Goal: Task Accomplishment & Management: Use online tool/utility

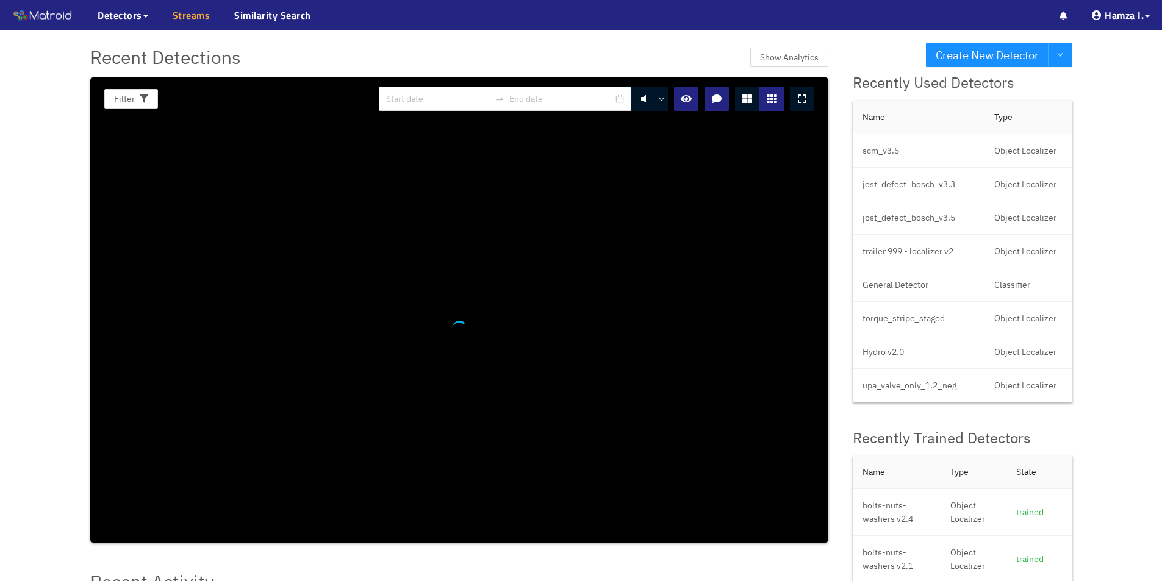
click at [179, 18] on link "Streams" at bounding box center [192, 15] width 38 height 15
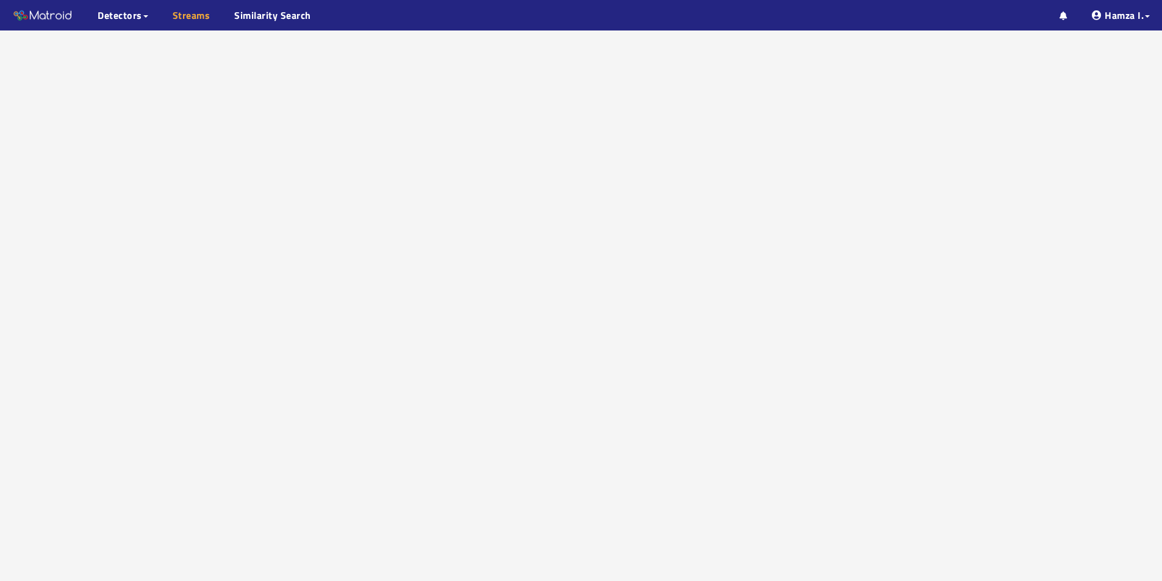
click at [192, 15] on link "Streams" at bounding box center [192, 15] width 38 height 15
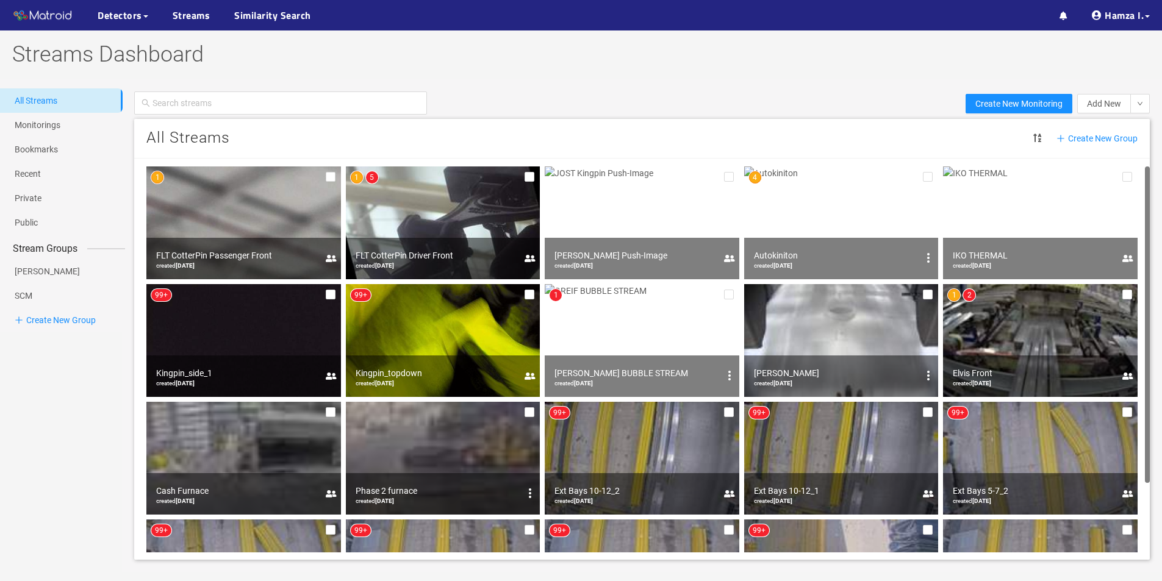
click at [432, 236] on img at bounding box center [443, 223] width 195 height 113
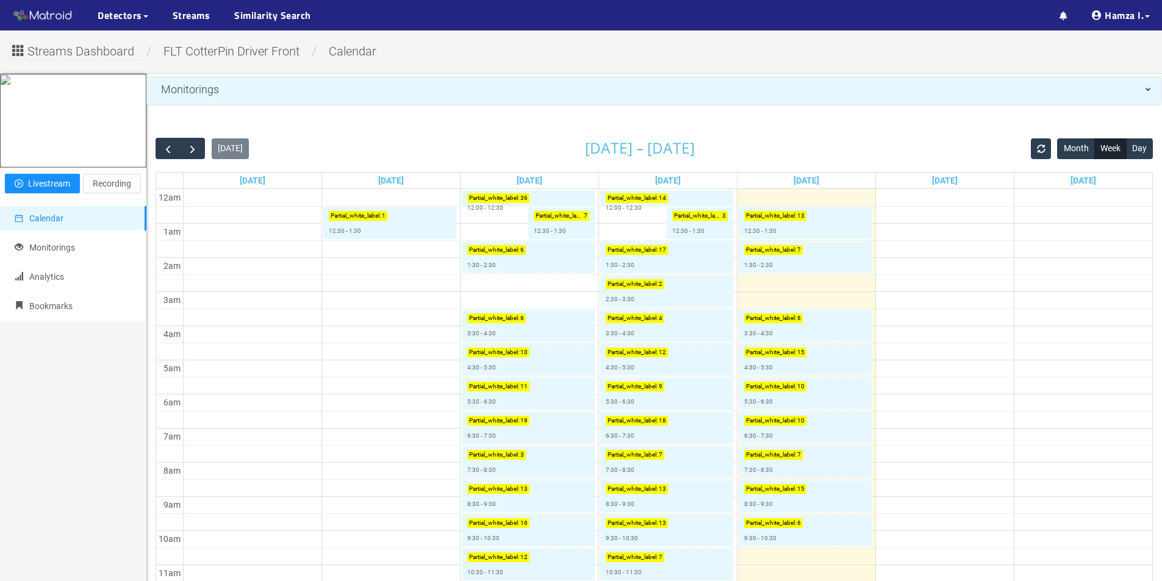
click at [950, 349] on td at bounding box center [667, 351] width 969 height 17
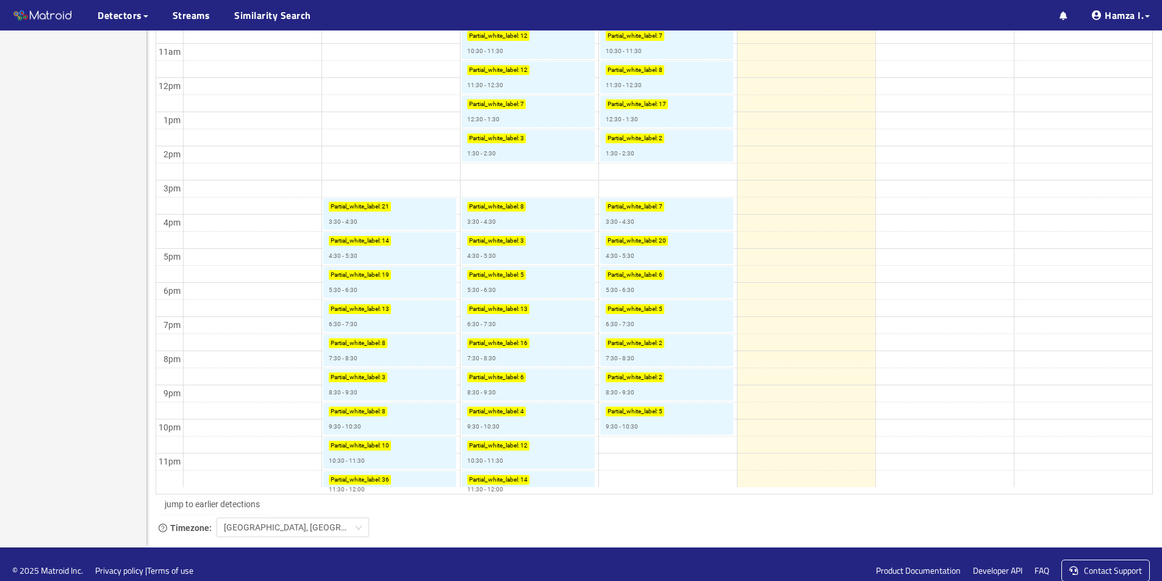
scroll to position [534, 0]
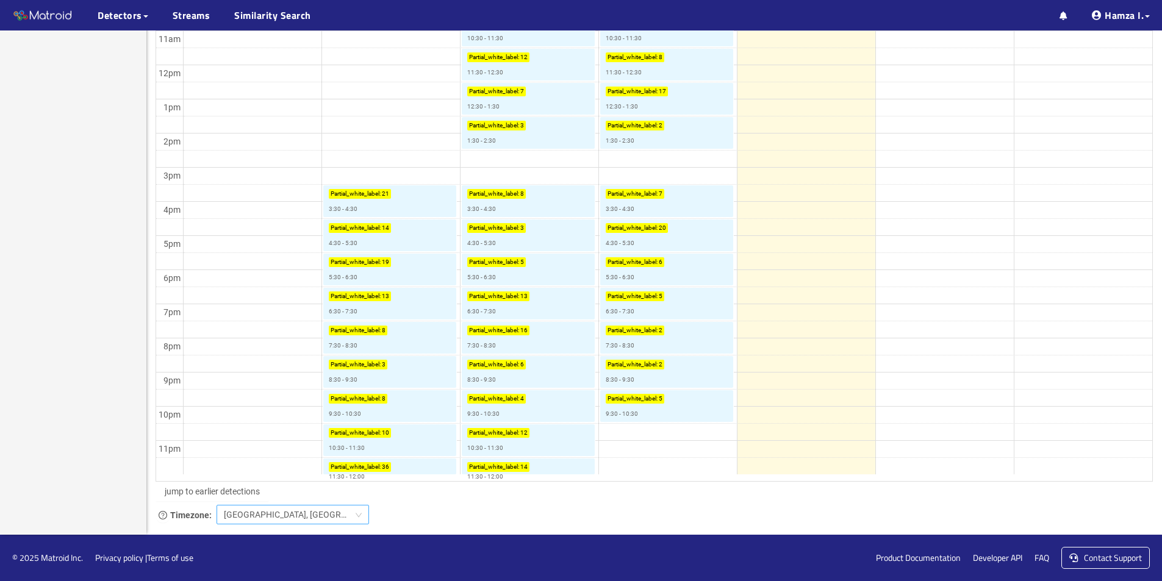
click at [272, 520] on span "Bombay, Calcutta, New Delhi" at bounding box center [293, 515] width 138 height 18
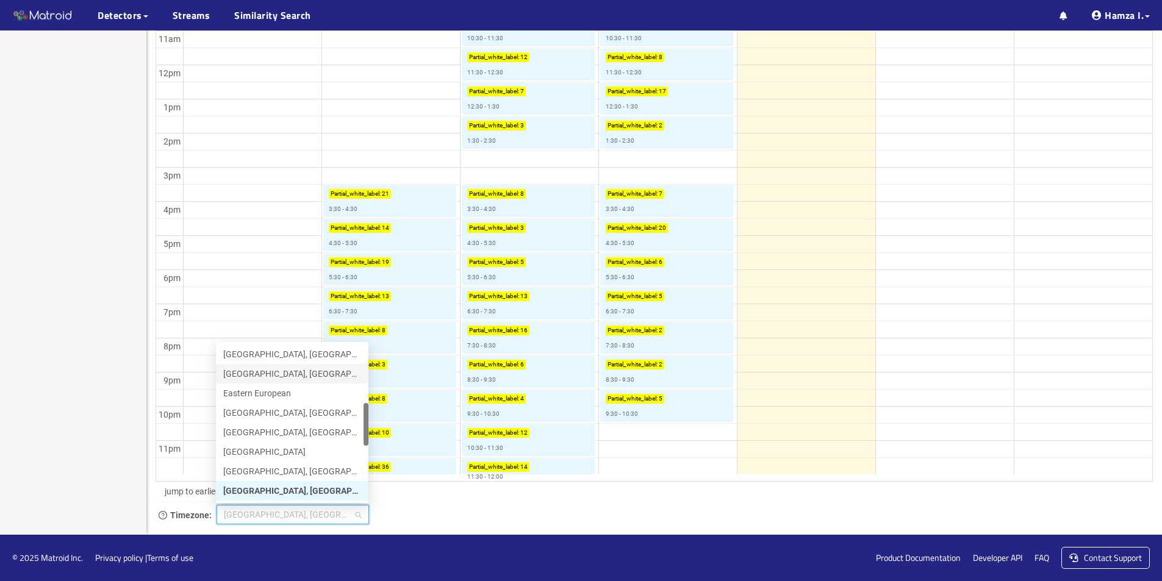
scroll to position [0, 0]
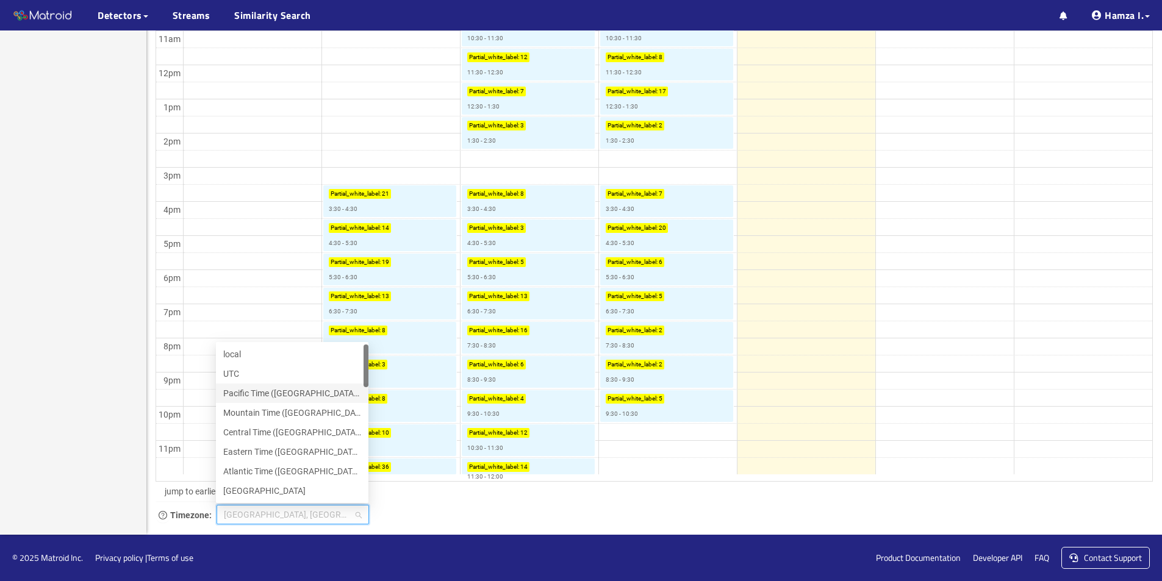
click at [273, 394] on div "Pacific Time ([GEOGRAPHIC_DATA] & [GEOGRAPHIC_DATA])" at bounding box center [292, 393] width 138 height 13
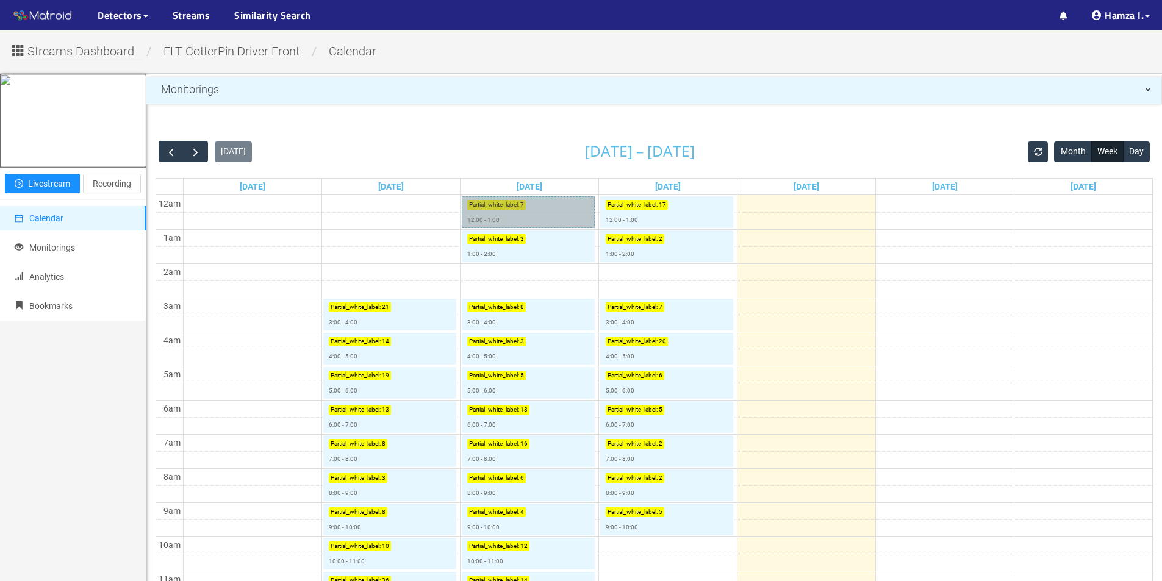
click at [532, 216] on link "Partial_white_label : 7 12:00 - 1:00" at bounding box center [528, 212] width 133 height 32
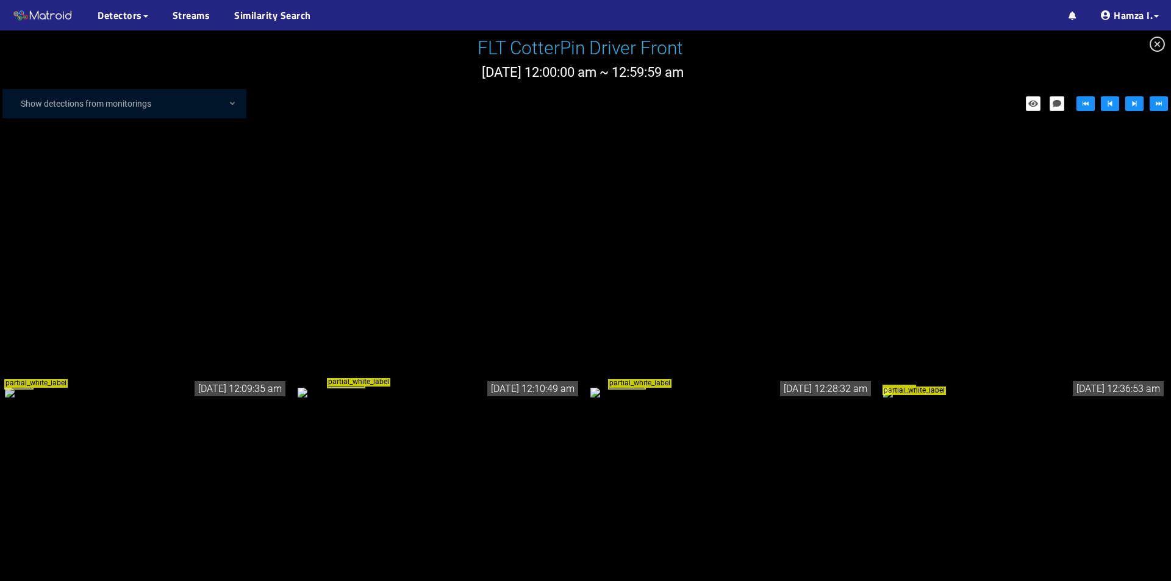
click at [195, 385] on div "partial_white_label" at bounding box center [146, 391] width 283 height 13
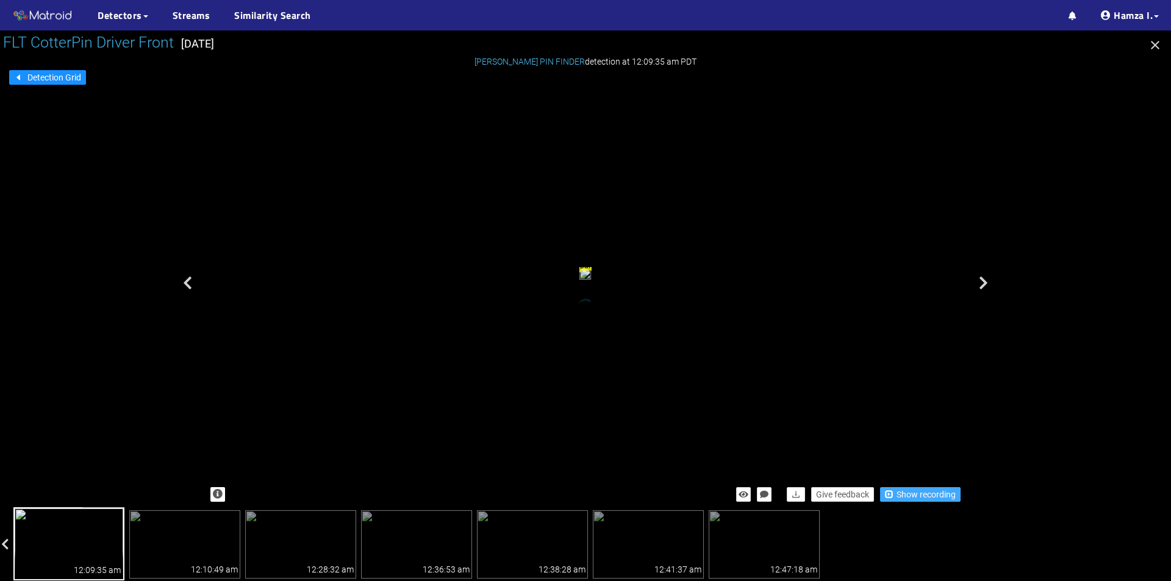
click at [900, 489] on span "Show recording" at bounding box center [926, 494] width 59 height 13
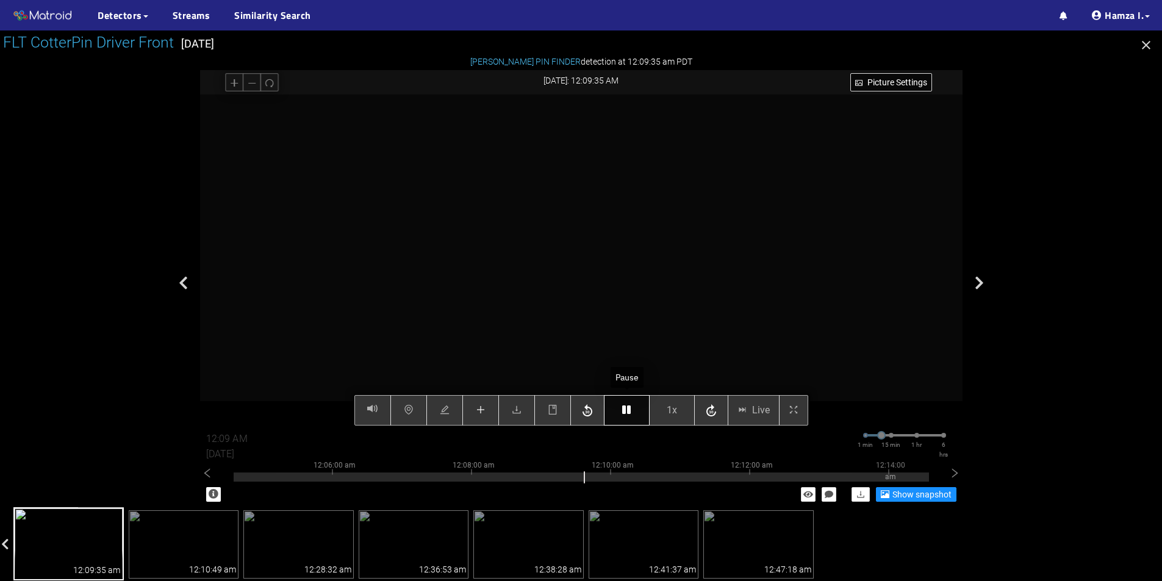
click at [621, 412] on button "button" at bounding box center [627, 410] width 46 height 30
click at [481, 412] on icon "plus" at bounding box center [481, 410] width 10 height 10
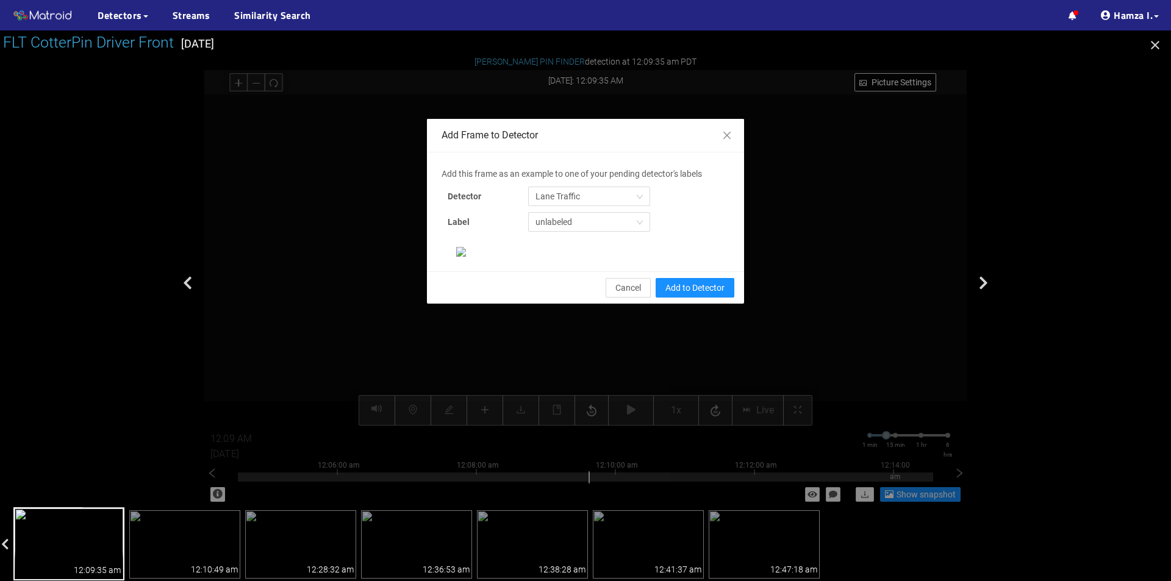
scroll to position [61, 0]
click at [722, 131] on icon "close" at bounding box center [727, 136] width 10 height 10
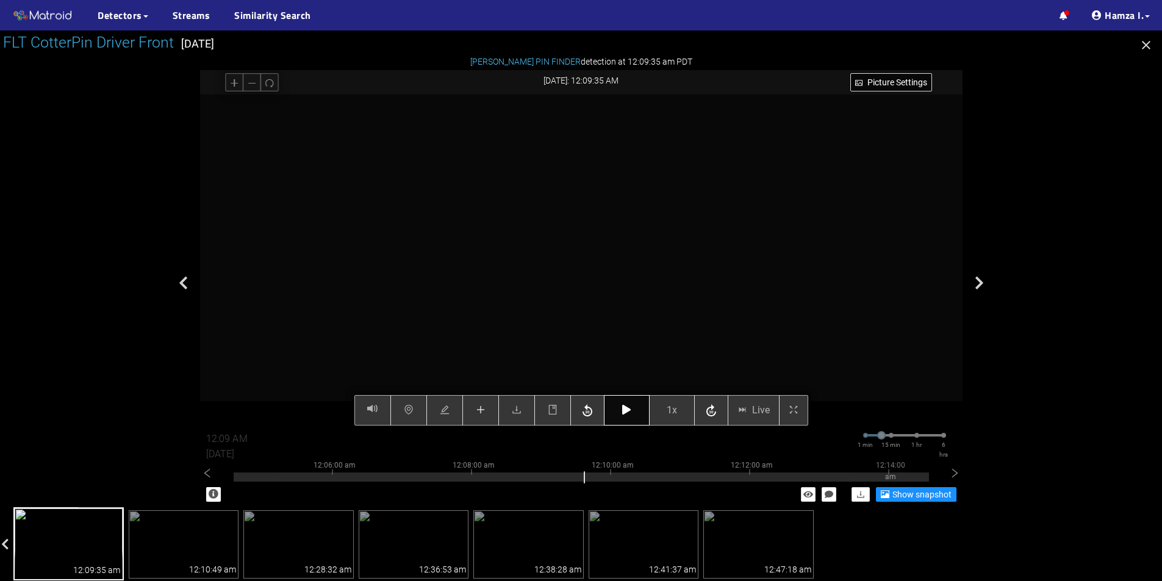
click at [639, 414] on button "button" at bounding box center [627, 410] width 46 height 30
click at [621, 410] on button "button" at bounding box center [627, 410] width 46 height 30
click at [487, 408] on button "button" at bounding box center [480, 410] width 37 height 30
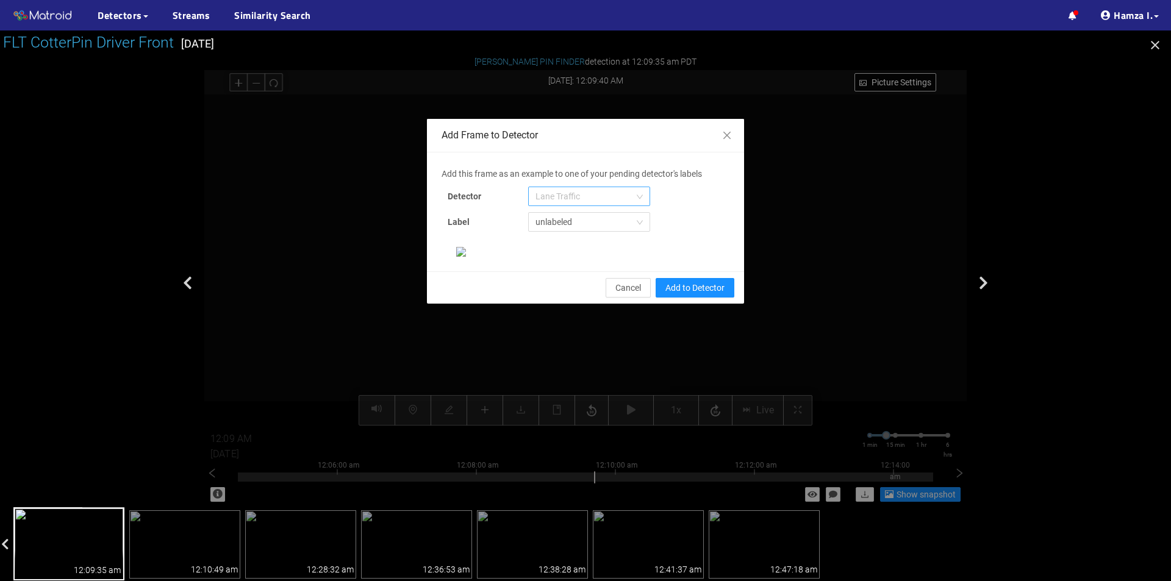
click at [573, 187] on span "Lane Traffic" at bounding box center [588, 196] width 107 height 18
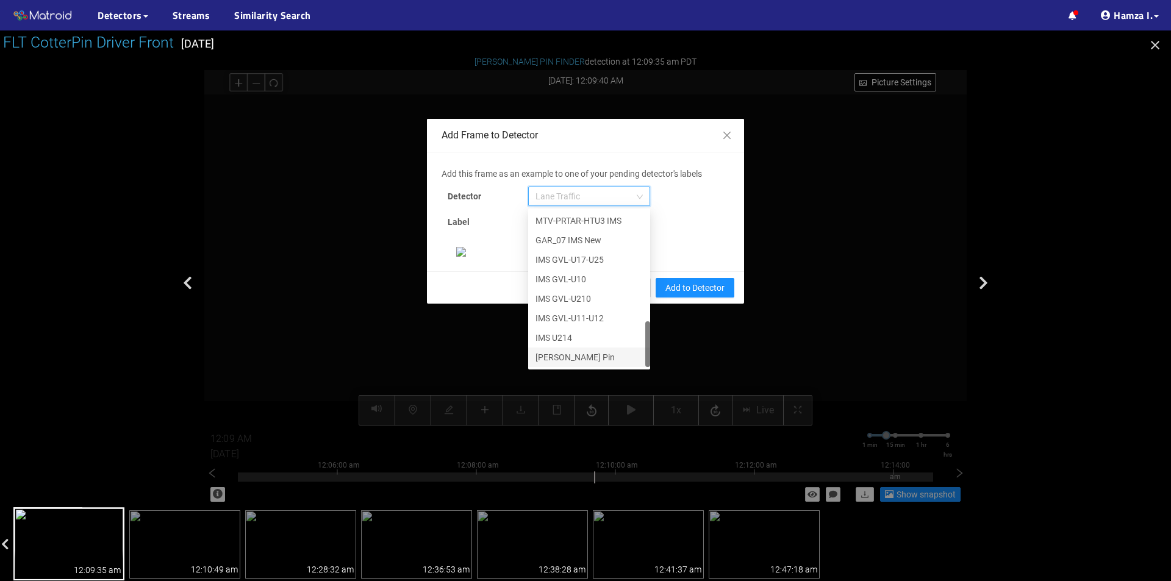
scroll to position [261, 0]
click at [550, 351] on div "[PERSON_NAME] Pin" at bounding box center [588, 357] width 107 height 13
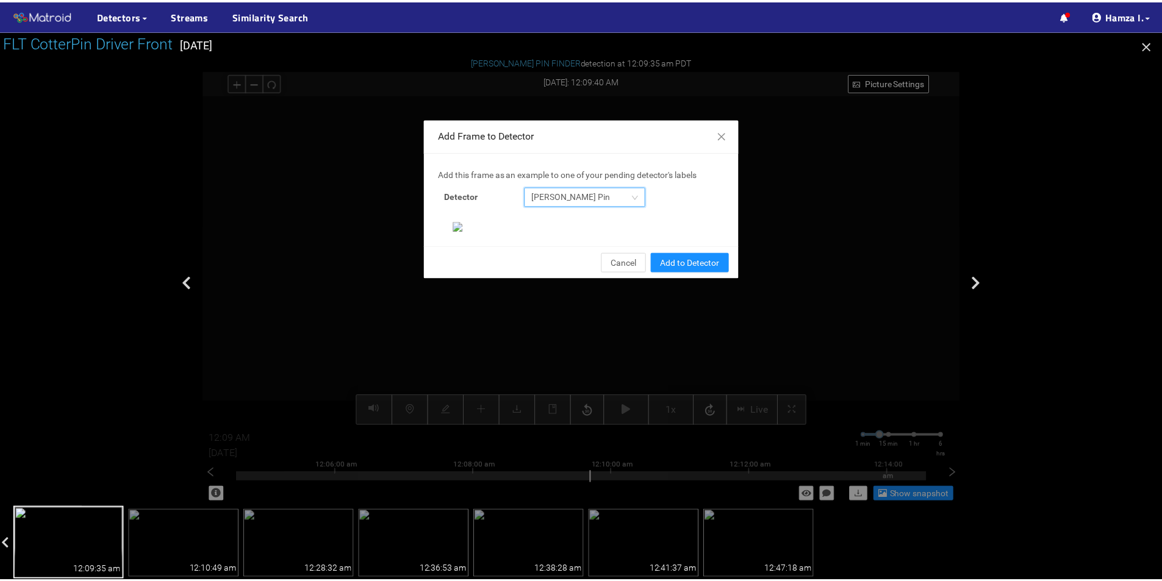
scroll to position [235, 0]
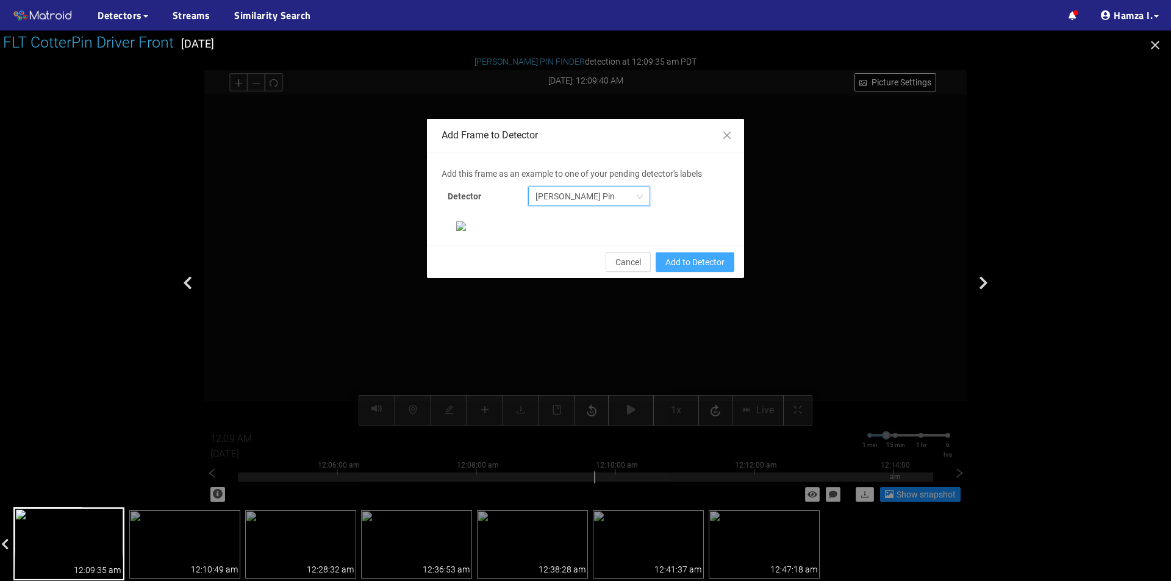
click at [686, 269] on span "Add to Detector" at bounding box center [694, 262] width 59 height 13
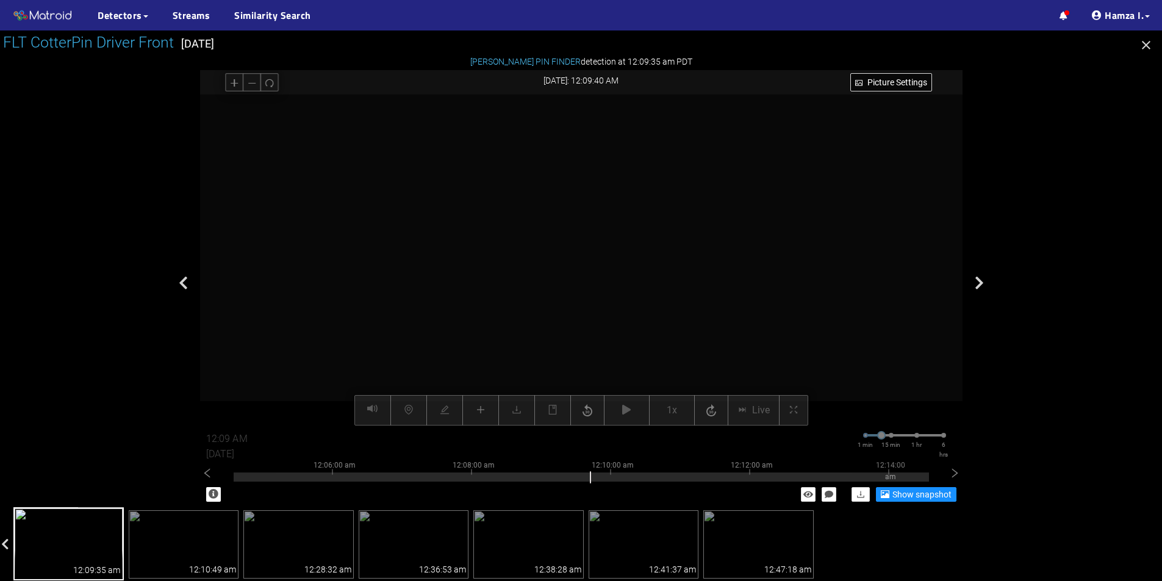
click at [609, 218] on span "Add to Detector" at bounding box center [603, 217] width 12 height 2
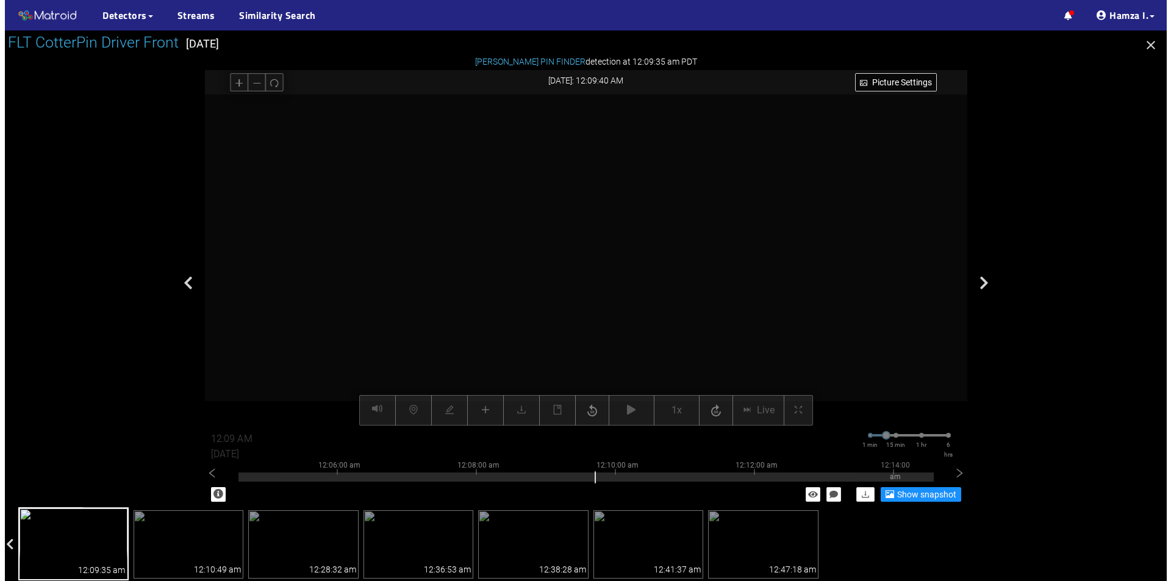
scroll to position [174, 0]
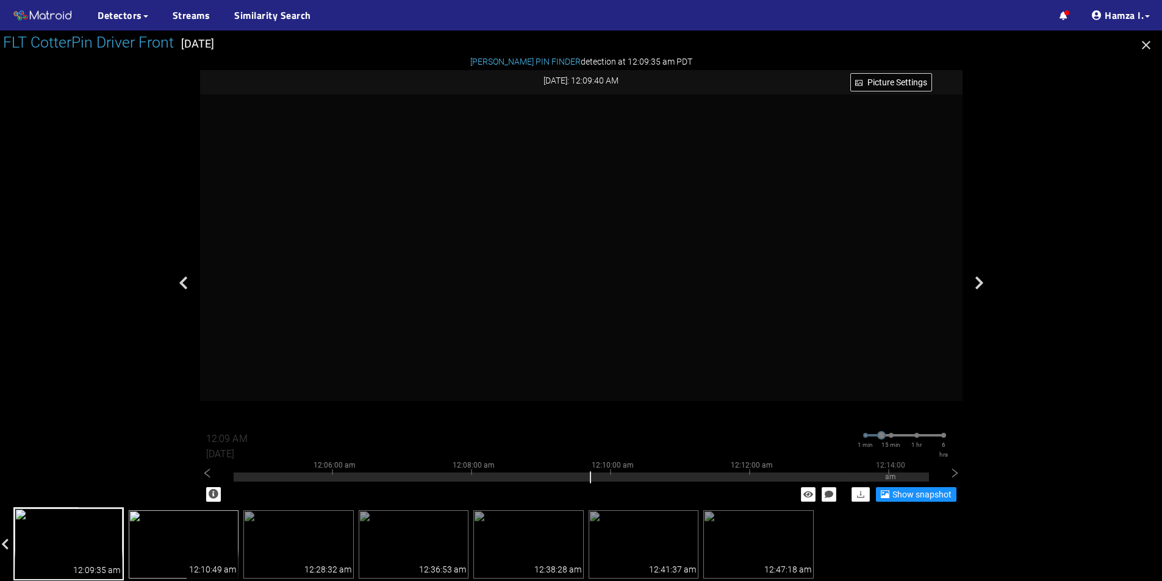
click at [166, 553] on img at bounding box center [184, 544] width 110 height 68
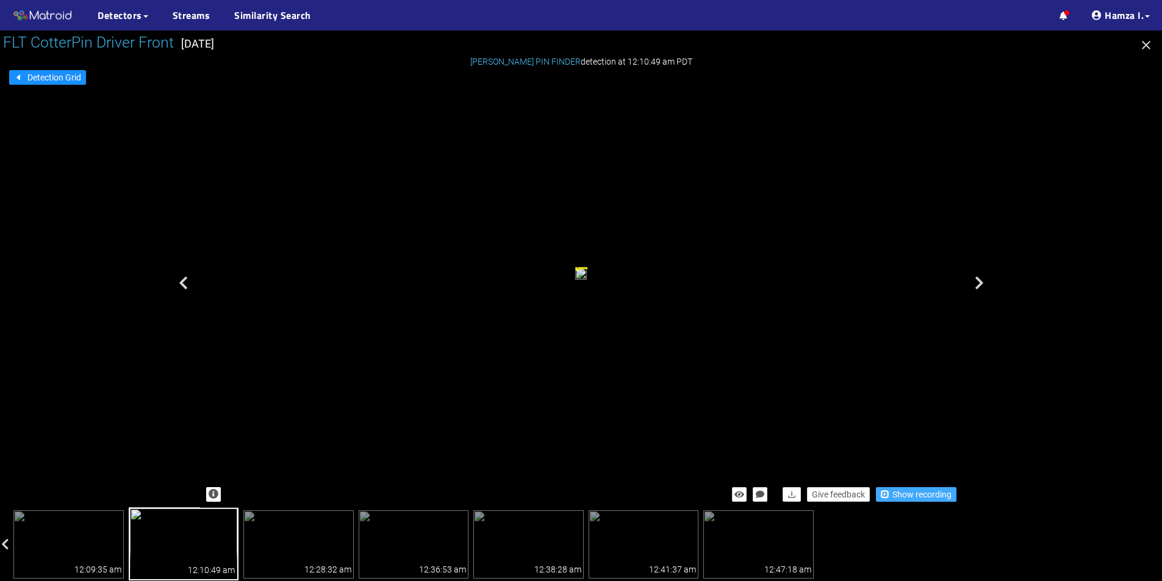
click at [916, 495] on span "Show recording" at bounding box center [921, 494] width 59 height 13
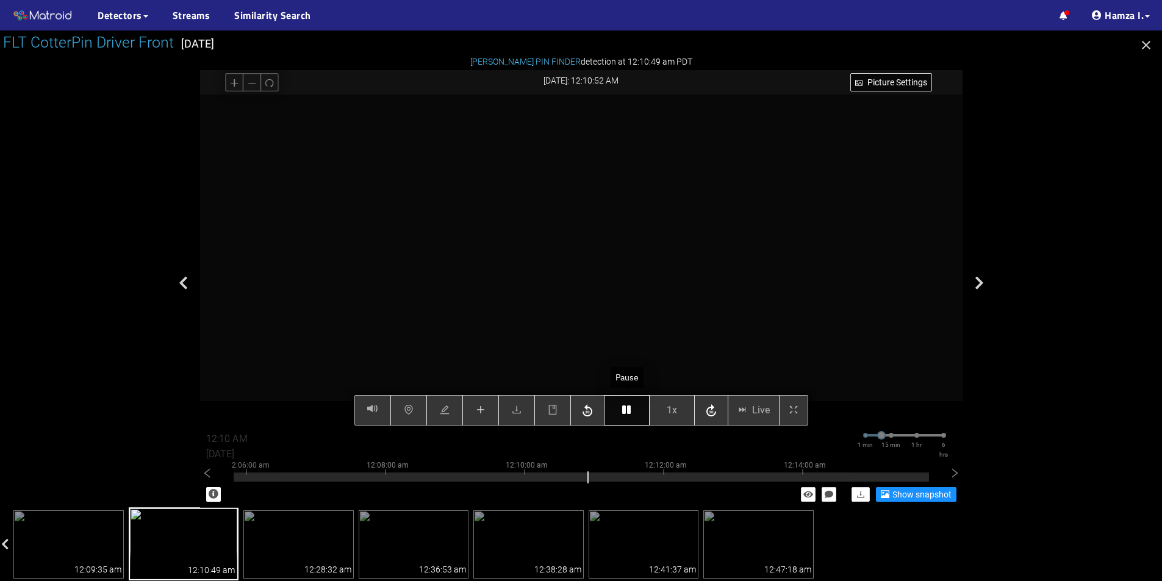
click at [623, 409] on icon "button" at bounding box center [626, 410] width 9 height 10
click at [483, 414] on icon "plus" at bounding box center [481, 410] width 10 height 10
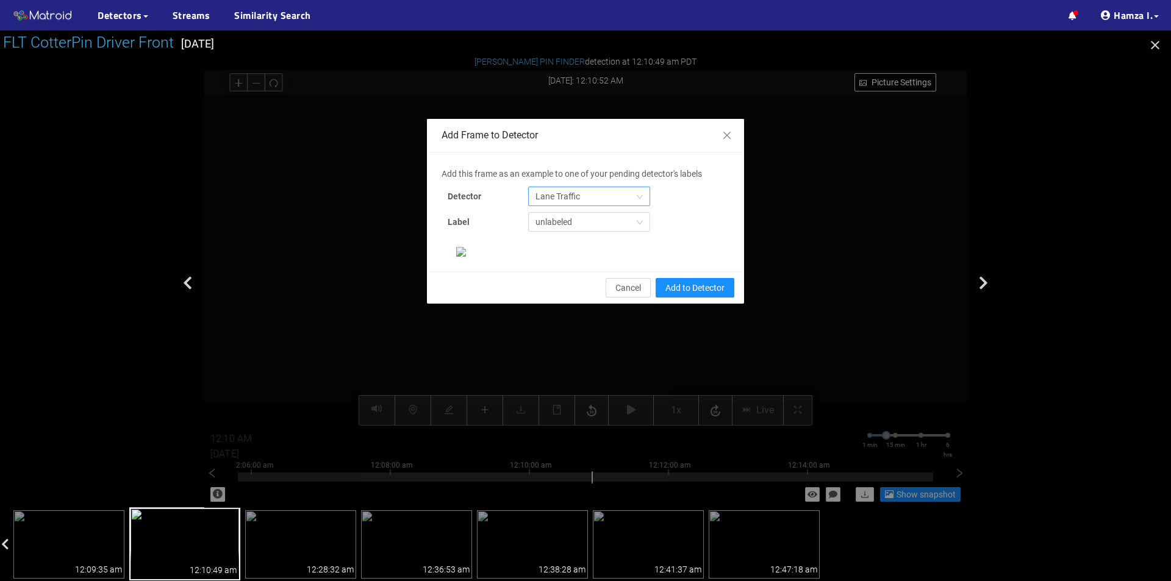
click at [551, 196] on span "Lane Traffic" at bounding box center [588, 196] width 107 height 18
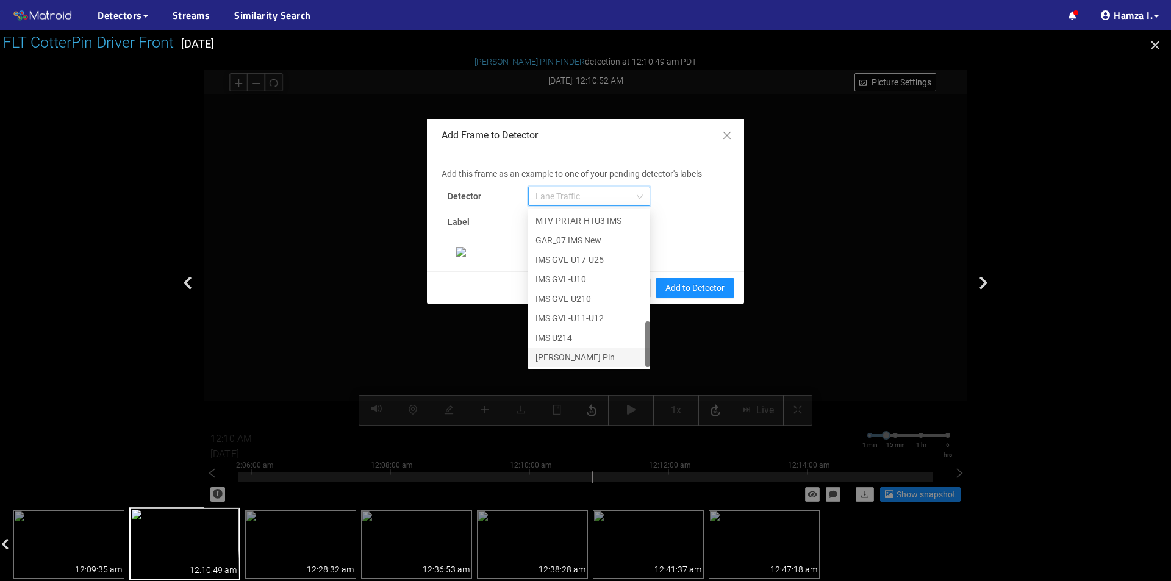
scroll to position [244, 0]
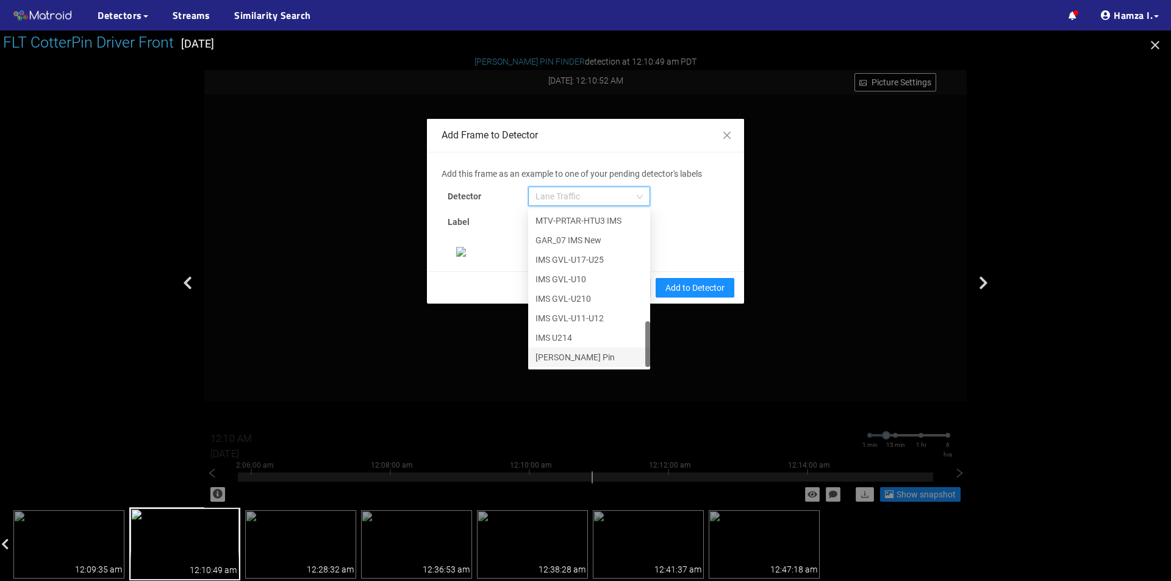
click at [553, 351] on div "[PERSON_NAME] Pin" at bounding box center [588, 357] width 107 height 13
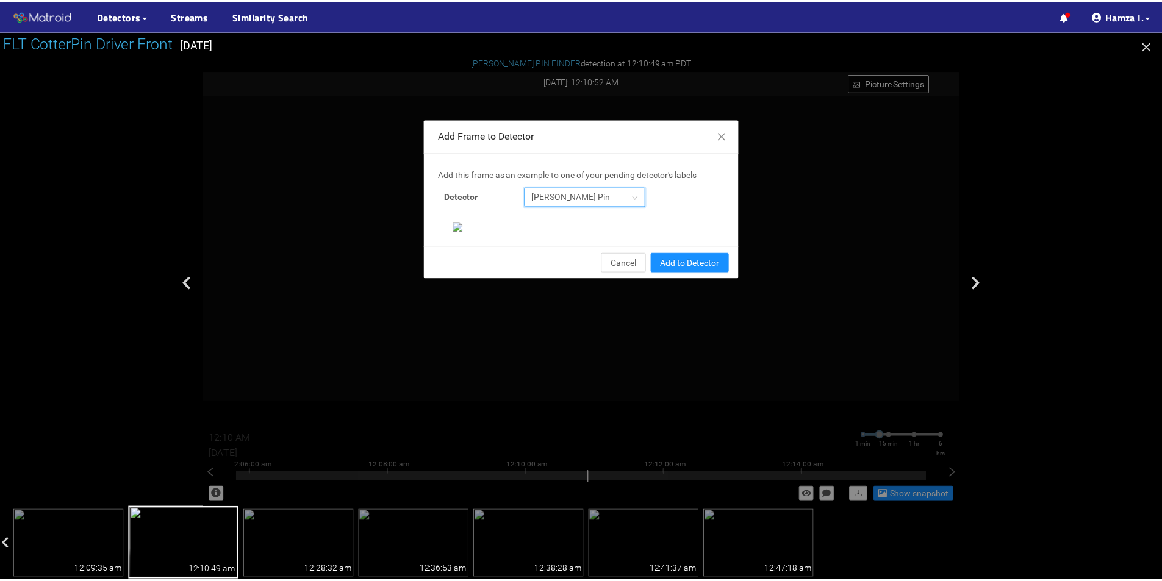
scroll to position [235, 0]
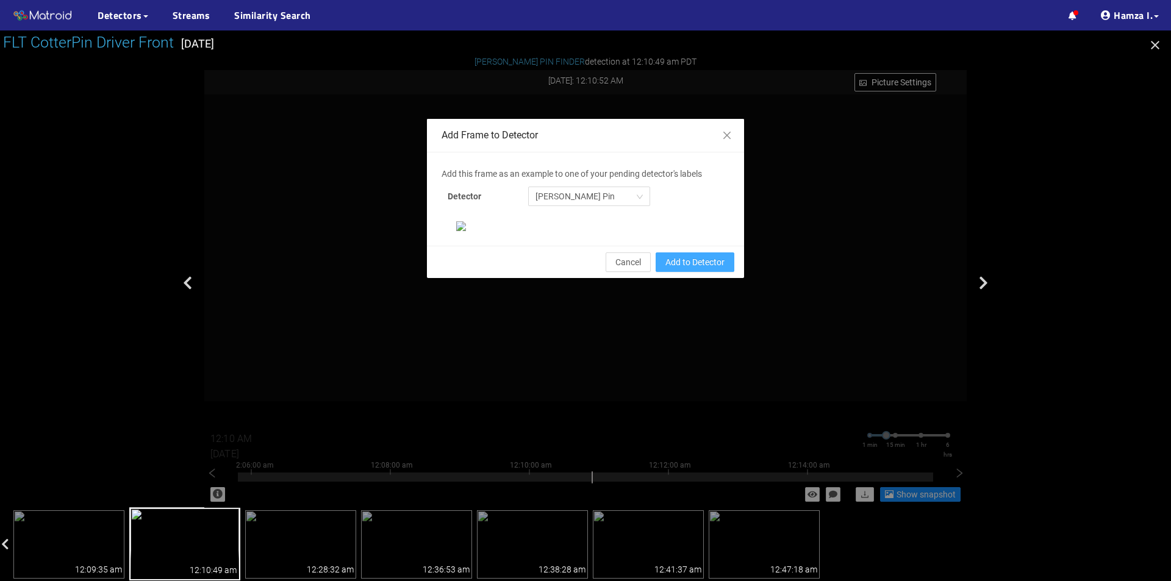
click at [681, 269] on span "Add to Detector" at bounding box center [694, 262] width 59 height 13
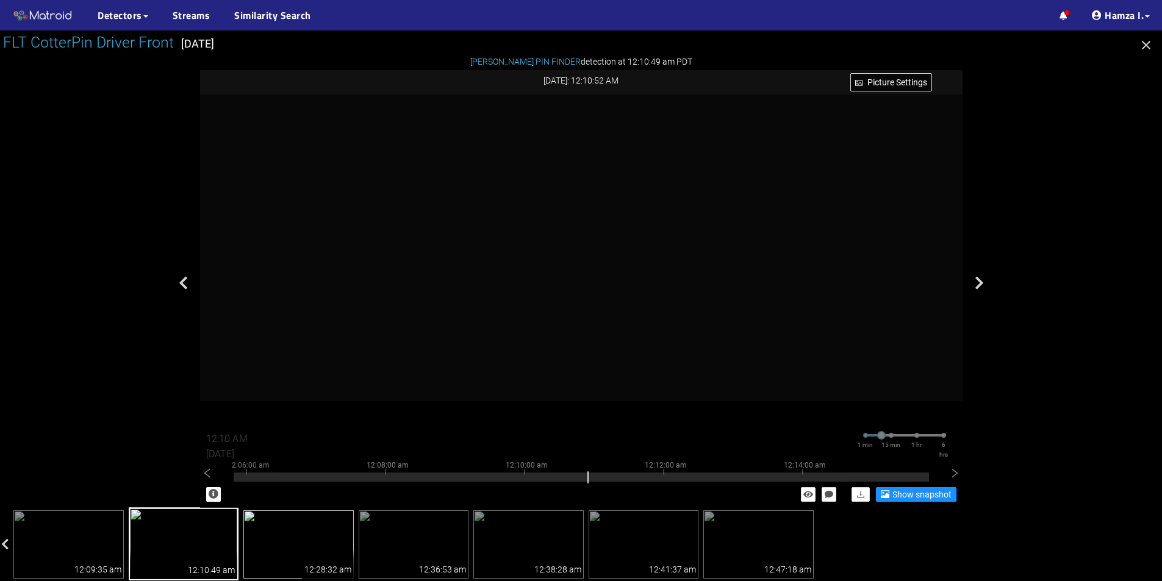
click at [315, 539] on img at bounding box center [298, 544] width 110 height 68
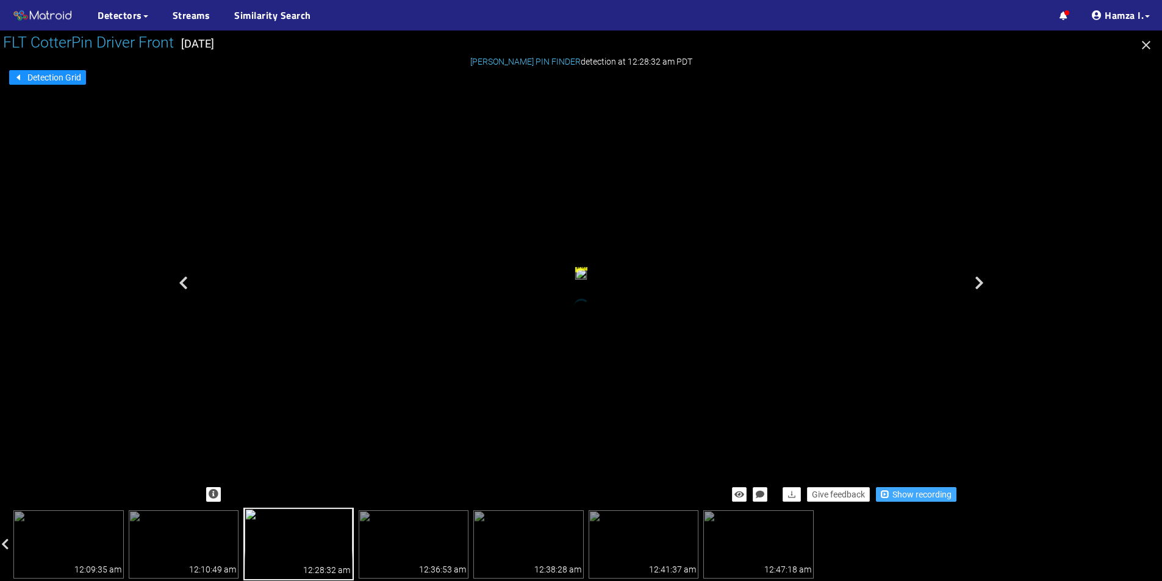
click at [906, 494] on span "Show recording" at bounding box center [921, 494] width 59 height 13
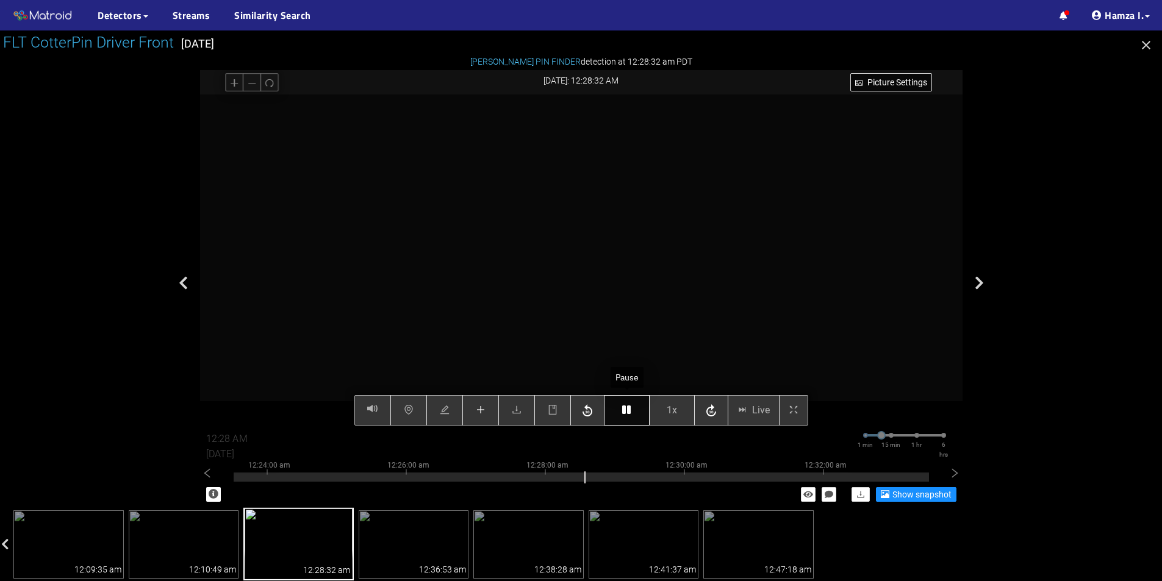
click at [625, 410] on icon "button" at bounding box center [626, 410] width 9 height 10
click at [632, 411] on button "button" at bounding box center [627, 410] width 46 height 30
click at [629, 411] on icon "button" at bounding box center [626, 410] width 9 height 10
click at [628, 415] on icon "button" at bounding box center [626, 410] width 9 height 10
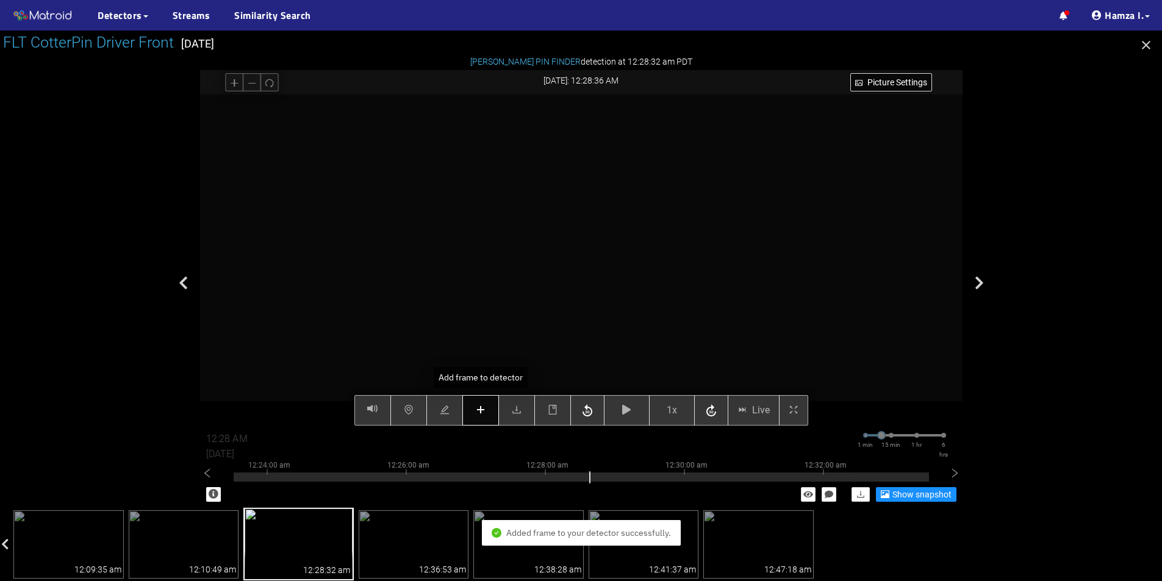
click at [484, 415] on icon "plus" at bounding box center [481, 410] width 10 height 10
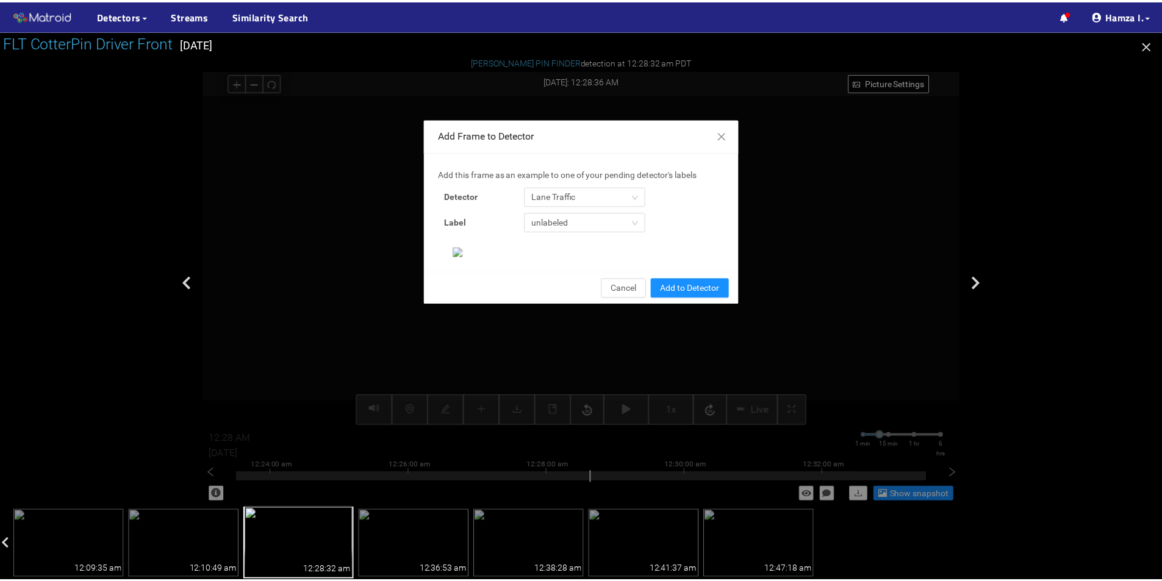
scroll to position [261, 0]
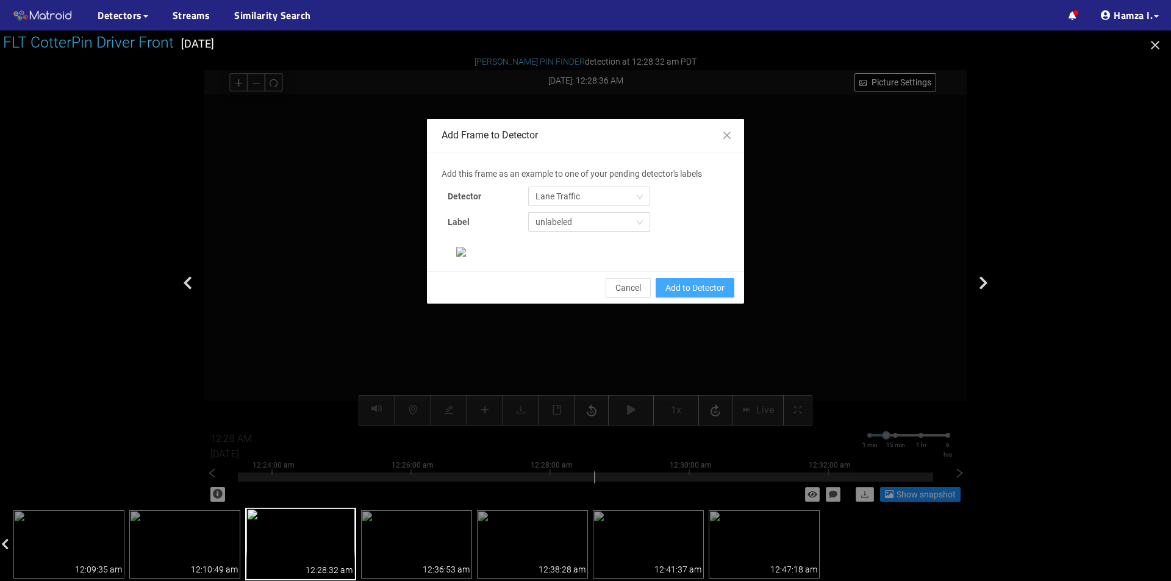
click at [702, 295] on span "Add to Detector" at bounding box center [694, 287] width 59 height 13
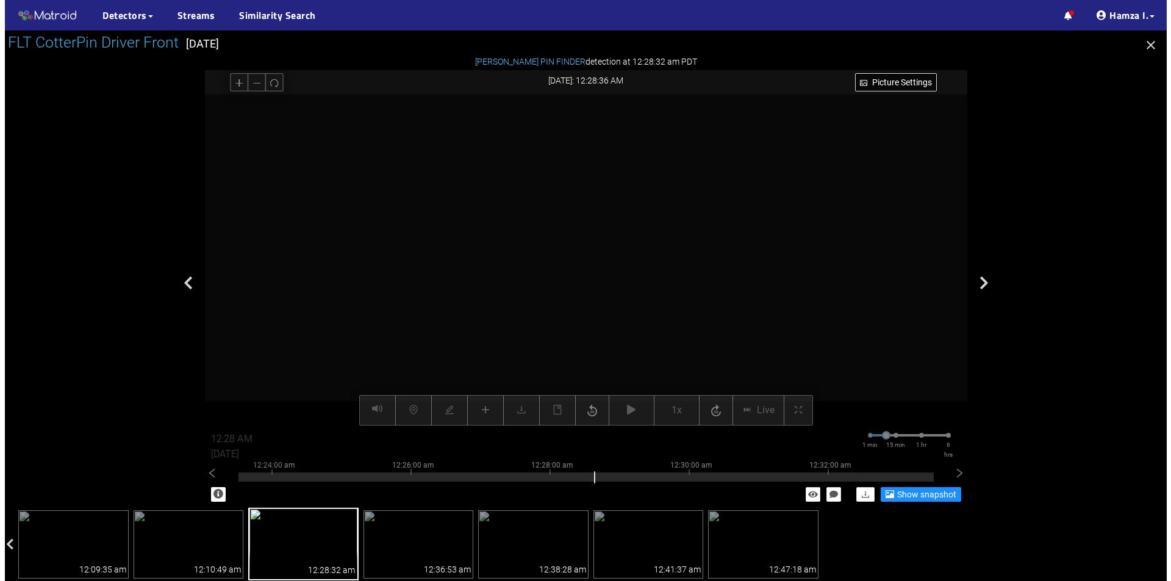
scroll to position [200, 0]
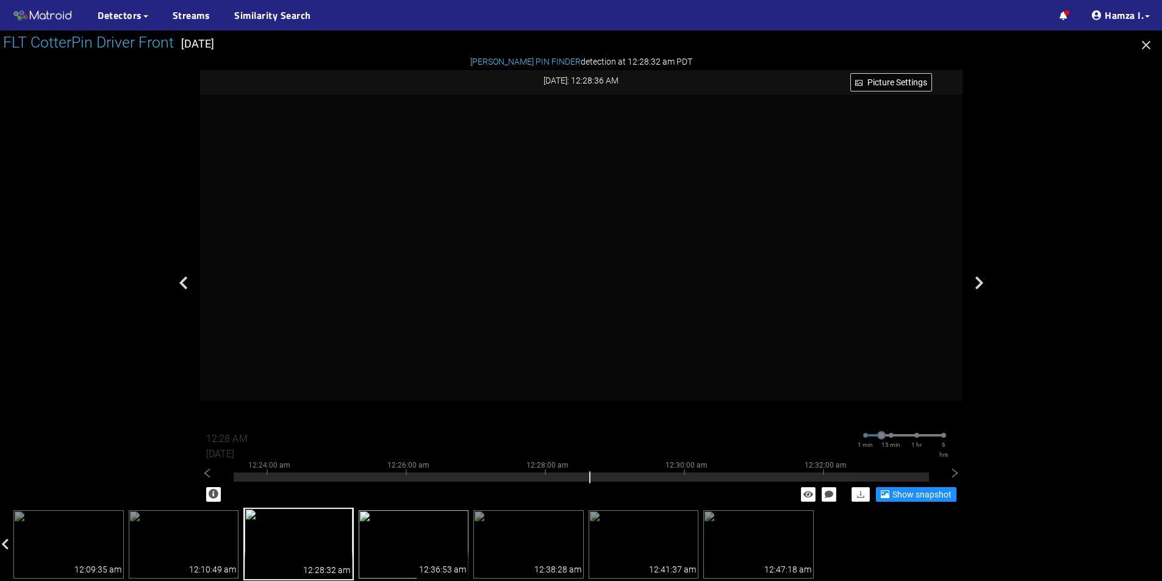
click at [403, 547] on img at bounding box center [414, 544] width 110 height 68
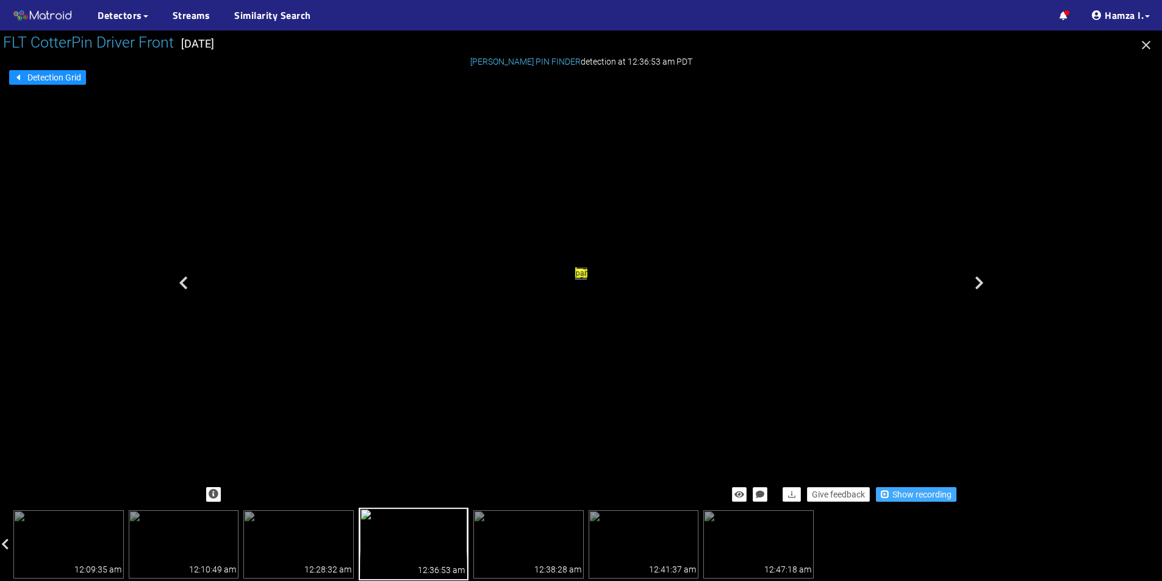
click at [909, 492] on span "Show recording" at bounding box center [921, 494] width 59 height 13
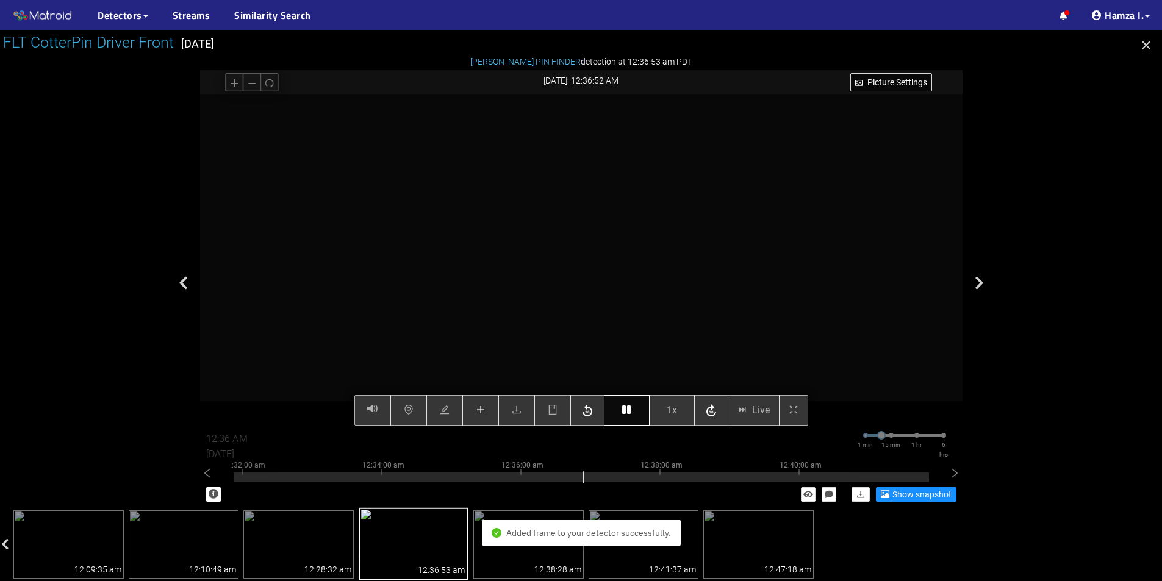
click at [629, 410] on icon "button" at bounding box center [626, 410] width 9 height 10
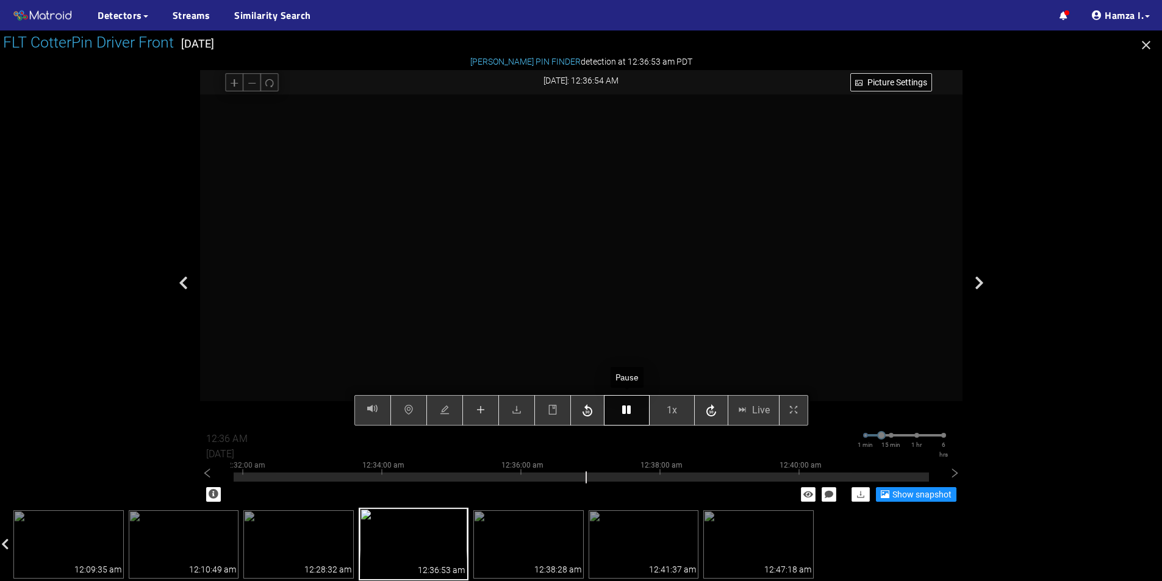
click at [629, 410] on icon "button" at bounding box center [626, 410] width 9 height 10
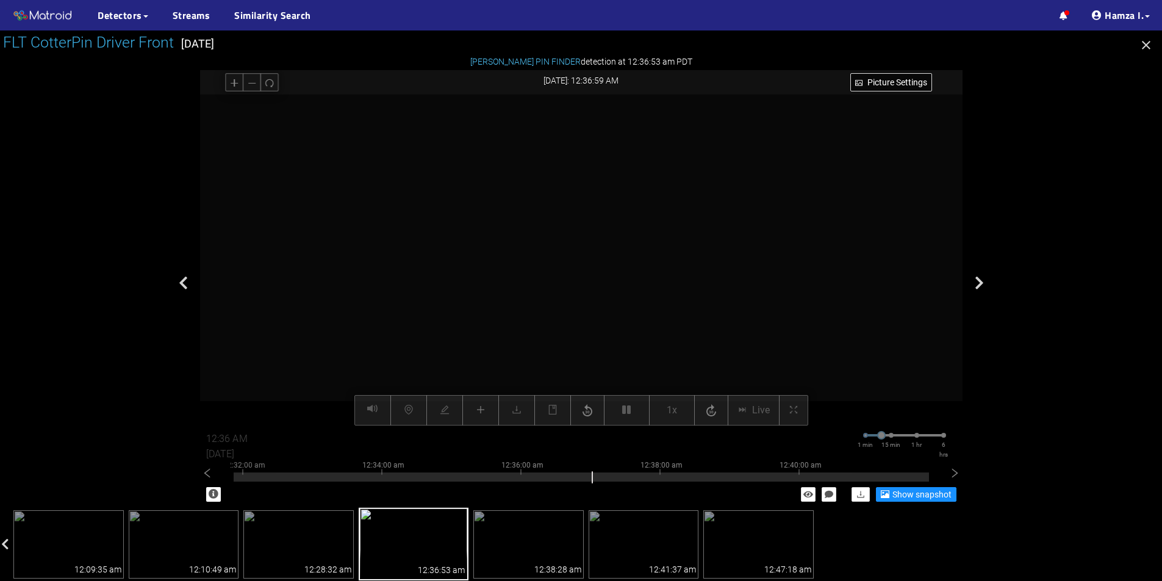
type input "12:37 AM"
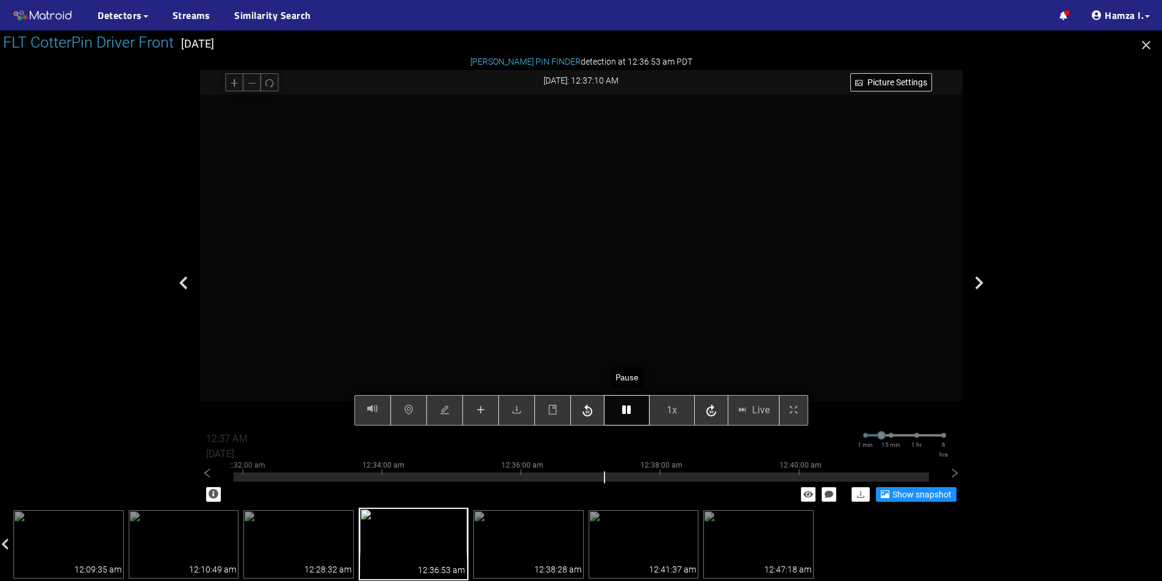
click at [630, 413] on icon "button" at bounding box center [626, 410] width 9 height 10
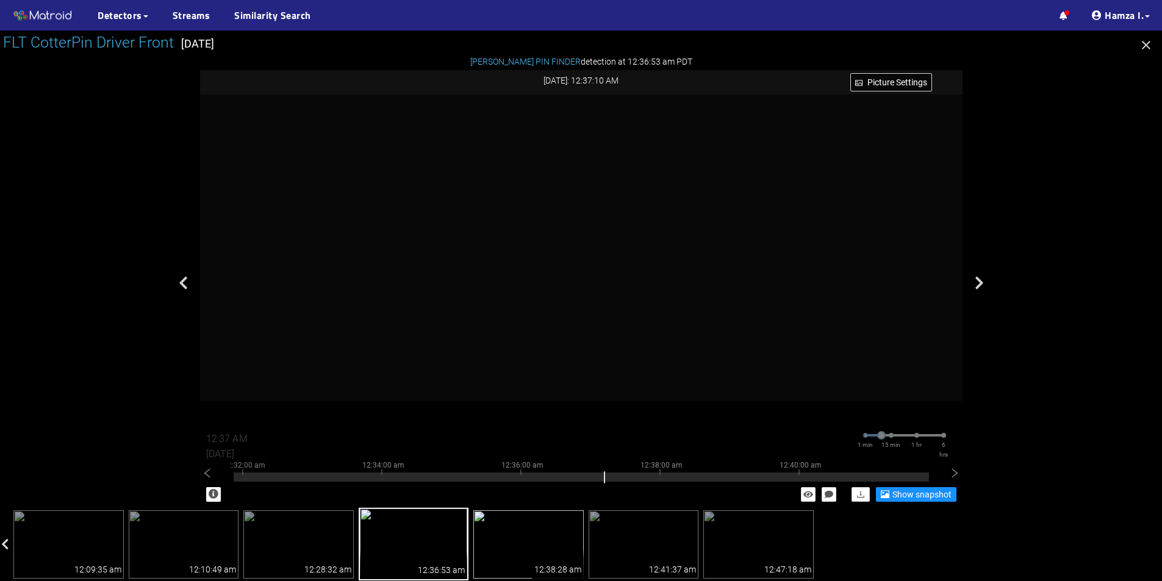
click at [496, 532] on img at bounding box center [528, 544] width 110 height 68
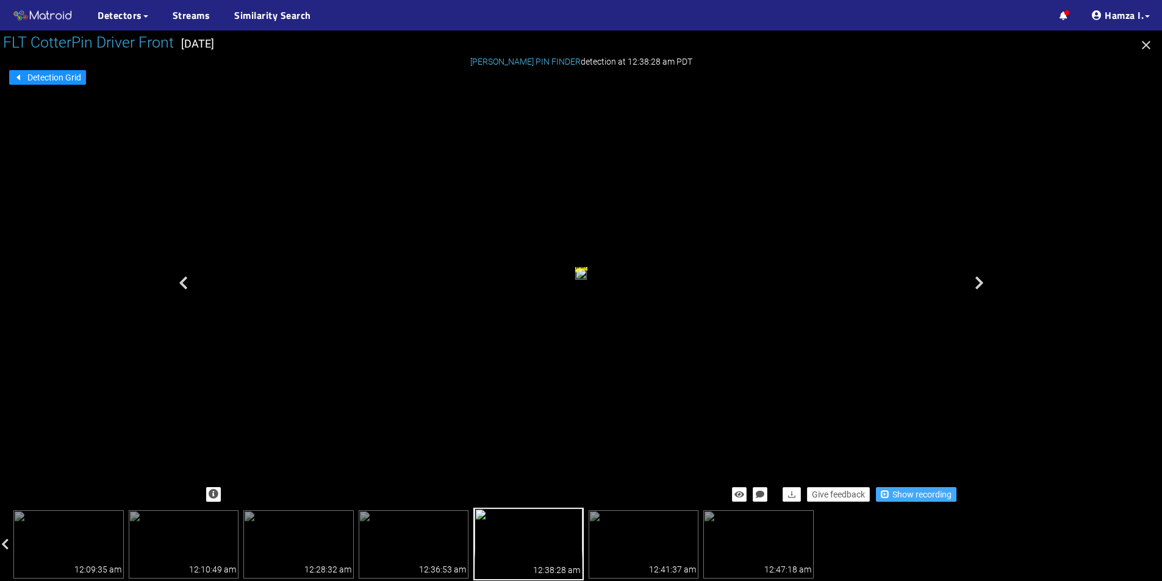
click at [937, 497] on span "Show recording" at bounding box center [921, 494] width 59 height 13
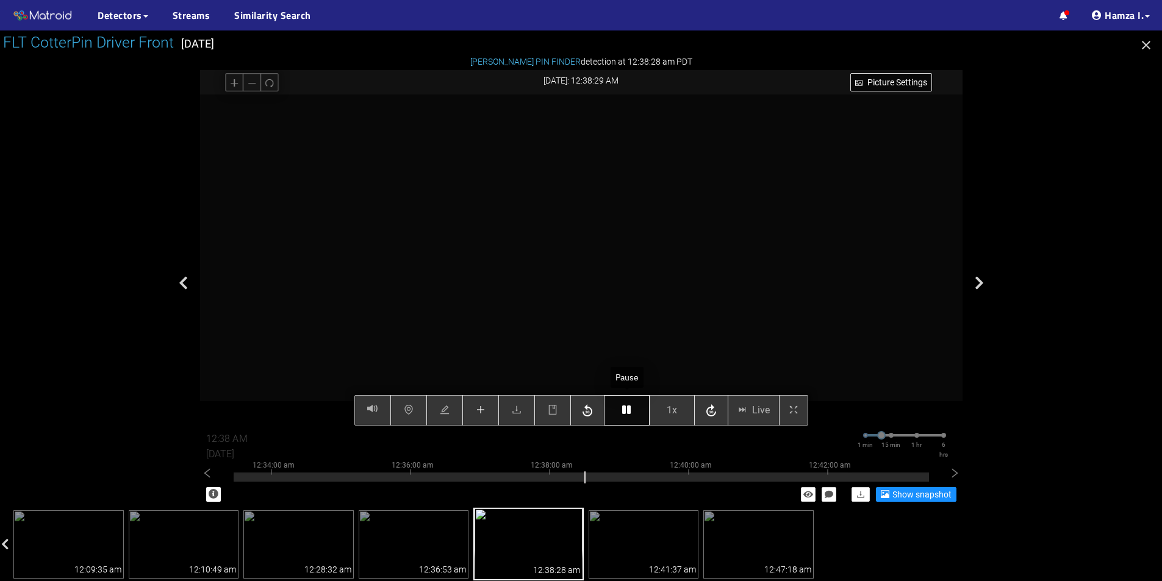
click at [628, 417] on button "button" at bounding box center [627, 410] width 46 height 30
click at [484, 412] on icon "plus" at bounding box center [481, 410] width 10 height 10
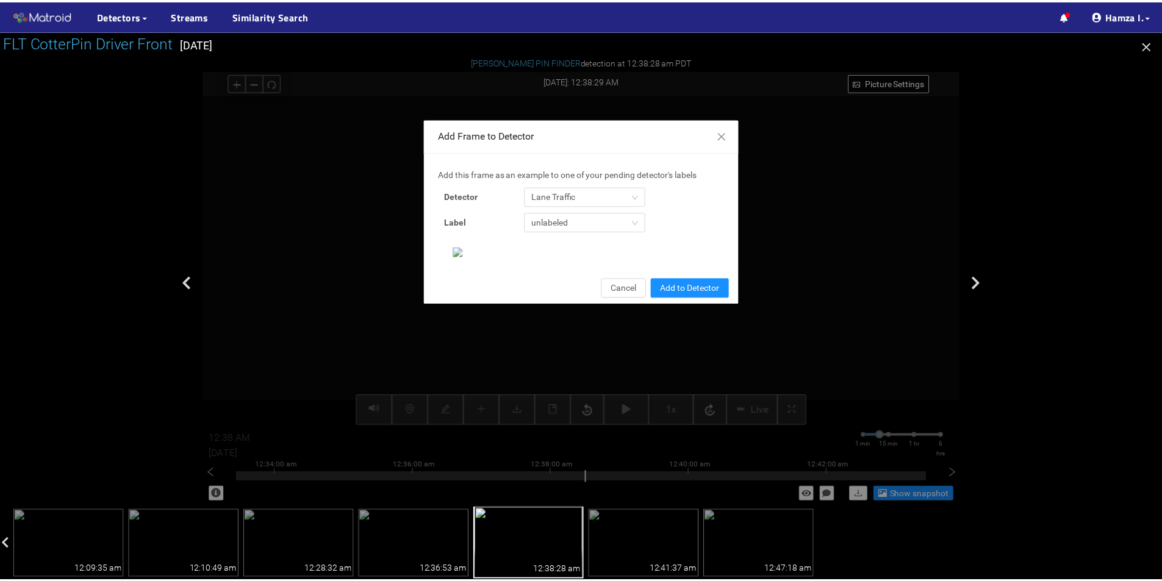
scroll to position [261, 0]
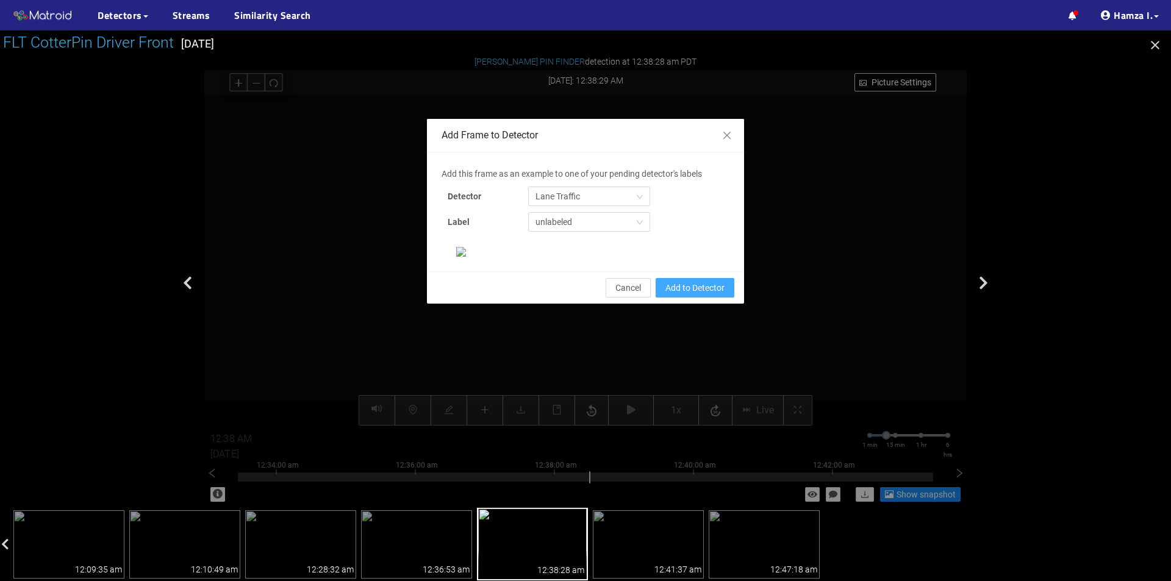
click at [684, 295] on span "Add to Detector" at bounding box center [694, 287] width 59 height 13
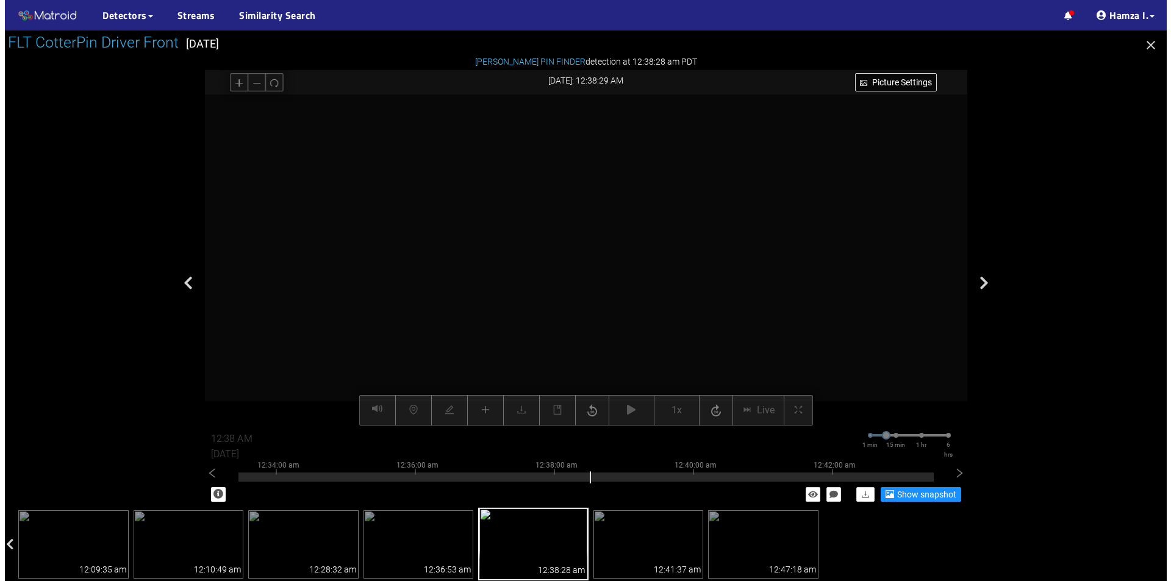
scroll to position [200, 0]
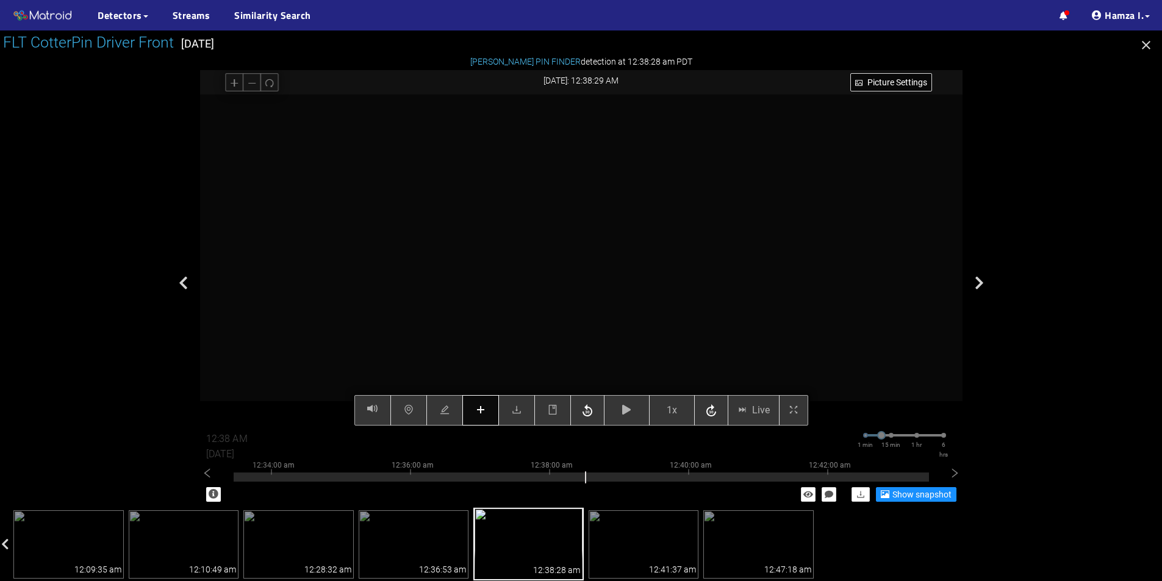
click at [476, 411] on icon "plus" at bounding box center [481, 410] width 10 height 10
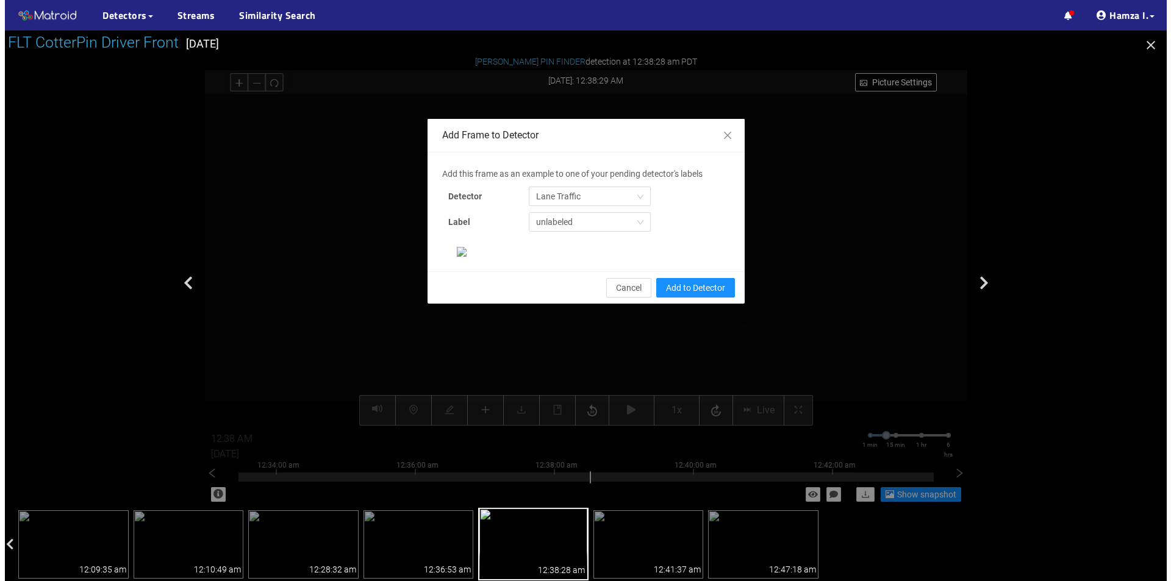
scroll to position [0, 0]
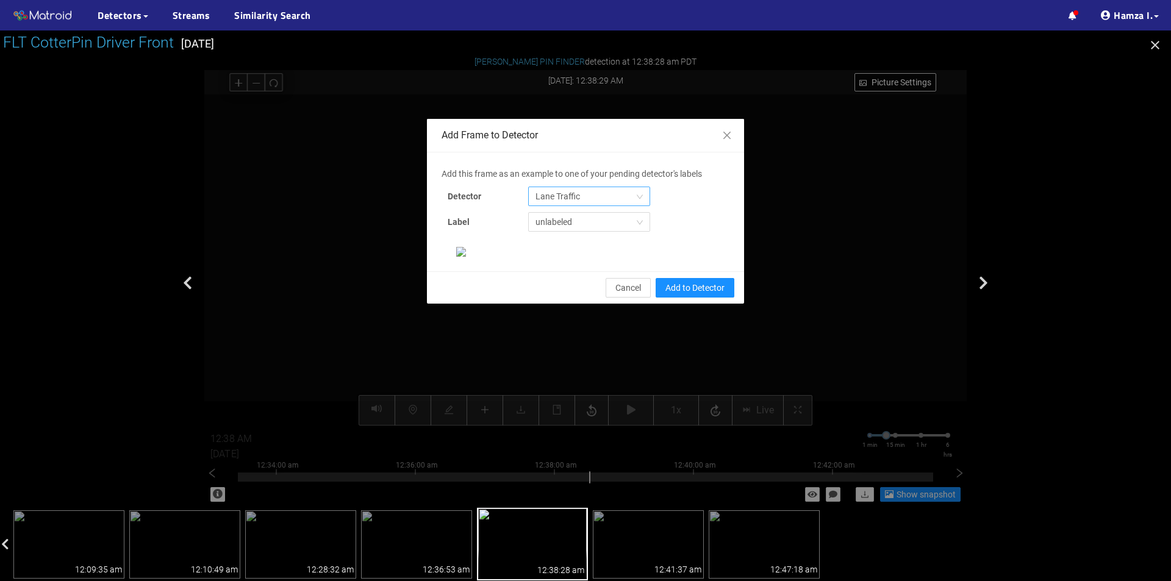
click at [566, 201] on span "Lane Traffic" at bounding box center [588, 196] width 107 height 18
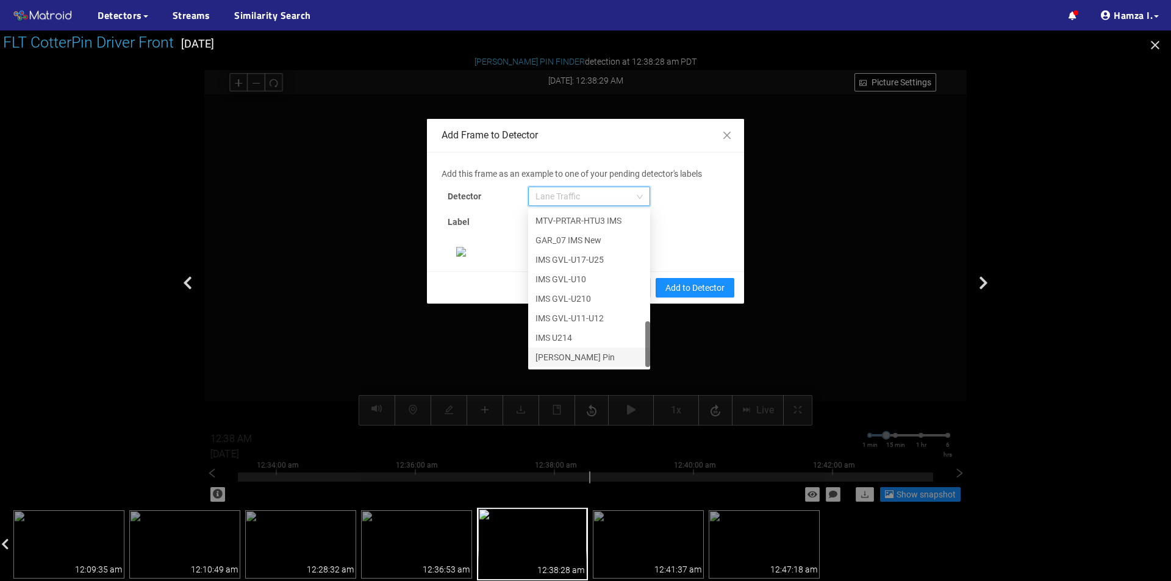
scroll to position [139, 0]
click at [559, 351] on div "[PERSON_NAME] Pin" at bounding box center [588, 357] width 107 height 13
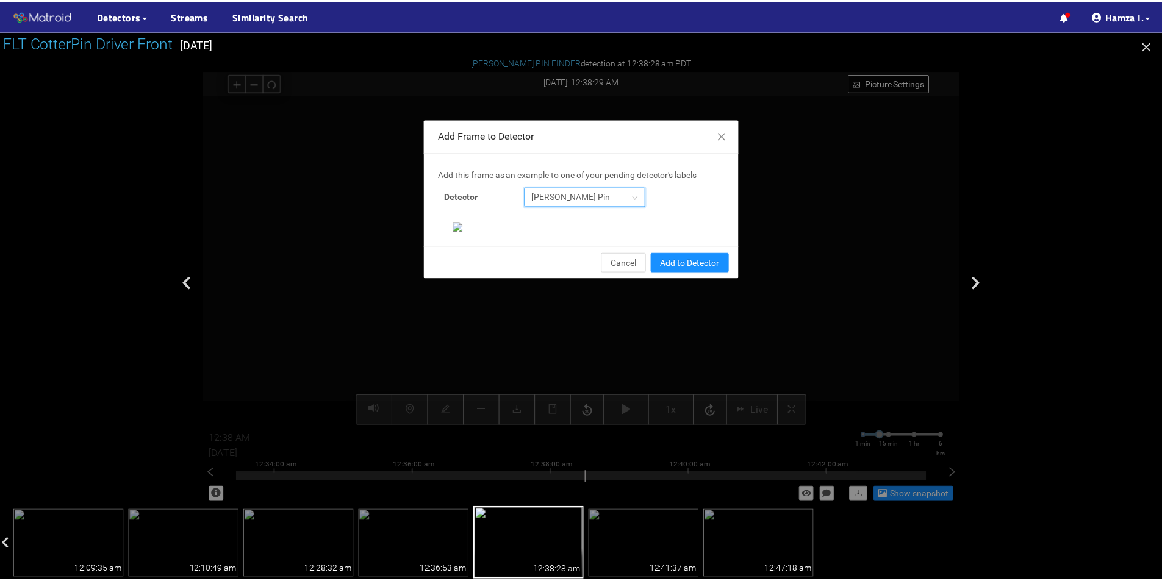
scroll to position [235, 0]
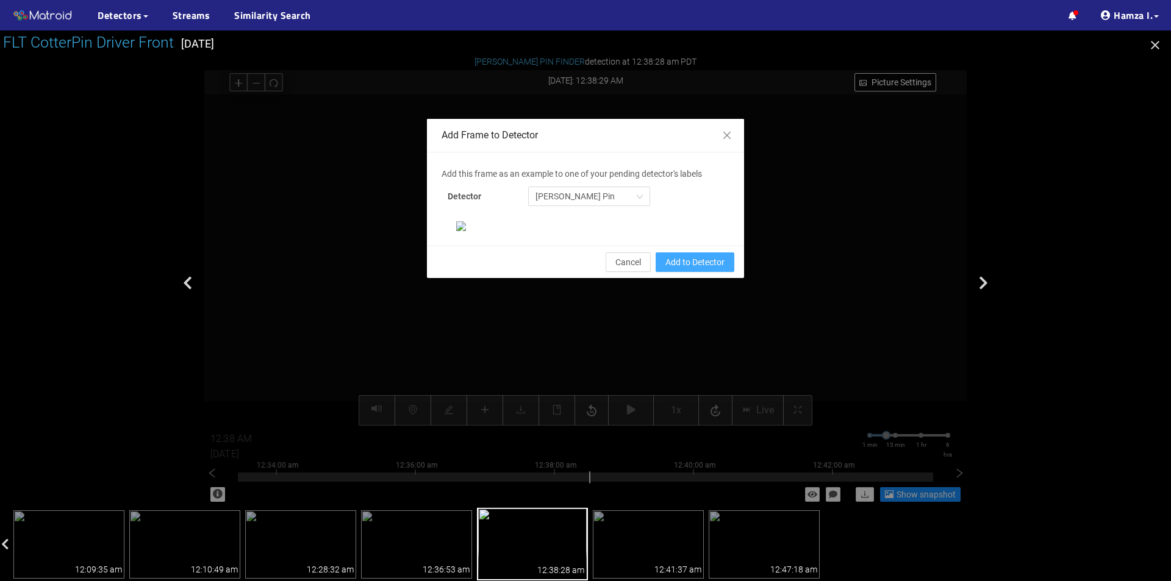
click at [676, 269] on span "Add to Detector" at bounding box center [694, 262] width 59 height 13
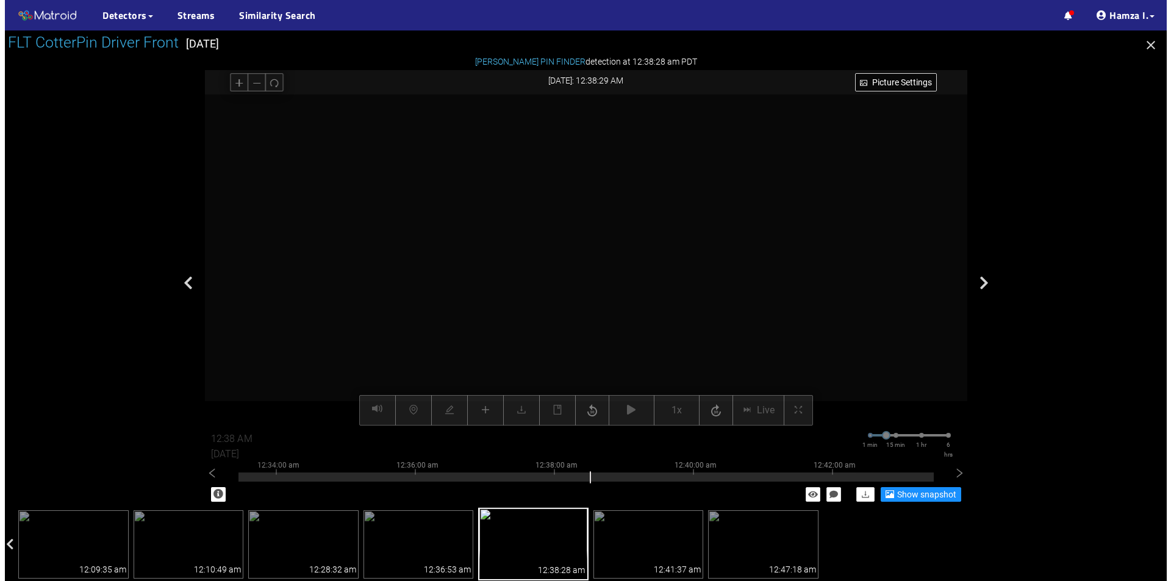
scroll to position [0, 0]
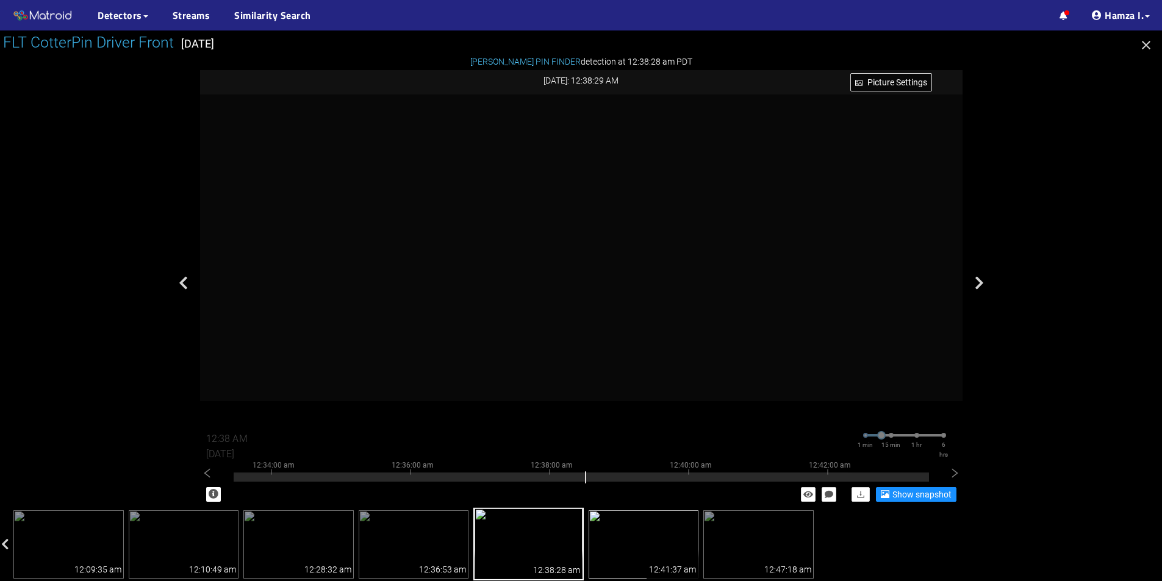
click at [642, 542] on img at bounding box center [644, 544] width 110 height 68
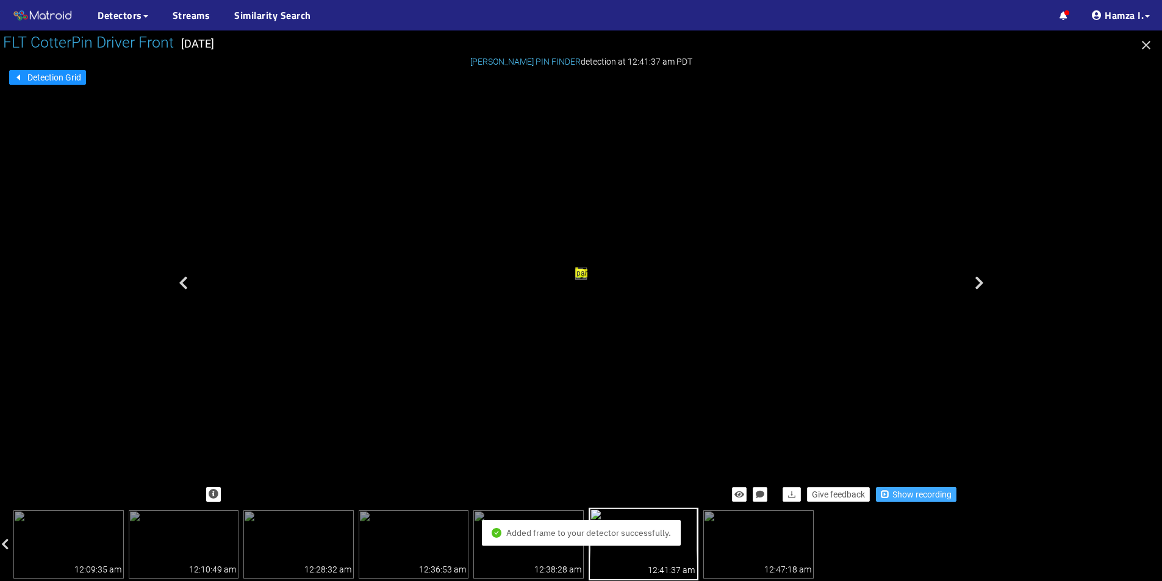
click at [924, 495] on span "Show recording" at bounding box center [921, 494] width 59 height 13
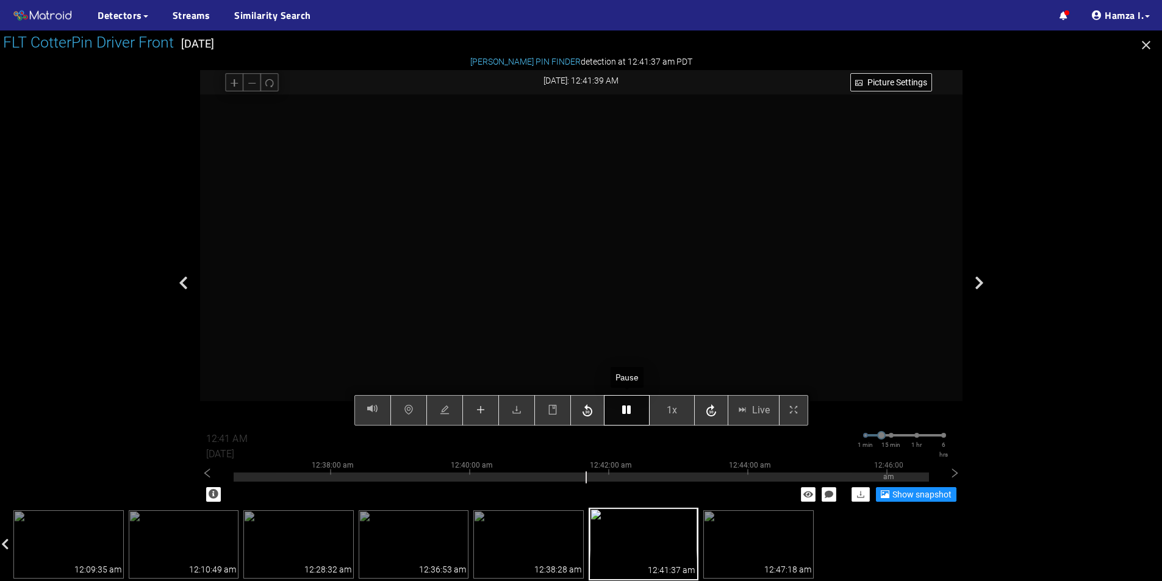
click at [631, 410] on icon "button" at bounding box center [626, 410] width 9 height 10
click at [628, 404] on button "button" at bounding box center [627, 410] width 46 height 30
click at [628, 406] on icon "button" at bounding box center [626, 410] width 9 height 10
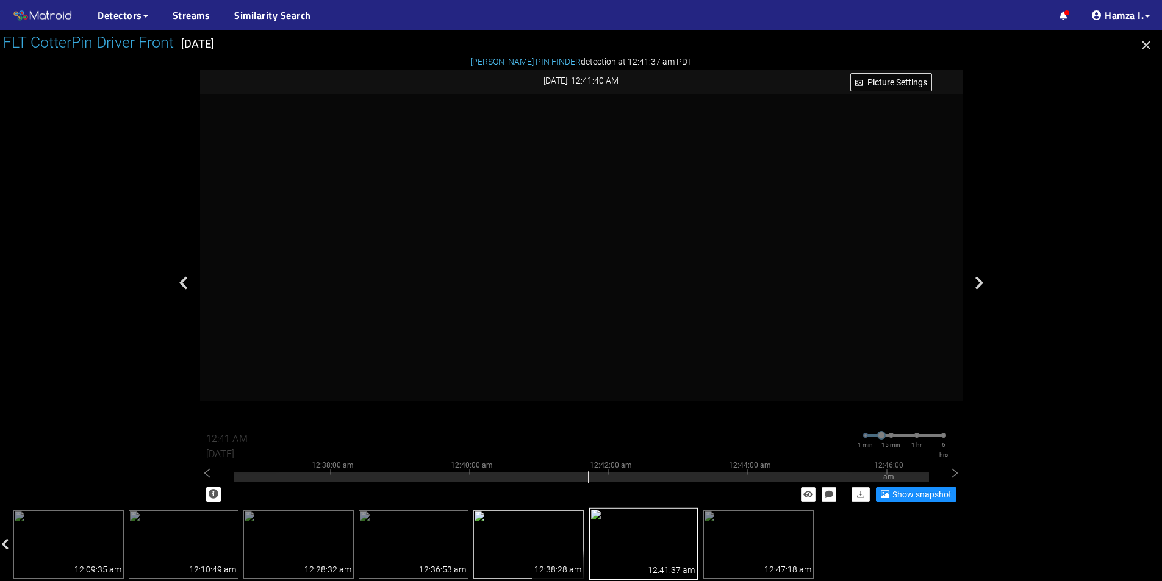
click at [544, 528] on img at bounding box center [528, 544] width 110 height 68
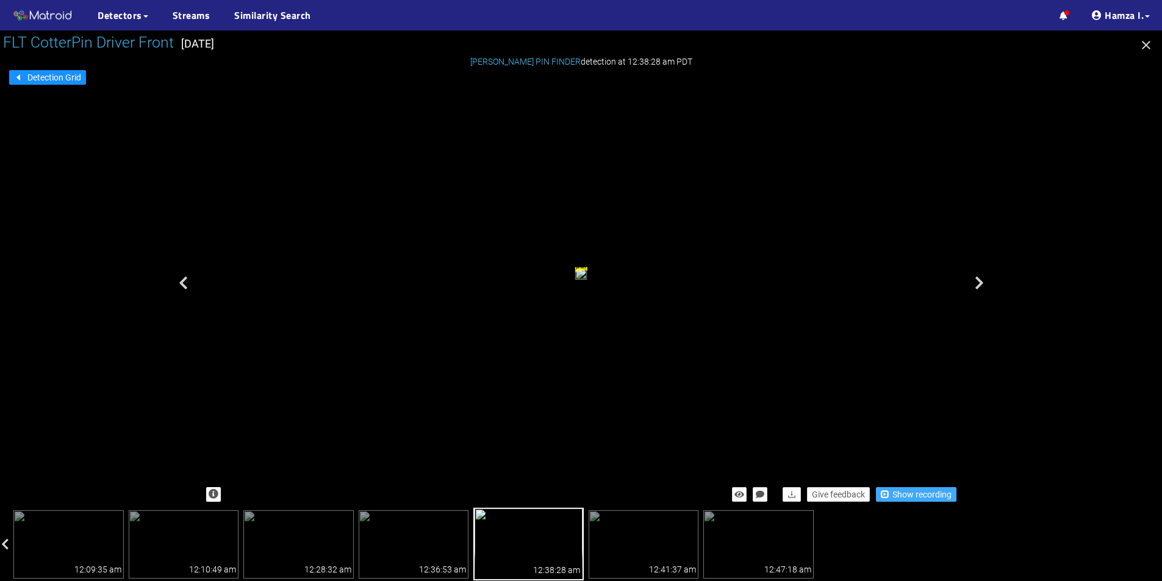
click at [931, 492] on span "Show recording" at bounding box center [921, 494] width 59 height 13
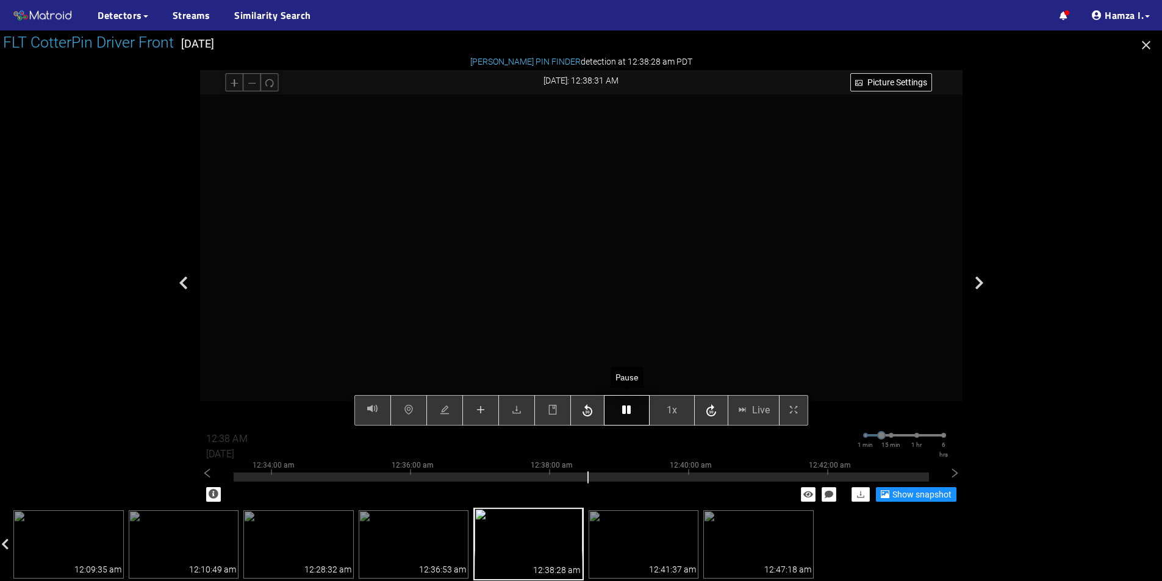
click at [625, 412] on icon "button" at bounding box center [626, 410] width 9 height 10
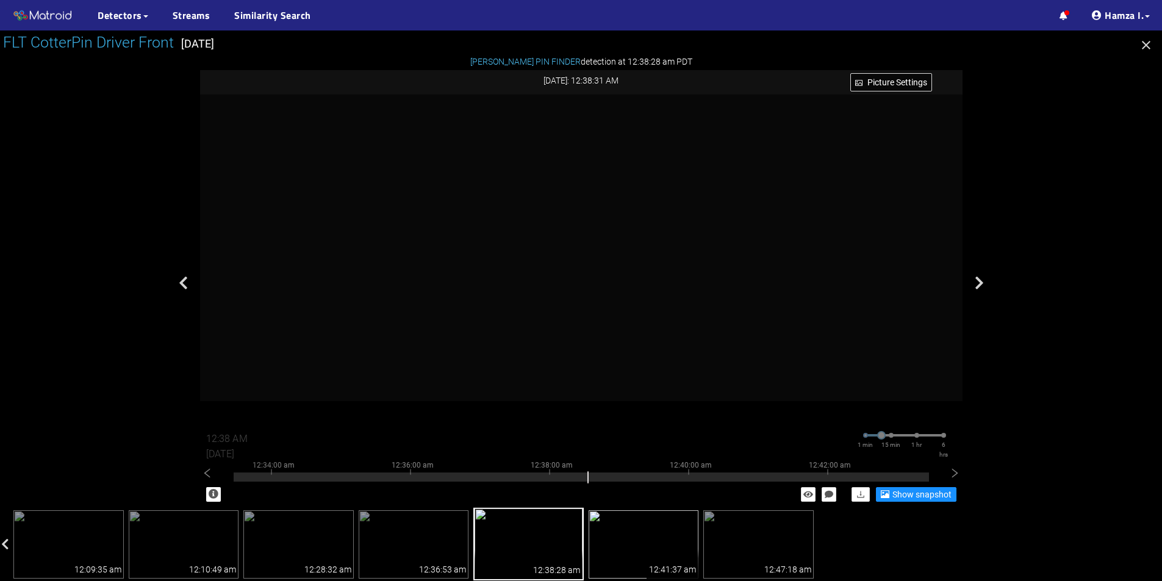
click at [628, 521] on img at bounding box center [644, 544] width 110 height 68
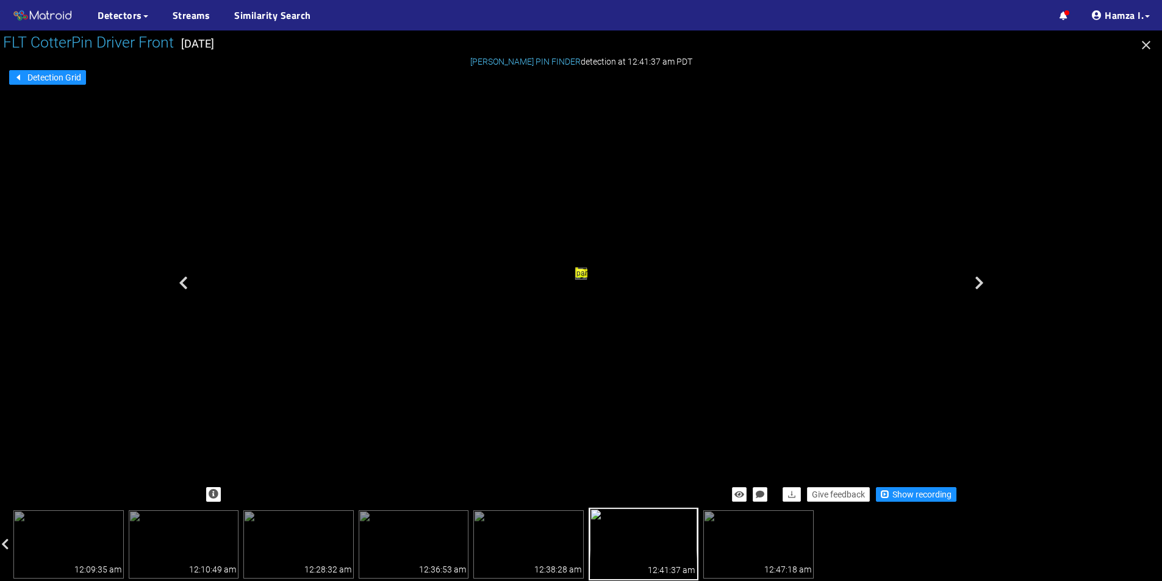
click at [906, 487] on div "Give feedback Show recording" at bounding box center [581, 494] width 762 height 27
click at [909, 495] on span "Show recording" at bounding box center [921, 494] width 59 height 13
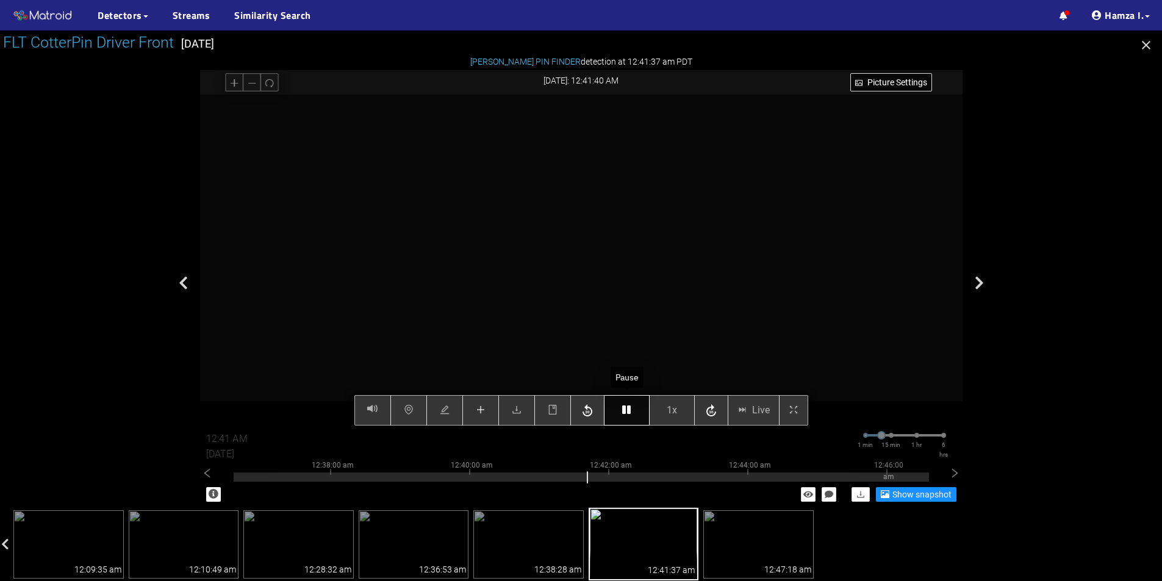
click at [621, 410] on button "button" at bounding box center [627, 410] width 46 height 30
click at [616, 414] on button "button" at bounding box center [627, 410] width 46 height 30
click at [621, 408] on button "button" at bounding box center [627, 410] width 46 height 30
click at [479, 410] on icon "plus" at bounding box center [480, 410] width 8 height 1
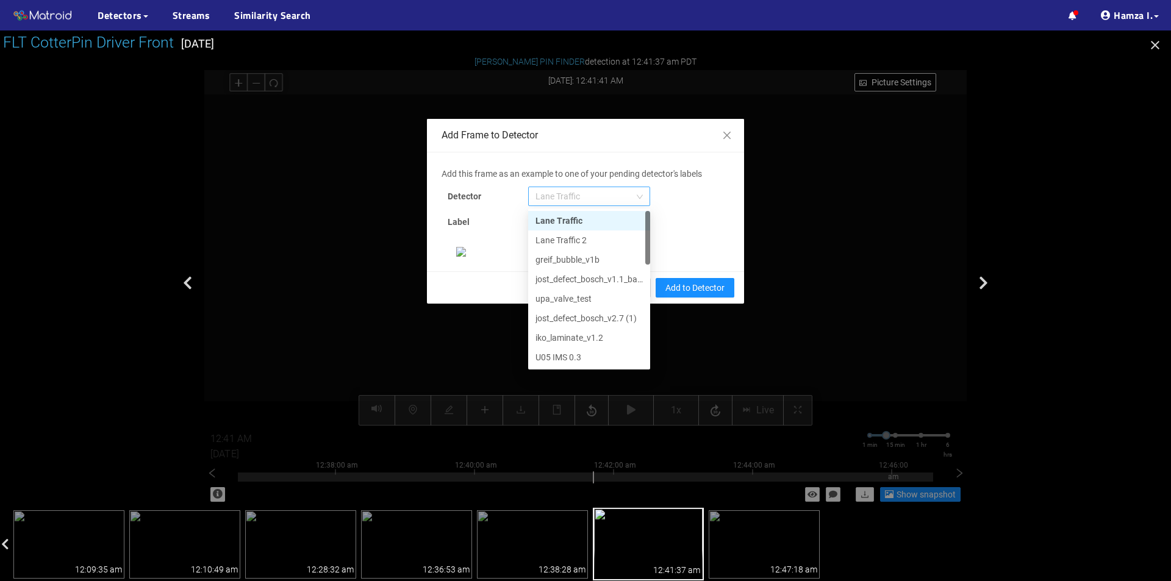
click at [570, 195] on span "Lane Traffic" at bounding box center [588, 196] width 107 height 18
click at [559, 351] on div "[PERSON_NAME] Pin" at bounding box center [588, 357] width 107 height 13
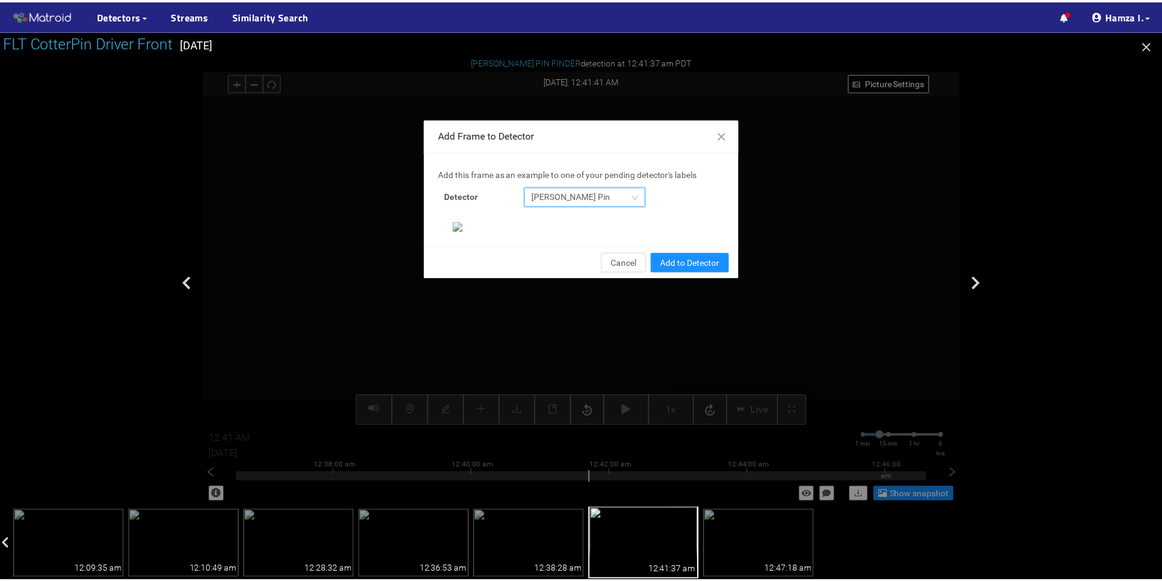
scroll to position [235, 0]
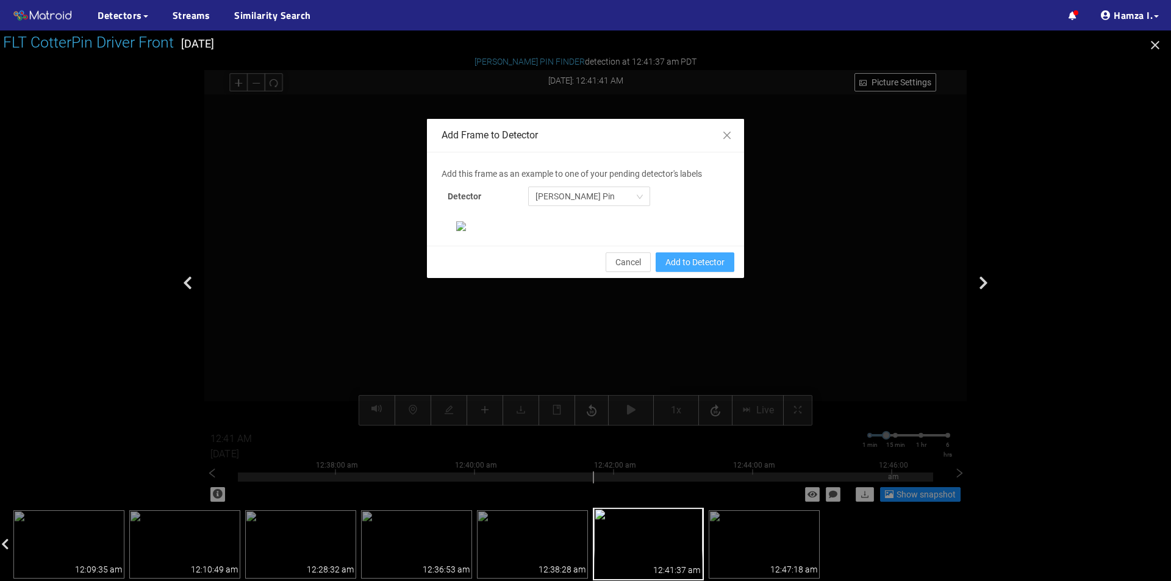
click at [681, 269] on span "Add to Detector" at bounding box center [694, 262] width 59 height 13
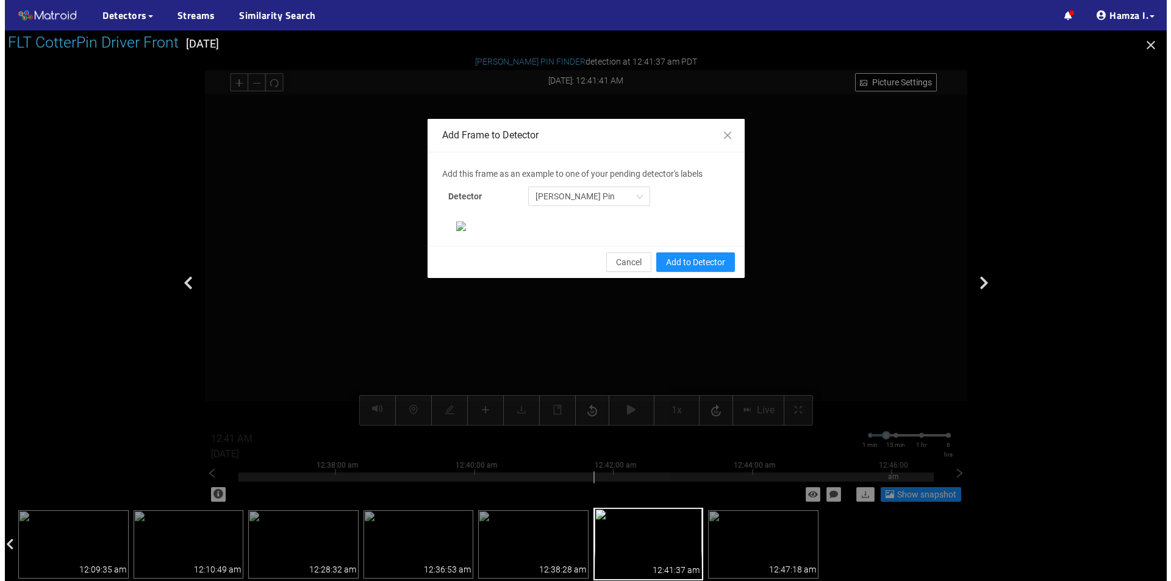
scroll to position [174, 0]
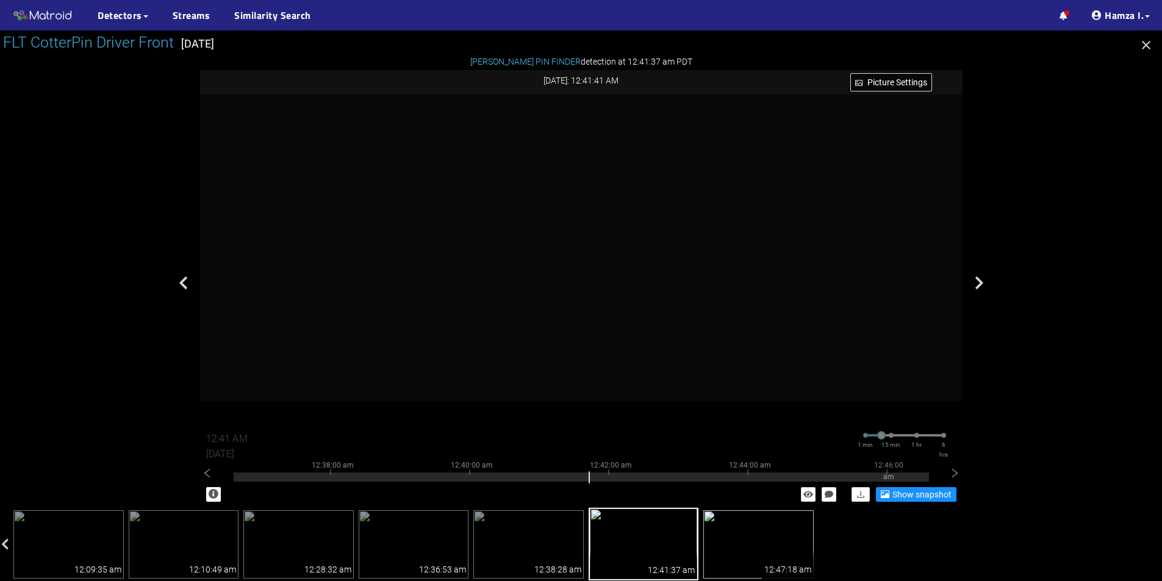
click at [752, 545] on img at bounding box center [758, 544] width 110 height 68
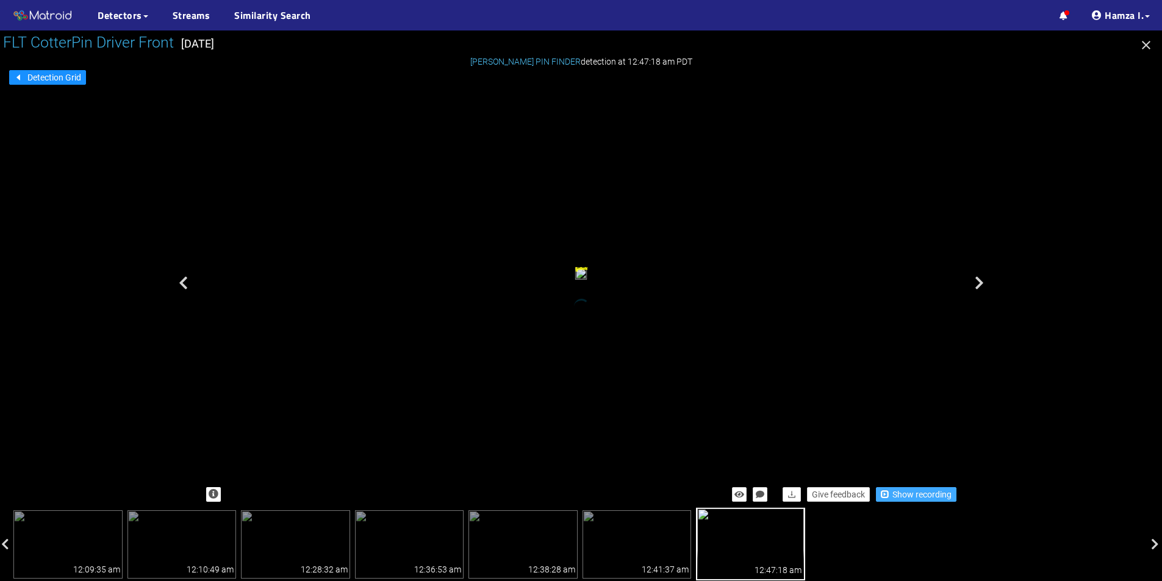
click at [901, 493] on span "Show recording" at bounding box center [921, 494] width 59 height 13
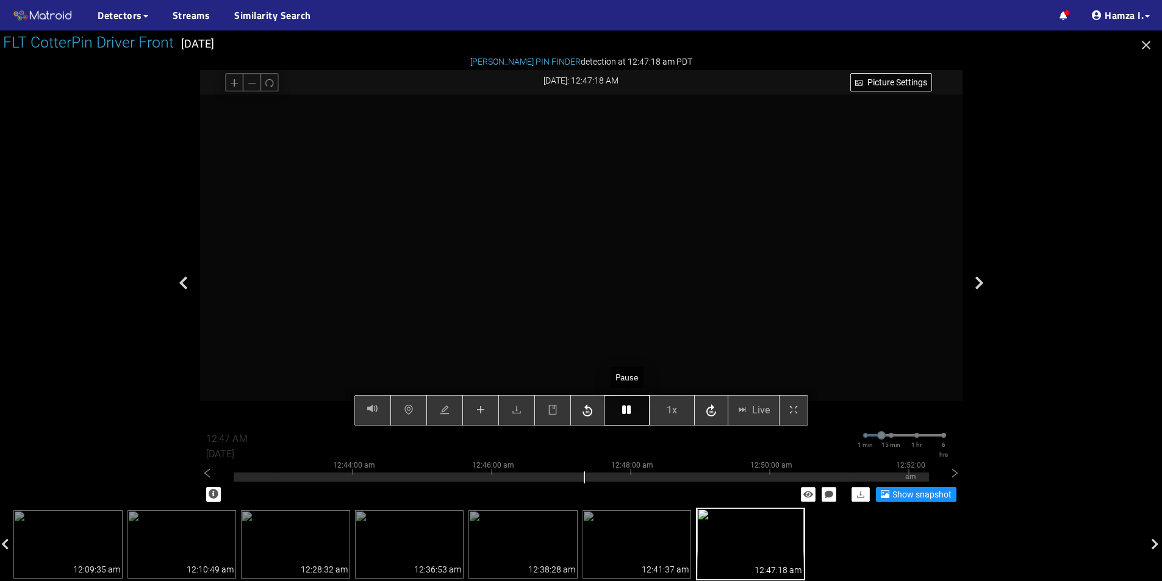
click at [629, 413] on icon "button" at bounding box center [626, 410] width 9 height 10
click at [626, 402] on button "button" at bounding box center [627, 410] width 46 height 30
click at [624, 407] on icon "button" at bounding box center [626, 410] width 9 height 10
click at [618, 410] on button "button" at bounding box center [627, 410] width 46 height 30
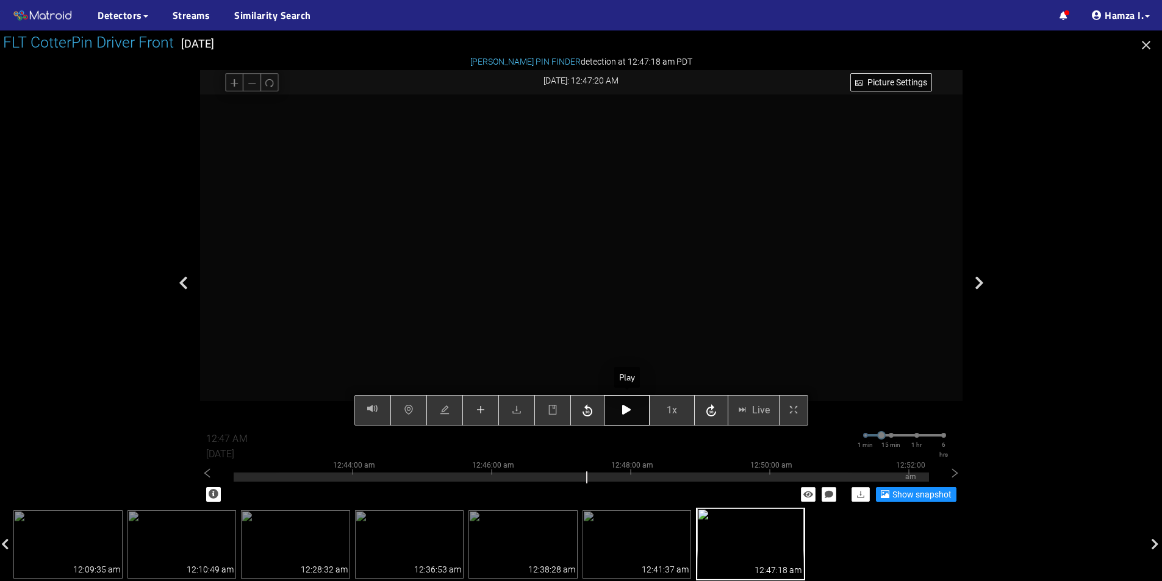
click at [618, 410] on button "button" at bounding box center [627, 410] width 46 height 30
click at [623, 409] on icon "button" at bounding box center [626, 410] width 9 height 10
click at [479, 410] on icon "plus" at bounding box center [481, 410] width 10 height 10
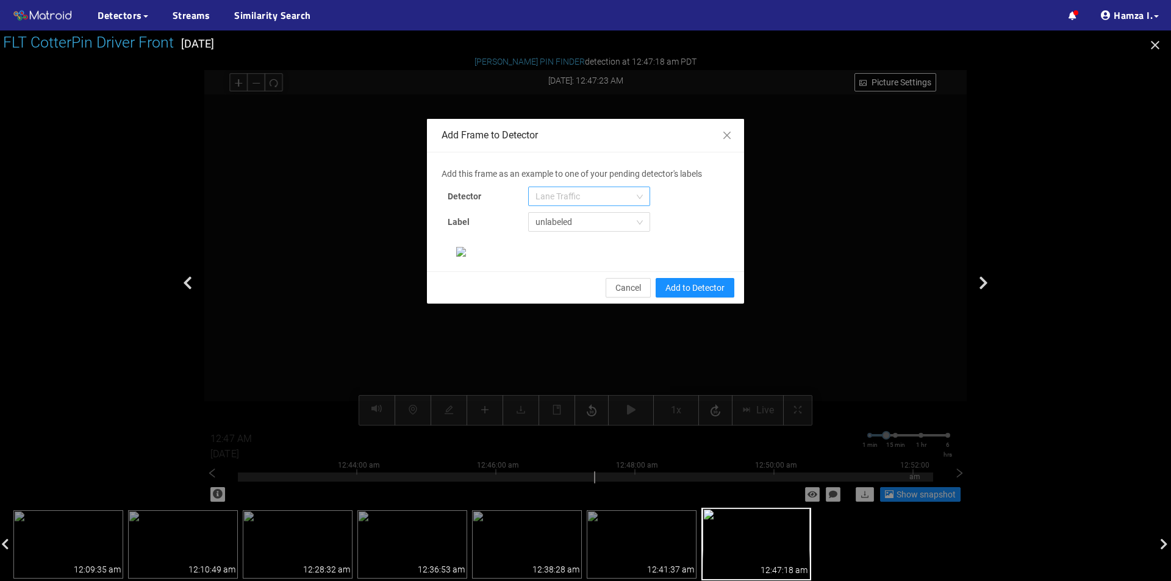
click at [568, 199] on span "Lane Traffic" at bounding box center [588, 196] width 107 height 18
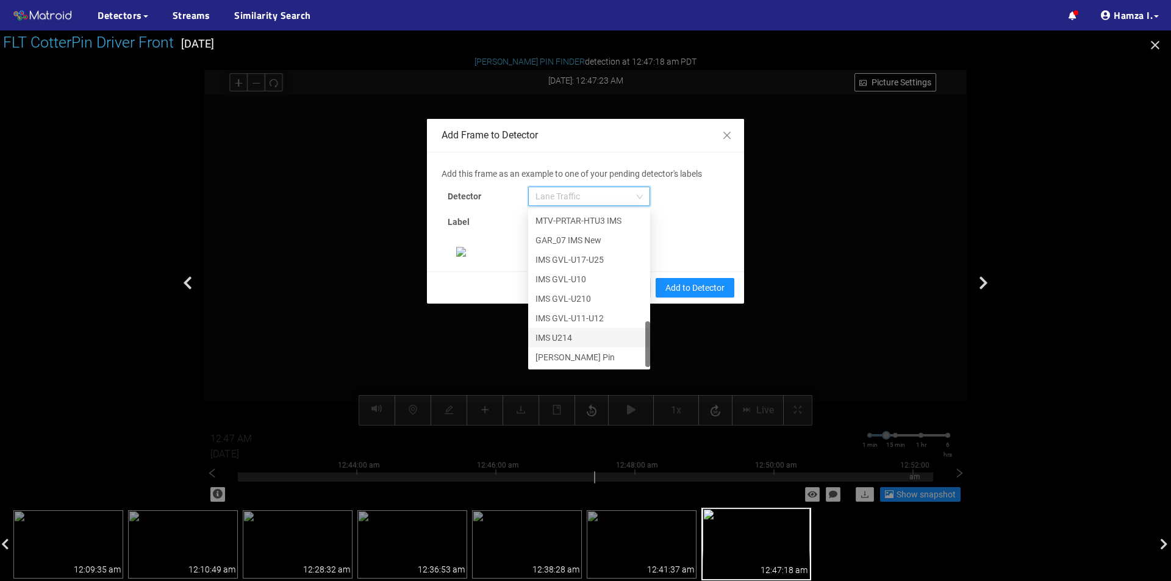
scroll to position [17, 0]
click at [560, 351] on div "[PERSON_NAME] Pin" at bounding box center [588, 357] width 107 height 13
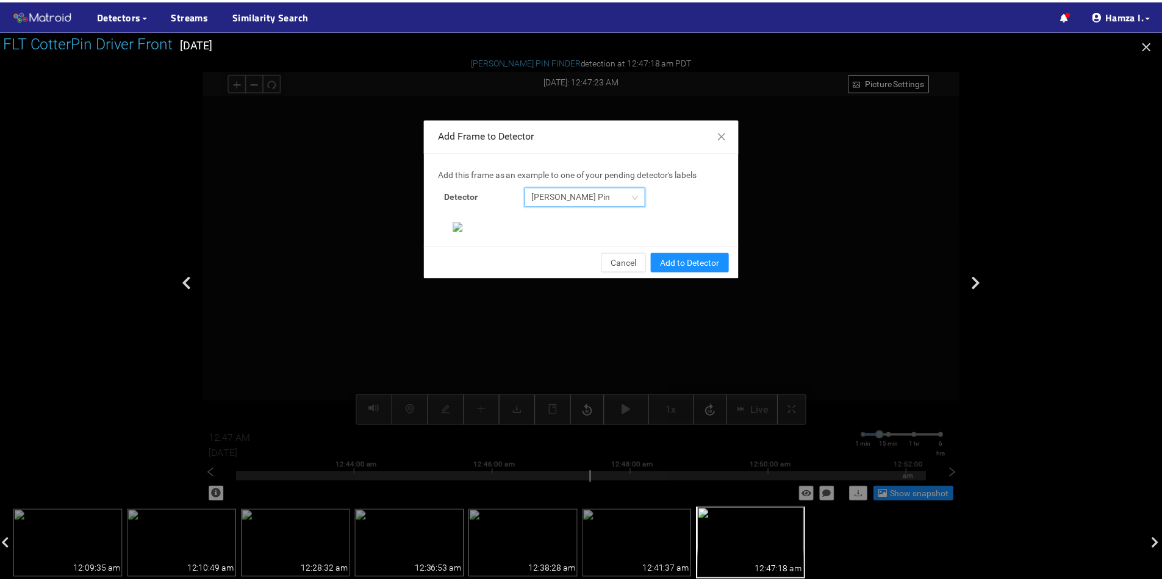
scroll to position [235, 0]
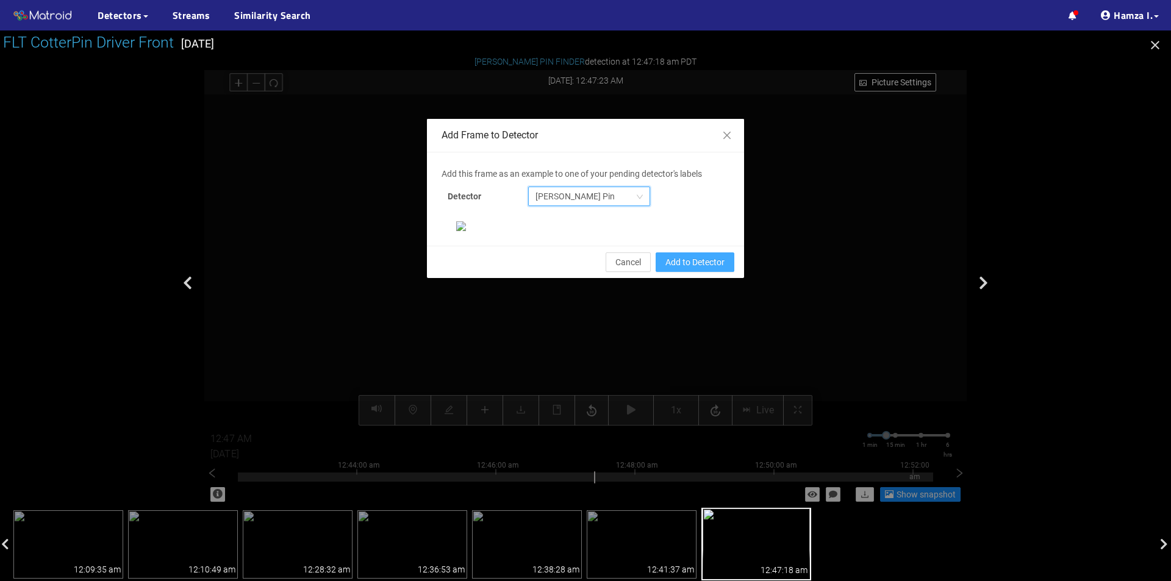
click at [699, 269] on span "Add to Detector" at bounding box center [694, 262] width 59 height 13
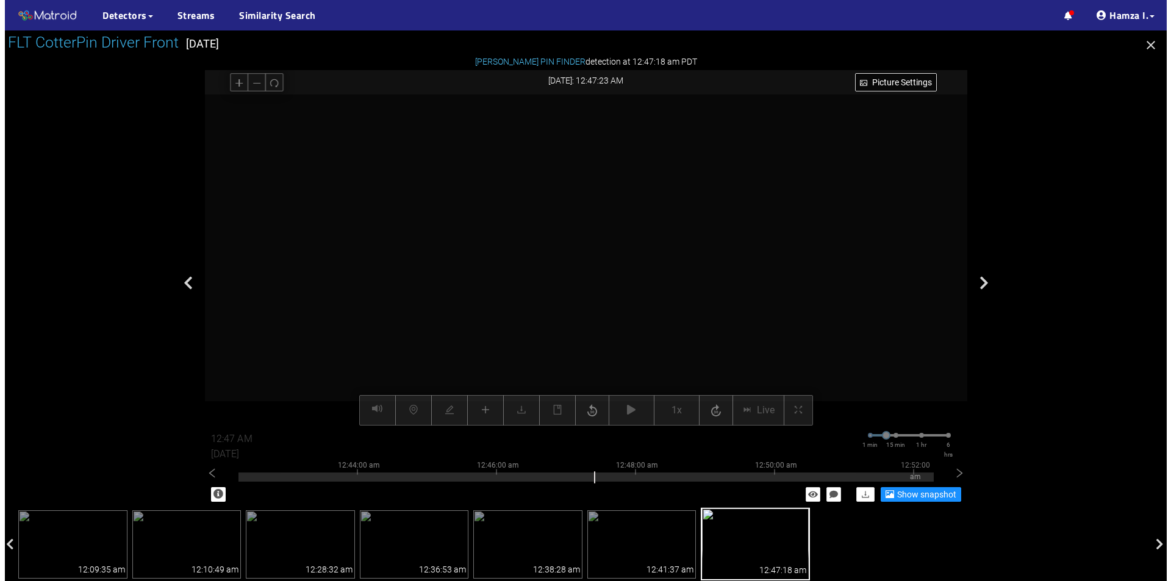
scroll to position [174, 0]
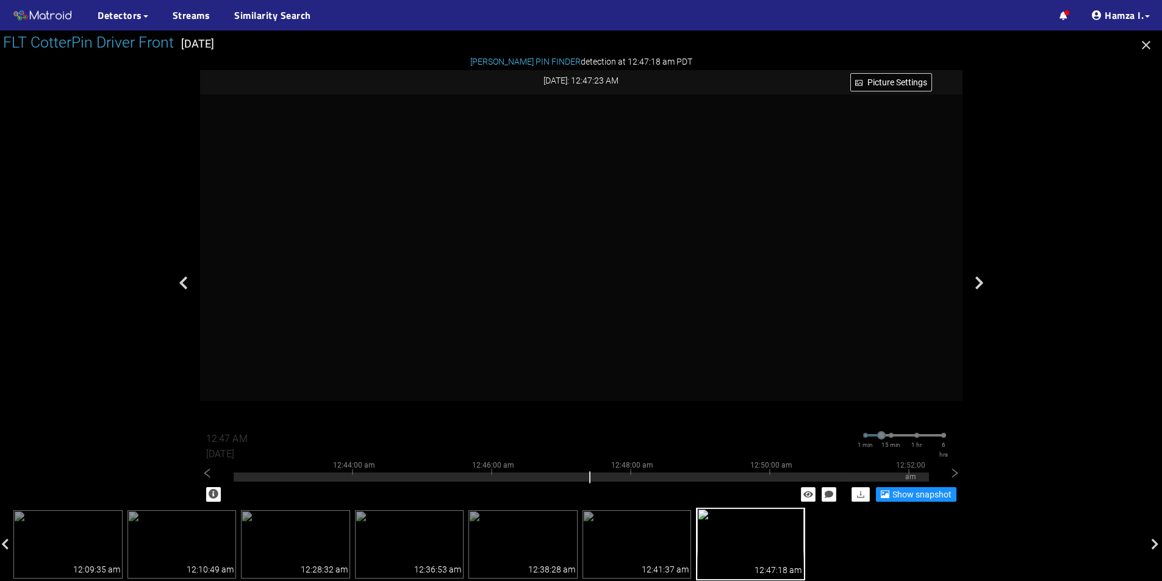
click at [1143, 45] on icon "button" at bounding box center [1146, 45] width 15 height 15
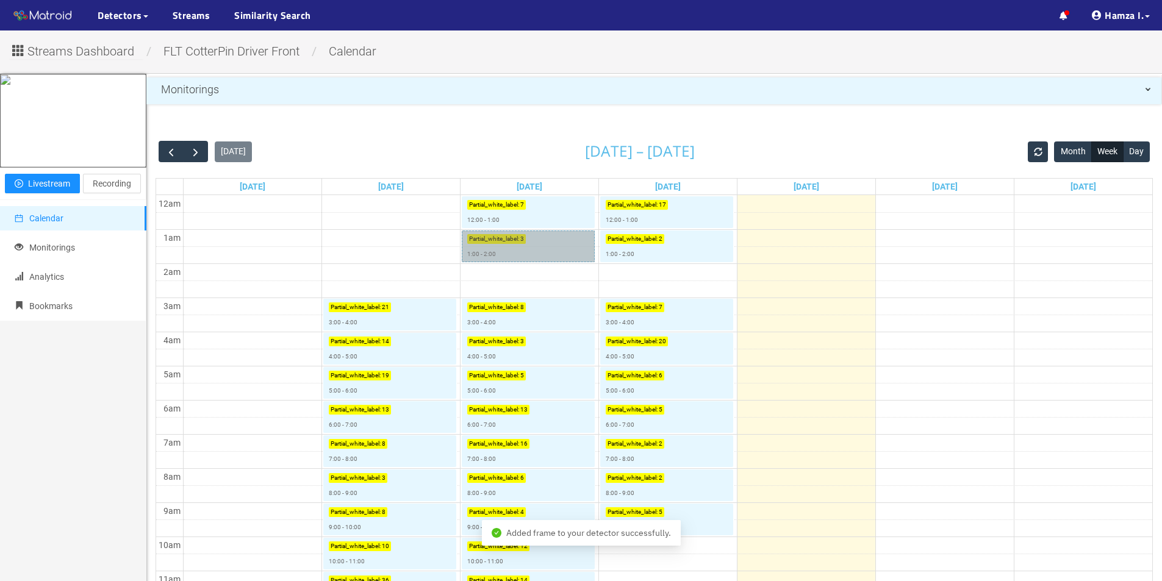
click at [471, 257] on link "Partial_white_label : 3 1:00 - 2:00" at bounding box center [528, 247] width 133 height 32
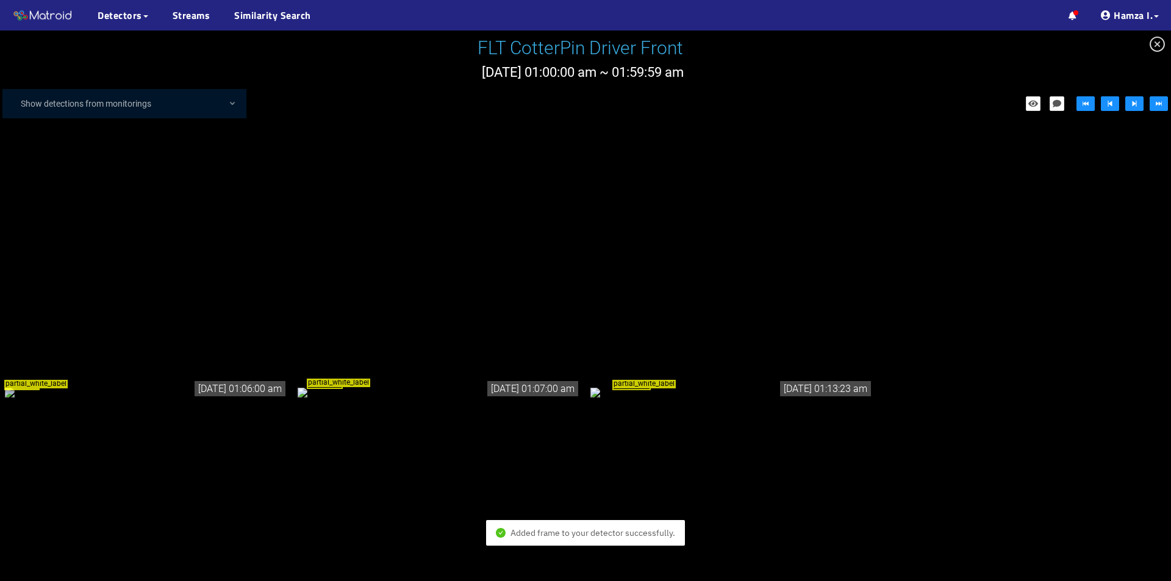
click at [137, 385] on div "partial_white_label" at bounding box center [146, 391] width 283 height 13
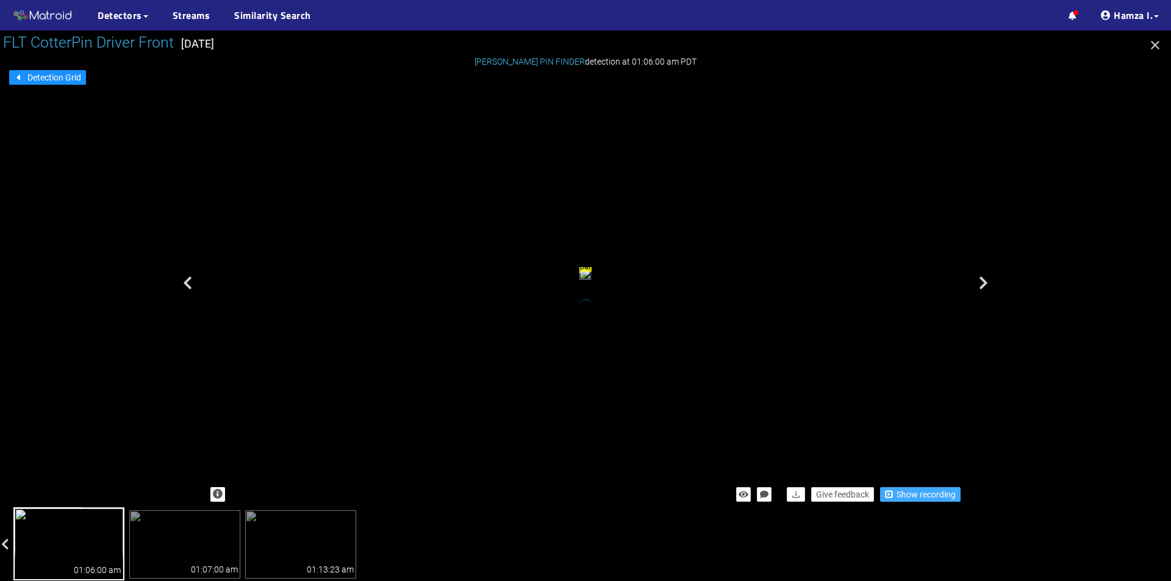
click at [918, 493] on span "Show recording" at bounding box center [926, 494] width 59 height 13
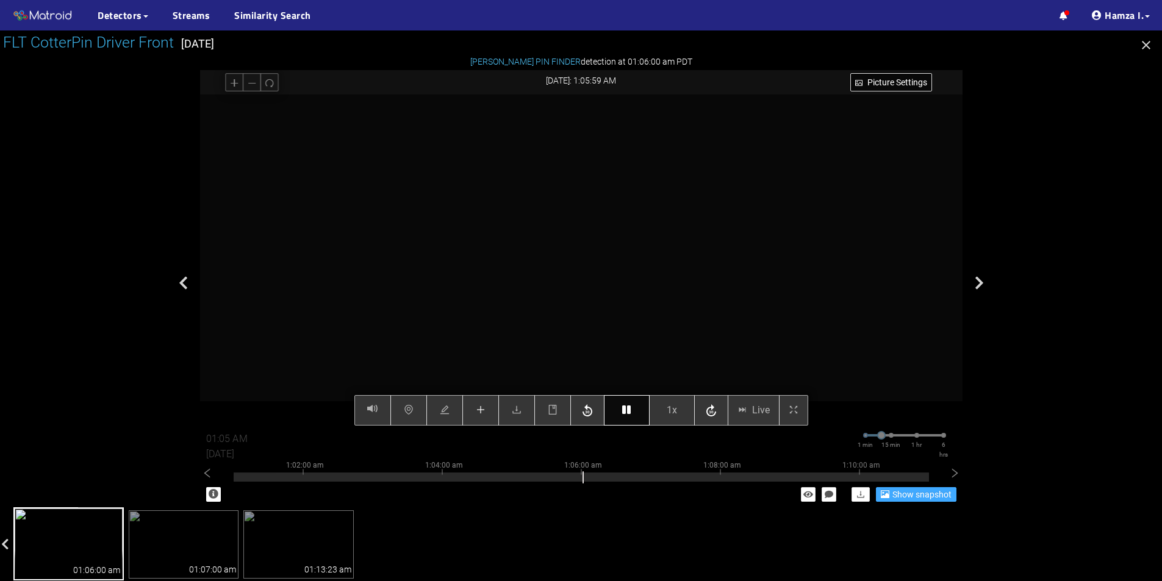
type input "01:06 AM"
click at [624, 409] on icon "button" at bounding box center [626, 410] width 9 height 10
click at [632, 409] on button "button" at bounding box center [627, 410] width 46 height 30
click at [631, 408] on icon "button" at bounding box center [626, 410] width 9 height 10
click at [486, 410] on button "button" at bounding box center [480, 410] width 37 height 30
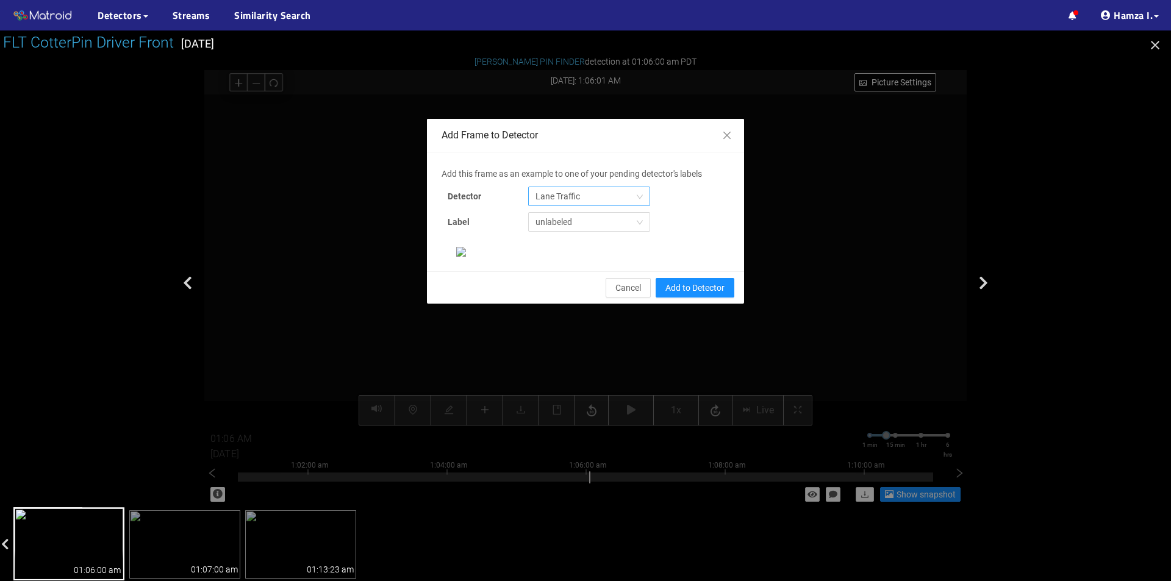
click at [554, 196] on span "Lane Traffic" at bounding box center [588, 196] width 107 height 18
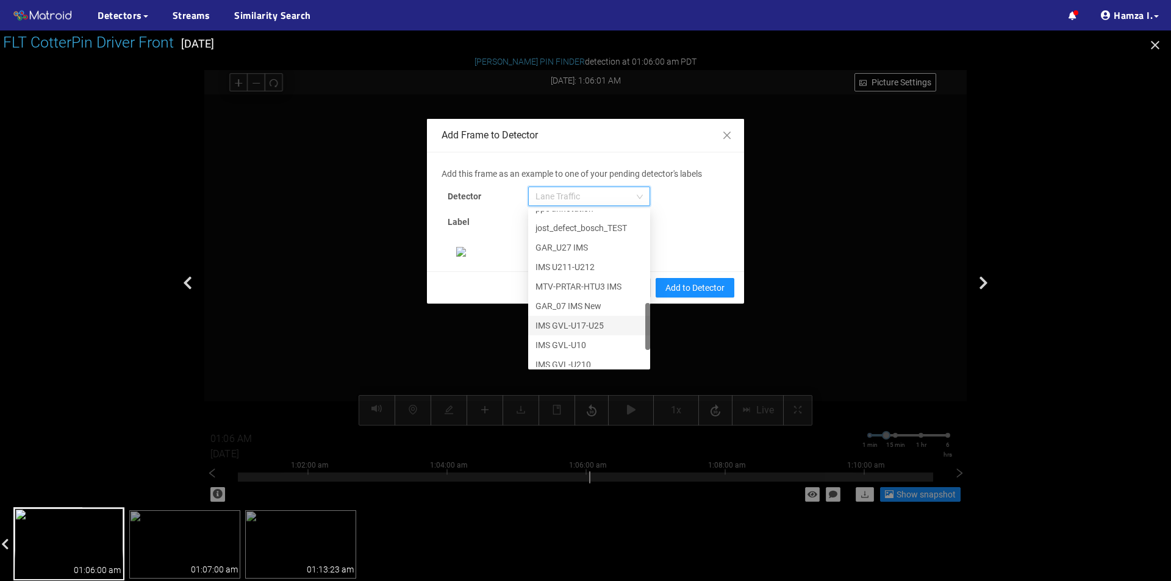
scroll to position [371, 0]
click at [559, 356] on div "[PERSON_NAME] Pin" at bounding box center [588, 357] width 107 height 13
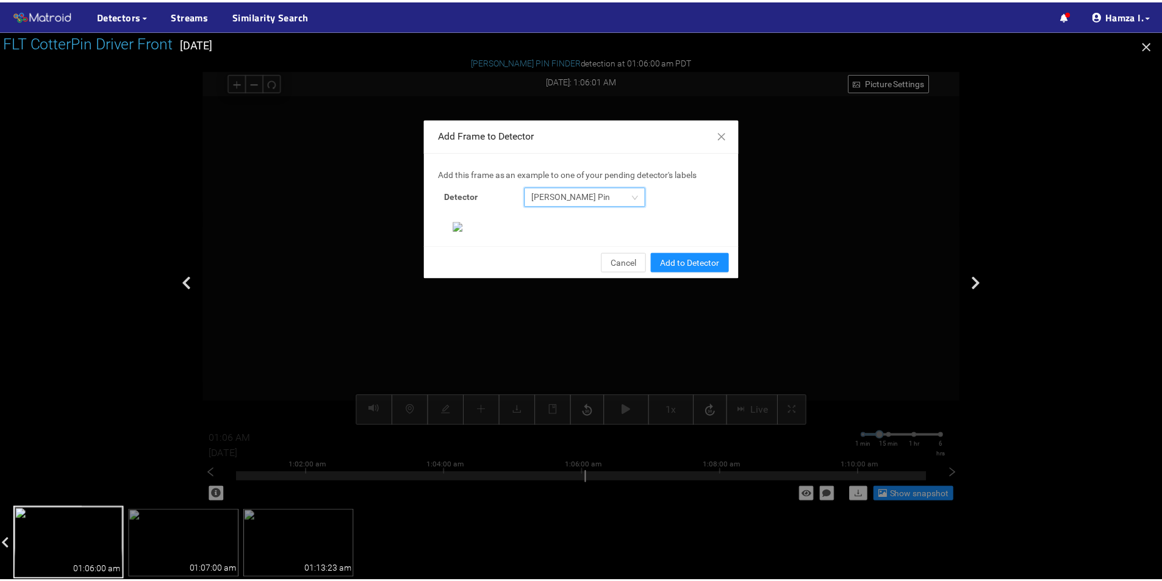
scroll to position [235, 0]
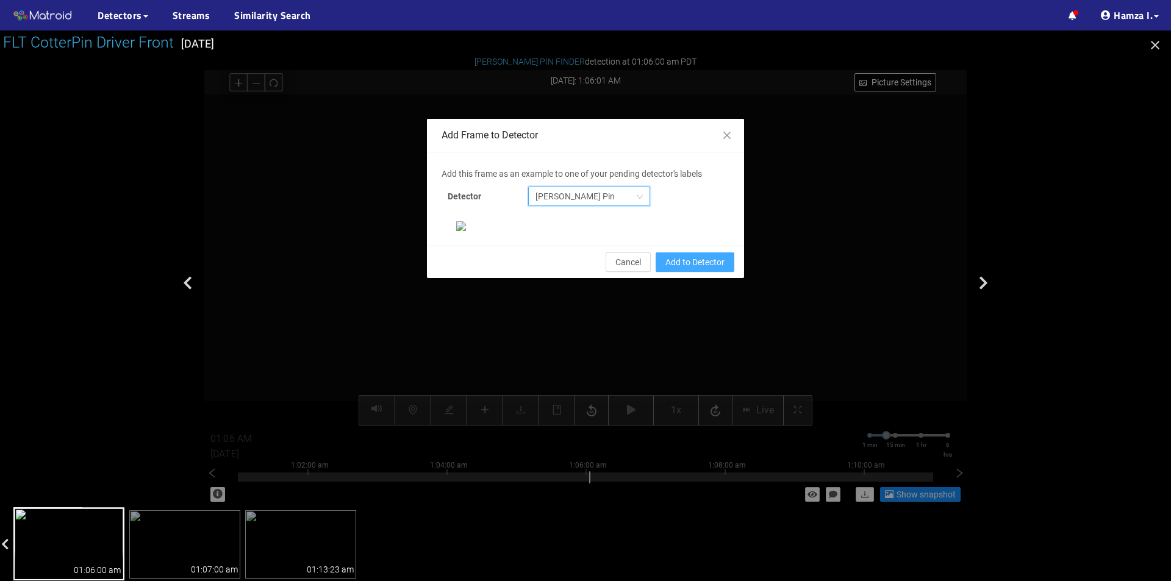
click at [688, 269] on span "Add to Detector" at bounding box center [694, 262] width 59 height 13
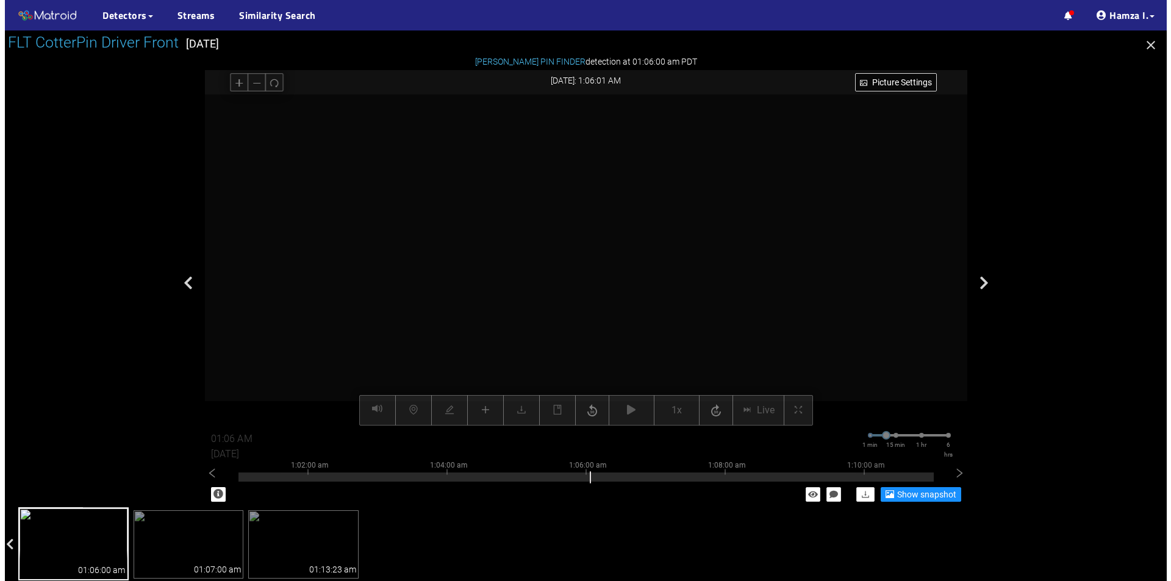
scroll to position [174, 0]
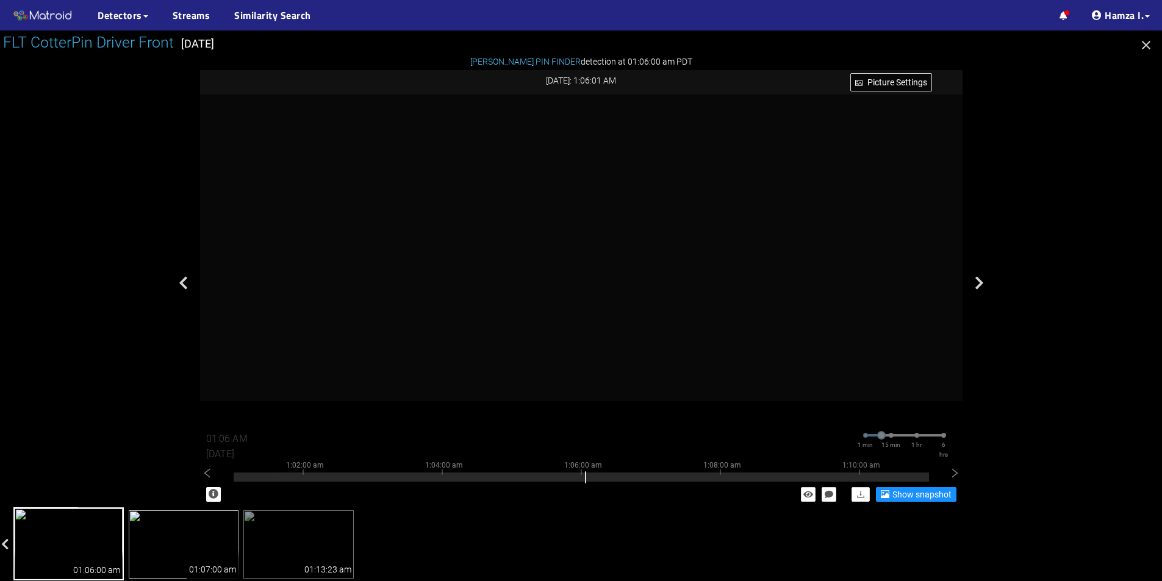
click at [204, 534] on img at bounding box center [184, 544] width 110 height 68
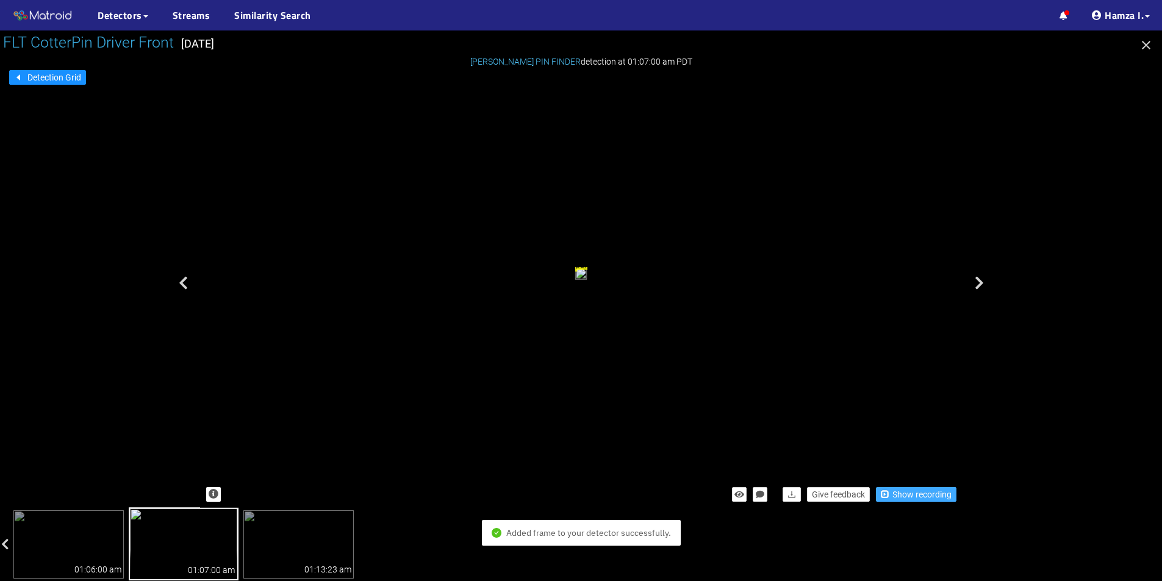
click at [903, 495] on span "Show recording" at bounding box center [921, 494] width 59 height 13
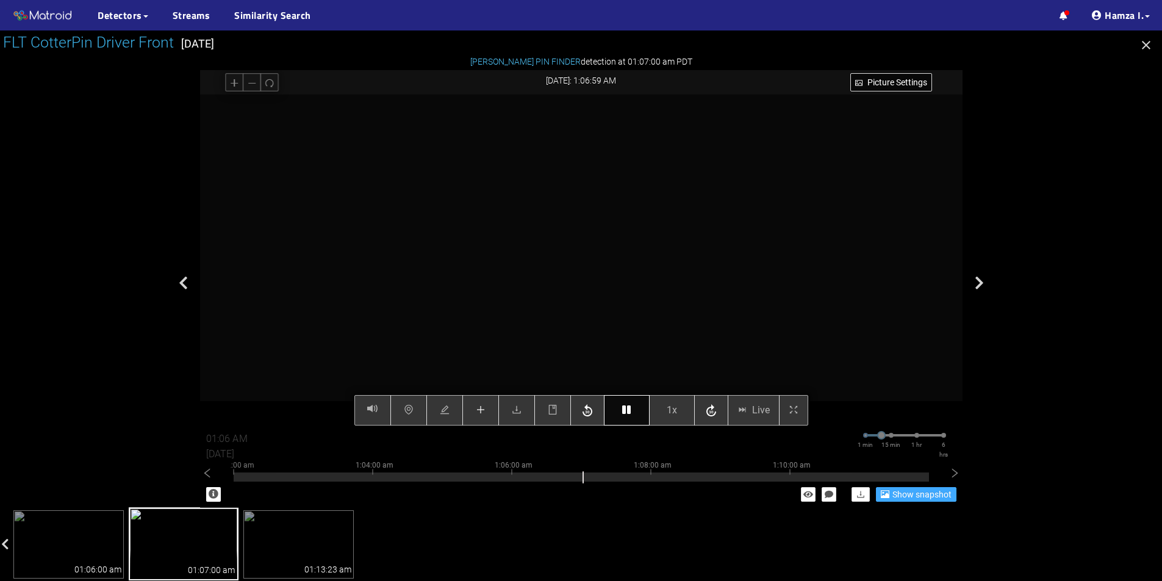
type input "01:07 AM"
click at [633, 413] on button "button" at bounding box center [627, 410] width 46 height 30
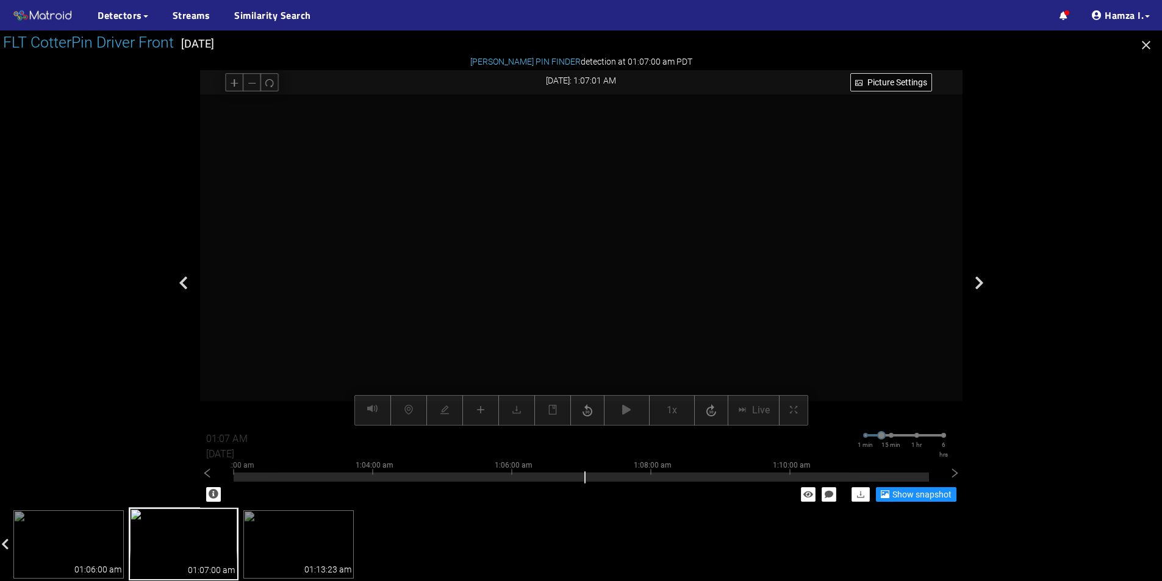
click at [481, 406] on div "Picture Settings 1x Live 01:07 AM 08/12/2025 1 min 15 min 1 hr 6 hrs 12:52:00 a…" at bounding box center [581, 260] width 762 height 331
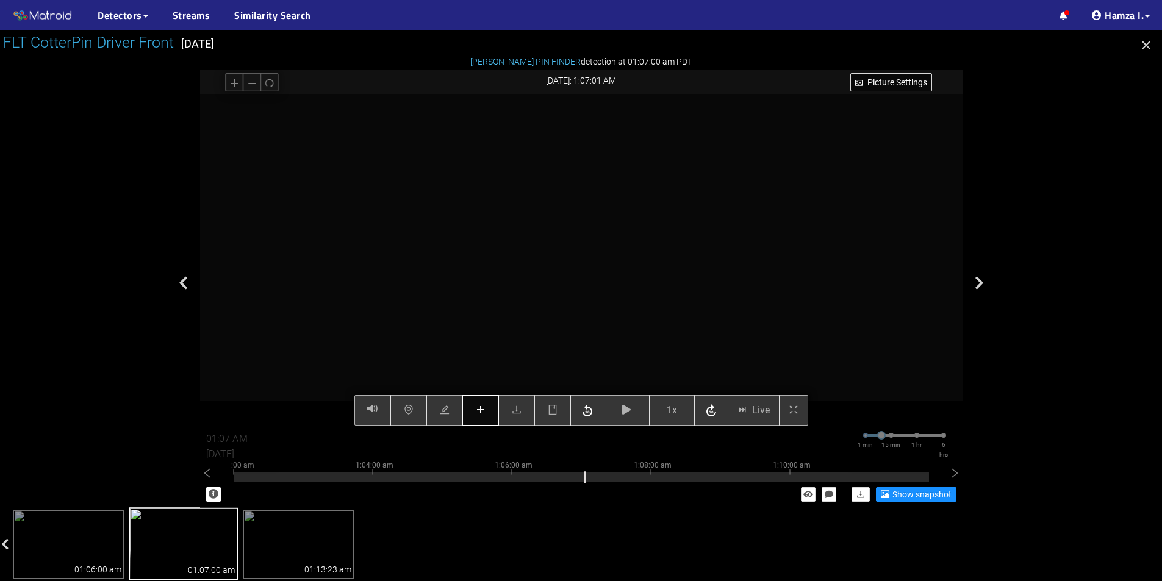
click at [481, 414] on icon "plus" at bounding box center [481, 410] width 10 height 10
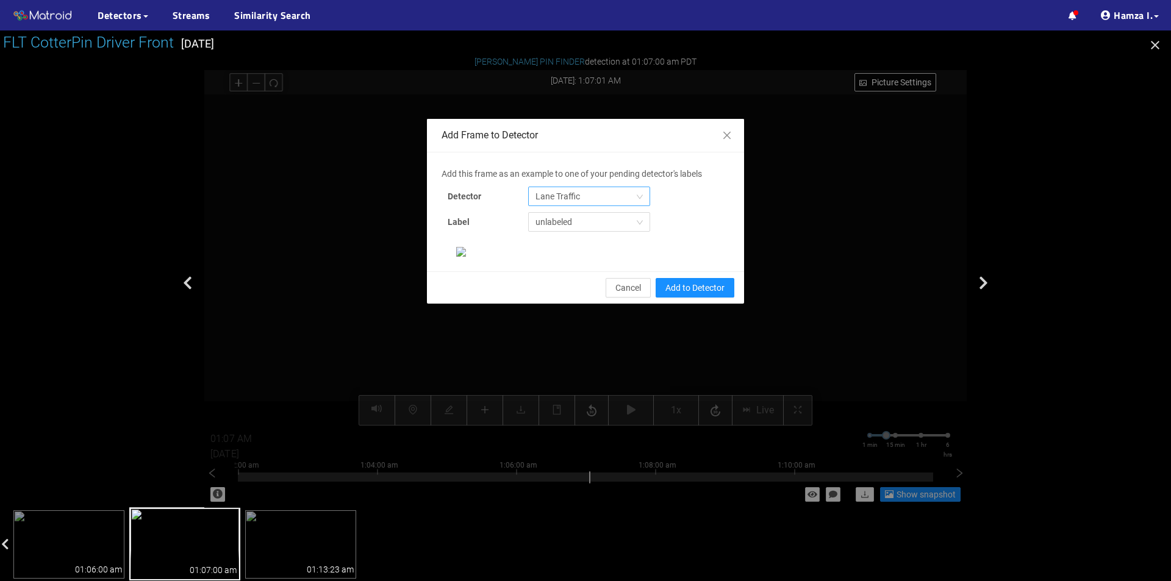
click at [564, 195] on span "Lane Traffic" at bounding box center [588, 196] width 107 height 18
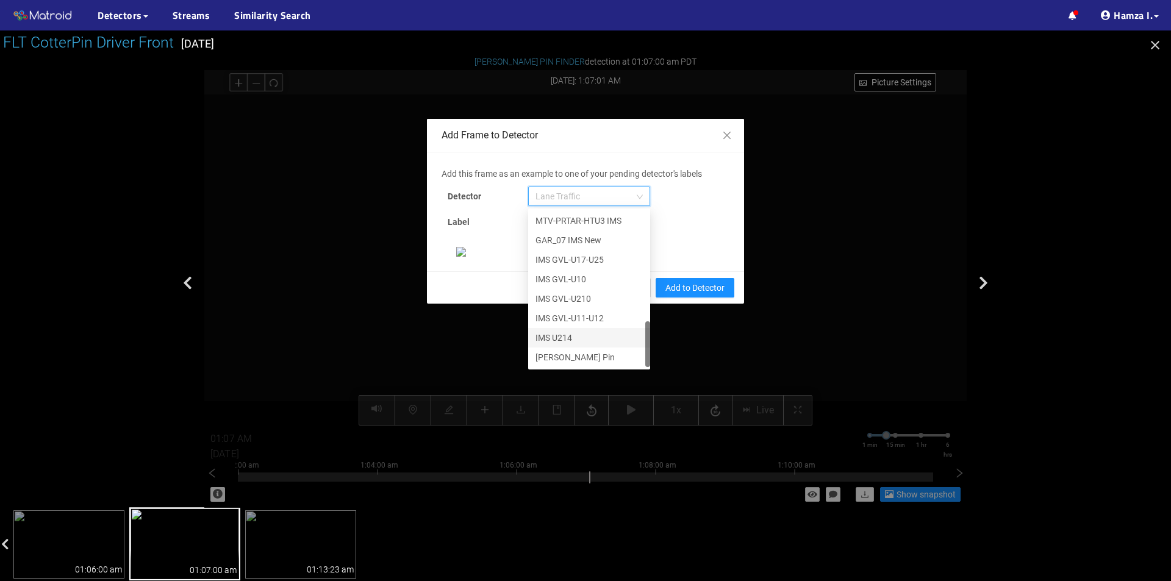
scroll to position [261, 0]
click at [564, 351] on div "[PERSON_NAME] Pin" at bounding box center [588, 357] width 107 height 13
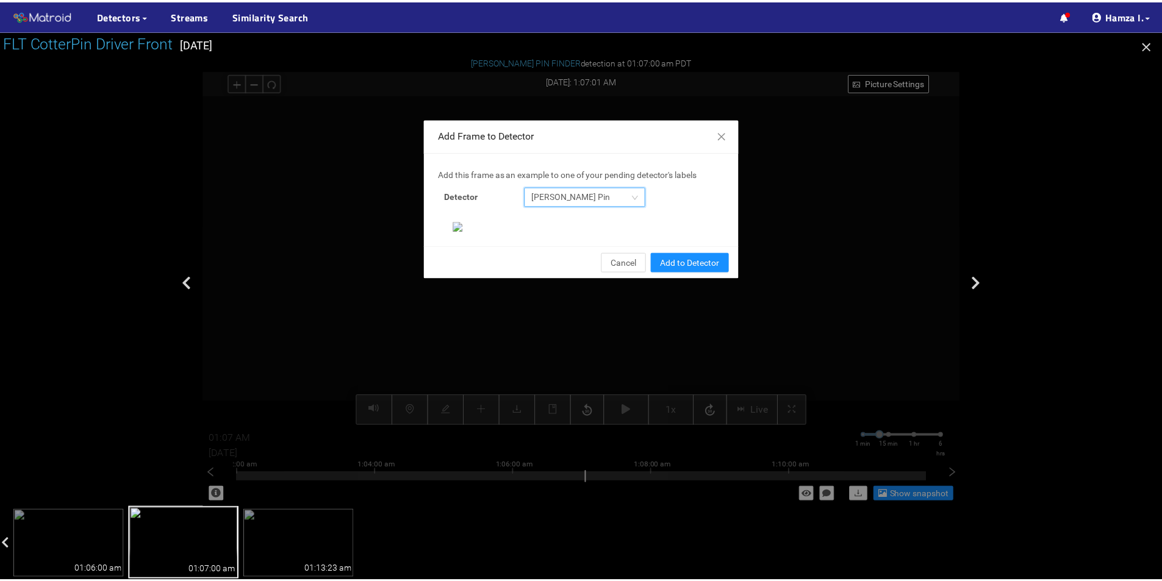
scroll to position [235, 0]
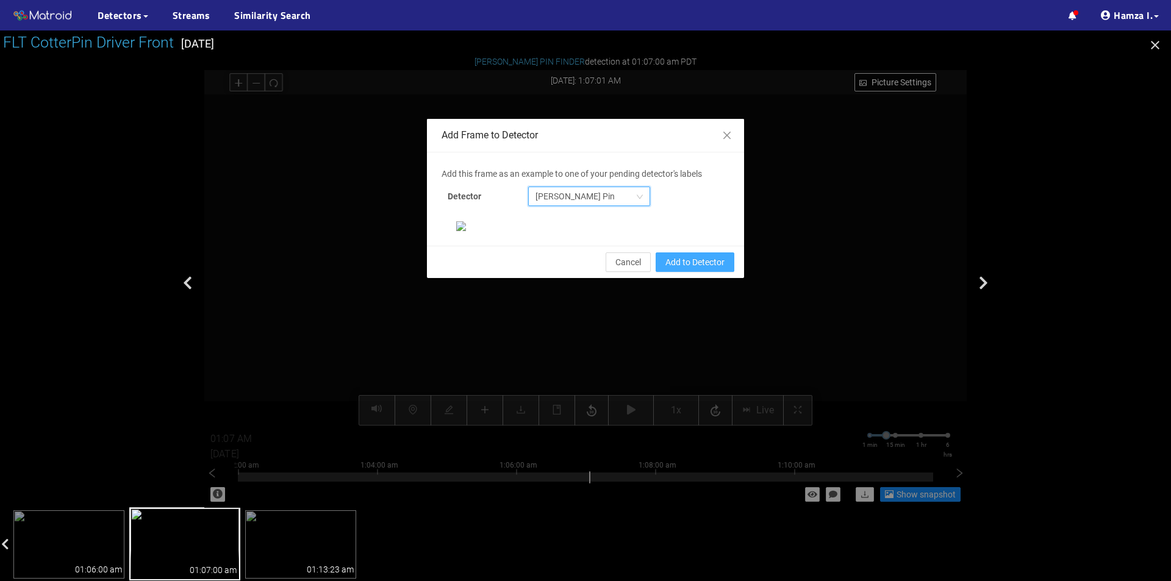
click at [684, 269] on span "Add to Detector" at bounding box center [694, 262] width 59 height 13
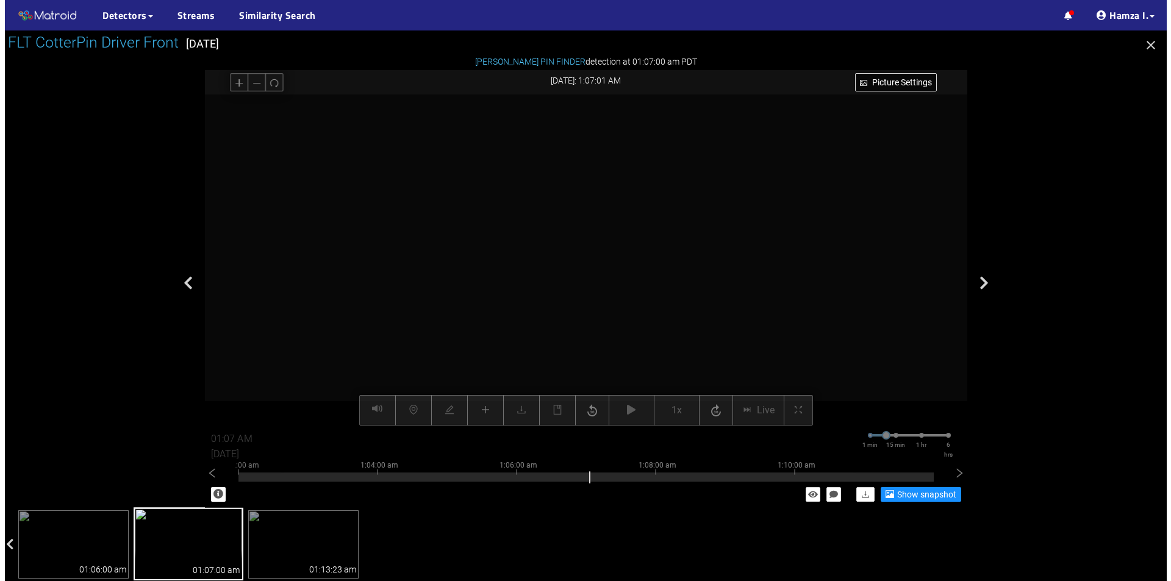
scroll to position [174, 0]
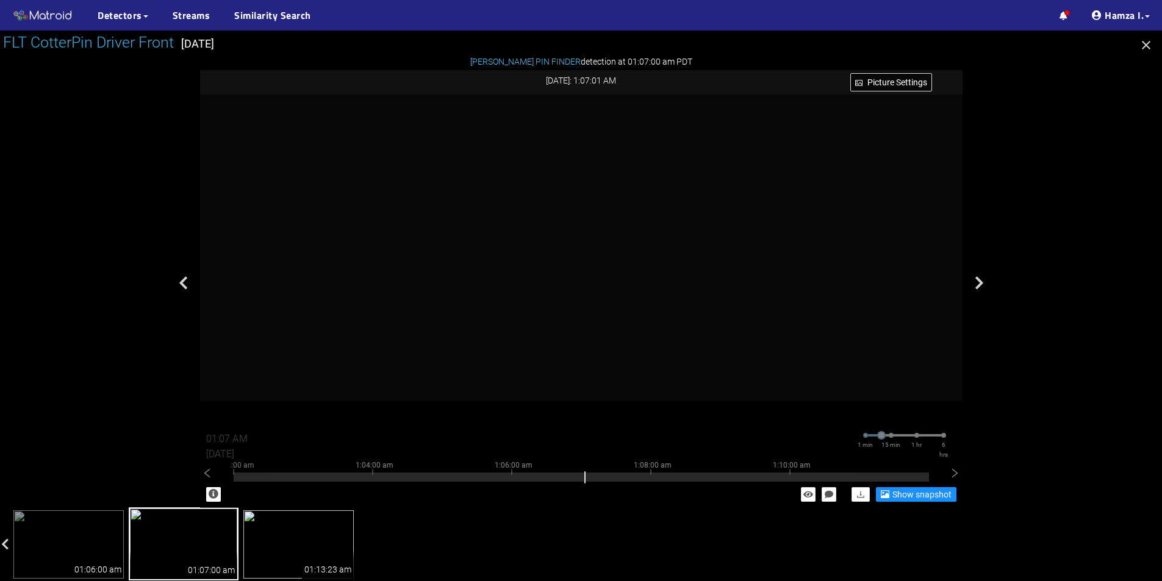
click at [276, 553] on img at bounding box center [298, 544] width 110 height 68
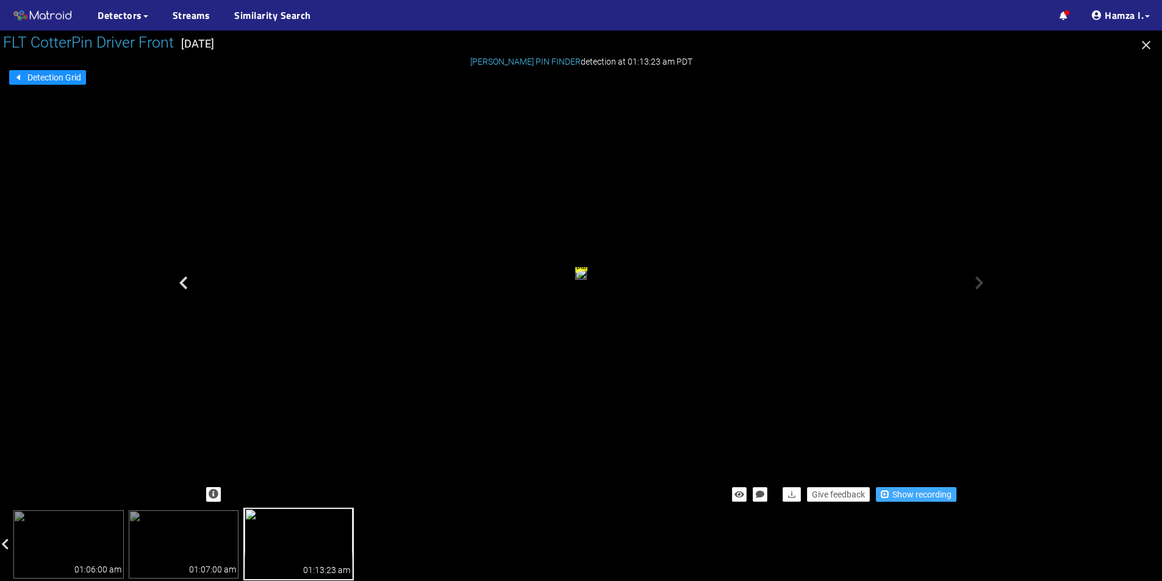
click at [898, 493] on span "Show recording" at bounding box center [921, 494] width 59 height 13
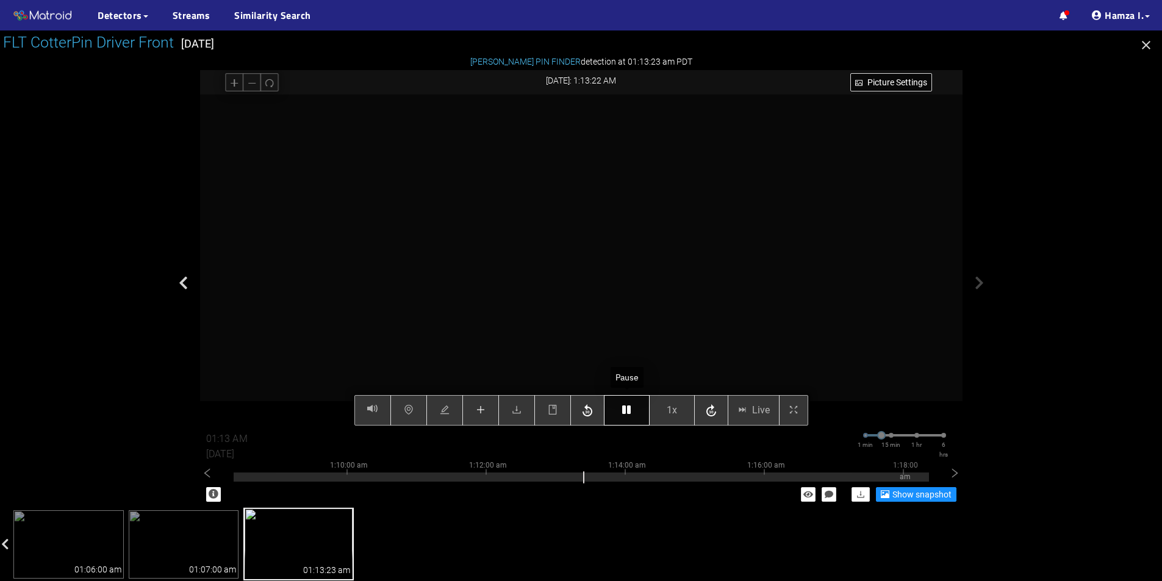
click at [622, 410] on icon "button" at bounding box center [626, 410] width 9 height 10
click at [632, 412] on button "button" at bounding box center [627, 410] width 46 height 30
click at [631, 412] on icon "button" at bounding box center [626, 410] width 9 height 10
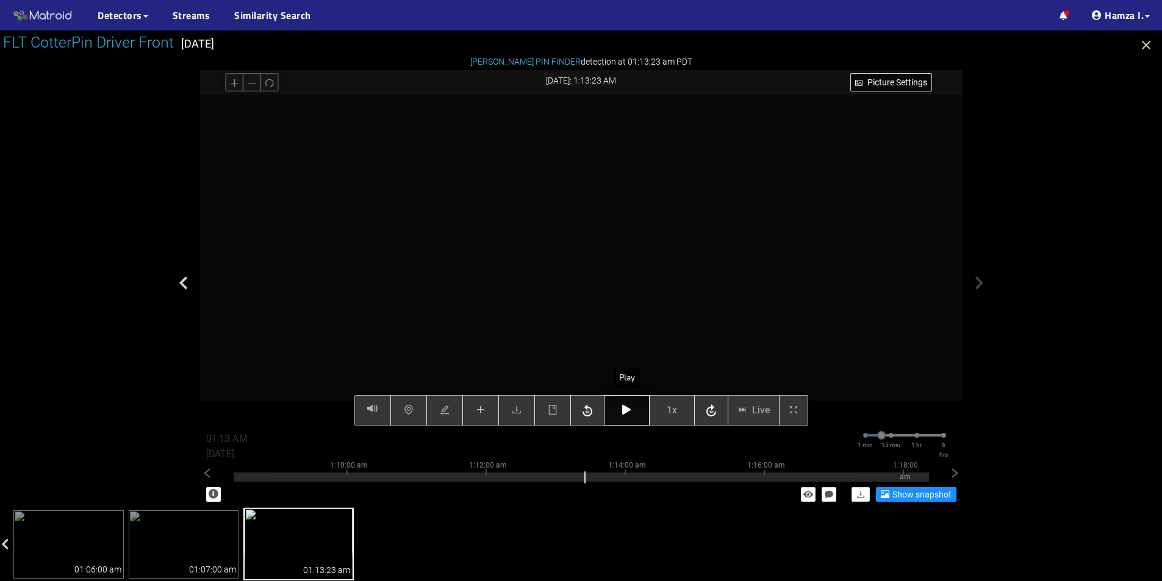
click at [631, 412] on icon "button" at bounding box center [626, 410] width 9 height 10
click at [629, 411] on icon "button" at bounding box center [626, 410] width 9 height 10
click at [479, 415] on icon "plus" at bounding box center [481, 410] width 10 height 10
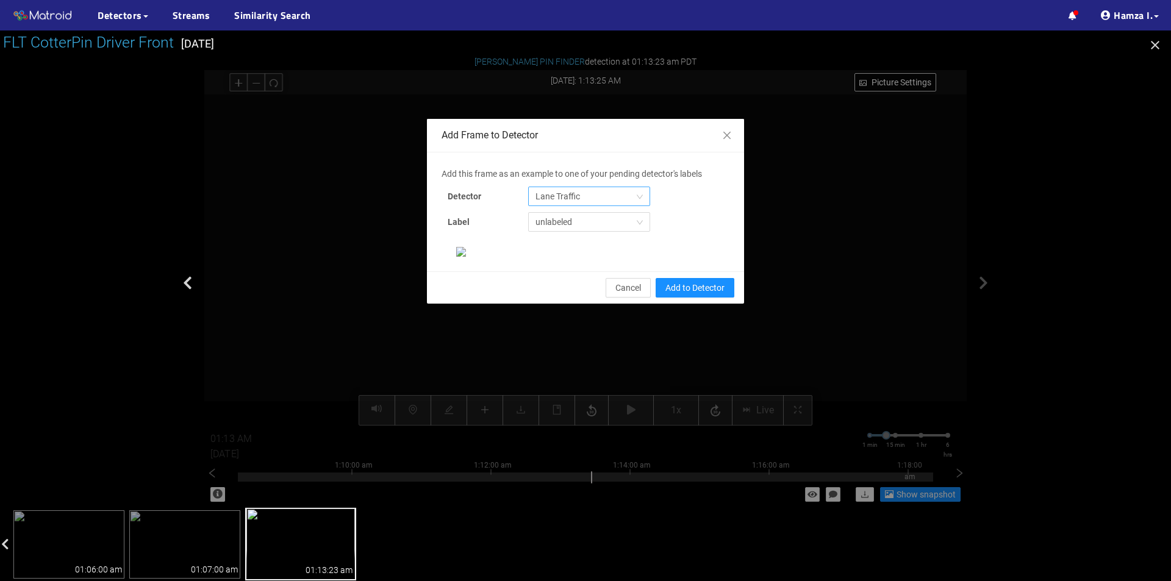
click at [550, 201] on span "Lane Traffic" at bounding box center [588, 196] width 107 height 18
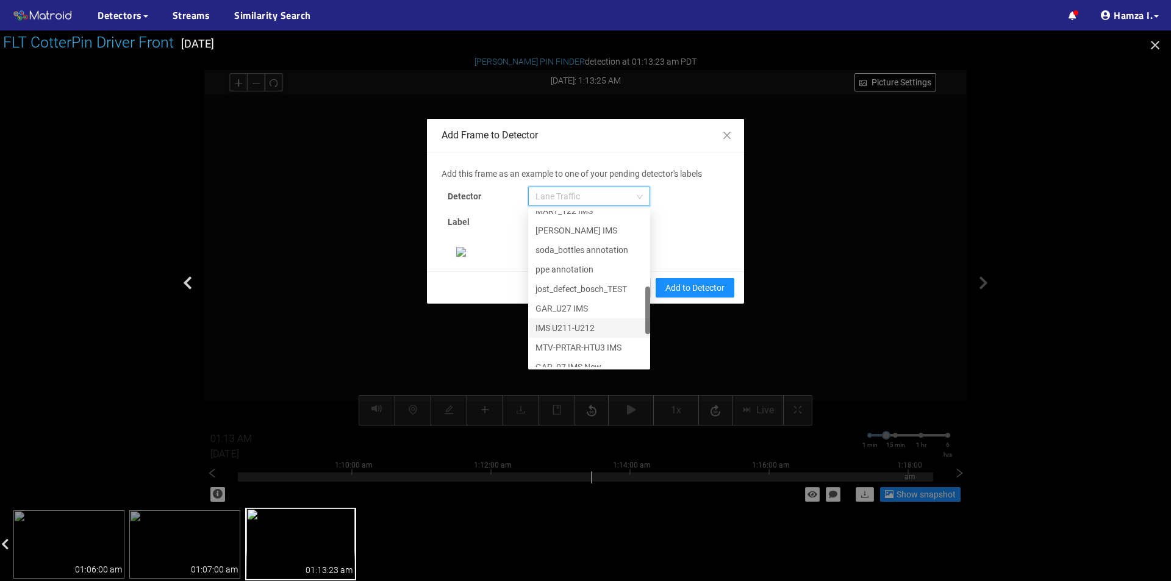
scroll to position [371, 0]
click at [555, 354] on div "[PERSON_NAME] Pin" at bounding box center [588, 357] width 107 height 13
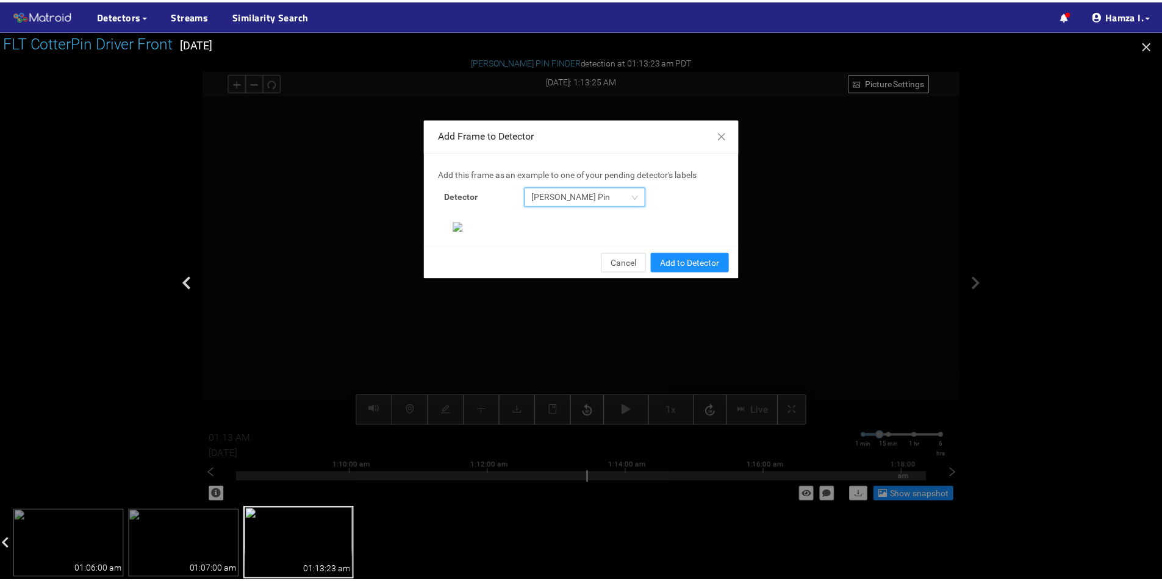
scroll to position [235, 0]
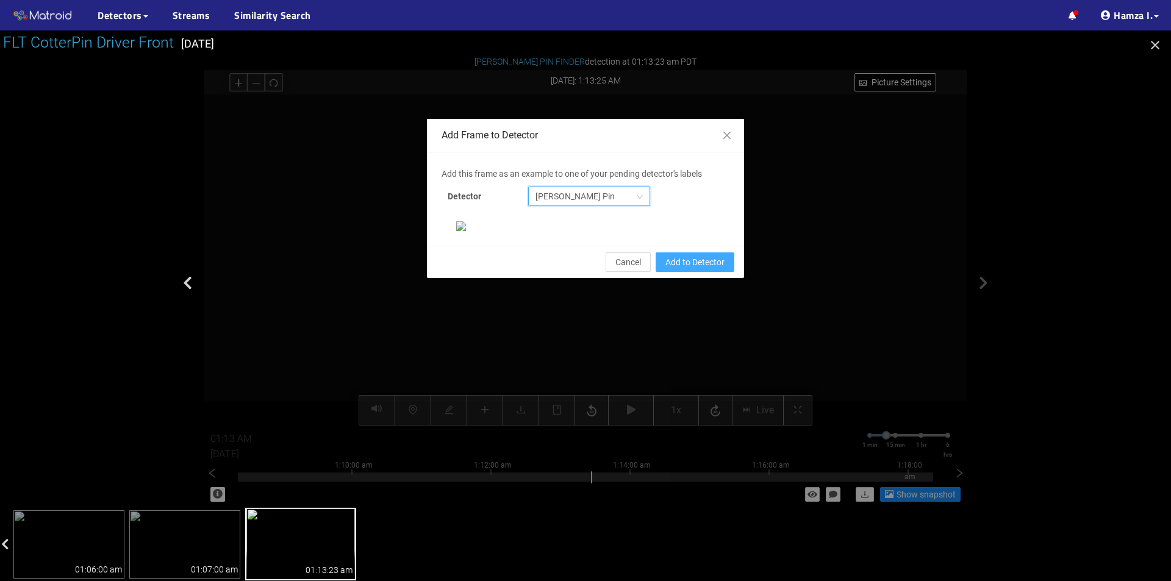
click at [681, 269] on span "Add to Detector" at bounding box center [694, 262] width 59 height 13
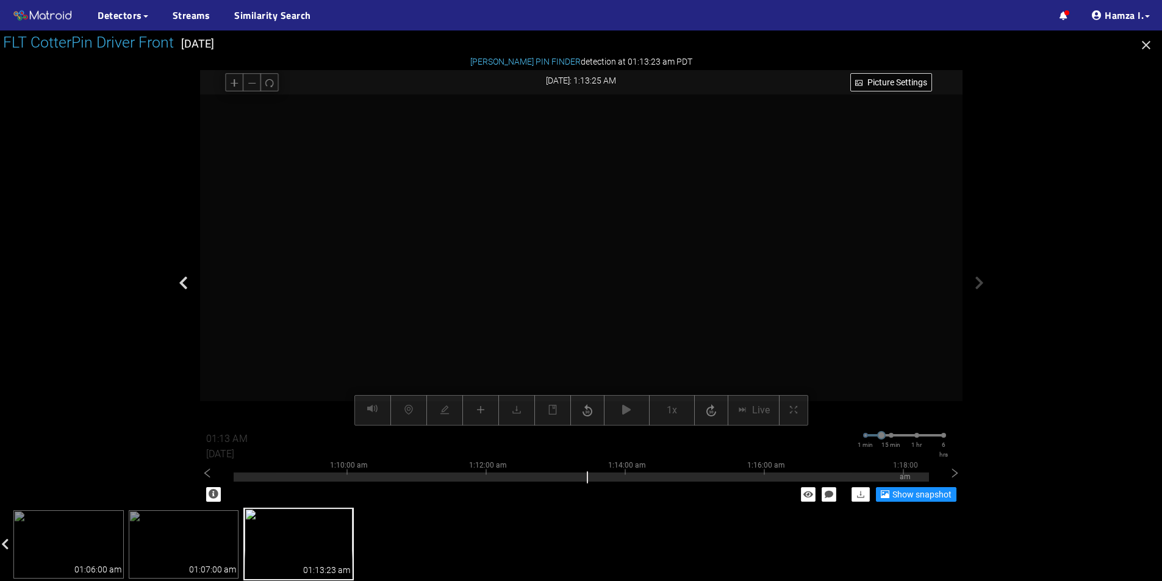
scroll to position [174, 0]
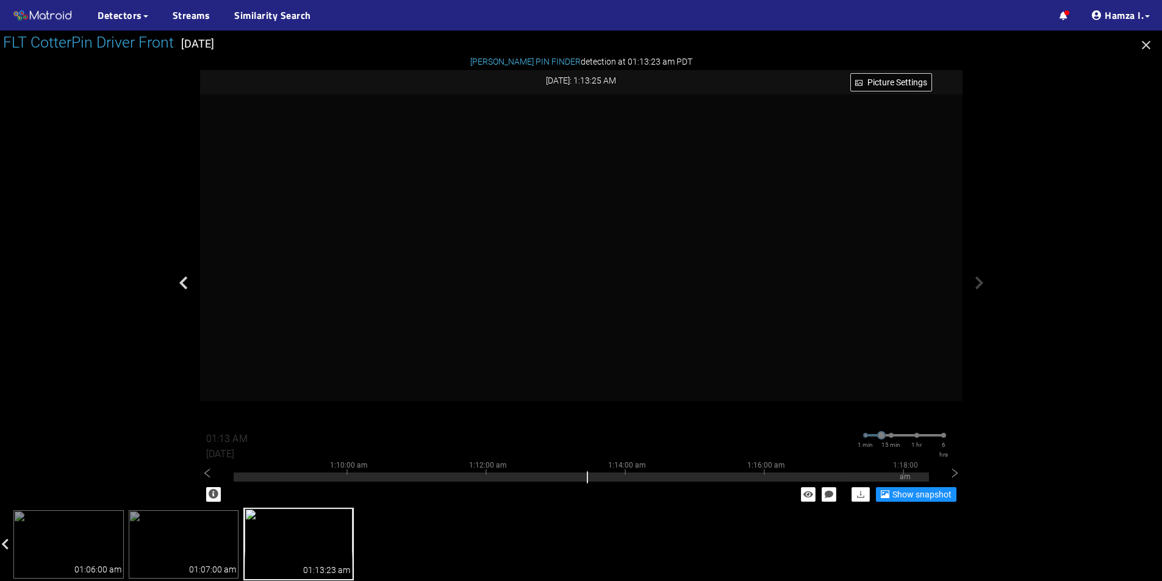
click at [1143, 45] on icon "button" at bounding box center [1146, 45] width 15 height 15
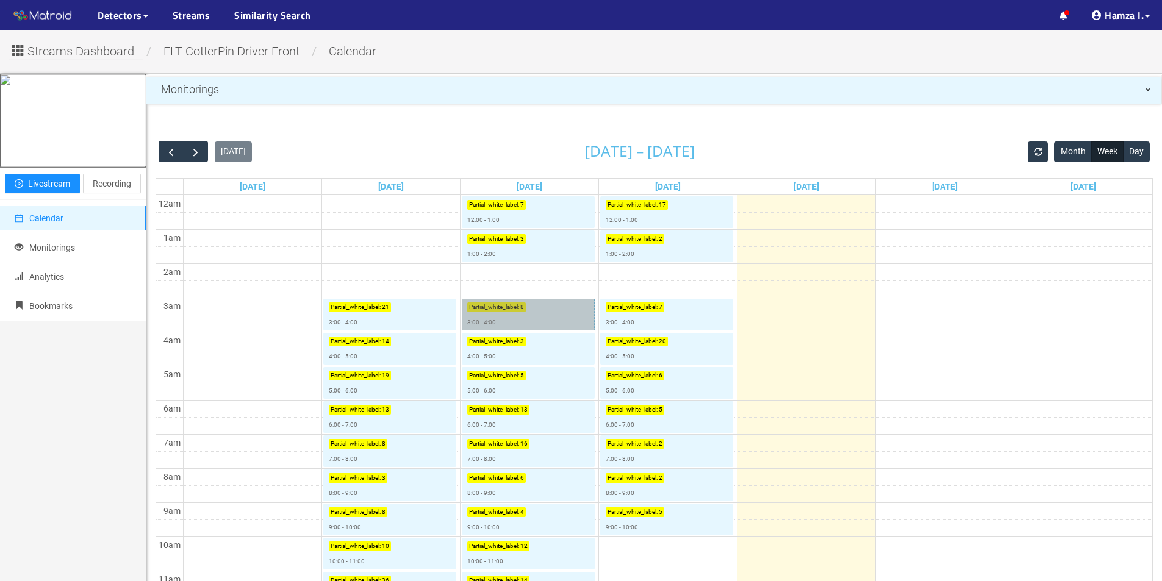
click at [541, 318] on link "Partial_white_label : 8 3:00 - 4:00" at bounding box center [528, 315] width 133 height 32
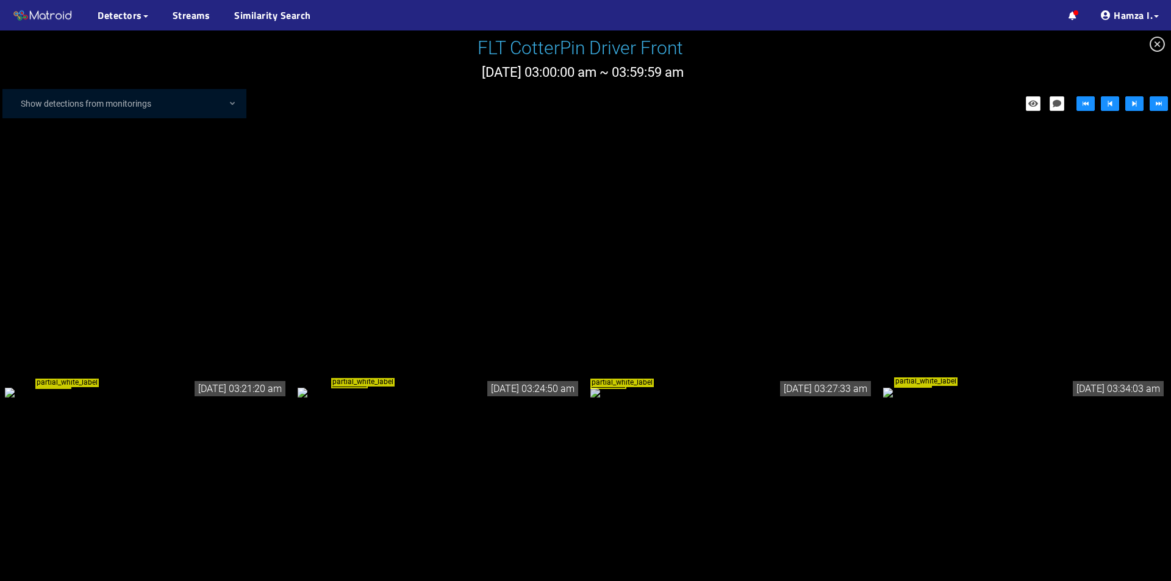
click at [1152, 40] on icon "close-circle" at bounding box center [1157, 44] width 15 height 15
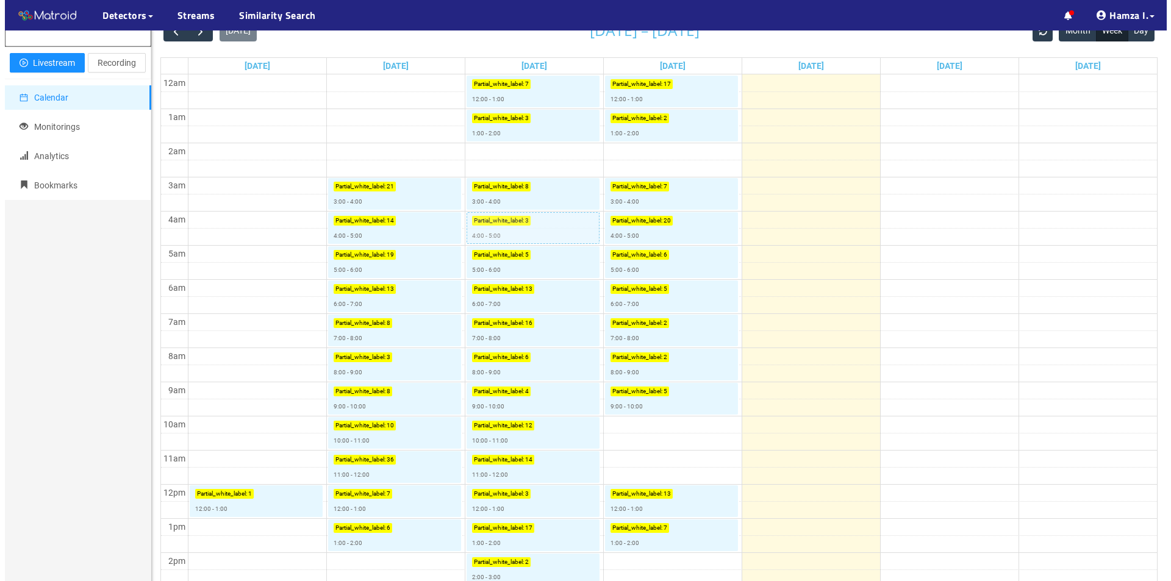
scroll to position [122, 0]
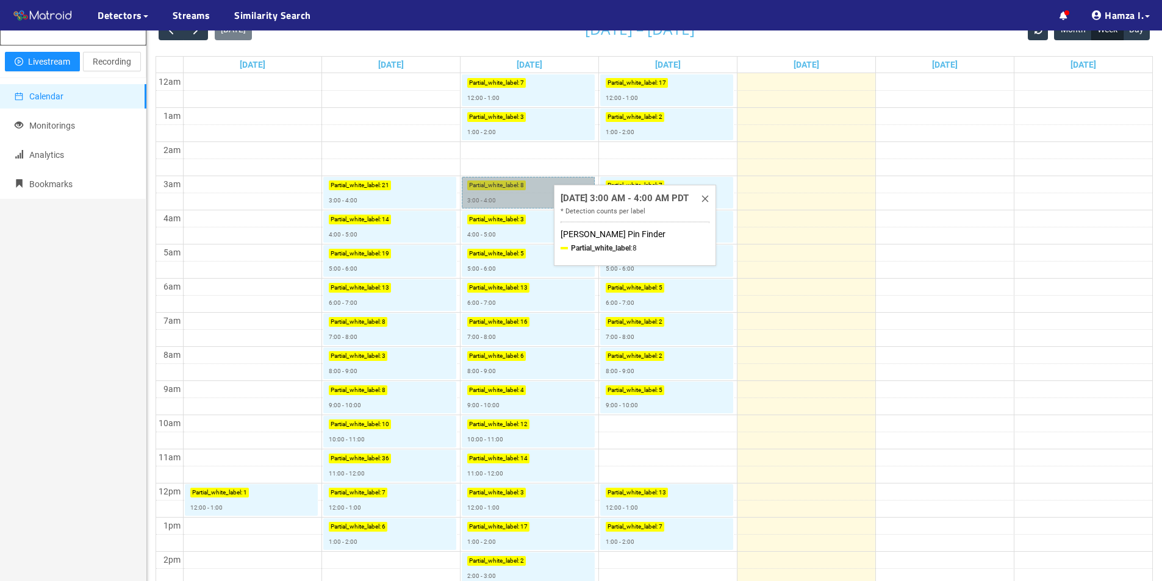
click at [529, 192] on link "Partial_white_label : 8 3:00 - 4:00" at bounding box center [528, 193] width 133 height 32
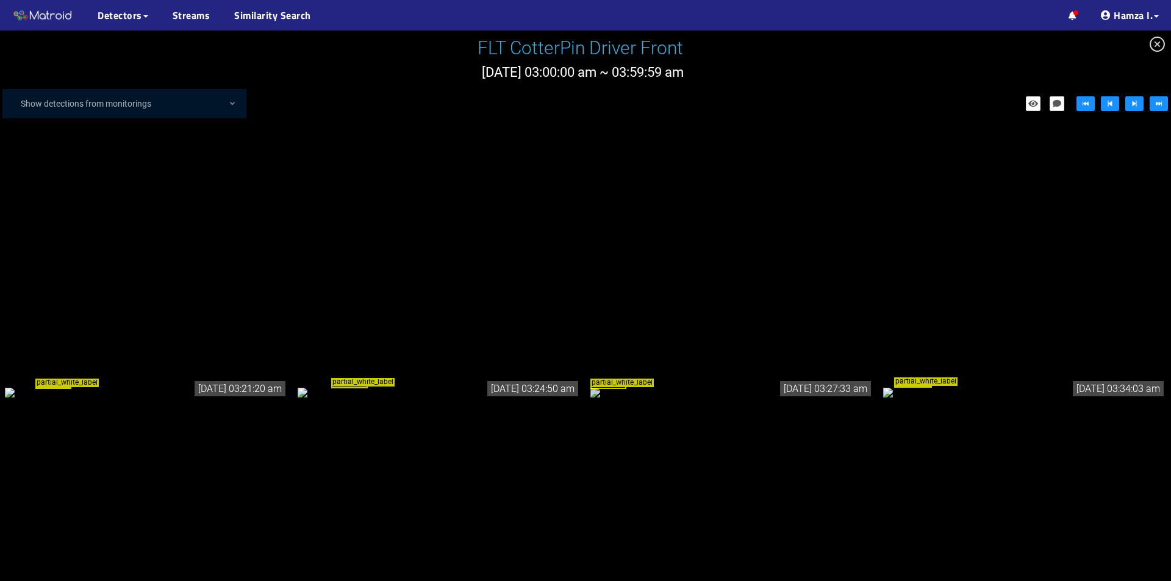
click at [206, 385] on div "partial_white_label" at bounding box center [146, 391] width 283 height 13
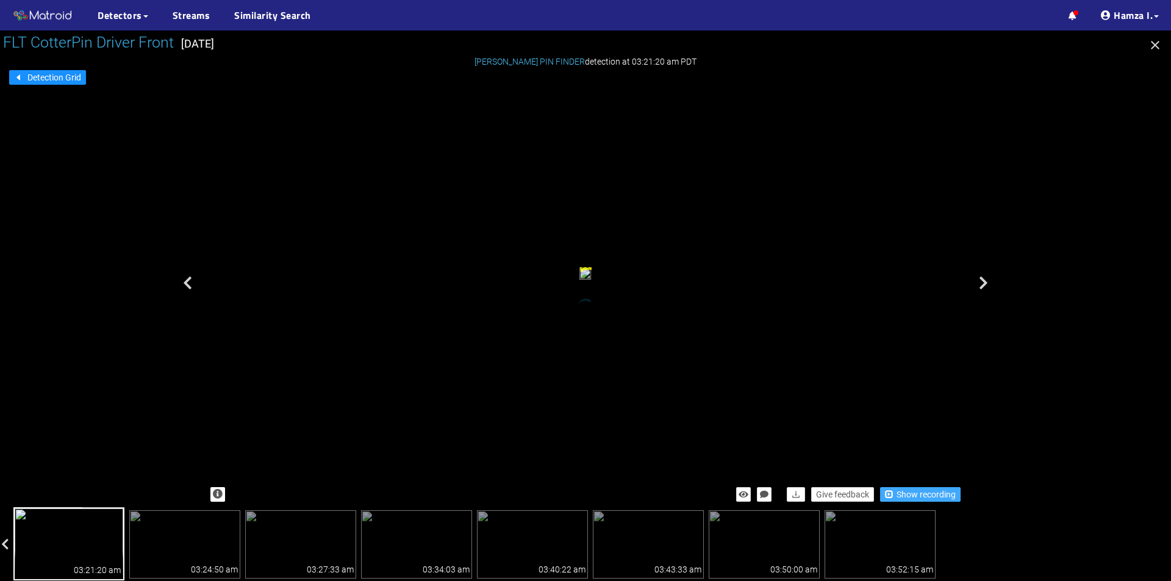
click at [908, 493] on span "Show recording" at bounding box center [926, 494] width 59 height 13
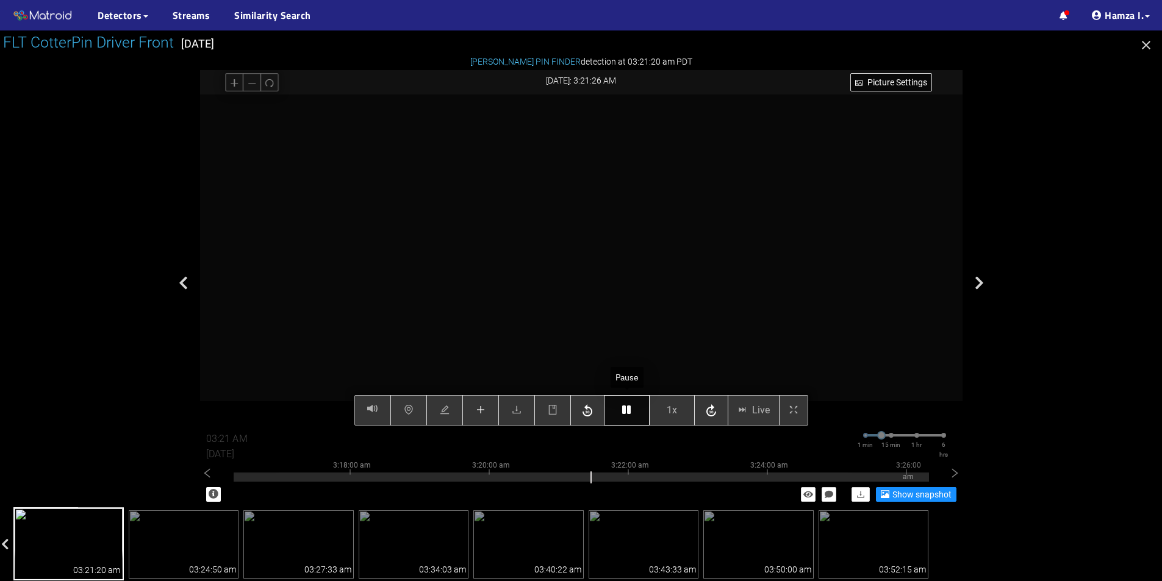
click at [625, 407] on icon "button" at bounding box center [626, 410] width 9 height 10
click at [624, 410] on icon "button" at bounding box center [626, 410] width 9 height 10
click at [632, 411] on button "button" at bounding box center [627, 410] width 46 height 30
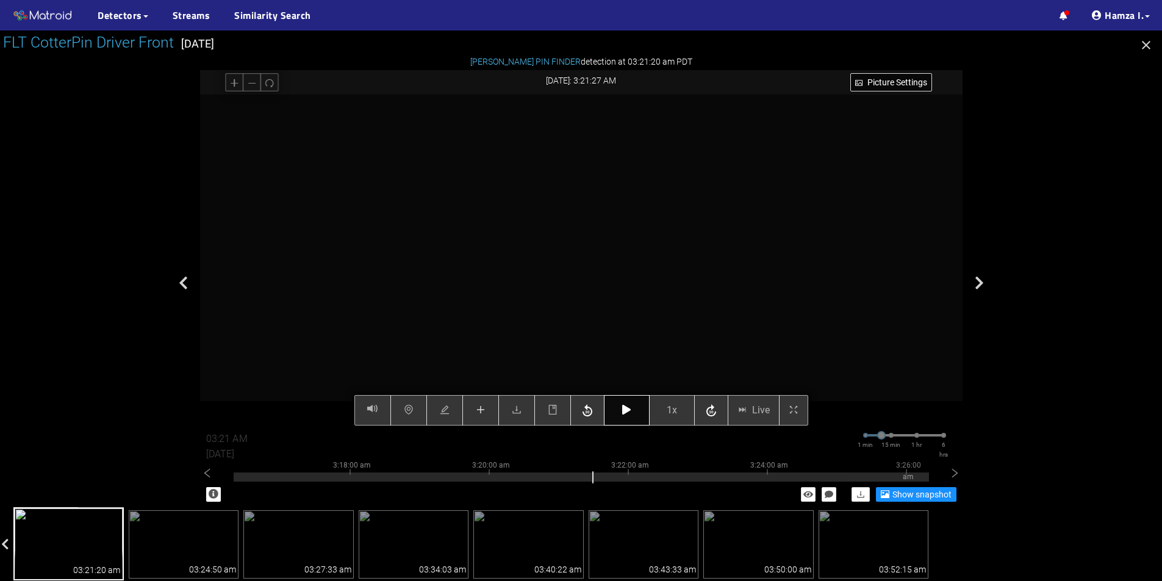
scroll to position [366, 0]
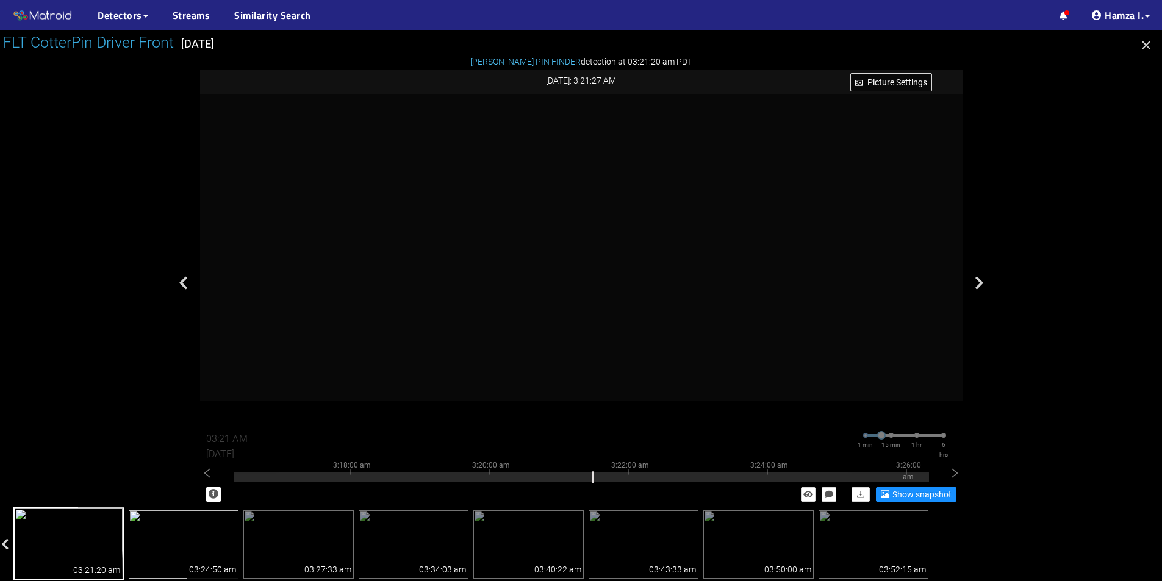
click at [170, 543] on img at bounding box center [184, 544] width 110 height 68
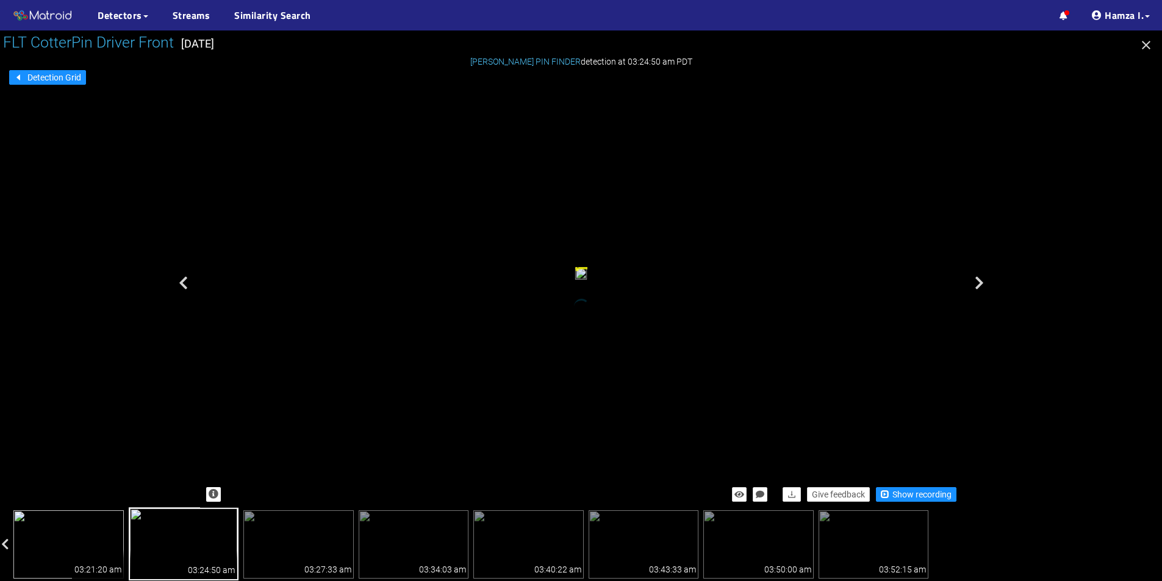
click at [91, 540] on img at bounding box center [68, 544] width 110 height 68
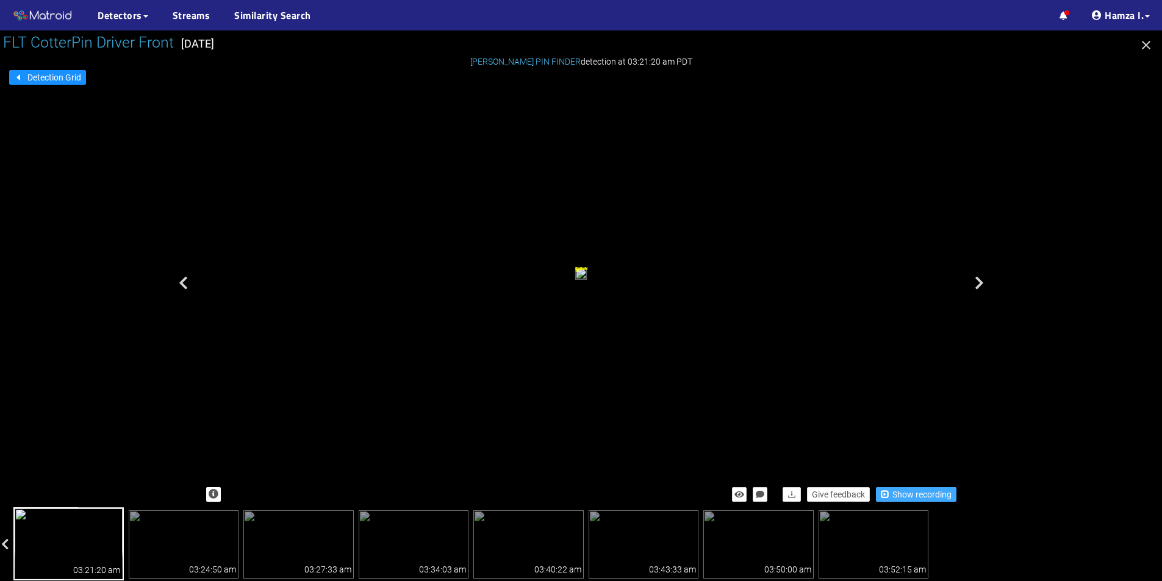
click at [887, 497] on span "button" at bounding box center [885, 494] width 9 height 9
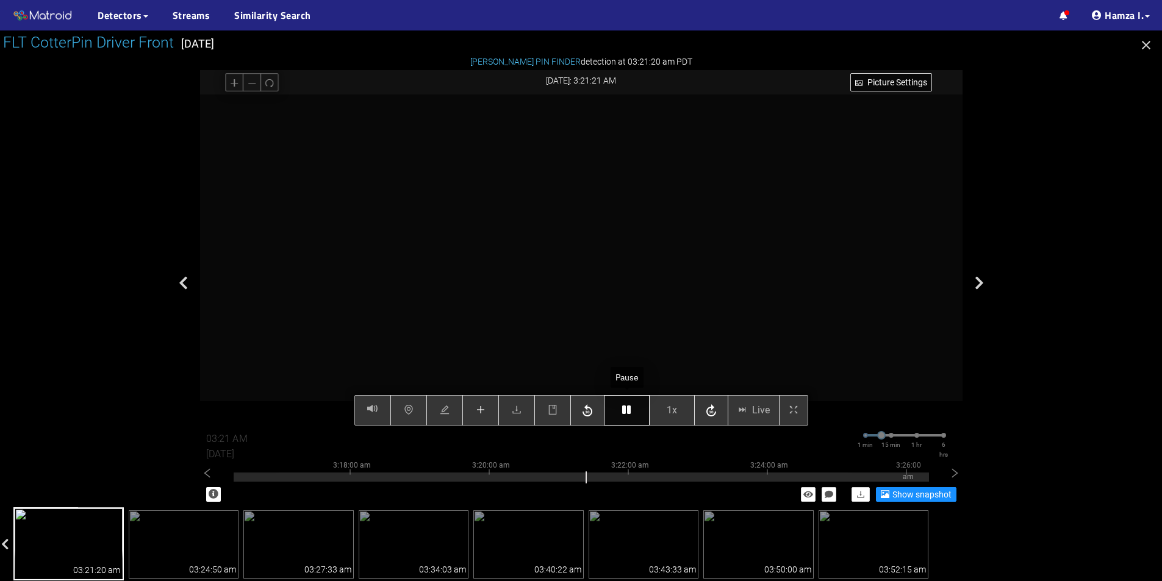
click at [631, 410] on icon "button" at bounding box center [626, 410] width 9 height 10
click at [627, 406] on icon "button" at bounding box center [626, 410] width 9 height 10
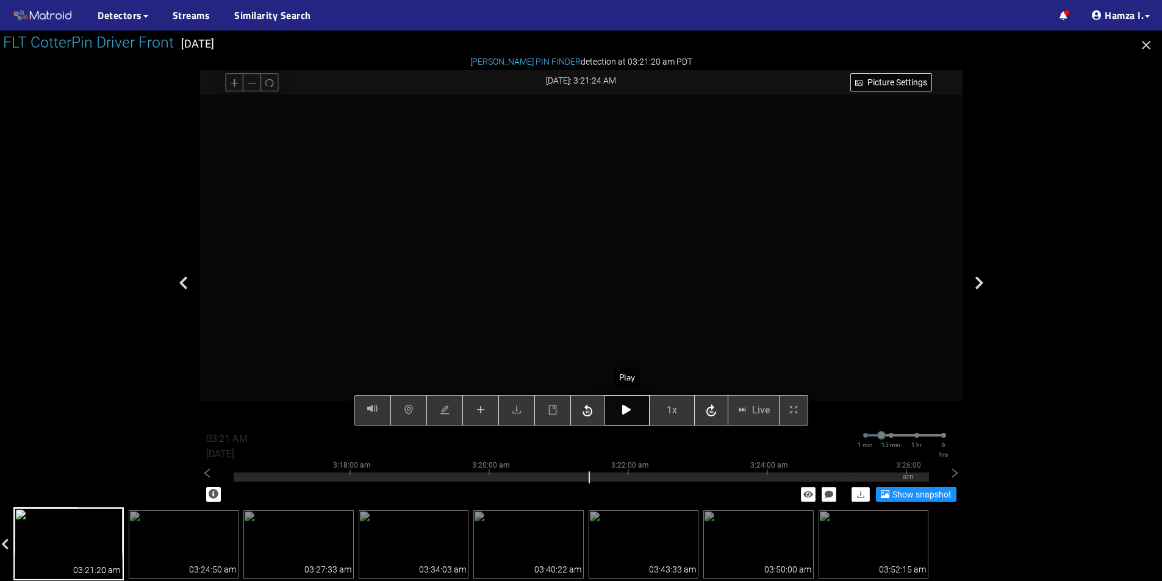
click at [627, 406] on icon "button" at bounding box center [626, 410] width 9 height 10
click at [621, 413] on button "button" at bounding box center [627, 410] width 46 height 30
click at [629, 407] on icon "button" at bounding box center [626, 410] width 9 height 10
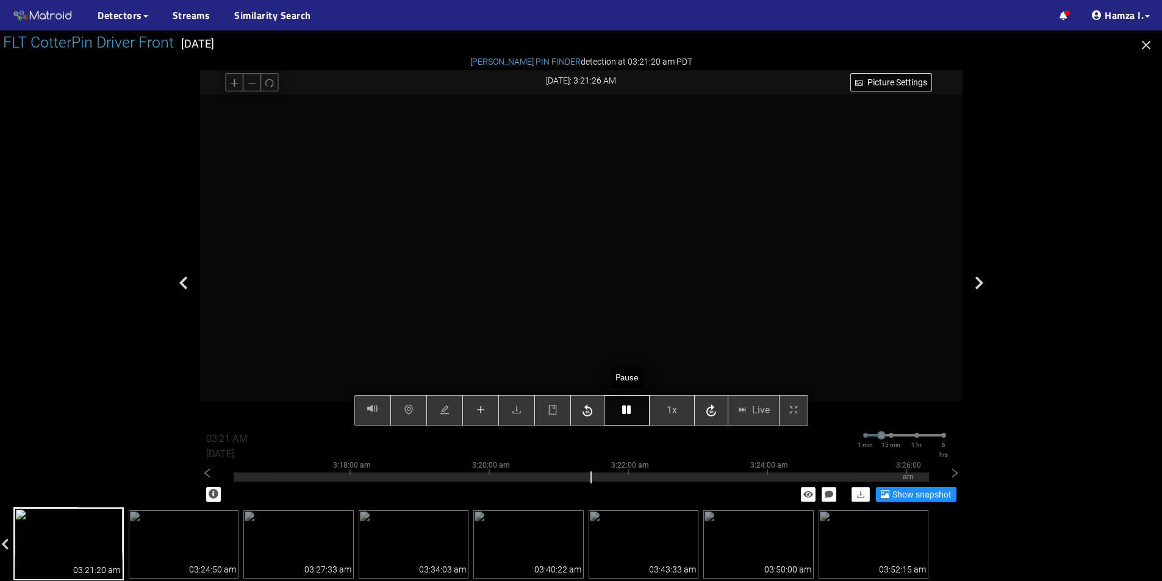
click at [629, 407] on icon "button" at bounding box center [626, 410] width 9 height 10
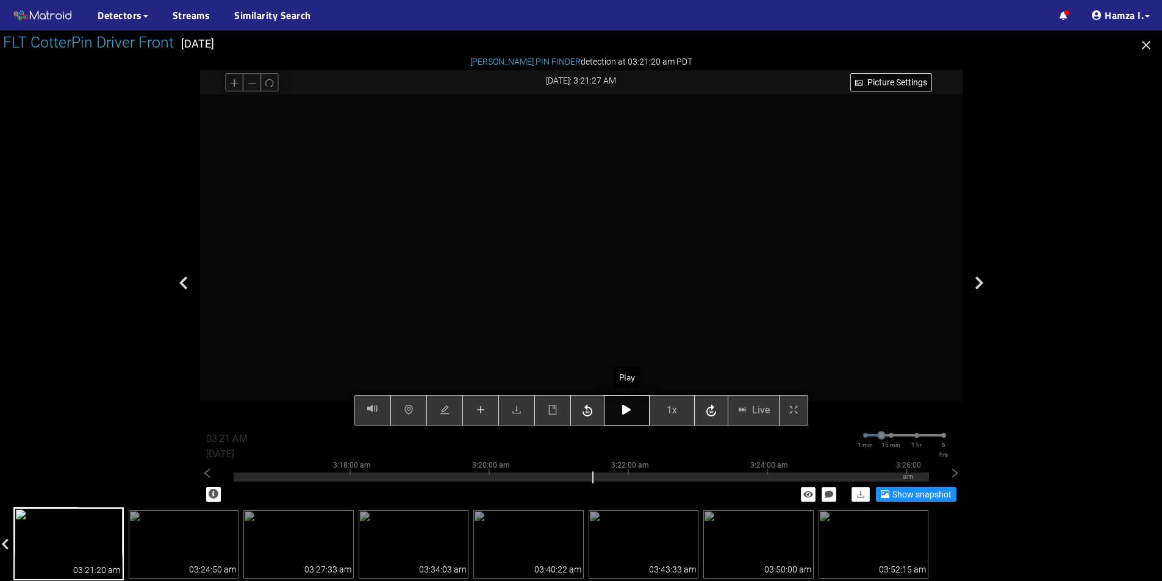
click at [629, 407] on icon "button" at bounding box center [626, 410] width 9 height 10
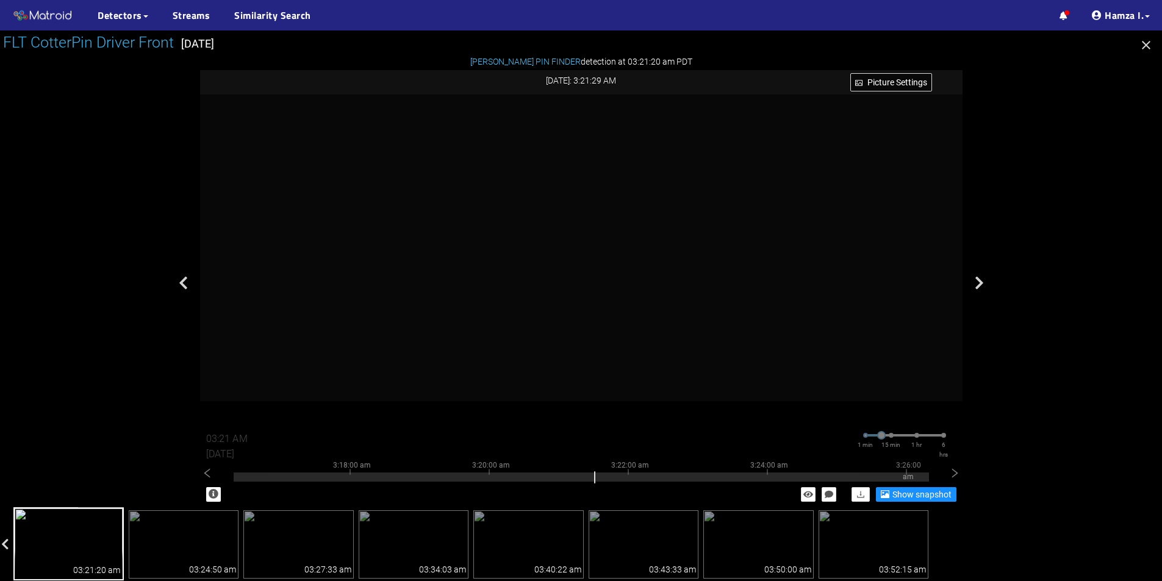
click at [90, 556] on div "03:21:20 am" at bounding box center [69, 564] width 108 height 29
click at [201, 548] on img at bounding box center [184, 544] width 110 height 68
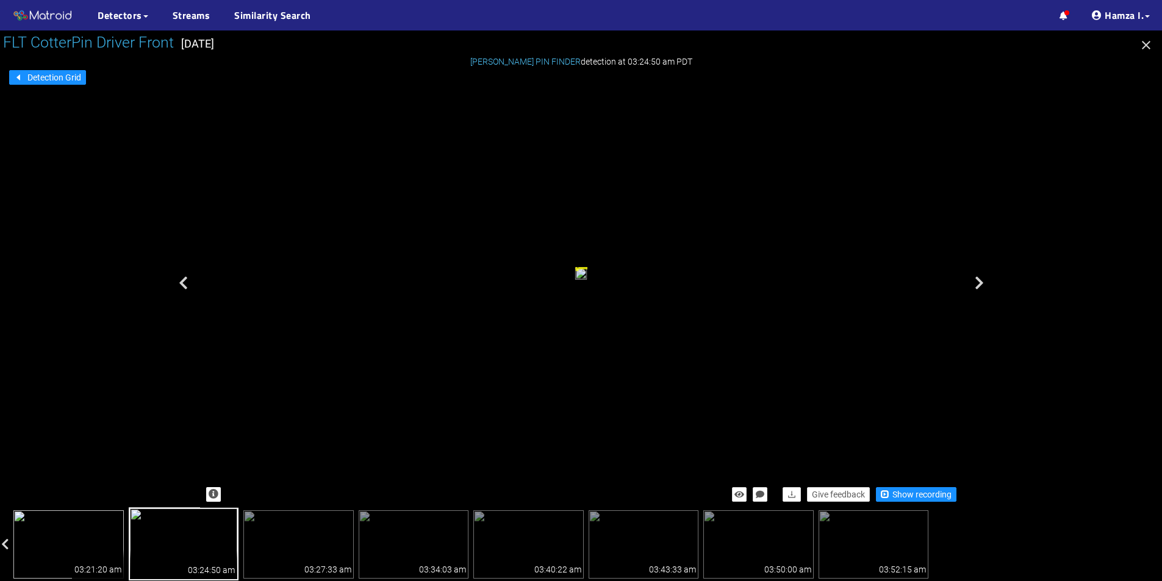
click at [93, 547] on img at bounding box center [68, 544] width 110 height 68
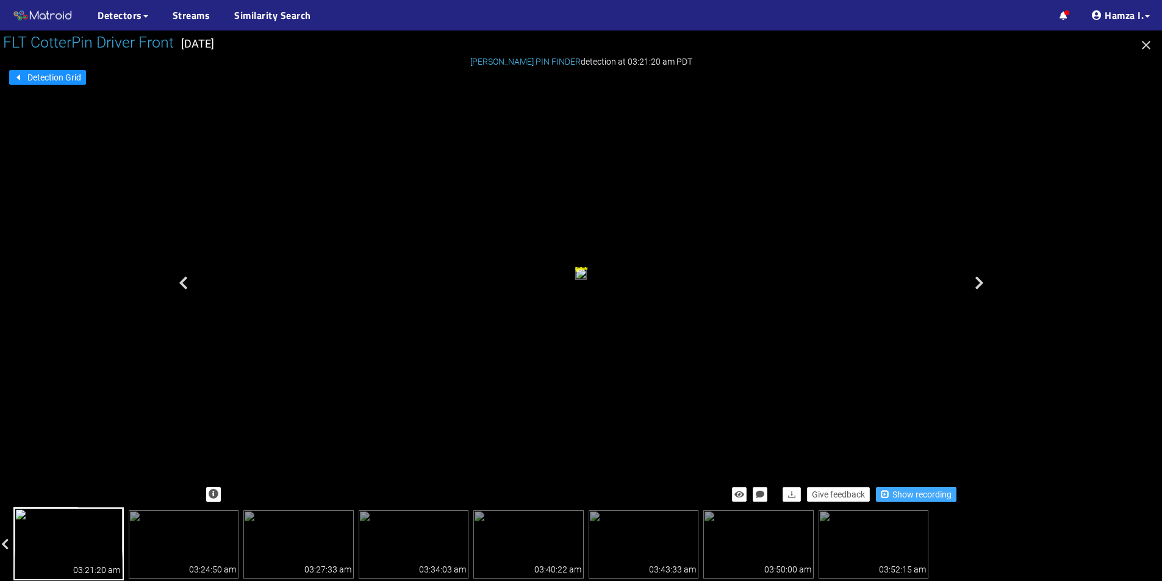
click at [910, 497] on span "Show recording" at bounding box center [921, 494] width 59 height 13
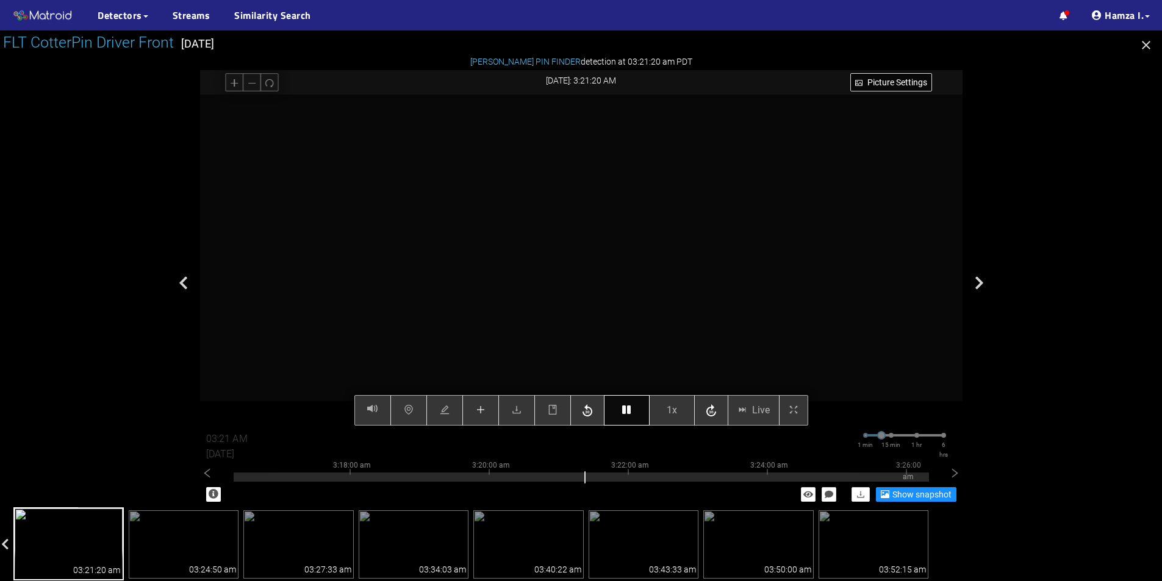
click at [622, 407] on icon "button" at bounding box center [626, 410] width 9 height 10
click at [627, 410] on icon "button" at bounding box center [626, 410] width 9 height 10
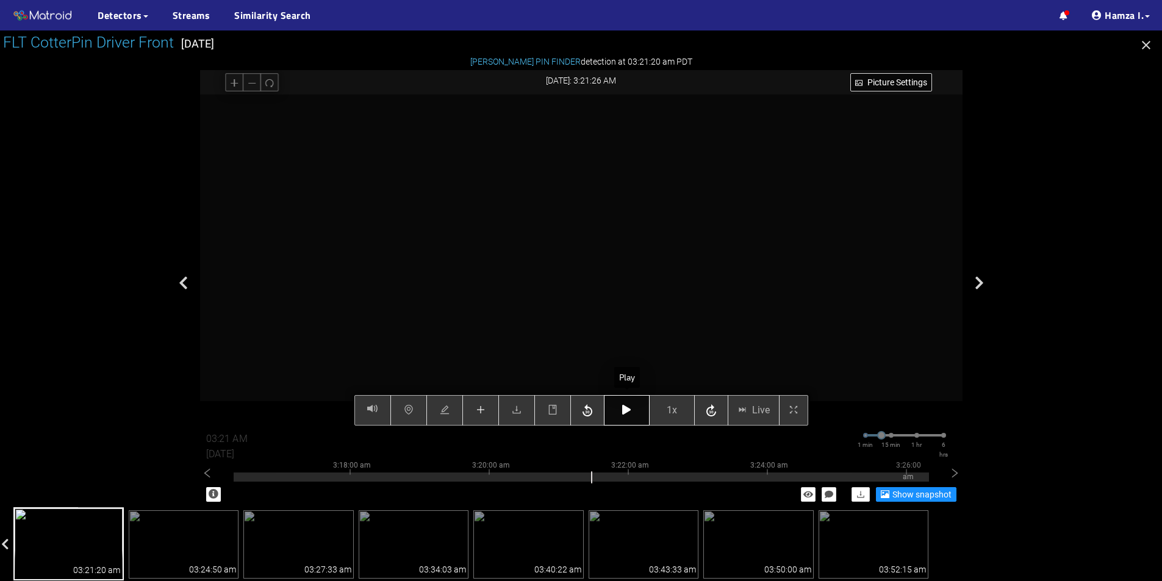
click at [627, 410] on icon "button" at bounding box center [626, 410] width 9 height 10
click at [628, 405] on button "button" at bounding box center [627, 410] width 46 height 30
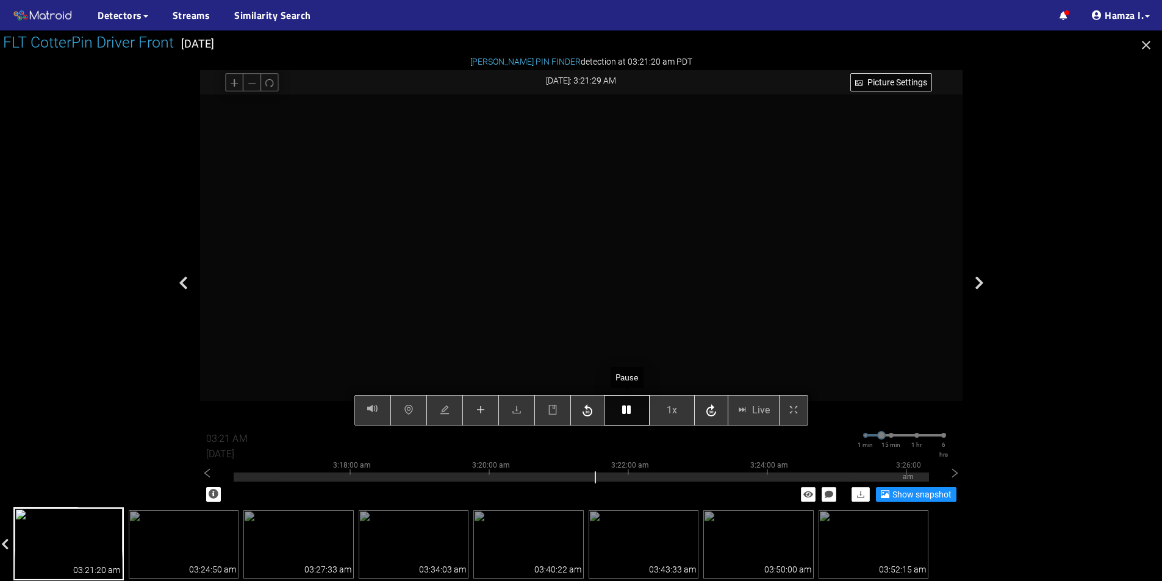
click at [629, 408] on icon "button" at bounding box center [626, 410] width 9 height 10
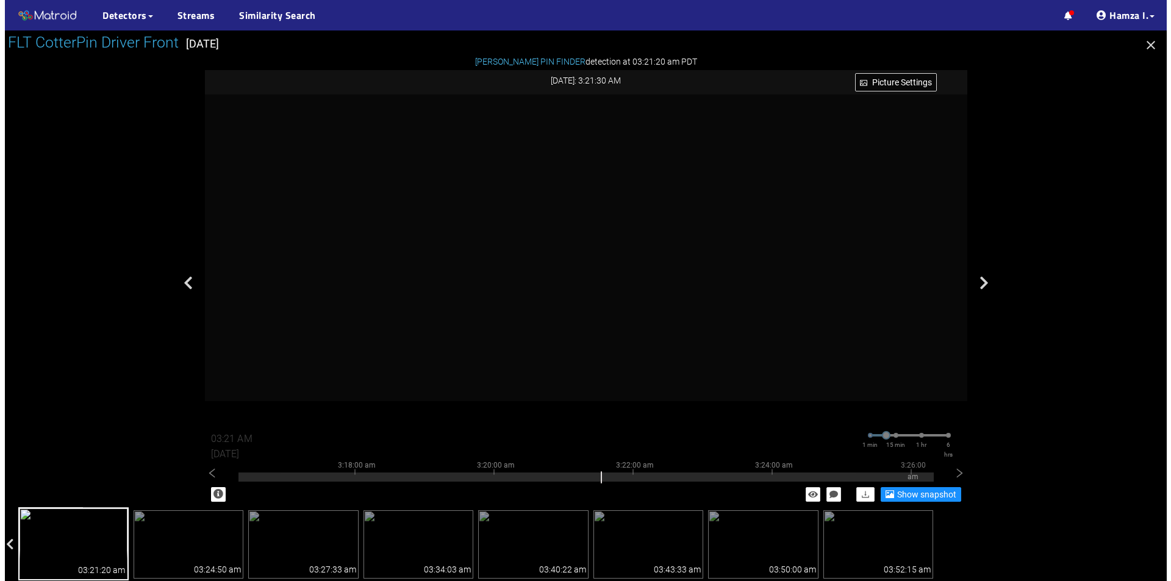
scroll to position [488, 0]
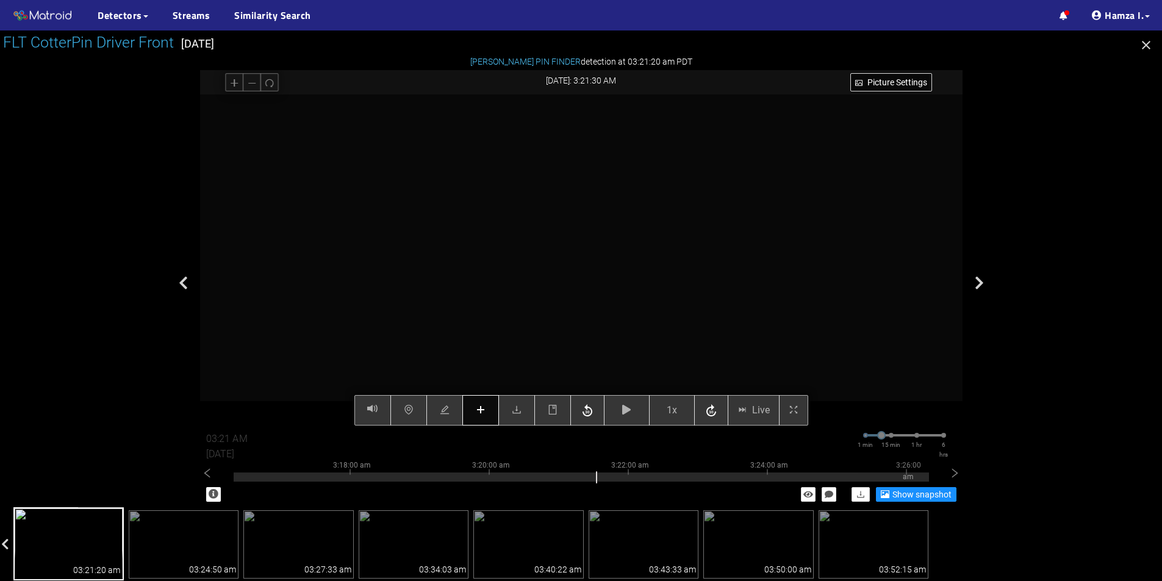
click at [483, 405] on button "button" at bounding box center [480, 410] width 37 height 30
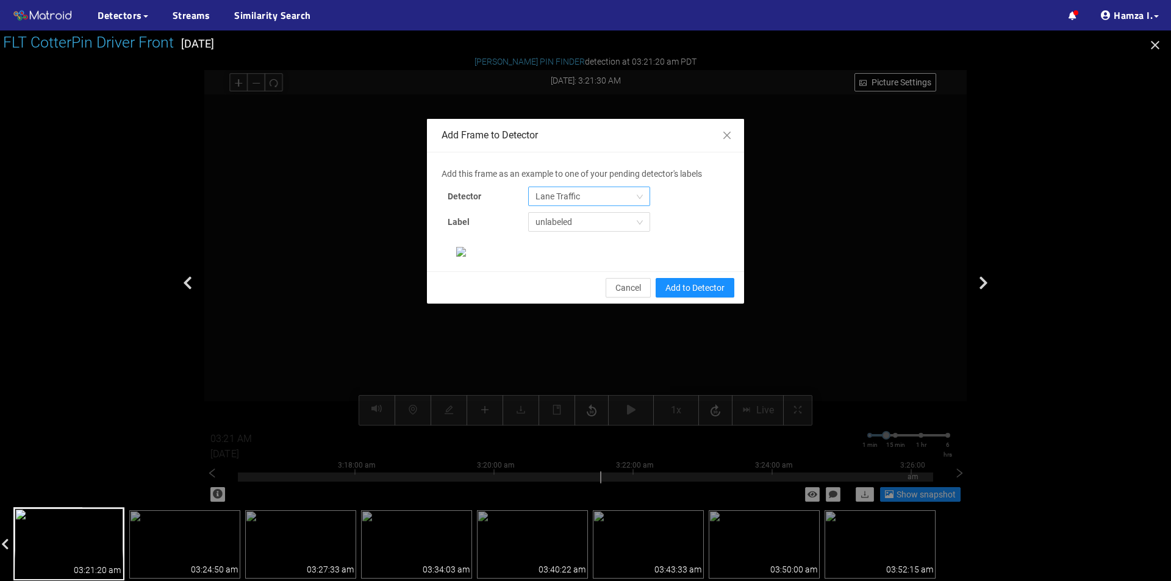
click at [583, 194] on span "Lane Traffic" at bounding box center [588, 196] width 107 height 18
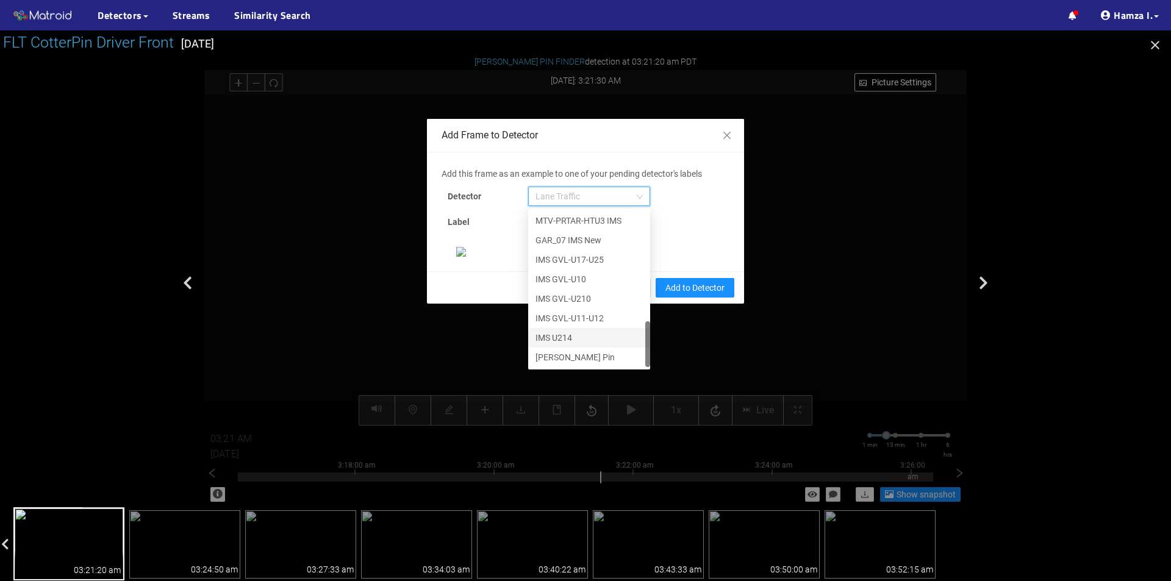
scroll to position [139, 0]
click at [567, 351] on div "[PERSON_NAME] Pin" at bounding box center [588, 357] width 107 height 13
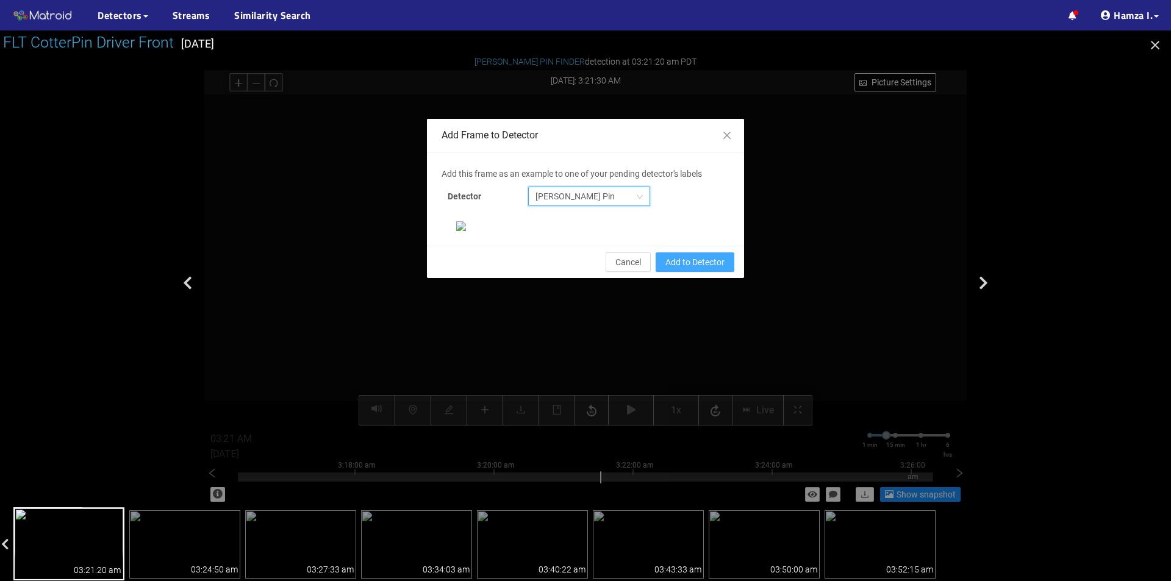
click at [690, 269] on span "Add to Detector" at bounding box center [694, 262] width 59 height 13
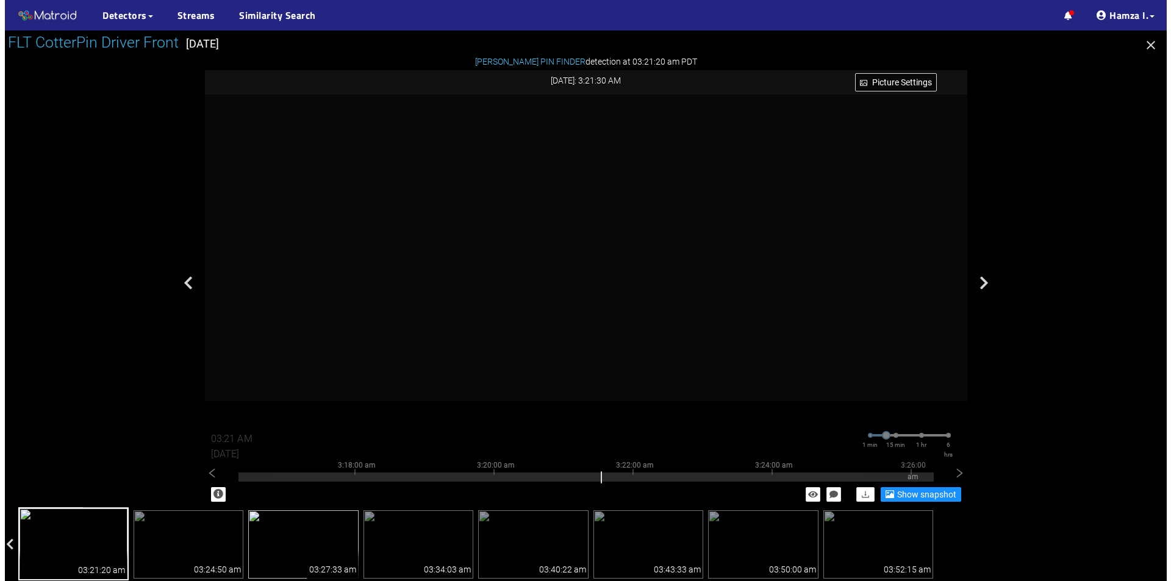
scroll to position [534, 0]
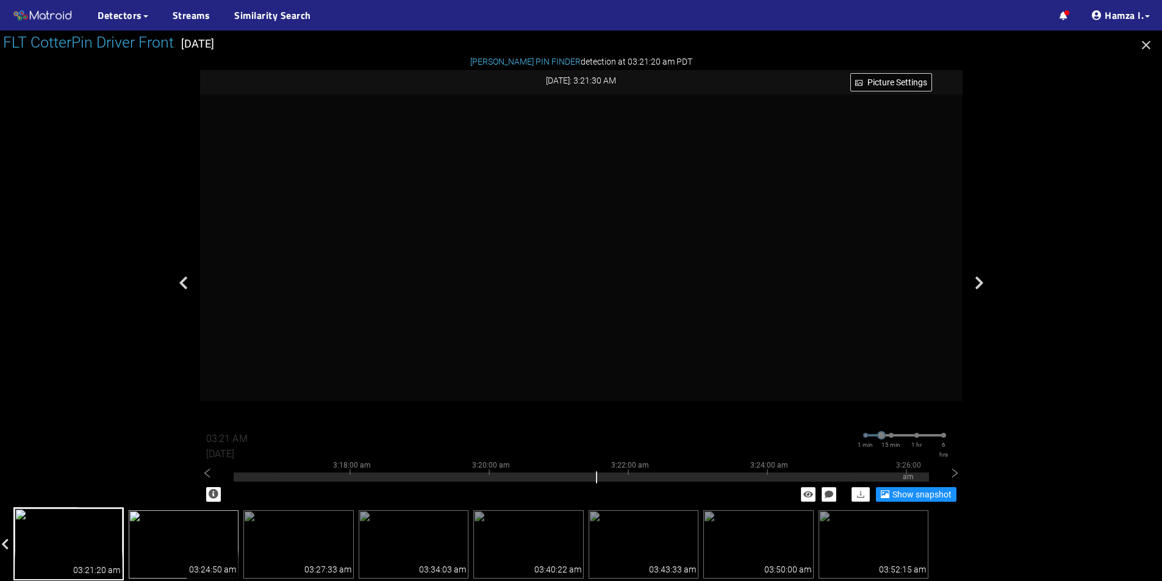
click at [187, 540] on img at bounding box center [184, 544] width 110 height 68
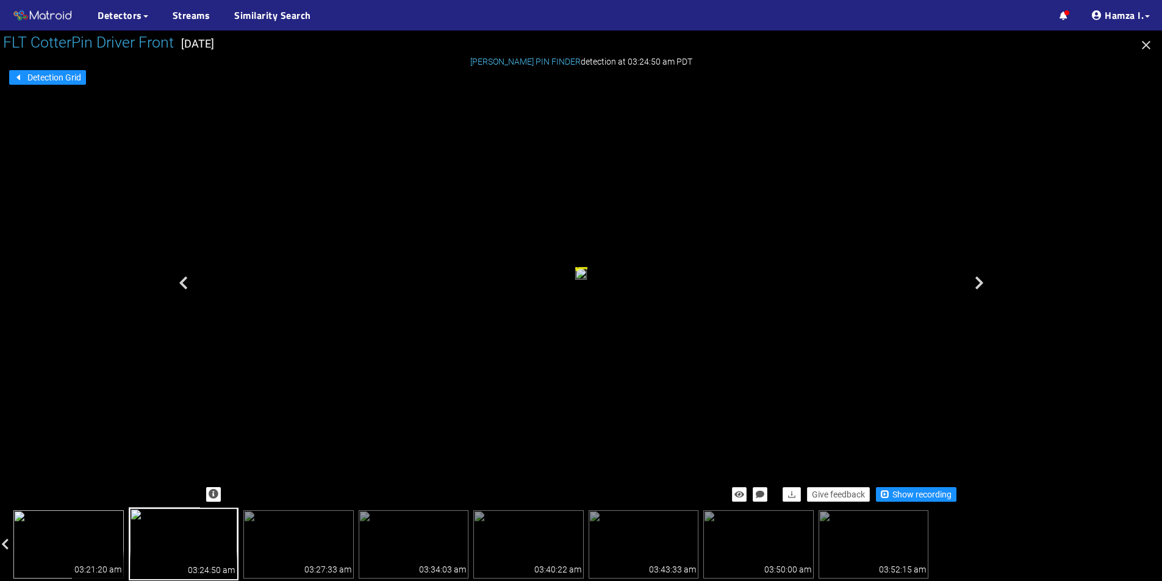
click at [110, 542] on img at bounding box center [68, 544] width 110 height 68
click at [151, 547] on img at bounding box center [184, 544] width 110 height 68
click at [903, 495] on span "Show recording" at bounding box center [921, 494] width 59 height 13
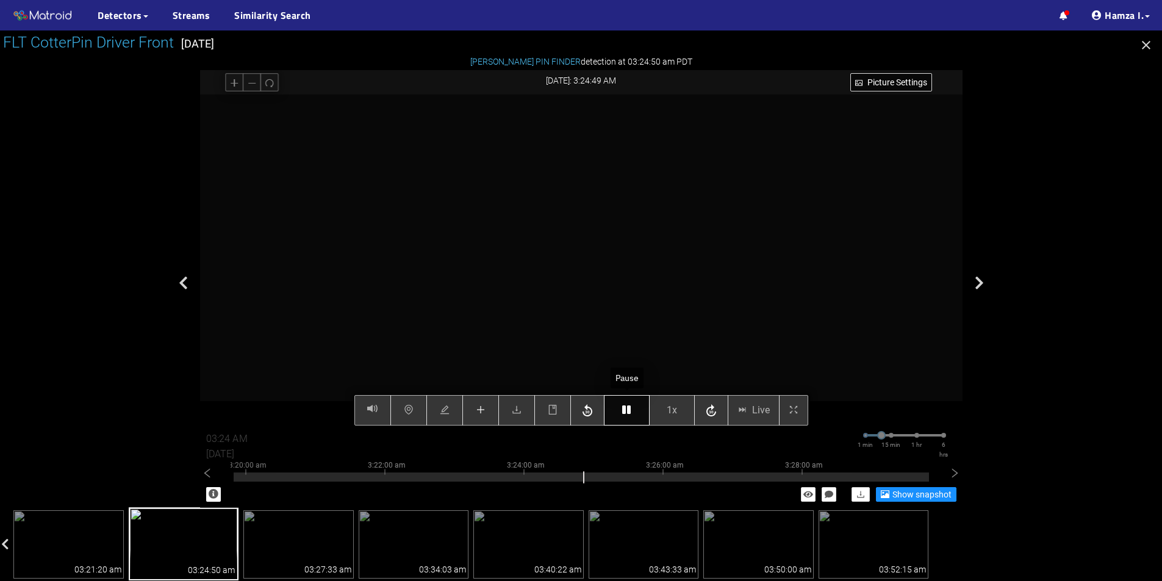
click at [617, 412] on button "button" at bounding box center [627, 410] width 46 height 30
click at [620, 412] on button "button" at bounding box center [627, 410] width 46 height 30
click at [623, 414] on icon "button" at bounding box center [626, 410] width 9 height 10
click at [623, 408] on icon "button" at bounding box center [626, 410] width 9 height 10
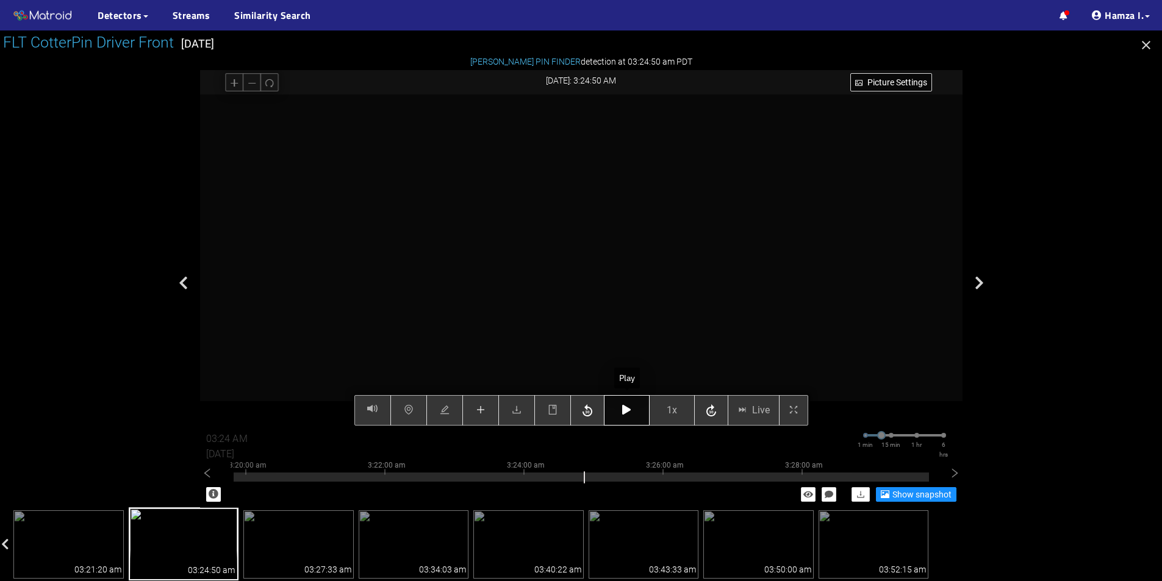
click at [623, 408] on icon "button" at bounding box center [626, 410] width 9 height 10
click at [622, 408] on icon "button" at bounding box center [626, 410] width 9 height 10
click at [487, 412] on button "button" at bounding box center [480, 410] width 37 height 30
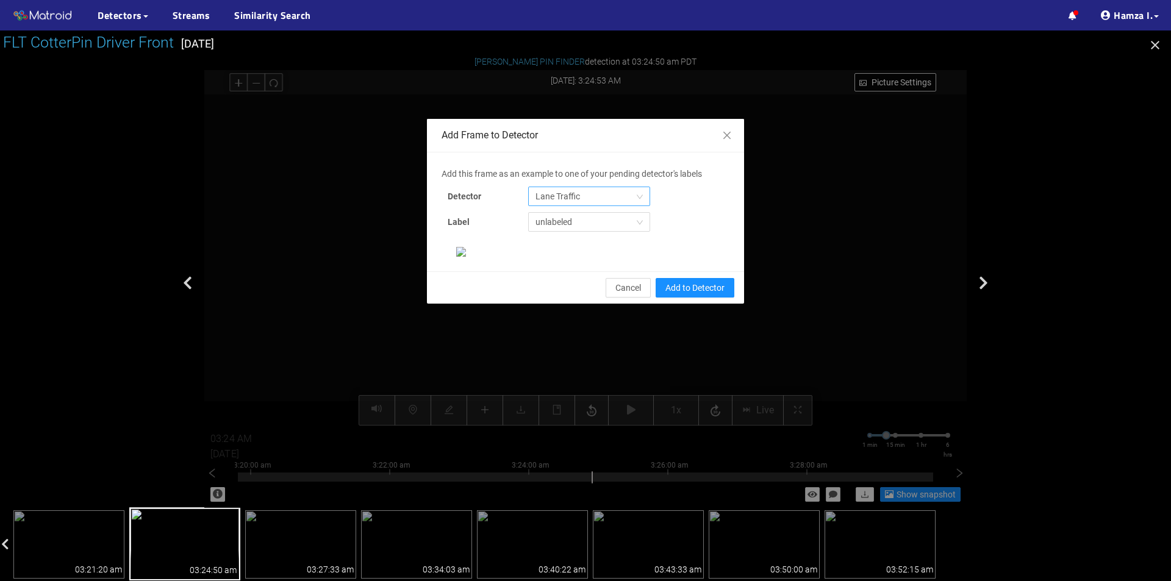
click at [554, 199] on span "Lane Traffic" at bounding box center [588, 196] width 107 height 18
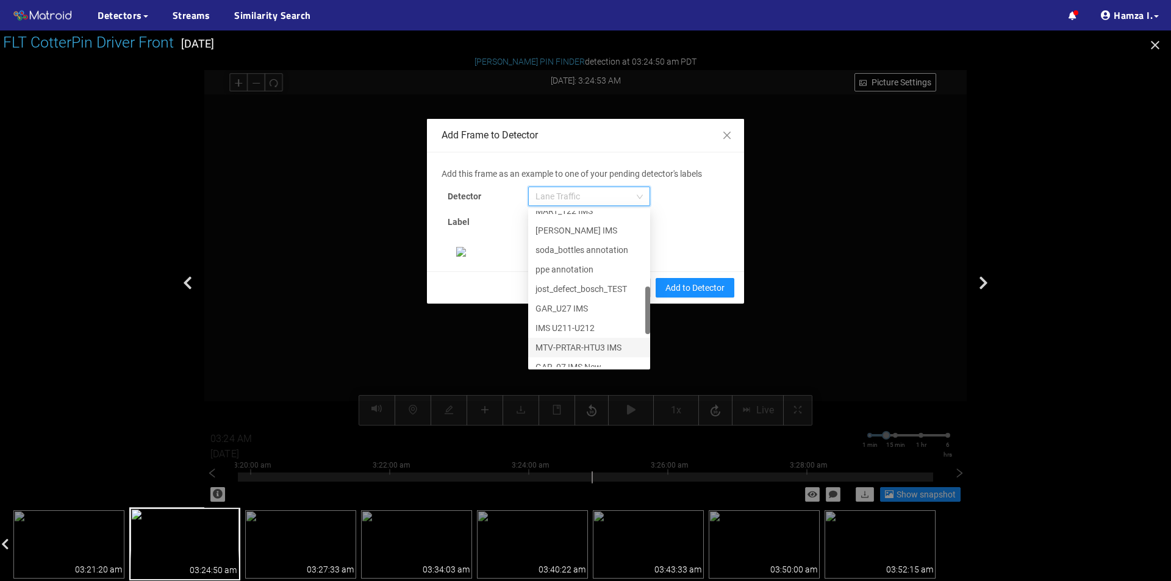
scroll to position [371, 0]
click at [569, 353] on div "[PERSON_NAME] Pin" at bounding box center [588, 357] width 107 height 13
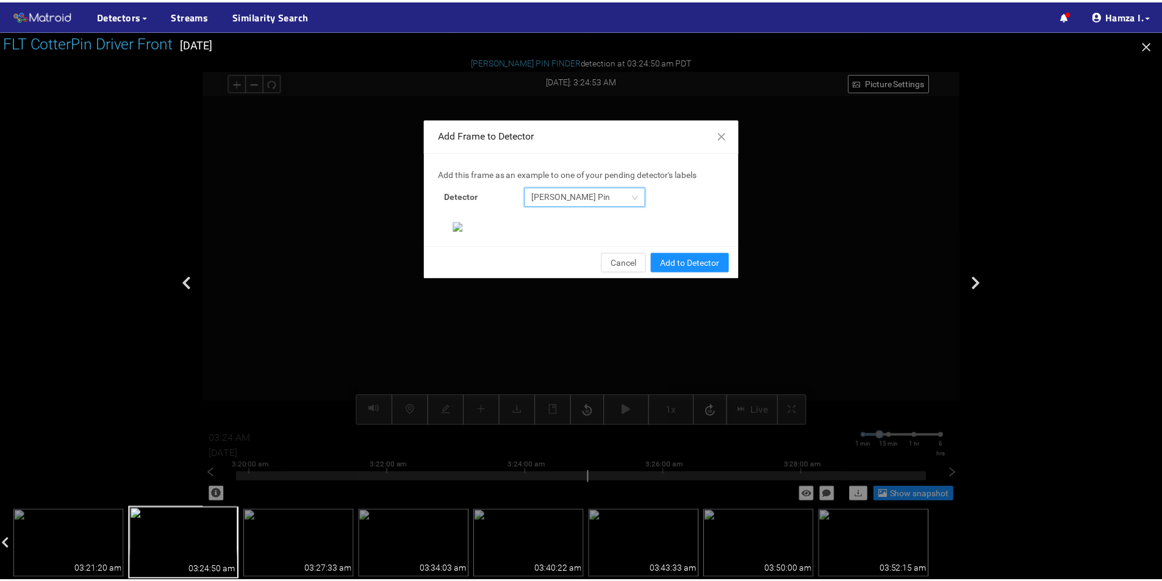
scroll to position [235, 0]
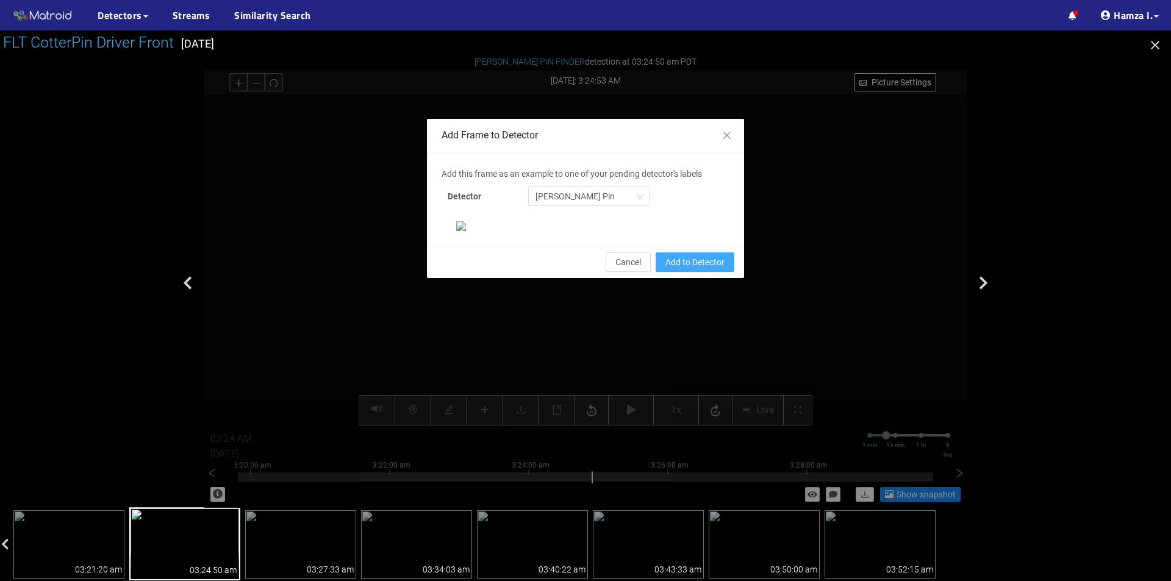
click at [704, 269] on span "Add to Detector" at bounding box center [694, 262] width 59 height 13
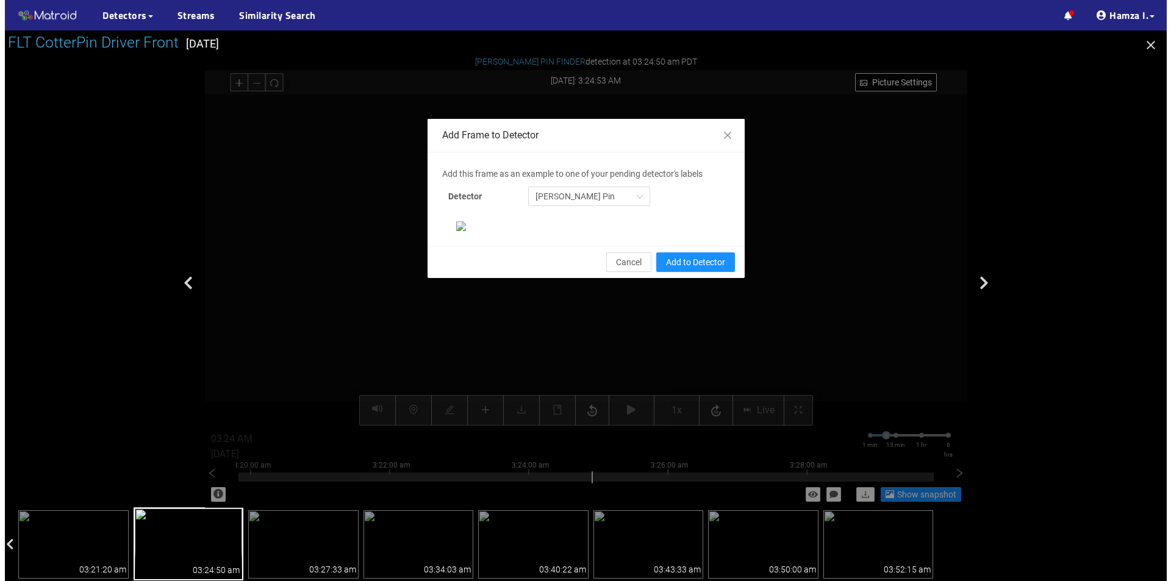
scroll to position [174, 0]
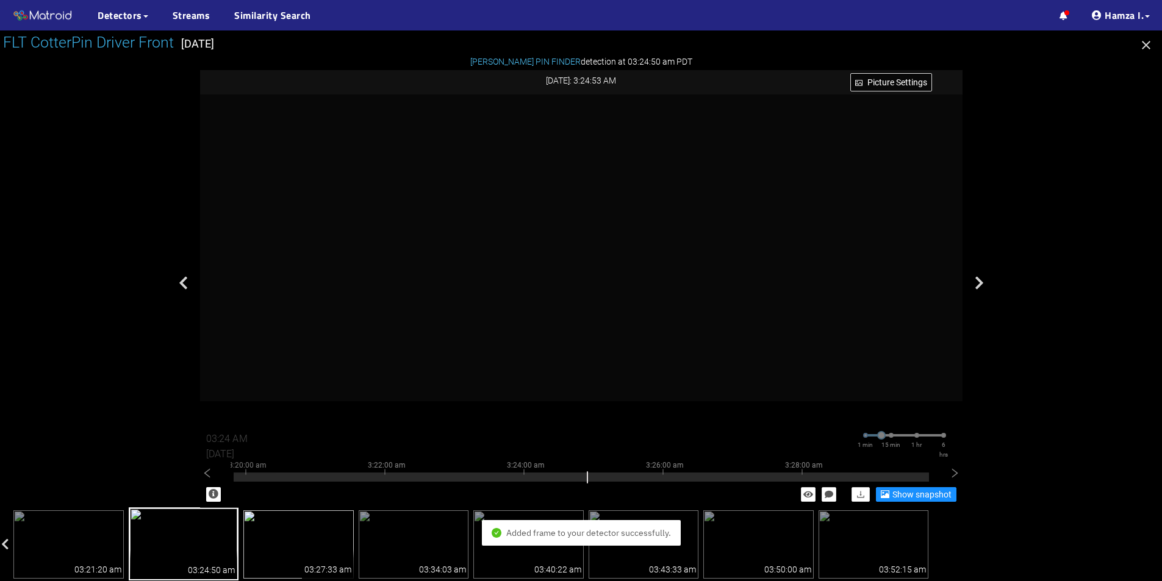
click at [290, 535] on img at bounding box center [298, 544] width 110 height 68
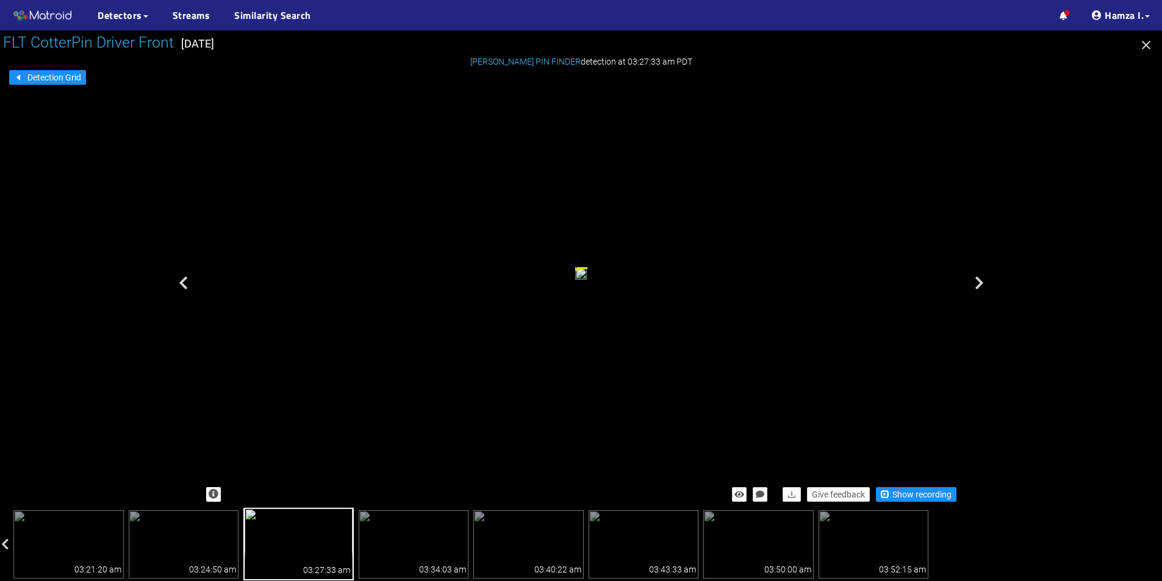
click at [905, 483] on div "Give feedback Show recording" at bounding box center [581, 494] width 762 height 27
click at [899, 502] on div "Give feedback Show recording" at bounding box center [581, 494] width 762 height 27
click at [892, 485] on div "Give feedback Show recording" at bounding box center [581, 494] width 762 height 27
click at [892, 496] on span "Show recording" at bounding box center [921, 494] width 59 height 13
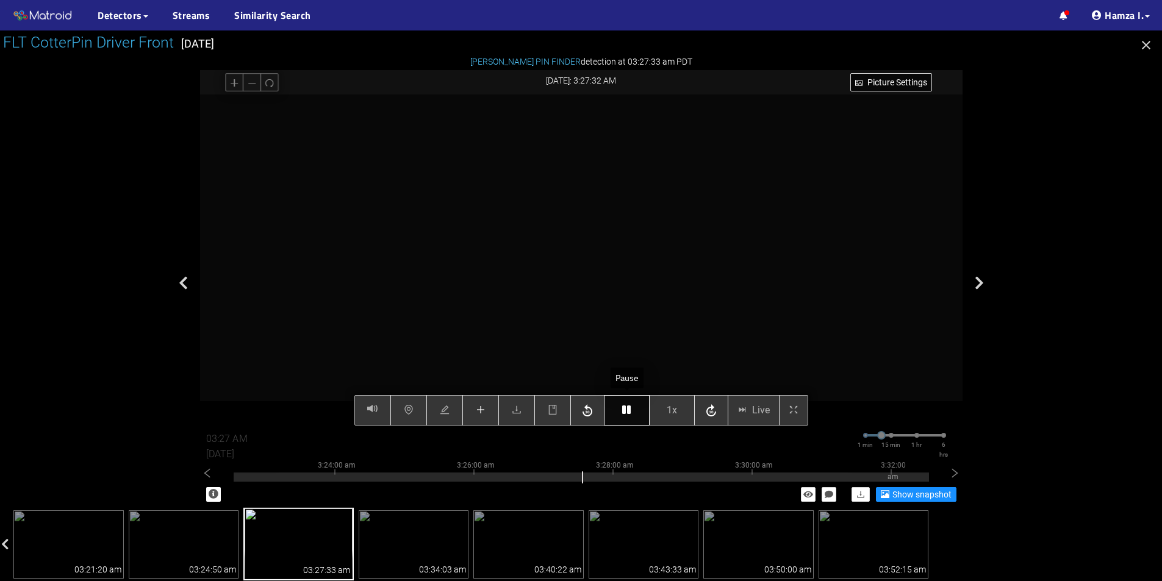
click at [623, 399] on button "button" at bounding box center [627, 410] width 46 height 30
click at [625, 409] on icon "button" at bounding box center [626, 410] width 9 height 10
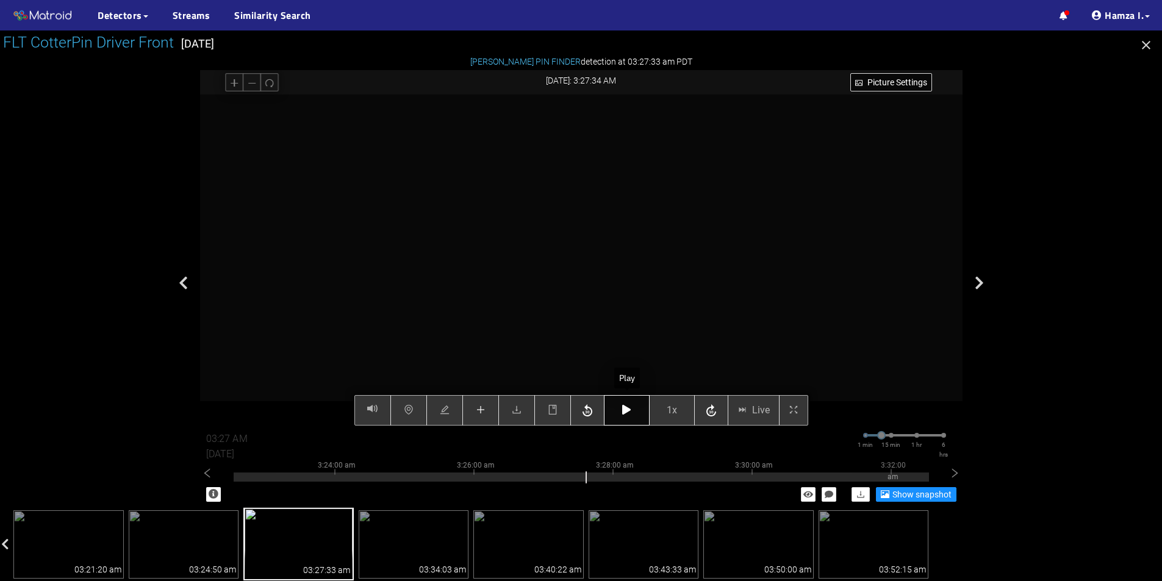
click at [624, 407] on icon "button" at bounding box center [626, 410] width 9 height 10
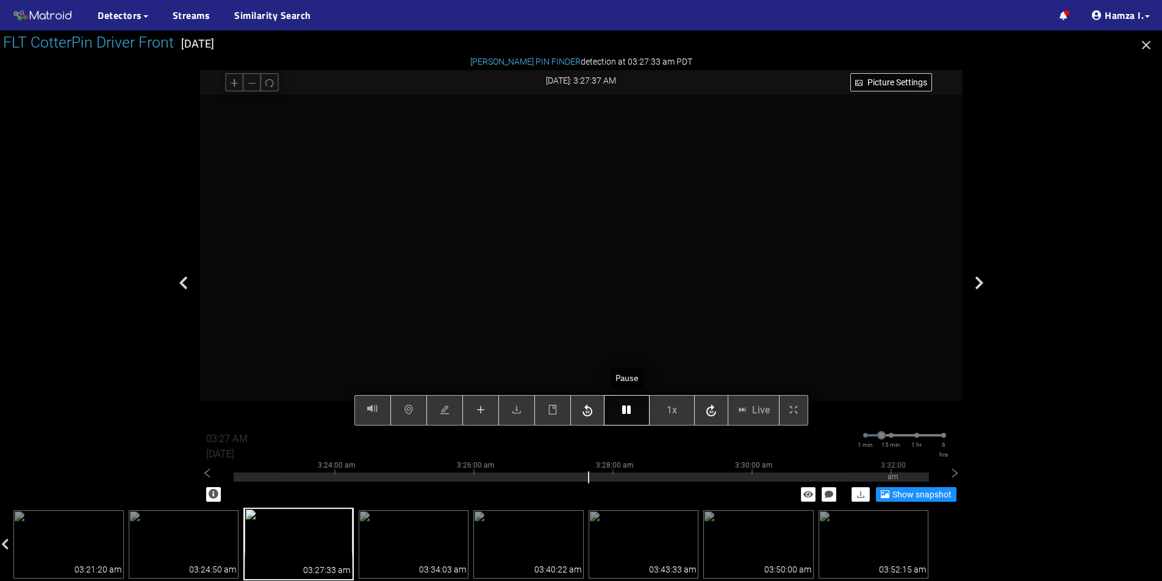
click at [624, 407] on icon "button" at bounding box center [626, 410] width 9 height 10
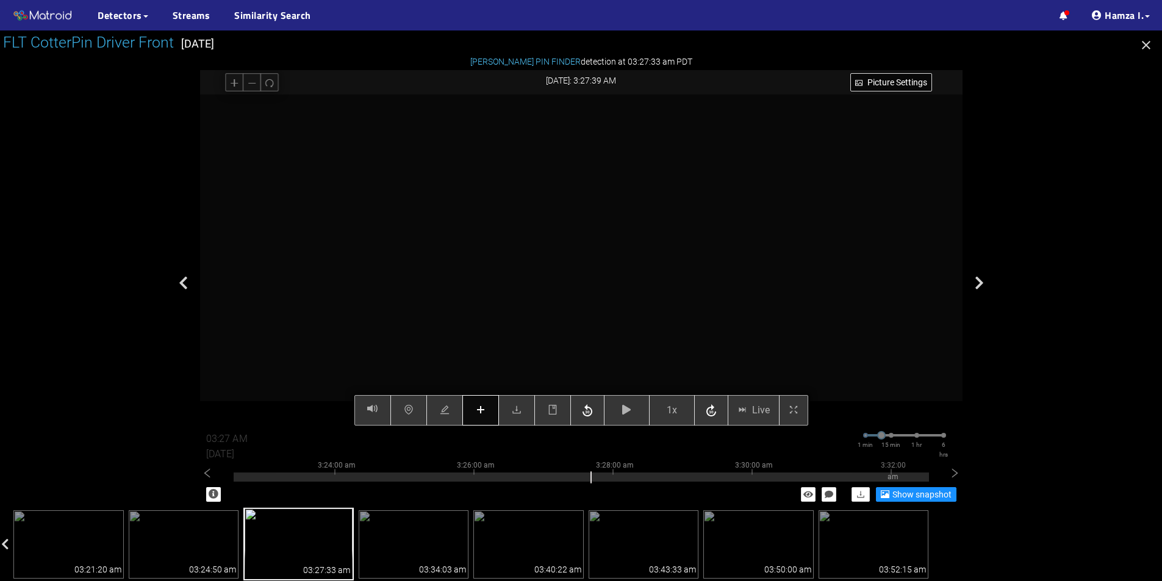
click at [484, 408] on icon "plus" at bounding box center [481, 410] width 10 height 10
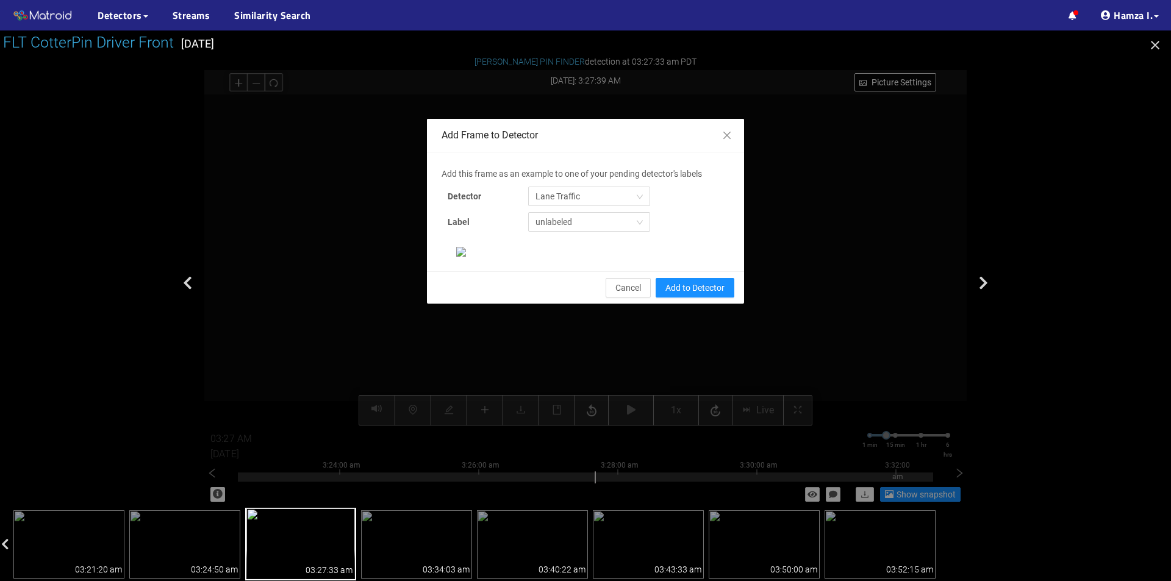
click at [603, 185] on div "Add this frame as an example to one of your pending detector's labels Detector …" at bounding box center [586, 202] width 288 height 71
click at [588, 200] on span "Lane Traffic" at bounding box center [588, 196] width 107 height 18
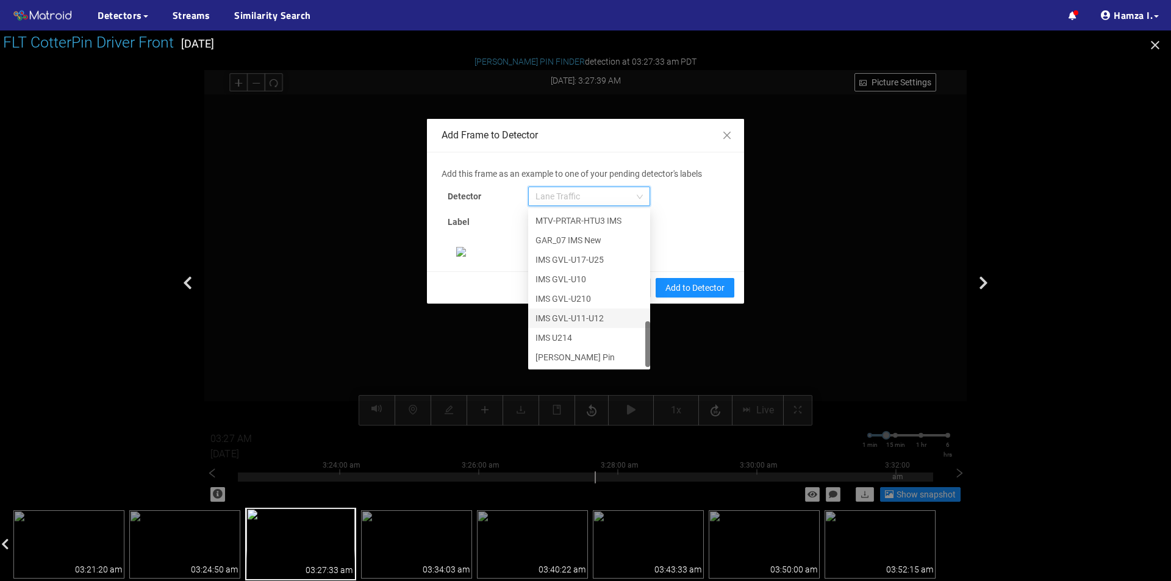
scroll to position [244, 0]
click at [567, 351] on div "[PERSON_NAME] Pin" at bounding box center [588, 357] width 107 height 13
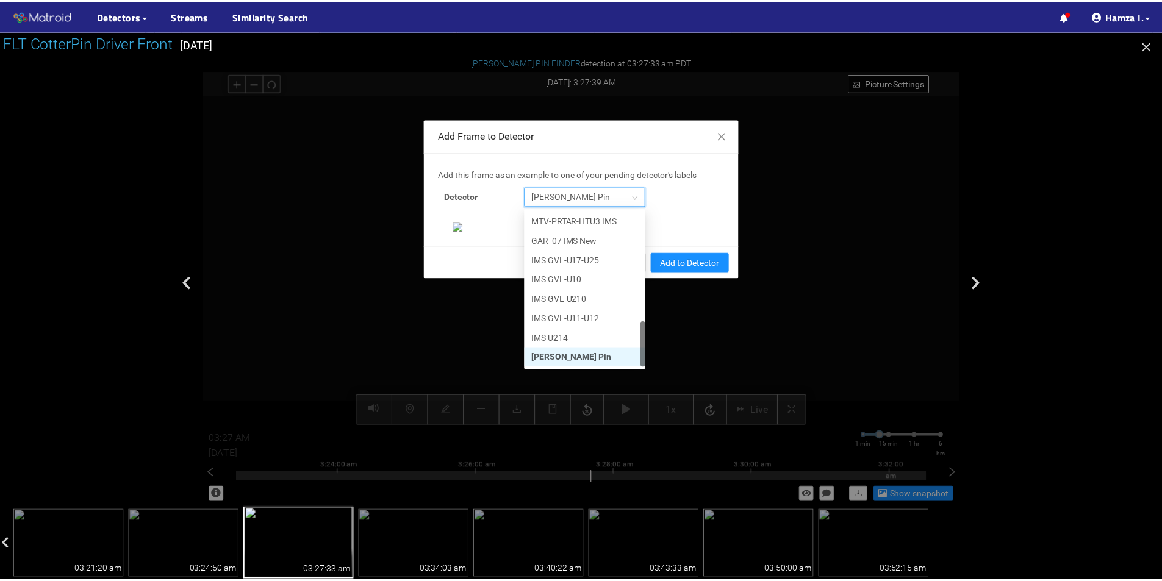
scroll to position [235, 0]
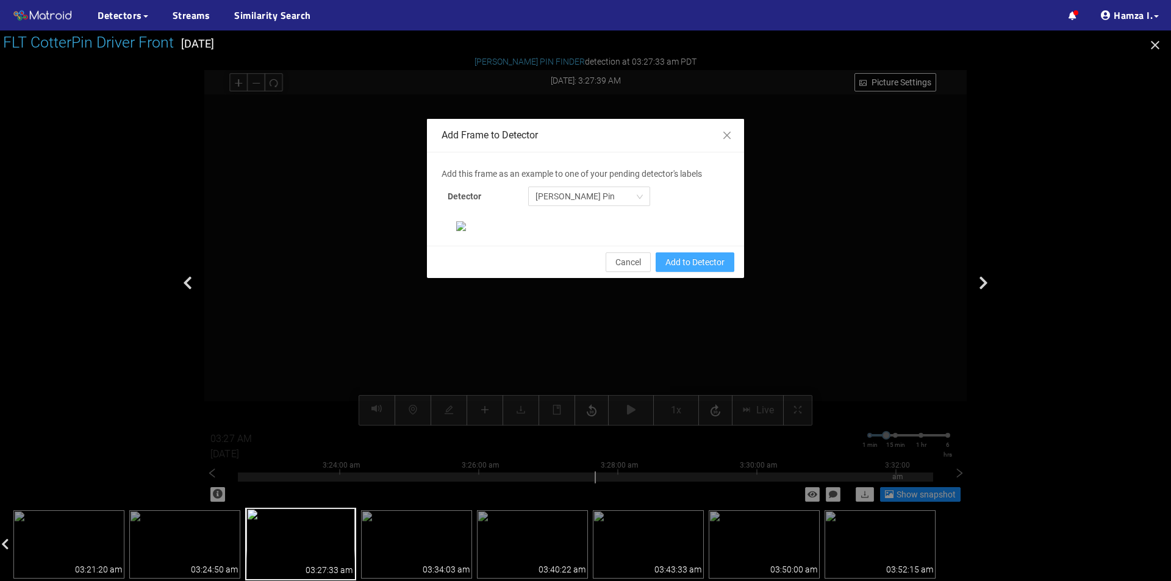
click at [676, 269] on span "Add to Detector" at bounding box center [694, 262] width 59 height 13
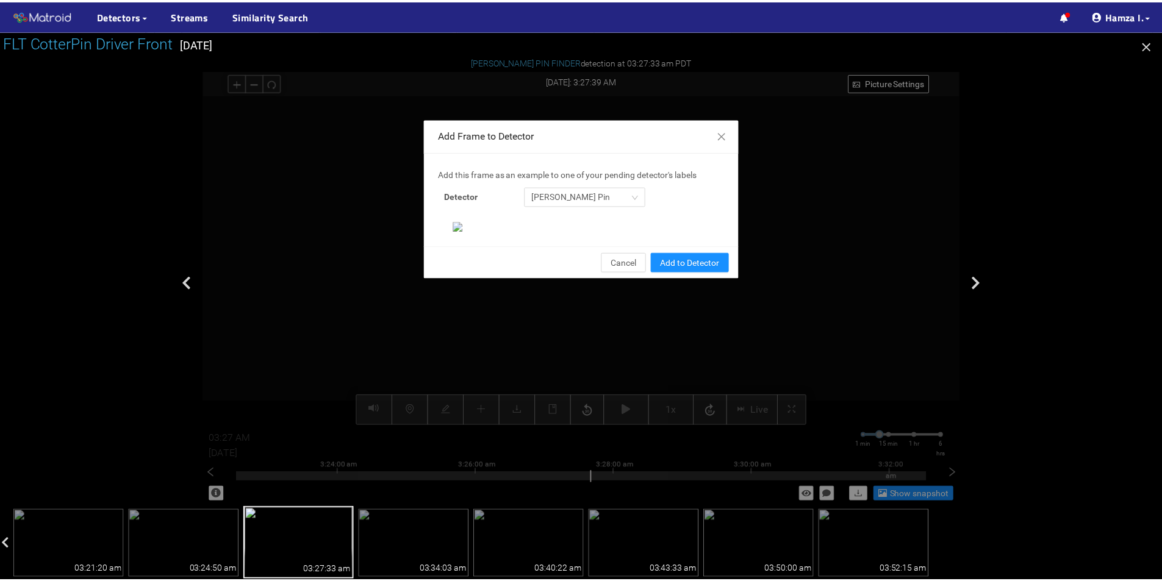
scroll to position [174, 0]
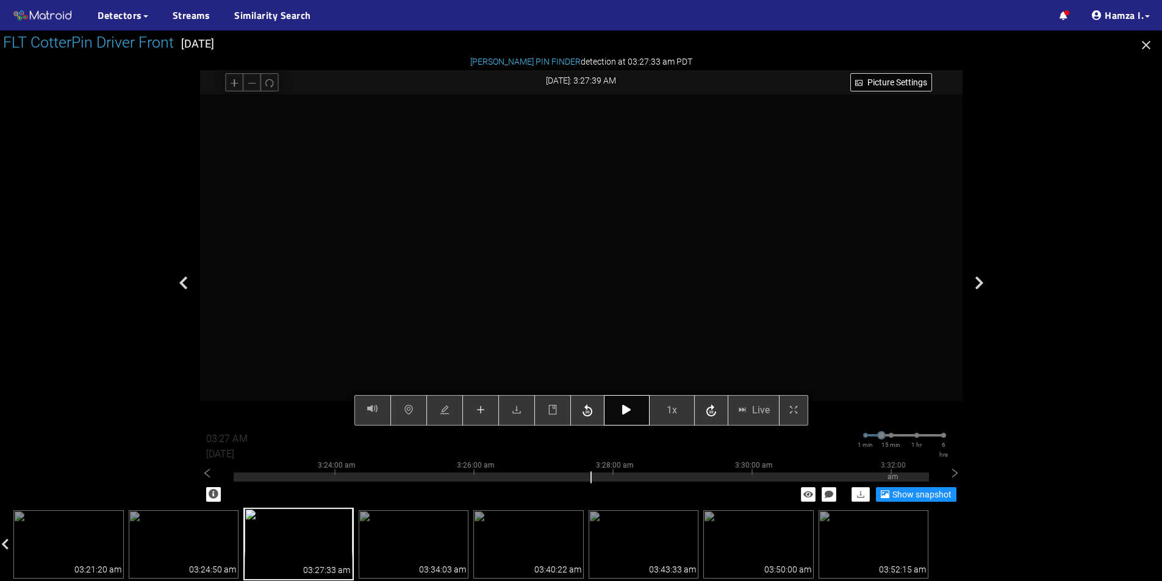
click at [626, 406] on icon "button" at bounding box center [626, 410] width 9 height 10
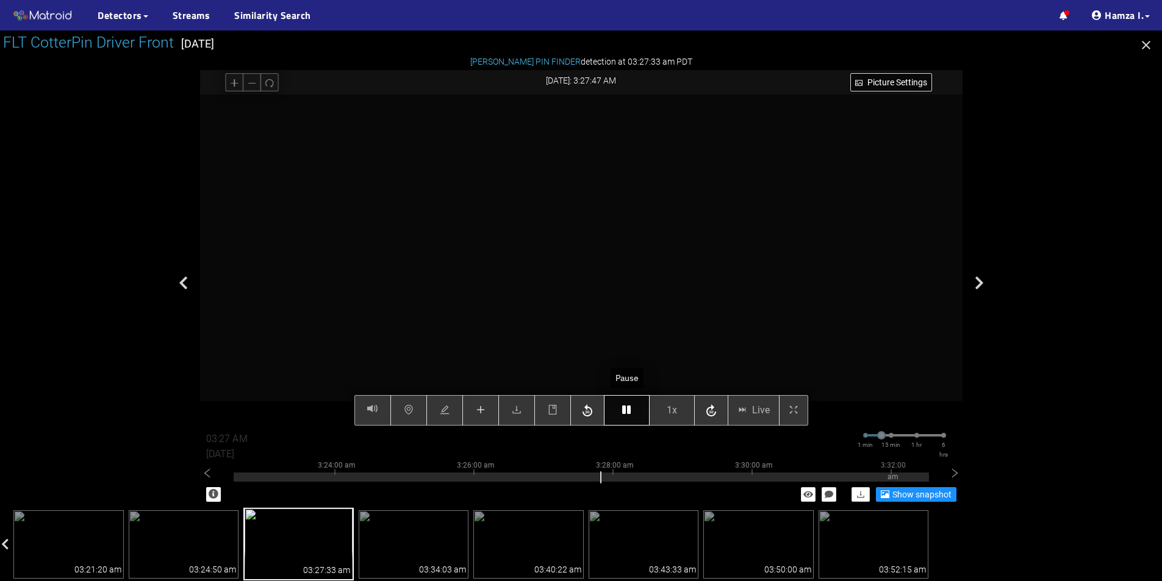
click at [626, 406] on icon "button" at bounding box center [626, 410] width 9 height 10
type input "03:28 AM"
click at [626, 406] on icon "button" at bounding box center [626, 410] width 9 height 10
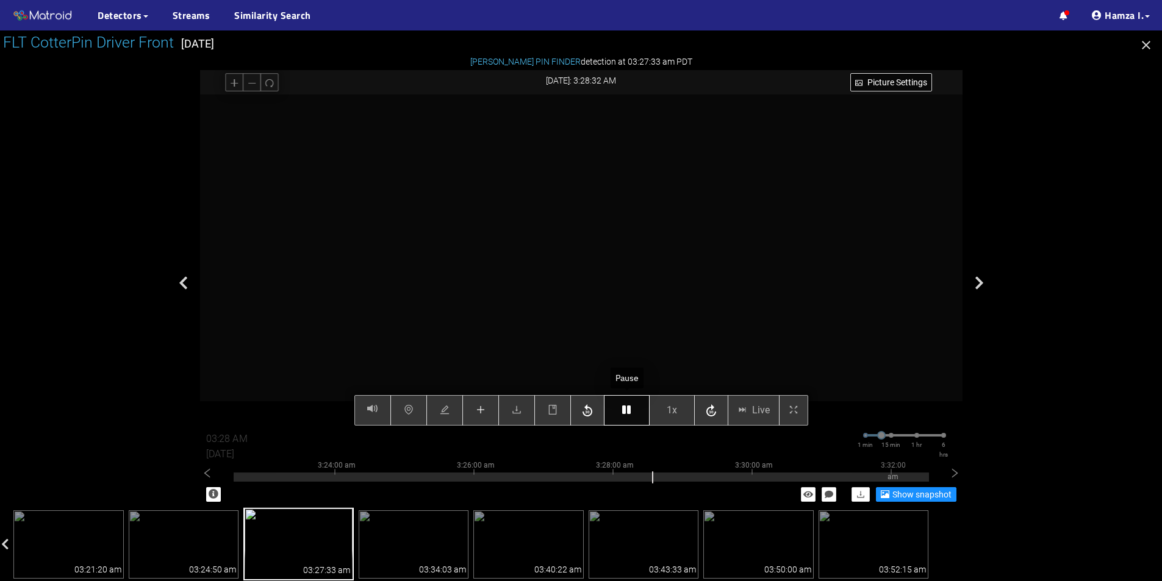
click at [626, 406] on icon "button" at bounding box center [626, 410] width 9 height 10
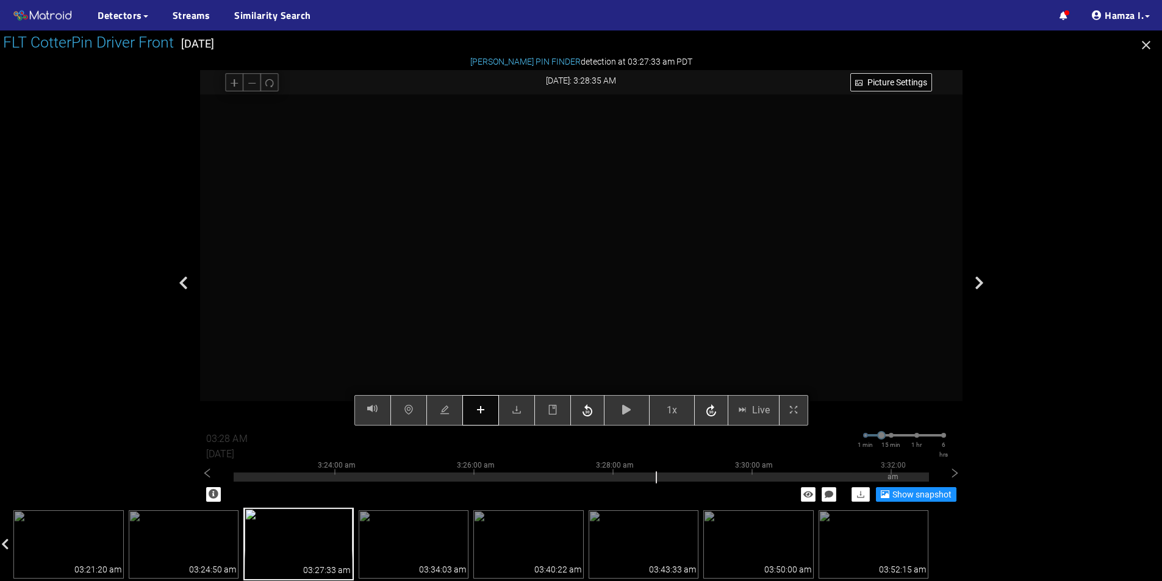
click at [484, 415] on icon "plus" at bounding box center [481, 410] width 10 height 10
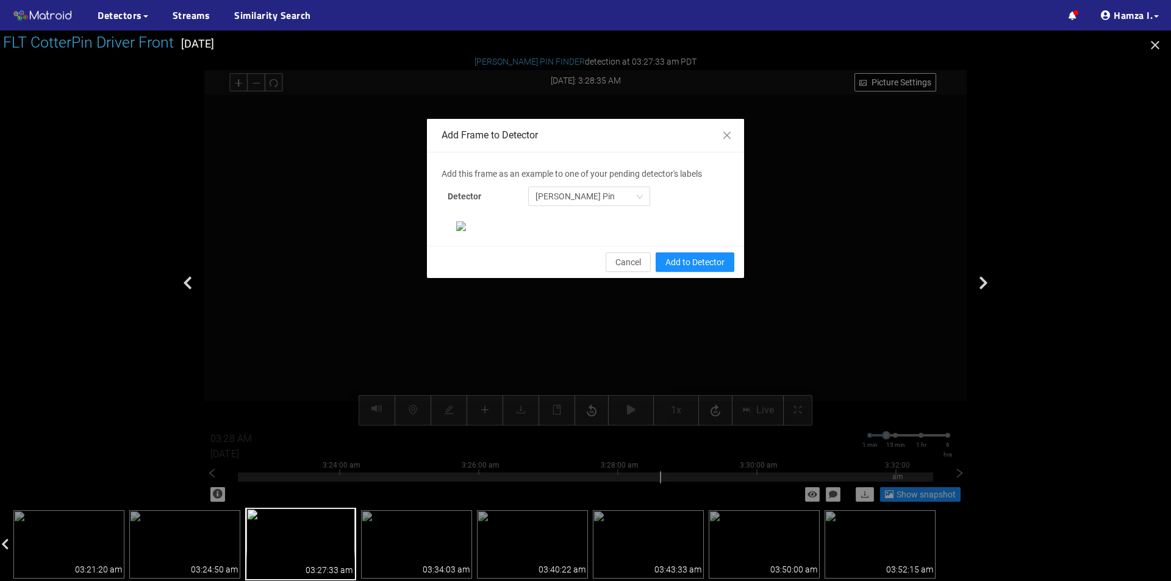
scroll to position [0, 0]
click at [795, 284] on div "Add Frame to Detector Add this frame as an example to one of your pending detec…" at bounding box center [585, 283] width 762 height 450
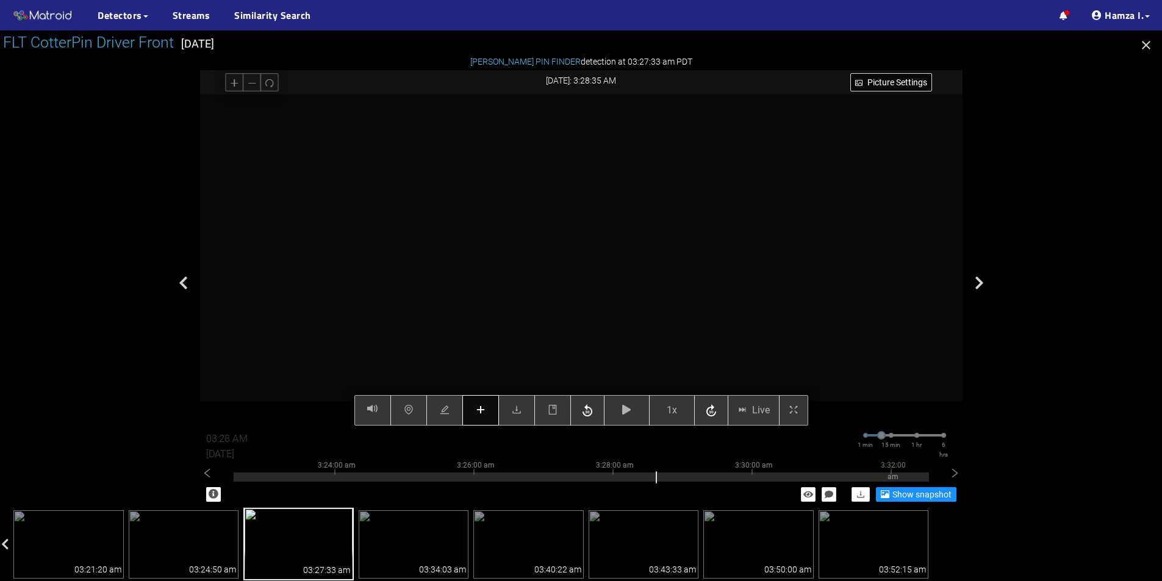
click at [485, 409] on icon "plus" at bounding box center [481, 410] width 10 height 10
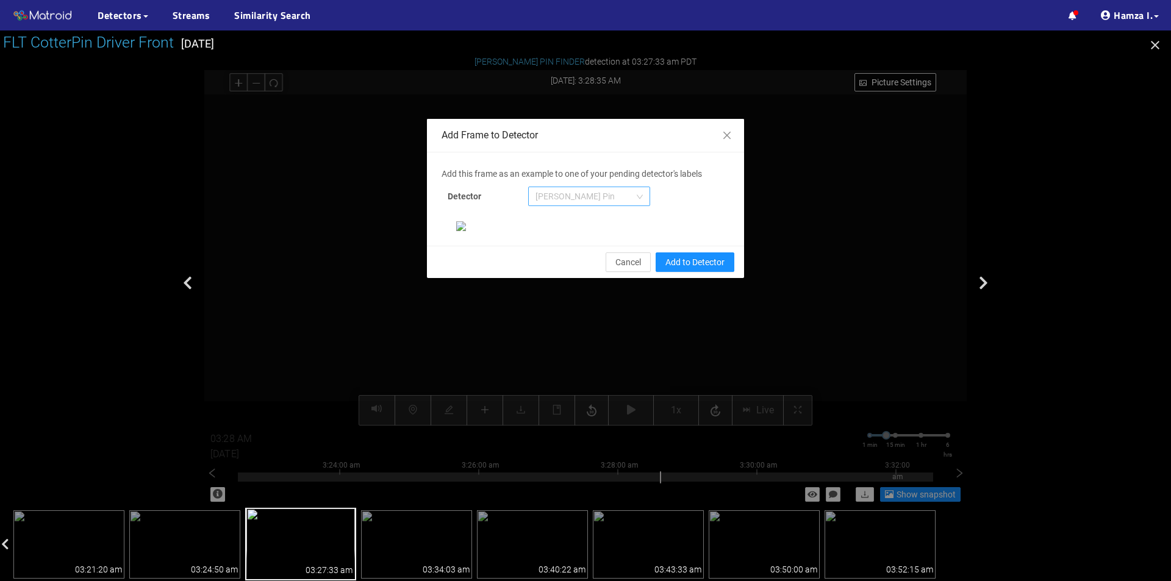
click at [641, 192] on div "[PERSON_NAME] Pin" at bounding box center [589, 197] width 122 height 20
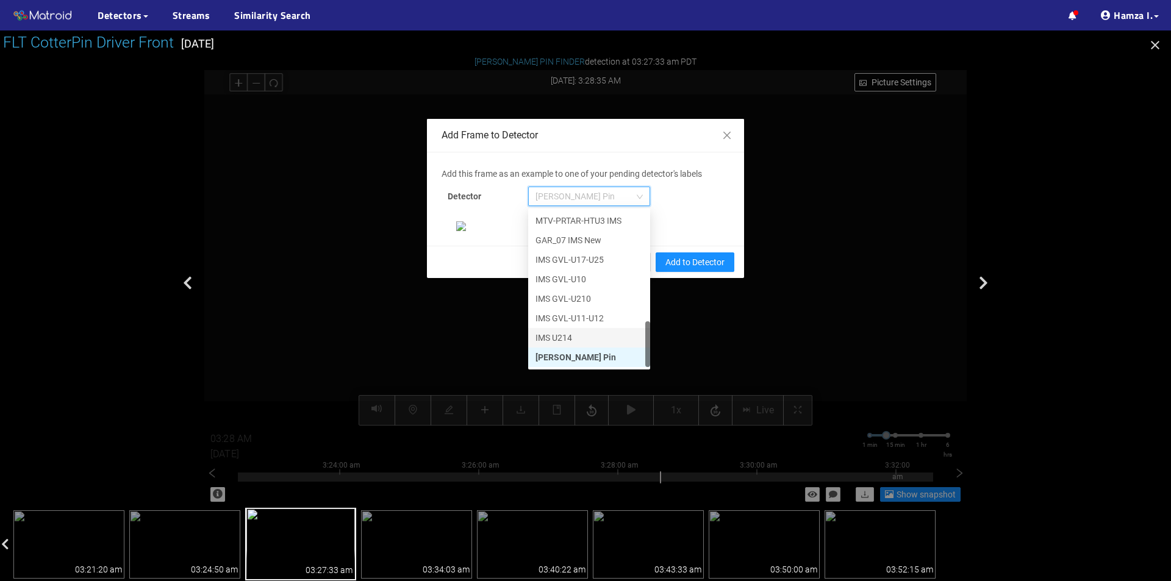
scroll to position [113, 0]
drag, startPoint x: 563, startPoint y: 243, endPoint x: 626, endPoint y: 262, distance: 65.6
click at [562, 351] on div "[PERSON_NAME] Pin" at bounding box center [588, 357] width 107 height 13
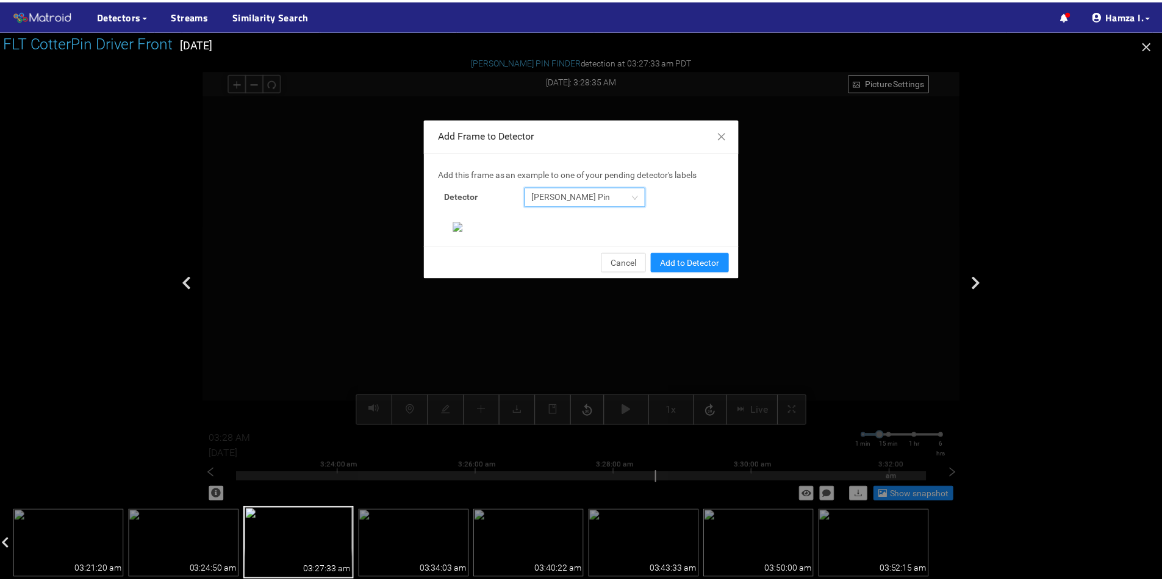
scroll to position [235, 0]
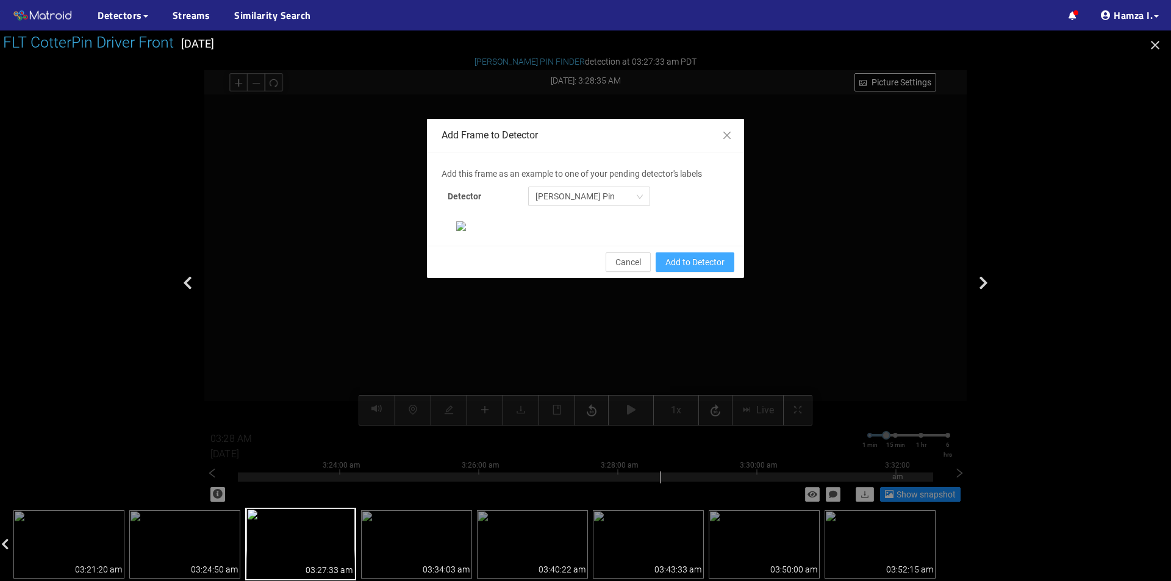
click at [678, 269] on span "Add to Detector" at bounding box center [694, 262] width 59 height 13
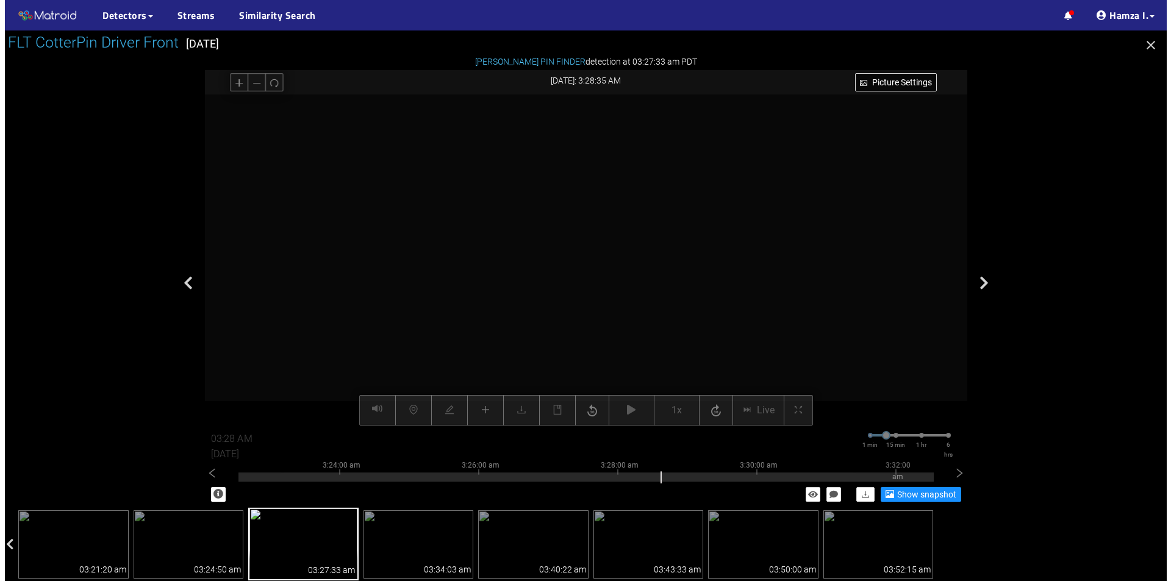
scroll to position [174, 0]
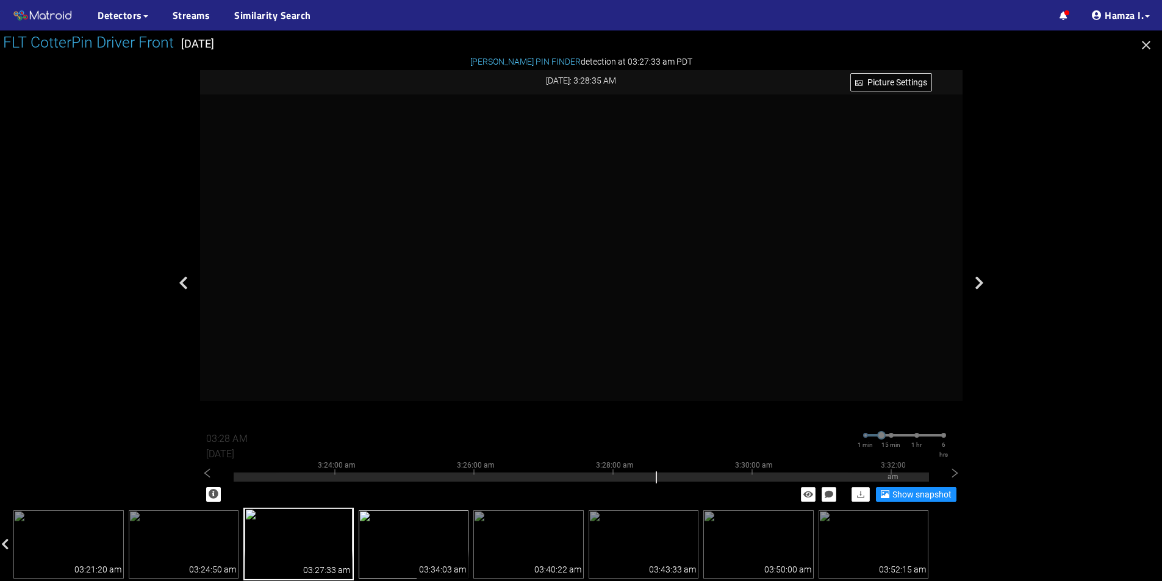
click at [431, 535] on img at bounding box center [414, 544] width 110 height 68
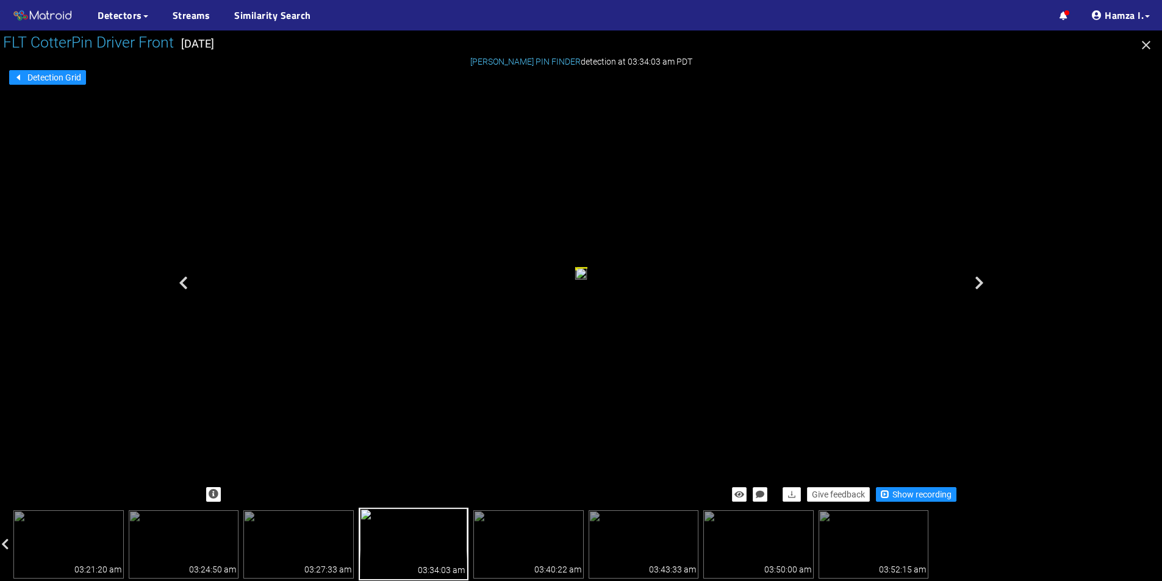
click at [873, 489] on div "Give feedback Show recording" at bounding box center [581, 494] width 762 height 27
click at [888, 490] on span "button" at bounding box center [885, 494] width 9 height 9
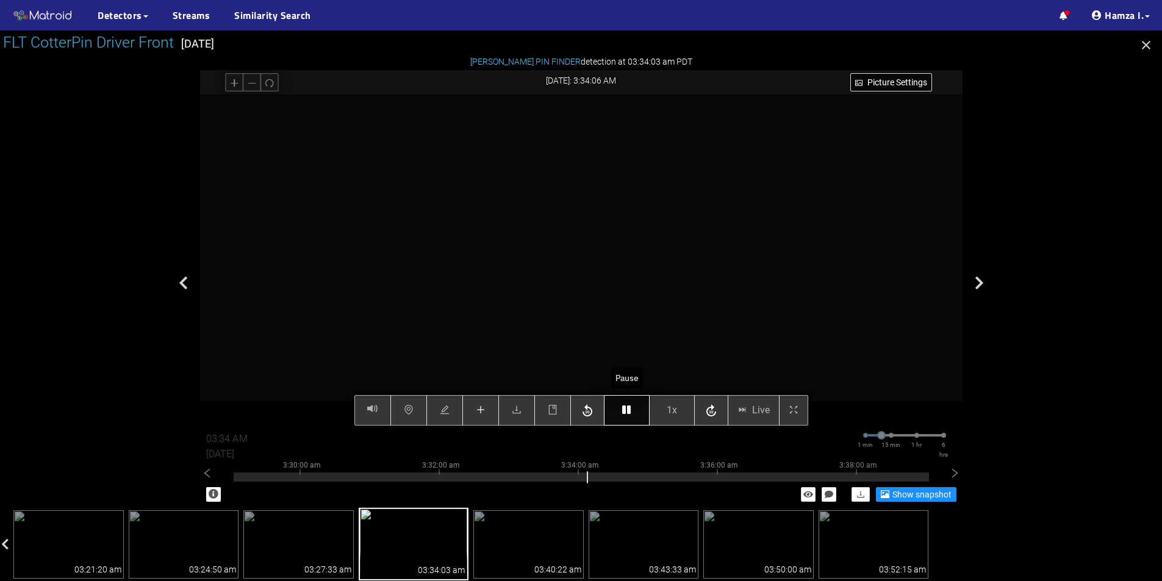
click at [630, 414] on icon "button" at bounding box center [626, 410] width 9 height 10
click at [631, 414] on icon "button" at bounding box center [626, 410] width 9 height 10
click at [632, 408] on button "button" at bounding box center [627, 410] width 46 height 30
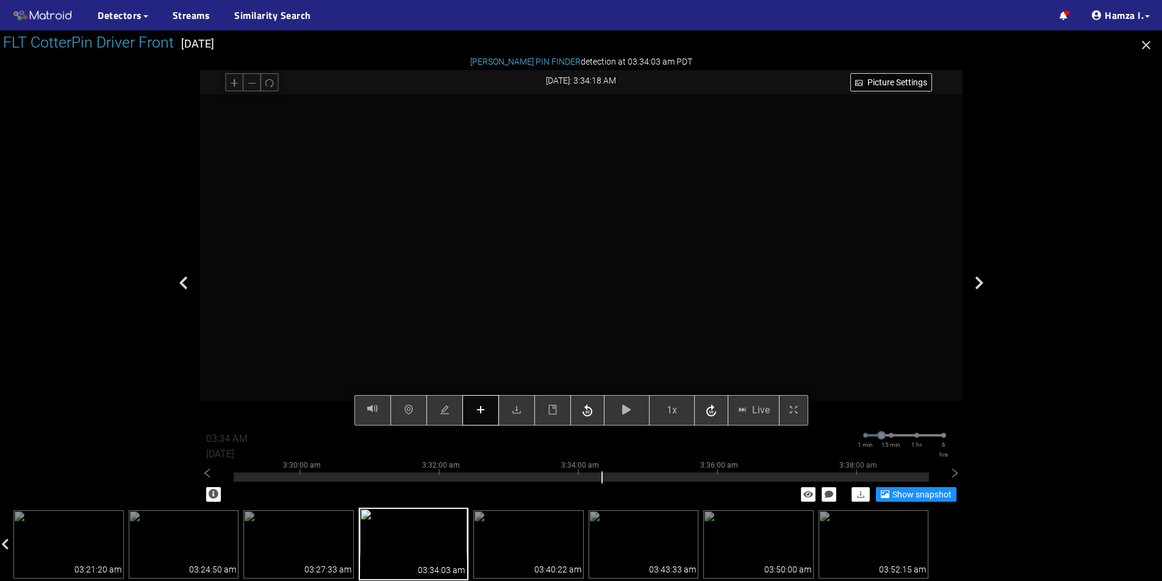
click at [490, 408] on button "button" at bounding box center [480, 410] width 37 height 30
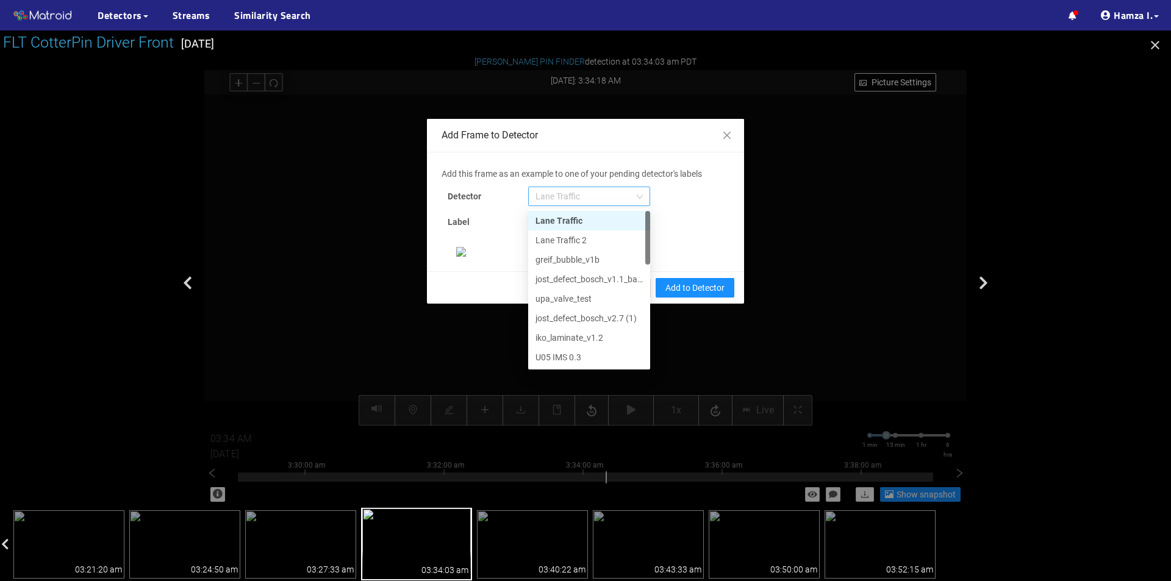
click at [605, 202] on span "Lane Traffic" at bounding box center [588, 196] width 107 height 18
click at [572, 351] on div "[PERSON_NAME] Pin" at bounding box center [588, 357] width 107 height 13
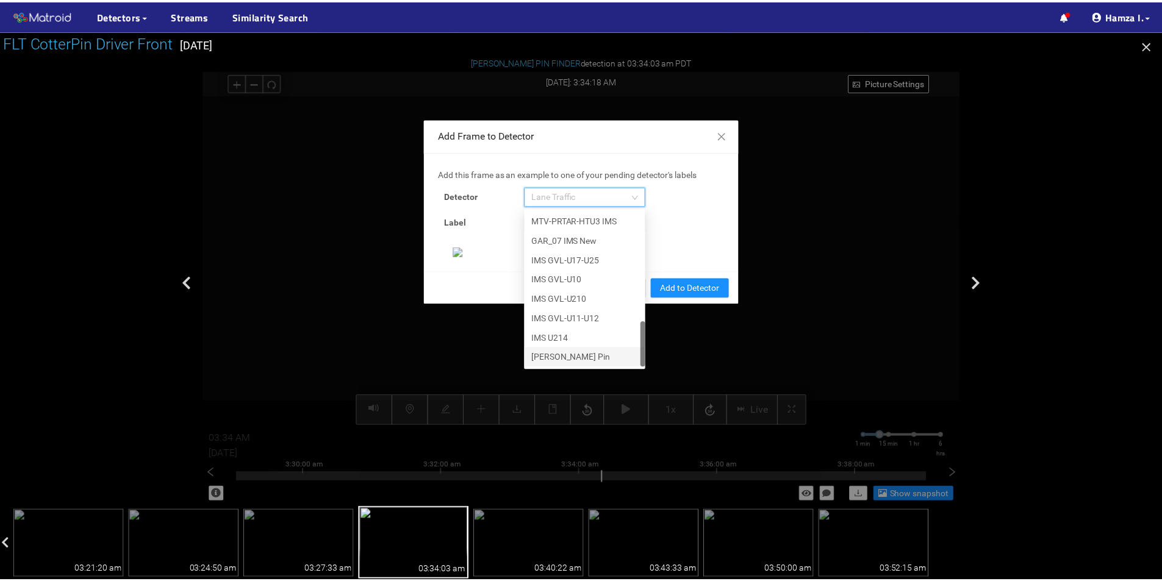
scroll to position [235, 0]
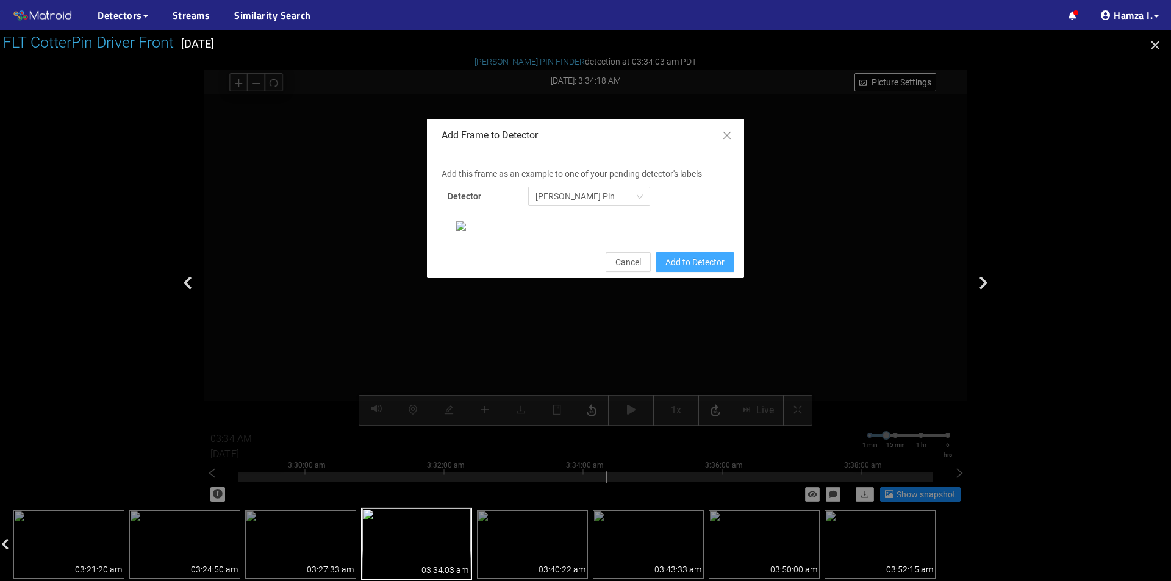
click at [687, 269] on span "Add to Detector" at bounding box center [694, 262] width 59 height 13
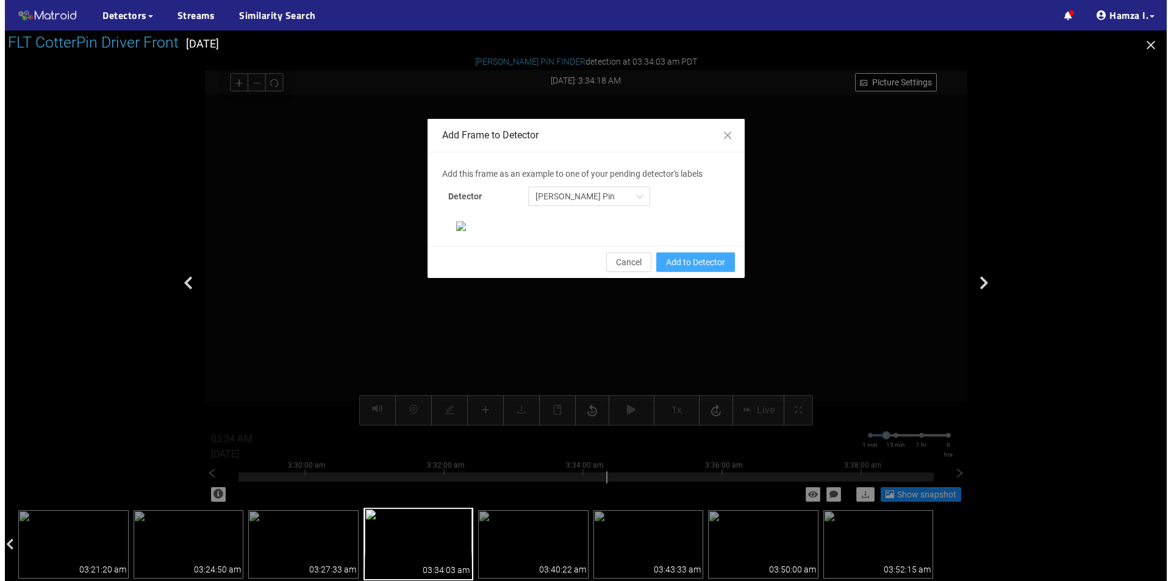
scroll to position [174, 0]
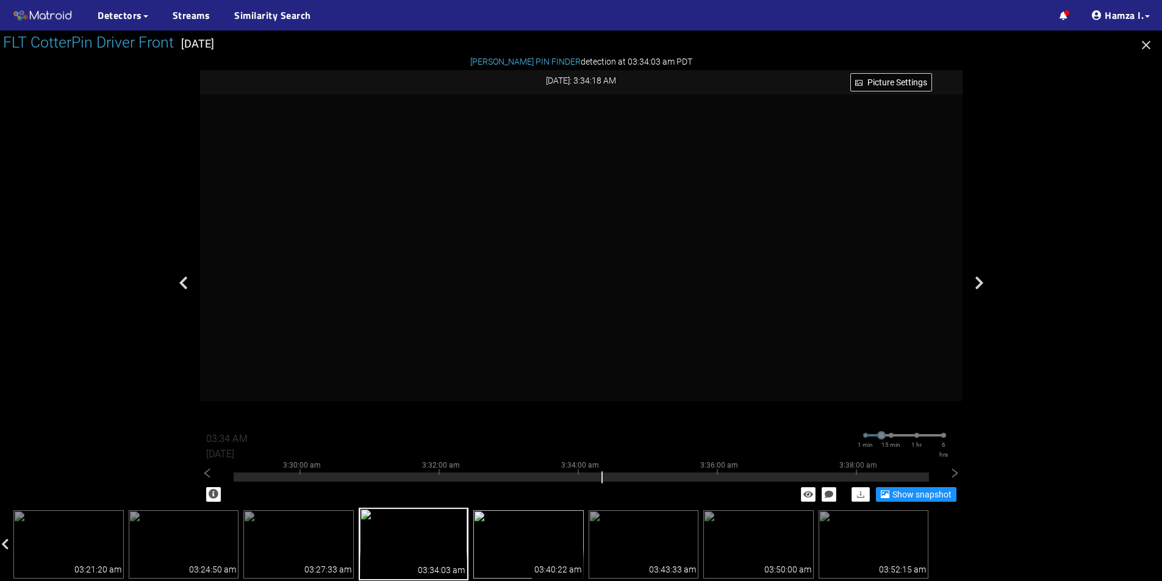
click at [548, 544] on img at bounding box center [528, 544] width 110 height 68
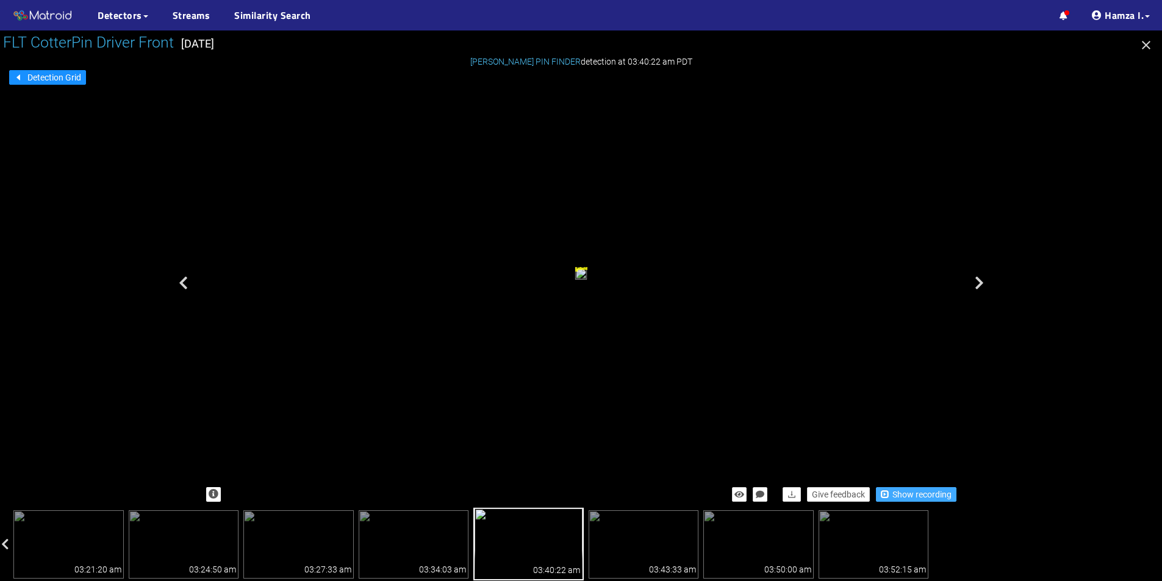
click at [928, 495] on span "Show recording" at bounding box center [921, 494] width 59 height 13
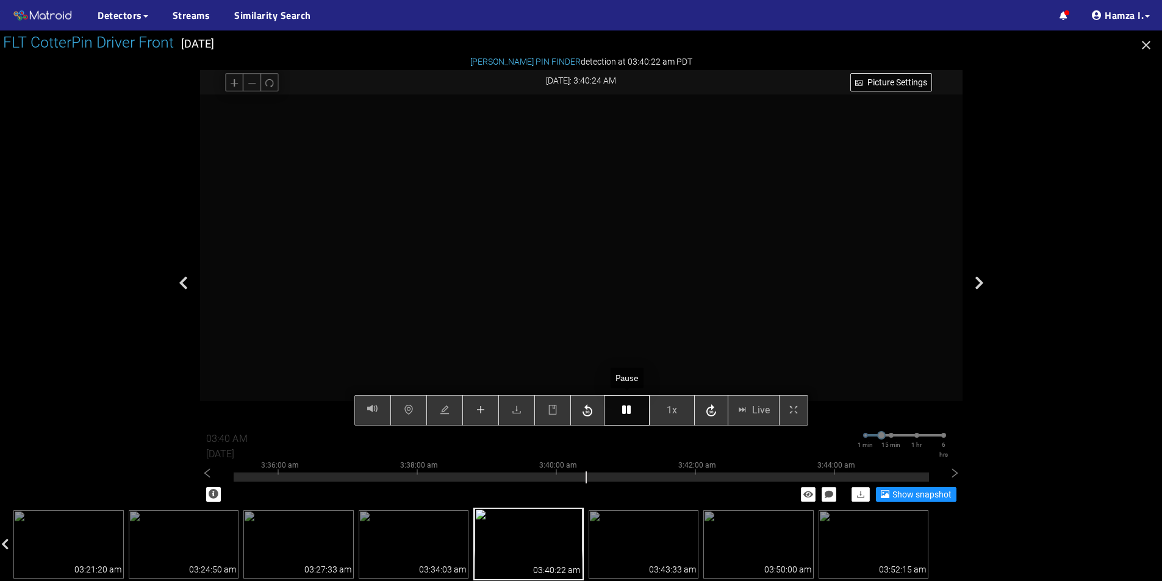
click at [620, 403] on button "button" at bounding box center [627, 410] width 46 height 30
click at [623, 400] on button "button" at bounding box center [627, 410] width 46 height 30
click at [490, 403] on button "button" at bounding box center [480, 410] width 37 height 30
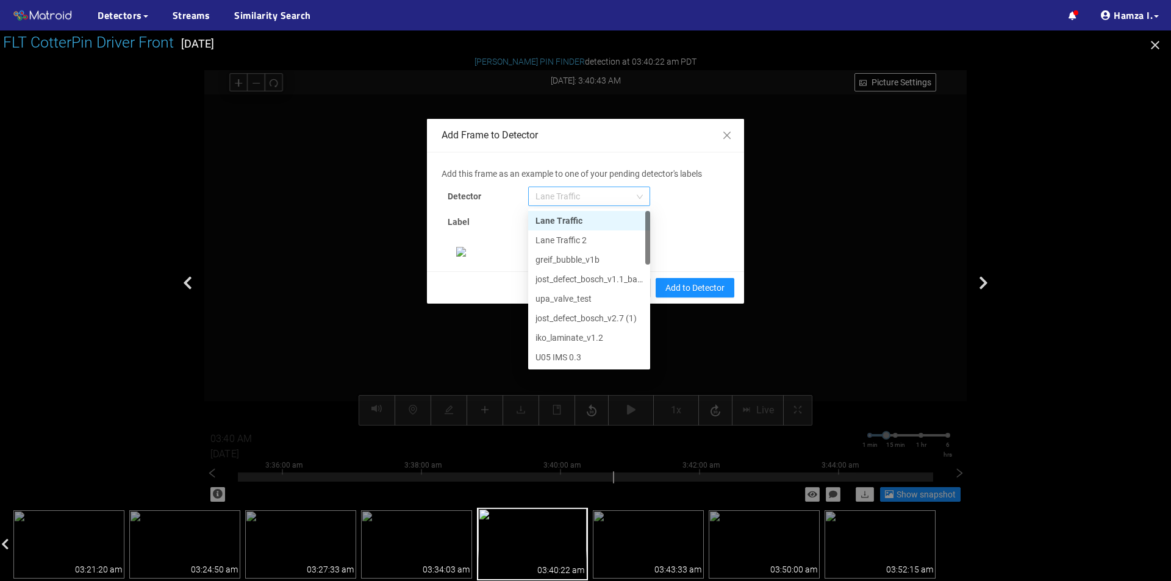
click at [586, 187] on span "Lane Traffic" at bounding box center [588, 196] width 107 height 18
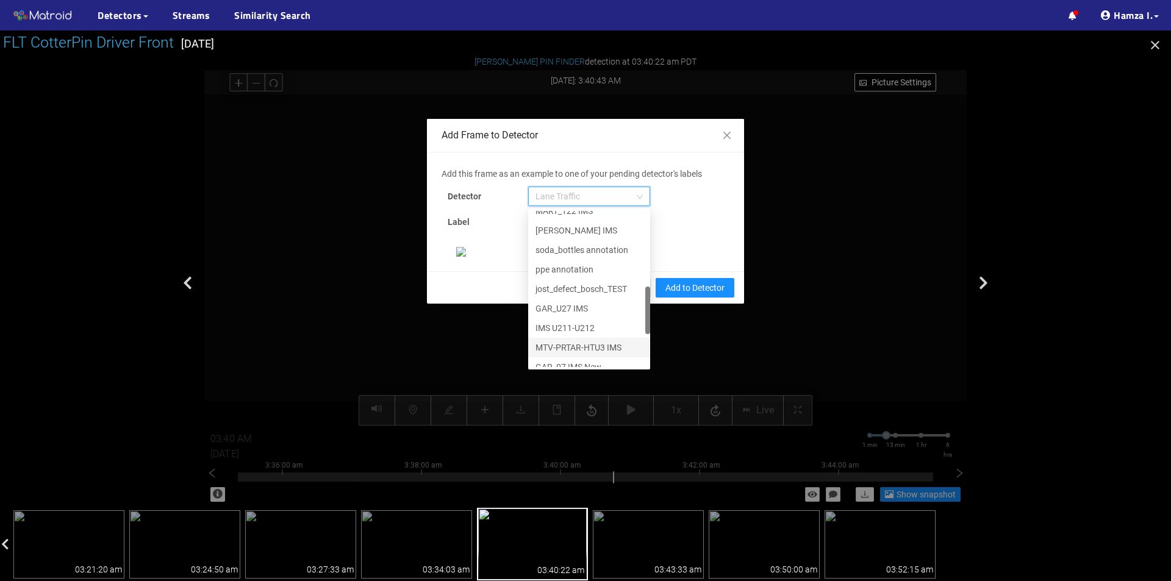
scroll to position [371, 0]
click at [557, 358] on div "[PERSON_NAME] Pin" at bounding box center [588, 357] width 107 height 13
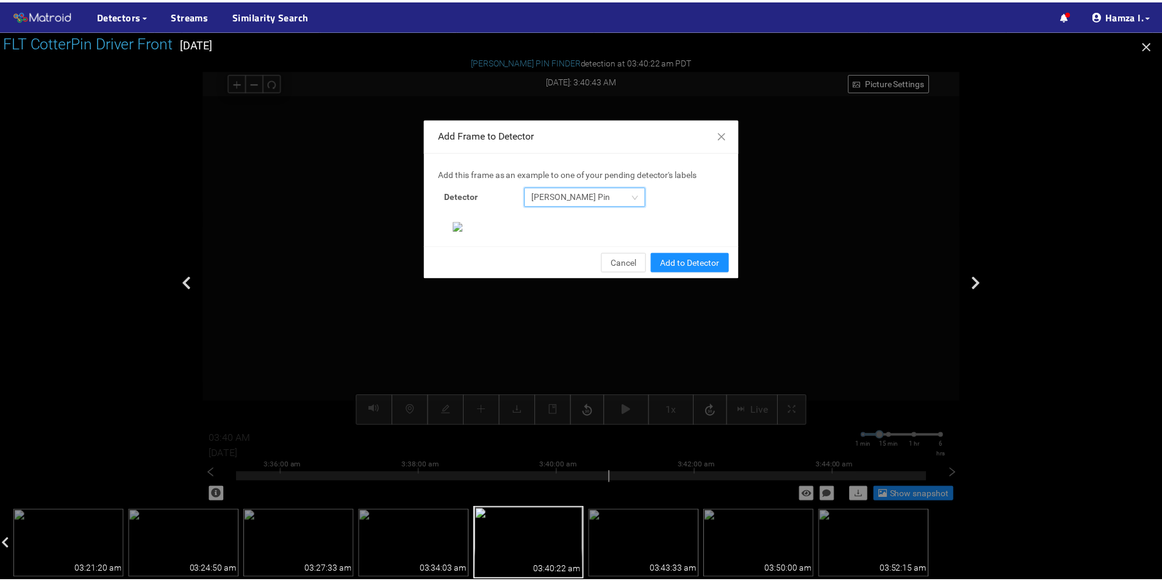
scroll to position [235, 0]
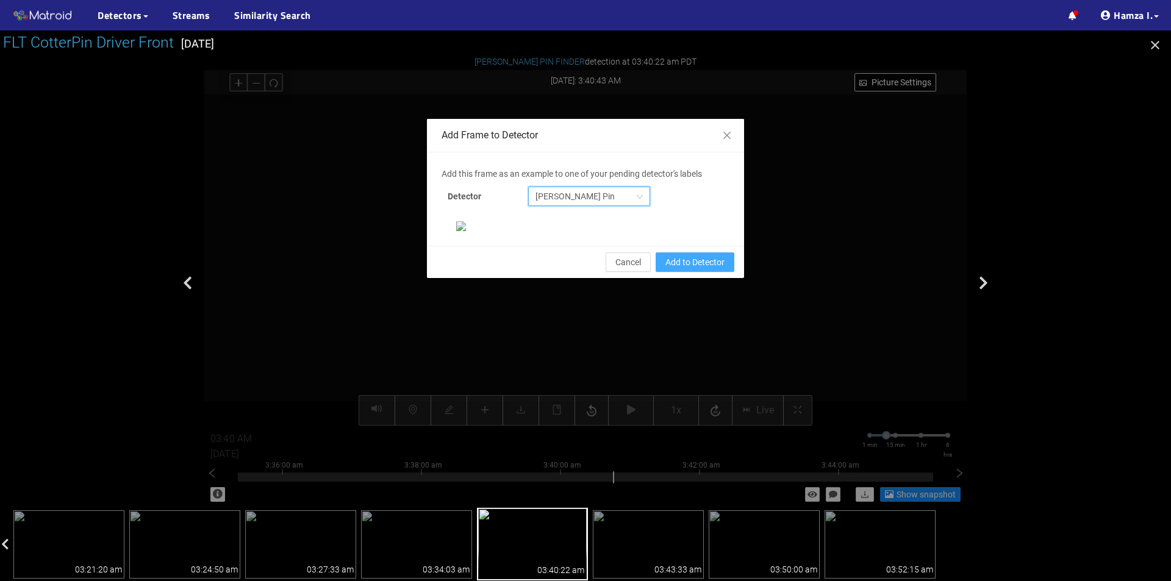
click at [689, 269] on span "Add to Detector" at bounding box center [694, 262] width 59 height 13
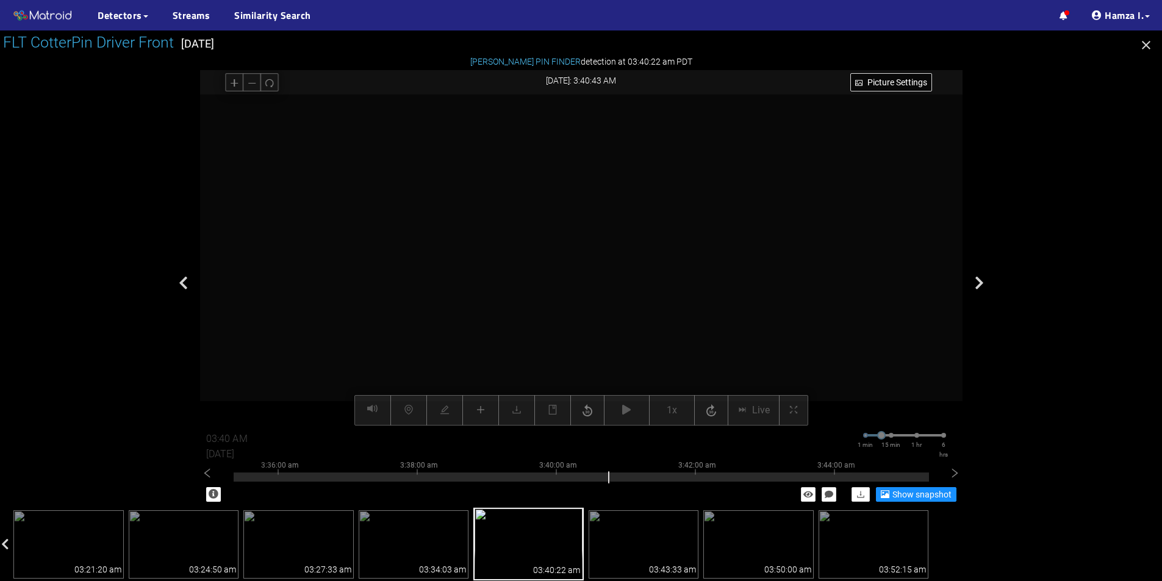
scroll to position [174, 0]
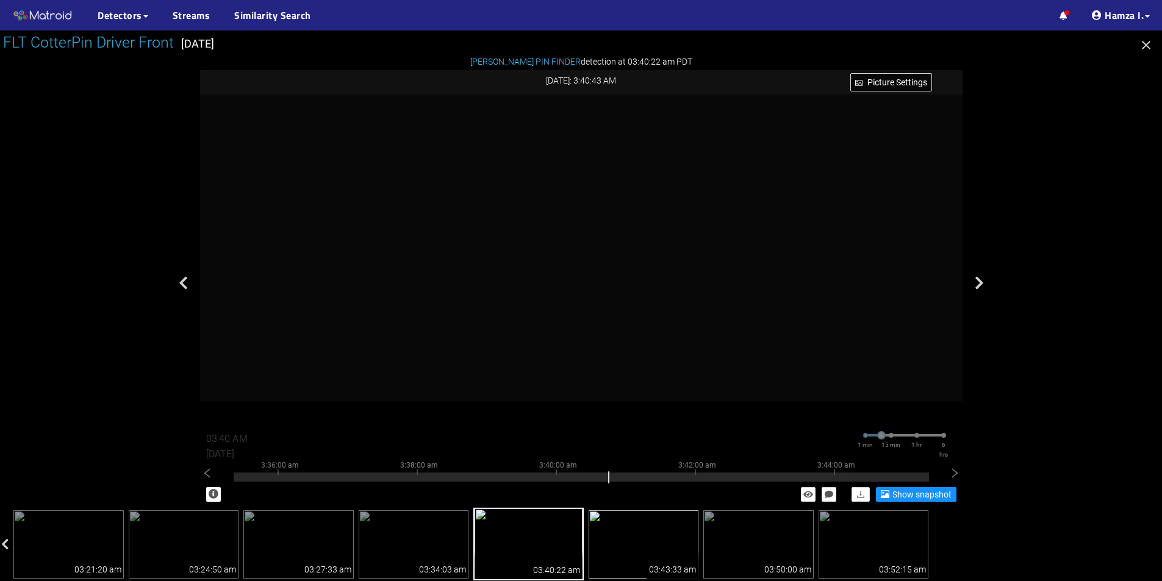
click at [656, 539] on img at bounding box center [644, 544] width 110 height 68
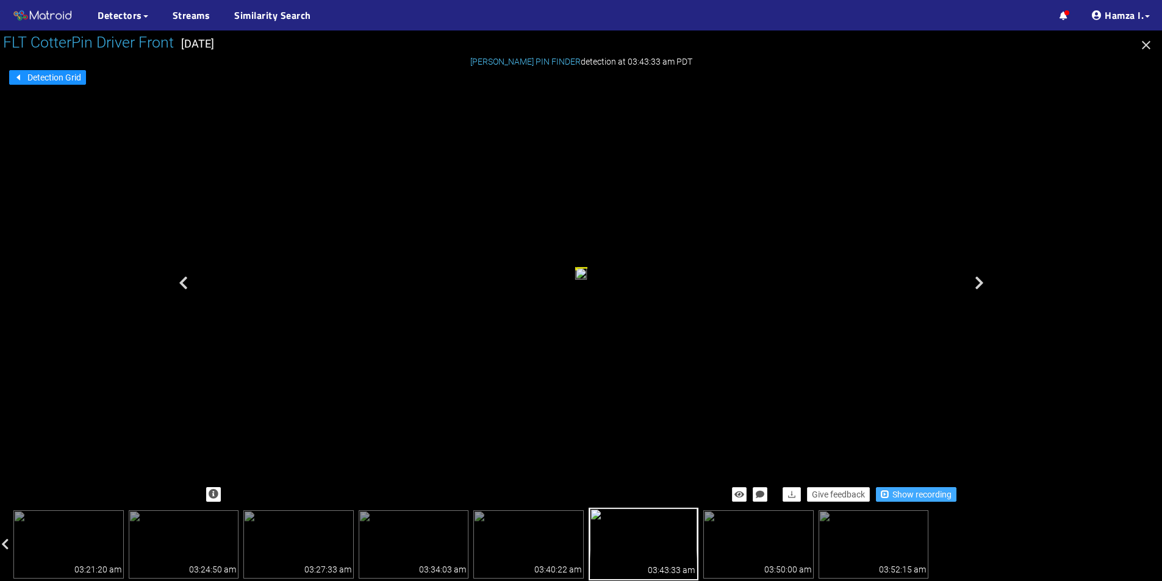
click at [907, 489] on span "Show recording" at bounding box center [921, 494] width 59 height 13
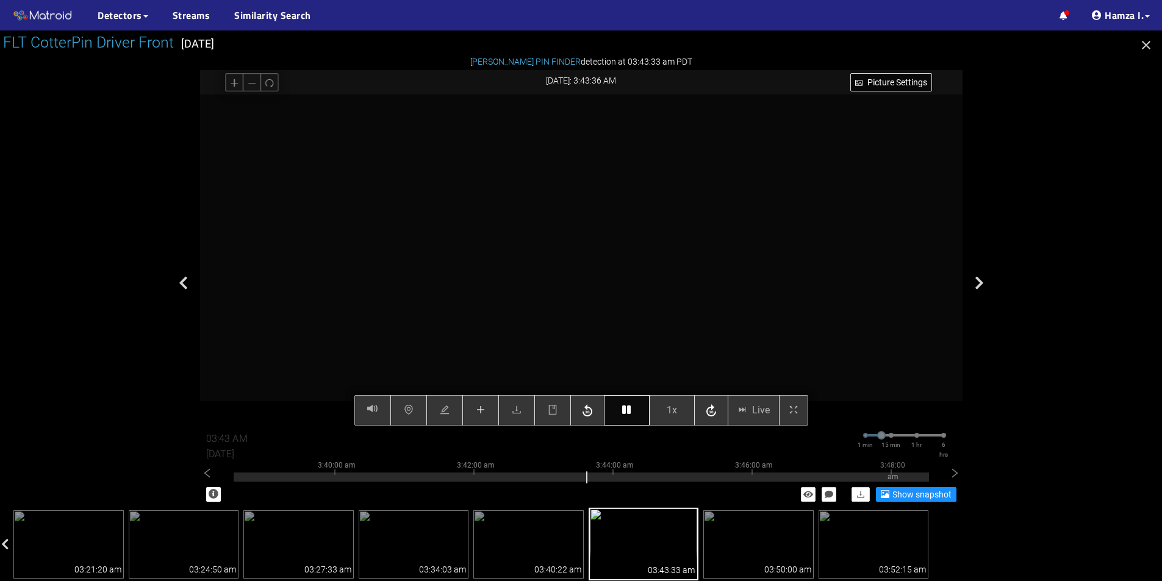
click at [626, 409] on icon "button" at bounding box center [626, 410] width 9 height 10
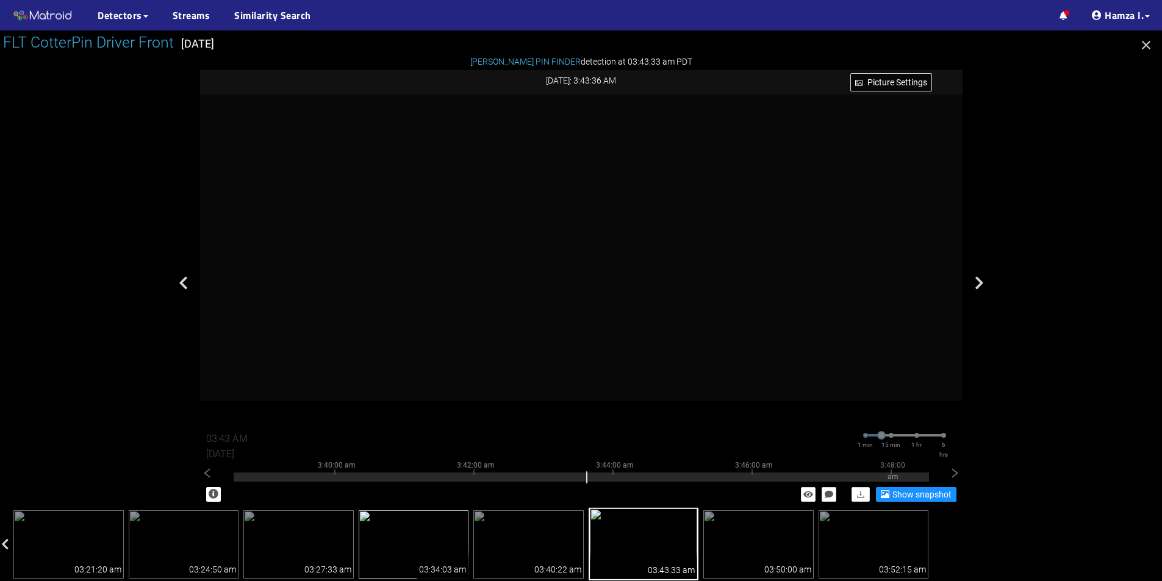
click at [429, 549] on img at bounding box center [414, 544] width 110 height 68
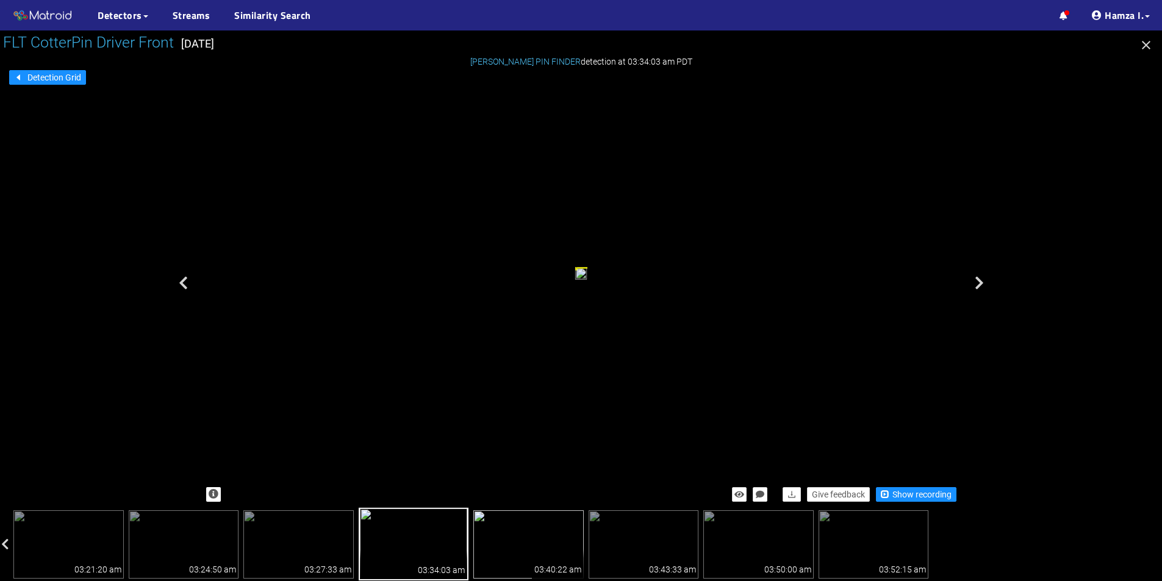
click at [524, 542] on img at bounding box center [528, 544] width 110 height 68
click at [628, 545] on img at bounding box center [644, 544] width 110 height 68
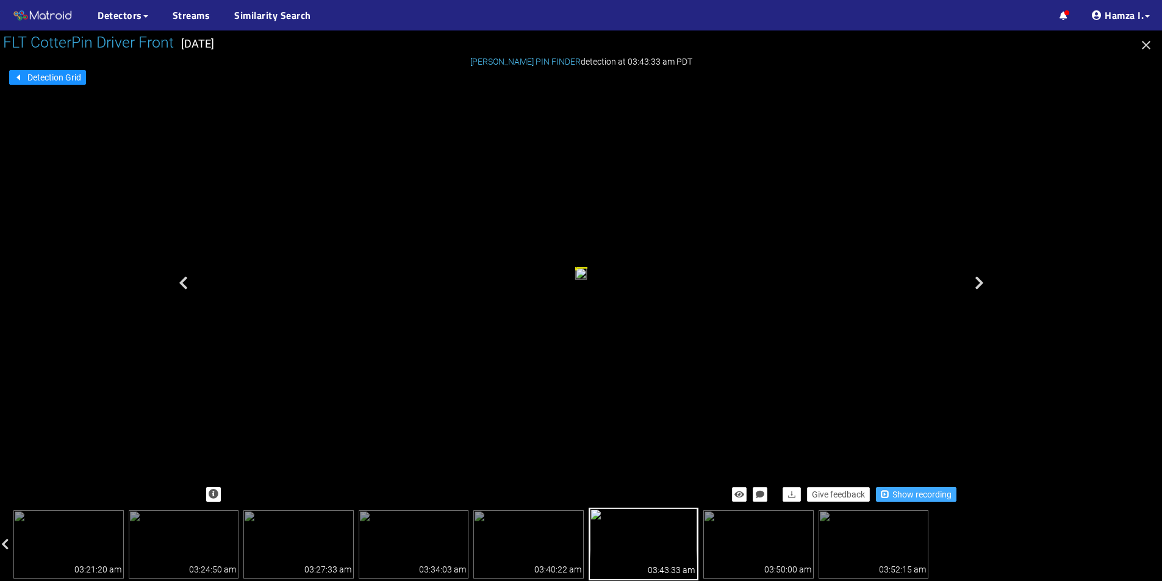
click at [920, 495] on span "Show recording" at bounding box center [921, 494] width 59 height 13
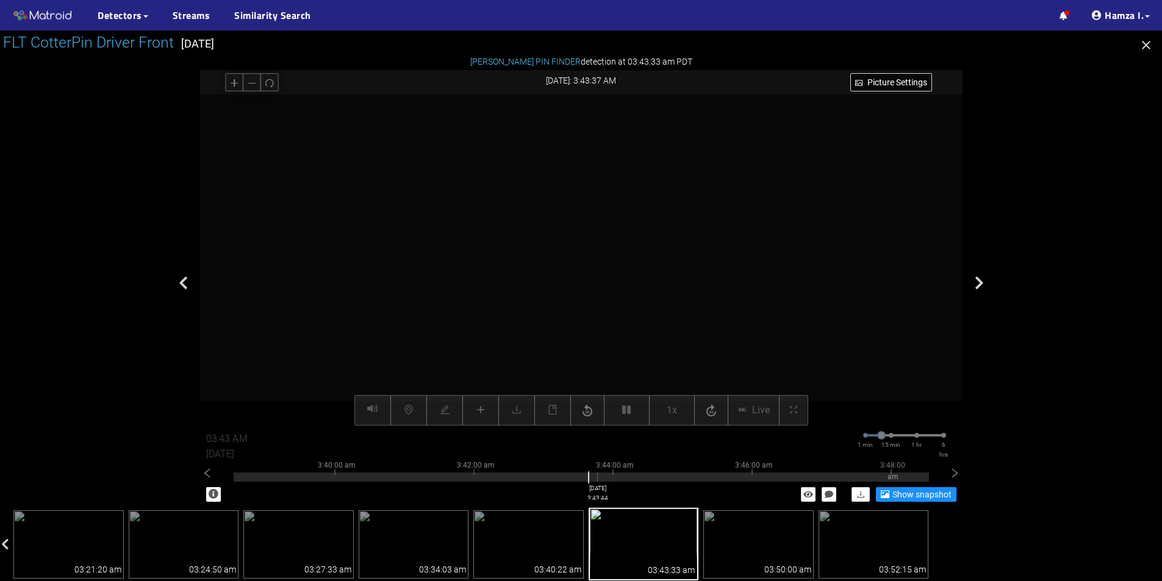
click at [597, 479] on div at bounding box center [581, 477] width 695 height 9
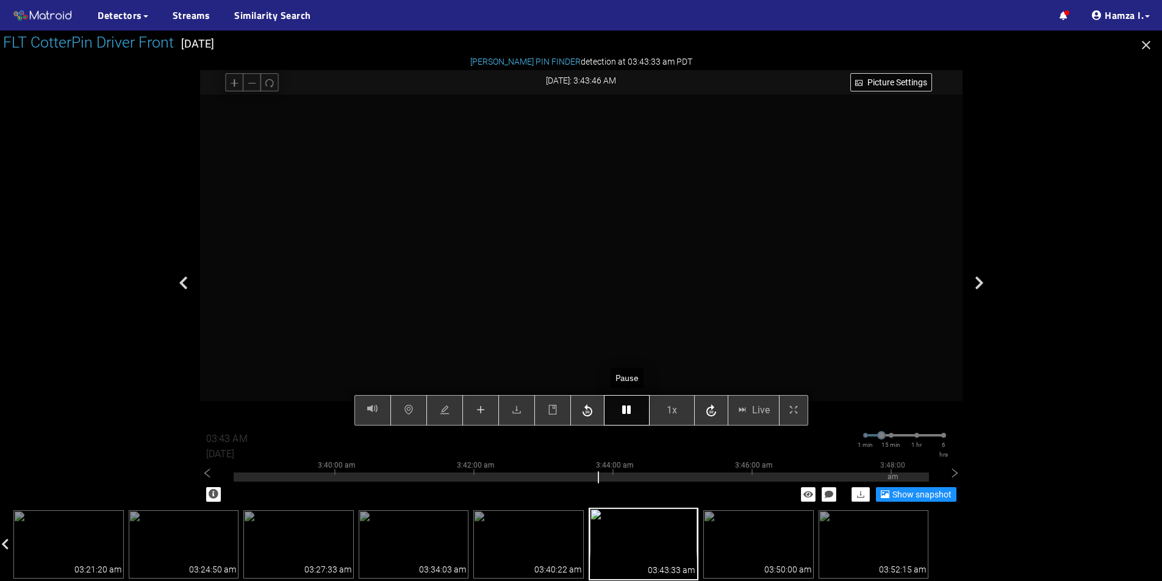
click at [629, 414] on icon "button" at bounding box center [626, 410] width 9 height 10
click at [631, 410] on icon "button" at bounding box center [626, 410] width 9 height 10
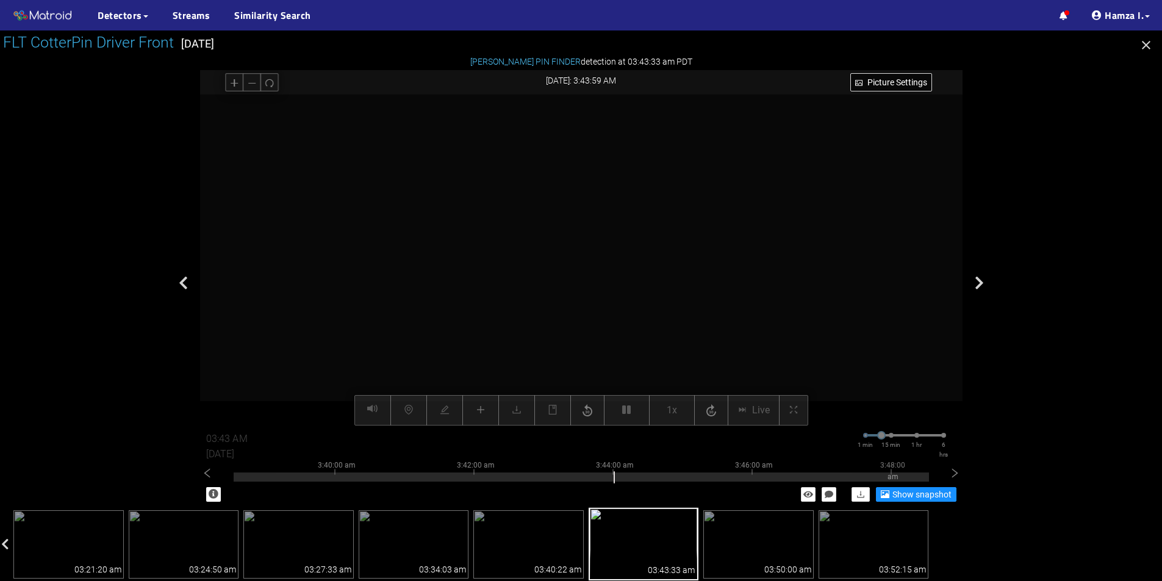
type input "03:44 AM"
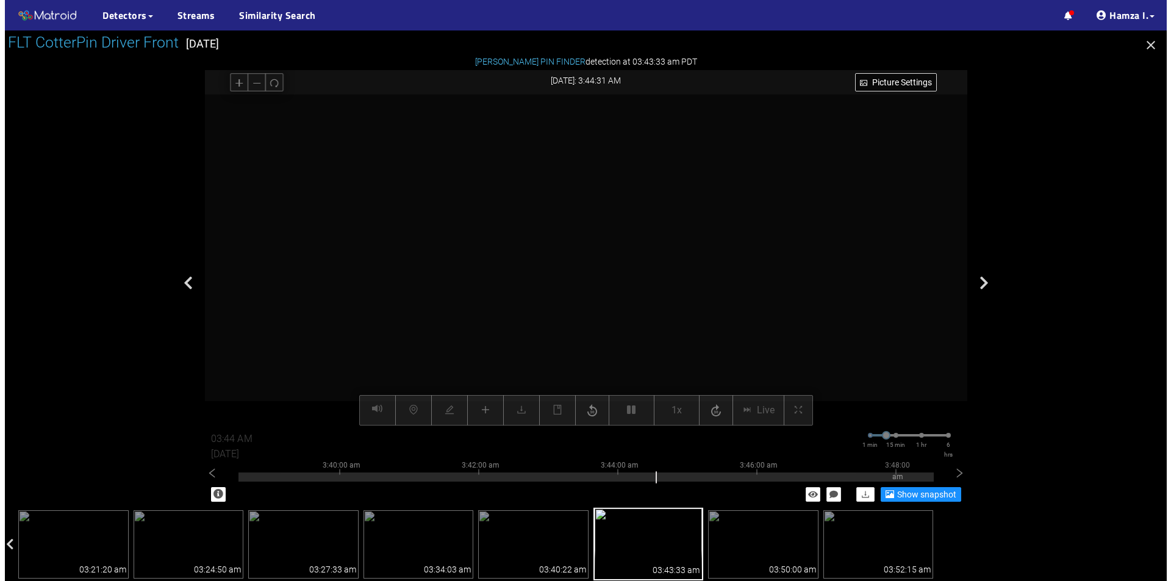
scroll to position [351, 0]
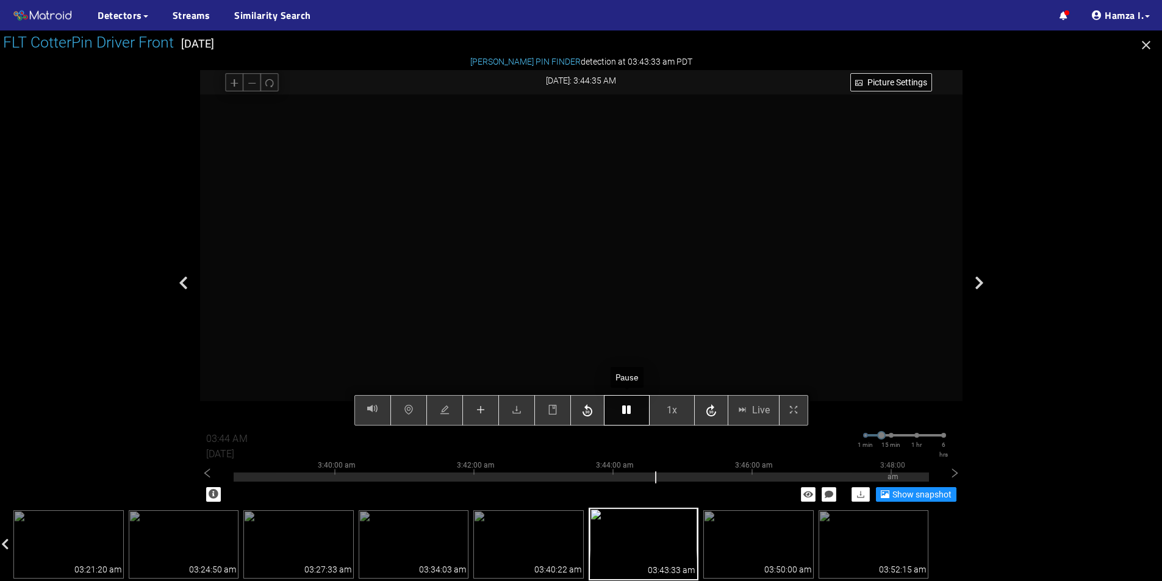
click at [629, 410] on icon "button" at bounding box center [626, 410] width 9 height 10
click at [487, 414] on div "Picture Settings 1x Live 03:44 AM 08/12/2025 1 min 15 min 1 hr 6 hrs 3:30:00 am…" at bounding box center [581, 260] width 762 height 331
click at [484, 403] on button "button" at bounding box center [480, 410] width 37 height 30
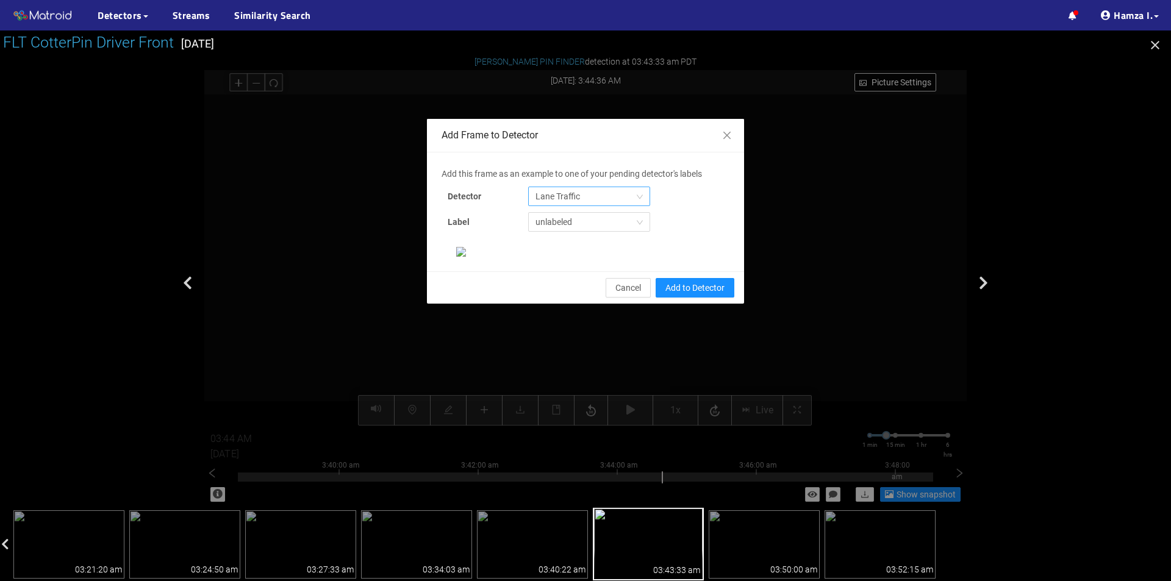
click at [618, 201] on span "Lane Traffic" at bounding box center [588, 196] width 107 height 18
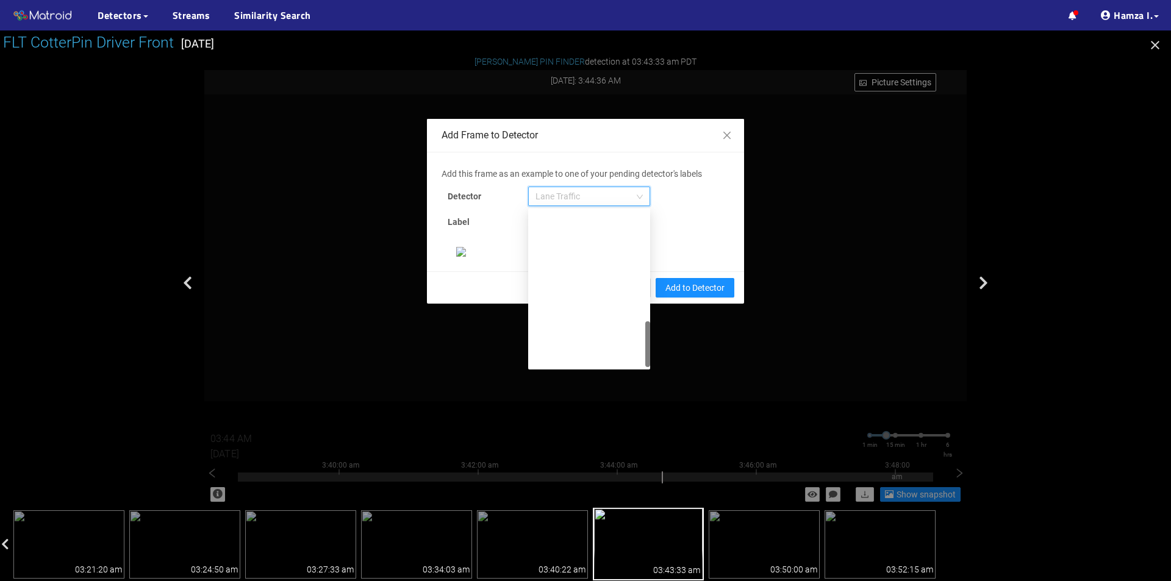
scroll to position [371, 0]
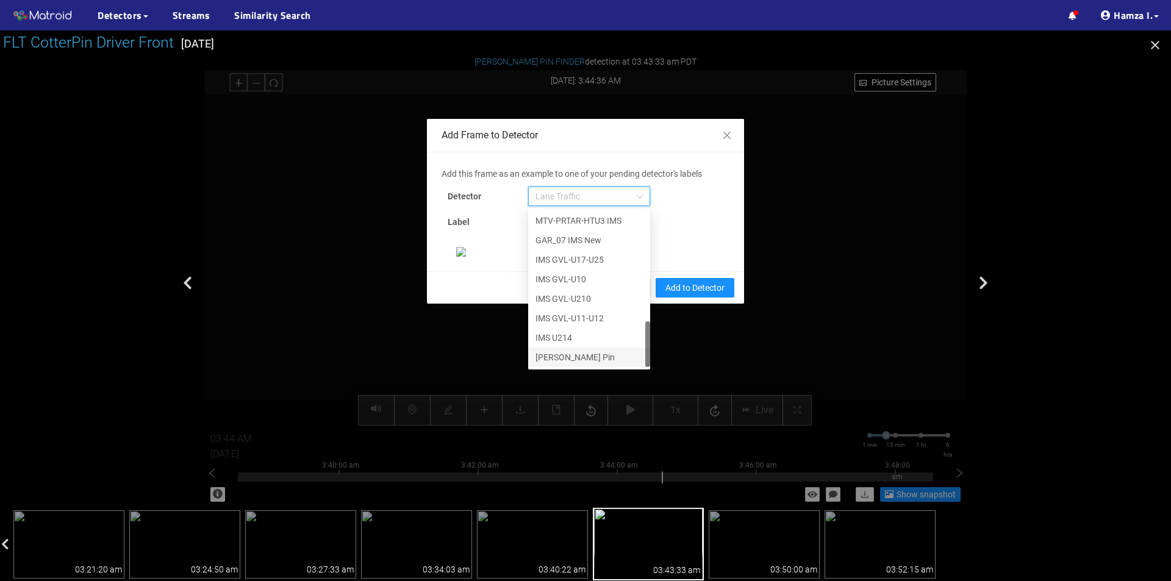
click at [573, 348] on div "[PERSON_NAME] Pin" at bounding box center [589, 358] width 122 height 20
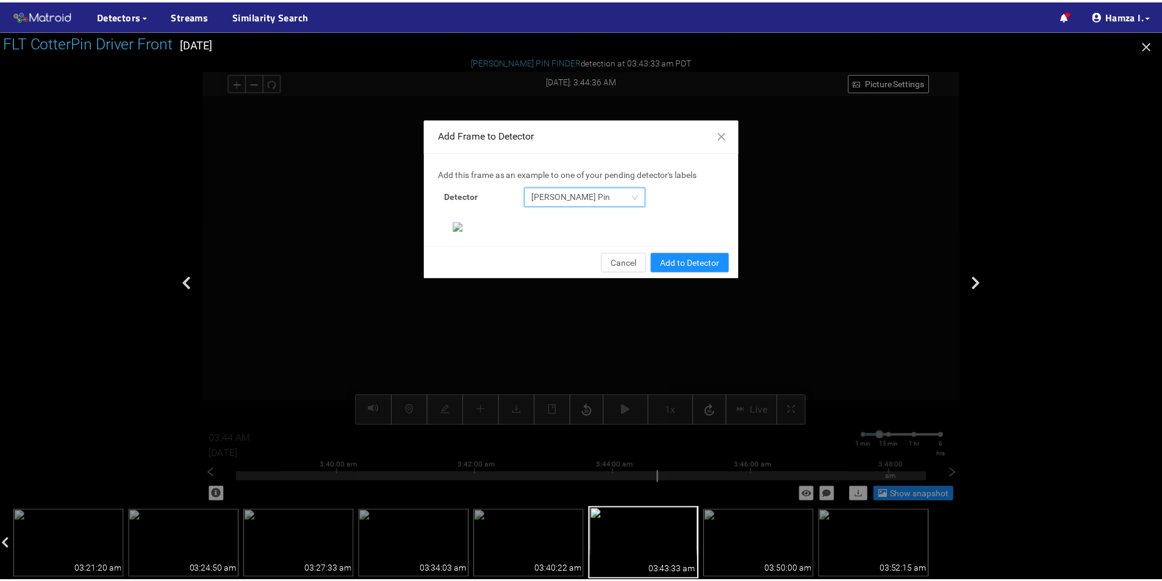
scroll to position [235, 0]
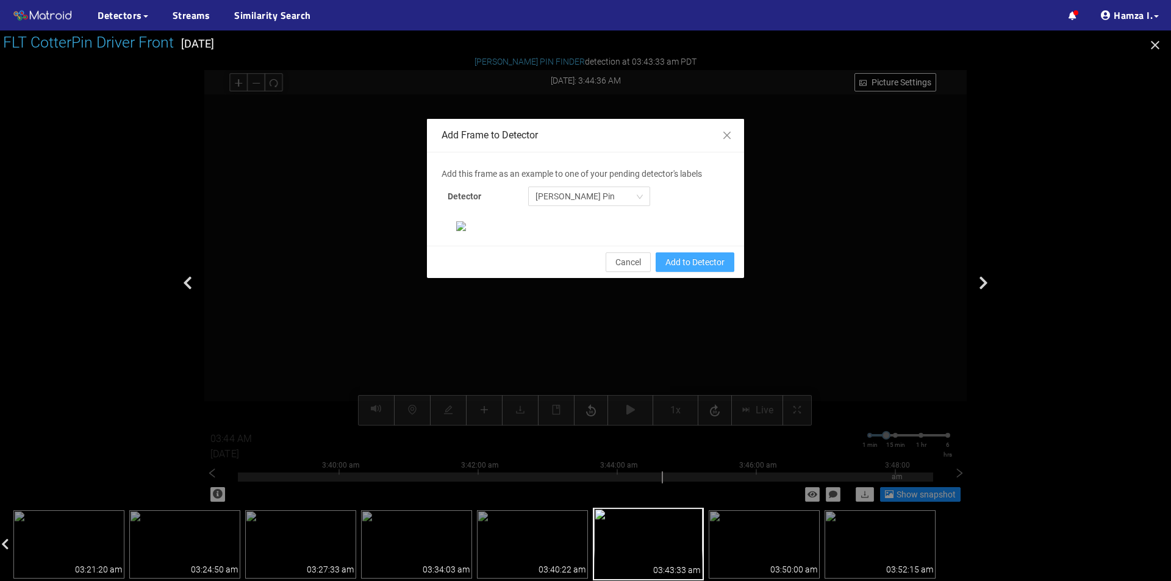
click at [681, 269] on span "Add to Detector" at bounding box center [694, 262] width 59 height 13
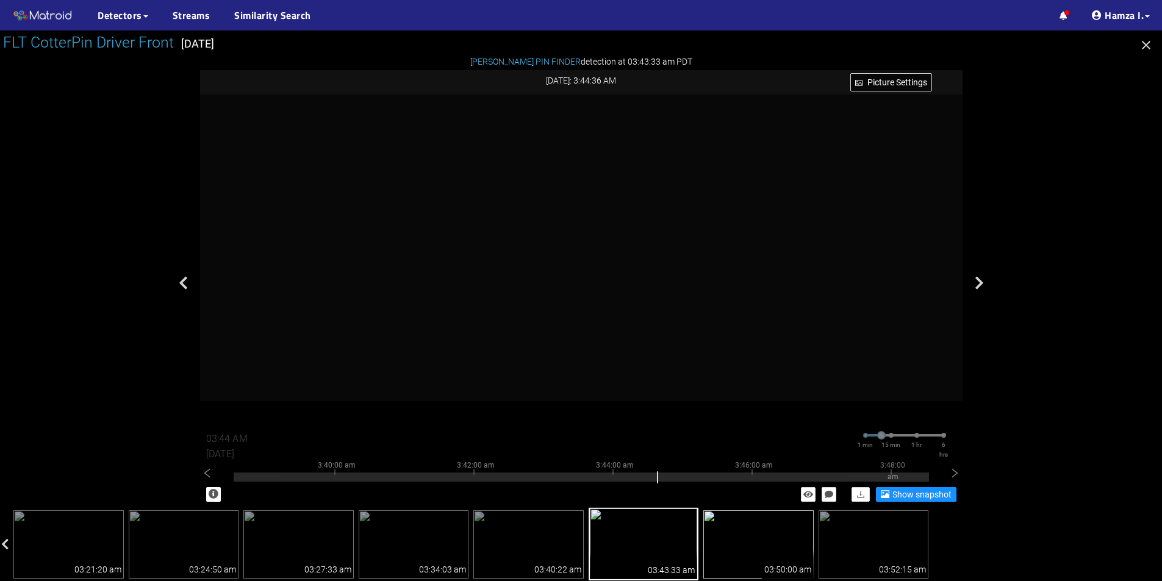
click at [757, 539] on img at bounding box center [758, 544] width 110 height 68
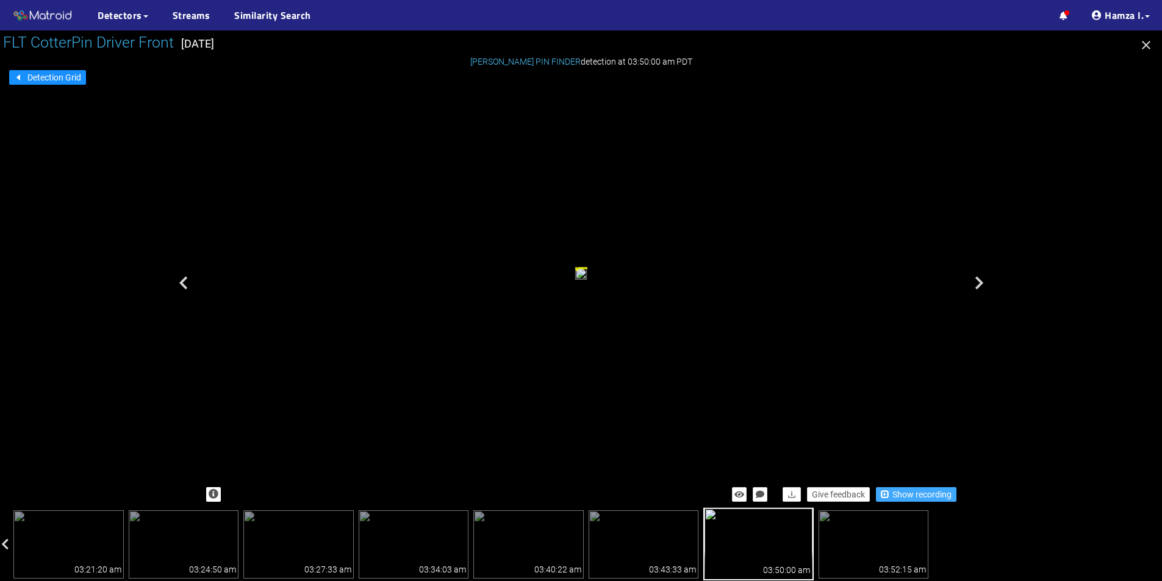
click at [890, 494] on button "Show recording" at bounding box center [916, 494] width 81 height 15
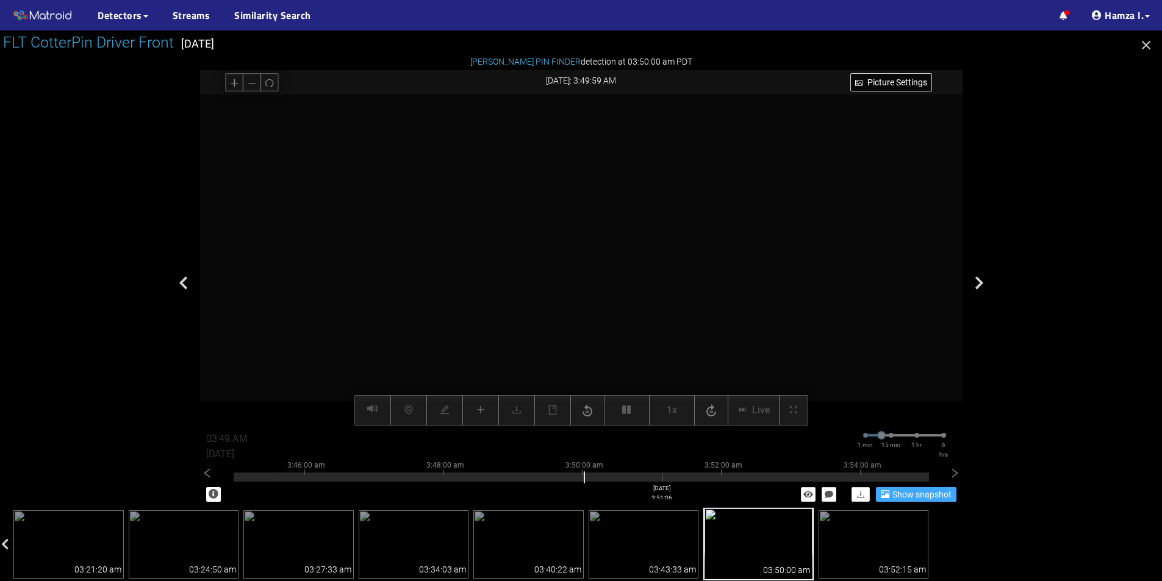
type input "03:50 AM"
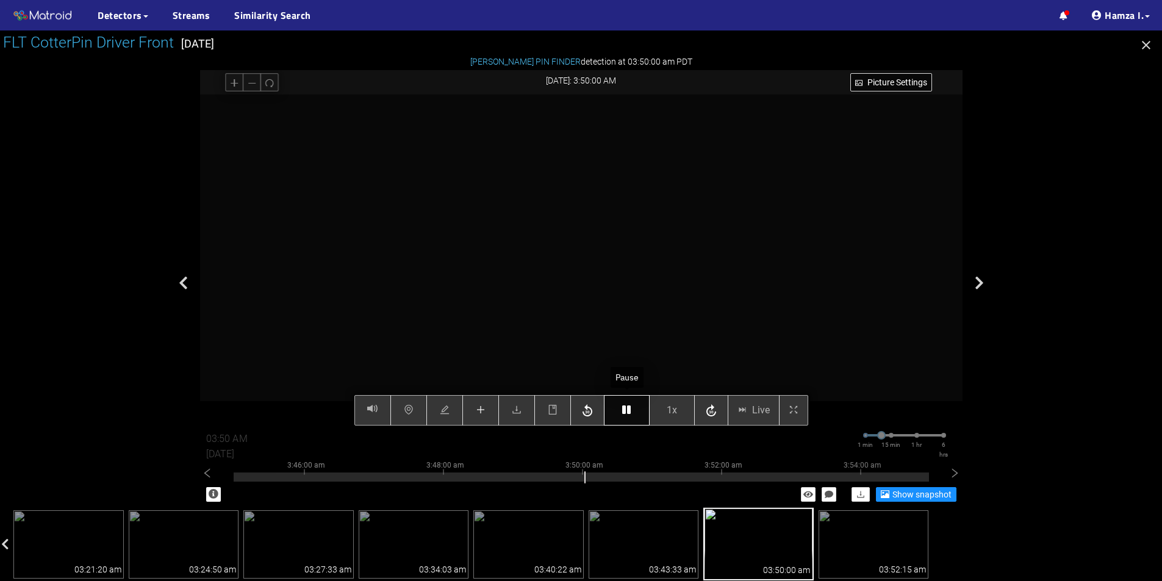
click at [626, 407] on icon "button" at bounding box center [626, 410] width 9 height 10
click at [617, 415] on button "button" at bounding box center [627, 410] width 46 height 30
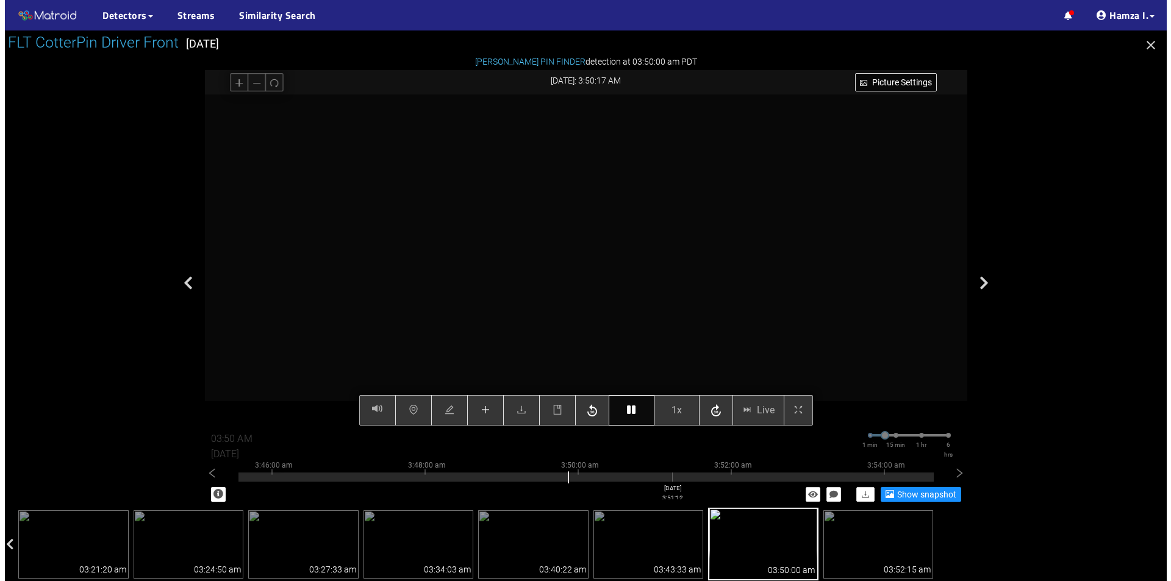
scroll to position [473, 0]
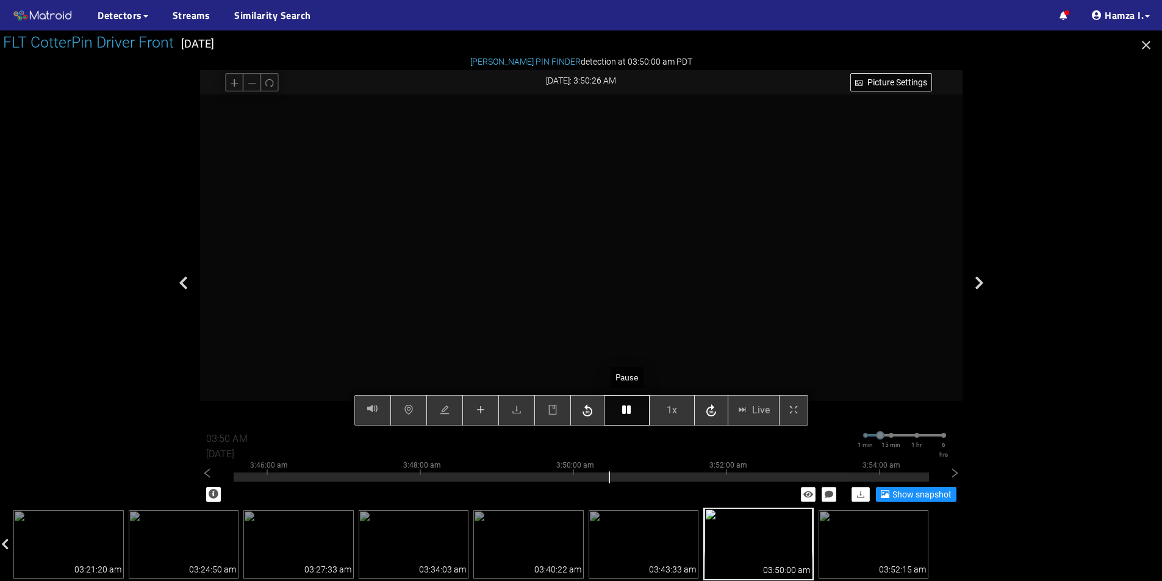
click at [622, 408] on icon "button" at bounding box center [626, 410] width 9 height 10
click at [489, 413] on button "button" at bounding box center [480, 410] width 37 height 30
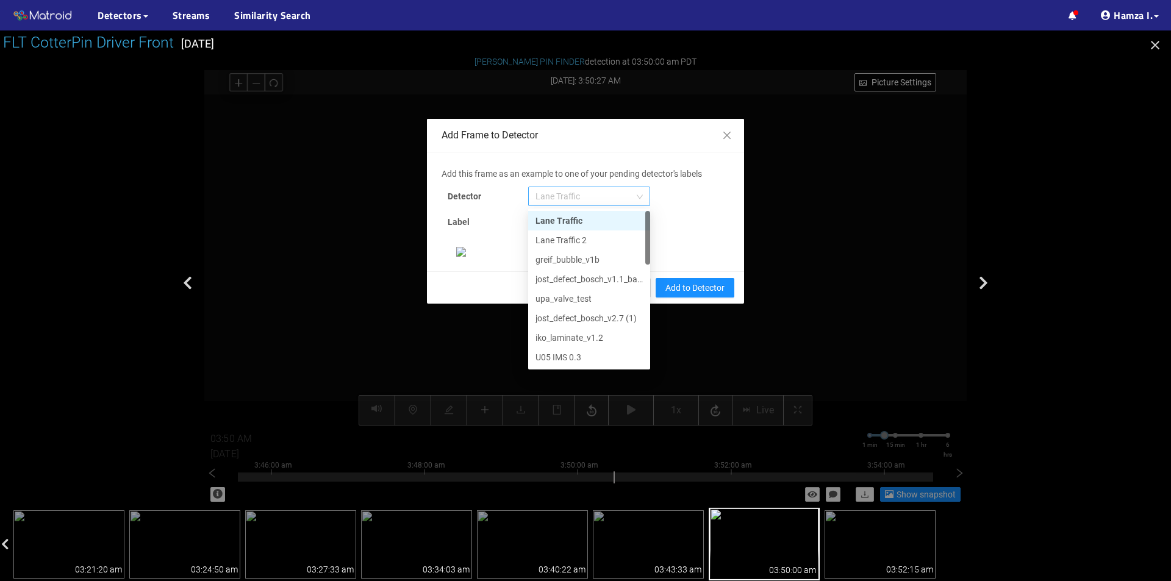
click at [581, 200] on span "Lane Traffic" at bounding box center [588, 196] width 107 height 18
click at [575, 348] on div "[PERSON_NAME] Pin" at bounding box center [589, 358] width 122 height 20
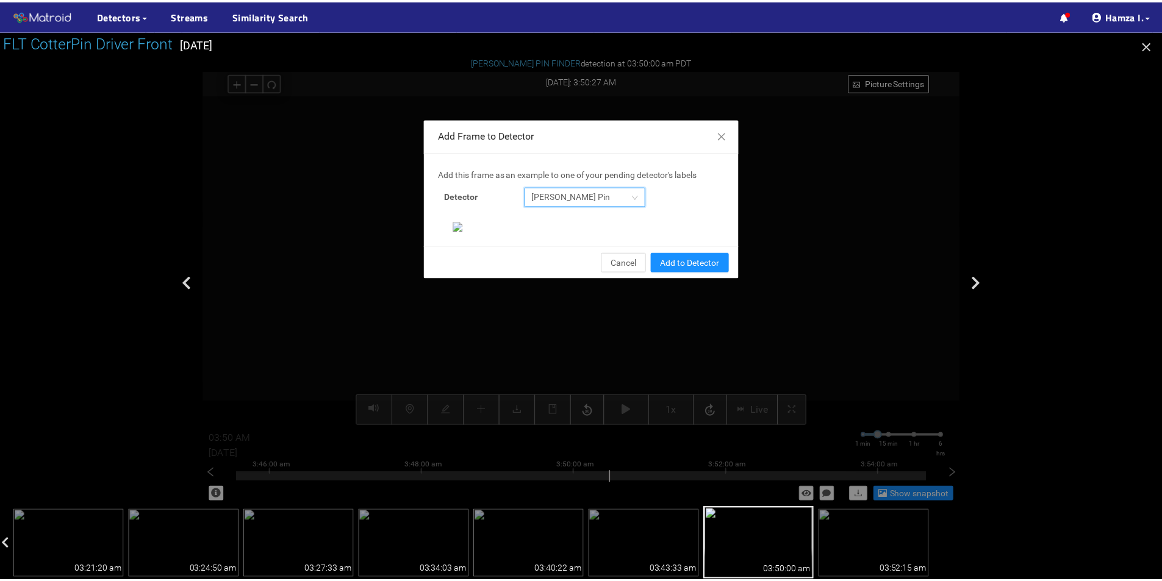
scroll to position [235, 0]
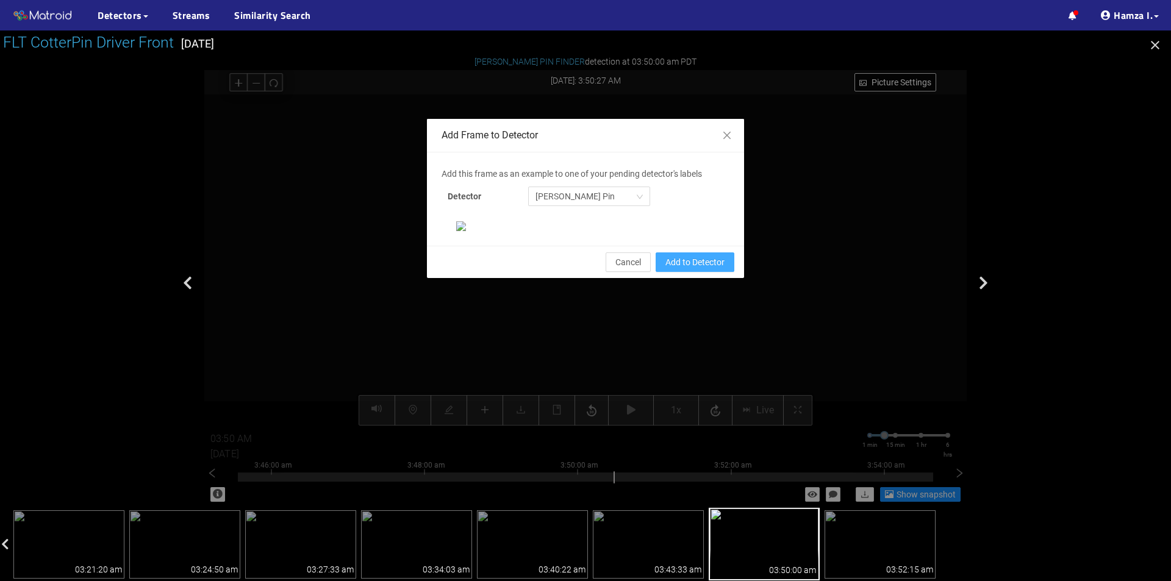
click at [675, 269] on span "Add to Detector" at bounding box center [694, 262] width 59 height 13
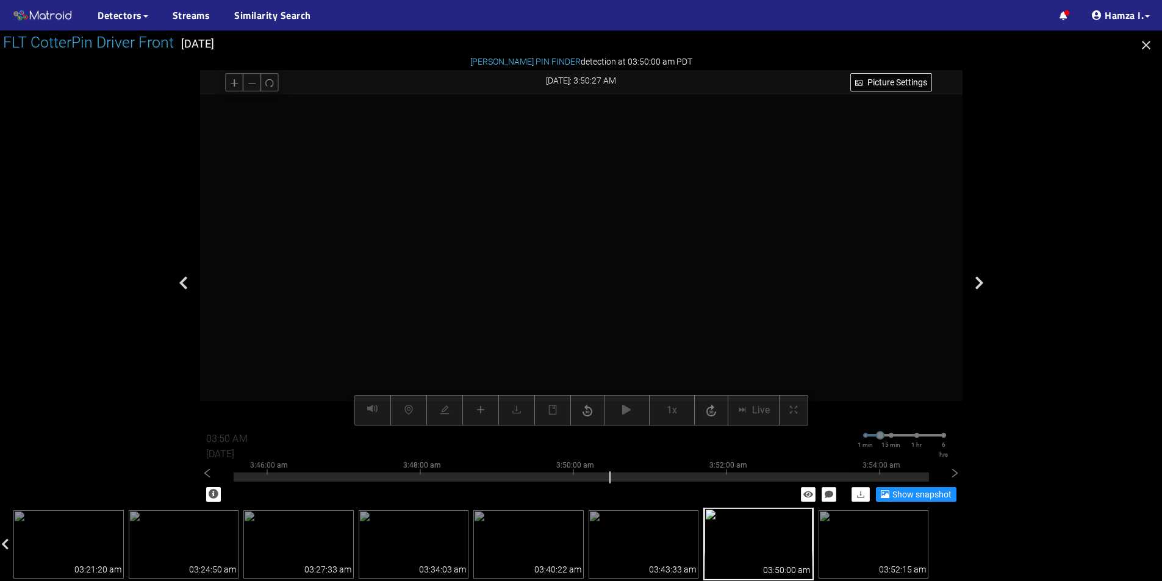
scroll to position [174, 0]
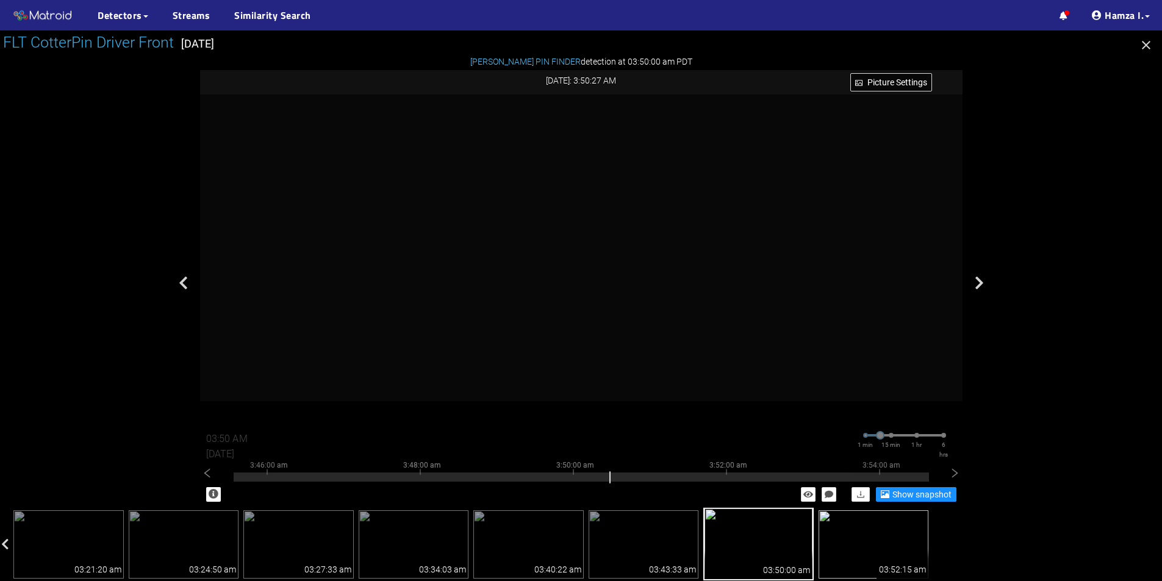
click at [923, 544] on img at bounding box center [873, 544] width 110 height 68
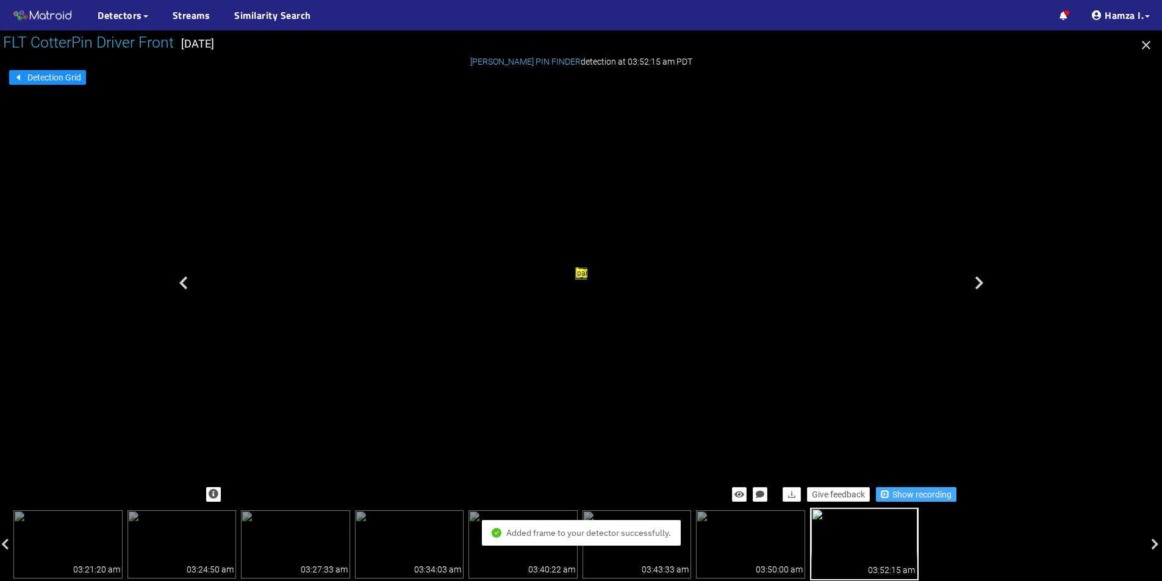
click at [907, 494] on span "Show recording" at bounding box center [921, 494] width 59 height 13
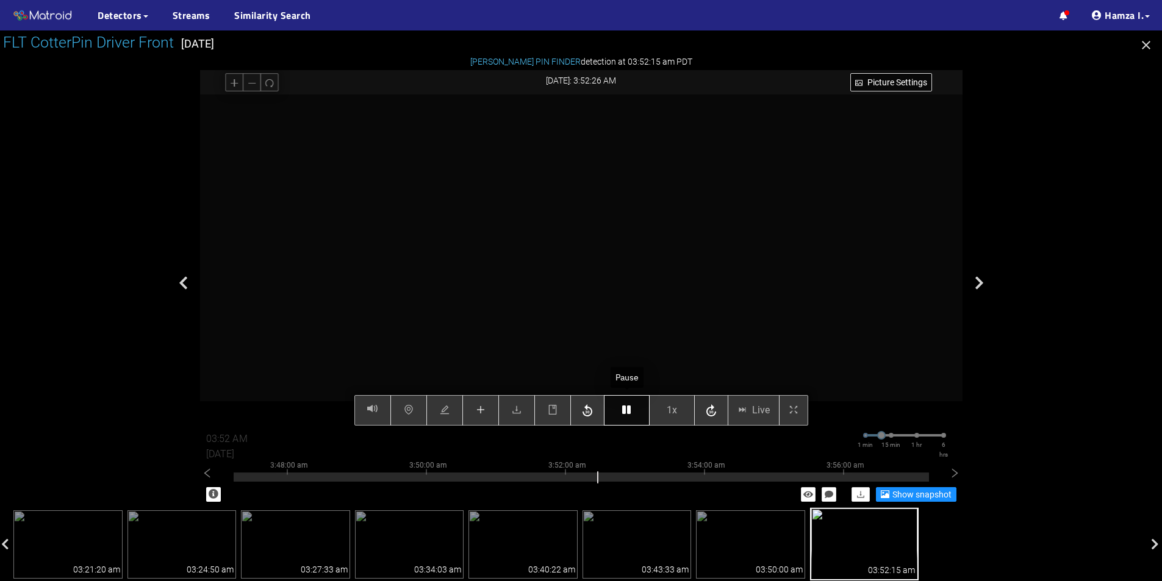
click at [636, 407] on button "button" at bounding box center [627, 410] width 46 height 30
click at [630, 407] on icon "button" at bounding box center [626, 410] width 9 height 10
click at [632, 410] on button "button" at bounding box center [627, 410] width 46 height 30
click at [632, 411] on button "button" at bounding box center [627, 410] width 46 height 30
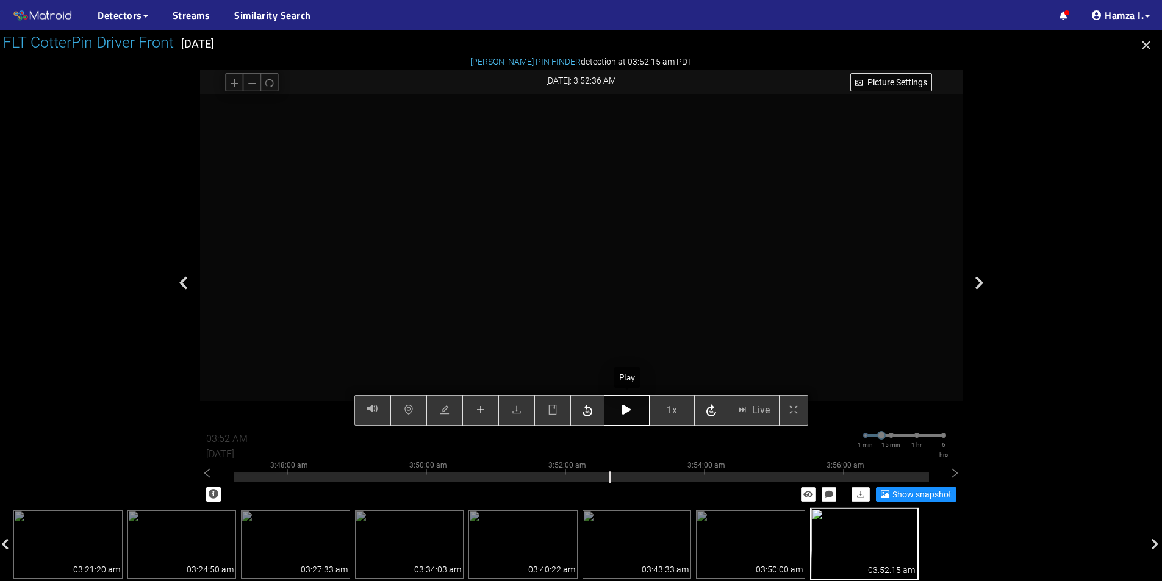
click at [626, 414] on icon "button" at bounding box center [626, 410] width 9 height 10
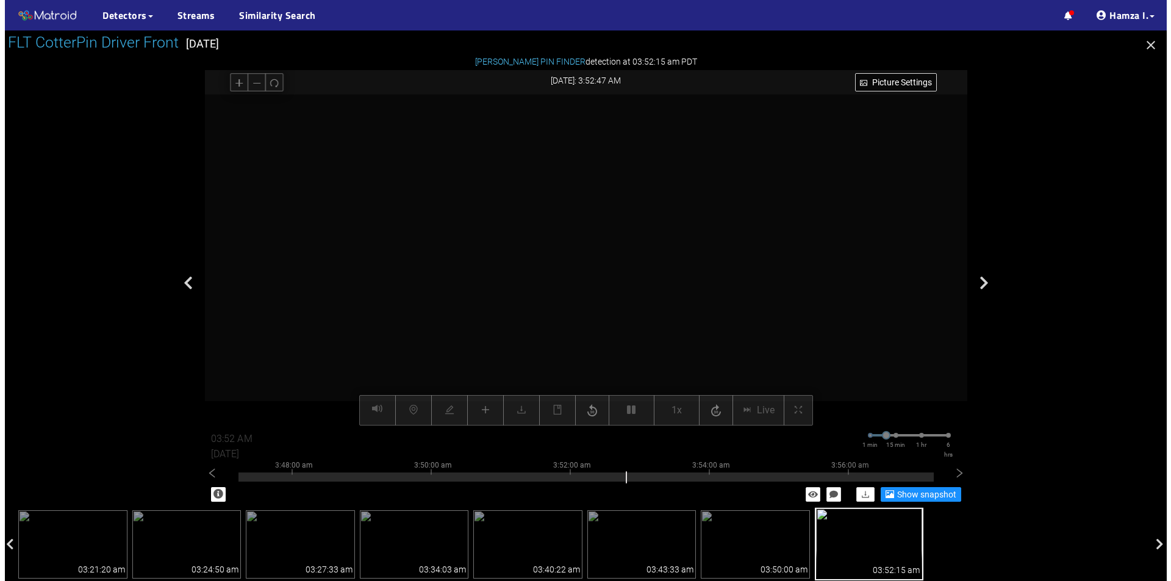
scroll to position [351, 0]
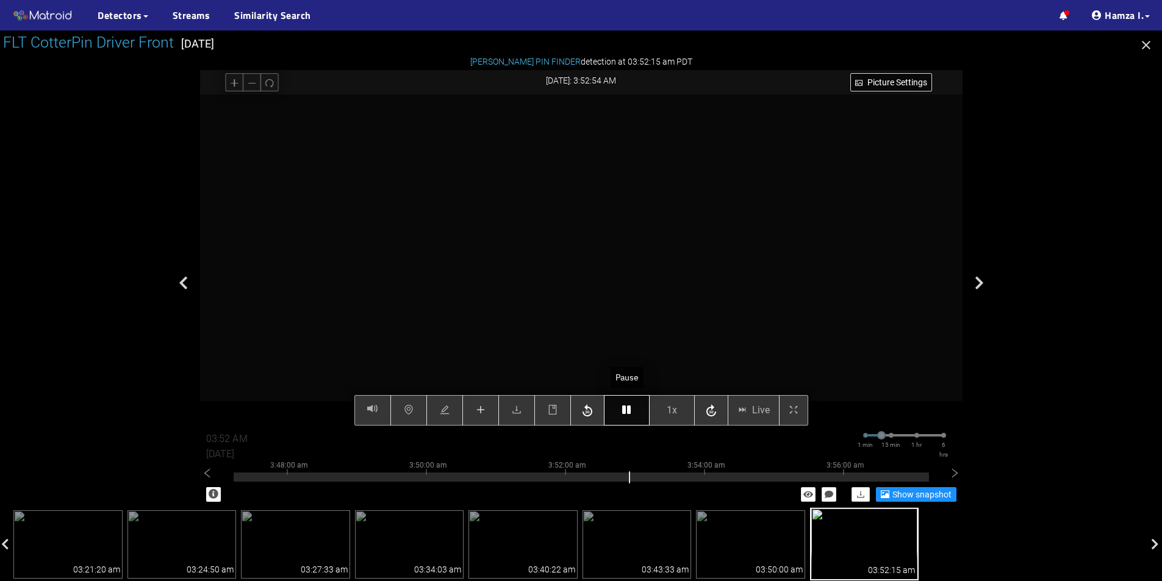
click at [628, 409] on icon "button" at bounding box center [626, 410] width 9 height 10
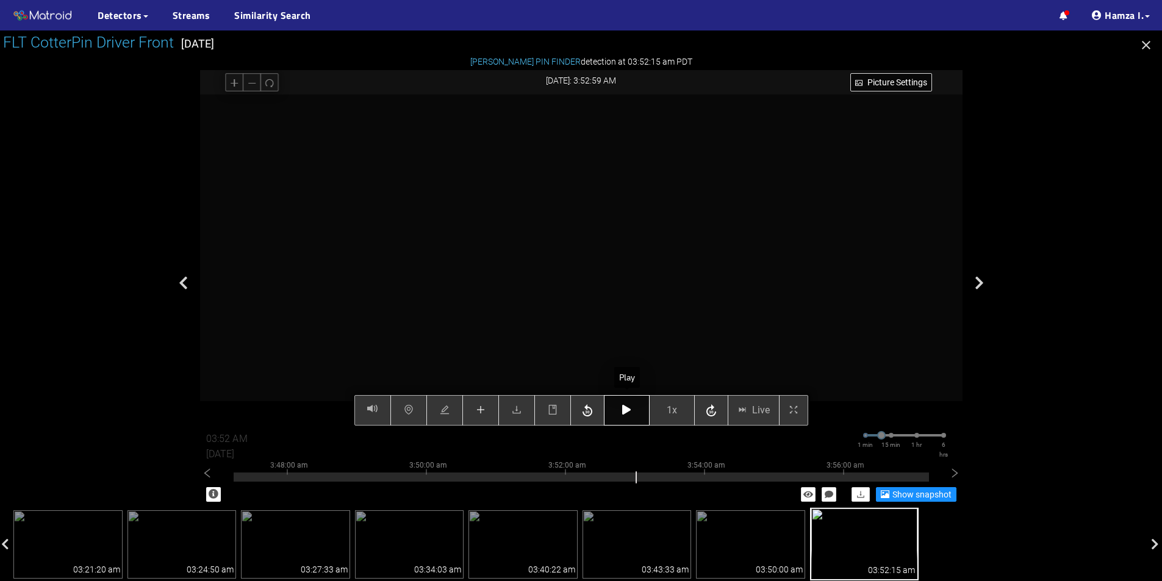
click at [628, 409] on icon "button" at bounding box center [626, 410] width 9 height 10
type input "03:53 AM"
click at [628, 409] on icon "button" at bounding box center [626, 410] width 9 height 10
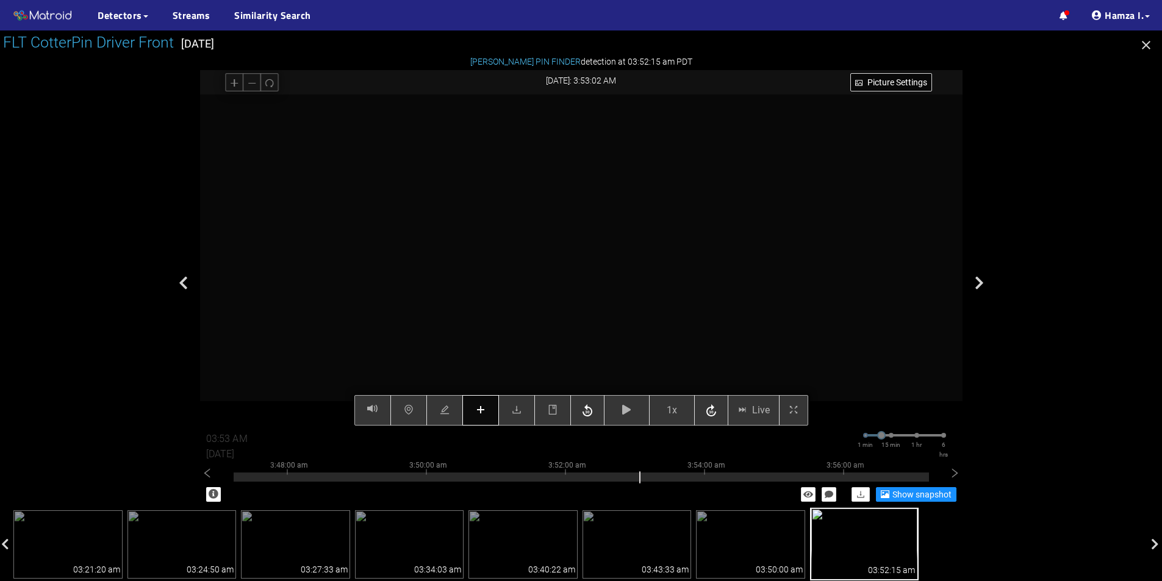
click at [489, 414] on button "button" at bounding box center [480, 410] width 37 height 30
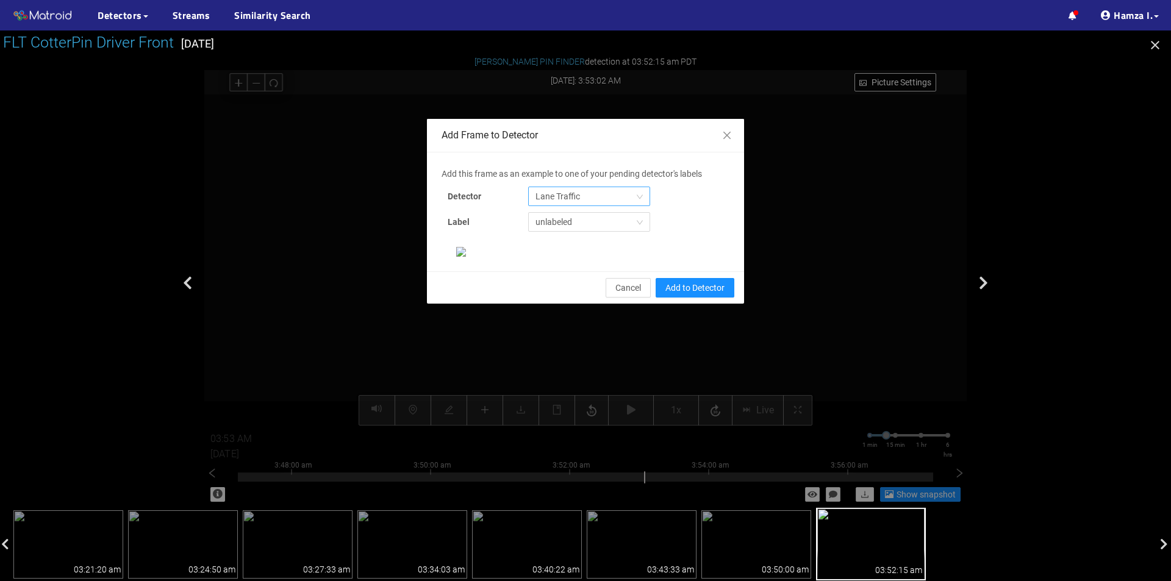
click at [589, 195] on span "Lane Traffic" at bounding box center [588, 196] width 107 height 18
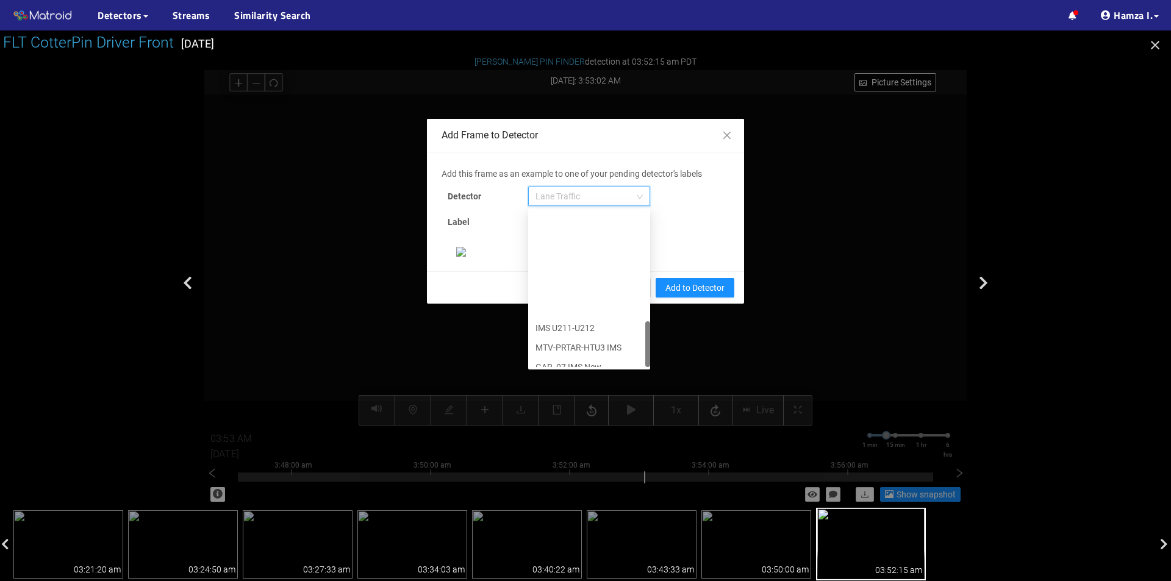
scroll to position [371, 0]
click at [559, 353] on div "[PERSON_NAME] Pin" at bounding box center [588, 357] width 107 height 13
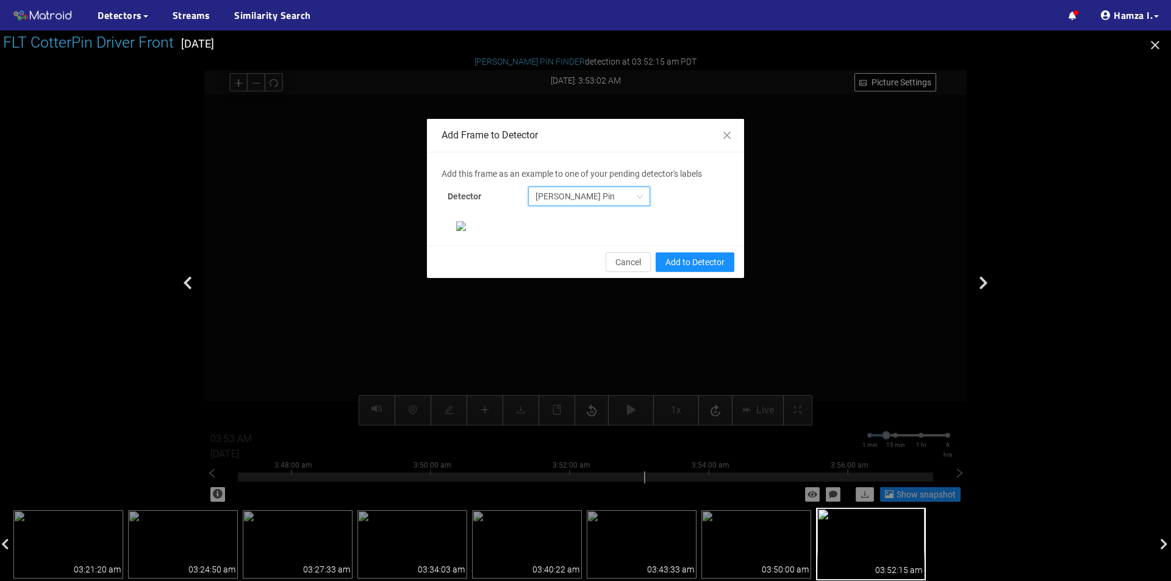
scroll to position [0, 0]
click at [601, 198] on span "[PERSON_NAME] Pin" at bounding box center [588, 196] width 107 height 18
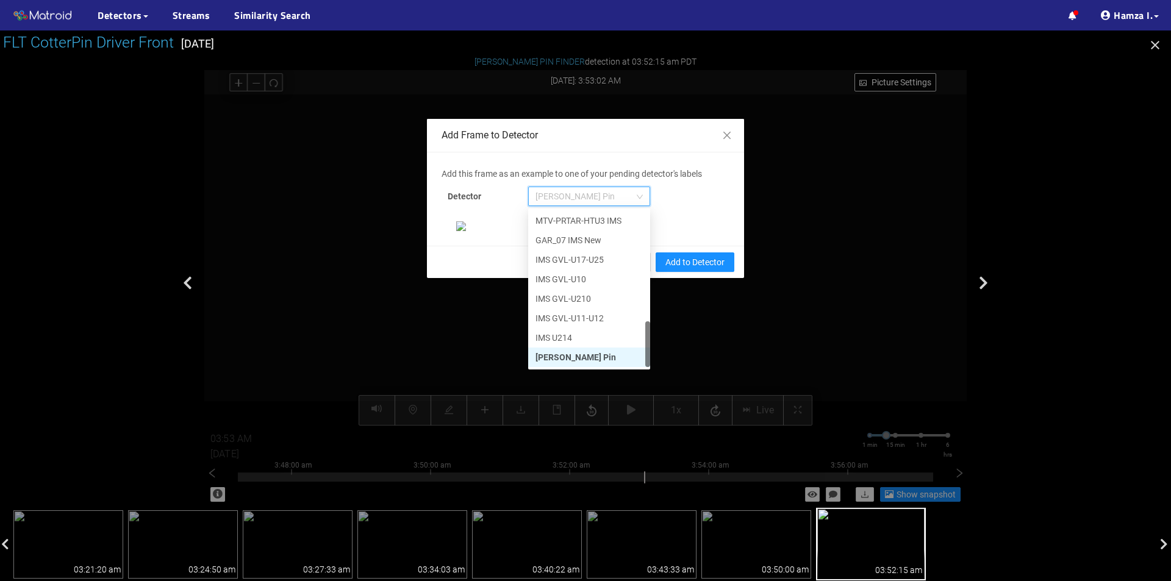
click at [563, 349] on div "[PERSON_NAME] Pin" at bounding box center [589, 358] width 122 height 20
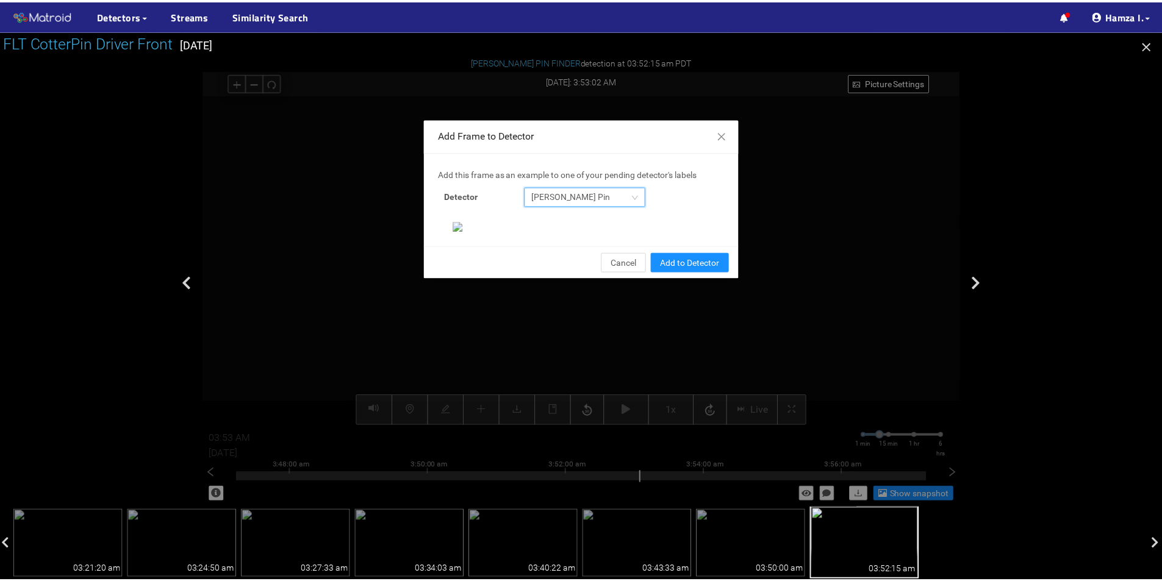
scroll to position [235, 0]
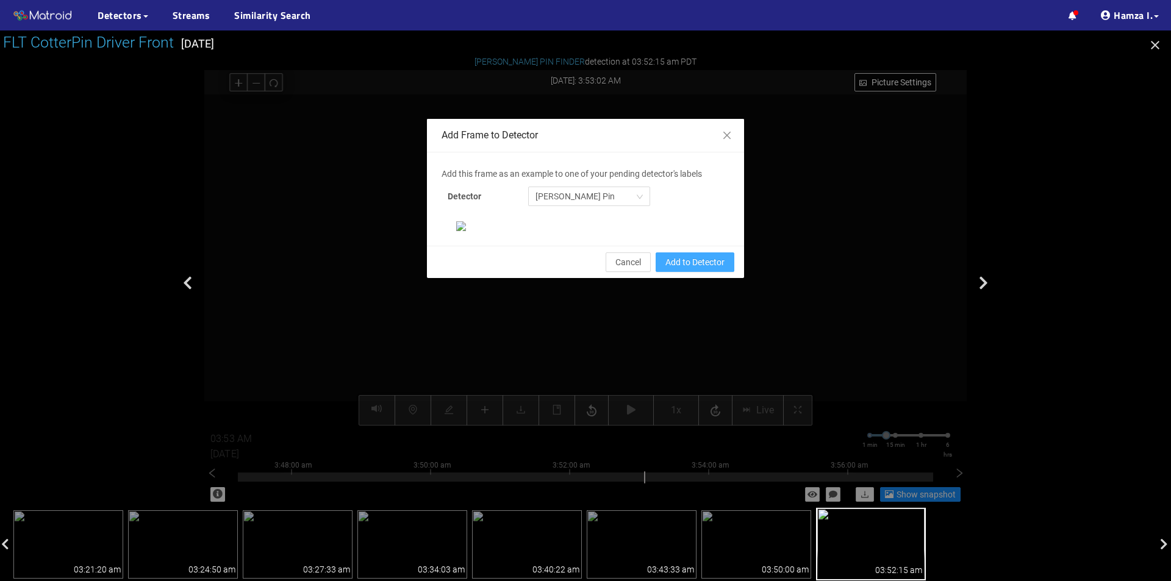
click at [686, 269] on span "Add to Detector" at bounding box center [694, 262] width 59 height 13
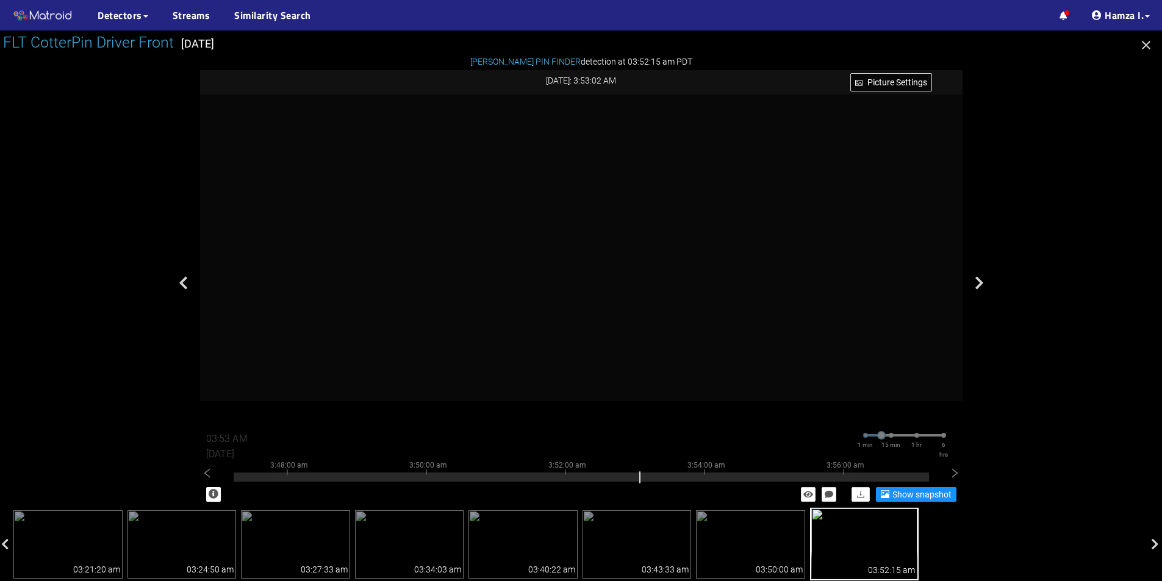
scroll to position [412, 0]
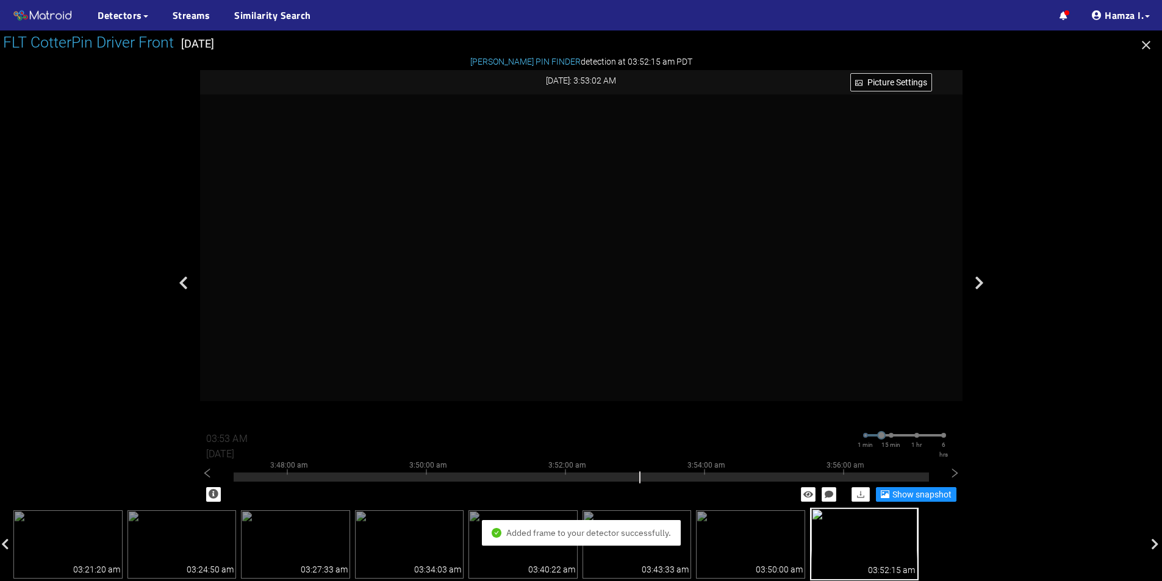
click at [1145, 41] on icon "button" at bounding box center [1146, 45] width 15 height 15
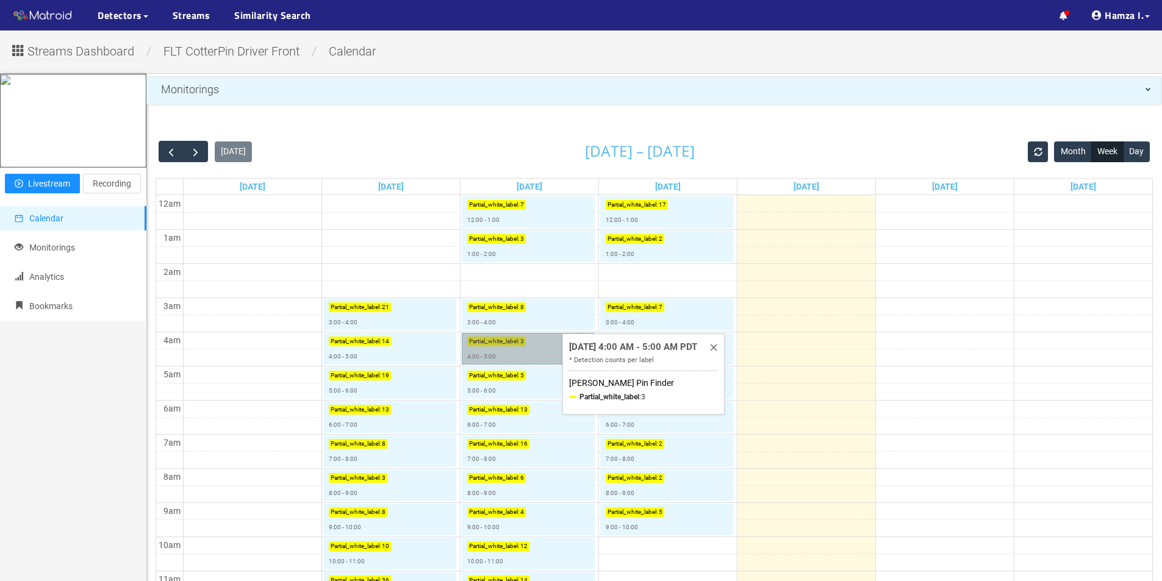
click at [542, 342] on link "Partial_white_label : 3 4:00 - 5:00" at bounding box center [528, 349] width 133 height 32
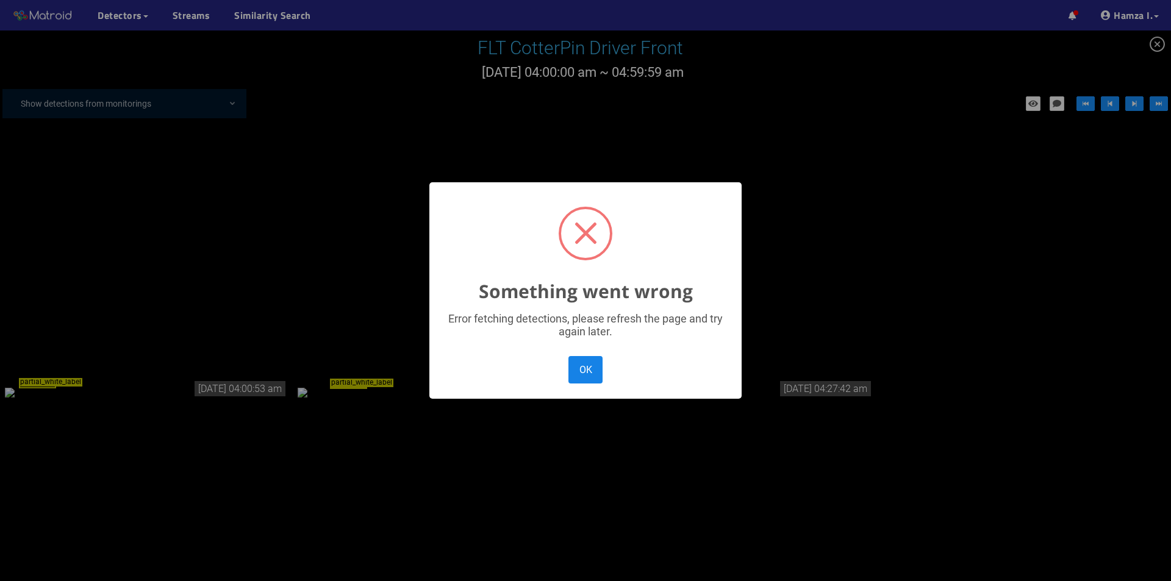
click at [589, 372] on button "OK" at bounding box center [585, 369] width 34 height 27
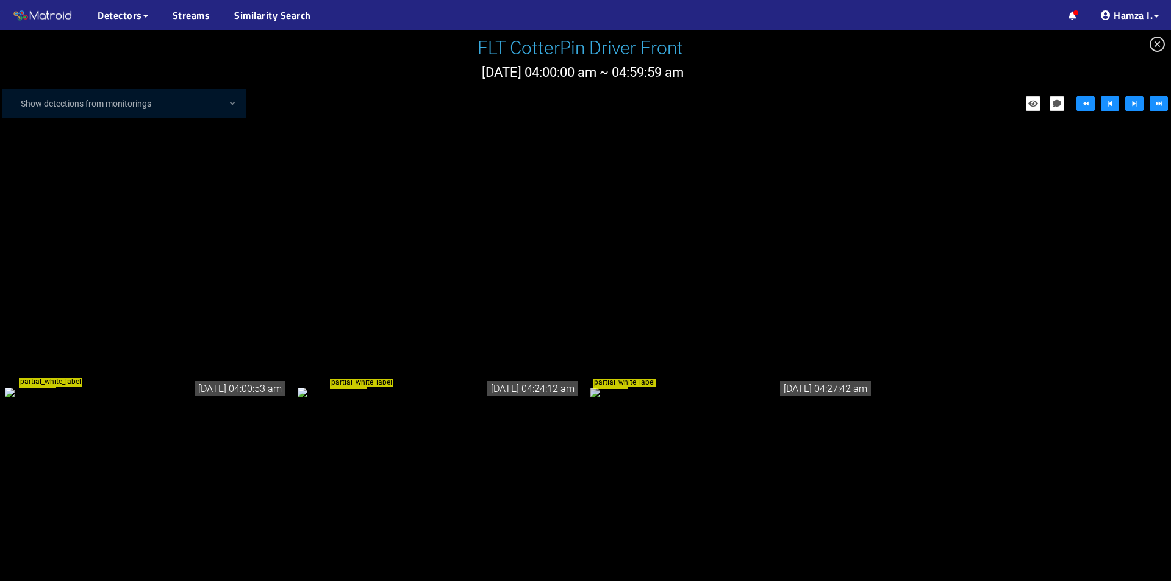
click at [71, 385] on div "partial_white_label" at bounding box center [146, 391] width 283 height 13
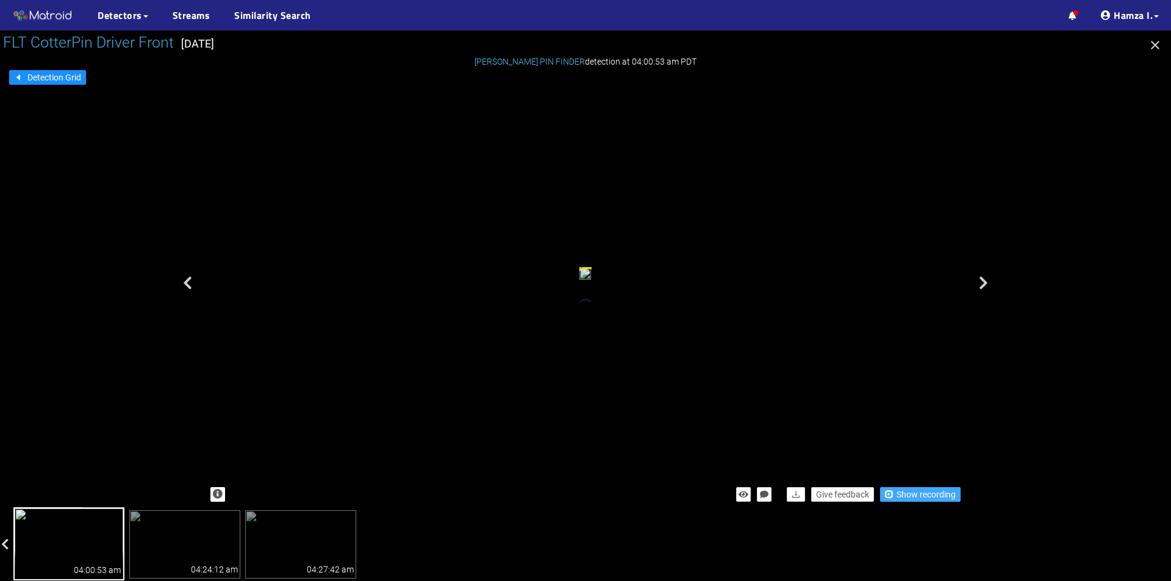
click at [921, 490] on span "Show recording" at bounding box center [926, 494] width 59 height 13
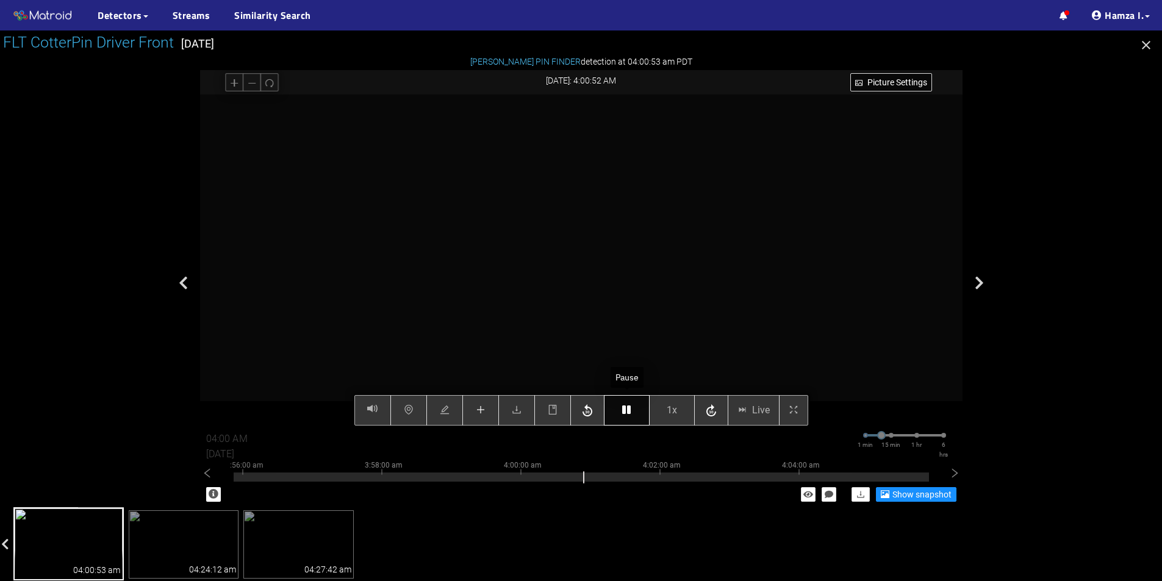
click at [635, 412] on button "button" at bounding box center [627, 410] width 46 height 30
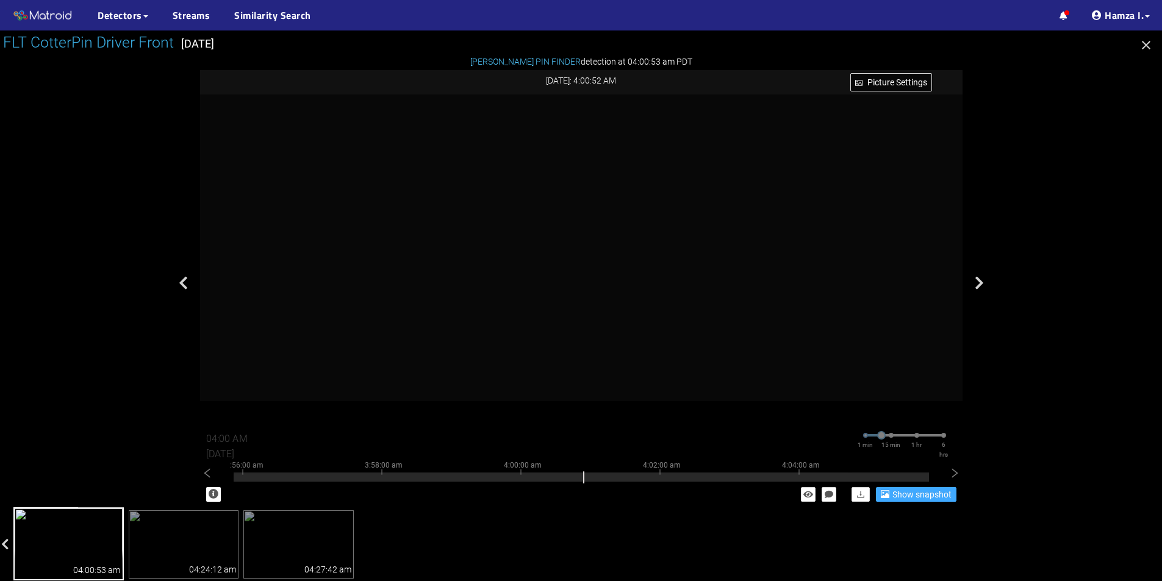
click at [918, 492] on span "Show snapshot" at bounding box center [921, 494] width 59 height 13
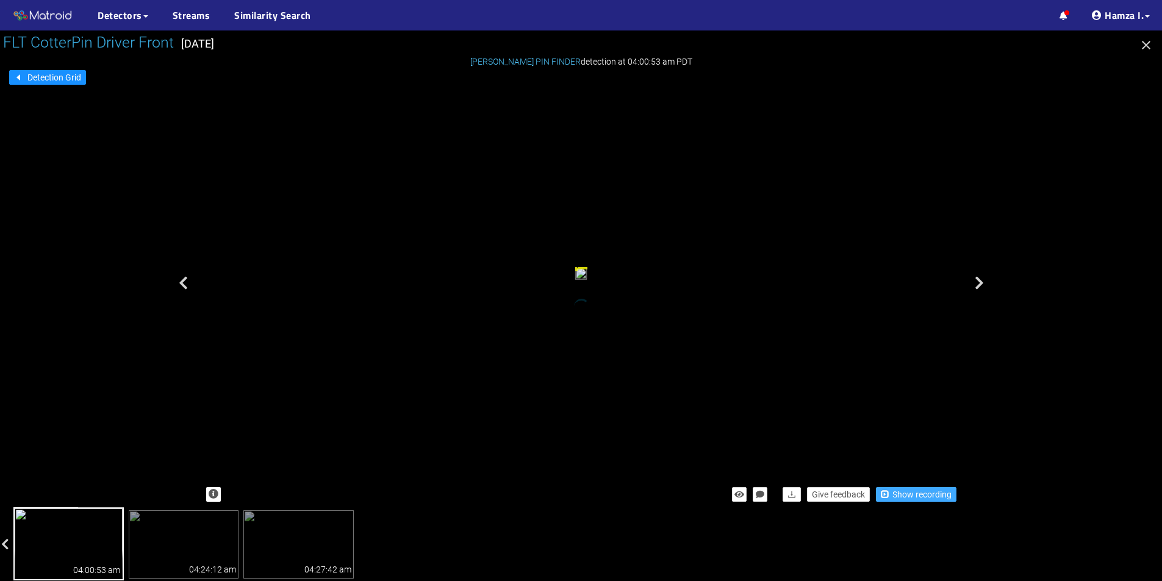
click at [919, 493] on span "Show recording" at bounding box center [921, 494] width 59 height 13
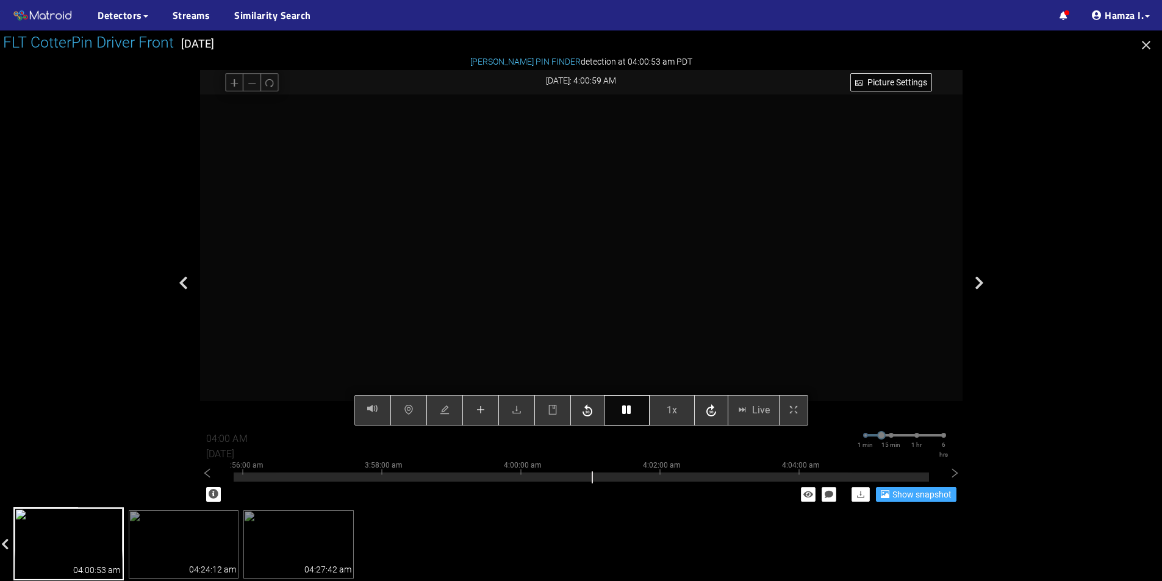
type input "04:01 AM"
click at [628, 407] on icon "button" at bounding box center [626, 410] width 9 height 10
click at [626, 415] on icon "button" at bounding box center [626, 410] width 9 height 10
click at [623, 411] on icon "button" at bounding box center [626, 410] width 9 height 10
click at [621, 409] on button "button" at bounding box center [627, 410] width 46 height 30
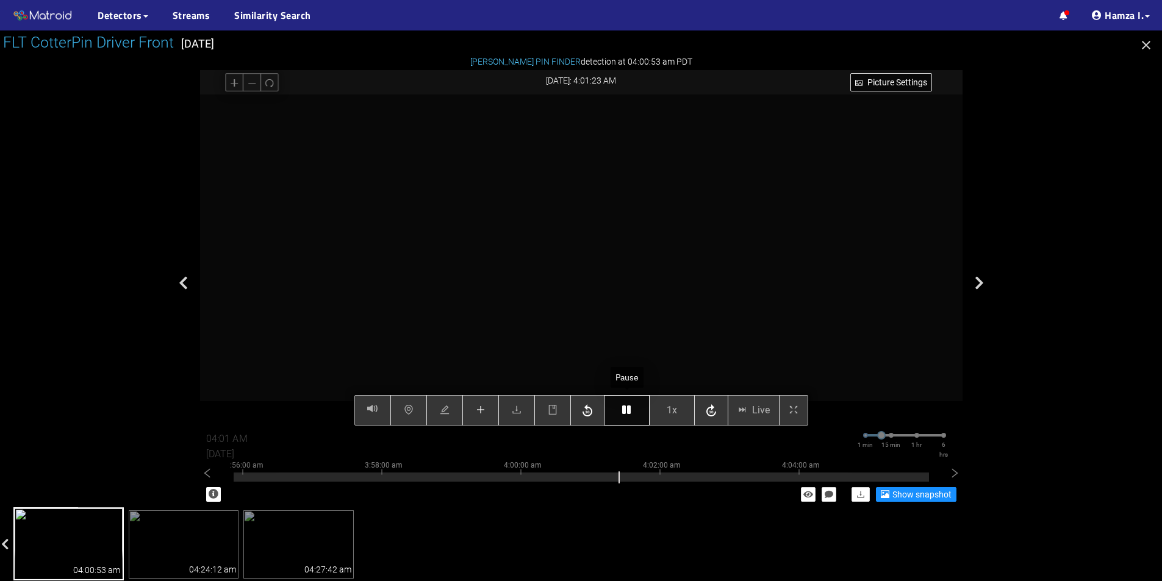
click at [623, 410] on icon "button" at bounding box center [626, 410] width 9 height 10
click at [476, 404] on button "button" at bounding box center [480, 410] width 37 height 30
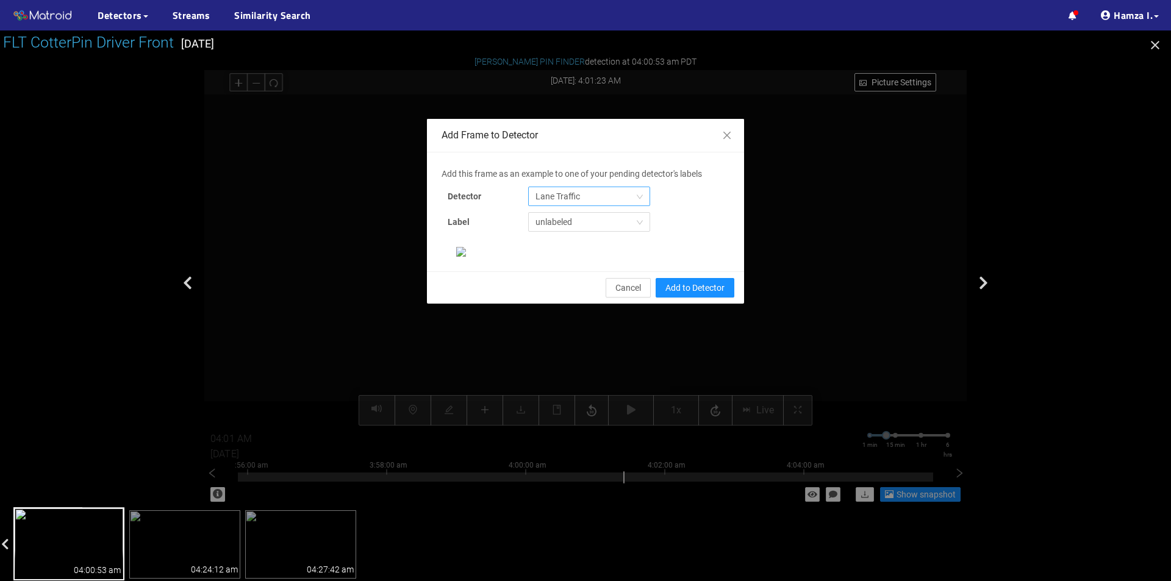
click at [579, 196] on span "Lane Traffic" at bounding box center [588, 196] width 107 height 18
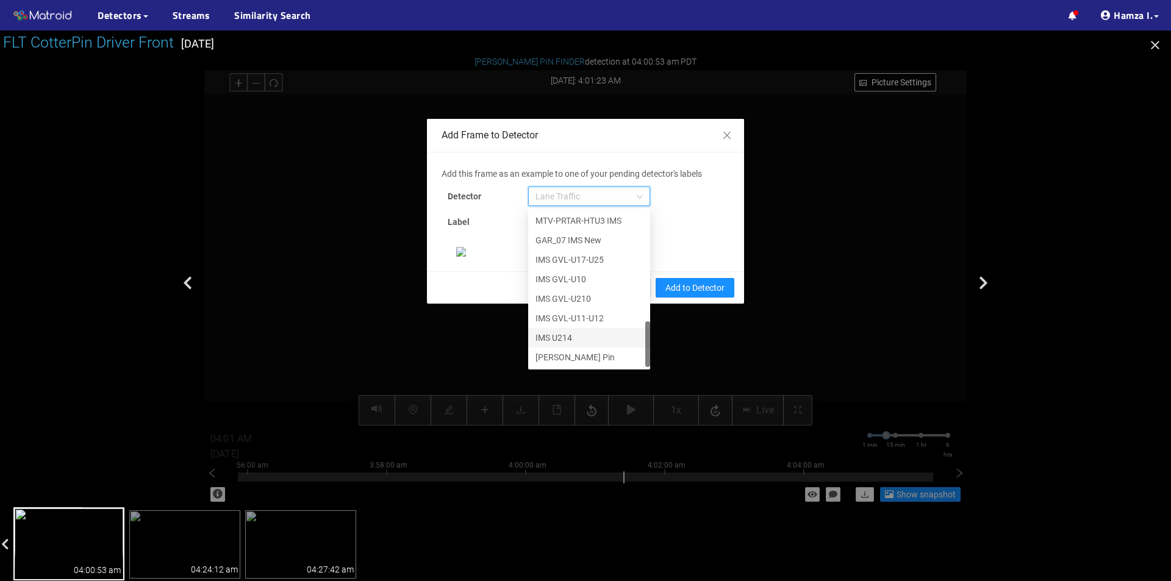
scroll to position [122, 0]
click at [560, 351] on div "[PERSON_NAME] Pin" at bounding box center [588, 357] width 107 height 13
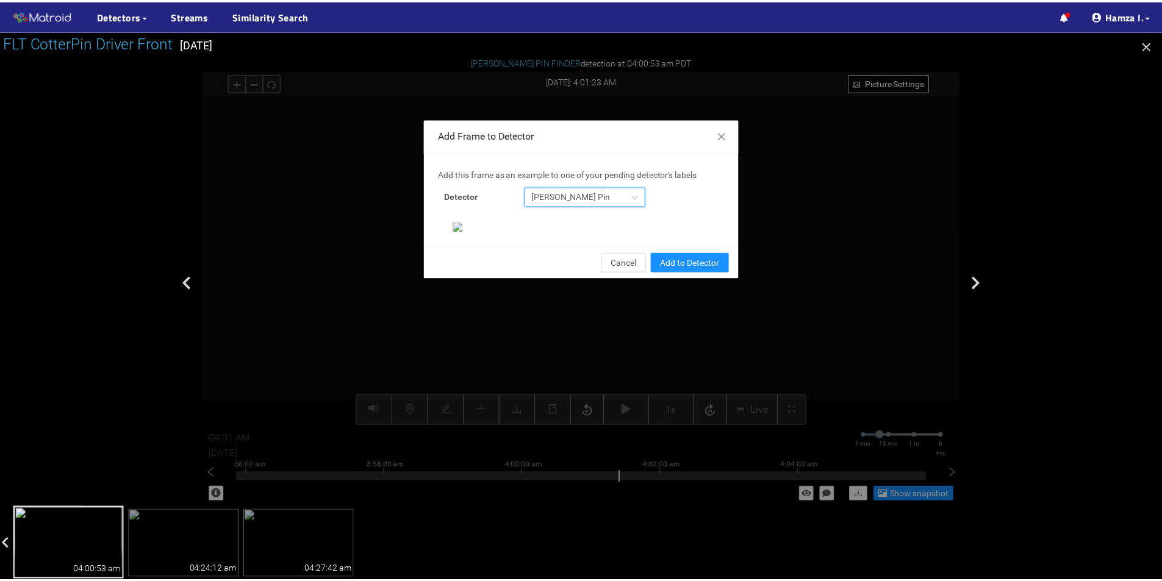
scroll to position [235, 0]
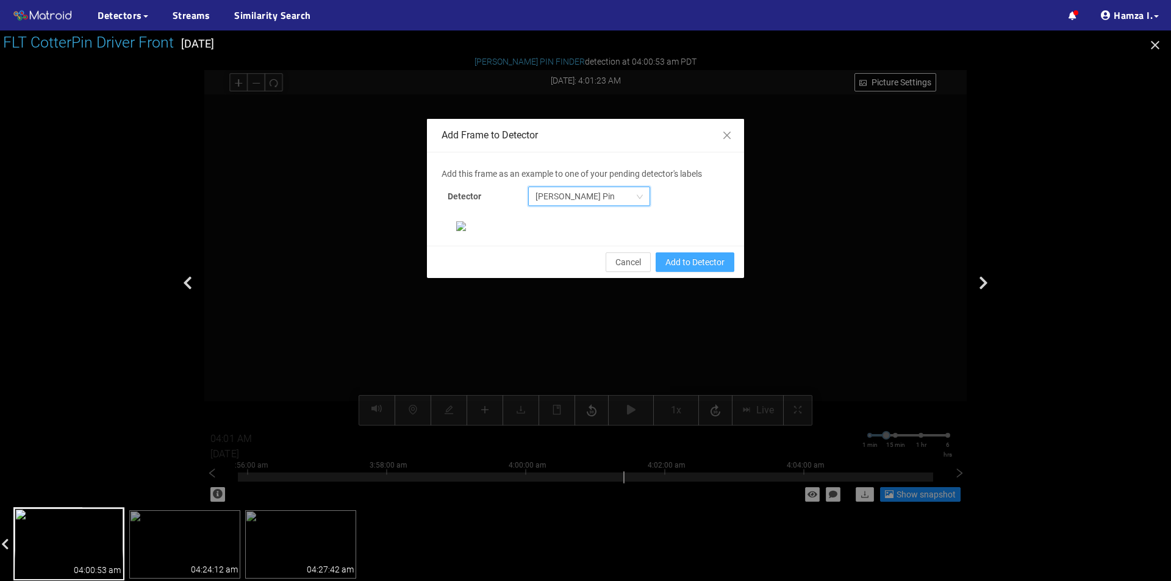
click at [686, 269] on span "Add to Detector" at bounding box center [694, 262] width 59 height 13
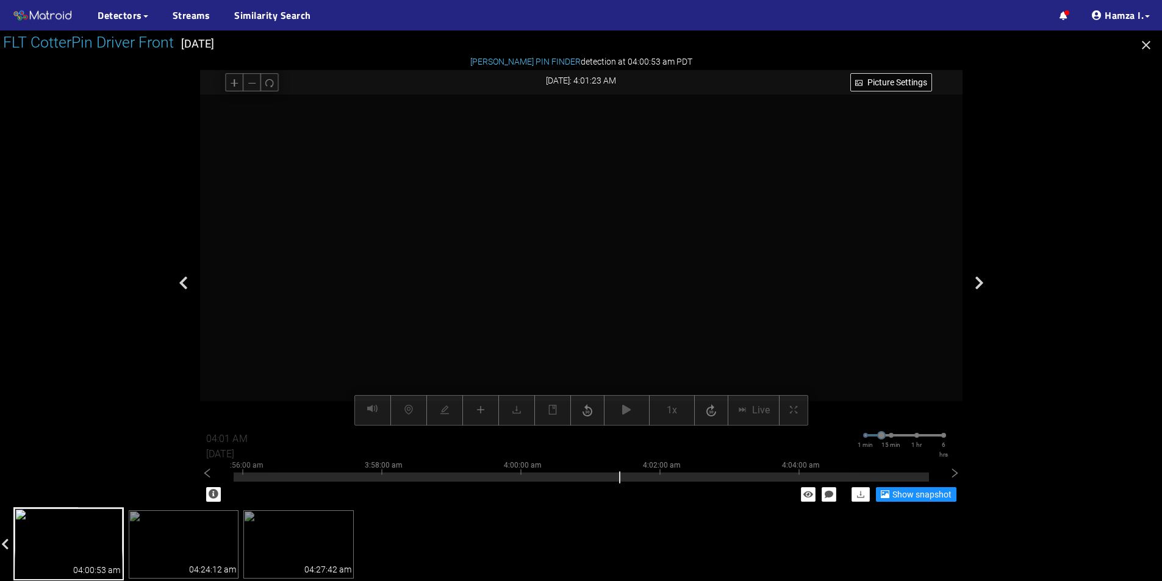
scroll to position [174, 0]
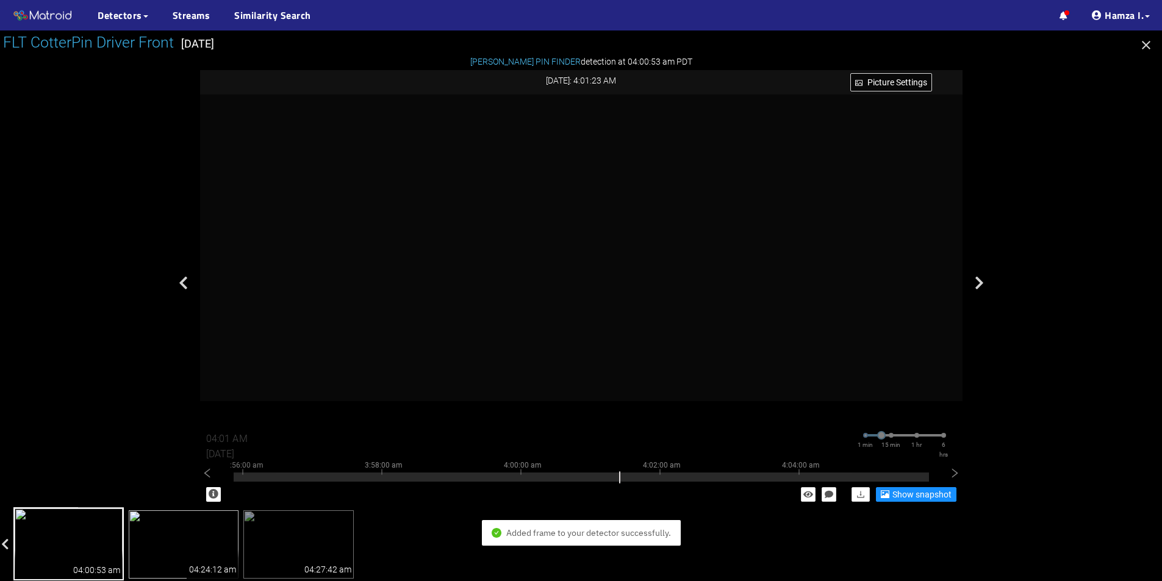
click at [195, 530] on img at bounding box center [184, 544] width 110 height 68
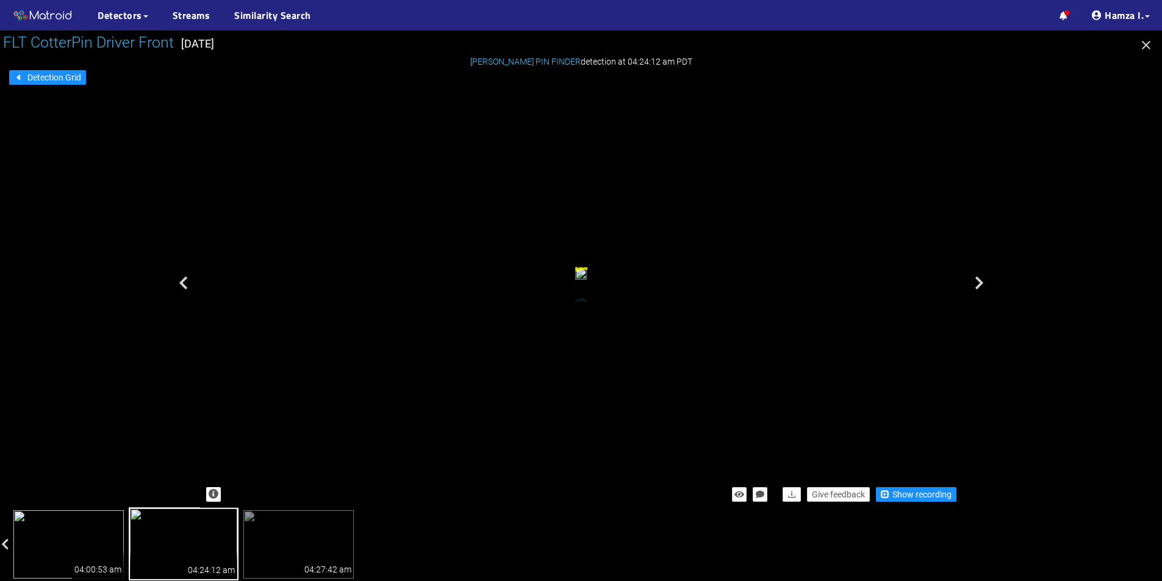
click at [73, 523] on img at bounding box center [68, 544] width 110 height 68
click at [165, 527] on img at bounding box center [184, 544] width 110 height 68
click at [919, 493] on span "Show recording" at bounding box center [921, 494] width 59 height 13
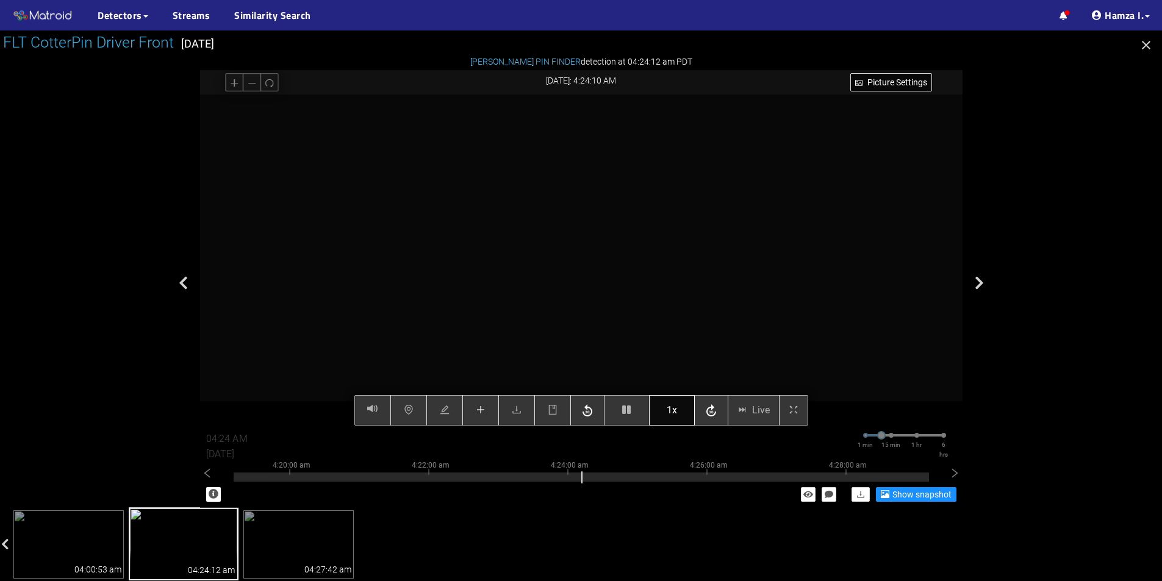
click at [680, 417] on button "1x" at bounding box center [672, 410] width 46 height 30
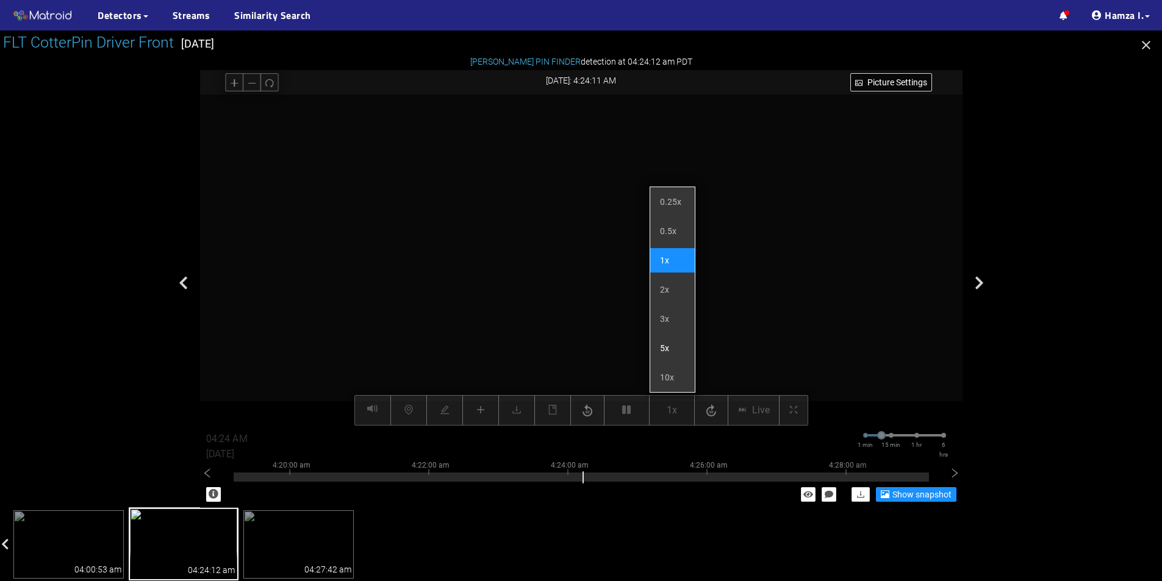
click at [675, 346] on li "5x" at bounding box center [672, 348] width 45 height 24
click at [668, 262] on li "1x" at bounding box center [672, 260] width 45 height 24
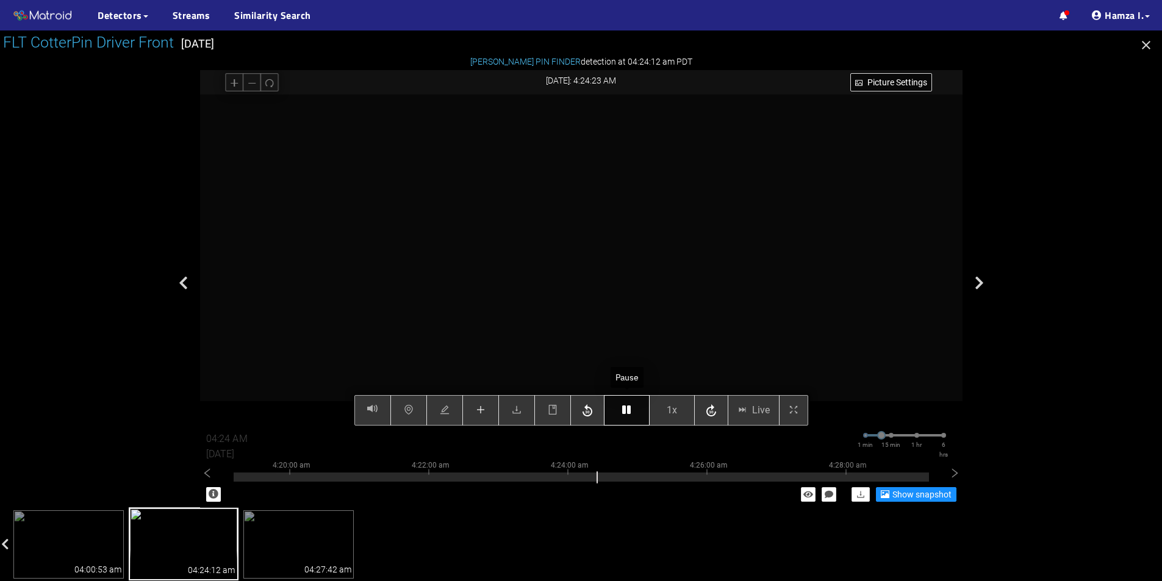
click at [632, 409] on button "button" at bounding box center [627, 410] width 46 height 30
click at [625, 419] on button "button" at bounding box center [627, 410] width 46 height 30
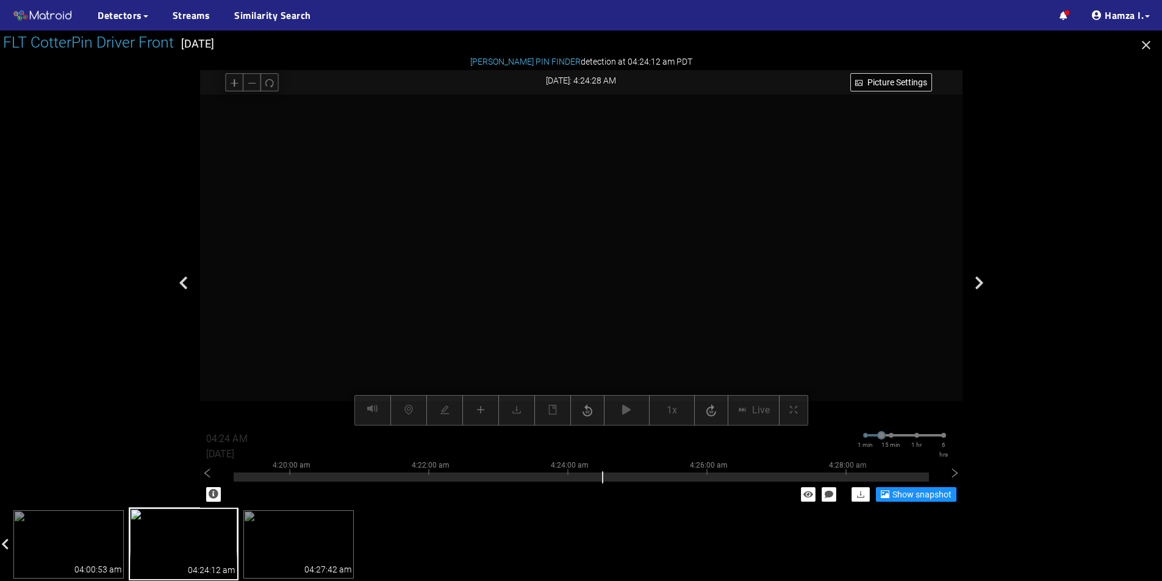
click at [631, 415] on div "Picture Settings 1x Live 04:24 AM 08/12/2025 1 min 15 min 1 hr 6 hrs 4:10:00 am…" at bounding box center [581, 260] width 762 height 331
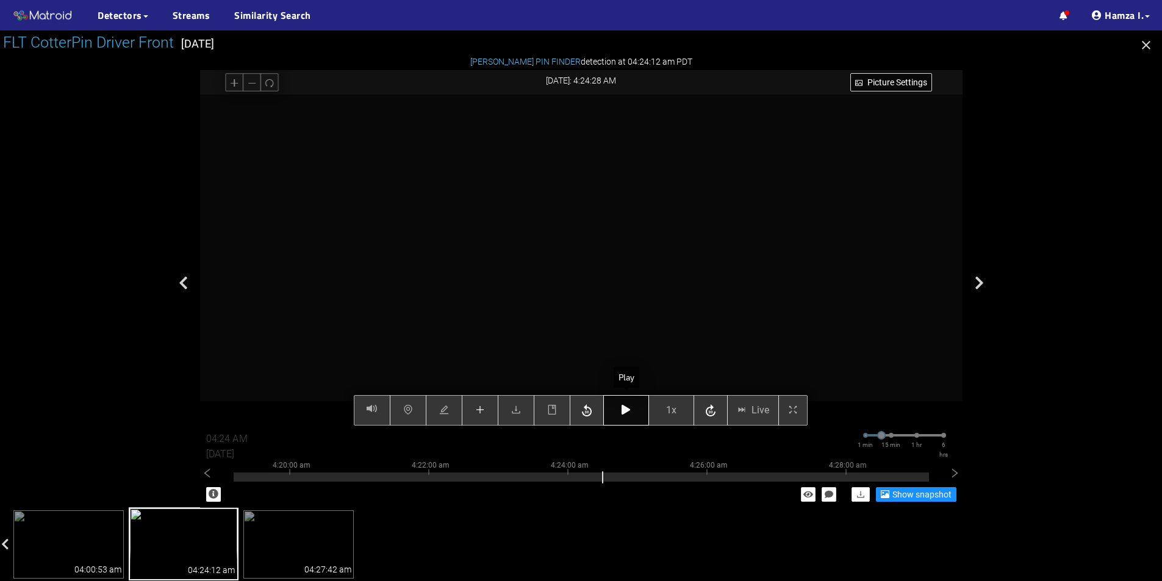
click at [629, 410] on icon "button" at bounding box center [625, 410] width 9 height 10
click at [637, 408] on button "button" at bounding box center [626, 410] width 46 height 30
click at [628, 410] on icon "button" at bounding box center [625, 410] width 9 height 10
click at [628, 411] on icon "button" at bounding box center [625, 410] width 9 height 10
click at [628, 412] on icon "button" at bounding box center [625, 410] width 9 height 10
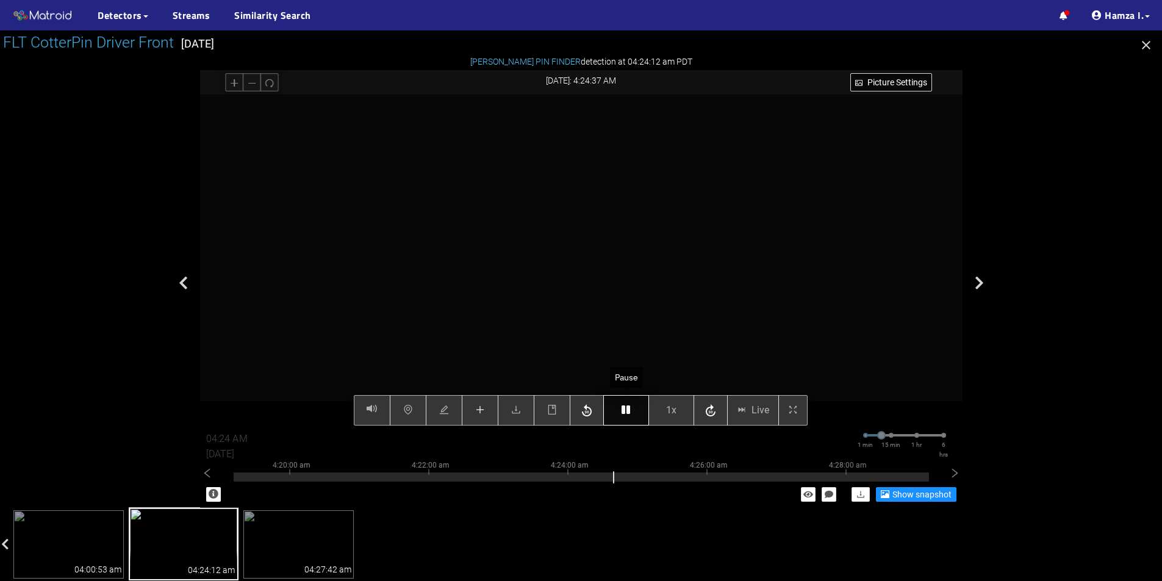
click at [628, 412] on icon "button" at bounding box center [625, 410] width 9 height 10
click at [613, 404] on div "Picture Settings 1x Live 04:24 AM 08/12/2025 1 min 15 min 1 hr 6 hrs 4:10:00 am…" at bounding box center [581, 260] width 762 height 331
click at [631, 408] on icon "button" at bounding box center [627, 410] width 9 height 10
click at [630, 410] on icon "button" at bounding box center [627, 410] width 9 height 10
click at [629, 420] on button "button" at bounding box center [627, 410] width 46 height 30
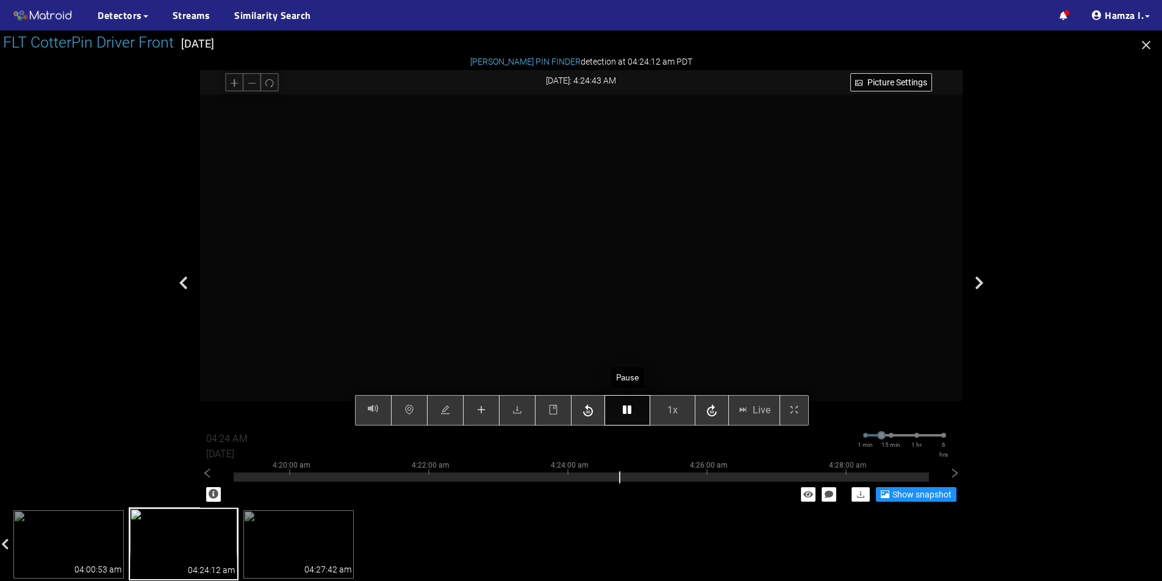
click at [631, 412] on icon "button" at bounding box center [627, 410] width 9 height 10
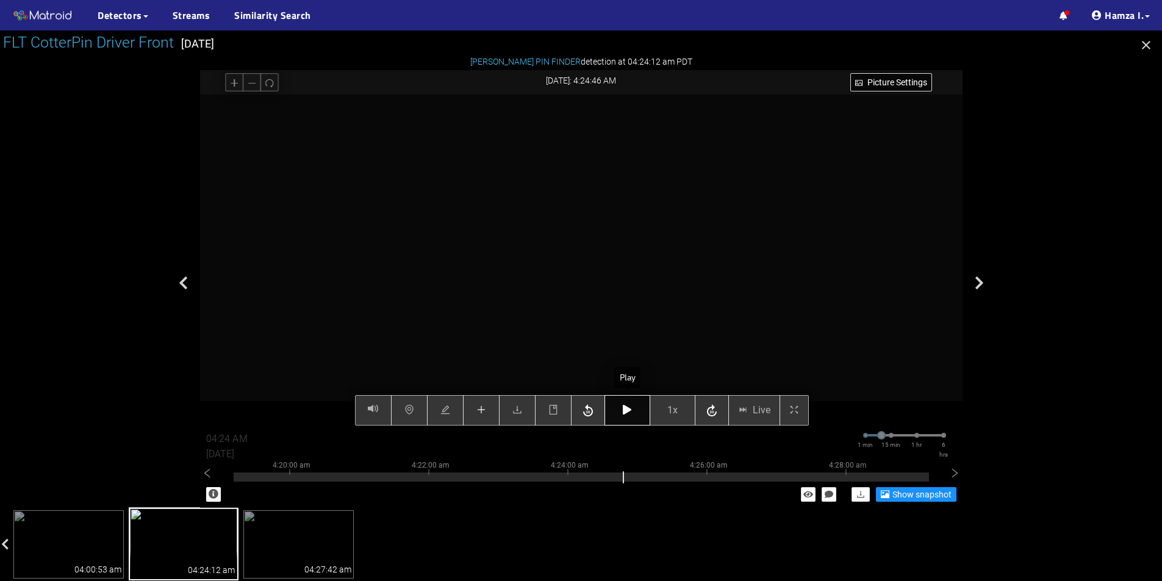
click at [631, 412] on icon "button" at bounding box center [627, 410] width 9 height 10
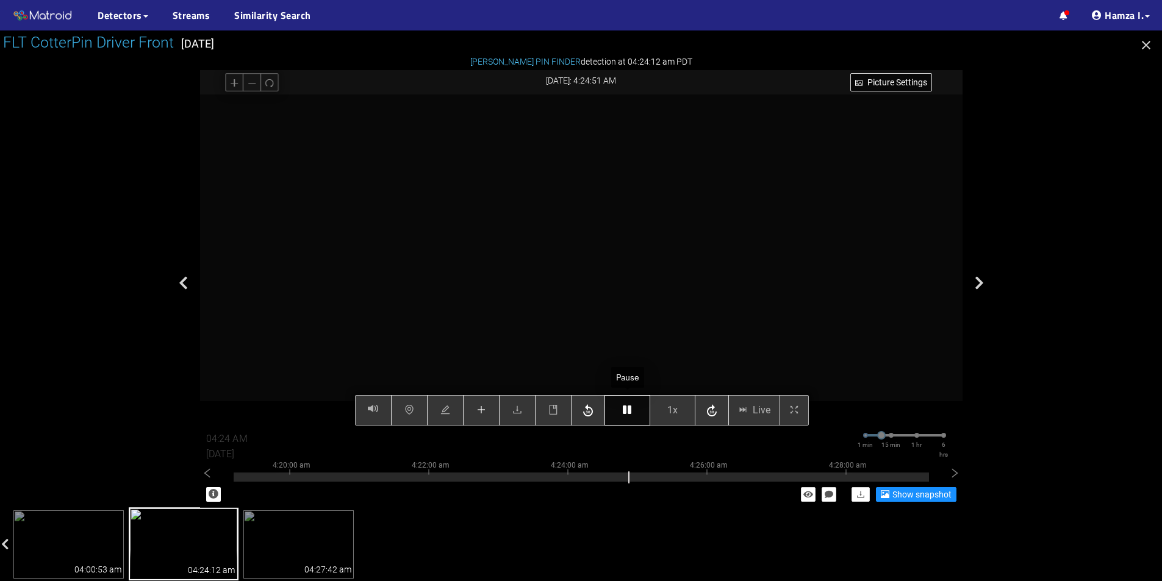
click at [631, 412] on icon "button" at bounding box center [627, 410] width 9 height 10
click at [637, 407] on button "button" at bounding box center [627, 410] width 46 height 30
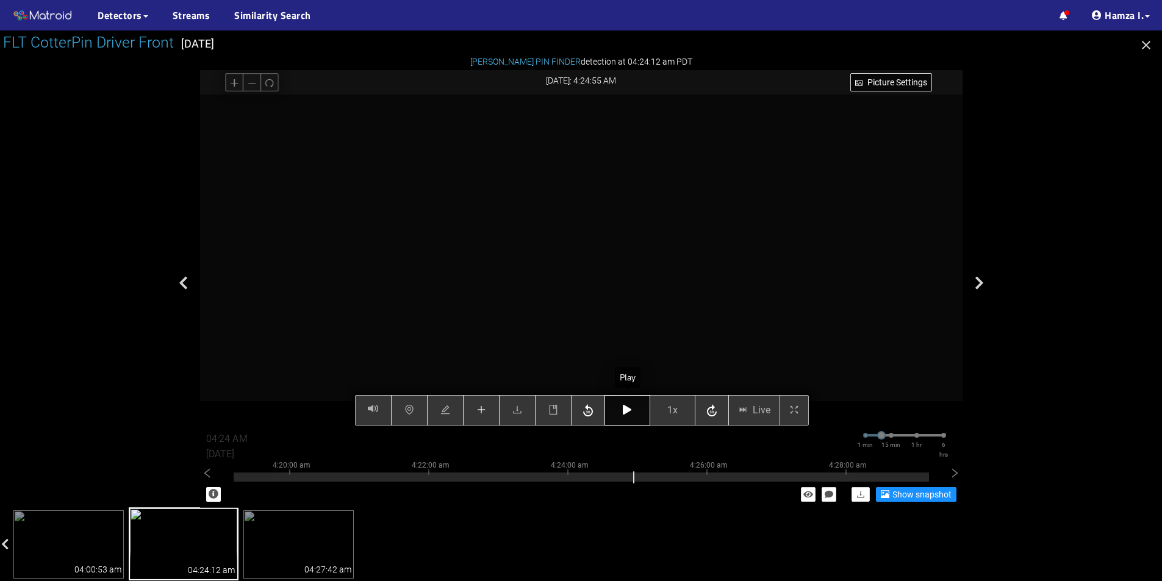
click at [640, 410] on button "button" at bounding box center [627, 410] width 46 height 30
click at [631, 400] on button "button" at bounding box center [627, 410] width 46 height 30
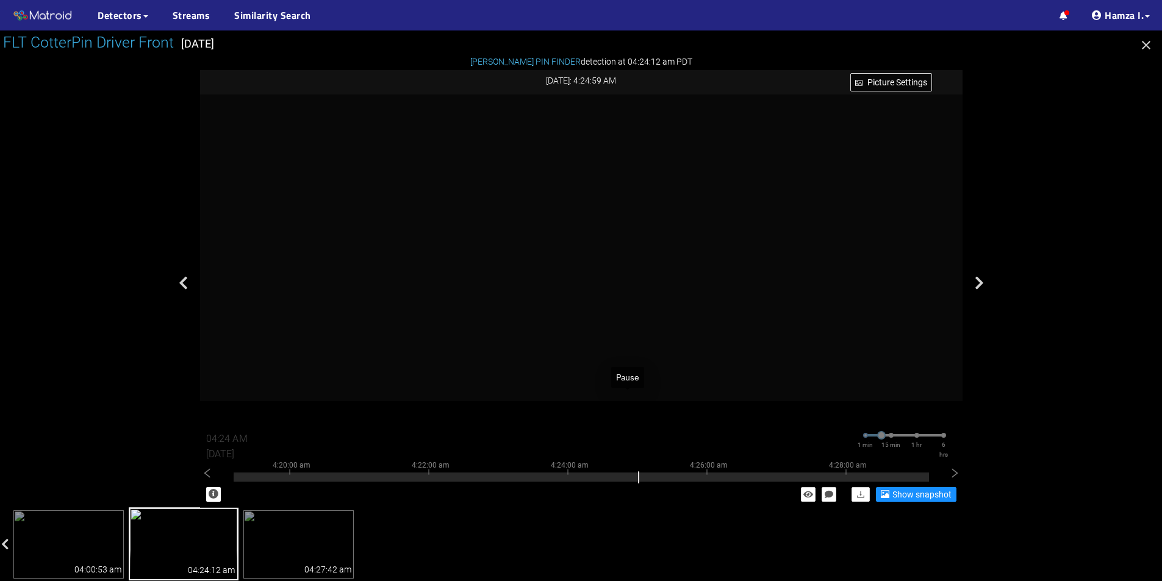
type input "04:25 AM"
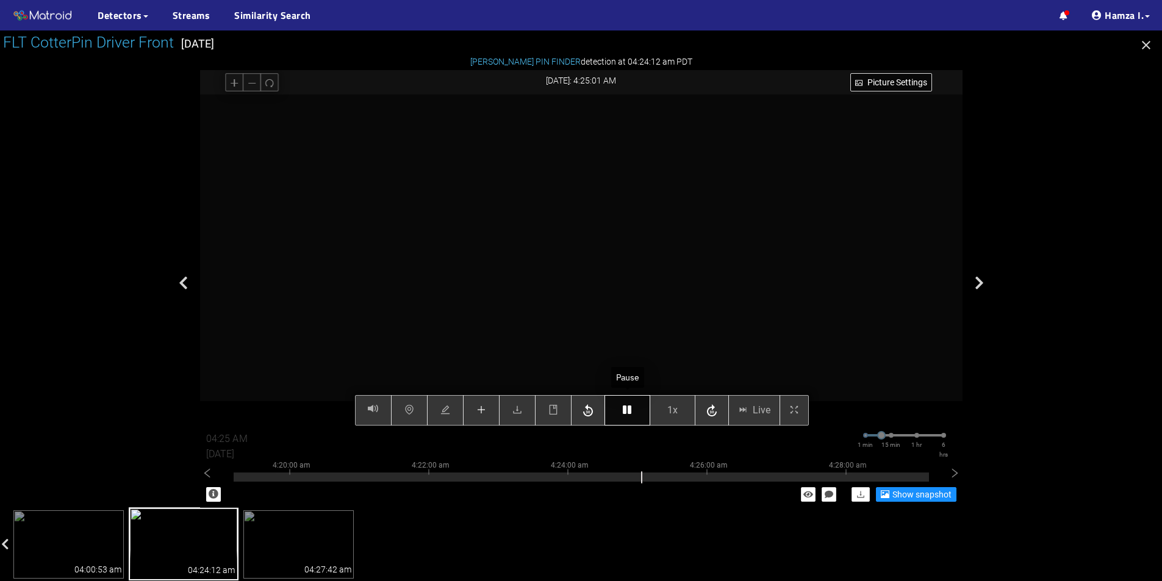
click at [634, 411] on button "button" at bounding box center [627, 410] width 46 height 30
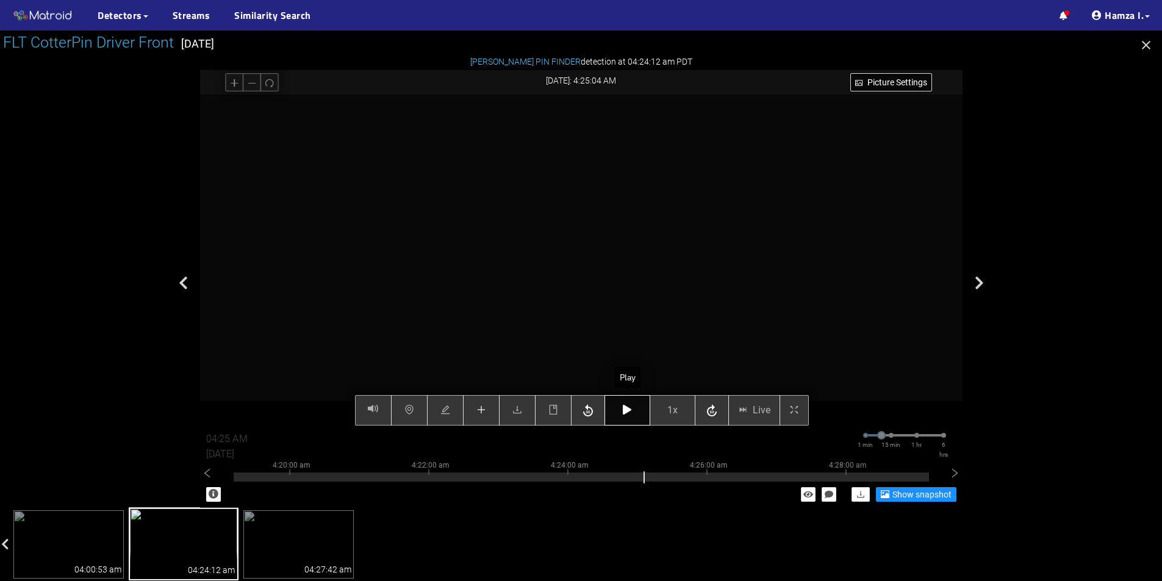
click at [634, 411] on button "button" at bounding box center [627, 410] width 46 height 30
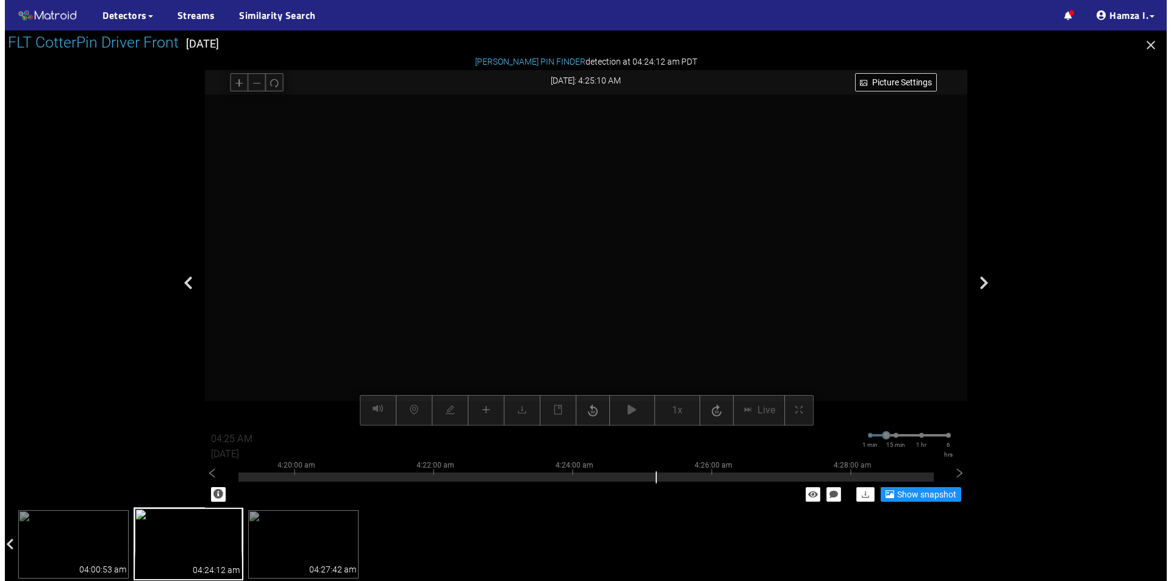
scroll to position [534, 0]
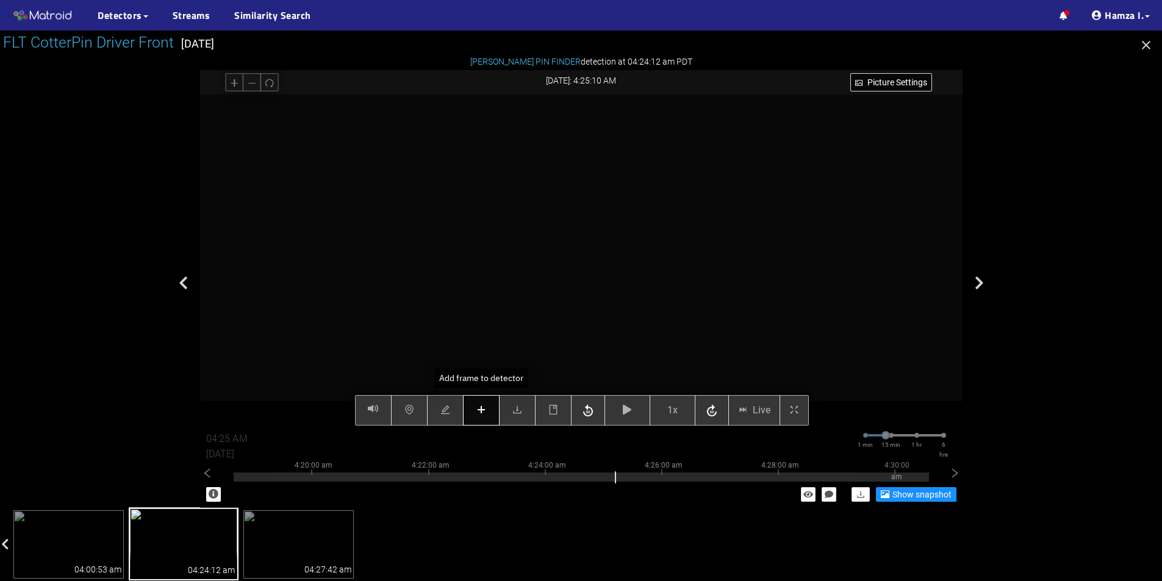
click at [489, 407] on button "button" at bounding box center [481, 410] width 37 height 30
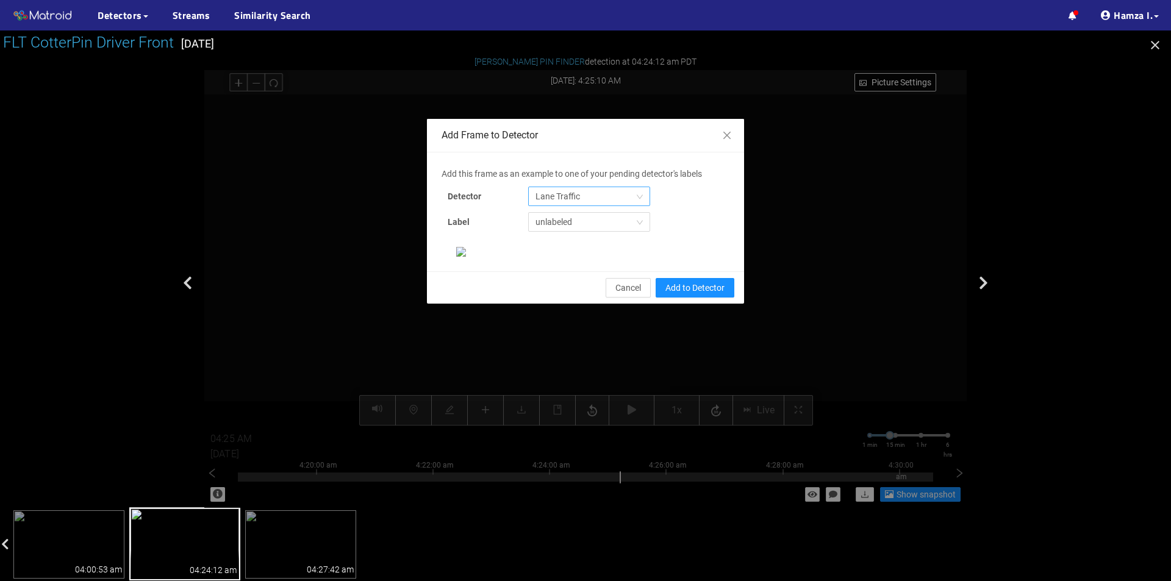
click at [571, 198] on span "Lane Traffic" at bounding box center [588, 196] width 107 height 18
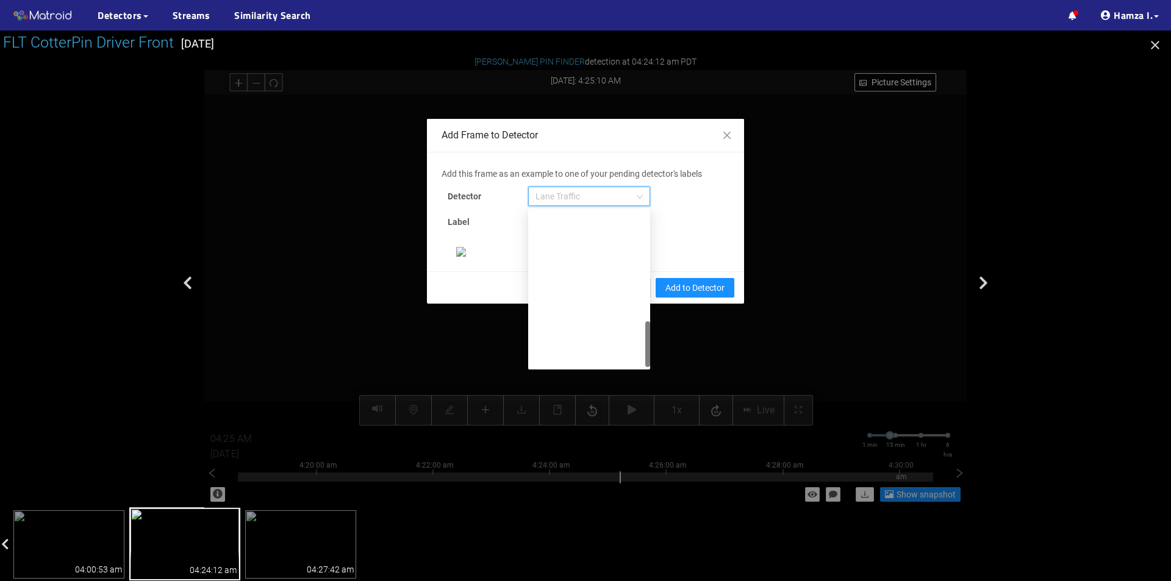
scroll to position [371, 0]
click at [547, 360] on div "[PERSON_NAME] Pin" at bounding box center [588, 357] width 107 height 13
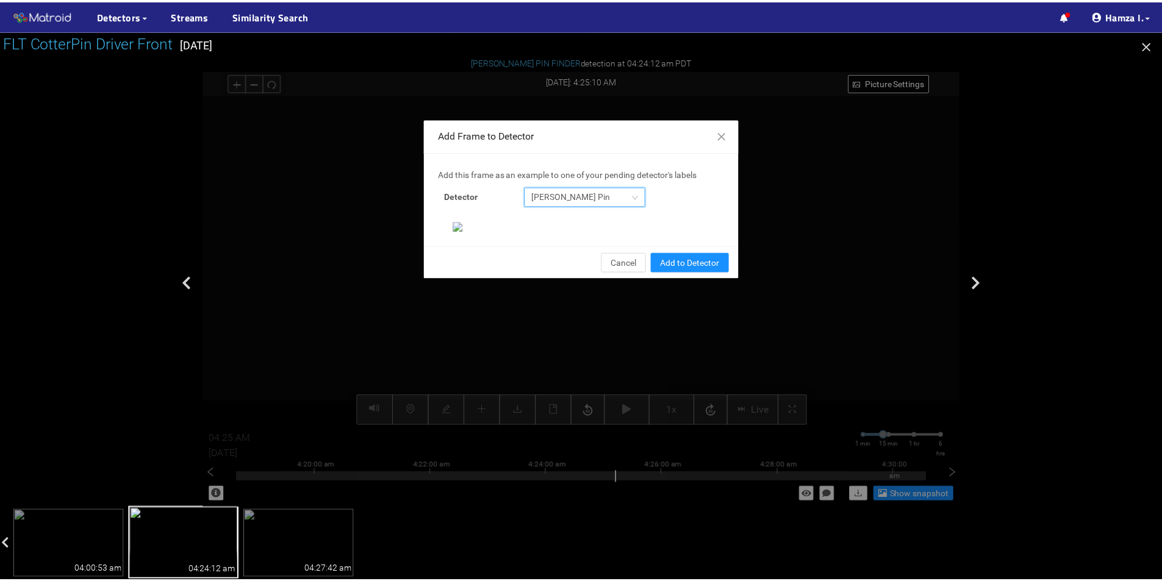
scroll to position [235, 0]
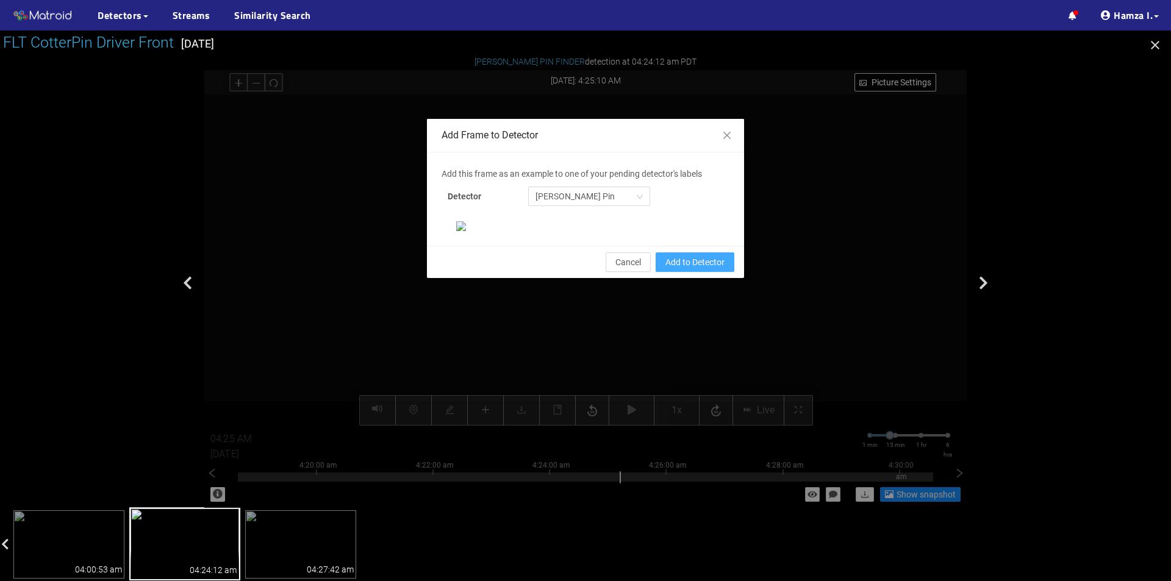
click at [690, 269] on span "Add to Detector" at bounding box center [694, 262] width 59 height 13
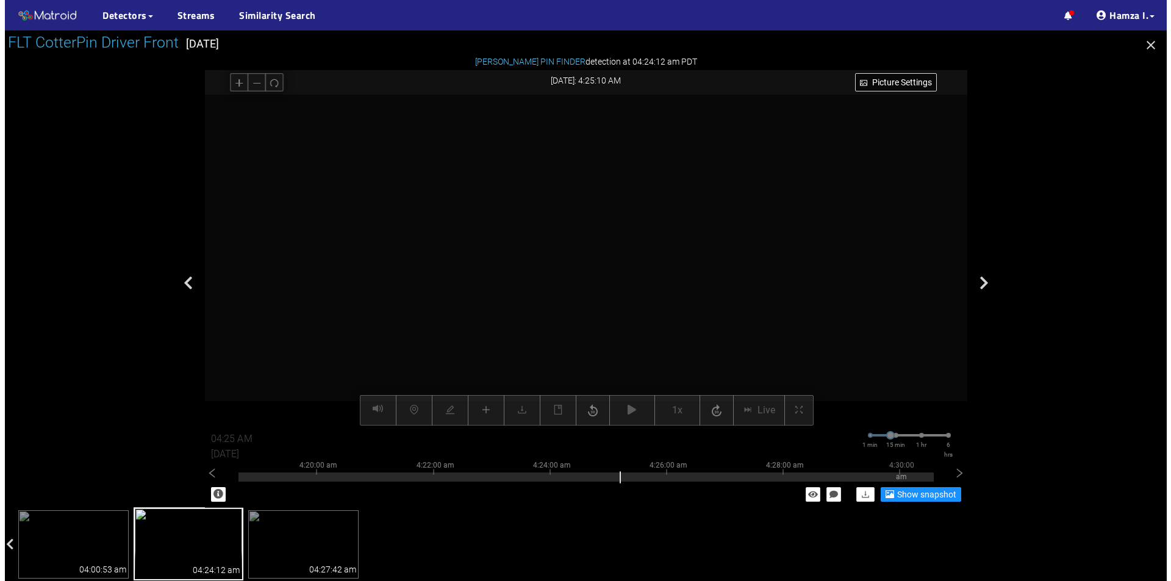
scroll to position [174, 0]
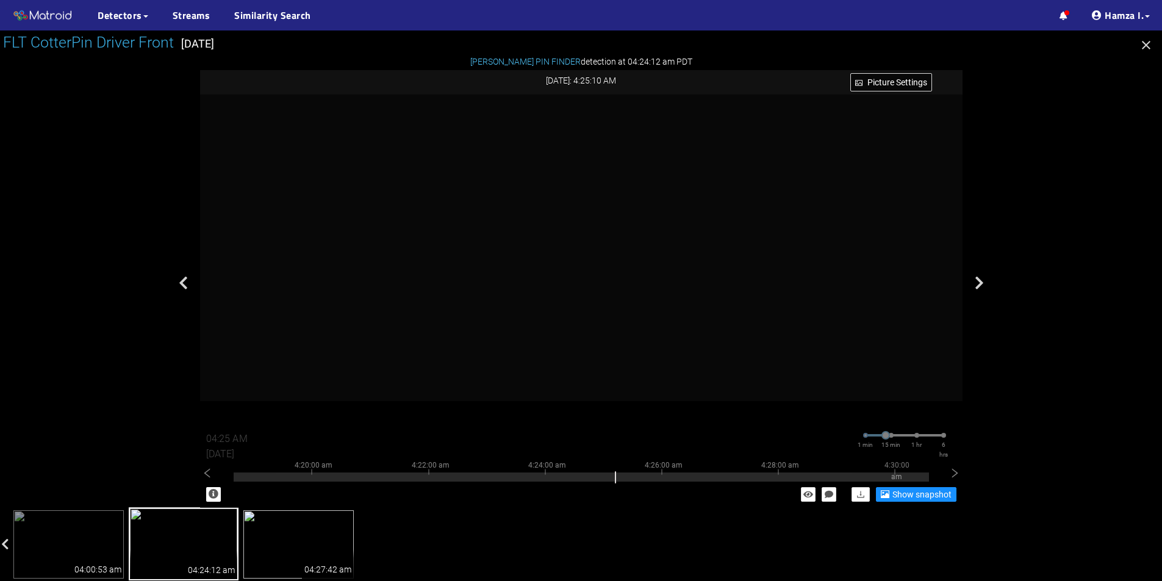
click at [323, 529] on img at bounding box center [298, 544] width 110 height 68
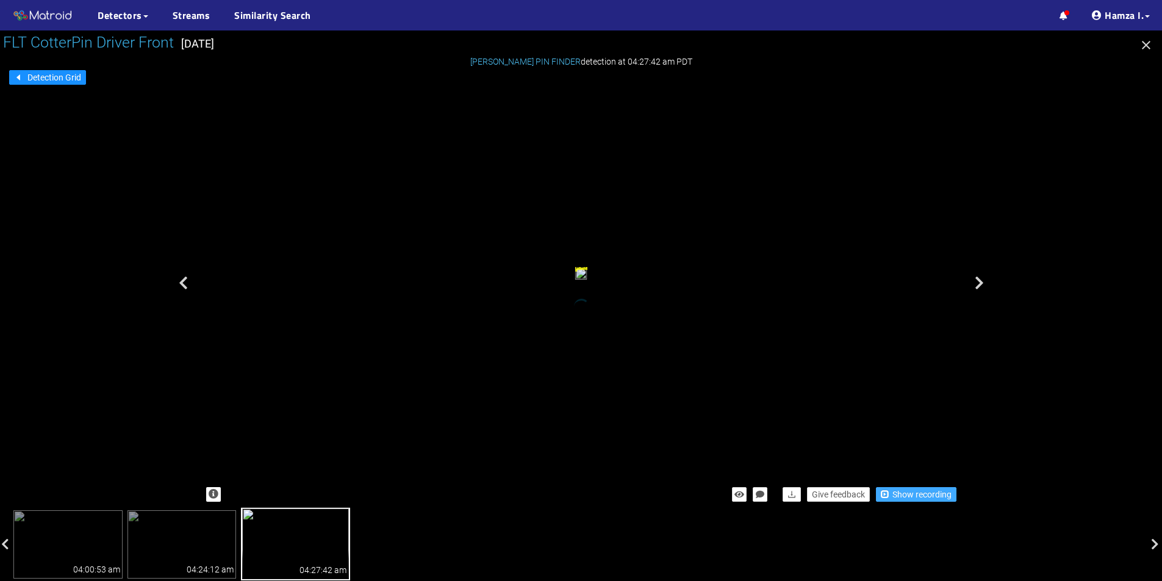
click at [915, 496] on span "Show recording" at bounding box center [921, 494] width 59 height 13
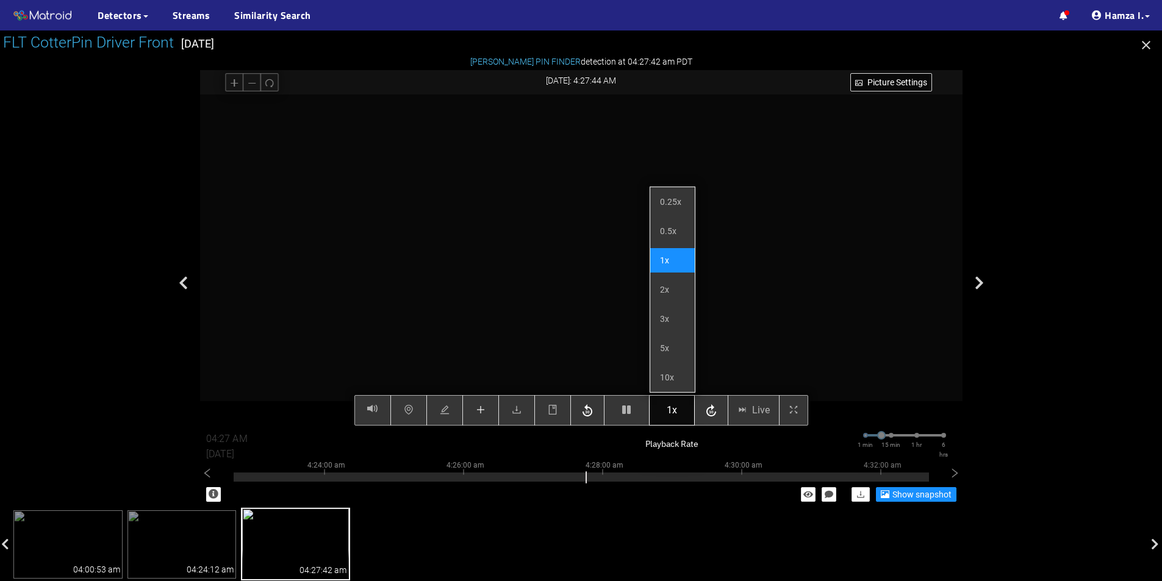
click at [676, 413] on span "1x" at bounding box center [672, 410] width 10 height 15
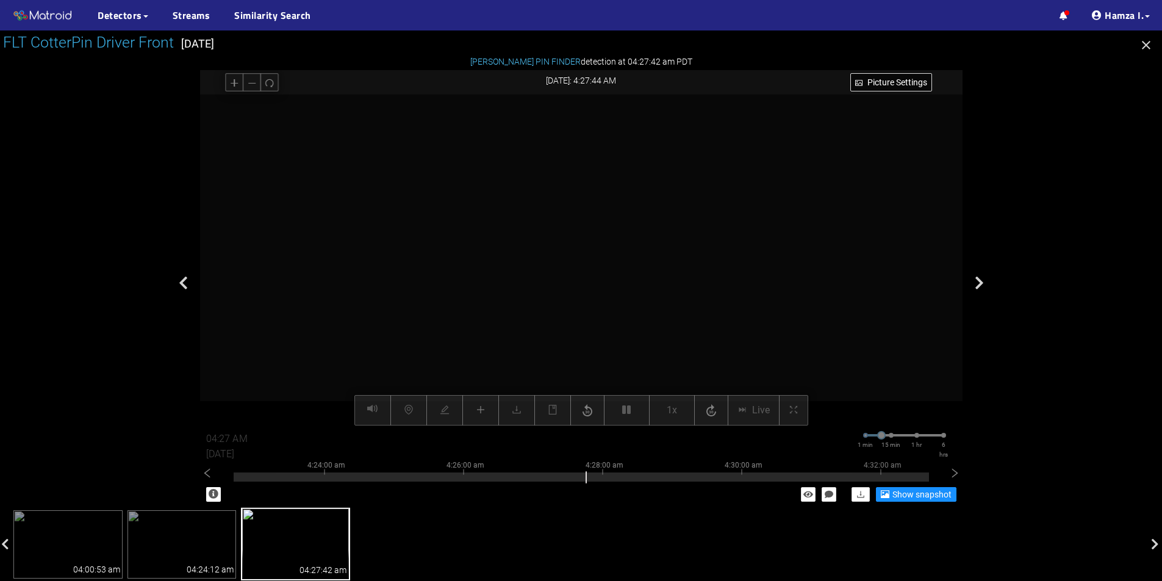
click at [675, 293] on div at bounding box center [581, 260] width 762 height 331
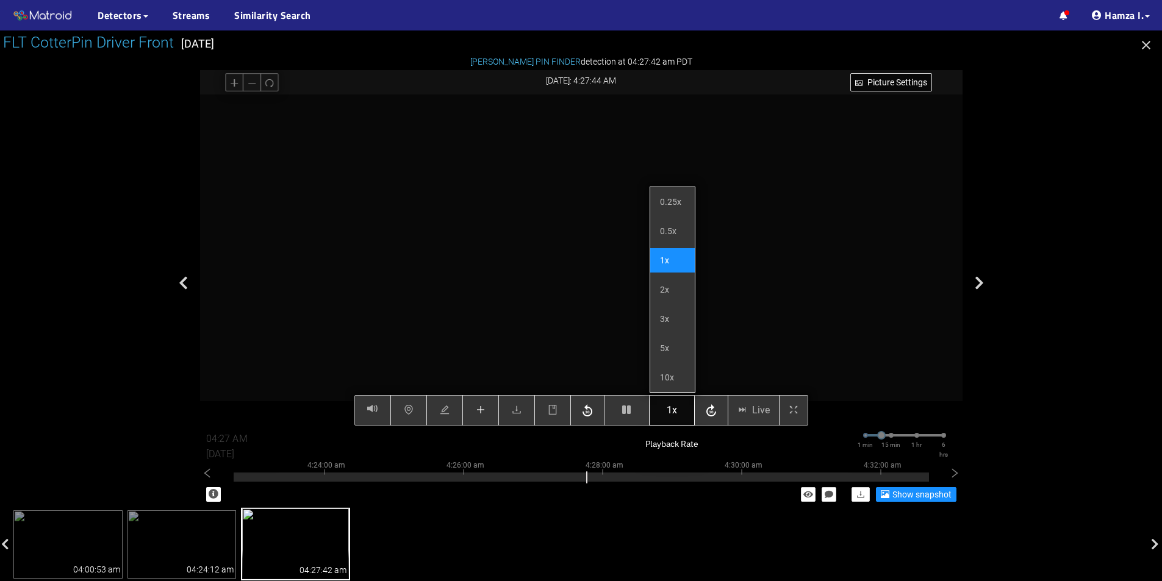
click at [664, 409] on button "1x" at bounding box center [672, 410] width 46 height 30
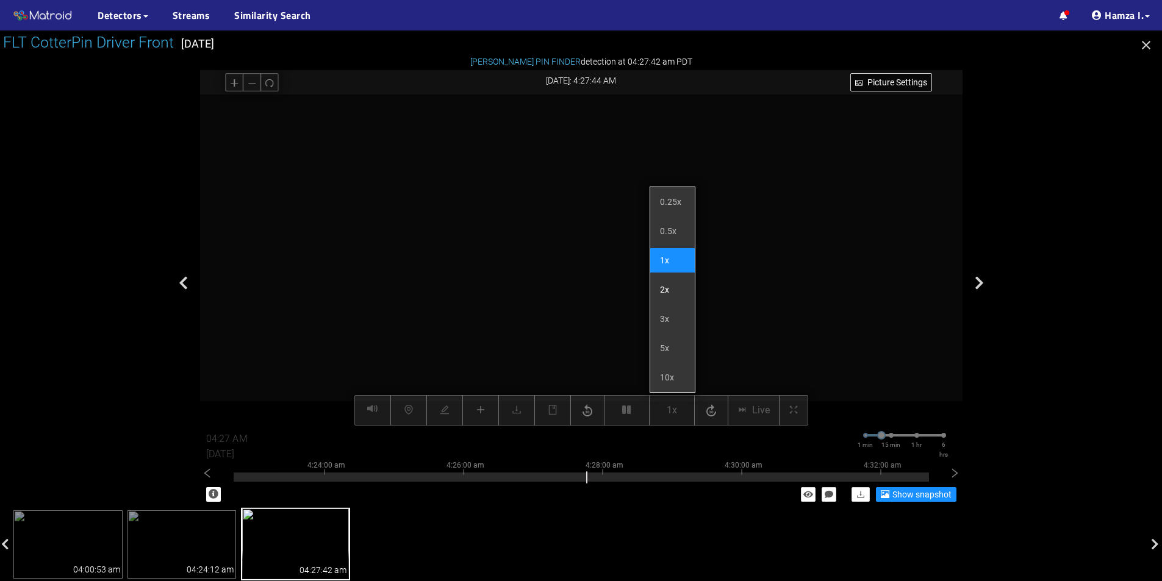
click at [673, 285] on li "2x" at bounding box center [672, 290] width 45 height 24
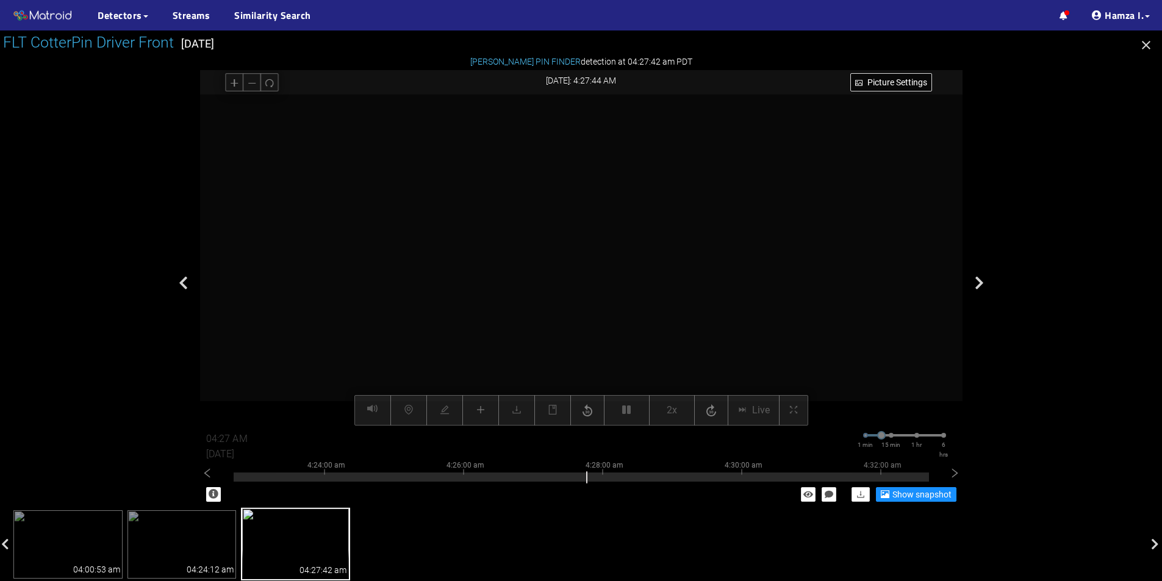
click at [773, 271] on div at bounding box center [581, 260] width 762 height 331
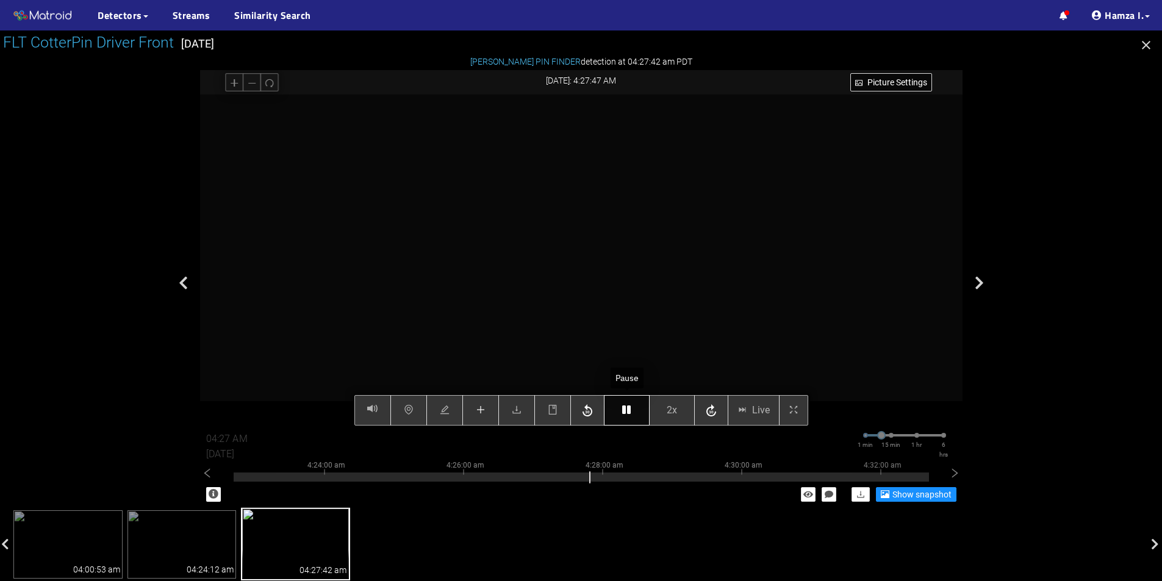
click at [637, 414] on button "button" at bounding box center [627, 410] width 46 height 30
type input "04:28 AM"
click at [626, 404] on button "button" at bounding box center [627, 410] width 46 height 30
click at [622, 407] on icon "button" at bounding box center [626, 410] width 9 height 10
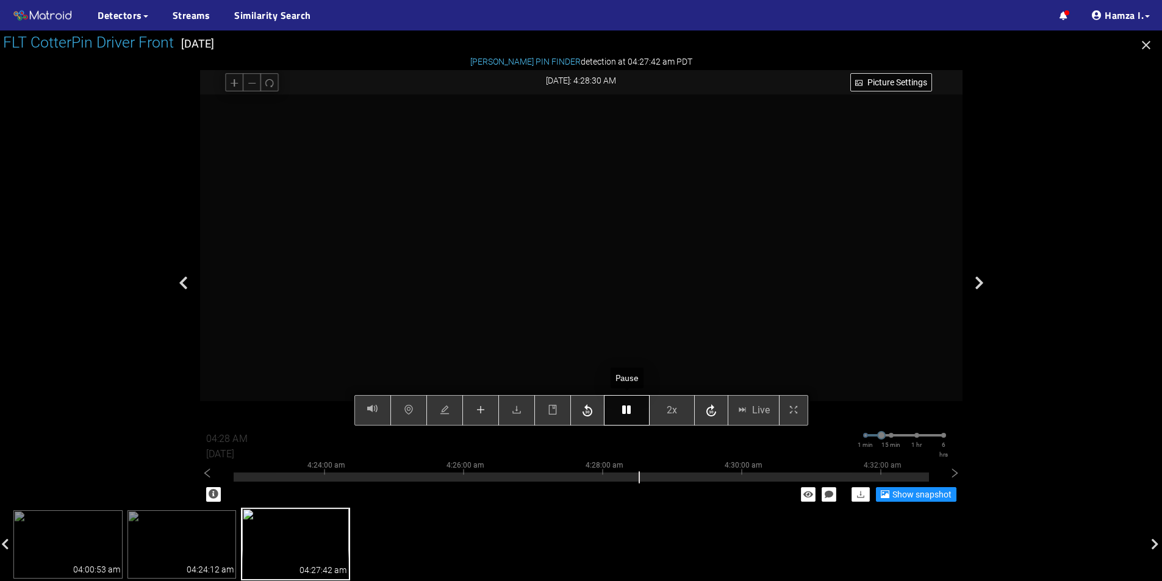
click at [622, 407] on icon "button" at bounding box center [626, 410] width 9 height 10
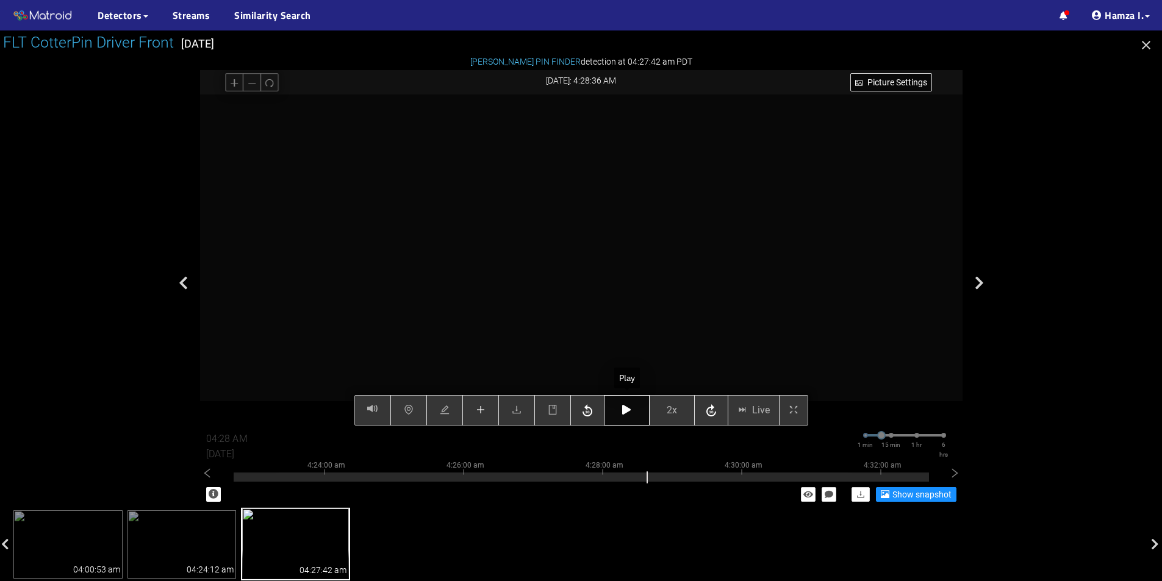
click at [622, 407] on icon "button" at bounding box center [626, 410] width 9 height 10
click at [622, 407] on div "Picture Settings 2x Live 04:28 AM 08/12/2025 1 min 15 min 1 hr 6 hrs 4:14:00 am…" at bounding box center [581, 260] width 762 height 331
click at [623, 410] on icon "button" at bounding box center [626, 410] width 9 height 10
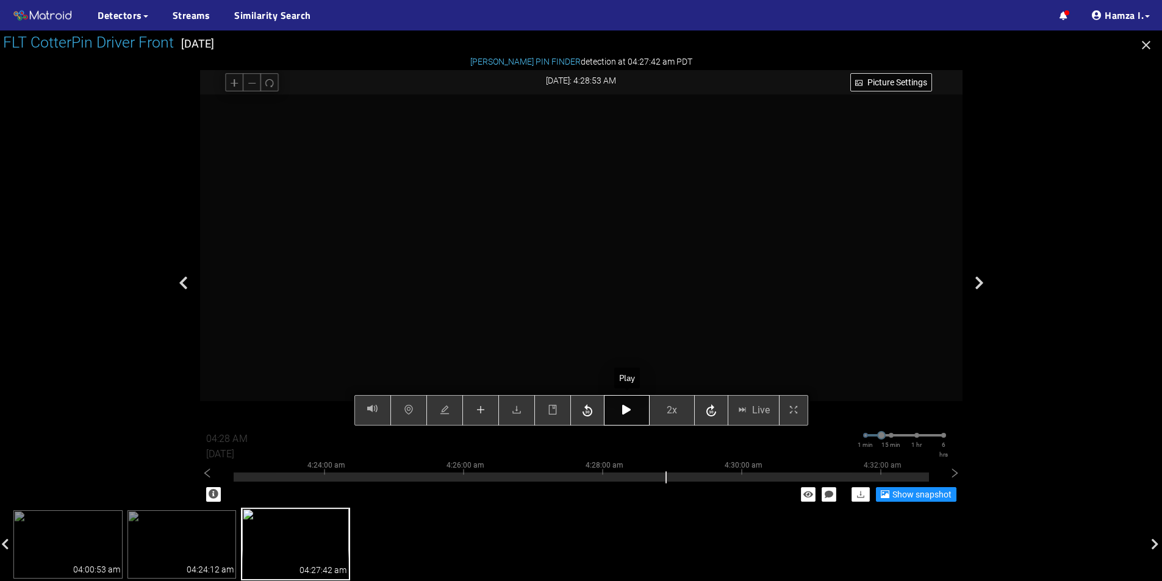
click at [623, 410] on icon "button" at bounding box center [626, 410] width 9 height 10
click at [478, 416] on span "plus" at bounding box center [481, 411] width 10 height 12
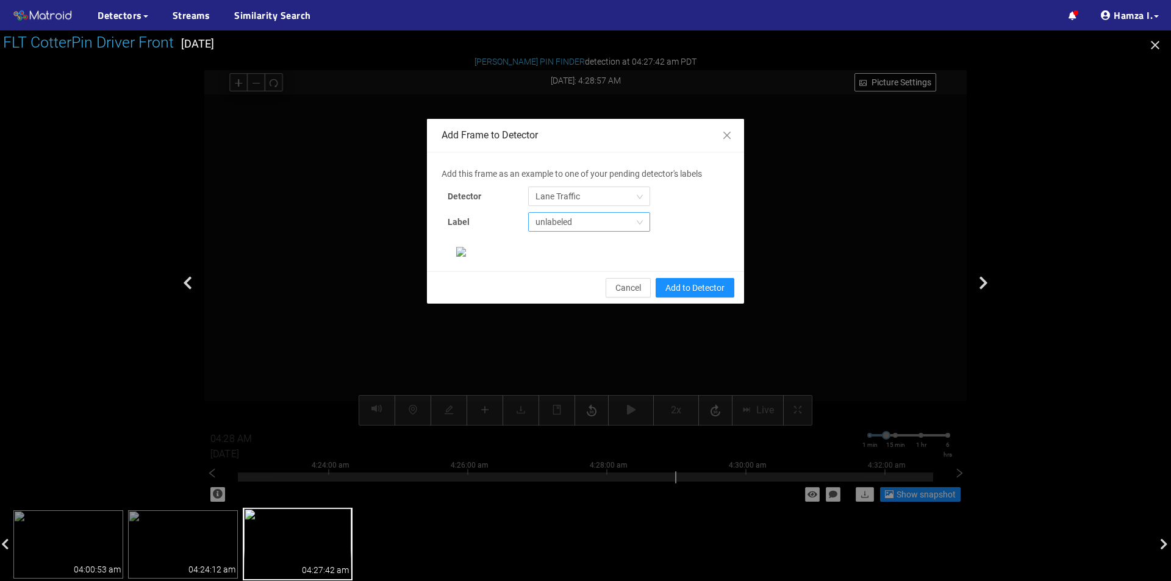
click at [621, 217] on span "unlabeled" at bounding box center [588, 222] width 107 height 18
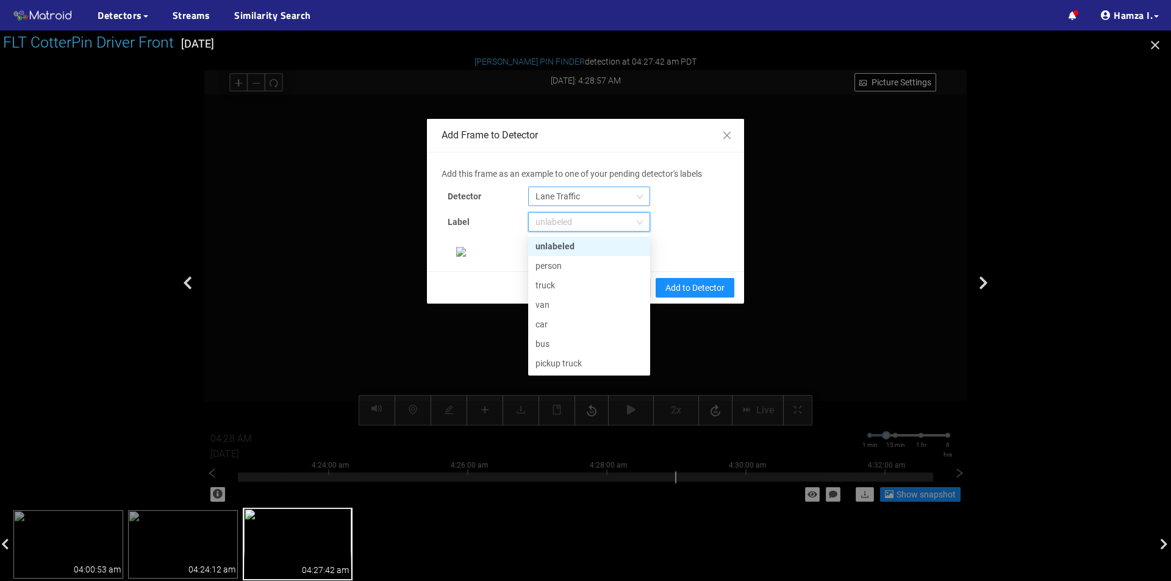
click at [628, 196] on span "Lane Traffic" at bounding box center [588, 196] width 107 height 18
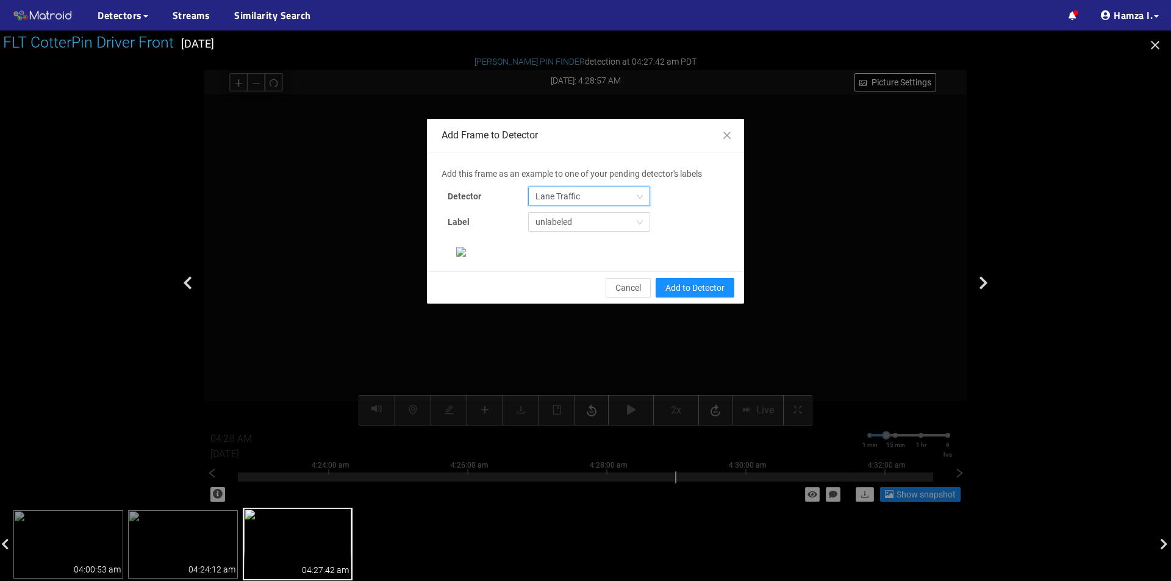
click at [628, 195] on span "Lane Traffic" at bounding box center [588, 196] width 107 height 18
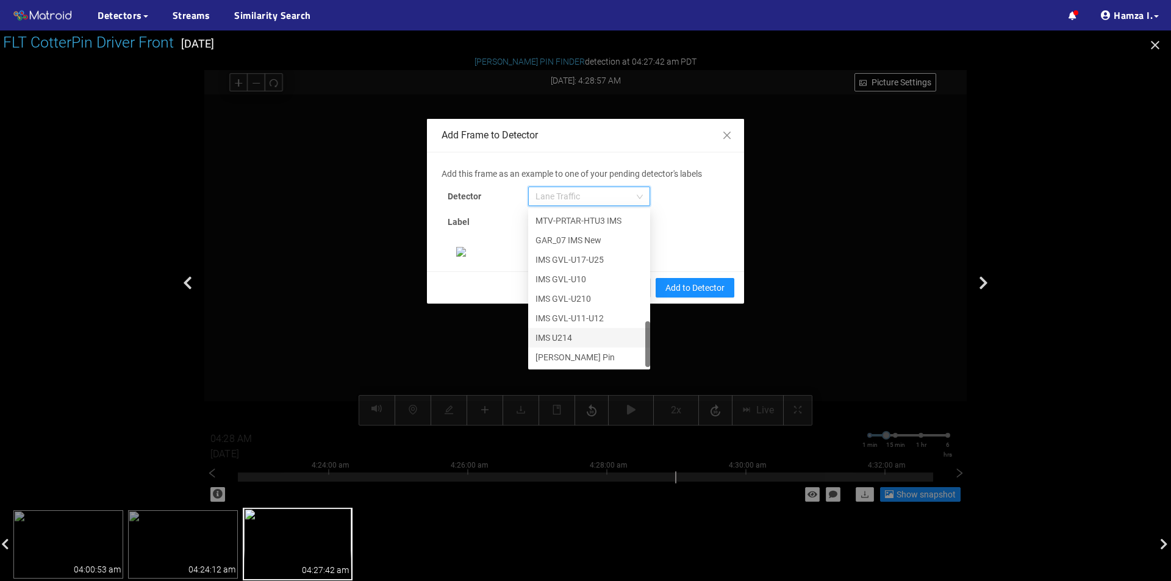
scroll to position [183, 0]
click at [575, 351] on div "[PERSON_NAME] Pin" at bounding box center [588, 357] width 107 height 13
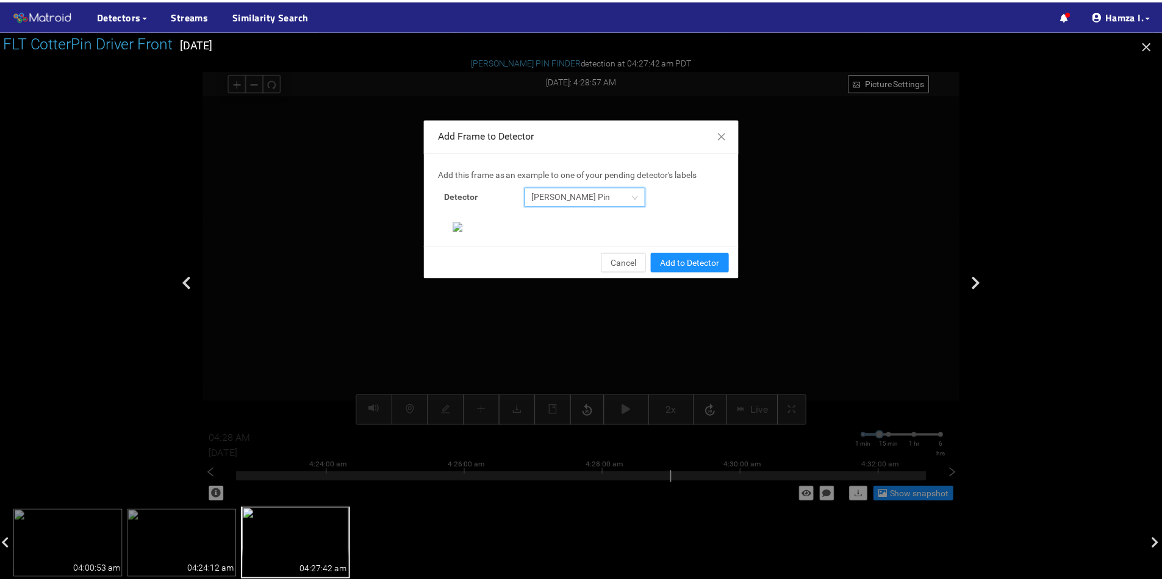
scroll to position [235, 0]
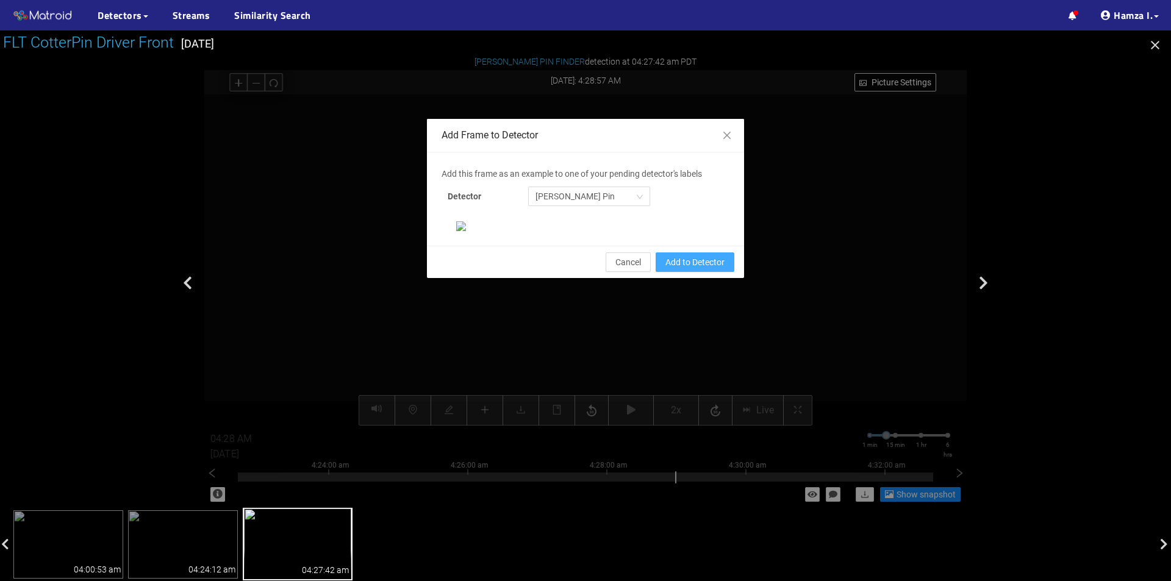
click at [691, 269] on span "Add to Detector" at bounding box center [694, 262] width 59 height 13
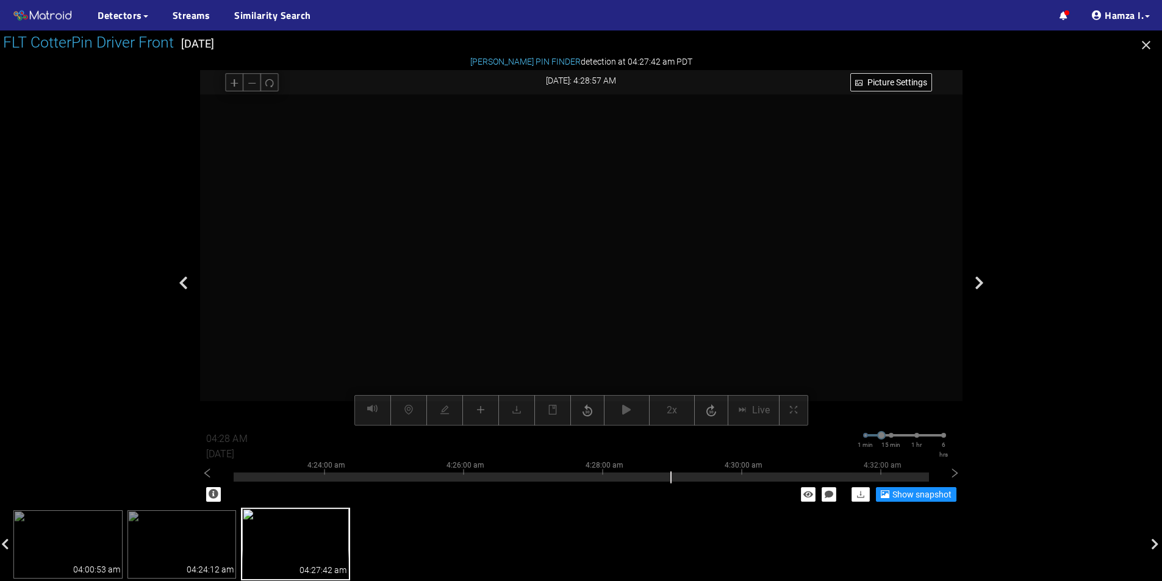
scroll to position [0, 0]
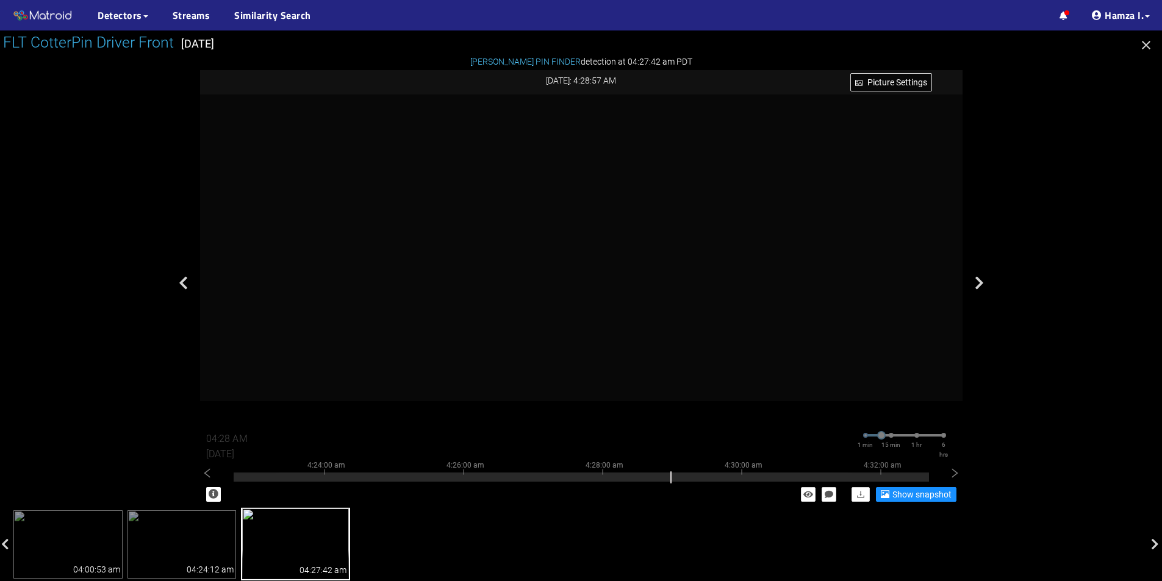
click at [1155, 45] on button "button" at bounding box center [1146, 47] width 20 height 20
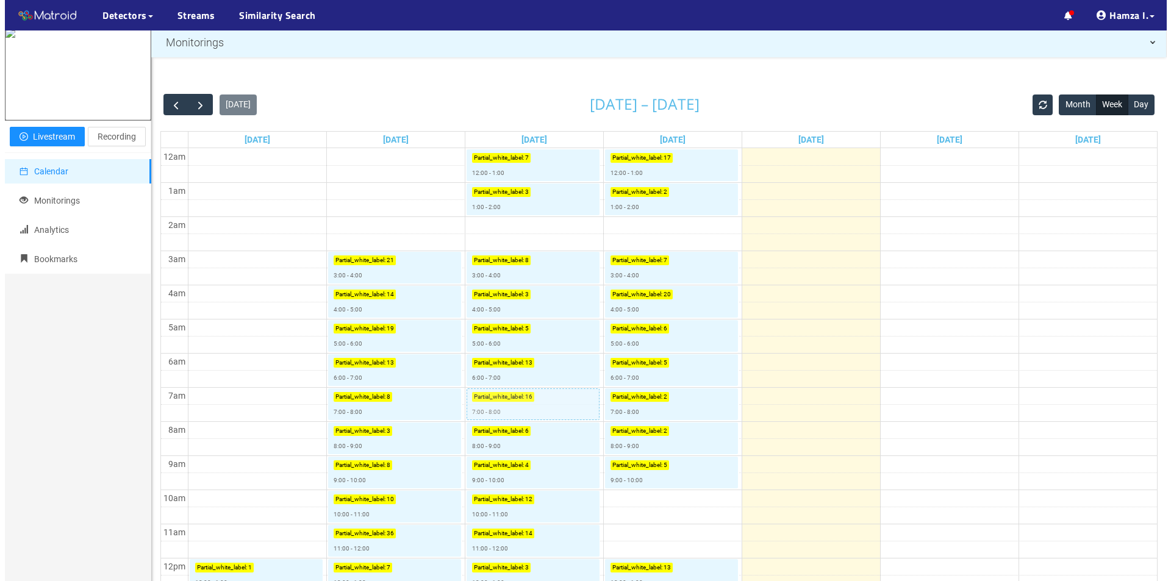
scroll to position [46, 0]
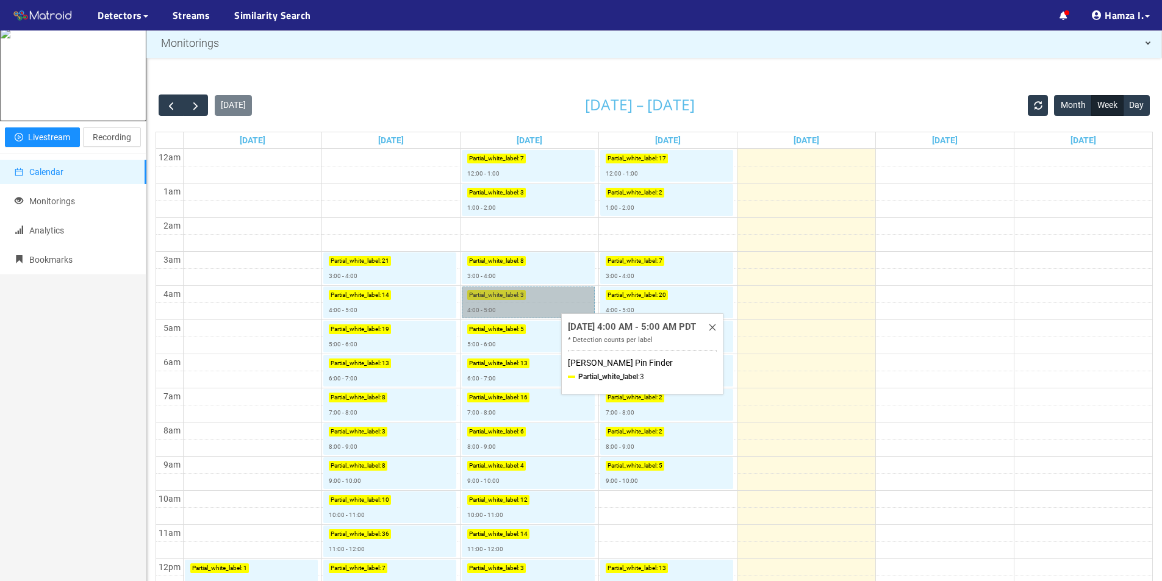
click at [524, 295] on link "Partial_white_label : 3 4:00 - 5:00" at bounding box center [528, 303] width 133 height 32
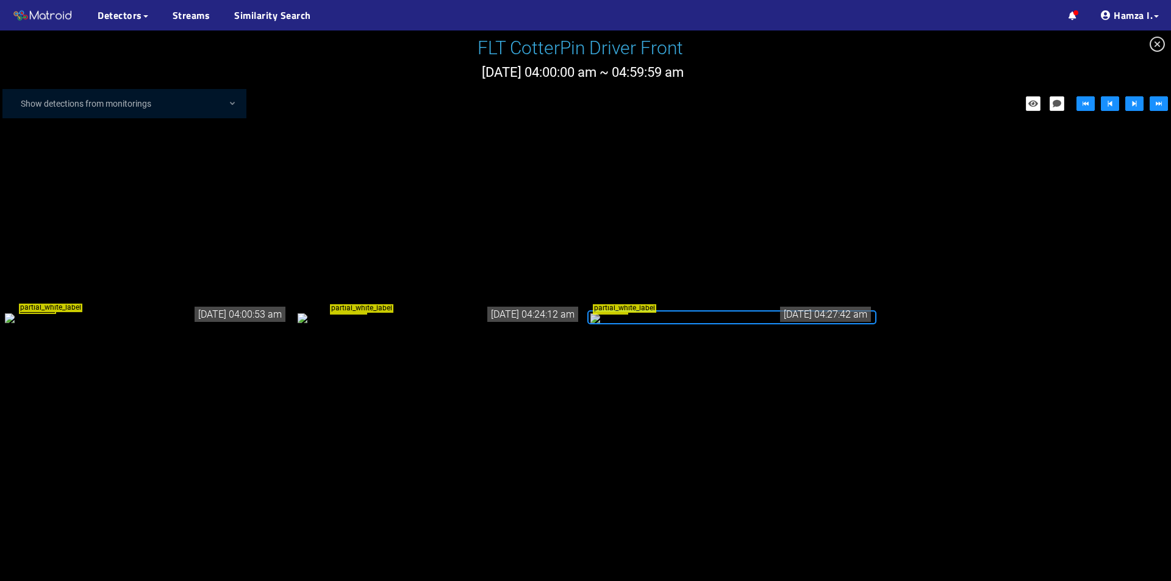
scroll to position [77, 0]
click at [149, 315] on div "partial_white_label" at bounding box center [146, 317] width 283 height 13
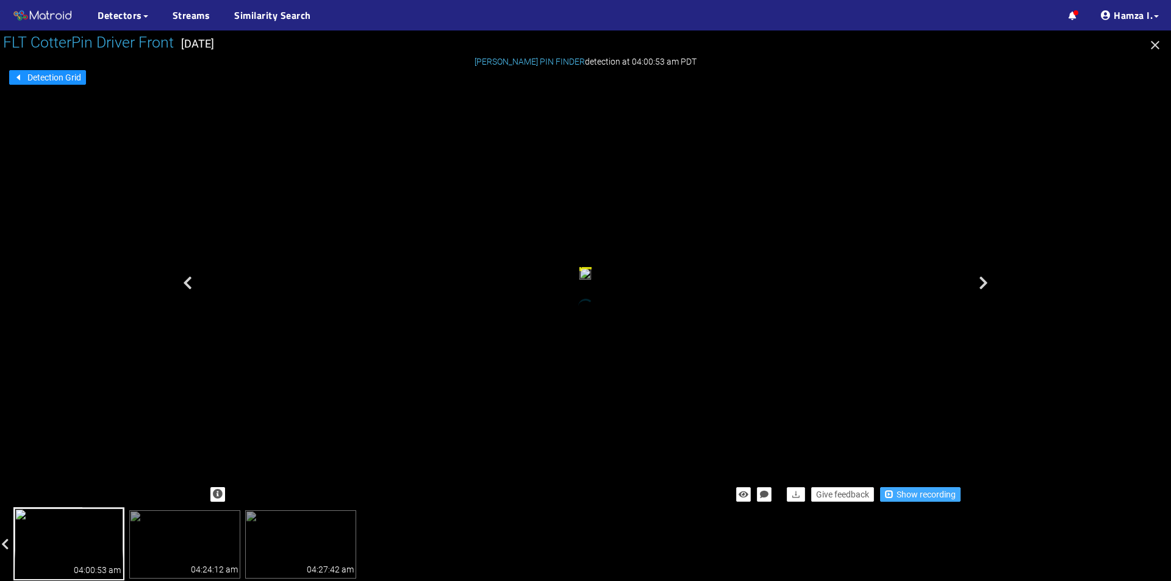
click at [922, 492] on span "Show recording" at bounding box center [926, 494] width 59 height 13
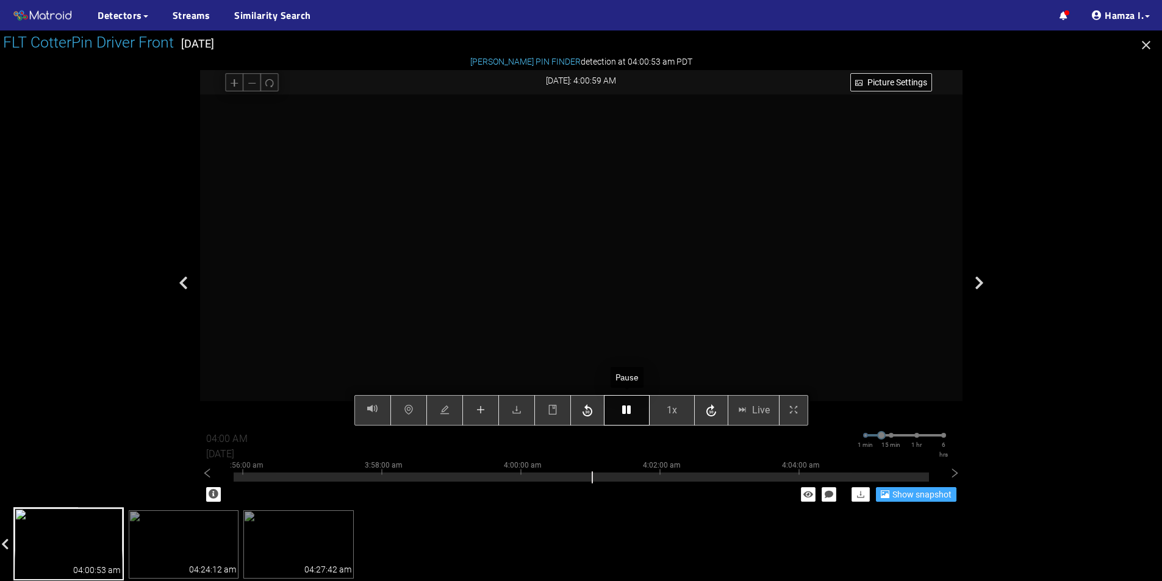
type input "04:01 AM"
click at [623, 414] on icon "button" at bounding box center [626, 410] width 9 height 10
click at [631, 415] on icon "button" at bounding box center [626, 410] width 9 height 10
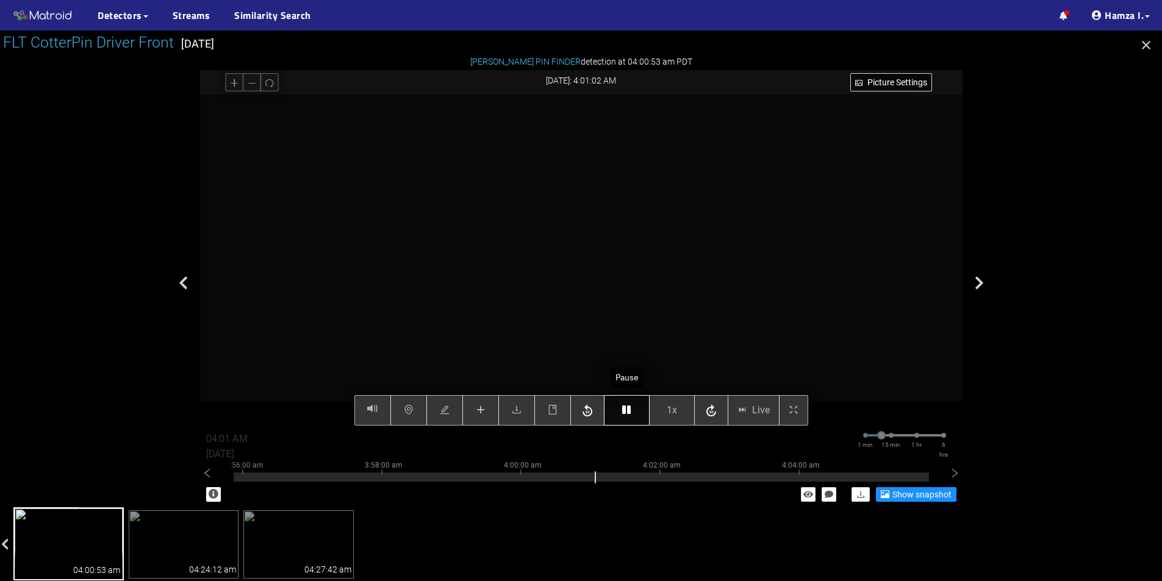
click at [631, 415] on icon "button" at bounding box center [626, 410] width 9 height 10
click at [488, 409] on button "button" at bounding box center [480, 410] width 37 height 30
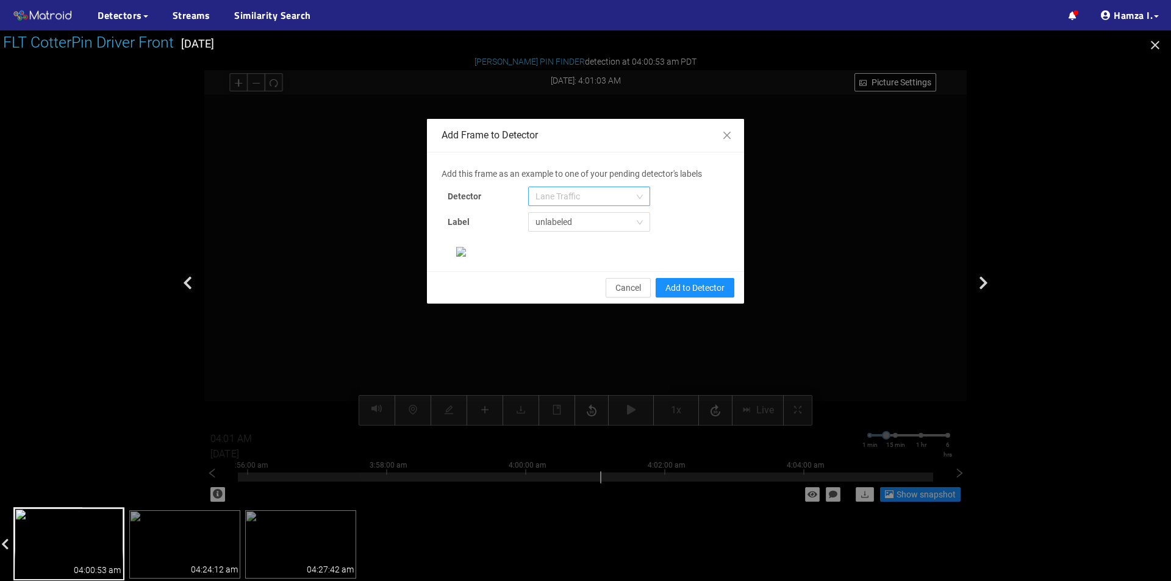
click at [563, 191] on span "Lane Traffic" at bounding box center [588, 196] width 107 height 18
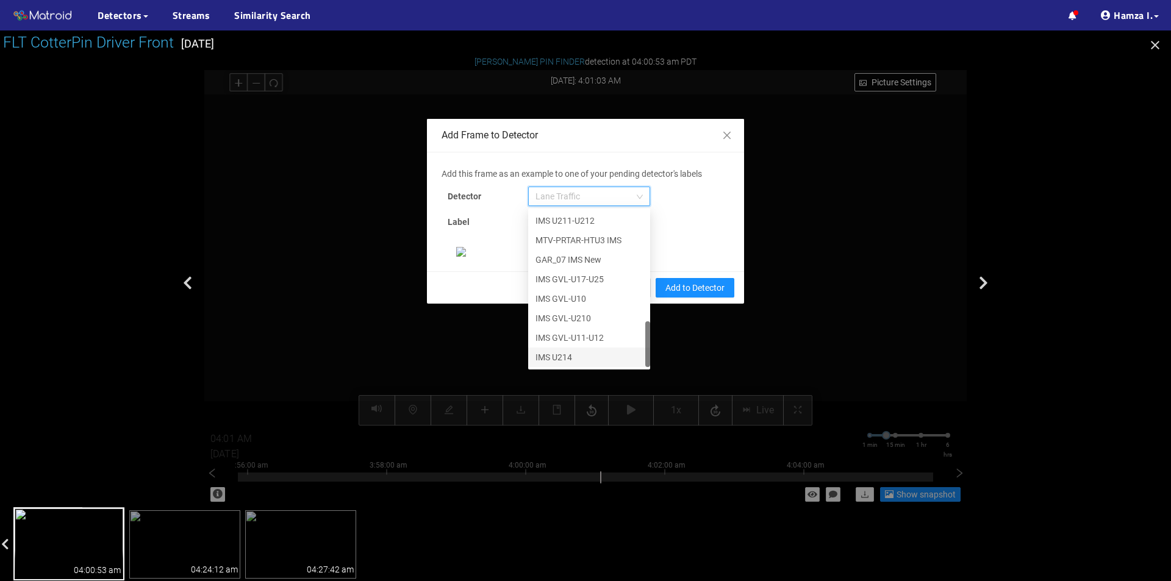
scroll to position [371, 0]
click at [571, 351] on div "[PERSON_NAME] Pin" at bounding box center [588, 357] width 107 height 13
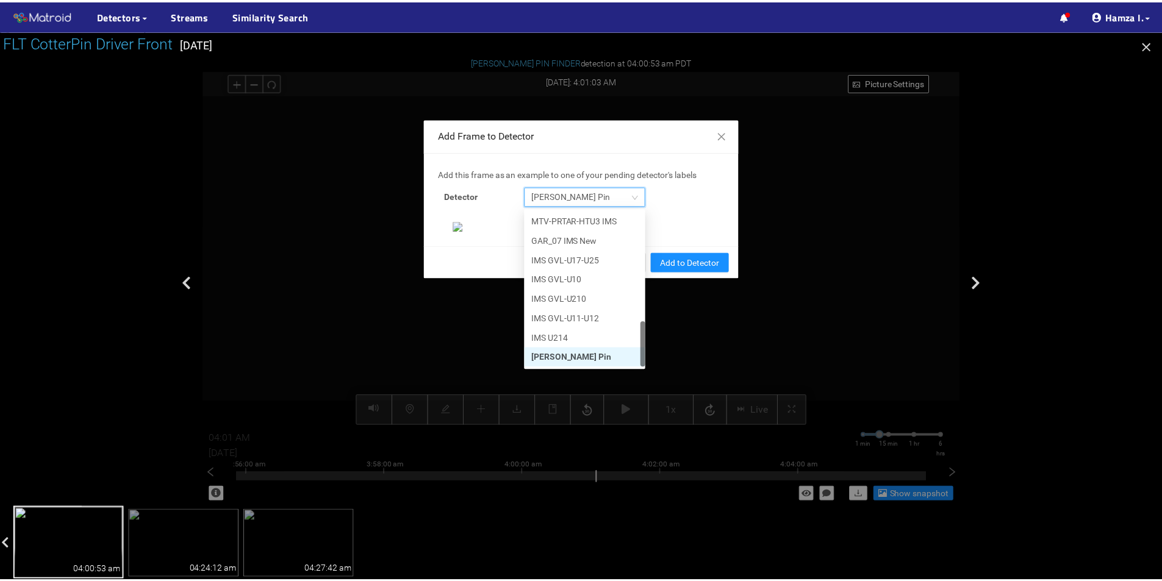
scroll to position [235, 0]
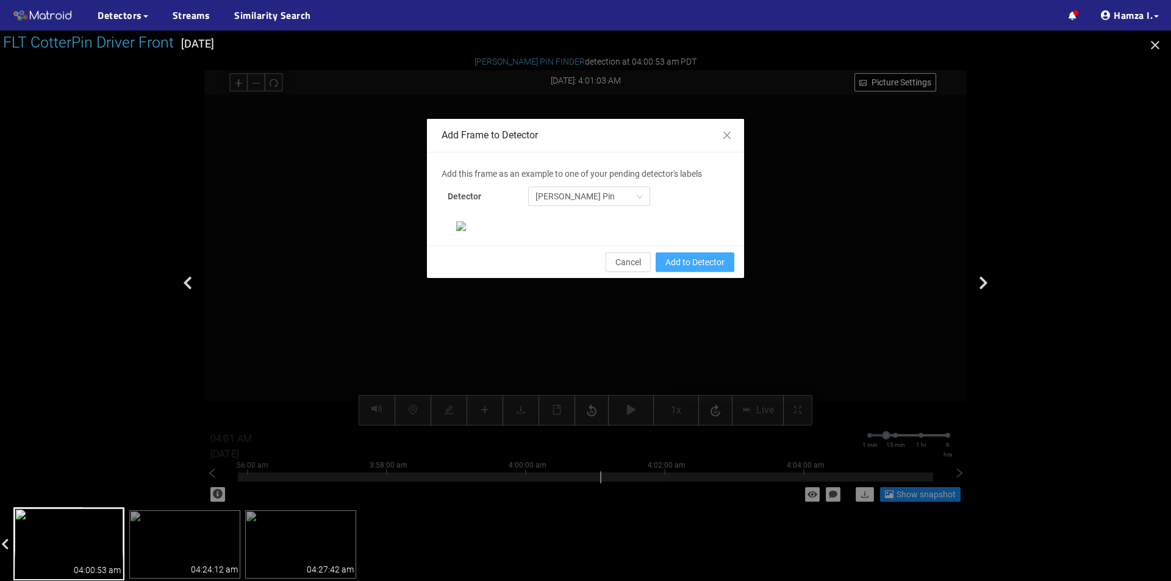
click at [684, 269] on span "Add to Detector" at bounding box center [694, 262] width 59 height 13
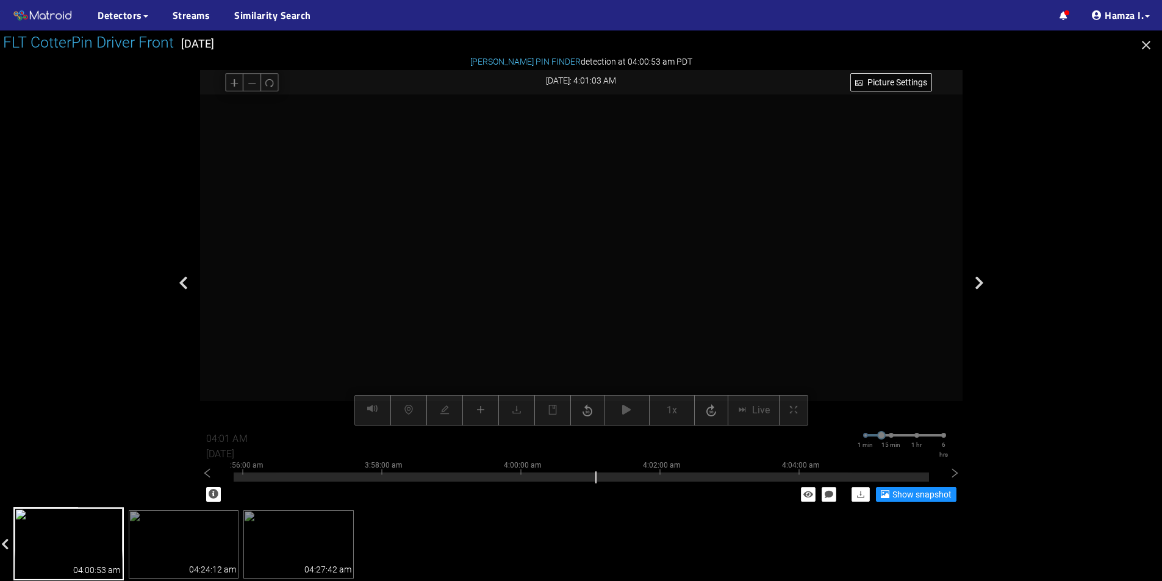
scroll to position [174, 0]
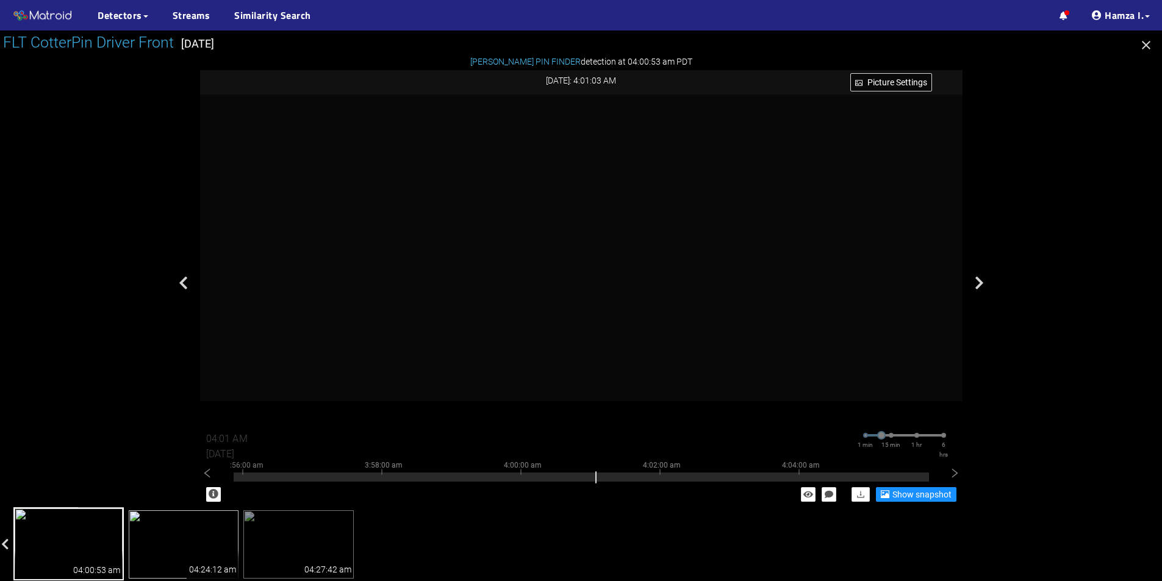
click at [198, 529] on img at bounding box center [184, 544] width 110 height 68
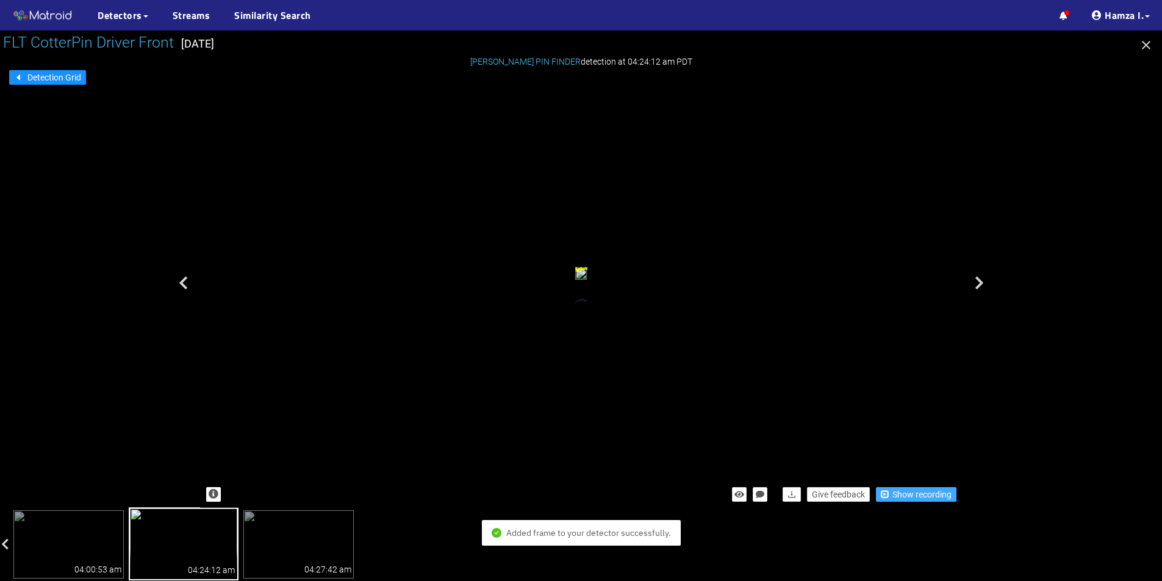
click at [902, 500] on span "Show recording" at bounding box center [921, 494] width 59 height 13
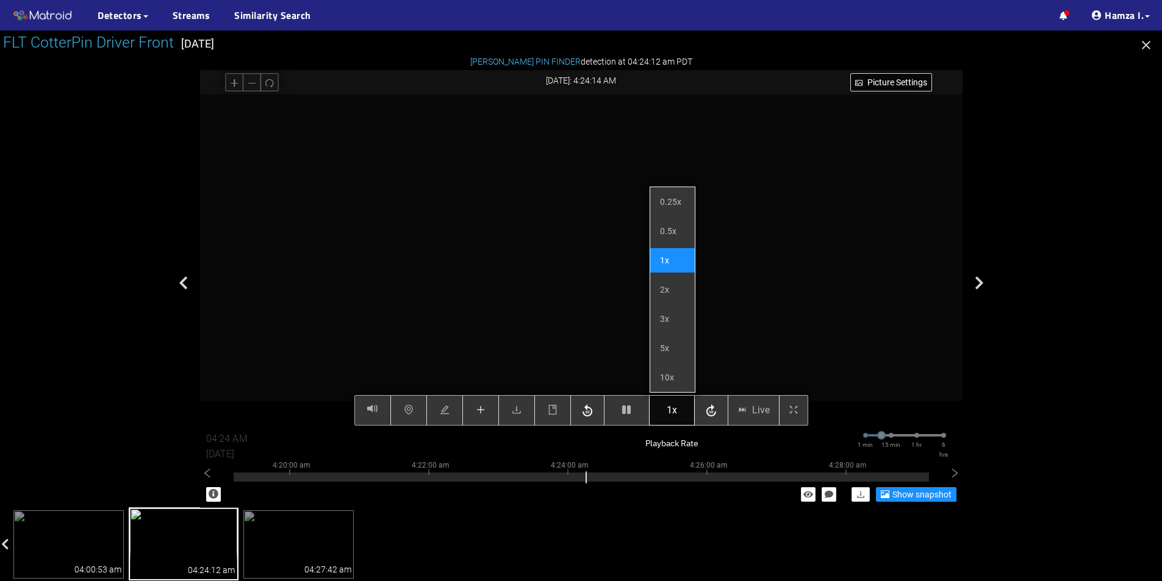
click at [666, 410] on button "1x" at bounding box center [672, 410] width 46 height 30
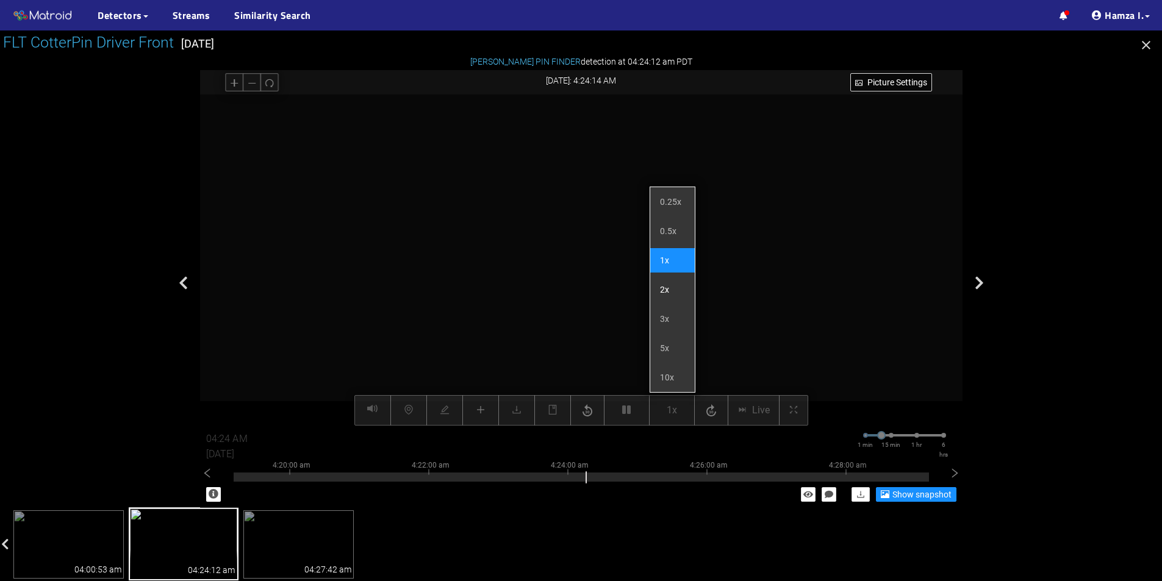
click at [675, 288] on li "2x" at bounding box center [672, 290] width 45 height 24
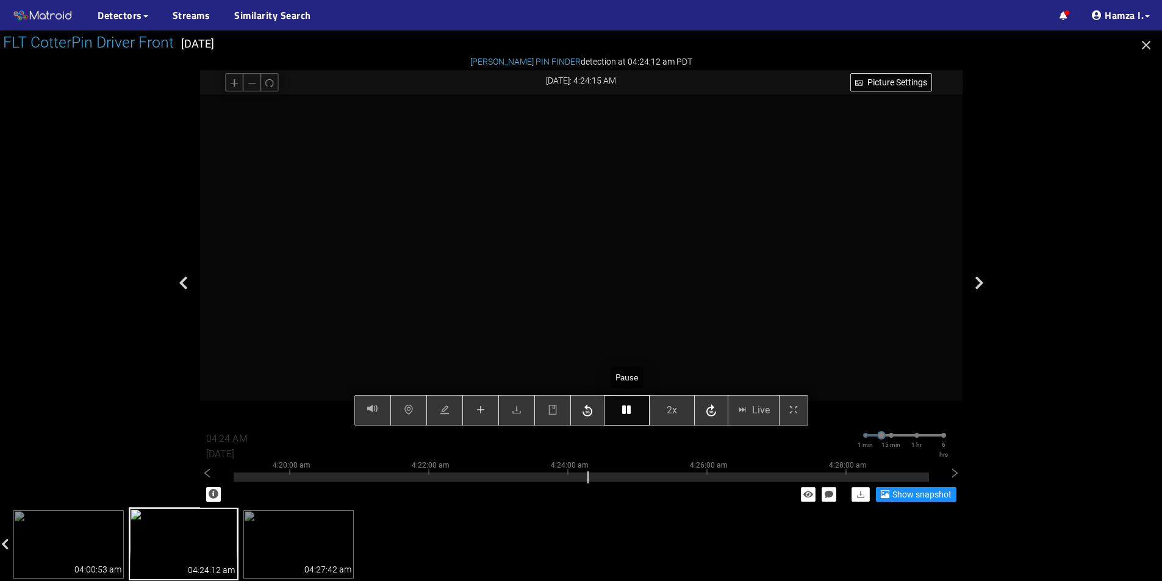
click at [628, 410] on icon "button" at bounding box center [626, 410] width 9 height 10
click at [625, 416] on div "Picture Settings 2x Live 04:24 AM 08/12/2025 1 min 15 min 1 hr 6 hrs 4:10:00 am…" at bounding box center [581, 260] width 762 height 331
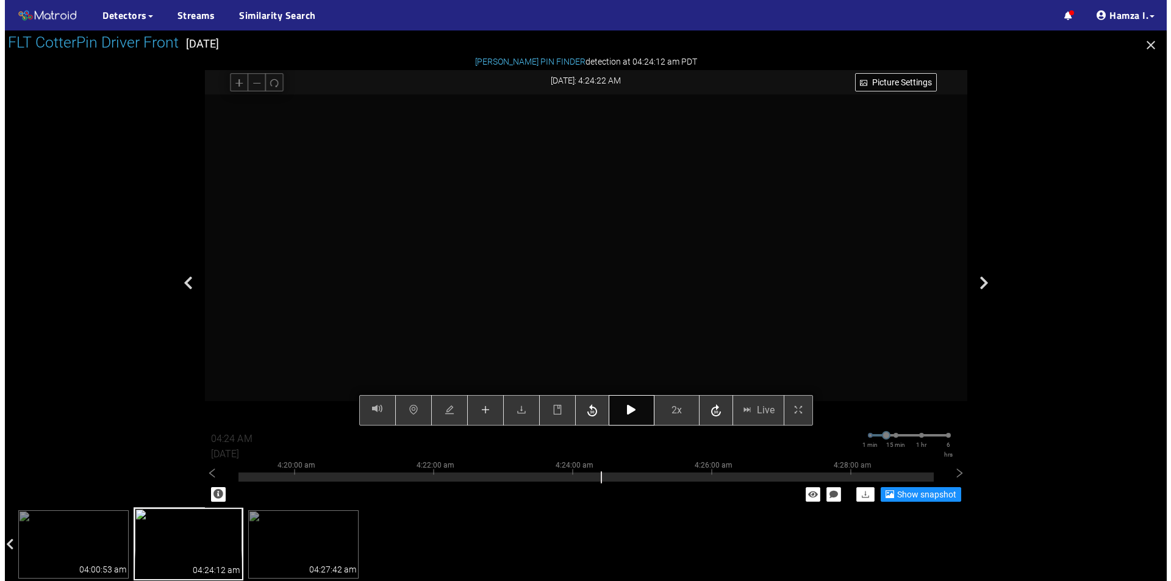
scroll to position [534, 0]
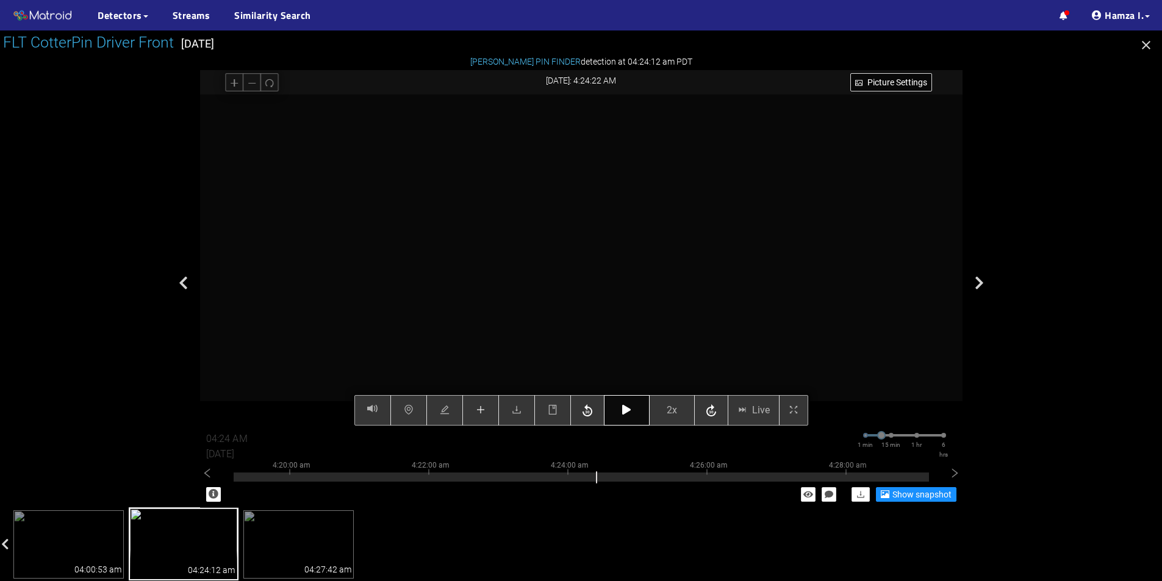
click at [625, 405] on div "Picture Settings 2x Live 04:24 AM 08/12/2025 1 min 15 min 1 hr 6 hrs 4:10:00 am…" at bounding box center [581, 260] width 762 height 331
click at [626, 410] on icon "button" at bounding box center [626, 410] width 9 height 10
click at [628, 407] on icon "button" at bounding box center [626, 410] width 9 height 10
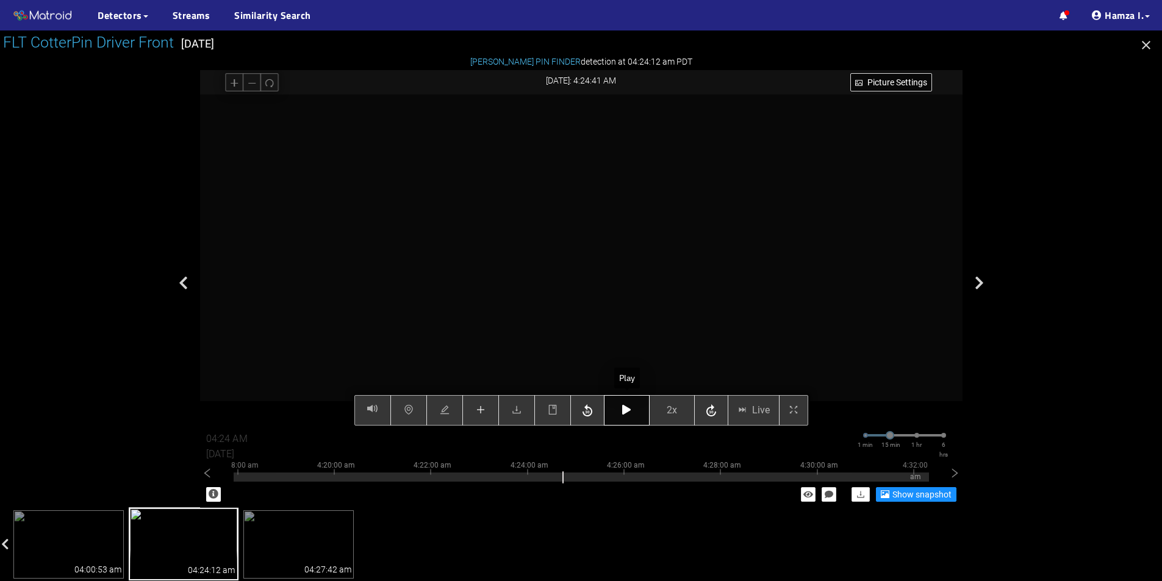
click at [628, 407] on icon "button" at bounding box center [626, 410] width 9 height 10
click at [475, 415] on button "button" at bounding box center [480, 410] width 37 height 30
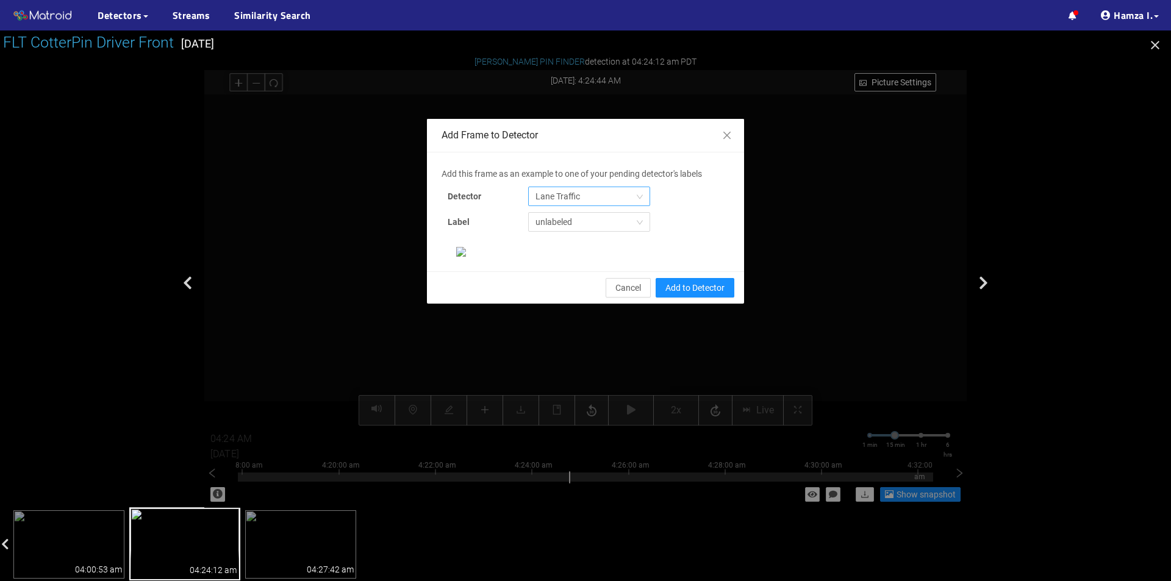
click at [573, 193] on span "Lane Traffic" at bounding box center [588, 196] width 107 height 18
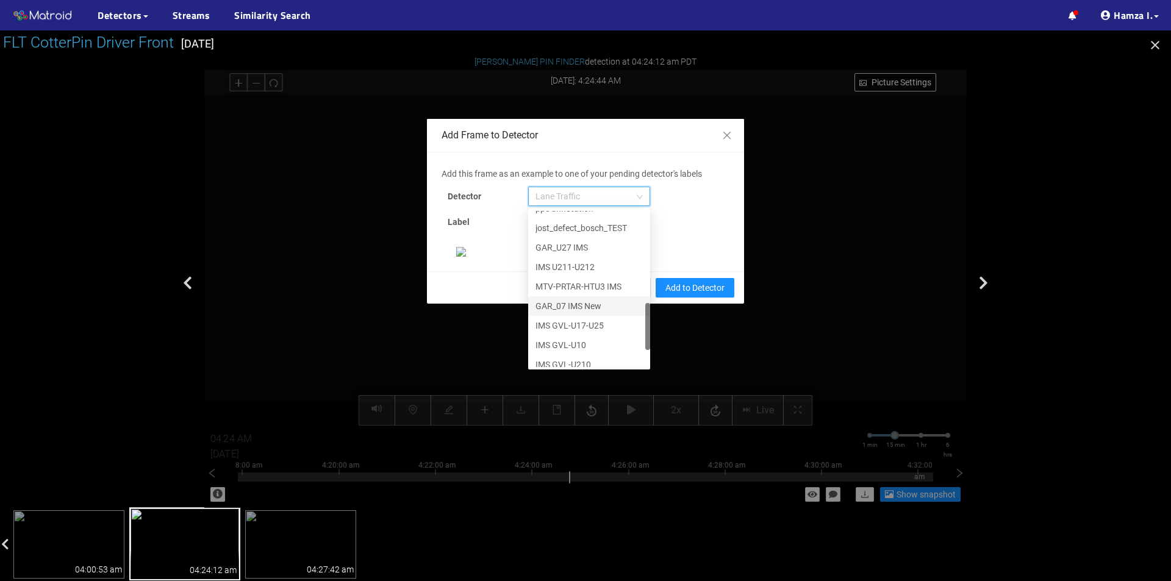
scroll to position [371, 0]
click at [561, 358] on div "[PERSON_NAME] Pin" at bounding box center [588, 357] width 107 height 13
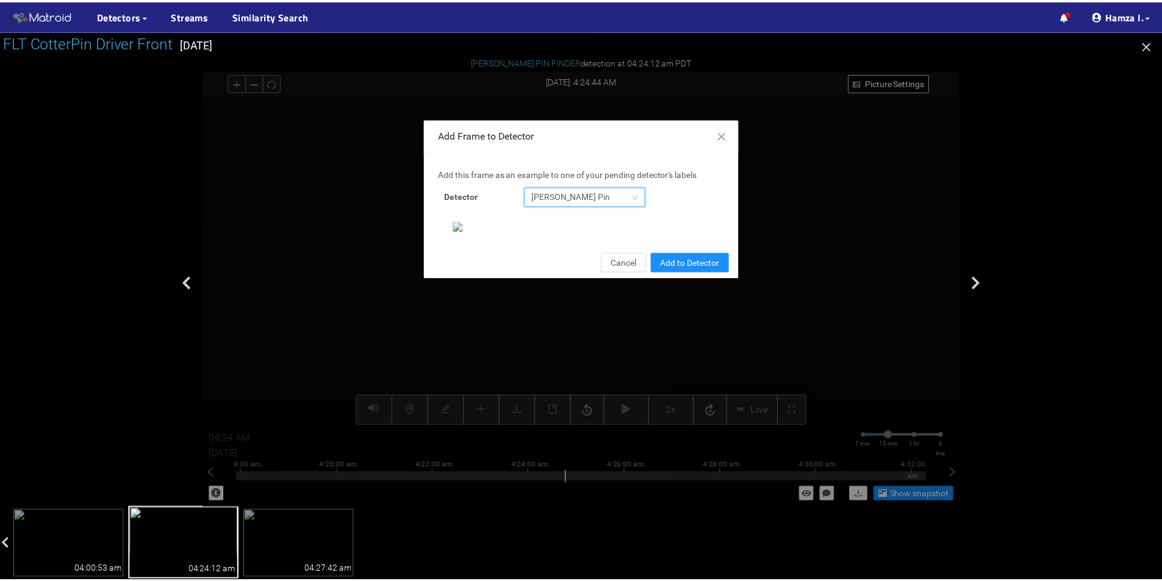
scroll to position [235, 0]
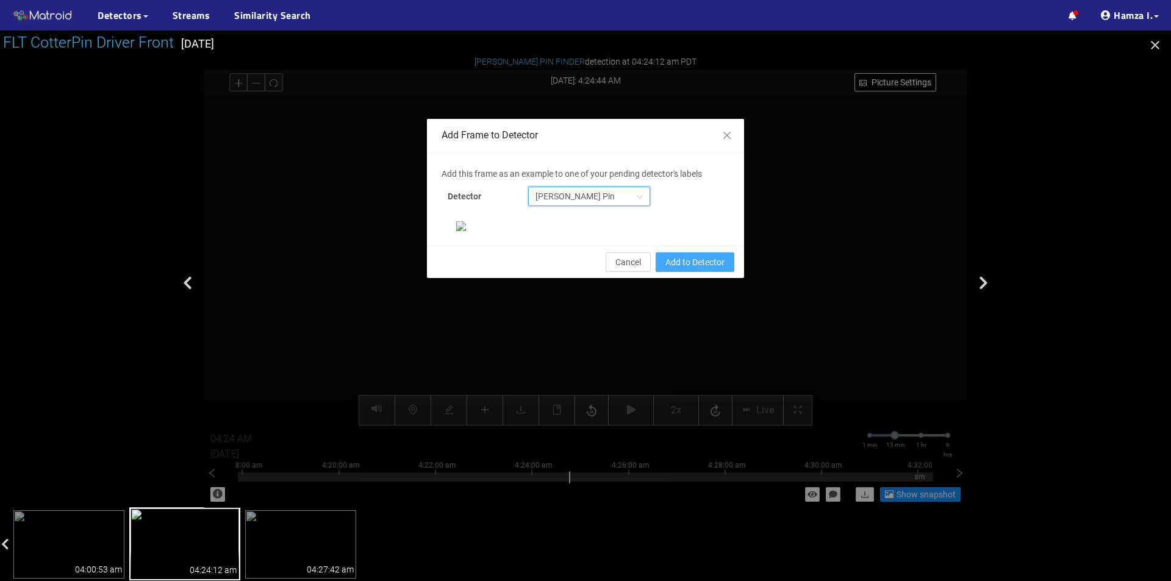
click at [686, 269] on span "Add to Detector" at bounding box center [694, 262] width 59 height 13
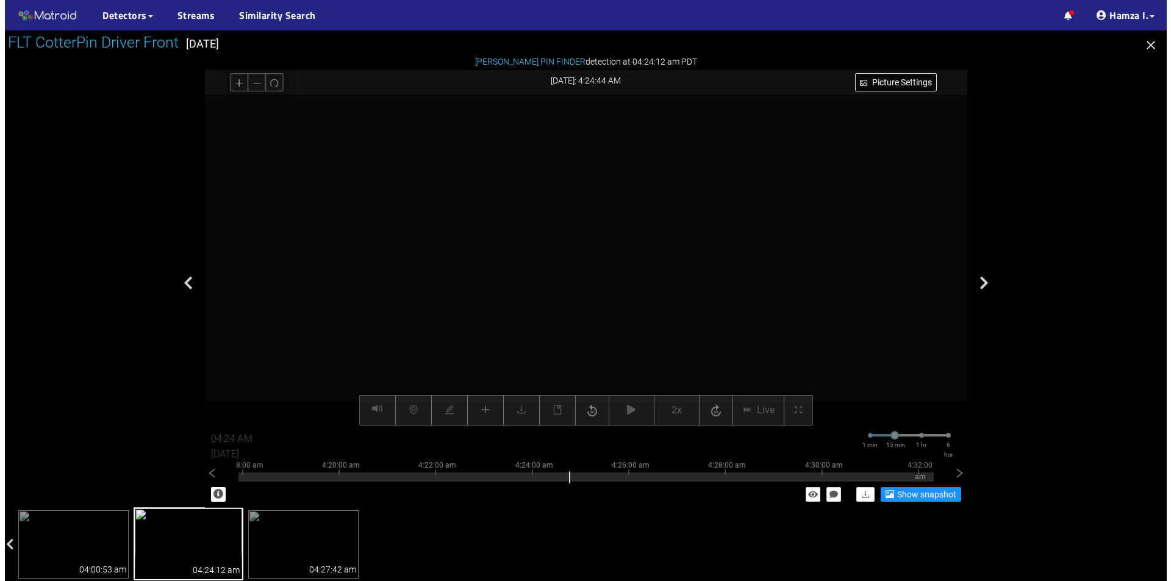
scroll to position [174, 0]
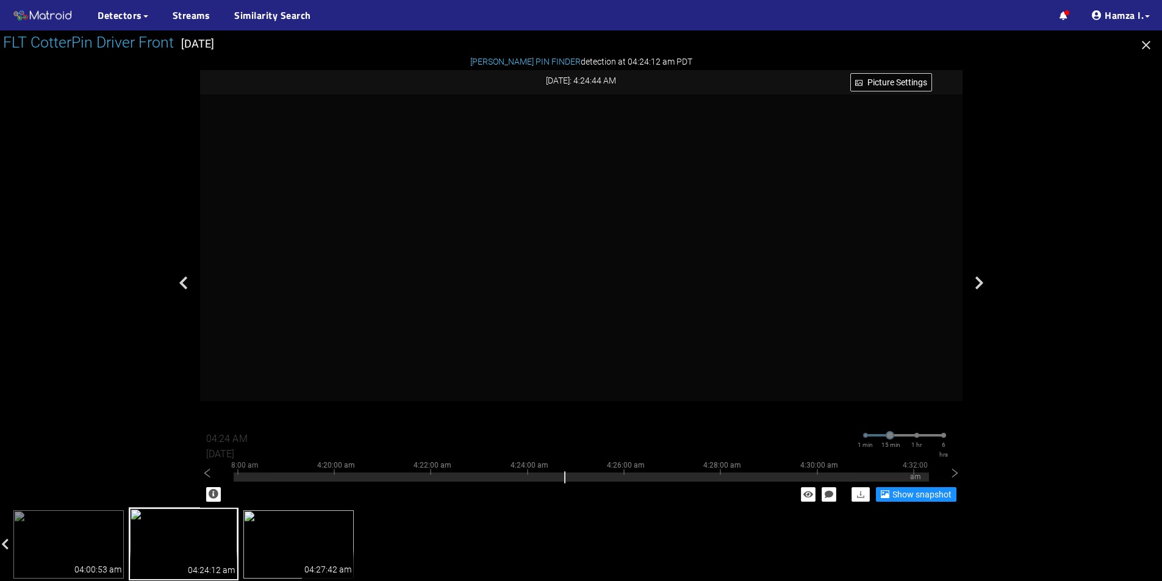
click at [295, 548] on img at bounding box center [298, 544] width 110 height 68
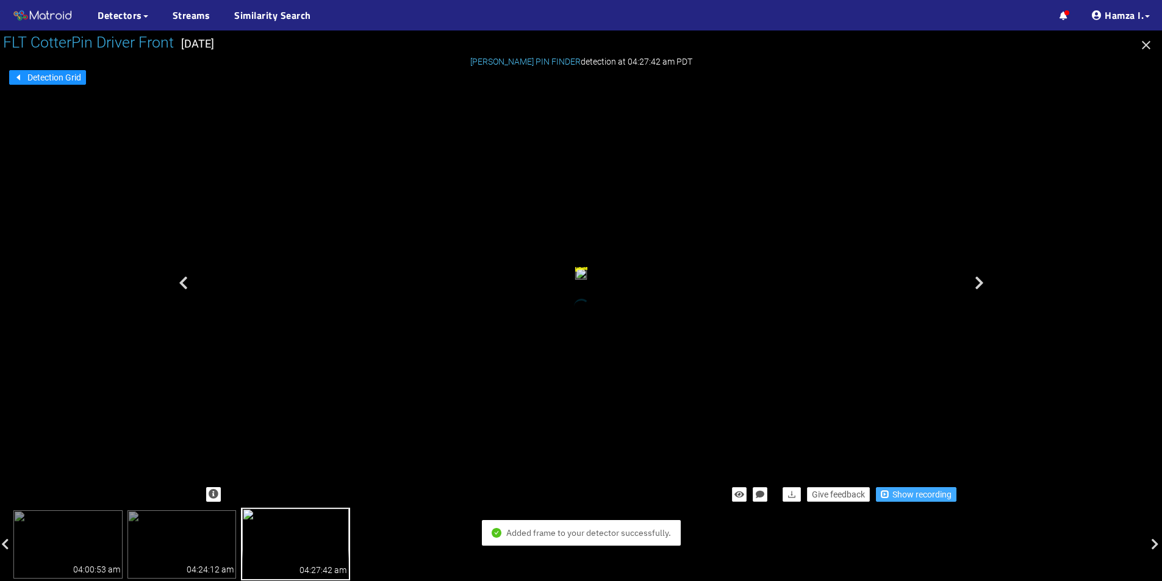
click at [896, 499] on span "Show recording" at bounding box center [921, 494] width 59 height 13
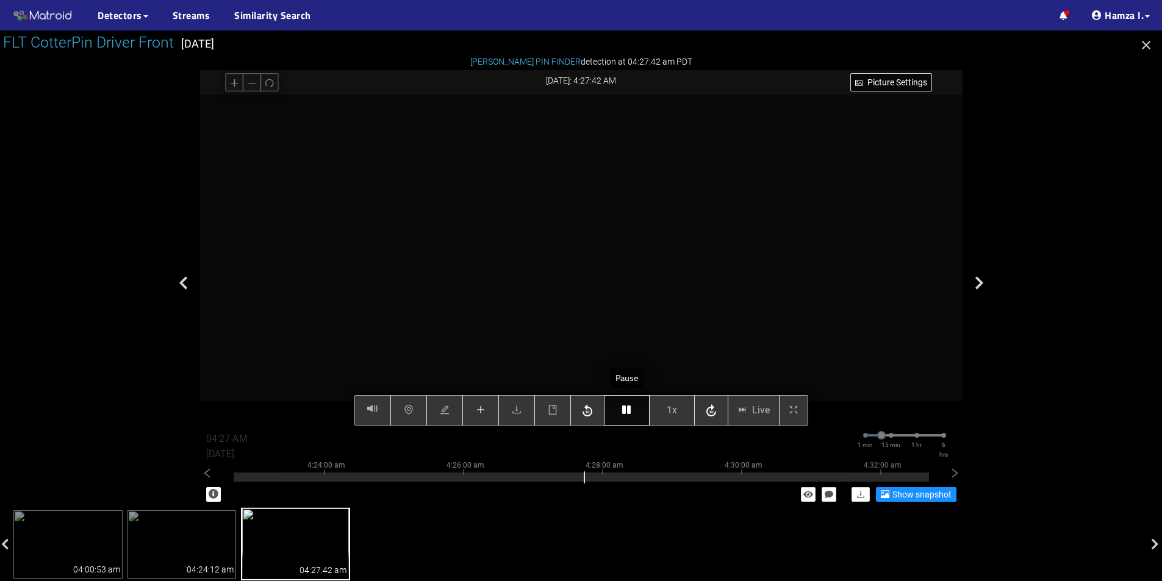
click at [625, 415] on icon "button" at bounding box center [626, 410] width 9 height 10
click at [620, 414] on button "button" at bounding box center [627, 410] width 46 height 30
click at [626, 414] on icon "button" at bounding box center [626, 410] width 9 height 10
click at [621, 409] on button "button" at bounding box center [627, 410] width 46 height 30
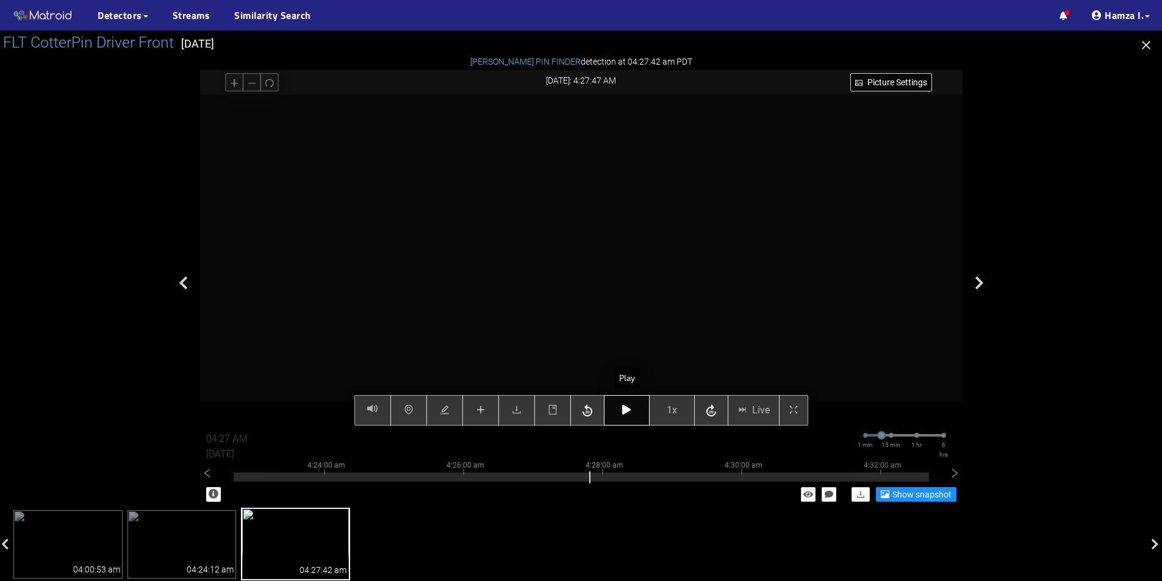
click at [622, 409] on icon "button" at bounding box center [626, 410] width 9 height 10
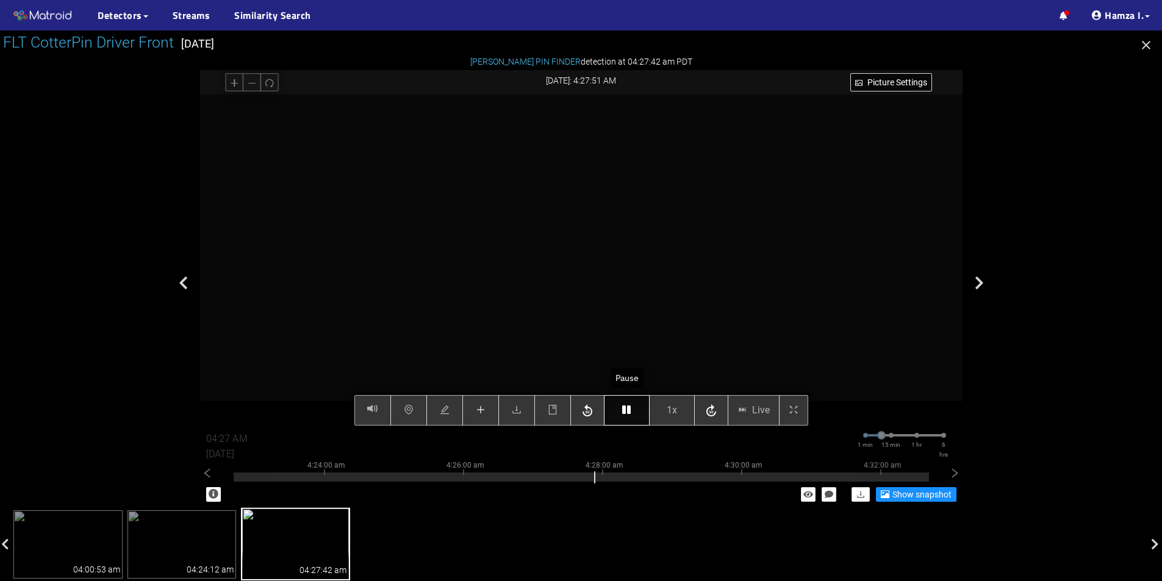
click at [622, 409] on icon "button" at bounding box center [626, 410] width 9 height 10
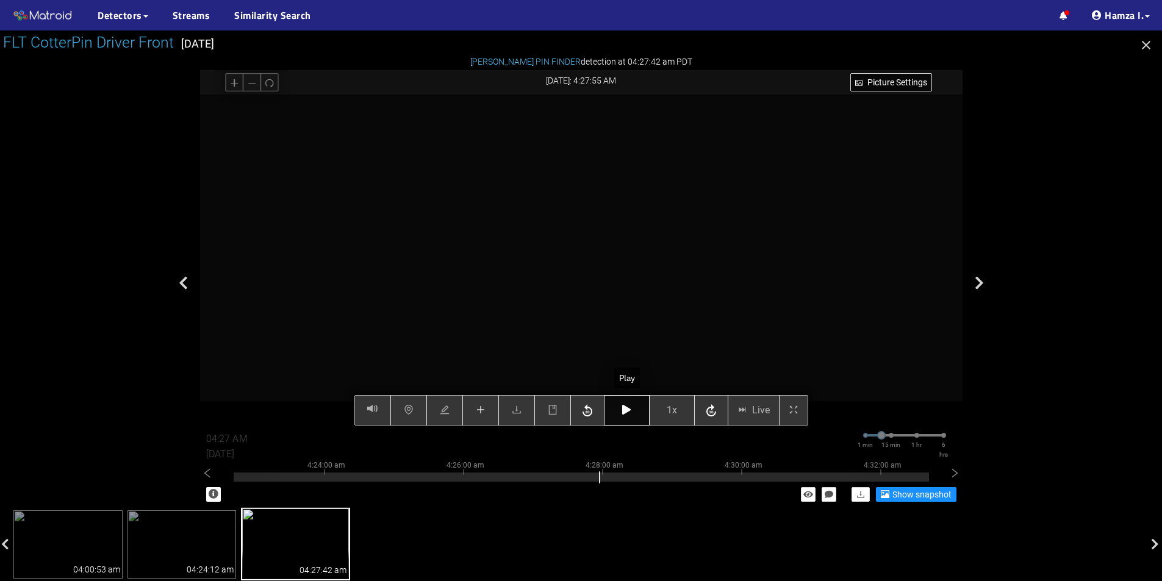
click at [626, 400] on button "button" at bounding box center [627, 410] width 46 height 30
click at [626, 410] on icon "button" at bounding box center [626, 410] width 9 height 10
click at [629, 407] on icon "button" at bounding box center [626, 410] width 9 height 10
drag, startPoint x: 633, startPoint y: 395, endPoint x: 631, endPoint y: 403, distance: 8.1
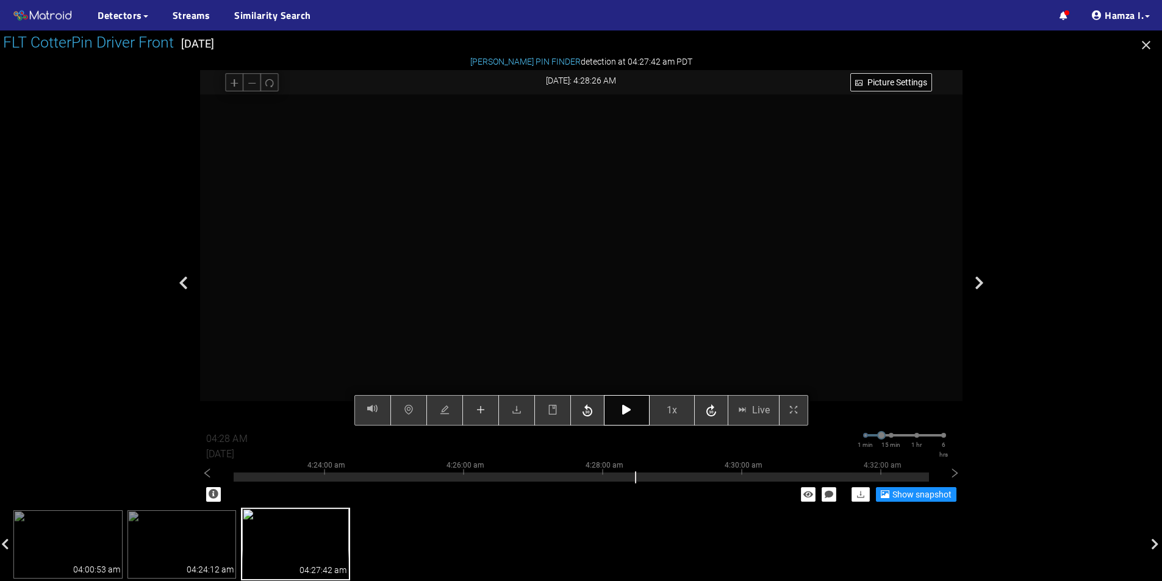
click at [631, 401] on div "Picture Settings 1x Live 04:28 AM 08/12/2025 1 min 15 min 1 hr 6 hrs 4:14:00 am…" at bounding box center [581, 260] width 762 height 331
click at [630, 415] on icon "button" at bounding box center [626, 410] width 9 height 10
click at [630, 416] on button "button" at bounding box center [627, 410] width 46 height 30
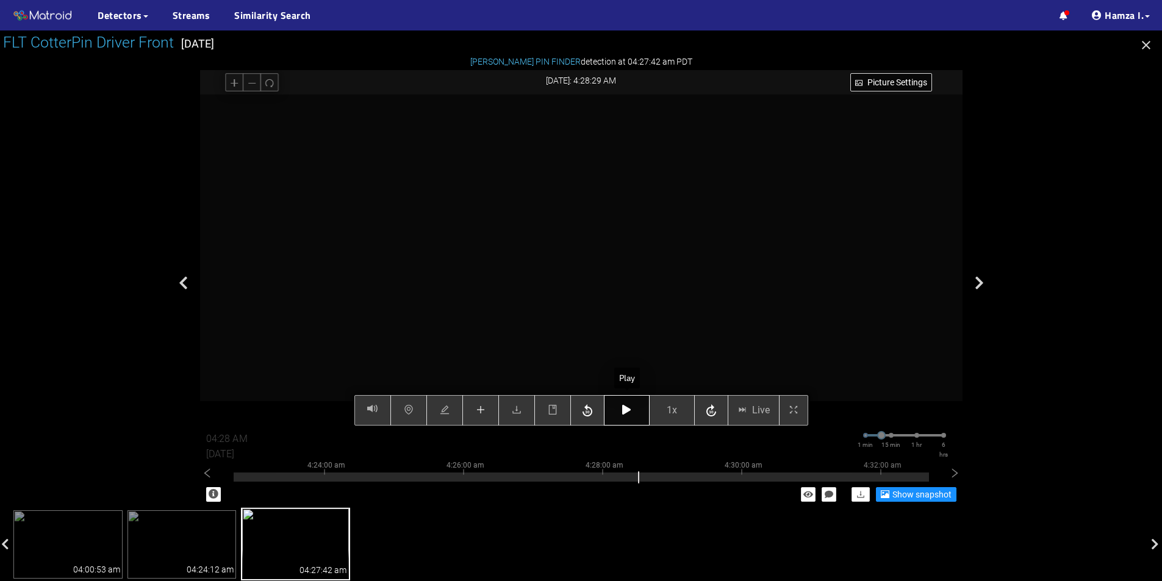
click at [630, 416] on button "button" at bounding box center [627, 410] width 46 height 30
click at [632, 412] on button "button" at bounding box center [627, 410] width 46 height 30
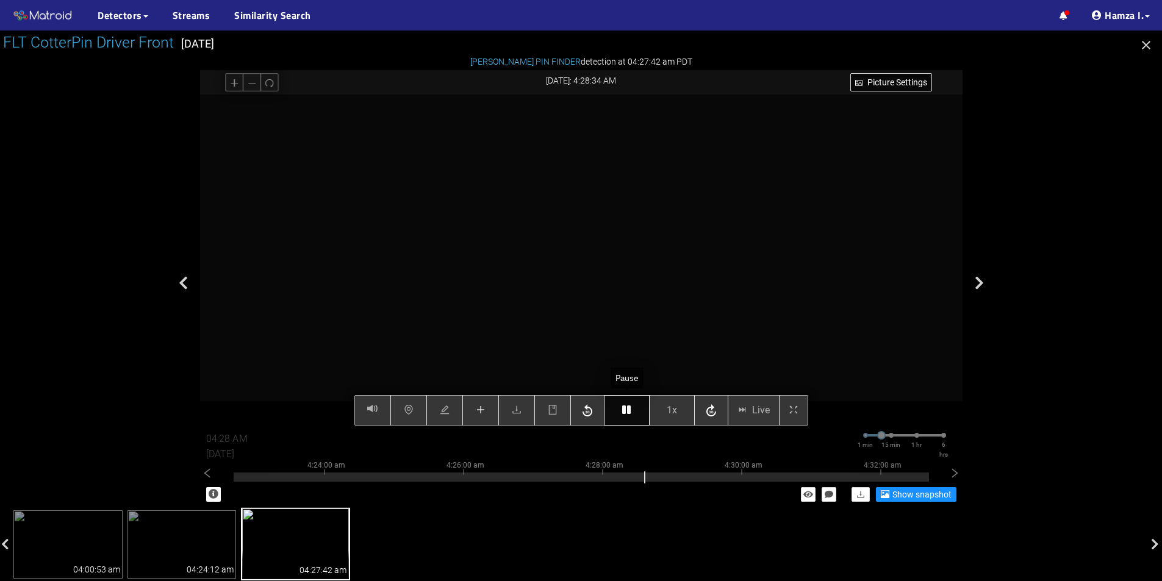
click at [632, 412] on button "button" at bounding box center [627, 410] width 46 height 30
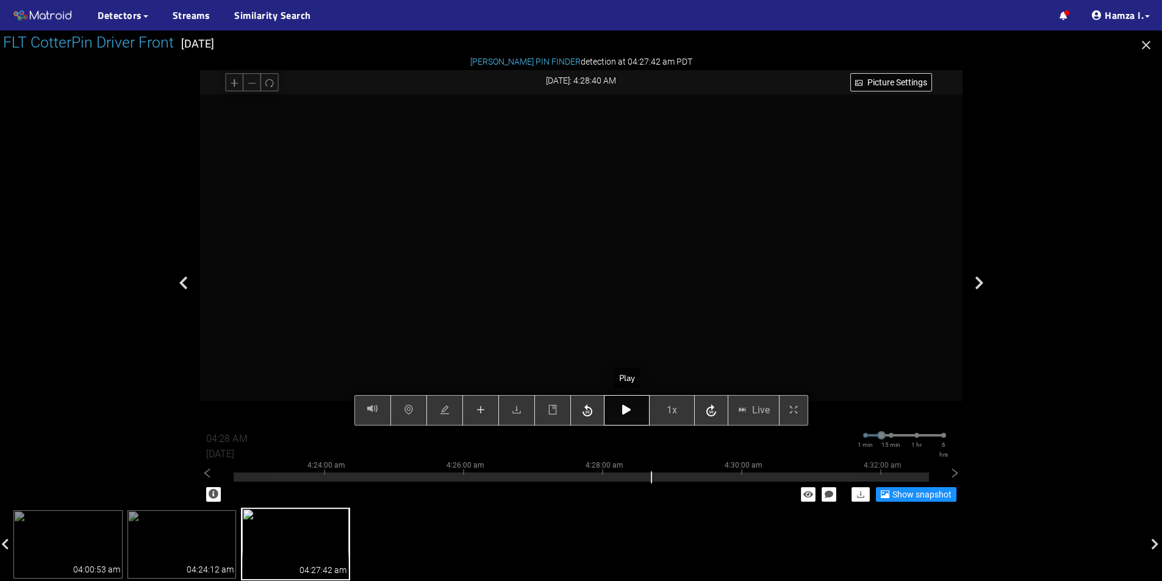
click at [632, 412] on button "button" at bounding box center [627, 410] width 46 height 30
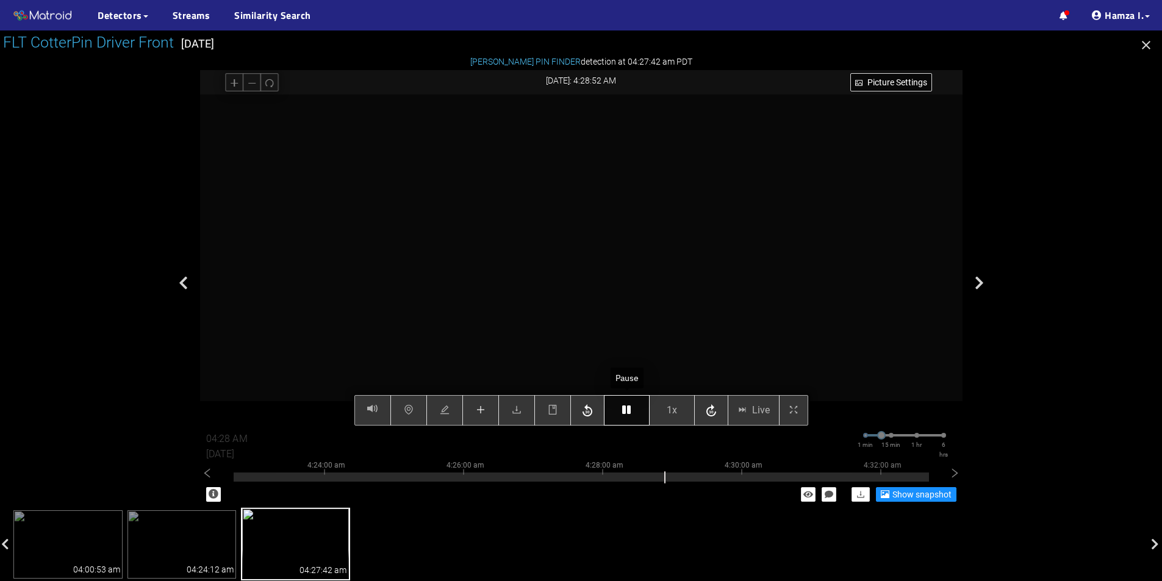
click at [632, 412] on button "button" at bounding box center [627, 410] width 46 height 30
click at [632, 413] on button "button" at bounding box center [627, 410] width 46 height 30
click at [633, 414] on button "button" at bounding box center [627, 410] width 46 height 30
click at [631, 409] on icon "button" at bounding box center [626, 410] width 9 height 10
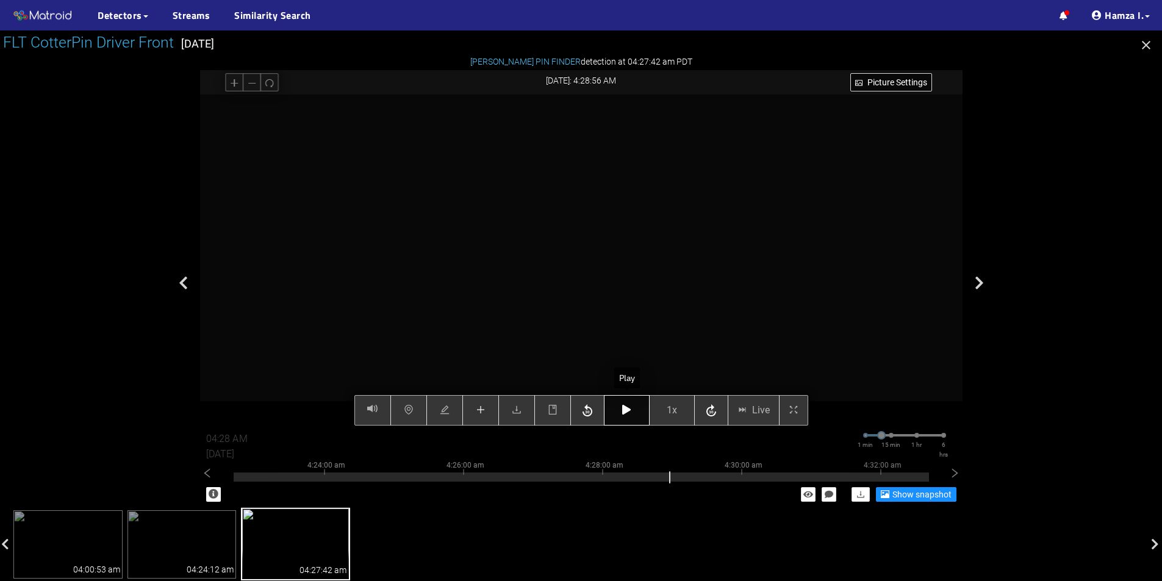
click at [632, 410] on button "button" at bounding box center [627, 410] width 46 height 30
click at [631, 396] on button "button" at bounding box center [627, 410] width 46 height 30
type input "04:29 AM"
click at [629, 401] on button "button" at bounding box center [627, 410] width 46 height 30
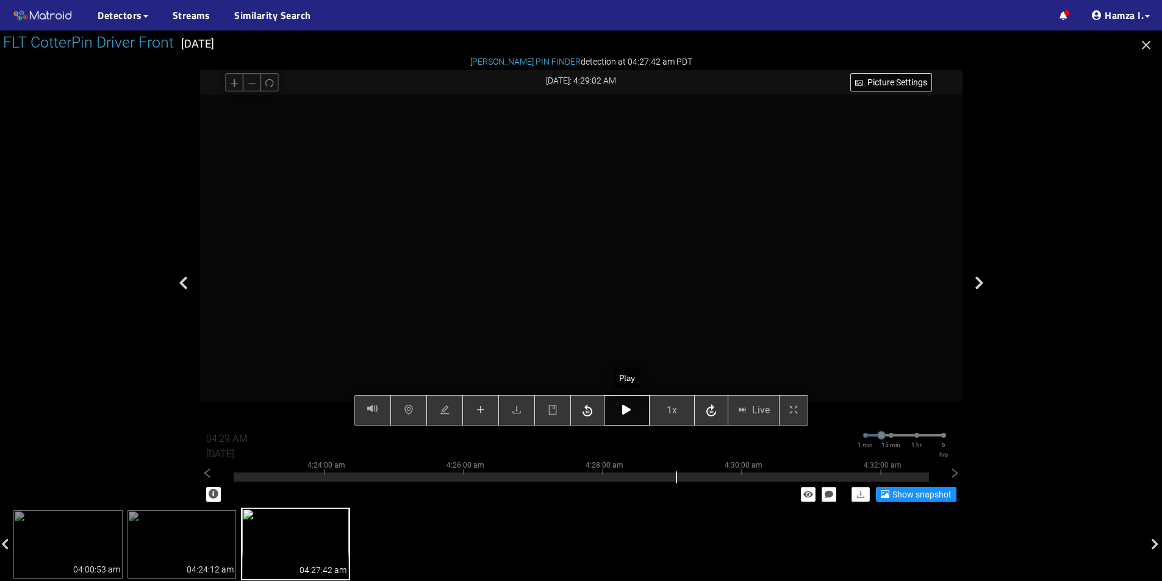
click at [629, 401] on button "button" at bounding box center [627, 410] width 46 height 30
click at [629, 404] on button "button" at bounding box center [627, 410] width 46 height 30
click at [631, 404] on button "button" at bounding box center [627, 410] width 46 height 30
click at [630, 407] on icon "button" at bounding box center [626, 410] width 9 height 10
click at [480, 409] on icon "plus" at bounding box center [481, 410] width 10 height 10
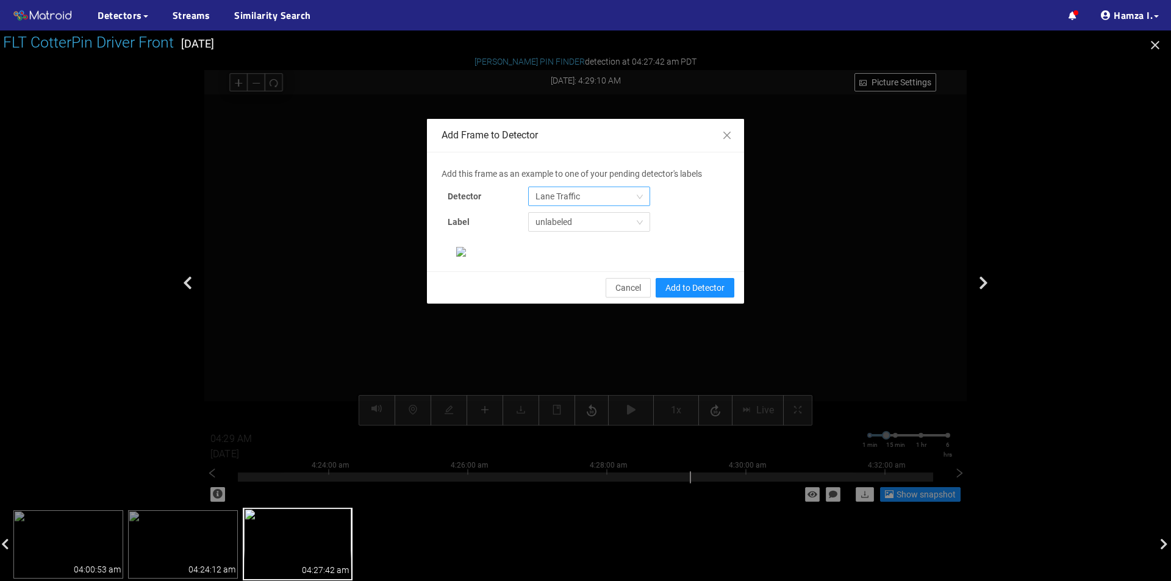
click at [576, 195] on span "Lane Traffic" at bounding box center [588, 196] width 107 height 18
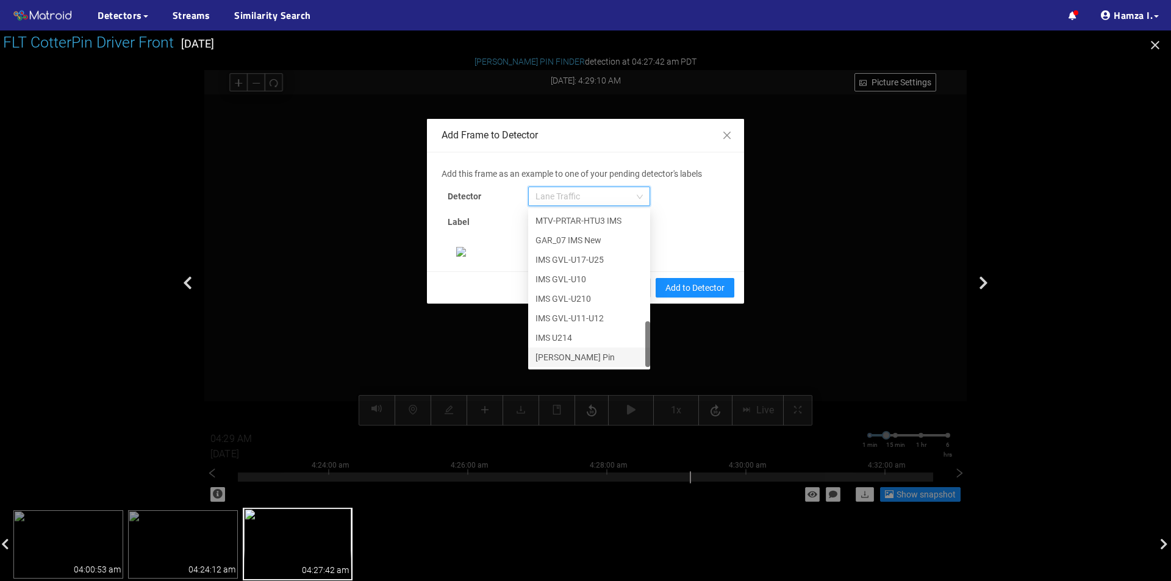
scroll to position [122, 0]
click at [565, 351] on div "[PERSON_NAME] Pin" at bounding box center [588, 357] width 107 height 13
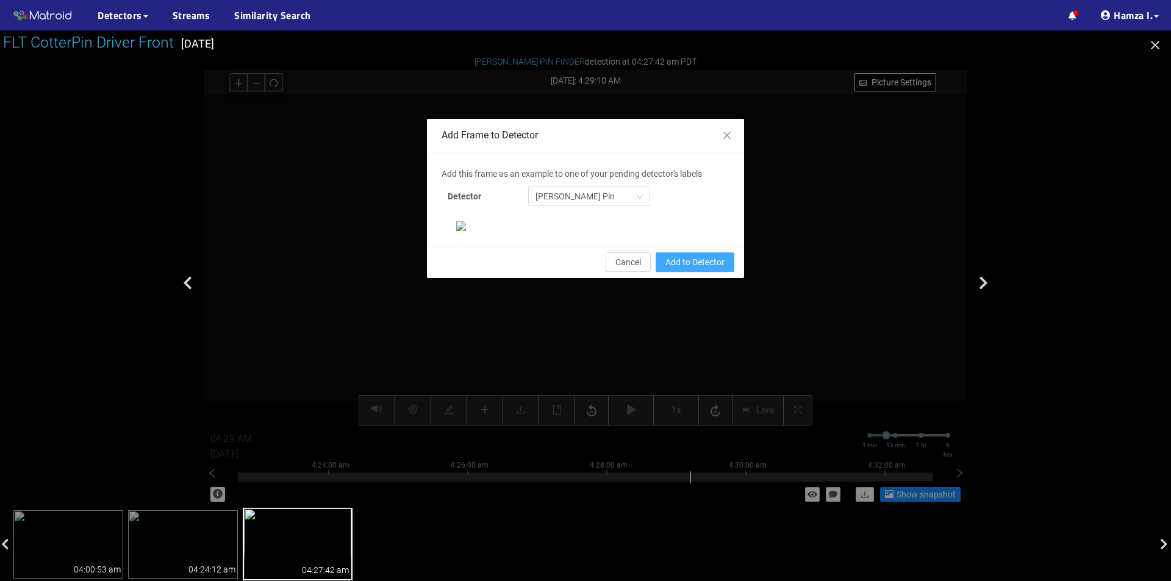
click at [686, 269] on span "Add to Detector" at bounding box center [694, 262] width 59 height 13
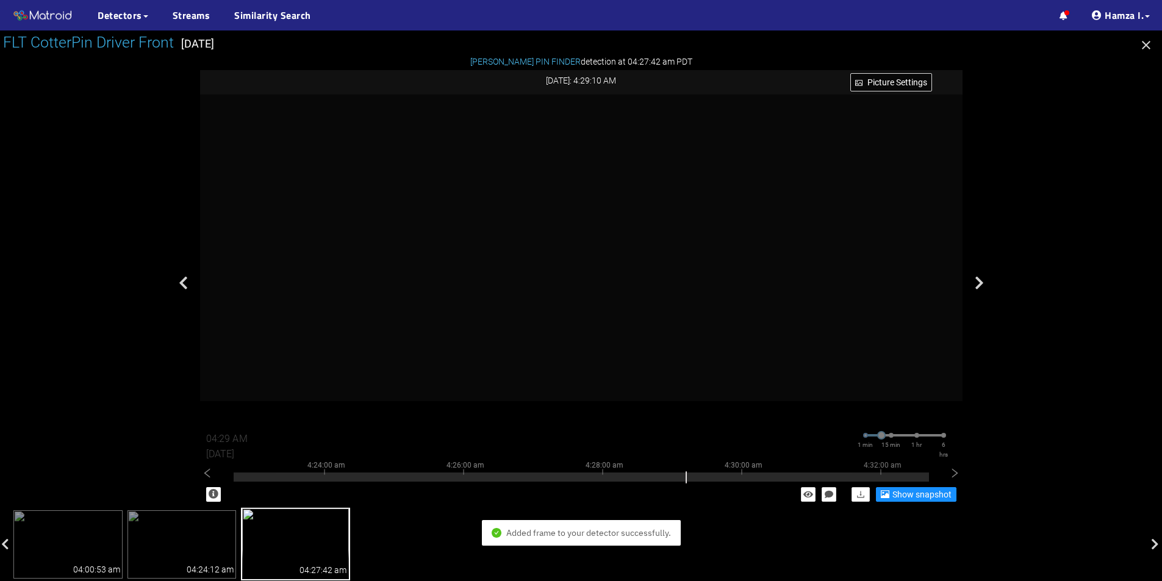
click at [1144, 44] on icon "button" at bounding box center [1146, 45] width 15 height 15
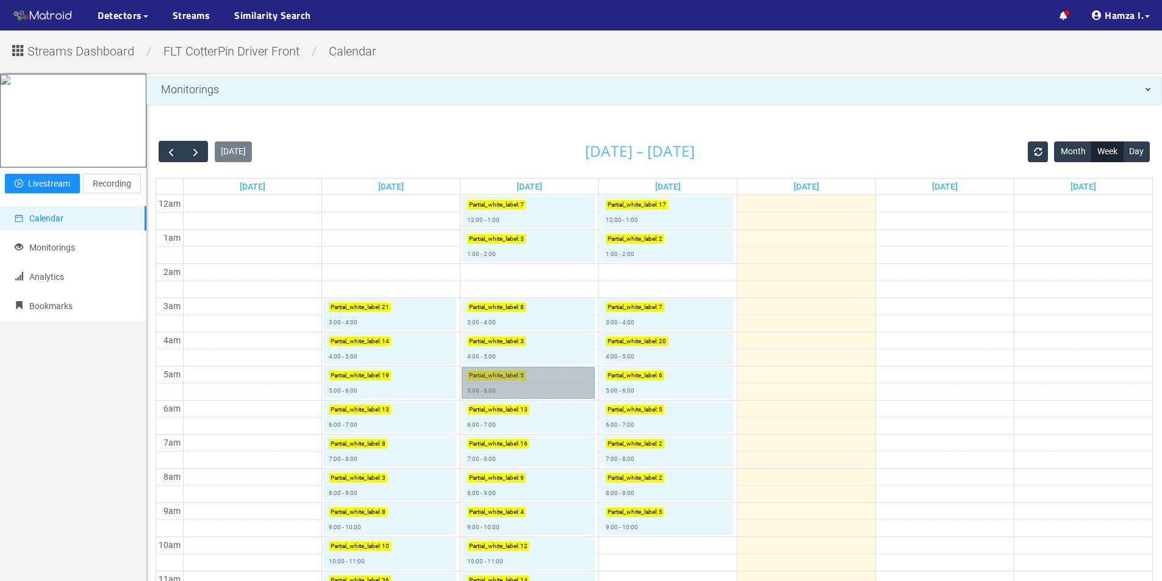
click at [512, 380] on link "Partial_white_label : 5 5:00 - 6:00" at bounding box center [528, 383] width 133 height 32
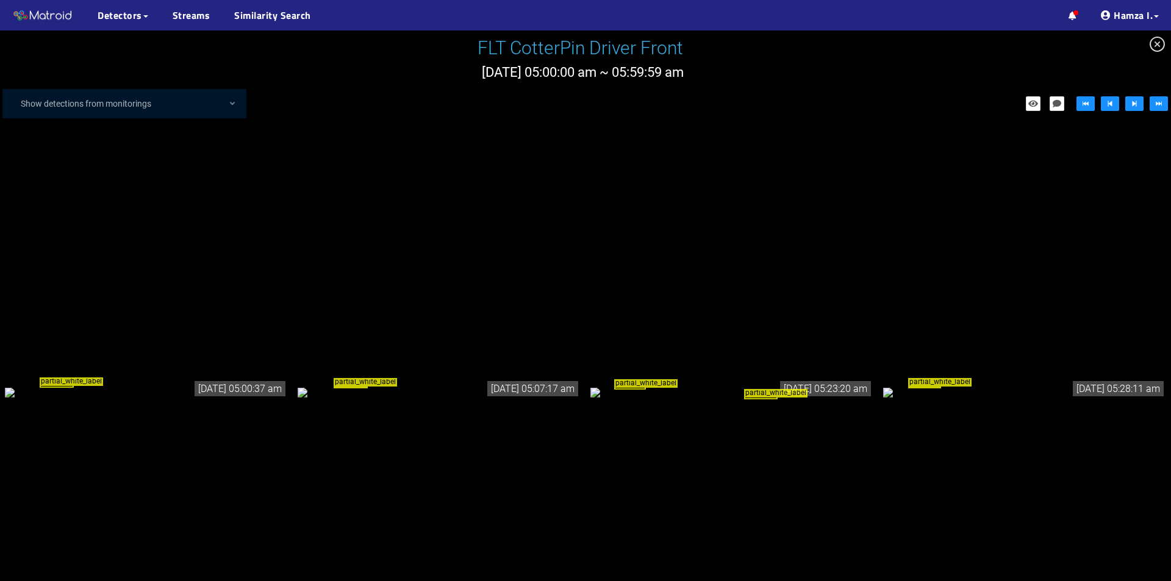
click at [185, 385] on div "partial_white_label" at bounding box center [146, 391] width 283 height 13
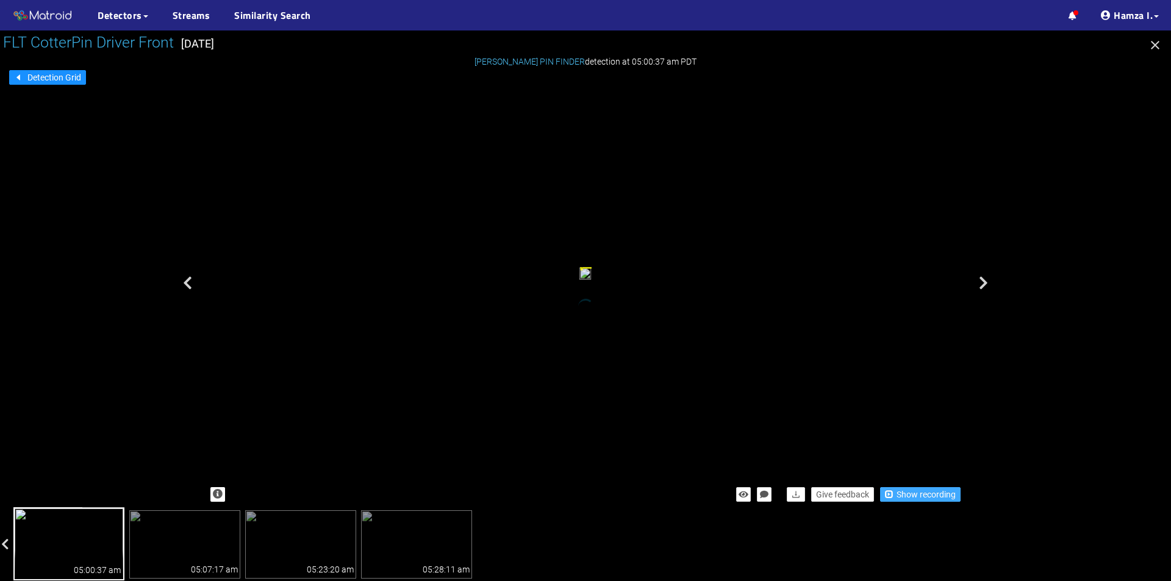
click at [923, 490] on span "Show recording" at bounding box center [926, 494] width 59 height 13
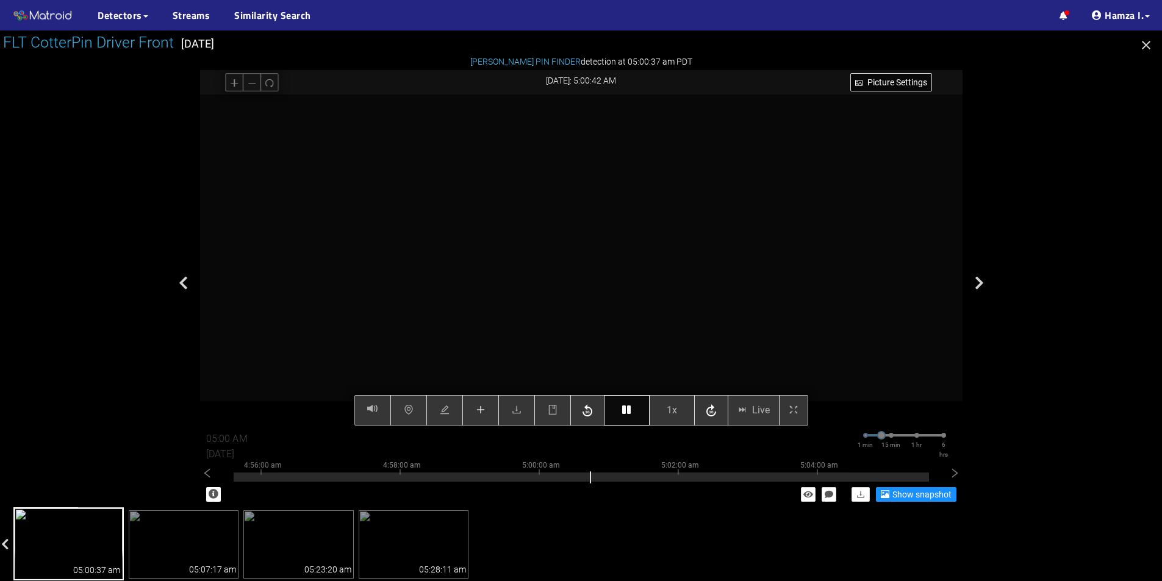
click at [632, 409] on button "button" at bounding box center [627, 410] width 46 height 30
click at [630, 410] on icon "button" at bounding box center [626, 410] width 9 height 10
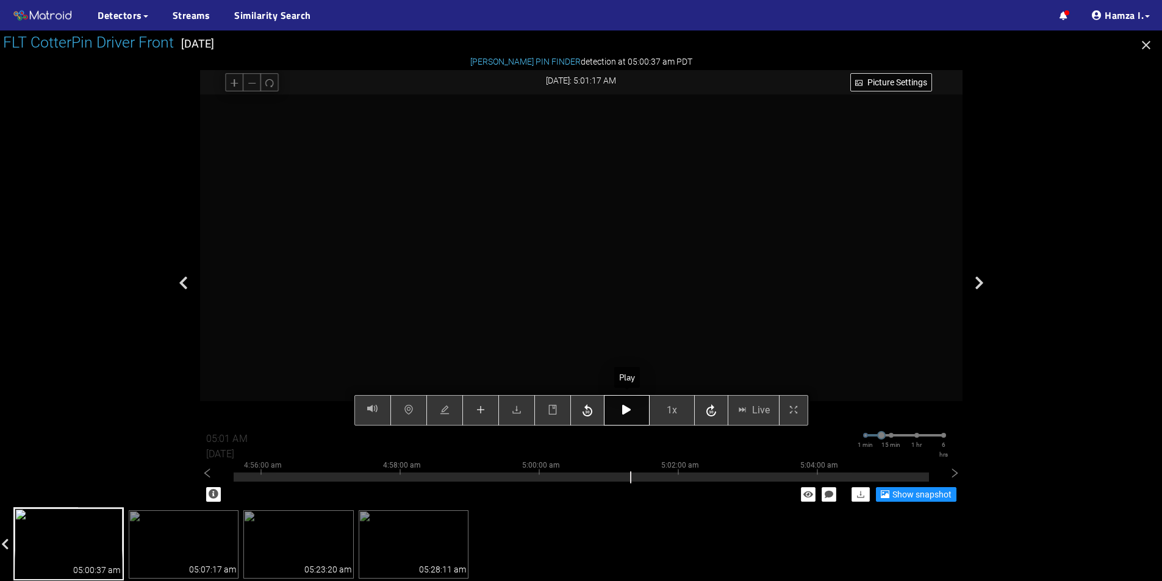
click at [631, 404] on button "button" at bounding box center [627, 410] width 46 height 30
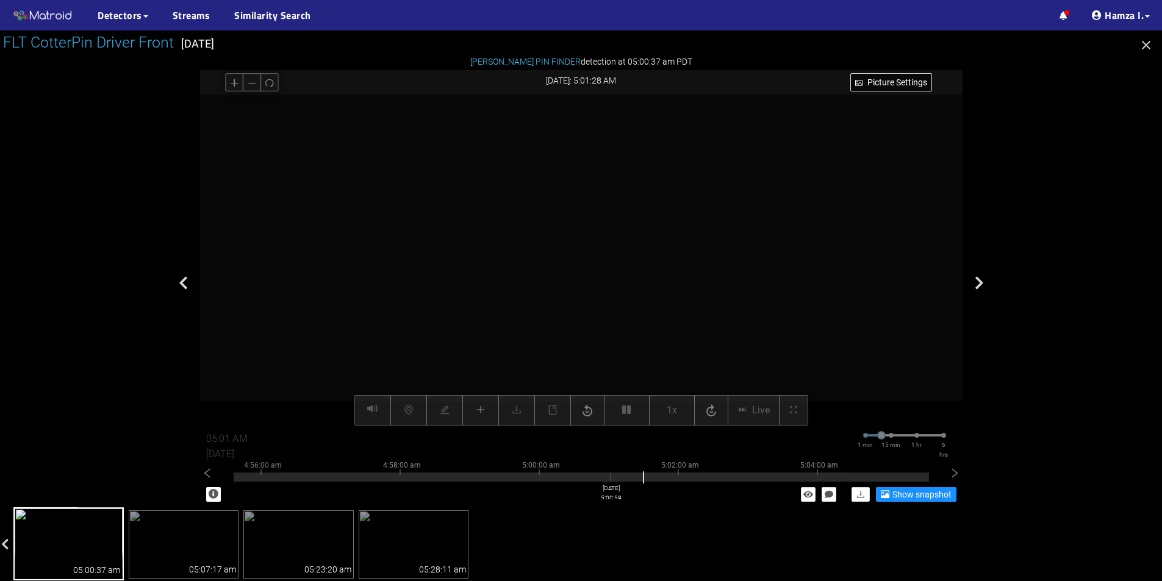
click at [611, 478] on div at bounding box center [581, 477] width 695 height 9
type input "05:01 AM"
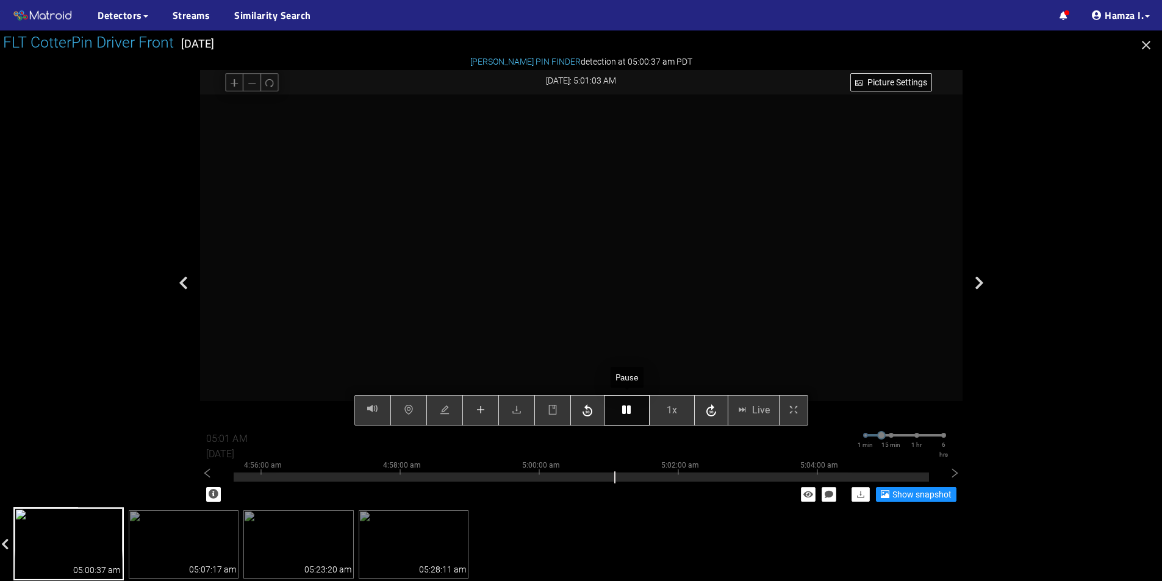
click at [625, 412] on icon "button" at bounding box center [626, 410] width 9 height 10
click at [621, 413] on button "button" at bounding box center [627, 410] width 46 height 30
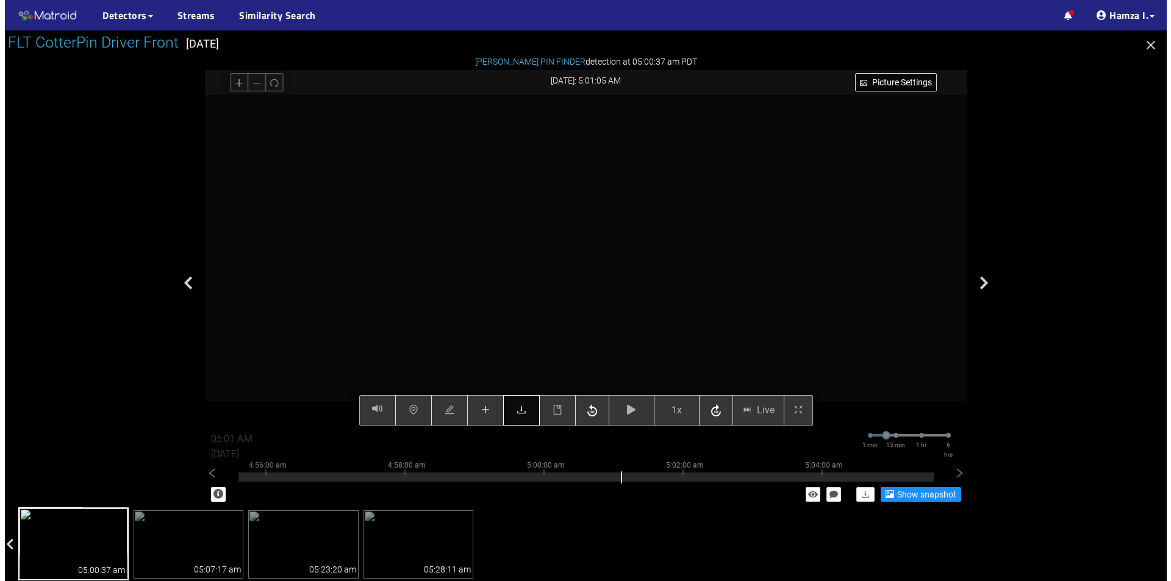
scroll to position [534, 0]
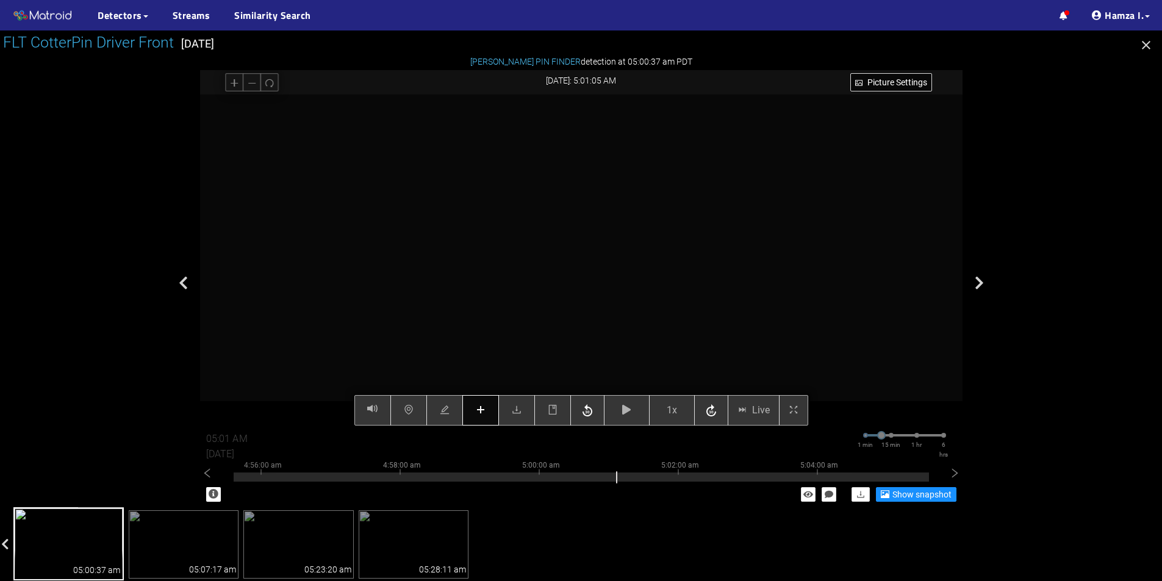
click at [481, 410] on icon "plus" at bounding box center [480, 410] width 1 height 8
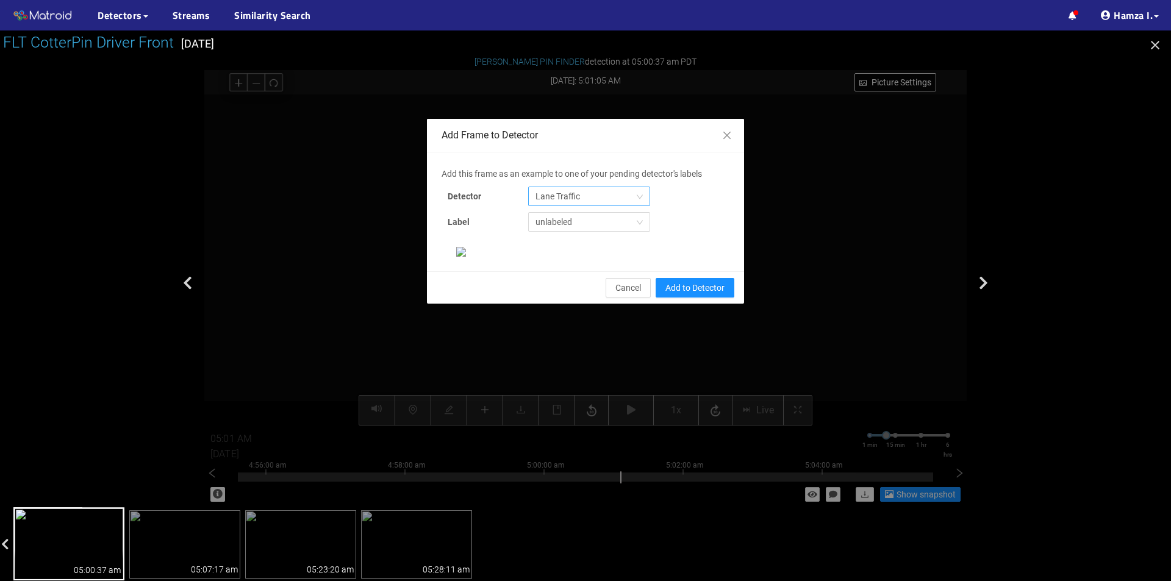
click at [582, 196] on span "Lane Traffic" at bounding box center [588, 196] width 107 height 18
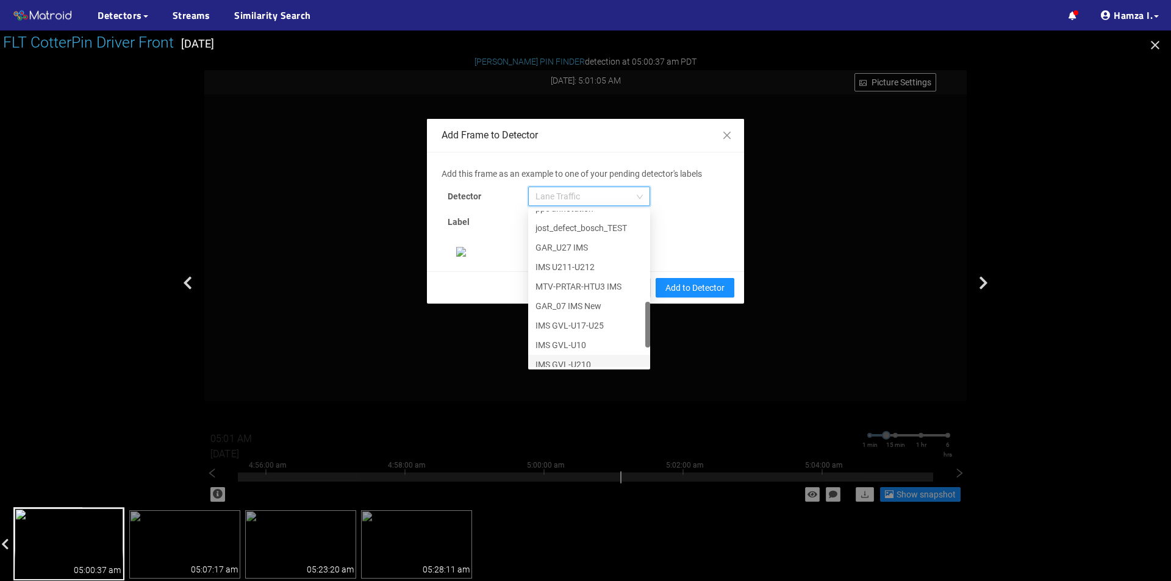
scroll to position [371, 0]
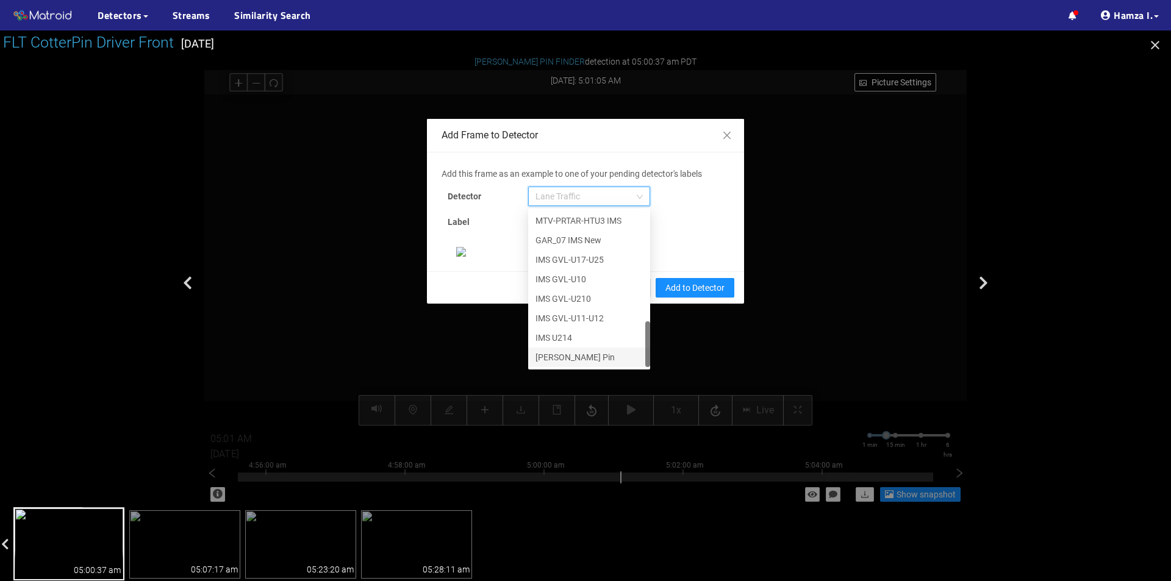
click at [564, 351] on div "[PERSON_NAME] Pin" at bounding box center [588, 357] width 107 height 13
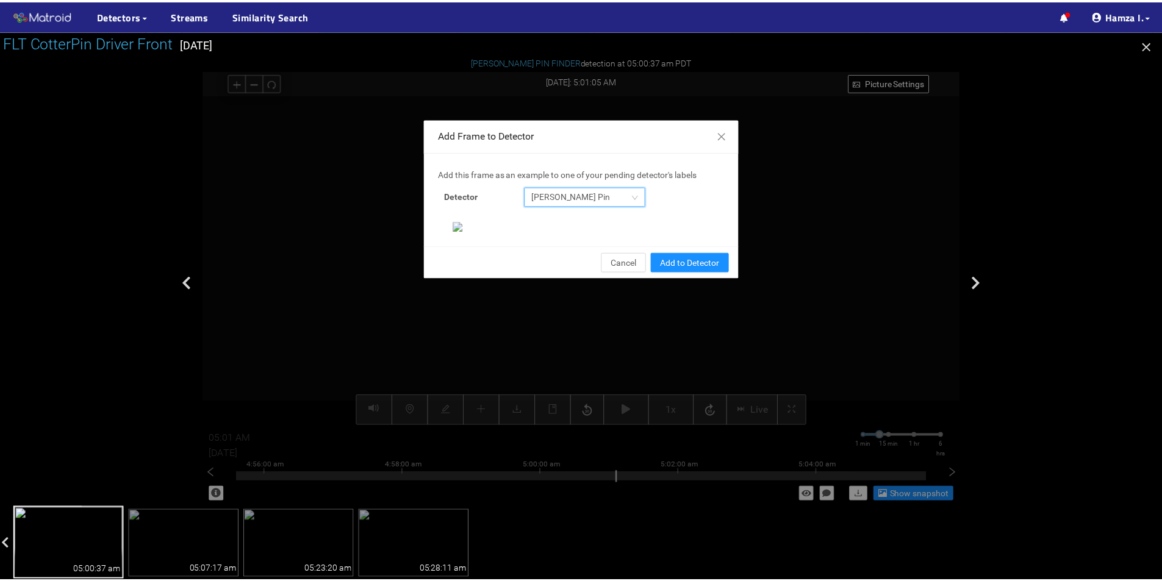
scroll to position [235, 0]
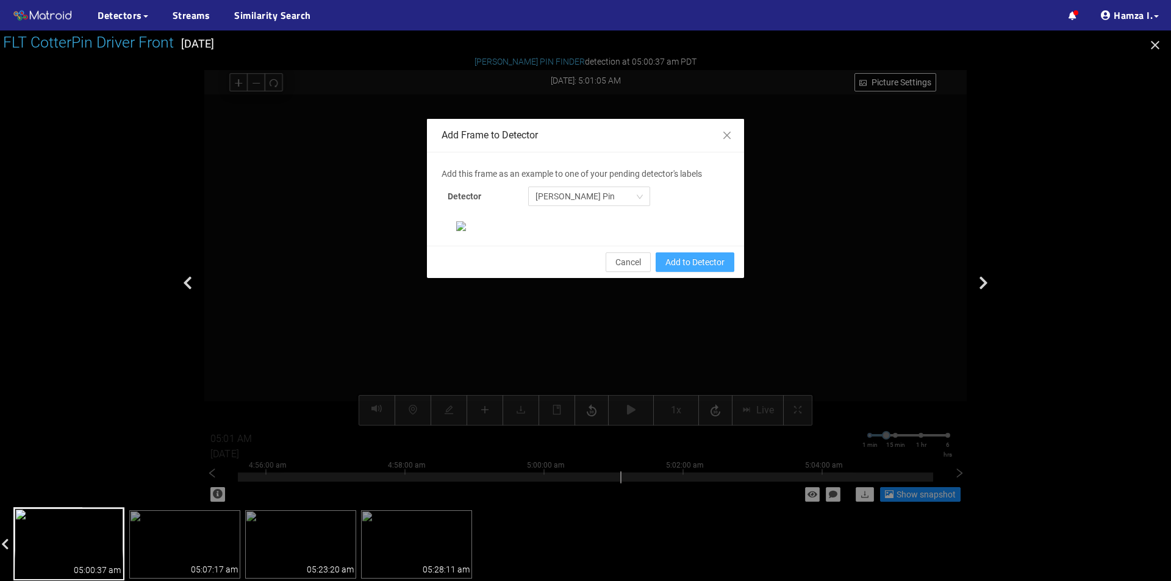
click at [667, 269] on span "Add to Detector" at bounding box center [694, 262] width 59 height 13
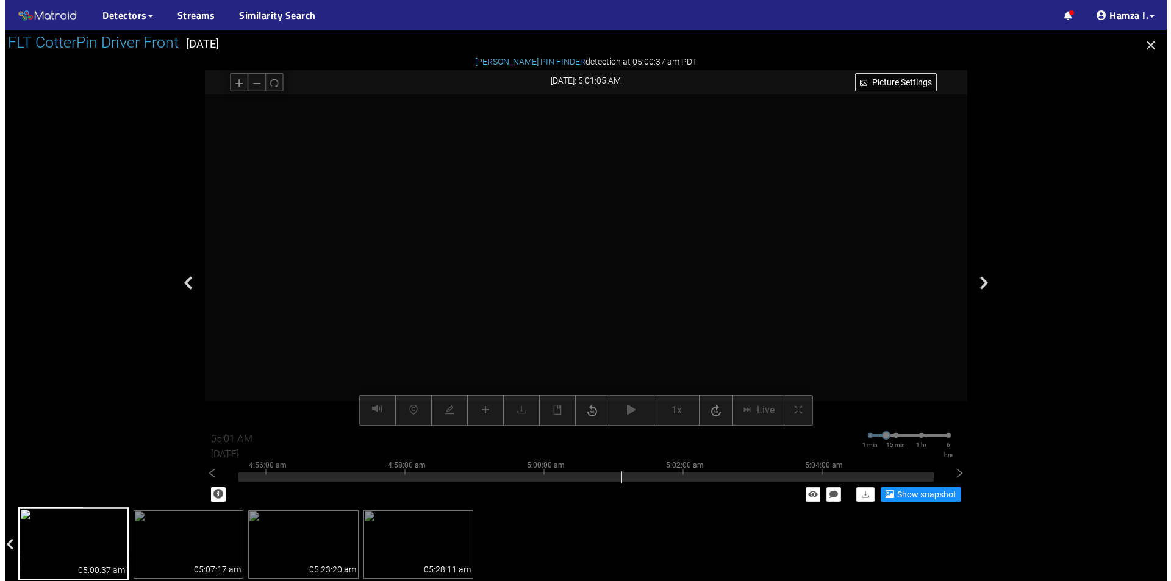
scroll to position [174, 0]
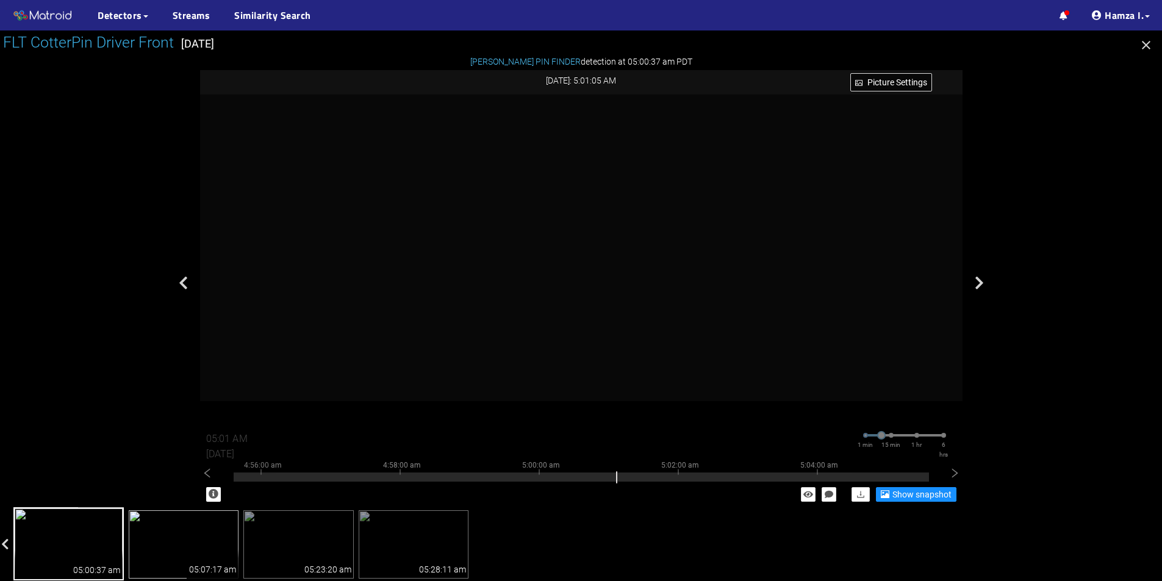
click at [209, 551] on div "05:07:17 am" at bounding box center [213, 564] width 52 height 29
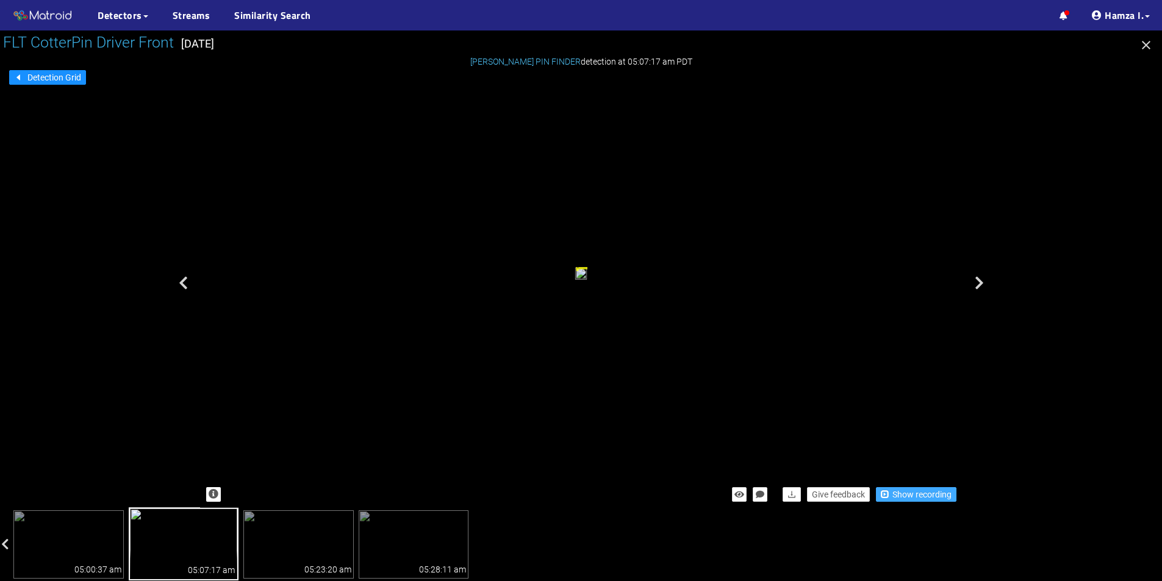
click at [926, 491] on span "Show recording" at bounding box center [921, 494] width 59 height 13
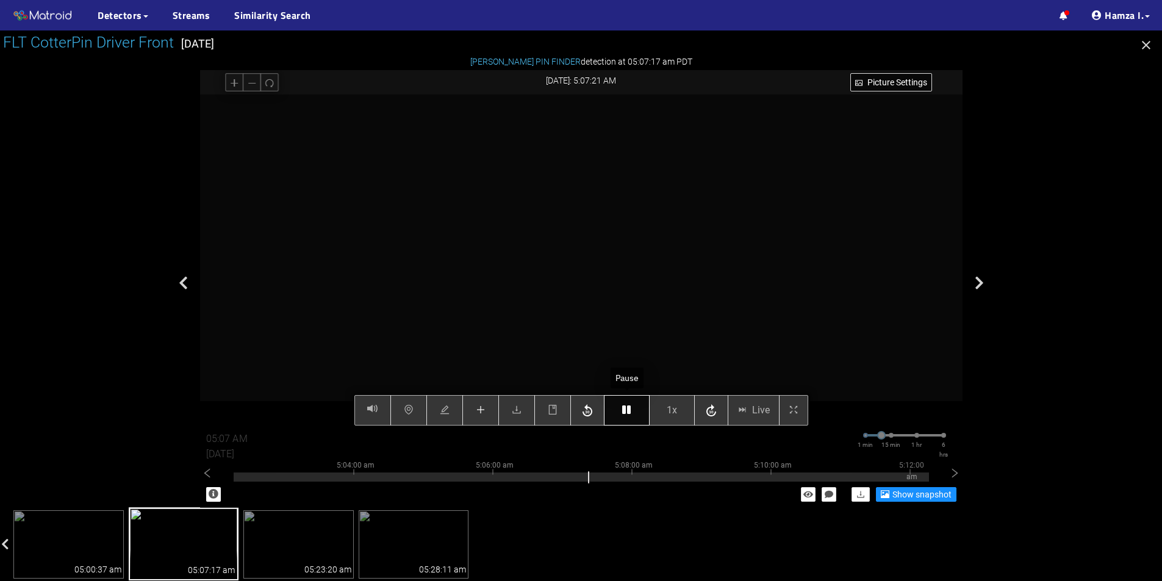
click at [629, 407] on icon "button" at bounding box center [626, 410] width 9 height 10
click at [625, 414] on icon "button" at bounding box center [626, 410] width 9 height 10
click at [628, 413] on icon "button" at bounding box center [626, 410] width 9 height 10
click at [634, 412] on button "button" at bounding box center [627, 410] width 46 height 30
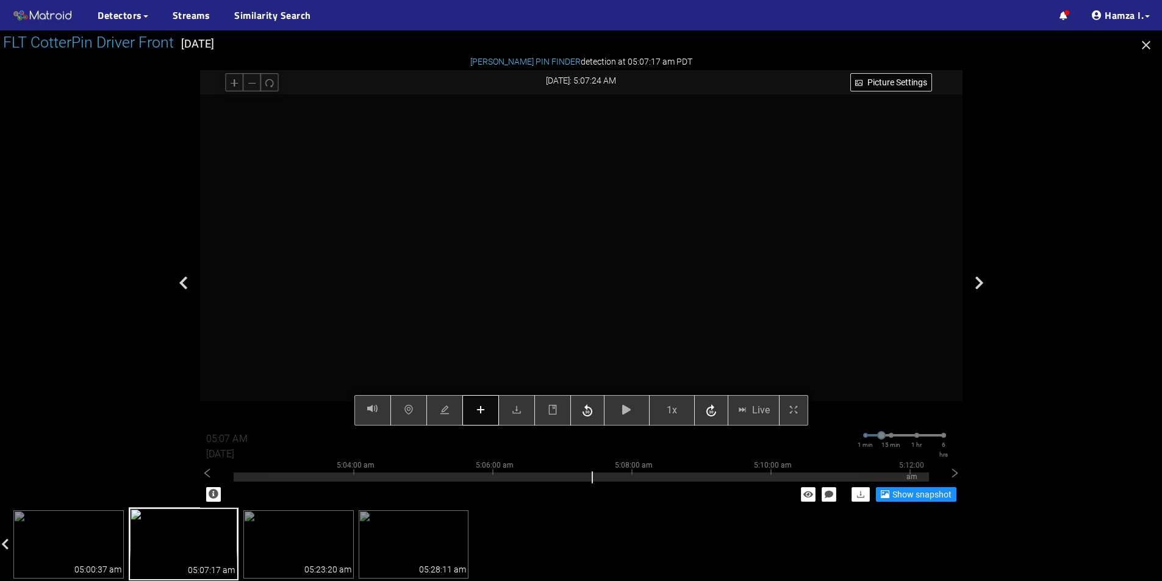
click at [479, 413] on icon "plus" at bounding box center [481, 410] width 10 height 10
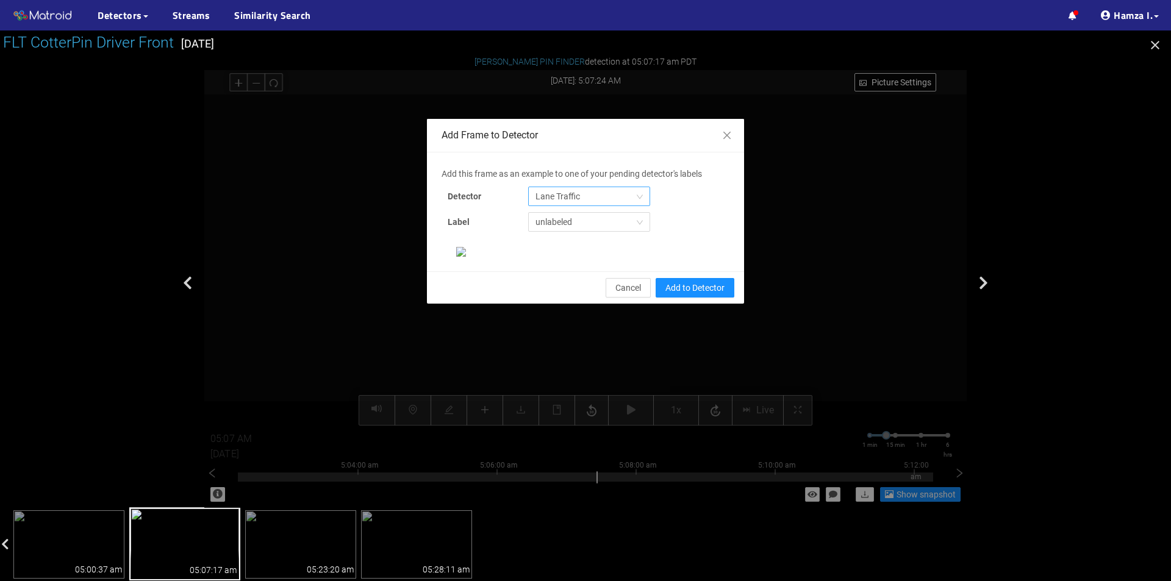
click at [589, 193] on span "Lane Traffic" at bounding box center [588, 196] width 107 height 18
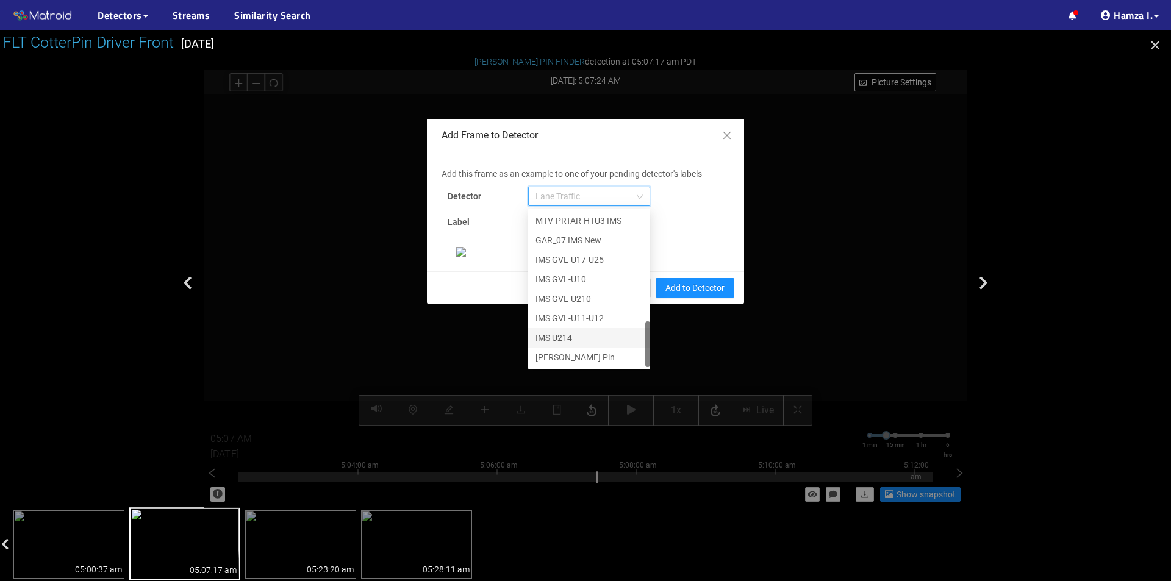
scroll to position [122, 0]
click at [564, 351] on div "[PERSON_NAME] Pin" at bounding box center [588, 357] width 107 height 13
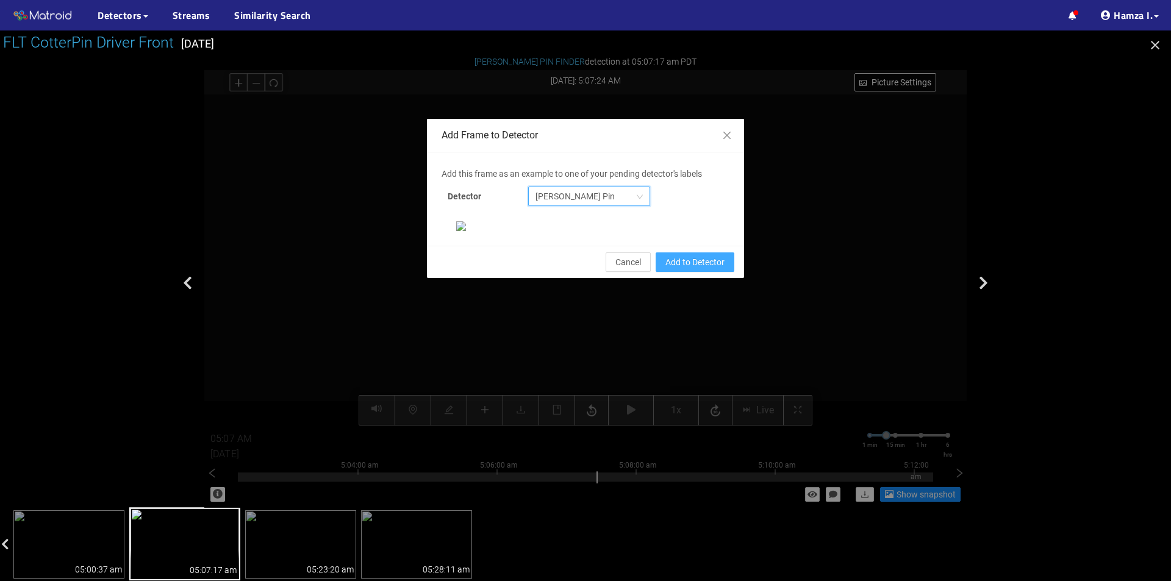
click at [688, 269] on span "Add to Detector" at bounding box center [694, 262] width 59 height 13
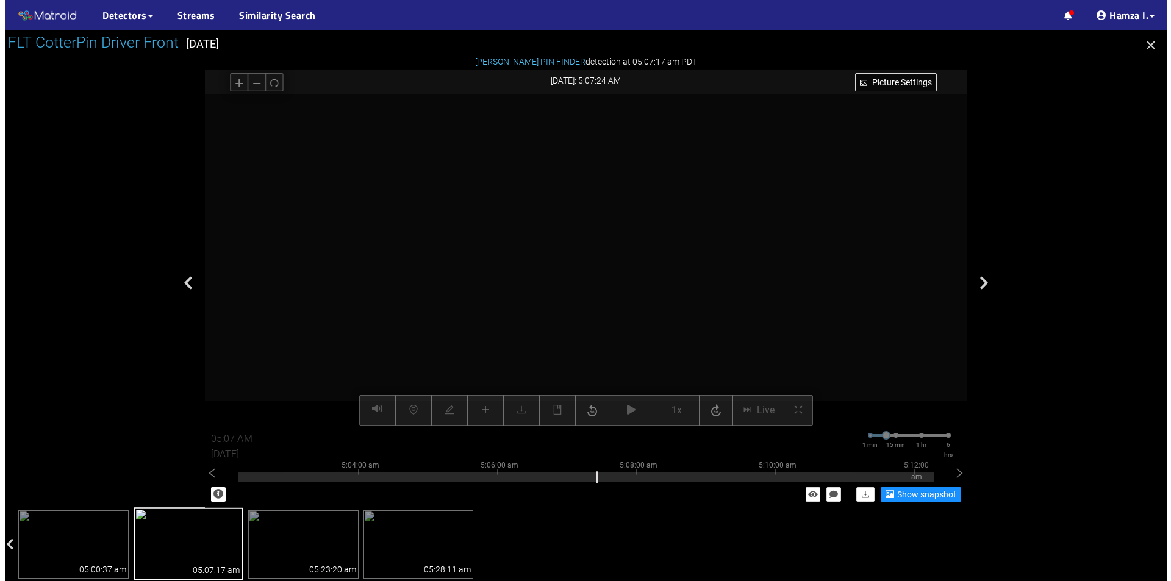
scroll to position [174, 0]
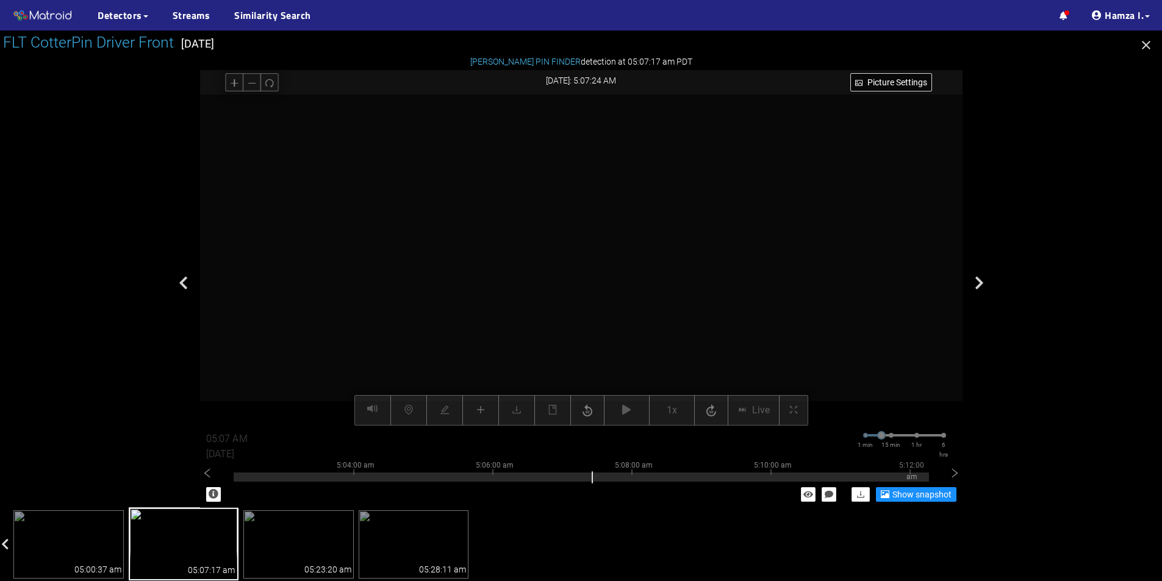
click at [793, 255] on video at bounding box center [638, 406] width 2119 height 1060
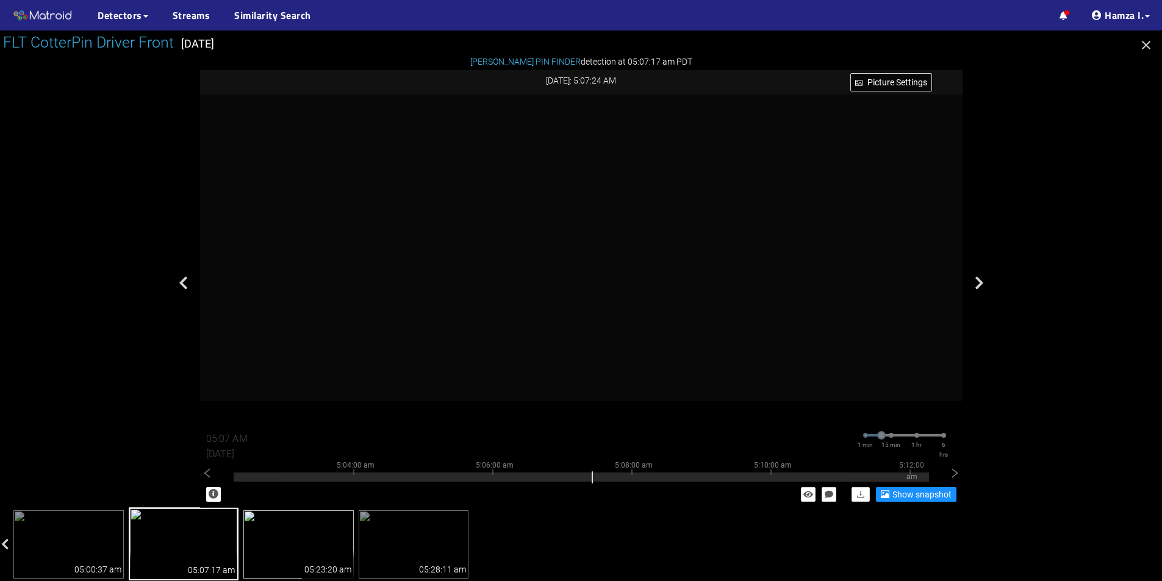
click at [287, 531] on img at bounding box center [298, 544] width 110 height 68
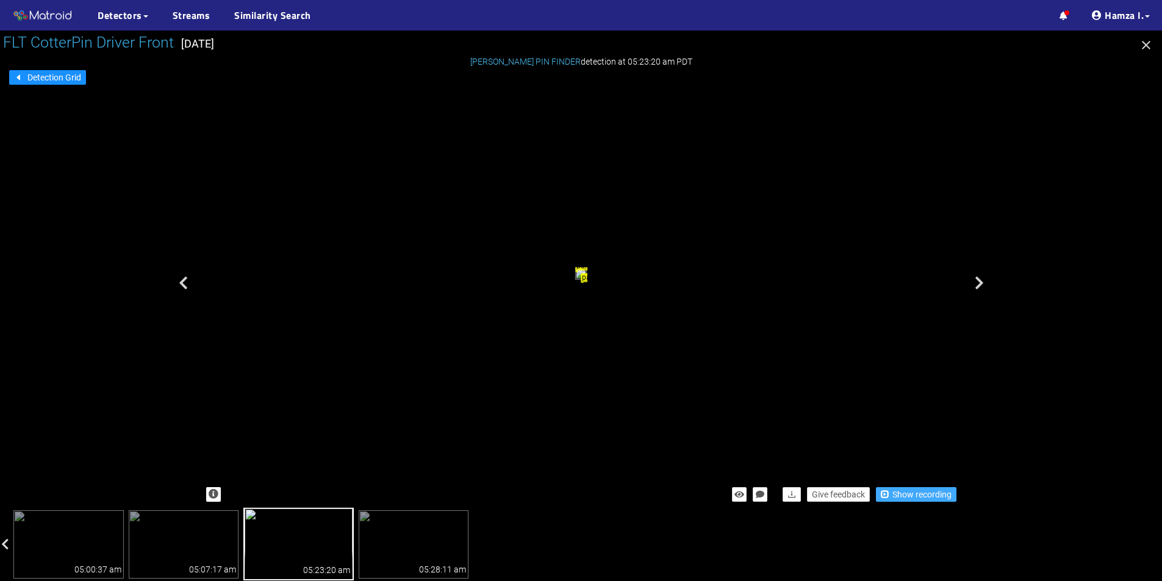
click at [906, 493] on span "Show recording" at bounding box center [921, 494] width 59 height 13
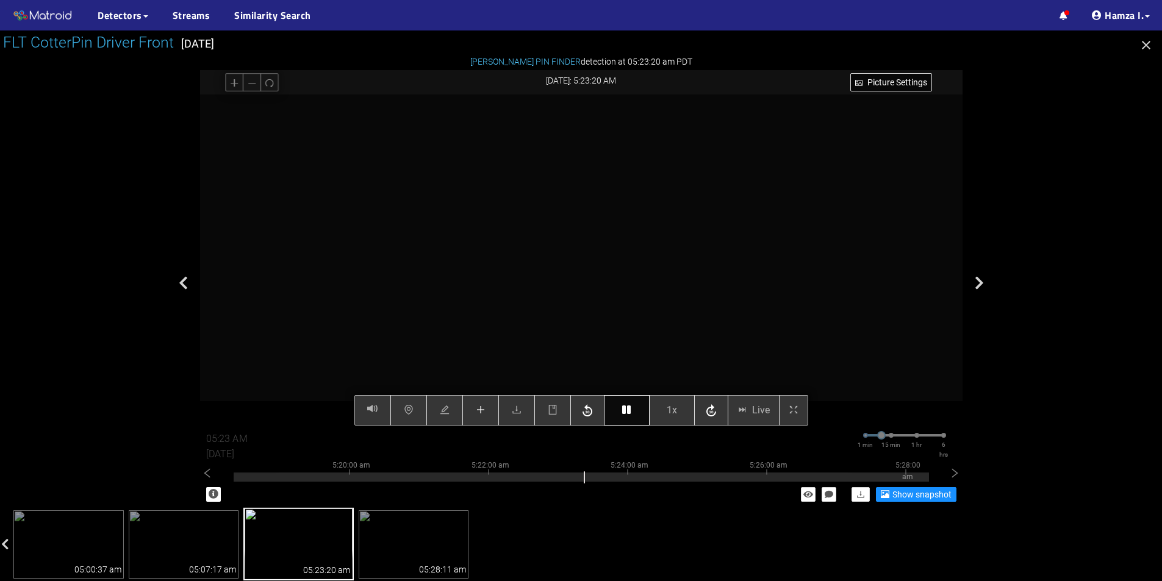
click at [628, 405] on button "button" at bounding box center [627, 410] width 46 height 30
click at [634, 413] on button "button" at bounding box center [627, 410] width 46 height 30
click at [623, 410] on icon "button" at bounding box center [626, 410] width 9 height 10
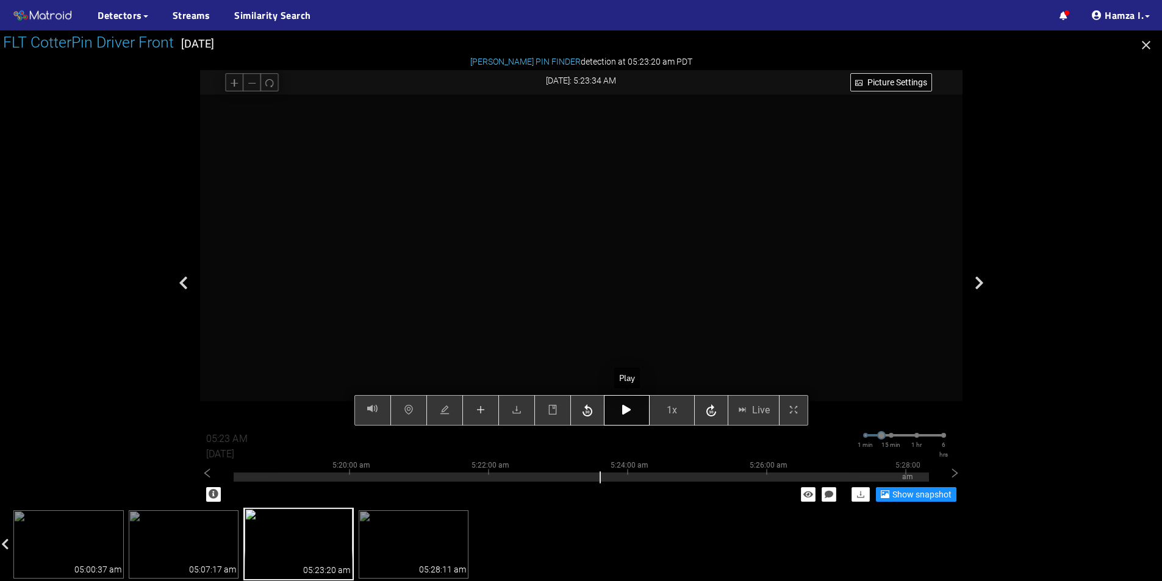
click at [623, 410] on icon "button" at bounding box center [626, 410] width 9 height 10
click at [633, 413] on button "button" at bounding box center [627, 410] width 46 height 30
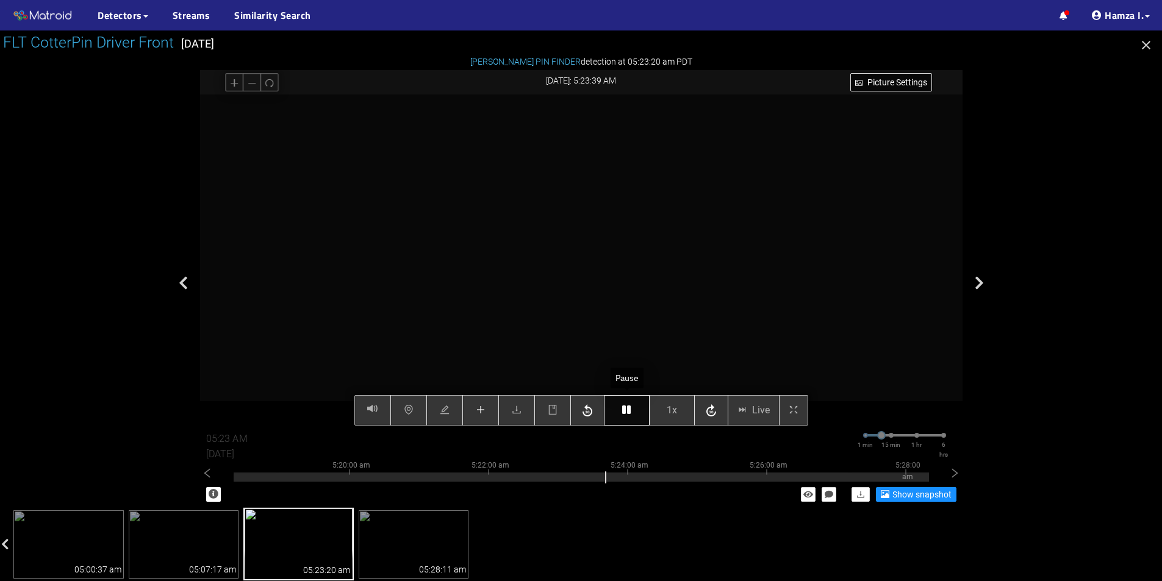
click at [634, 413] on button "button" at bounding box center [627, 410] width 46 height 30
click at [627, 421] on button "button" at bounding box center [627, 410] width 46 height 30
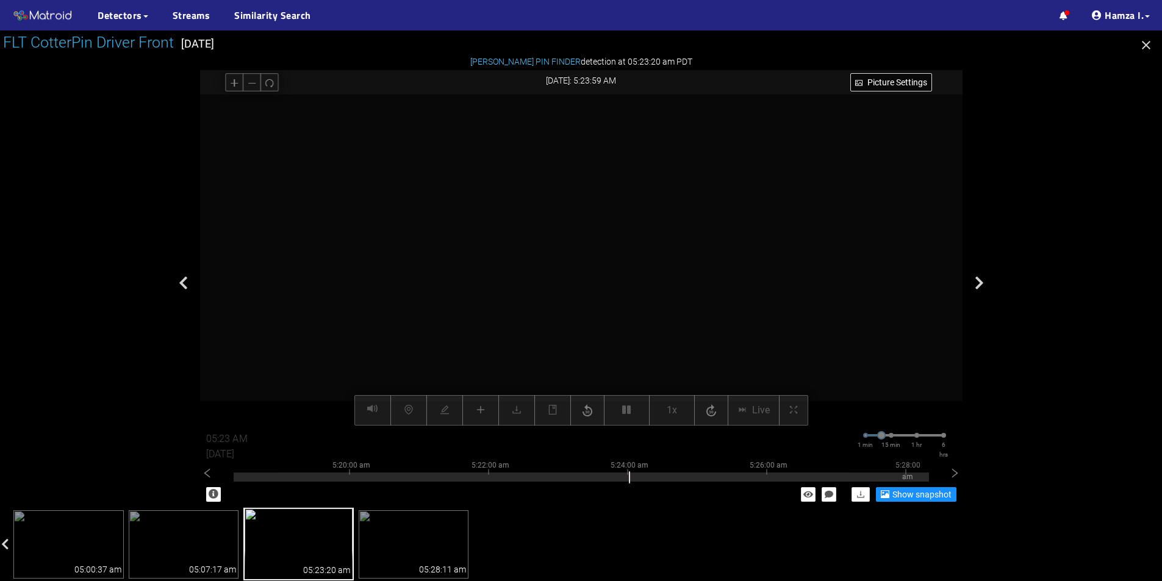
type input "05:24 AM"
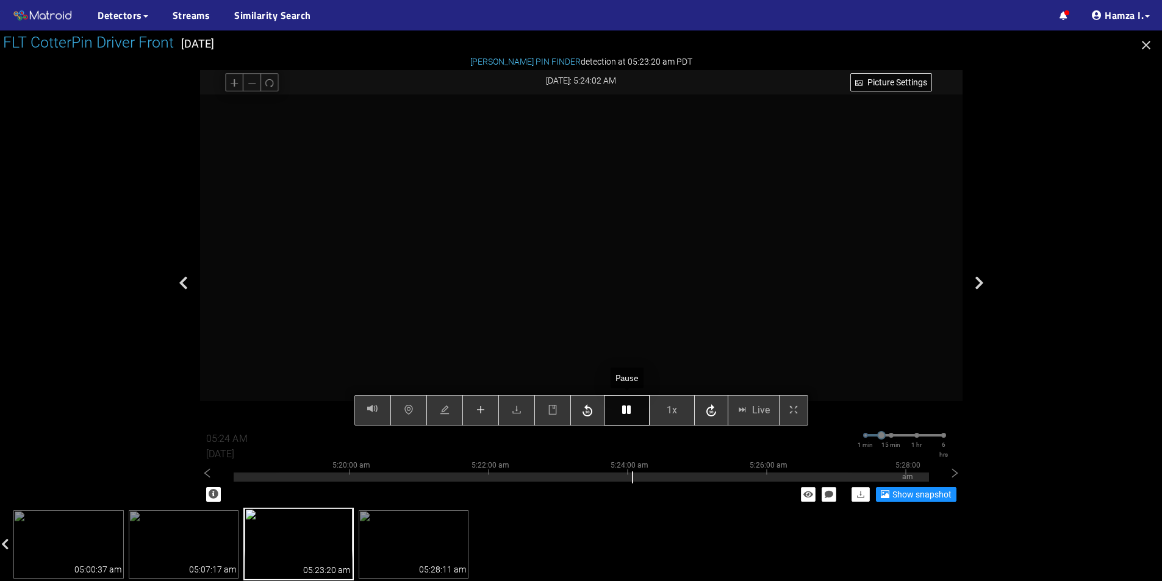
click at [626, 404] on button "button" at bounding box center [627, 410] width 46 height 30
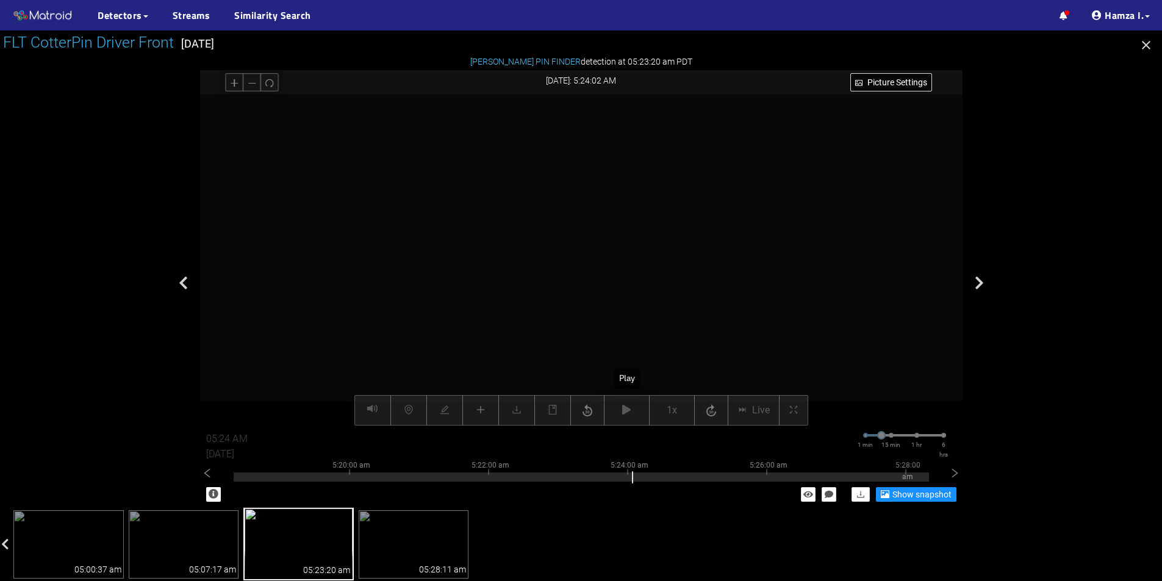
click at [621, 407] on div "Picture Settings 1x Live 05:24 AM 08/12/2025 1 min 15 min 1 hr 6 hrs 5:10:00 am…" at bounding box center [581, 260] width 762 height 331
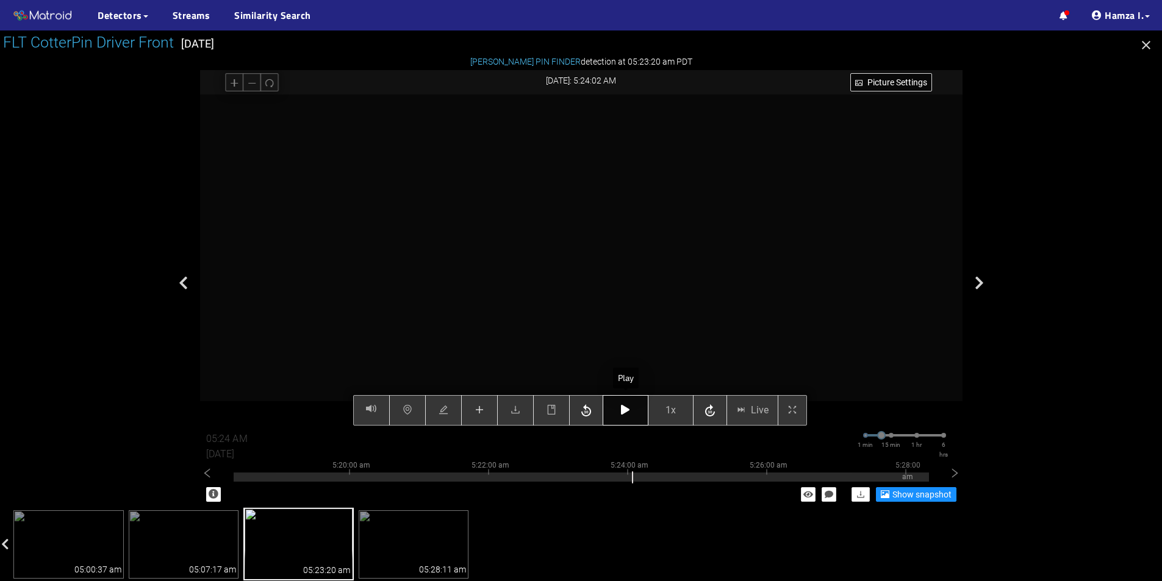
click at [623, 409] on icon "button" at bounding box center [625, 410] width 9 height 10
click at [624, 410] on icon "button" at bounding box center [625, 410] width 9 height 10
click at [482, 404] on button "button" at bounding box center [479, 410] width 37 height 30
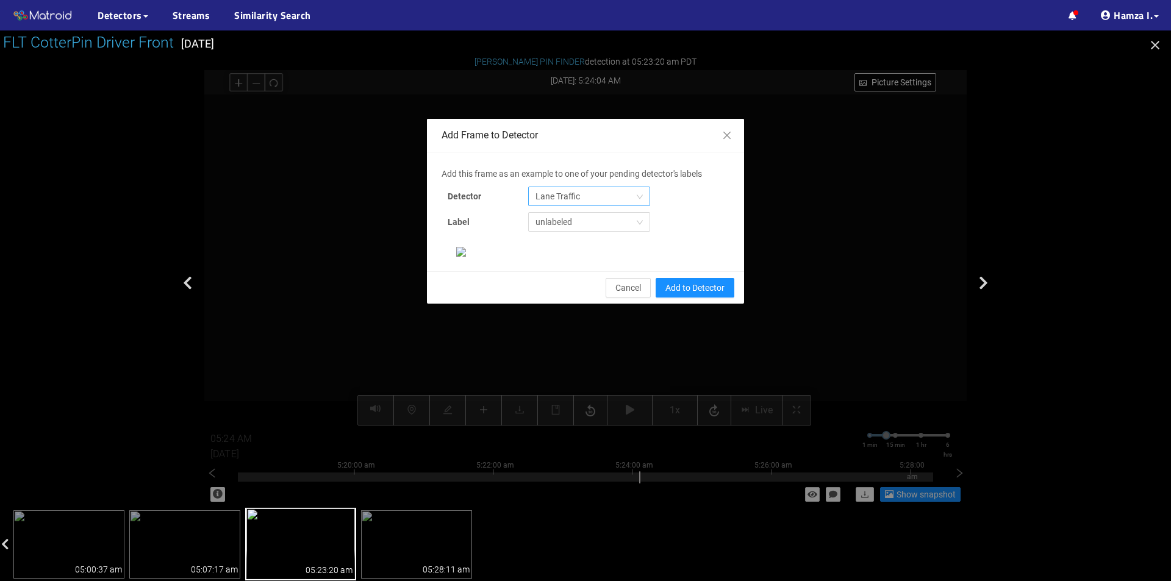
click at [589, 196] on span "Lane Traffic" at bounding box center [588, 196] width 107 height 18
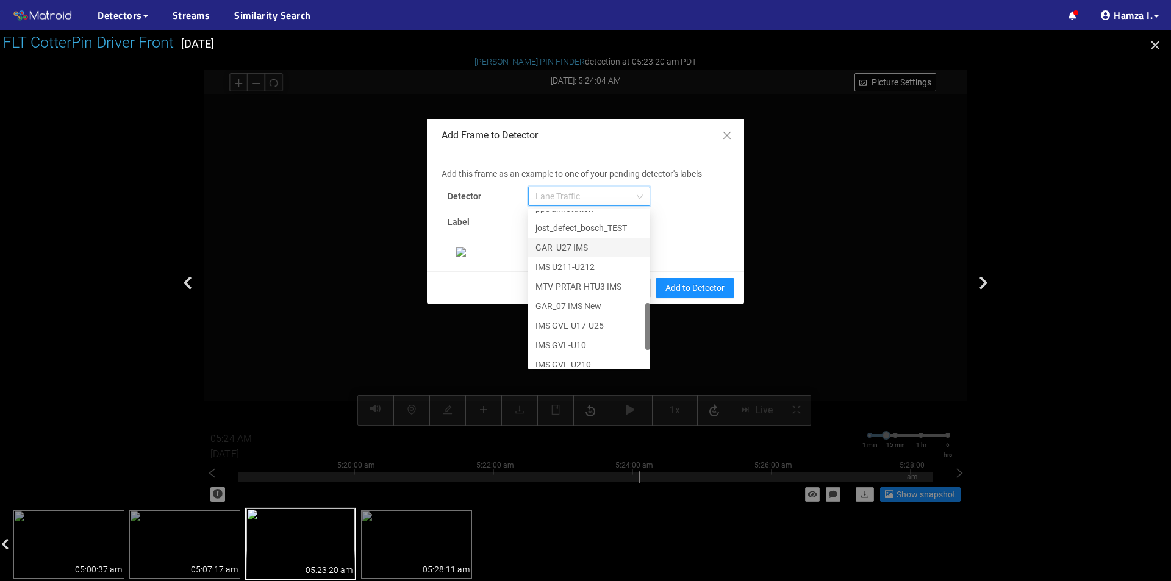
scroll to position [371, 0]
click at [564, 354] on div "[PERSON_NAME] Pin" at bounding box center [588, 357] width 107 height 13
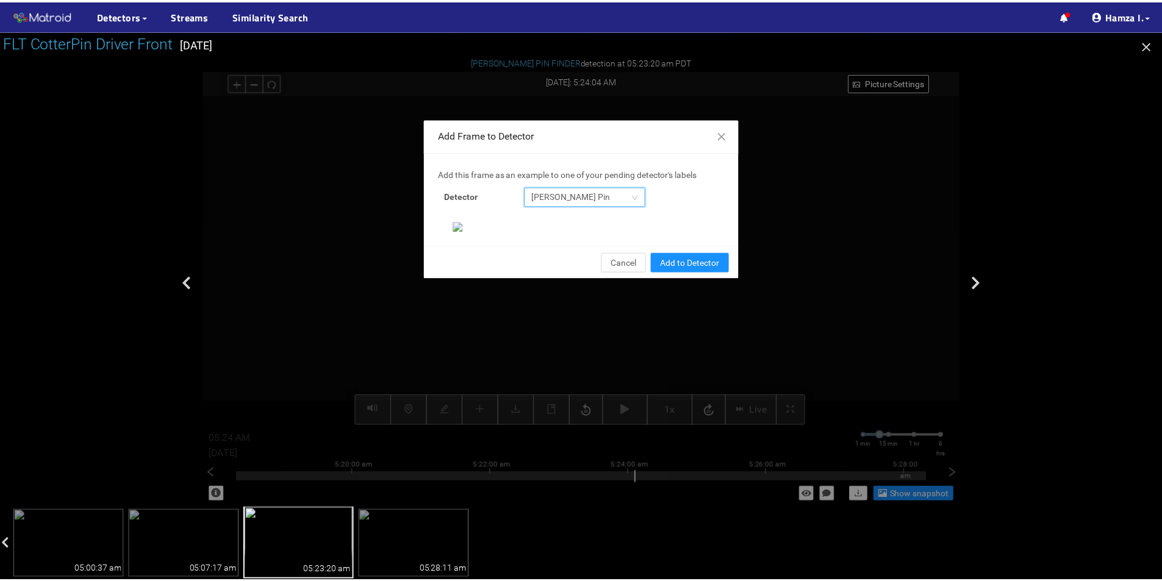
scroll to position [235, 0]
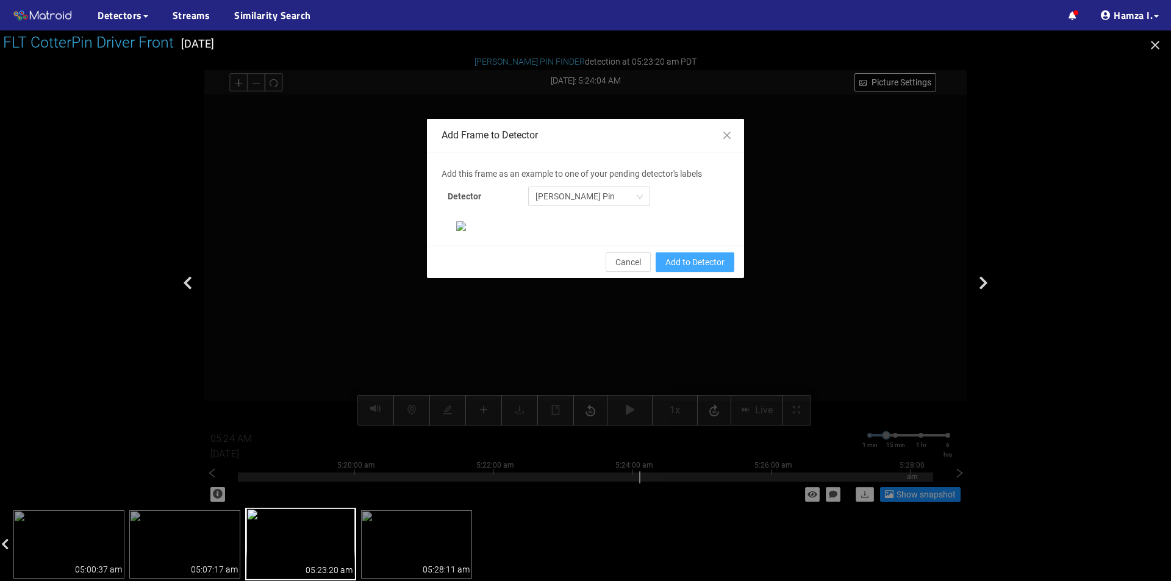
click at [700, 269] on span "Add to Detector" at bounding box center [694, 262] width 59 height 13
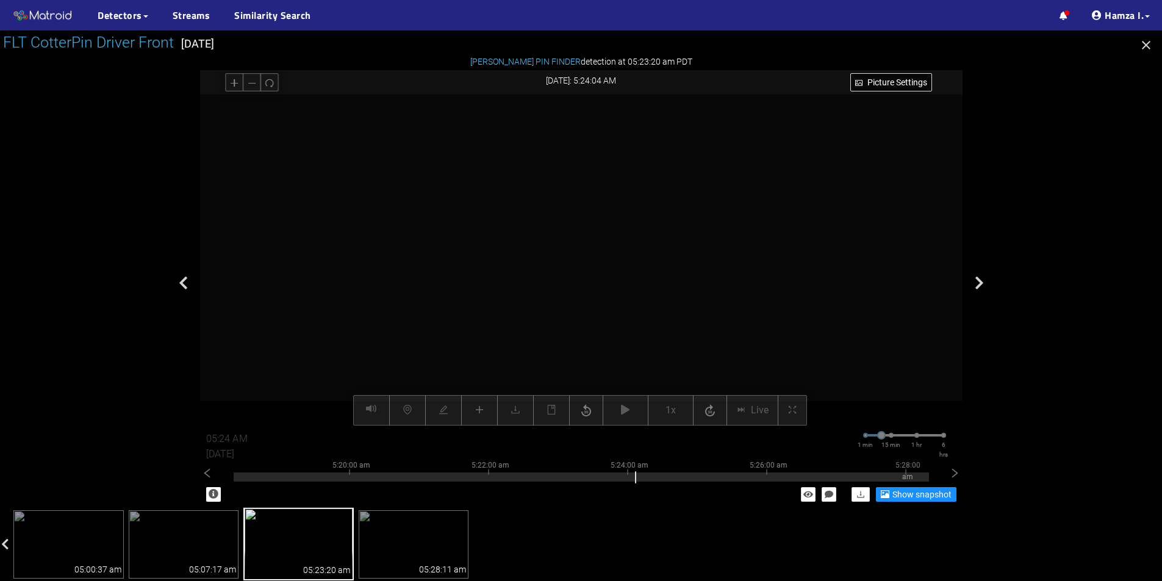
scroll to position [174, 0]
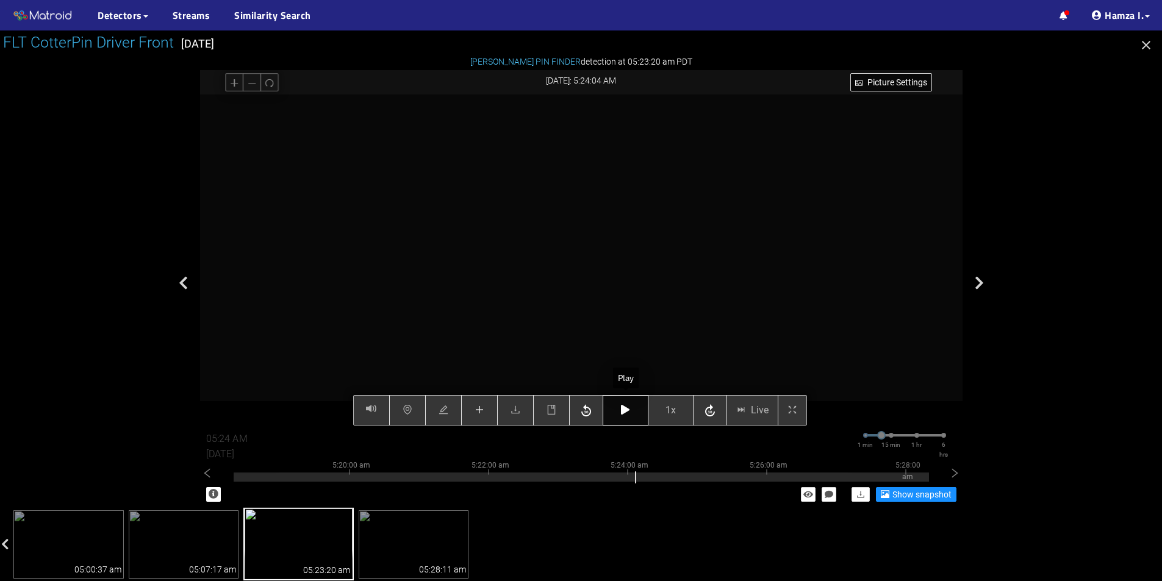
click at [637, 410] on button "button" at bounding box center [626, 410] width 46 height 30
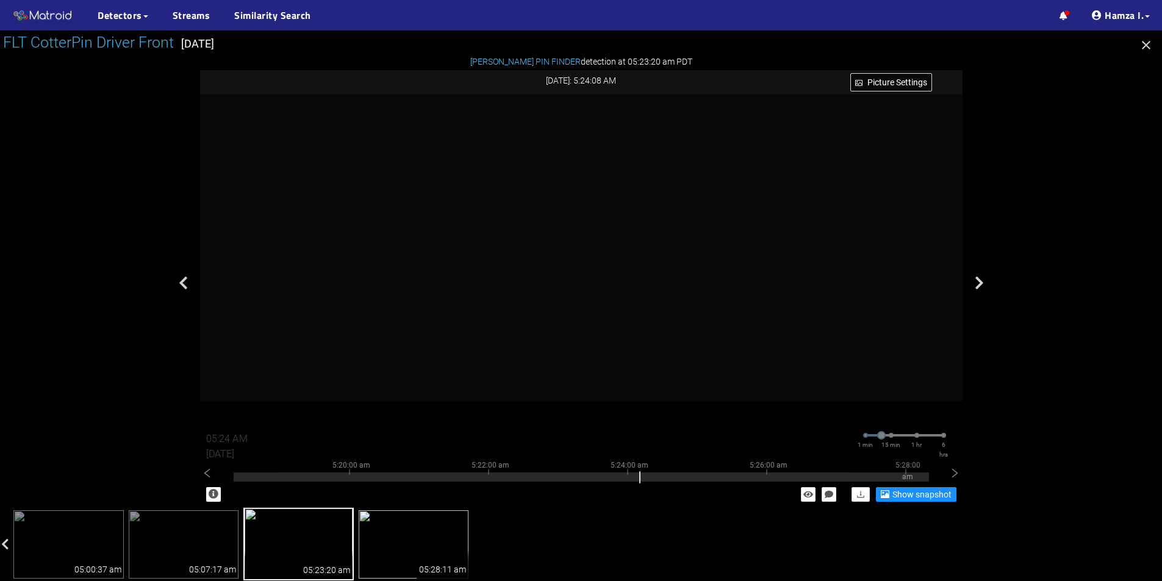
click at [420, 546] on img at bounding box center [414, 544] width 110 height 68
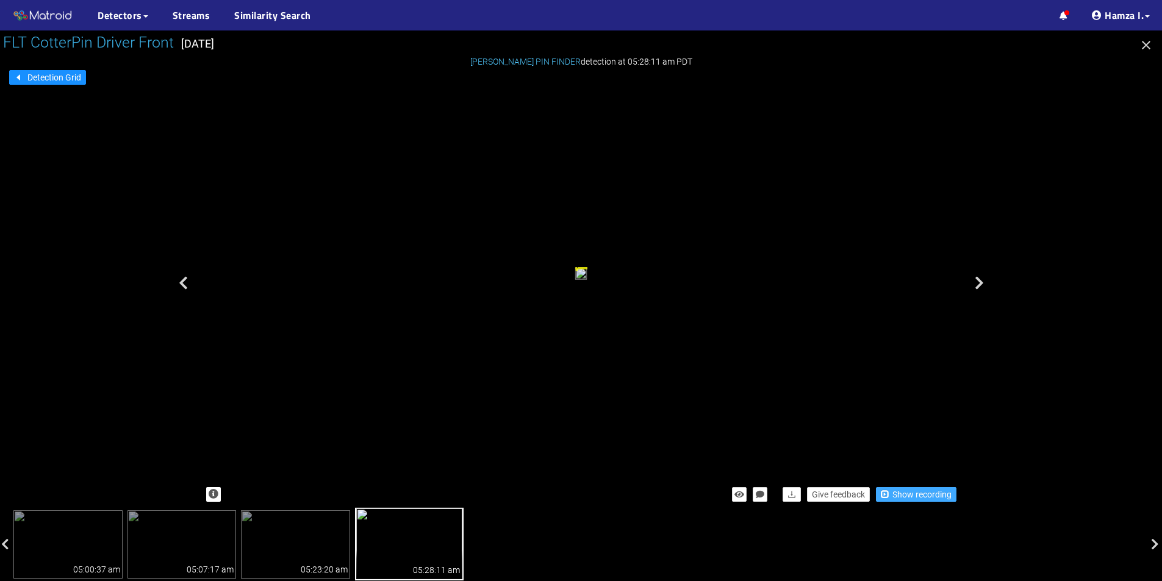
click at [897, 489] on span "Show recording" at bounding box center [921, 494] width 59 height 13
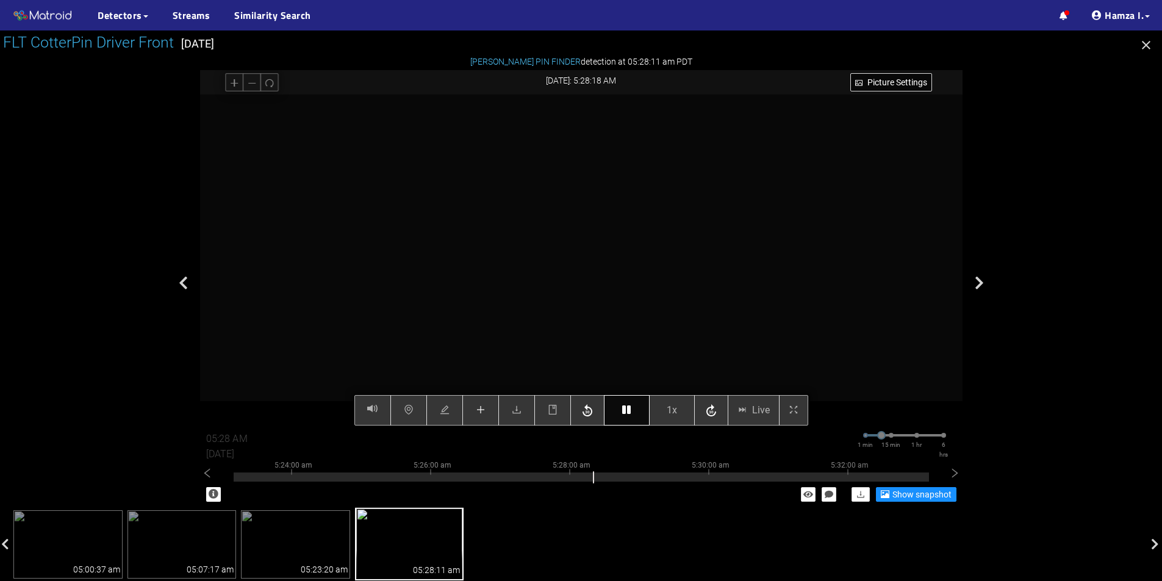
click at [634, 409] on button "button" at bounding box center [627, 410] width 46 height 30
click at [626, 410] on icon "button" at bounding box center [626, 410] width 9 height 10
click at [620, 406] on button "button" at bounding box center [627, 410] width 46 height 30
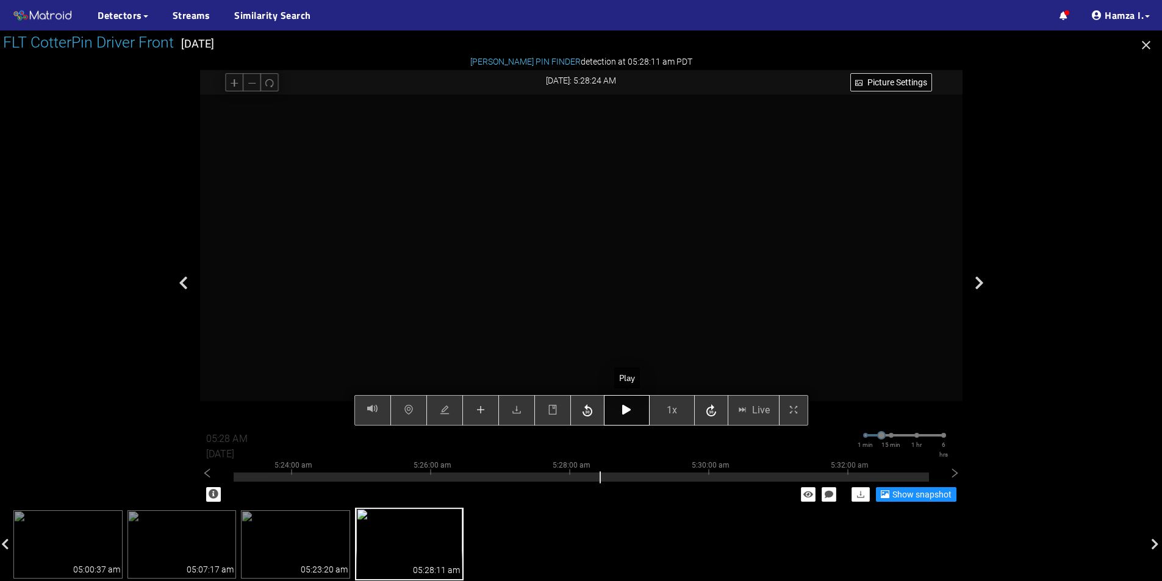
click at [620, 406] on button "button" at bounding box center [627, 410] width 46 height 30
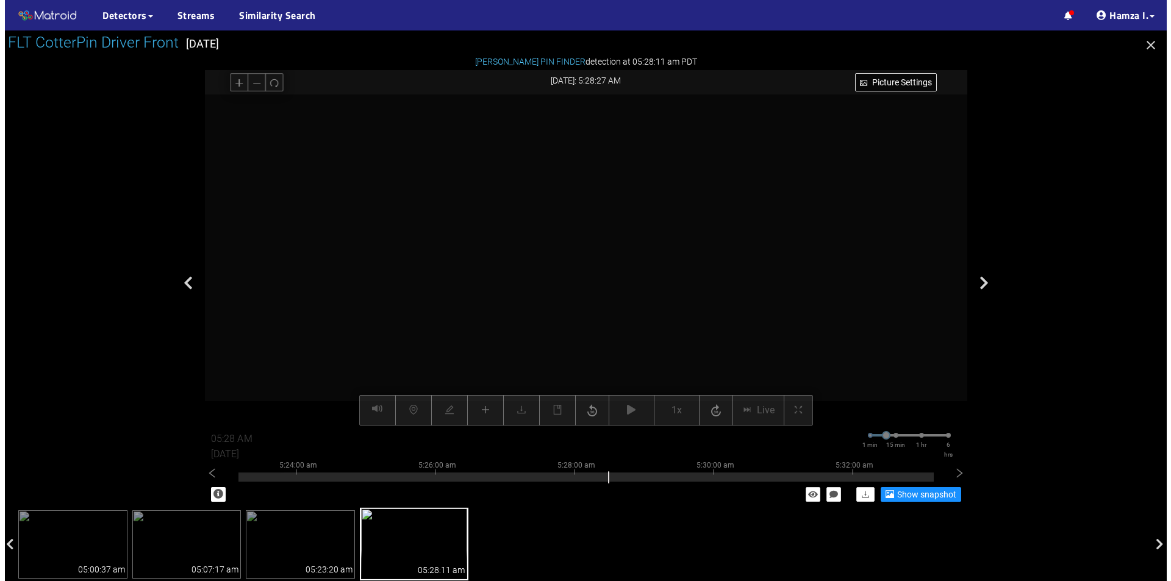
scroll to position [107, 0]
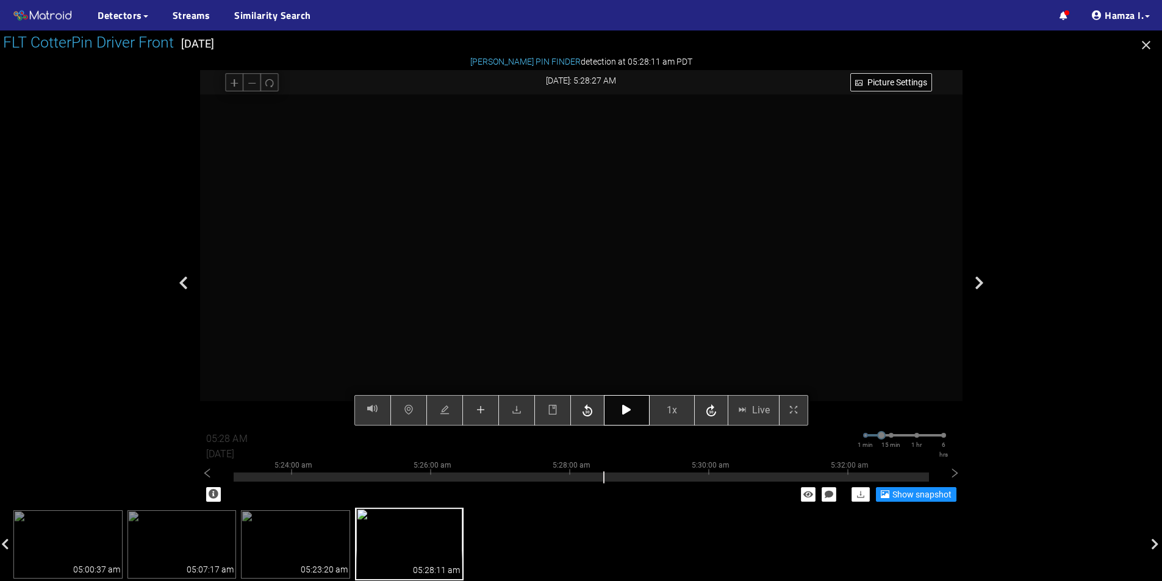
click at [629, 412] on icon "button" at bounding box center [626, 410] width 9 height 10
click at [629, 414] on div "Picture Settings 1x Live 05:28 AM 08/12/2025 1 min 15 min 1 hr 6 hrs 5:14:00 am…" at bounding box center [581, 260] width 762 height 331
click at [632, 408] on button "button" at bounding box center [626, 410] width 46 height 30
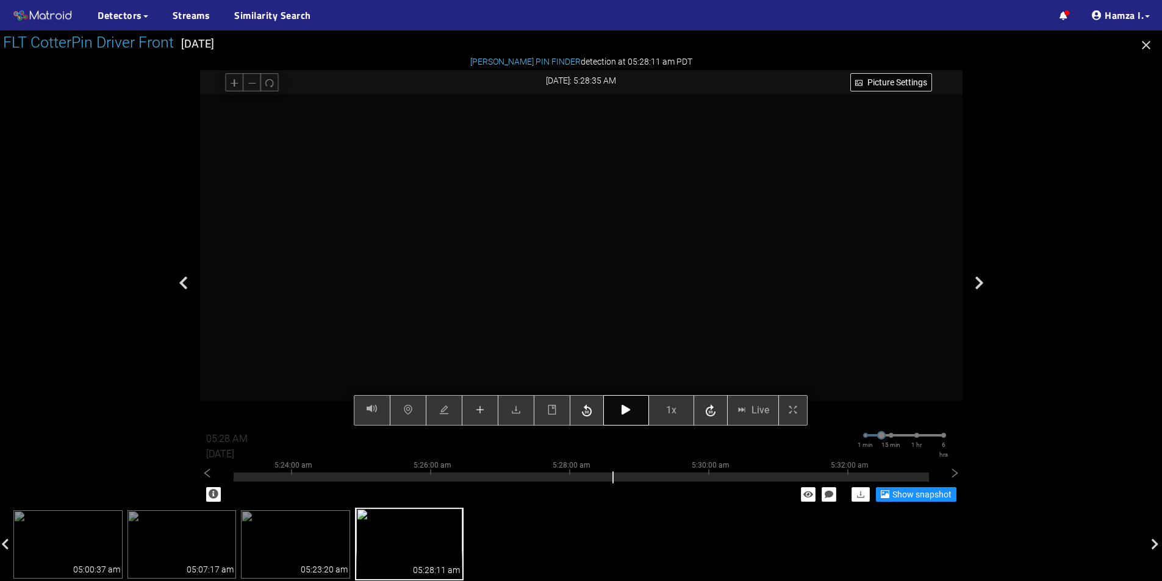
click at [628, 415] on icon "button" at bounding box center [625, 410] width 9 height 10
click at [632, 411] on button "button" at bounding box center [626, 410] width 46 height 30
click at [629, 413] on icon "button" at bounding box center [625, 410] width 9 height 10
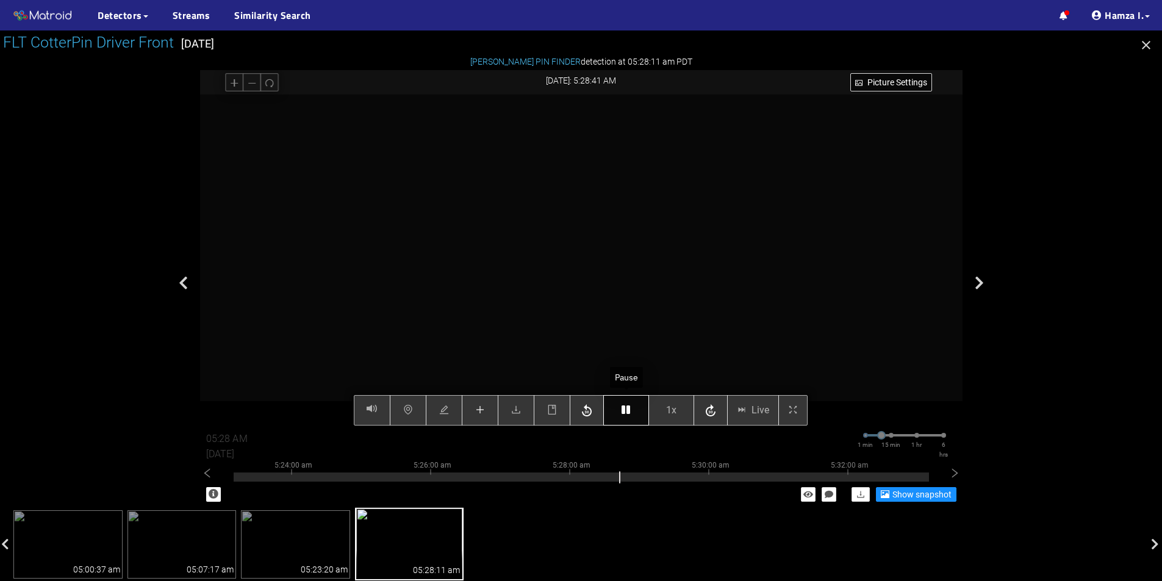
click at [629, 413] on icon "button" at bounding box center [625, 410] width 9 height 10
click at [487, 409] on button "button" at bounding box center [480, 410] width 37 height 30
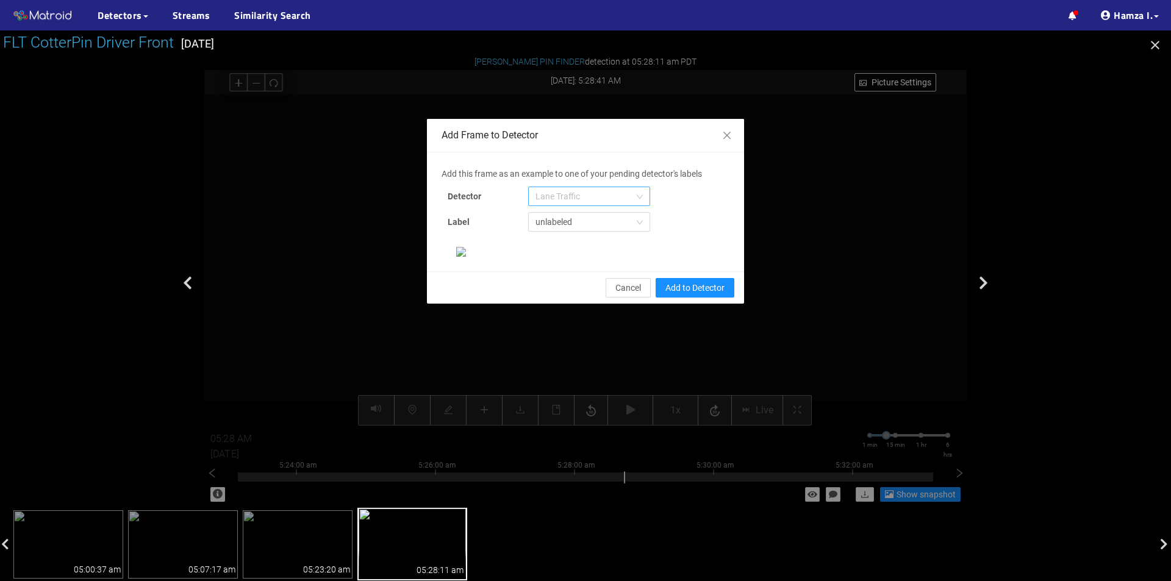
click at [582, 193] on span "Lane Traffic" at bounding box center [588, 196] width 107 height 18
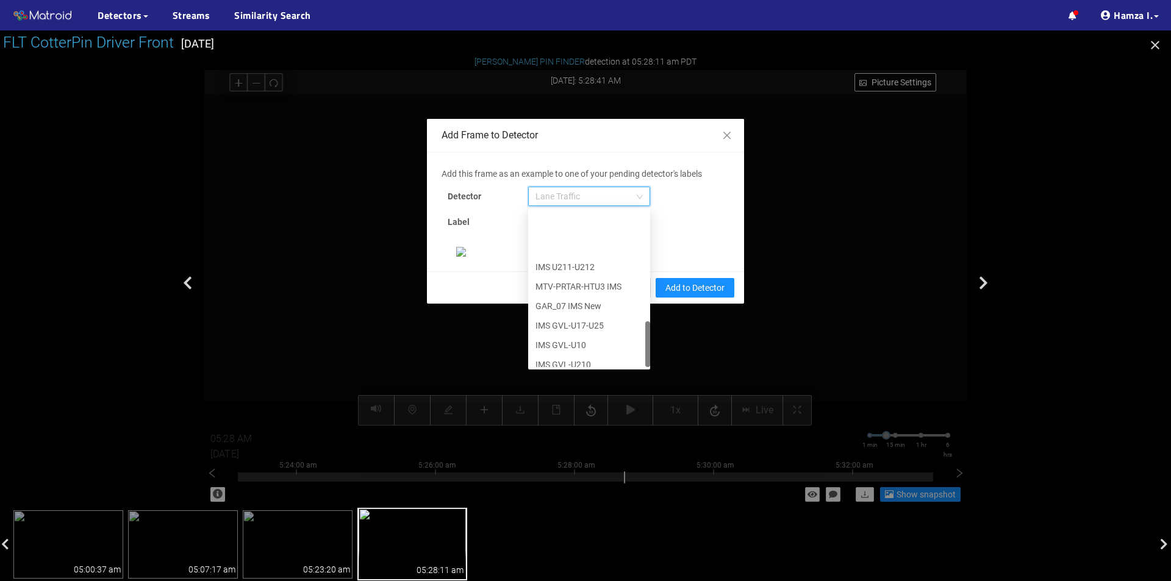
scroll to position [371, 0]
click at [570, 353] on div "[PERSON_NAME] Pin" at bounding box center [588, 357] width 107 height 13
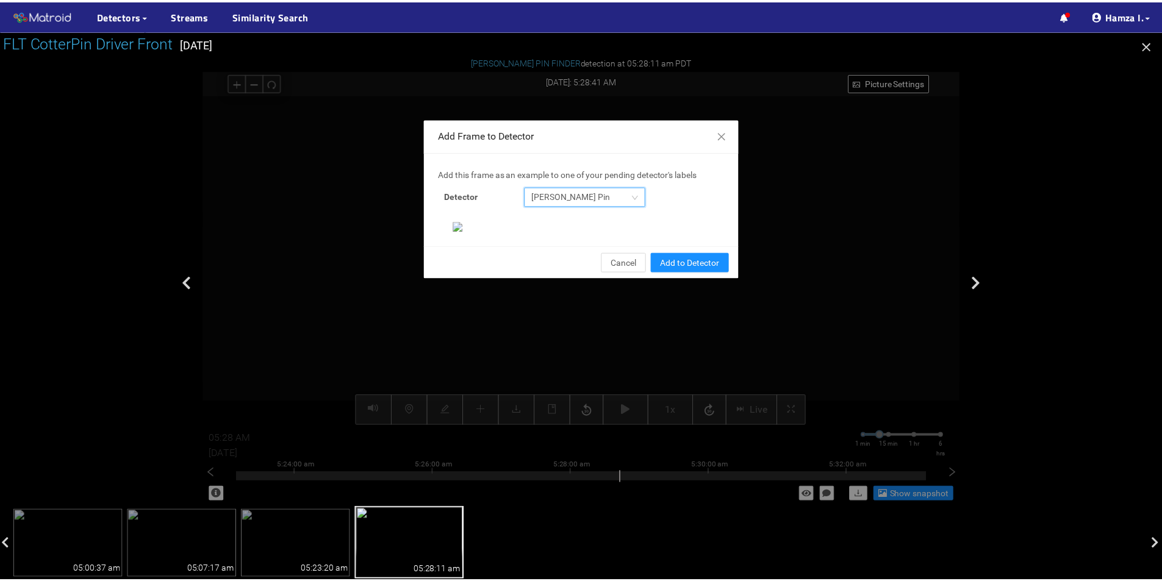
scroll to position [235, 0]
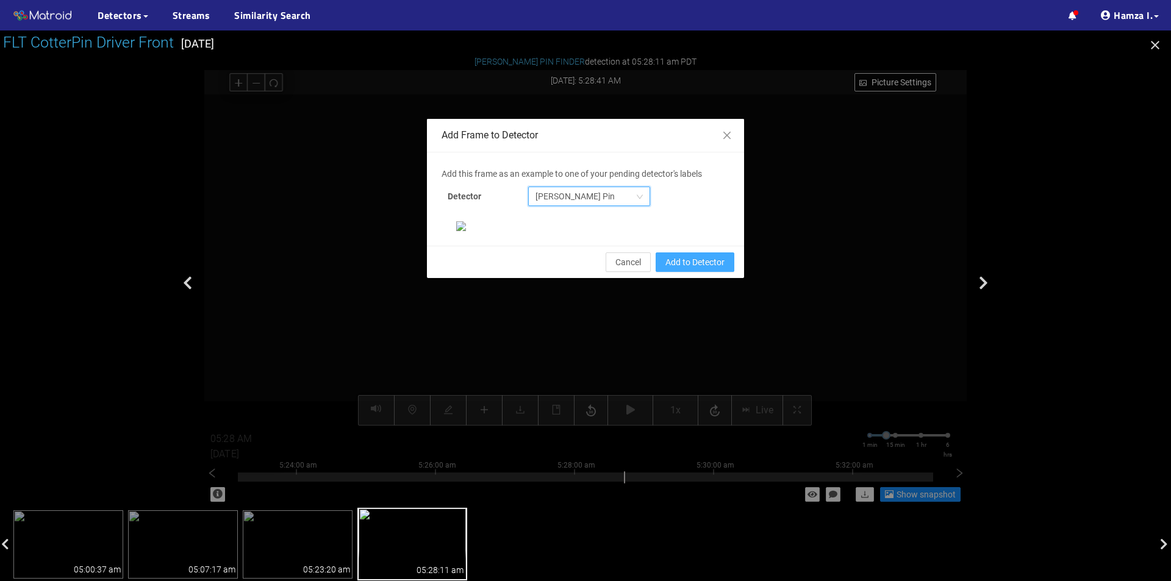
click at [666, 272] on button "Add to Detector" at bounding box center [695, 262] width 79 height 20
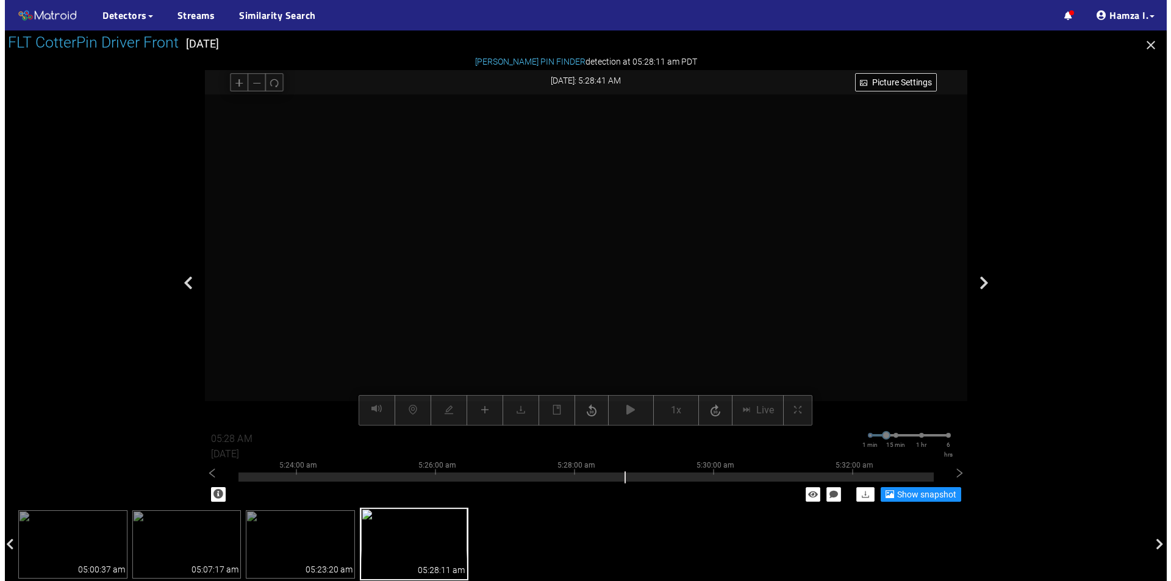
scroll to position [174, 0]
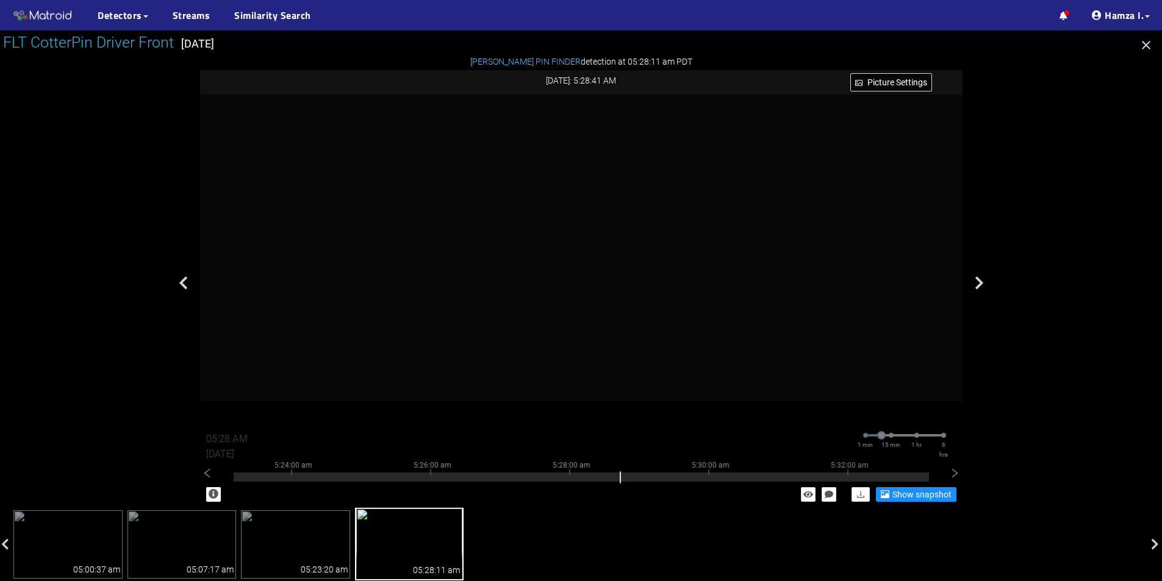
click at [1145, 45] on icon "button" at bounding box center [1146, 45] width 15 height 15
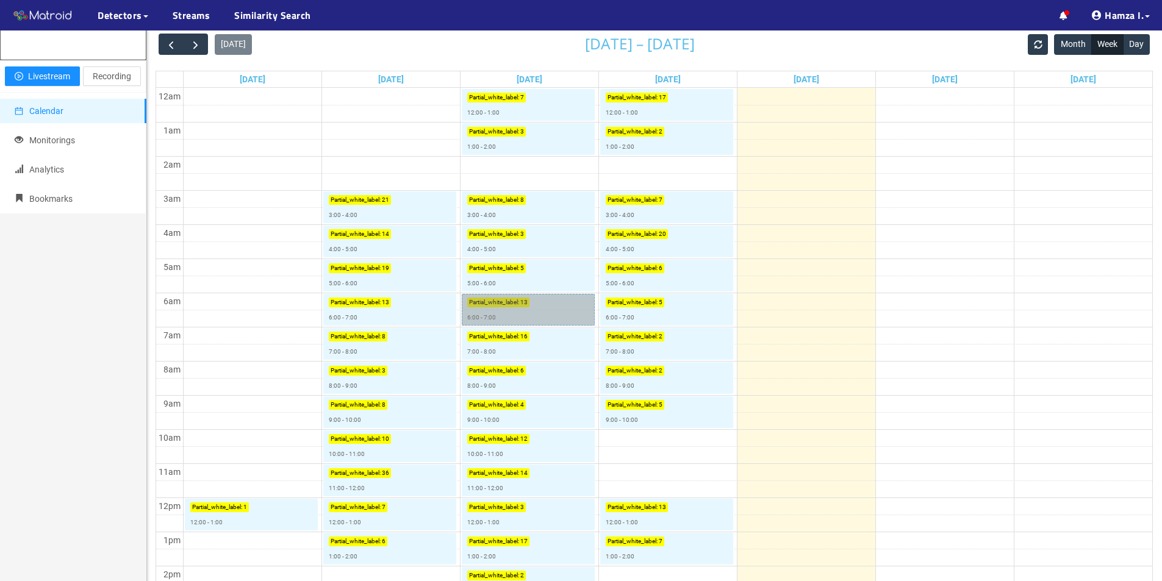
click at [518, 311] on link "Partial_white_label : 13 6:00 - 7:00" at bounding box center [528, 310] width 133 height 32
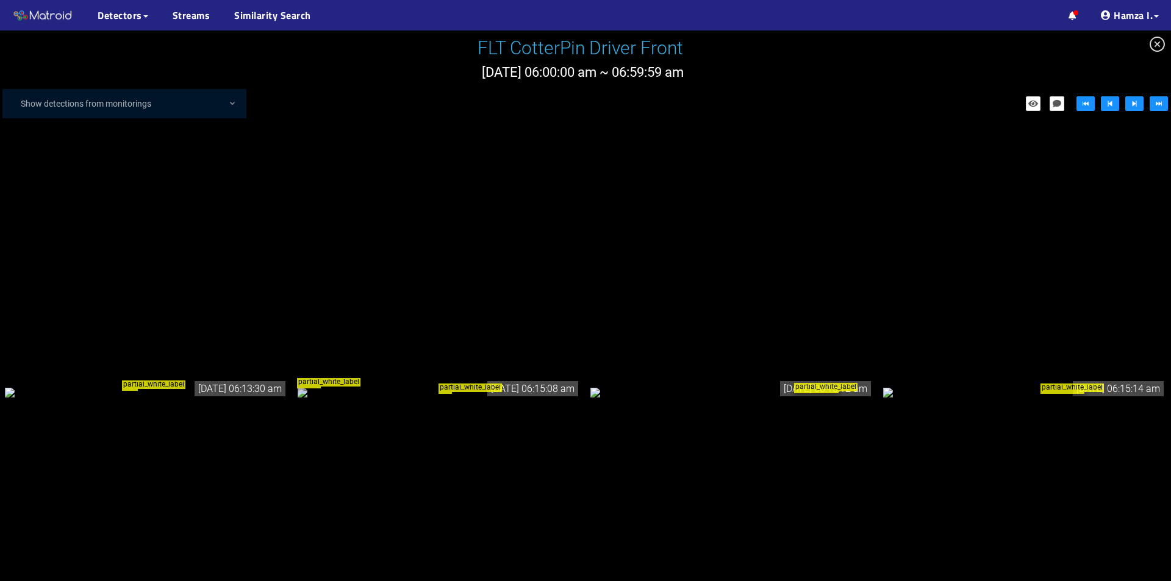
click at [152, 385] on div "partial_white_label" at bounding box center [146, 391] width 283 height 13
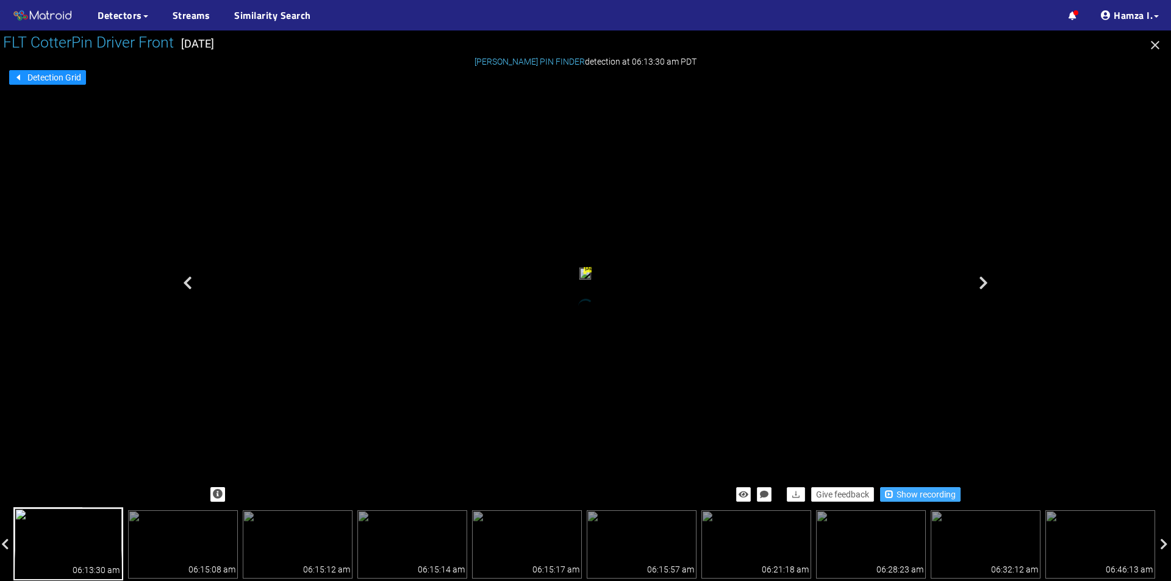
click at [920, 500] on span "Show recording" at bounding box center [926, 494] width 59 height 13
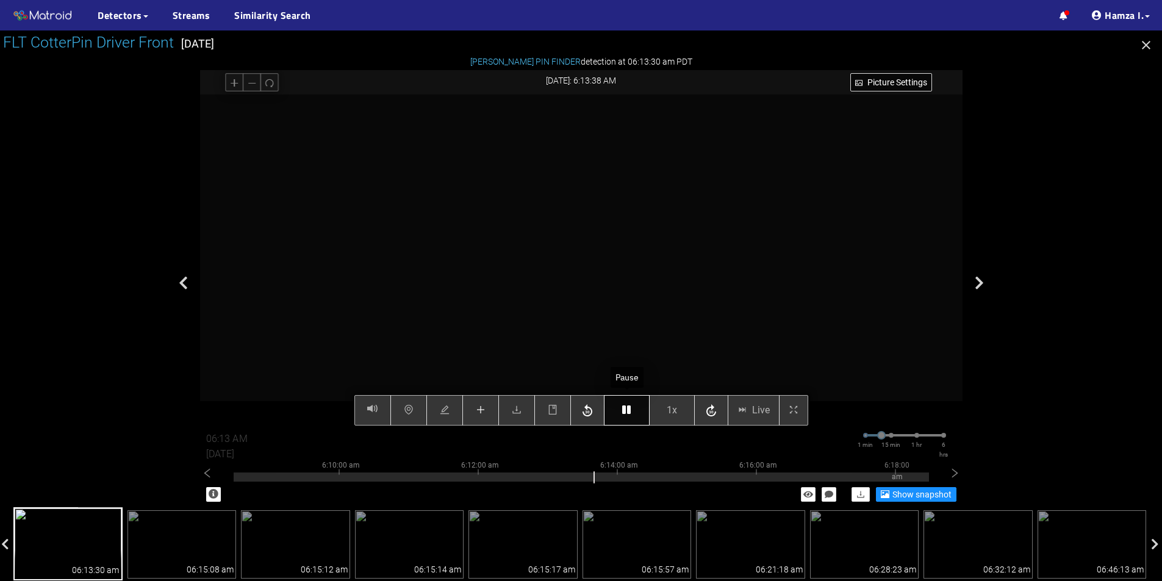
click at [630, 409] on icon "button" at bounding box center [626, 410] width 9 height 10
click at [630, 406] on icon "button" at bounding box center [626, 410] width 9 height 10
click at [621, 404] on button "button" at bounding box center [627, 410] width 46 height 30
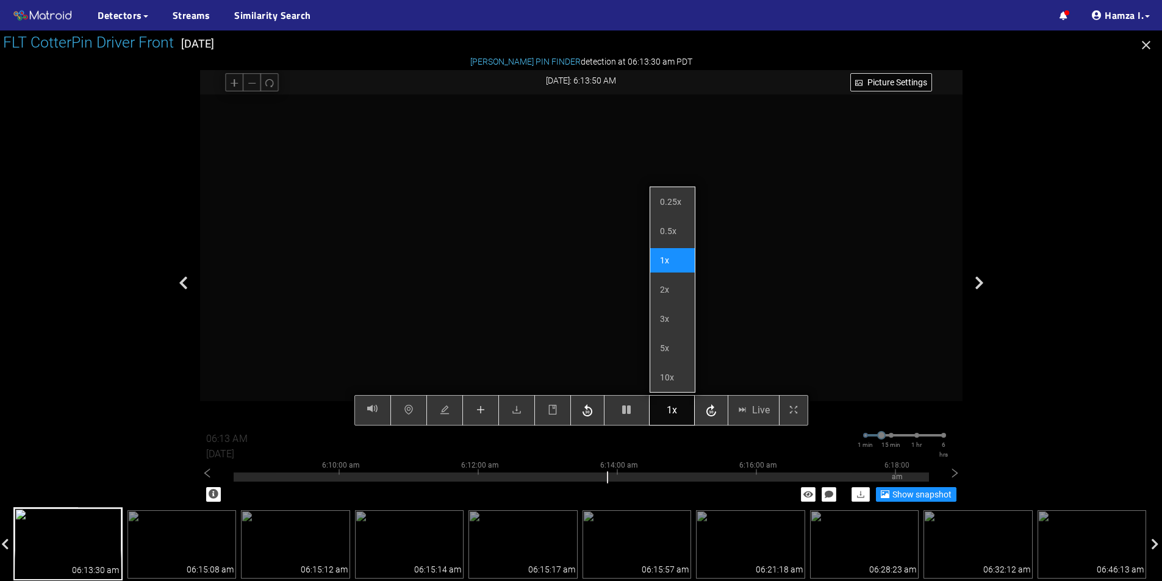
click at [668, 404] on span "1x" at bounding box center [672, 410] width 10 height 15
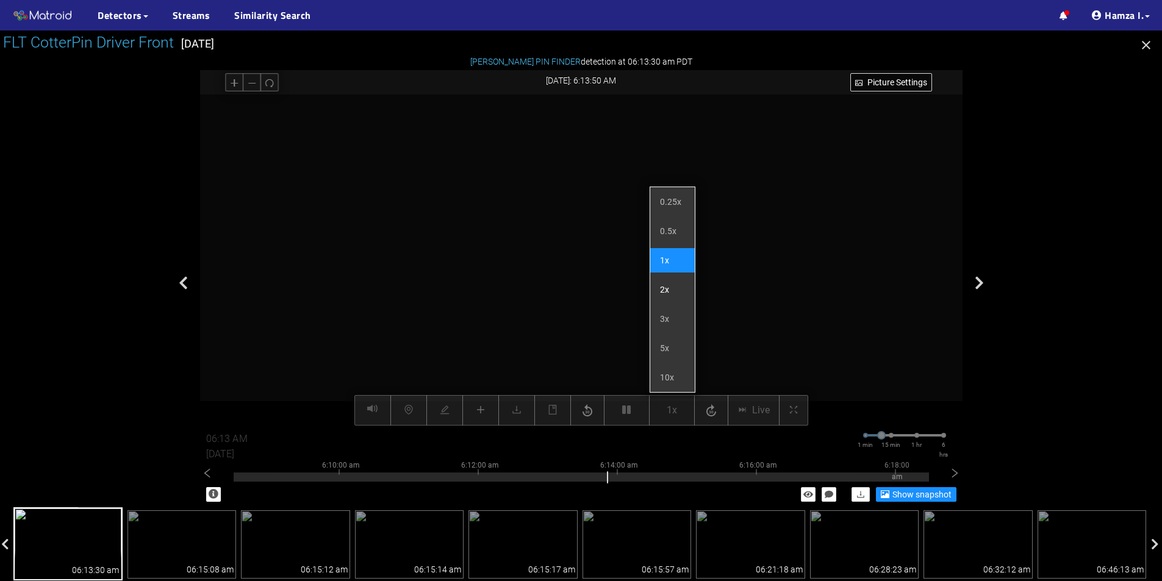
click at [674, 288] on li "2x" at bounding box center [672, 290] width 45 height 24
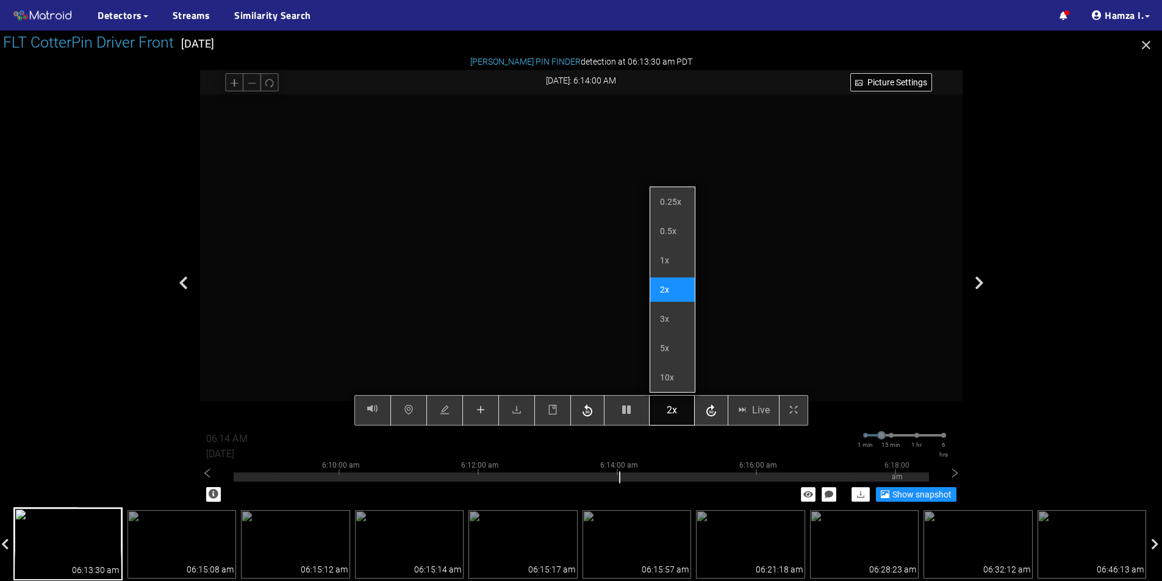
click at [665, 408] on button "2x" at bounding box center [672, 410] width 46 height 30
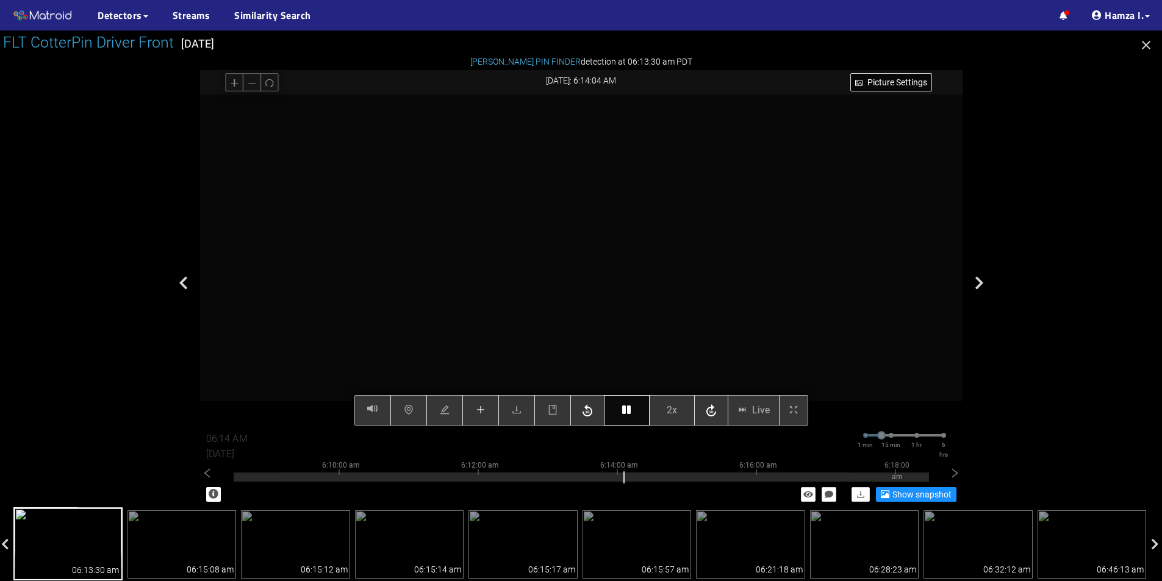
click at [623, 409] on icon "button" at bounding box center [626, 410] width 9 height 10
click at [675, 408] on span "2x" at bounding box center [672, 410] width 10 height 15
click at [665, 414] on button "2x" at bounding box center [672, 410] width 46 height 30
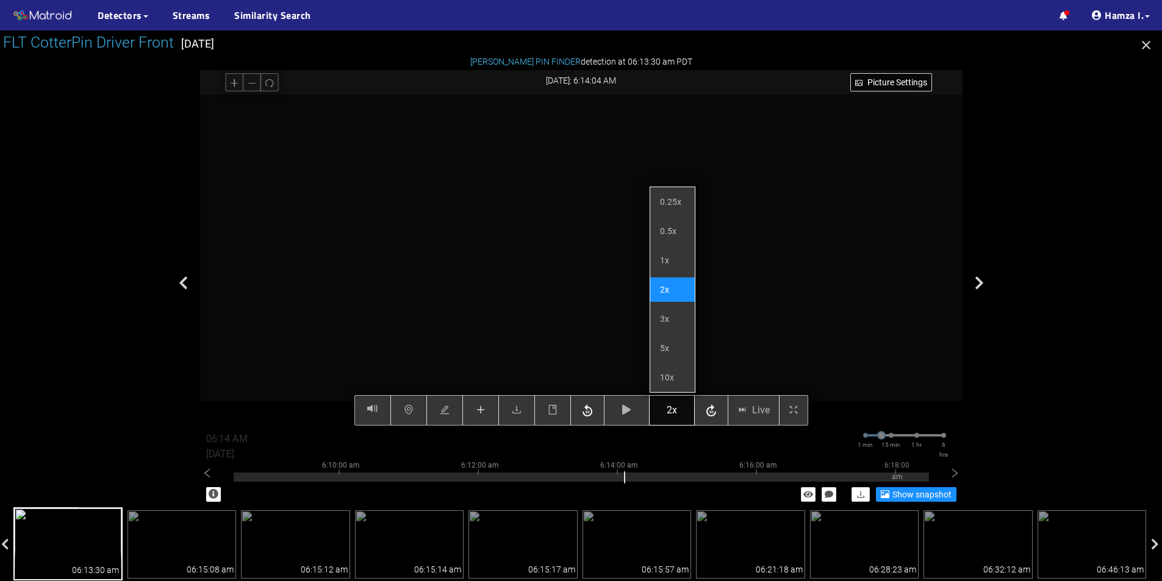
click at [675, 404] on span "2x" at bounding box center [672, 410] width 10 height 15
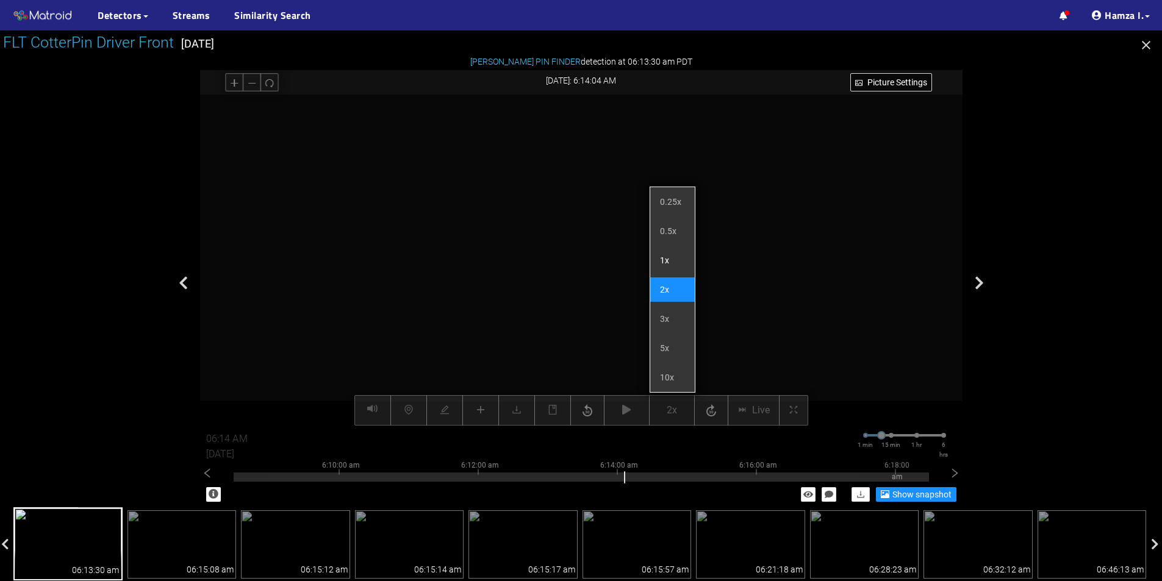
click at [670, 258] on li "1x" at bounding box center [672, 260] width 45 height 24
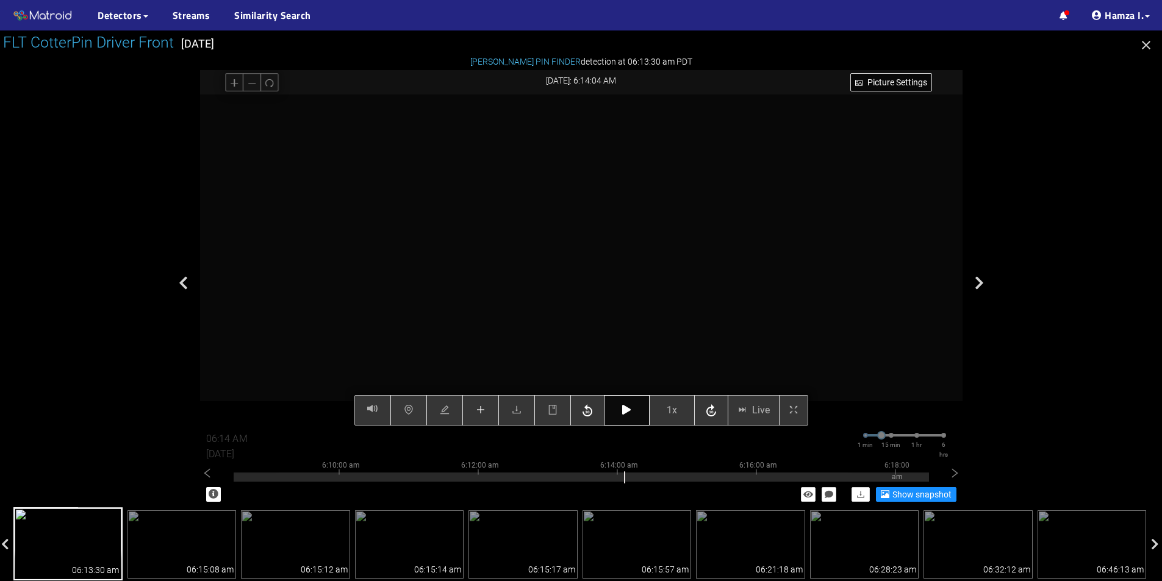
click at [625, 414] on icon "button" at bounding box center [626, 410] width 9 height 10
click at [707, 408] on icon "button" at bounding box center [711, 411] width 15 height 18
click at [712, 412] on icon "button" at bounding box center [711, 410] width 10 height 12
type input "06:15 AM"
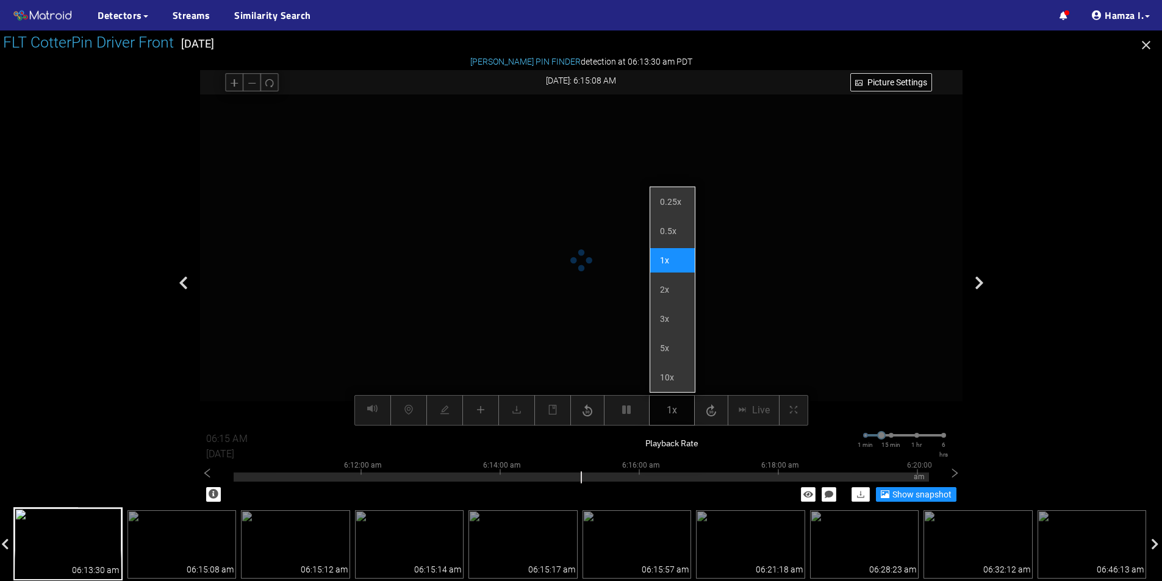
click at [684, 411] on button "1x" at bounding box center [672, 410] width 46 height 30
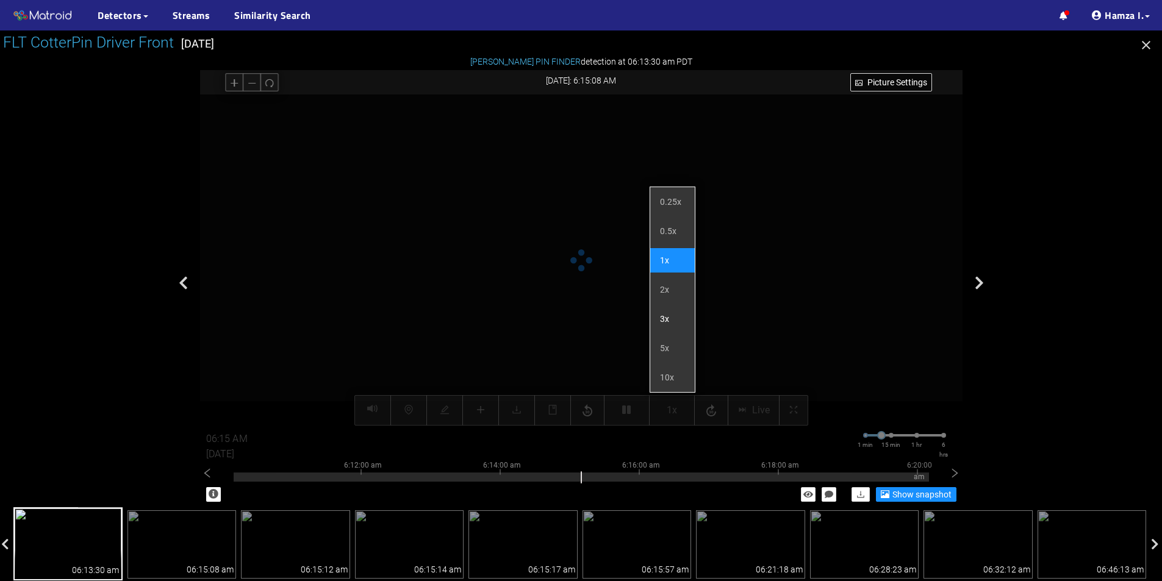
click at [685, 312] on li "3x" at bounding box center [672, 319] width 45 height 24
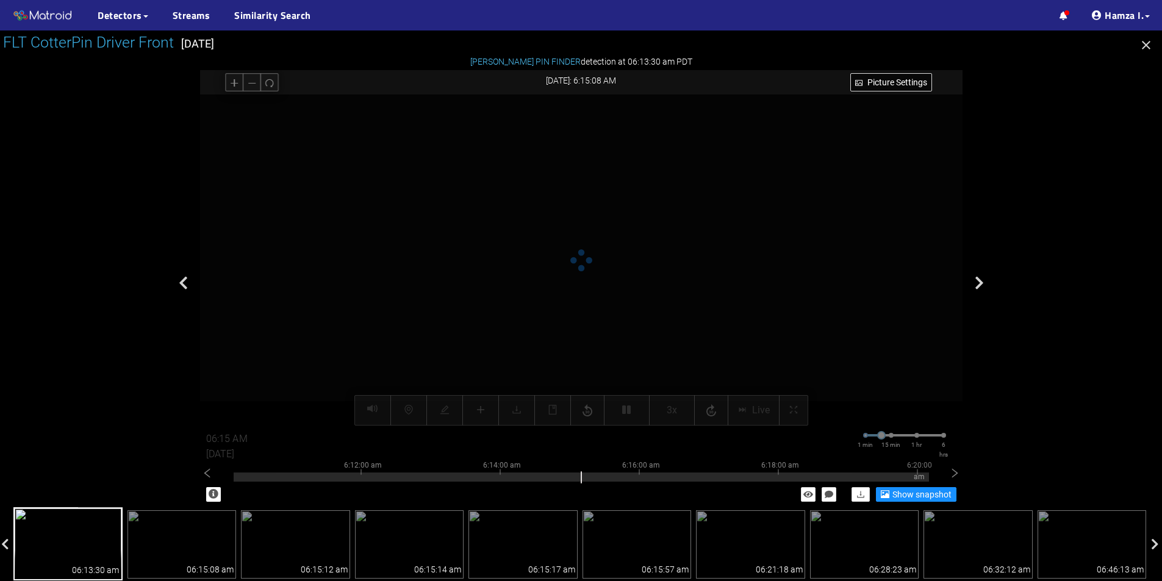
click at [722, 290] on video at bounding box center [622, 351] width 1126 height 563
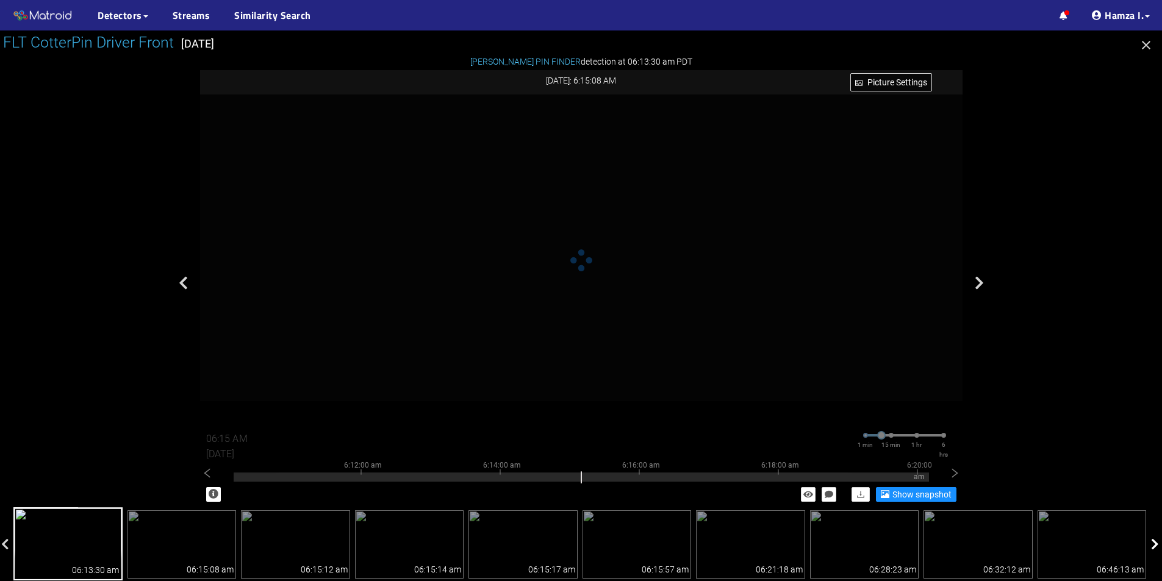
click at [1156, 540] on icon at bounding box center [1155, 545] width 8 height 12
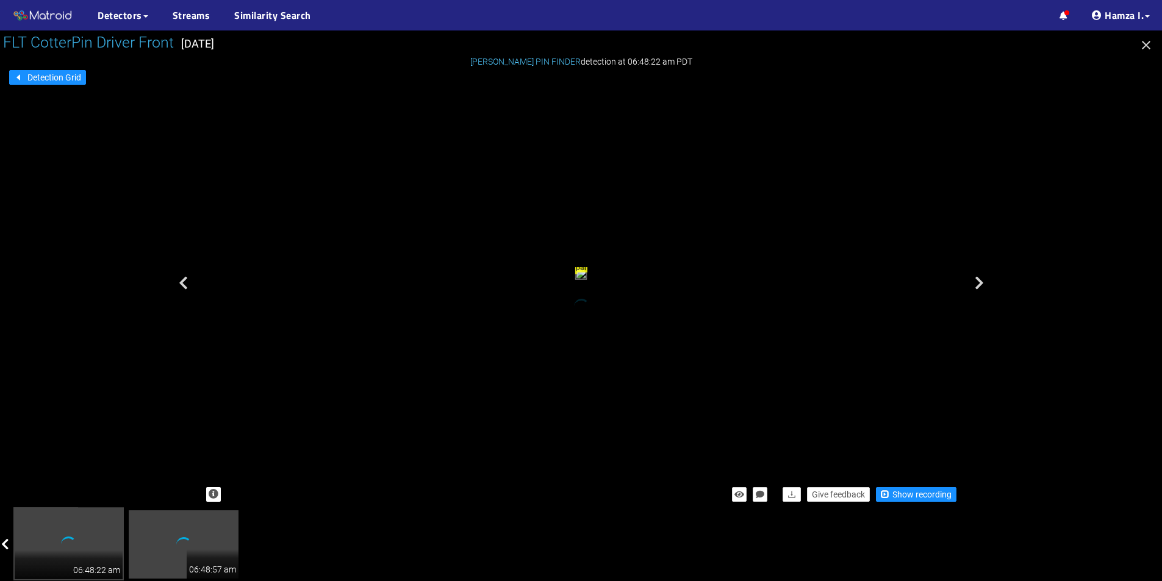
click at [1, 537] on div at bounding box center [6, 544] width 12 height 71
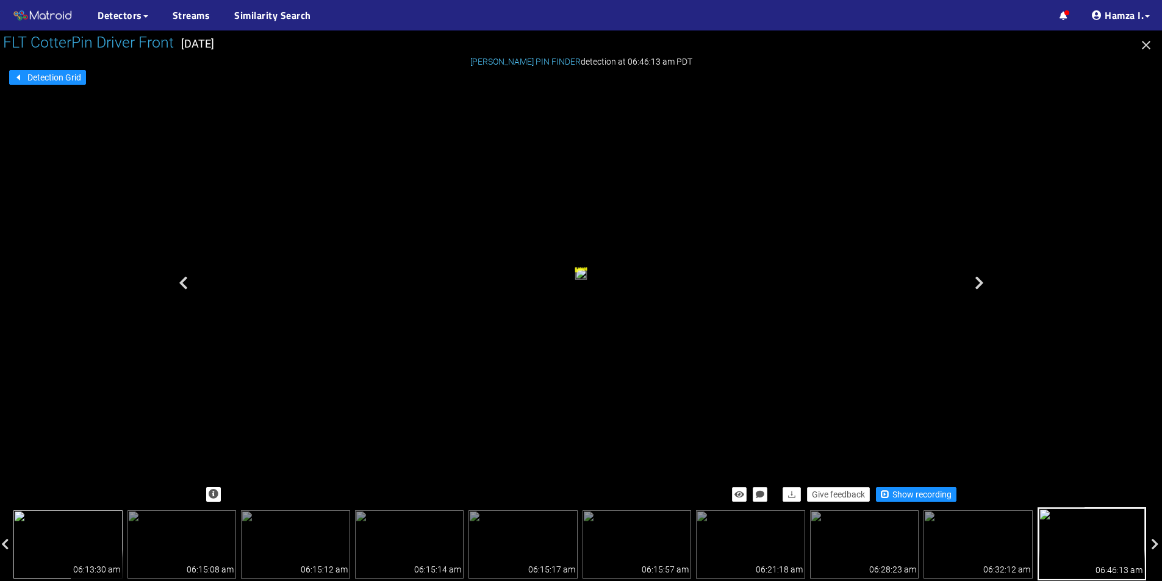
click at [74, 544] on img at bounding box center [67, 544] width 109 height 68
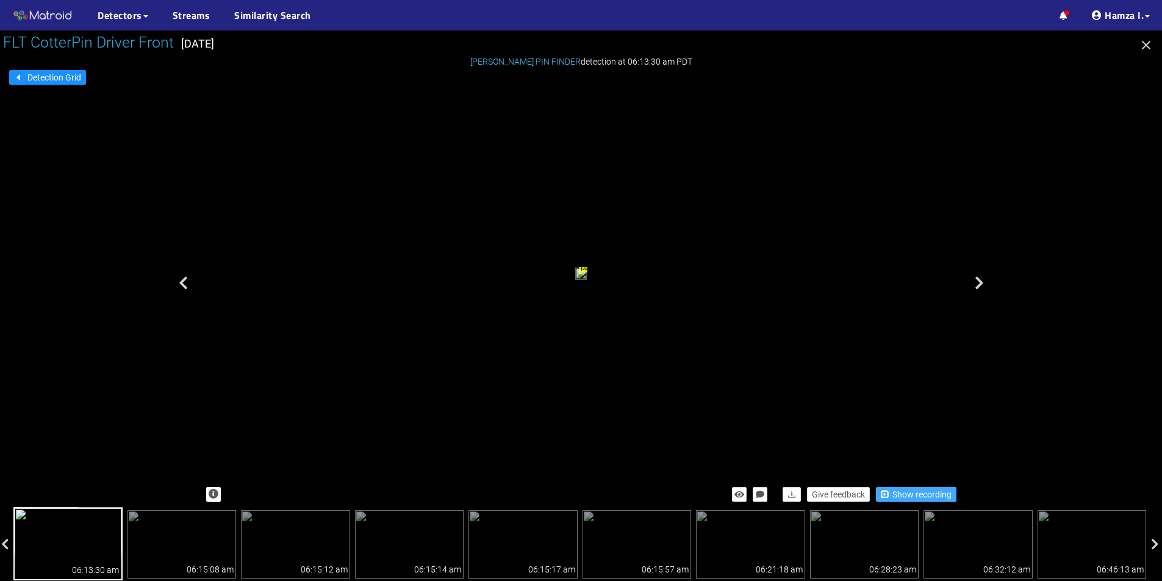
click at [929, 498] on span "Show recording" at bounding box center [921, 494] width 59 height 13
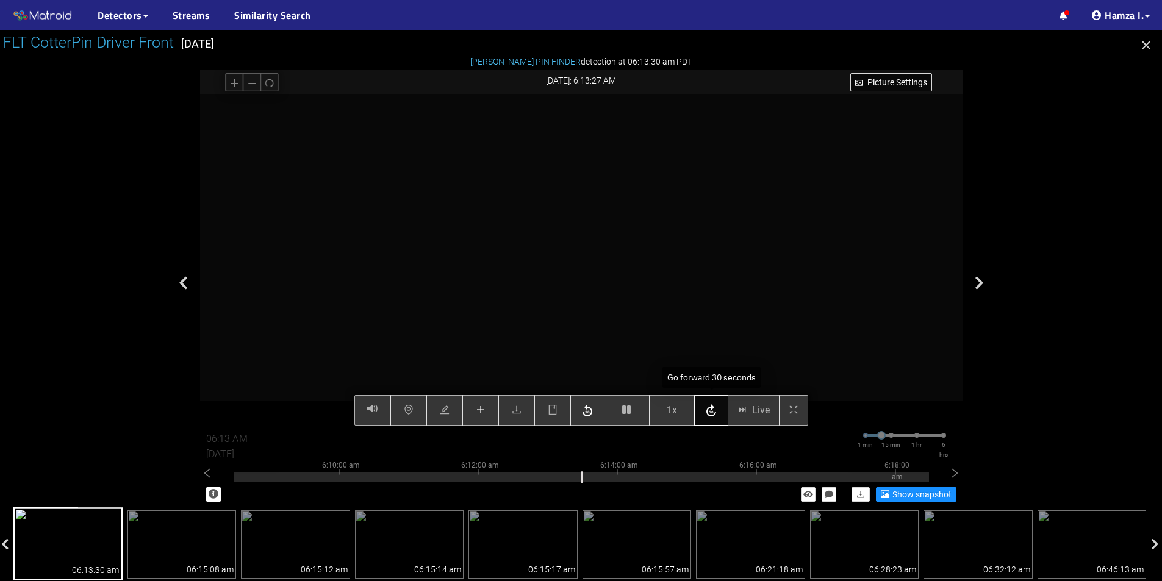
click at [714, 414] on icon "button" at bounding box center [711, 411] width 15 height 18
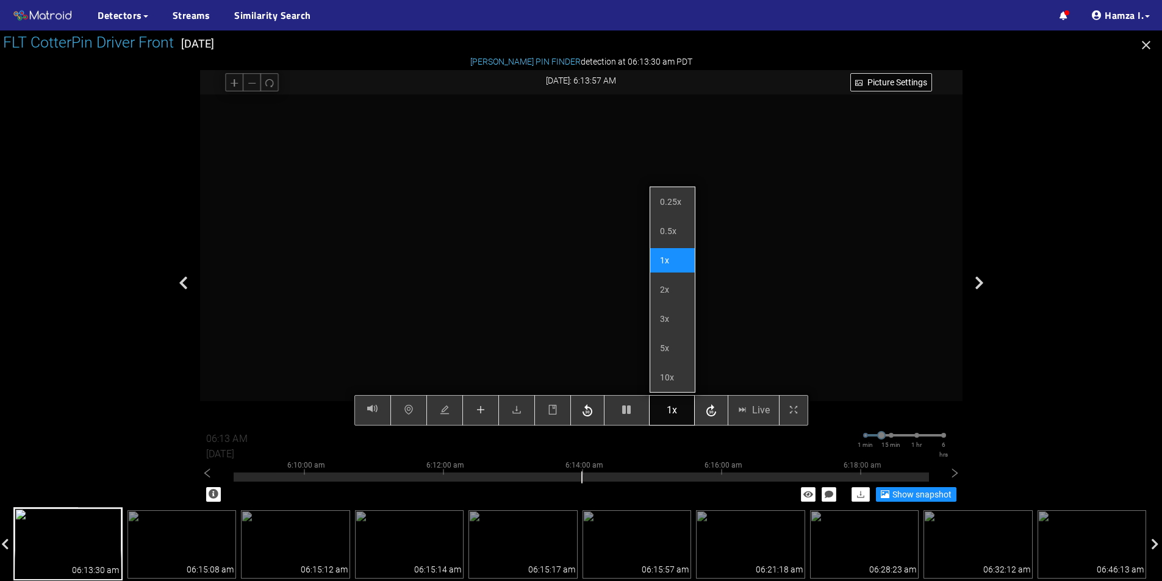
click at [678, 405] on button "1x" at bounding box center [672, 410] width 46 height 30
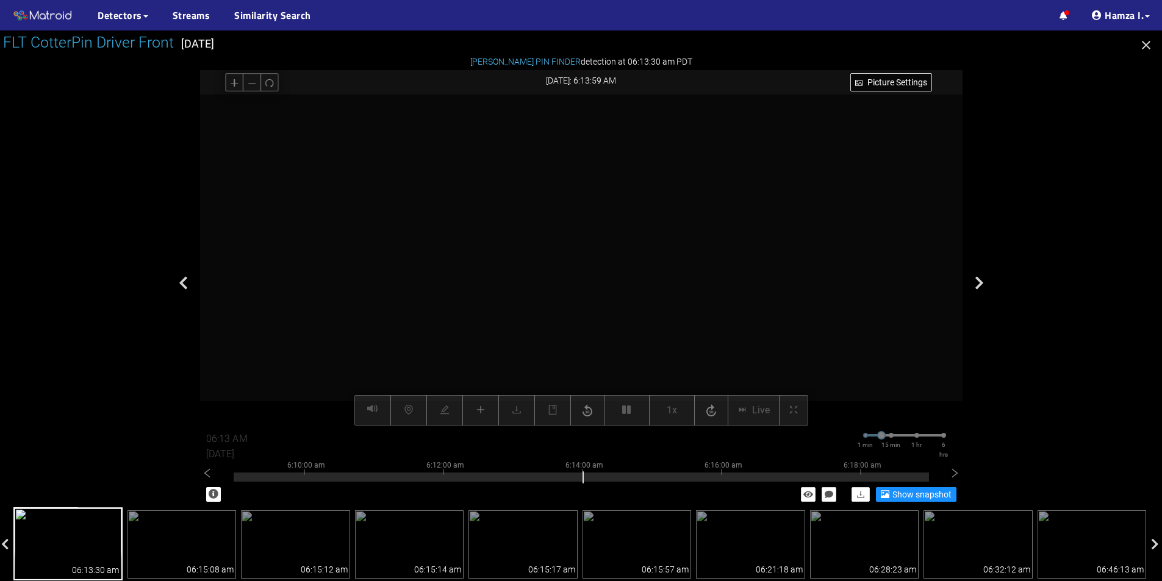
drag, startPoint x: 678, startPoint y: 406, endPoint x: 673, endPoint y: 398, distance: 8.5
click at [677, 406] on div "Picture Settings 1x Live 06:13 AM 08/12/2025 1 min 15 min 1 hr 6 hrs 6:00:00 am…" at bounding box center [581, 260] width 762 height 331
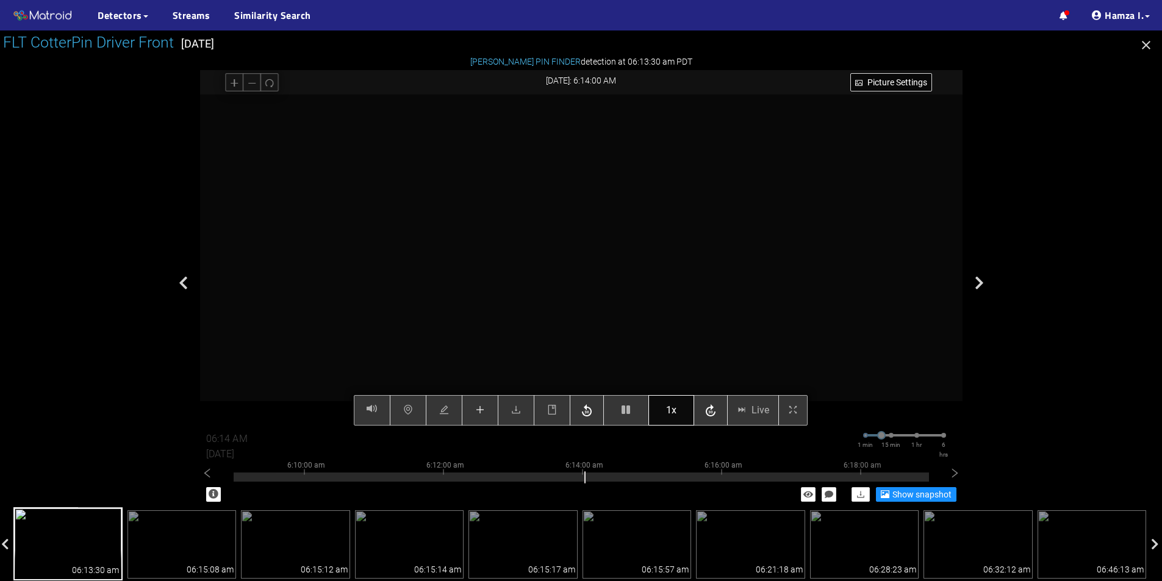
click at [681, 402] on button "1x" at bounding box center [671, 410] width 46 height 30
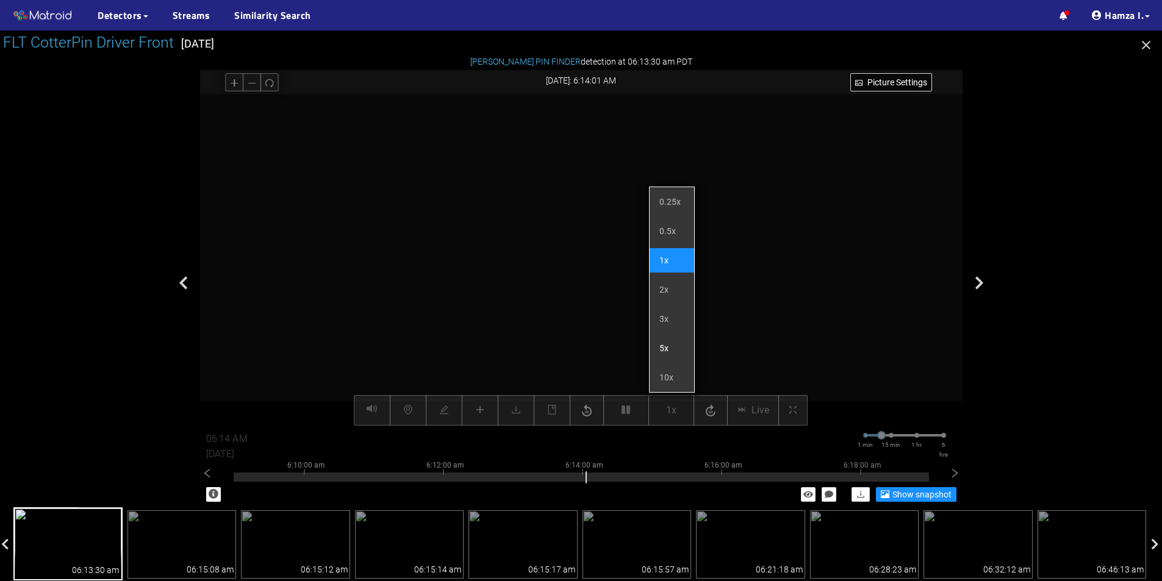
click at [672, 349] on li "5x" at bounding box center [672, 348] width 45 height 24
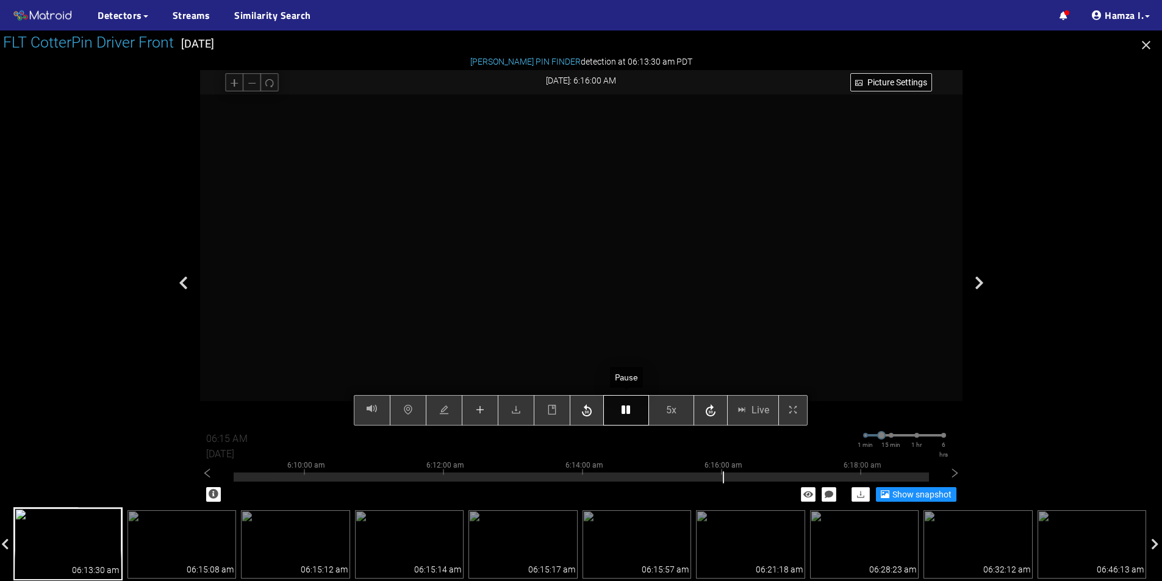
type input "06:16 AM"
click at [628, 407] on icon "button" at bounding box center [625, 410] width 9 height 10
click at [630, 408] on icon "button" at bounding box center [625, 410] width 9 height 10
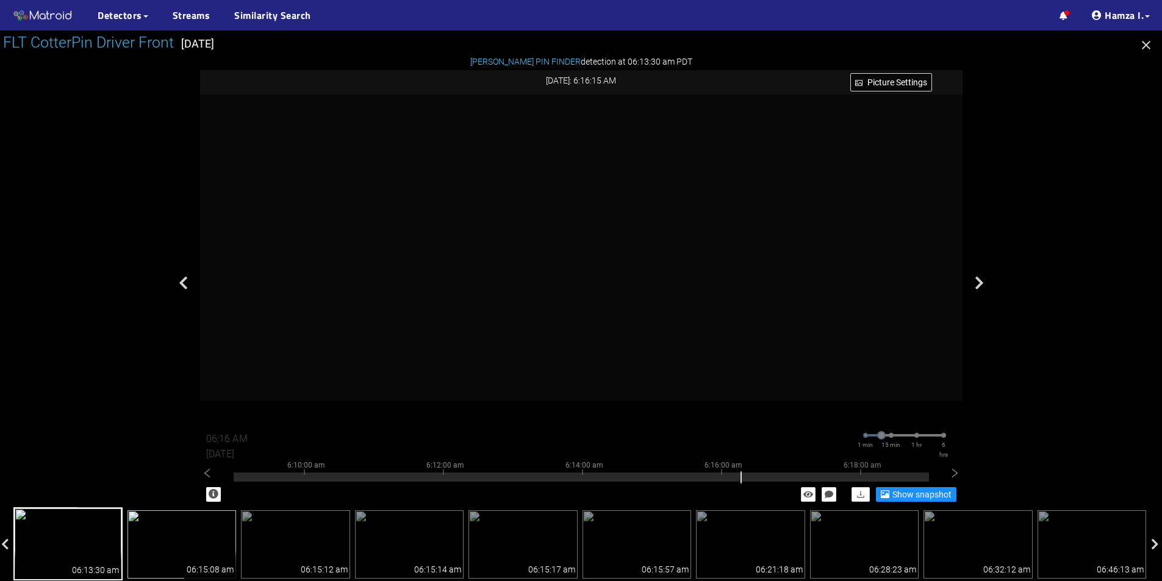
click at [193, 542] on img at bounding box center [181, 544] width 109 height 68
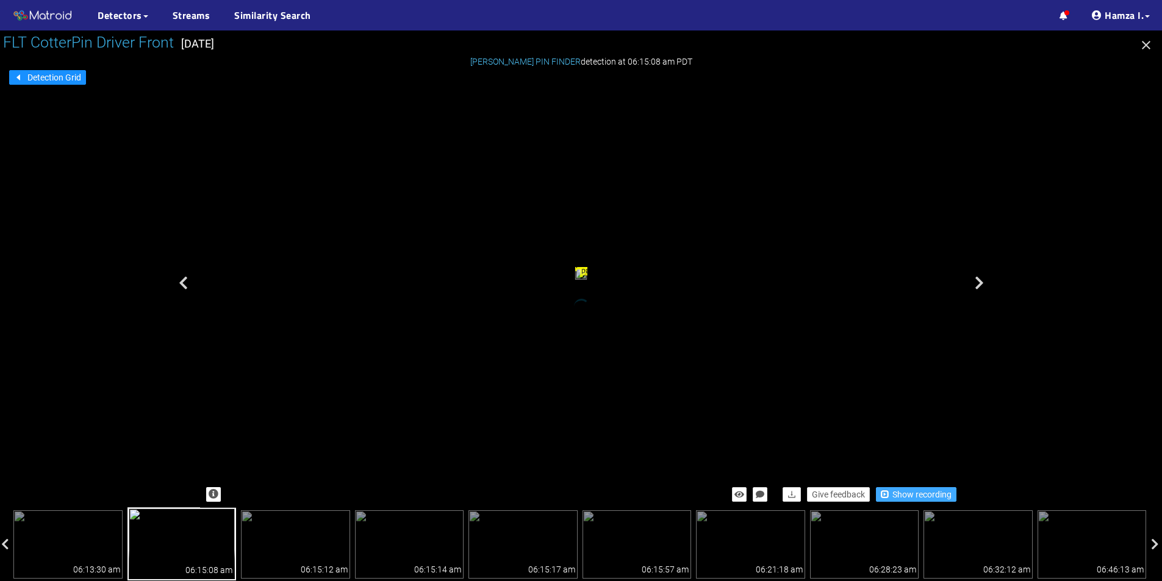
click at [929, 493] on span "Show recording" at bounding box center [921, 494] width 59 height 13
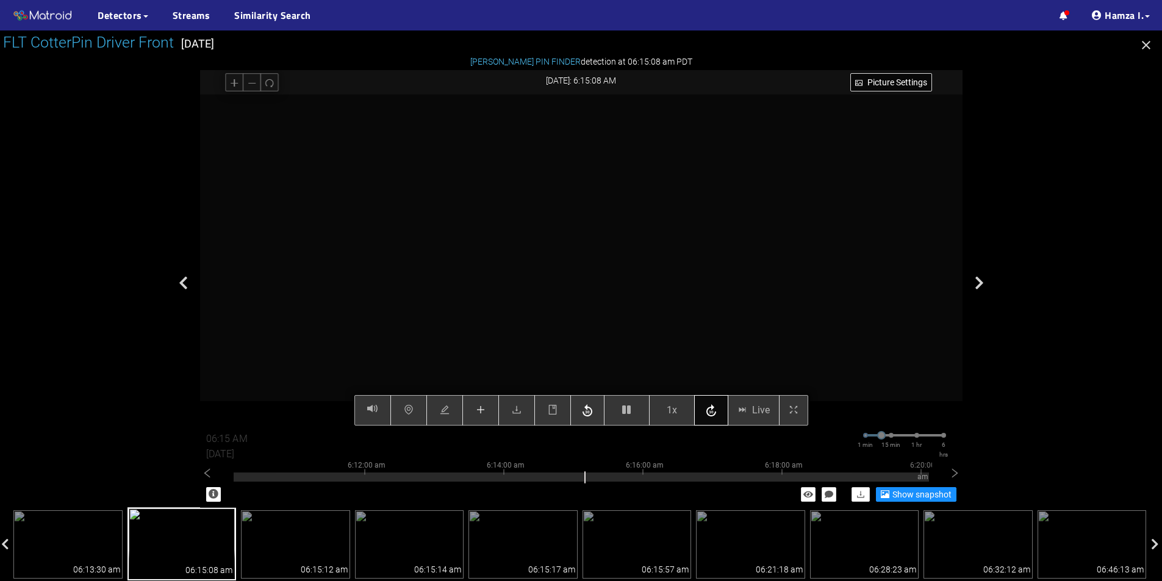
click at [709, 407] on icon "button" at bounding box center [711, 411] width 15 height 18
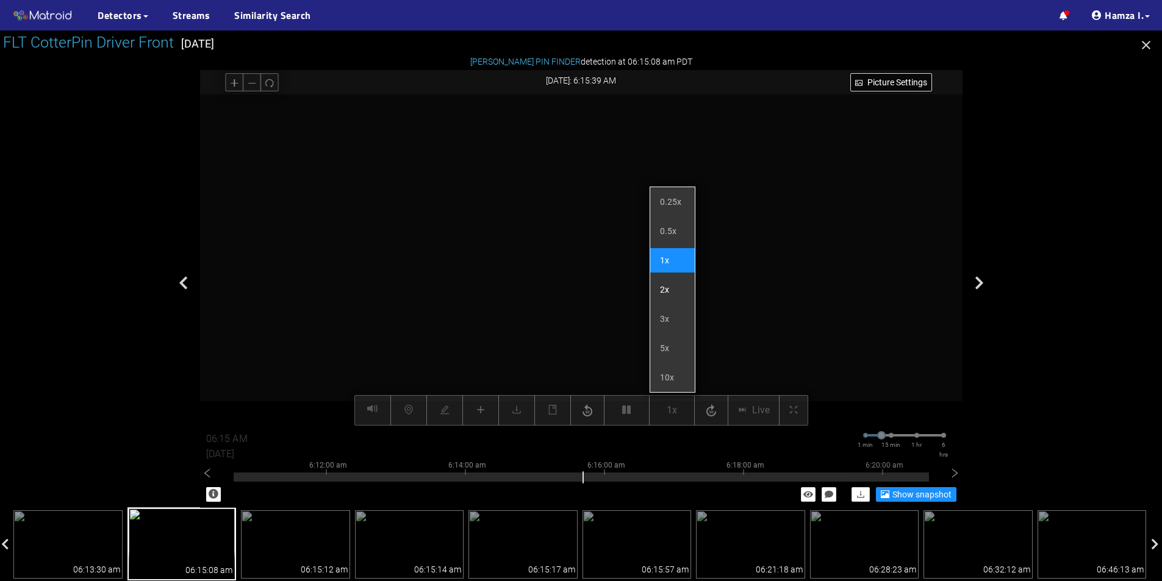
click at [675, 292] on li "2x" at bounding box center [672, 290] width 45 height 24
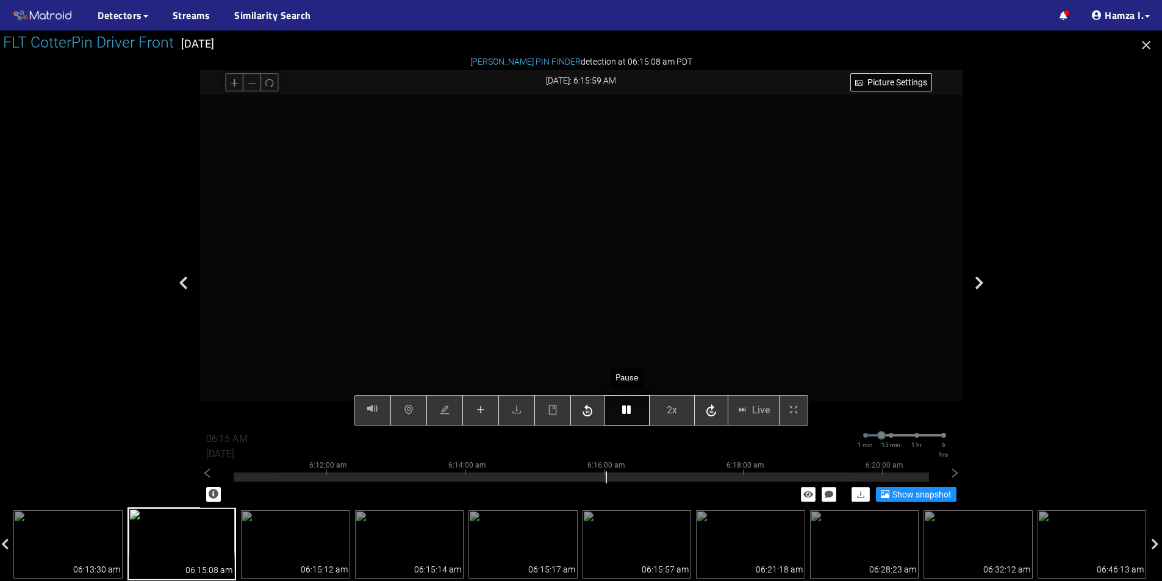
type input "06:16 AM"
click at [629, 407] on icon "button" at bounding box center [626, 410] width 9 height 10
click at [629, 414] on icon "button" at bounding box center [626, 410] width 9 height 10
click at [632, 412] on button "button" at bounding box center [627, 410] width 46 height 30
click at [626, 415] on icon "button" at bounding box center [626, 410] width 9 height 10
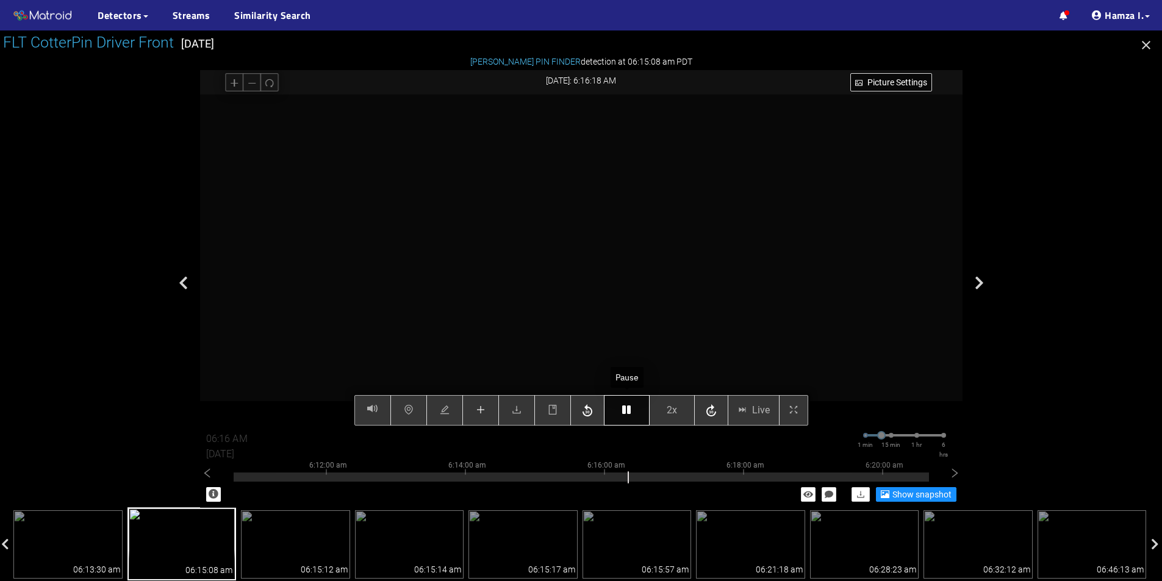
click at [626, 414] on icon "button" at bounding box center [626, 410] width 9 height 10
click at [626, 413] on icon "button" at bounding box center [626, 410] width 9 height 10
click at [632, 407] on button "button" at bounding box center [627, 410] width 46 height 30
click at [632, 406] on button "button" at bounding box center [627, 410] width 46 height 30
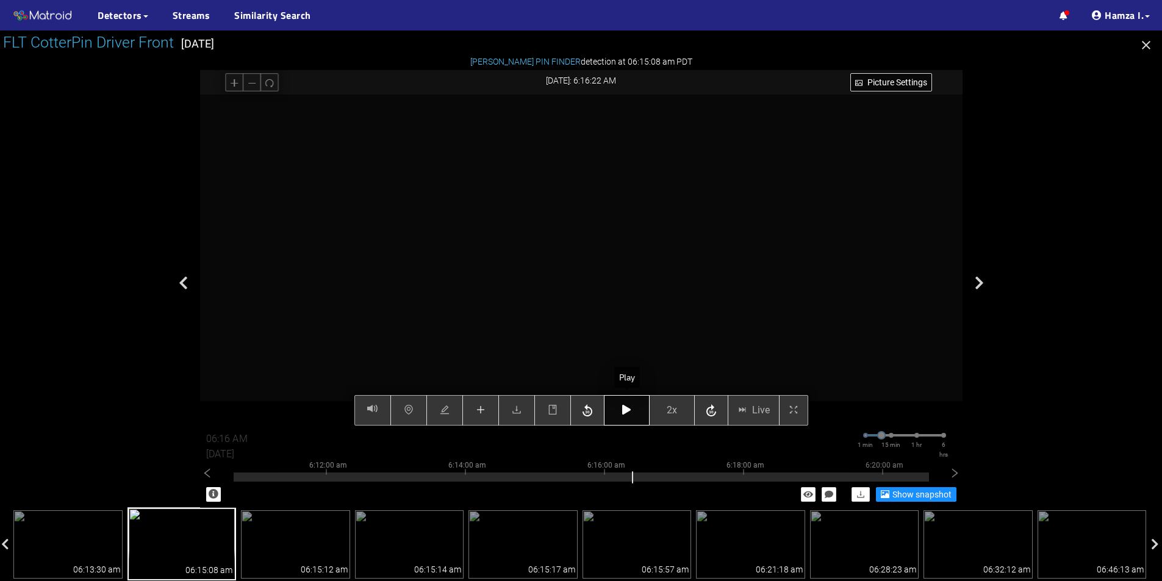
click at [622, 409] on icon "button" at bounding box center [626, 410] width 9 height 10
click at [622, 410] on icon "button" at bounding box center [626, 410] width 9 height 10
click at [623, 410] on icon "button" at bounding box center [626, 410] width 9 height 10
click at [626, 414] on icon "button" at bounding box center [626, 410] width 9 height 10
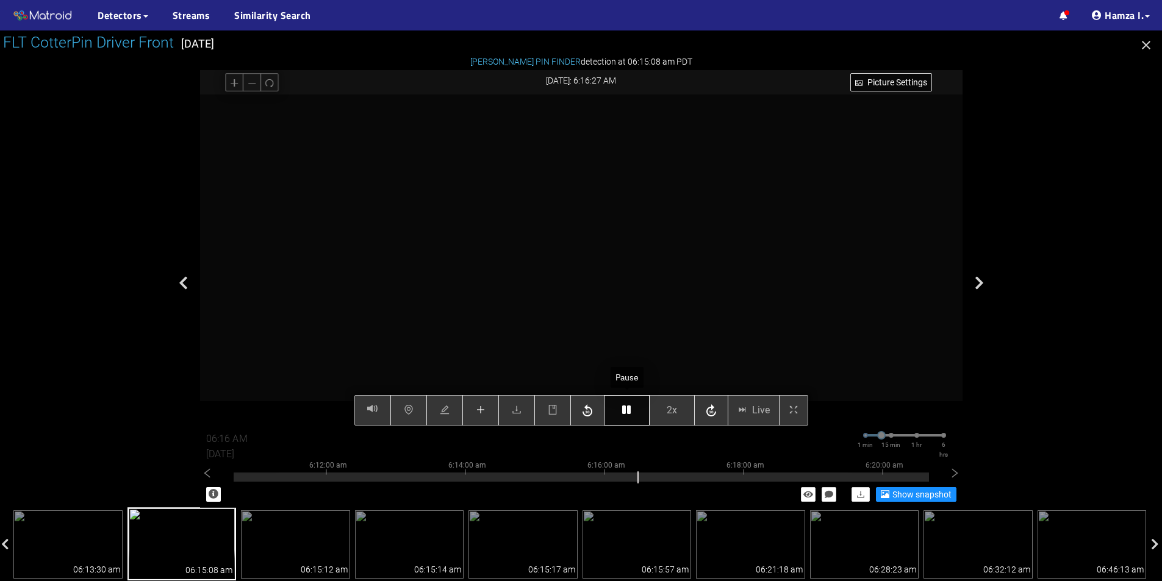
click at [626, 414] on icon "button" at bounding box center [626, 410] width 9 height 10
click at [623, 415] on icon "button" at bounding box center [626, 410] width 9 height 10
click at [617, 414] on button "button" at bounding box center [627, 410] width 46 height 30
click at [618, 413] on button "button" at bounding box center [627, 410] width 46 height 30
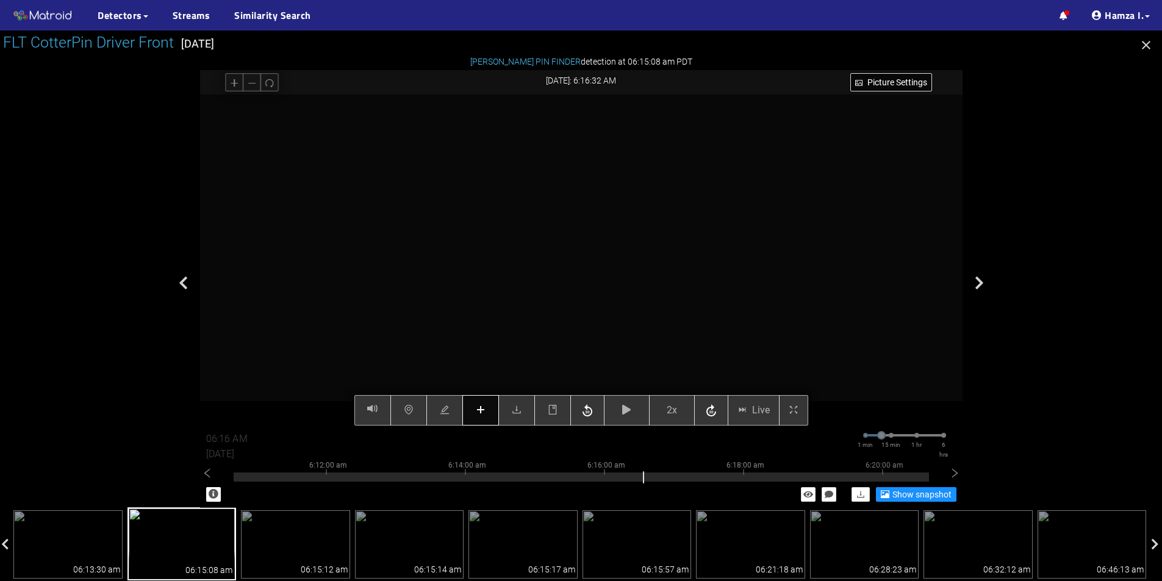
click at [475, 406] on button "button" at bounding box center [480, 410] width 37 height 30
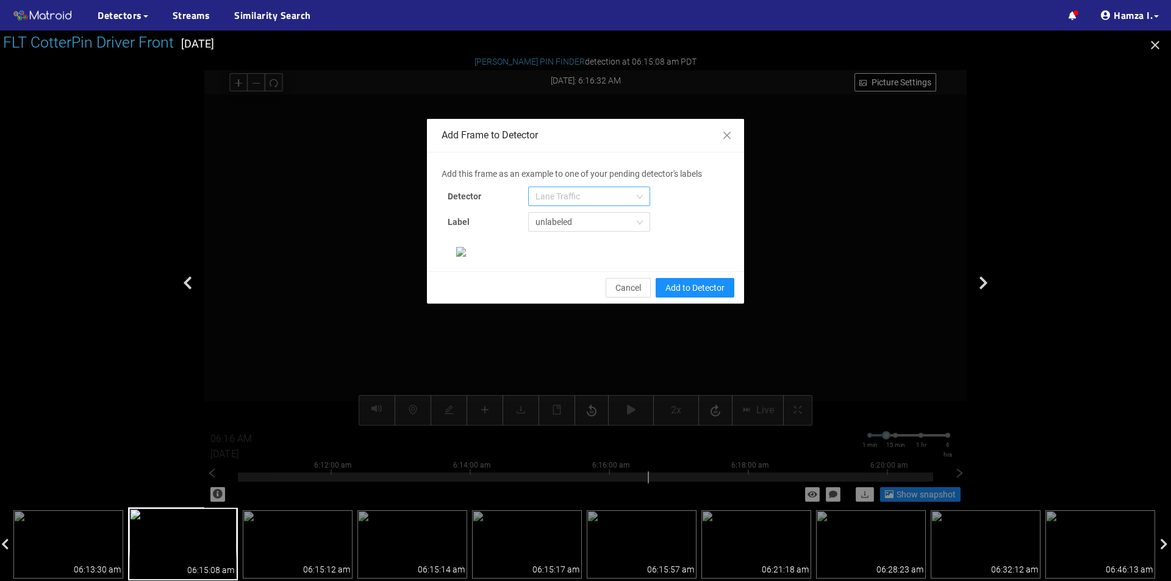
click at [600, 202] on span "Lane Traffic" at bounding box center [588, 196] width 107 height 18
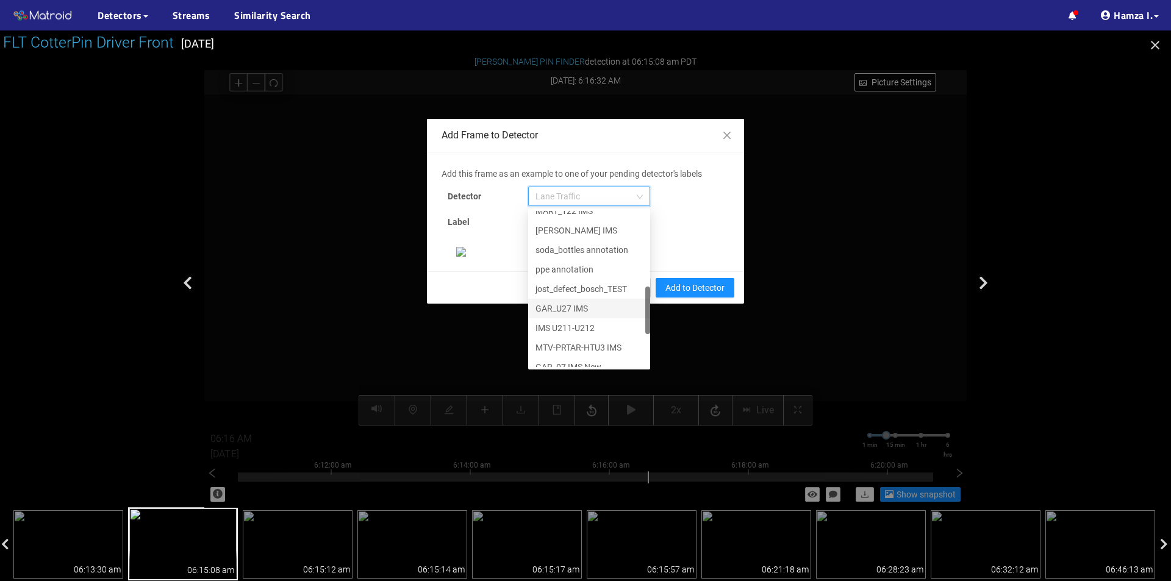
scroll to position [371, 0]
click at [564, 354] on div "[PERSON_NAME] Pin" at bounding box center [588, 357] width 107 height 13
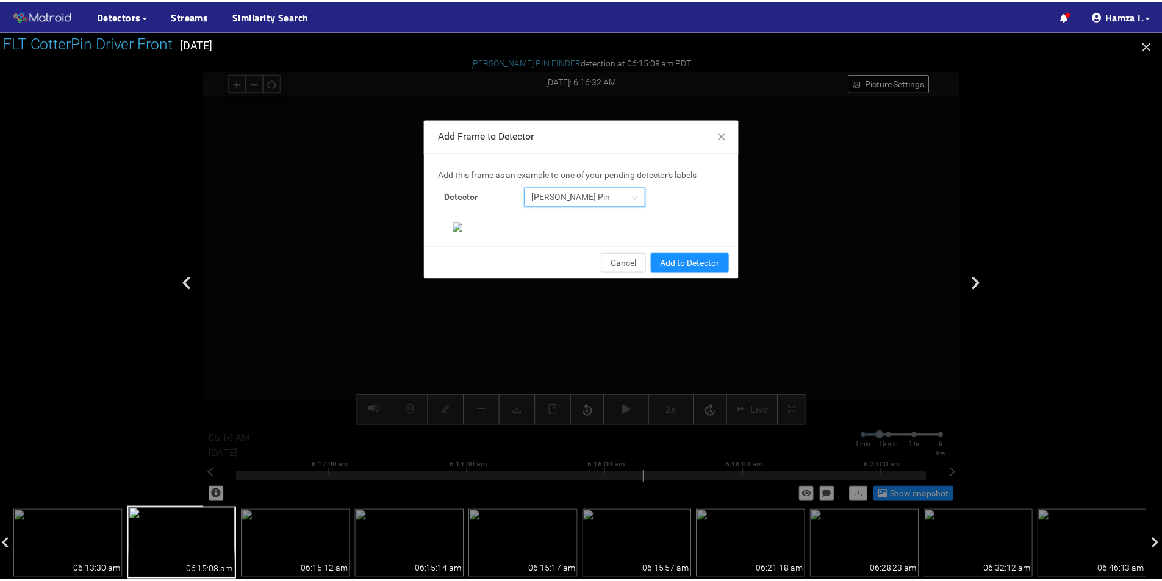
scroll to position [235, 0]
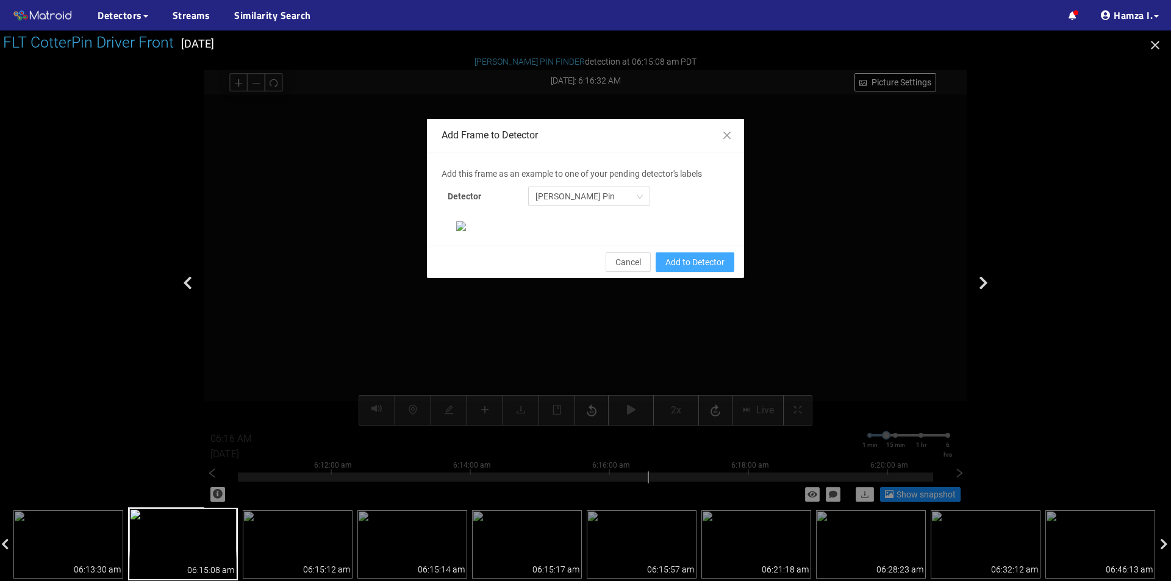
click at [679, 269] on span "Add to Detector" at bounding box center [694, 262] width 59 height 13
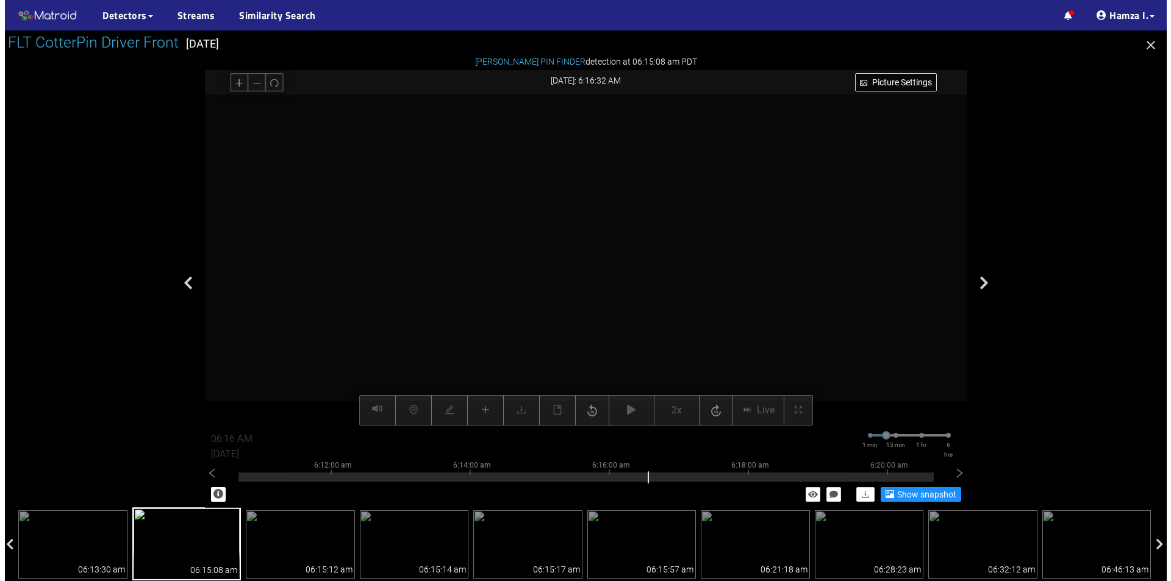
scroll to position [174, 0]
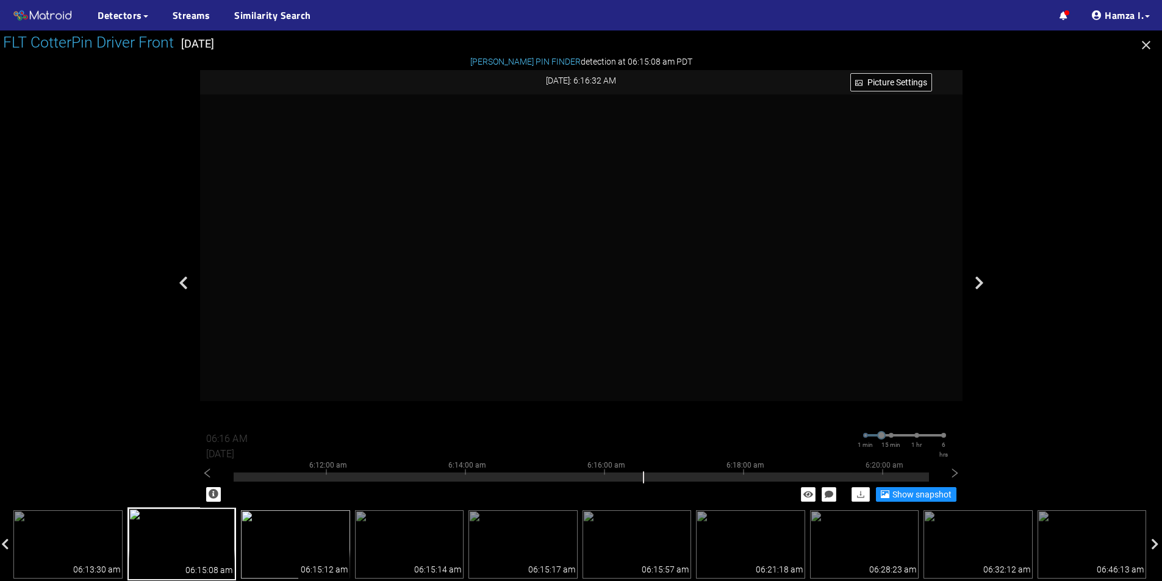
click at [292, 539] on img at bounding box center [295, 544] width 109 height 68
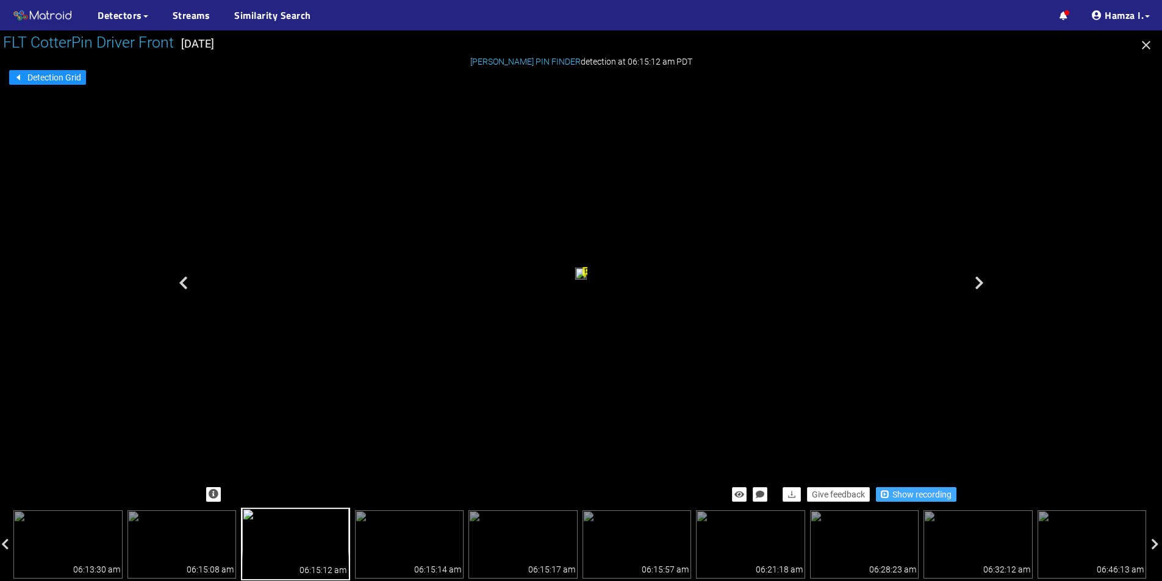
click at [919, 499] on span "Show recording" at bounding box center [921, 494] width 59 height 13
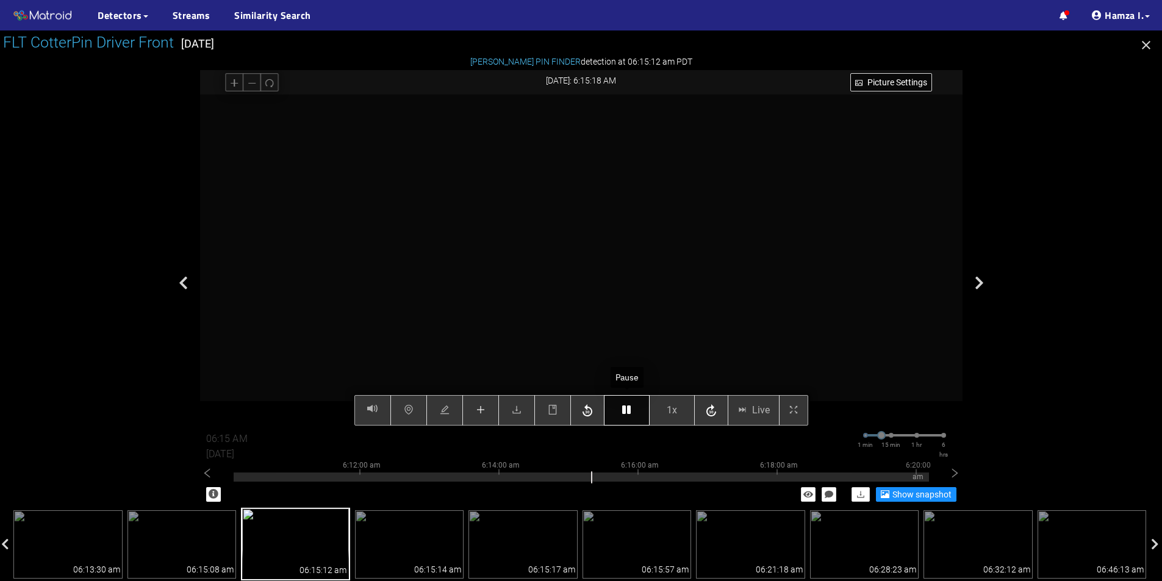
click at [629, 410] on icon "button" at bounding box center [626, 410] width 9 height 10
click at [621, 412] on button "button" at bounding box center [627, 410] width 46 height 30
click at [622, 410] on icon "button" at bounding box center [626, 410] width 9 height 10
click at [621, 424] on button "button" at bounding box center [627, 410] width 46 height 30
click at [623, 421] on button "button" at bounding box center [627, 410] width 46 height 30
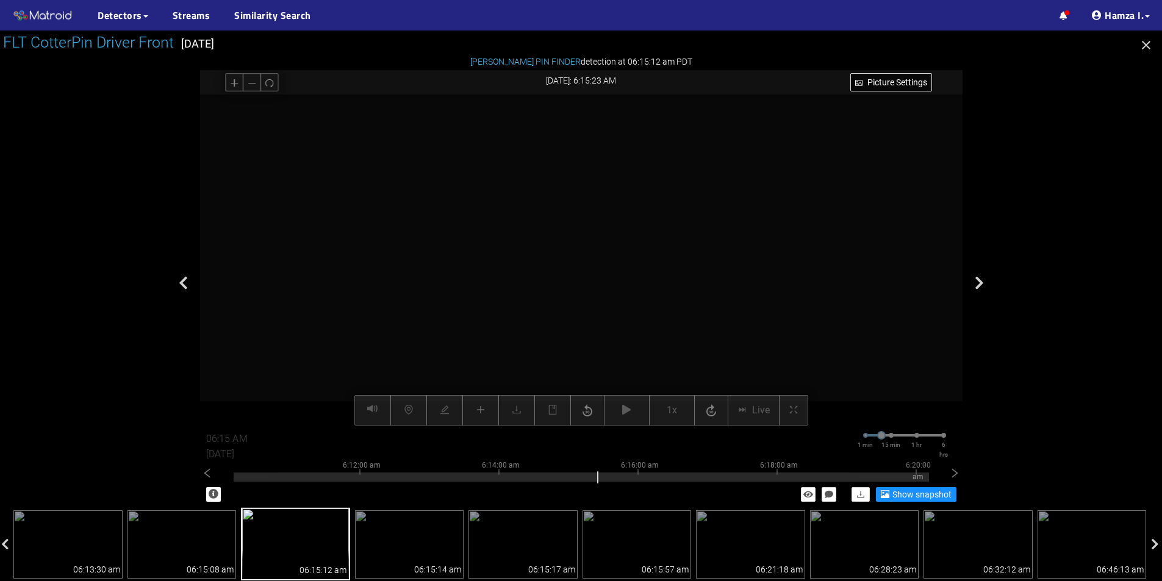
click at [629, 421] on div "Picture Settings 1x Live 06:15 AM 08/12/2025 1 min 15 min 1 hr 6 hrs 6:02:00 am…" at bounding box center [581, 260] width 762 height 331
click at [621, 416] on div "Picture Settings 1x Live 06:15 AM 08/12/2025 1 min 15 min 1 hr 6 hrs 6:02:00 am…" at bounding box center [581, 260] width 762 height 331
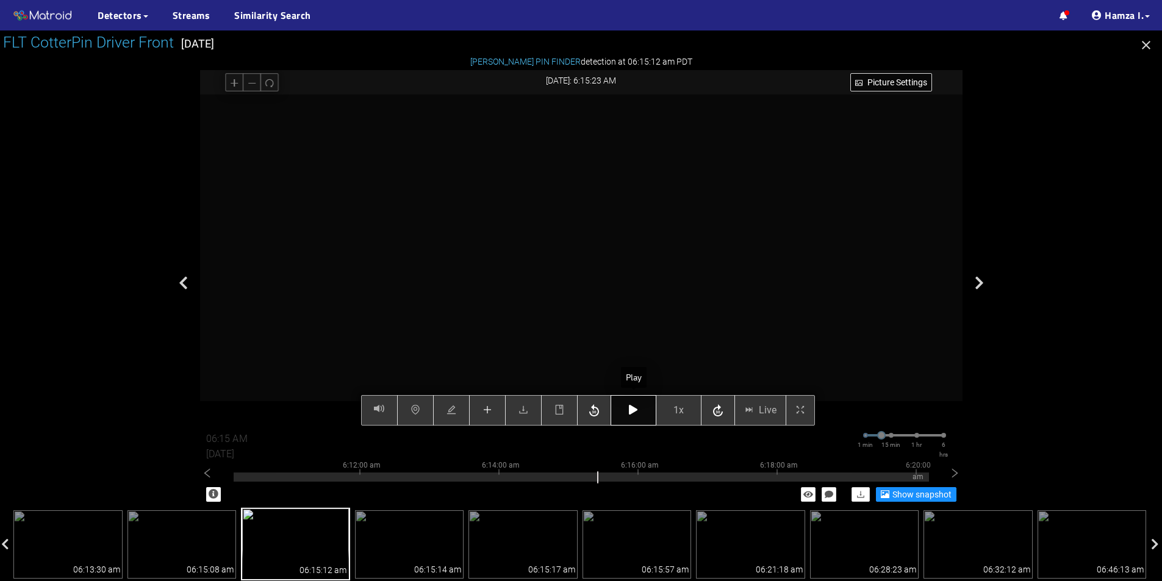
click at [628, 412] on button "button" at bounding box center [634, 410] width 46 height 30
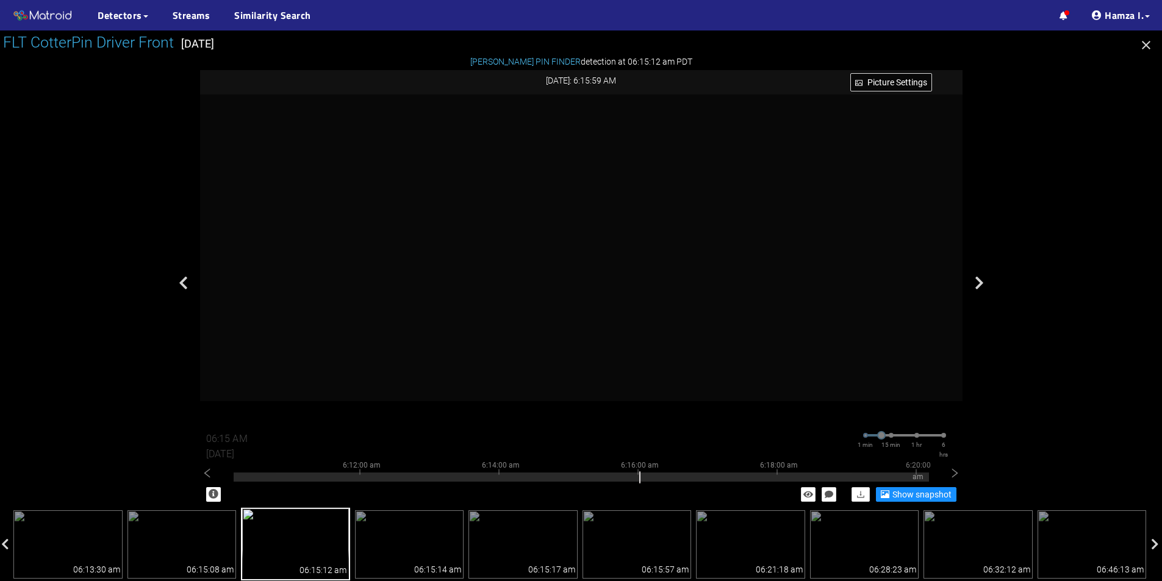
type input "06:16 AM"
click at [459, 538] on img at bounding box center [409, 544] width 109 height 68
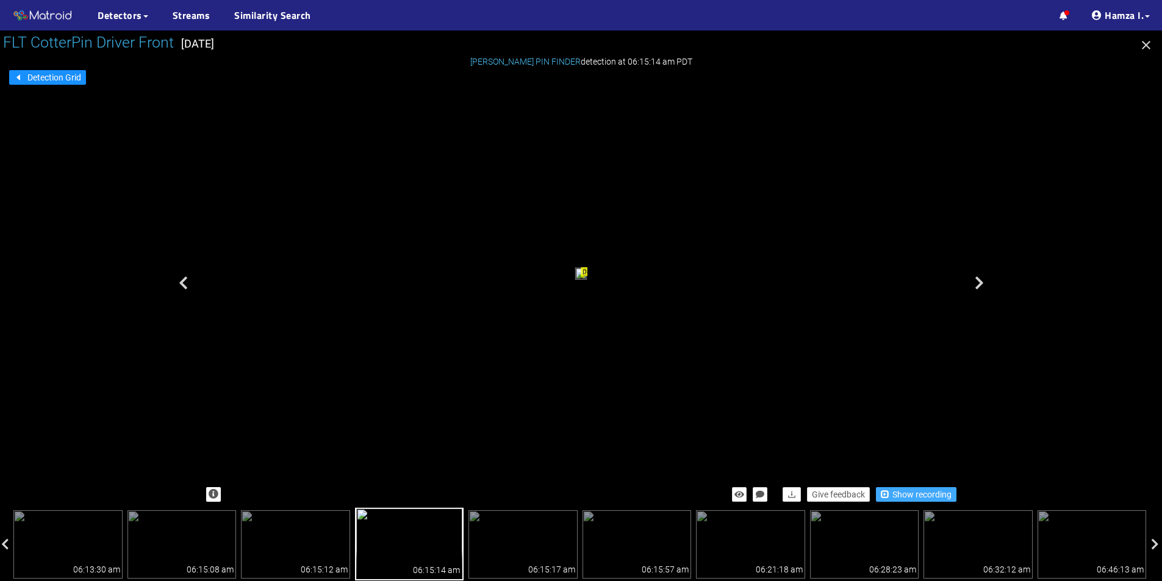
click at [941, 489] on span "Show recording" at bounding box center [921, 494] width 59 height 13
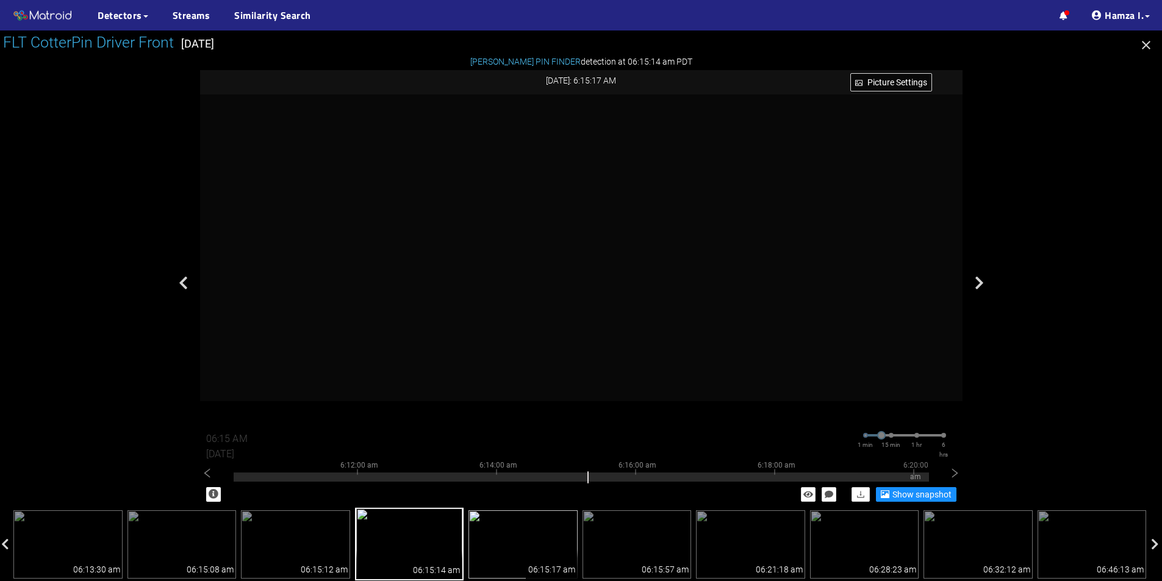
click at [526, 551] on img at bounding box center [522, 544] width 109 height 68
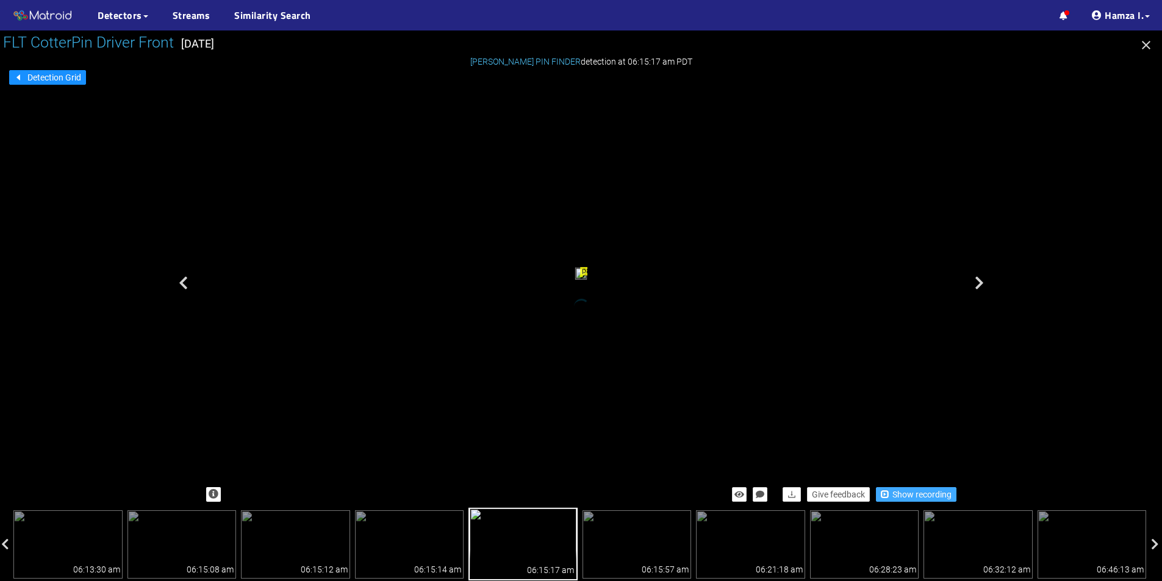
click at [916, 491] on span "Show recording" at bounding box center [921, 494] width 59 height 13
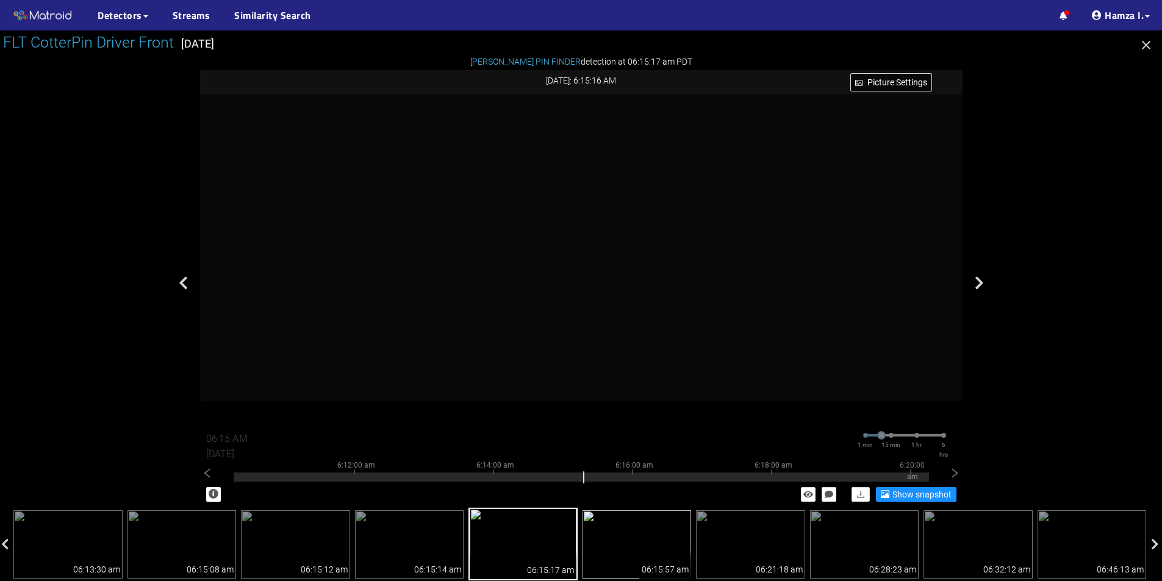
click at [647, 528] on img at bounding box center [636, 544] width 109 height 68
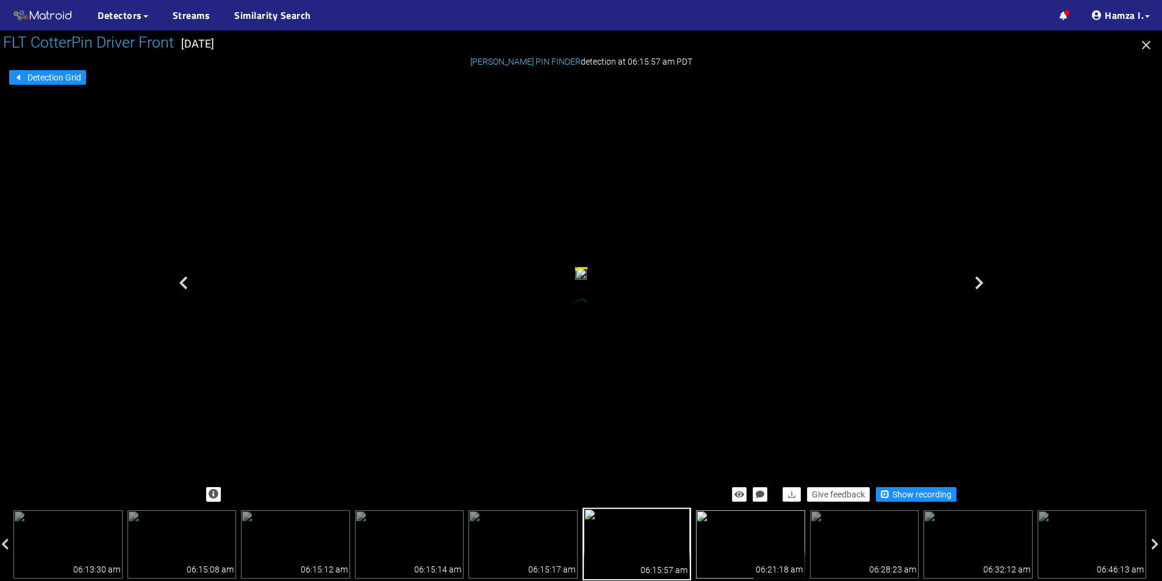
click at [775, 534] on img at bounding box center [750, 544] width 109 height 68
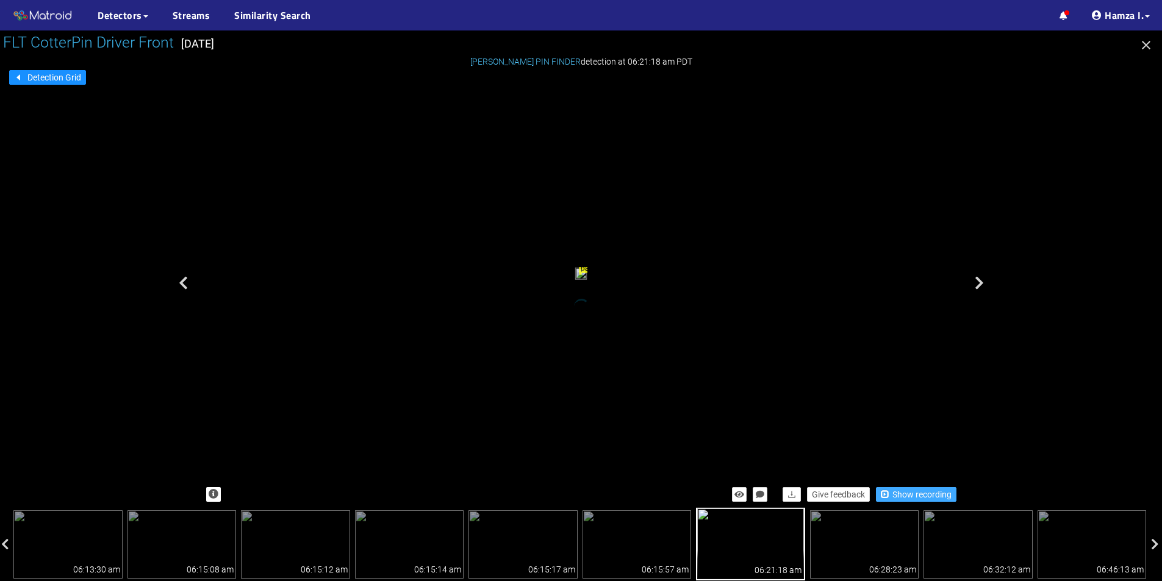
click at [909, 487] on button "Show recording" at bounding box center [916, 494] width 81 height 15
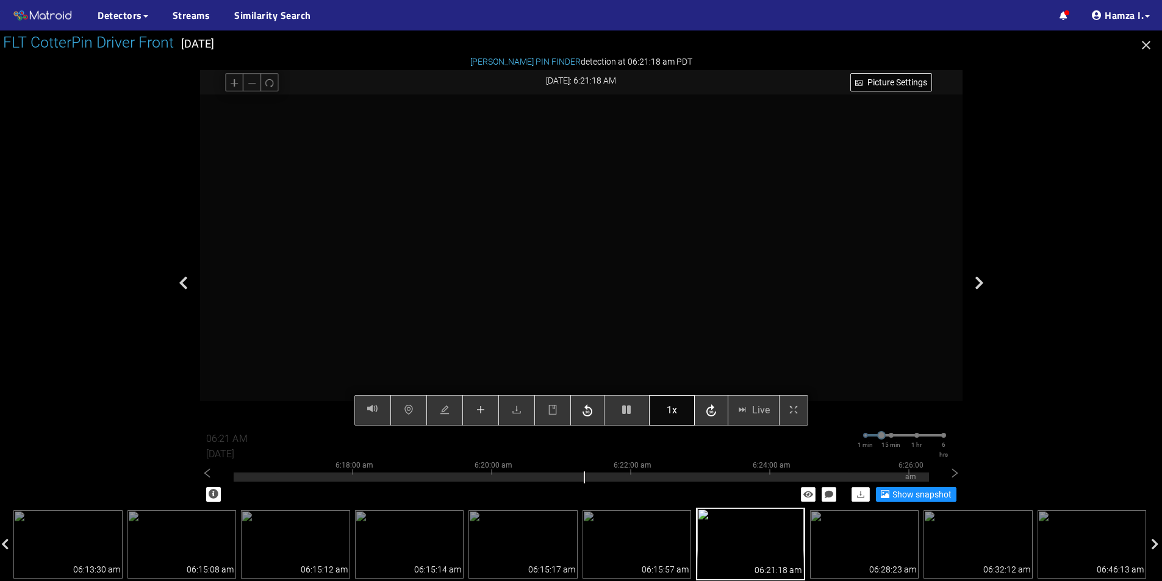
click at [690, 406] on button "1x" at bounding box center [672, 410] width 46 height 30
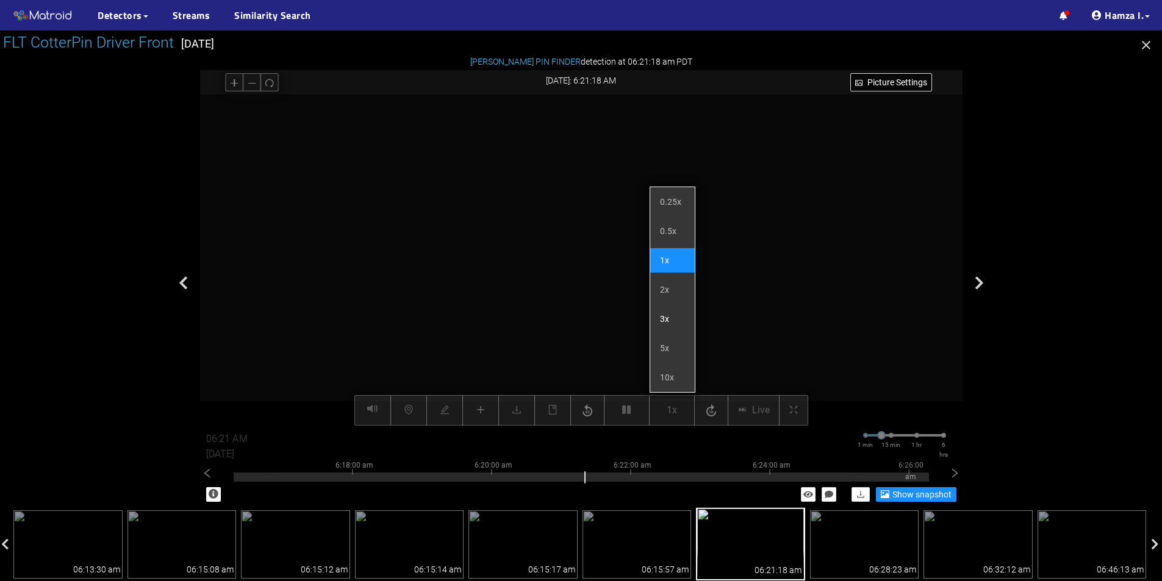
click at [675, 309] on li "3x" at bounding box center [672, 319] width 45 height 24
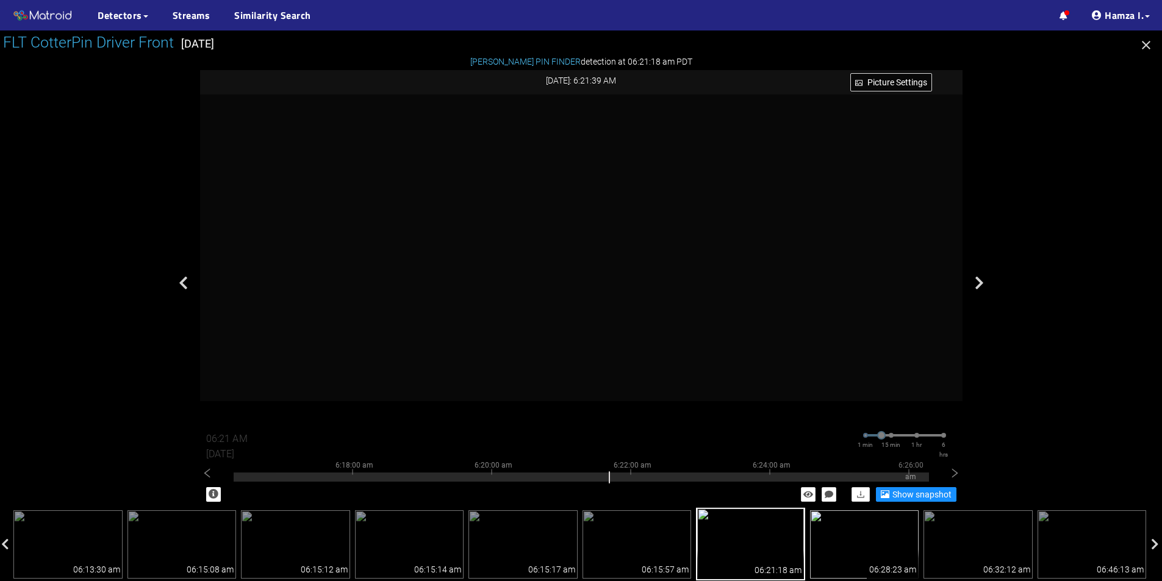
click at [865, 542] on img at bounding box center [864, 544] width 109 height 68
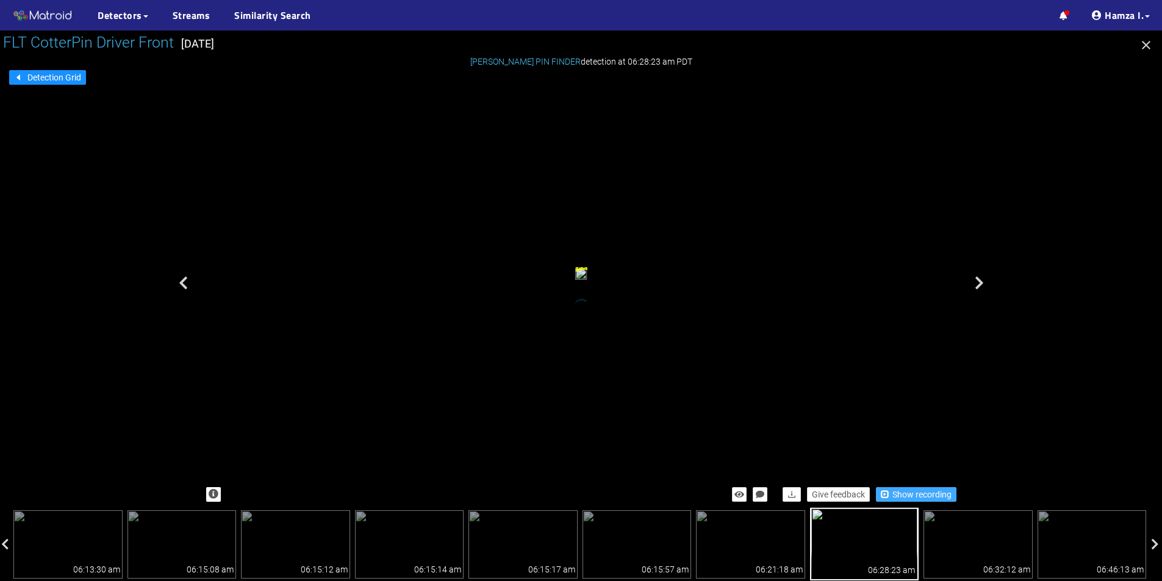
click at [901, 494] on span "Show recording" at bounding box center [921, 494] width 59 height 13
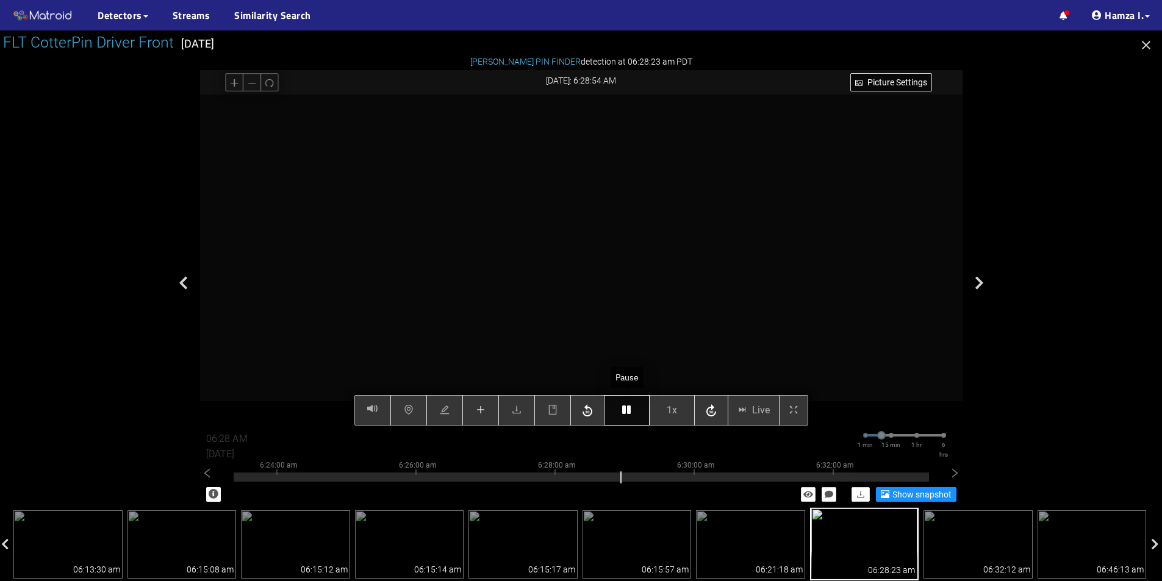
click at [628, 401] on button "button" at bounding box center [627, 410] width 46 height 30
click at [619, 405] on button "button" at bounding box center [627, 410] width 46 height 30
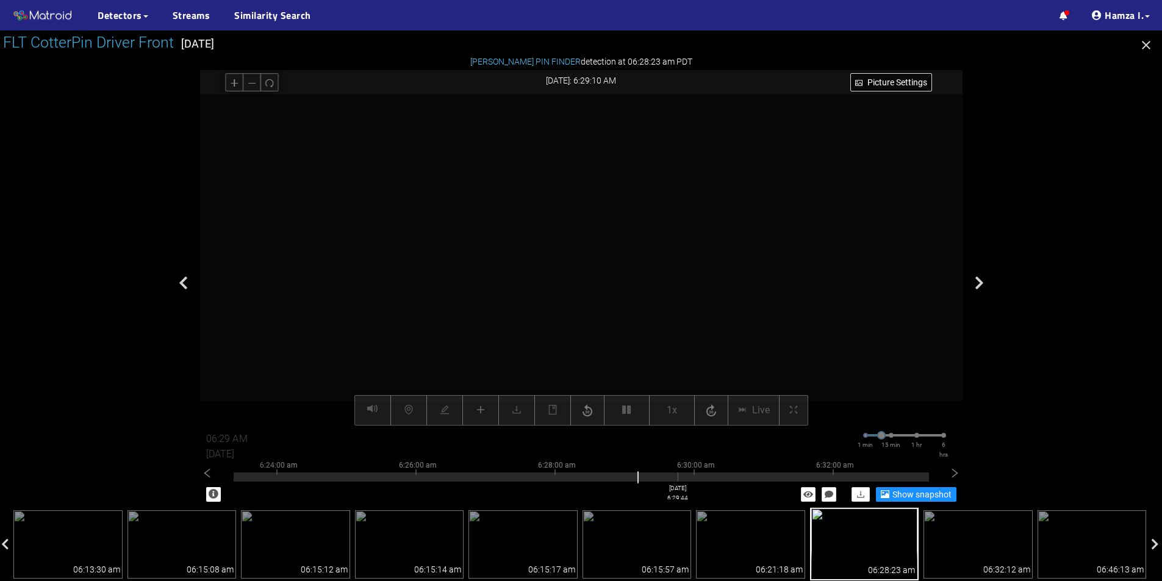
click at [678, 479] on div at bounding box center [581, 477] width 695 height 9
click at [713, 477] on div at bounding box center [581, 477] width 695 height 9
type input "06:30 AM"
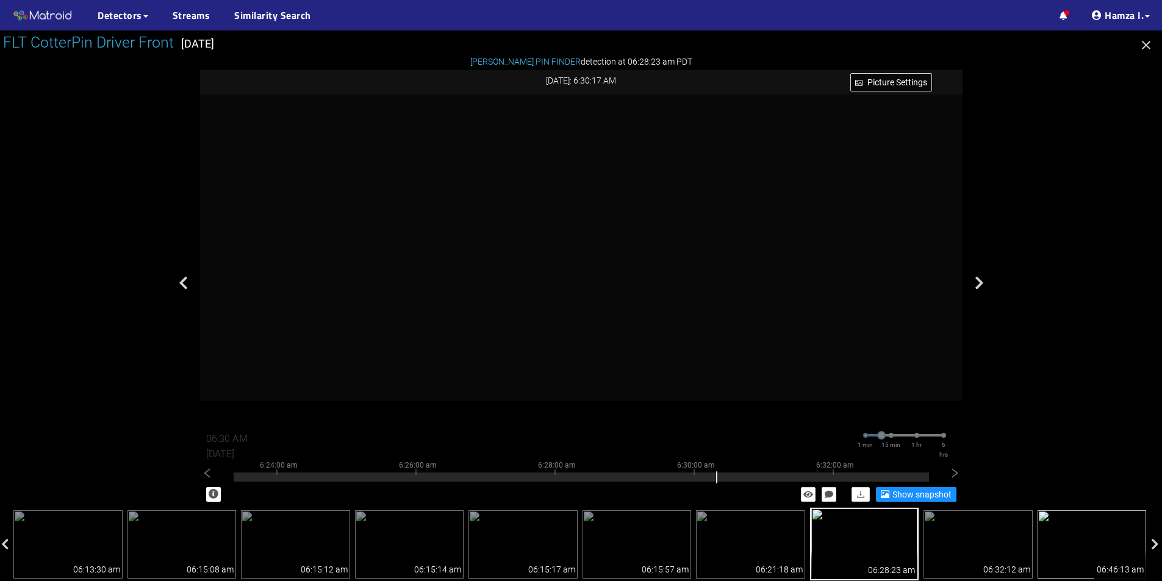
click at [1039, 551] on img at bounding box center [1091, 544] width 109 height 68
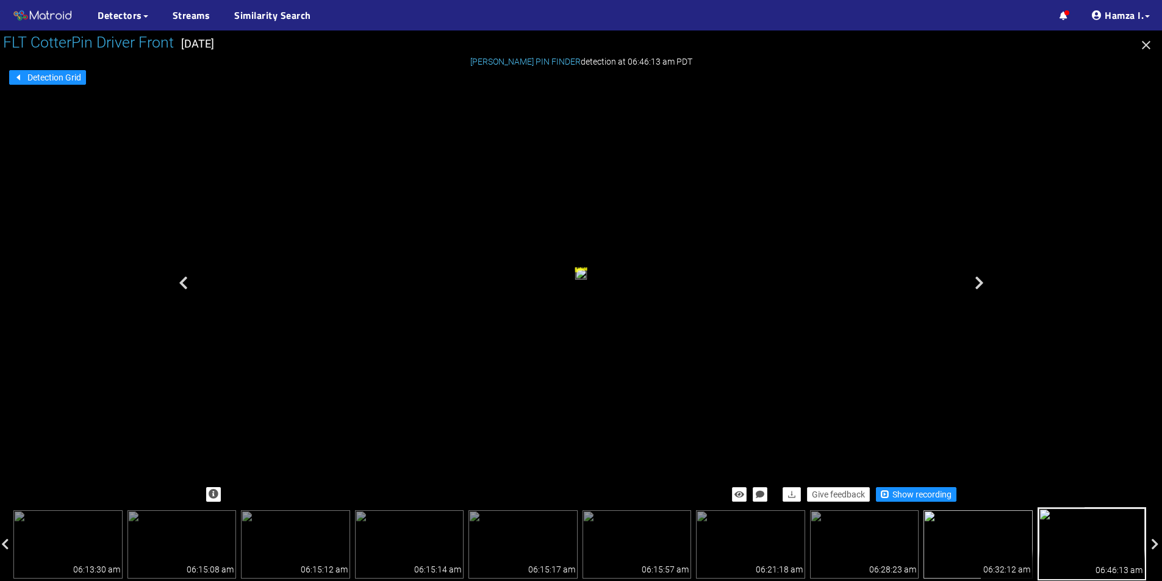
click at [997, 544] on img at bounding box center [977, 544] width 109 height 68
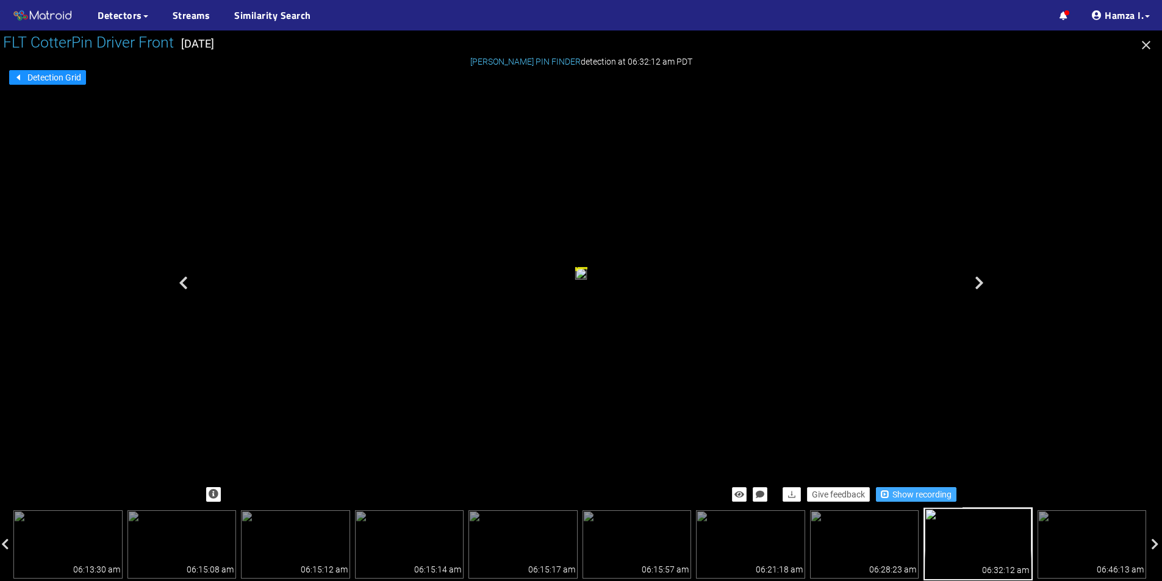
click at [922, 494] on span "Show recording" at bounding box center [921, 494] width 59 height 13
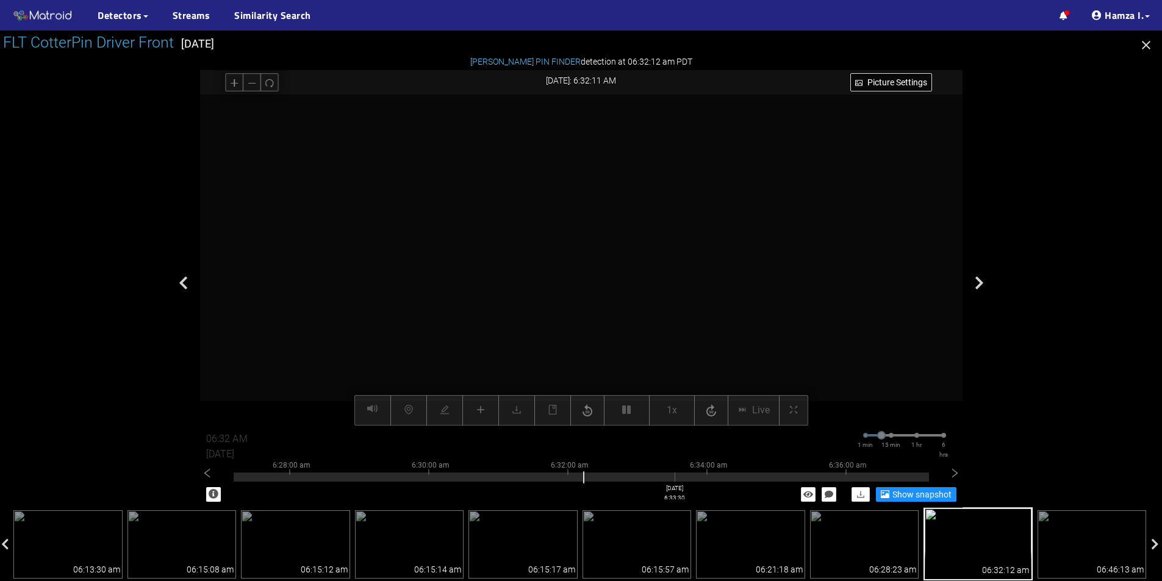
click at [675, 476] on div at bounding box center [581, 477] width 695 height 9
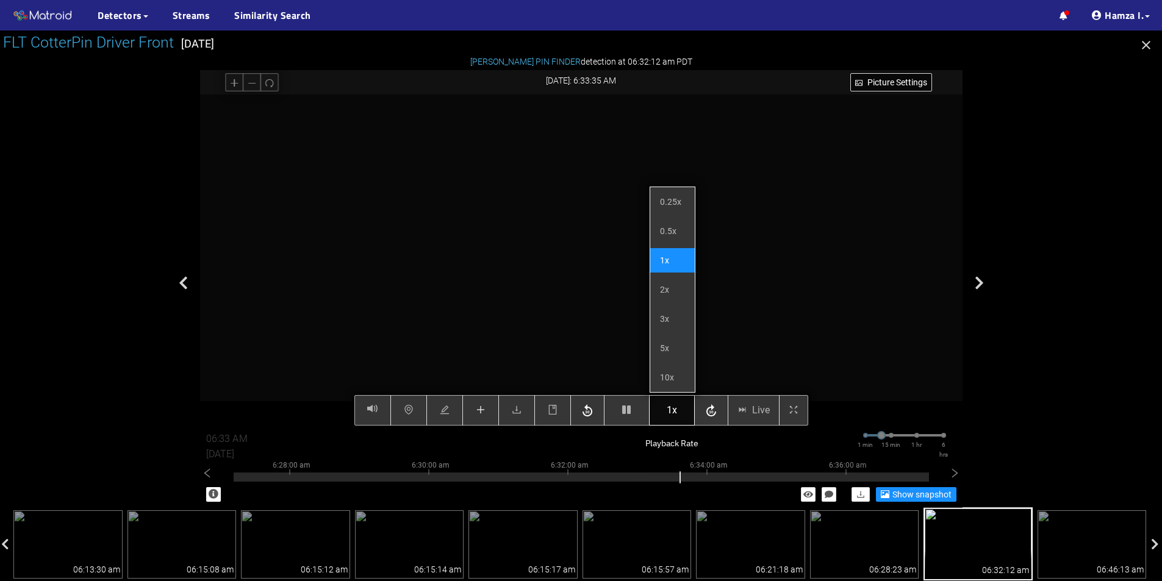
click at [676, 413] on span "1x" at bounding box center [672, 410] width 10 height 15
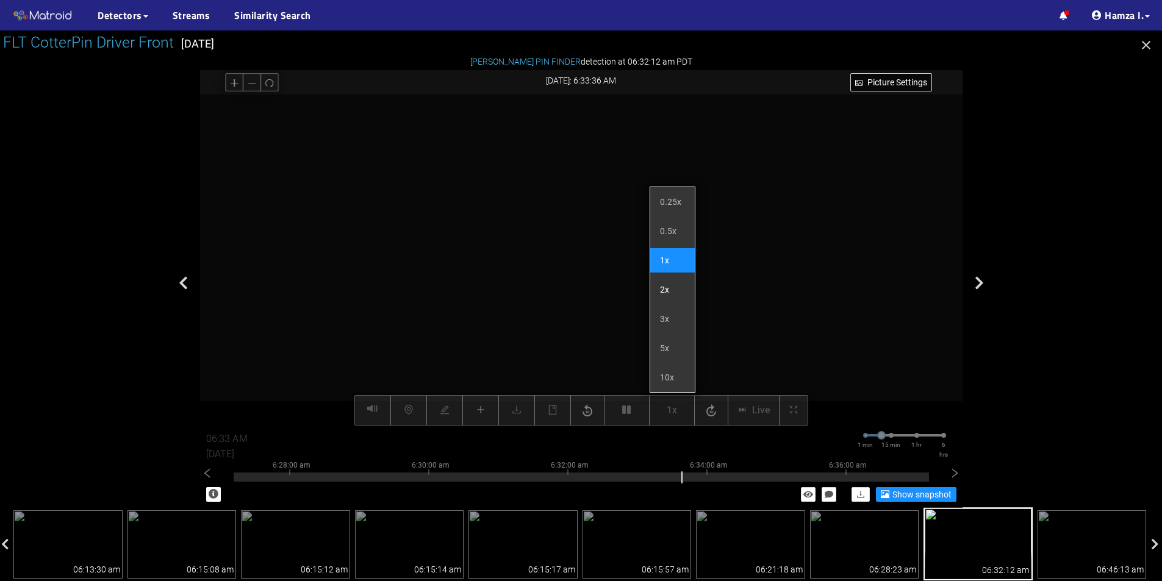
click at [671, 290] on li "2x" at bounding box center [672, 290] width 45 height 24
click at [670, 317] on li "3x" at bounding box center [672, 319] width 45 height 24
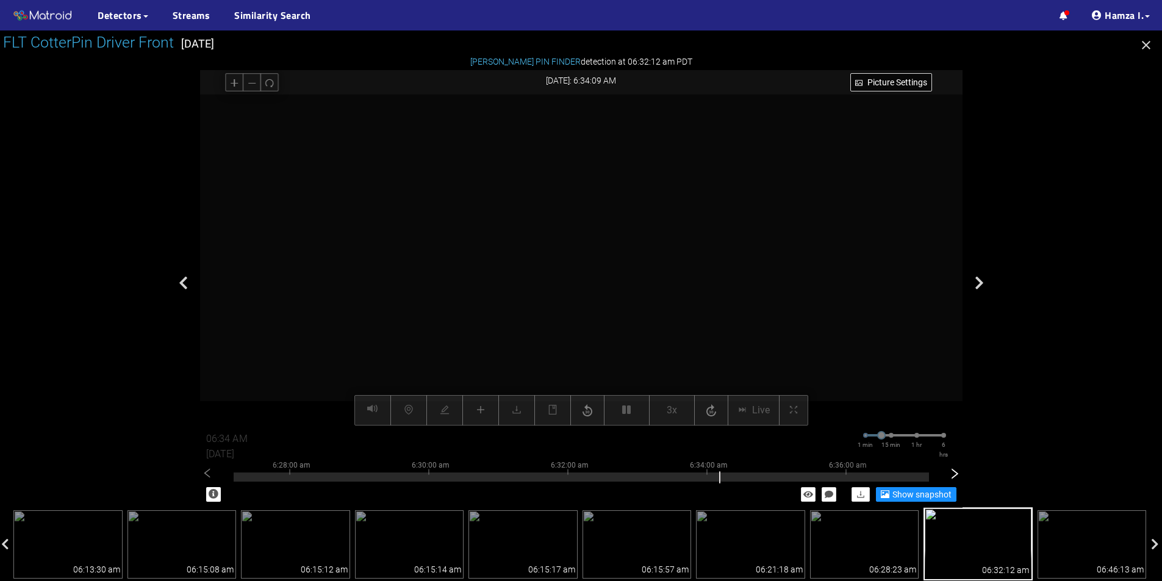
click at [954, 477] on icon "right" at bounding box center [954, 473] width 7 height 10
click at [201, 471] on icon "left" at bounding box center [207, 474] width 12 height 12
click at [207, 475] on icon "left" at bounding box center [207, 474] width 12 height 12
click at [834, 478] on div at bounding box center [581, 477] width 695 height 9
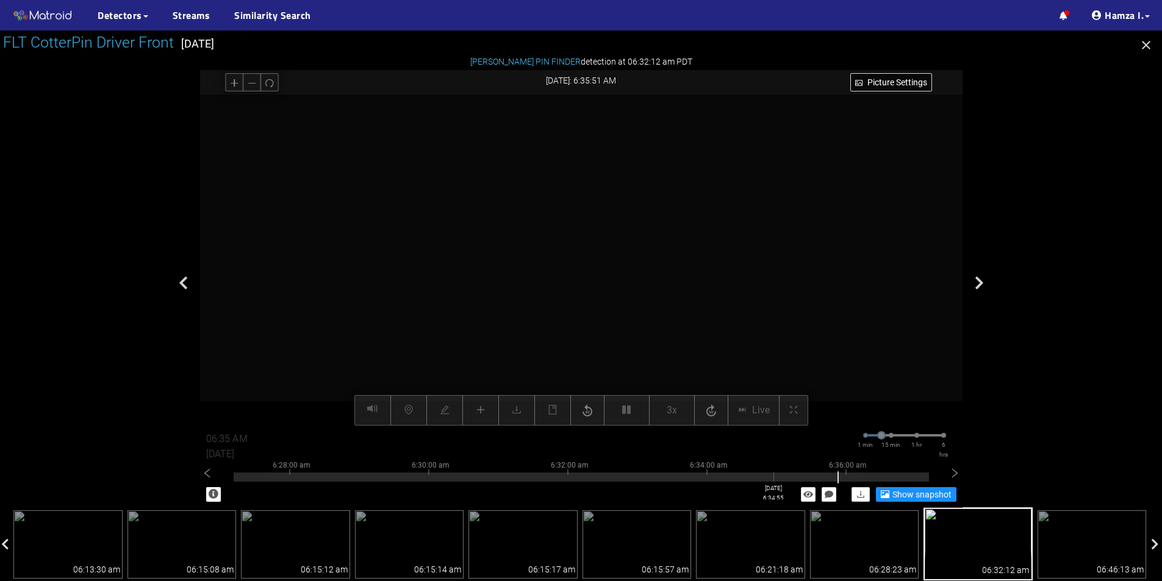
click at [773, 476] on div at bounding box center [581, 477] width 695 height 9
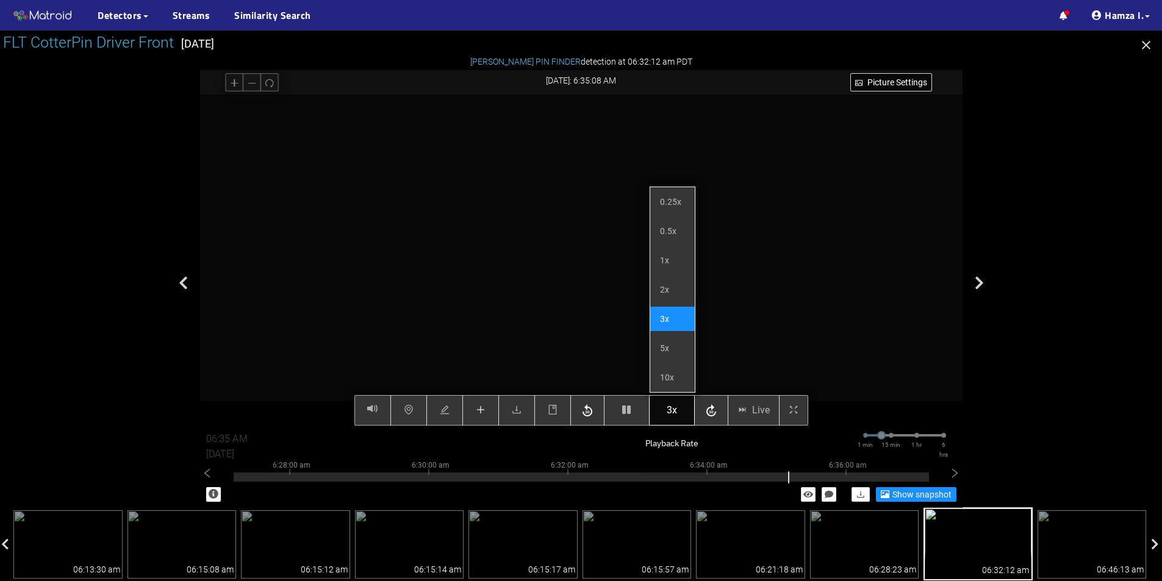
click at [679, 413] on button "3x" at bounding box center [672, 410] width 46 height 30
click at [678, 407] on button "3x" at bounding box center [672, 410] width 46 height 30
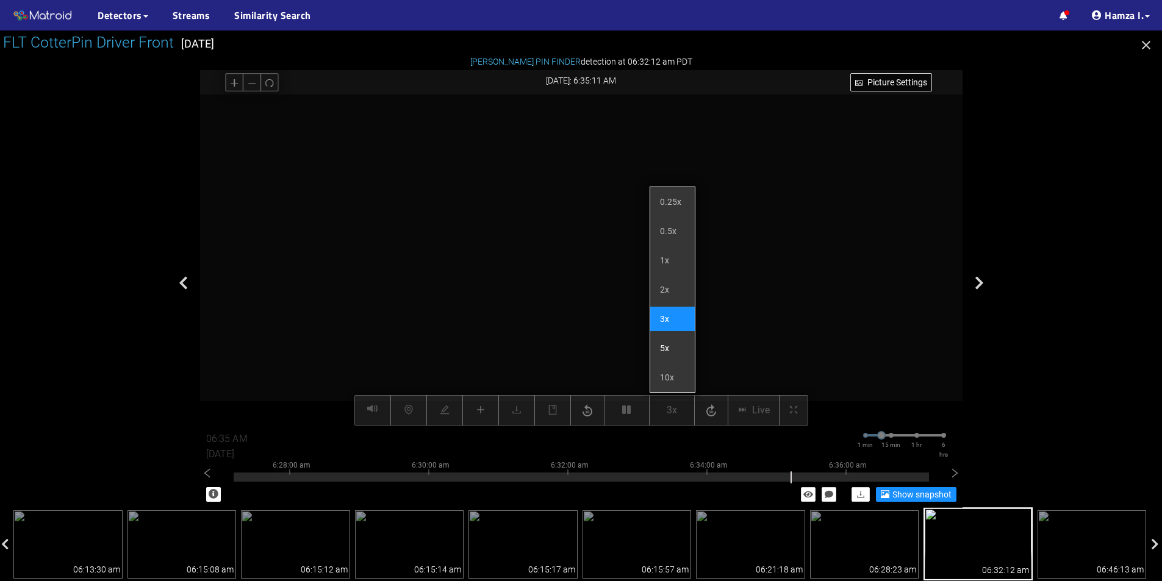
click at [672, 343] on li "5x" at bounding box center [672, 348] width 45 height 24
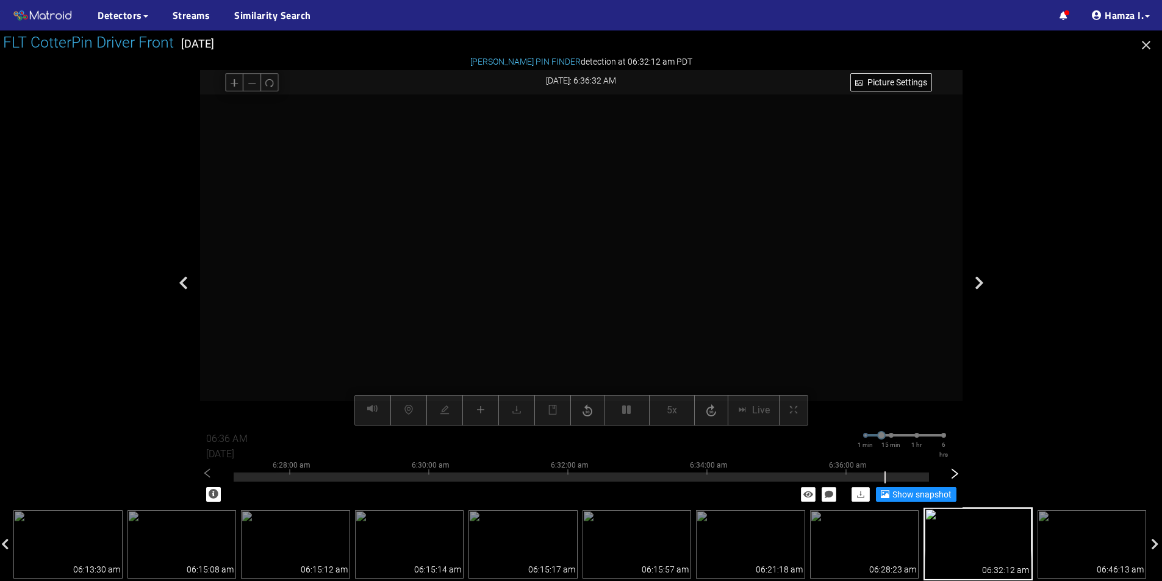
click at [954, 476] on icon "right" at bounding box center [954, 474] width 12 height 12
click at [259, 479] on div at bounding box center [581, 477] width 695 height 9
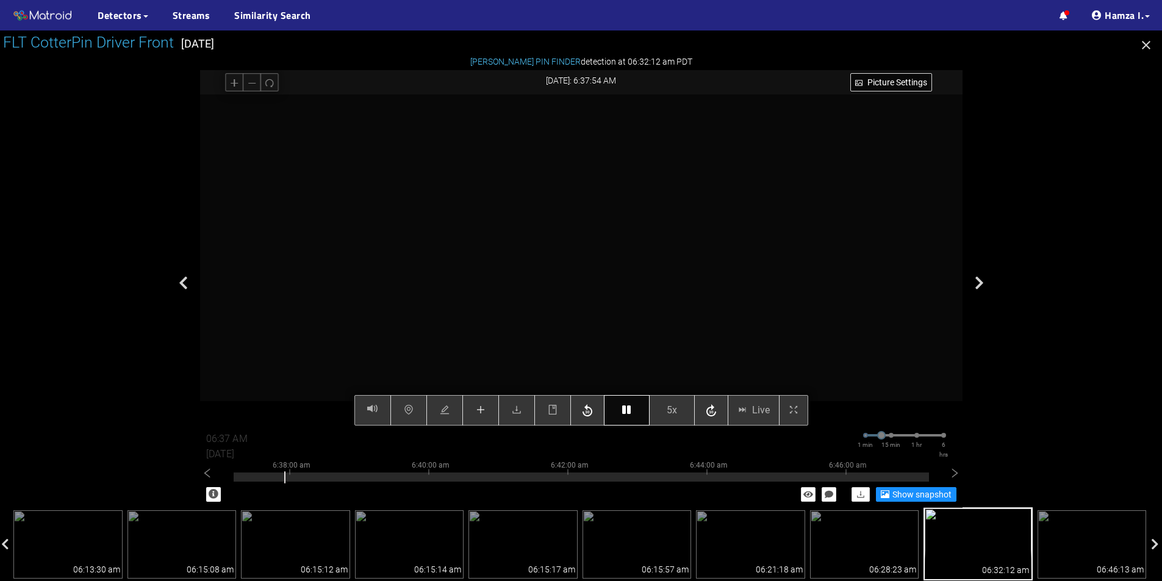
click at [627, 415] on icon "button" at bounding box center [626, 410] width 9 height 10
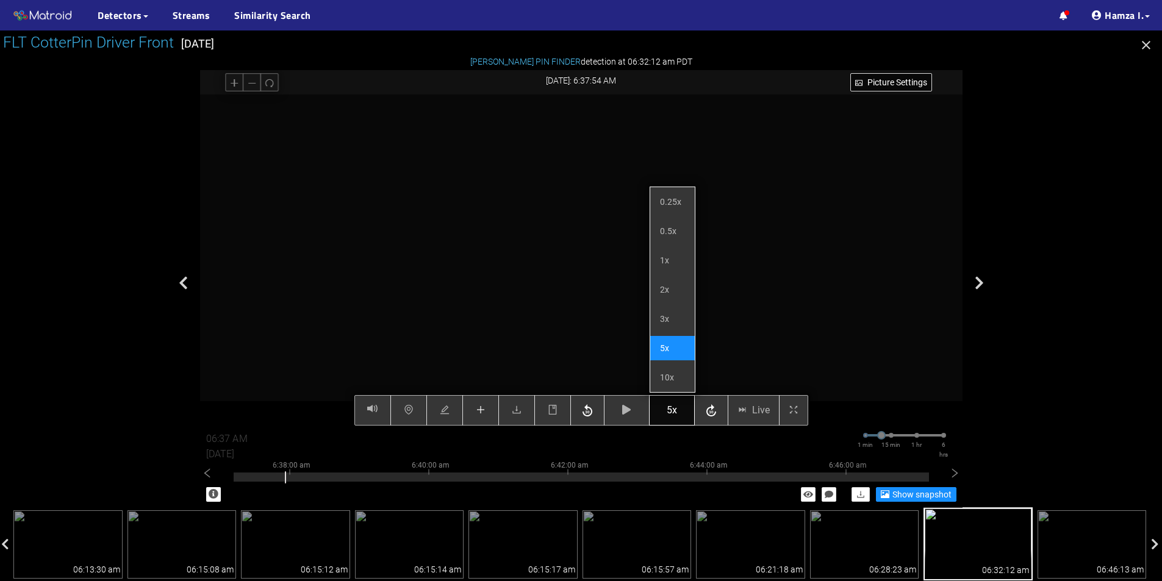
click at [666, 413] on button "5x" at bounding box center [672, 410] width 46 height 30
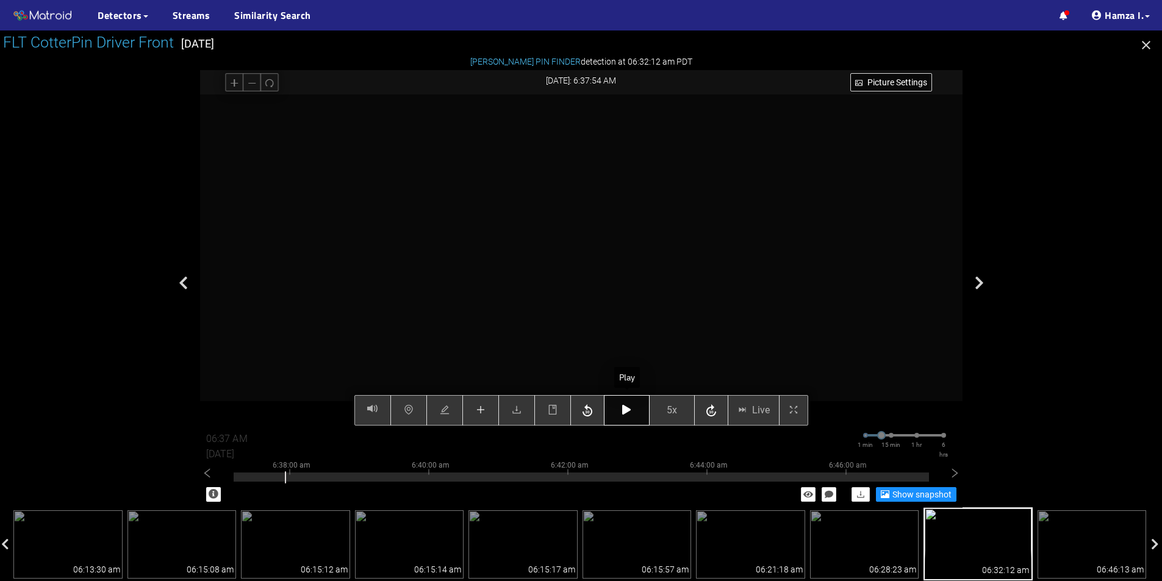
click at [630, 412] on icon "button" at bounding box center [626, 410] width 9 height 10
click at [629, 407] on icon "button" at bounding box center [626, 410] width 9 height 10
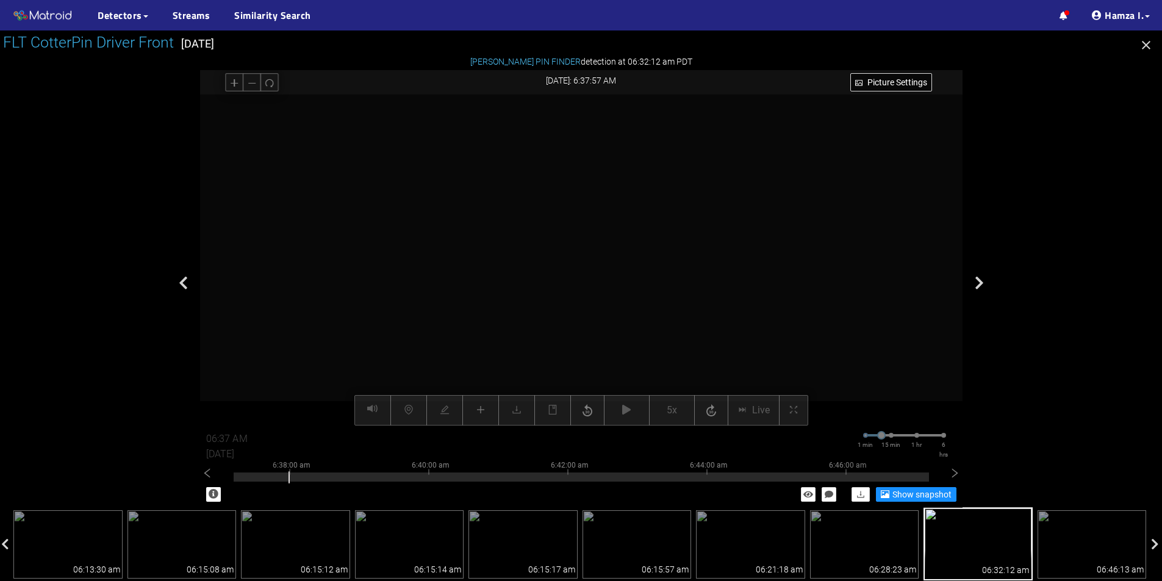
click at [612, 407] on div "Picture Settings 5x Live 06:37 AM 08/12/2025 1 min 15 min 1 hr 6 hrs 6:28:00 am…" at bounding box center [581, 260] width 762 height 331
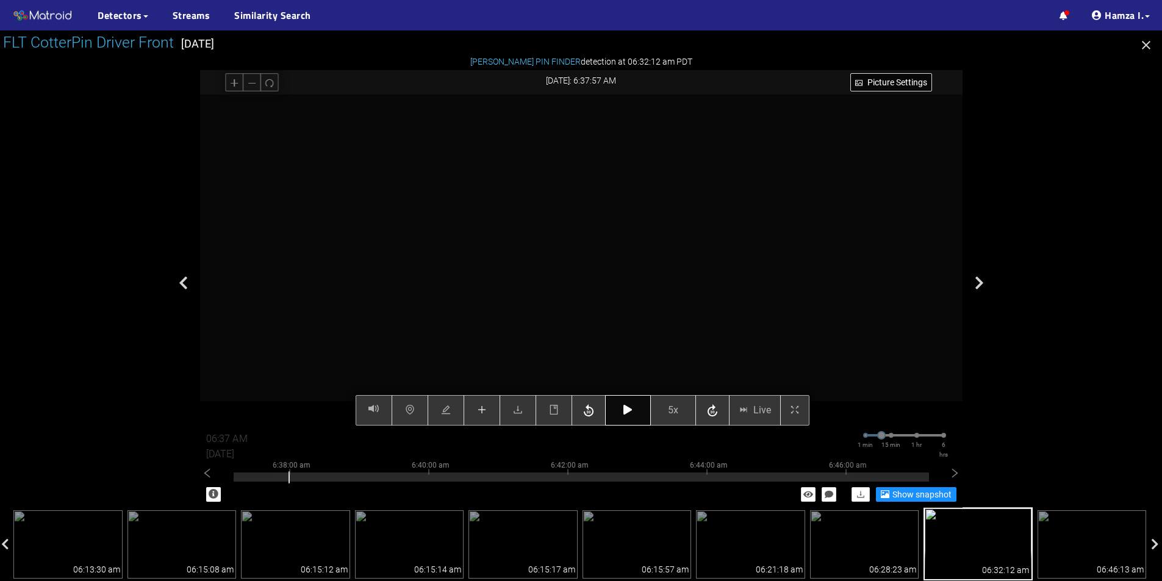
click at [625, 413] on icon "button" at bounding box center [627, 410] width 9 height 10
type input "06:38 AM"
click at [630, 414] on icon "button" at bounding box center [627, 410] width 9 height 10
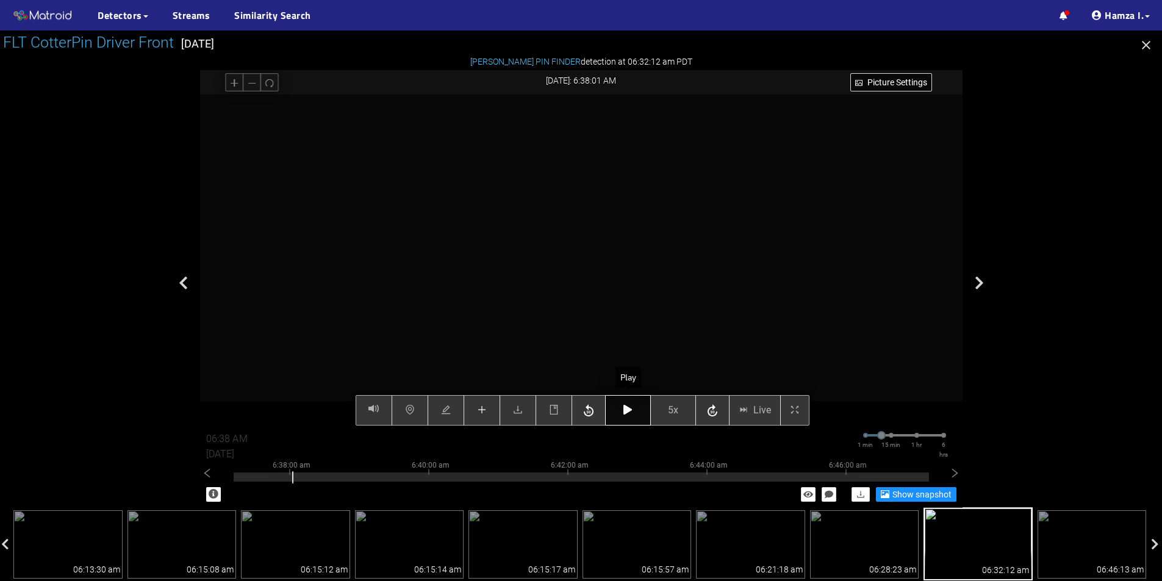
click at [630, 414] on icon "button" at bounding box center [627, 410] width 9 height 10
click at [643, 410] on button "button" at bounding box center [628, 410] width 46 height 30
click at [628, 413] on icon "button" at bounding box center [627, 410] width 9 height 10
click at [624, 410] on icon "button" at bounding box center [627, 410] width 9 height 10
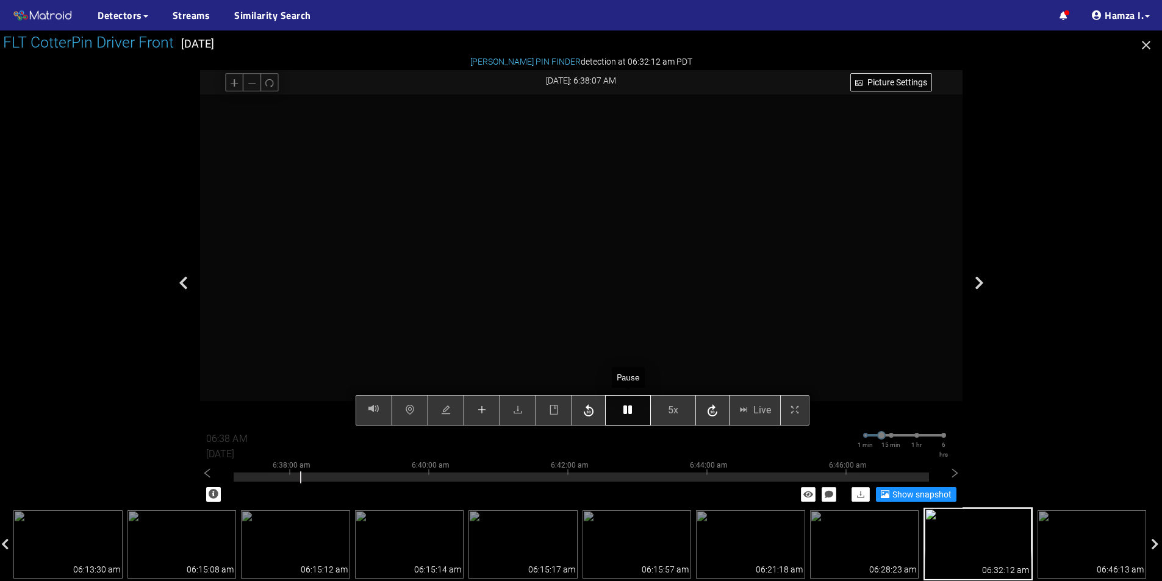
click at [624, 410] on icon "button" at bounding box center [627, 410] width 9 height 10
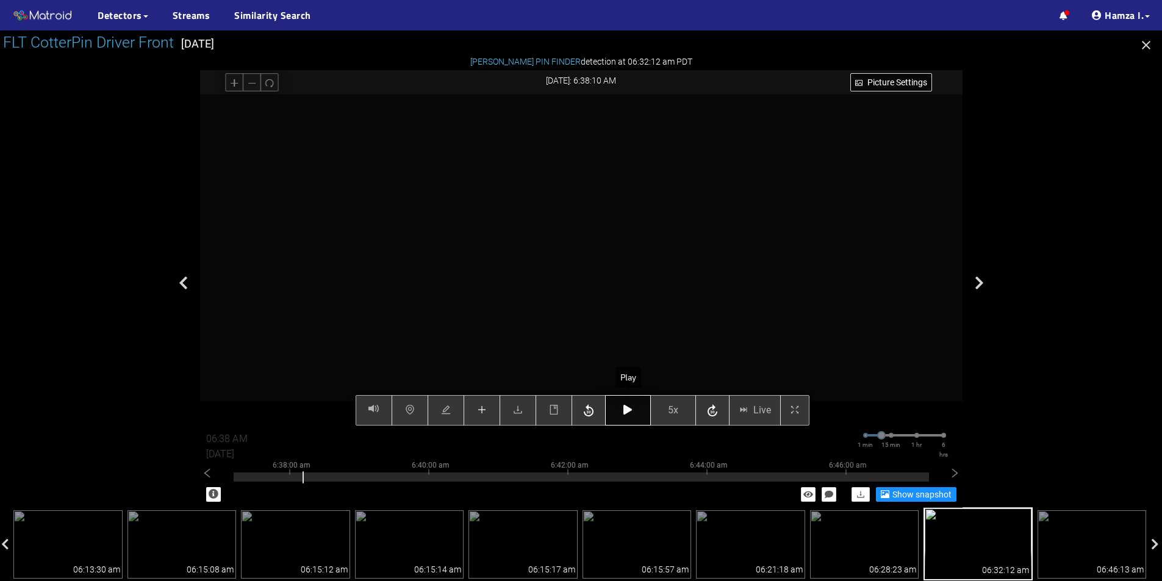
click at [629, 404] on button "button" at bounding box center [628, 410] width 46 height 30
click at [484, 410] on icon "plus" at bounding box center [482, 410] width 8 height 1
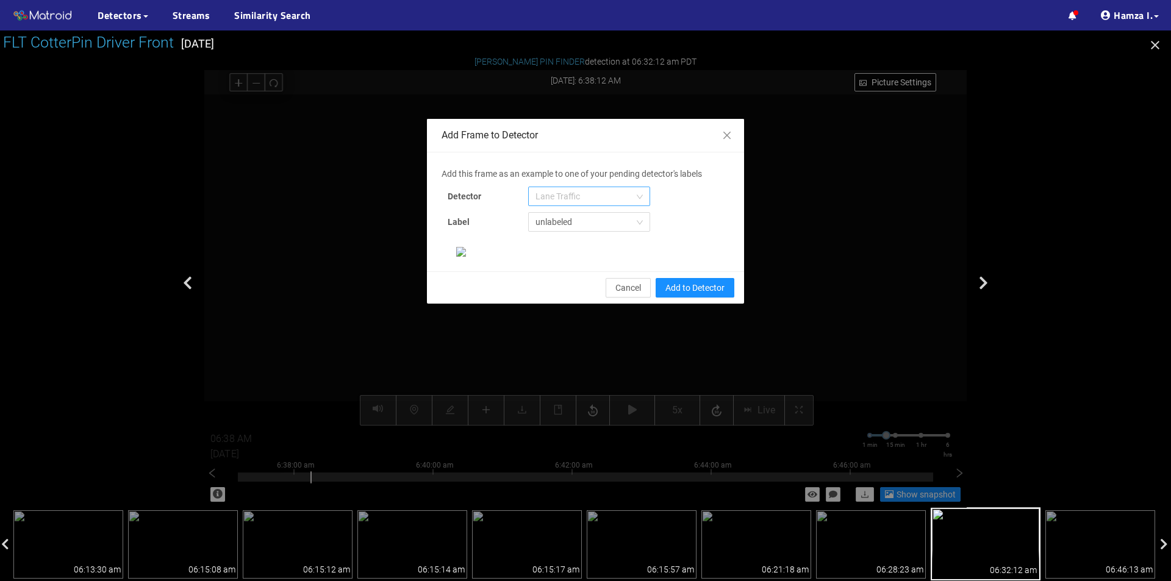
click at [570, 205] on span "Lane Traffic" at bounding box center [588, 196] width 107 height 18
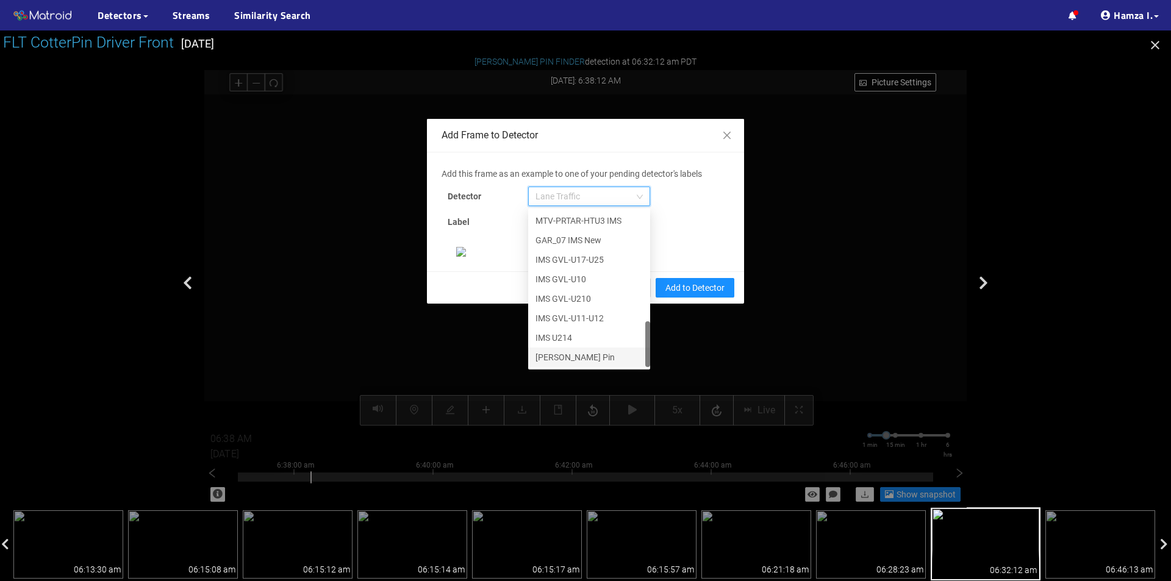
scroll to position [183, 0]
click at [570, 351] on div "[PERSON_NAME] Pin" at bounding box center [588, 357] width 107 height 13
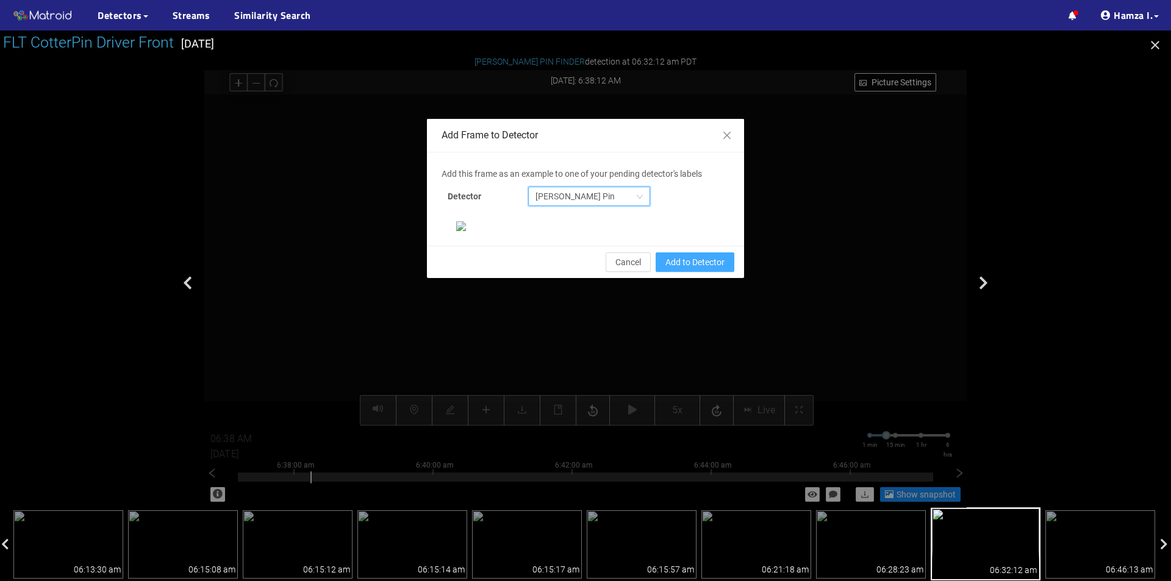
click at [666, 269] on span "Add to Detector" at bounding box center [694, 262] width 59 height 13
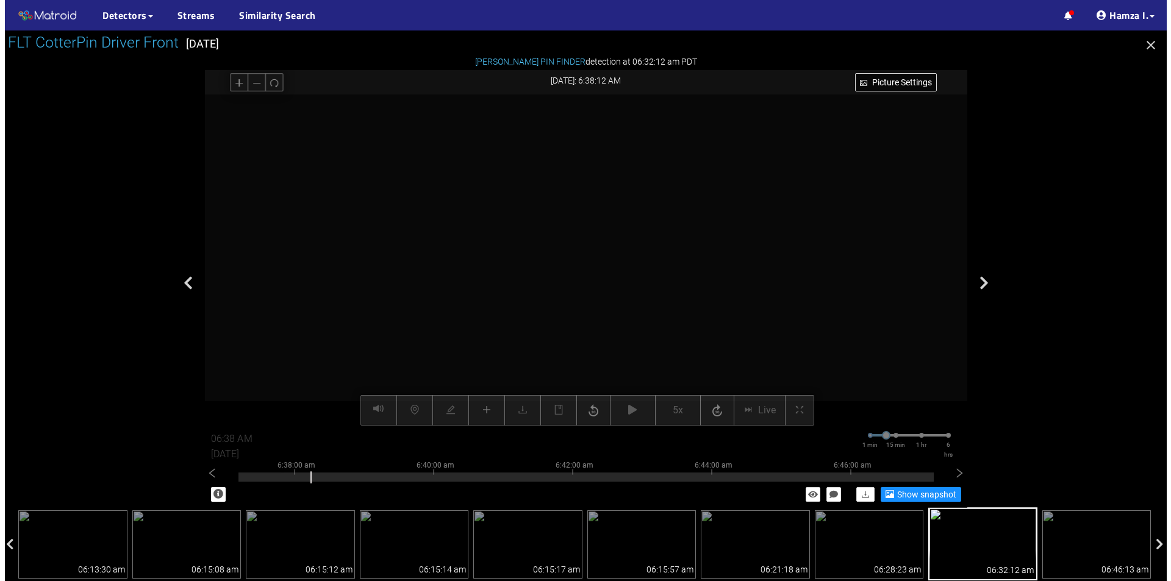
scroll to position [174, 0]
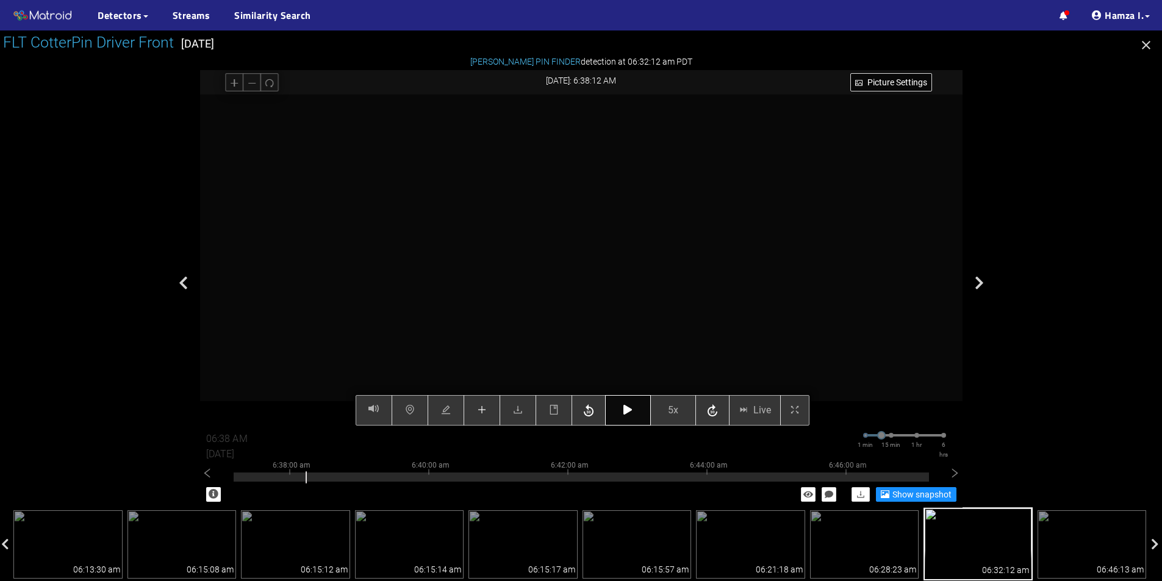
click at [621, 409] on button "button" at bounding box center [628, 410] width 46 height 30
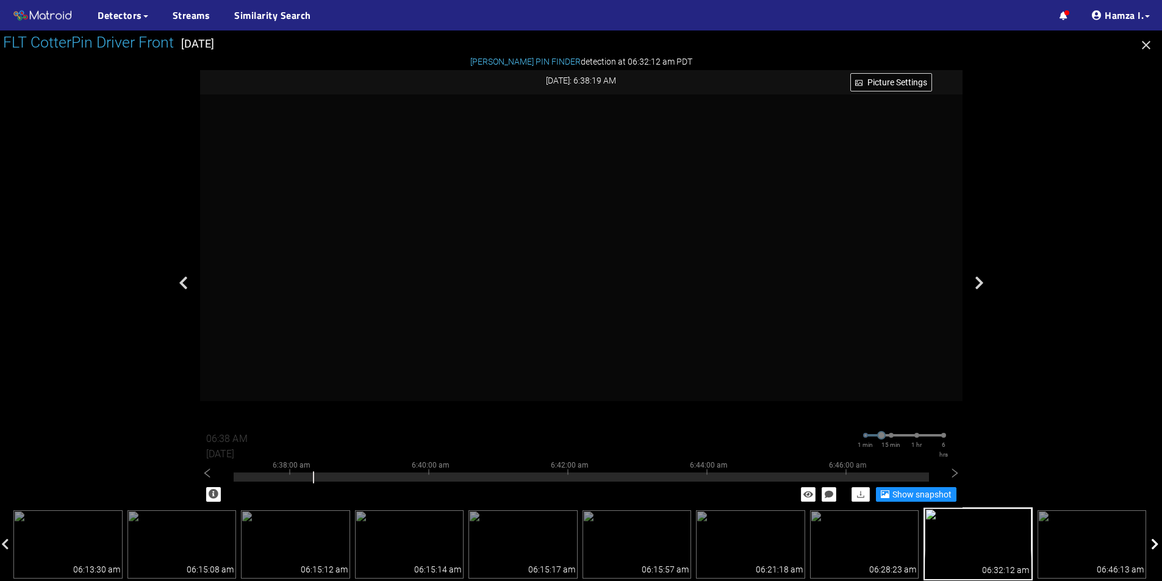
click at [1155, 545] on icon at bounding box center [1155, 545] width 8 height 12
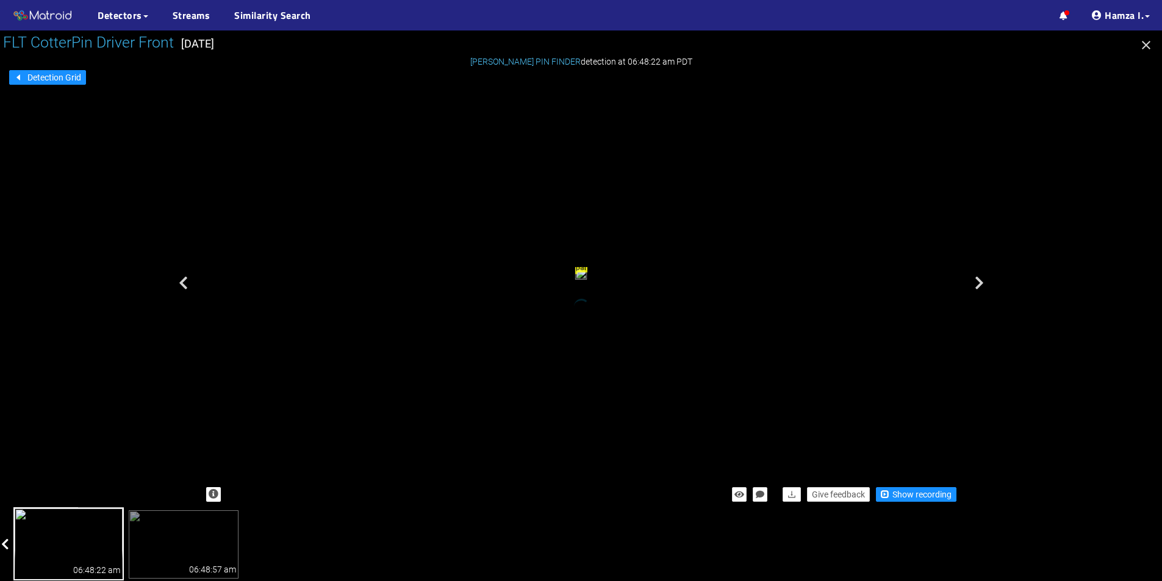
click at [0, 545] on div at bounding box center [6, 544] width 12 height 71
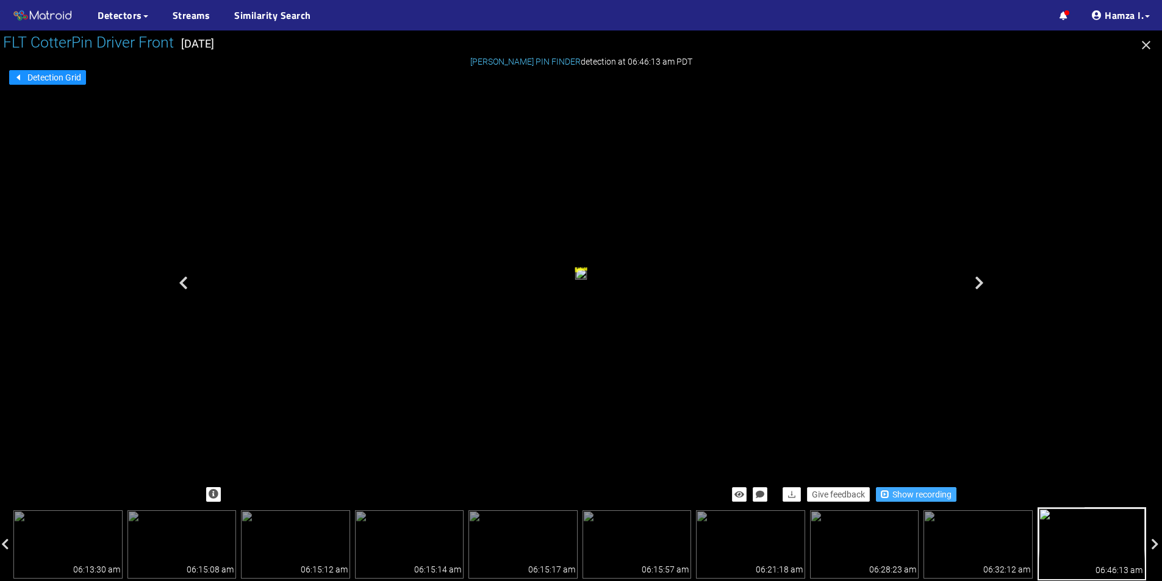
click at [919, 496] on span "Show recording" at bounding box center [921, 494] width 59 height 13
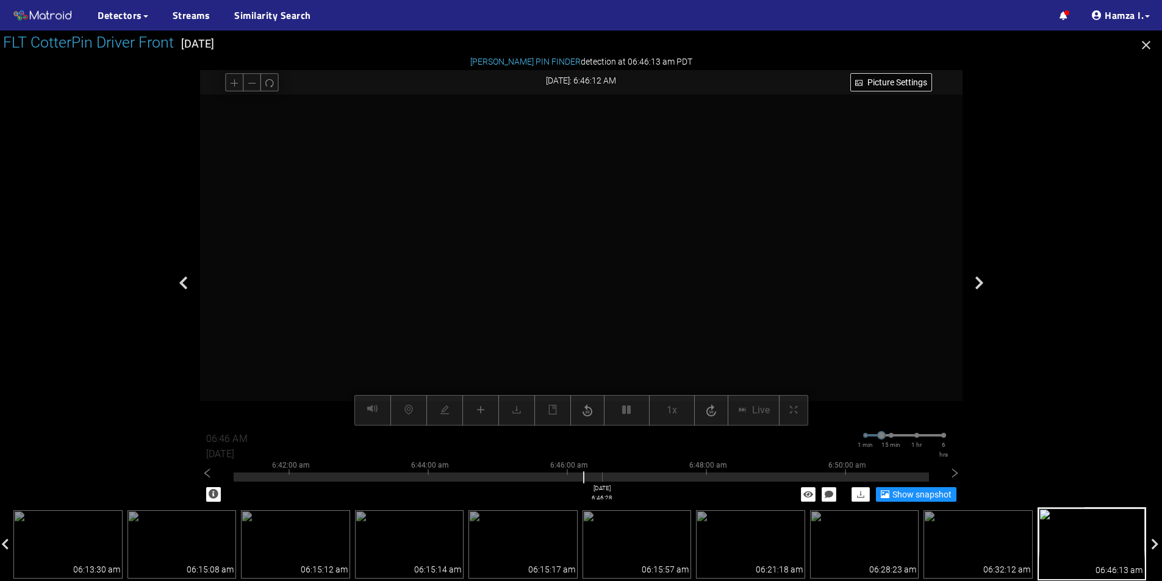
click at [602, 479] on div at bounding box center [581, 477] width 695 height 9
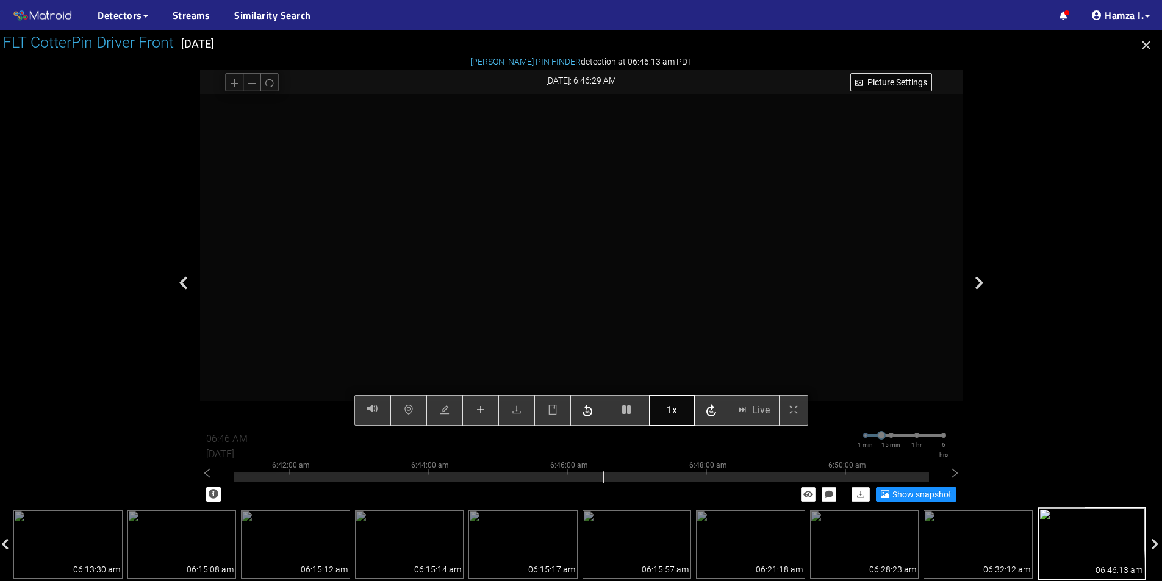
click at [673, 403] on span "1x" at bounding box center [672, 410] width 10 height 15
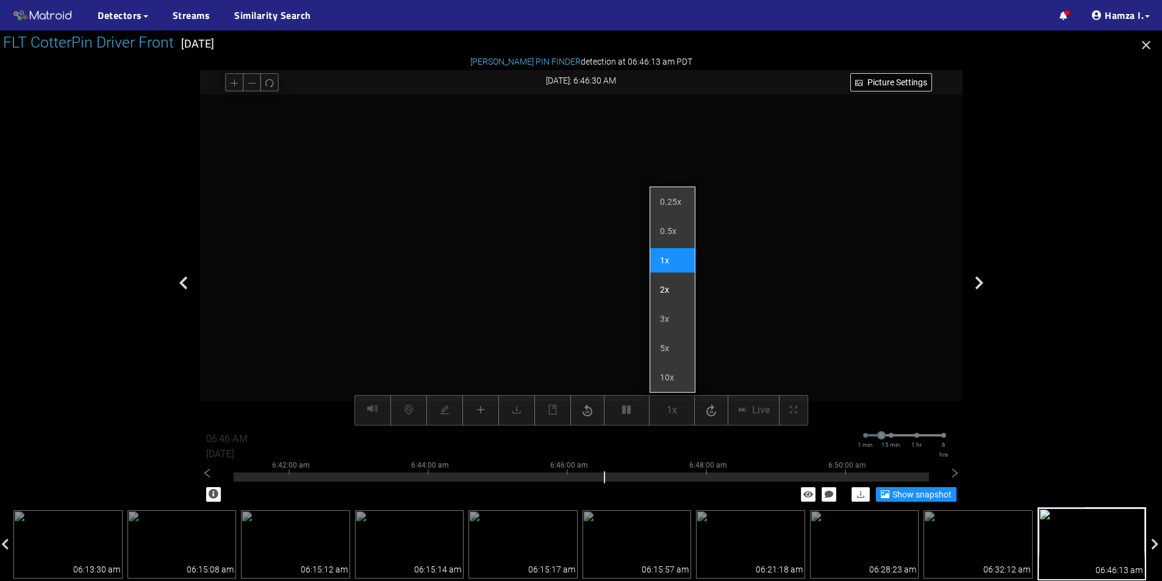
click at [668, 287] on li "2x" at bounding box center [672, 290] width 45 height 24
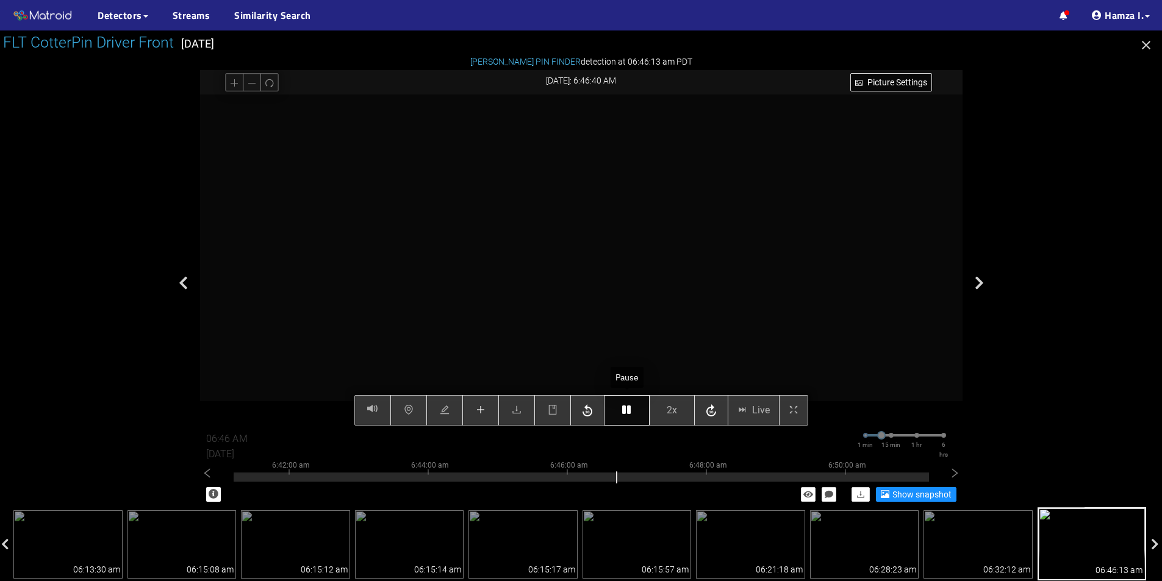
click at [630, 412] on icon "button" at bounding box center [626, 410] width 9 height 10
click at [633, 411] on button "button" at bounding box center [627, 410] width 46 height 30
click at [628, 413] on icon "button" at bounding box center [626, 410] width 9 height 10
click at [621, 406] on button "button" at bounding box center [627, 410] width 46 height 30
click at [621, 404] on button "button" at bounding box center [627, 410] width 46 height 30
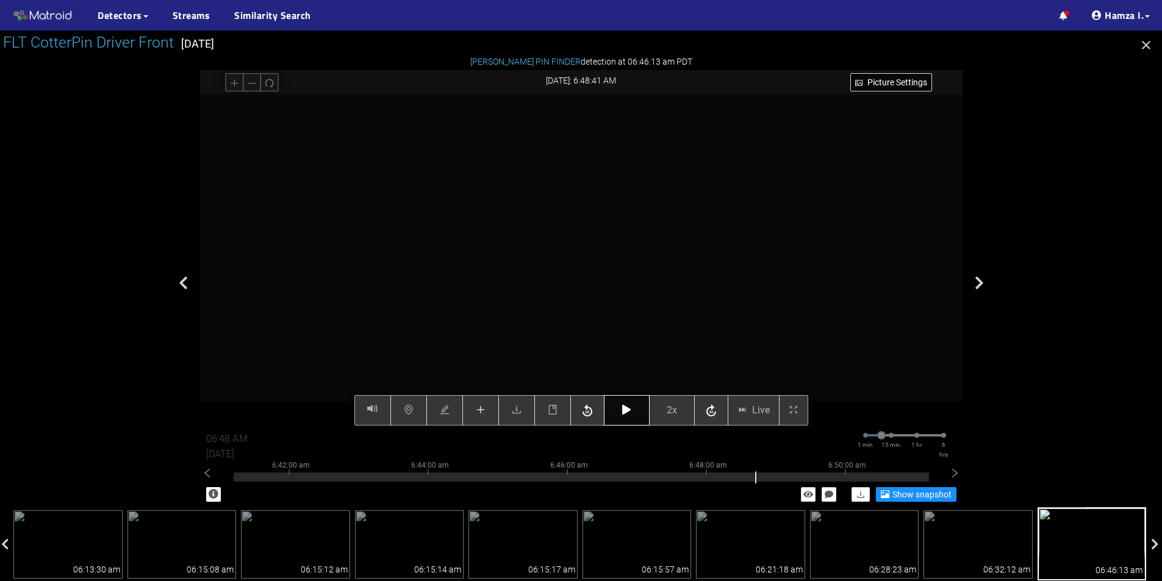
click at [620, 403] on button "button" at bounding box center [627, 410] width 46 height 30
click at [623, 404] on button "button" at bounding box center [627, 410] width 46 height 30
click at [631, 406] on icon "button" at bounding box center [626, 410] width 9 height 10
click at [476, 412] on icon "plus" at bounding box center [481, 410] width 10 height 10
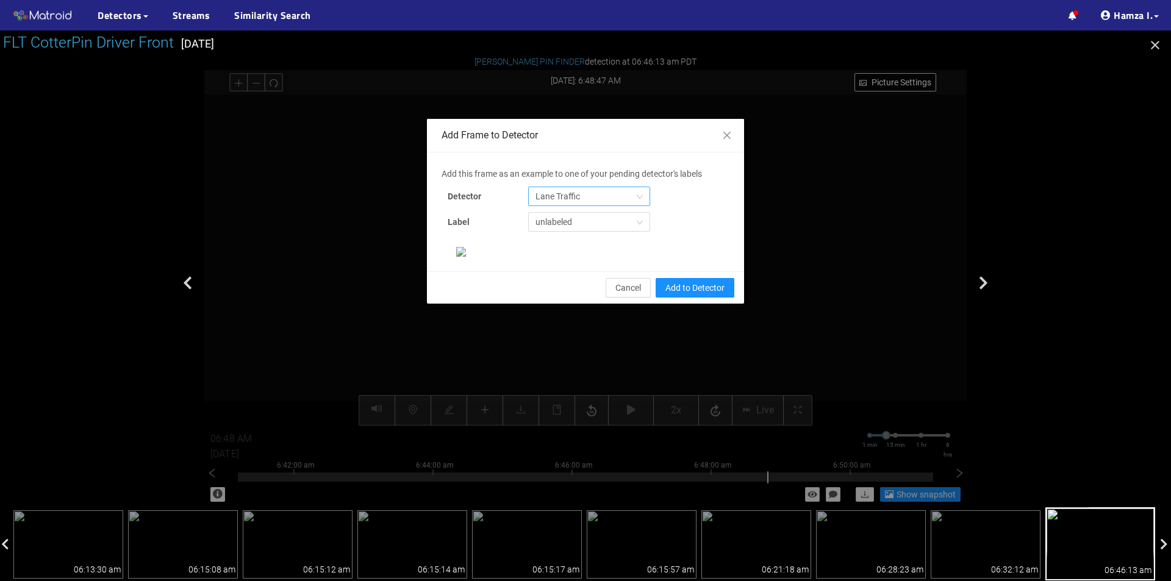
click at [578, 196] on span "Lane Traffic" at bounding box center [588, 196] width 107 height 18
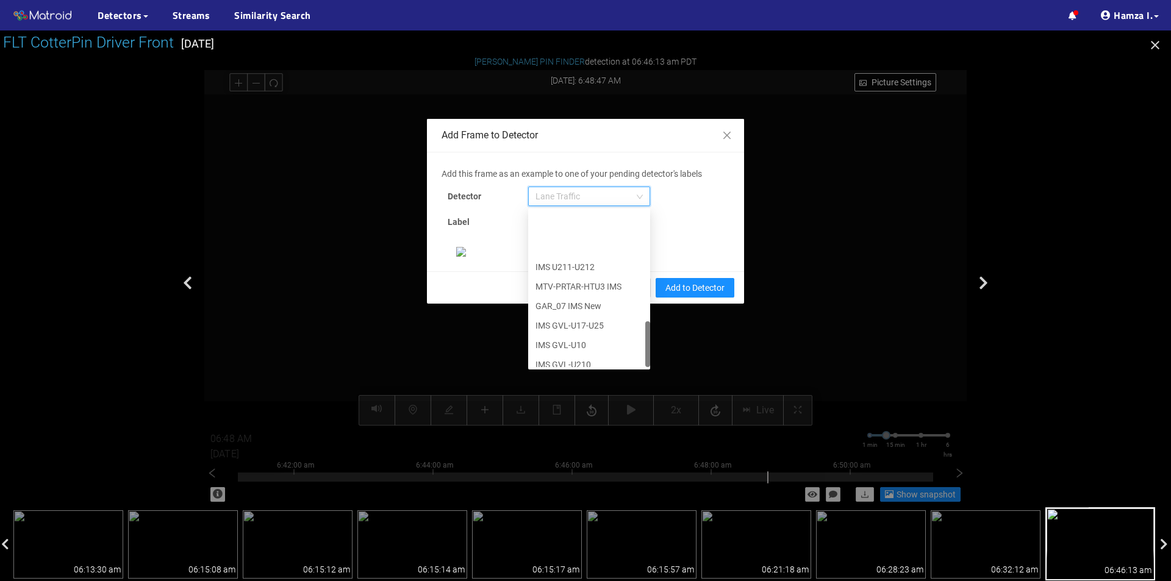
scroll to position [371, 0]
click at [564, 359] on div "[PERSON_NAME] Pin" at bounding box center [588, 357] width 107 height 13
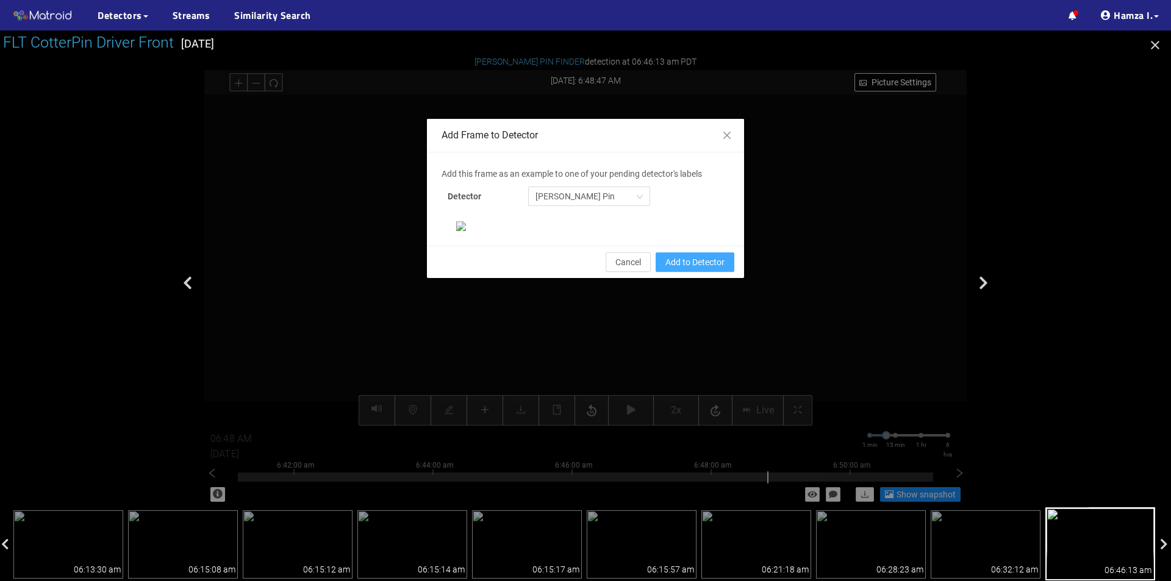
click at [685, 269] on span "Add to Detector" at bounding box center [694, 262] width 59 height 13
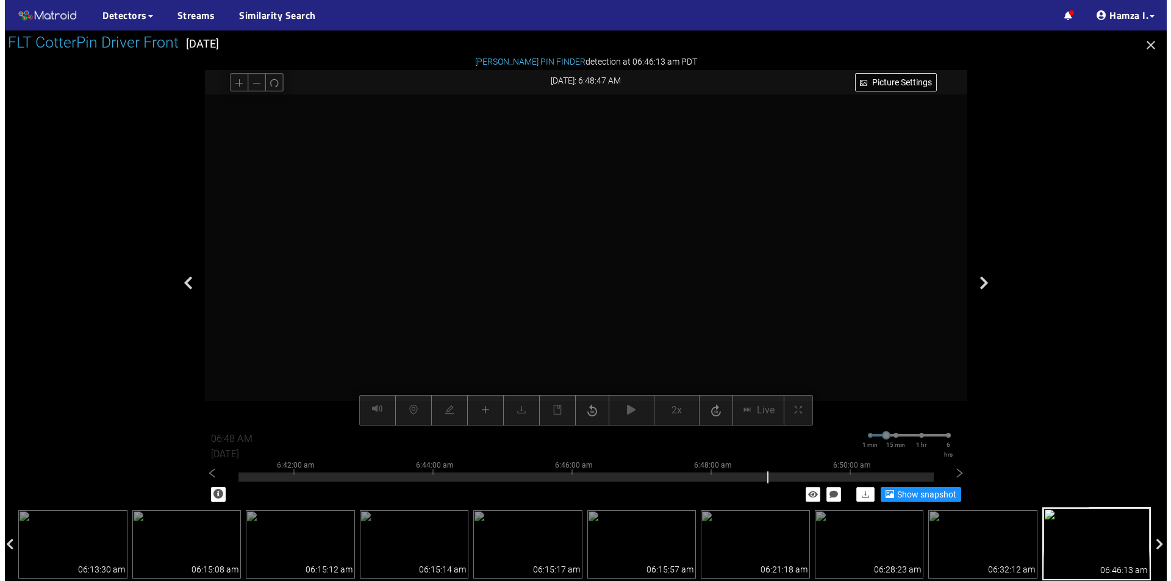
scroll to position [174, 0]
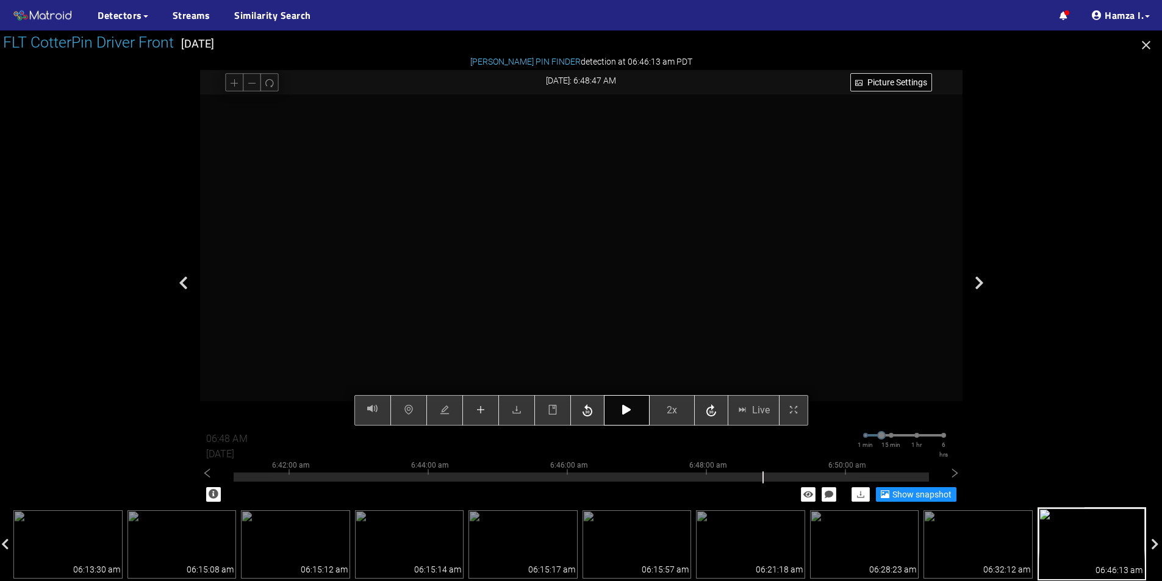
click at [627, 407] on icon "button" at bounding box center [626, 410] width 9 height 10
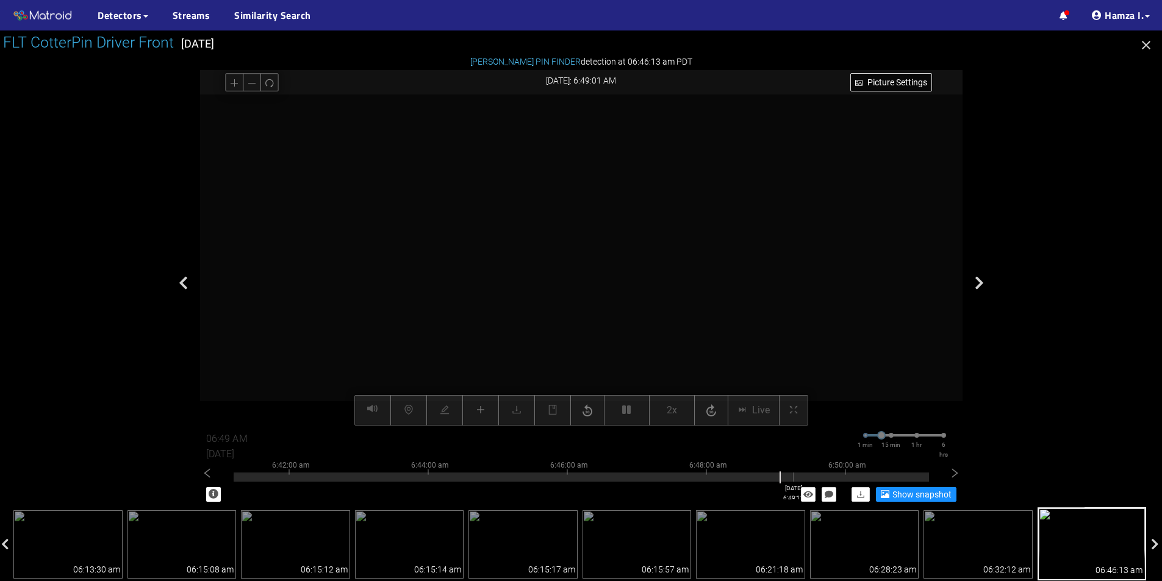
click at [793, 478] on div at bounding box center [581, 477] width 695 height 9
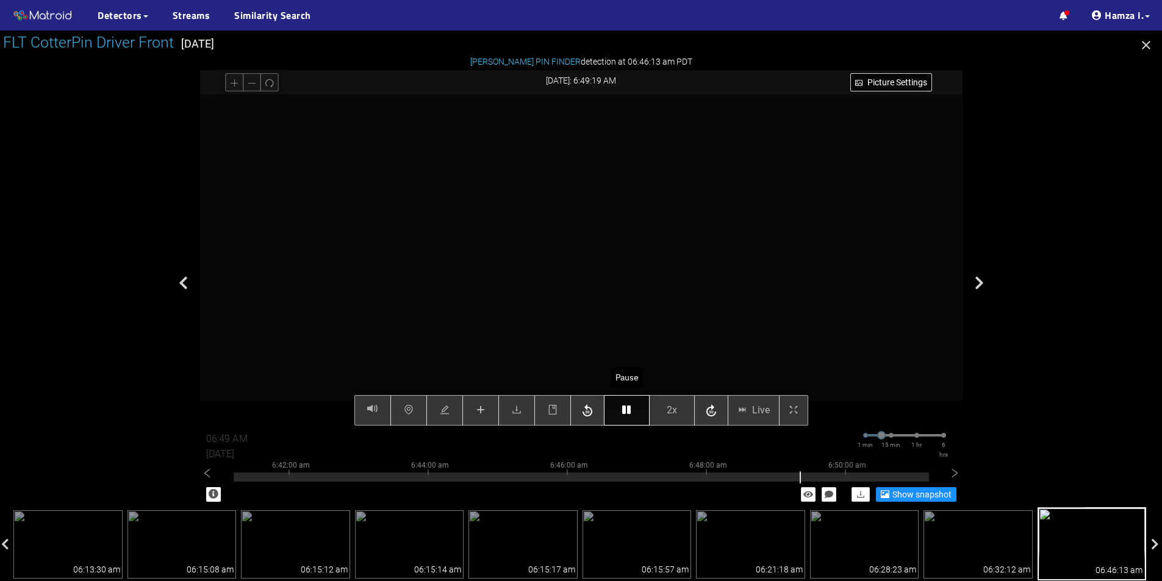
click at [634, 408] on button "button" at bounding box center [627, 410] width 46 height 30
click at [633, 407] on button "button" at bounding box center [627, 410] width 46 height 30
click at [631, 412] on icon "button" at bounding box center [626, 410] width 9 height 10
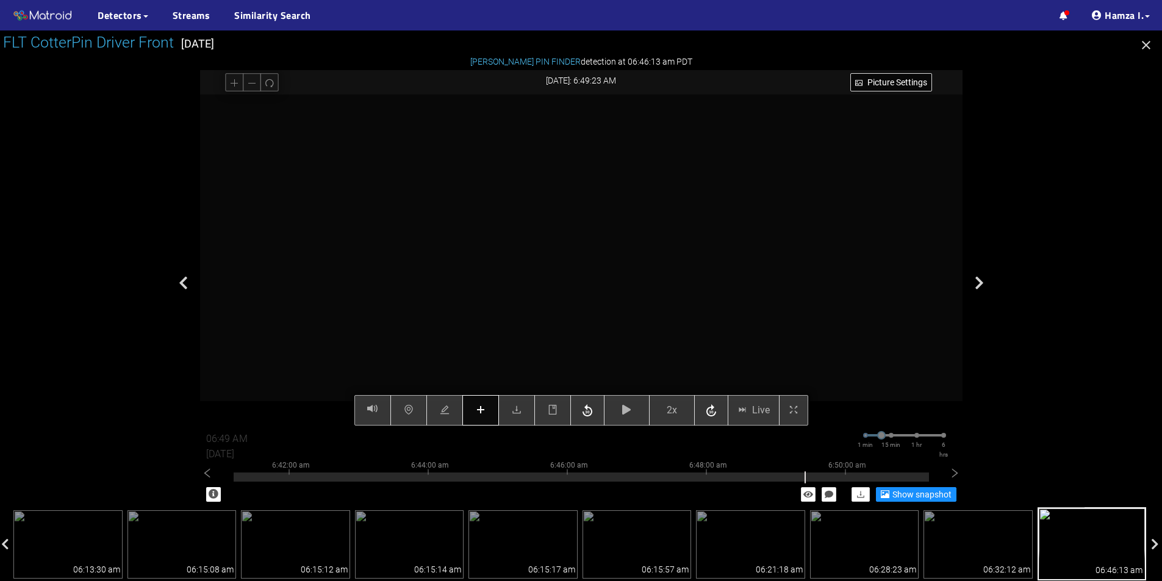
click at [489, 411] on button "button" at bounding box center [480, 410] width 37 height 30
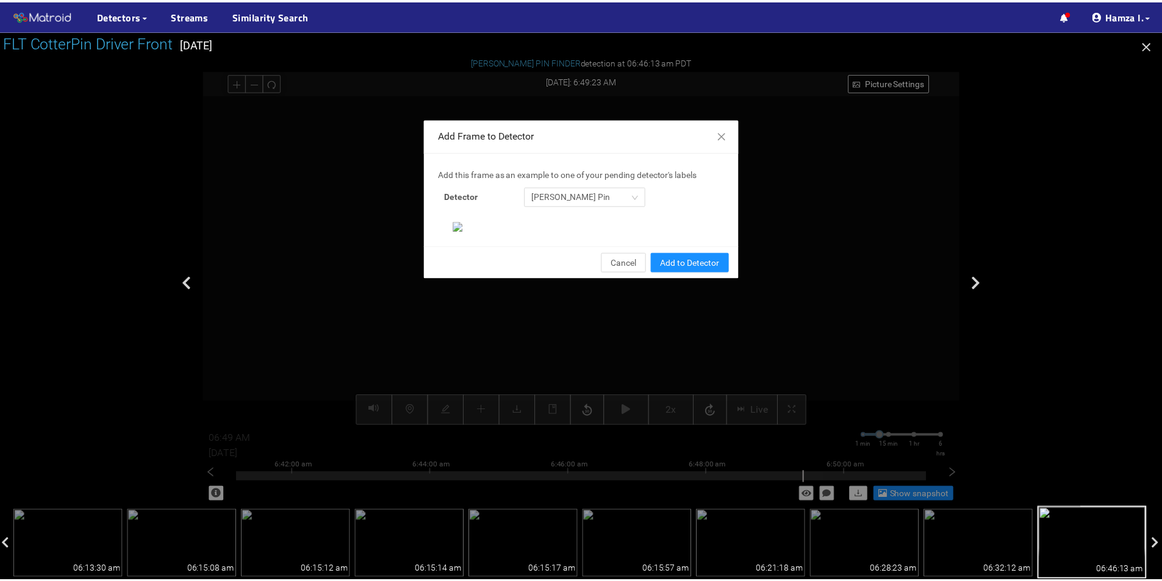
scroll to position [235, 0]
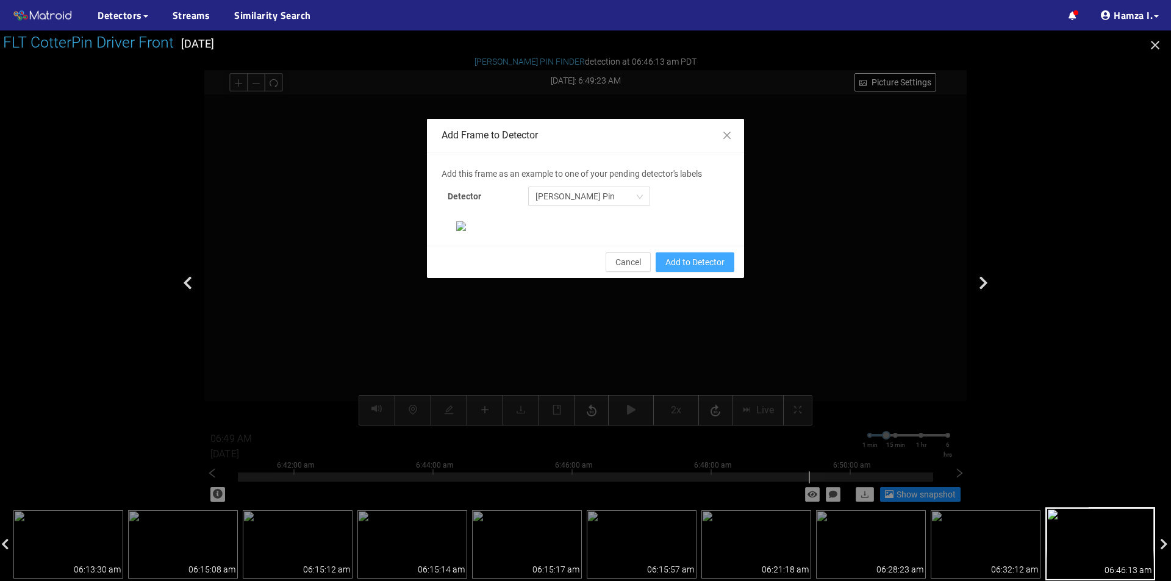
click at [692, 269] on span "Add to Detector" at bounding box center [694, 262] width 59 height 13
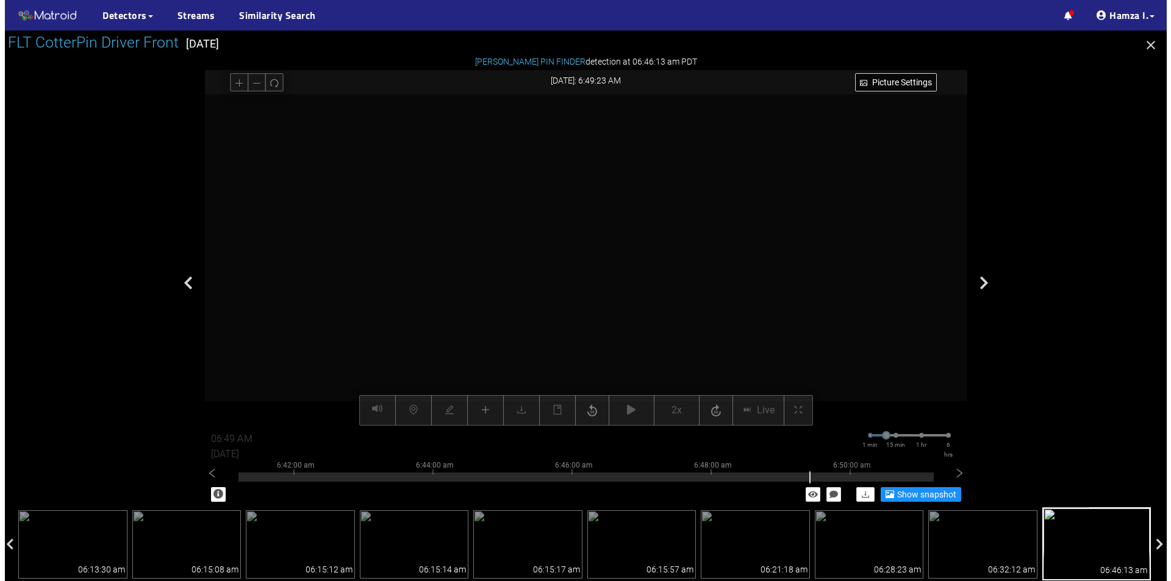
scroll to position [174, 0]
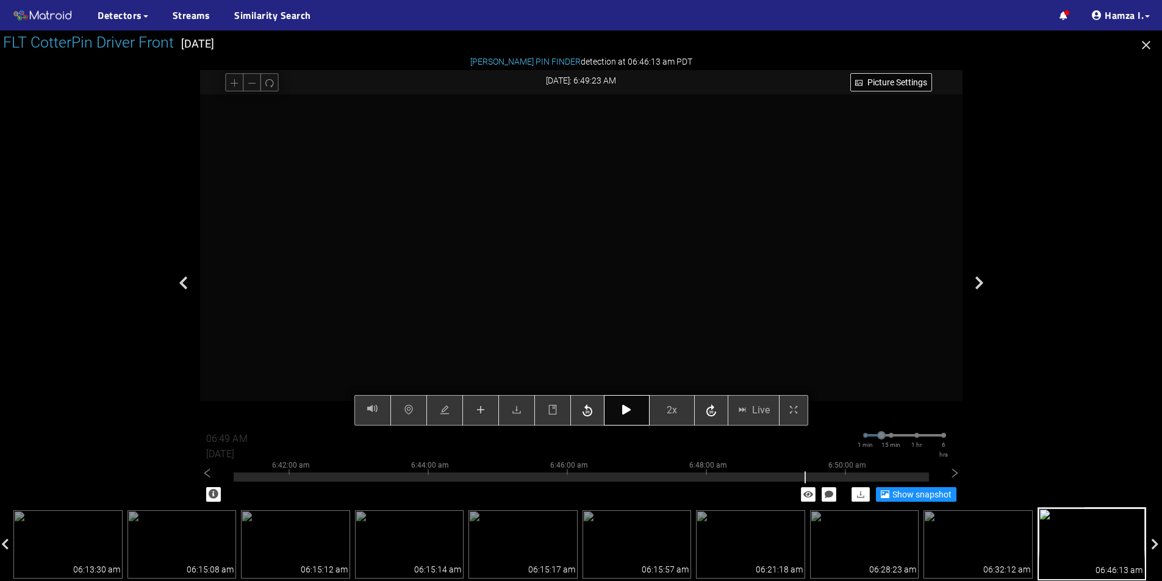
click at [628, 416] on button "button" at bounding box center [627, 410] width 46 height 30
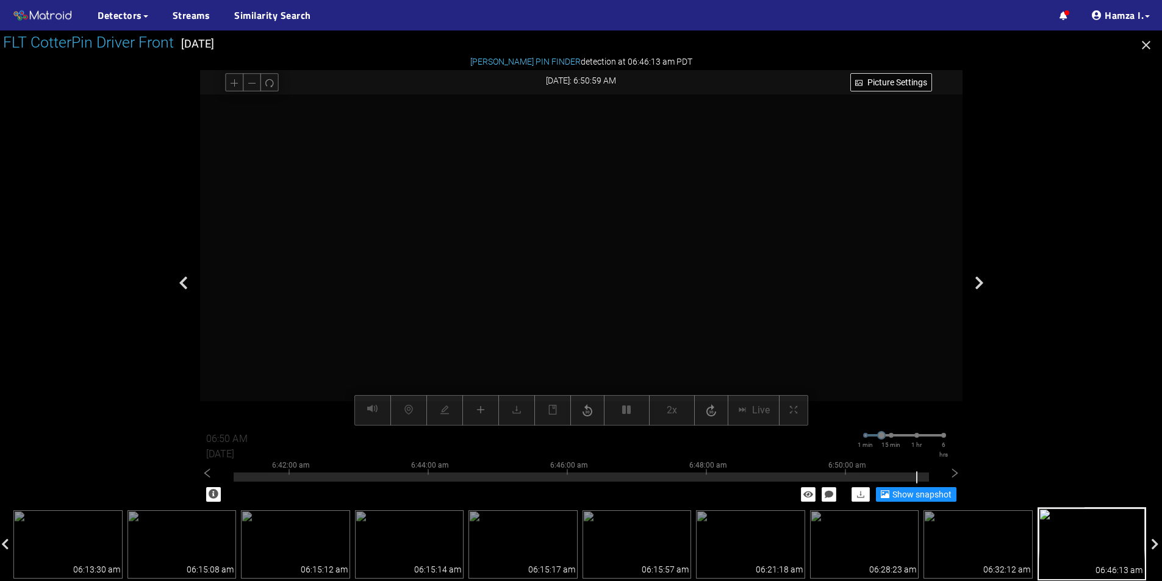
type input "06:51 AM"
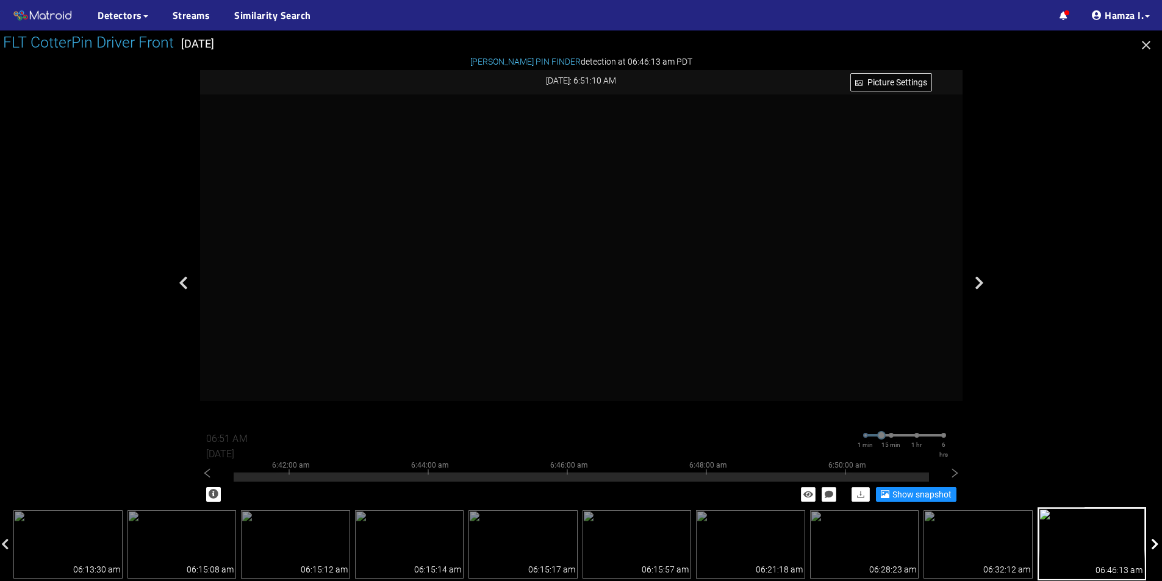
click at [1153, 543] on icon at bounding box center [1155, 545] width 8 height 12
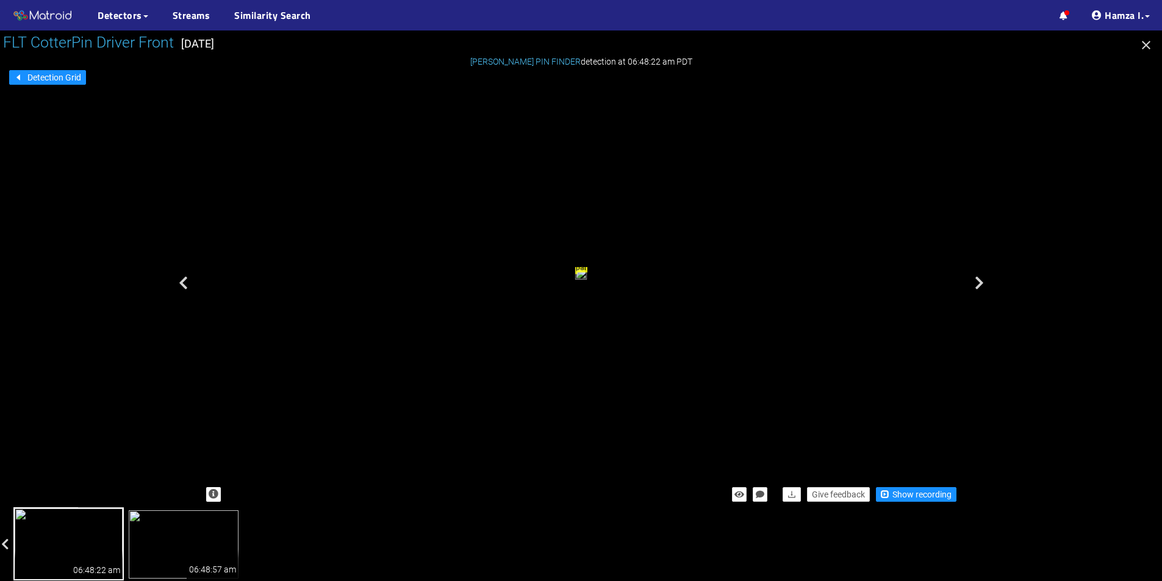
click at [188, 551] on img at bounding box center [184, 544] width 110 height 68
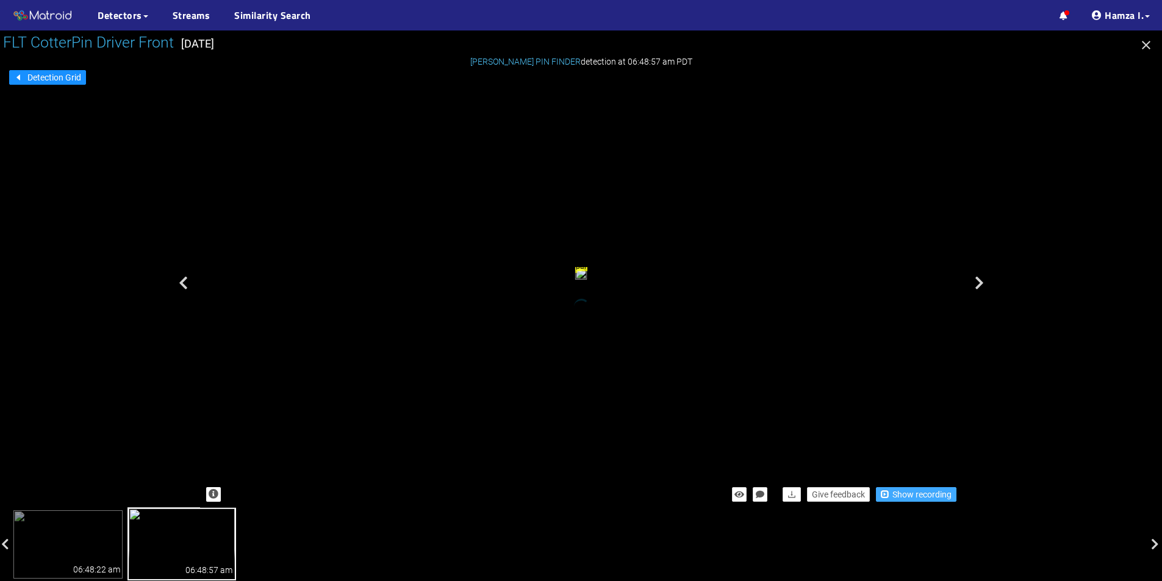
click at [942, 495] on span "Show recording" at bounding box center [921, 494] width 59 height 13
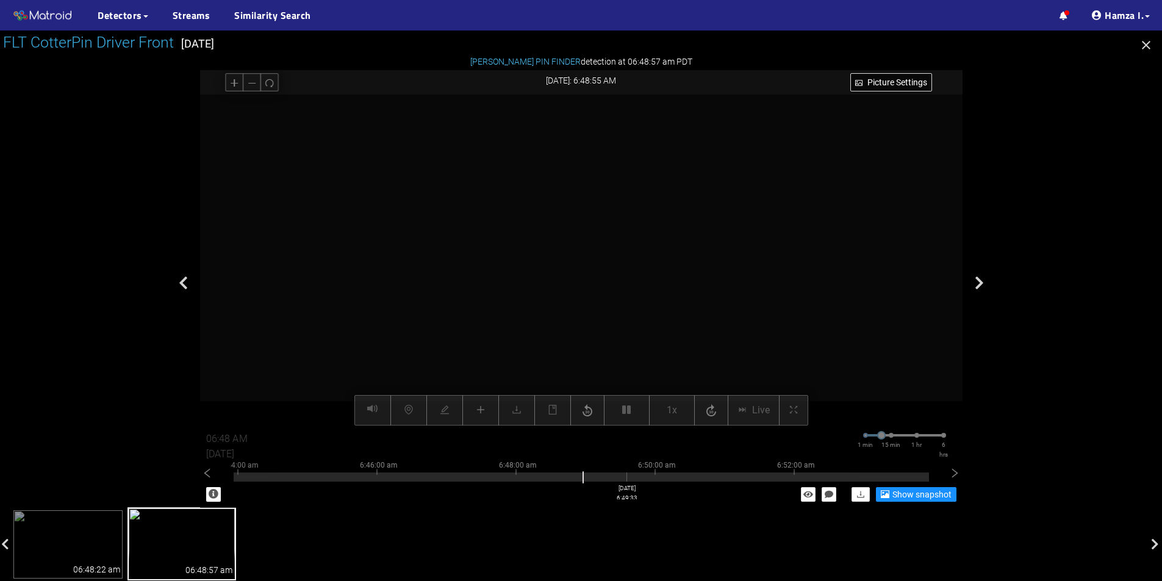
click at [626, 476] on div at bounding box center [581, 477] width 695 height 9
click at [600, 475] on div at bounding box center [581, 474] width 695 height 2
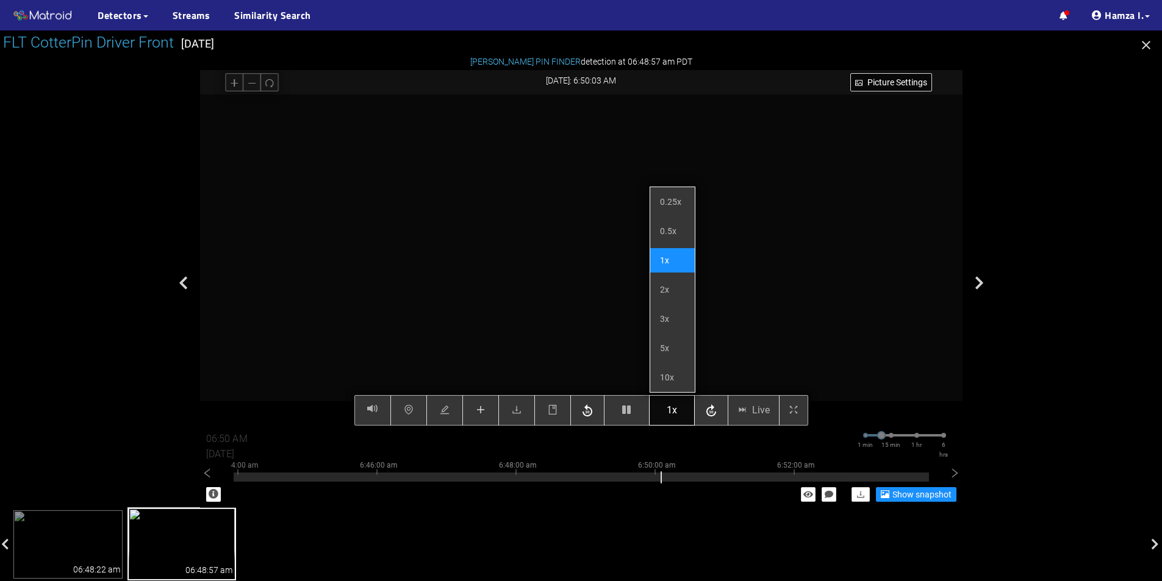
click at [683, 409] on button "1x" at bounding box center [672, 410] width 46 height 30
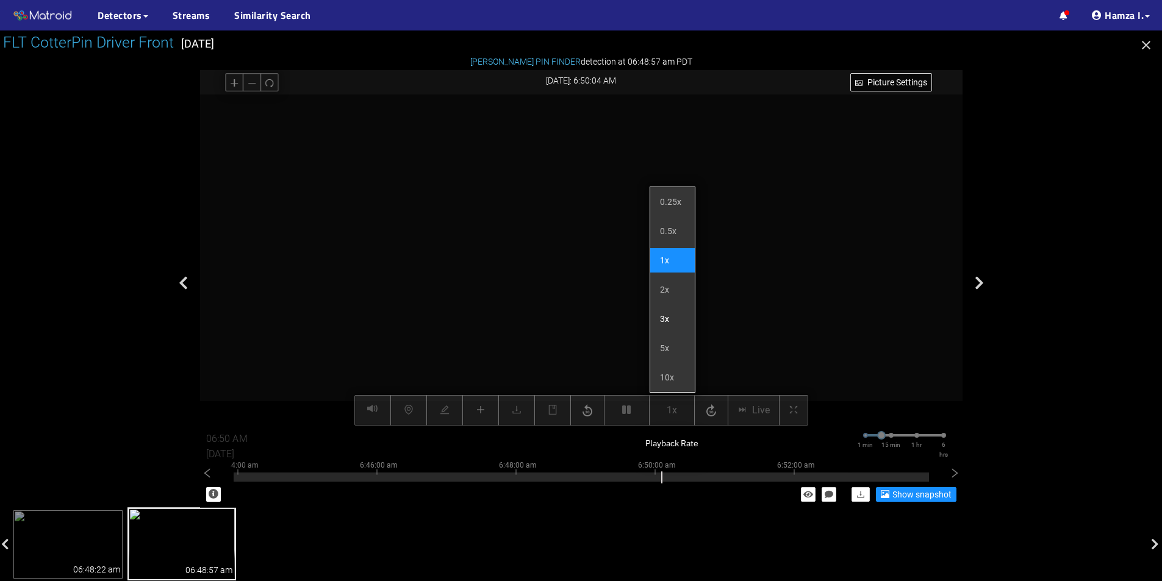
click at [679, 308] on li "3x" at bounding box center [672, 319] width 45 height 24
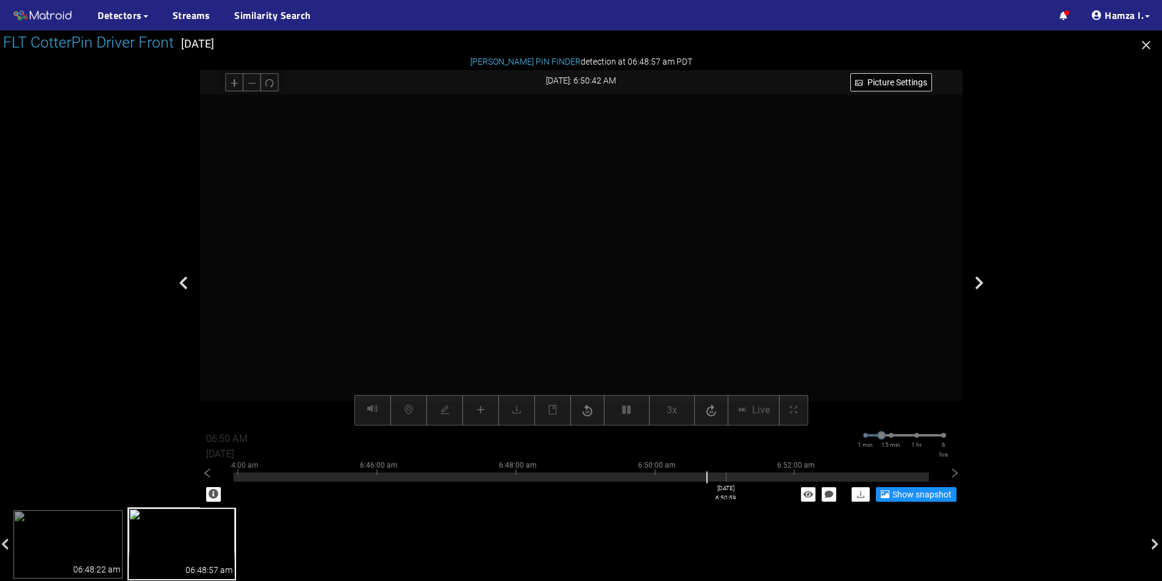
click at [726, 475] on div at bounding box center [581, 477] width 695 height 9
click at [829, 478] on div at bounding box center [581, 477] width 695 height 9
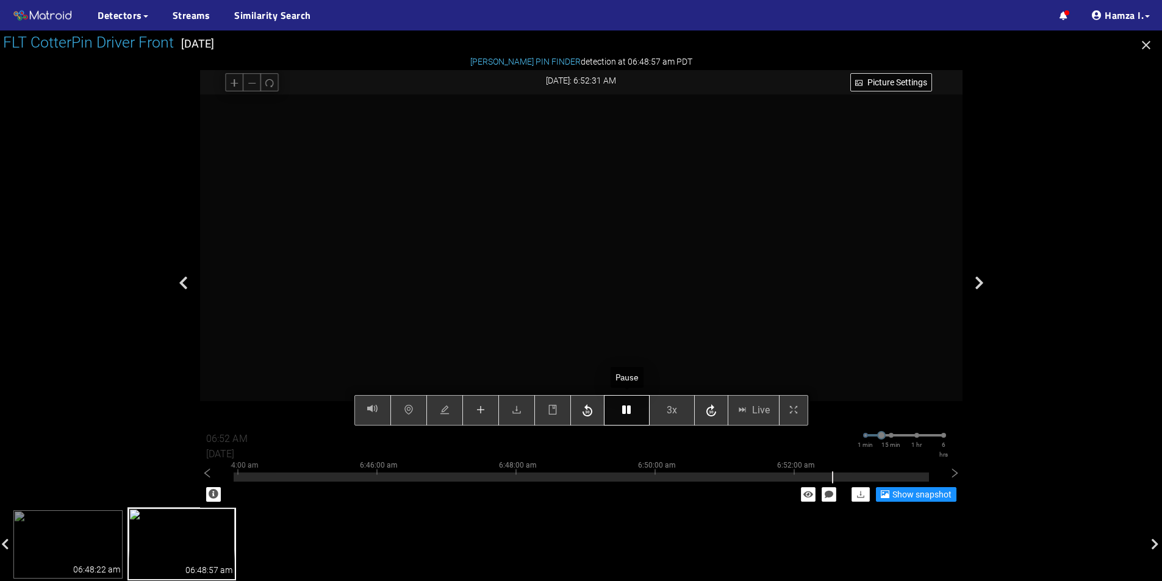
click at [641, 404] on button "button" at bounding box center [627, 410] width 46 height 30
click at [633, 400] on button "button" at bounding box center [627, 410] width 46 height 30
type input "06:53 AM"
click at [630, 407] on icon "button" at bounding box center [626, 410] width 9 height 10
click at [632, 417] on button "button" at bounding box center [627, 410] width 46 height 30
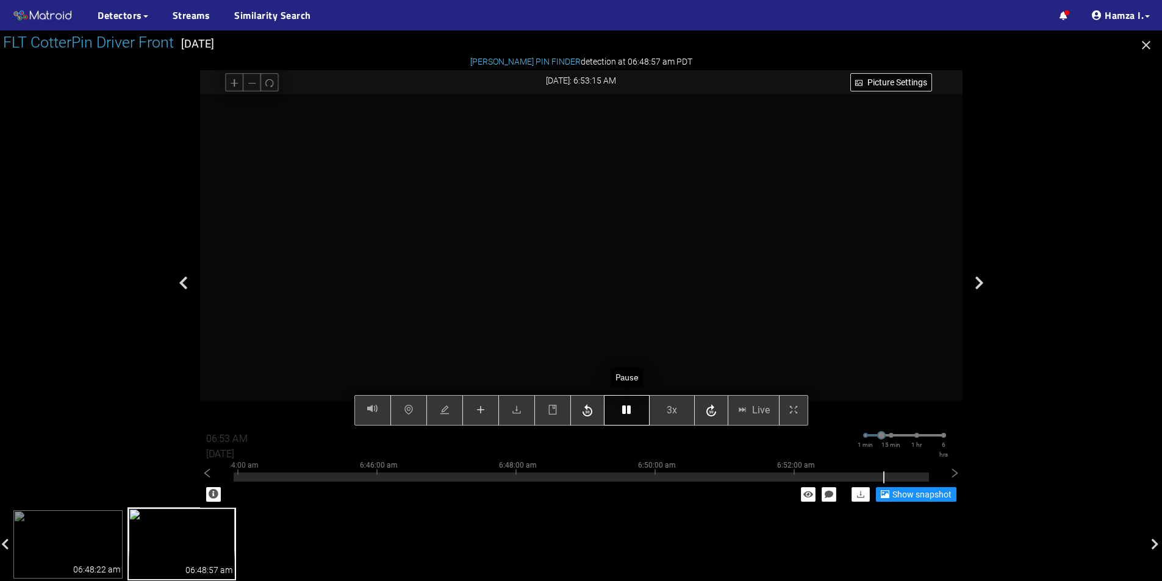
click at [632, 417] on button "button" at bounding box center [627, 410] width 46 height 30
click at [628, 411] on icon "button" at bounding box center [626, 410] width 9 height 10
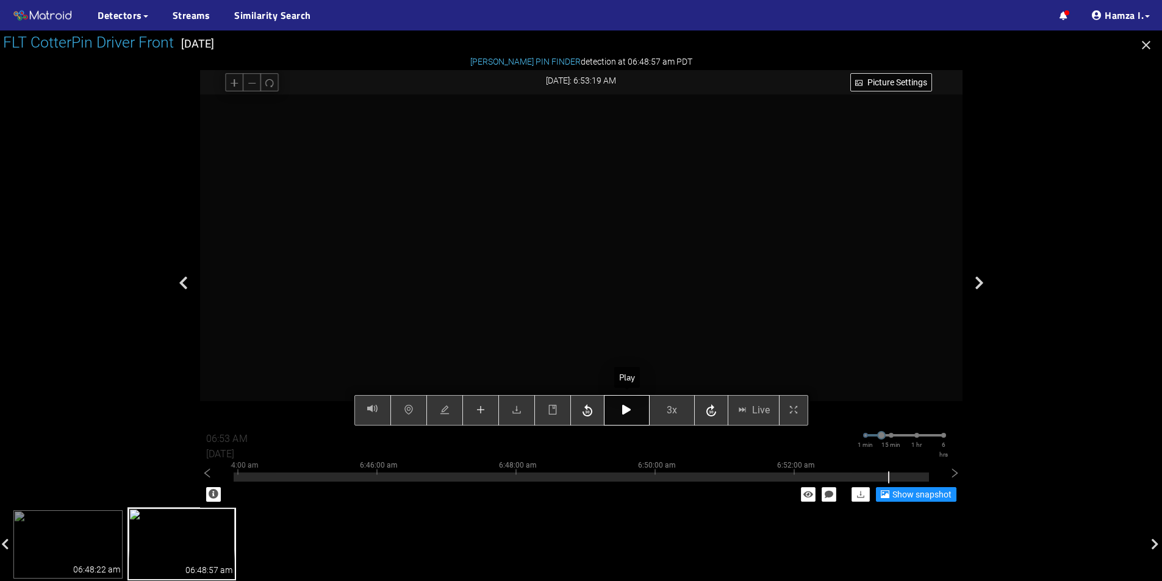
click at [628, 411] on icon "button" at bounding box center [626, 410] width 9 height 10
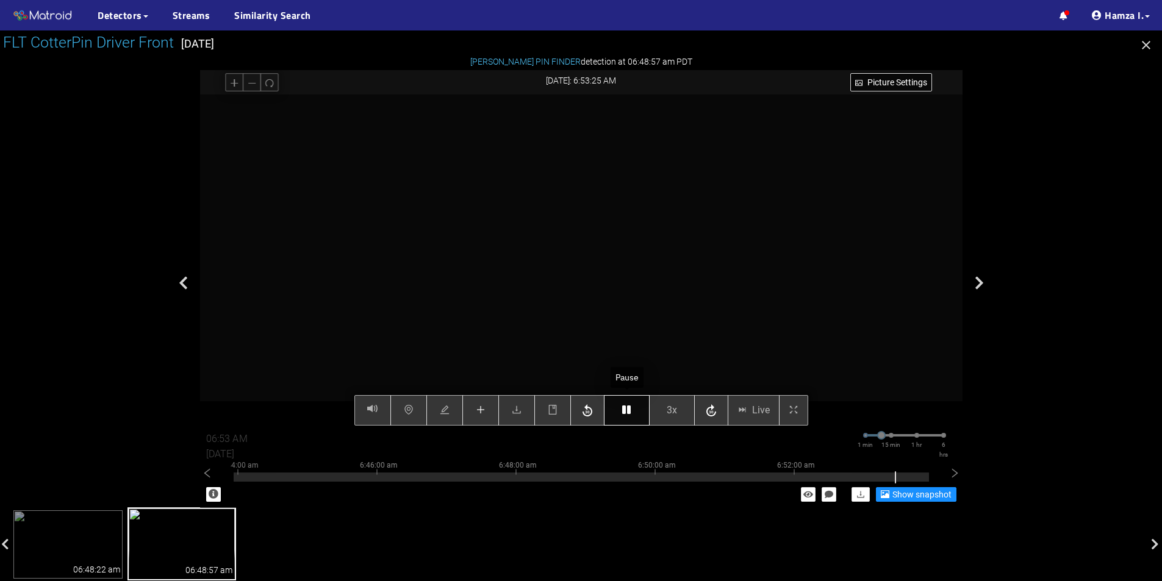
click at [628, 411] on icon "button" at bounding box center [626, 410] width 9 height 10
click at [488, 412] on button "button" at bounding box center [480, 410] width 37 height 30
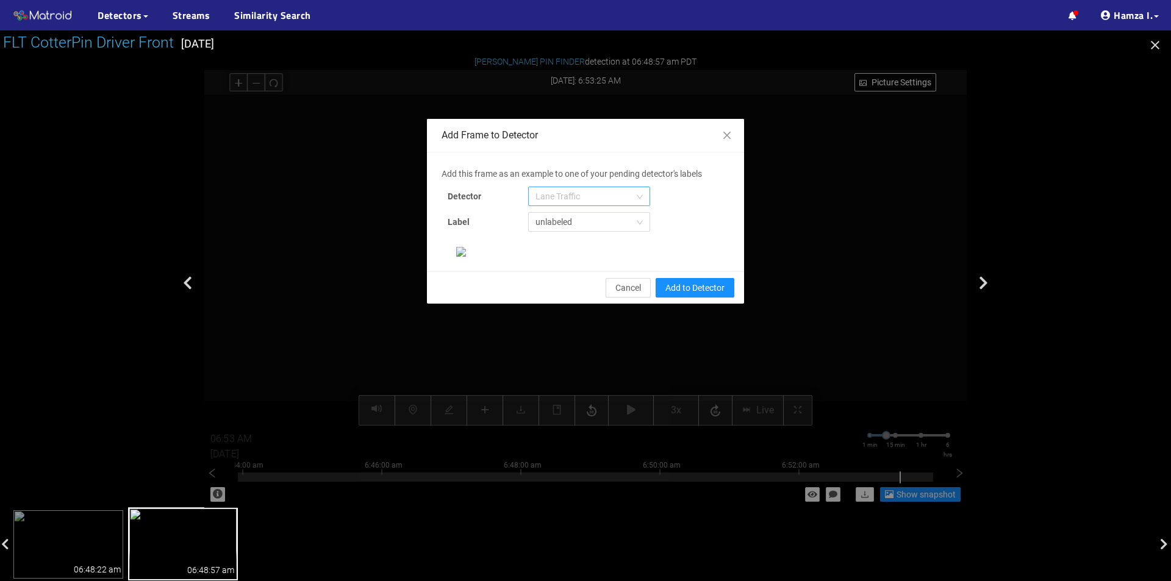
click at [584, 193] on span "Lane Traffic" at bounding box center [588, 196] width 107 height 18
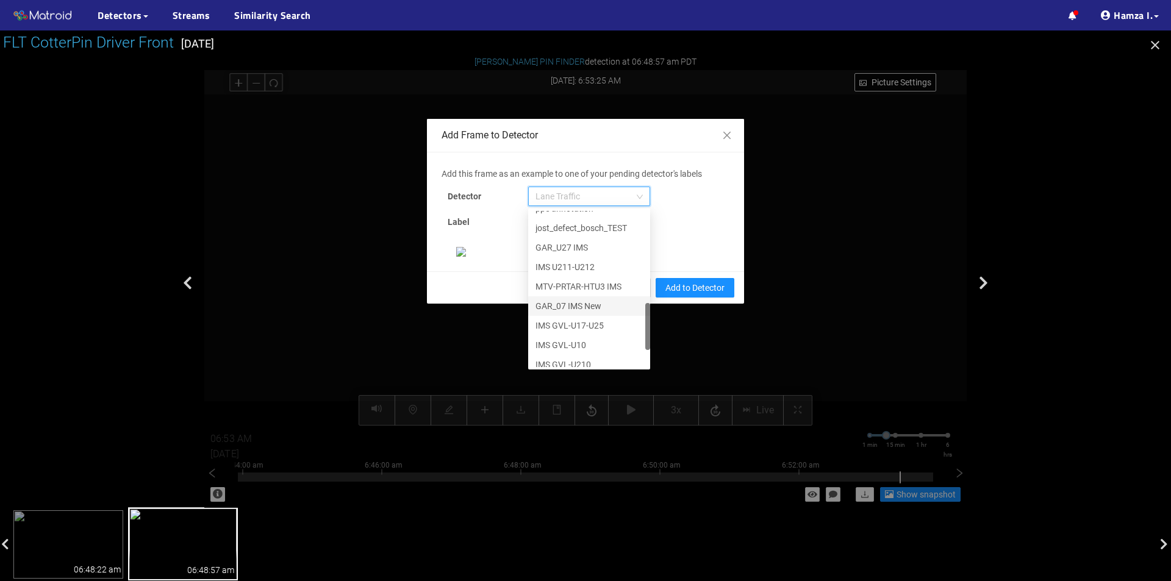
scroll to position [371, 0]
click at [582, 357] on div "[PERSON_NAME] Pin" at bounding box center [588, 357] width 107 height 13
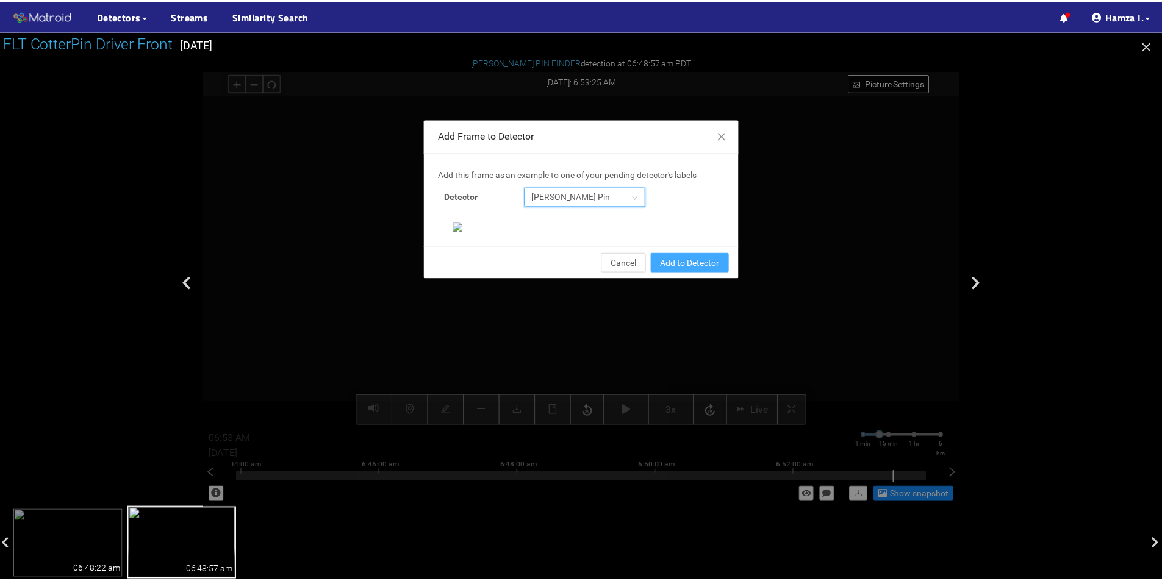
scroll to position [235, 0]
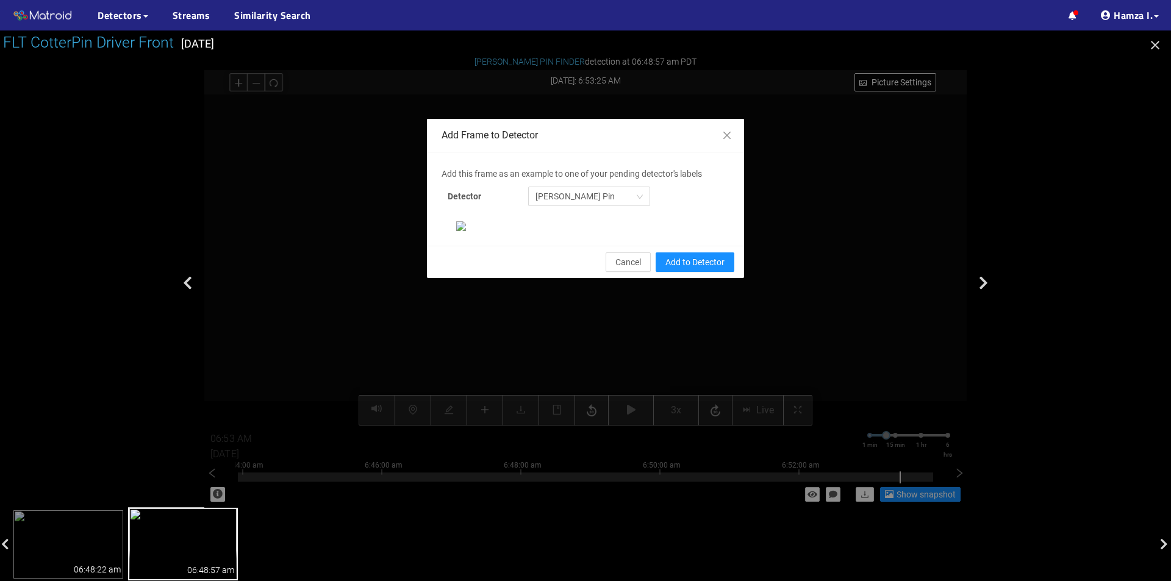
click at [669, 278] on div "Cancel Add to Detector" at bounding box center [585, 262] width 317 height 32
click at [673, 269] on span "Add to Detector" at bounding box center [694, 262] width 59 height 13
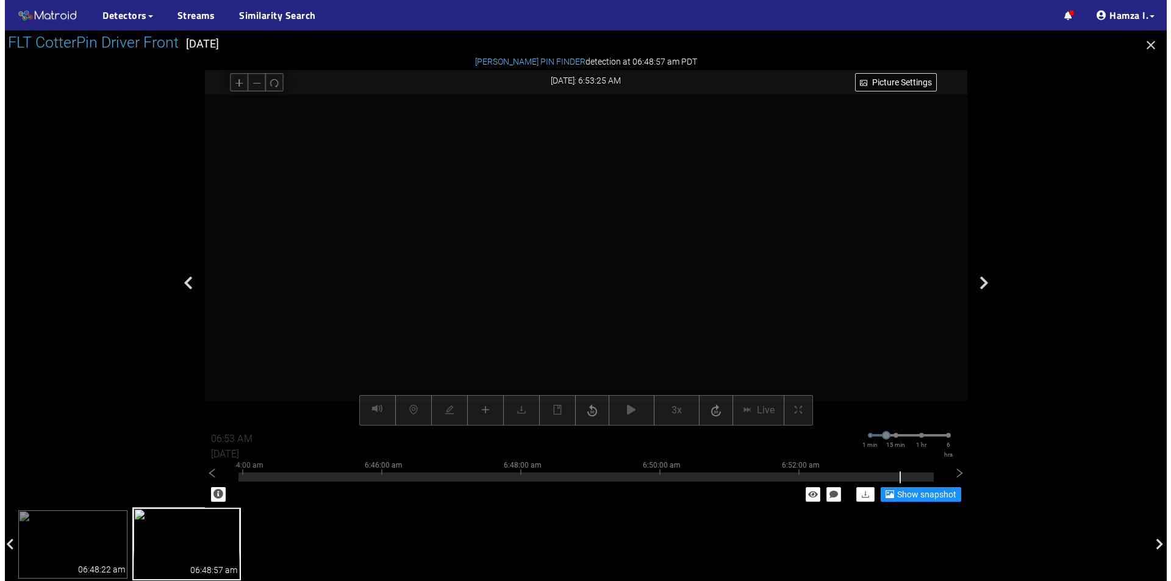
scroll to position [174, 0]
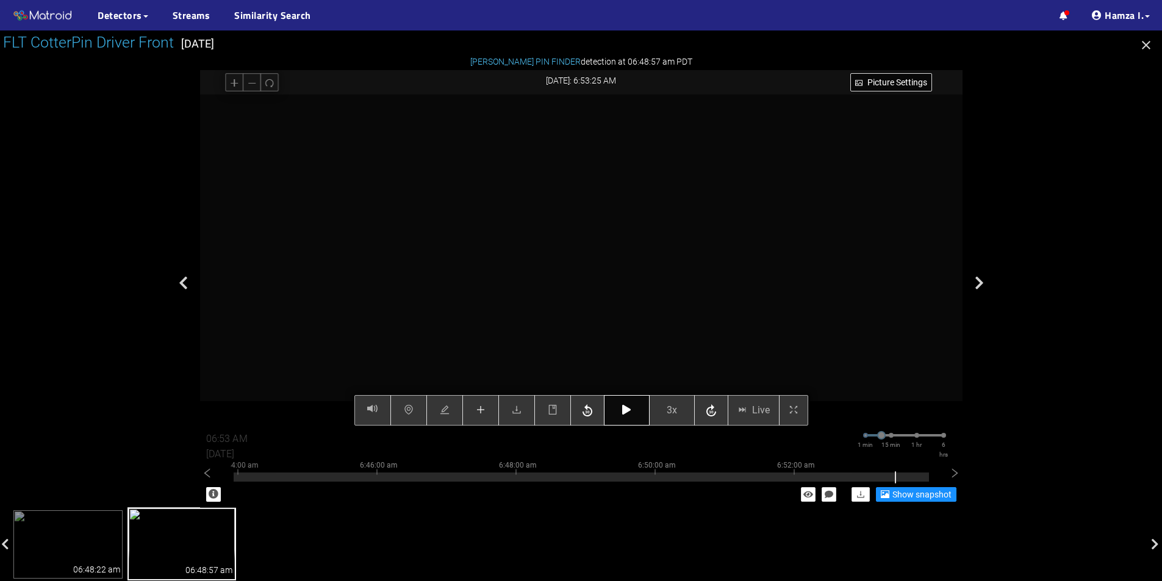
click at [631, 414] on icon "button" at bounding box center [626, 410] width 9 height 10
click at [623, 415] on icon "button" at bounding box center [626, 410] width 9 height 10
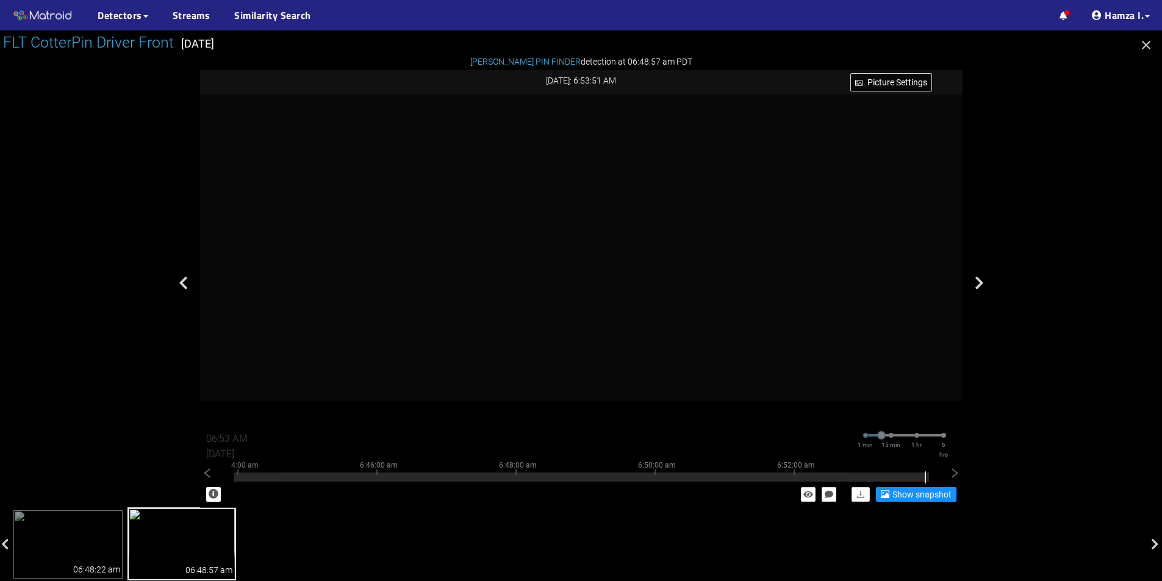
click at [1148, 45] on icon "button" at bounding box center [1146, 45] width 15 height 15
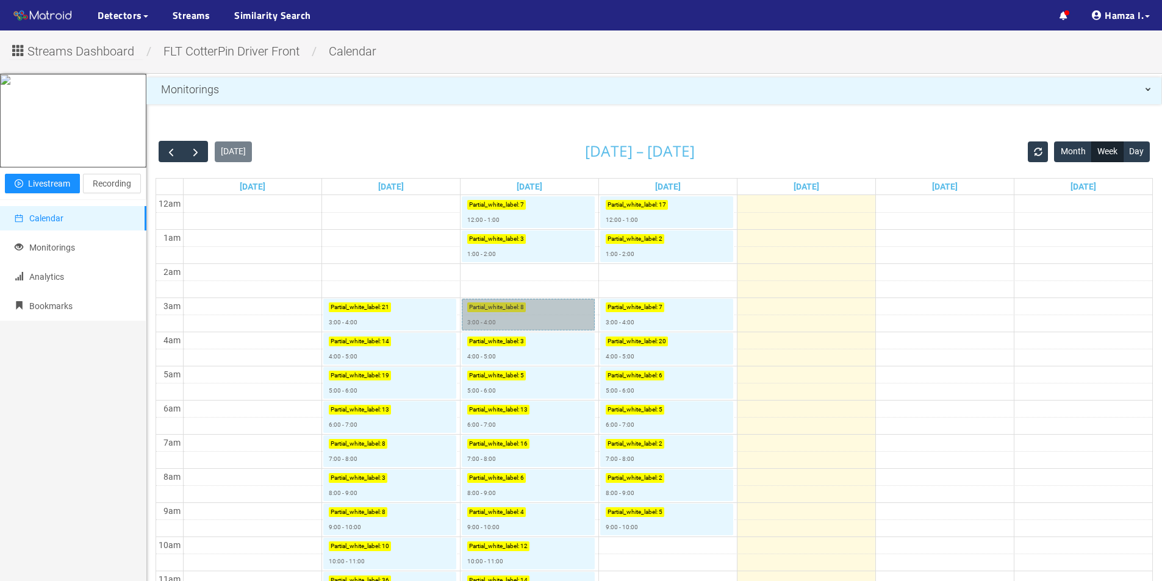
click at [510, 312] on link "Partial_white_label : 8 3:00 - 4:00" at bounding box center [528, 315] width 133 height 32
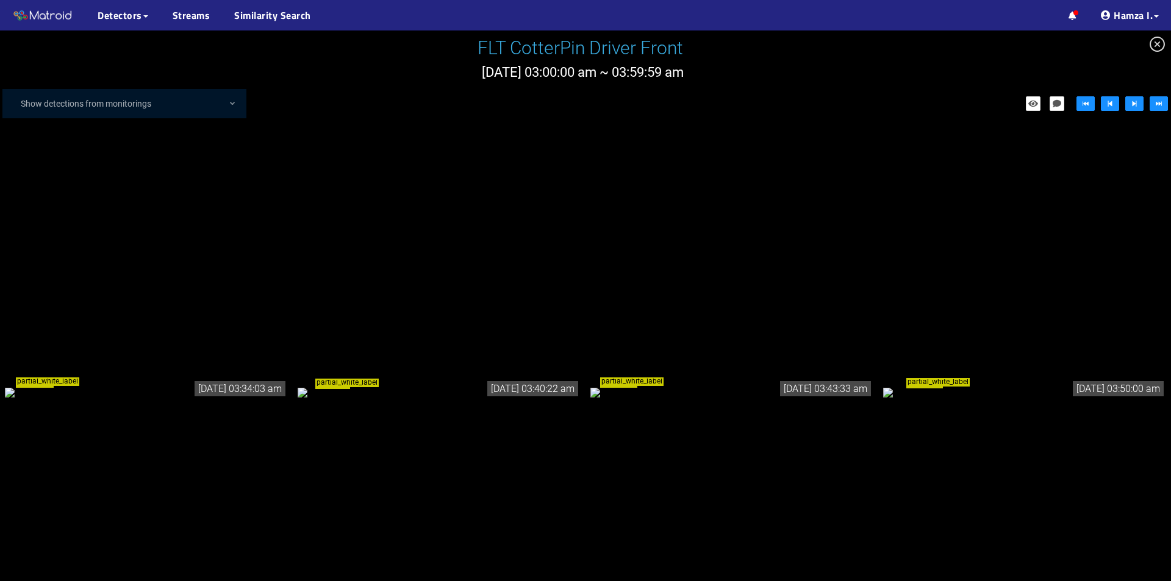
click at [148, 393] on div "partial_white_label" at bounding box center [146, 391] width 283 height 13
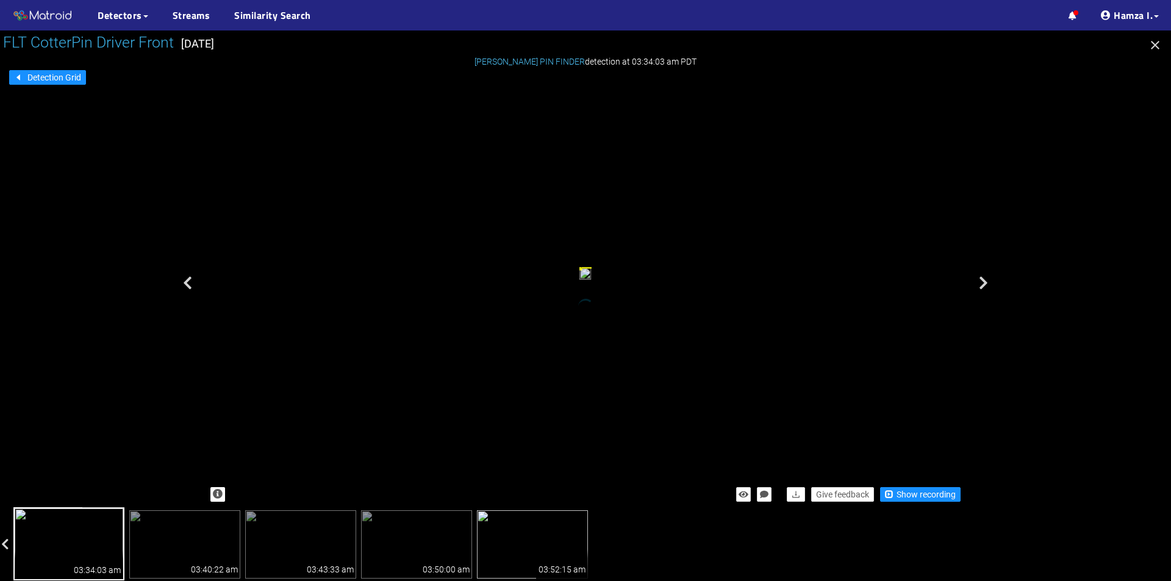
click at [511, 525] on img at bounding box center [532, 544] width 111 height 68
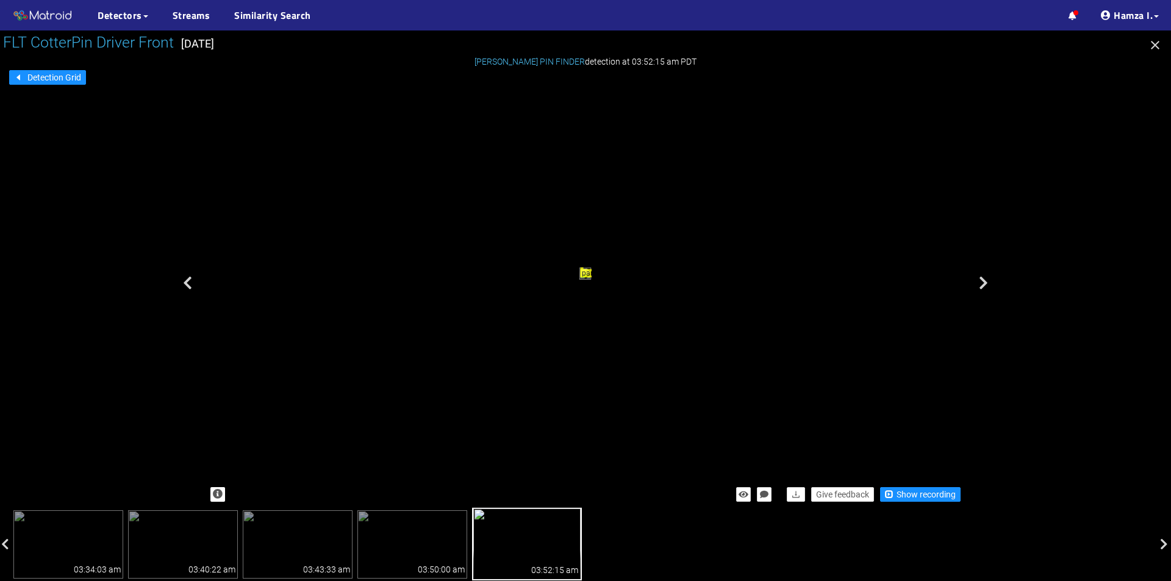
click at [1155, 43] on icon "button" at bounding box center [1155, 45] width 15 height 15
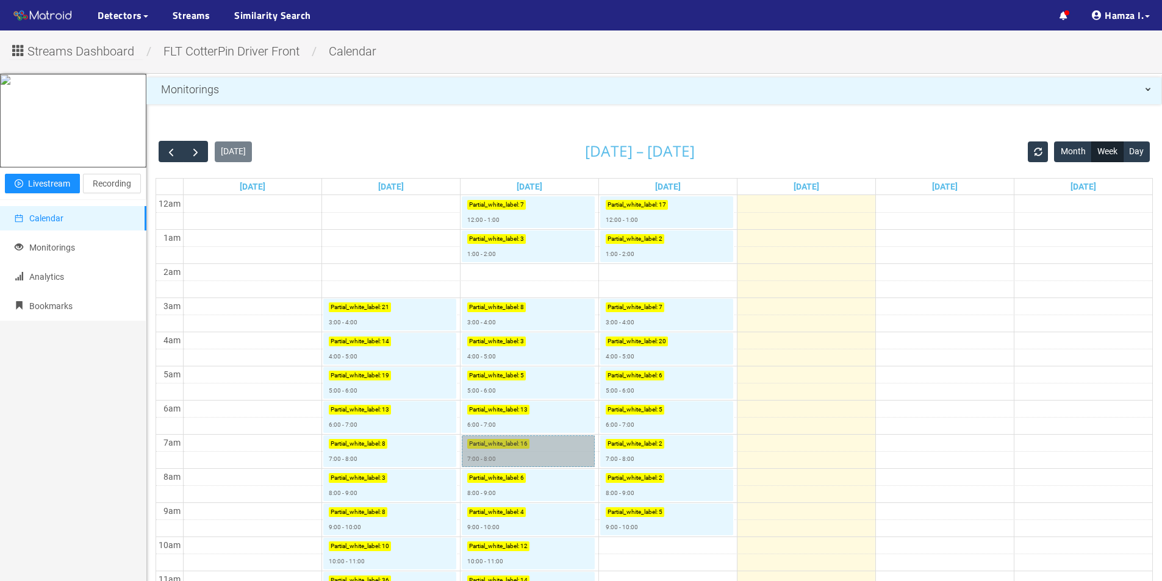
click at [492, 449] on link "Partial_white_label : 16 7:00 - 8:00" at bounding box center [528, 451] width 133 height 32
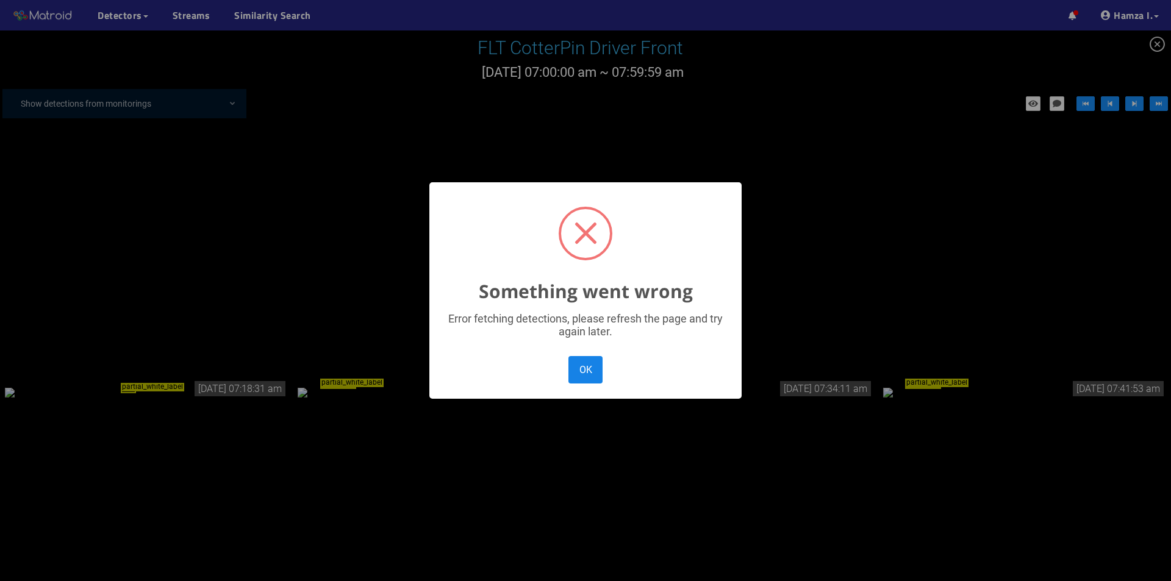
click at [586, 374] on button "OK" at bounding box center [585, 369] width 34 height 27
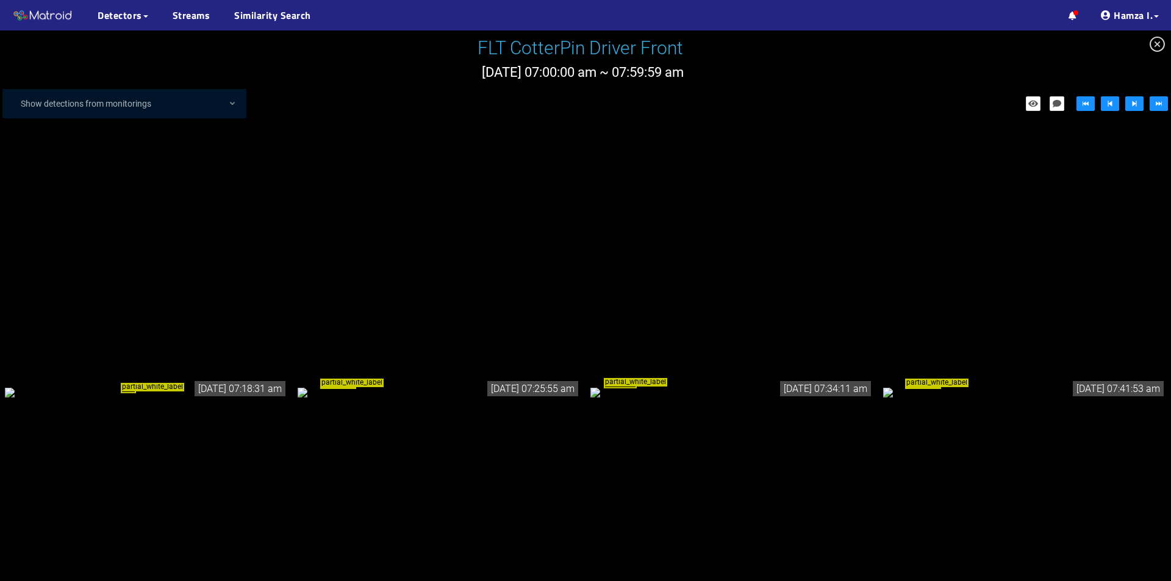
click at [185, 385] on div "partial_white_label" at bounding box center [146, 391] width 283 height 13
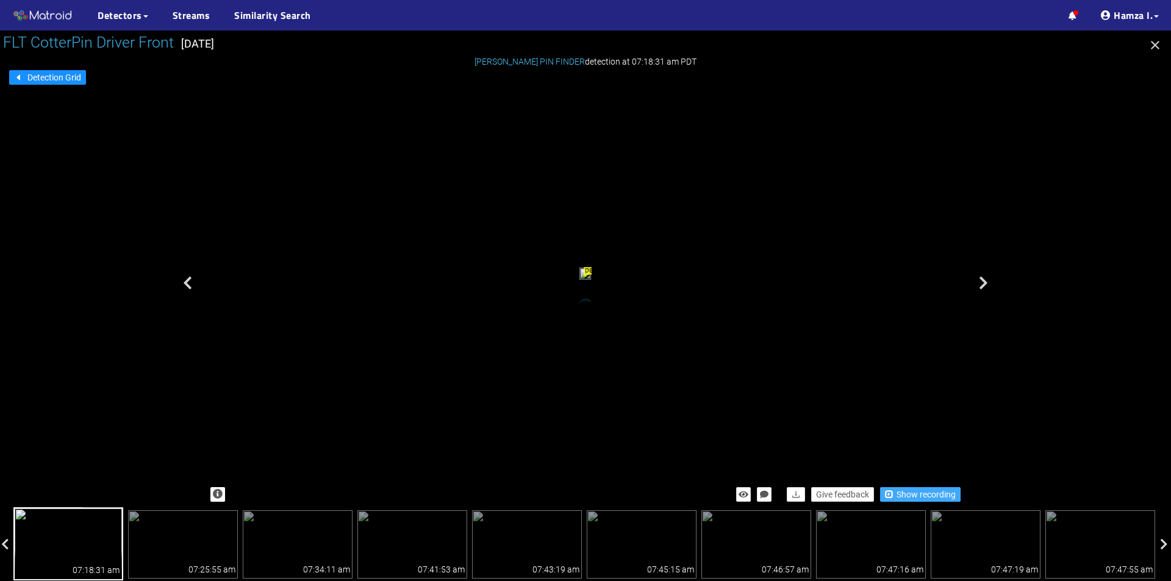
click at [902, 495] on span "Show recording" at bounding box center [926, 494] width 59 height 13
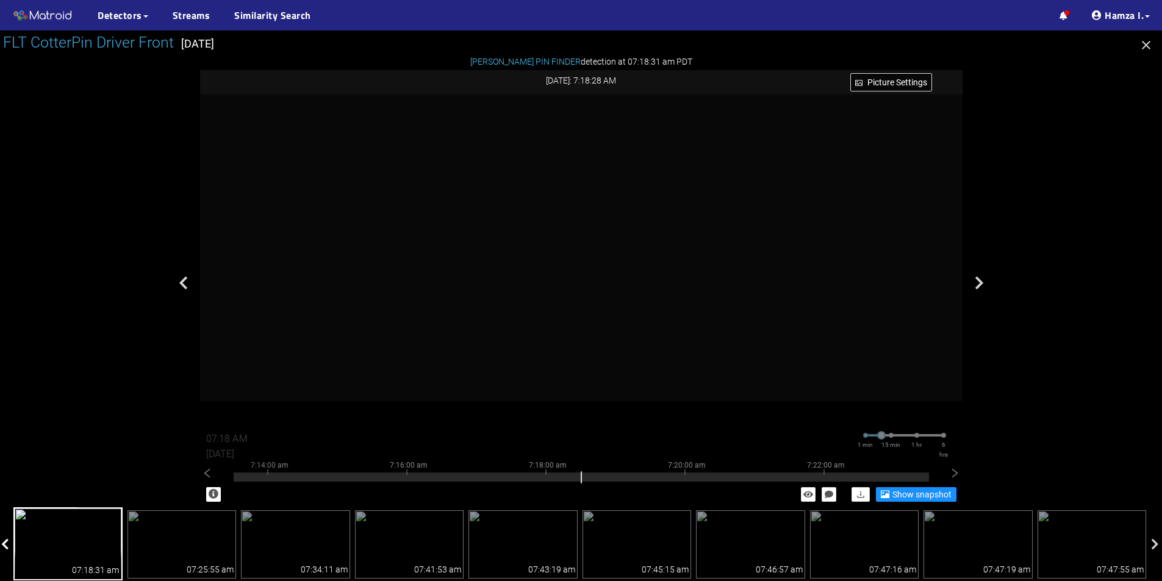
click at [4, 542] on icon at bounding box center [5, 545] width 8 height 12
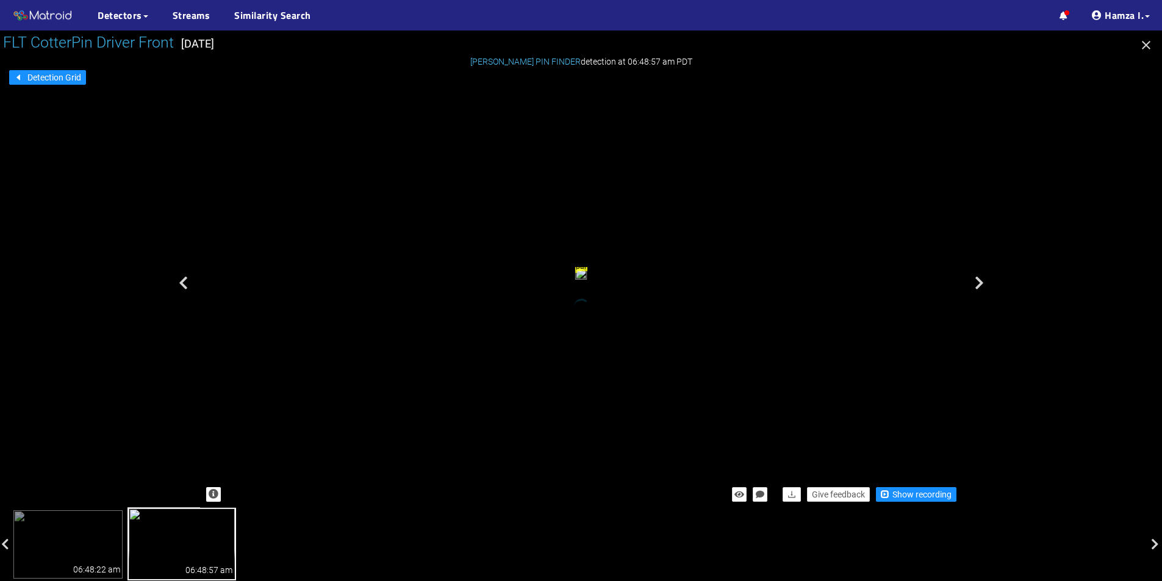
click at [295, 546] on div "06:48:22 am 06:48:57 am" at bounding box center [580, 544] width 1137 height 71
click at [921, 498] on span "Show recording" at bounding box center [921, 494] width 59 height 13
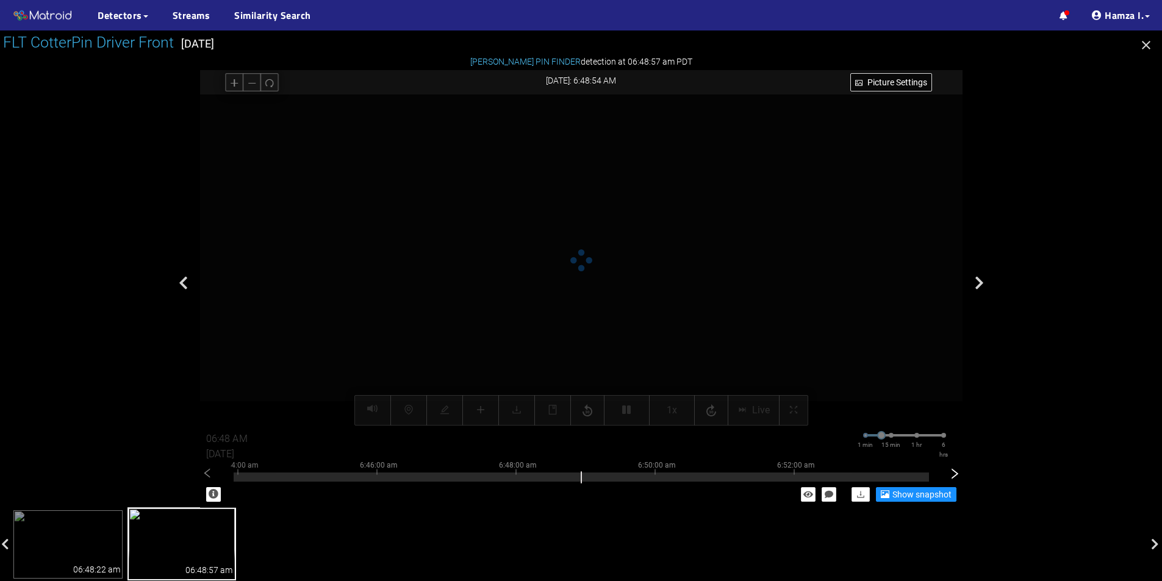
click at [951, 476] on icon "right" at bounding box center [954, 474] width 12 height 12
click at [625, 475] on div at bounding box center [581, 477] width 695 height 9
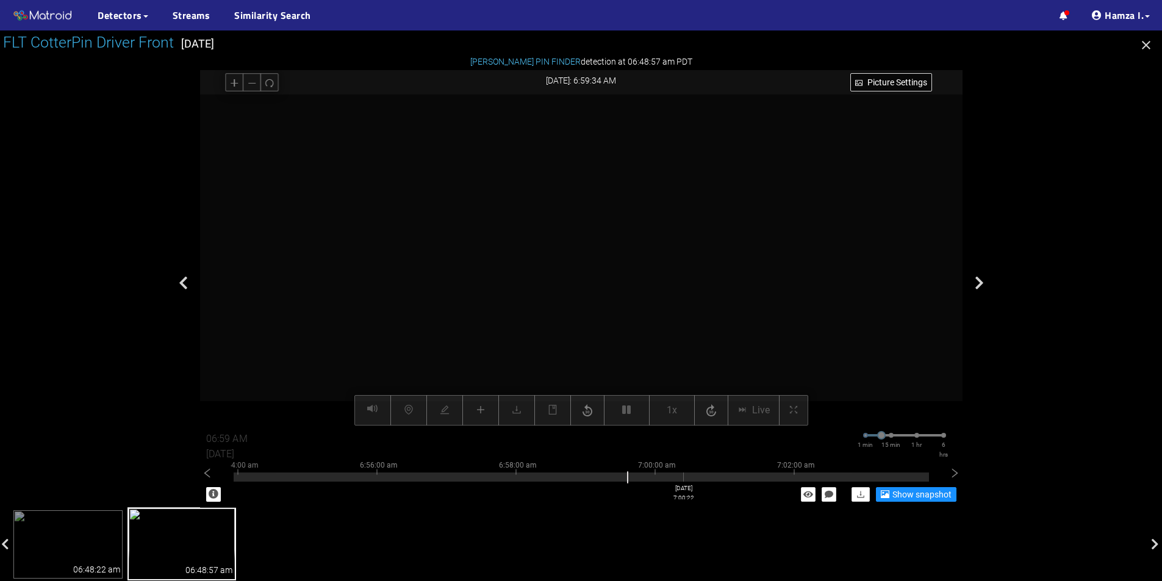
click at [683, 478] on div at bounding box center [581, 477] width 695 height 9
type input "07:00 AM"
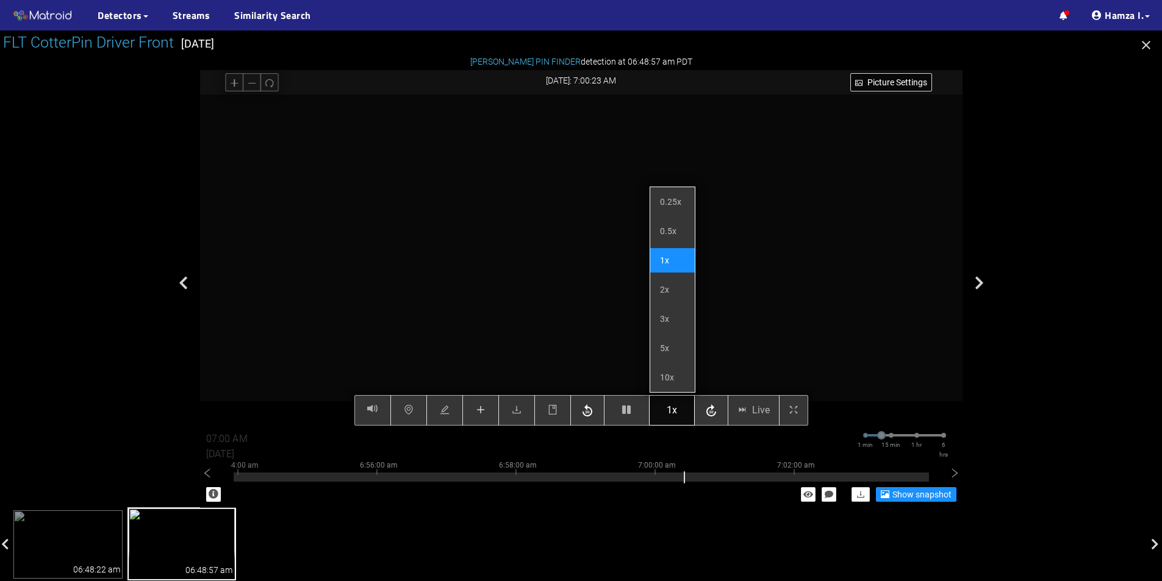
click at [677, 409] on button "1x" at bounding box center [672, 410] width 46 height 30
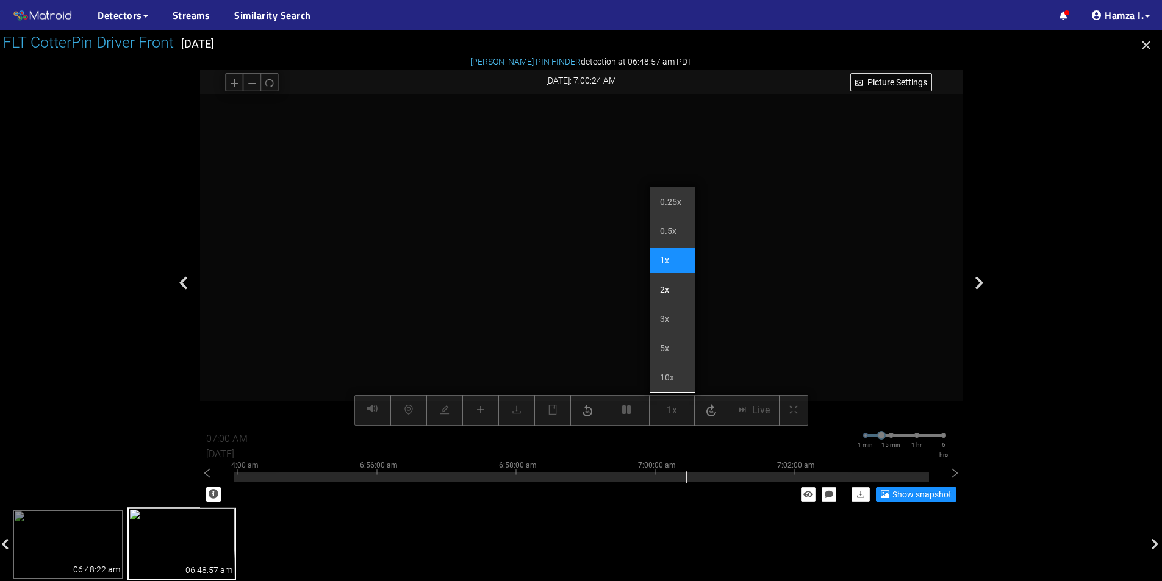
click at [678, 286] on li "2x" at bounding box center [672, 290] width 45 height 24
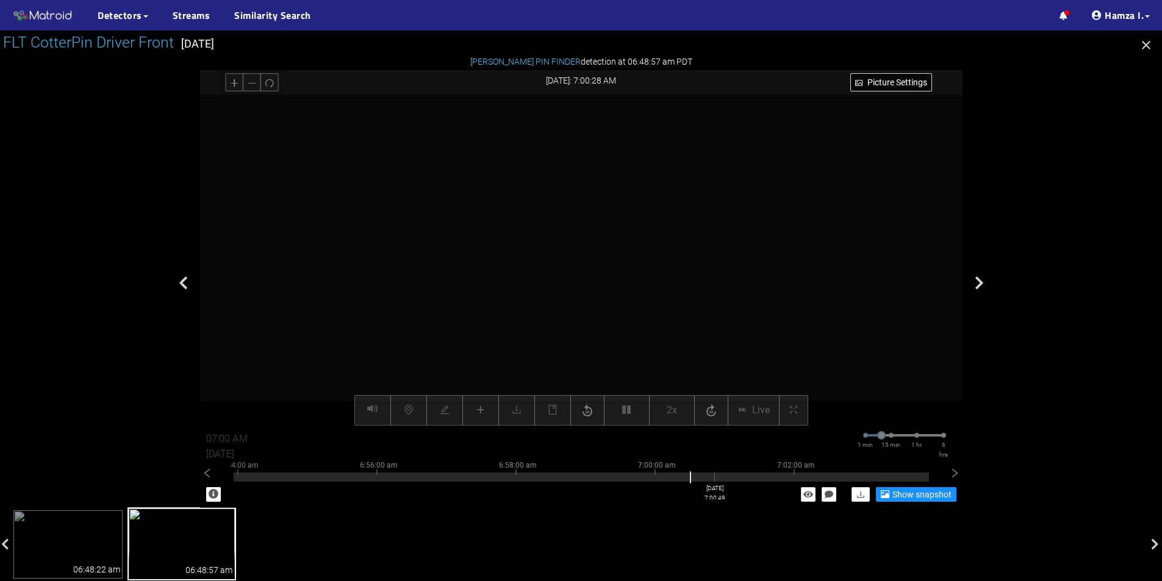
click at [714, 474] on div at bounding box center [581, 474] width 695 height 2
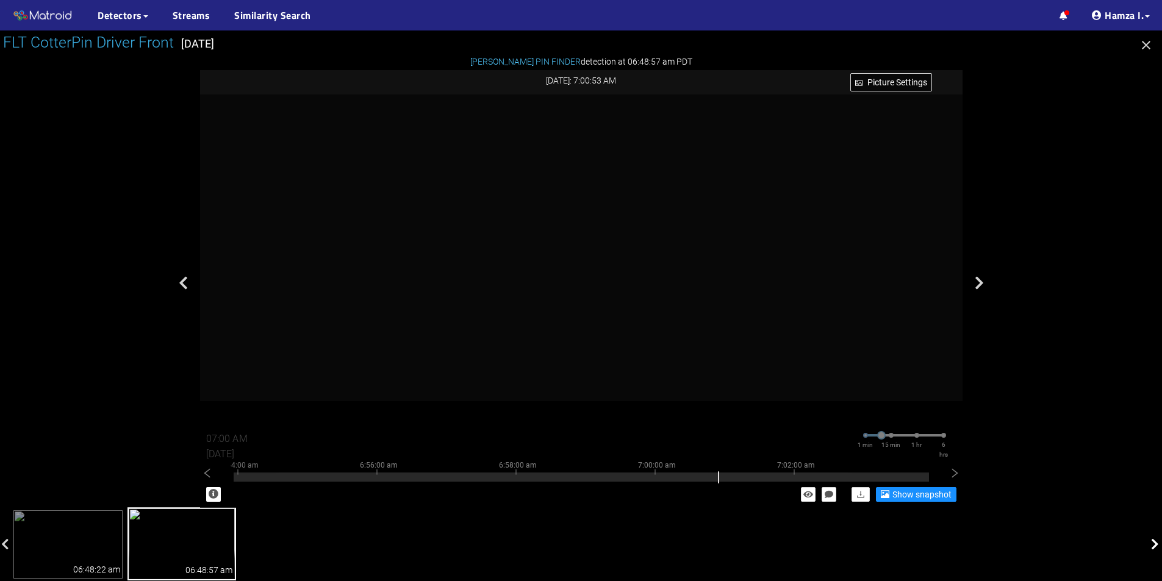
click at [1156, 544] on icon at bounding box center [1155, 545] width 8 height 12
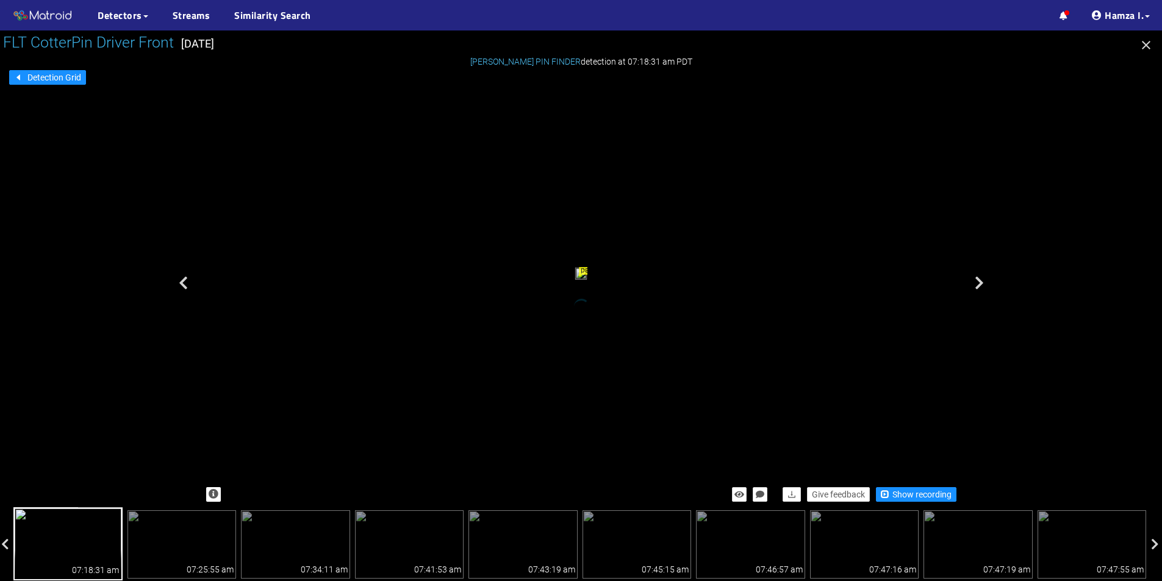
click at [87, 540] on img at bounding box center [67, 543] width 109 height 73
click at [921, 494] on span "Show recording" at bounding box center [921, 494] width 59 height 13
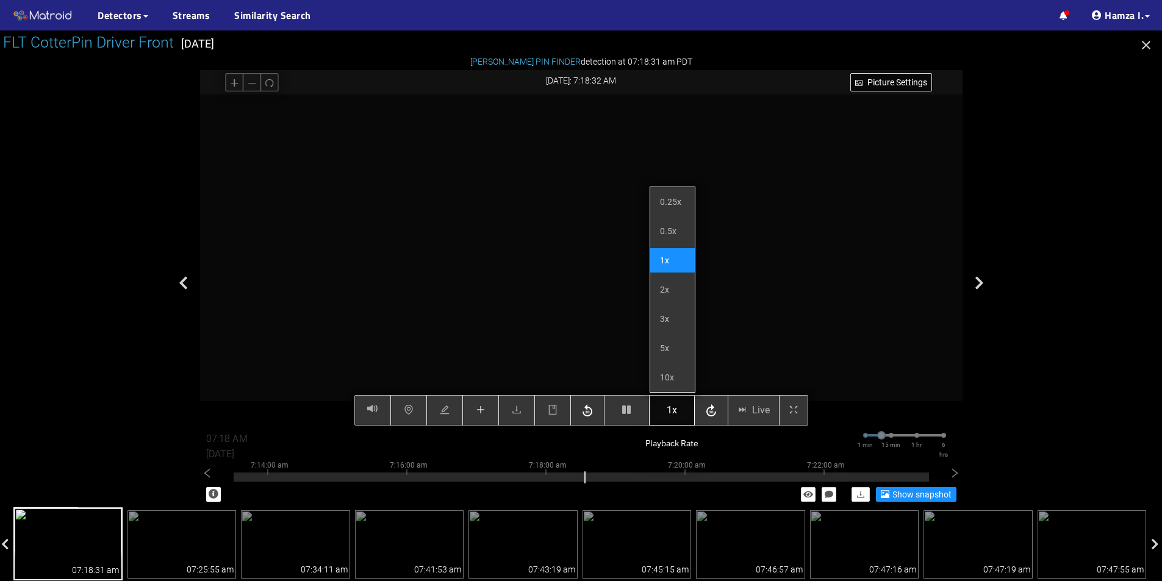
click at [673, 404] on span "1x" at bounding box center [672, 410] width 10 height 15
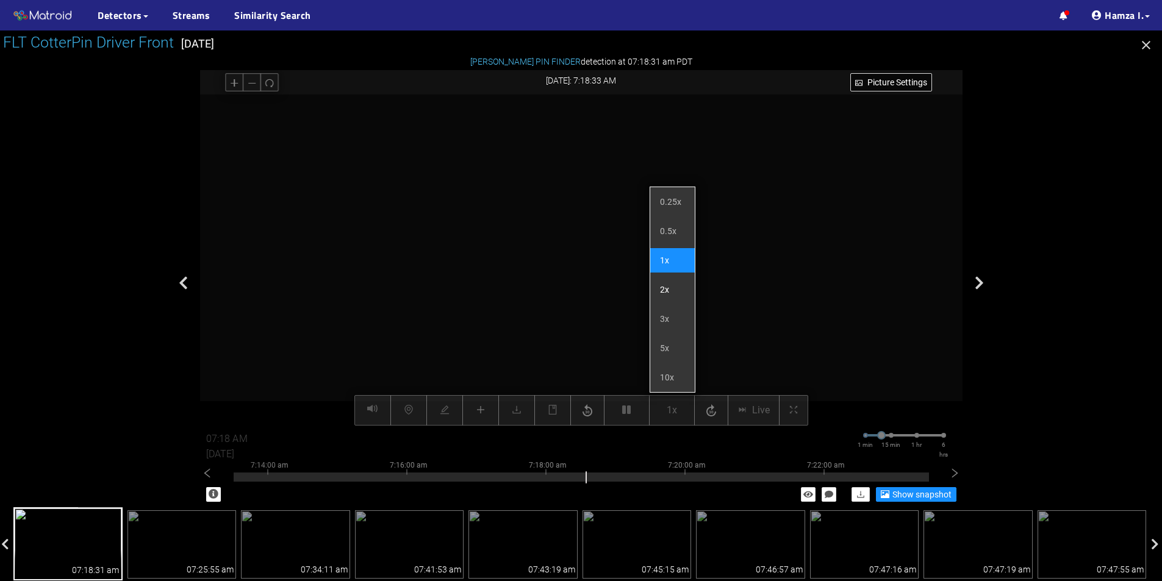
click at [667, 287] on li "2x" at bounding box center [672, 290] width 45 height 24
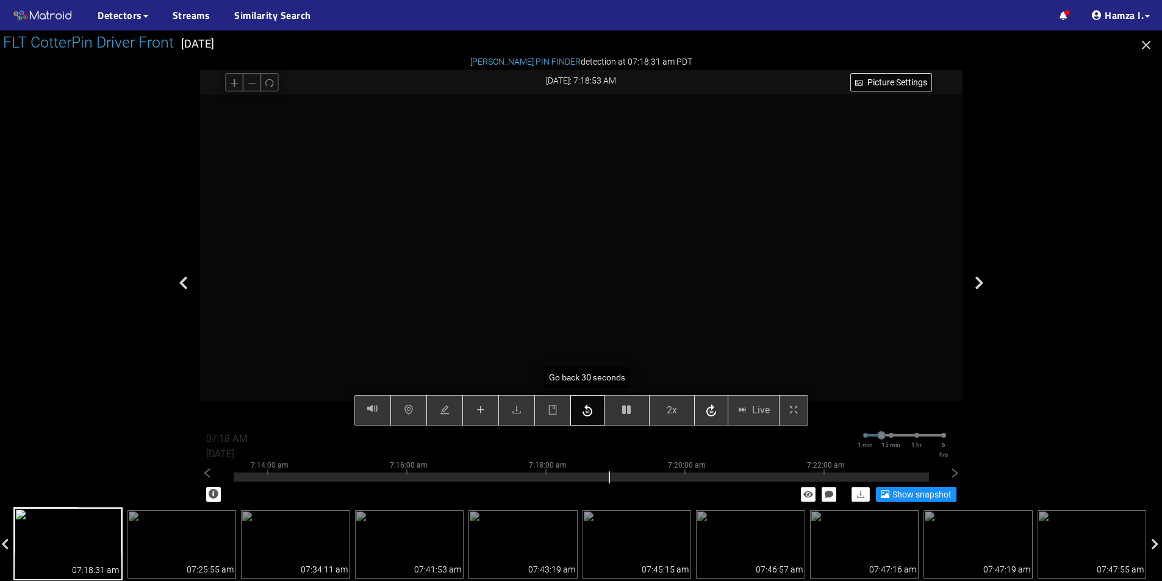
click at [586, 414] on icon "button" at bounding box center [587, 411] width 15 height 18
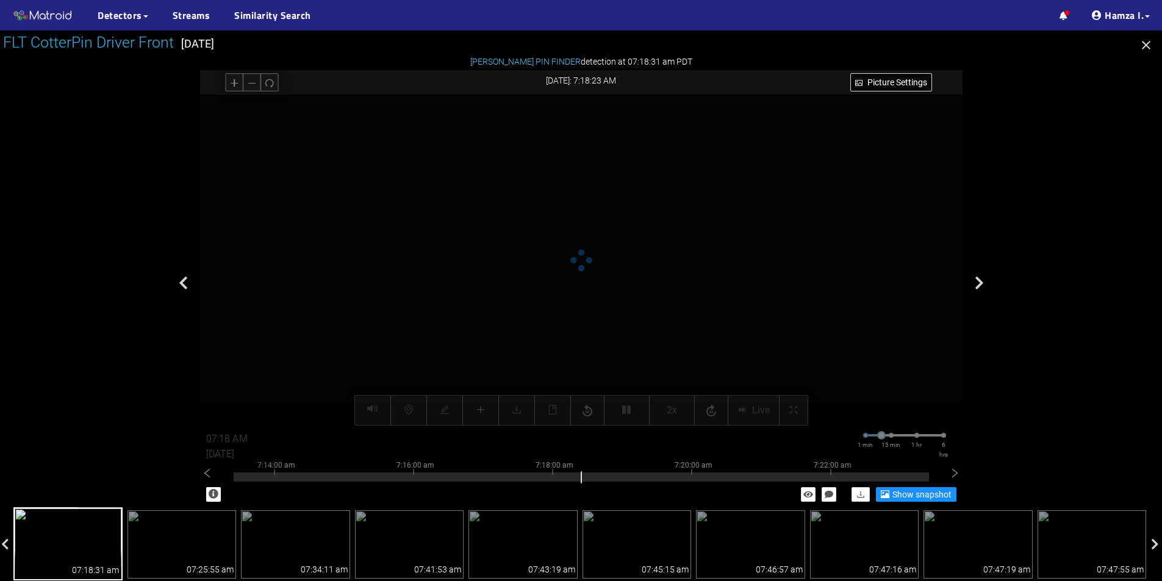
click at [607, 296] on video at bounding box center [581, 260] width 662 height 331
click at [590, 273] on video at bounding box center [581, 260] width 662 height 331
click at [590, 267] on video at bounding box center [580, 259] width 662 height 331
click at [591, 267] on video at bounding box center [580, 260] width 662 height 331
click at [589, 267] on video at bounding box center [573, 254] width 1198 height 599
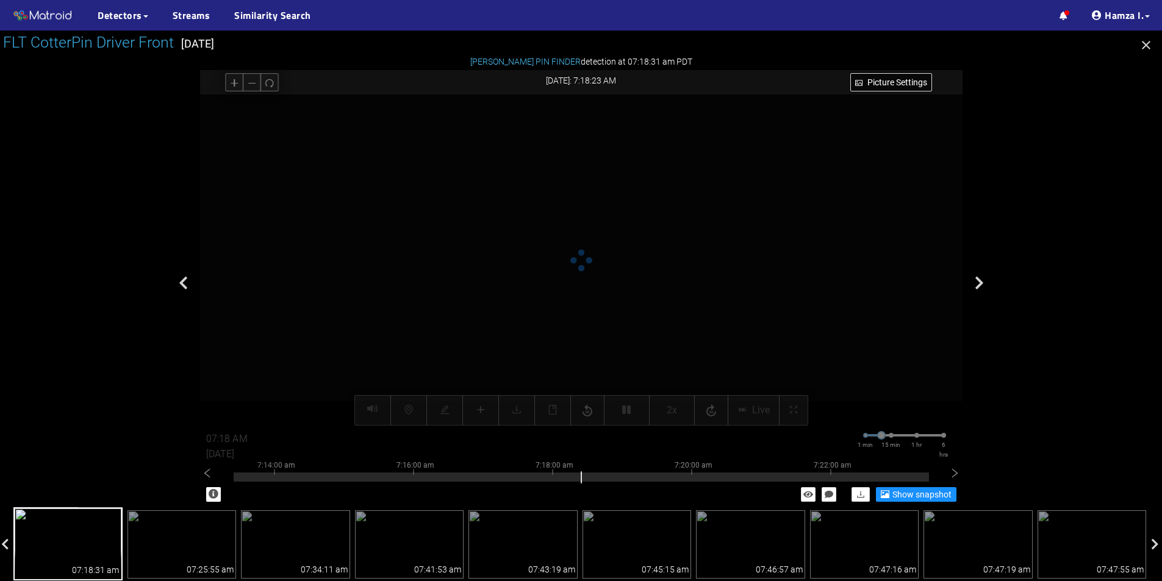
click at [589, 266] on video at bounding box center [573, 254] width 1198 height 599
click at [589, 263] on video at bounding box center [573, 254] width 1198 height 599
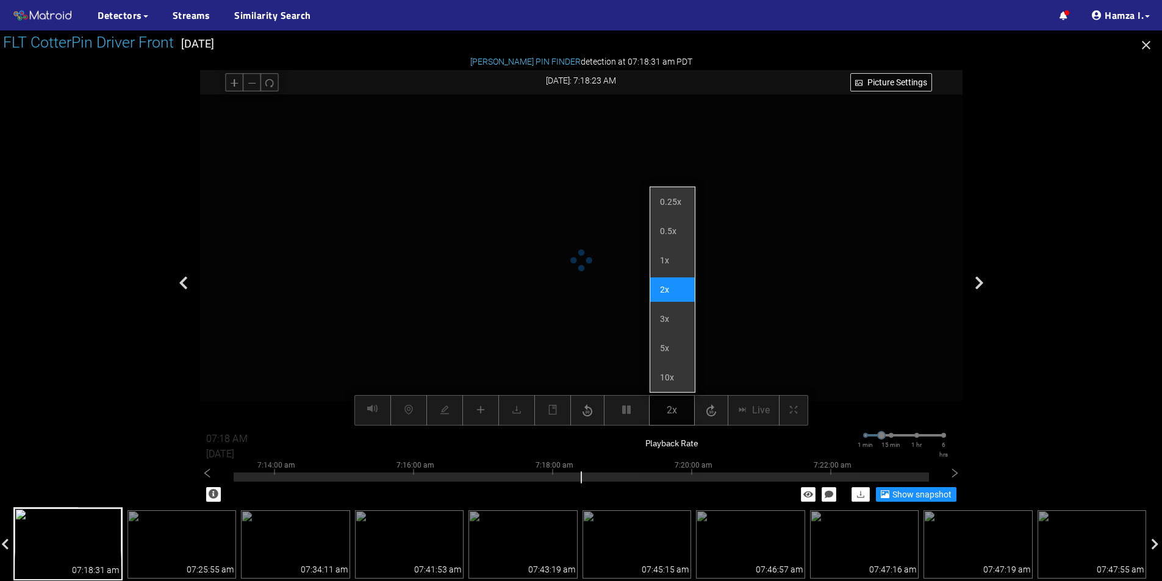
click at [675, 403] on span "2x" at bounding box center [672, 410] width 10 height 15
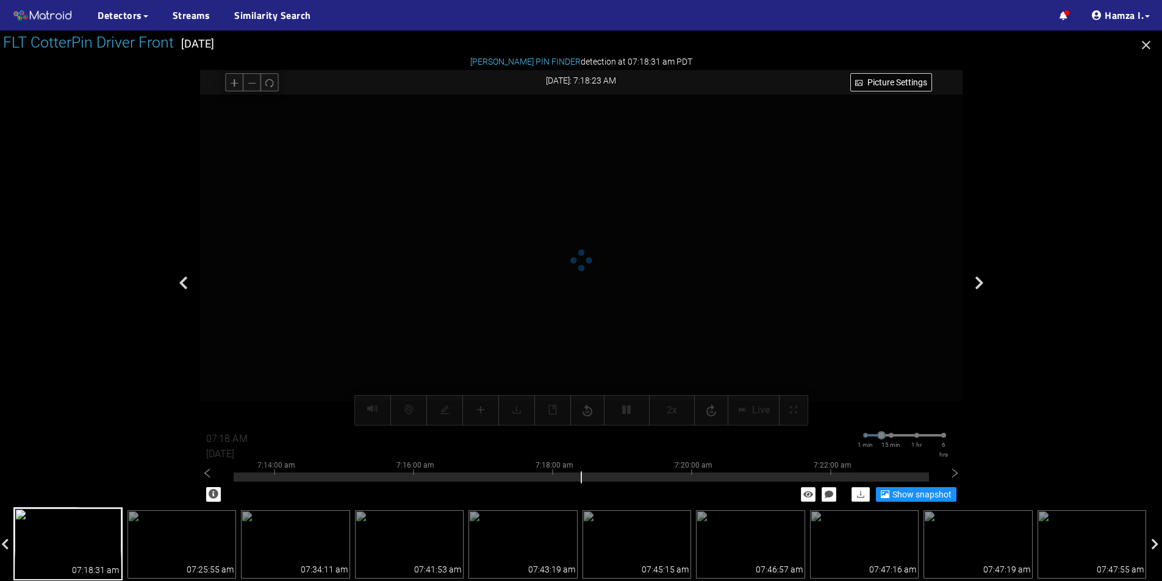
drag, startPoint x: 553, startPoint y: 312, endPoint x: 563, endPoint y: 304, distance: 13.4
click at [552, 312] on video at bounding box center [580, 250] width 1197 height 599
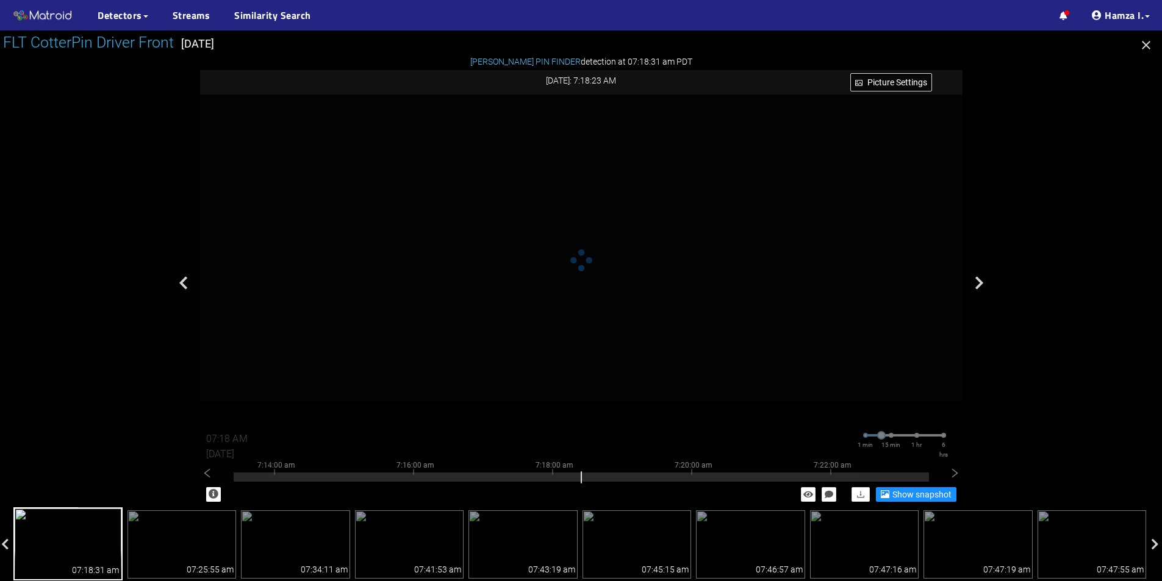
click at [68, 545] on img at bounding box center [67, 543] width 109 height 73
click at [168, 542] on img at bounding box center [181, 544] width 109 height 68
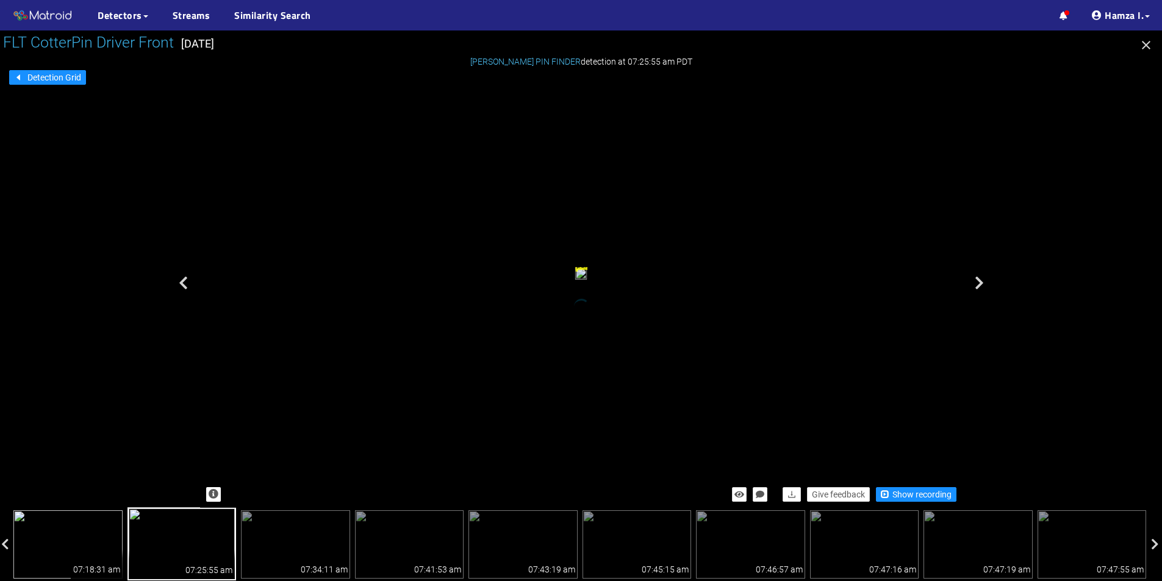
click at [96, 545] on img at bounding box center [67, 544] width 109 height 68
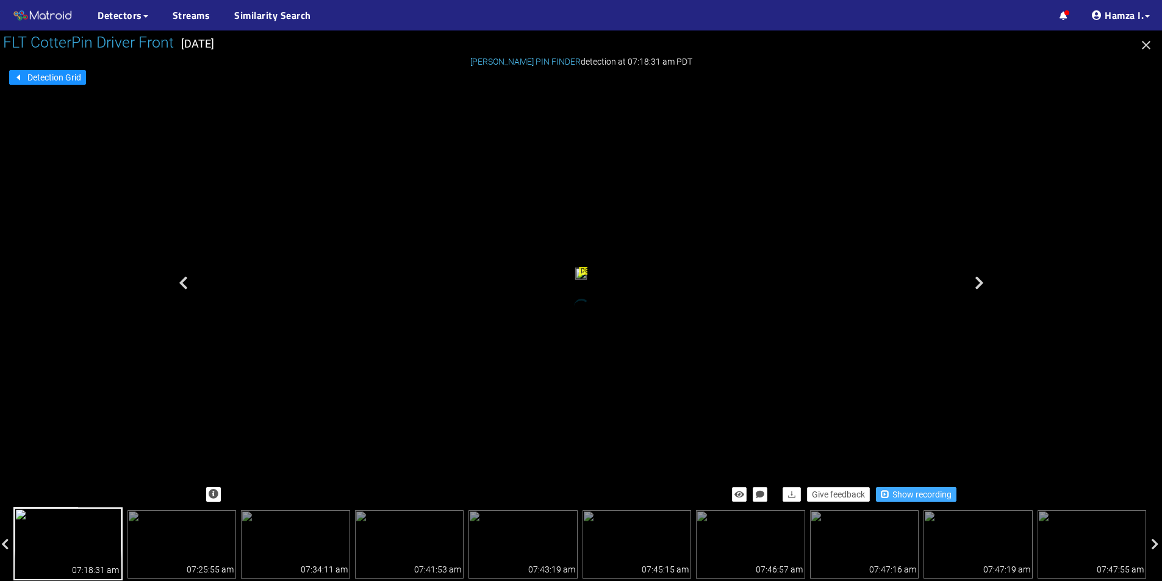
click at [914, 498] on span "Show recording" at bounding box center [921, 494] width 59 height 13
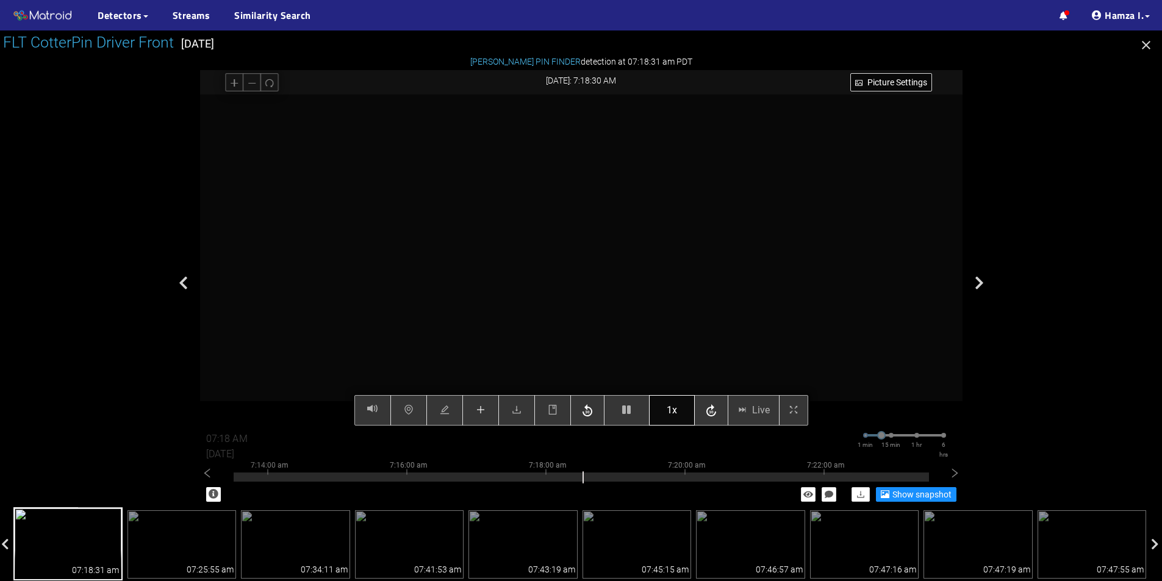
click at [678, 411] on button "1x" at bounding box center [672, 410] width 46 height 30
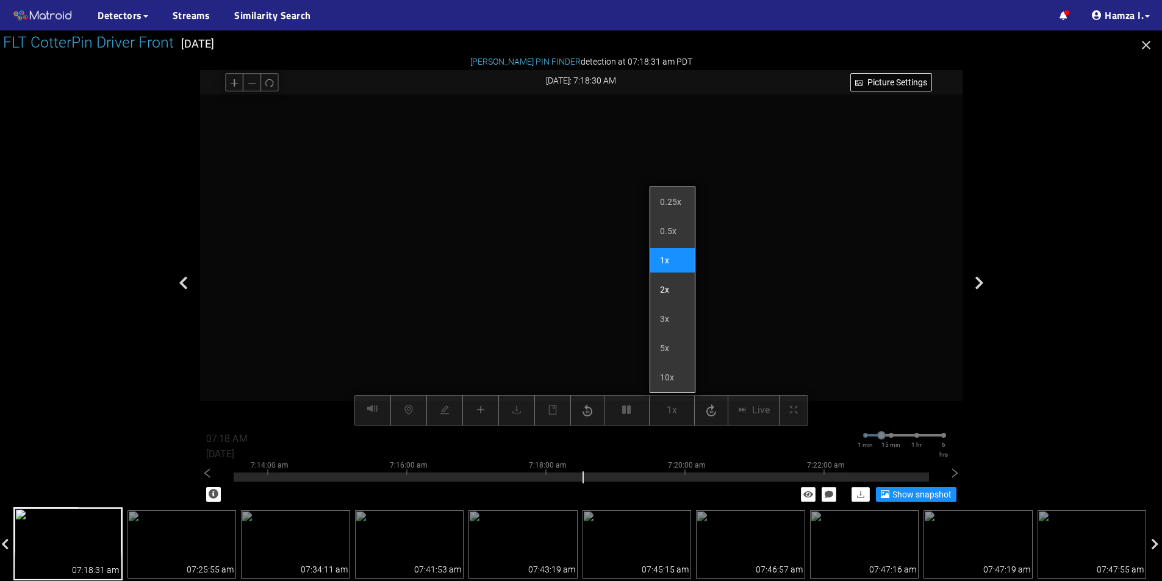
click at [673, 285] on li "2x" at bounding box center [672, 290] width 45 height 24
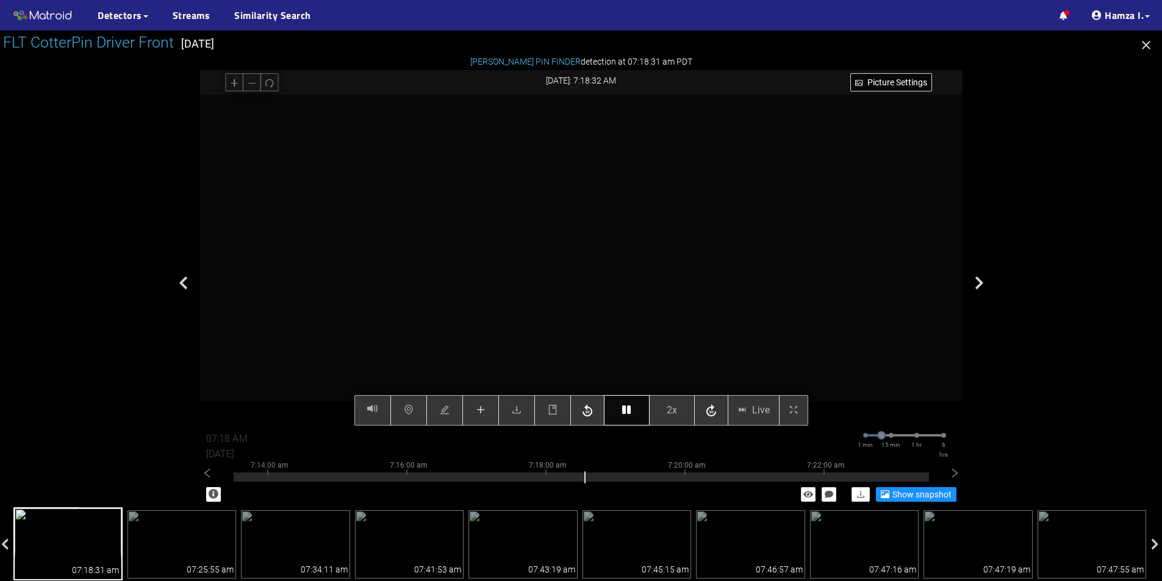
click at [633, 404] on button "button" at bounding box center [627, 410] width 46 height 30
click at [629, 407] on icon "button" at bounding box center [626, 410] width 9 height 10
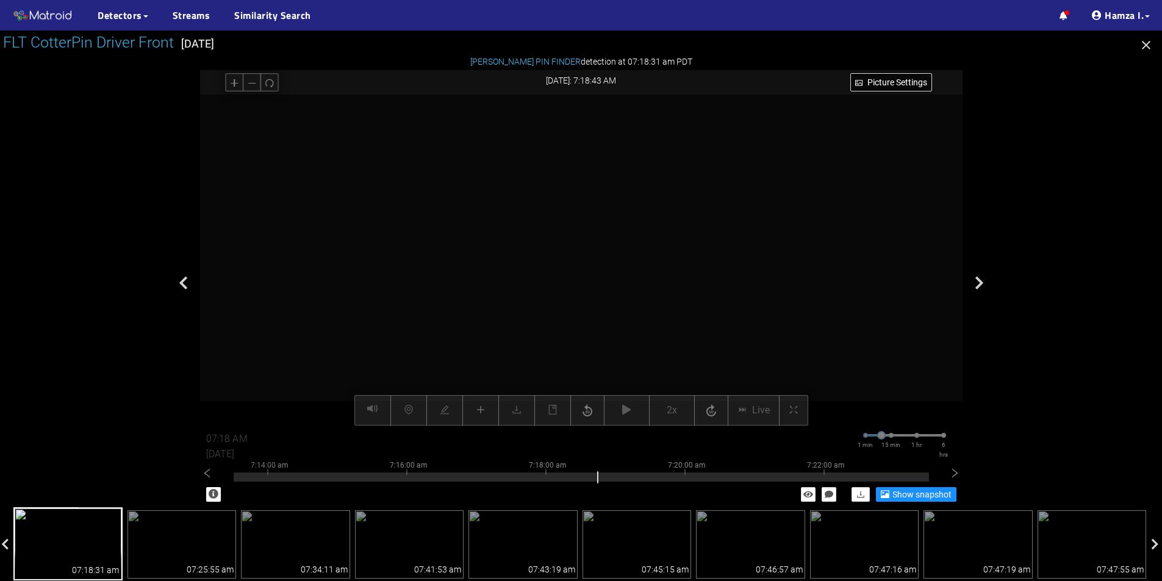
click at [479, 414] on div "Picture Settings 2x Live 07:18 AM 08/12/2025 1 min 15 min 1 hr 6 hrs 7:04:00 am…" at bounding box center [581, 260] width 762 height 331
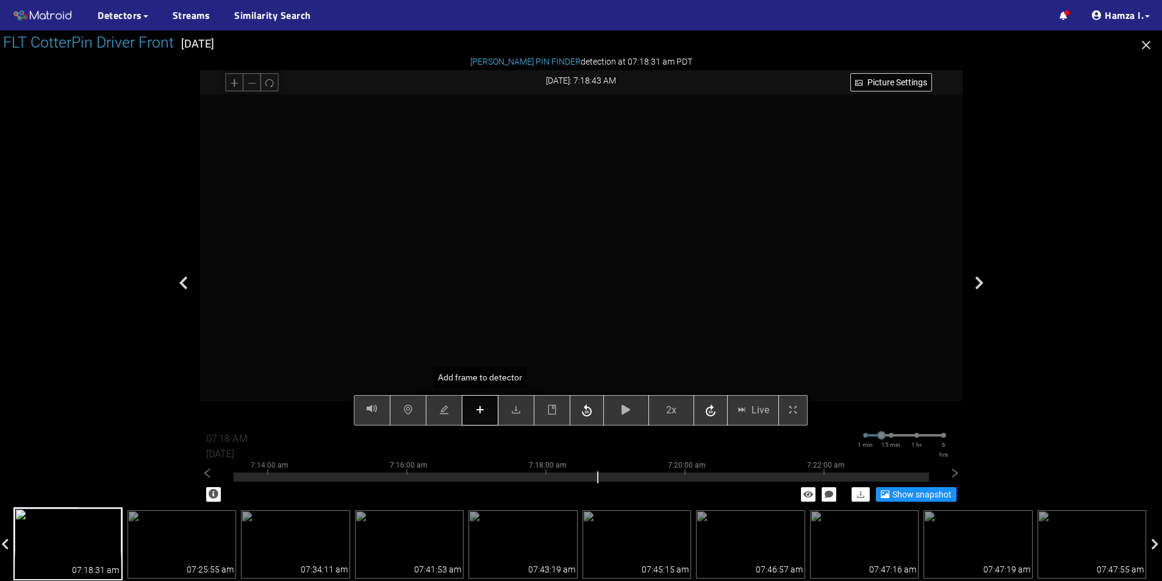
click at [485, 409] on icon "plus" at bounding box center [480, 410] width 10 height 10
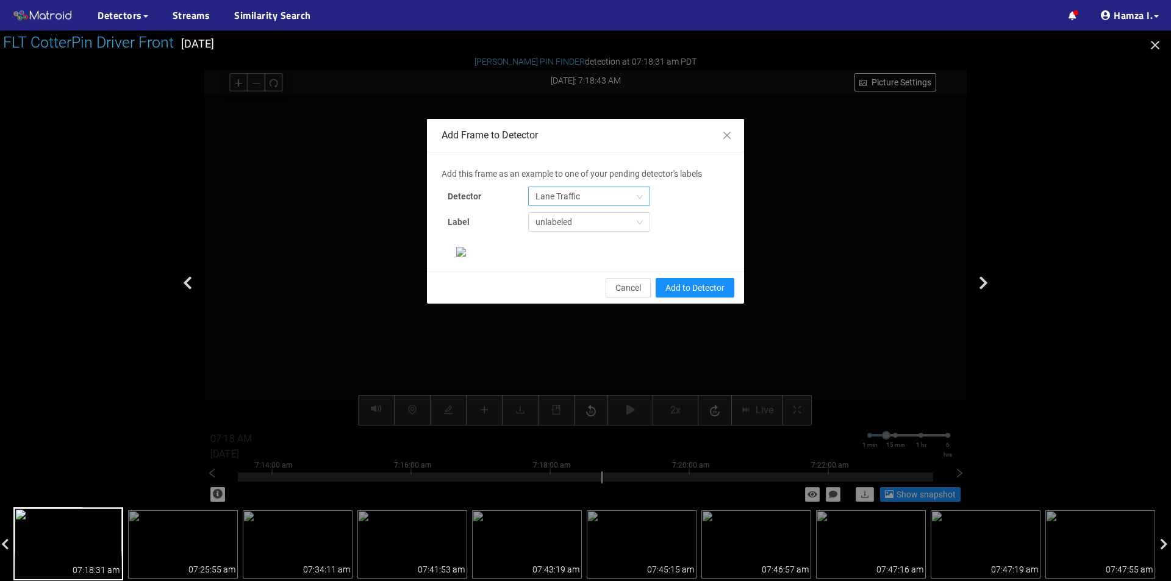
click at [571, 201] on span "Lane Traffic" at bounding box center [588, 196] width 107 height 18
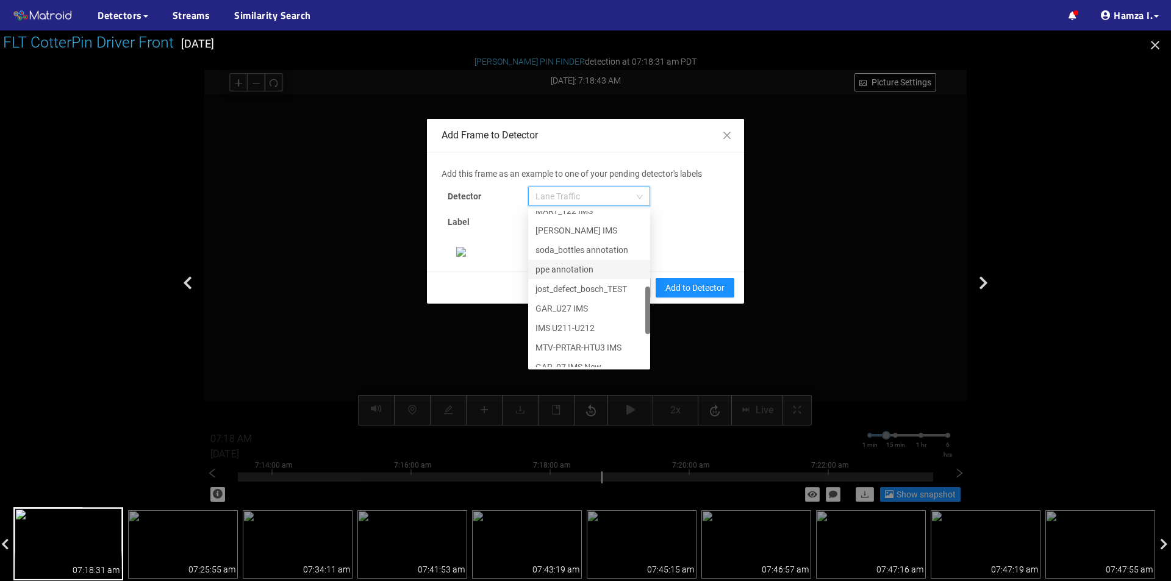
scroll to position [371, 0]
click at [560, 357] on div "[PERSON_NAME] Pin" at bounding box center [588, 357] width 107 height 13
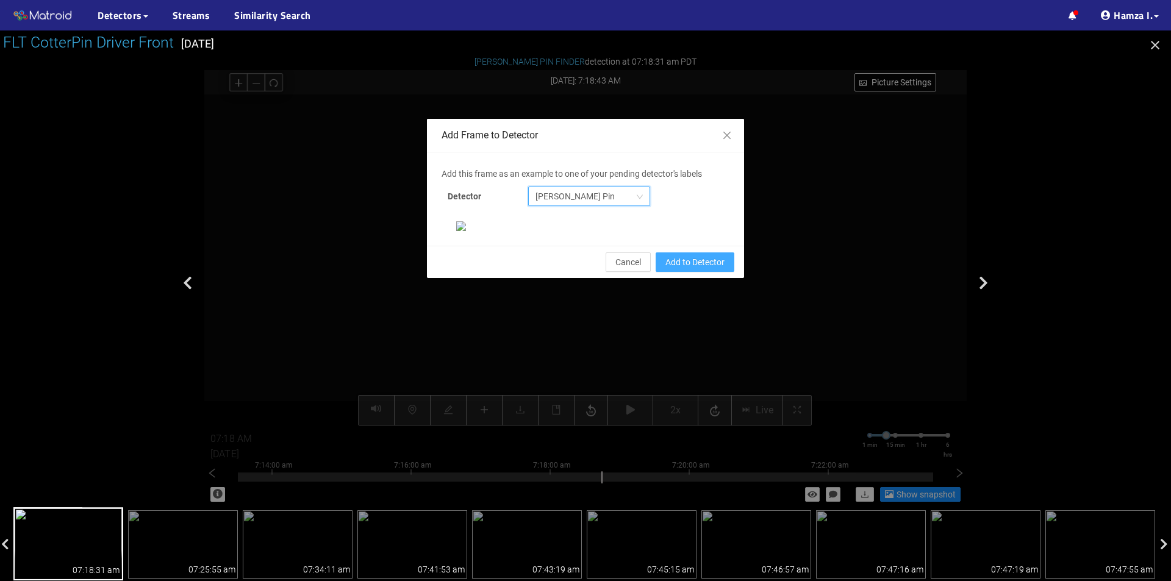
click at [695, 269] on span "Add to Detector" at bounding box center [694, 262] width 59 height 13
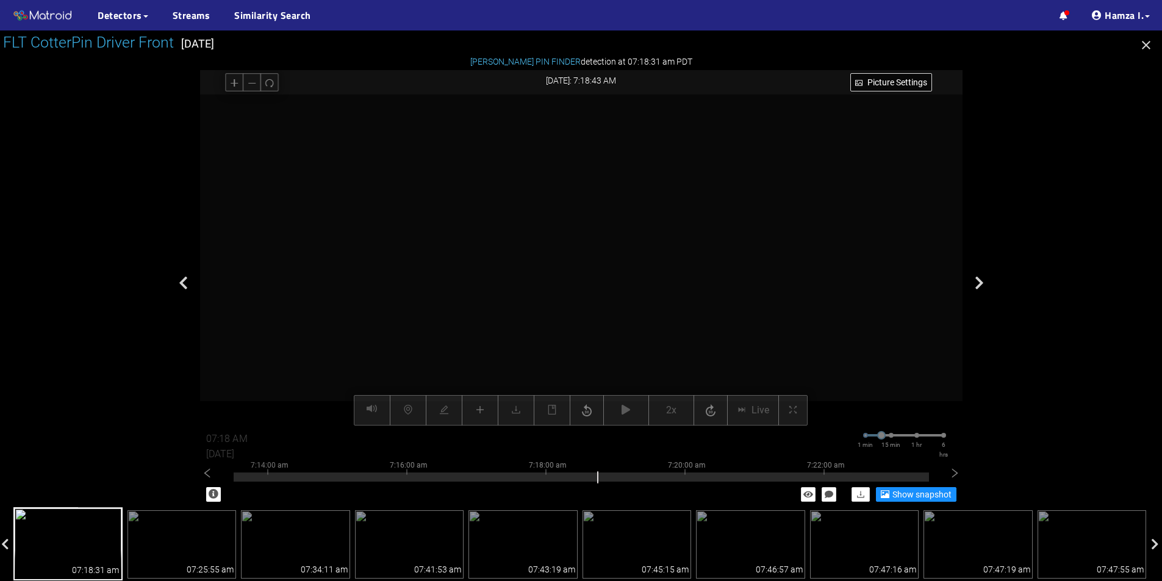
scroll to position [174, 0]
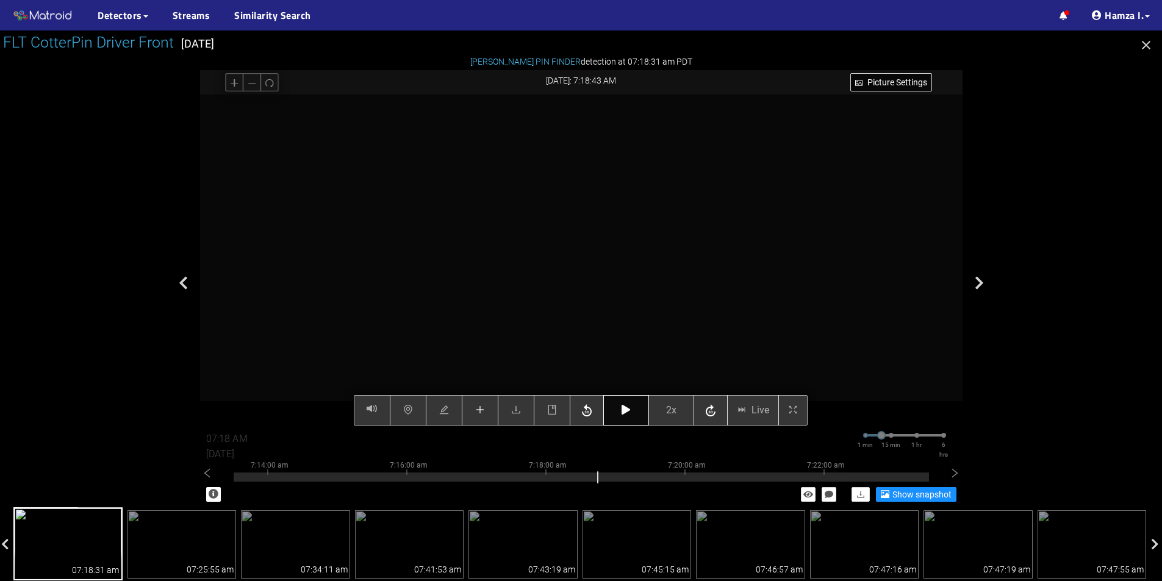
click at [630, 410] on icon "button" at bounding box center [625, 410] width 9 height 10
click at [621, 414] on button "button" at bounding box center [626, 410] width 46 height 30
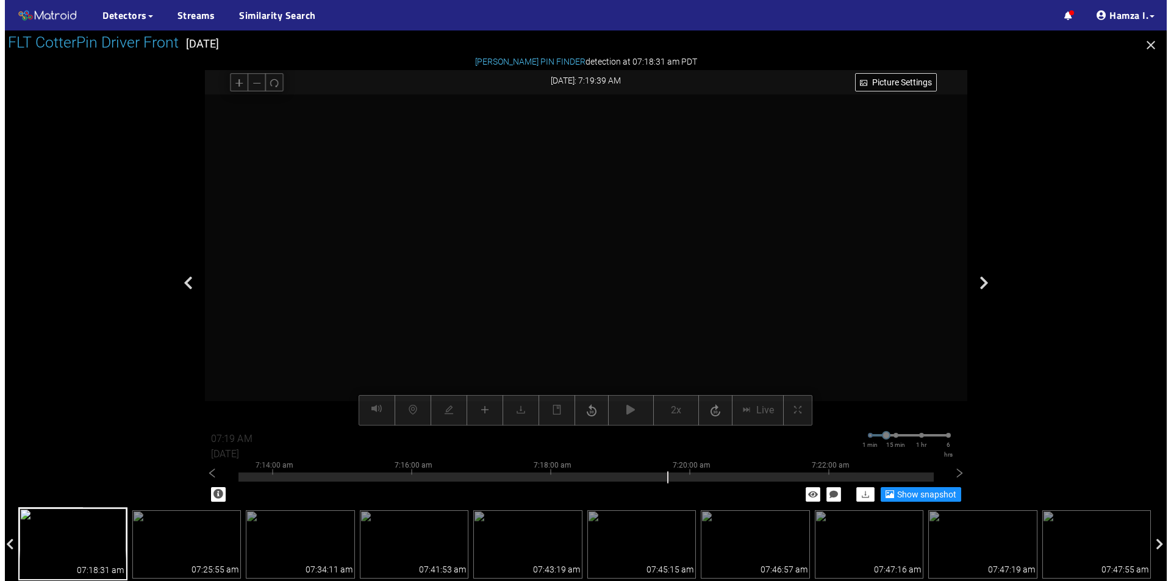
scroll to position [244, 0]
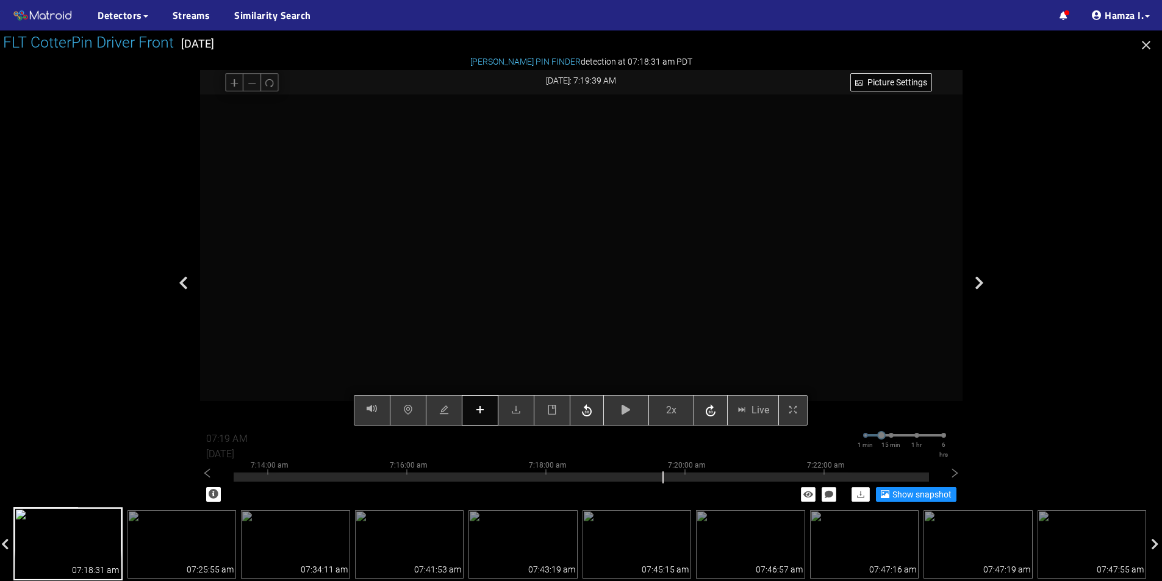
click at [483, 410] on icon "plus" at bounding box center [480, 410] width 8 height 1
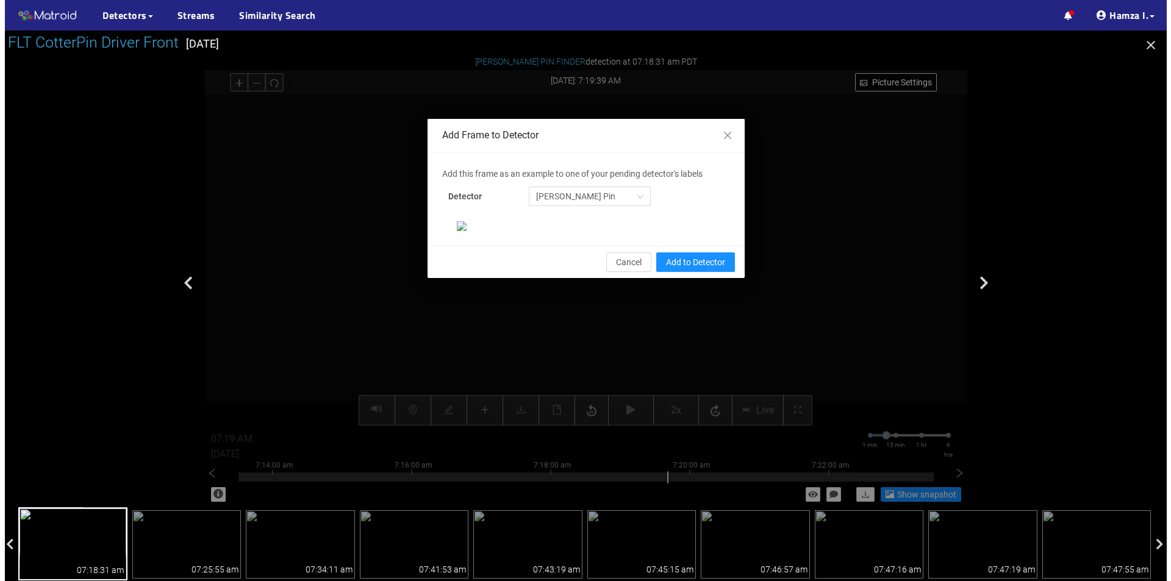
scroll to position [0, 0]
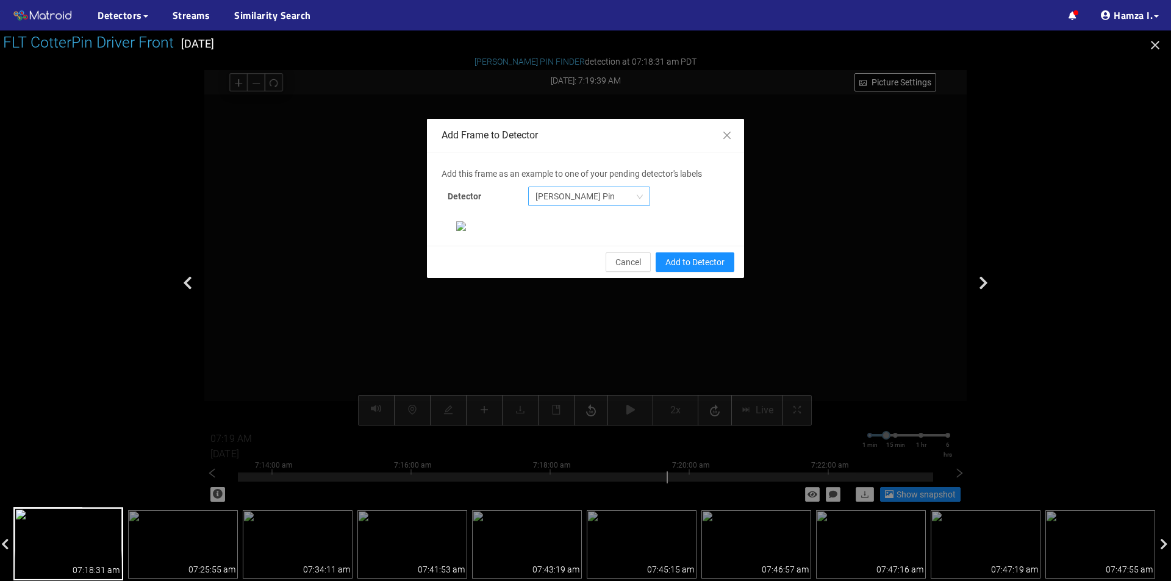
click at [587, 198] on span "[PERSON_NAME] Pin" at bounding box center [588, 196] width 107 height 18
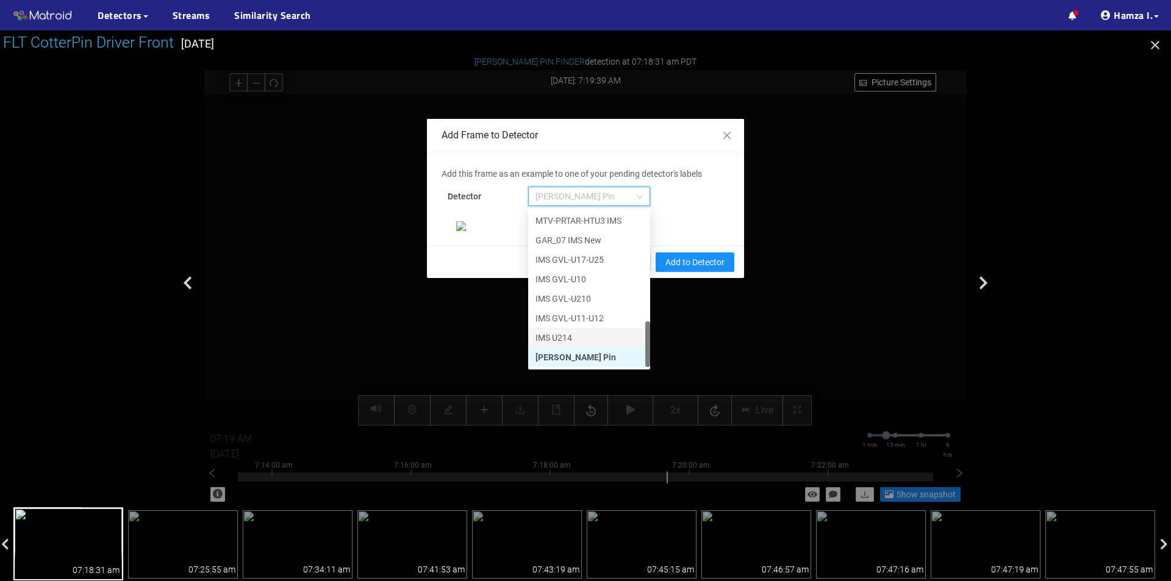
scroll to position [183, 0]
click at [567, 351] on div "[PERSON_NAME] Pin" at bounding box center [588, 357] width 107 height 13
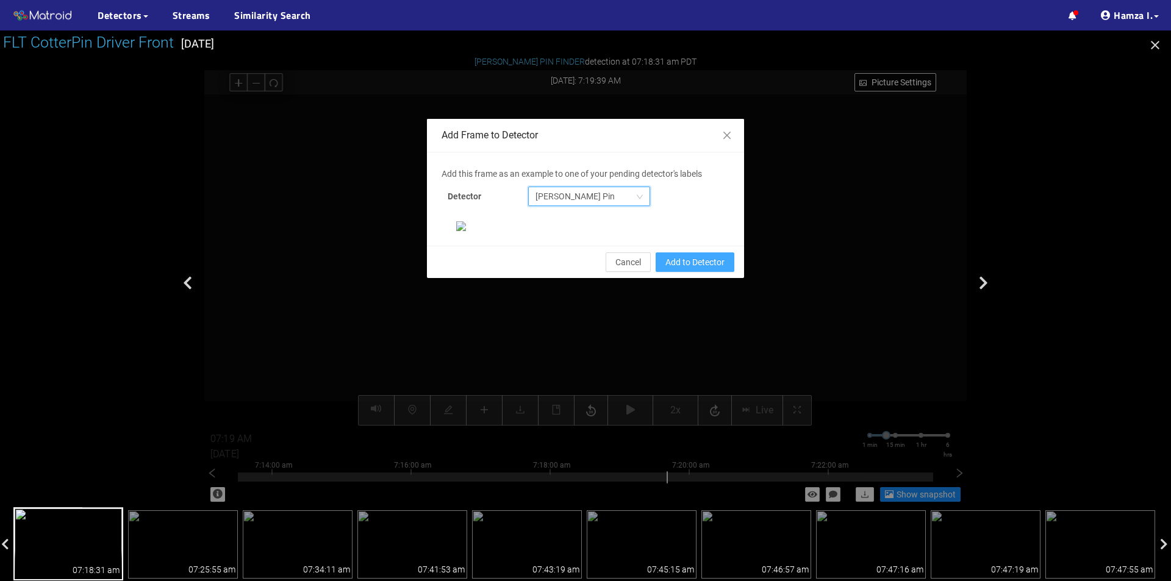
click at [686, 269] on span "Add to Detector" at bounding box center [694, 262] width 59 height 13
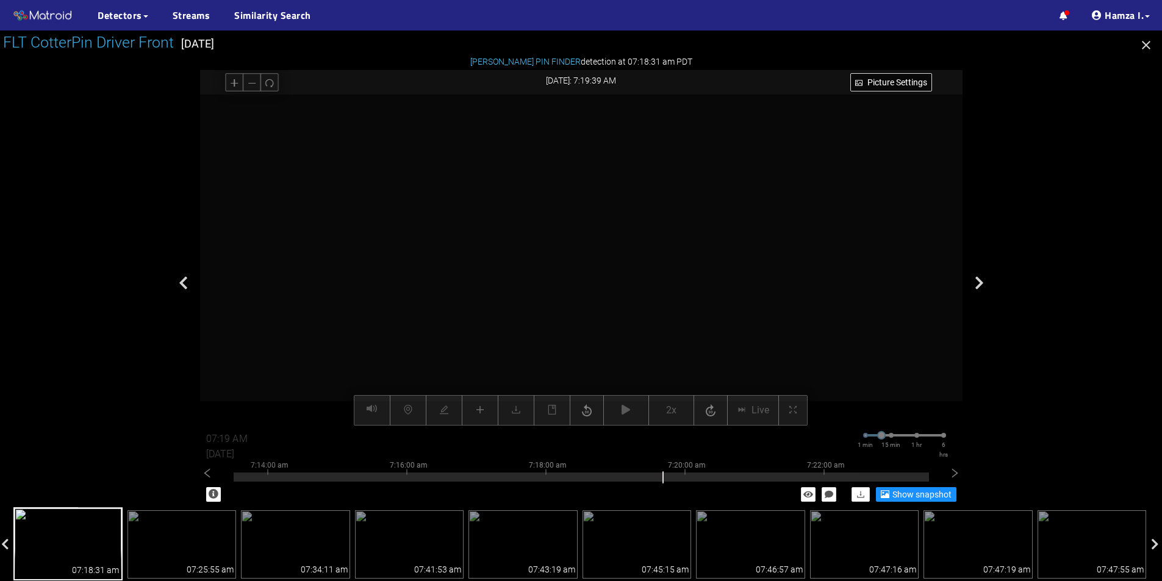
scroll to position [174, 0]
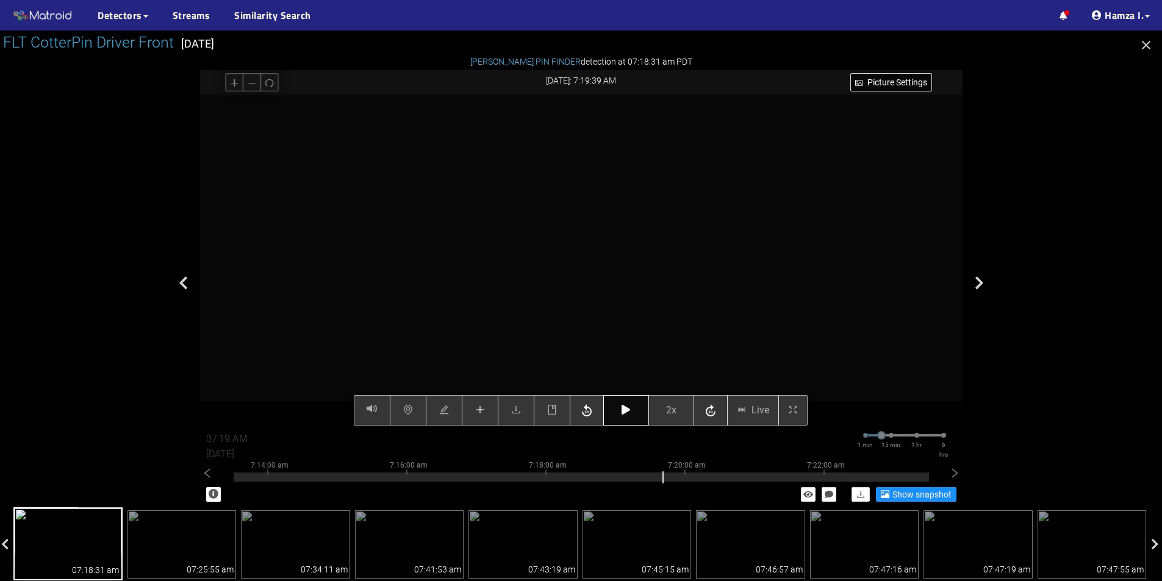
click at [623, 407] on icon "button" at bounding box center [625, 410] width 9 height 10
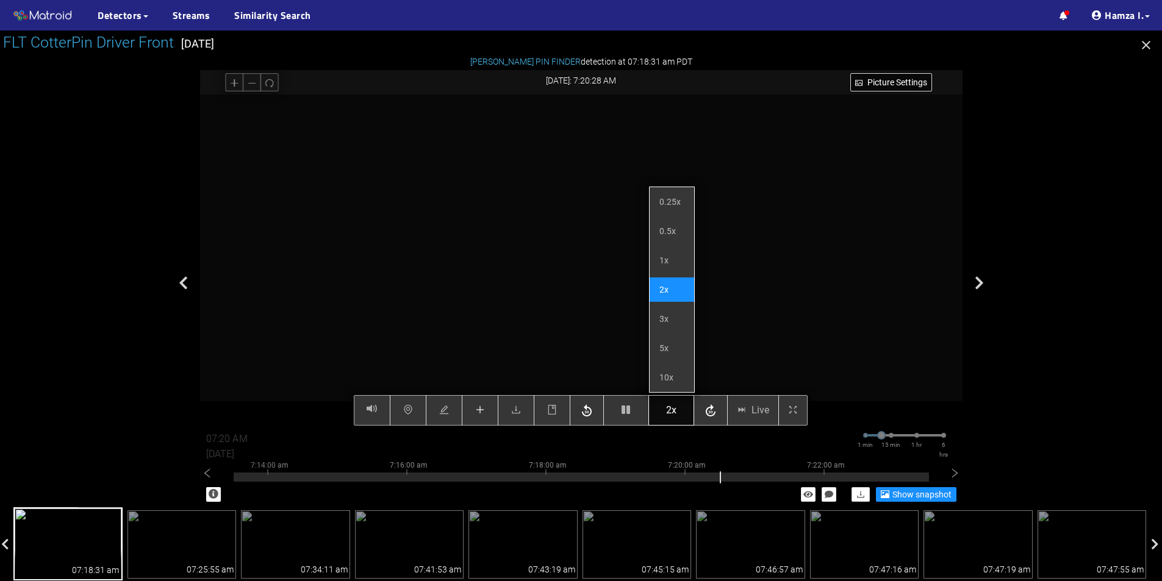
click at [686, 410] on button "2x" at bounding box center [671, 410] width 46 height 30
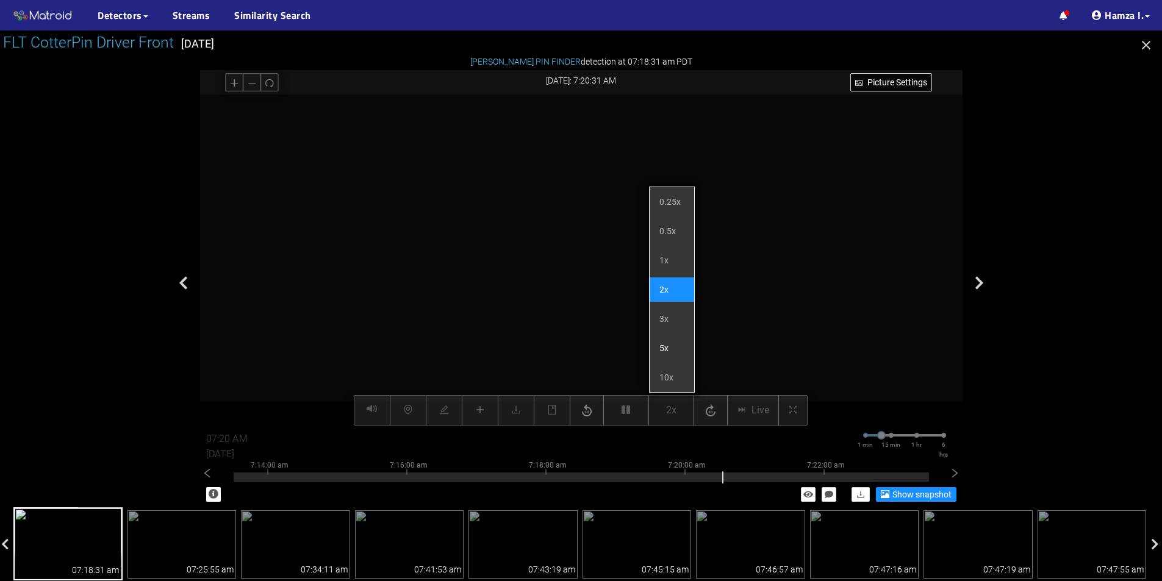
click at [659, 346] on li "5x" at bounding box center [672, 348] width 45 height 24
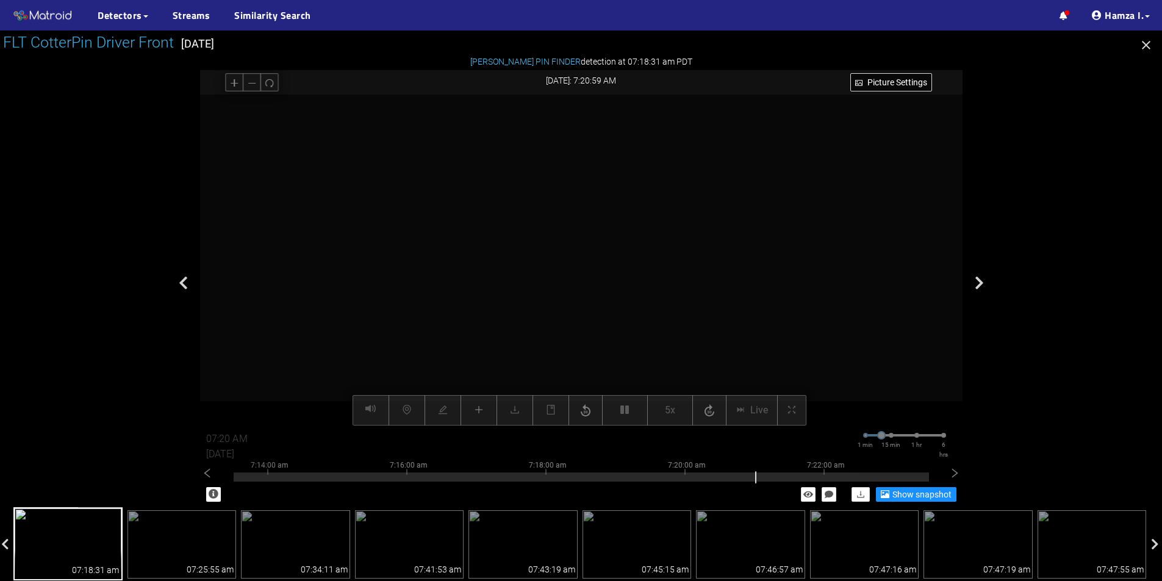
type input "07:21 AM"
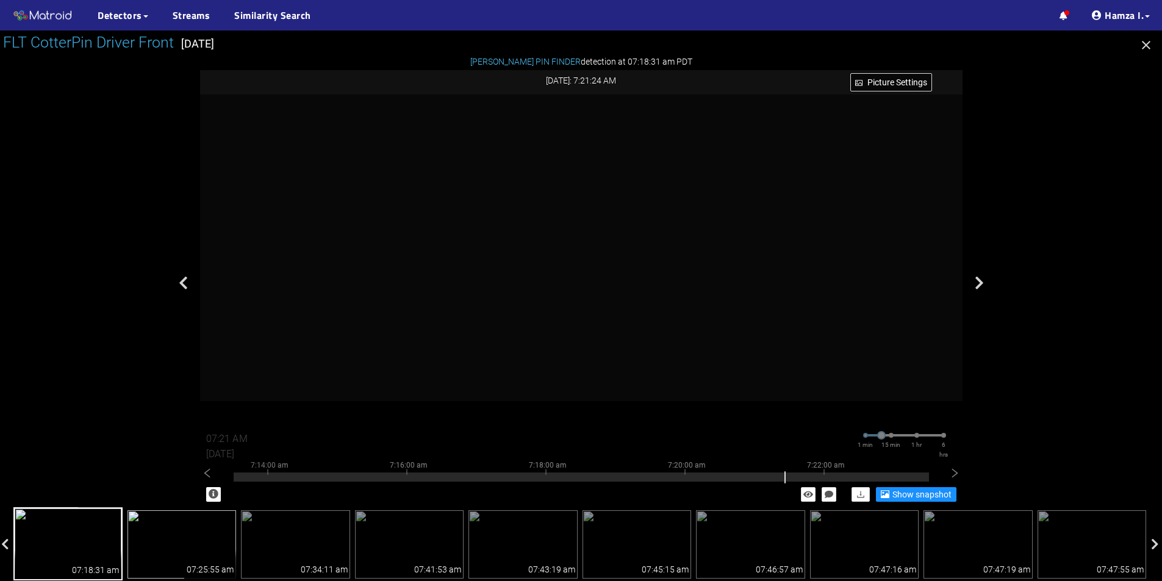
click at [209, 540] on img at bounding box center [181, 544] width 109 height 68
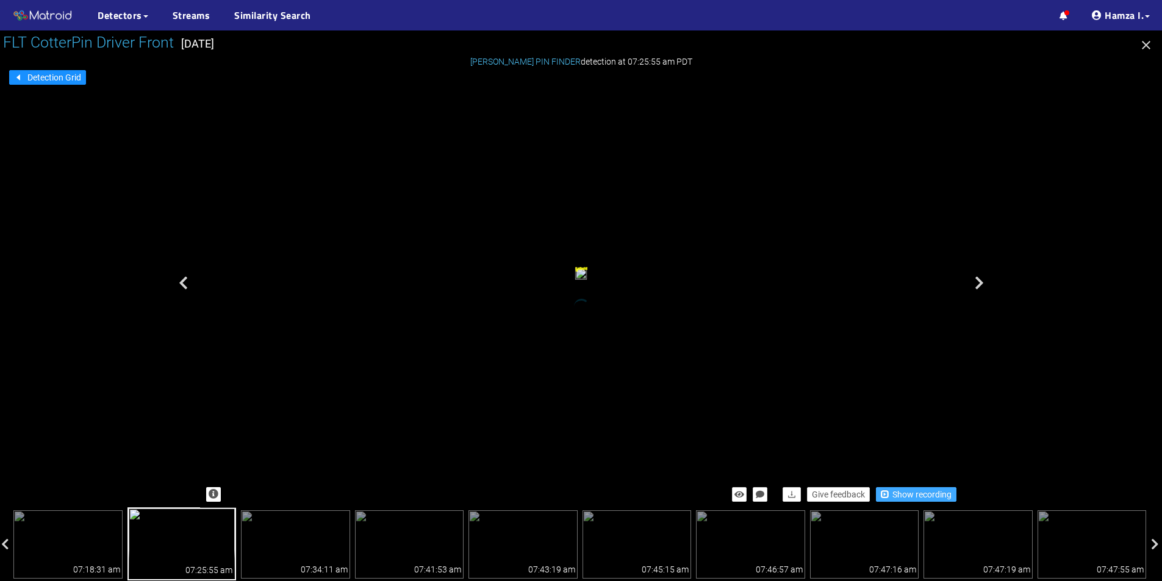
click at [894, 491] on span "Show recording" at bounding box center [921, 494] width 59 height 13
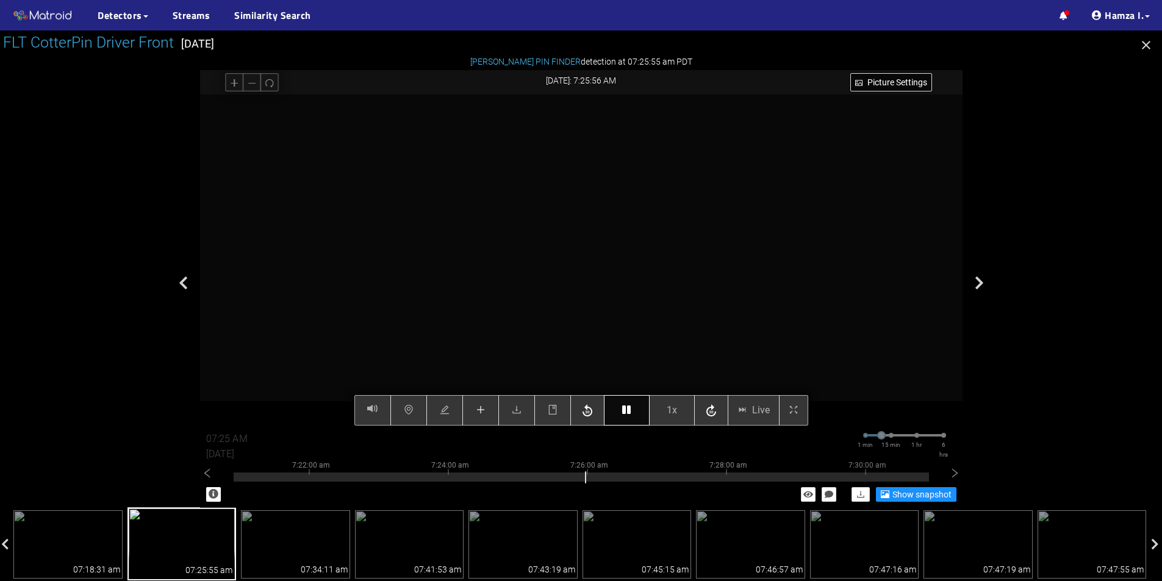
click at [622, 410] on icon "button" at bounding box center [626, 410] width 9 height 10
click at [628, 412] on div "Picture Settings 1x Live 07:25 AM 08/12/2025 1 min 15 min 1 hr 6 hrs 7:12:00 am…" at bounding box center [581, 260] width 762 height 331
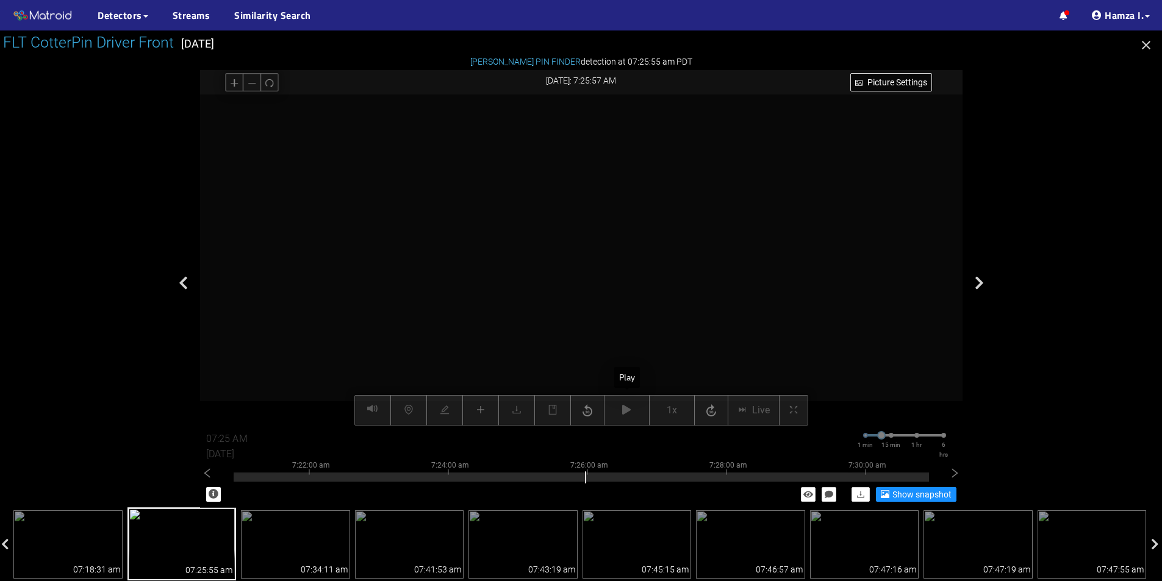
click at [628, 412] on icon "button" at bounding box center [626, 410] width 9 height 10
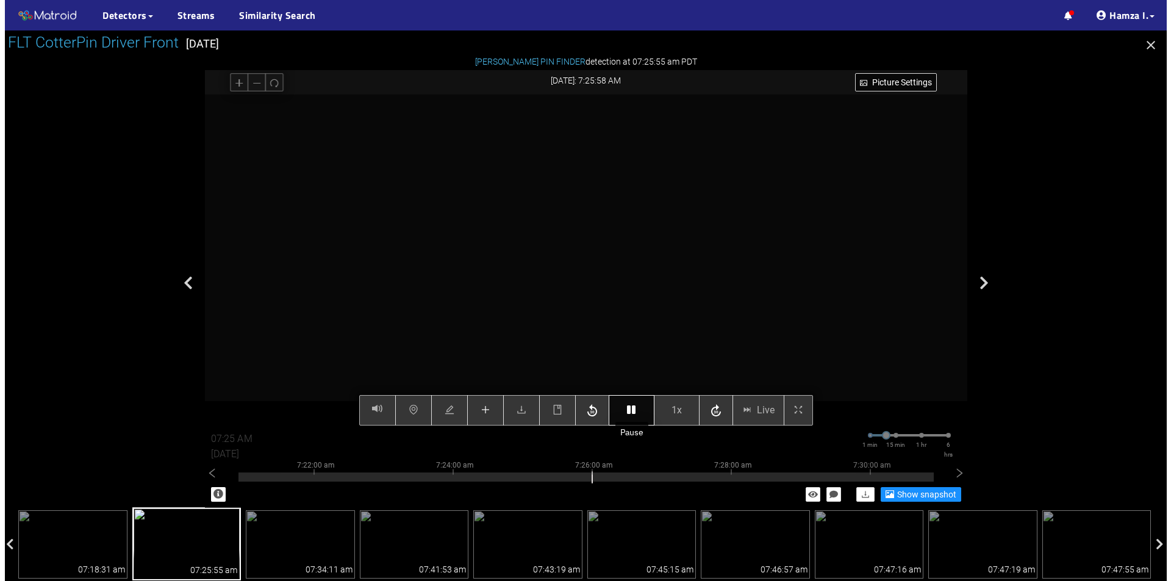
scroll to position [122, 0]
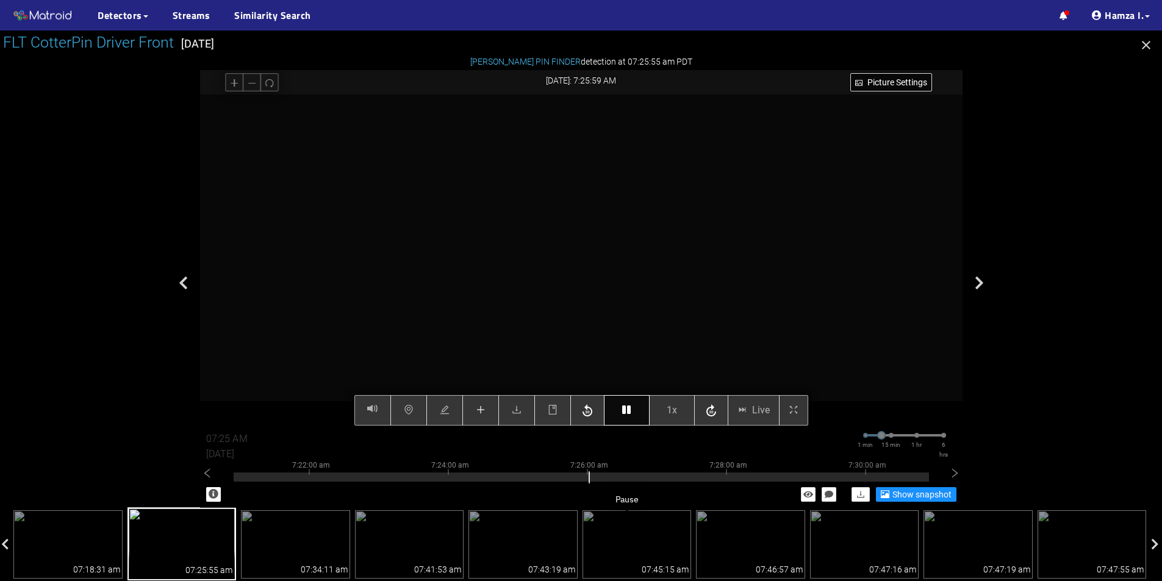
type input "07:26 AM"
click at [625, 408] on icon "button" at bounding box center [626, 410] width 9 height 10
click at [478, 410] on icon "plus" at bounding box center [481, 410] width 10 height 10
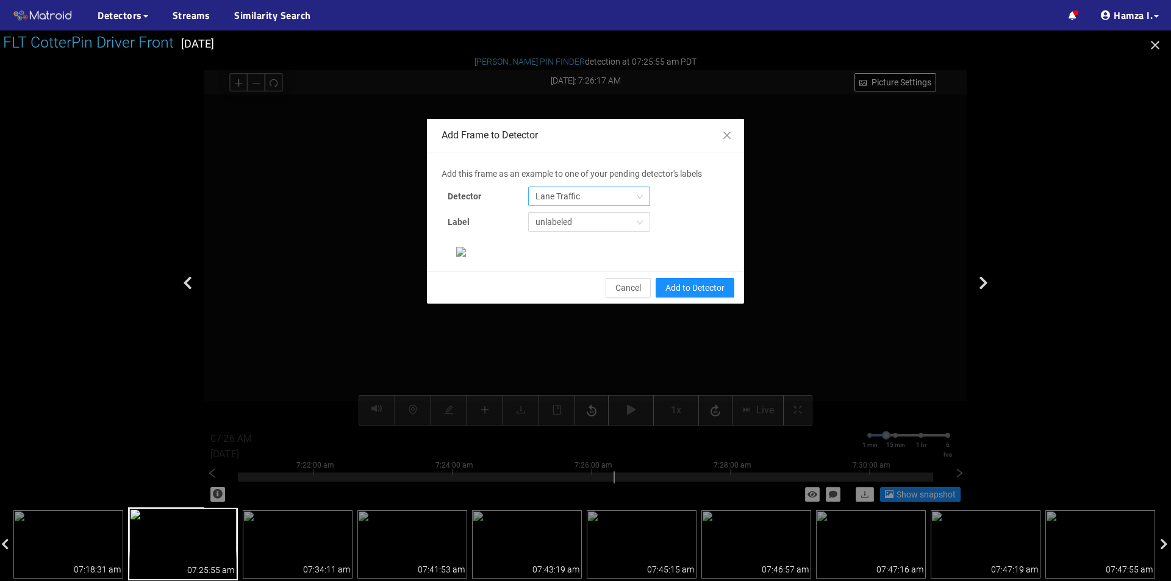
click at [596, 201] on span "Lane Traffic" at bounding box center [588, 196] width 107 height 18
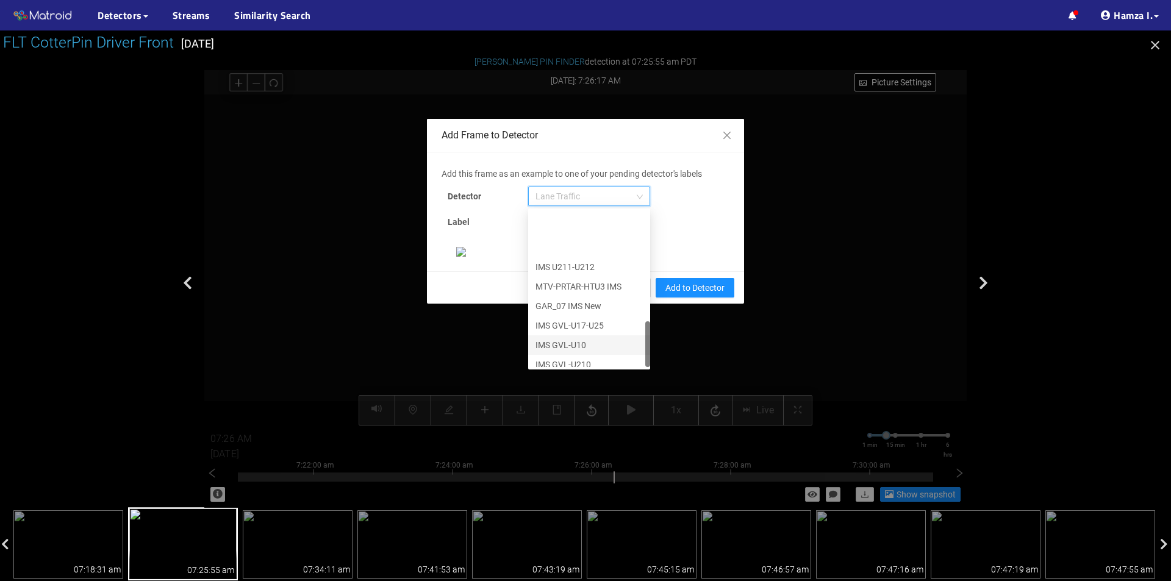
scroll to position [371, 0]
click at [571, 353] on div "[PERSON_NAME] Pin" at bounding box center [588, 357] width 107 height 13
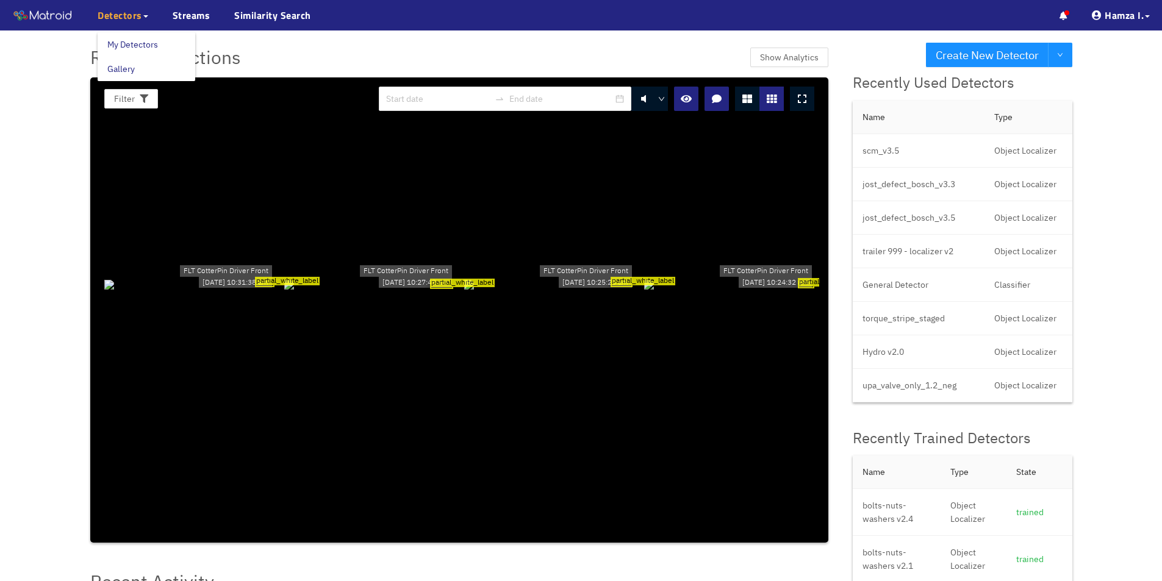
click at [144, 15] on icon at bounding box center [145, 16] width 5 height 2
click at [118, 18] on span "Detectors" at bounding box center [120, 15] width 45 height 15
drag, startPoint x: 118, startPoint y: 12, endPoint x: 146, endPoint y: 71, distance: 65.5
click at [120, 12] on span "Detectors" at bounding box center [120, 15] width 45 height 15
click at [135, 71] on link "Gallery" at bounding box center [120, 69] width 27 height 24
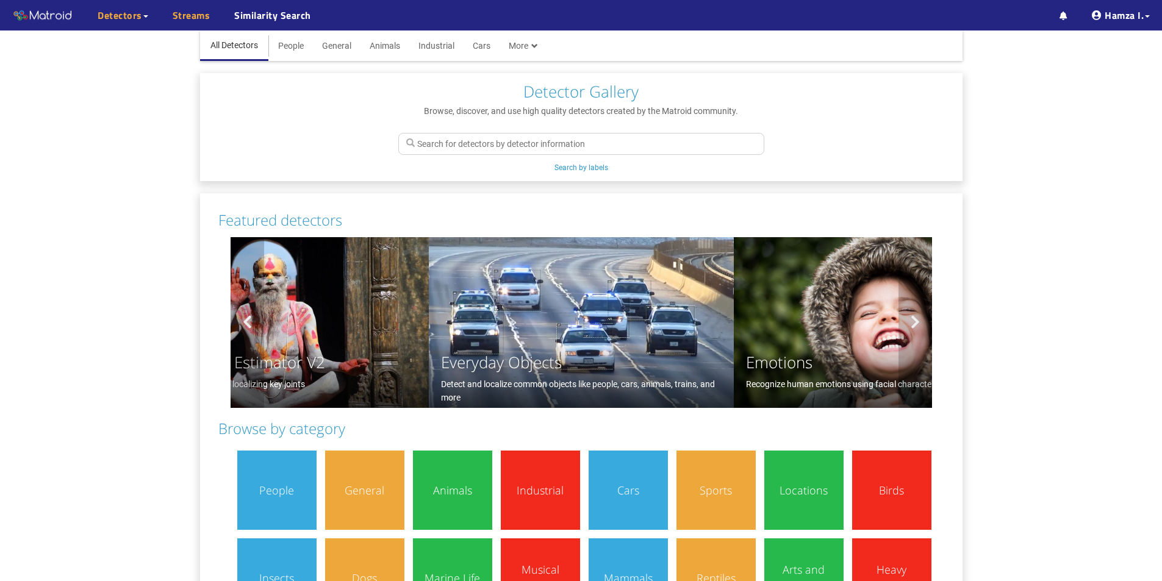
click at [177, 12] on link "Streams" at bounding box center [192, 15] width 38 height 15
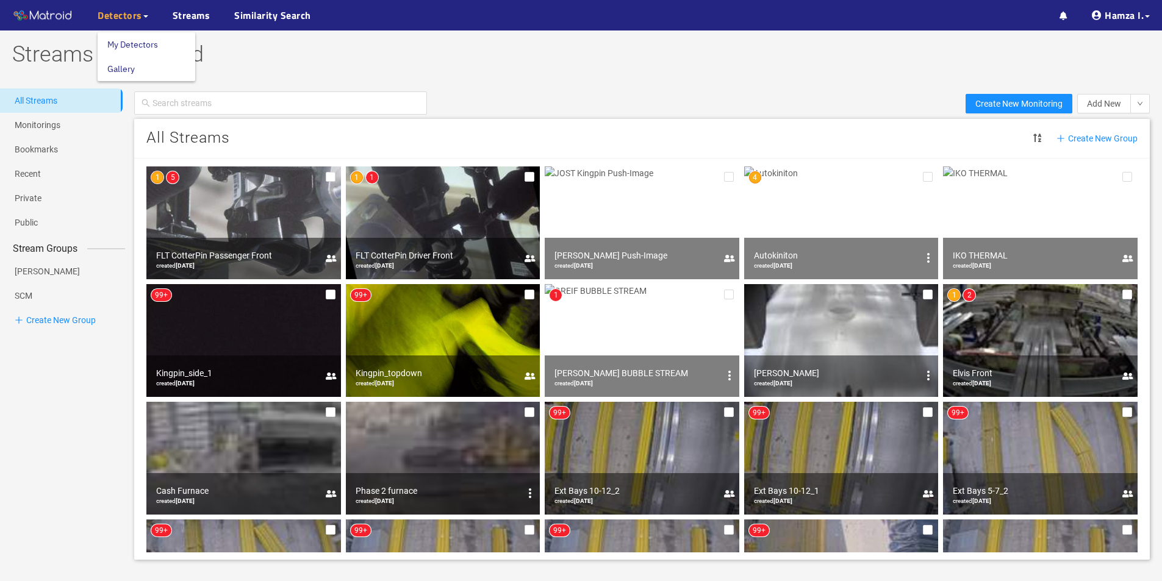
click at [131, 7] on div "Detectors" at bounding box center [123, 15] width 51 height 30
click at [120, 35] on link "My Detectors" at bounding box center [132, 44] width 51 height 24
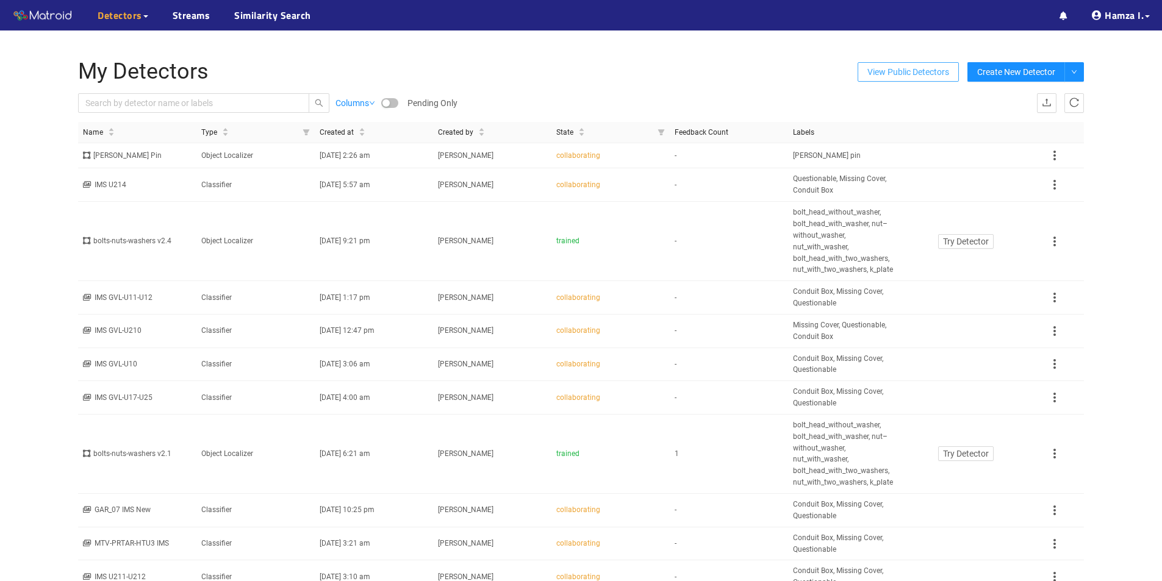
click at [926, 75] on span "View Public Detectors" at bounding box center [908, 72] width 82 height 18
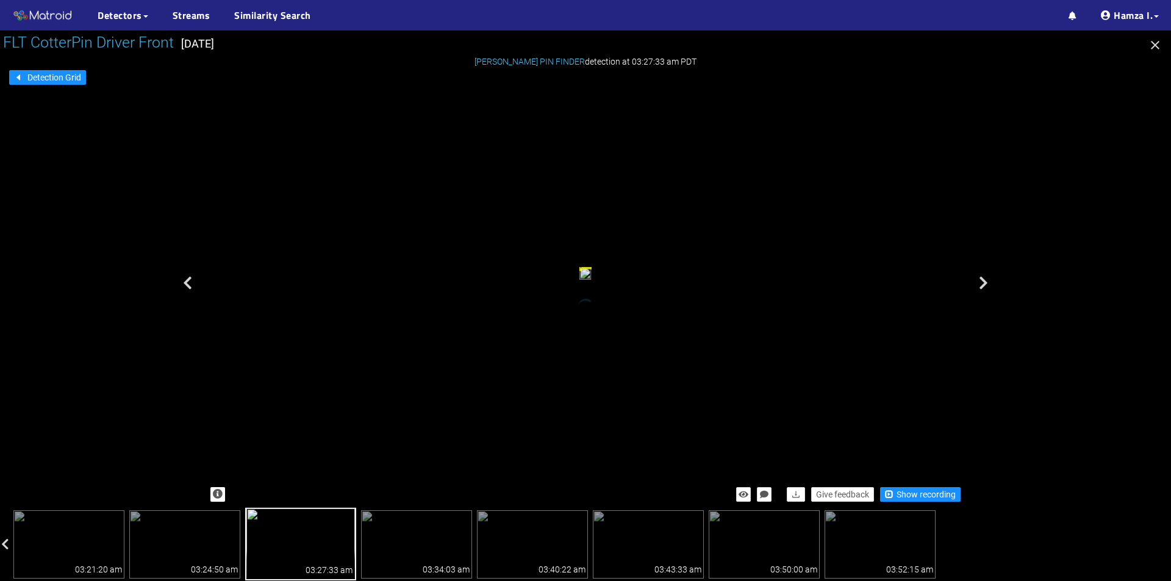
click at [1147, 45] on button "button" at bounding box center [1155, 47] width 20 height 20
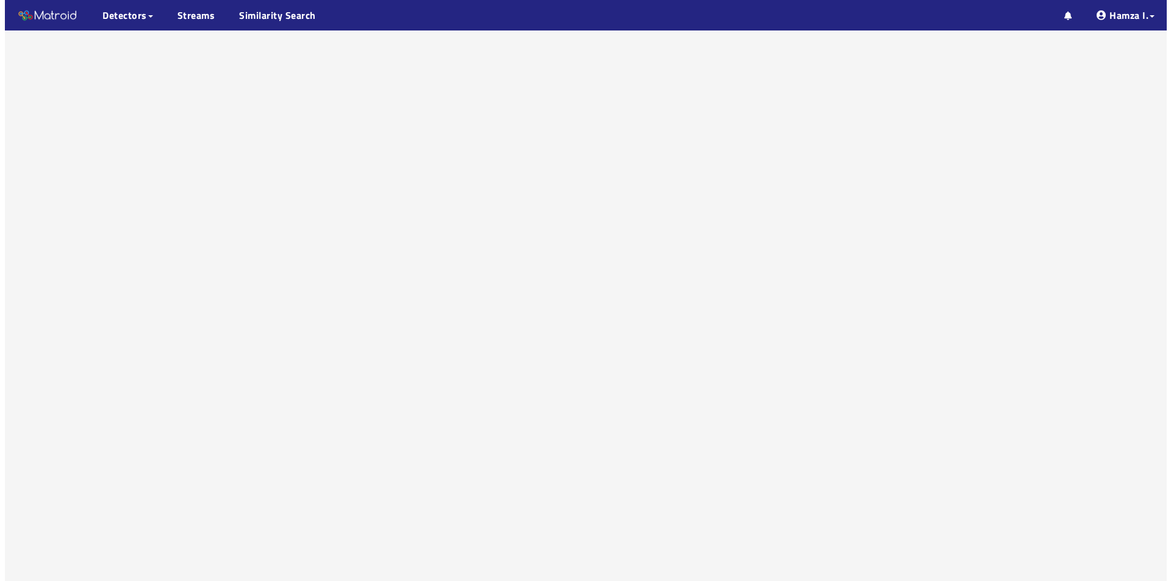
scroll to position [77, 0]
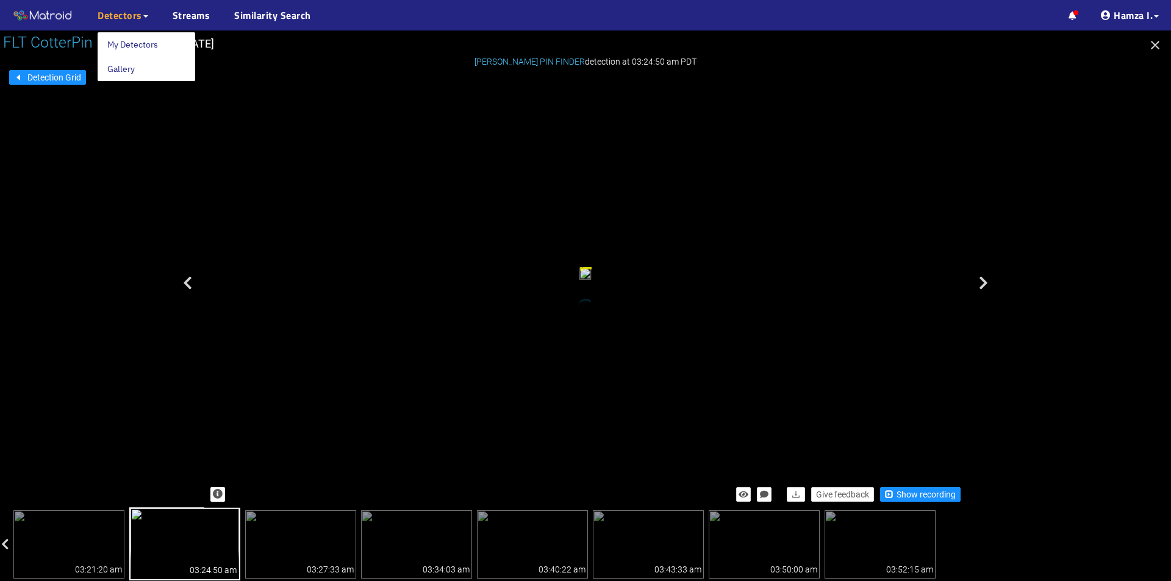
click at [131, 15] on span "Detectors" at bounding box center [120, 15] width 45 height 15
click at [130, 66] on link "Gallery" at bounding box center [120, 69] width 27 height 24
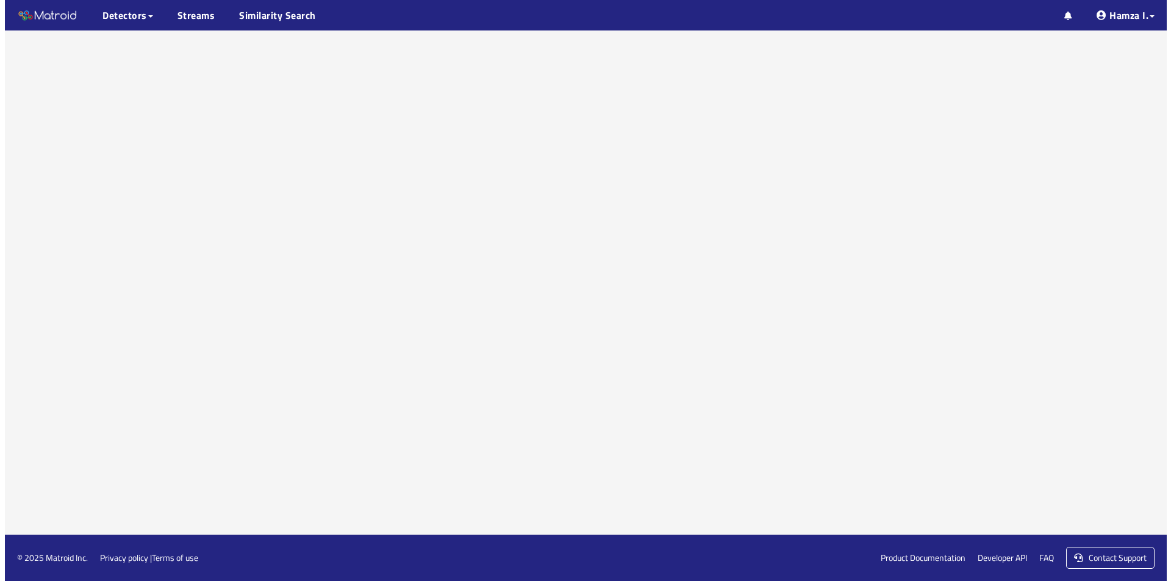
scroll to position [77, 0]
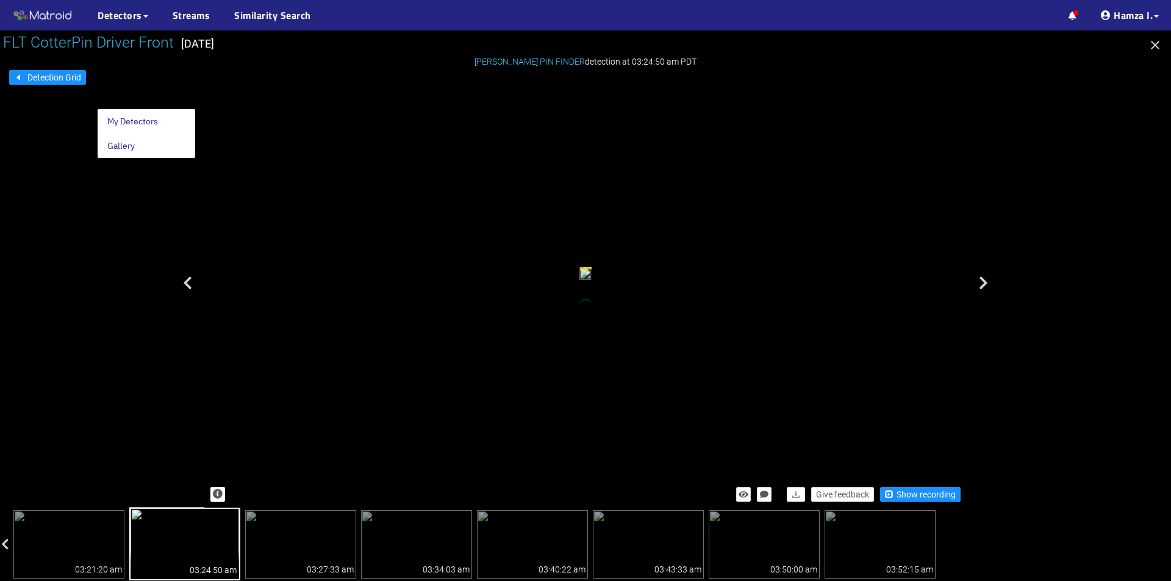
scroll to position [77, 0]
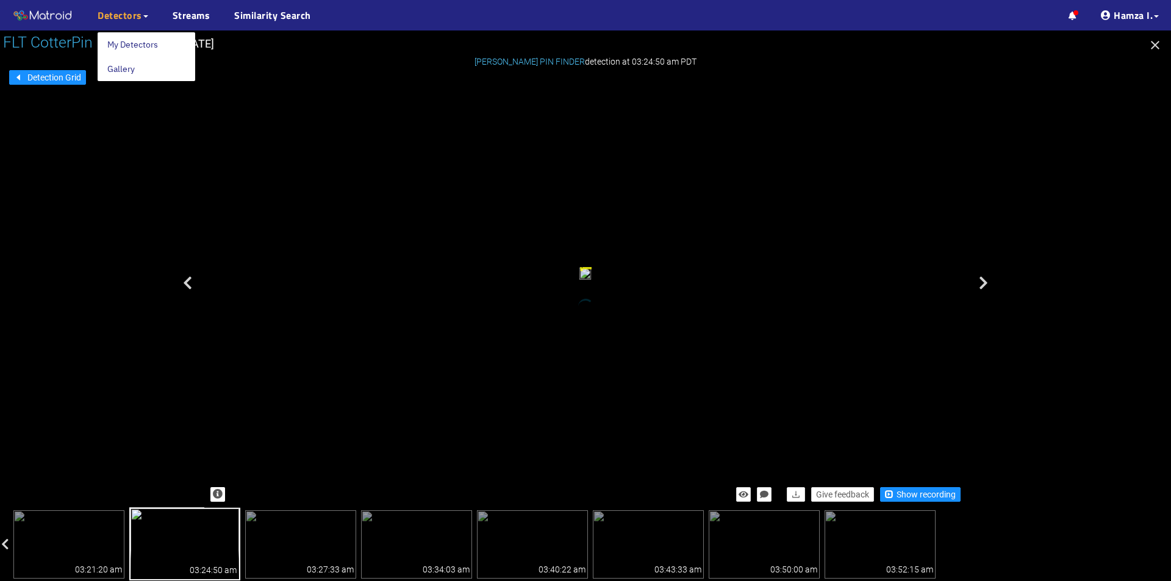
click at [143, 15] on icon at bounding box center [145, 16] width 5 height 2
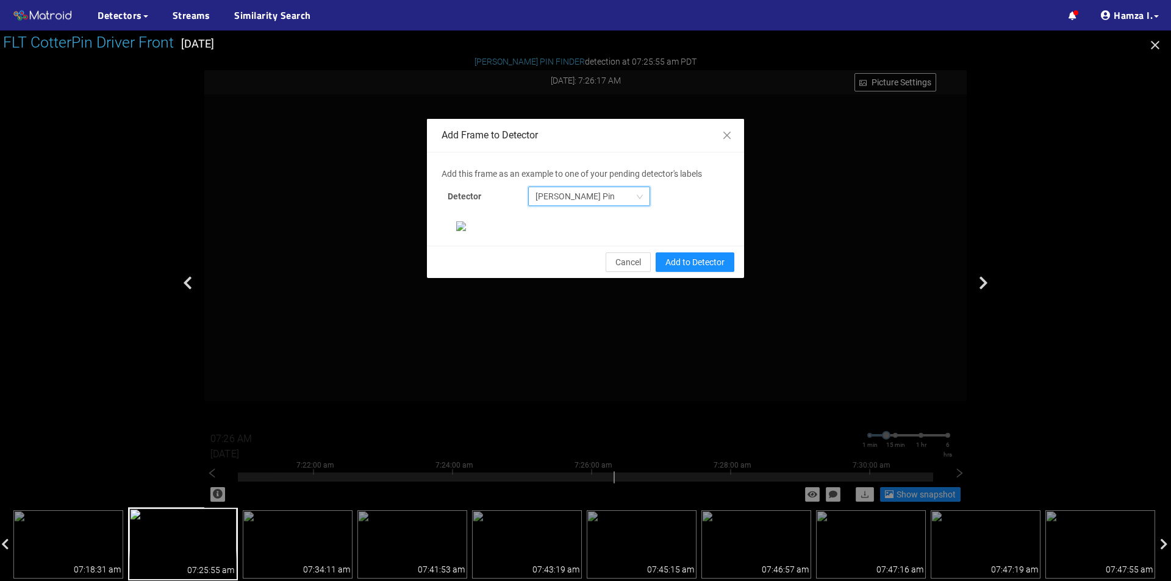
scroll to position [122, 0]
click at [665, 269] on span "Add to Detector" at bounding box center [694, 262] width 59 height 13
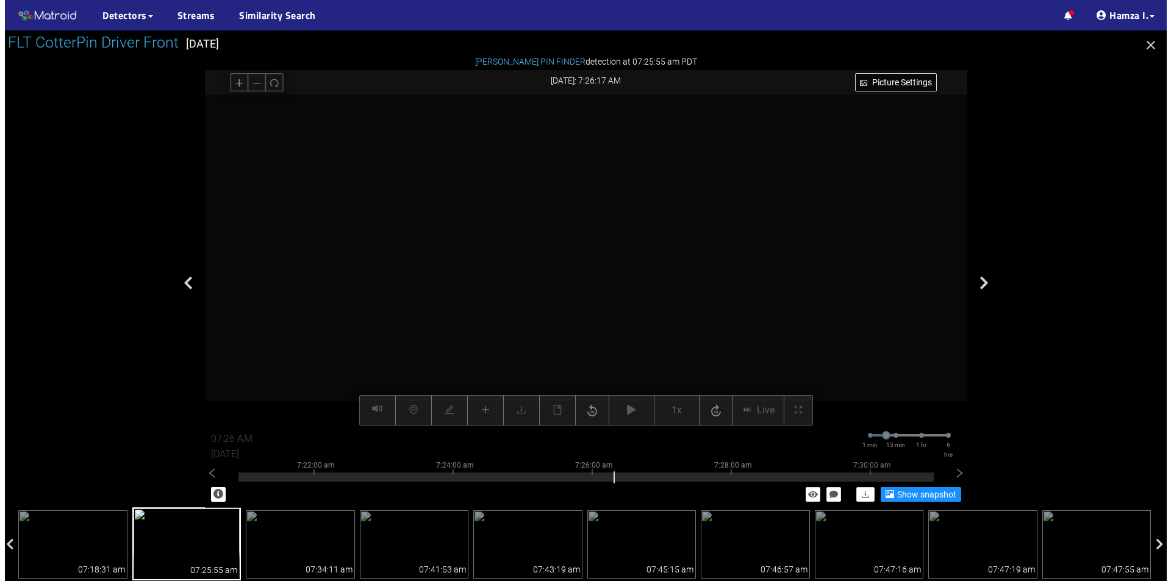
scroll to position [174, 0]
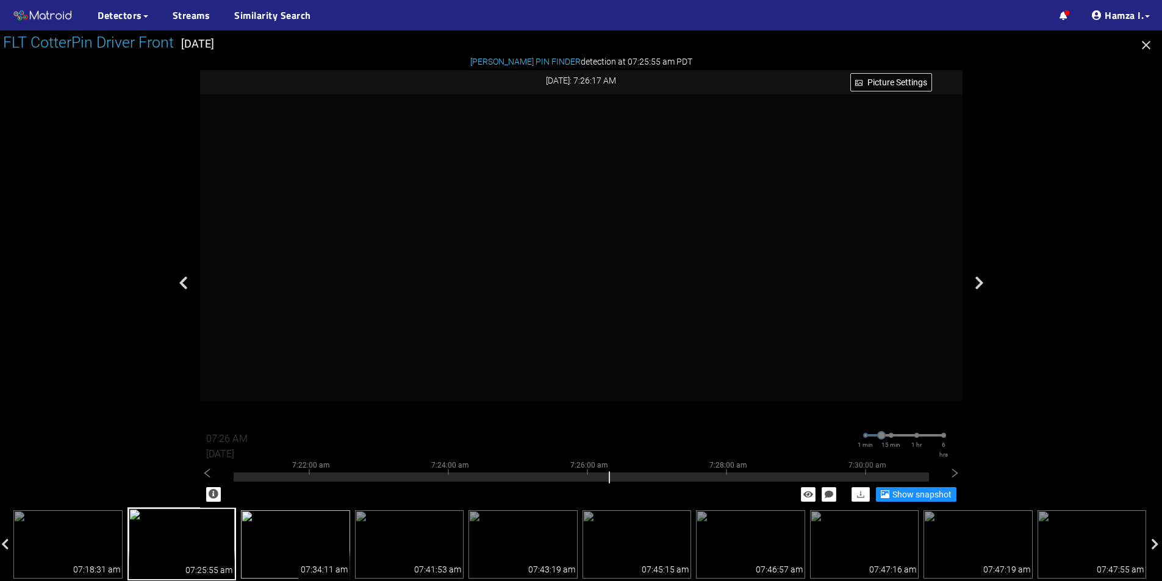
click at [293, 539] on img at bounding box center [295, 544] width 109 height 68
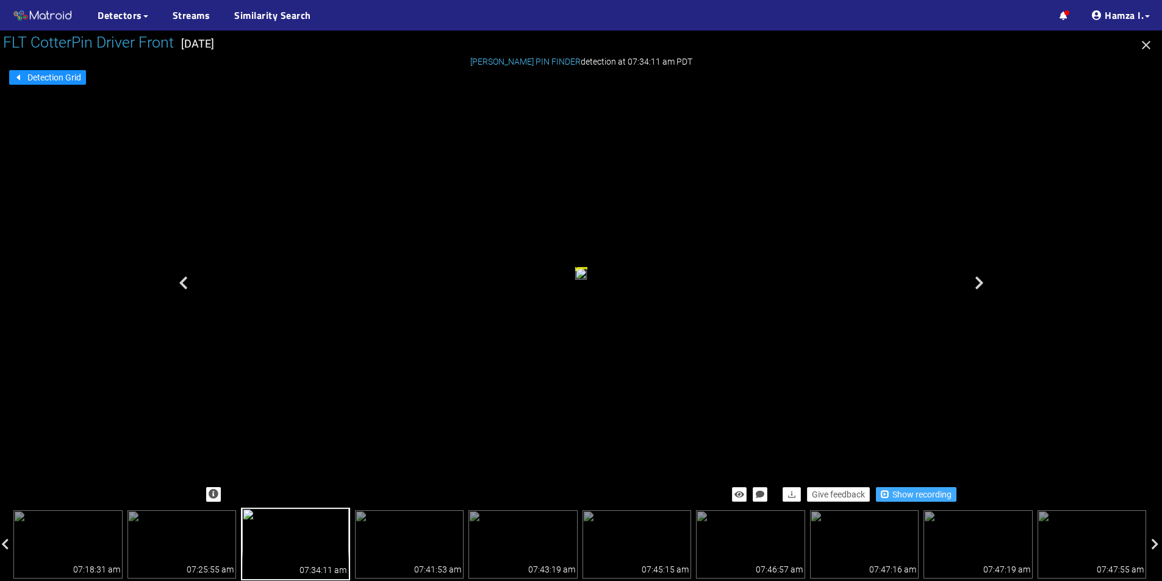
click at [893, 492] on span "Show recording" at bounding box center [921, 494] width 59 height 13
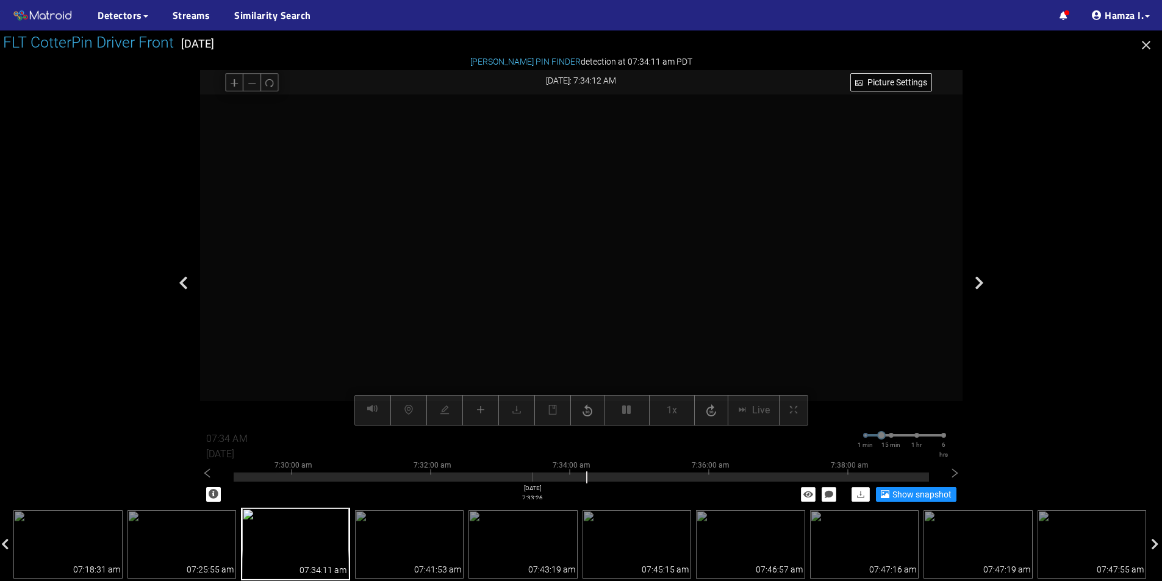
click at [532, 474] on div at bounding box center [581, 474] width 695 height 2
type input "07:33 AM"
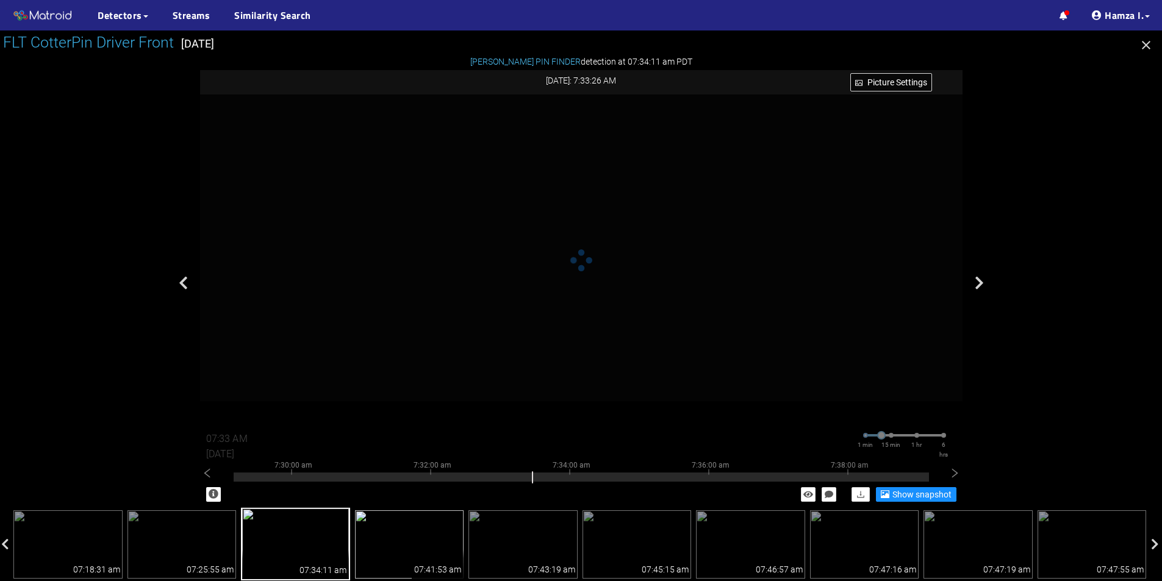
click at [434, 552] on div "07:41:53 am" at bounding box center [438, 564] width 52 height 29
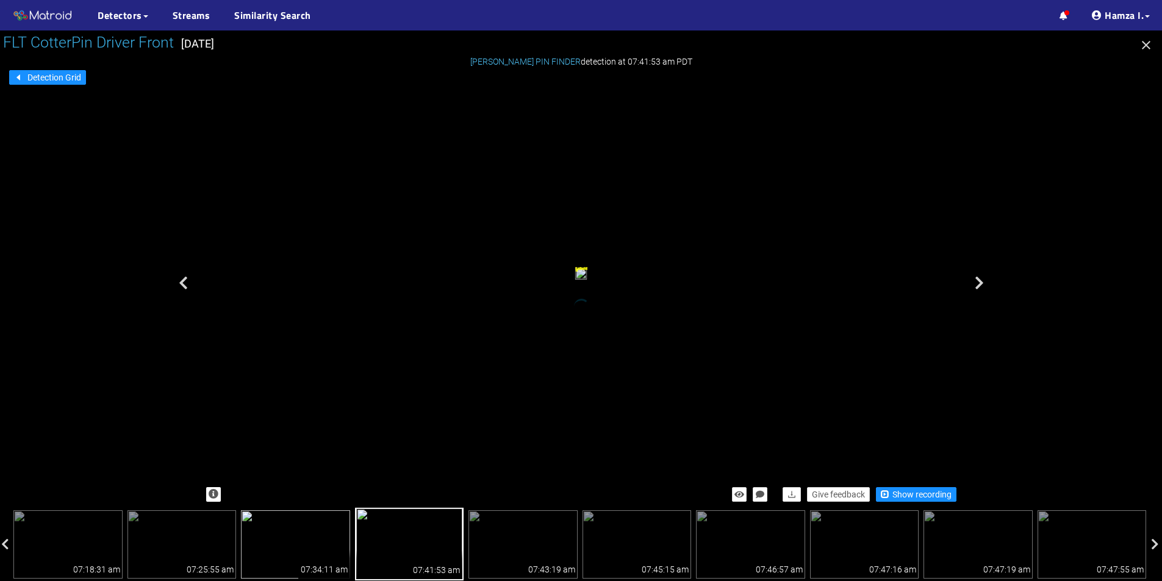
click at [298, 550] on img at bounding box center [295, 544] width 109 height 68
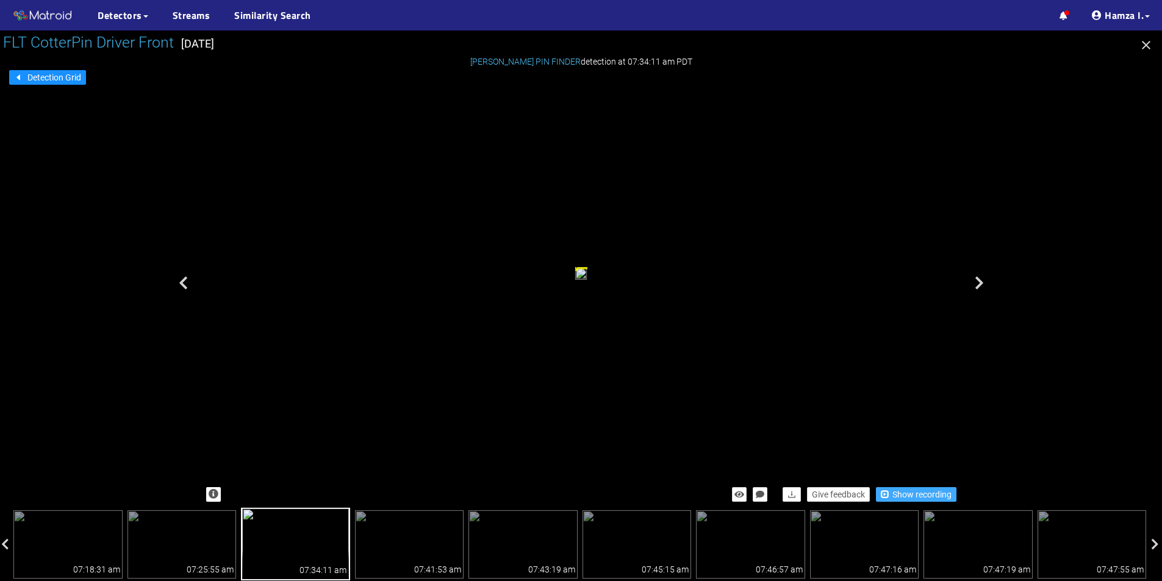
click at [902, 496] on span "Show recording" at bounding box center [921, 494] width 59 height 13
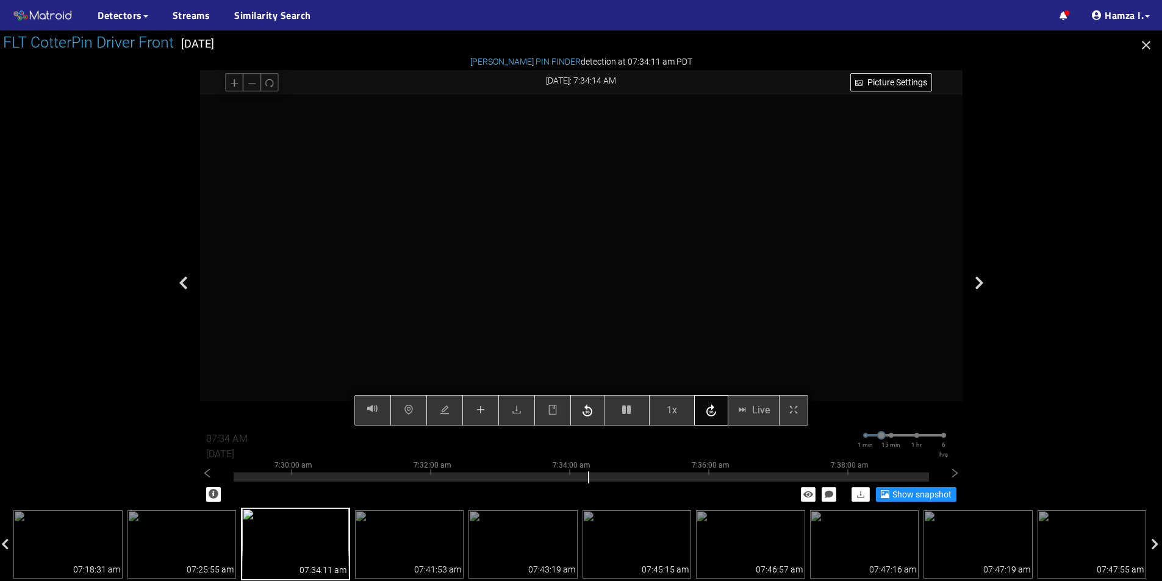
click at [706, 407] on icon "button" at bounding box center [711, 411] width 15 height 18
click at [719, 405] on div "Picture Settings 1x Live 07:35 AM [DATE] 1 min 15 min 1 hr 6 hrs 7:22:00 am 7:2…" at bounding box center [581, 260] width 762 height 331
click at [715, 411] on icon "button" at bounding box center [711, 411] width 15 height 18
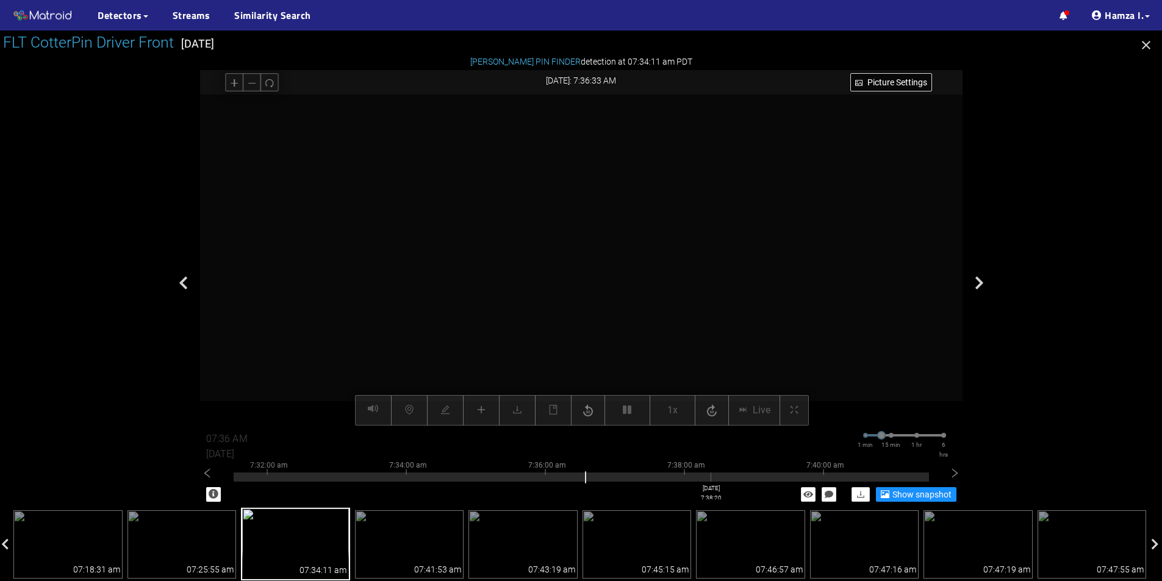
click at [711, 475] on div at bounding box center [581, 474] width 695 height 2
type input "07:38 AM"
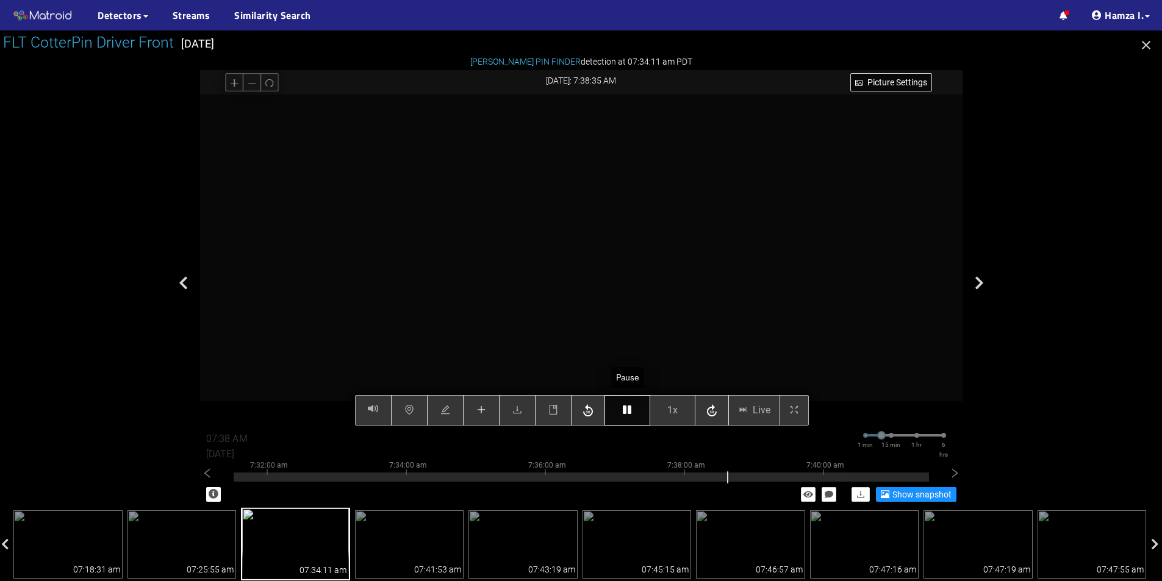
click at [633, 412] on button "button" at bounding box center [627, 410] width 46 height 30
click at [477, 411] on icon "plus" at bounding box center [481, 410] width 10 height 10
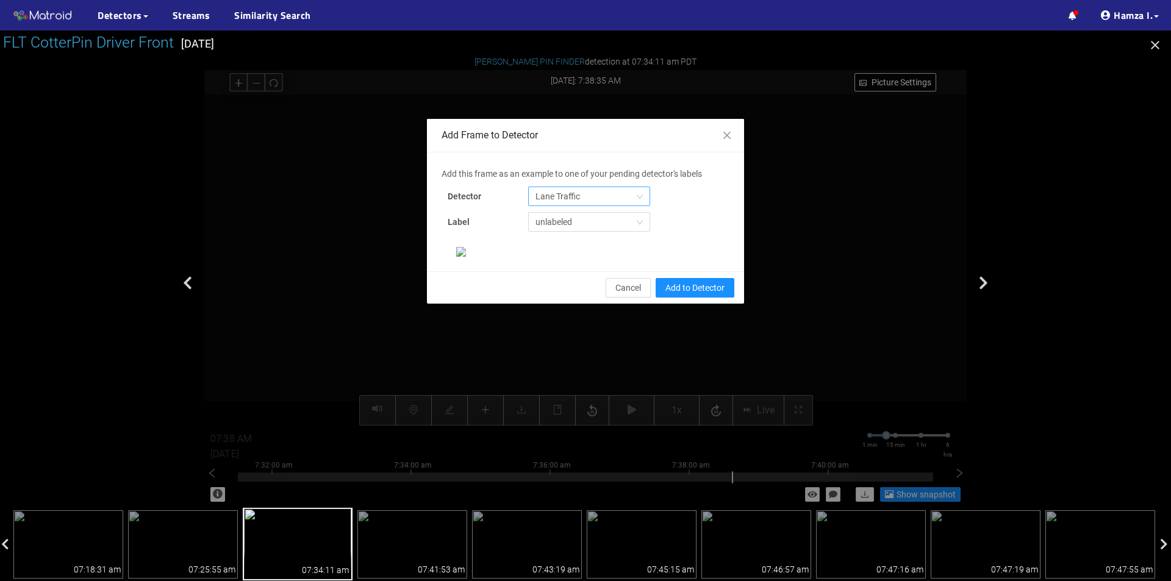
click at [548, 198] on span "Lane Traffic" at bounding box center [588, 196] width 107 height 18
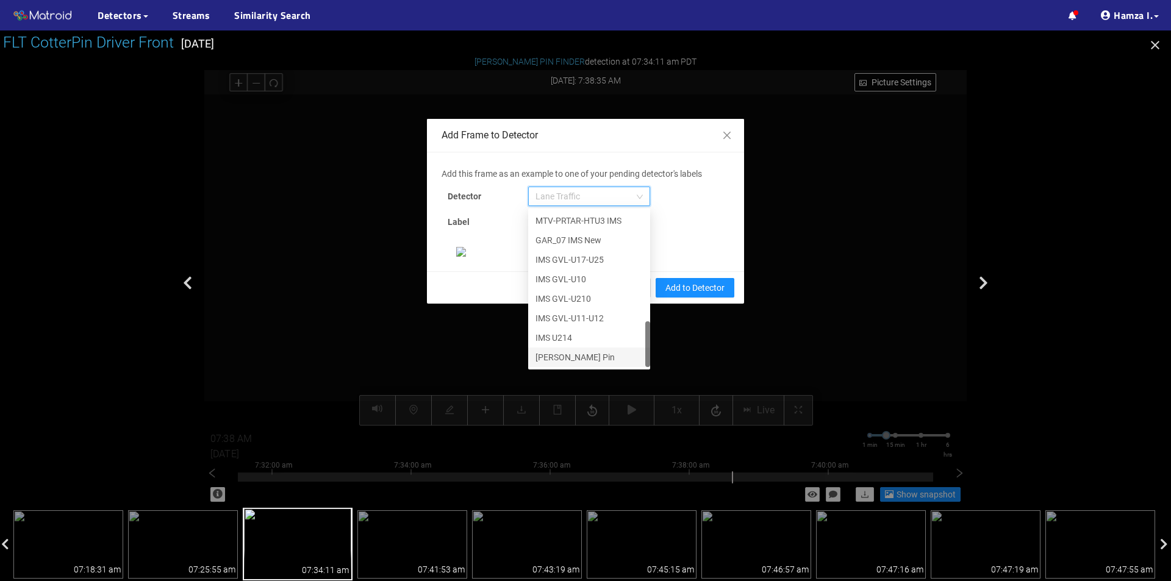
scroll to position [244, 0]
click at [565, 351] on div "[PERSON_NAME] Pin" at bounding box center [588, 357] width 107 height 13
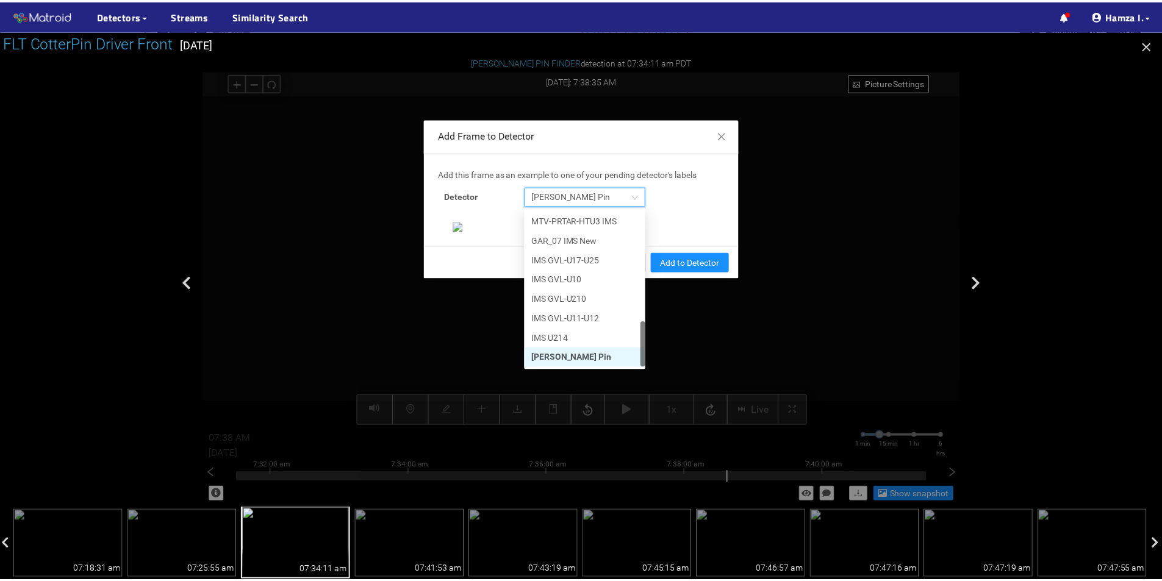
scroll to position [235, 0]
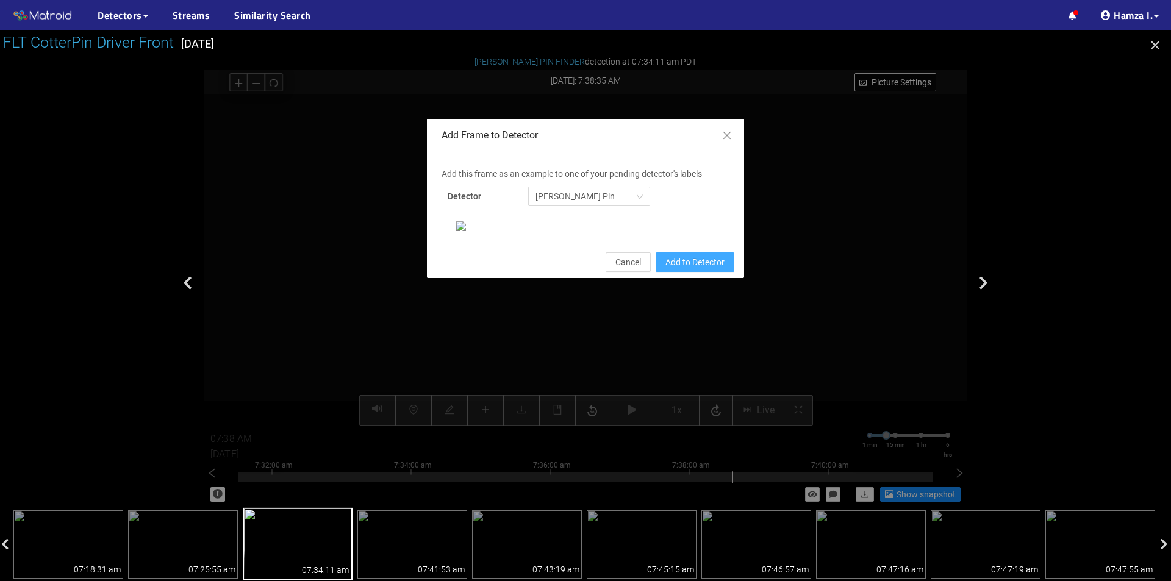
click at [692, 272] on button "Add to Detector" at bounding box center [695, 262] width 79 height 20
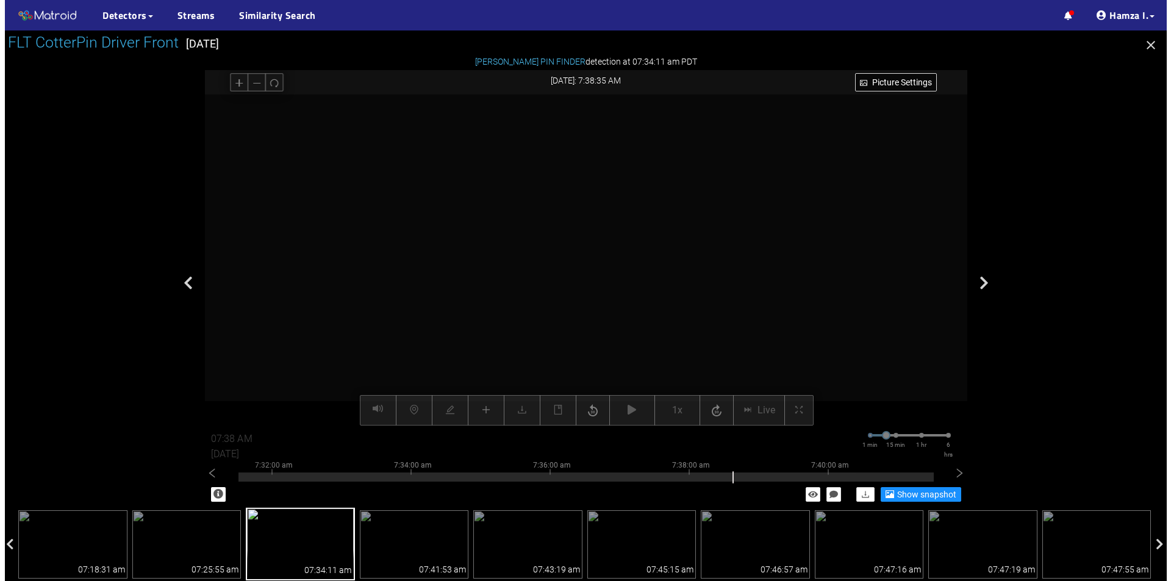
scroll to position [0, 0]
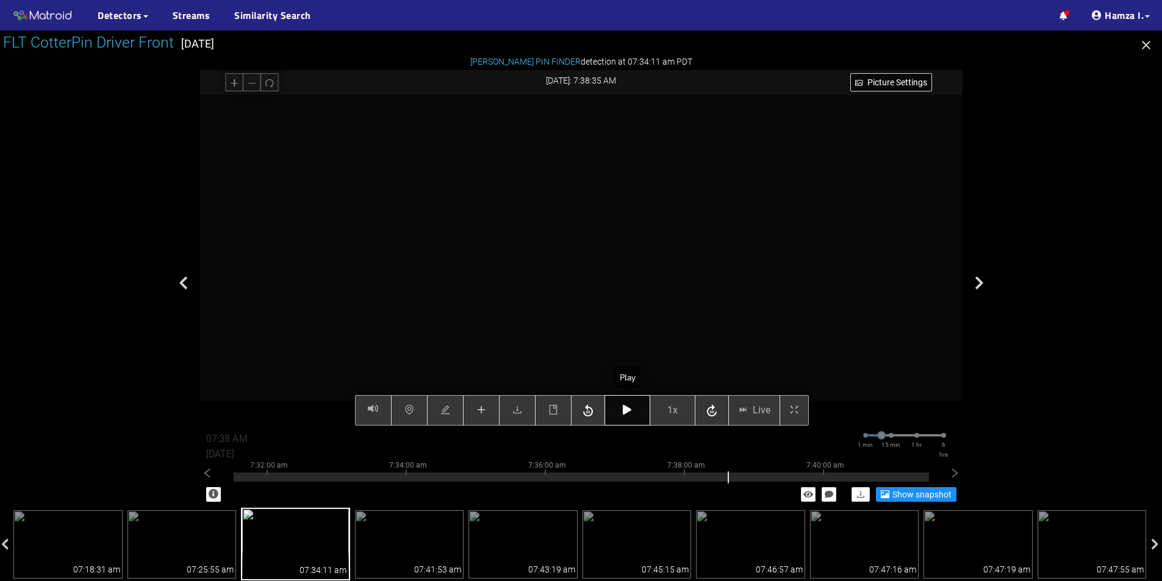
click at [625, 413] on icon "button" at bounding box center [627, 410] width 9 height 10
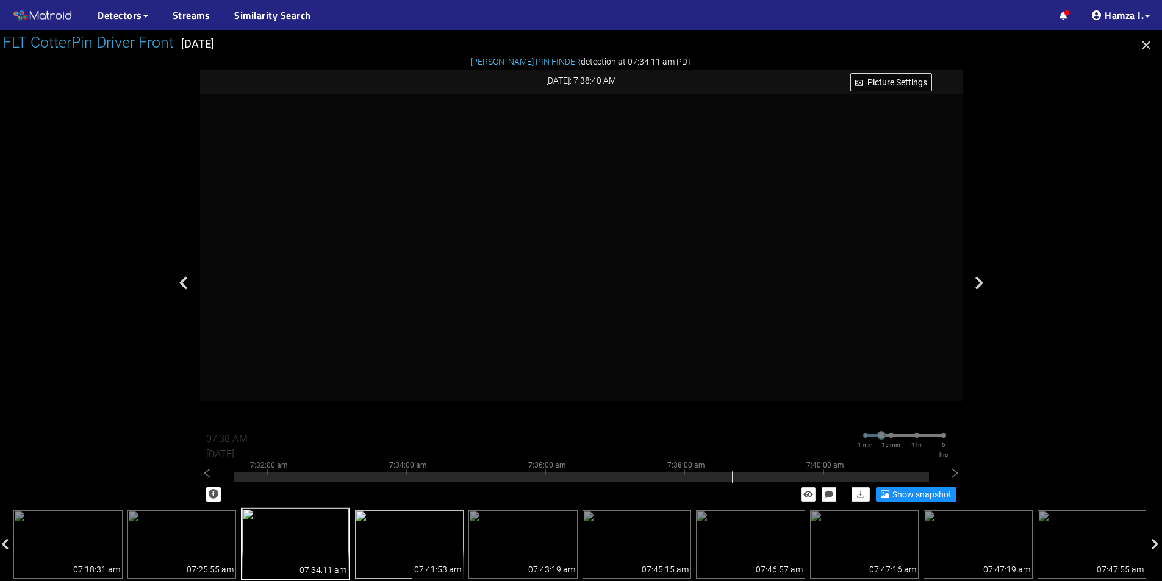
click at [394, 548] on img at bounding box center [409, 544] width 109 height 68
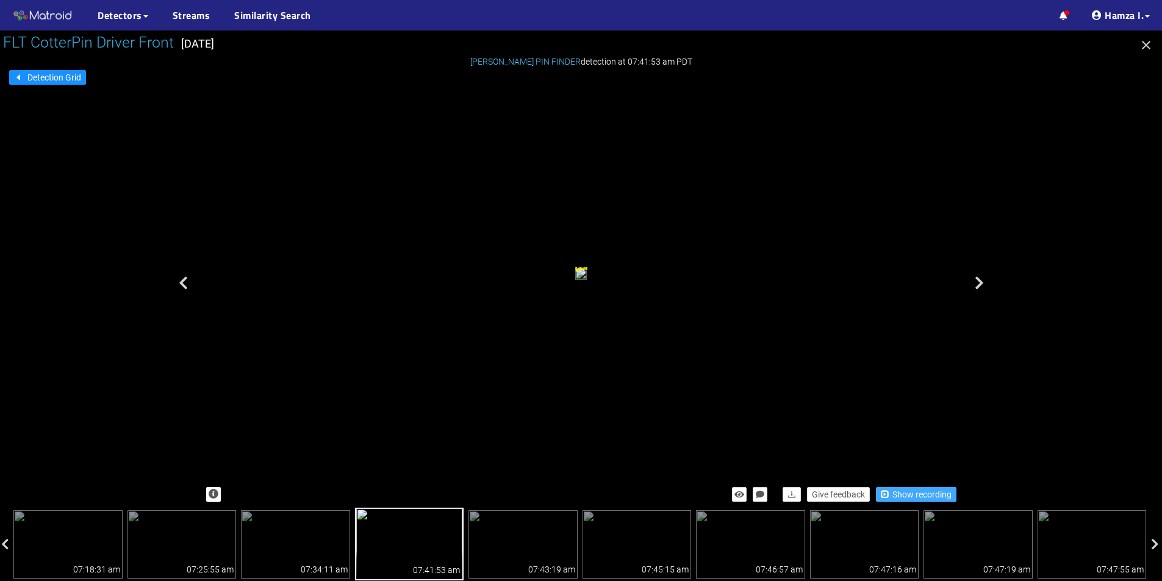
click at [916, 496] on span "Show recording" at bounding box center [921, 494] width 59 height 13
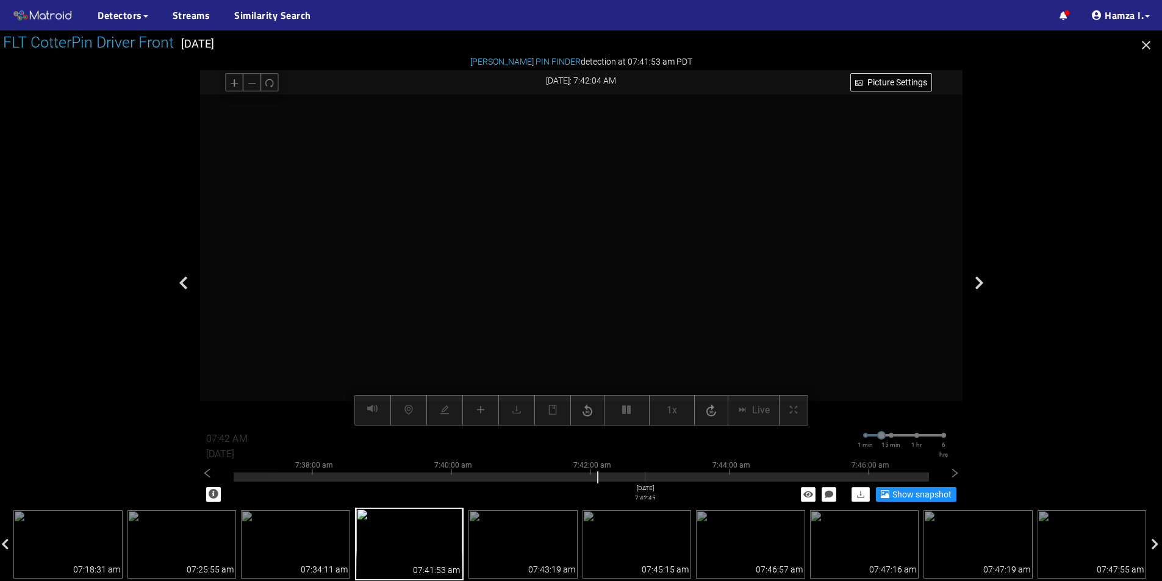
click at [645, 479] on div at bounding box center [581, 477] width 695 height 9
click at [708, 475] on div at bounding box center [581, 474] width 695 height 2
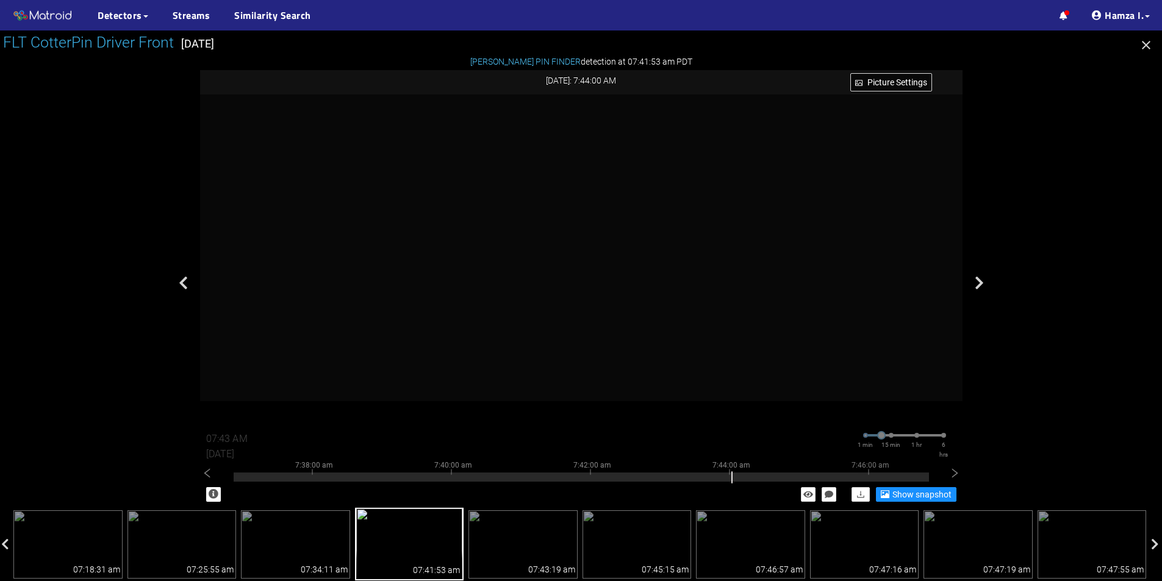
type input "07:44 AM"
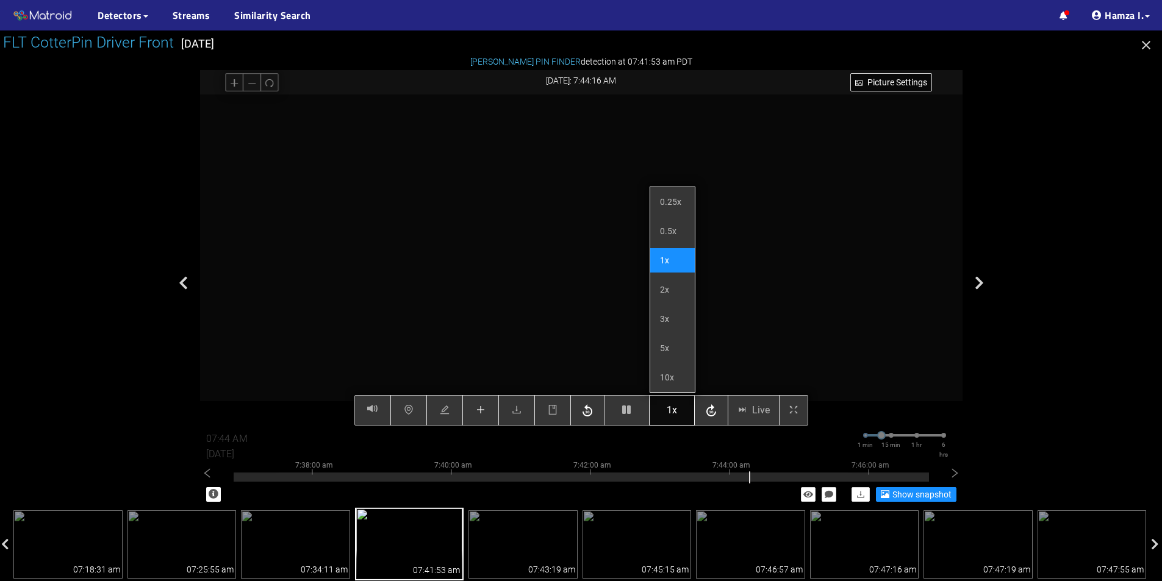
click at [683, 413] on button "1x" at bounding box center [672, 410] width 46 height 30
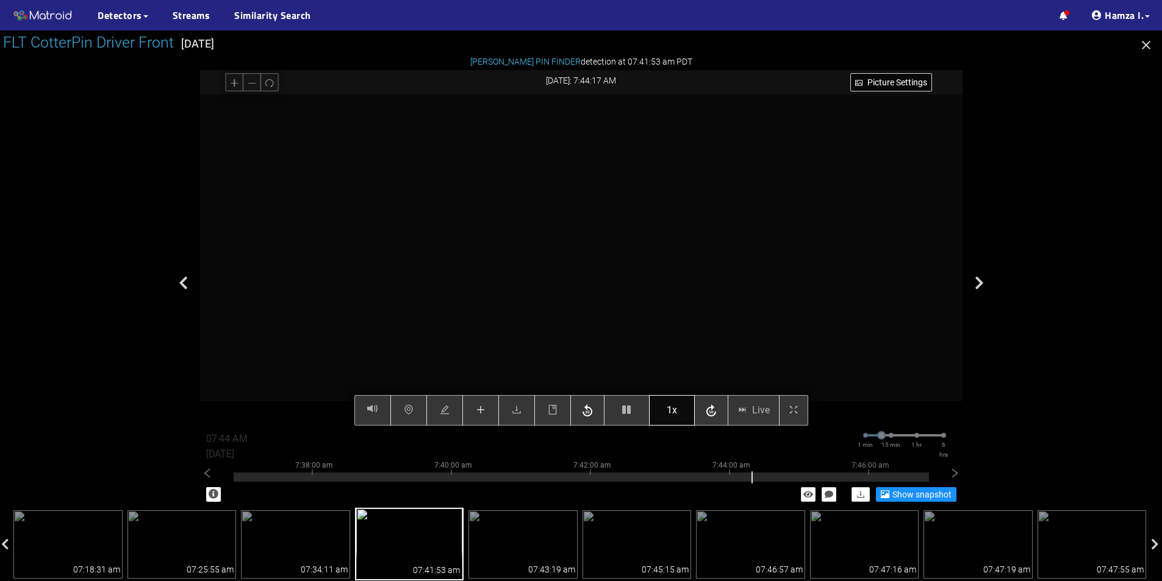
click at [661, 421] on button "1x" at bounding box center [672, 410] width 46 height 30
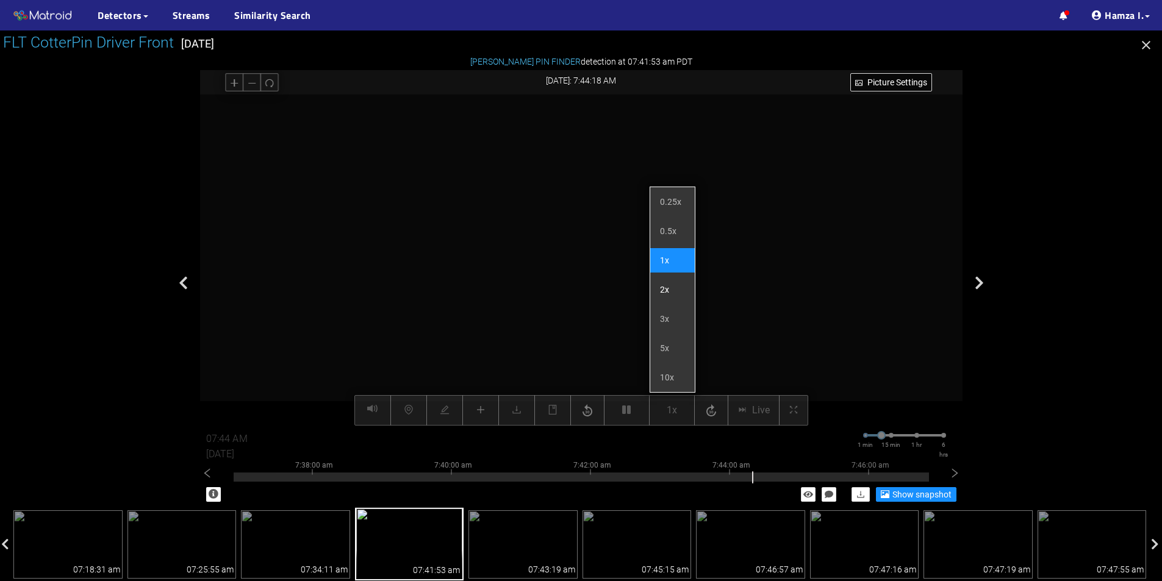
click at [667, 285] on li "2x" at bounding box center [672, 290] width 45 height 24
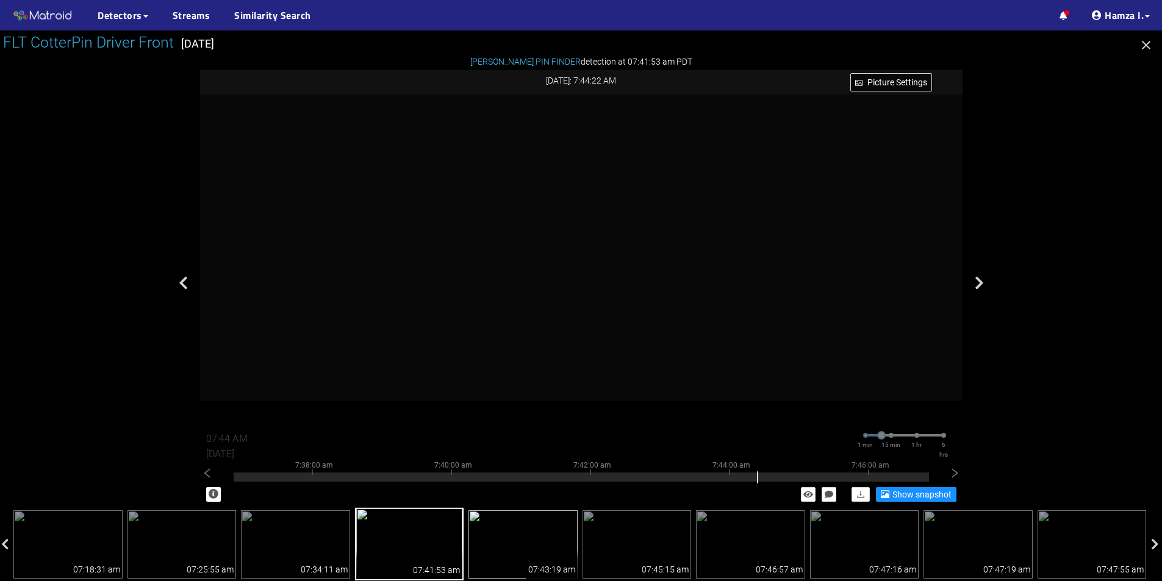
click at [556, 554] on div "07:43:19 am" at bounding box center [552, 564] width 52 height 29
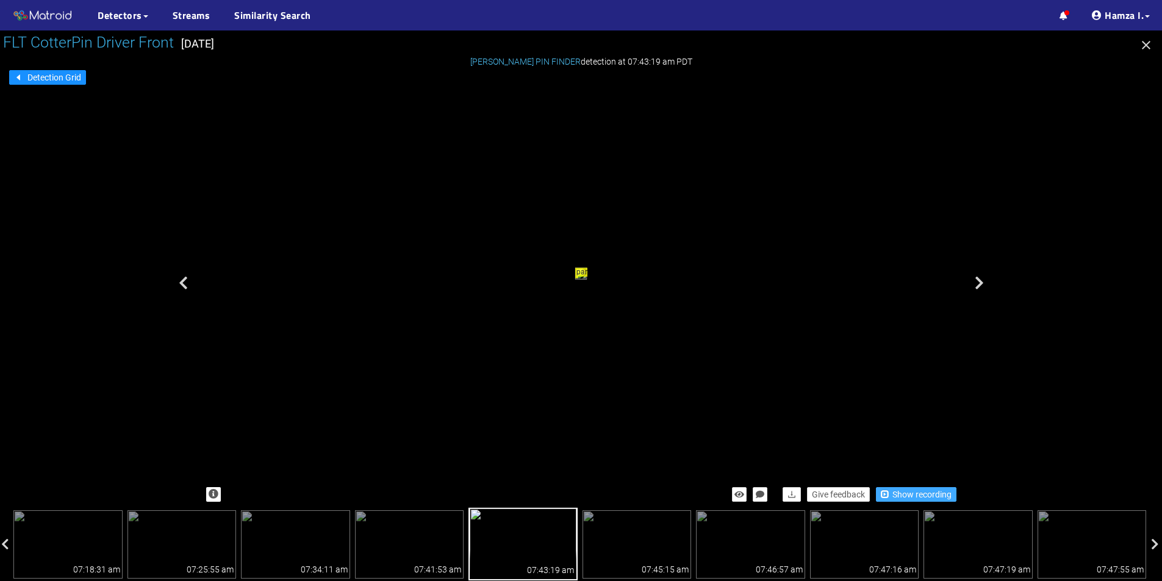
click at [920, 491] on span "Show recording" at bounding box center [921, 494] width 59 height 13
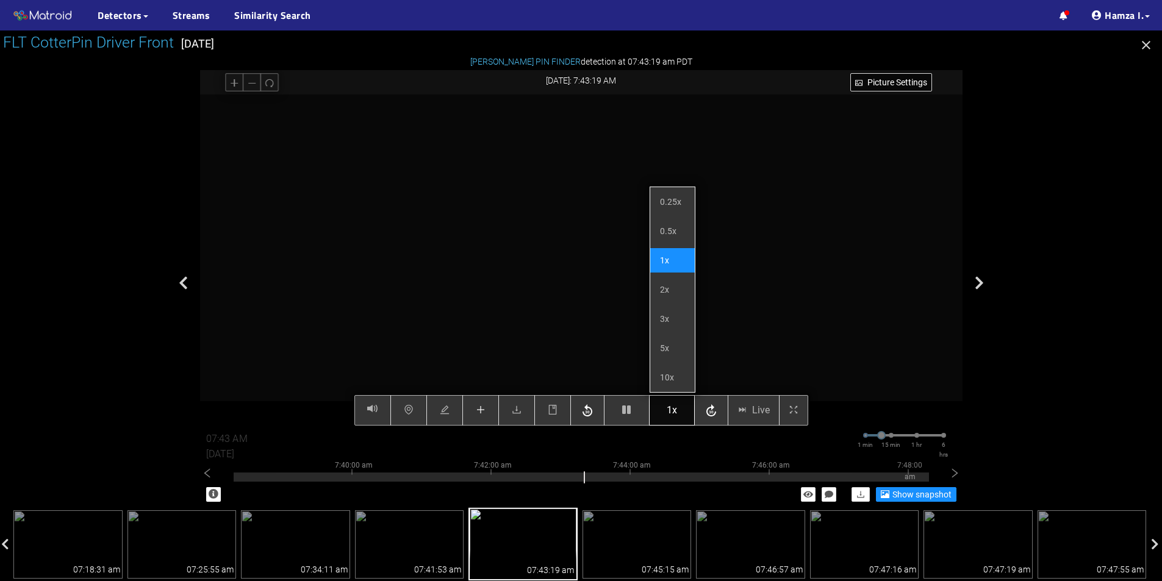
drag, startPoint x: 671, startPoint y: 407, endPoint x: 687, endPoint y: 406, distance: 15.9
click at [671, 408] on div "Picture Settings 1x Live 07:43 AM [DATE] 1 min 15 min 1 hr 6 hrs 7:30:00 am 7:3…" at bounding box center [581, 260] width 762 height 331
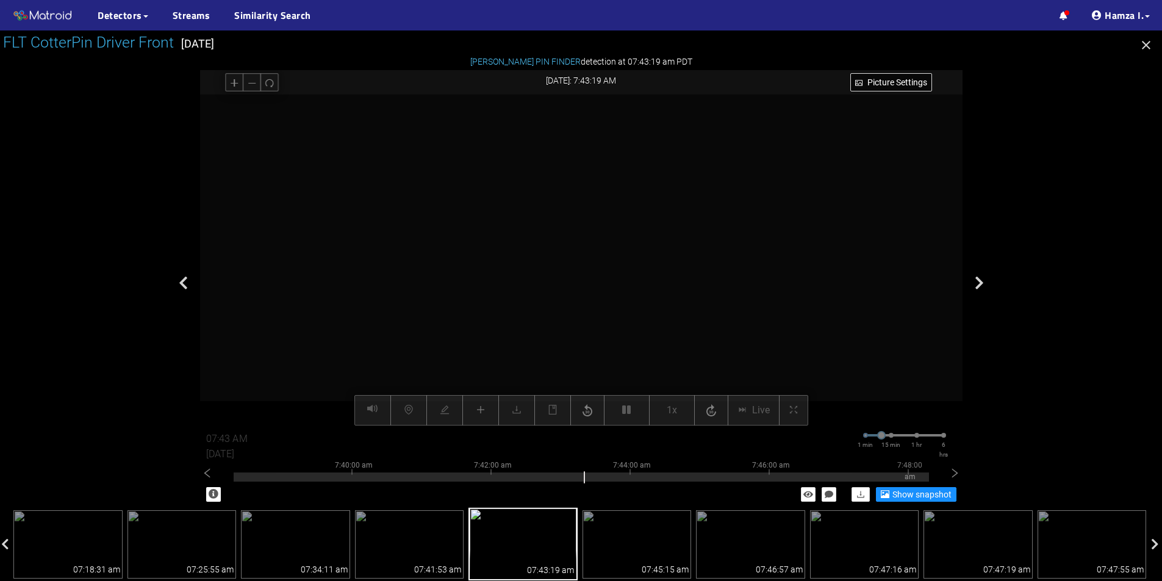
drag, startPoint x: 656, startPoint y: 418, endPoint x: 669, endPoint y: 413, distance: 14.3
click at [663, 416] on div "Picture Settings 1x Live 07:43 AM [DATE] 1 min 15 min 1 hr 6 hrs 7:30:00 am 7:3…" at bounding box center [581, 260] width 762 height 331
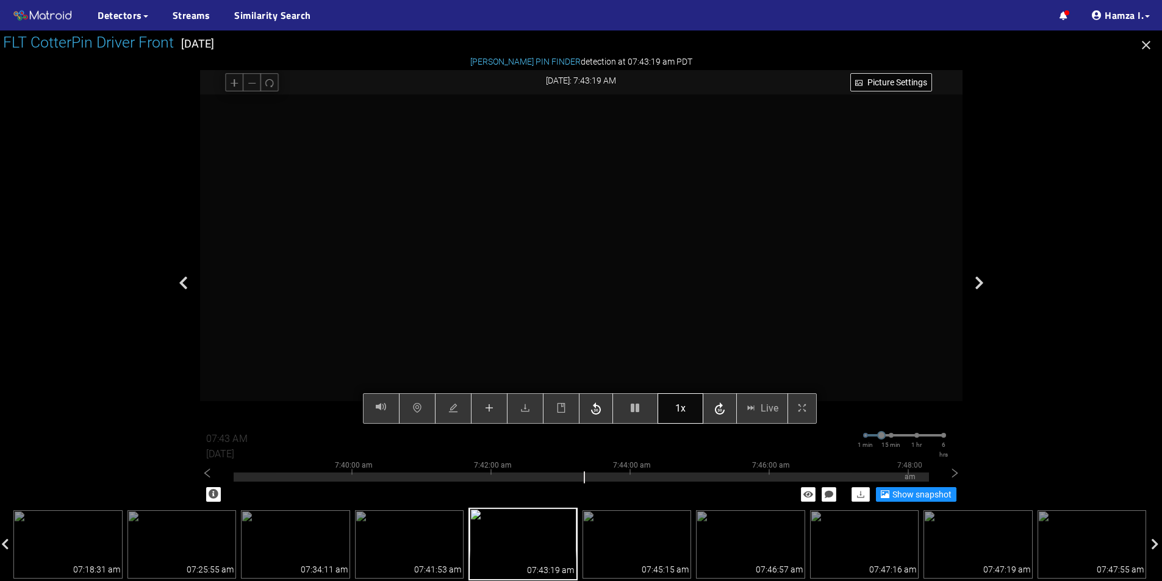
click at [675, 406] on span "1x" at bounding box center [680, 408] width 10 height 15
click at [676, 412] on span "1x" at bounding box center [680, 408] width 10 height 15
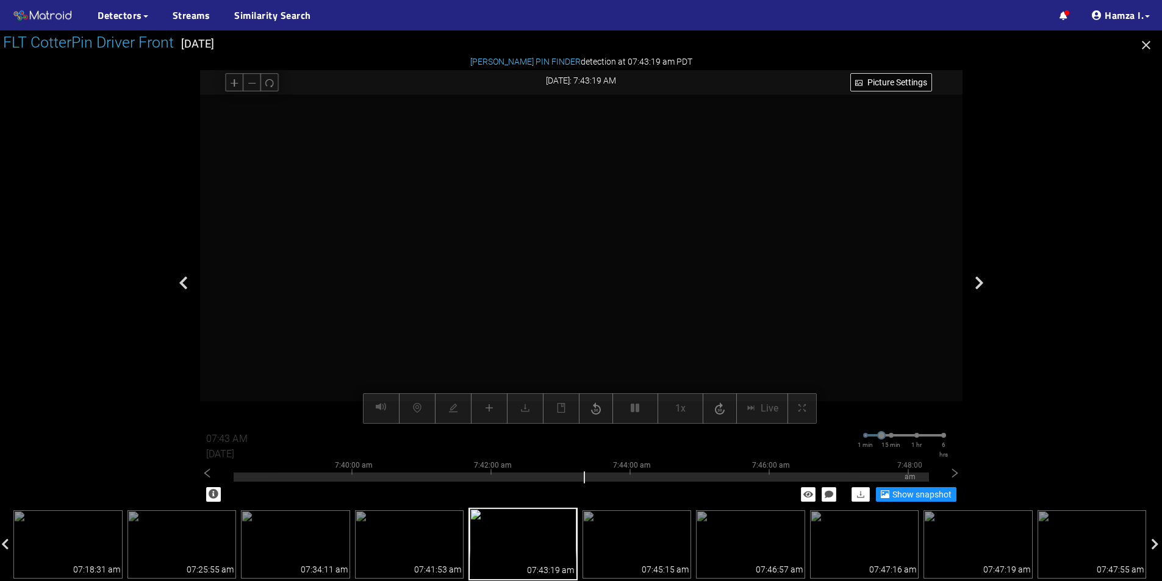
click at [677, 406] on div "Picture Settings 1x Live 07:43 AM [DATE] 1 min 15 min 1 hr 6 hrs 7:30:00 am 7:3…" at bounding box center [581, 260] width 762 height 331
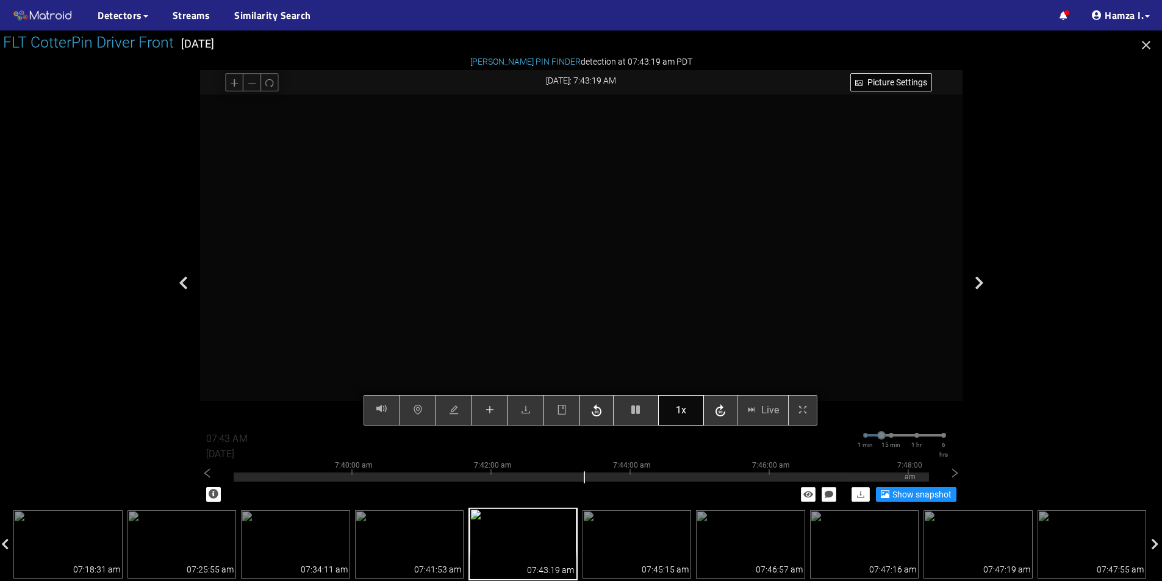
click at [679, 404] on span "1x" at bounding box center [681, 410] width 10 height 15
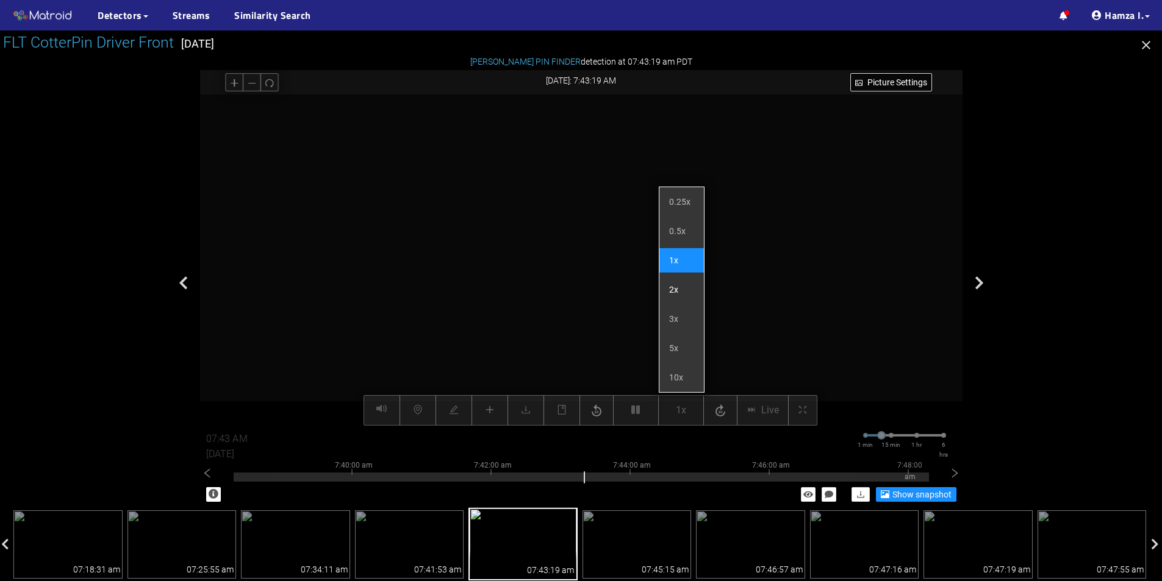
click at [677, 294] on li "2x" at bounding box center [681, 290] width 45 height 24
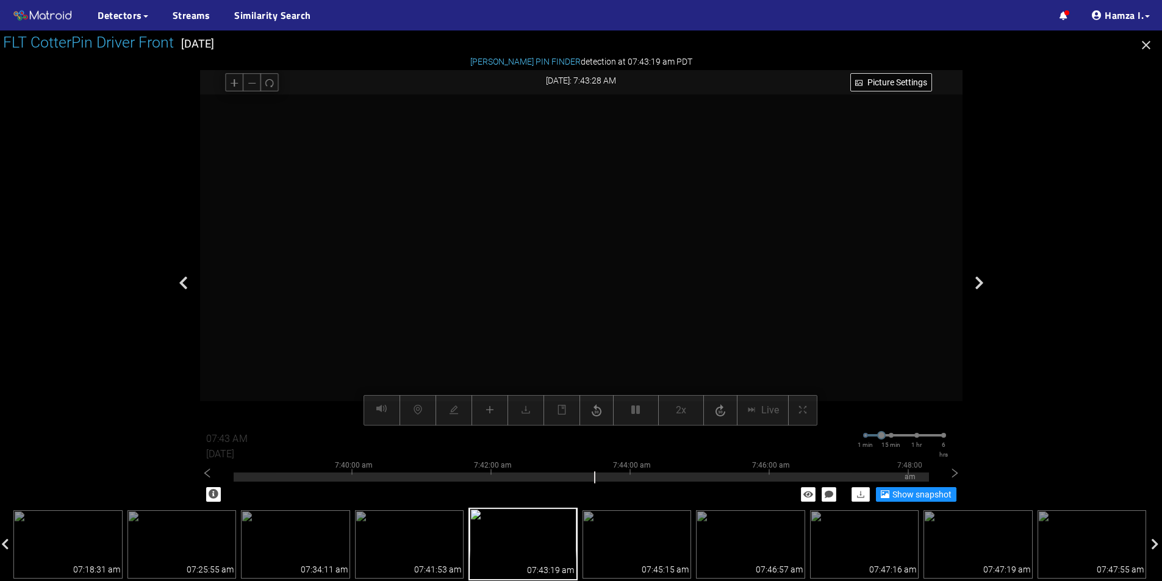
click at [711, 271] on div at bounding box center [582, 260] width 762 height 331
click at [612, 290] on video at bounding box center [581, 260] width 662 height 331
click at [612, 288] on video at bounding box center [581, 260] width 662 height 331
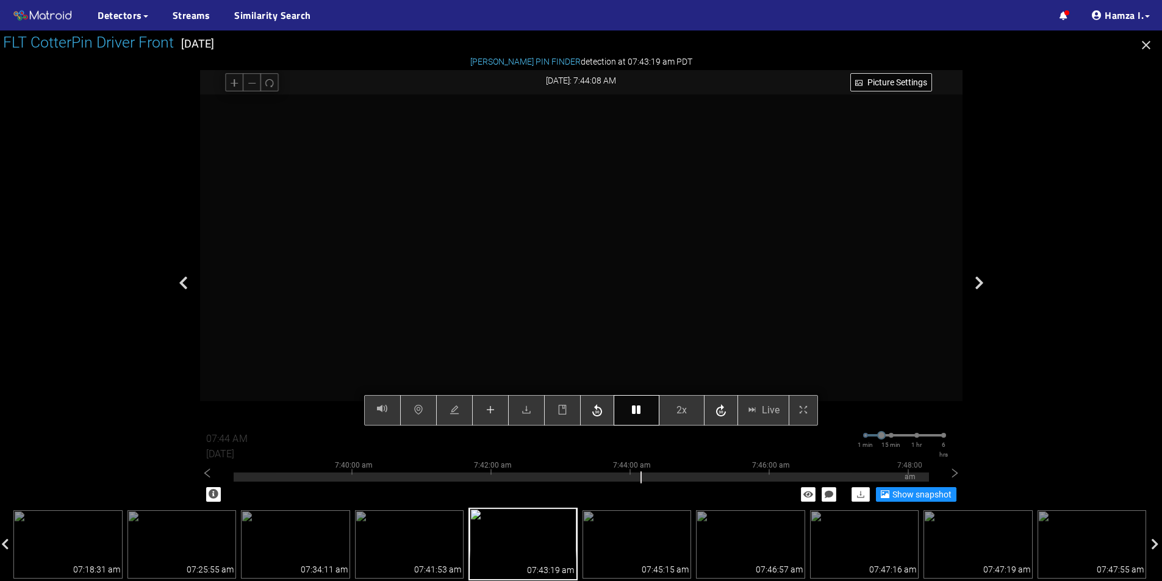
click at [629, 410] on div "Picture Settings 2x Live 07:44 AM [DATE] 1 min 15 min 1 hr 6 hrs 7:30:00 am 7:3…" at bounding box center [581, 260] width 762 height 331
click at [639, 405] on button "button" at bounding box center [637, 410] width 46 height 30
click at [484, 411] on button "button" at bounding box center [490, 410] width 37 height 30
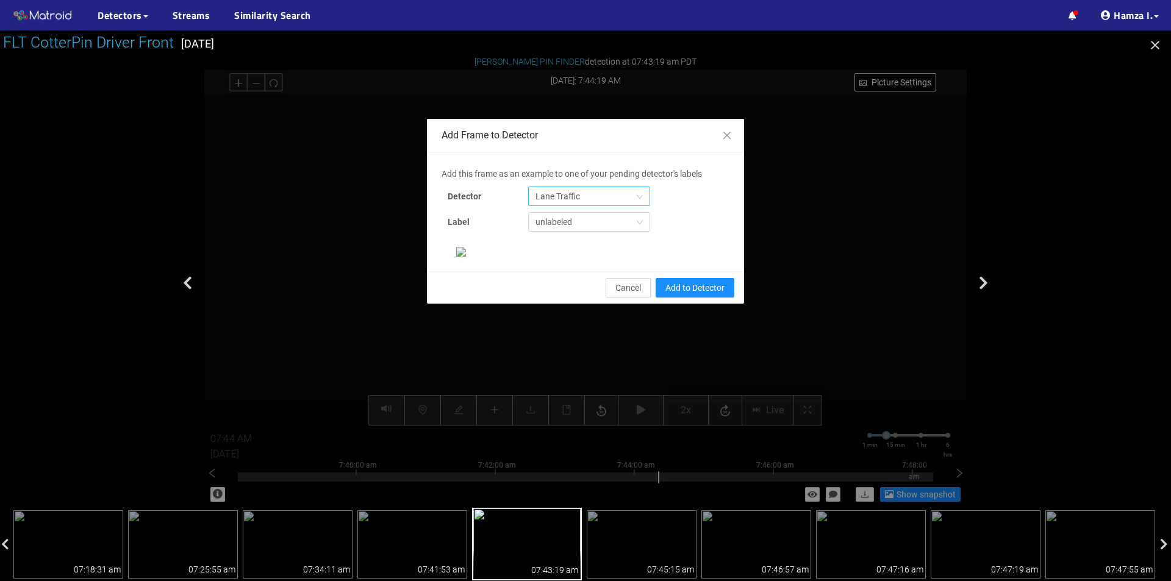
click at [590, 196] on span "Lane Traffic" at bounding box center [588, 196] width 107 height 18
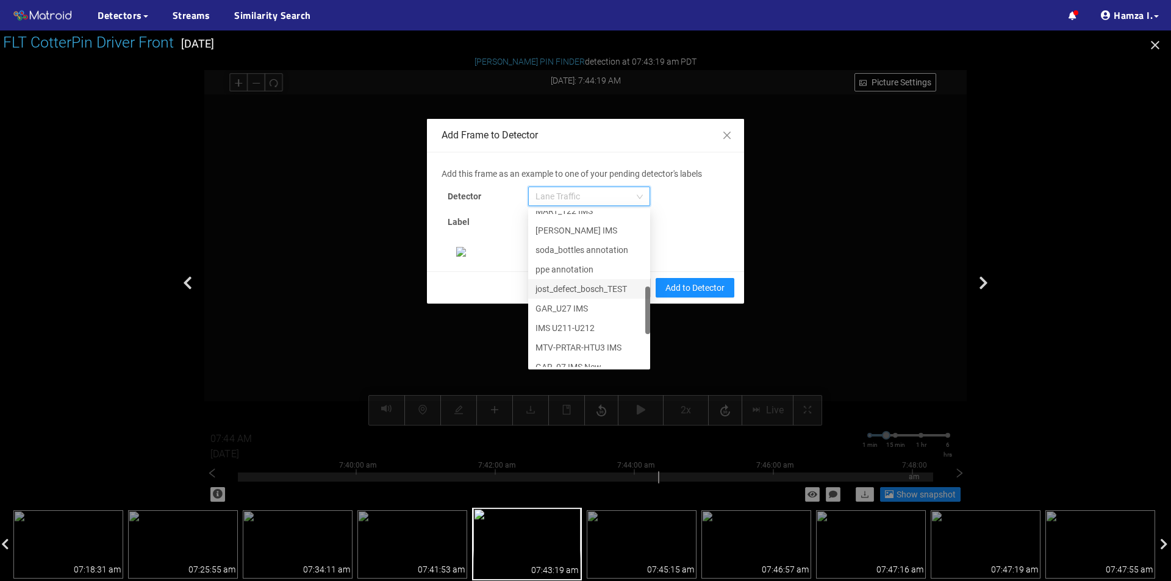
scroll to position [371, 0]
click at [573, 360] on div "[PERSON_NAME] Pin" at bounding box center [588, 357] width 107 height 13
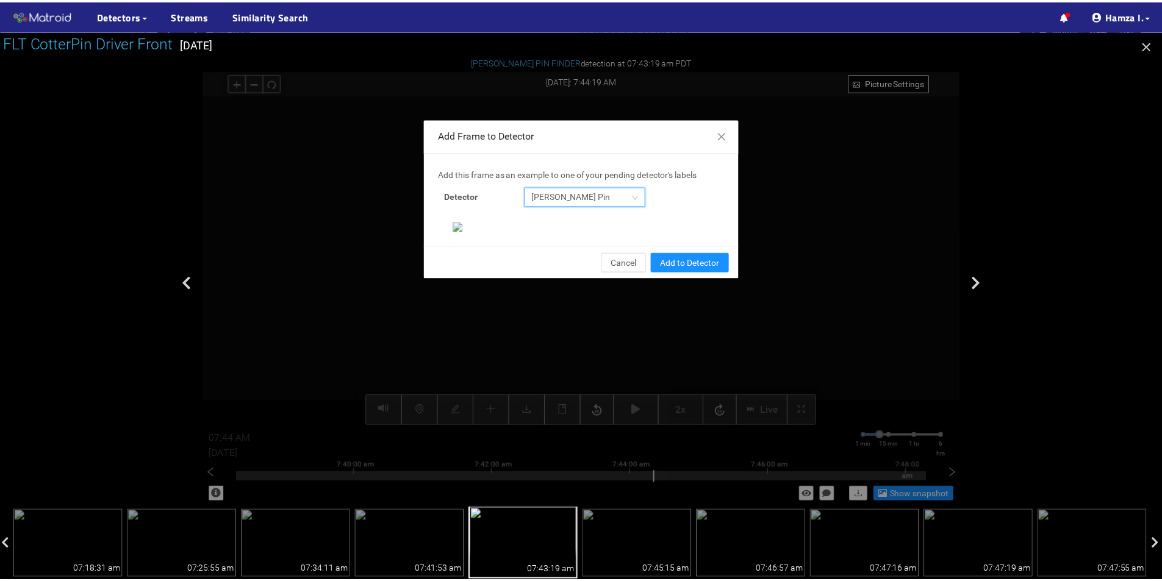
scroll to position [235, 0]
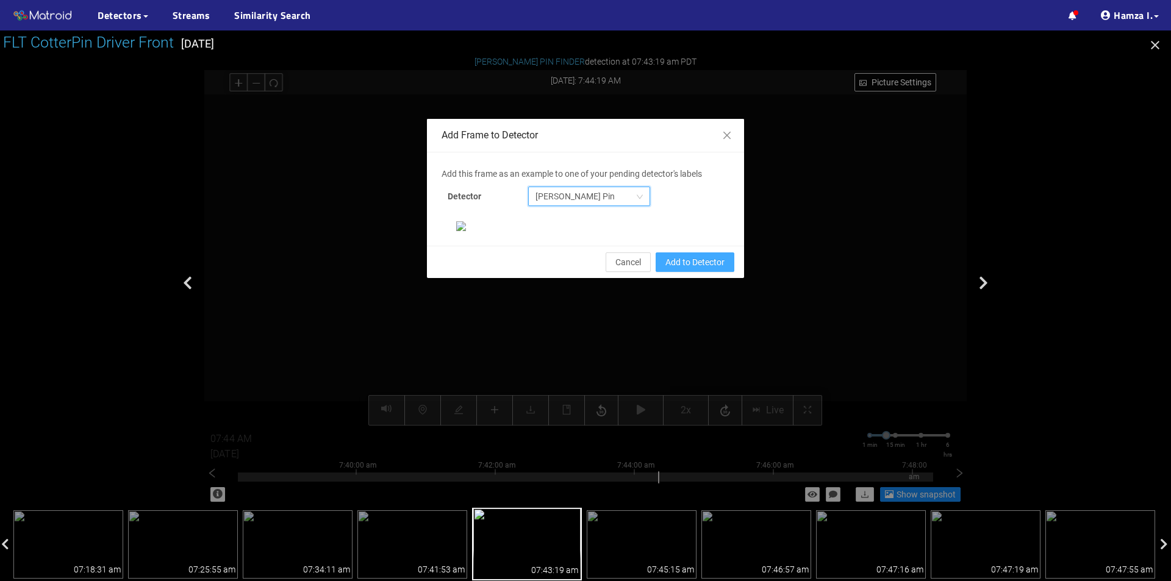
click at [673, 269] on span "Add to Detector" at bounding box center [694, 262] width 59 height 13
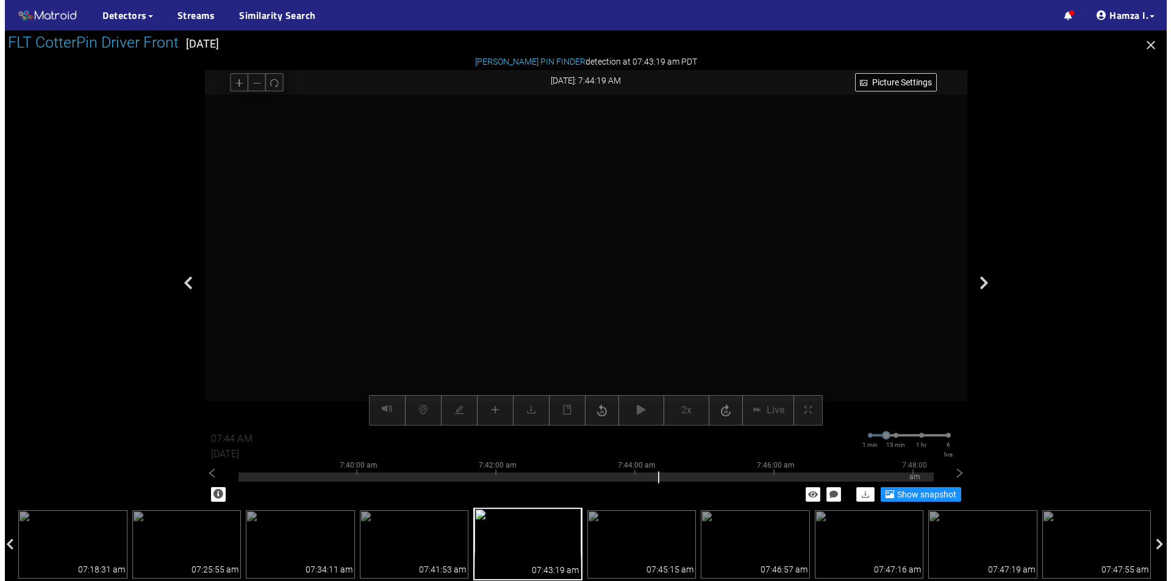
scroll to position [174, 0]
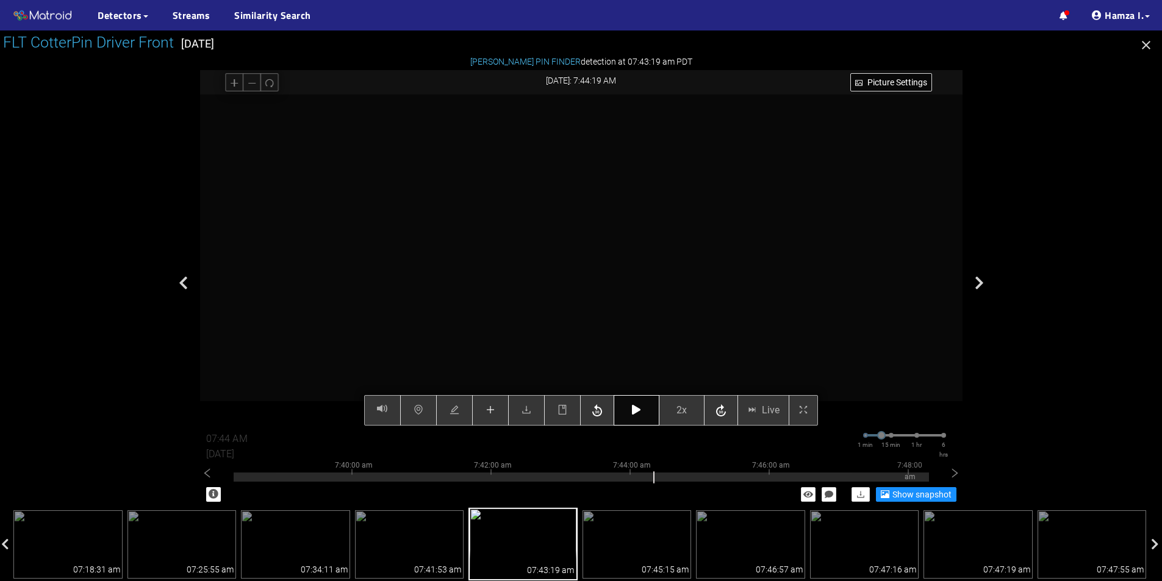
click at [636, 407] on icon "button" at bounding box center [636, 410] width 9 height 10
click at [639, 416] on button "button" at bounding box center [637, 410] width 46 height 30
click at [637, 406] on icon "button" at bounding box center [636, 410] width 9 height 10
click at [489, 416] on span "plus" at bounding box center [490, 411] width 10 height 12
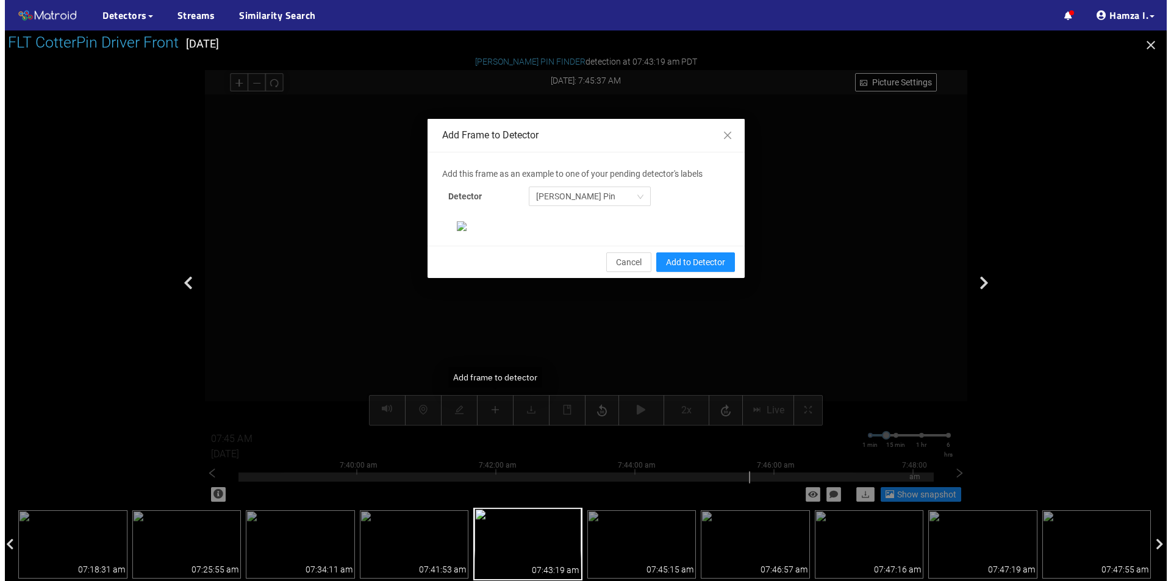
scroll to position [0, 0]
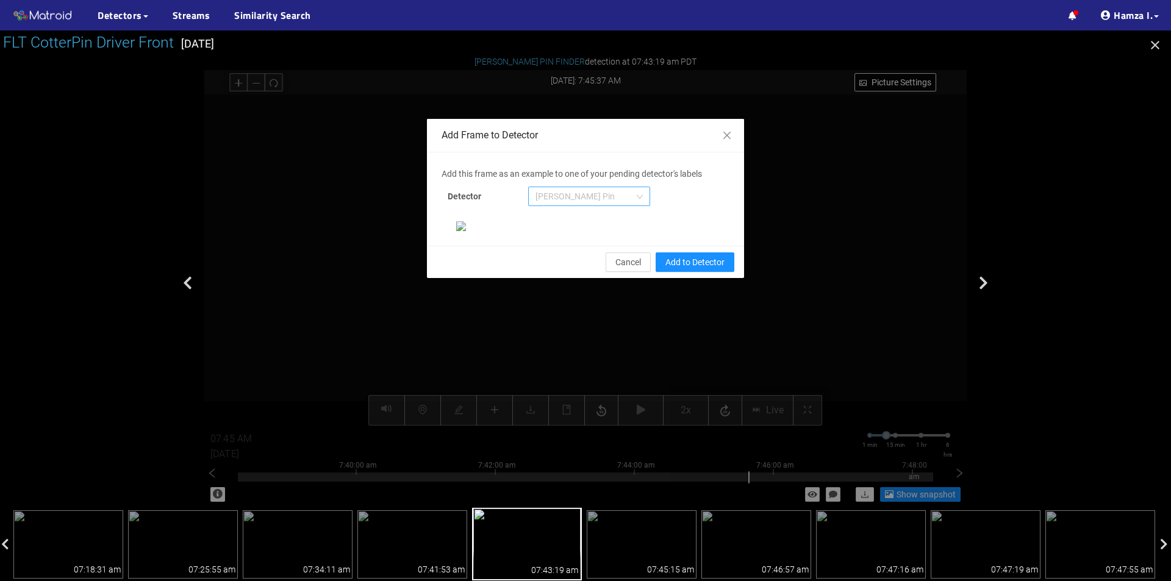
click at [606, 199] on span "[PERSON_NAME] Pin" at bounding box center [588, 196] width 107 height 18
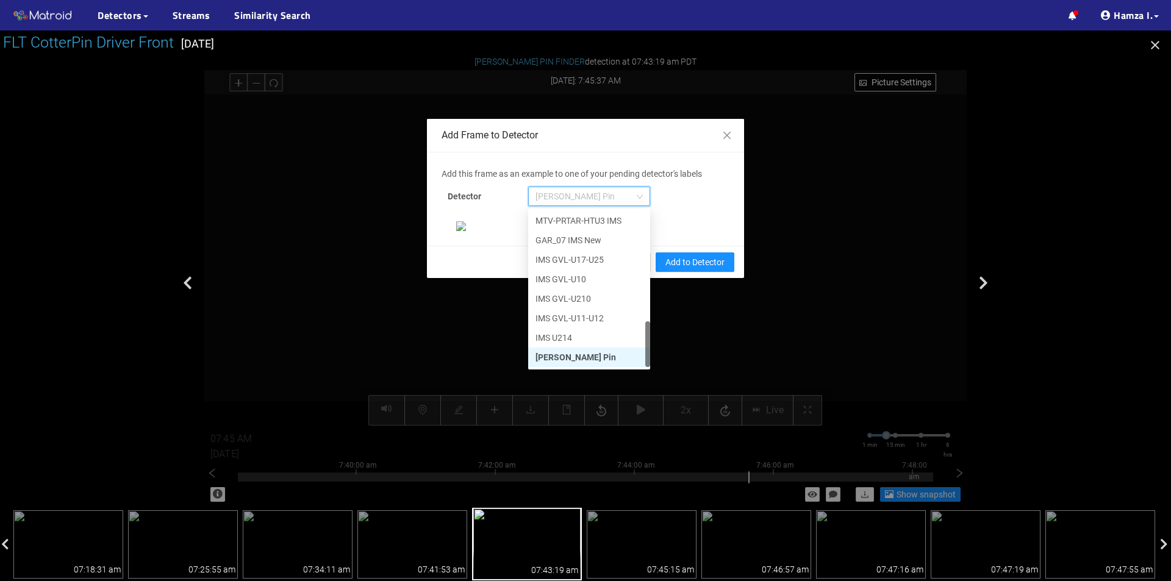
click at [559, 358] on div "[PERSON_NAME] Pin" at bounding box center [588, 357] width 107 height 13
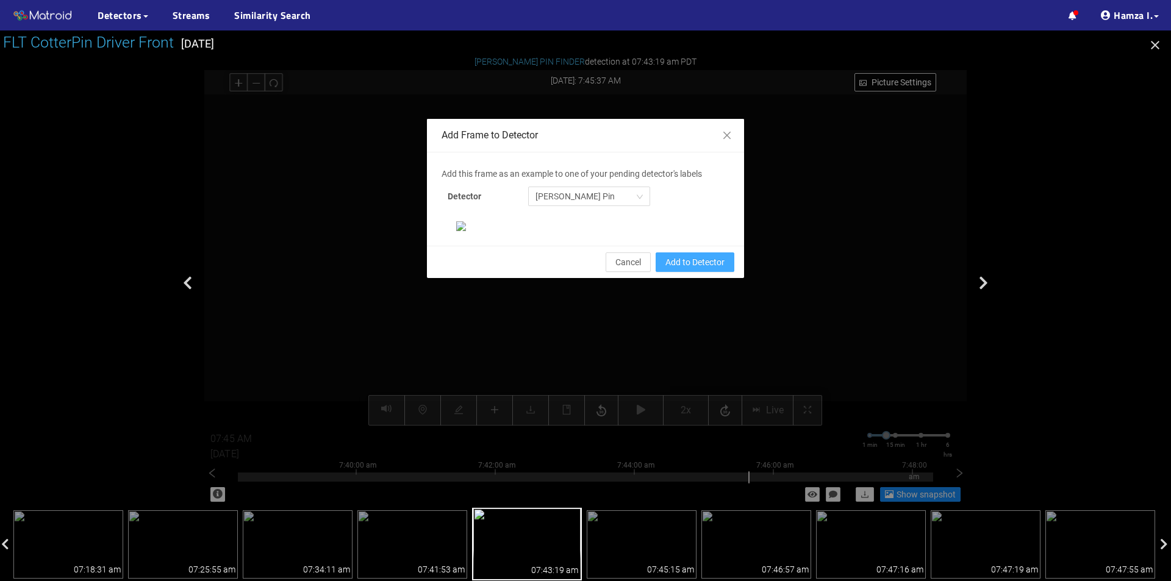
click at [687, 269] on span "Add to Detector" at bounding box center [694, 262] width 59 height 13
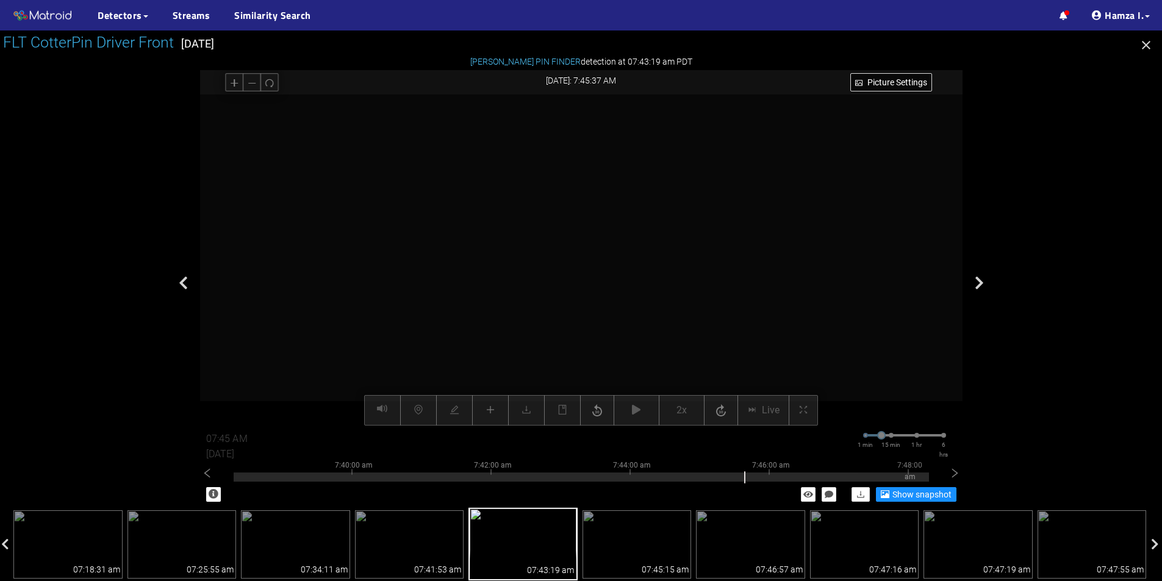
scroll to position [174, 0]
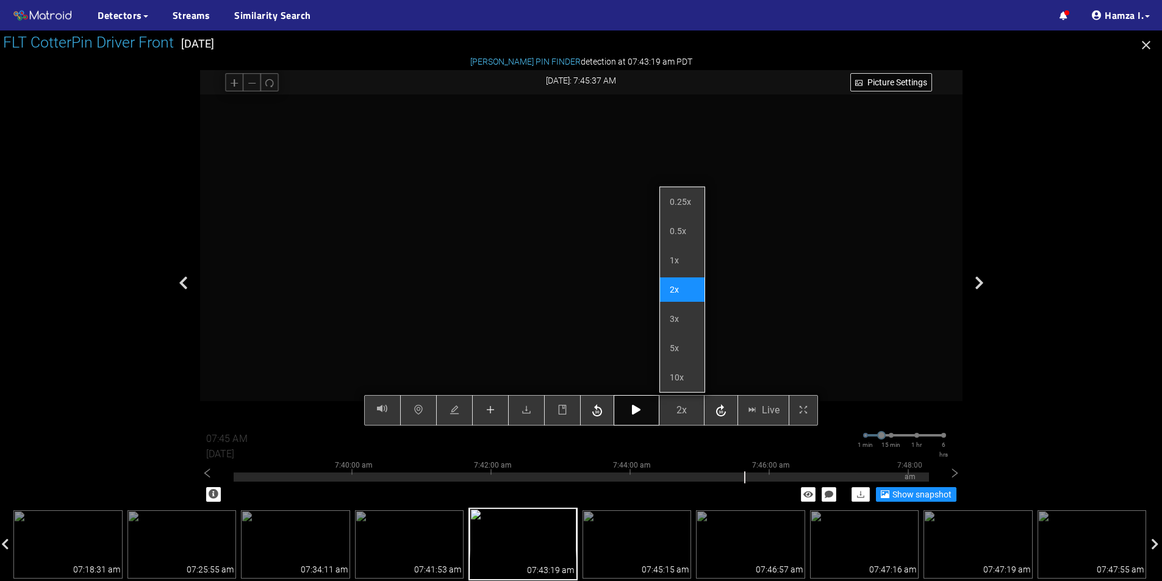
click at [630, 404] on button "button" at bounding box center [637, 410] width 46 height 30
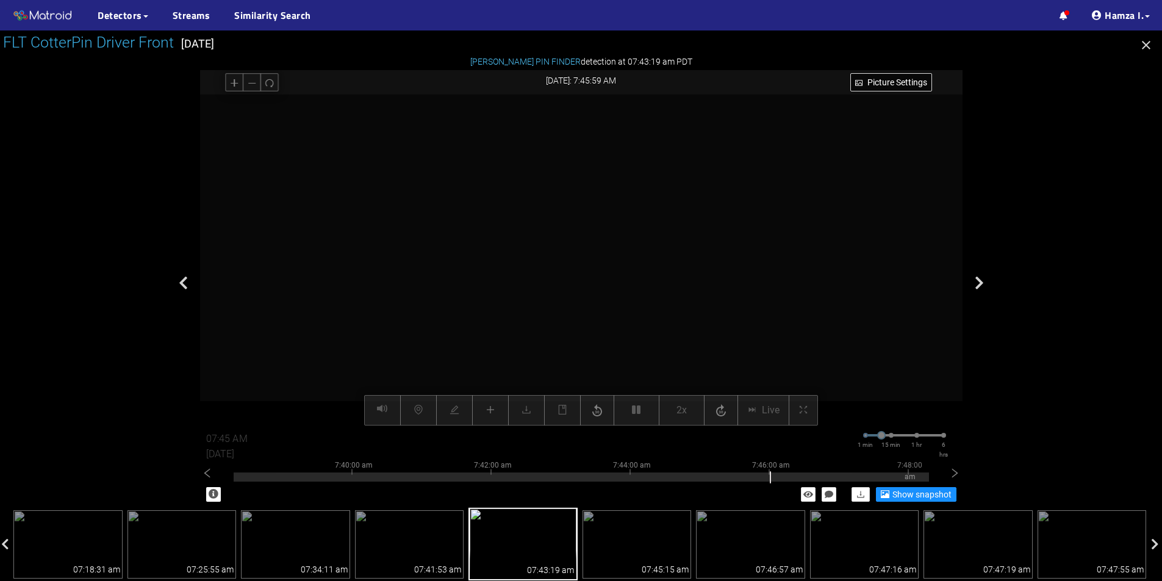
type input "07:46 AM"
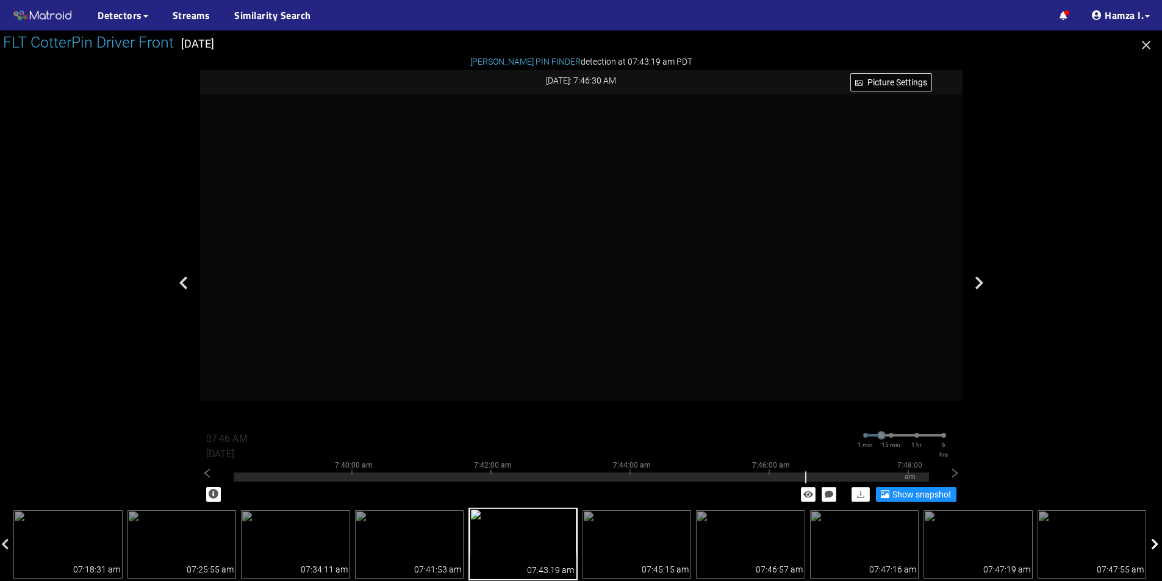
click at [1155, 540] on icon at bounding box center [1155, 545] width 8 height 12
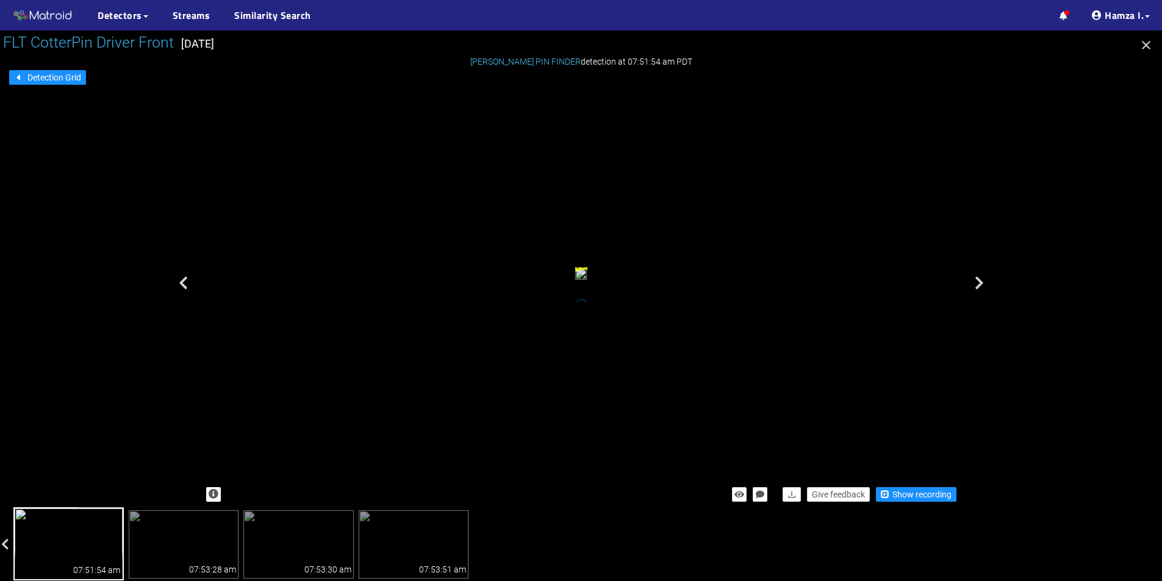
click at [84, 547] on img at bounding box center [68, 543] width 110 height 73
click at [936, 488] on span "Show recording" at bounding box center [921, 494] width 59 height 13
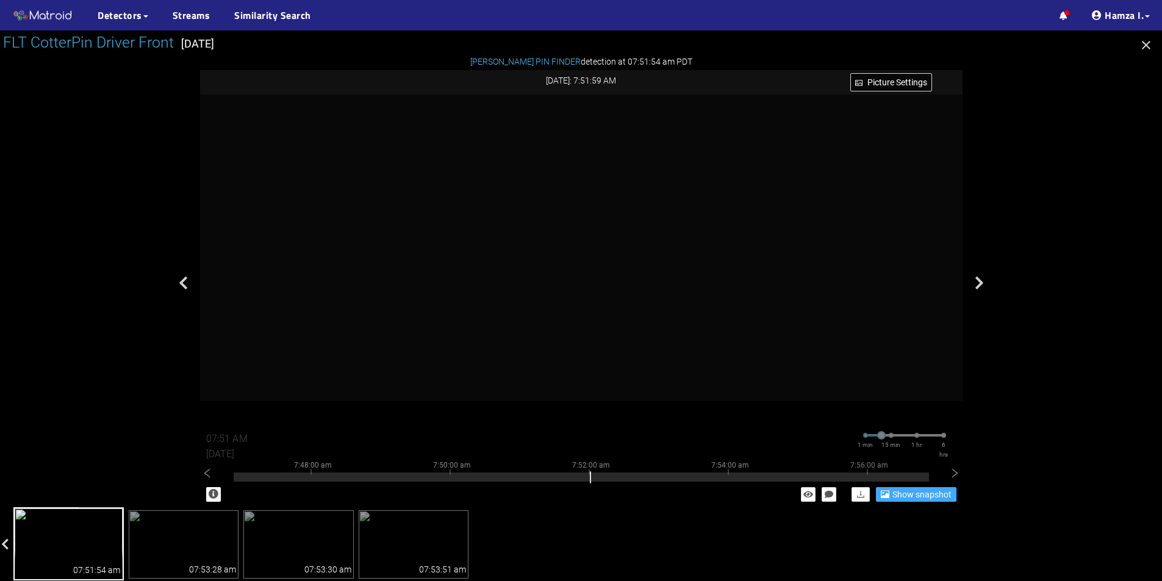
type input "07:52 AM"
click at [202, 533] on img at bounding box center [184, 544] width 110 height 68
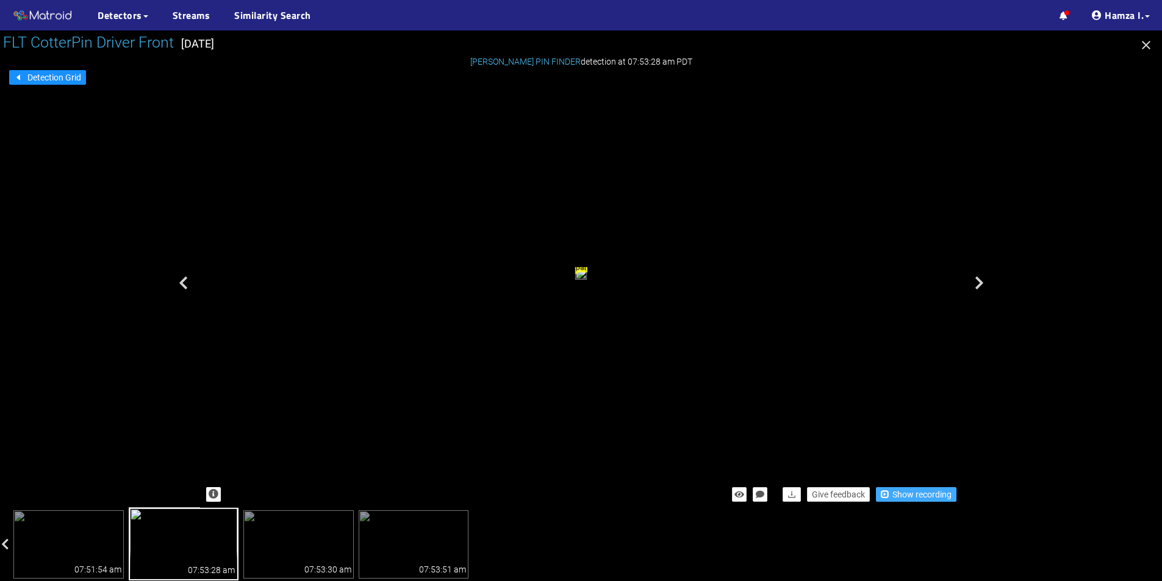
click at [925, 495] on span "Show recording" at bounding box center [921, 494] width 59 height 13
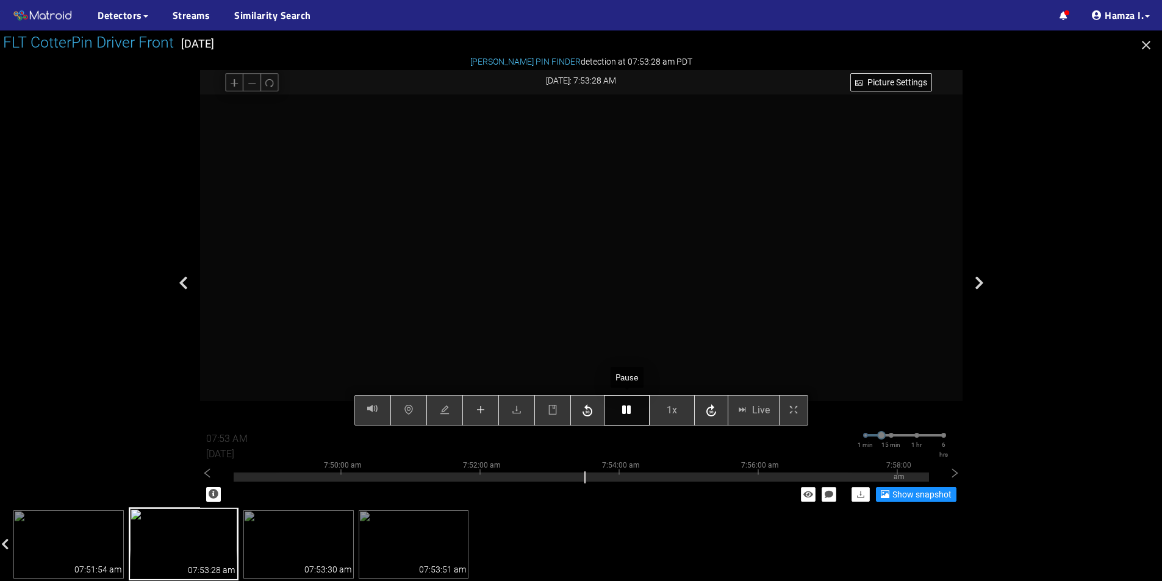
click at [625, 414] on icon "button" at bounding box center [626, 410] width 9 height 10
click at [626, 409] on icon "button" at bounding box center [626, 410] width 9 height 10
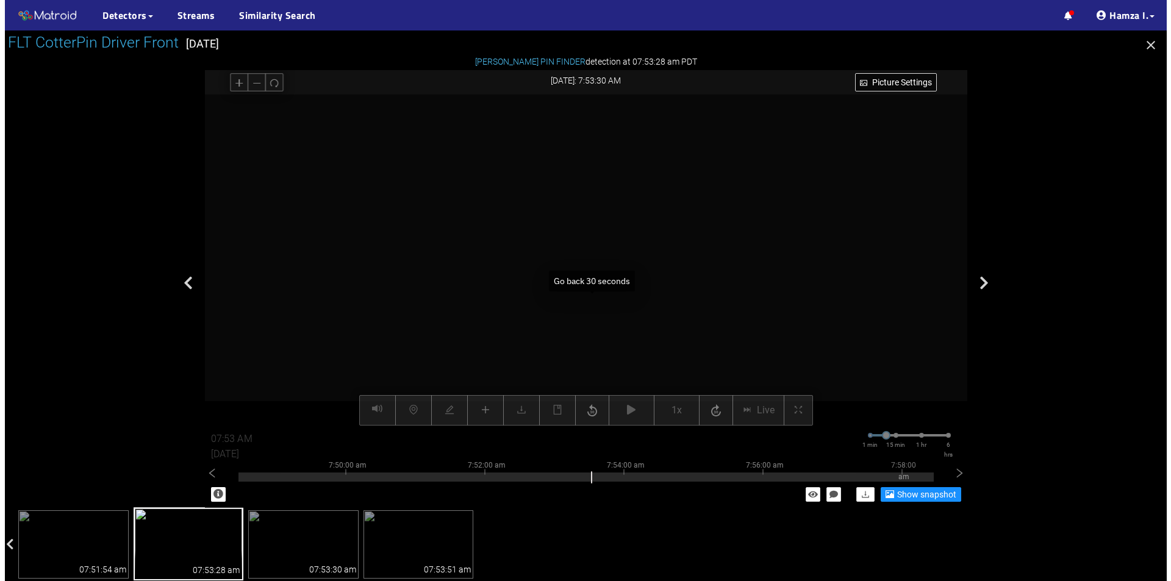
scroll to position [534, 0]
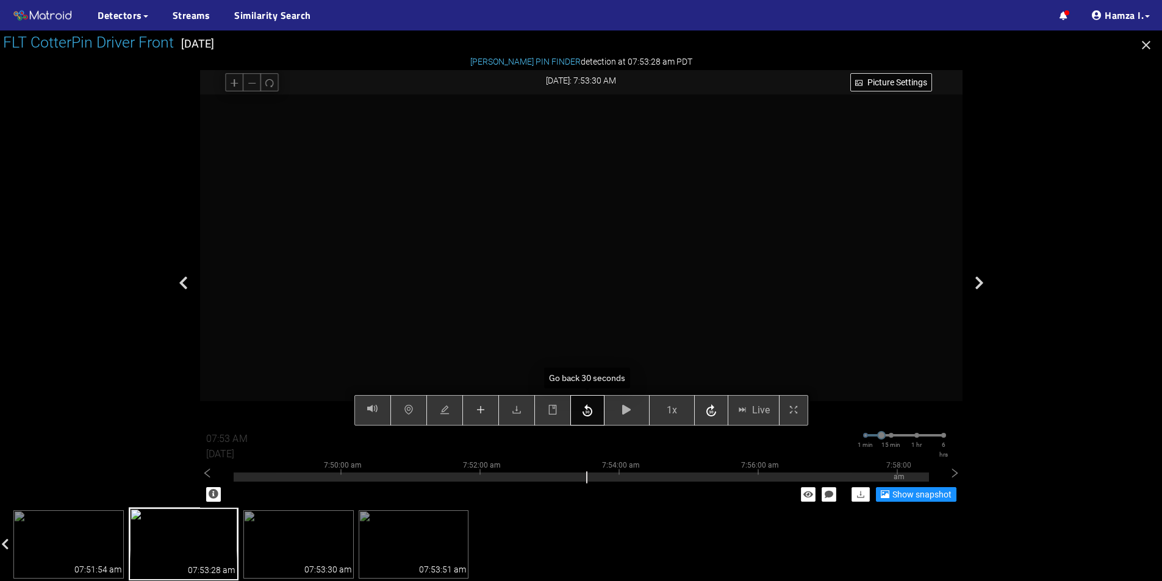
click at [592, 409] on icon "button" at bounding box center [587, 411] width 15 height 18
click at [639, 409] on button "button" at bounding box center [627, 410] width 46 height 30
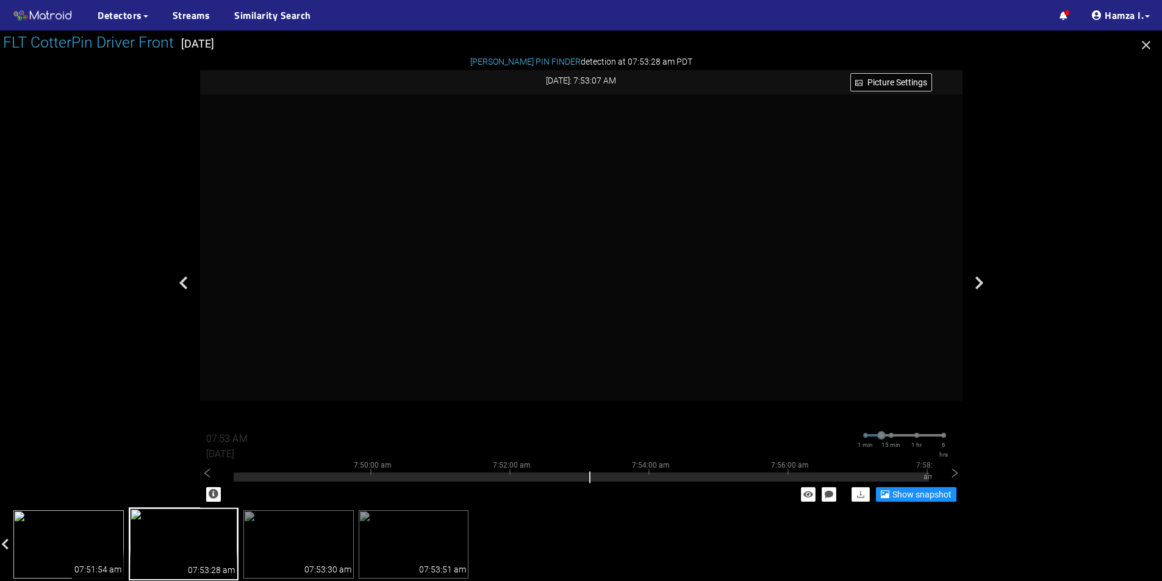
click at [80, 521] on img at bounding box center [68, 544] width 110 height 68
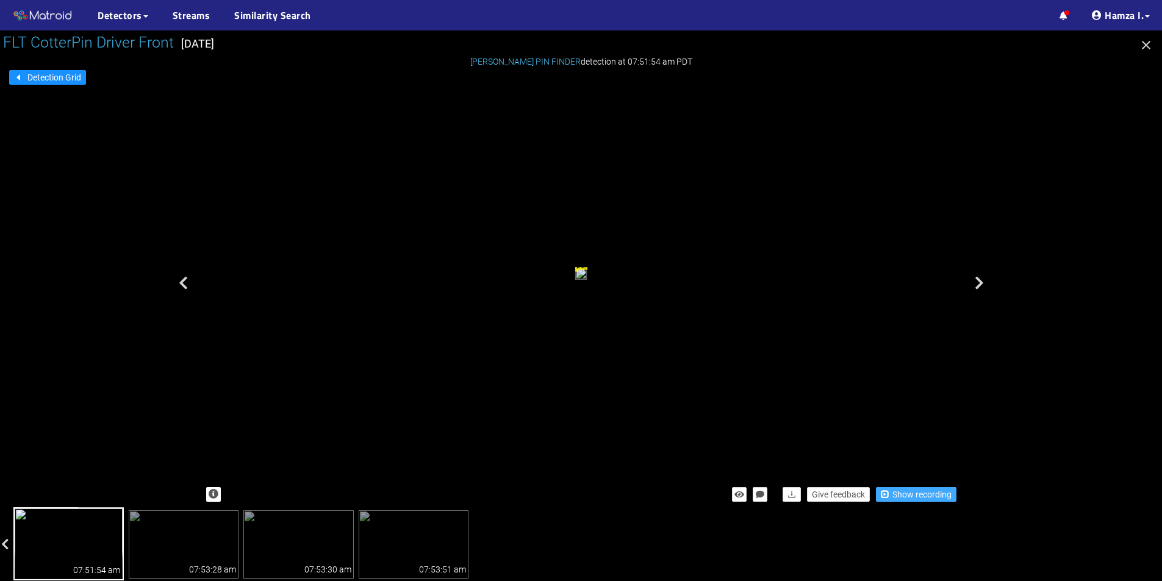
click at [916, 493] on span "Show recording" at bounding box center [921, 494] width 59 height 13
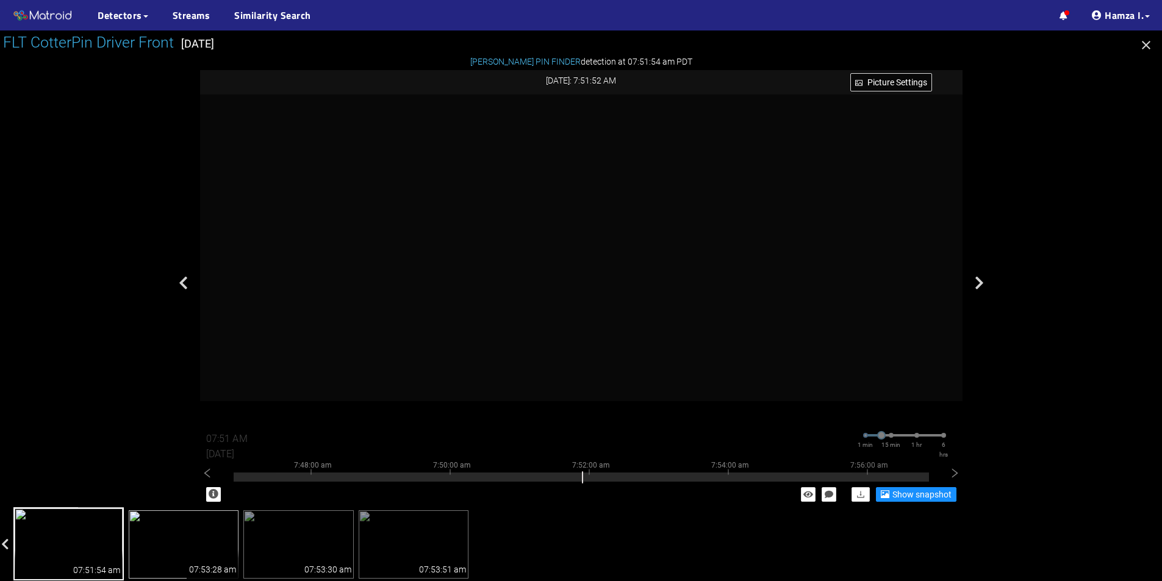
click at [215, 545] on img at bounding box center [184, 544] width 110 height 68
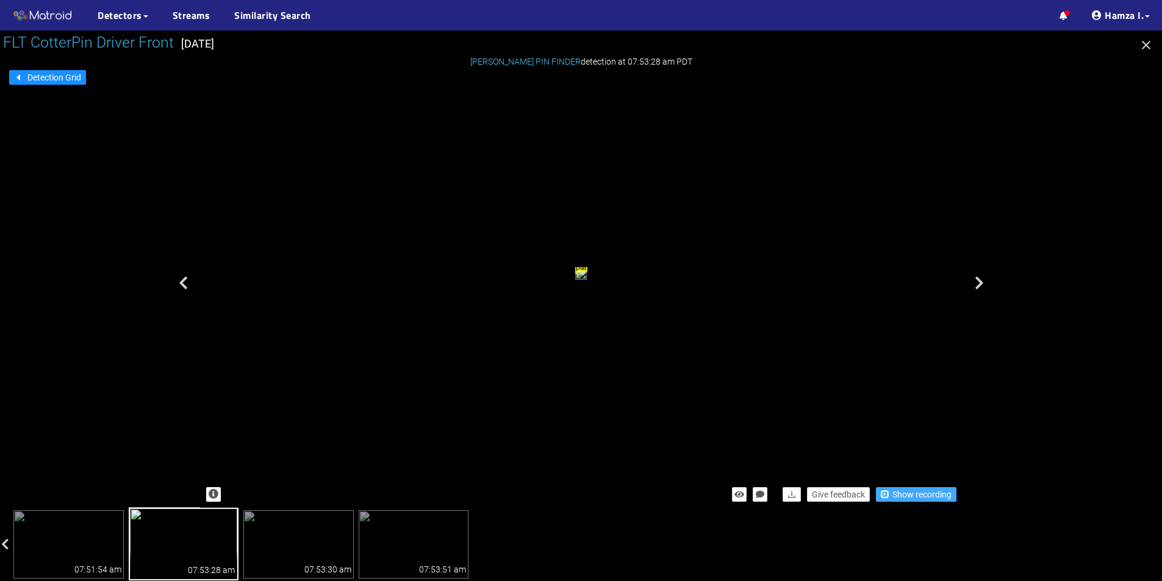
click at [907, 494] on span "Show recording" at bounding box center [921, 494] width 59 height 13
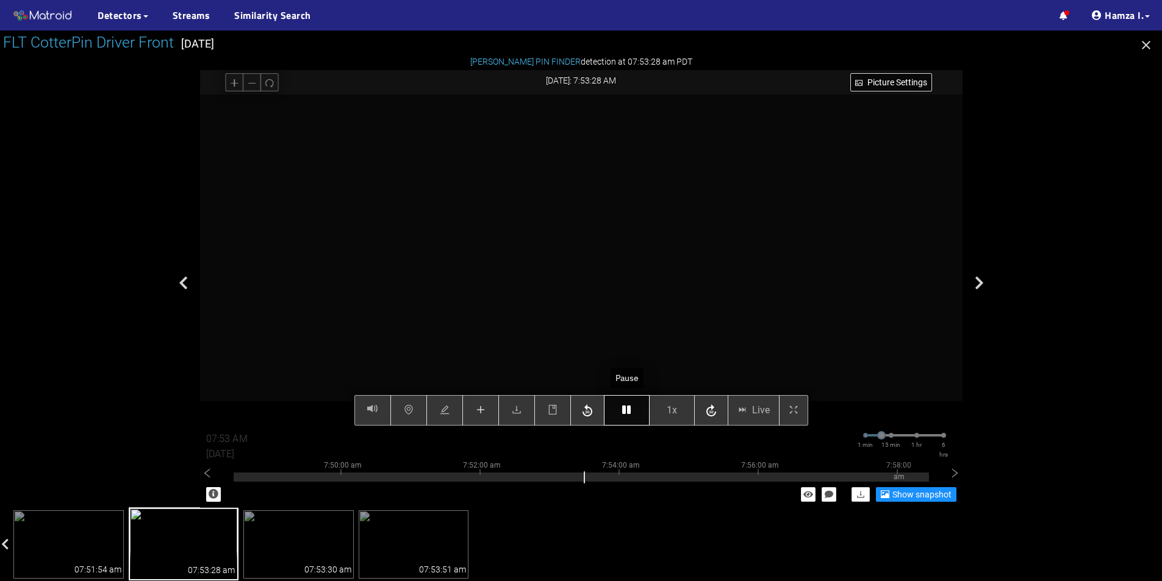
click at [631, 408] on icon "button" at bounding box center [626, 410] width 9 height 10
click at [620, 405] on button "button" at bounding box center [627, 410] width 46 height 30
click at [481, 404] on button "button" at bounding box center [480, 410] width 37 height 30
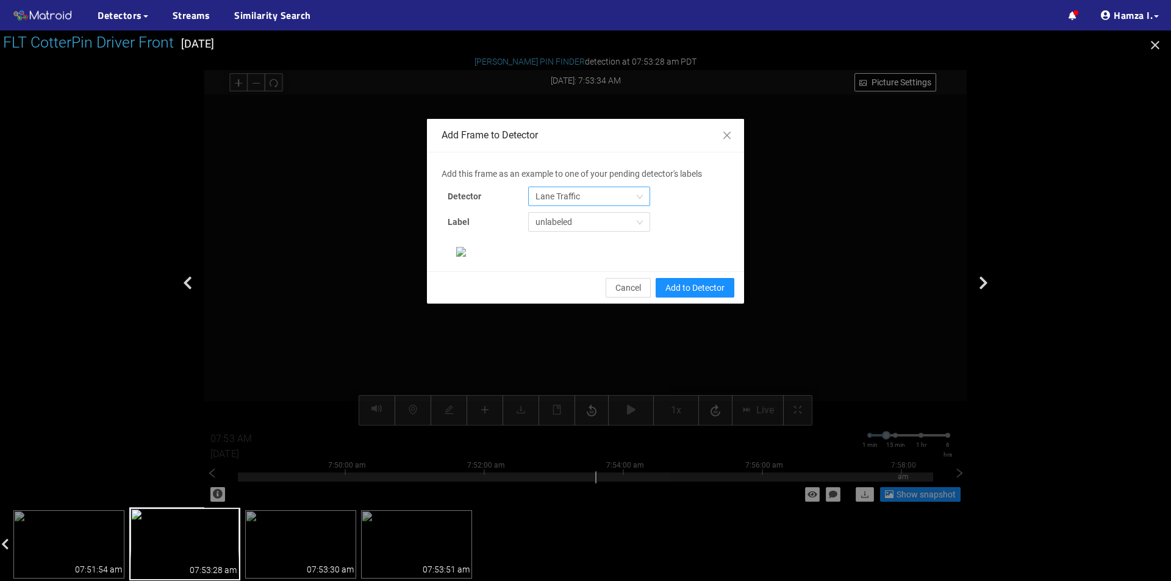
click at [591, 201] on span "Lane Traffic" at bounding box center [588, 196] width 107 height 18
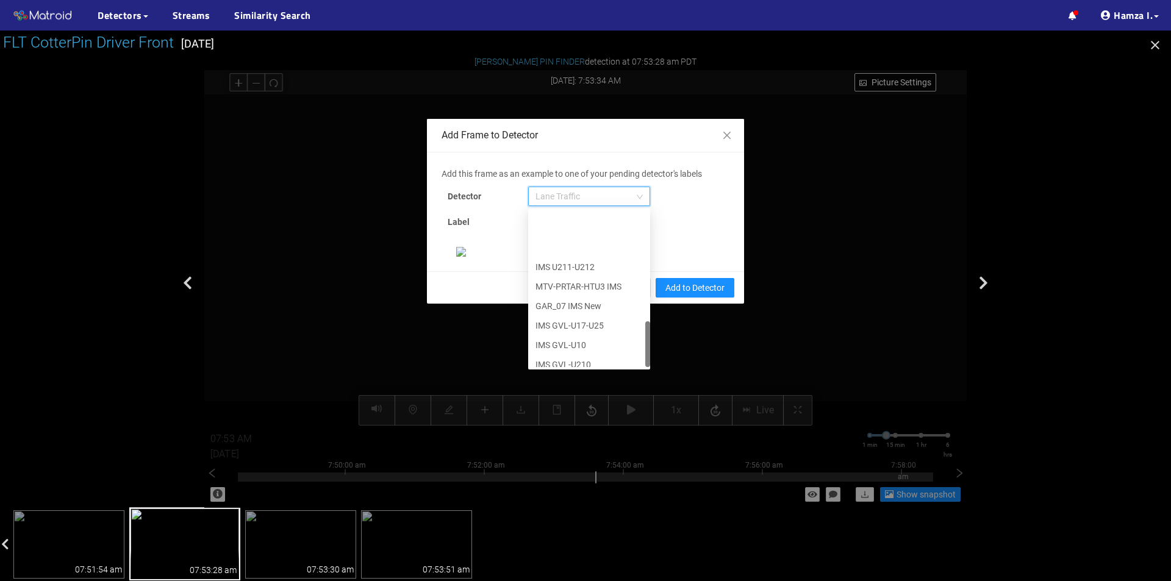
scroll to position [371, 0]
click at [569, 352] on div "[PERSON_NAME] Pin" at bounding box center [588, 357] width 107 height 13
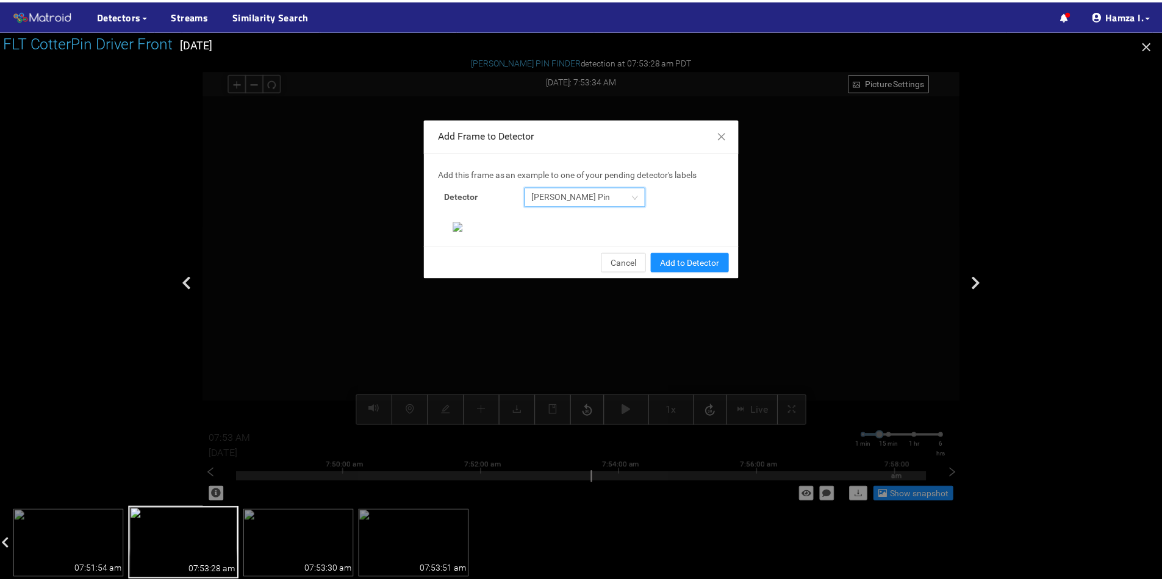
scroll to position [235, 0]
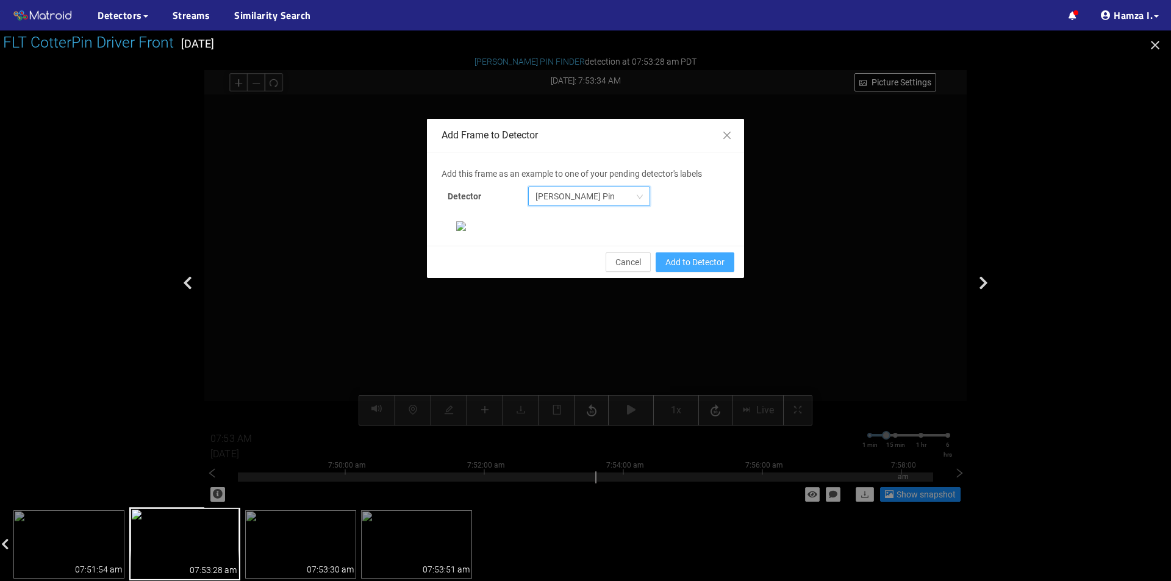
click at [669, 269] on span "Add to Detector" at bounding box center [694, 262] width 59 height 13
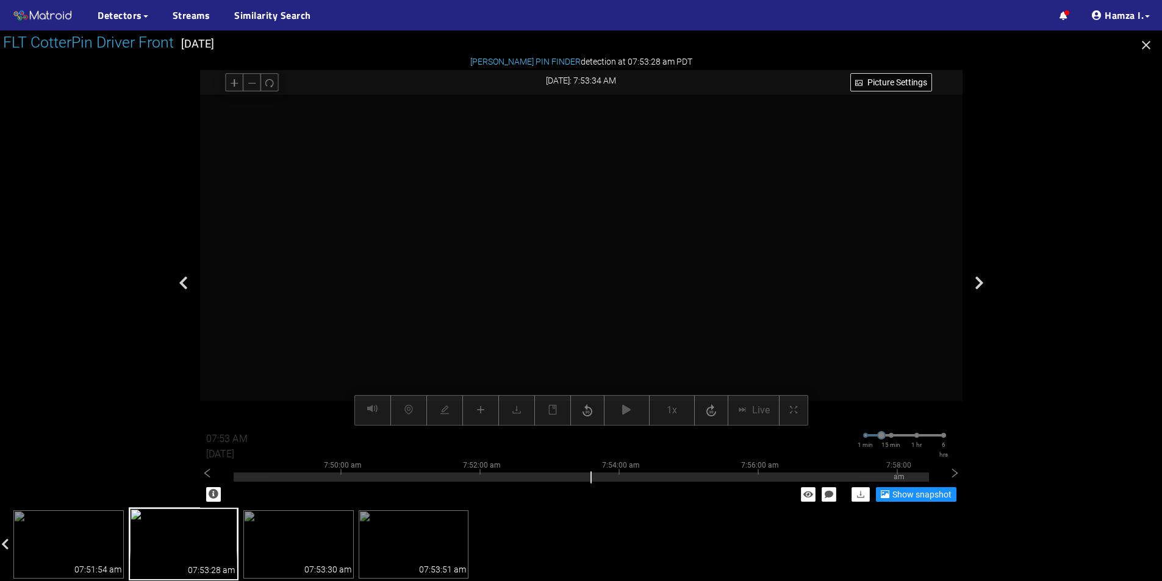
scroll to position [174, 0]
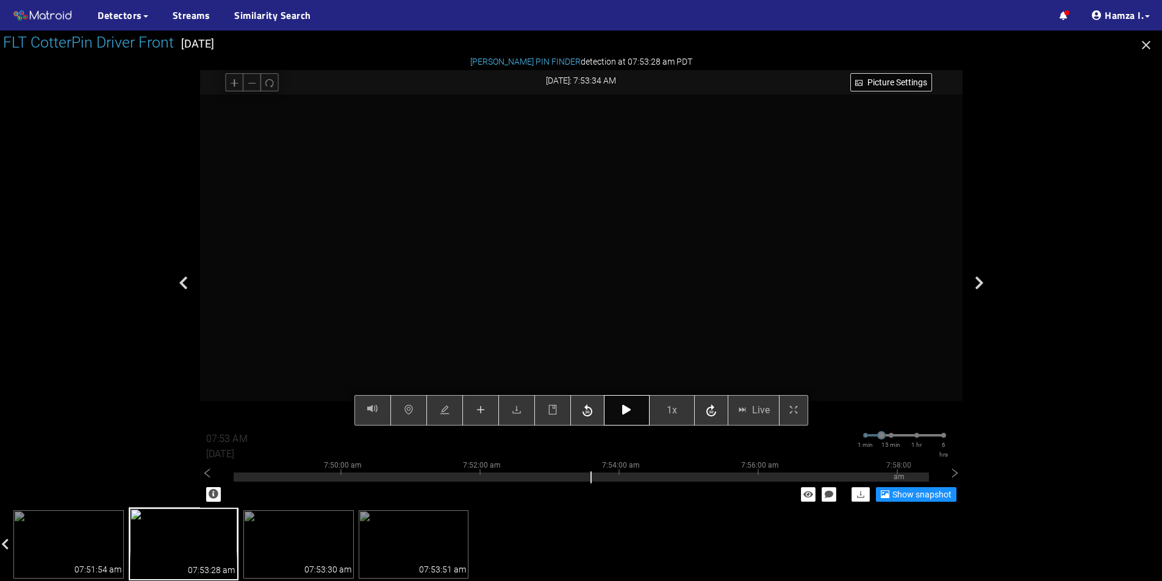
click at [618, 409] on button "button" at bounding box center [627, 410] width 46 height 30
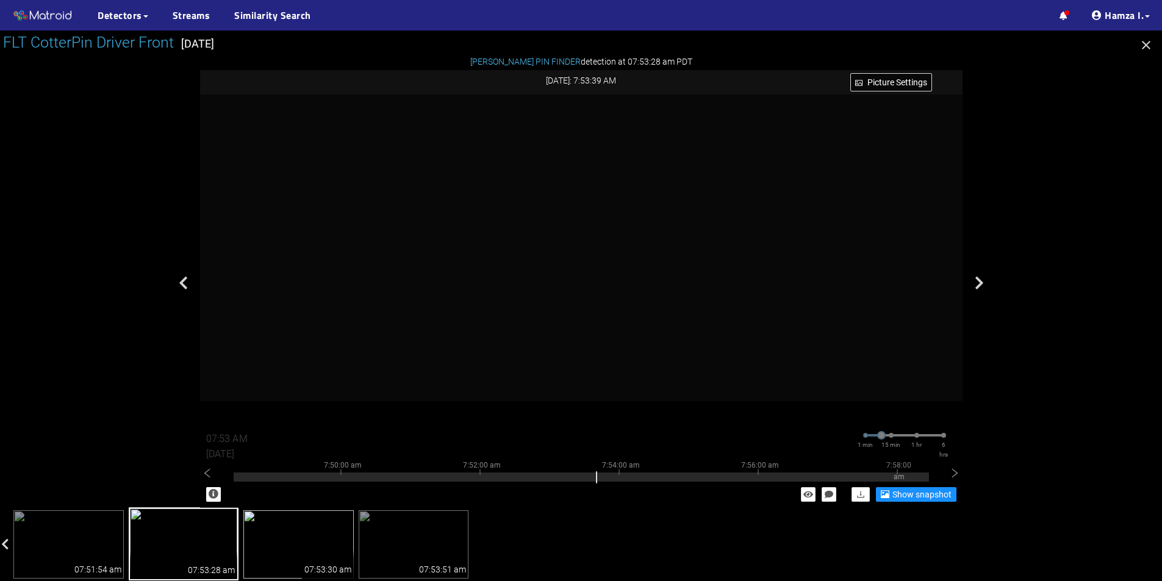
click at [308, 558] on div "07:53:30 am" at bounding box center [328, 564] width 52 height 29
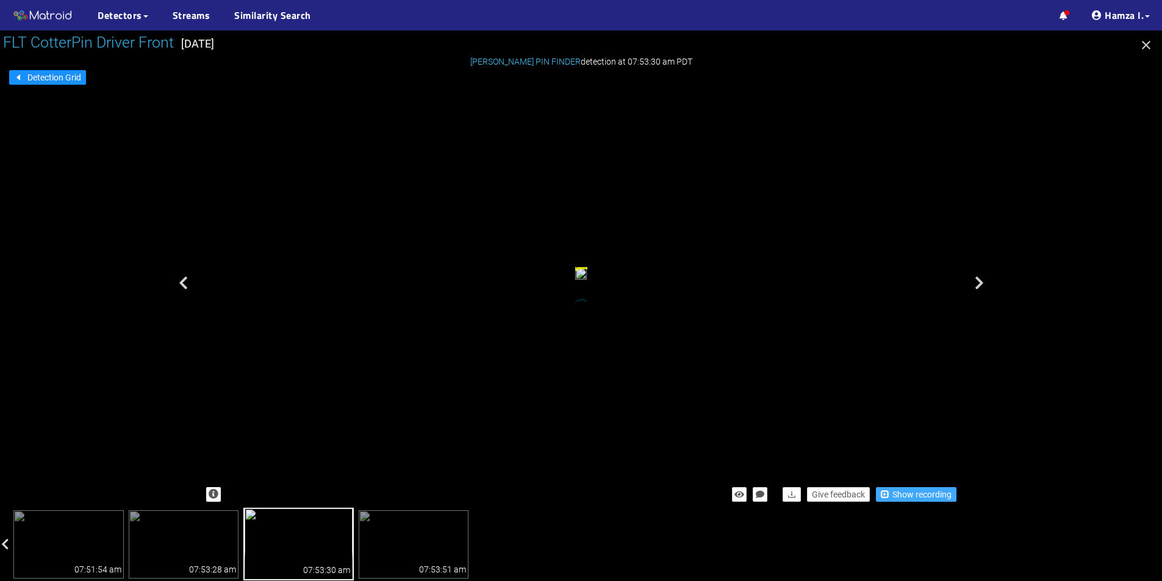
click at [906, 489] on span "Show recording" at bounding box center [921, 494] width 59 height 13
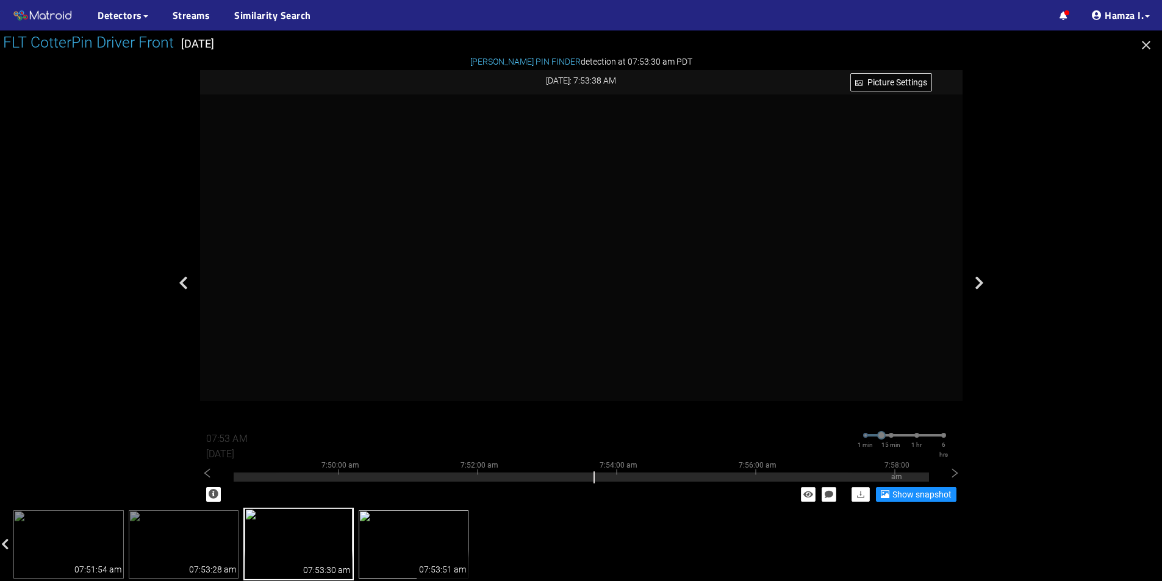
click at [449, 552] on div "07:53:51 am" at bounding box center [443, 564] width 52 height 29
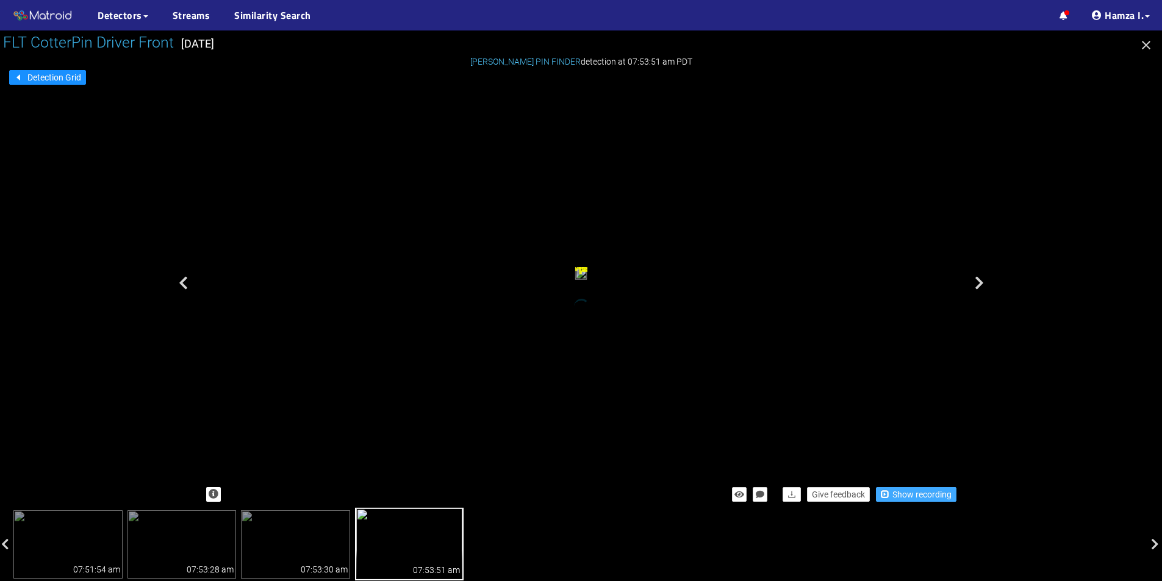
click at [918, 498] on span "Show recording" at bounding box center [921, 494] width 59 height 13
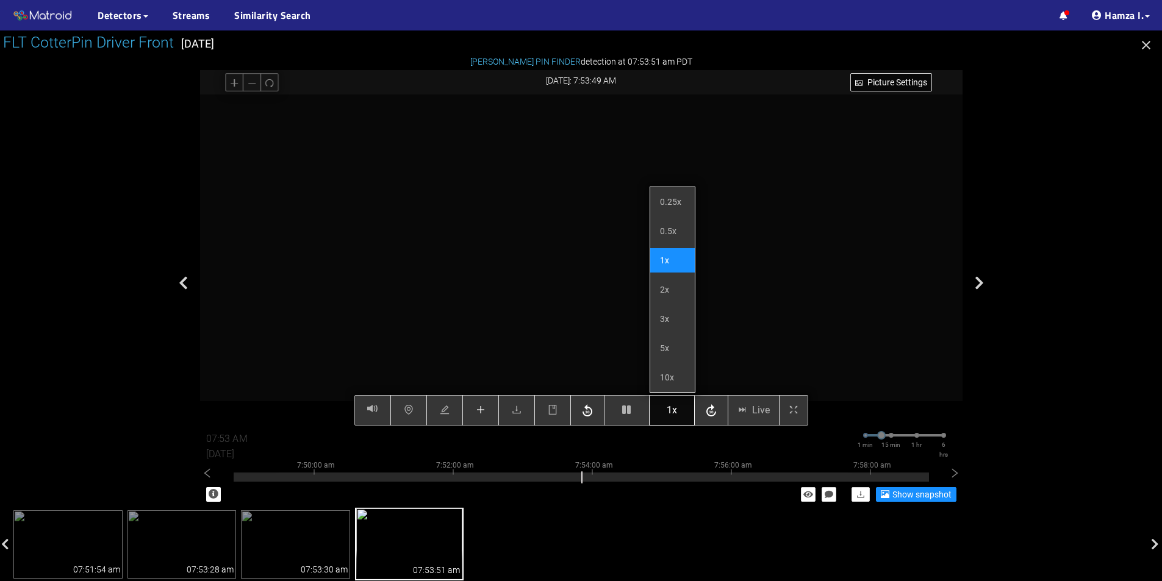
click at [673, 406] on span "1x" at bounding box center [672, 410] width 10 height 15
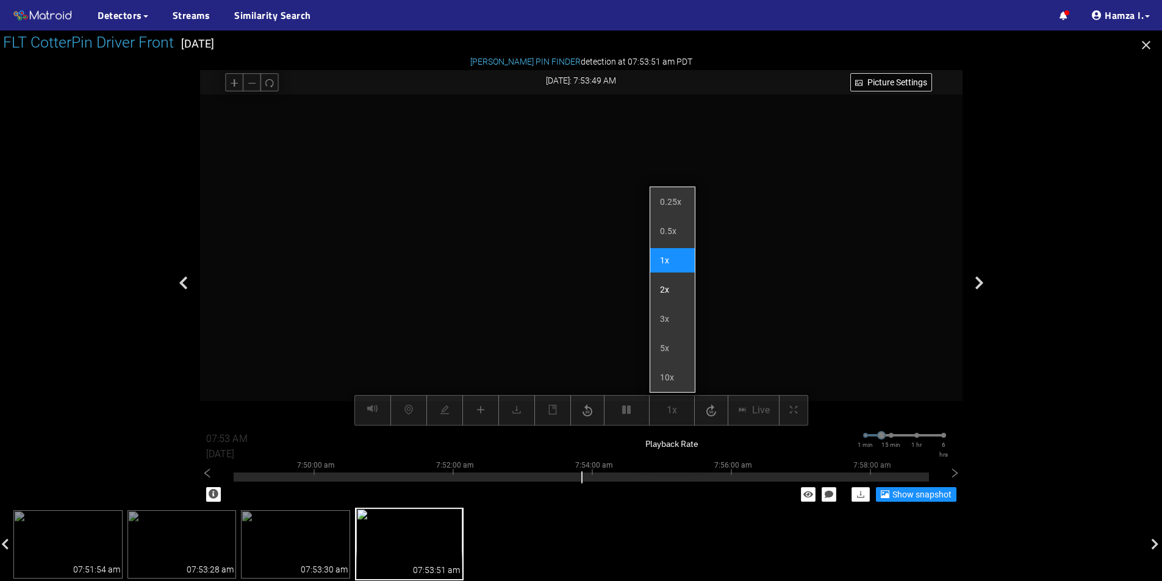
click at [668, 288] on li "2x" at bounding box center [672, 290] width 45 height 24
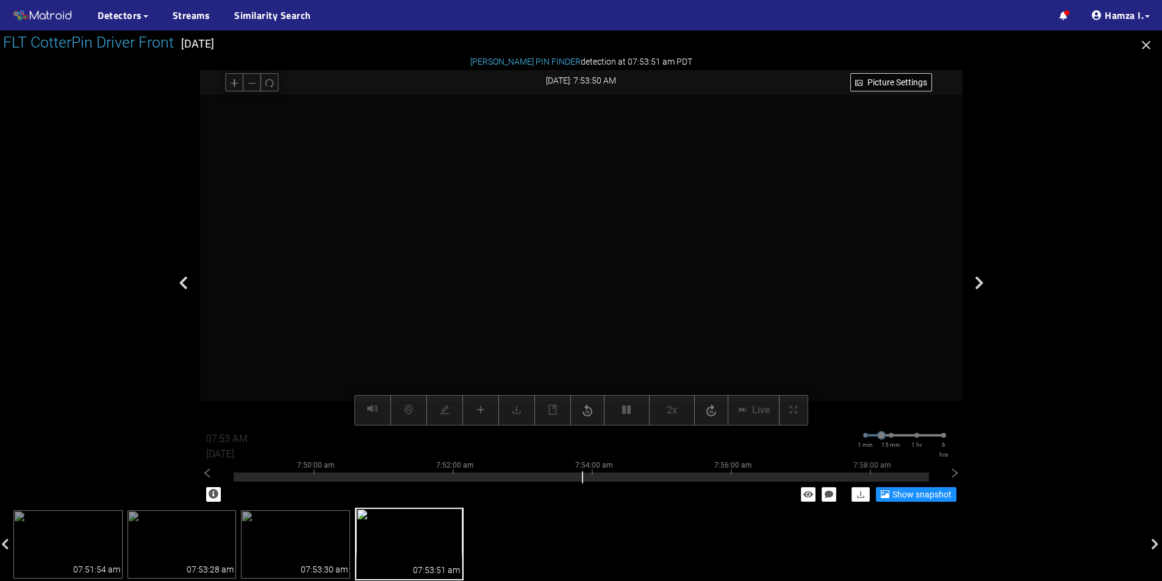
click at [747, 276] on div at bounding box center [581, 260] width 762 height 331
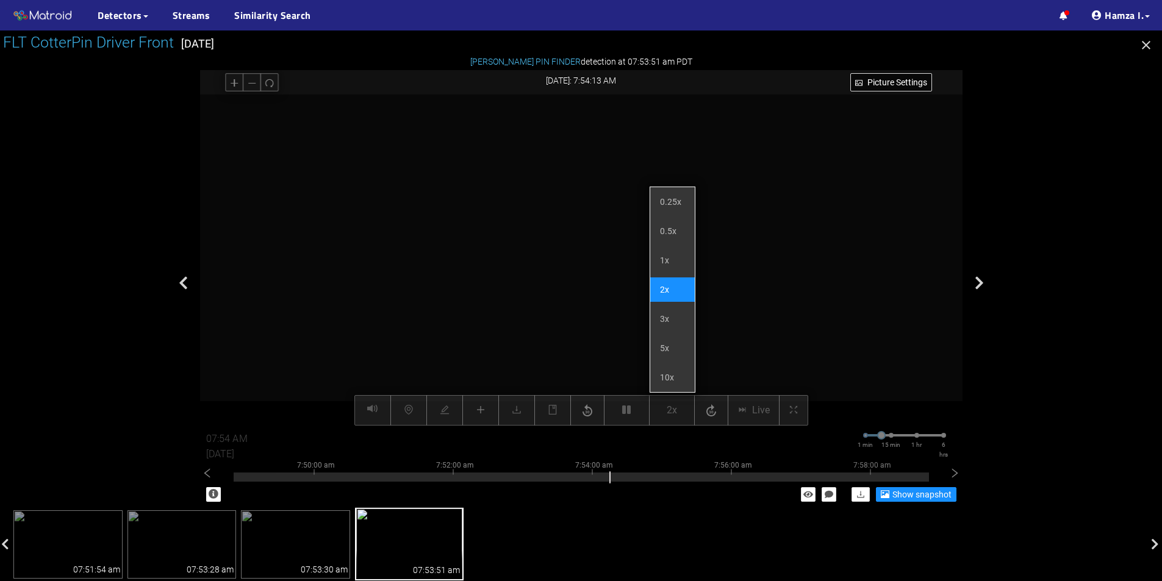
drag, startPoint x: 666, startPoint y: 406, endPoint x: 662, endPoint y: 419, distance: 13.9
click at [666, 409] on div "Picture Settings 2x Live 07:54 AM [DATE] 1 min 15 min 1 hr 6 hrs 7:40:00 am 7:4…" at bounding box center [581, 260] width 762 height 331
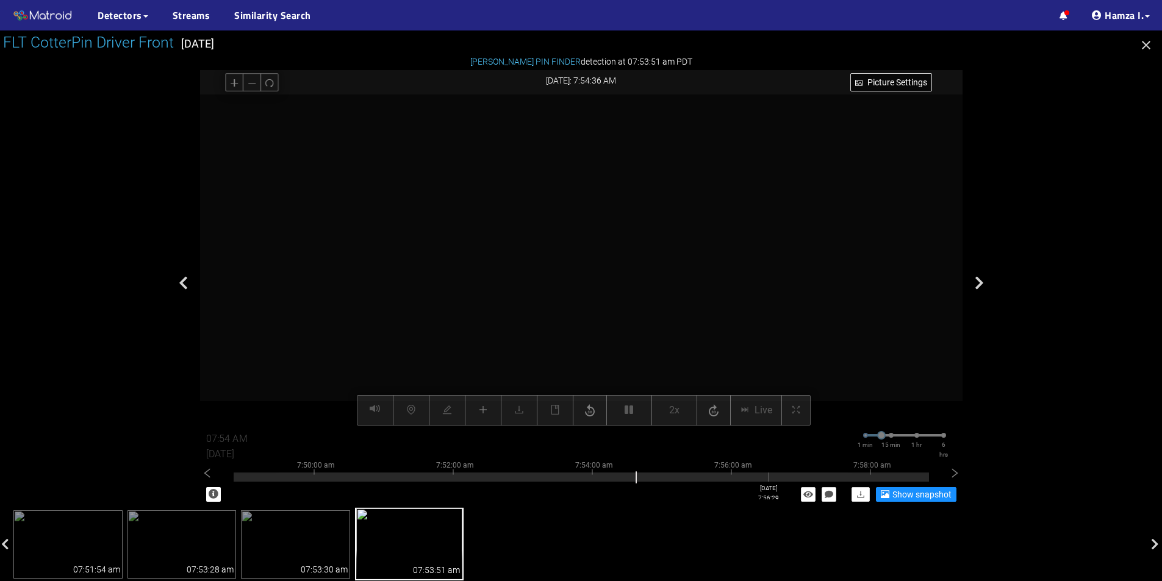
click at [768, 476] on div at bounding box center [581, 477] width 695 height 9
type input "07:56 AM"
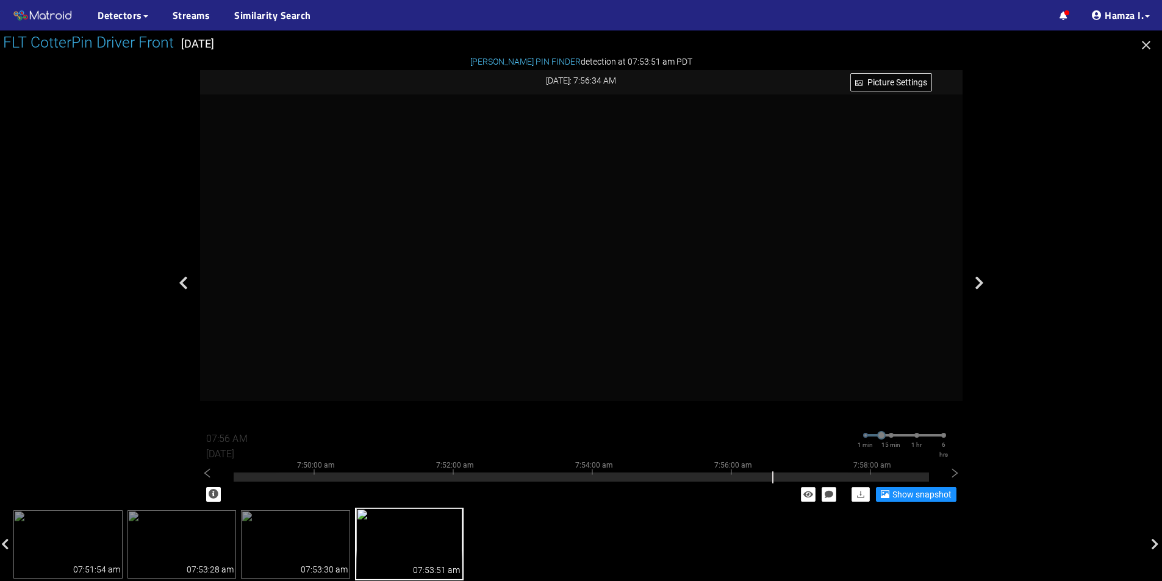
click at [1144, 48] on icon "button" at bounding box center [1146, 45] width 9 height 9
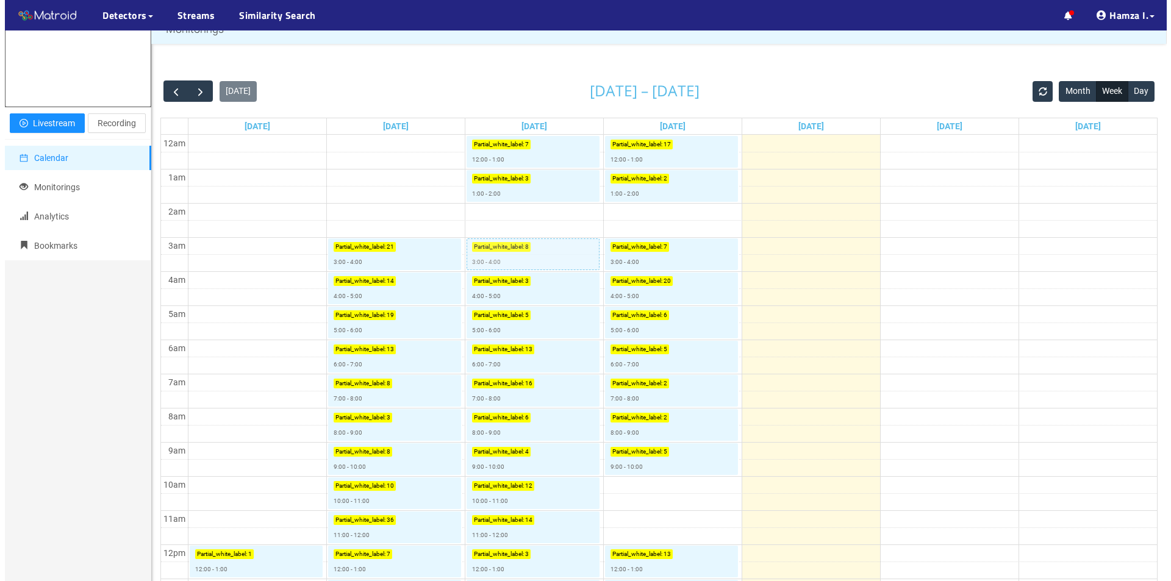
scroll to position [107, 0]
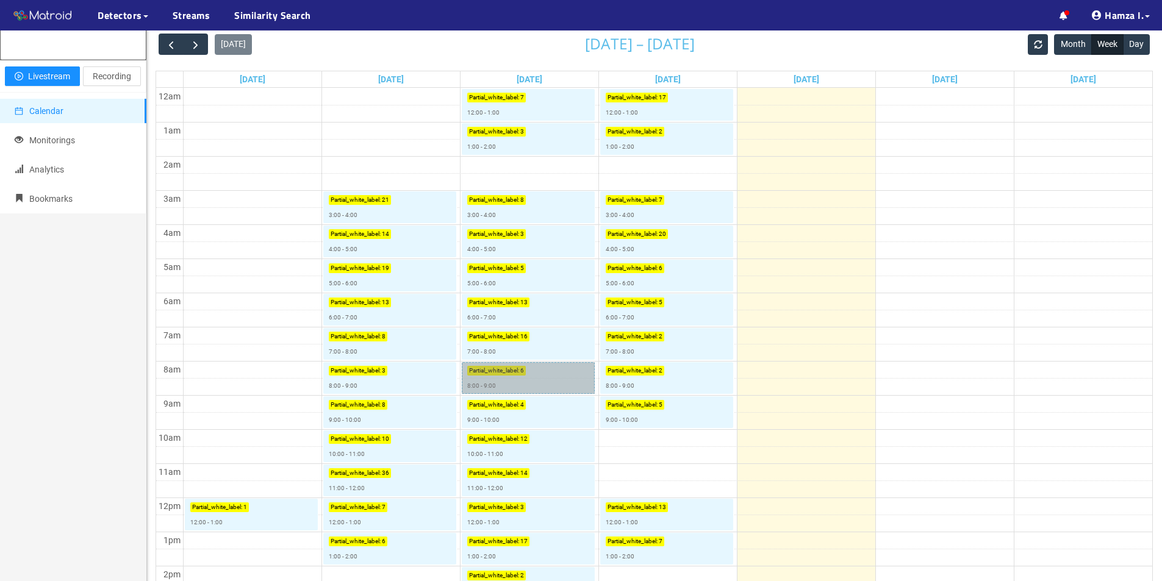
click at [498, 374] on link "Partial_white_label : 6 8:00 - 9:00" at bounding box center [528, 378] width 133 height 32
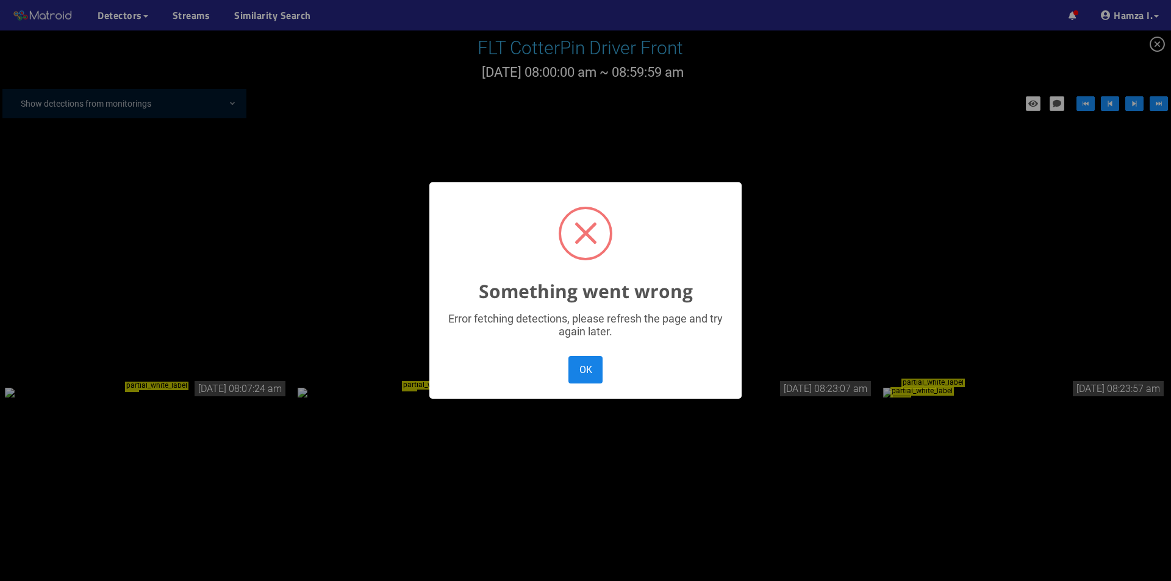
click at [596, 372] on button "OK" at bounding box center [585, 369] width 34 height 27
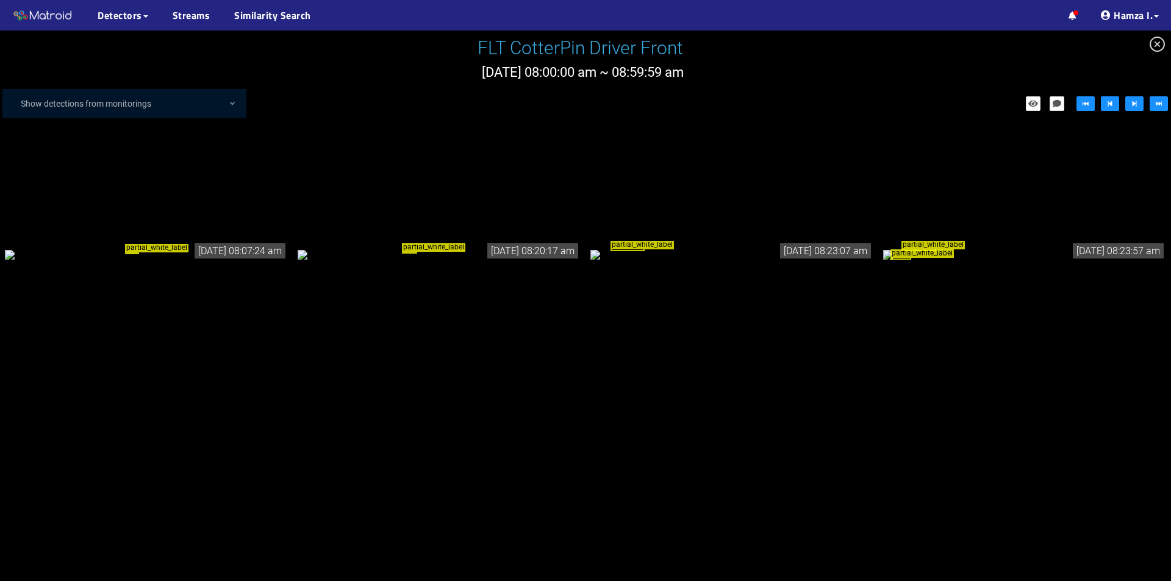
scroll to position [61, 0]
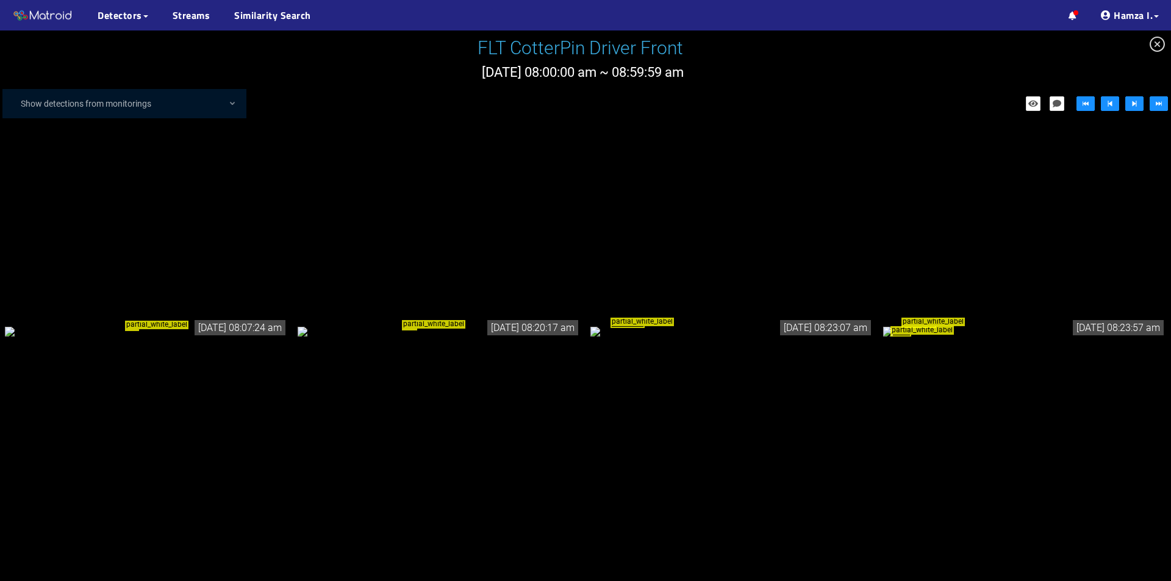
click at [185, 338] on div "partial_white_label" at bounding box center [146, 330] width 283 height 13
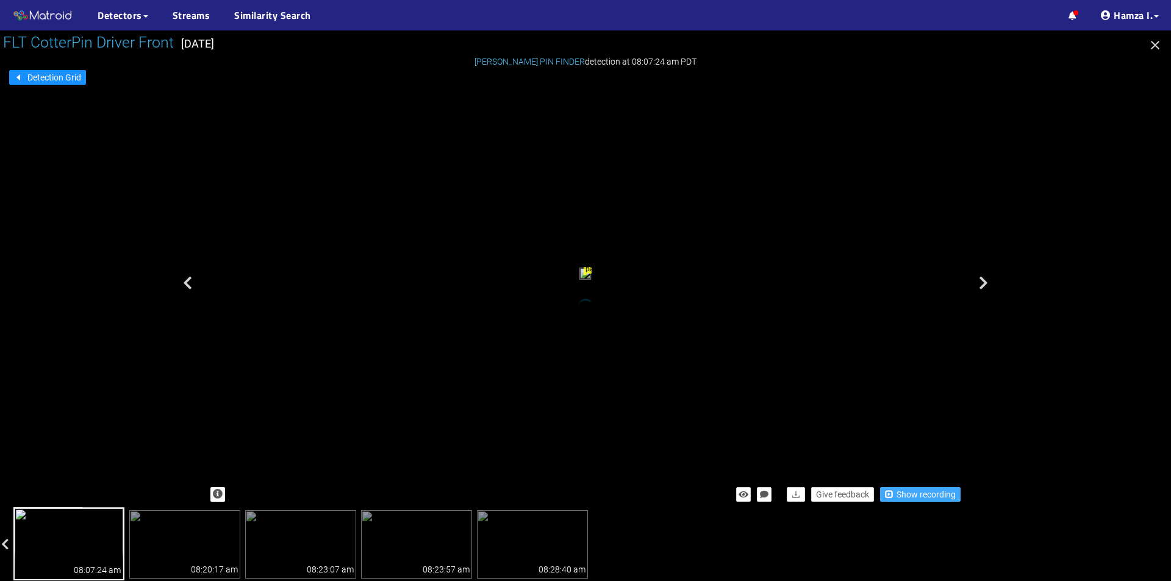
click at [936, 495] on span "Show recording" at bounding box center [926, 494] width 59 height 13
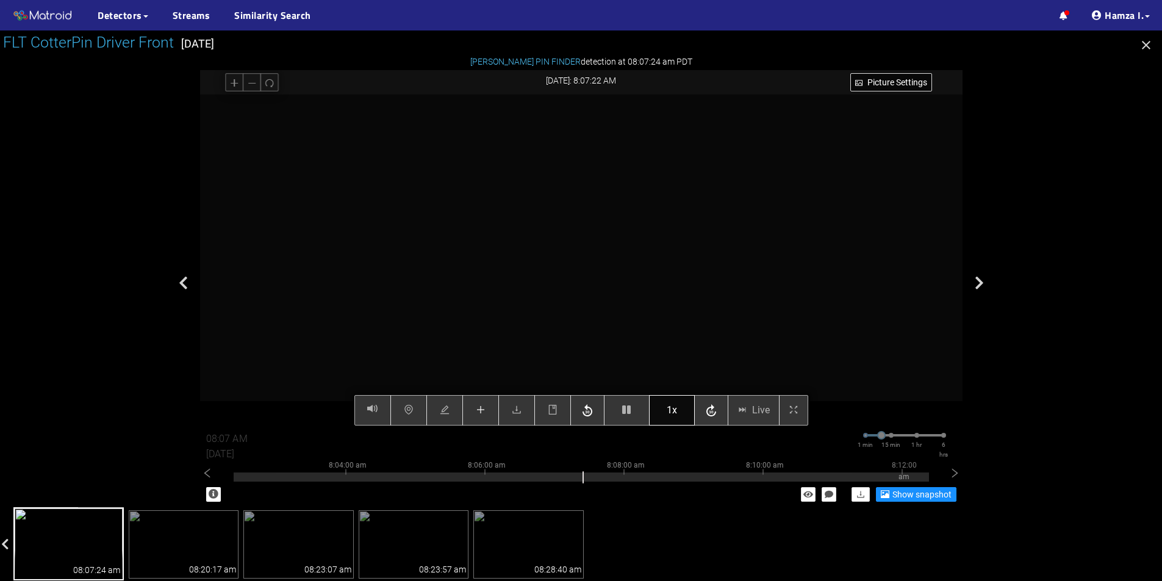
click at [658, 410] on button "1x" at bounding box center [672, 410] width 46 height 30
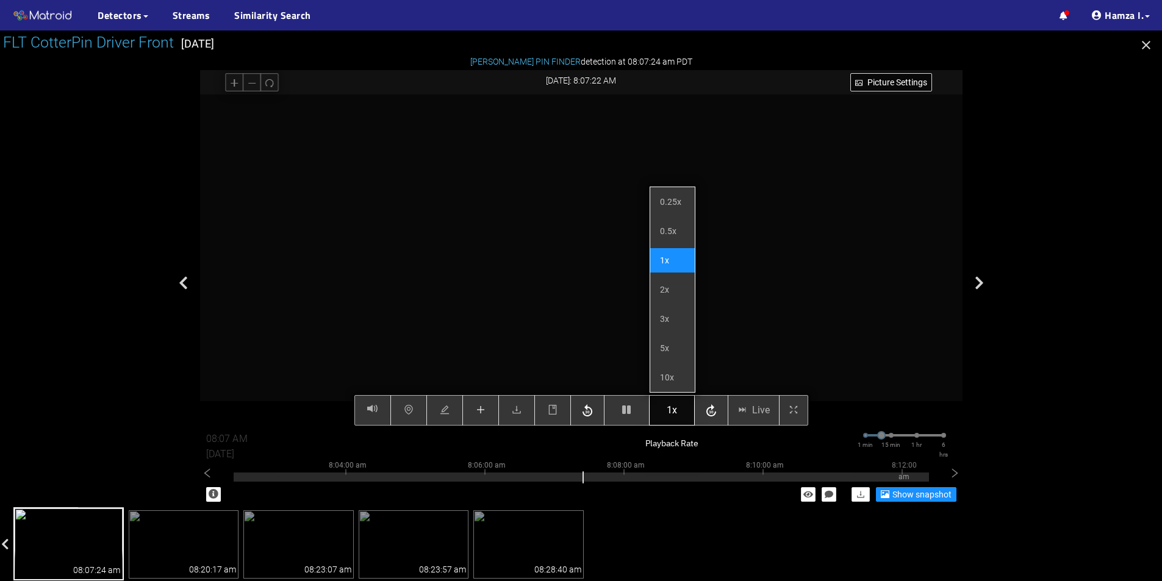
click at [668, 409] on span "1x" at bounding box center [672, 410] width 10 height 15
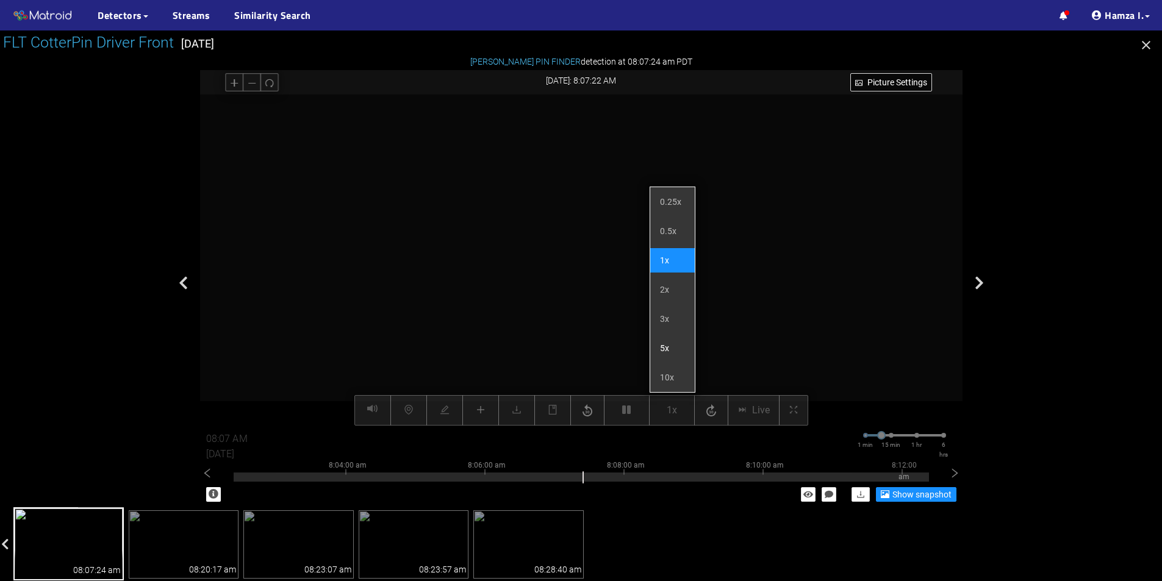
click at [671, 347] on li "5x" at bounding box center [672, 348] width 45 height 24
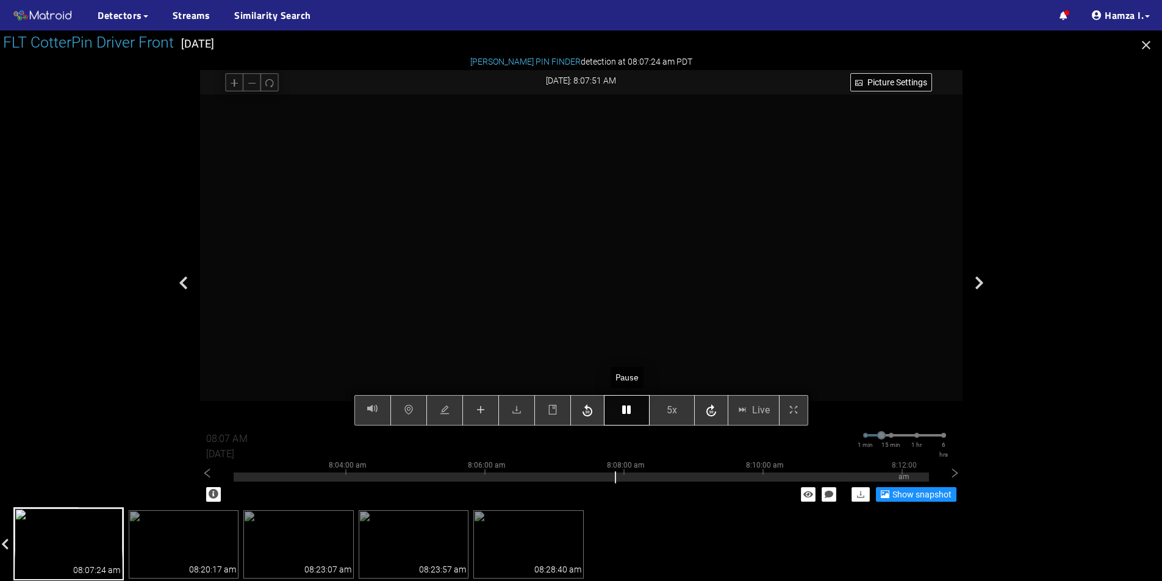
click at [634, 409] on button "button" at bounding box center [627, 410] width 46 height 30
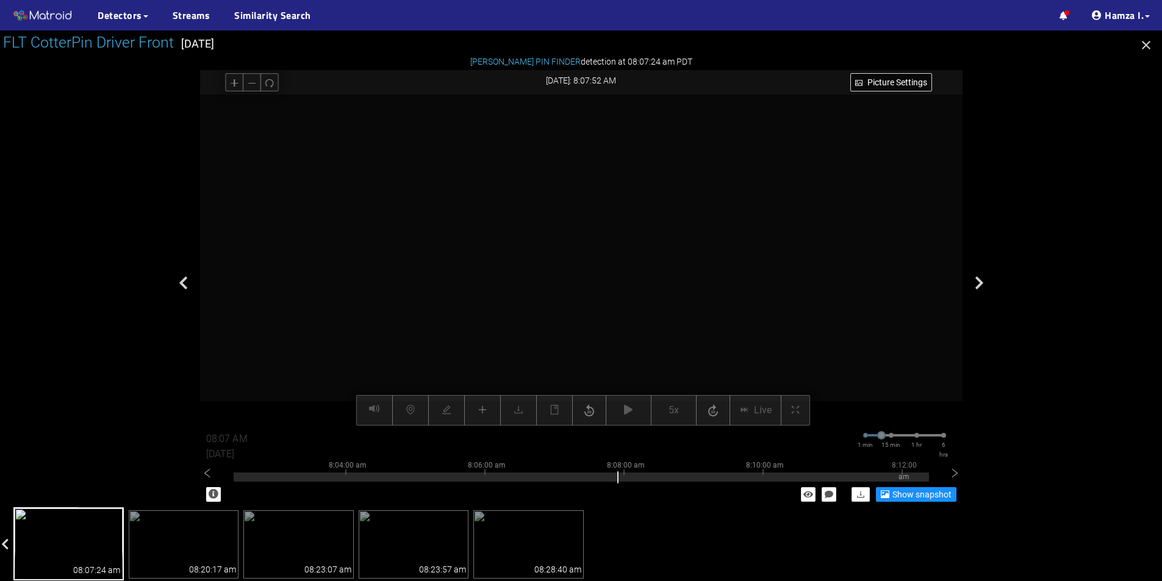
click at [630, 406] on div "Picture Settings 5x Live 08:07 AM [DATE] 1 min 15 min 1 hr 6 hrs 7:54:00 am 7:5…" at bounding box center [581, 260] width 762 height 331
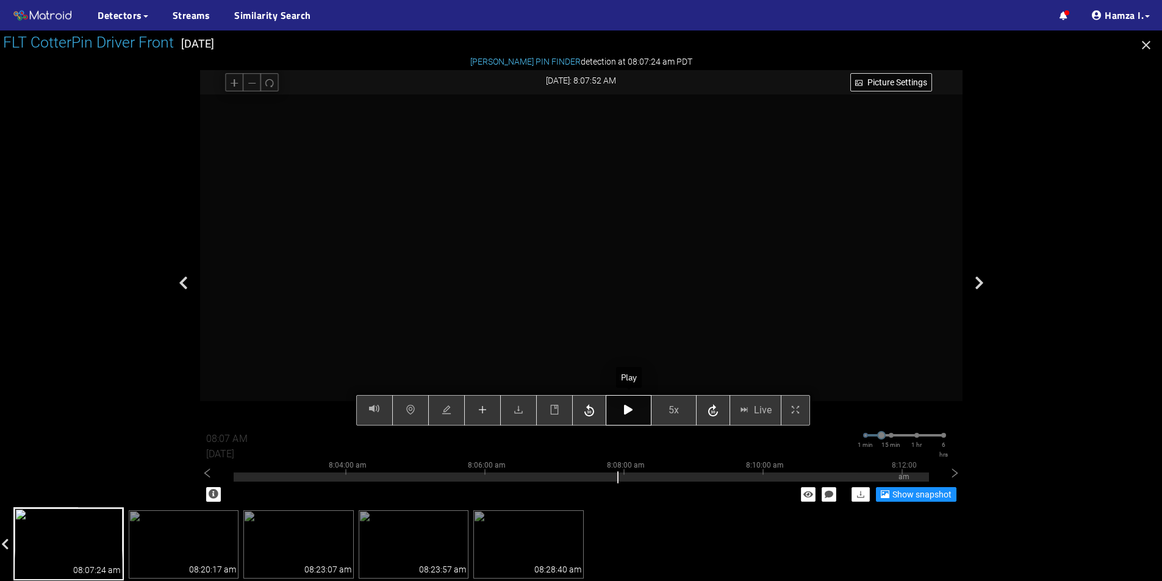
click at [627, 412] on icon "button" at bounding box center [628, 410] width 9 height 10
click at [628, 410] on icon "button" at bounding box center [628, 410] width 9 height 10
click at [482, 410] on icon "plus" at bounding box center [482, 410] width 8 height 1
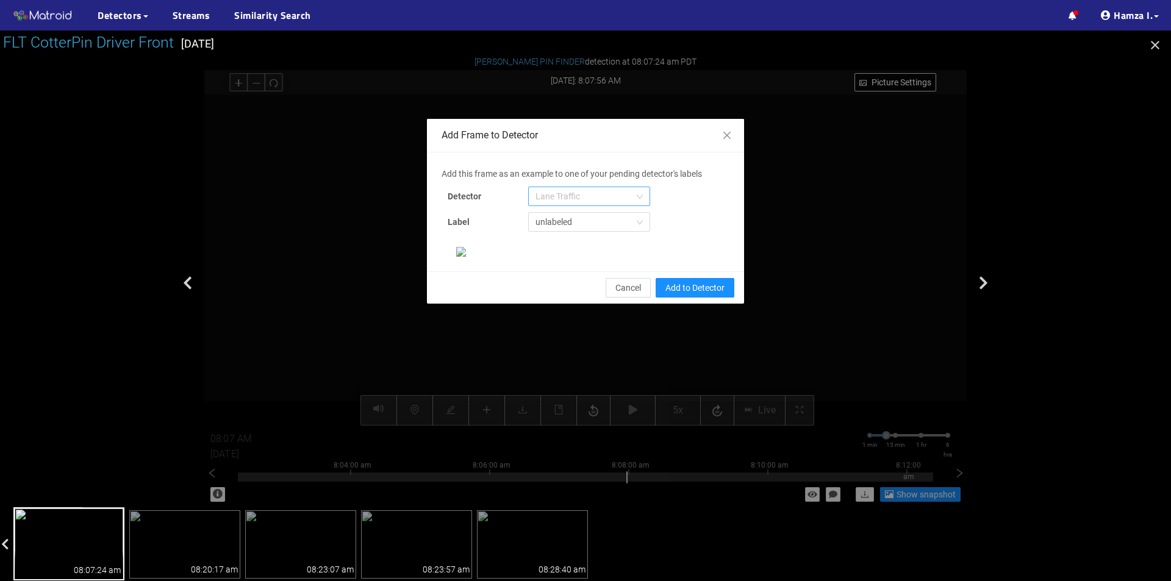
click at [586, 197] on span "Lane Traffic" at bounding box center [588, 196] width 107 height 18
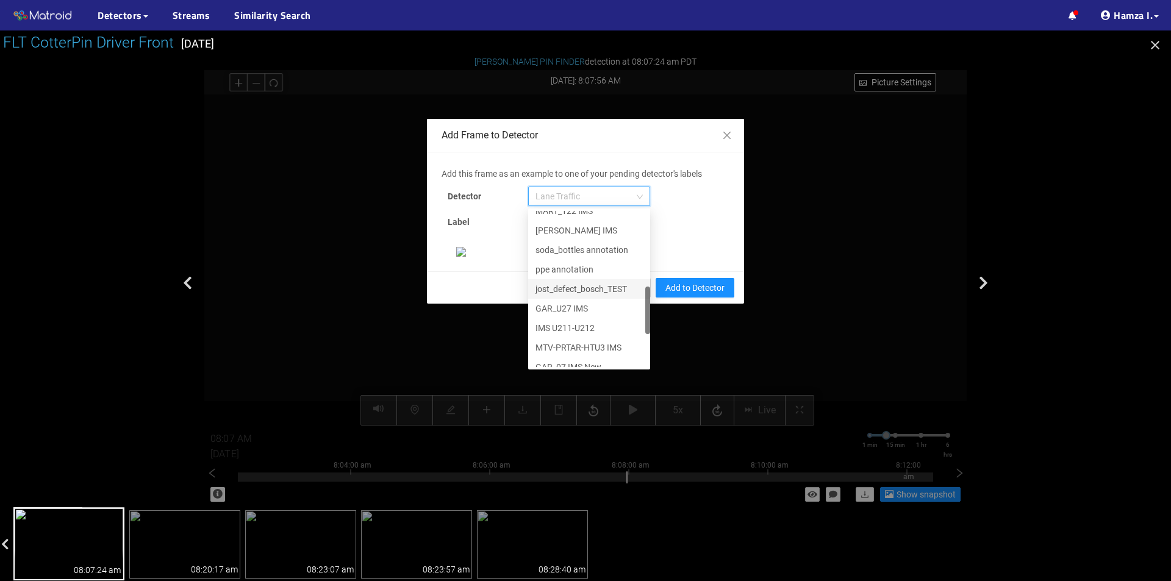
scroll to position [371, 0]
click at [564, 356] on div "[PERSON_NAME] Pin" at bounding box center [588, 357] width 107 height 13
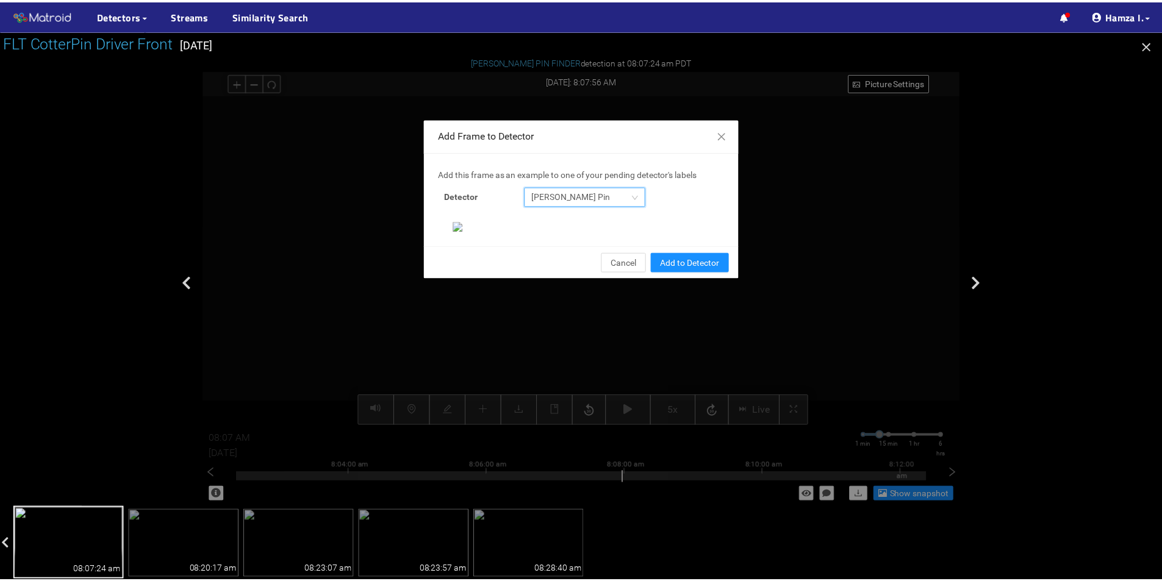
scroll to position [235, 0]
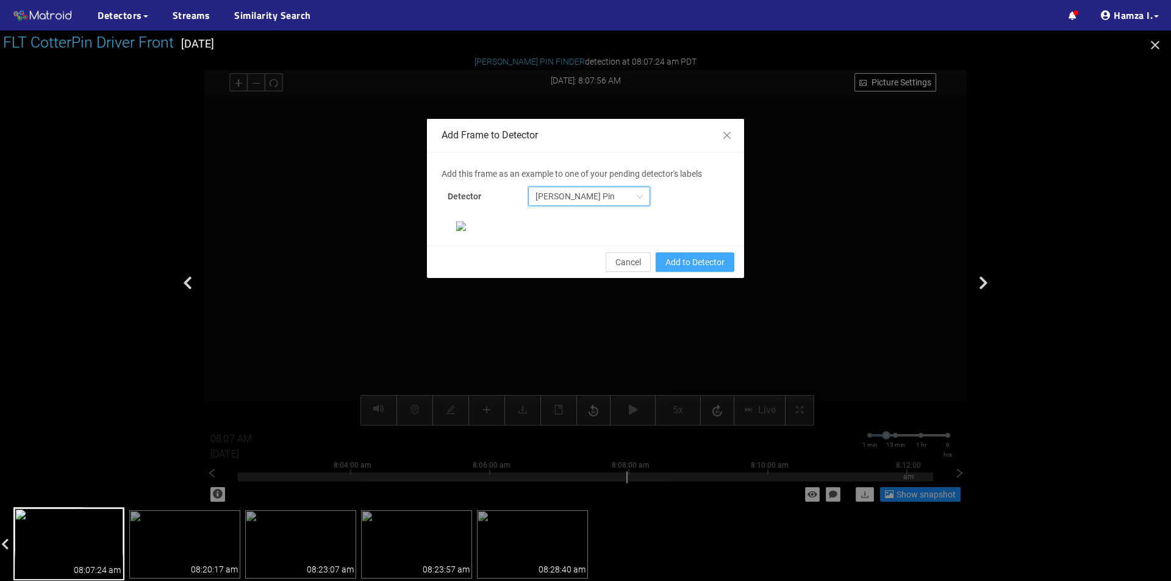
click at [685, 269] on span "Add to Detector" at bounding box center [694, 262] width 59 height 13
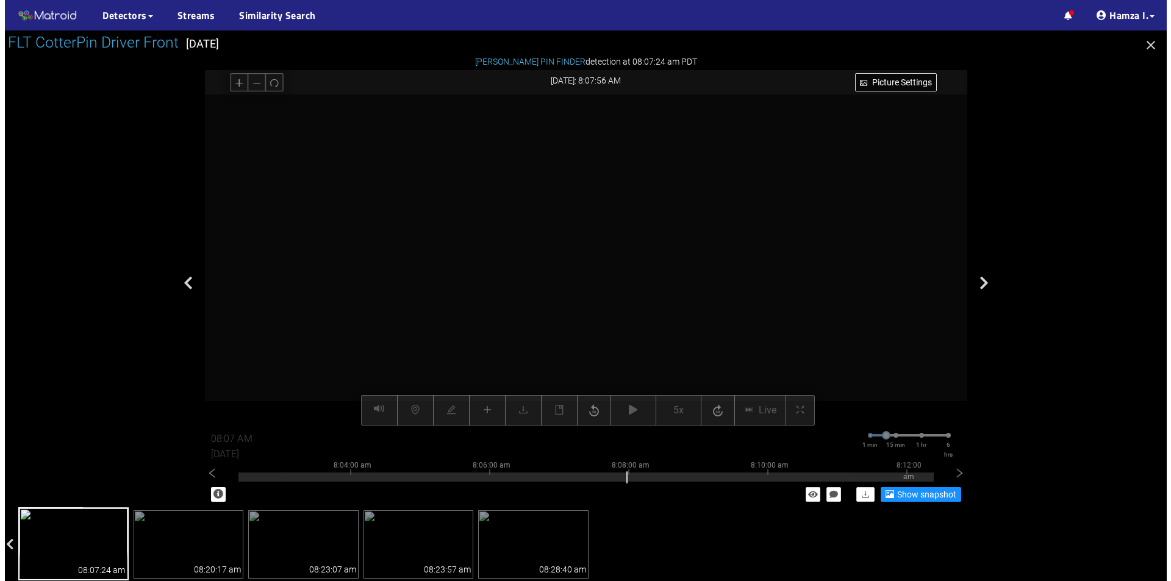
scroll to position [174, 0]
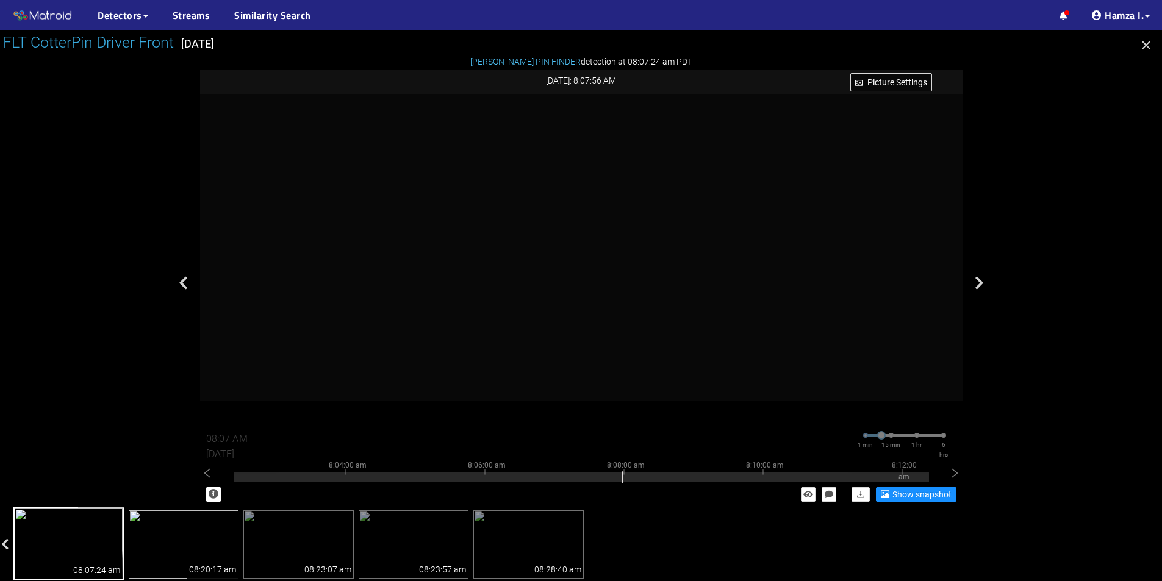
click at [193, 549] on img at bounding box center [184, 544] width 110 height 68
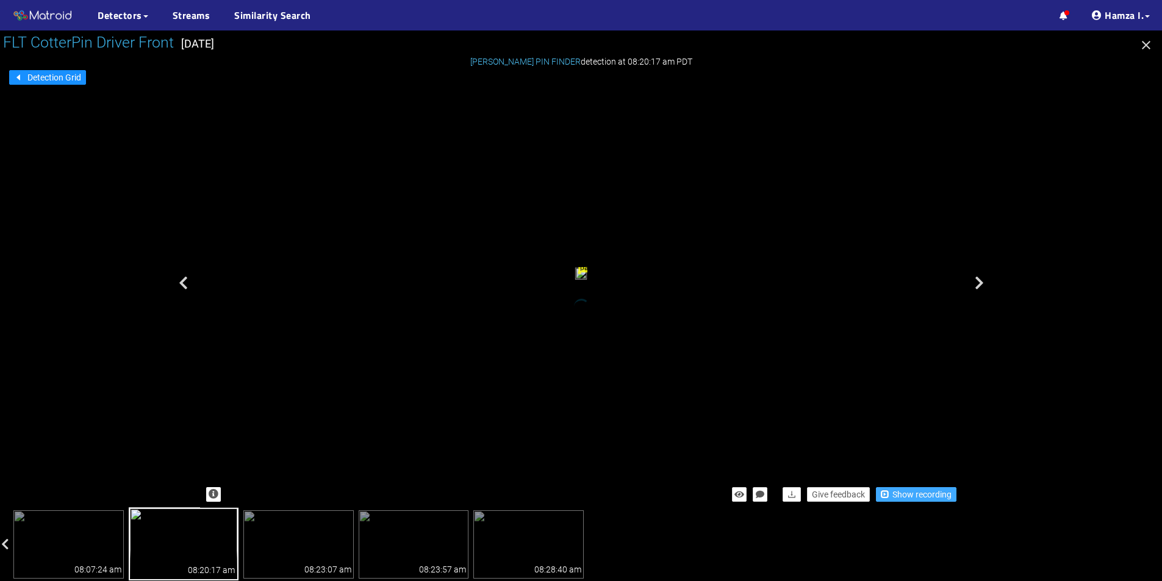
click at [921, 493] on span "Show recording" at bounding box center [921, 494] width 59 height 13
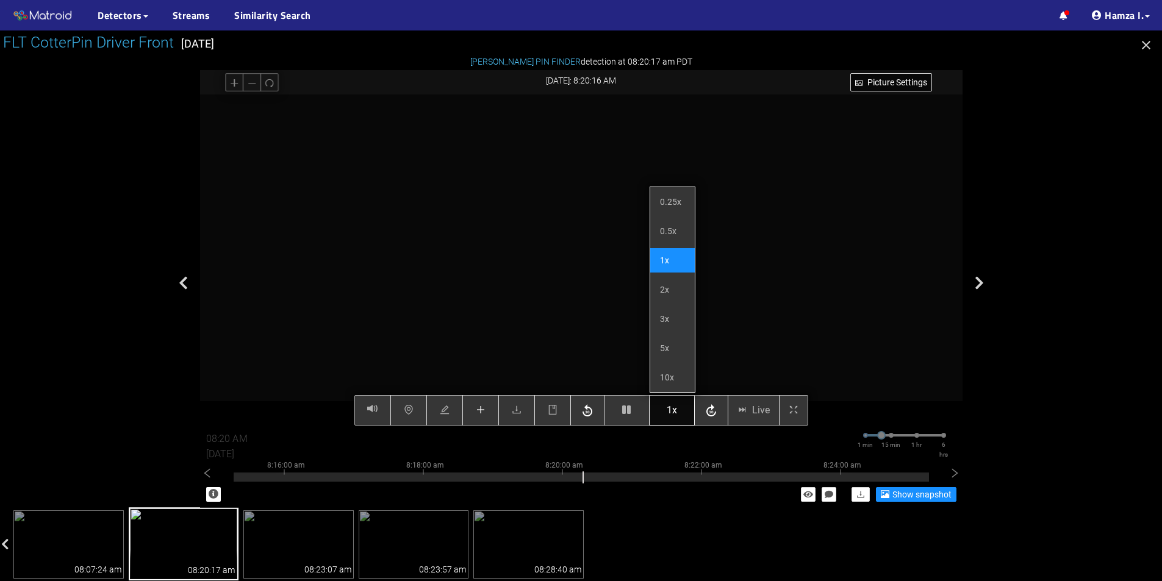
click at [674, 409] on span "1x" at bounding box center [672, 410] width 10 height 15
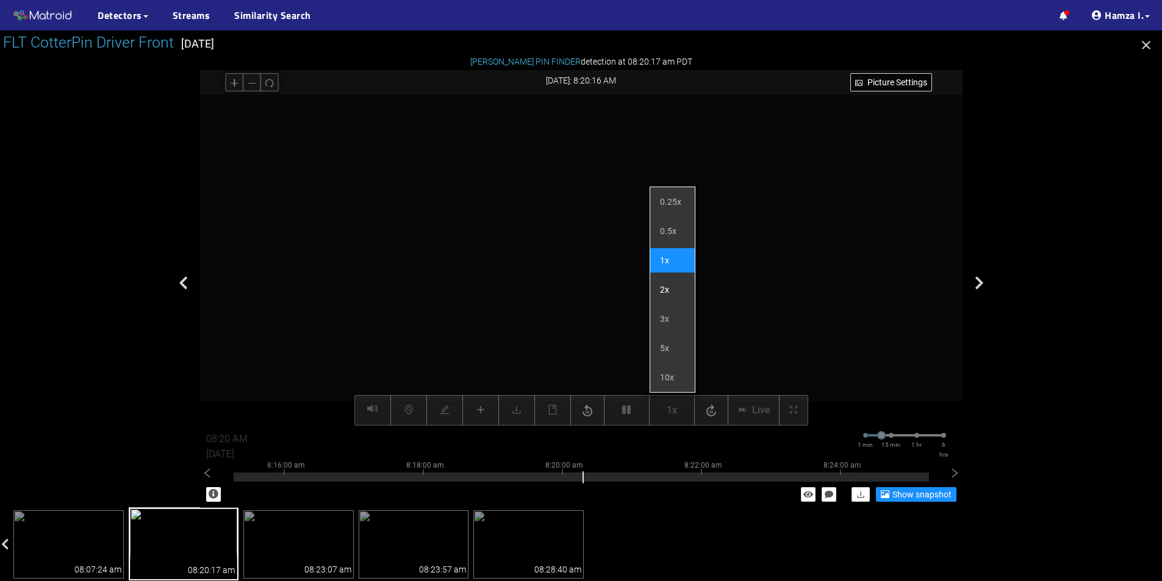
click at [668, 292] on li "2x" at bounding box center [672, 290] width 45 height 24
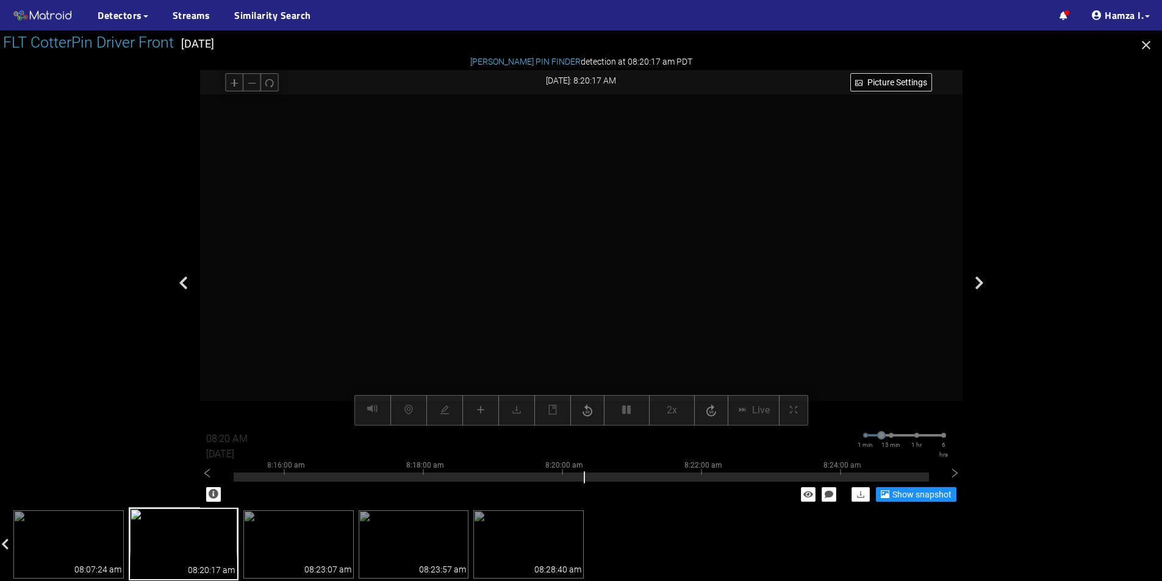
click at [741, 285] on div at bounding box center [581, 260] width 762 height 331
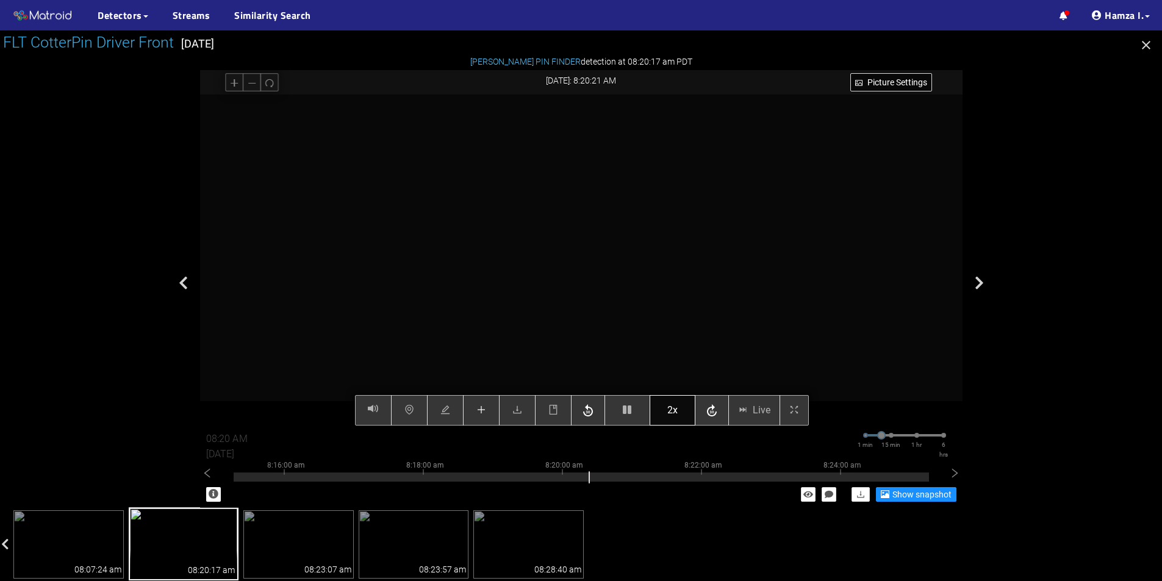
click at [664, 412] on div "Picture Settings 2x Live 08:20 AM [DATE] 1 min 15 min 1 hr 6 hrs 8:06:00 am 8:0…" at bounding box center [581, 260] width 762 height 331
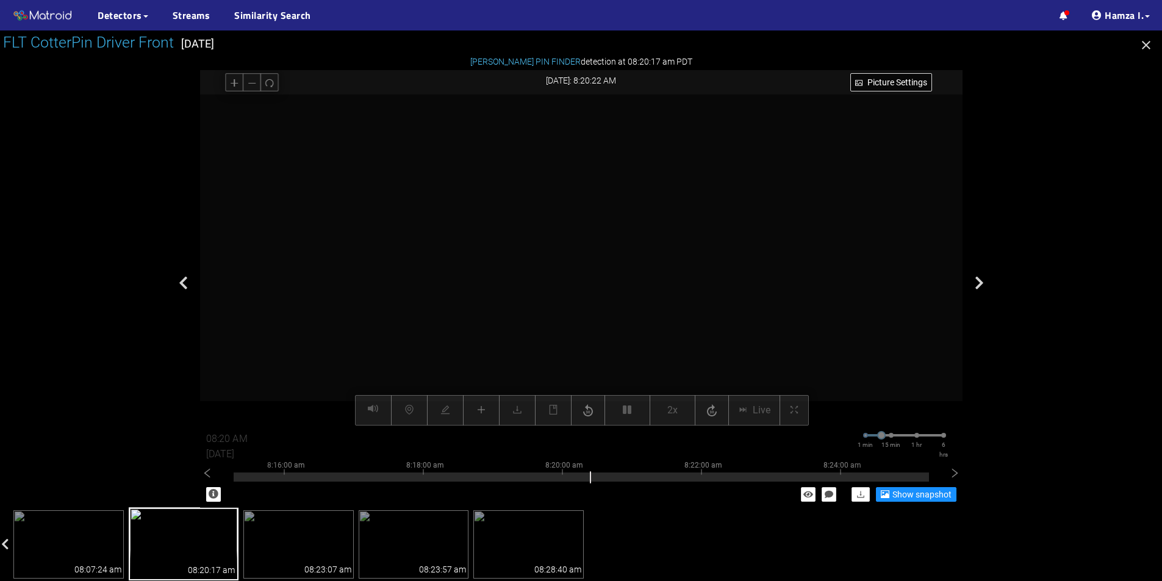
click at [676, 404] on div "Picture Settings 2x Live 08:20 AM [DATE] 1 min 15 min 1 hr 6 hrs 8:06:00 am 8:0…" at bounding box center [581, 260] width 762 height 331
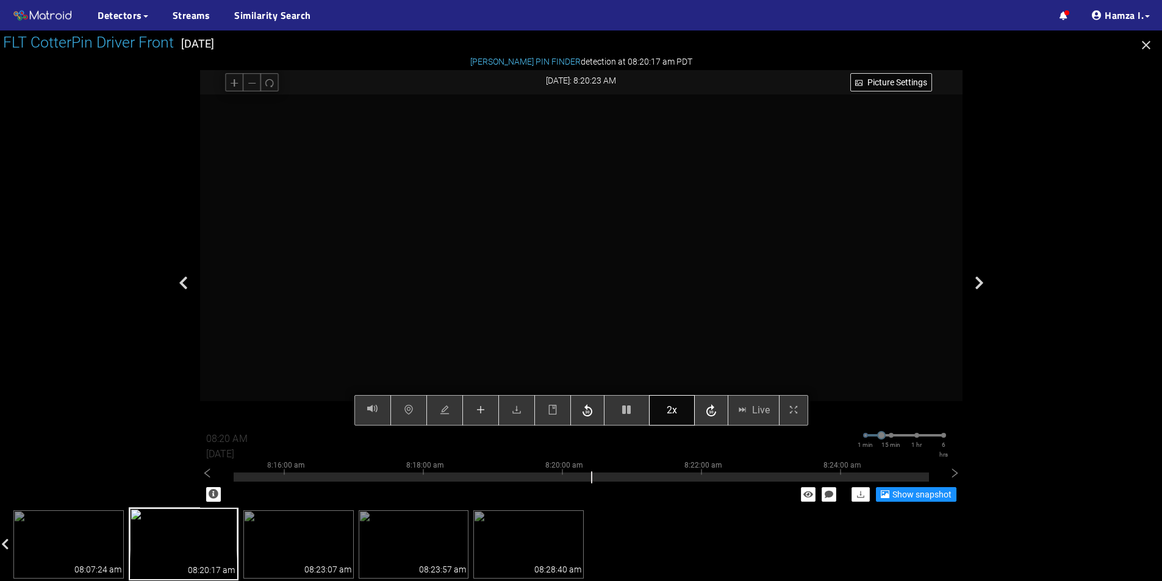
click at [668, 406] on div "Picture Settings 2x Live 08:20 AM [DATE] 1 min 15 min 1 hr 6 hrs 8:06:00 am 8:0…" at bounding box center [581, 260] width 762 height 331
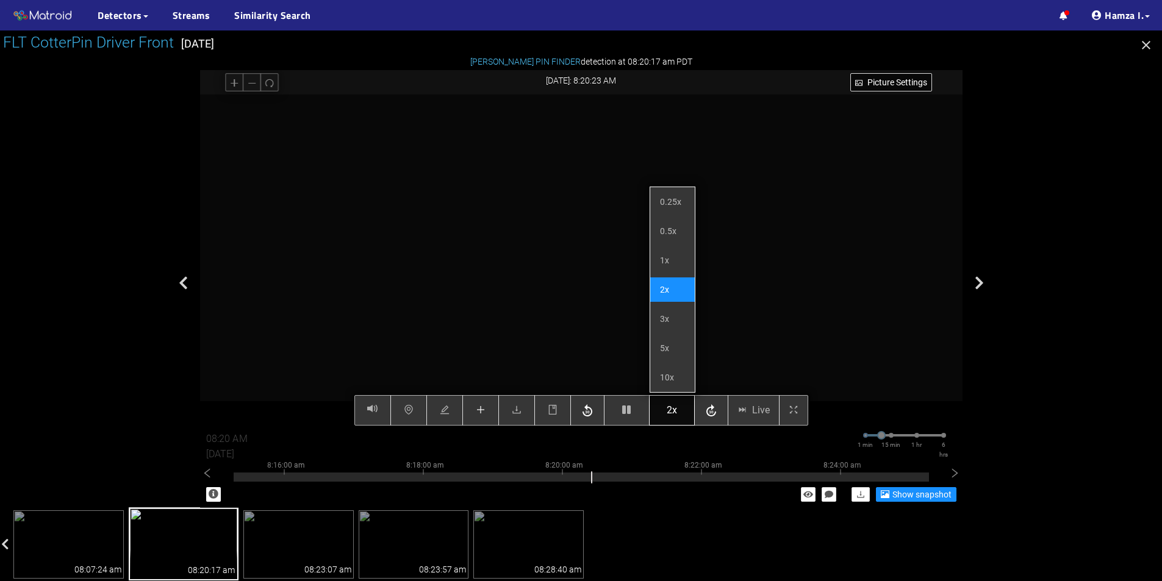
click at [674, 416] on div "Picture Settings 2x Live 08:20 AM [DATE] 1 min 15 min 1 hr 6 hrs 8:06:00 am 8:0…" at bounding box center [581, 260] width 762 height 331
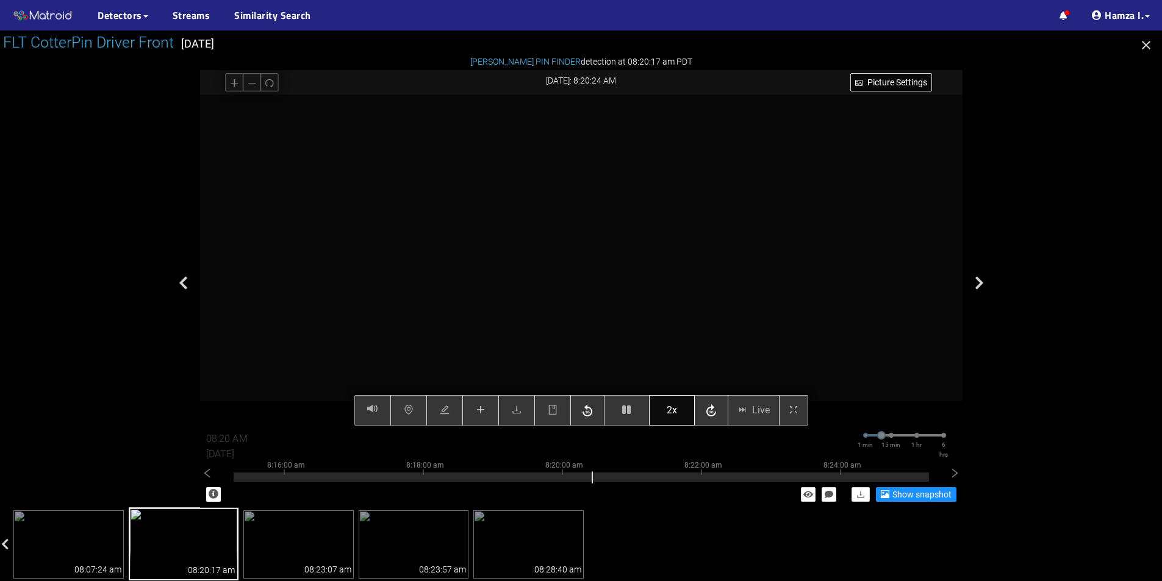
click at [673, 402] on button "2x" at bounding box center [672, 410] width 46 height 30
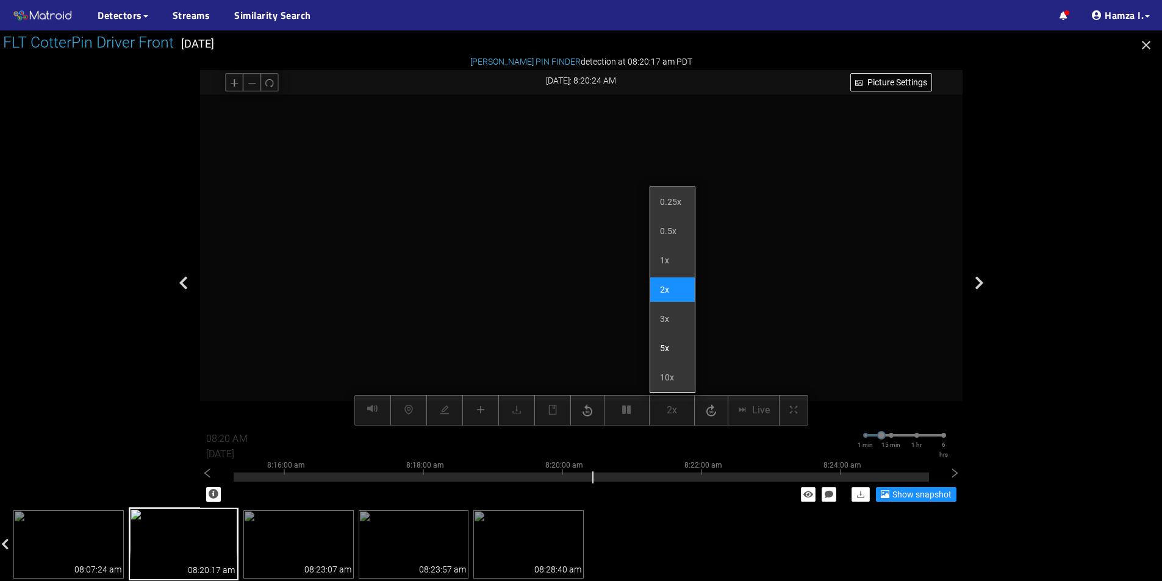
click at [666, 346] on li "5x" at bounding box center [672, 348] width 45 height 24
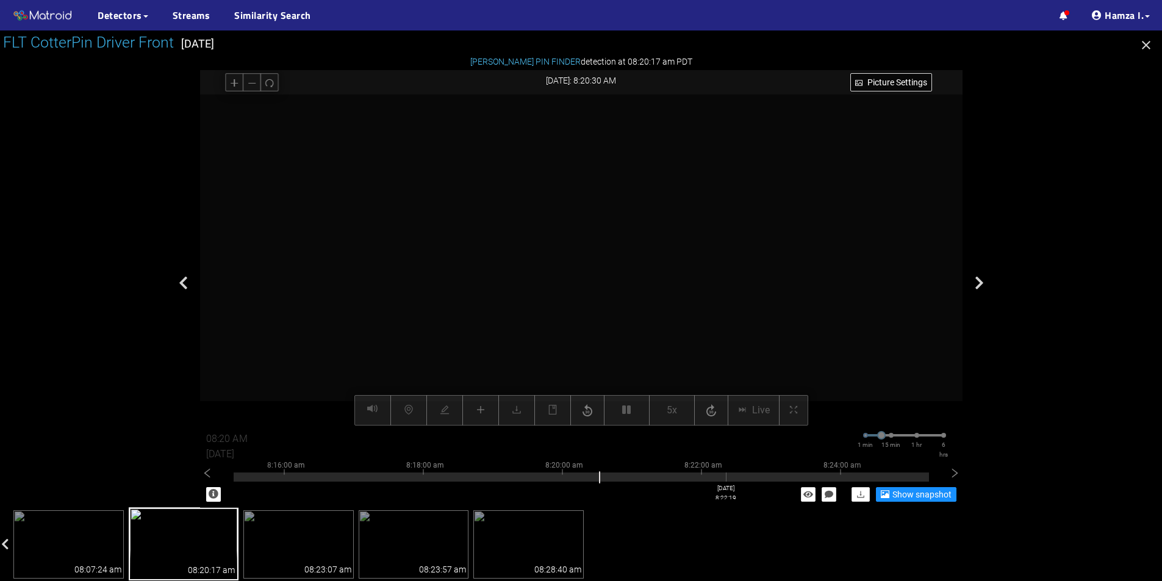
click at [734, 474] on div at bounding box center [581, 474] width 695 height 2
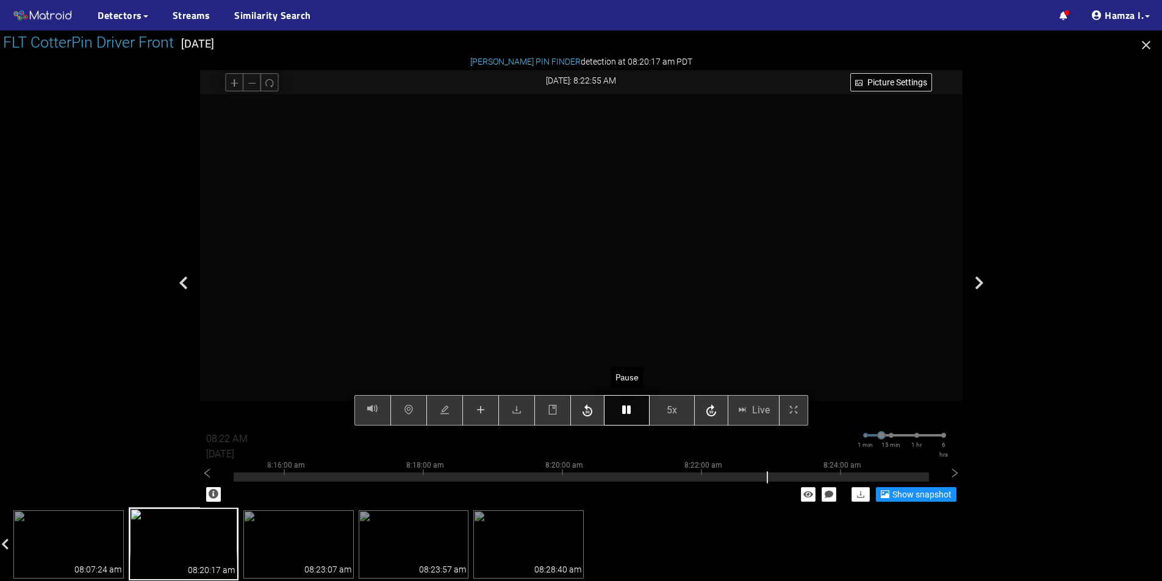
click at [628, 410] on icon "button" at bounding box center [626, 410] width 9 height 10
type input "08:23 AM"
click at [626, 414] on icon "button" at bounding box center [626, 410] width 9 height 10
click at [486, 413] on button "button" at bounding box center [480, 410] width 37 height 30
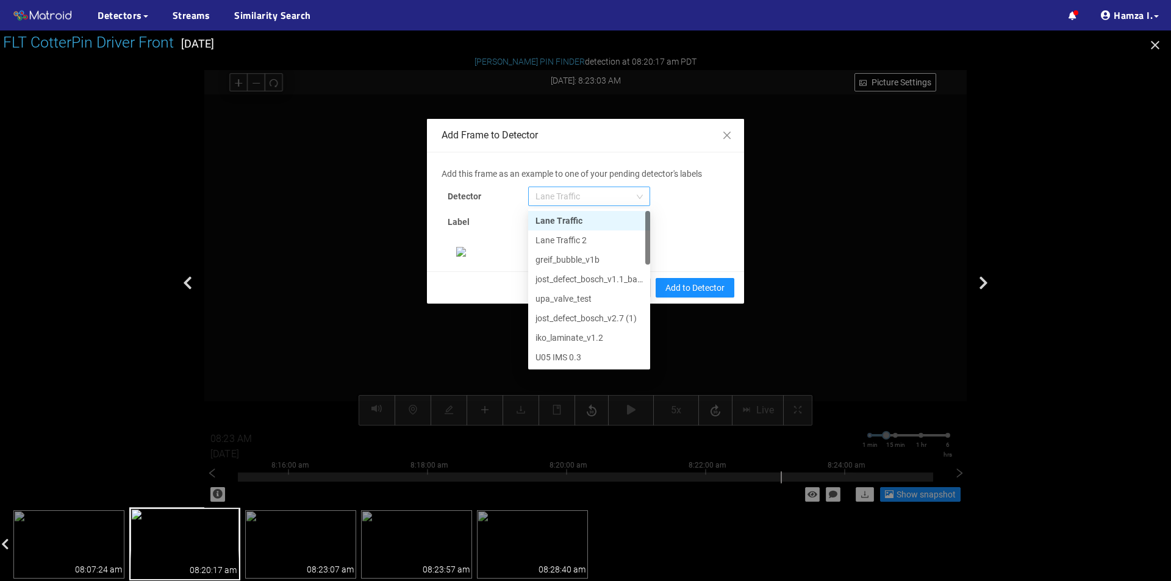
click at [589, 197] on span "Lane Traffic" at bounding box center [588, 196] width 107 height 18
click at [550, 351] on div "[PERSON_NAME] Pin" at bounding box center [588, 357] width 107 height 13
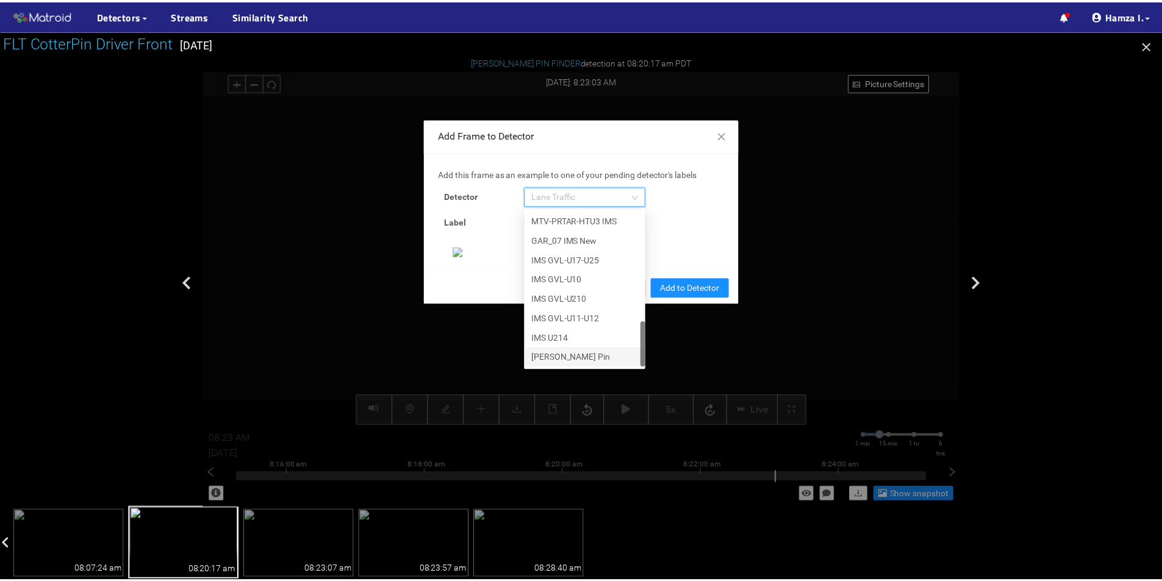
scroll to position [235, 0]
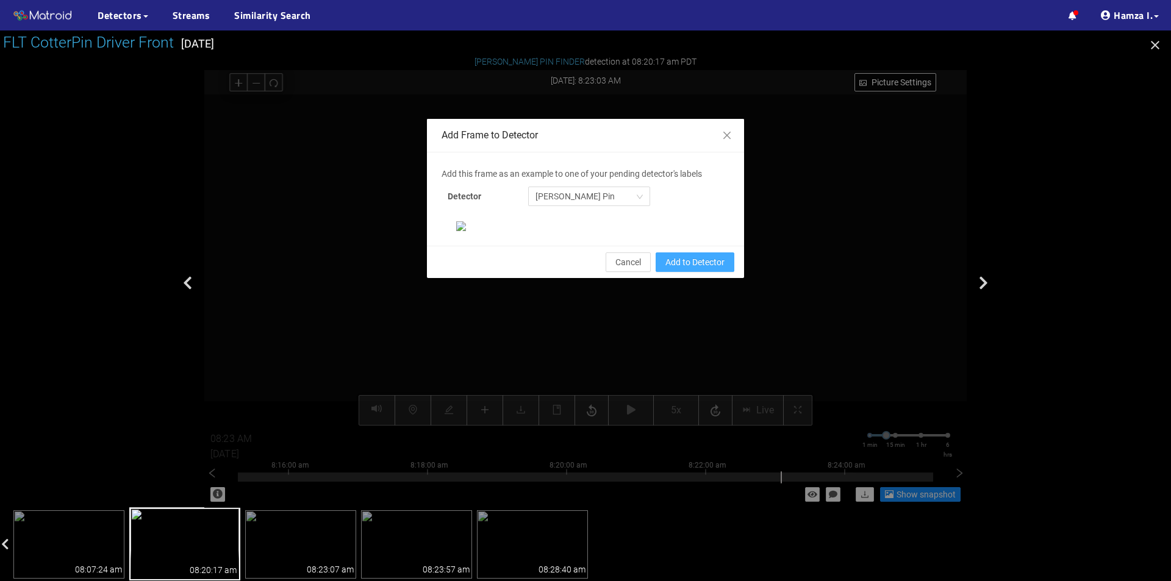
click at [672, 269] on span "Add to Detector" at bounding box center [694, 262] width 59 height 13
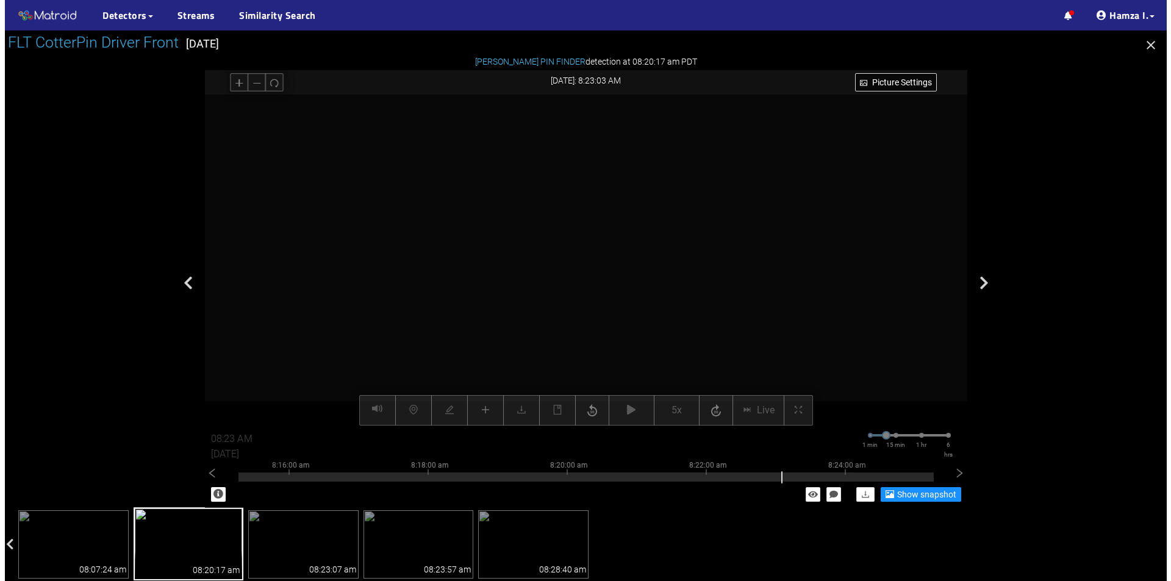
scroll to position [174, 0]
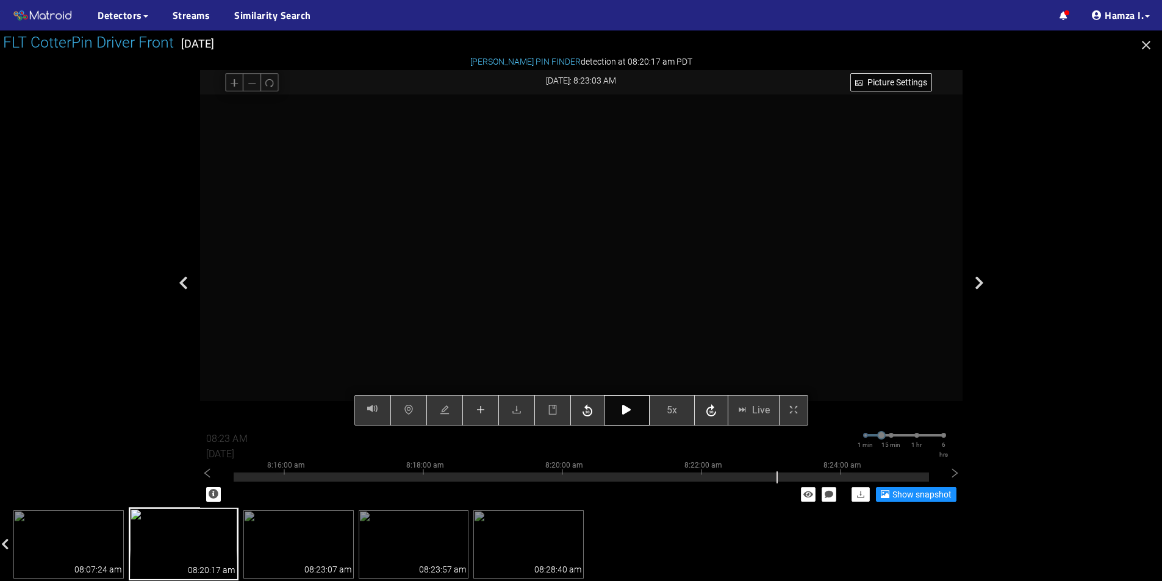
click at [639, 409] on button "button" at bounding box center [627, 410] width 46 height 30
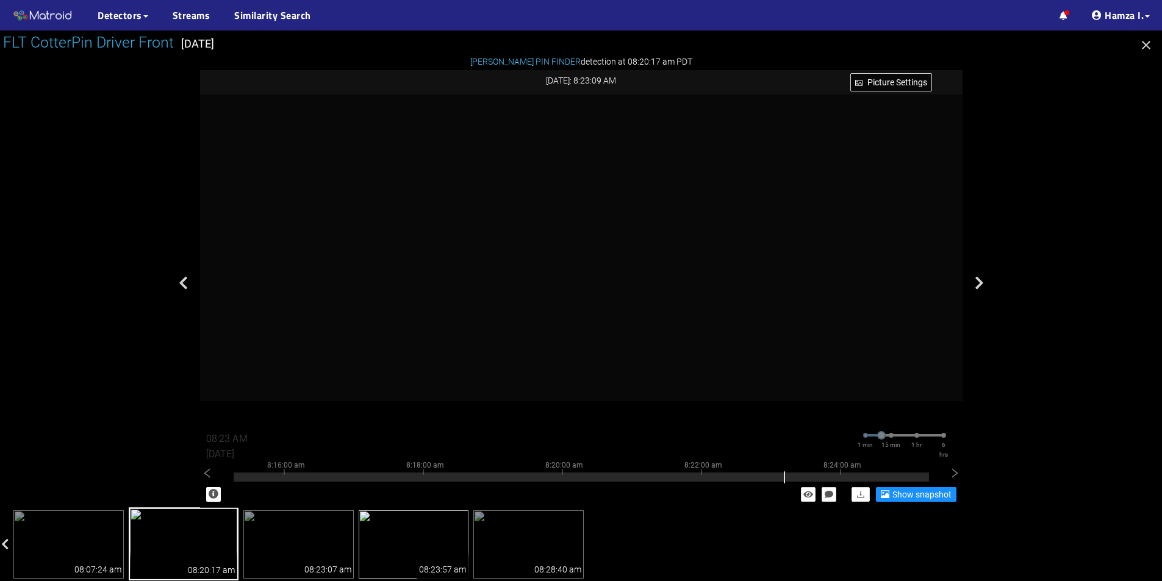
click at [448, 550] on div "08:23:57 am" at bounding box center [443, 564] width 52 height 29
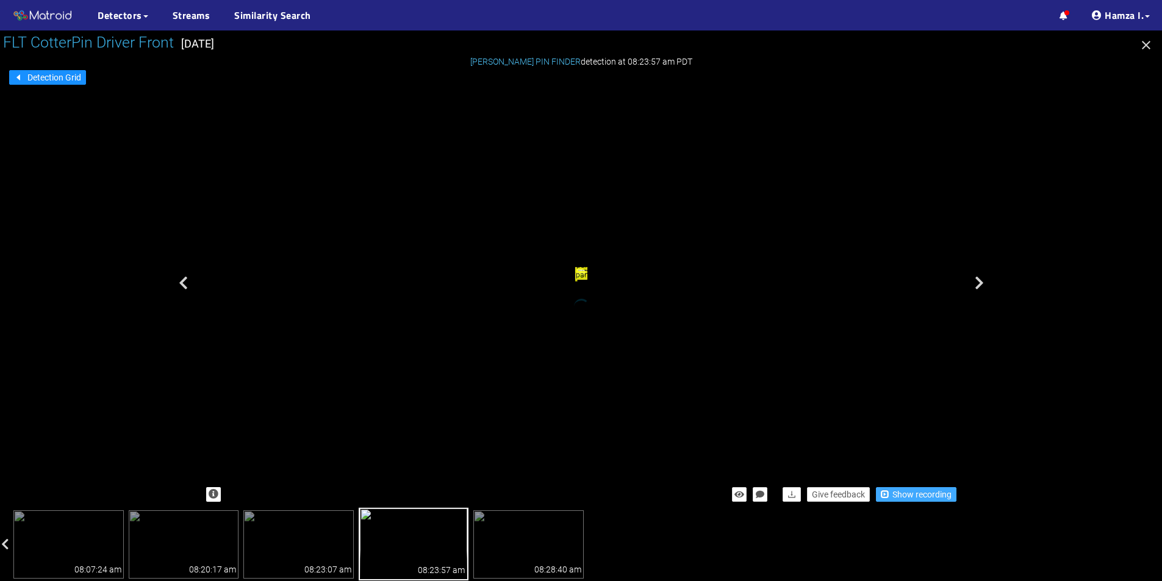
click at [908, 492] on span "Show recording" at bounding box center [921, 494] width 59 height 13
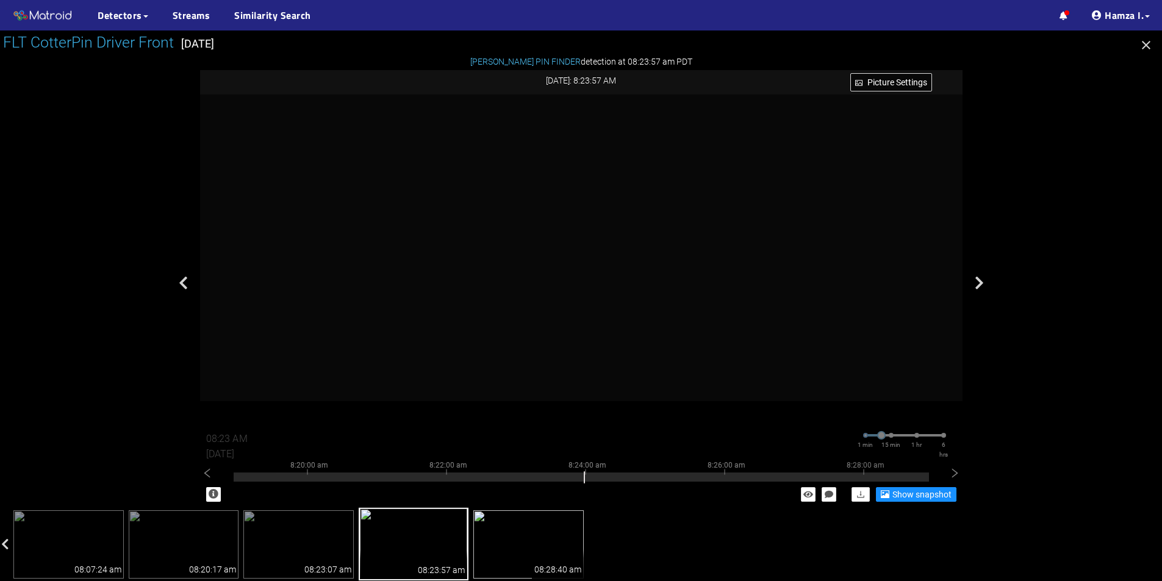
click at [533, 551] on img at bounding box center [528, 544] width 110 height 68
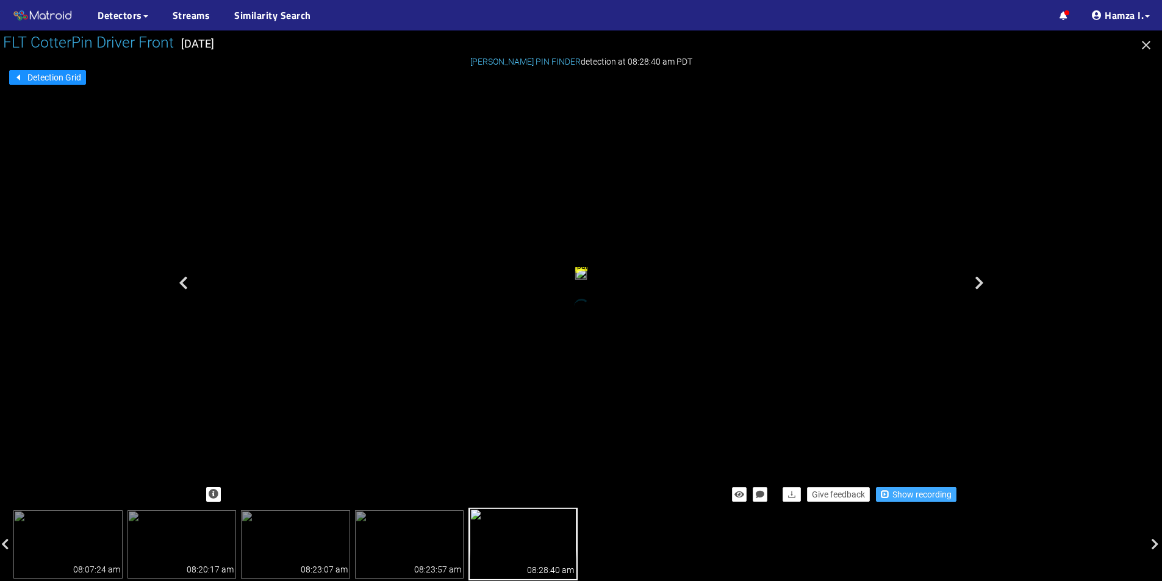
click at [917, 498] on span "Show recording" at bounding box center [921, 494] width 59 height 13
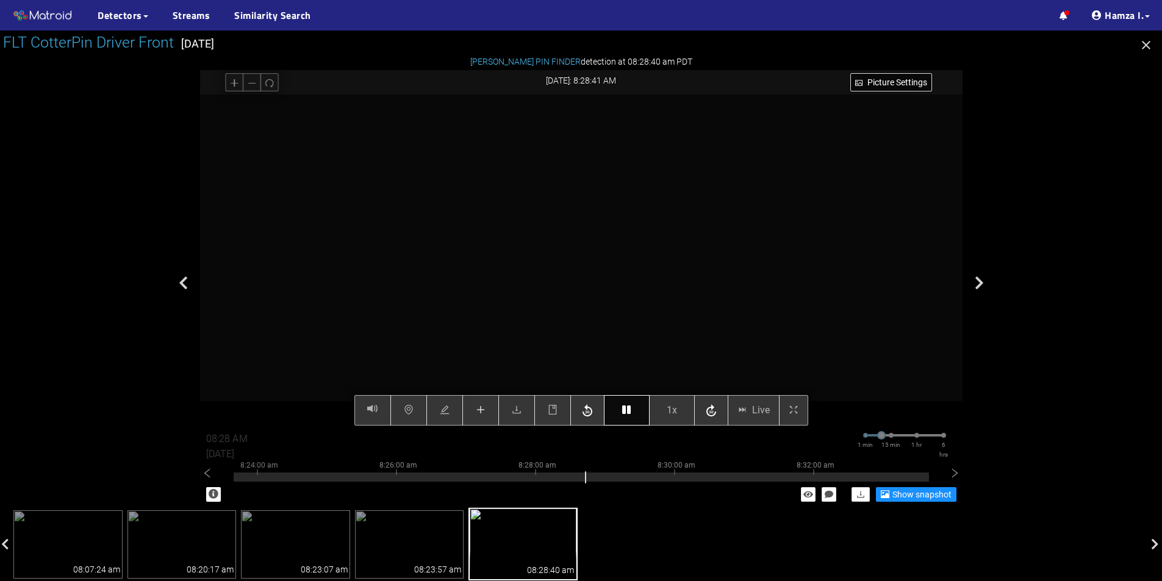
click at [623, 406] on icon "button" at bounding box center [626, 410] width 9 height 10
click at [628, 412] on icon "button" at bounding box center [626, 410] width 9 height 10
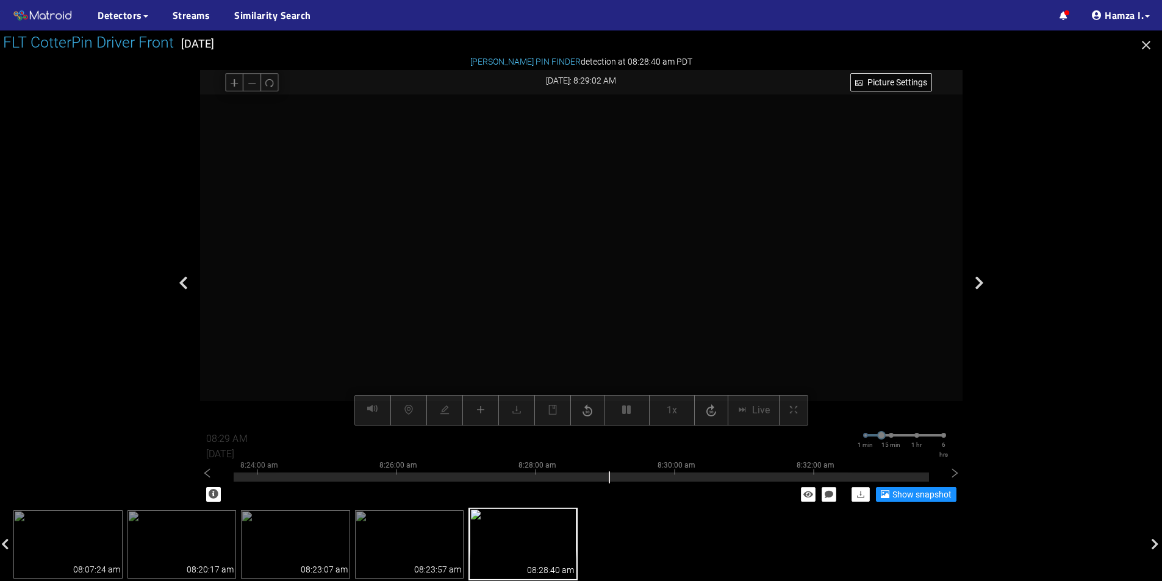
click at [706, 470] on div "8:24:00 am 8:26:00 am 8:28:00 am 8:30:00 am 8:32:00 am [DATE] 8:30:25" at bounding box center [581, 475] width 695 height 49
click at [716, 477] on div at bounding box center [581, 477] width 695 height 9
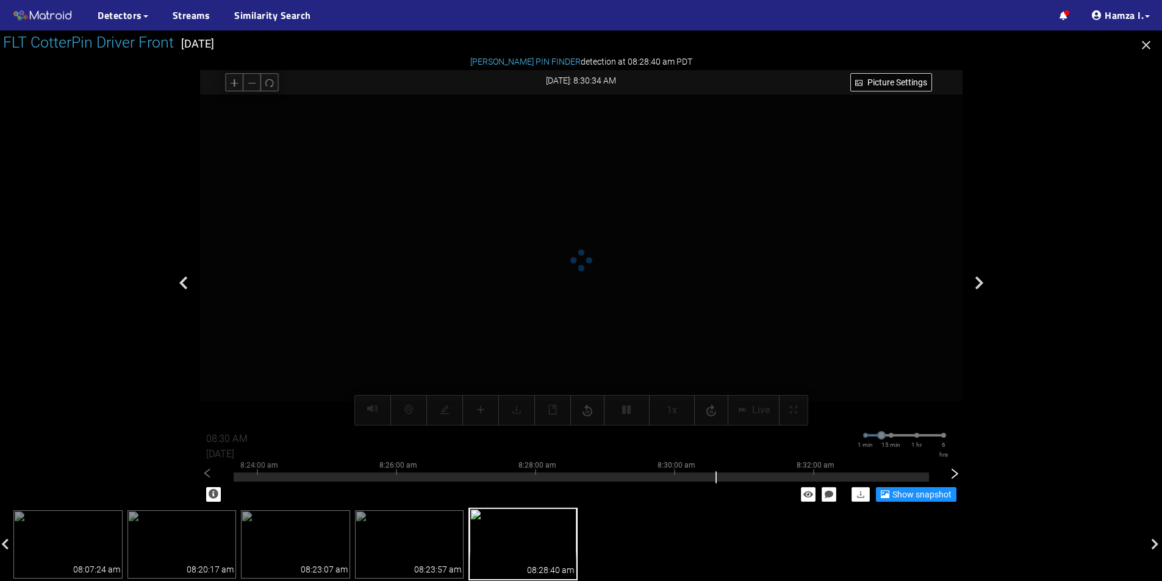
click at [950, 473] on icon "right" at bounding box center [954, 474] width 12 height 12
click at [957, 474] on icon "right" at bounding box center [954, 473] width 7 height 10
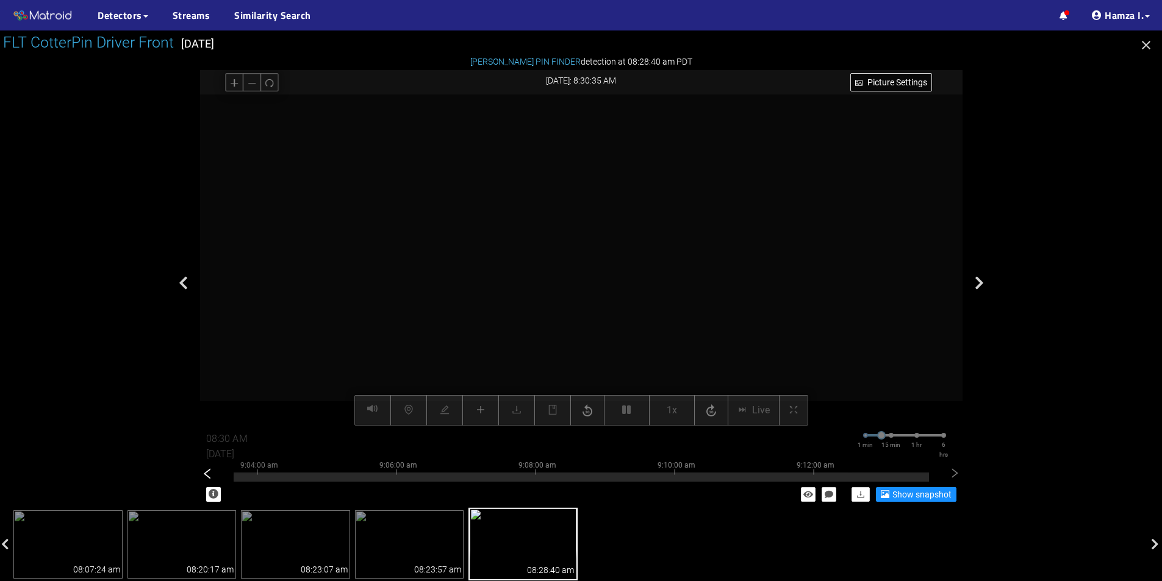
click at [212, 473] on icon "left" at bounding box center [207, 474] width 12 height 12
click at [428, 479] on div at bounding box center [581, 477] width 695 height 9
type input "08:56 AM"
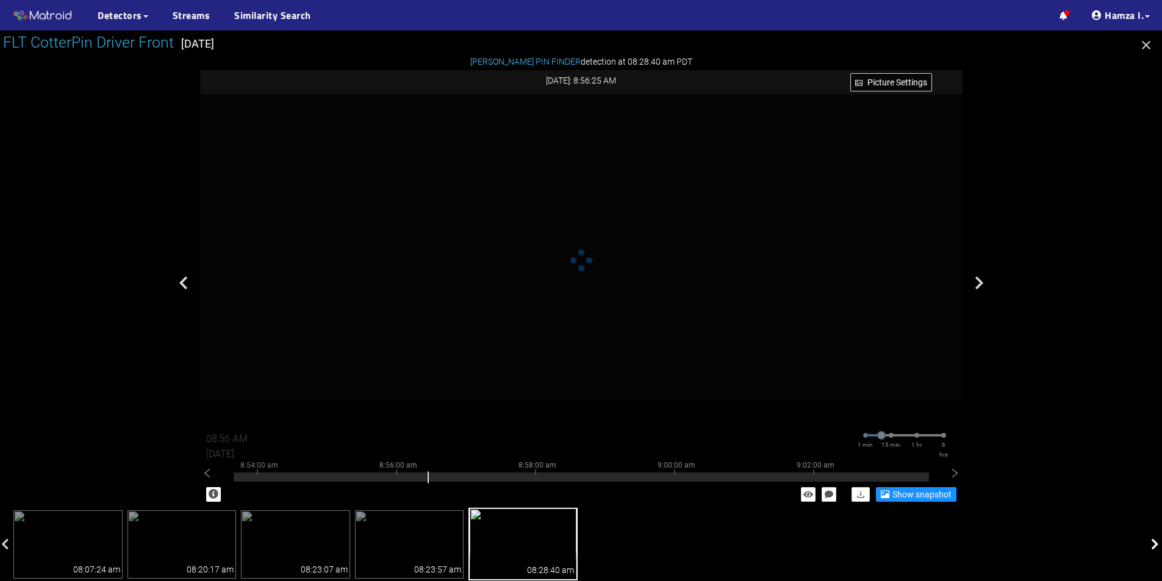
click at [1154, 545] on icon at bounding box center [1155, 545] width 8 height 12
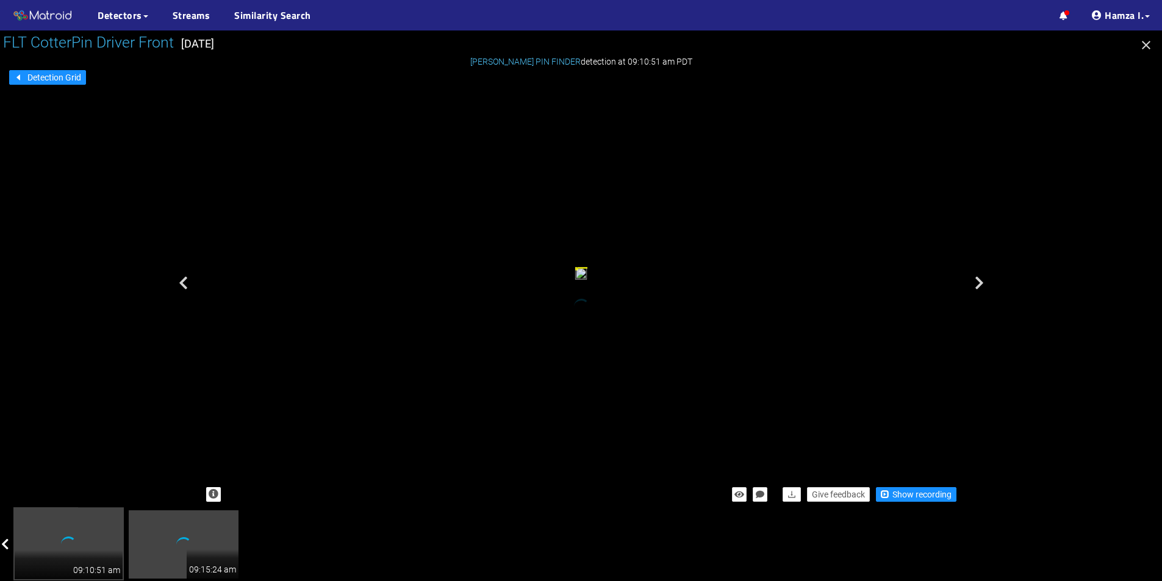
click at [2, 539] on icon at bounding box center [5, 545] width 8 height 12
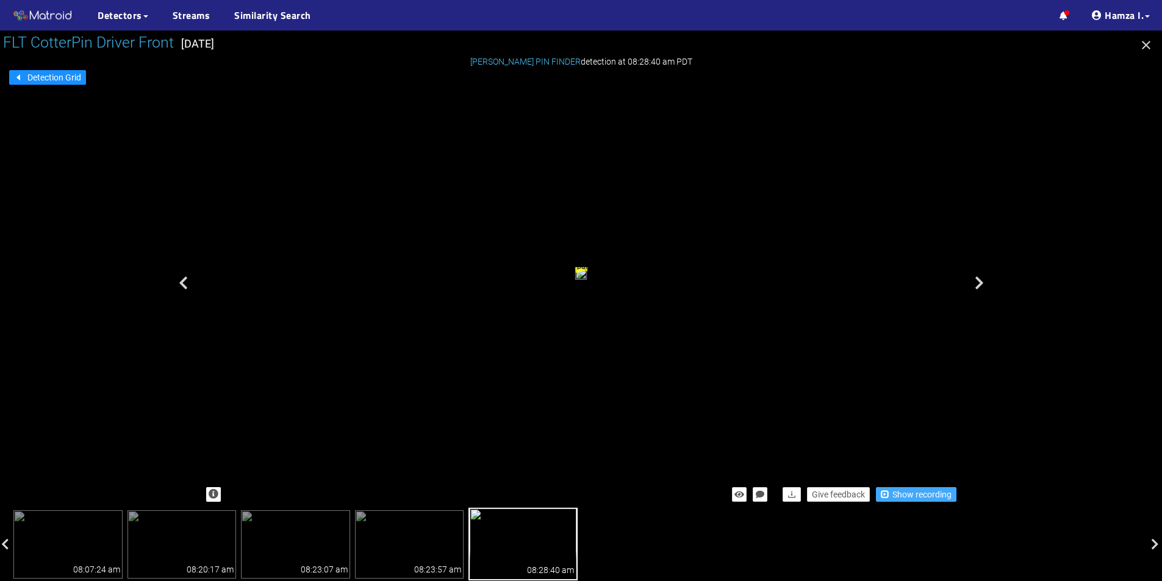
click at [904, 495] on span "Show recording" at bounding box center [921, 494] width 59 height 13
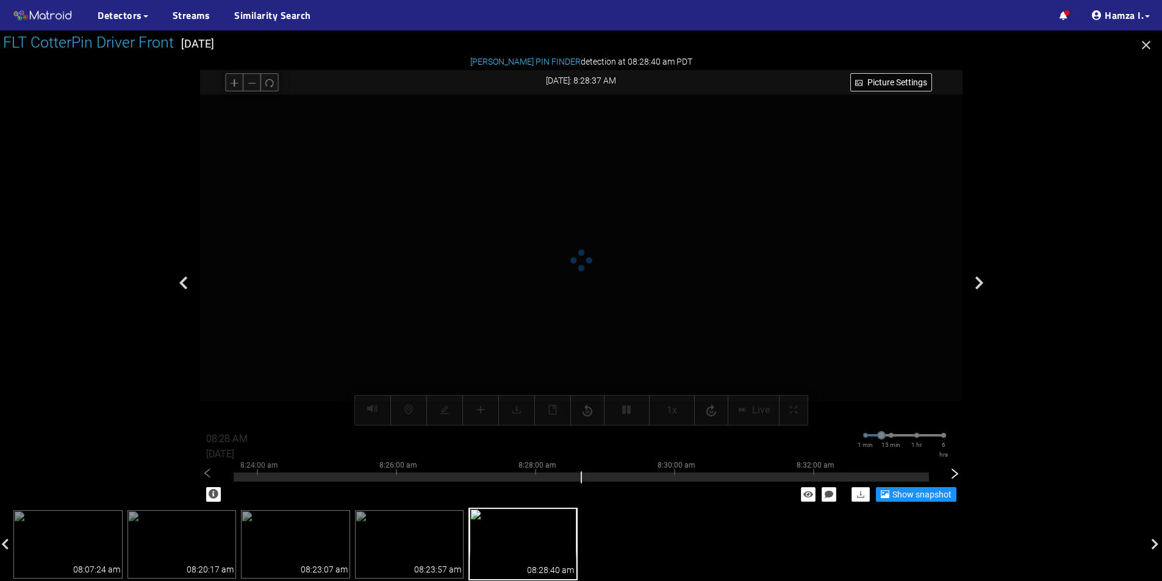
click at [960, 474] on icon "right" at bounding box center [954, 474] width 12 height 12
click at [954, 478] on icon "right" at bounding box center [954, 474] width 12 height 12
click at [440, 471] on div "8:44:00 am 8:46:00 am 8:48:00 am 8:50:00 am 8:52:00 am" at bounding box center [581, 473] width 695 height 7
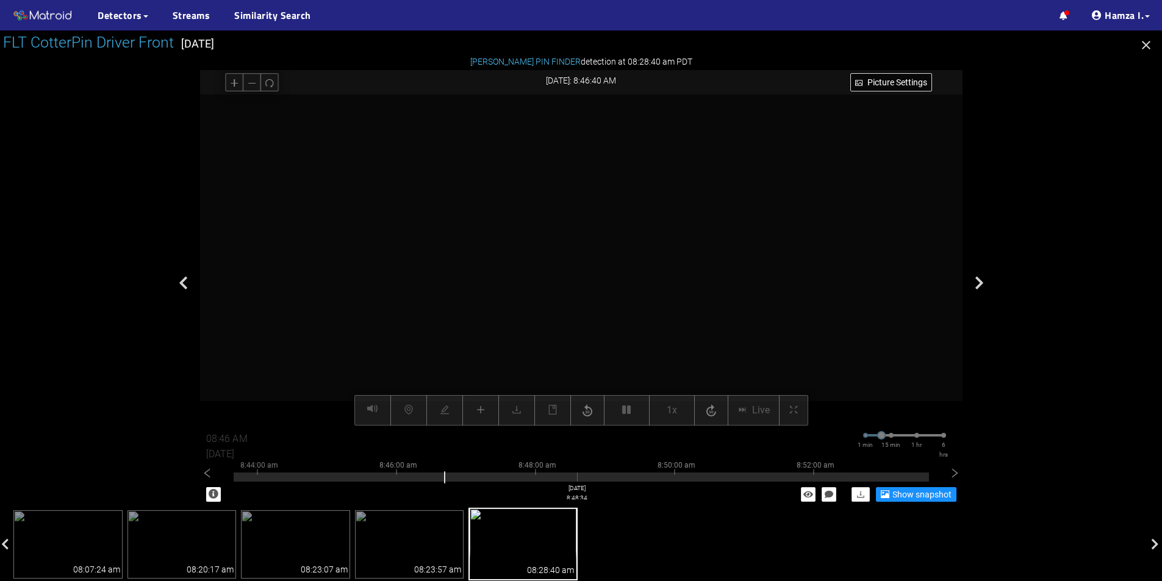
click at [577, 471] on div "8:44:00 am 8:46:00 am 8:48:00 am 8:50:00 am 8:52:00 am" at bounding box center [581, 473] width 695 height 7
click at [800, 479] on div at bounding box center [581, 477] width 695 height 9
type input "08:51 AM"
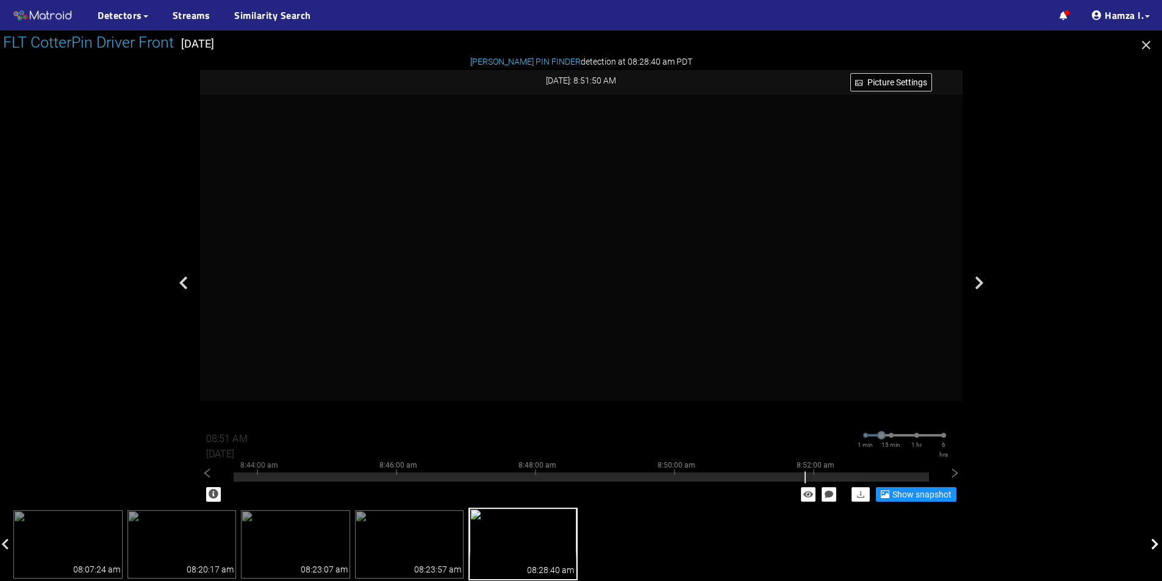
click at [1151, 545] on icon at bounding box center [1155, 545] width 8 height 12
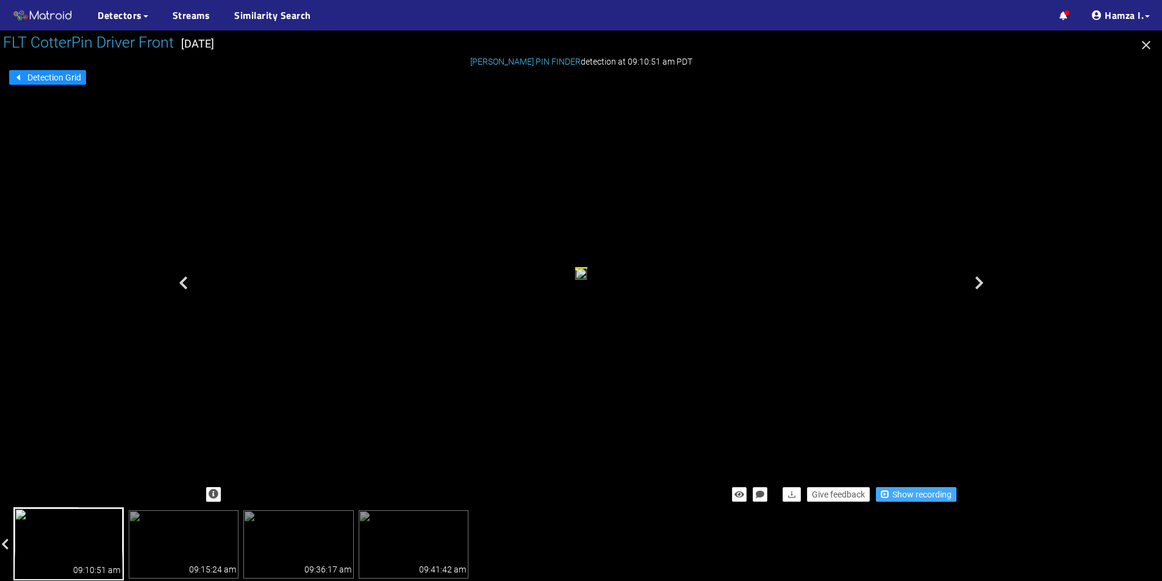
click at [894, 500] on span "Show recording" at bounding box center [921, 494] width 59 height 13
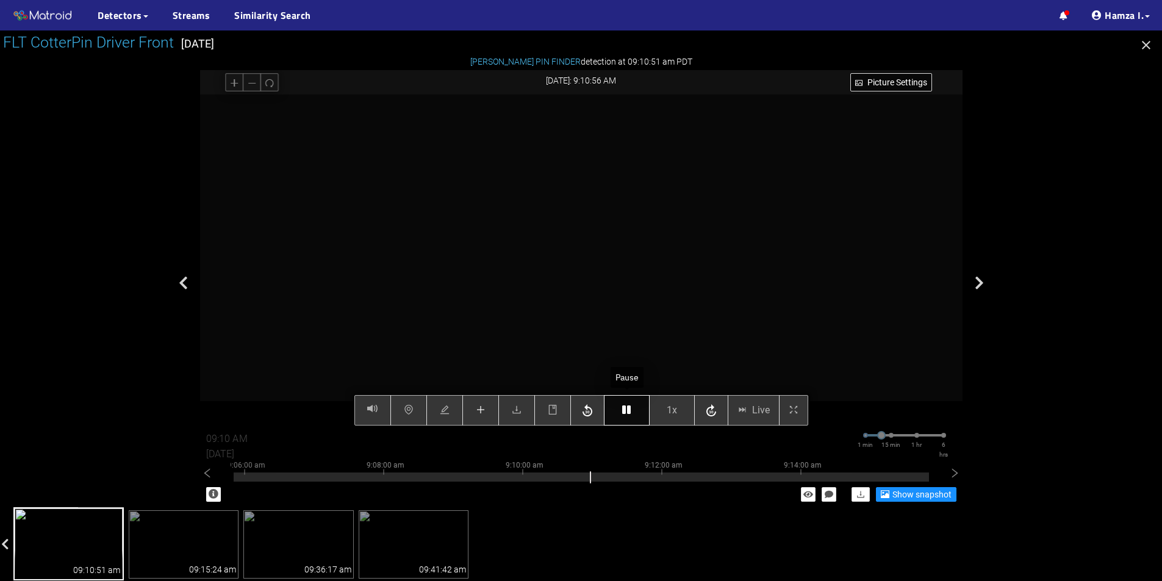
click at [629, 414] on icon "button" at bounding box center [626, 410] width 9 height 10
click at [622, 407] on div "Picture Settings 1x Live 09:10 AM [DATE] 1 min 15 min 1 hr 6 hrs 8:56:00 am 8:5…" at bounding box center [581, 260] width 762 height 331
click at [632, 409] on button "button" at bounding box center [627, 410] width 46 height 30
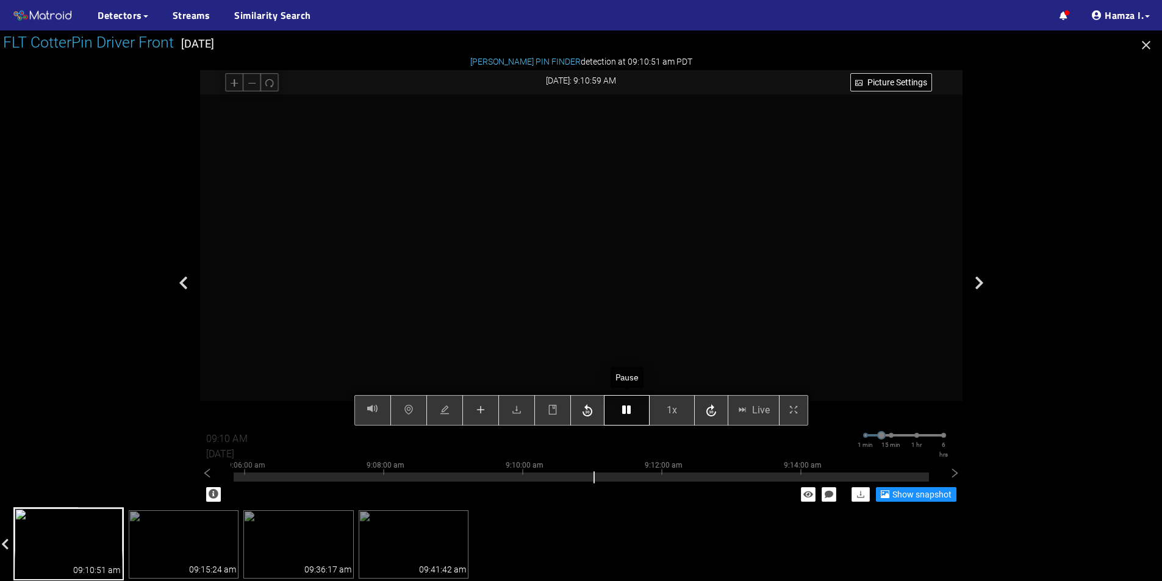
click at [632, 409] on button "button" at bounding box center [627, 410] width 46 height 30
type input "09:11 AM"
click at [632, 409] on button "button" at bounding box center [627, 410] width 46 height 30
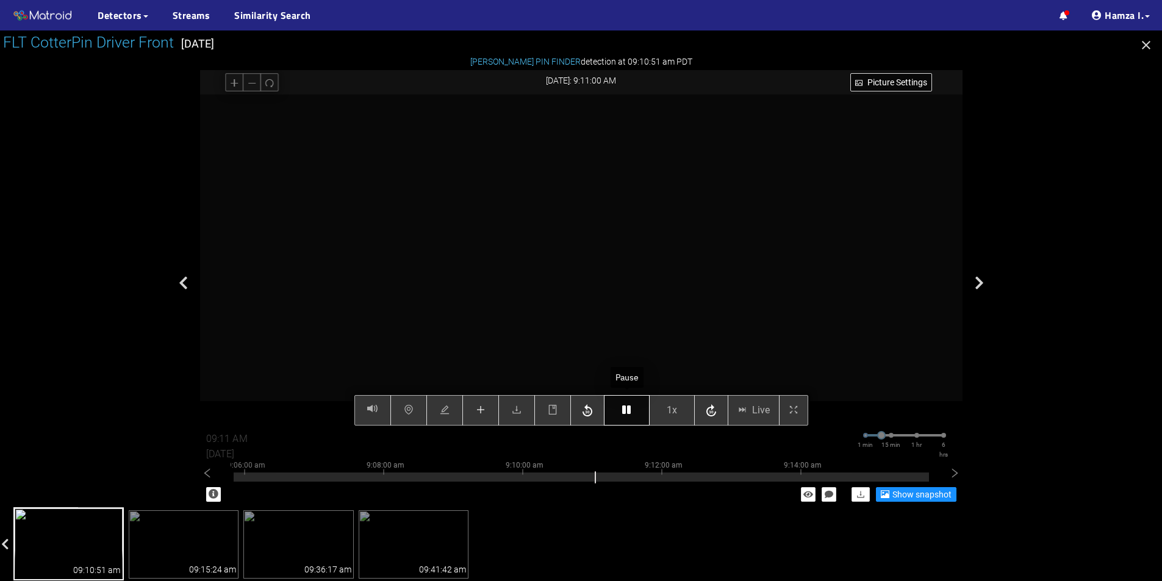
click at [632, 409] on button "button" at bounding box center [627, 410] width 46 height 30
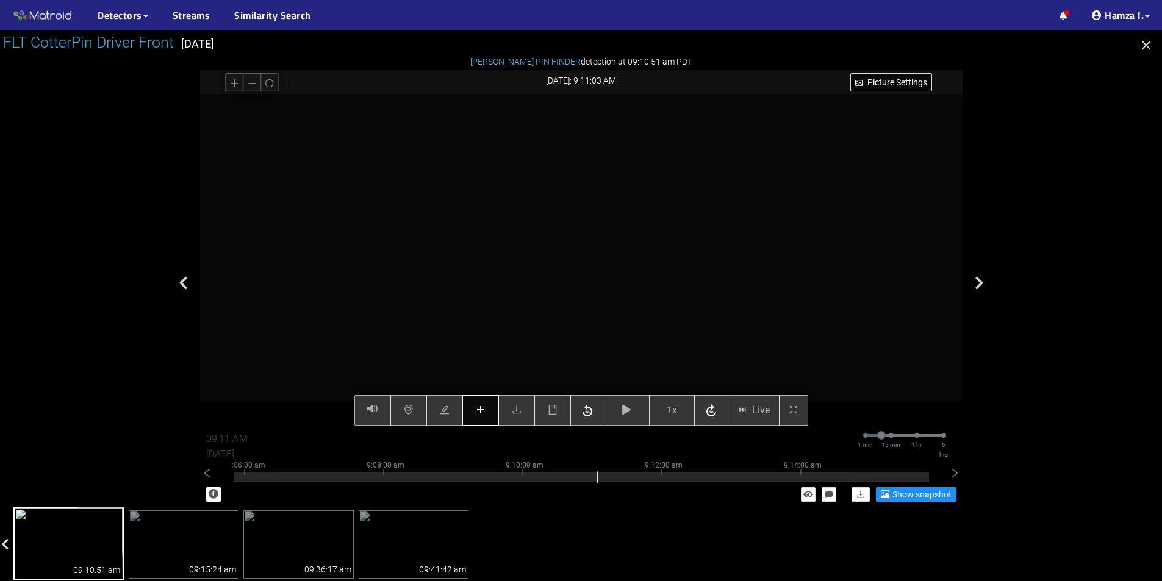
click at [493, 412] on button "button" at bounding box center [480, 410] width 37 height 30
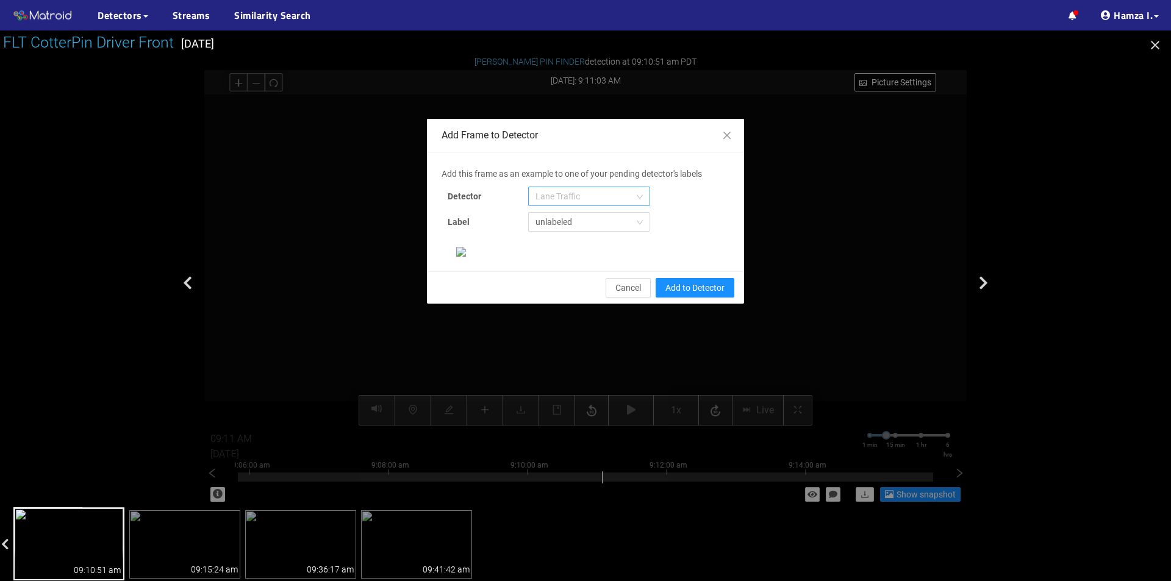
click at [614, 191] on span "Lane Traffic" at bounding box center [588, 196] width 107 height 18
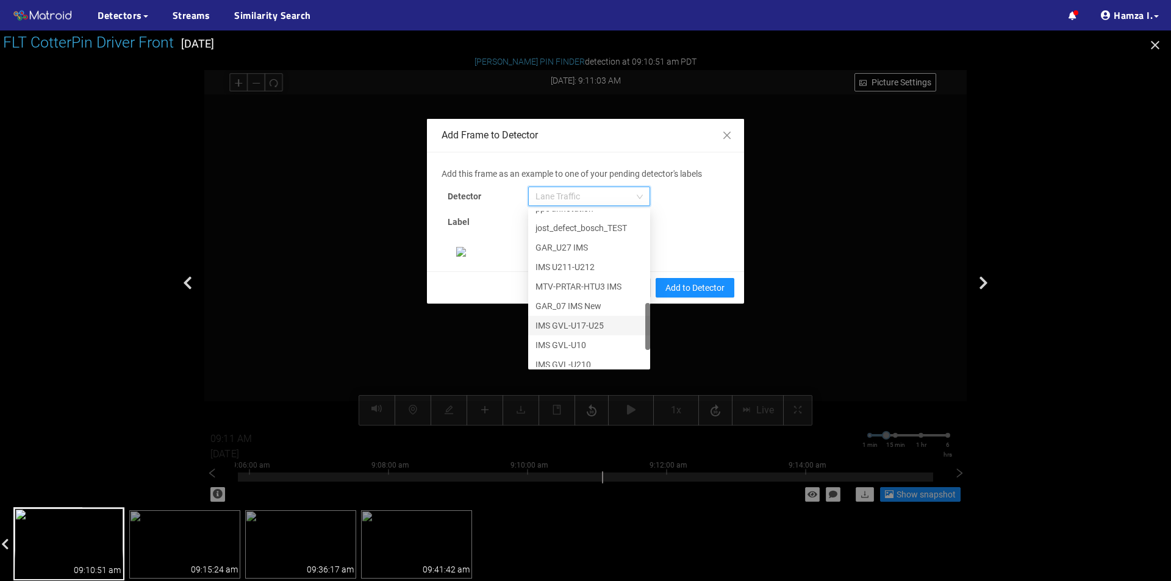
scroll to position [371, 0]
click at [568, 354] on div "[PERSON_NAME] Pin" at bounding box center [588, 357] width 107 height 13
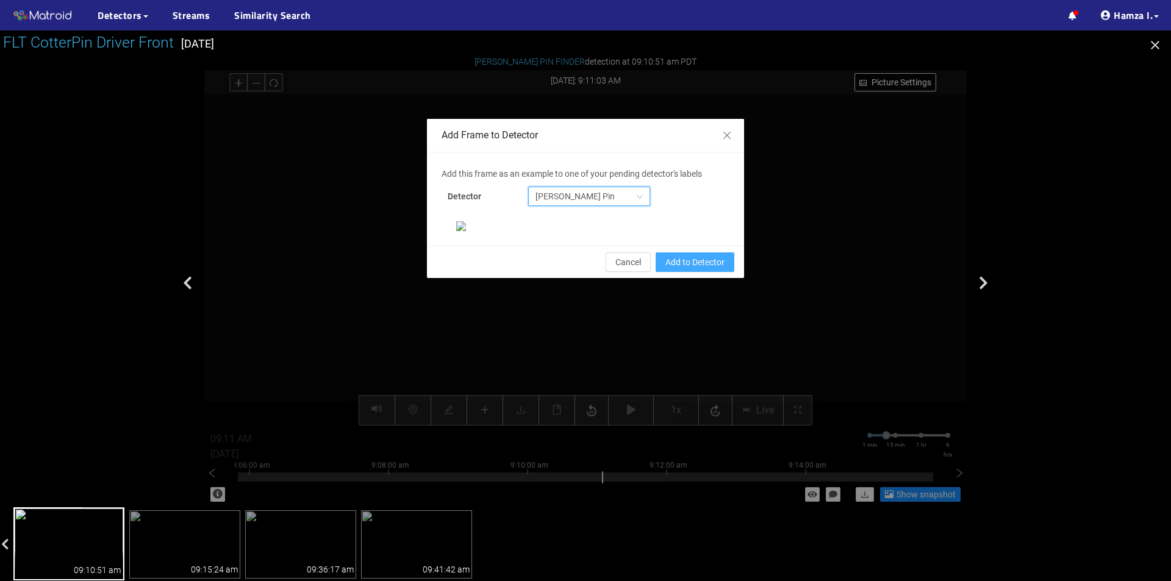
click at [684, 269] on span "Add to Detector" at bounding box center [694, 262] width 59 height 13
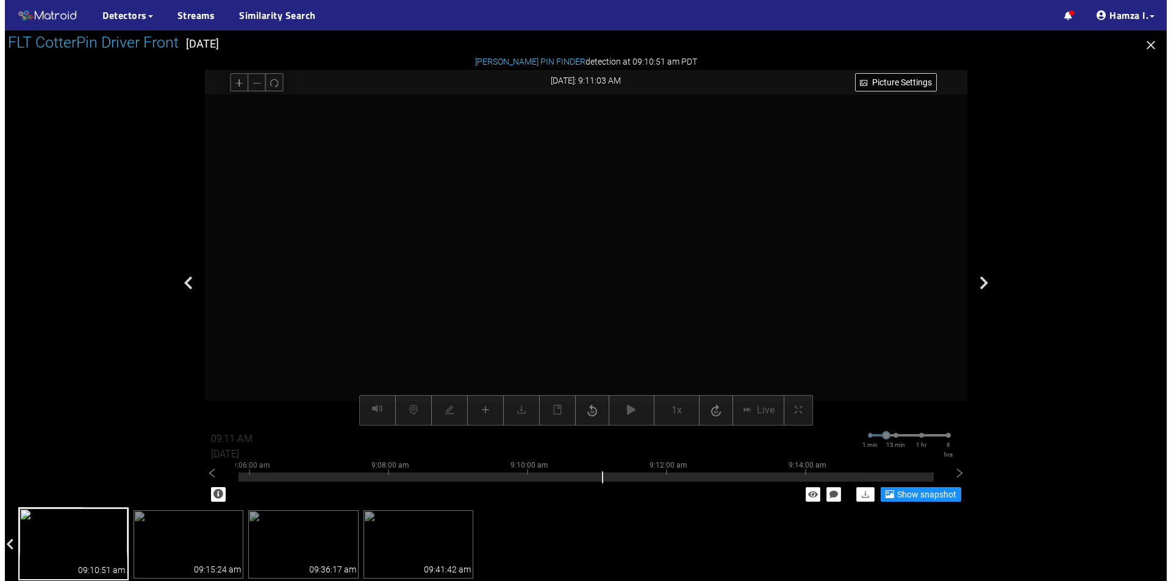
scroll to position [174, 0]
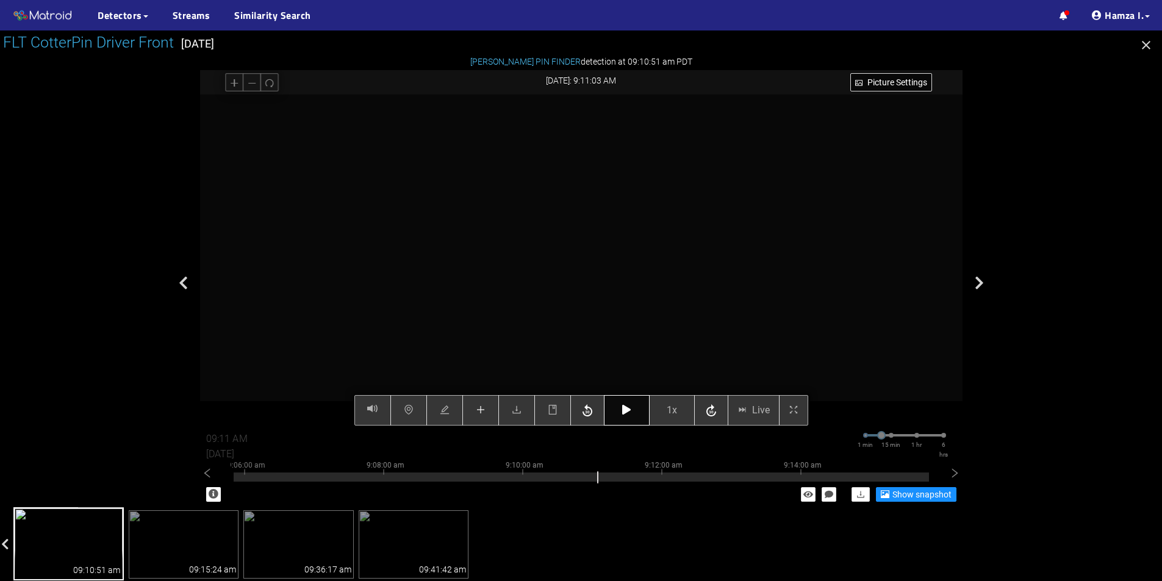
click at [632, 407] on button "button" at bounding box center [627, 410] width 46 height 30
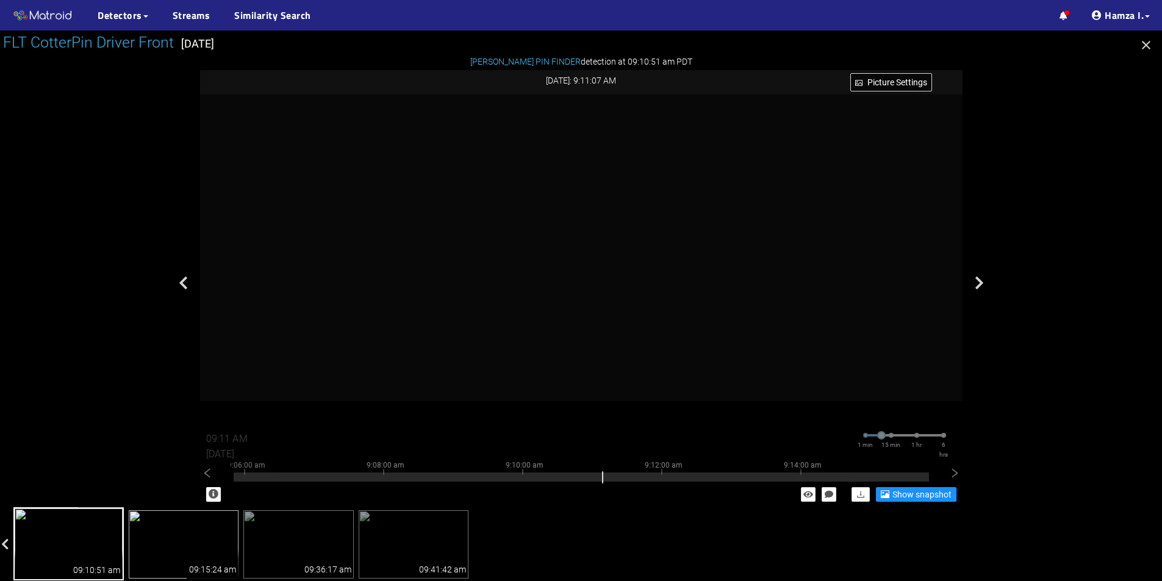
click at [187, 531] on img at bounding box center [184, 544] width 110 height 68
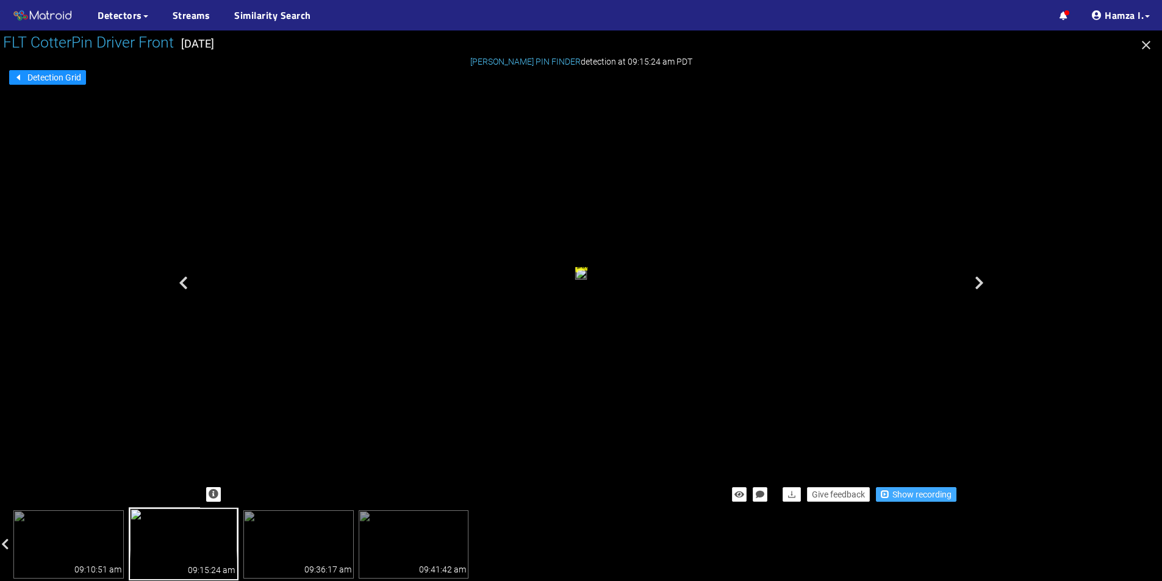
click at [897, 493] on span "Show recording" at bounding box center [921, 494] width 59 height 13
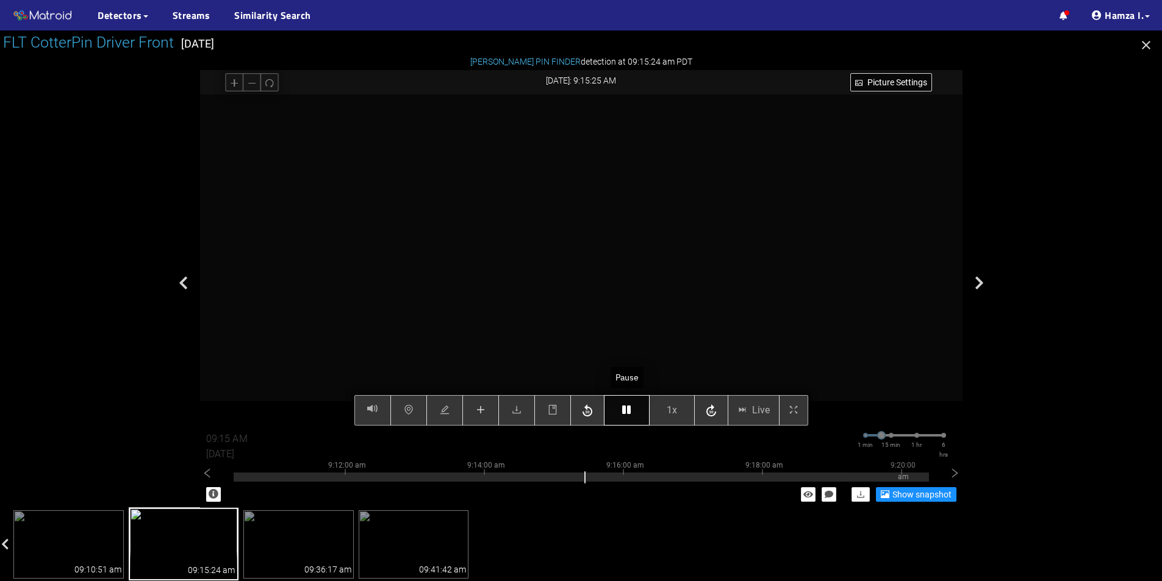
click at [634, 410] on button "button" at bounding box center [627, 410] width 46 height 30
click at [621, 421] on button "button" at bounding box center [627, 410] width 46 height 30
click at [627, 421] on button "button" at bounding box center [627, 410] width 46 height 30
click at [488, 409] on button "button" at bounding box center [480, 410] width 37 height 30
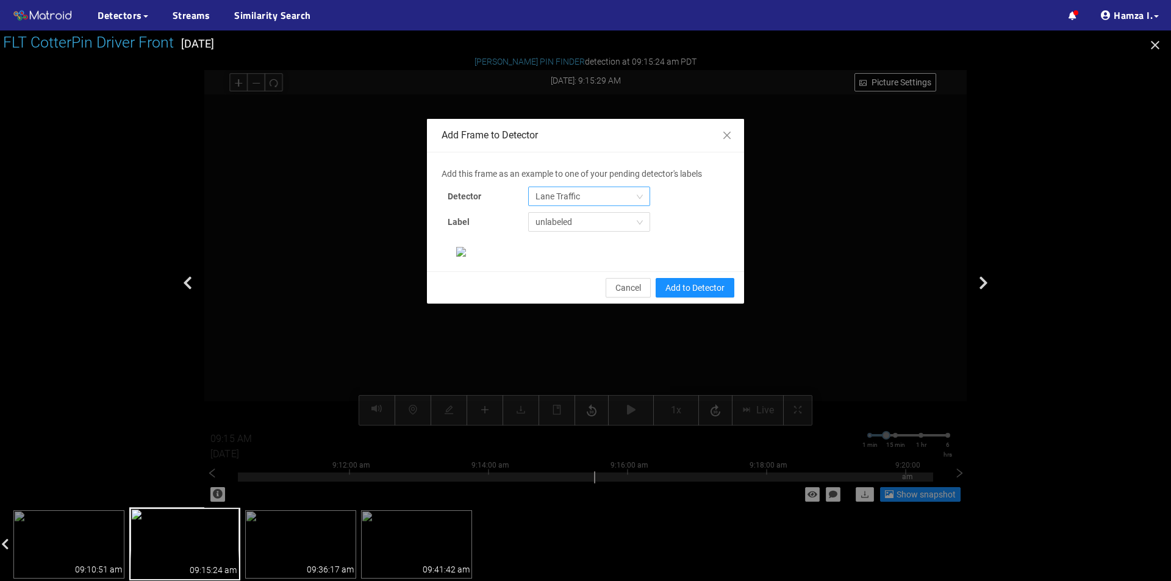
click at [591, 190] on span "Lane Traffic" at bounding box center [588, 196] width 107 height 18
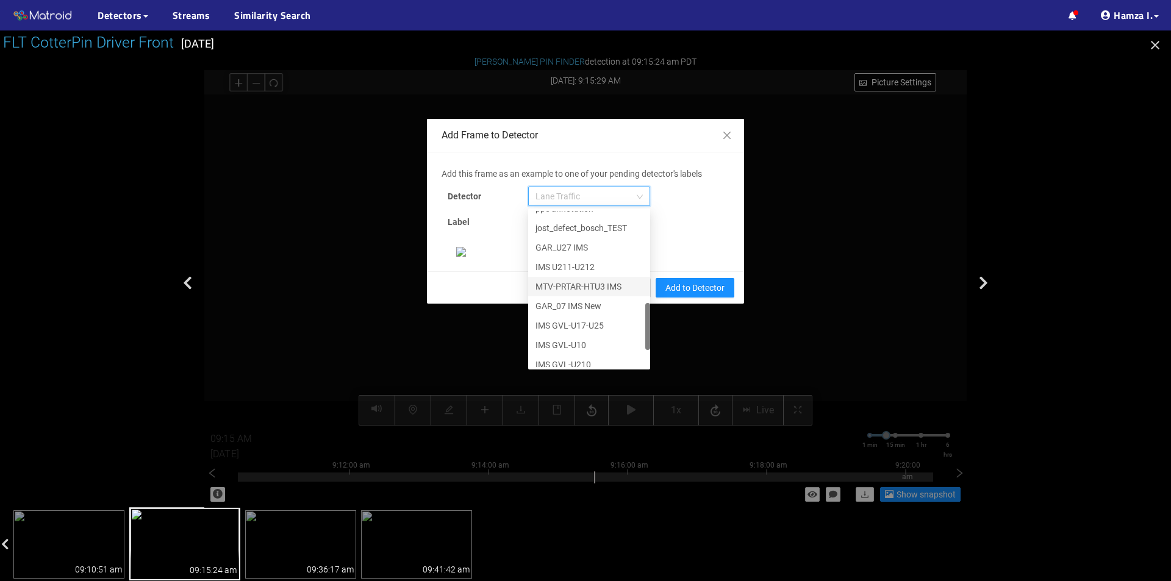
scroll to position [371, 0]
click at [580, 357] on div "[PERSON_NAME] Pin" at bounding box center [588, 357] width 107 height 13
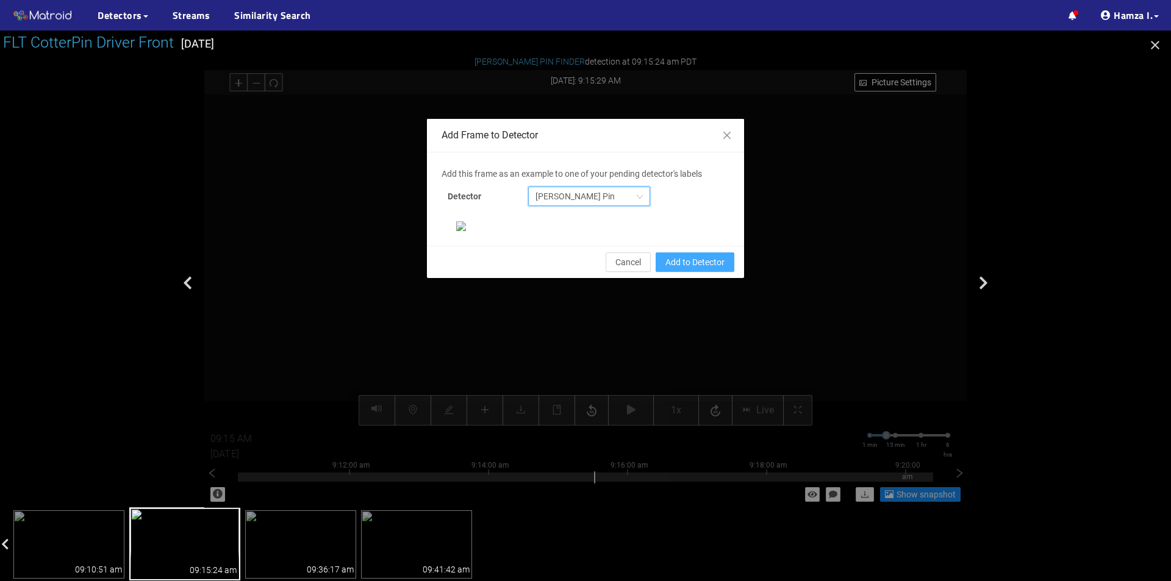
click at [693, 269] on span "Add to Detector" at bounding box center [694, 262] width 59 height 13
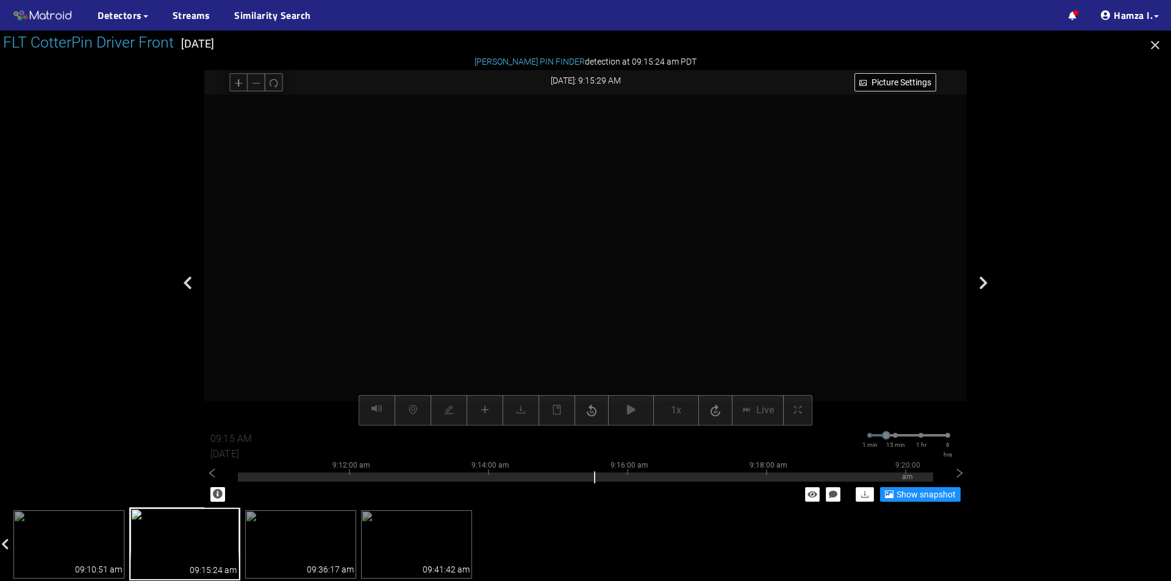
scroll to position [174, 0]
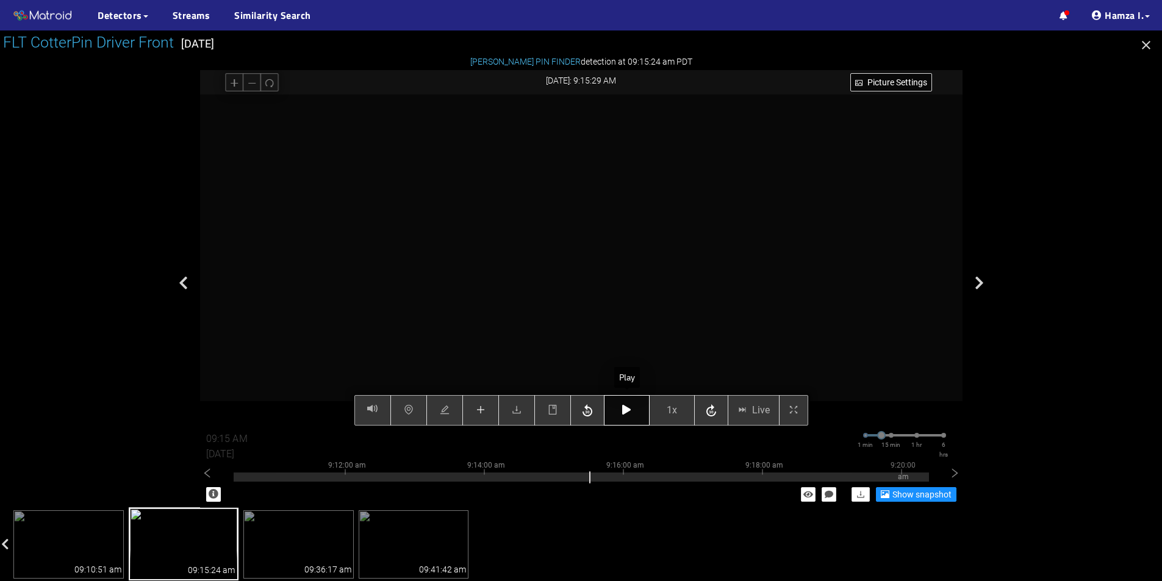
click at [625, 415] on icon "button" at bounding box center [626, 410] width 9 height 10
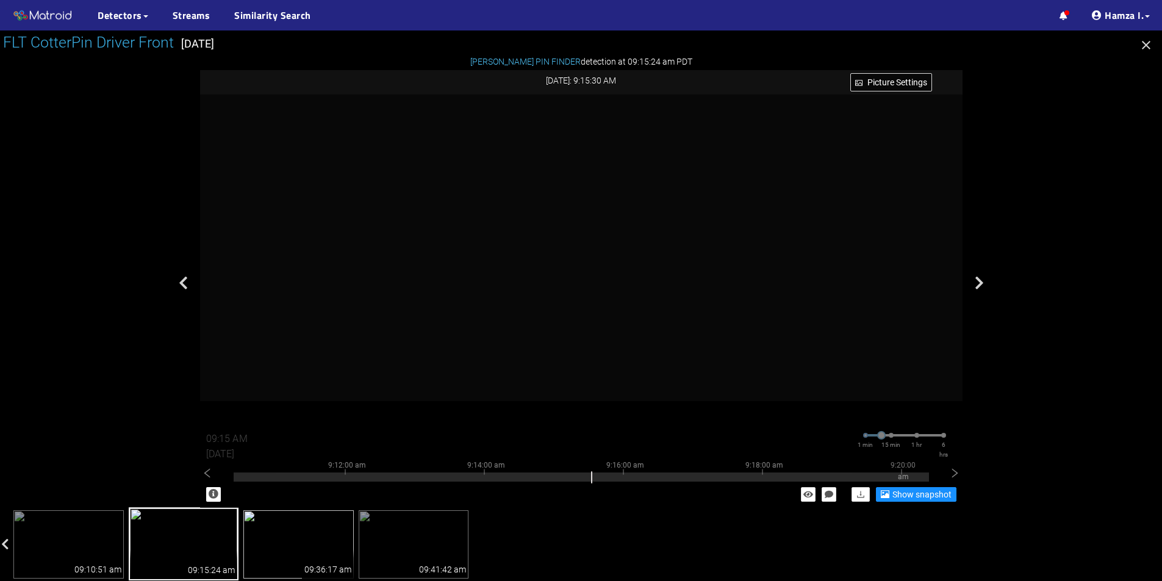
click at [289, 543] on img at bounding box center [298, 544] width 110 height 68
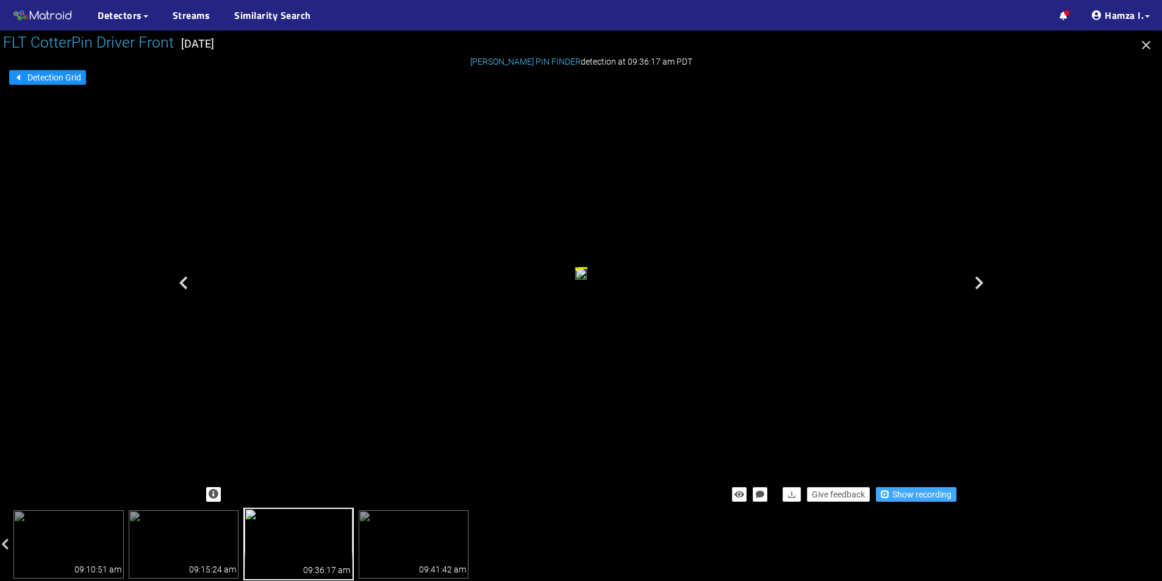
click at [894, 492] on span "Show recording" at bounding box center [921, 494] width 59 height 13
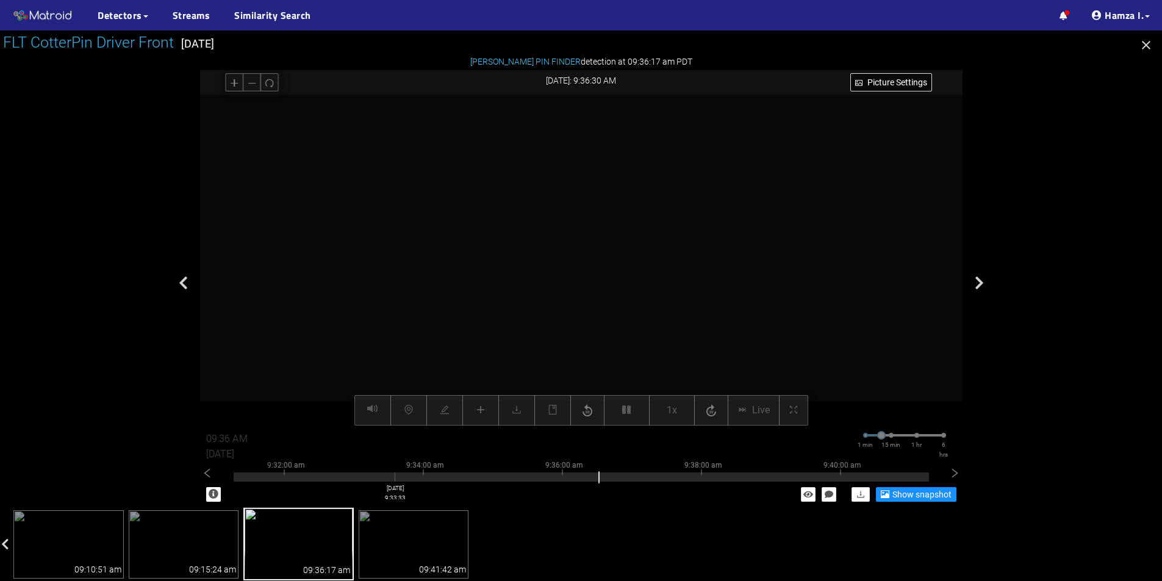
click at [395, 476] on div at bounding box center [581, 477] width 695 height 9
click at [465, 473] on div at bounding box center [581, 474] width 695 height 2
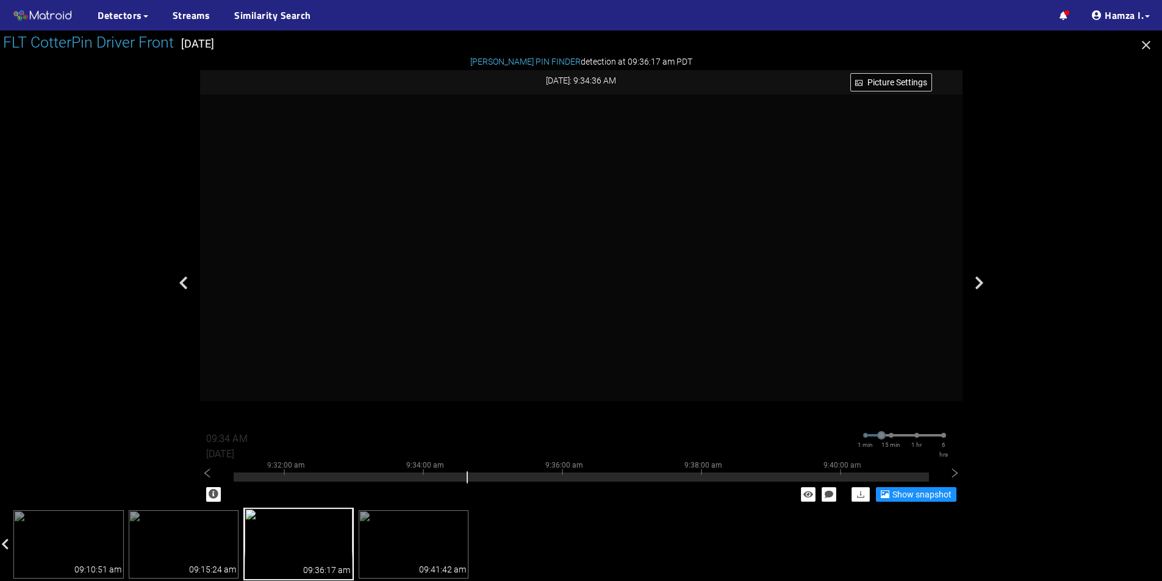
click at [334, 524] on img at bounding box center [298, 543] width 110 height 73
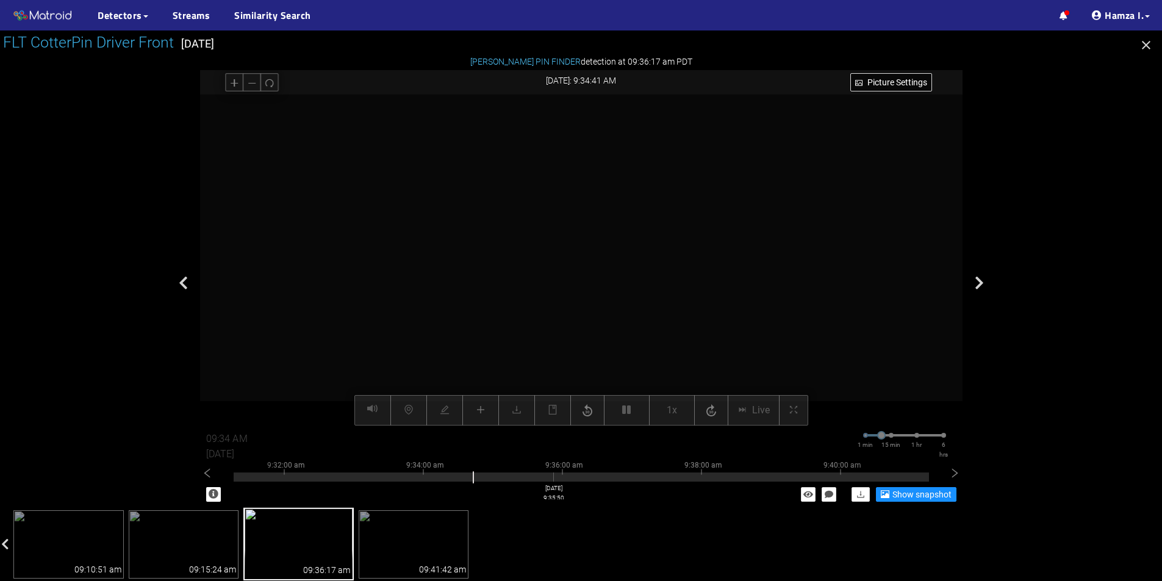
click at [550, 475] on div at bounding box center [581, 477] width 695 height 9
type input "09:35 AM"
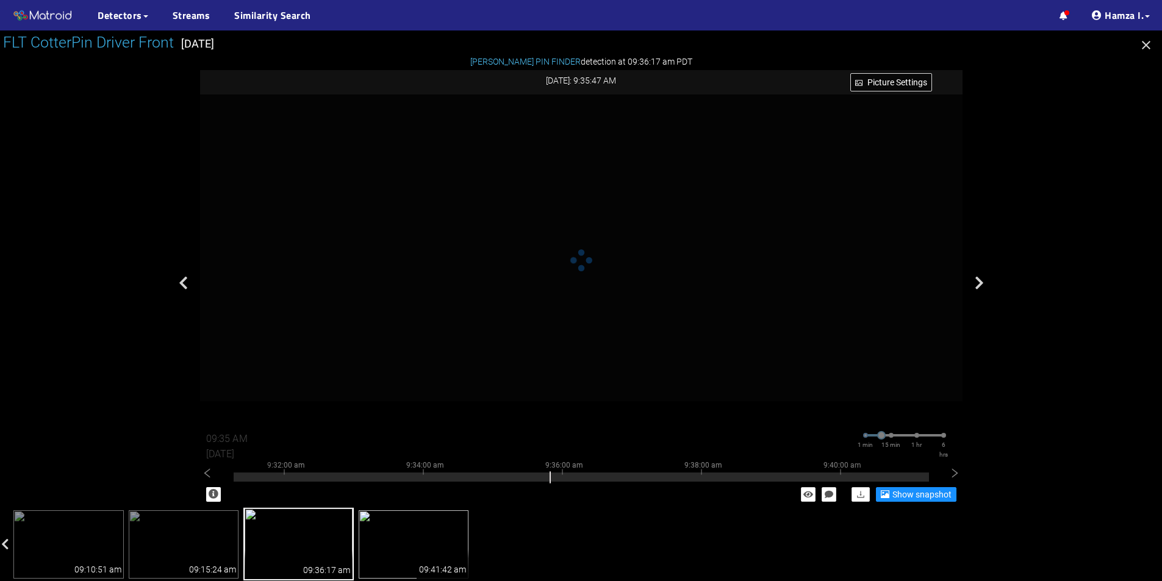
click at [410, 556] on img at bounding box center [414, 544] width 110 height 68
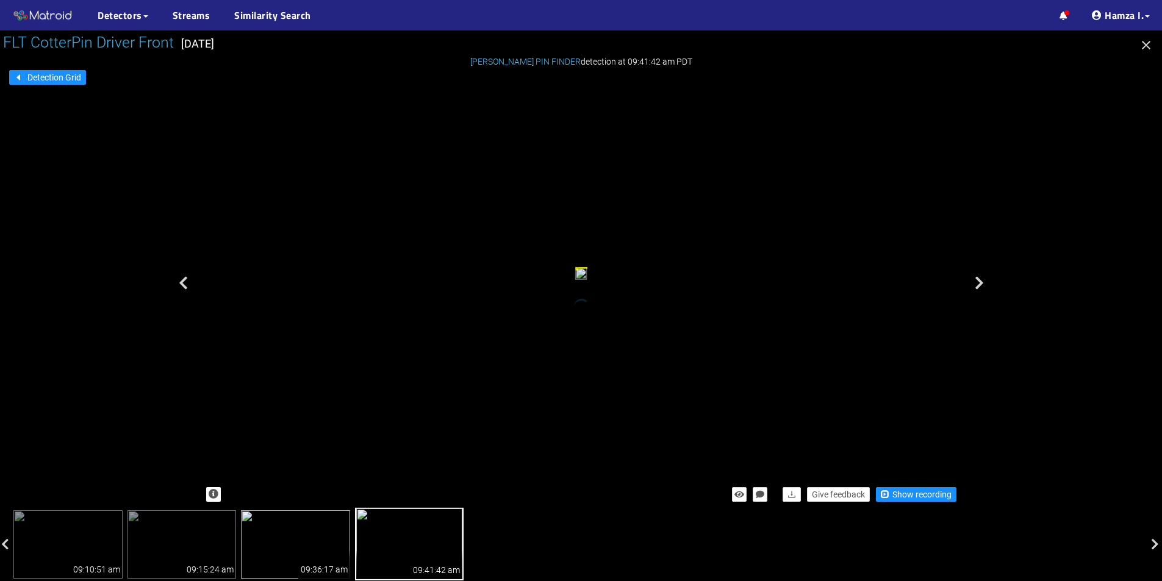
click at [292, 552] on img at bounding box center [295, 544] width 109 height 68
click at [892, 493] on span "Show recording" at bounding box center [921, 494] width 59 height 13
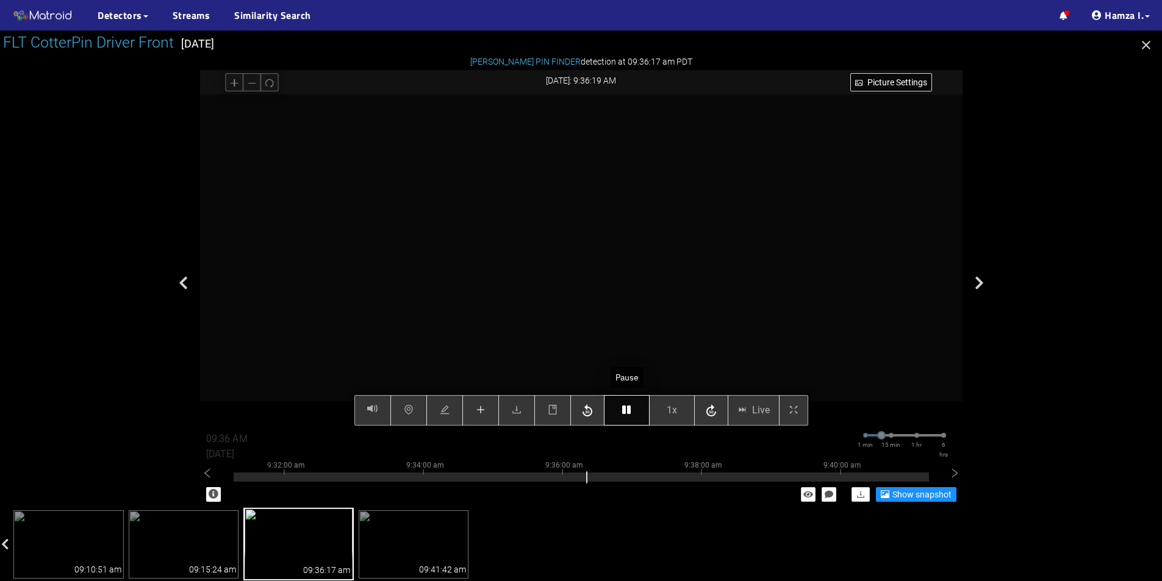
click at [625, 415] on icon "button" at bounding box center [626, 410] width 9 height 10
click at [481, 410] on icon "plus" at bounding box center [480, 410] width 8 height 1
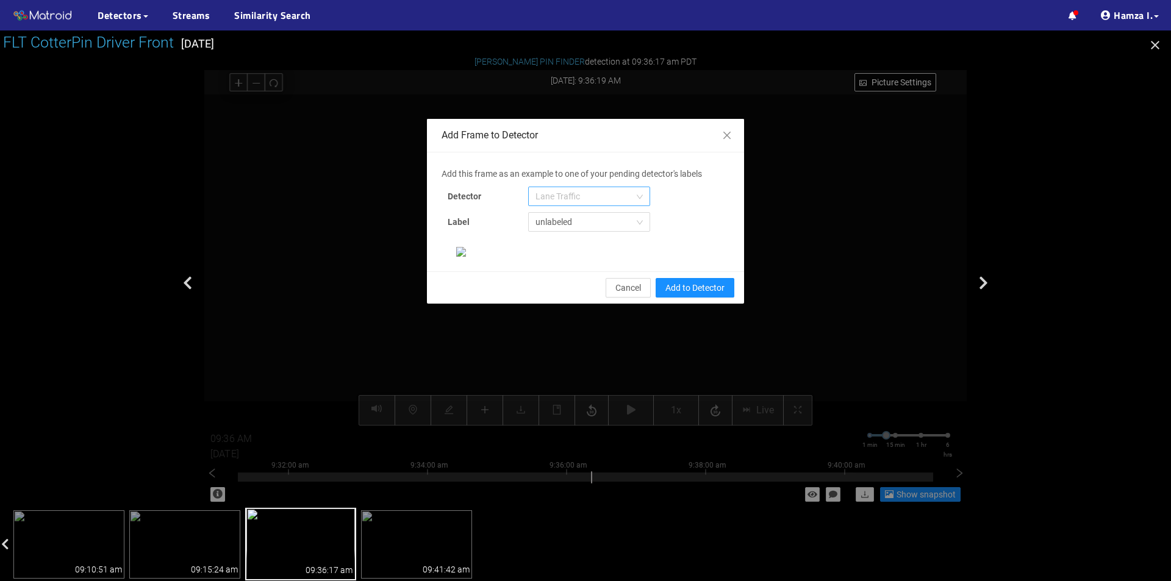
click at [584, 188] on span "Lane Traffic" at bounding box center [588, 196] width 107 height 18
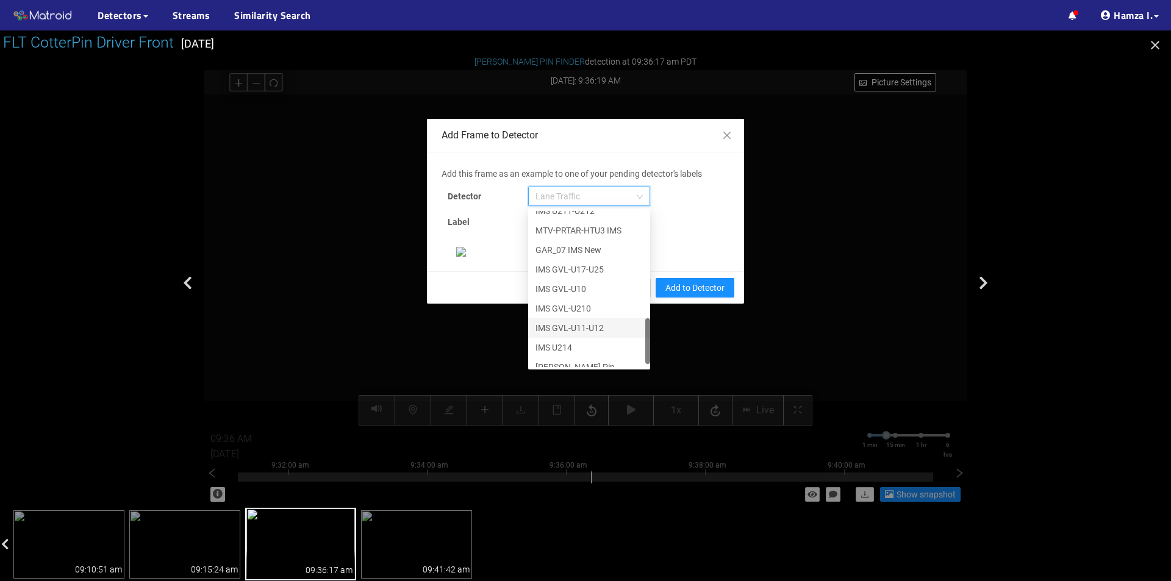
scroll to position [371, 0]
click at [560, 351] on div "[PERSON_NAME] Pin" at bounding box center [588, 357] width 107 height 13
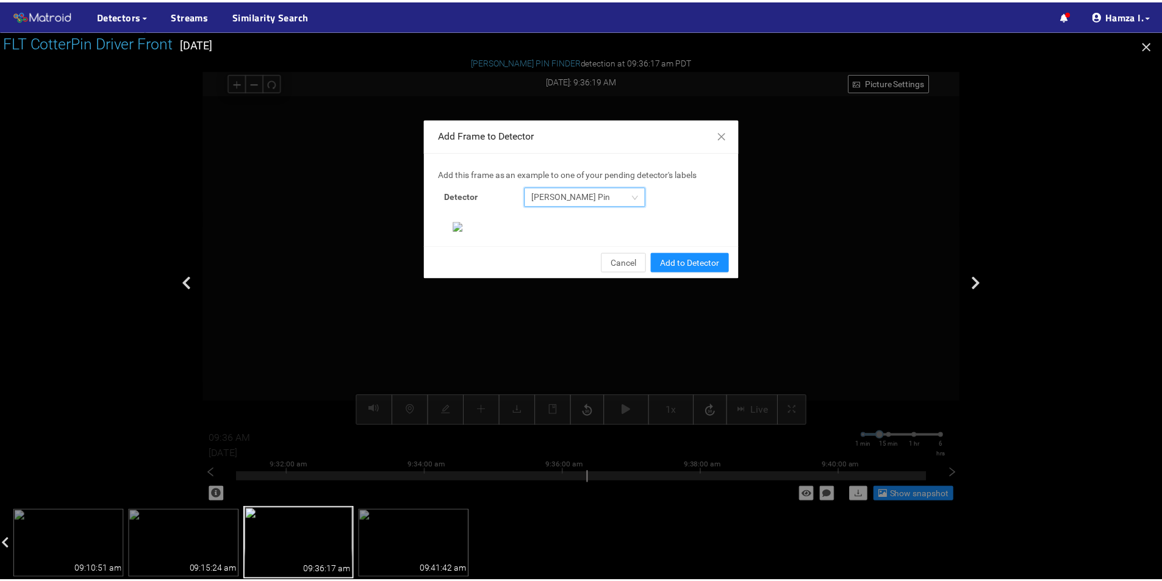
scroll to position [235, 0]
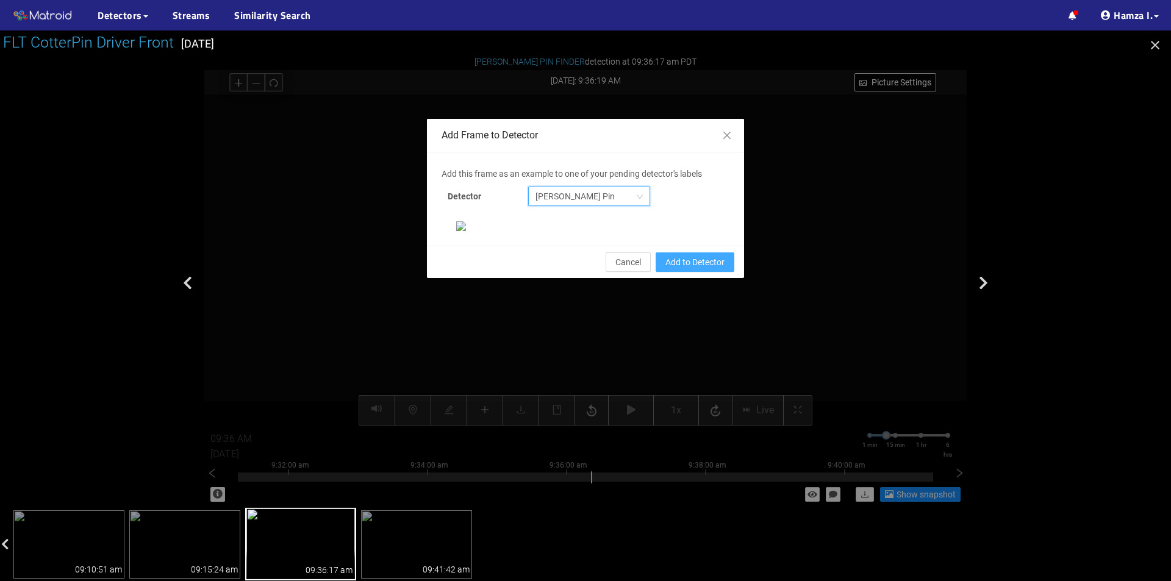
click at [682, 269] on span "Add to Detector" at bounding box center [694, 262] width 59 height 13
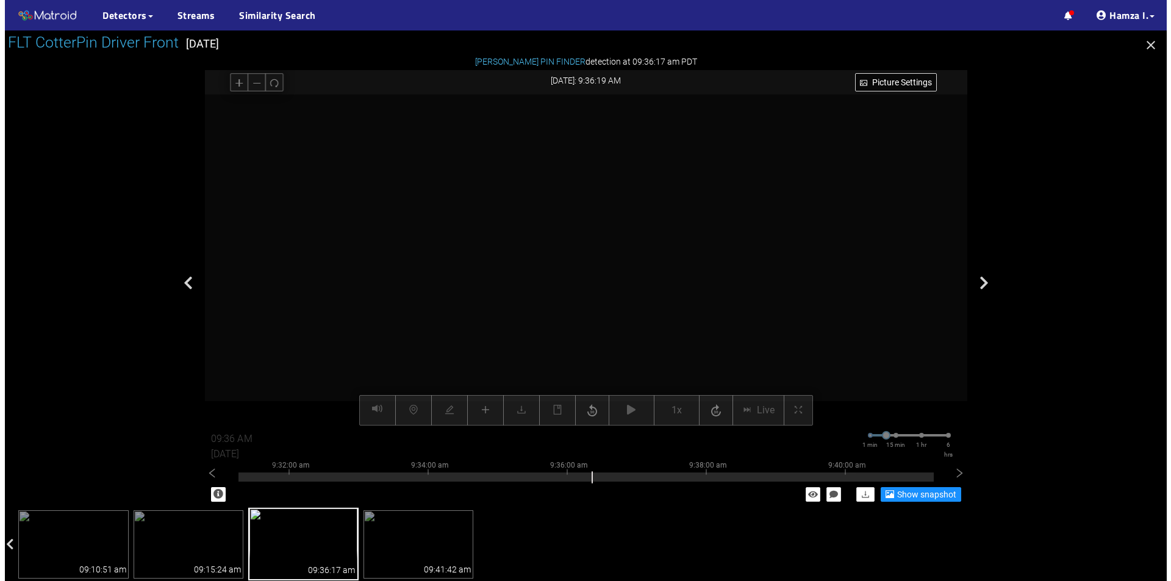
scroll to position [174, 0]
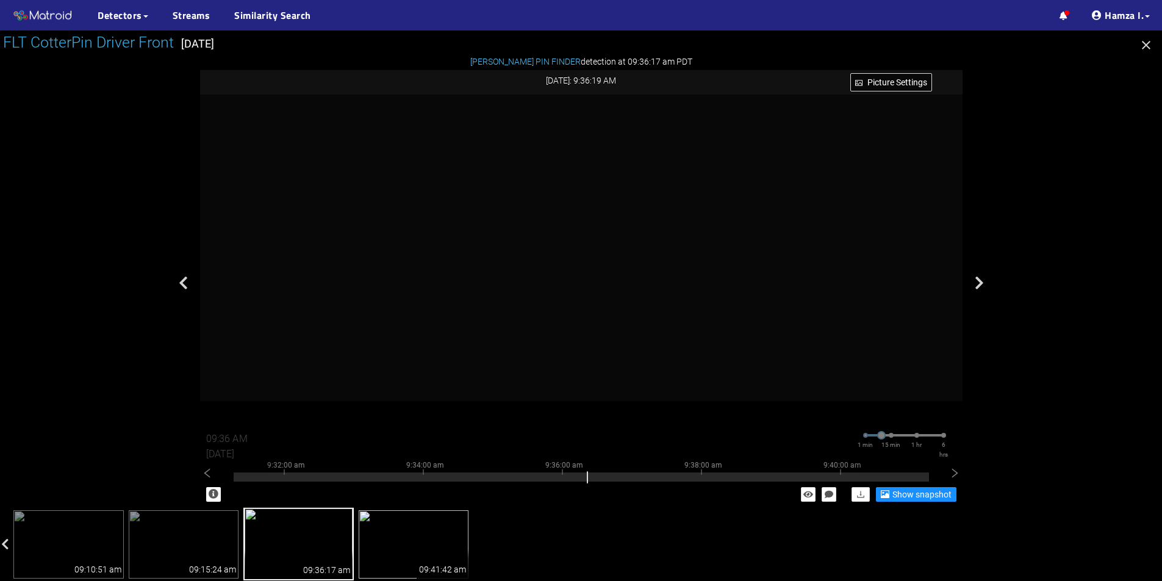
click at [406, 565] on img at bounding box center [414, 544] width 110 height 68
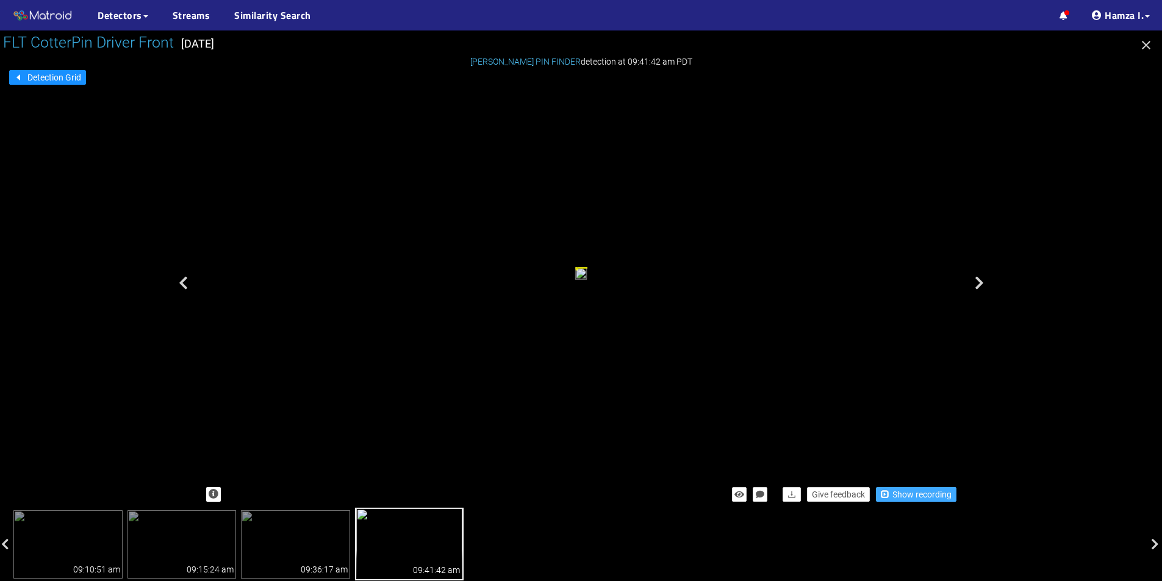
click at [878, 495] on button "Show recording" at bounding box center [916, 494] width 81 height 15
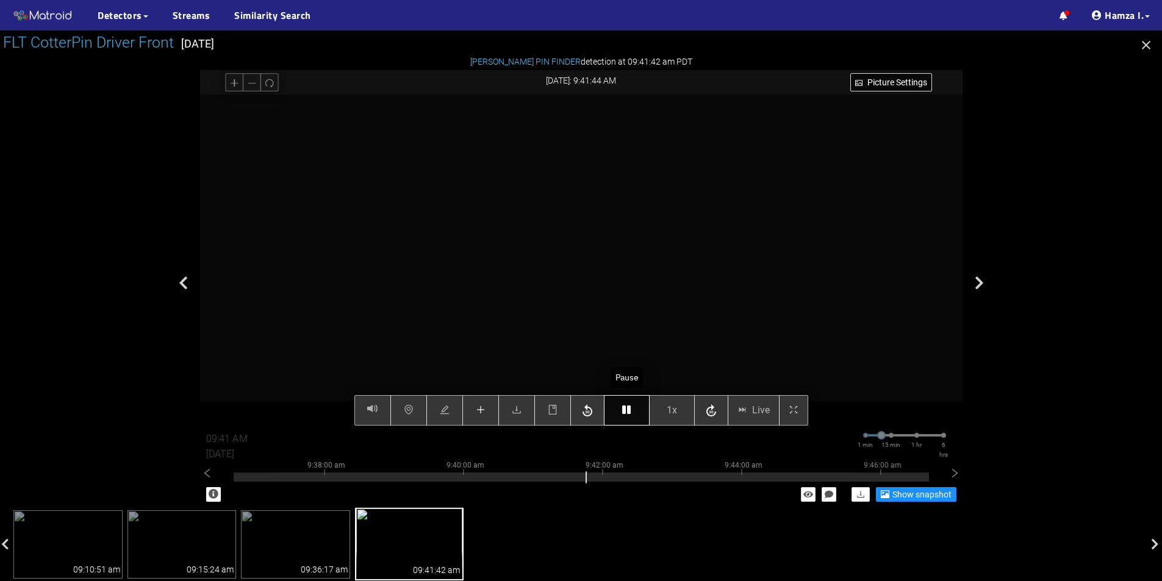
click at [623, 404] on button "button" at bounding box center [627, 410] width 46 height 30
click at [464, 407] on button "button" at bounding box center [480, 410] width 37 height 30
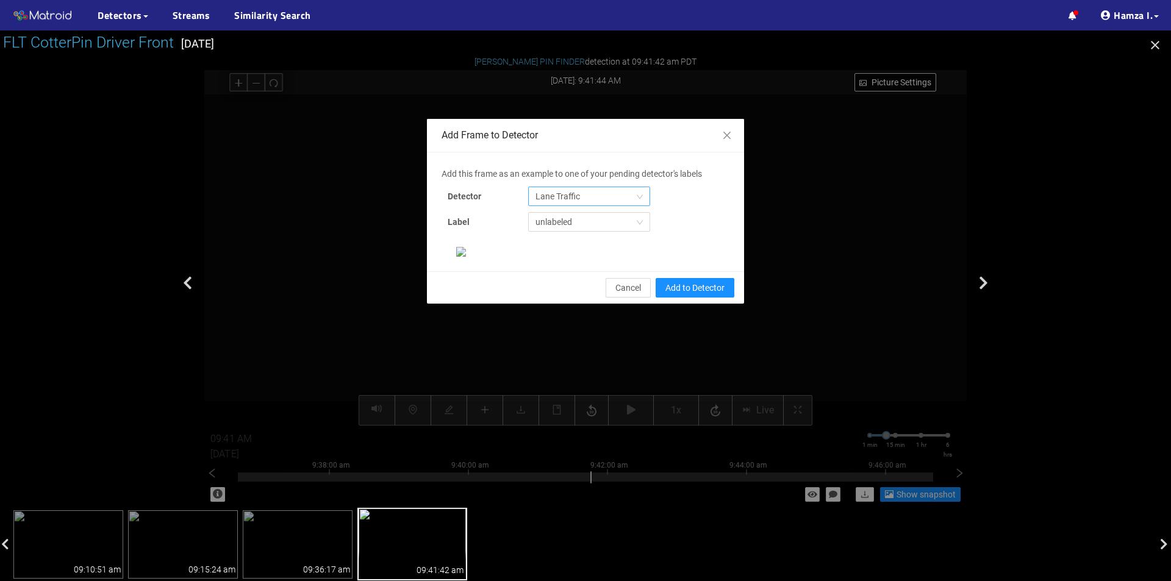
click at [579, 203] on span "Lane Traffic" at bounding box center [588, 196] width 107 height 18
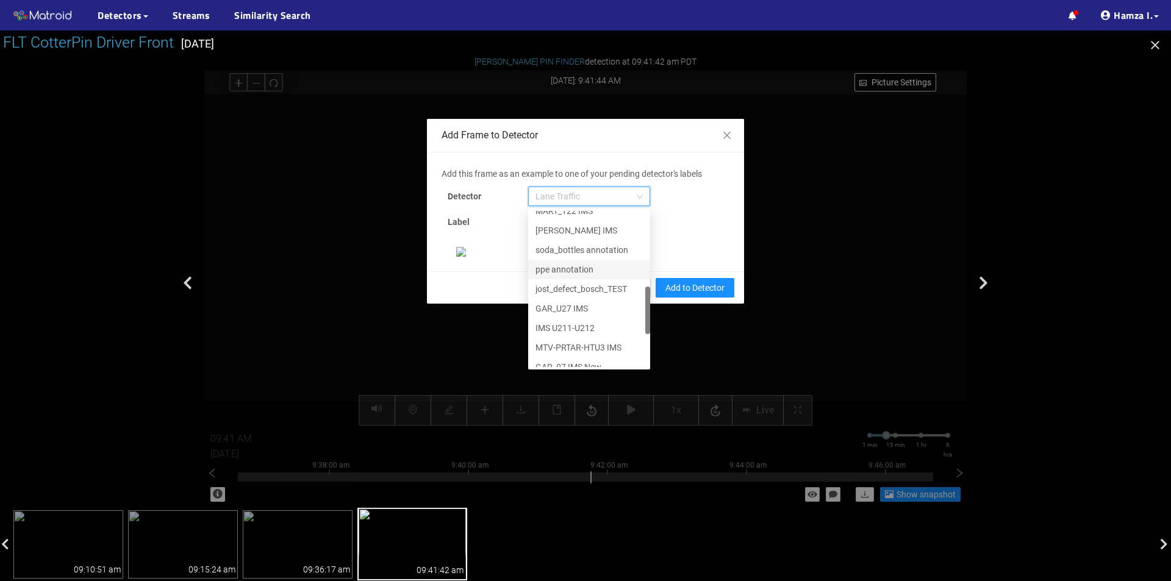
scroll to position [371, 0]
click at [570, 353] on div "[PERSON_NAME] Pin" at bounding box center [588, 357] width 107 height 13
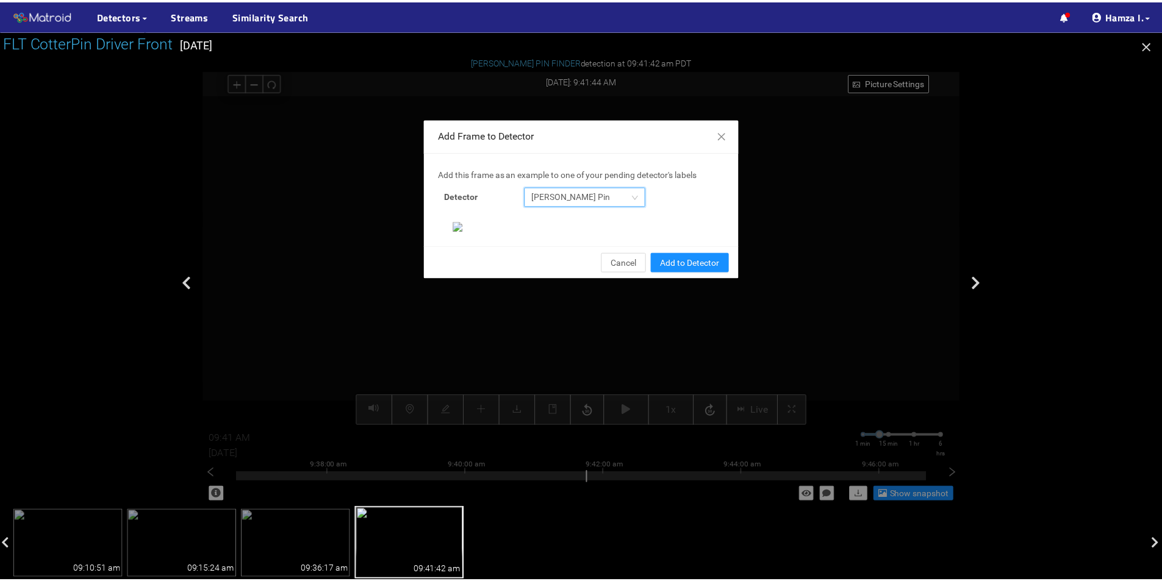
scroll to position [235, 0]
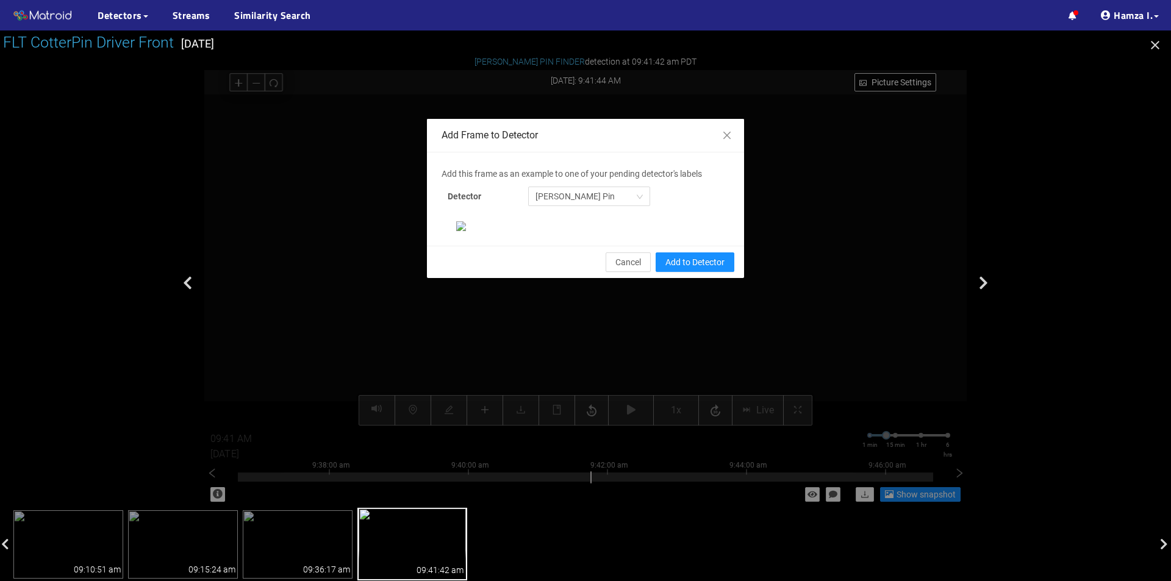
click at [700, 278] on div "Cancel Add to Detector" at bounding box center [585, 262] width 317 height 32
click at [693, 269] on span "Add to Detector" at bounding box center [694, 262] width 59 height 13
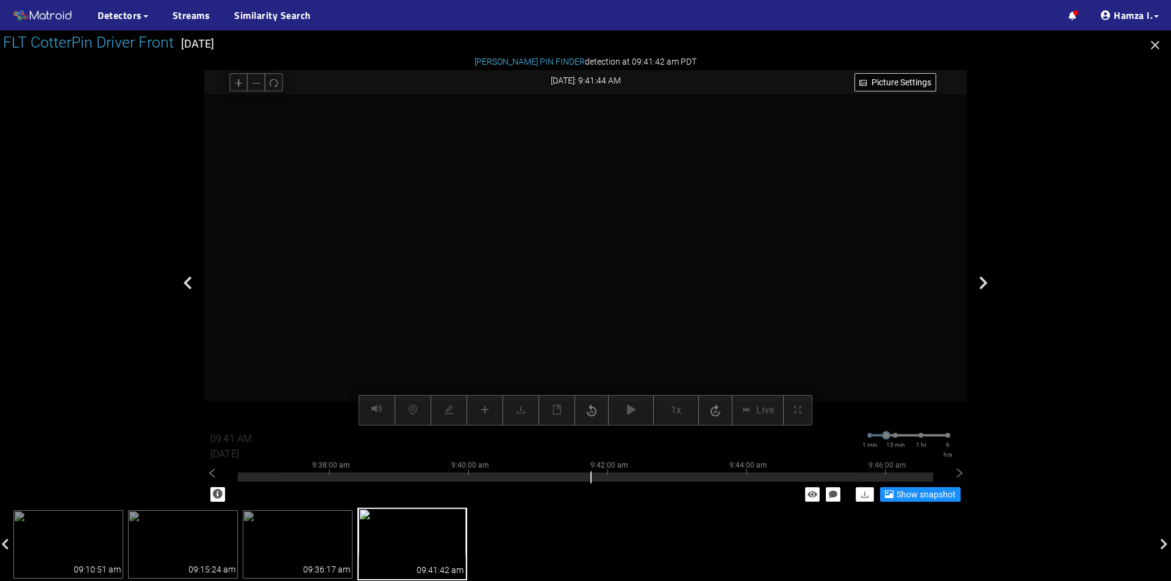
scroll to position [174, 0]
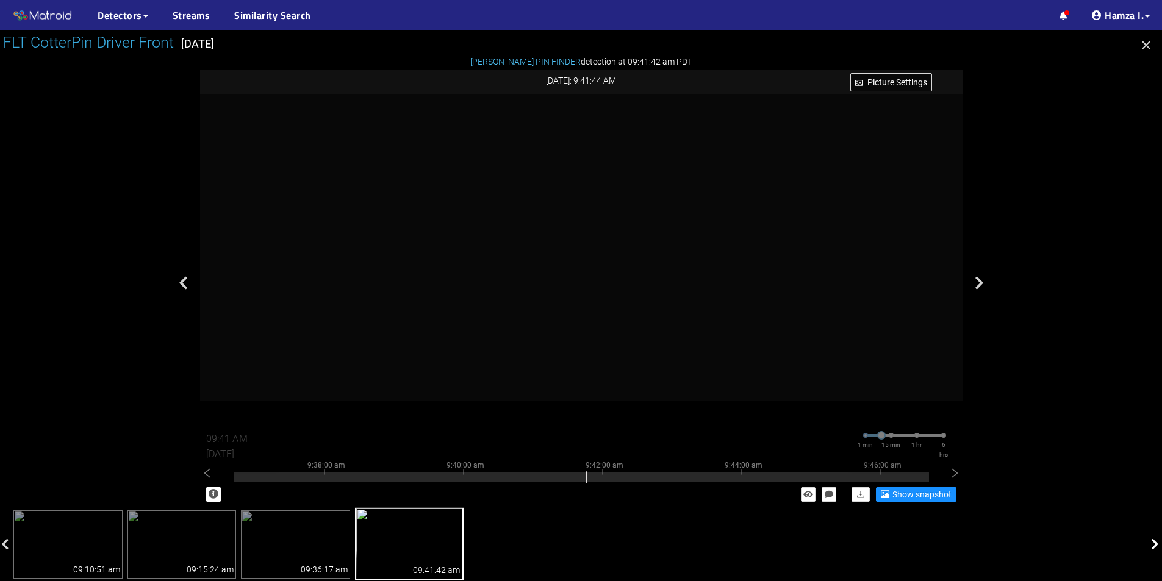
click at [1152, 543] on icon at bounding box center [1155, 545] width 8 height 12
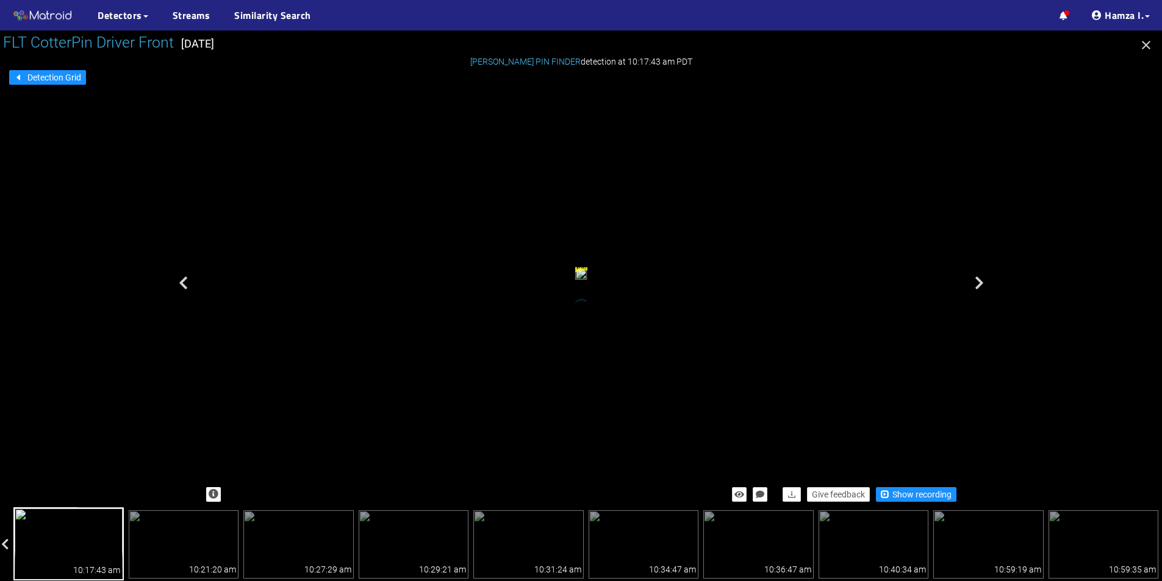
click at [79, 544] on img at bounding box center [68, 543] width 110 height 73
click at [909, 492] on span "Show recording" at bounding box center [921, 494] width 59 height 13
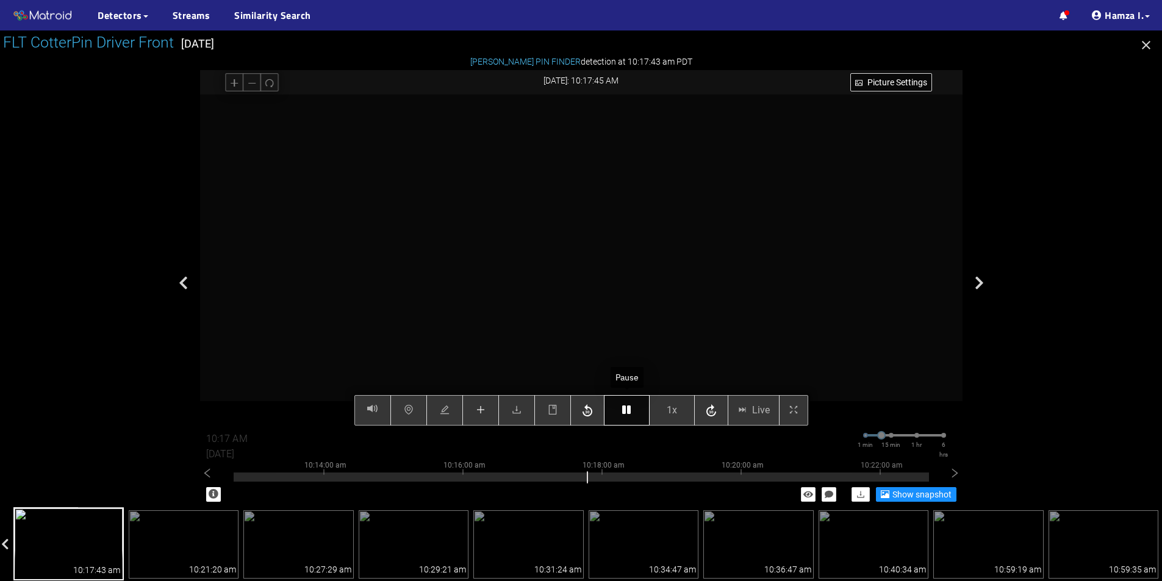
click at [632, 409] on button "button" at bounding box center [627, 410] width 46 height 30
click at [488, 405] on button "button" at bounding box center [480, 410] width 37 height 30
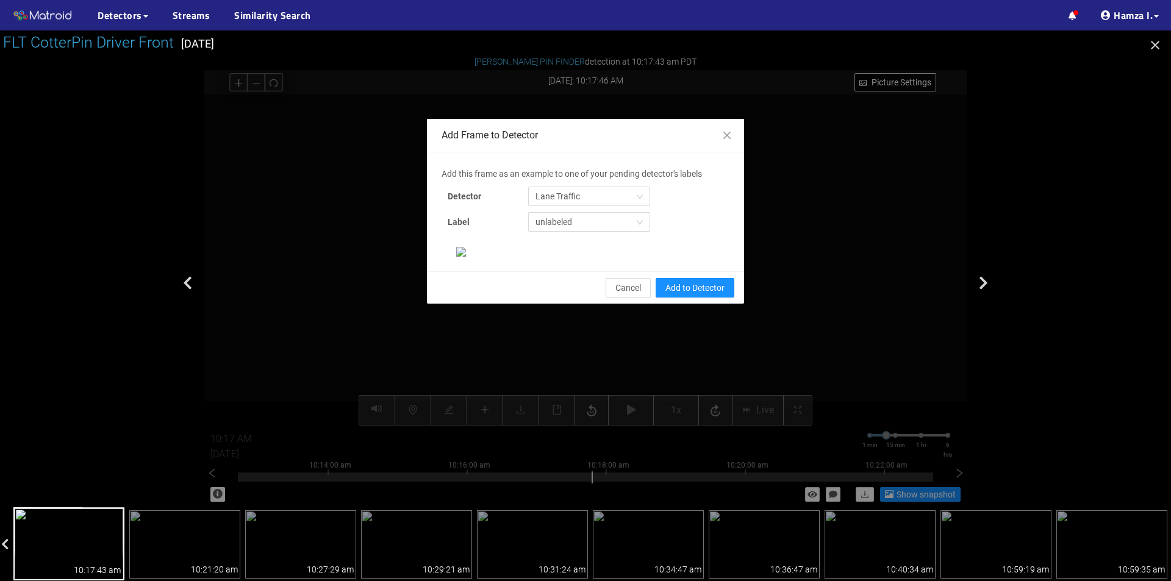
drag, startPoint x: 576, startPoint y: 199, endPoint x: 577, endPoint y: 206, distance: 6.8
click at [576, 200] on span "Lane Traffic" at bounding box center [588, 196] width 107 height 18
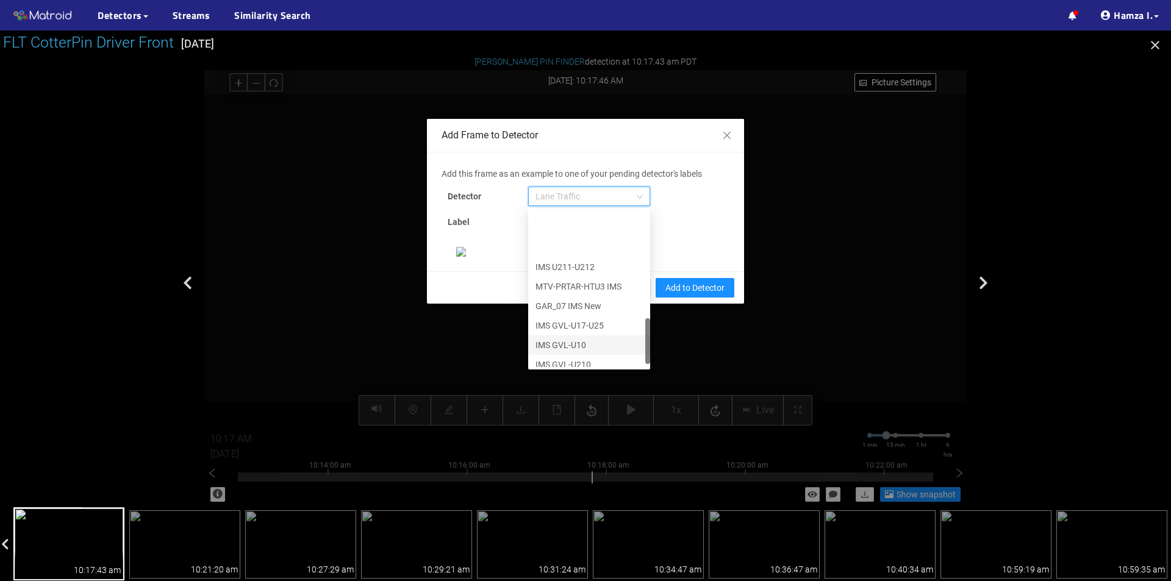
scroll to position [371, 0]
click at [565, 354] on div "[PERSON_NAME] Pin" at bounding box center [588, 357] width 107 height 13
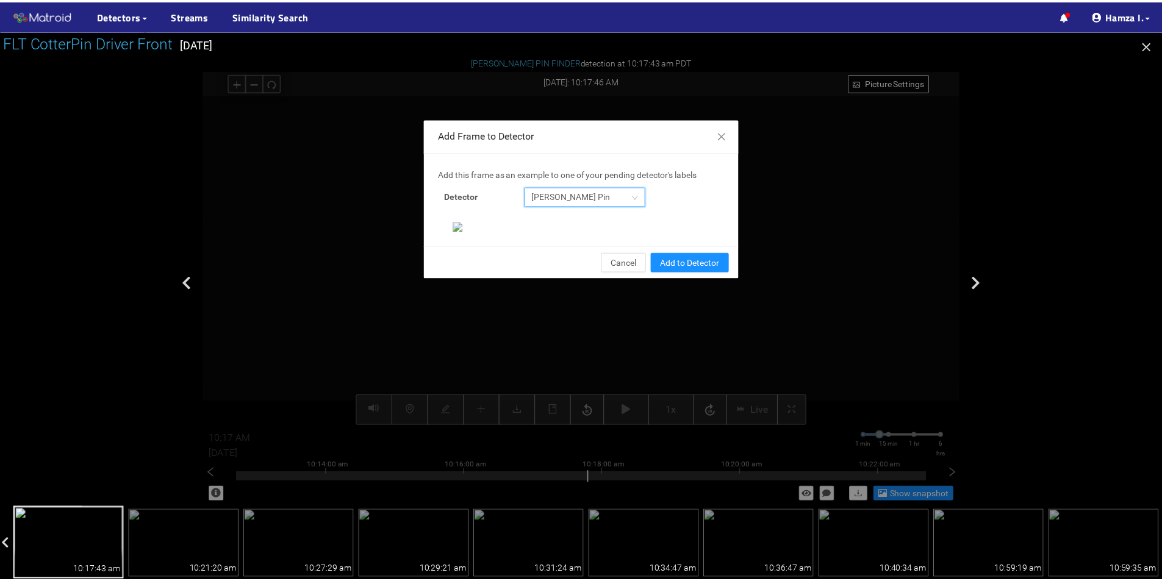
scroll to position [235, 0]
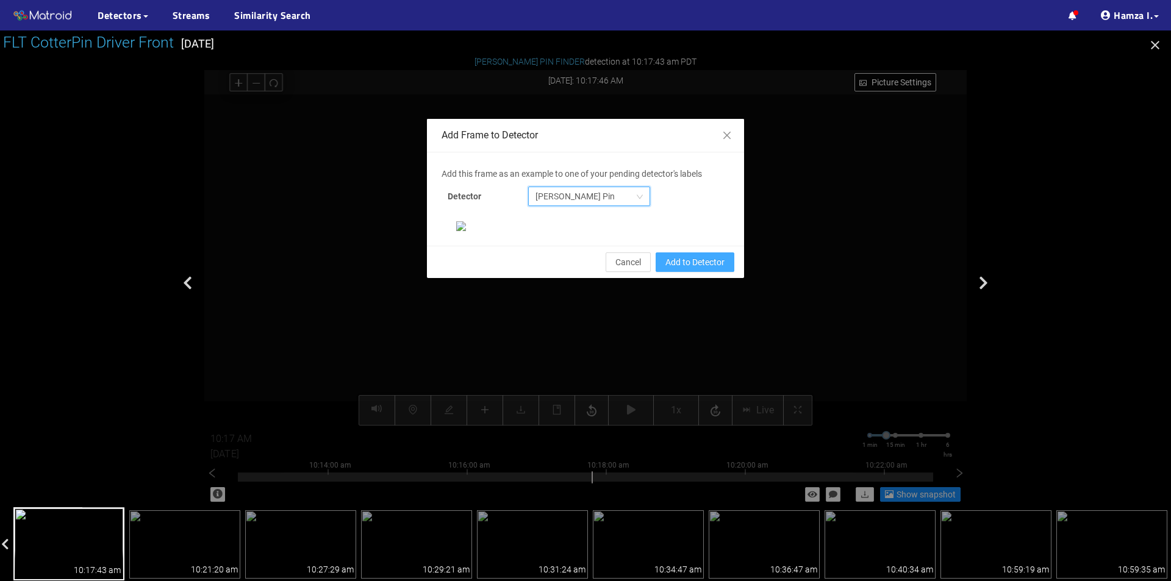
click at [715, 269] on span "Add to Detector" at bounding box center [694, 262] width 59 height 13
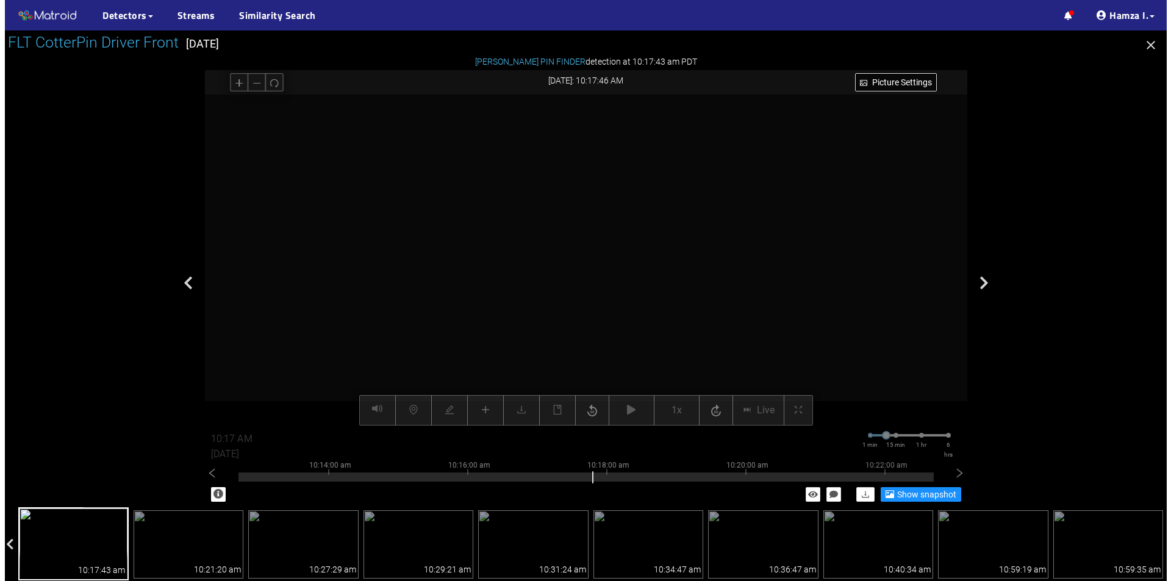
scroll to position [0, 0]
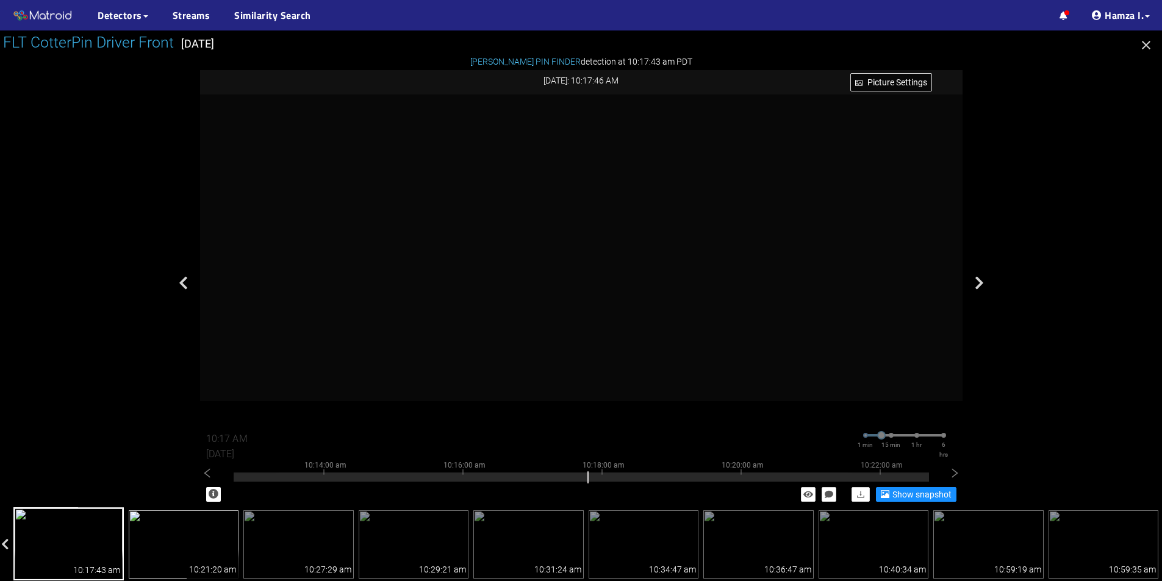
click at [192, 532] on img at bounding box center [184, 544] width 110 height 68
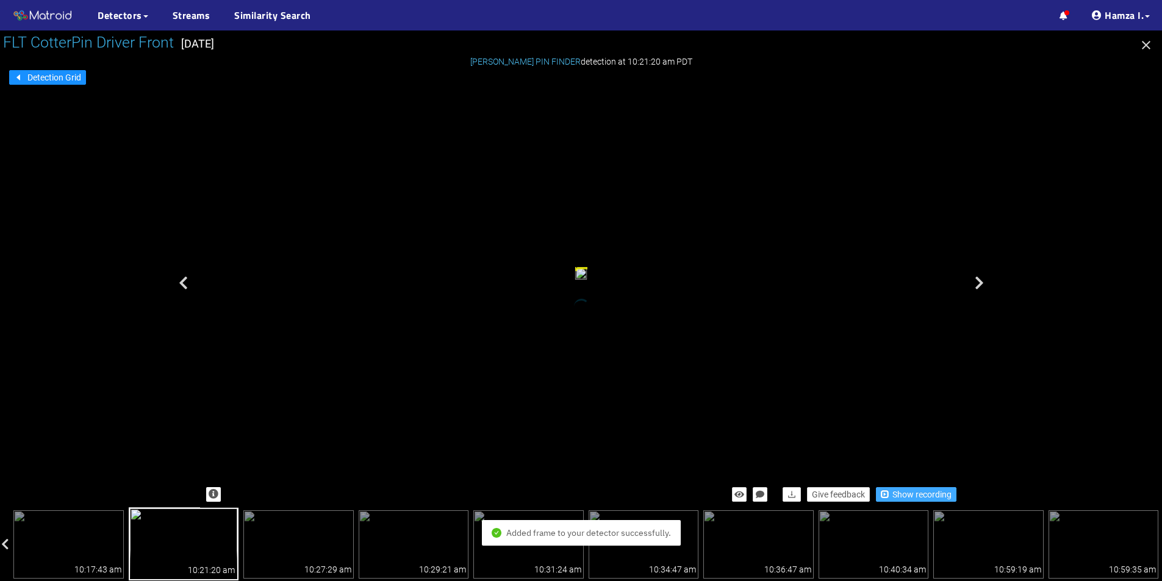
click at [904, 496] on span "Show recording" at bounding box center [921, 494] width 59 height 13
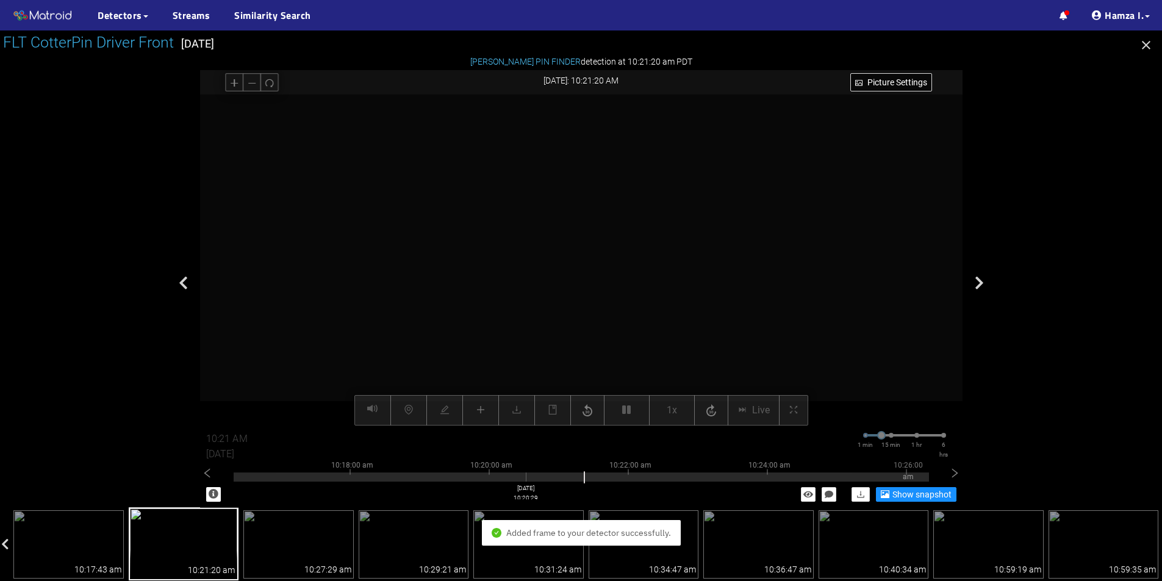
click at [526, 480] on div at bounding box center [581, 477] width 695 height 9
type input "10:20 AM"
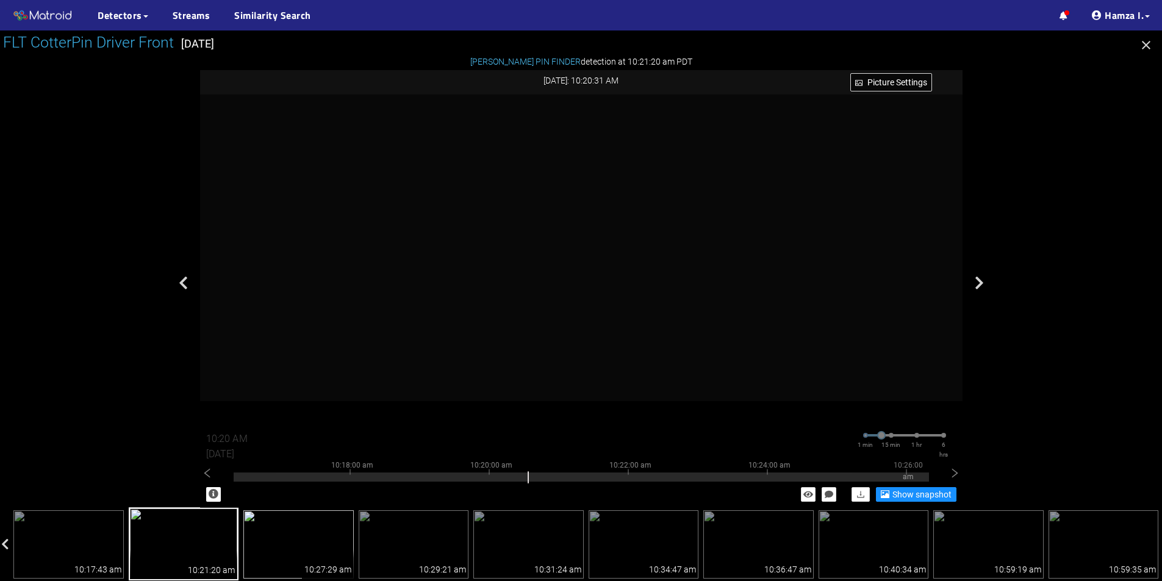
click at [261, 560] on img at bounding box center [298, 544] width 110 height 68
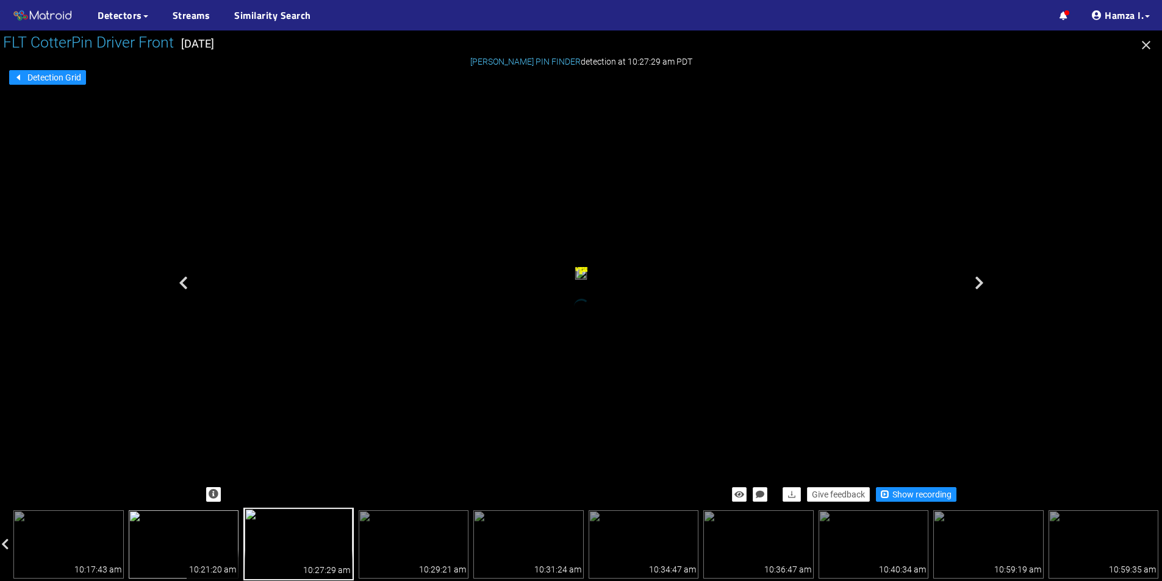
click at [200, 562] on div "10:21:20 am" at bounding box center [213, 564] width 52 height 29
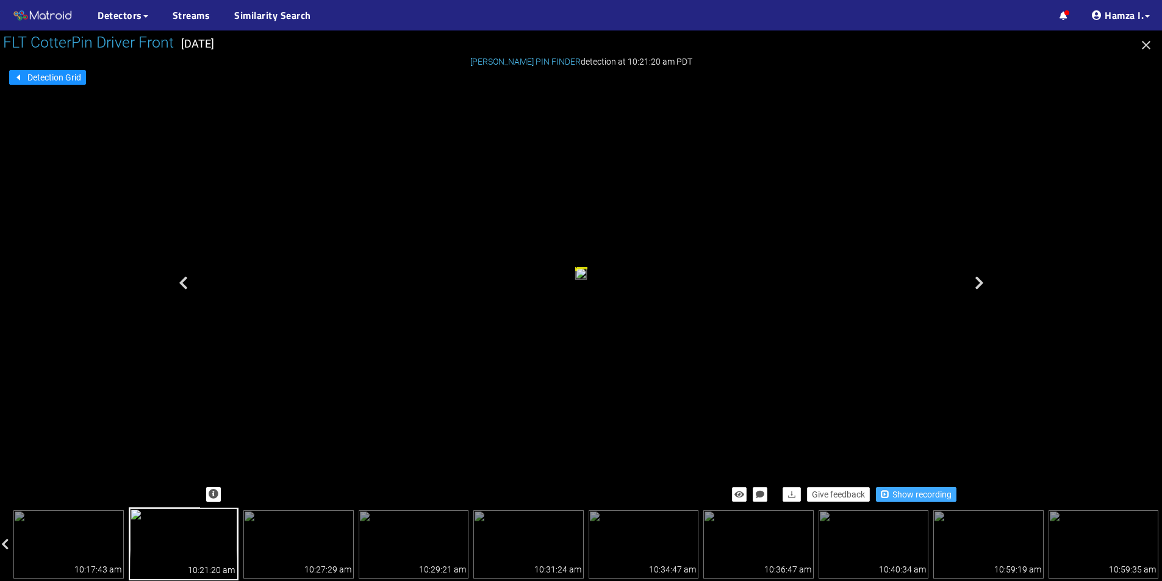
click at [900, 493] on span "Show recording" at bounding box center [921, 494] width 59 height 13
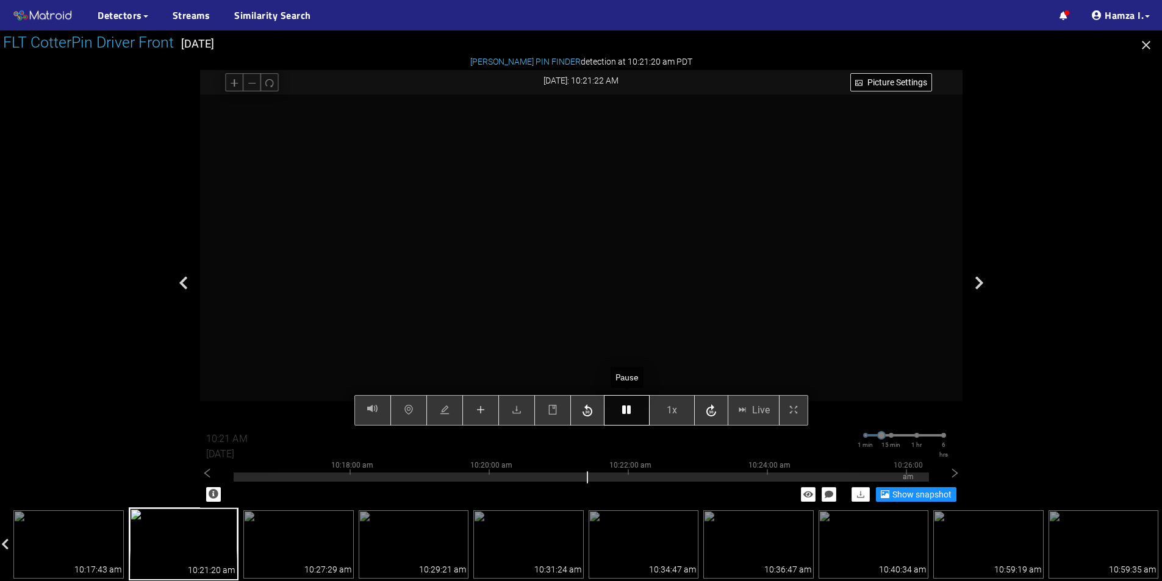
click at [631, 410] on icon "button" at bounding box center [626, 410] width 9 height 10
click at [637, 410] on button "button" at bounding box center [627, 410] width 46 height 30
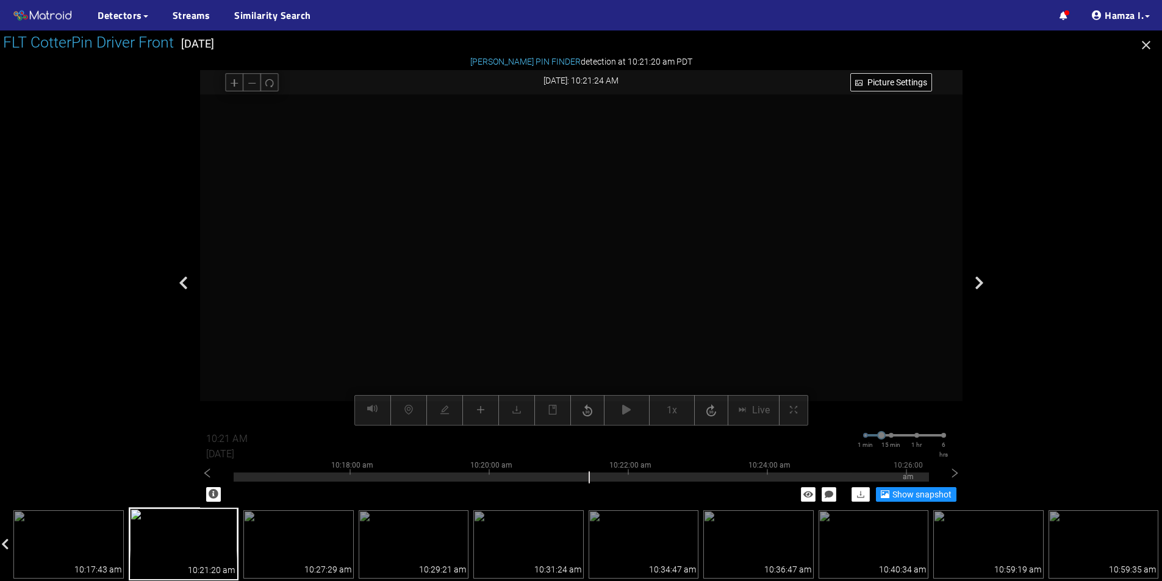
click at [479, 410] on icon "plus" at bounding box center [481, 410] width 10 height 10
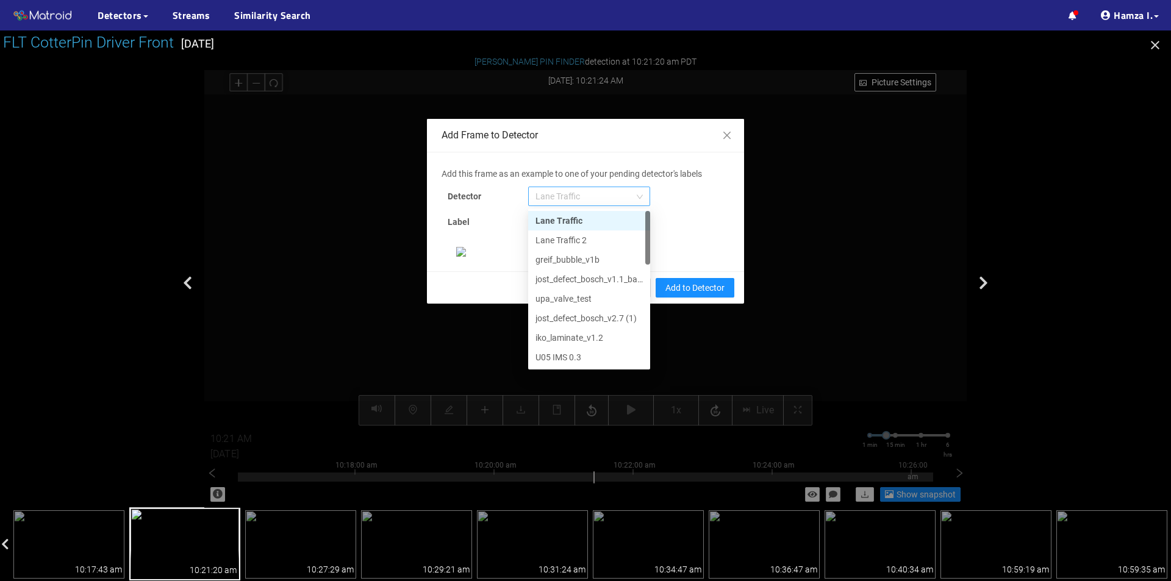
click at [557, 198] on span "Lane Traffic" at bounding box center [588, 196] width 107 height 18
click at [578, 358] on div "[PERSON_NAME] Pin" at bounding box center [588, 357] width 107 height 13
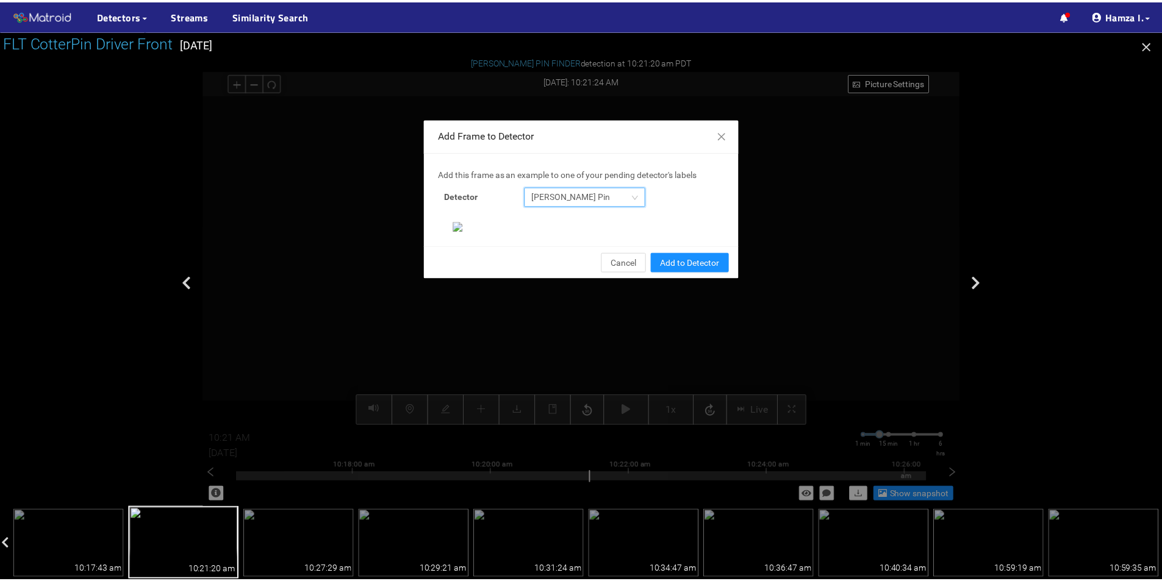
scroll to position [235, 0]
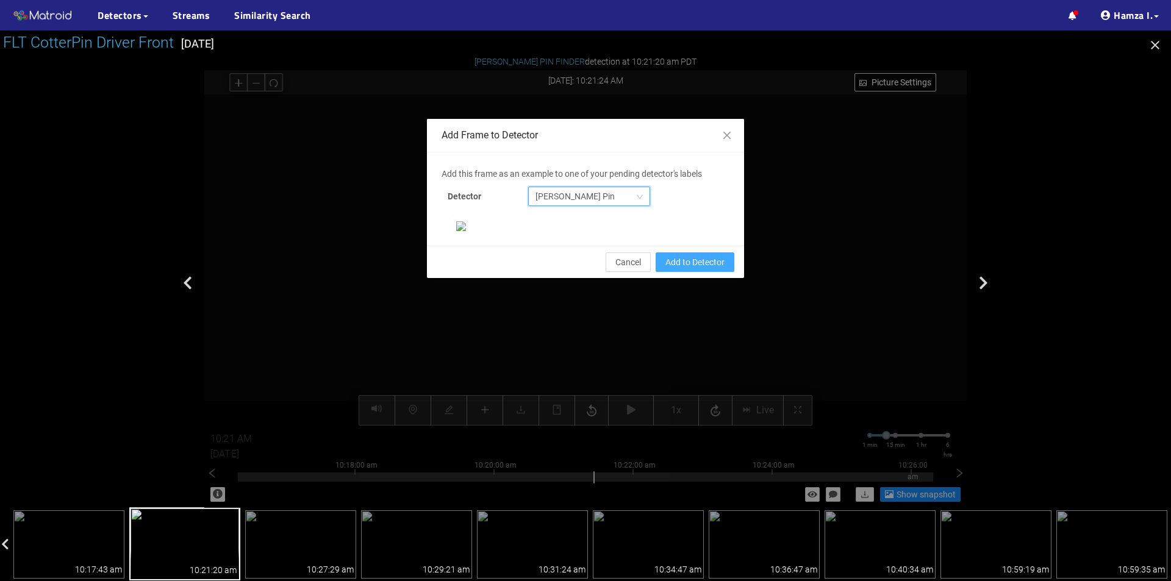
click at [678, 269] on span "Add to Detector" at bounding box center [694, 262] width 59 height 13
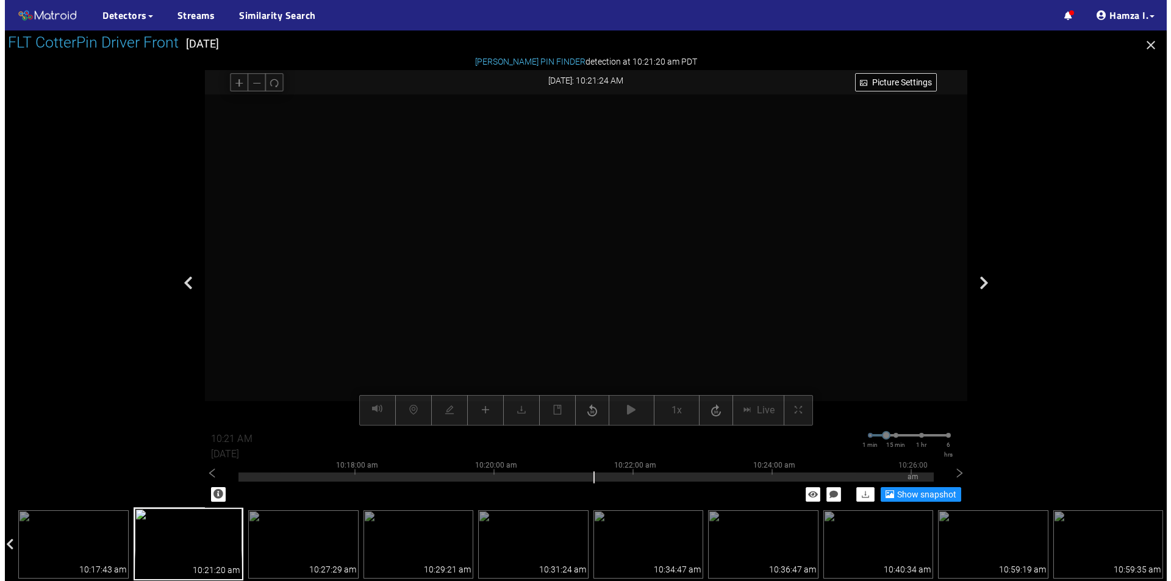
scroll to position [174, 0]
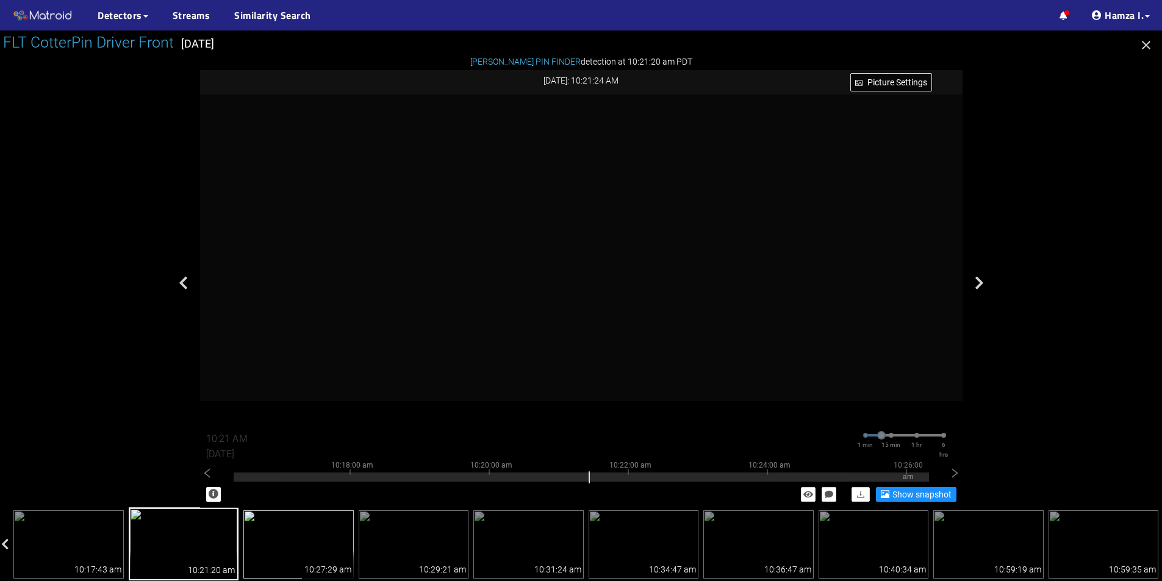
click at [329, 549] on img at bounding box center [298, 544] width 110 height 68
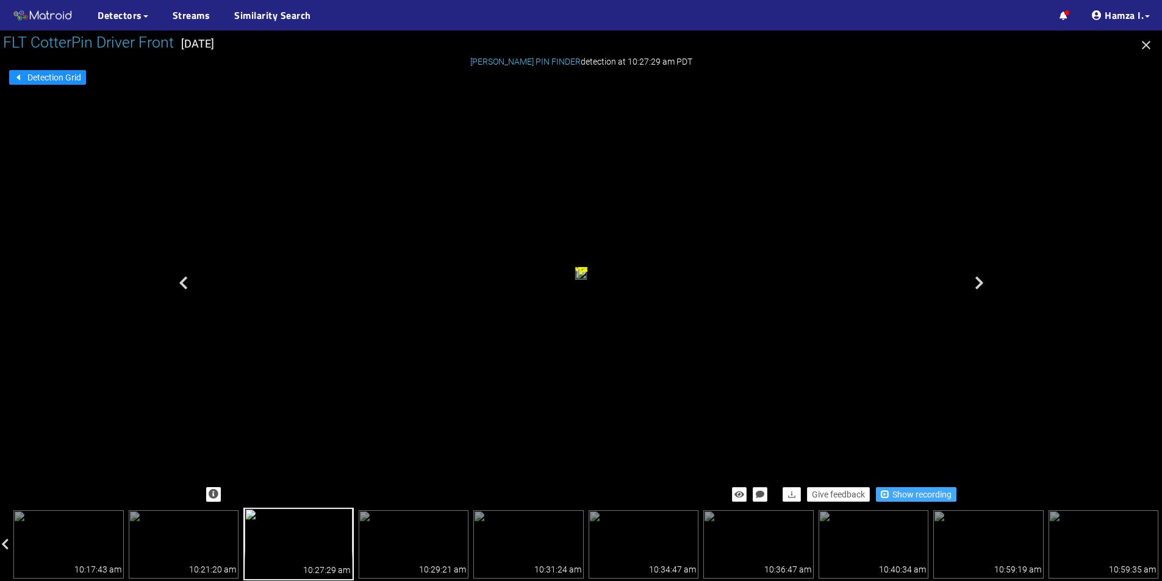
click at [922, 496] on span "Show recording" at bounding box center [921, 494] width 59 height 13
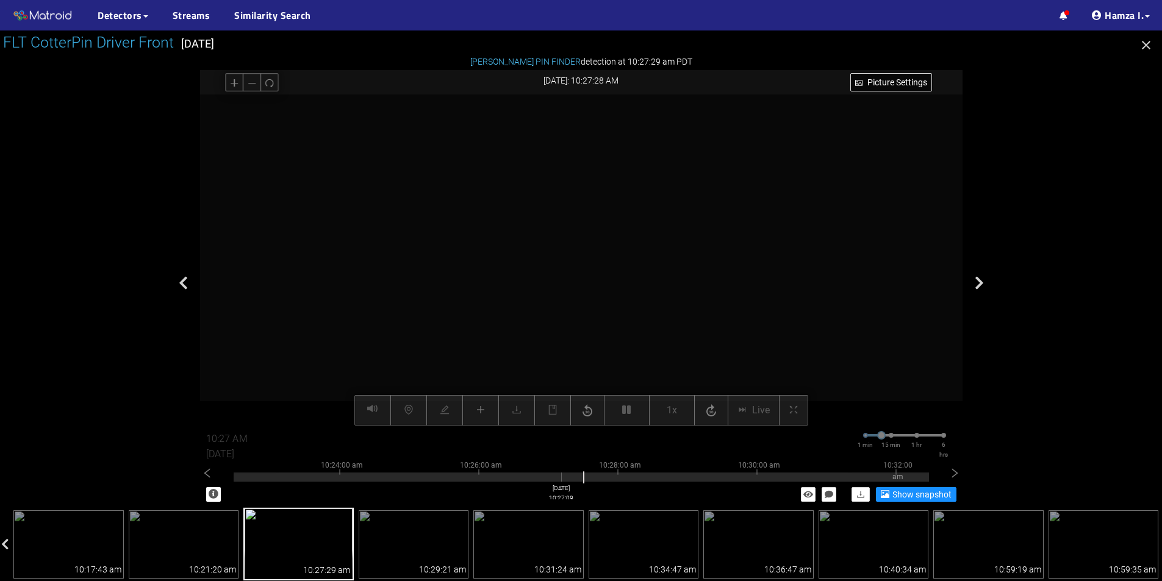
click at [561, 479] on div at bounding box center [581, 477] width 695 height 9
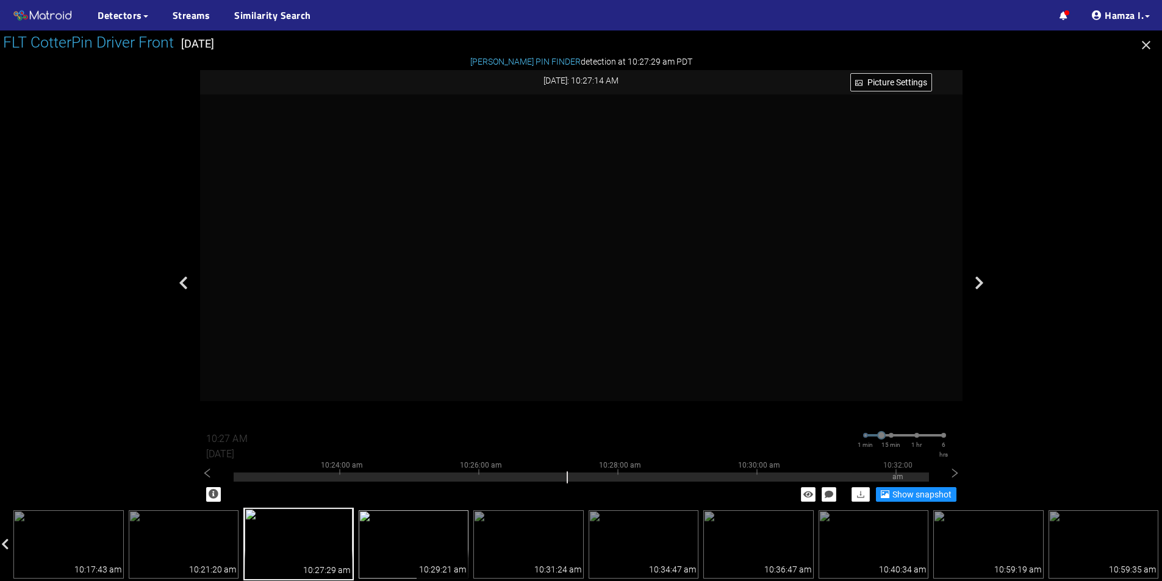
click at [421, 534] on img at bounding box center [414, 544] width 110 height 68
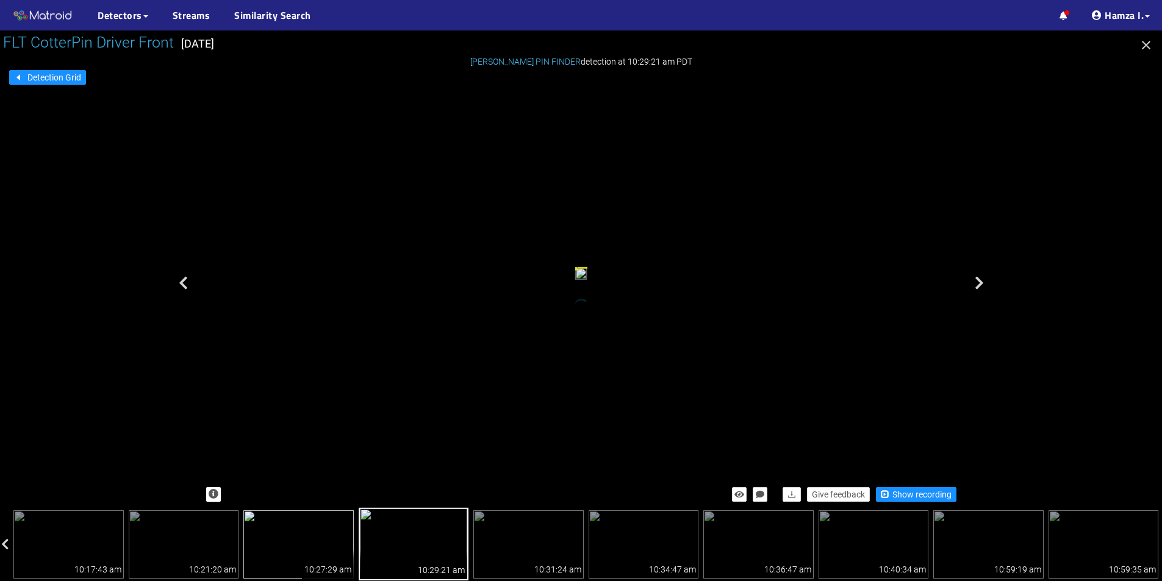
click at [317, 543] on img at bounding box center [298, 544] width 110 height 68
click at [919, 498] on span "Show recording" at bounding box center [921, 494] width 59 height 13
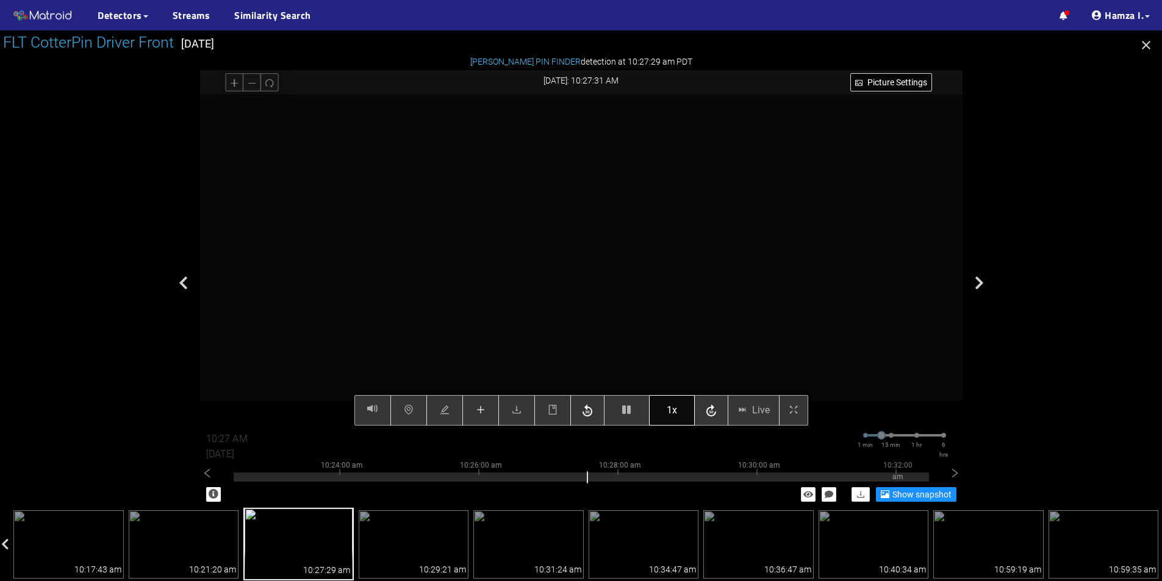
click at [672, 410] on span "1x" at bounding box center [672, 410] width 10 height 15
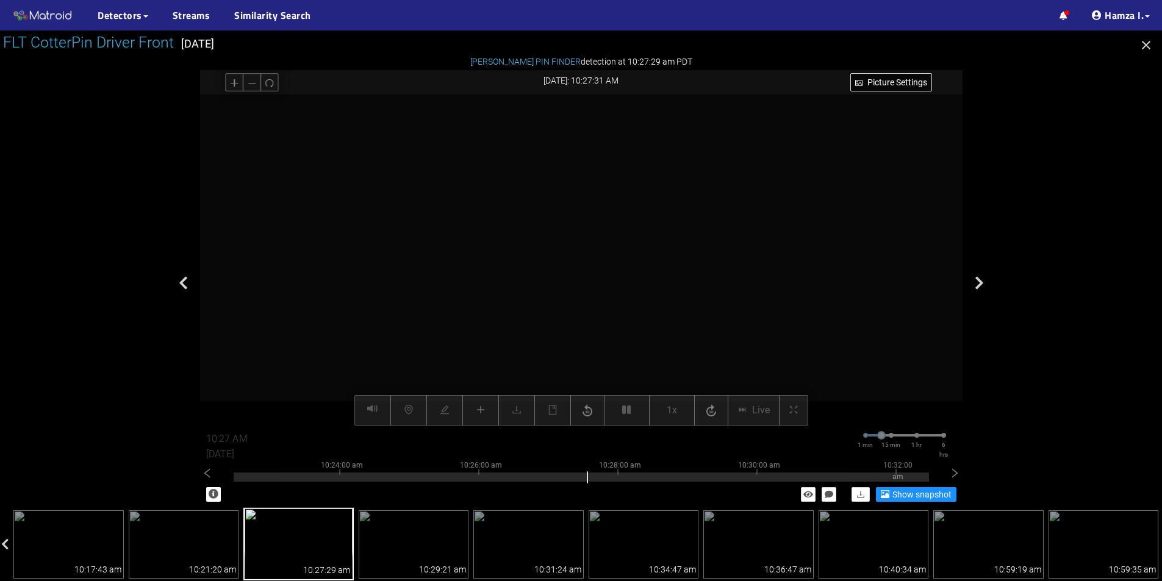
click at [664, 408] on div "Picture Settings 1x Live 10:27 AM [DATE] 1 min 15 min 1 hr 6 hrs 10:14:00 am 10…" at bounding box center [581, 260] width 762 height 331
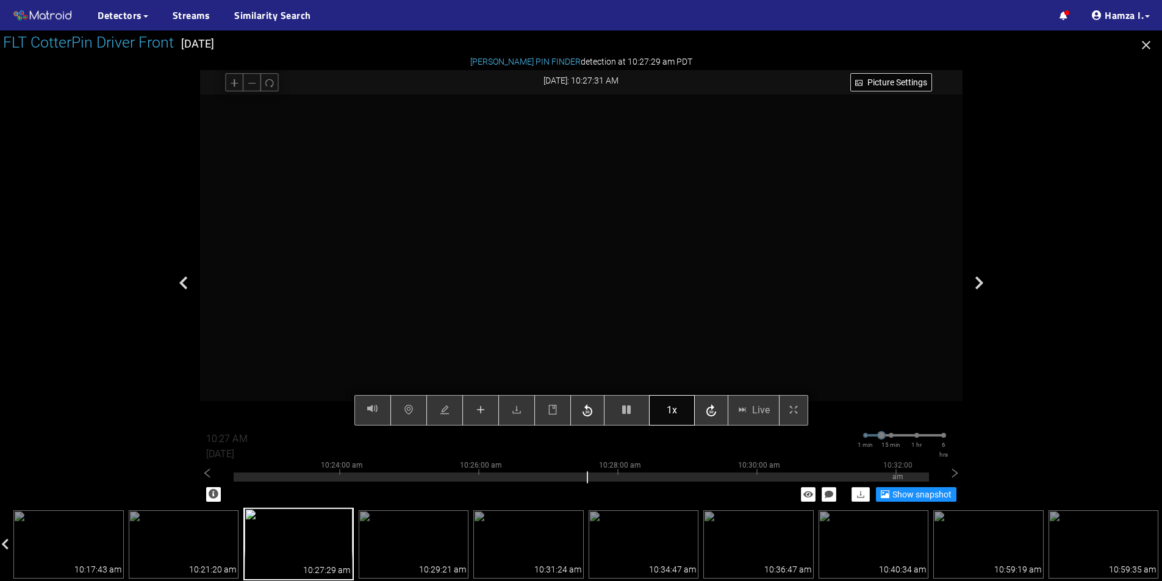
click at [670, 406] on span "1x" at bounding box center [672, 410] width 10 height 15
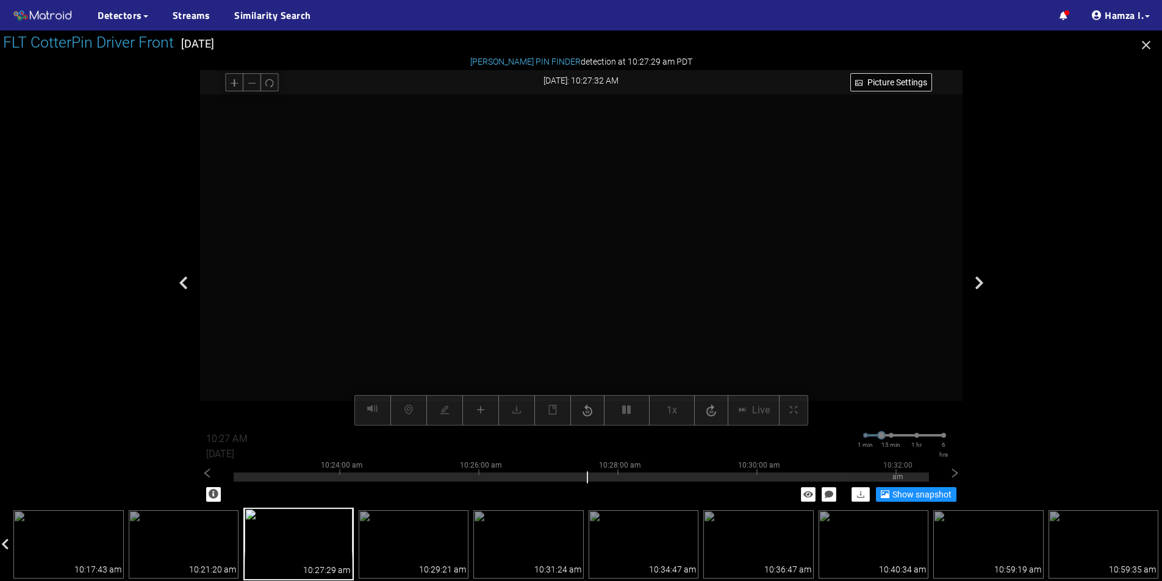
click at [664, 290] on video at bounding box center [581, 260] width 662 height 331
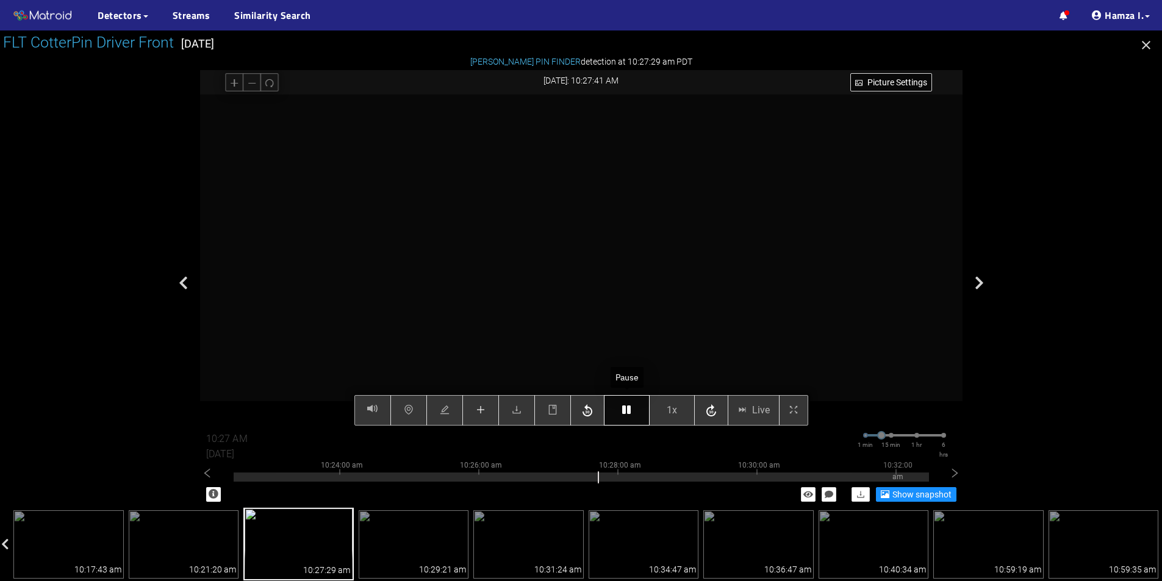
click at [624, 409] on icon "button" at bounding box center [626, 410] width 9 height 10
click at [480, 415] on icon "plus" at bounding box center [481, 410] width 10 height 10
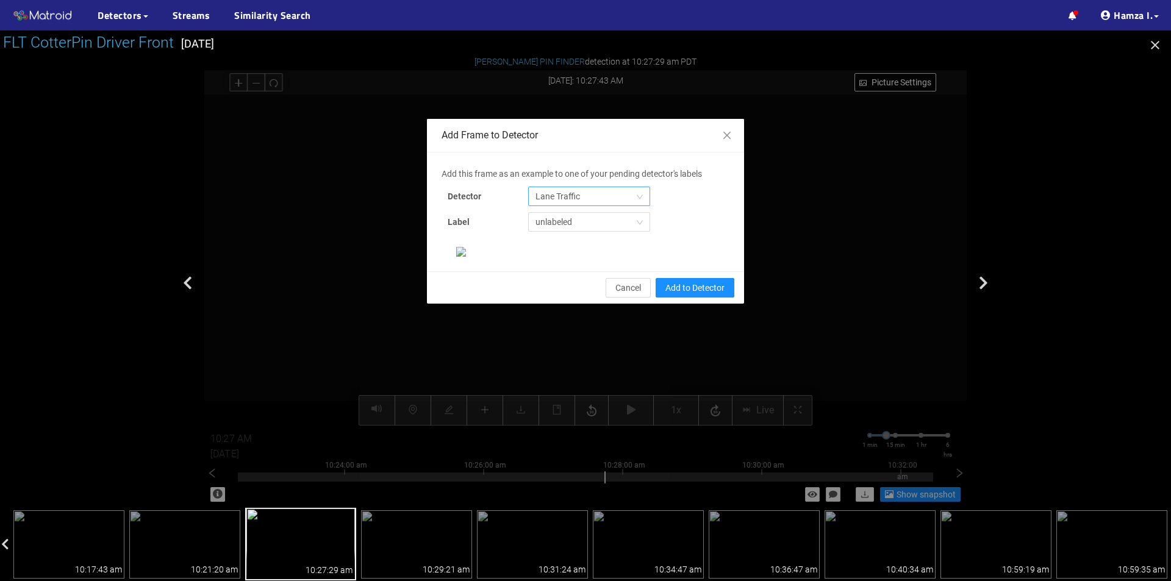
click at [595, 194] on span "Lane Traffic" at bounding box center [588, 196] width 107 height 18
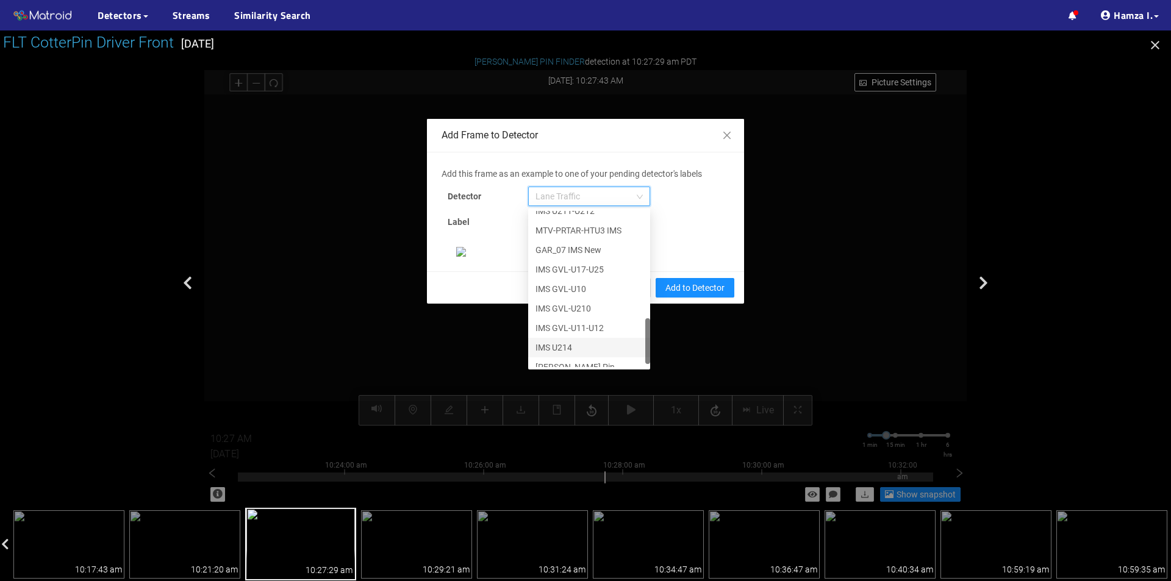
scroll to position [371, 0]
click at [548, 354] on div "[PERSON_NAME] Pin" at bounding box center [588, 357] width 107 height 13
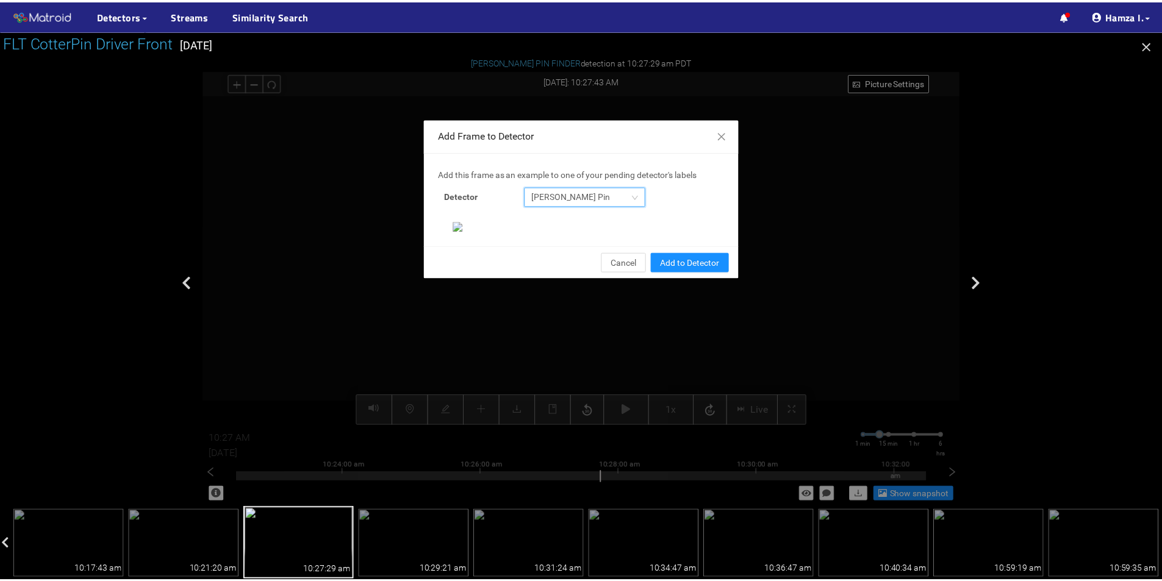
scroll to position [235, 0]
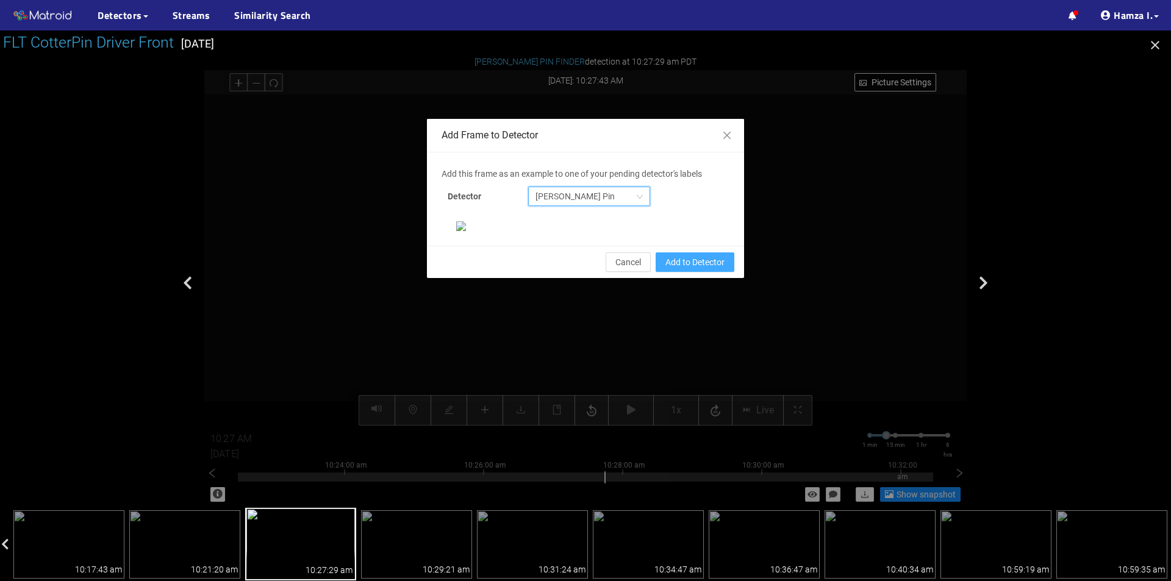
click at [665, 269] on span "Add to Detector" at bounding box center [694, 262] width 59 height 13
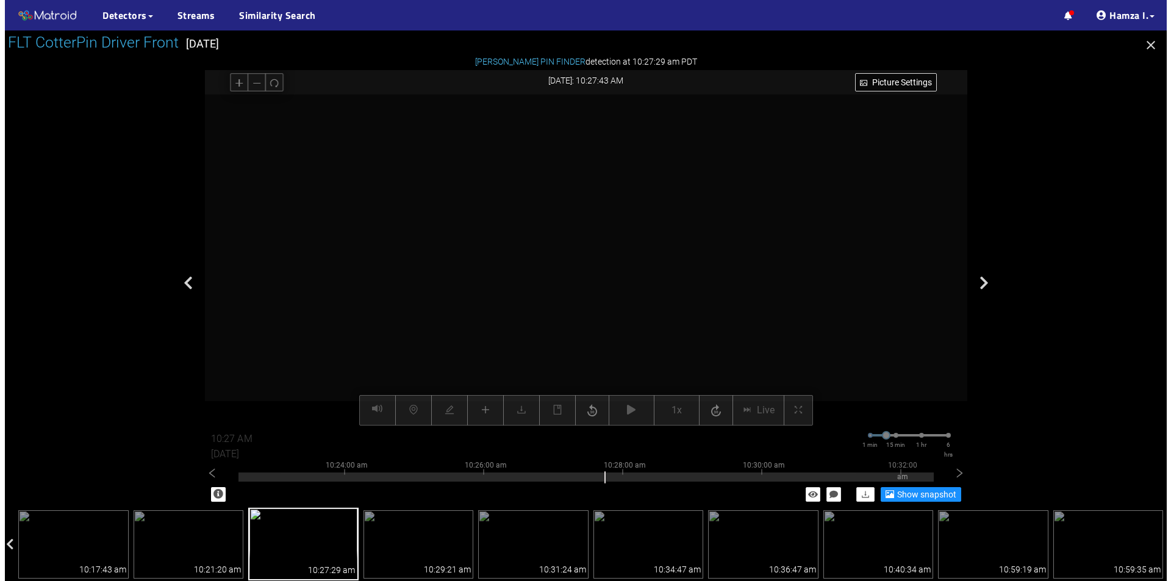
scroll to position [174, 0]
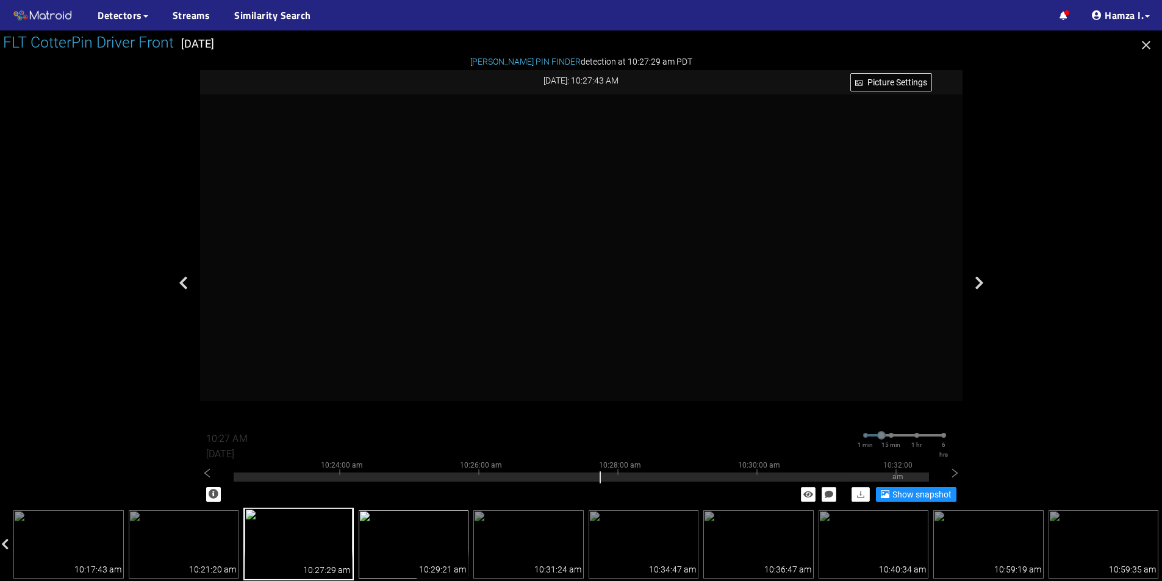
click at [418, 546] on img at bounding box center [414, 544] width 110 height 68
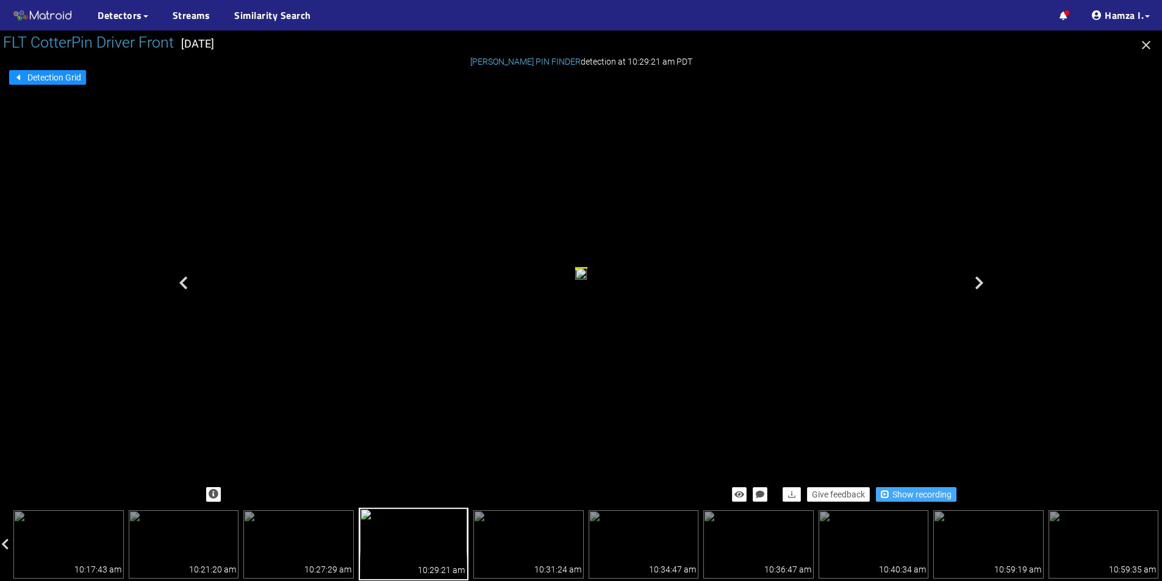
click at [913, 495] on span "Show recording" at bounding box center [921, 494] width 59 height 13
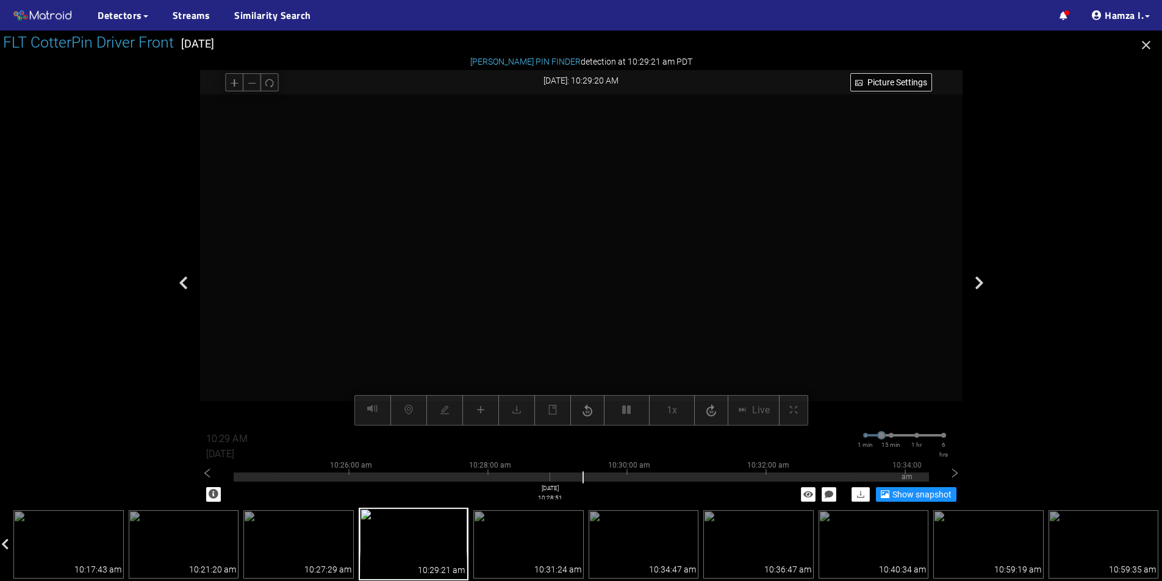
click at [550, 477] on div at bounding box center [581, 477] width 695 height 9
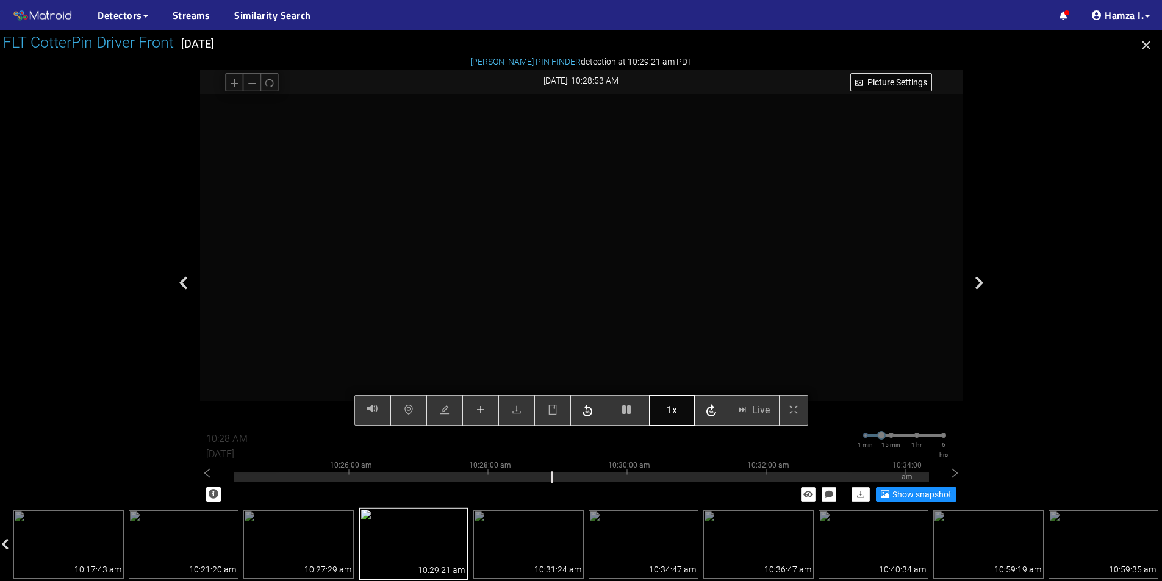
click at [687, 410] on button "1x" at bounding box center [672, 410] width 46 height 30
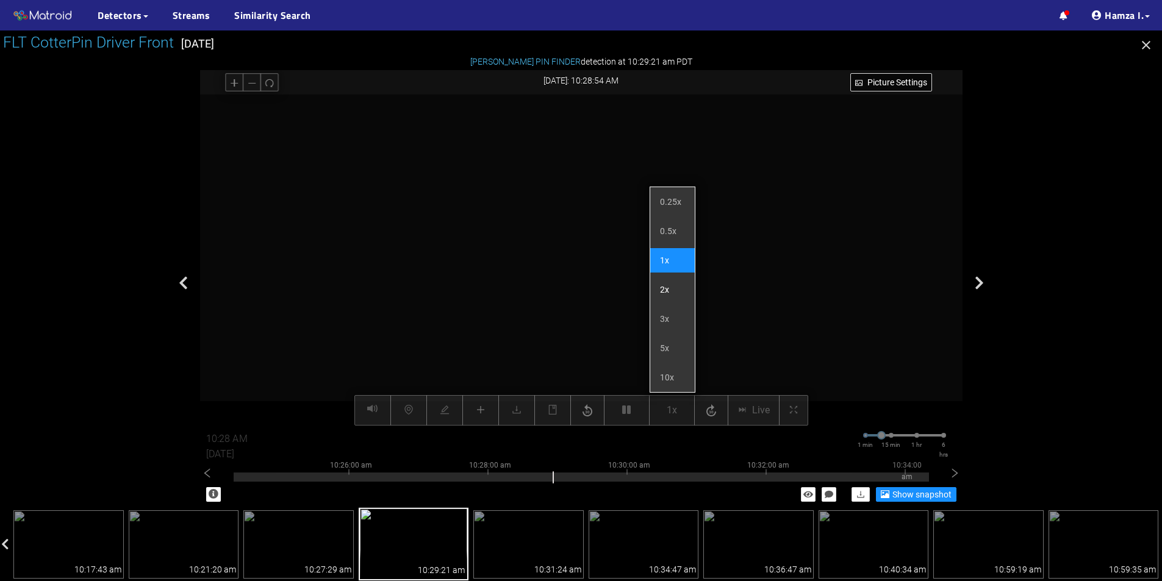
click at [672, 292] on li "2x" at bounding box center [672, 290] width 45 height 24
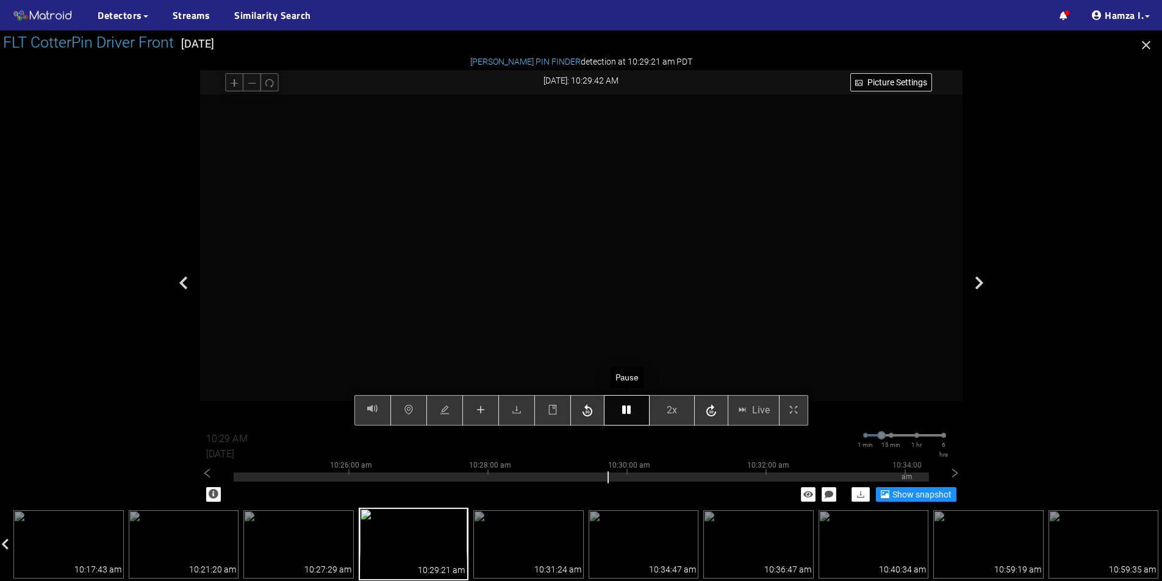
click at [628, 407] on icon "button" at bounding box center [626, 410] width 9 height 10
click at [493, 410] on button "button" at bounding box center [480, 410] width 37 height 30
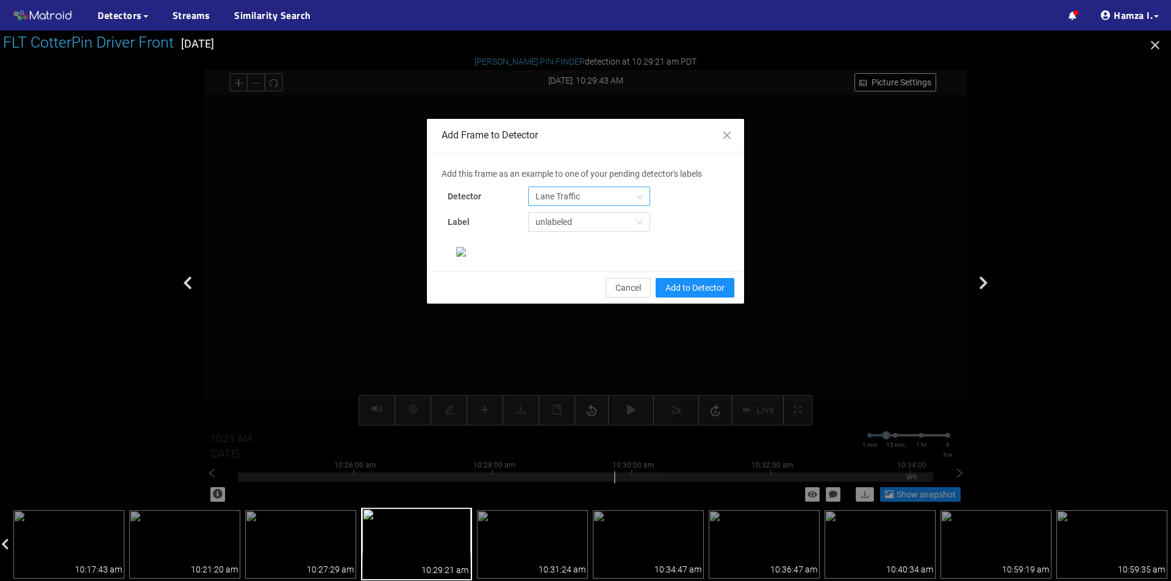
click at [587, 193] on span "Lane Traffic" at bounding box center [588, 196] width 107 height 18
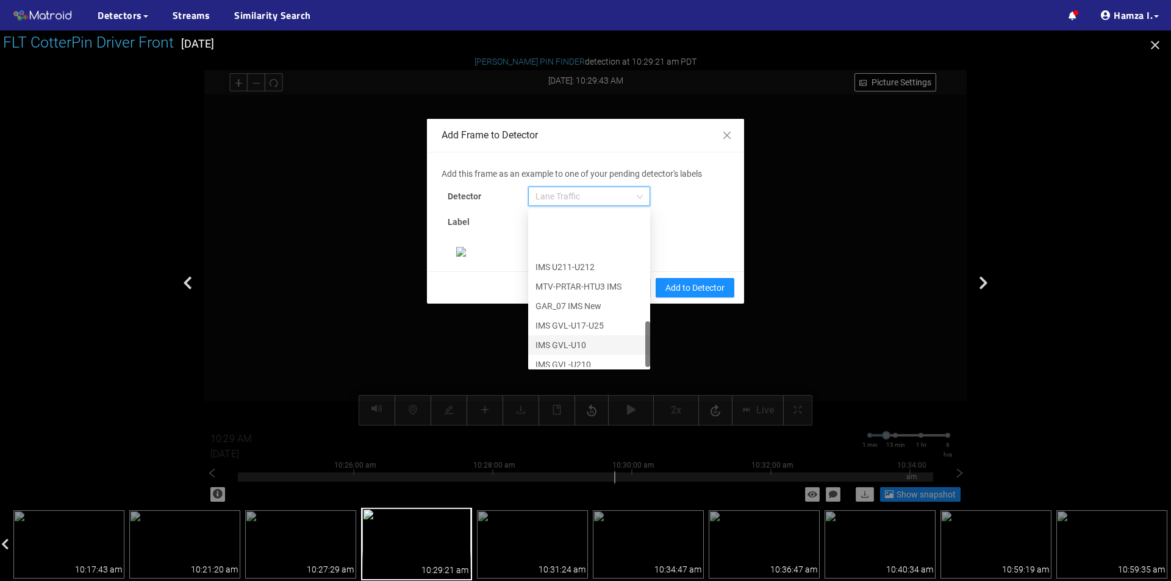
scroll to position [371, 0]
click at [555, 356] on div "[PERSON_NAME] Pin" at bounding box center [588, 357] width 107 height 13
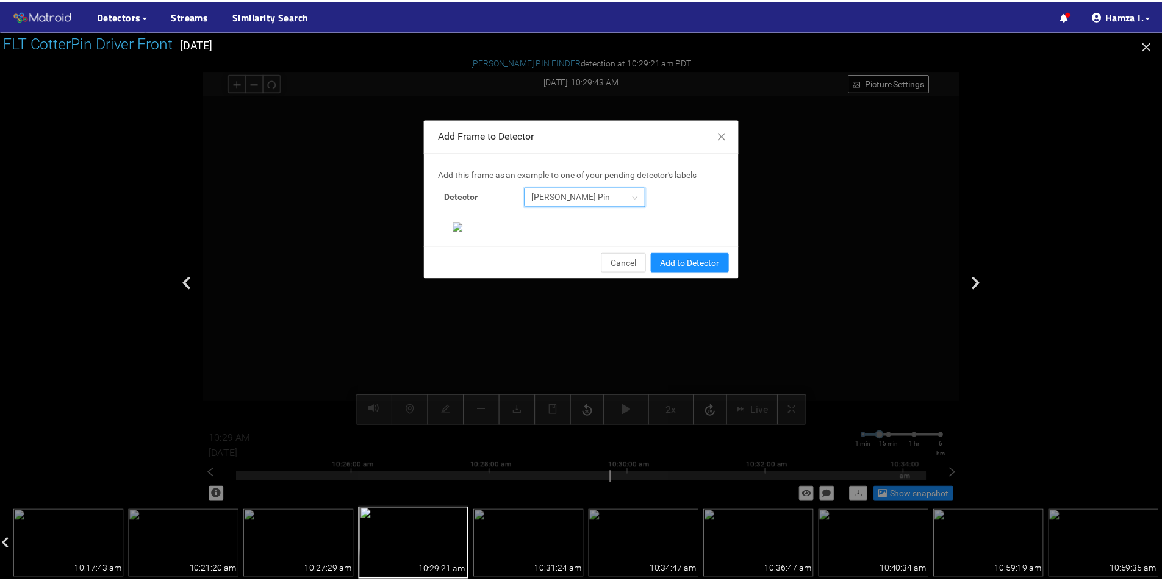
scroll to position [235, 0]
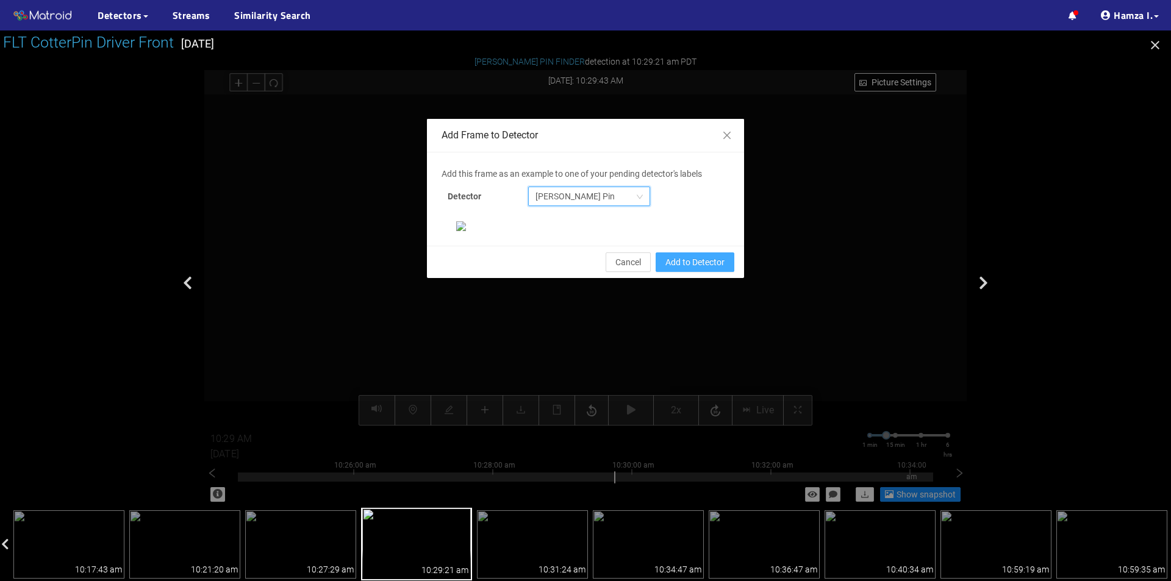
click at [676, 269] on span "Add to Detector" at bounding box center [694, 262] width 59 height 13
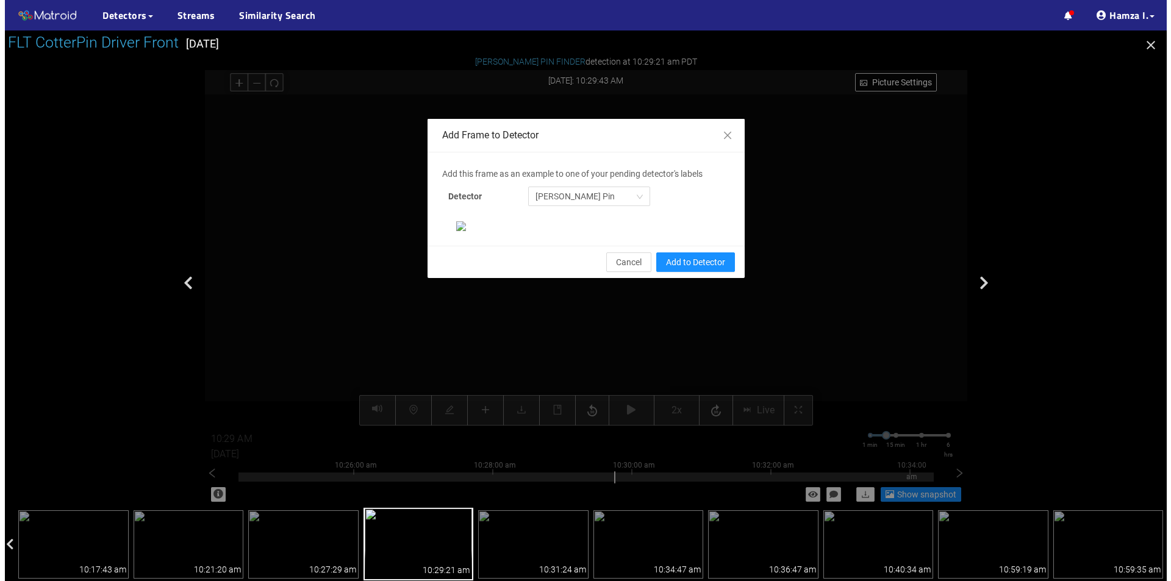
scroll to position [174, 0]
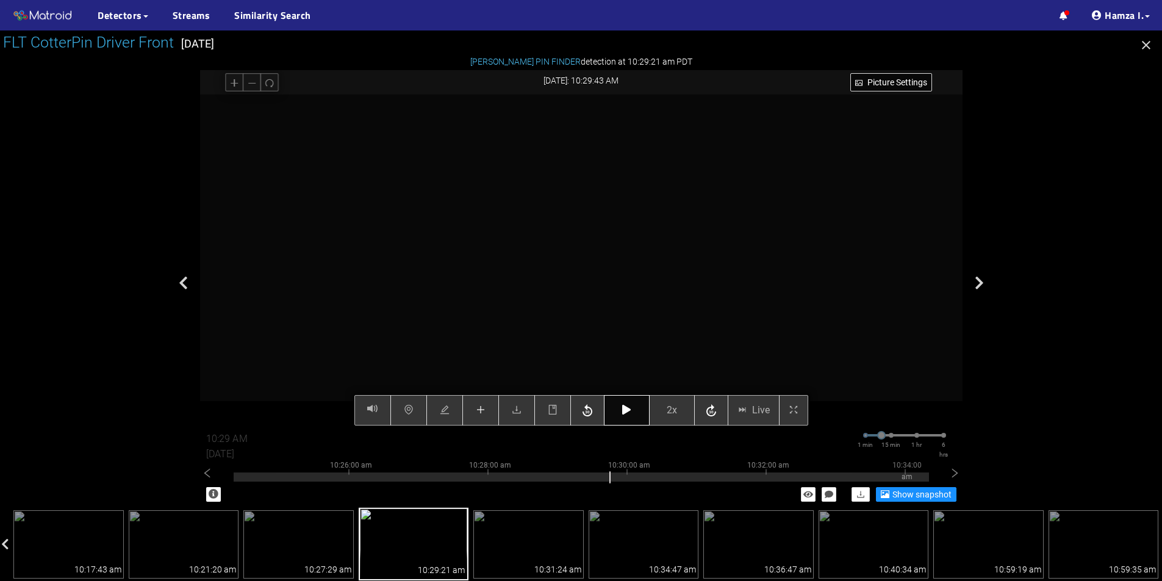
click at [624, 407] on icon "button" at bounding box center [626, 410] width 9 height 10
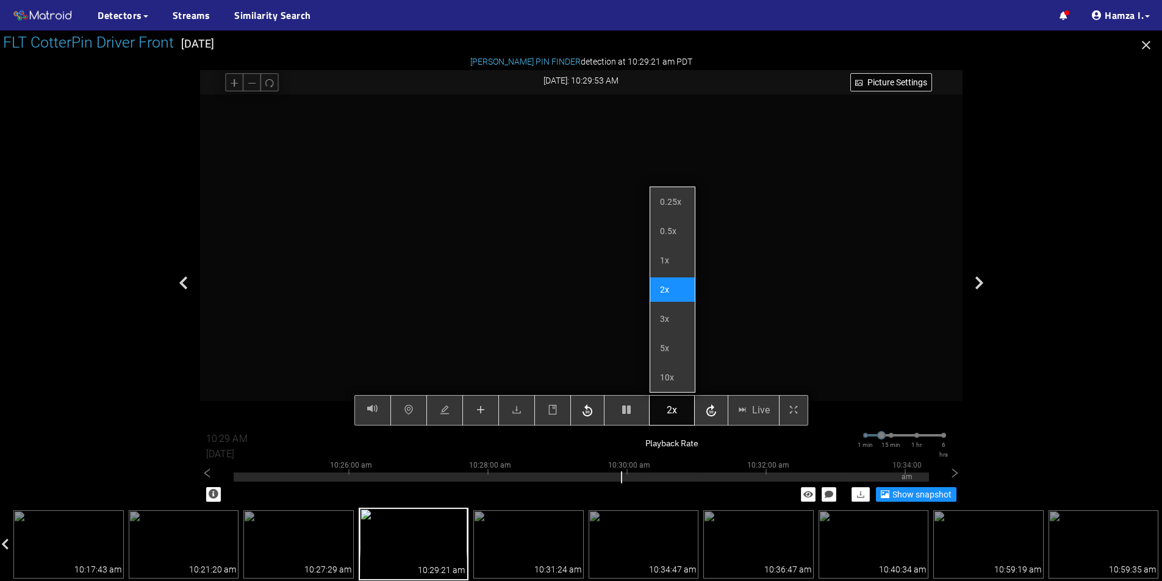
click at [661, 411] on button "2x" at bounding box center [672, 410] width 46 height 30
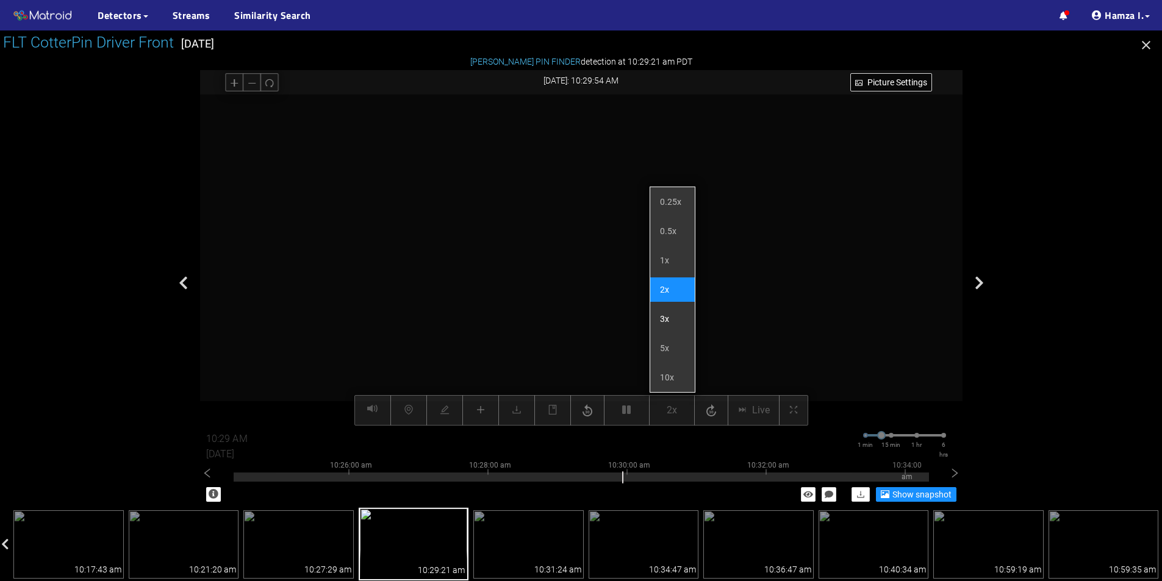
click at [673, 316] on li "3x" at bounding box center [672, 319] width 45 height 24
click at [667, 350] on li "5x" at bounding box center [672, 348] width 45 height 24
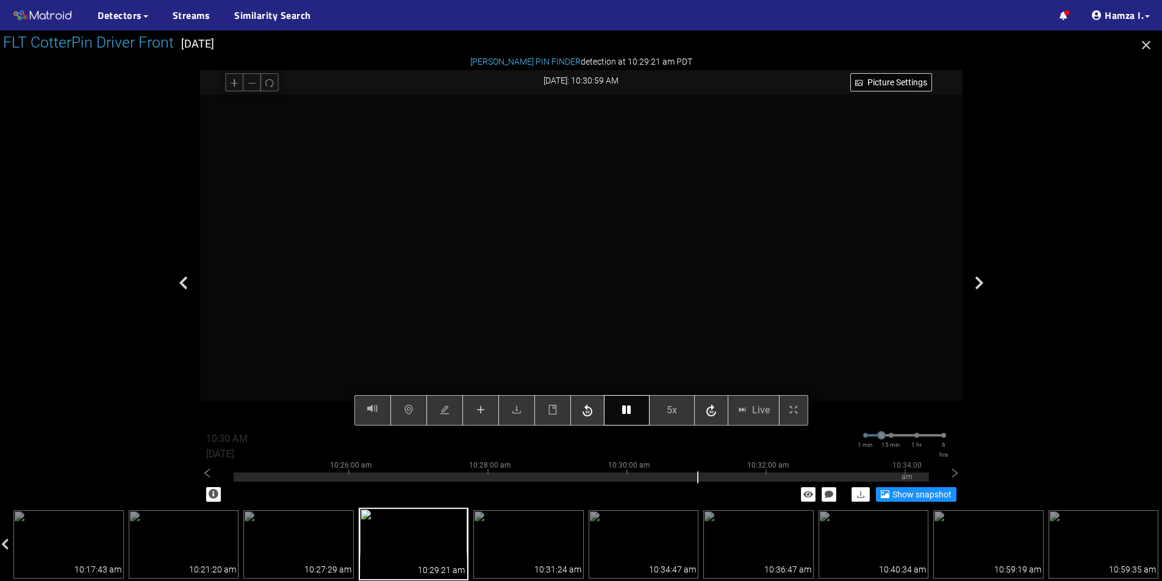
type input "10:31 AM"
click at [637, 406] on button "button" at bounding box center [627, 410] width 46 height 30
click at [628, 409] on icon "button" at bounding box center [626, 410] width 9 height 10
click at [627, 408] on icon "button" at bounding box center [626, 410] width 9 height 10
click at [627, 407] on icon "button" at bounding box center [626, 410] width 9 height 10
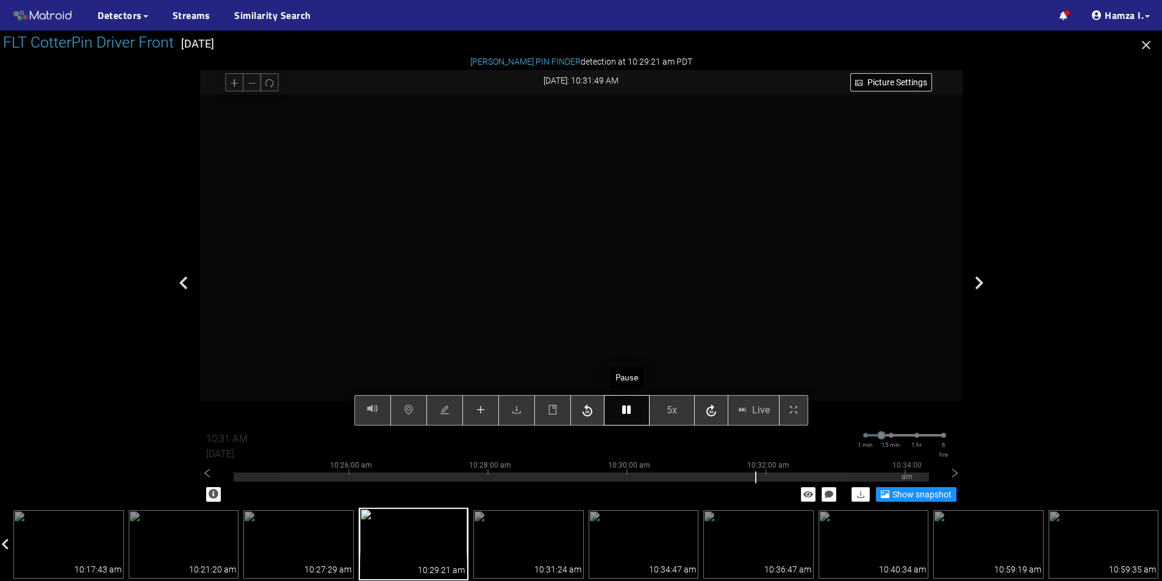
click at [627, 407] on icon "button" at bounding box center [626, 410] width 9 height 10
click at [622, 414] on icon "button" at bounding box center [626, 410] width 9 height 10
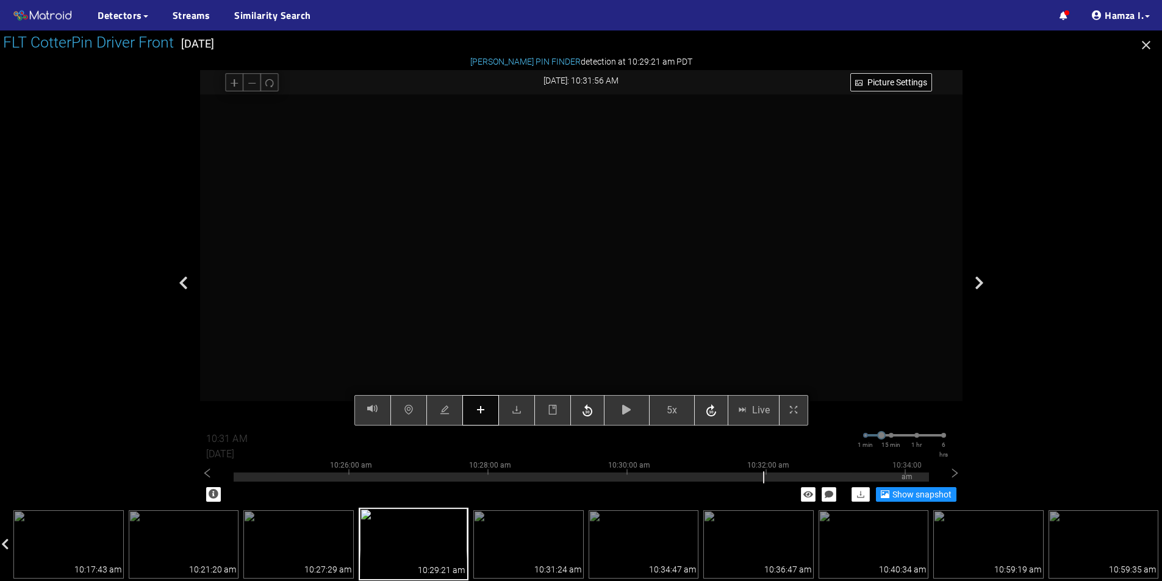
click at [487, 407] on button "button" at bounding box center [480, 410] width 37 height 30
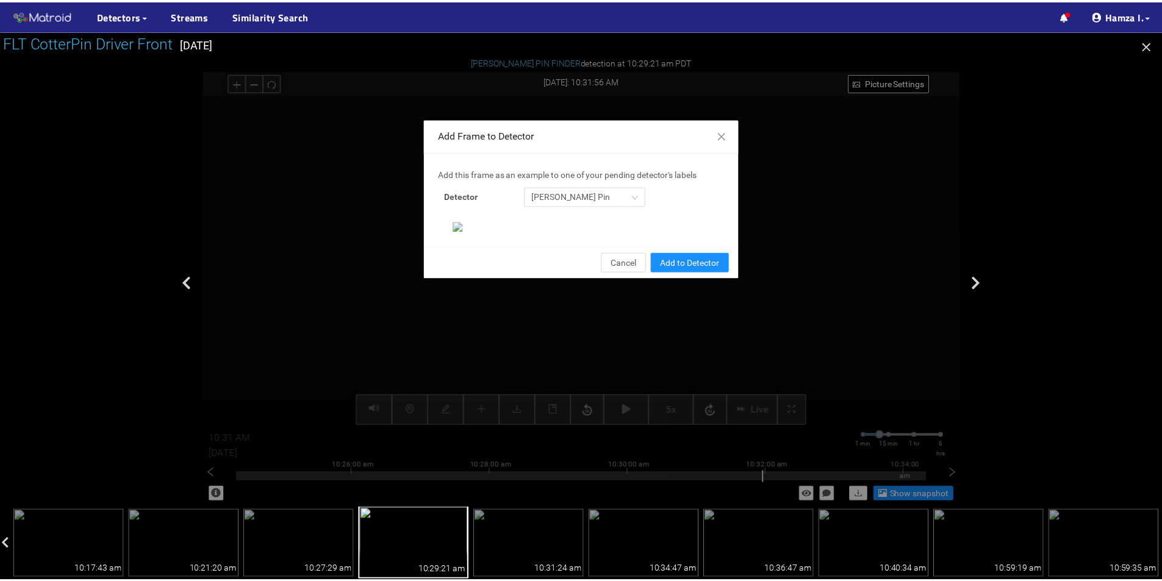
scroll to position [235, 0]
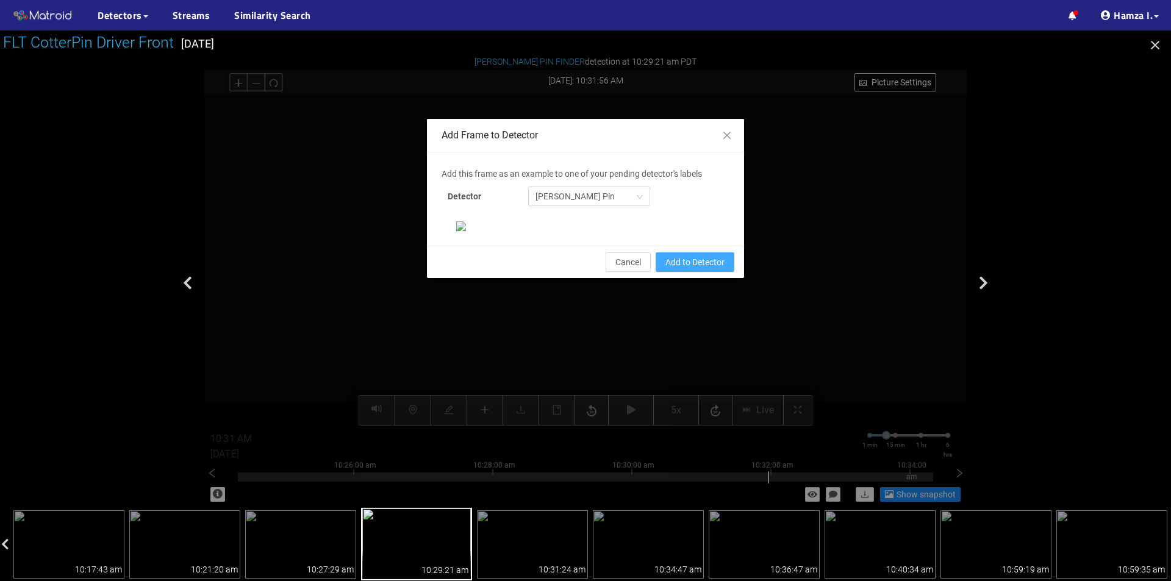
click at [695, 272] on button "Add to Detector" at bounding box center [695, 262] width 79 height 20
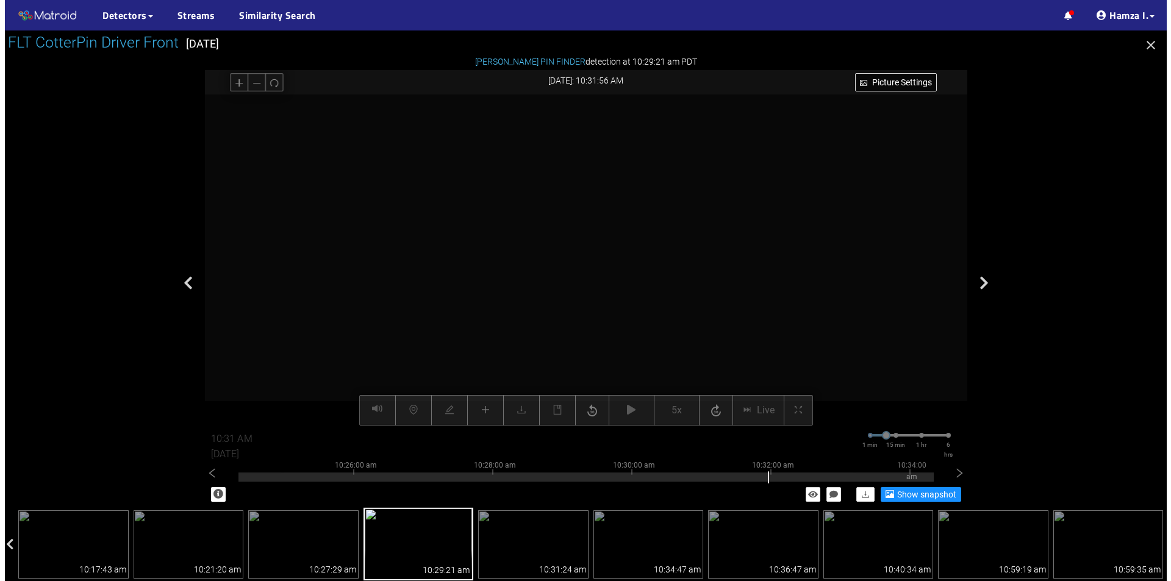
scroll to position [174, 0]
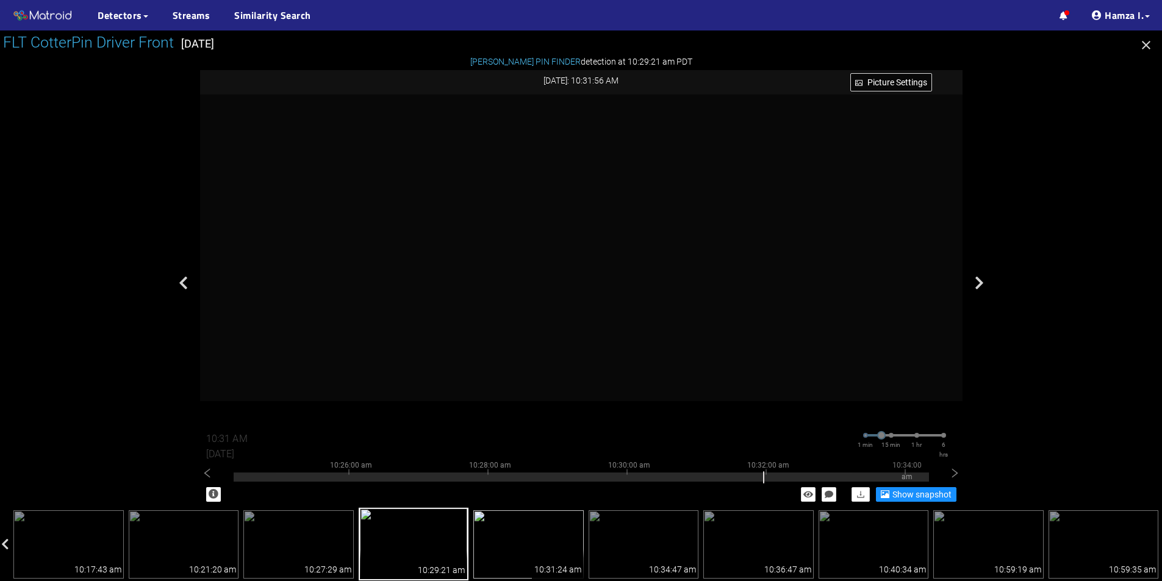
click at [558, 537] on img at bounding box center [528, 544] width 110 height 68
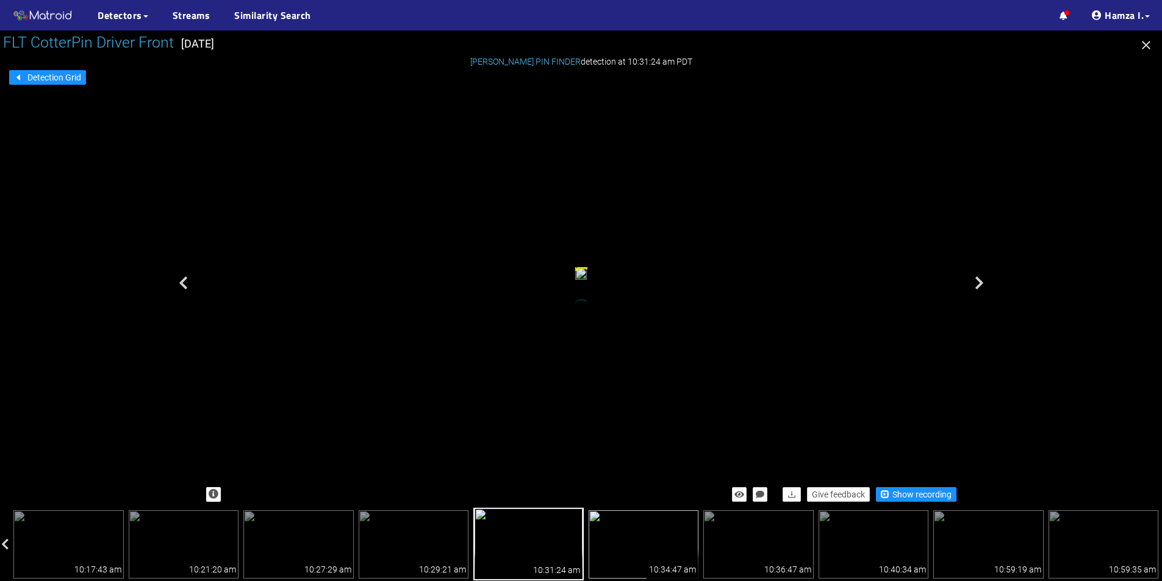
click at [650, 537] on img at bounding box center [644, 544] width 110 height 68
click at [926, 498] on span "Show recording" at bounding box center [921, 494] width 59 height 13
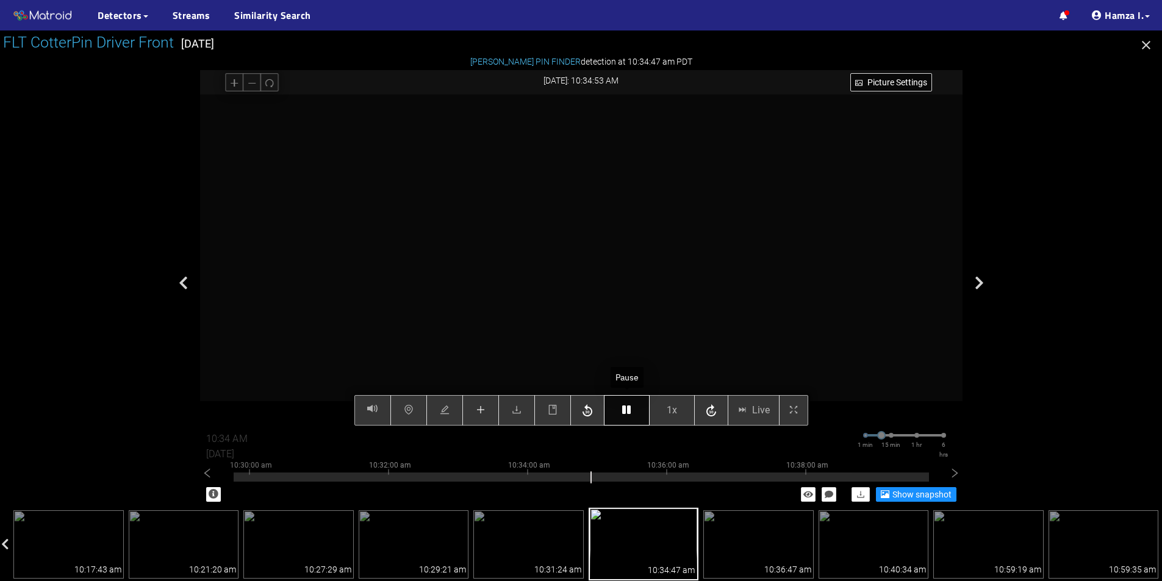
click at [623, 409] on icon "button" at bounding box center [626, 410] width 9 height 10
click at [485, 412] on icon "plus" at bounding box center [481, 410] width 10 height 10
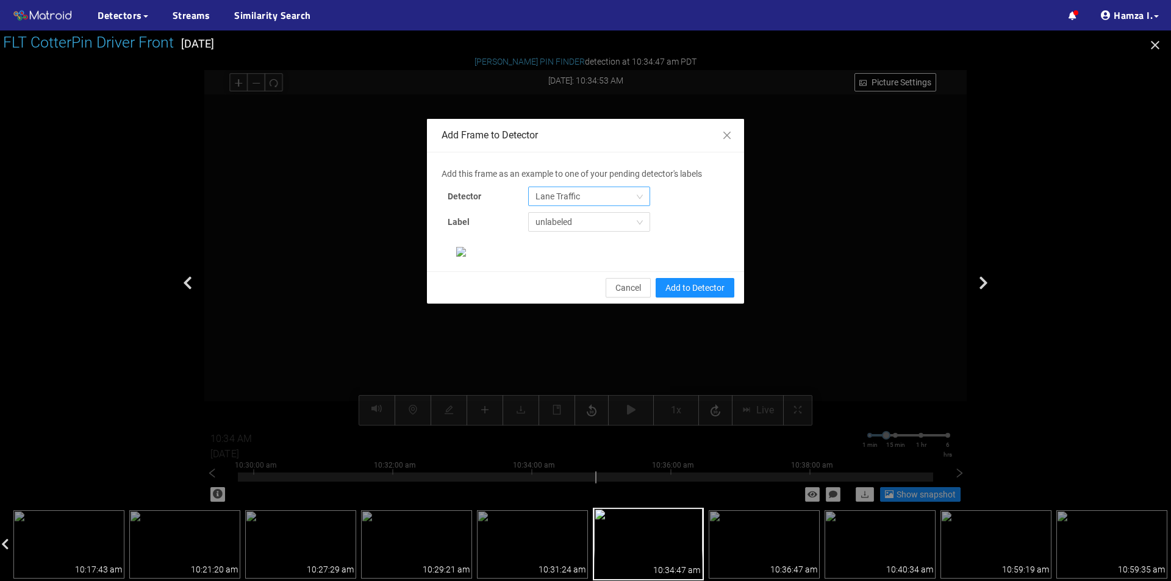
click at [622, 205] on span "Lane Traffic" at bounding box center [588, 196] width 107 height 18
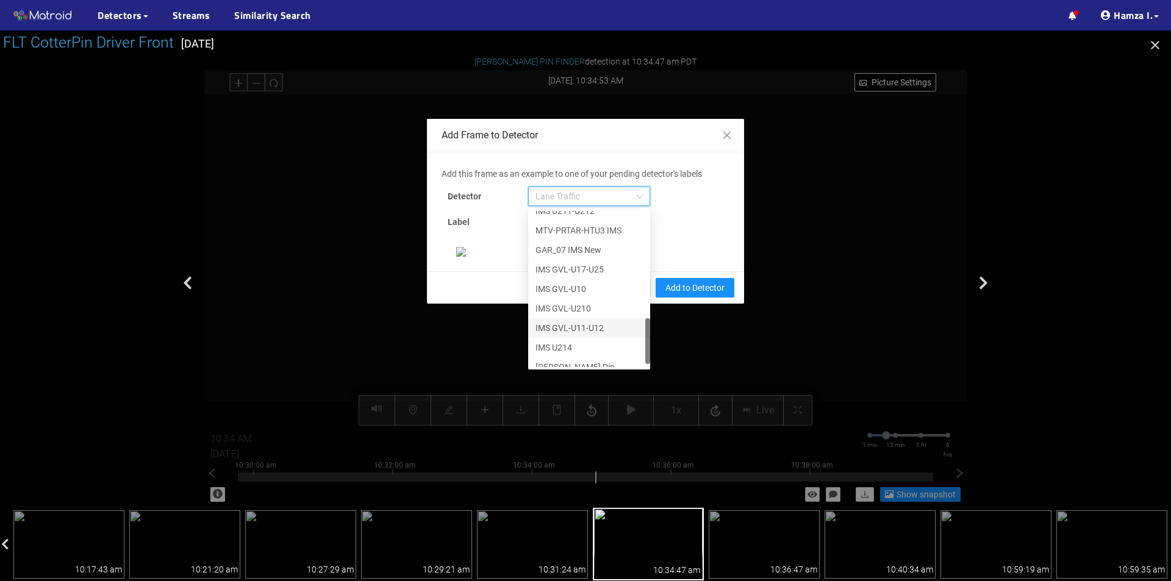
scroll to position [371, 0]
click at [557, 357] on div "[PERSON_NAME] Pin" at bounding box center [588, 357] width 107 height 13
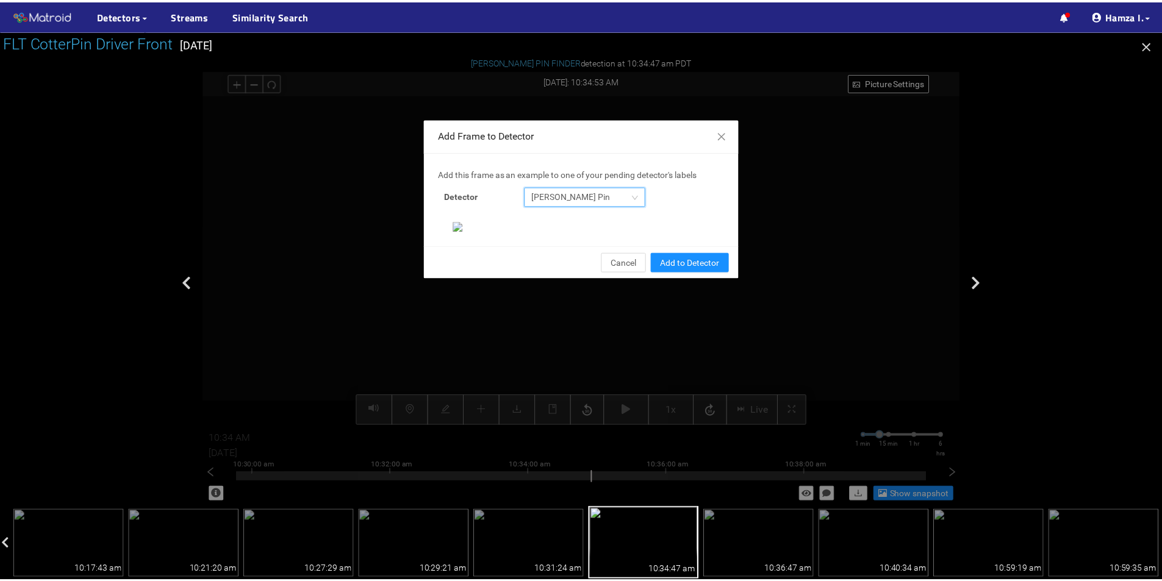
scroll to position [235, 0]
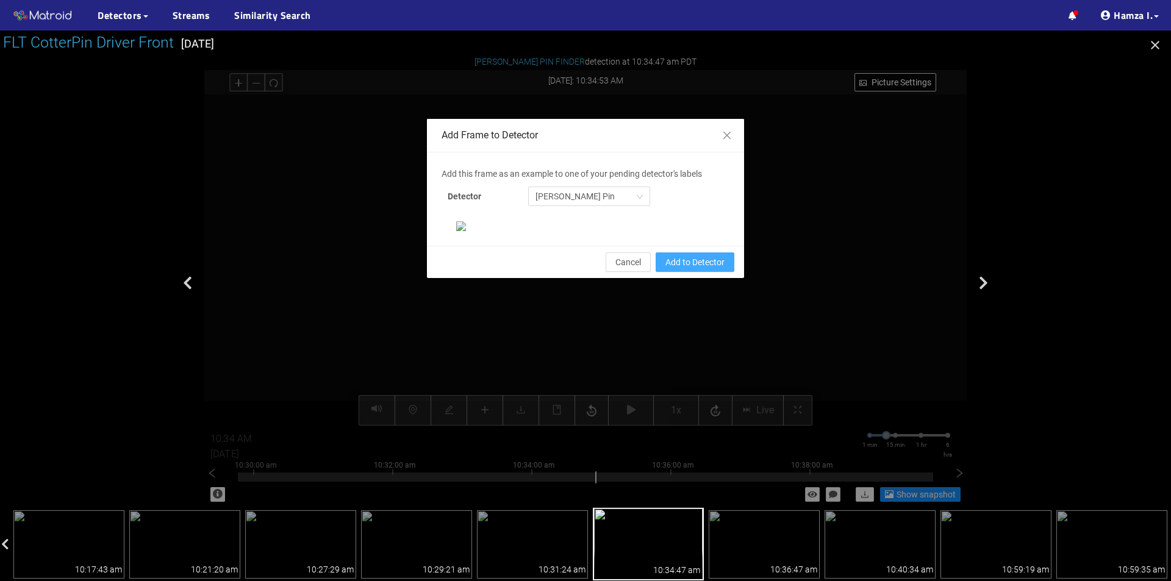
click at [680, 269] on span "Add to Detector" at bounding box center [694, 262] width 59 height 13
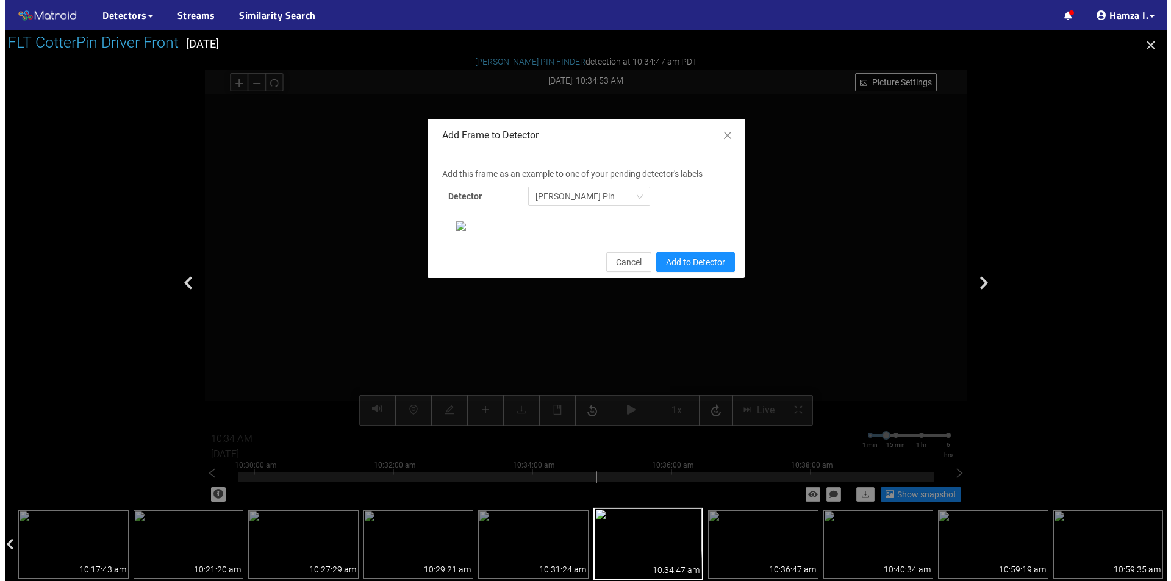
scroll to position [174, 0]
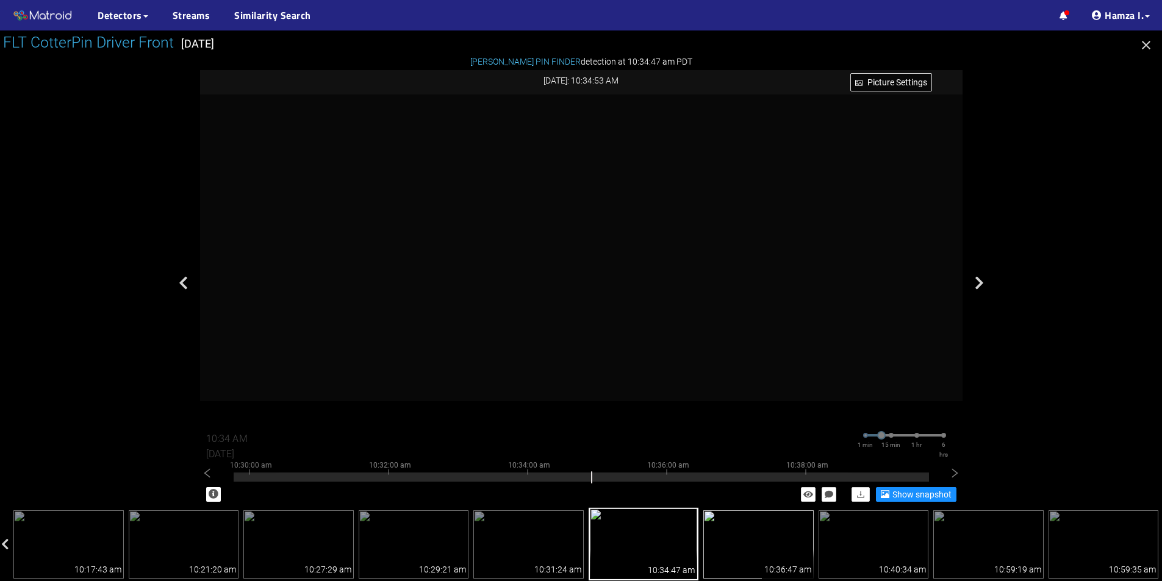
click at [758, 550] on img at bounding box center [758, 544] width 110 height 68
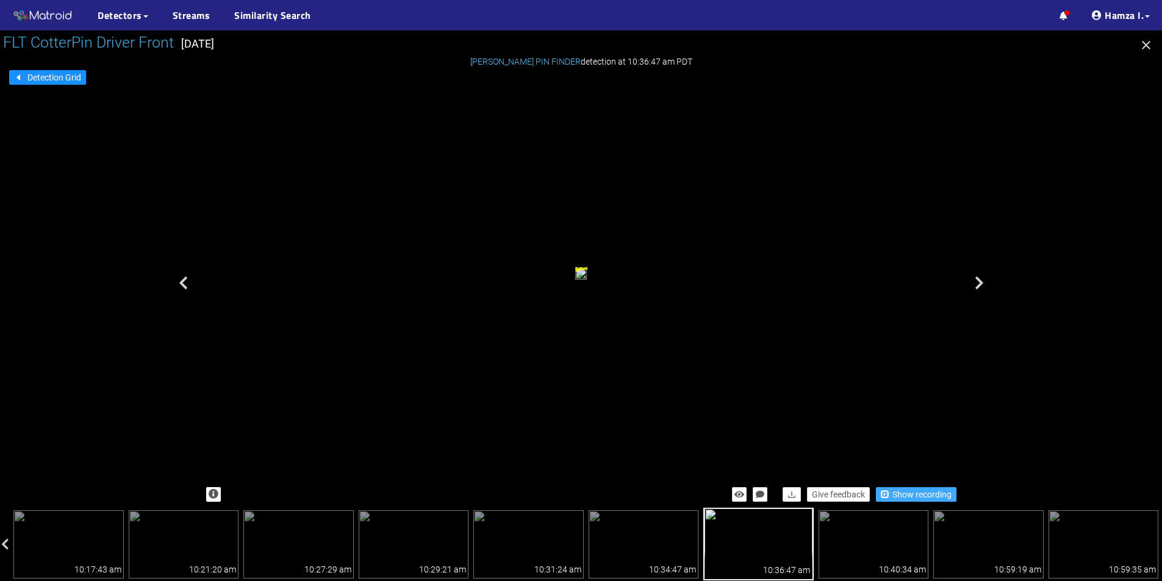
click at [902, 496] on span "Show recording" at bounding box center [921, 494] width 59 height 13
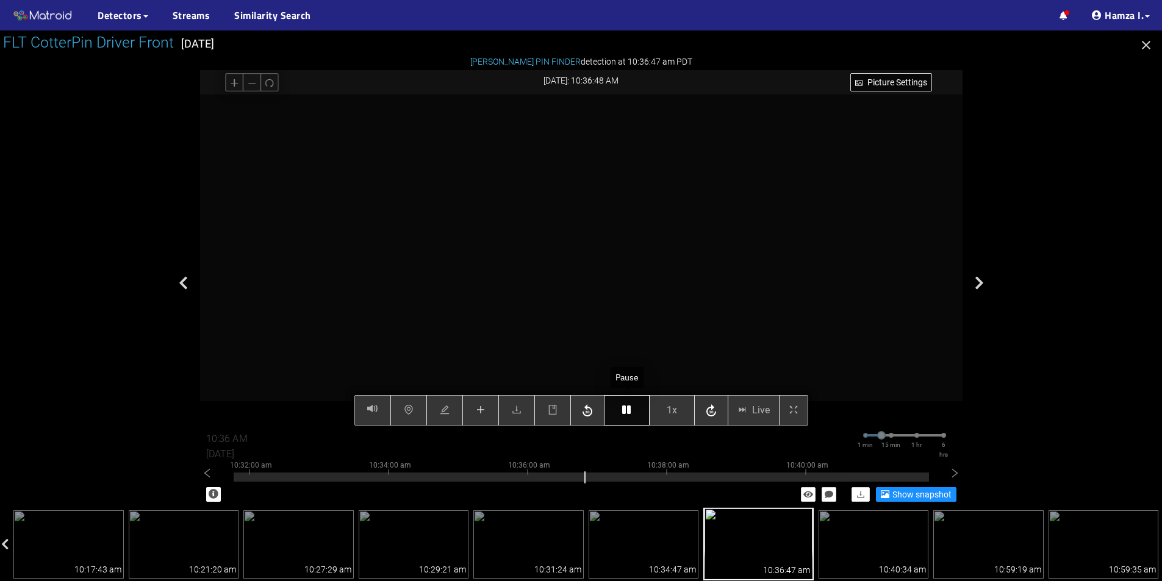
click at [630, 411] on icon "button" at bounding box center [626, 410] width 9 height 10
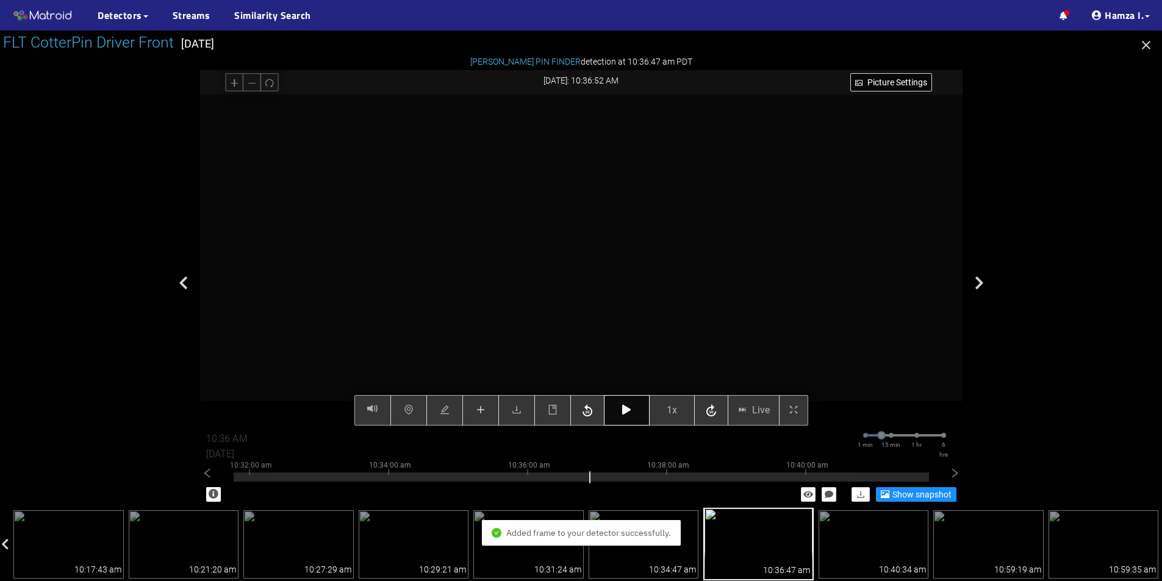
click at [634, 416] on button "button" at bounding box center [627, 410] width 46 height 30
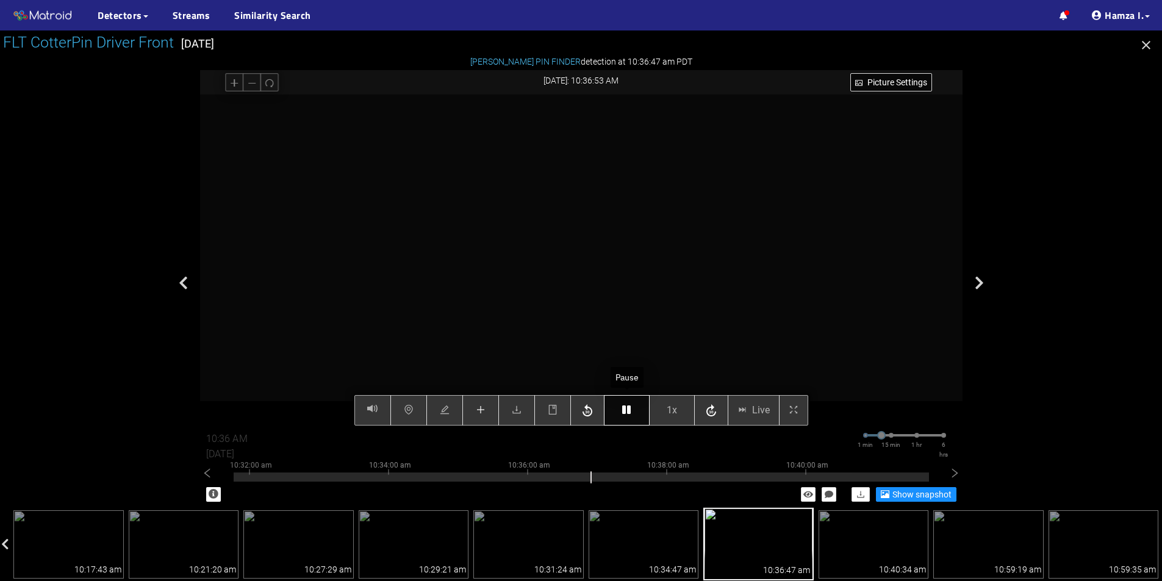
click at [630, 412] on icon "button" at bounding box center [626, 410] width 9 height 10
click at [482, 412] on icon "plus" at bounding box center [481, 410] width 10 height 10
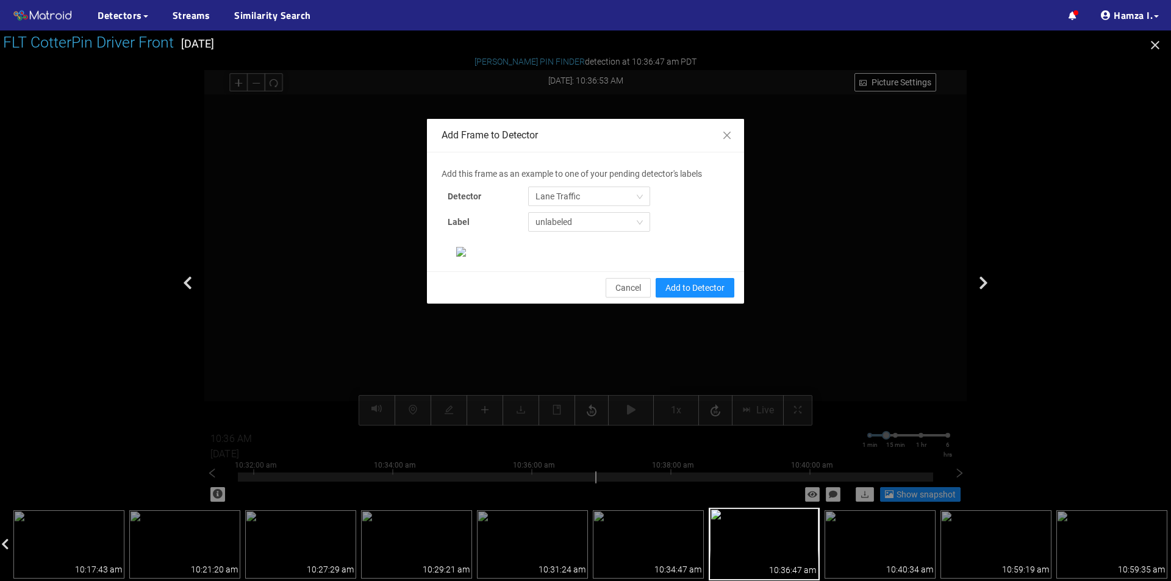
click at [576, 185] on div "Add this frame as an example to one of your pending detector's labels Detector …" at bounding box center [586, 202] width 288 height 71
click at [577, 190] on span "Lane Traffic" at bounding box center [588, 196] width 107 height 18
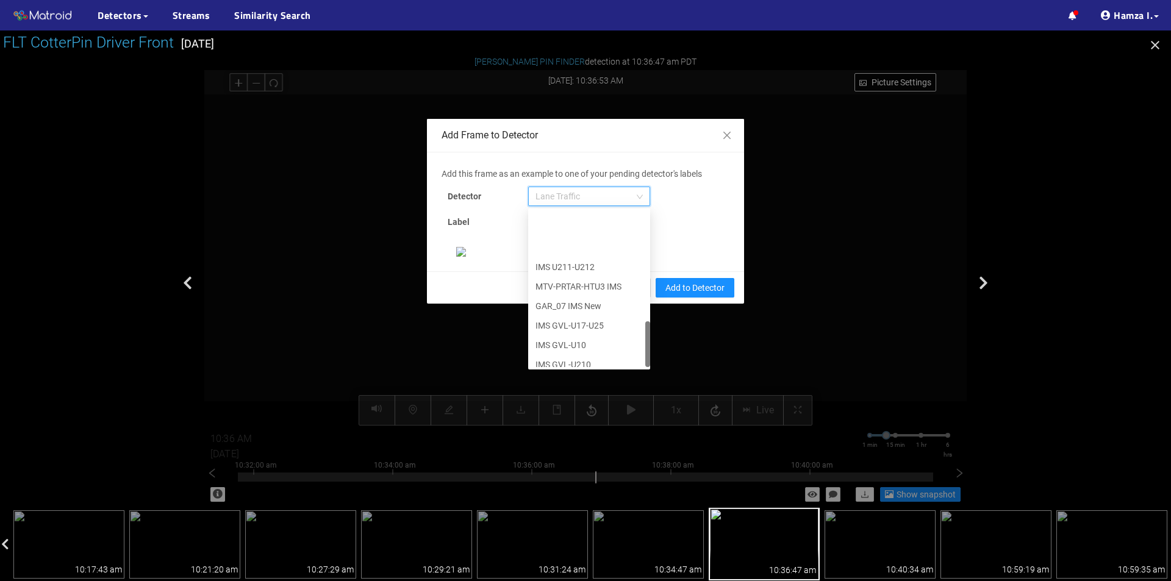
scroll to position [371, 0]
click at [579, 351] on div "[PERSON_NAME] Pin" at bounding box center [588, 357] width 107 height 13
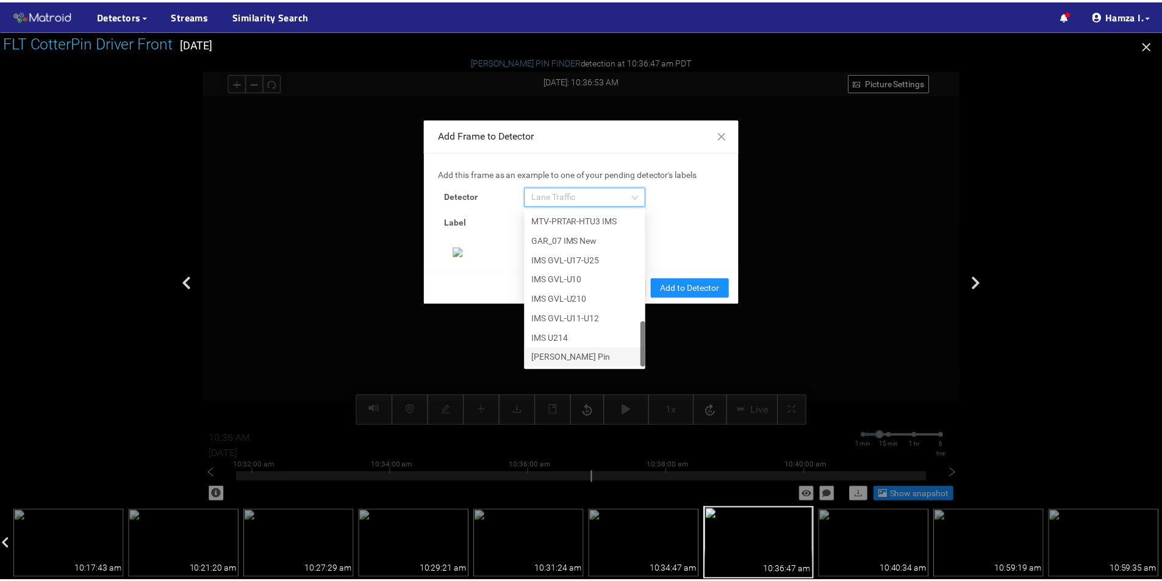
scroll to position [235, 0]
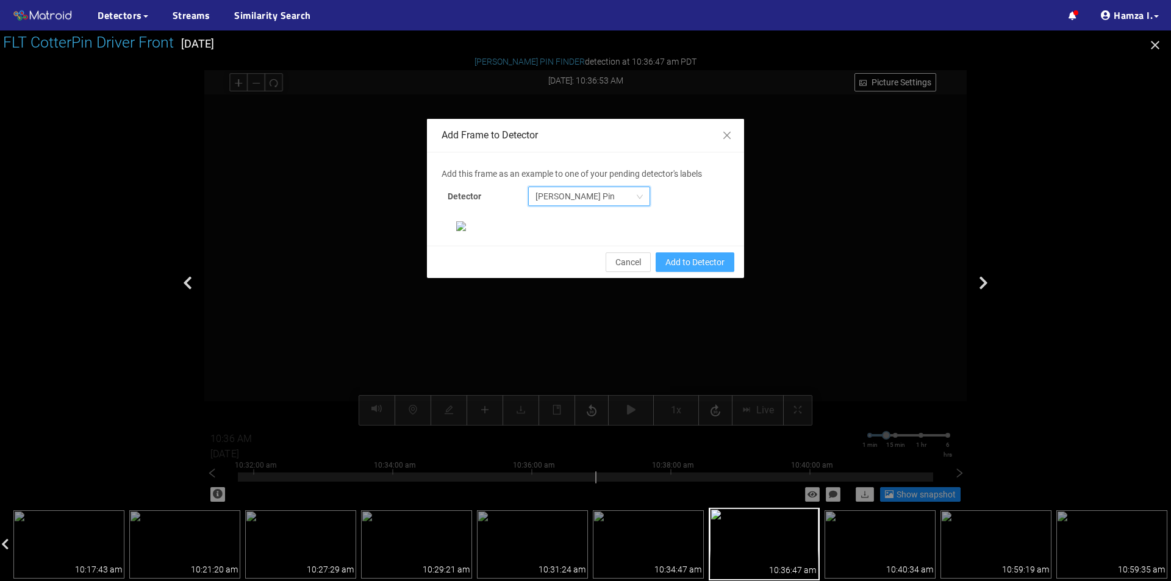
click at [681, 269] on span "Add to Detector" at bounding box center [694, 262] width 59 height 13
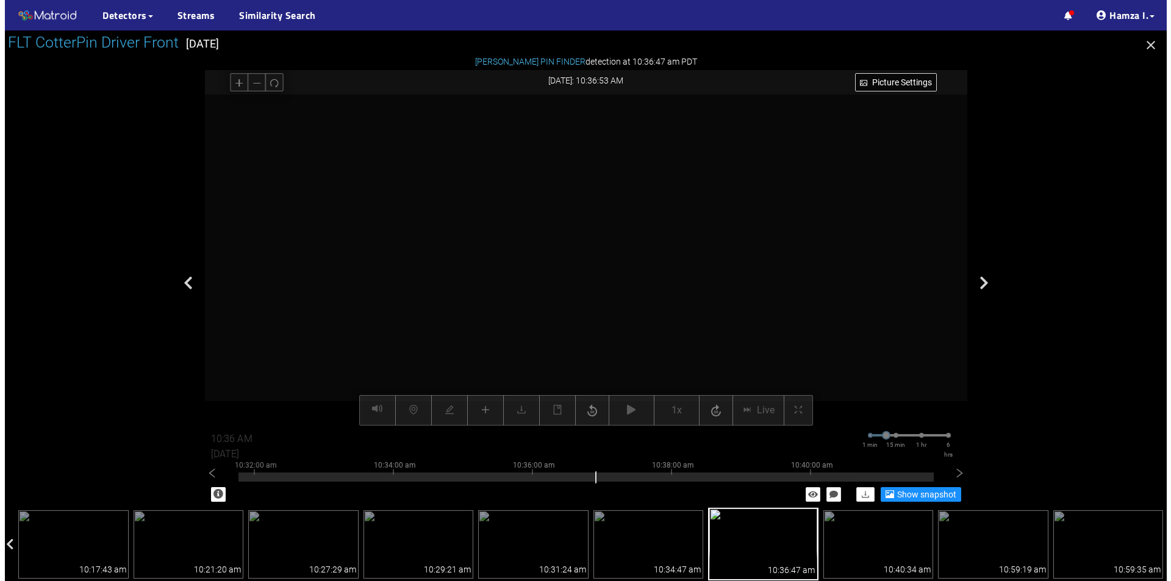
scroll to position [174, 0]
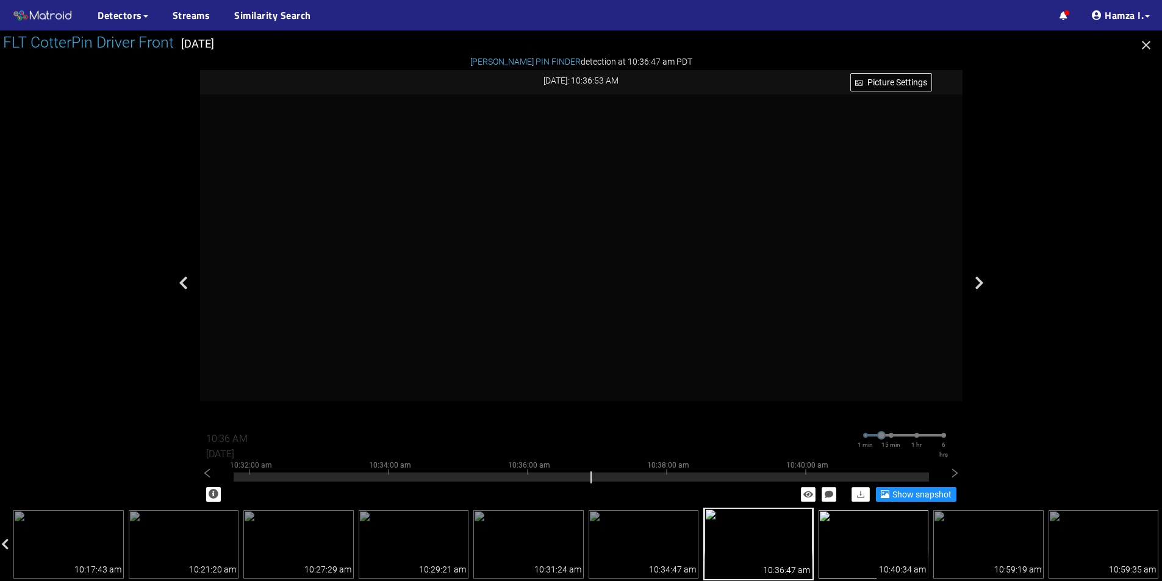
click at [861, 539] on img at bounding box center [873, 544] width 110 height 68
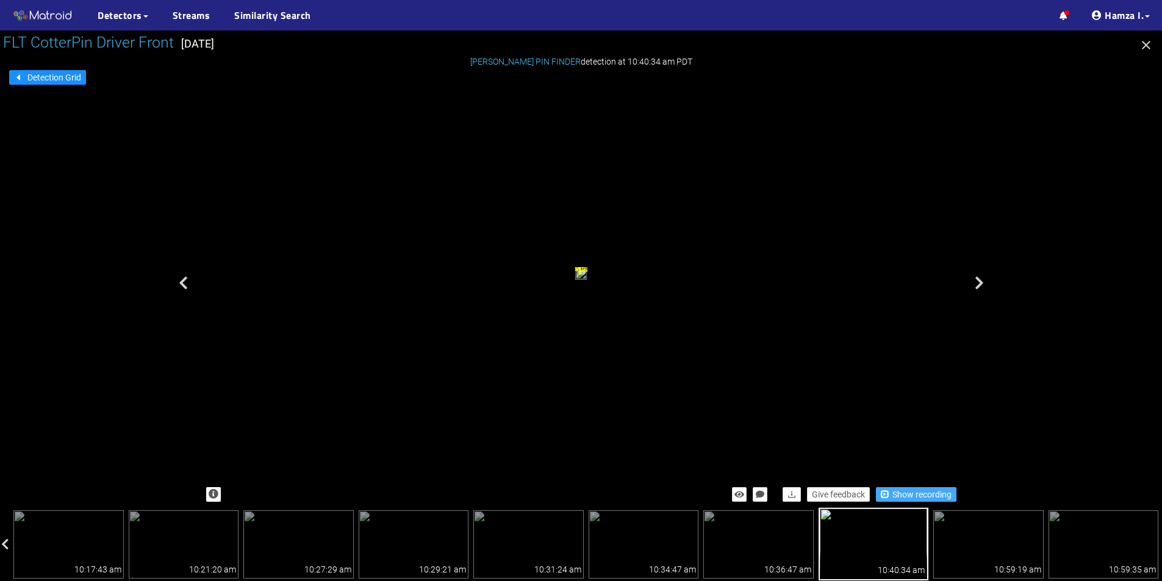
click at [920, 489] on span "Show recording" at bounding box center [921, 494] width 59 height 13
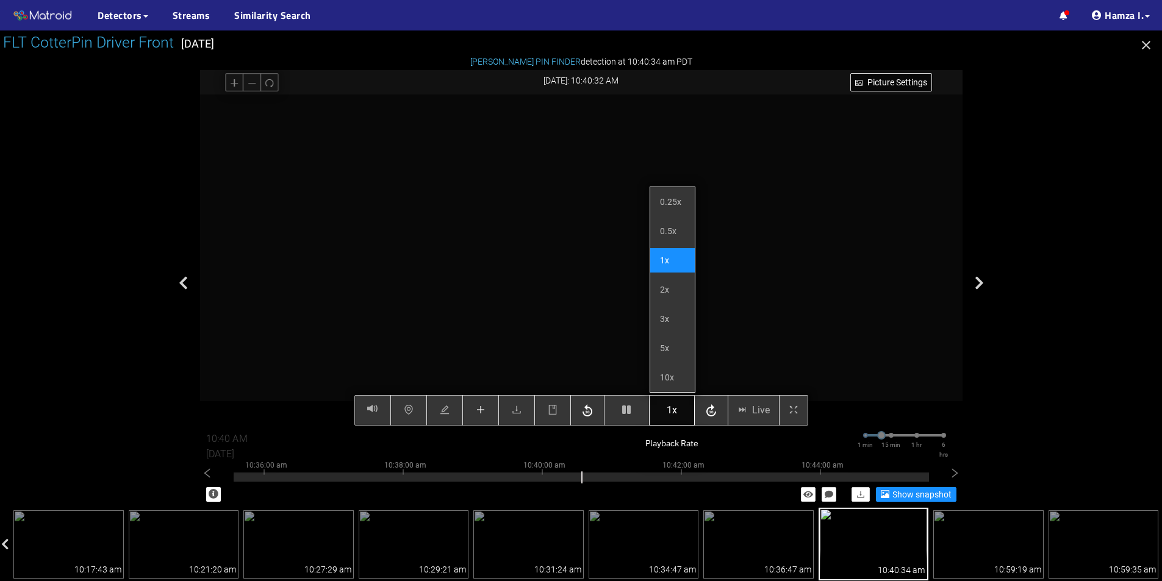
click at [678, 406] on button "1x" at bounding box center [672, 410] width 46 height 30
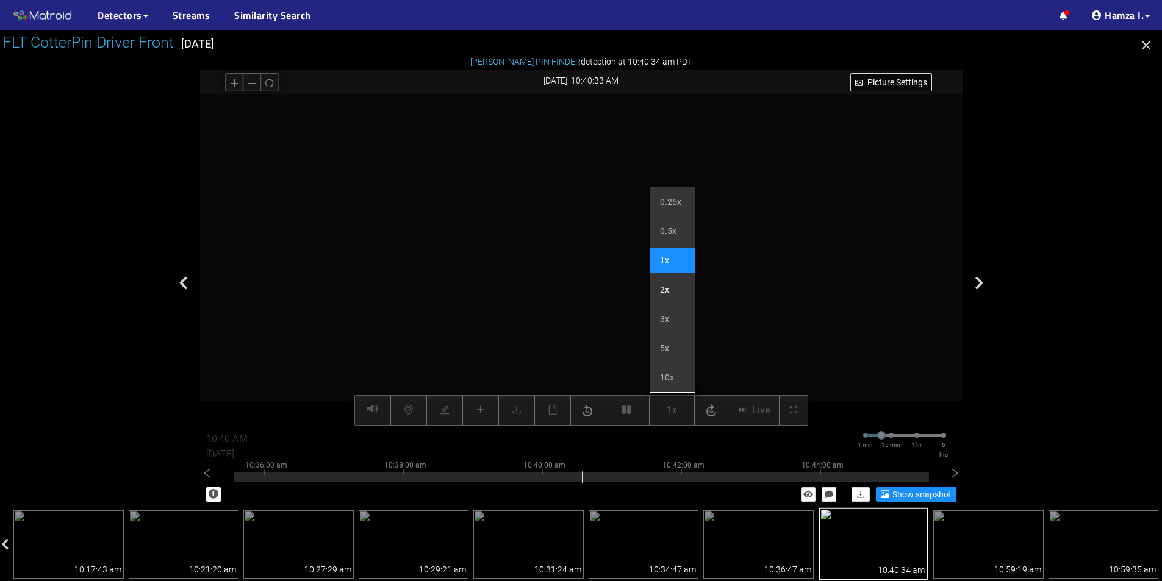
click at [667, 290] on li "2x" at bounding box center [672, 290] width 45 height 24
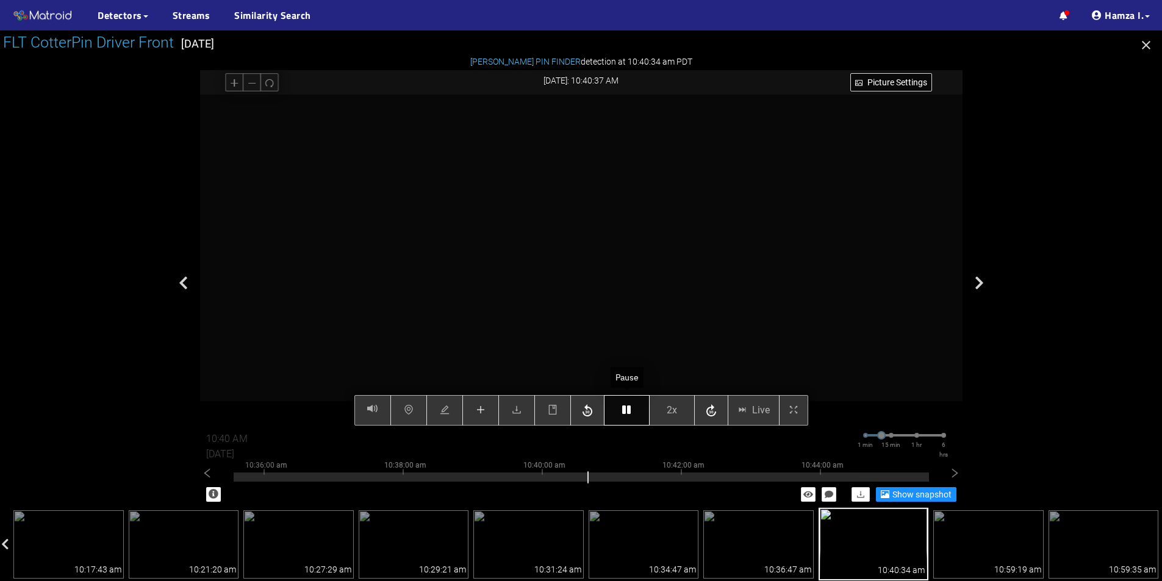
click at [628, 412] on icon "button" at bounding box center [626, 410] width 9 height 10
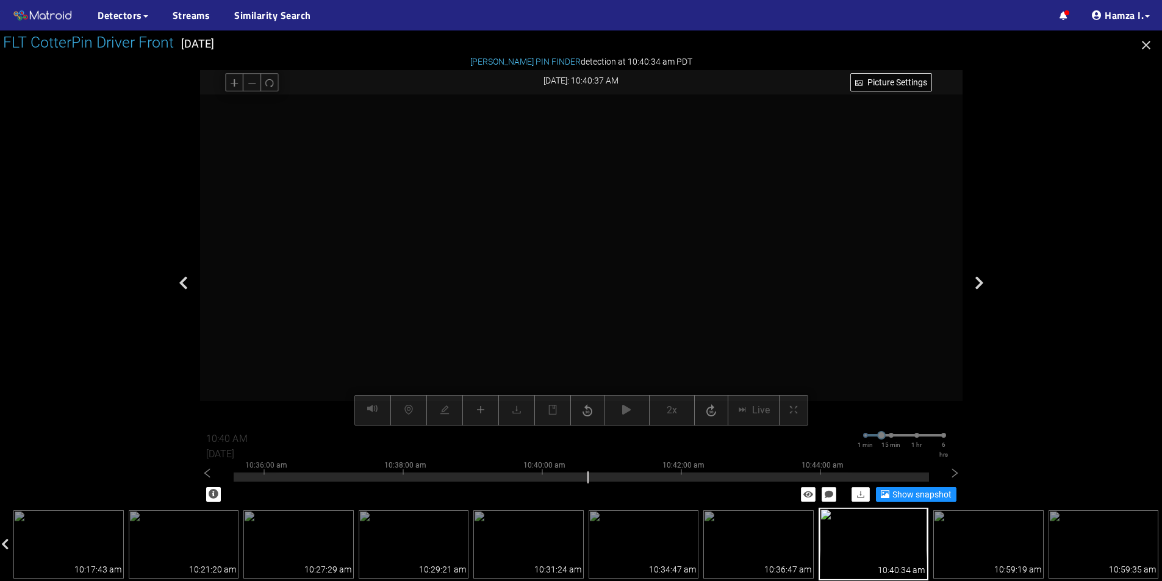
click at [623, 411] on div "Picture Settings 2x Live 10:40 AM [DATE] 1 min 15 min 1 hr 6 hrs 10:26:00 am 10…" at bounding box center [581, 260] width 762 height 331
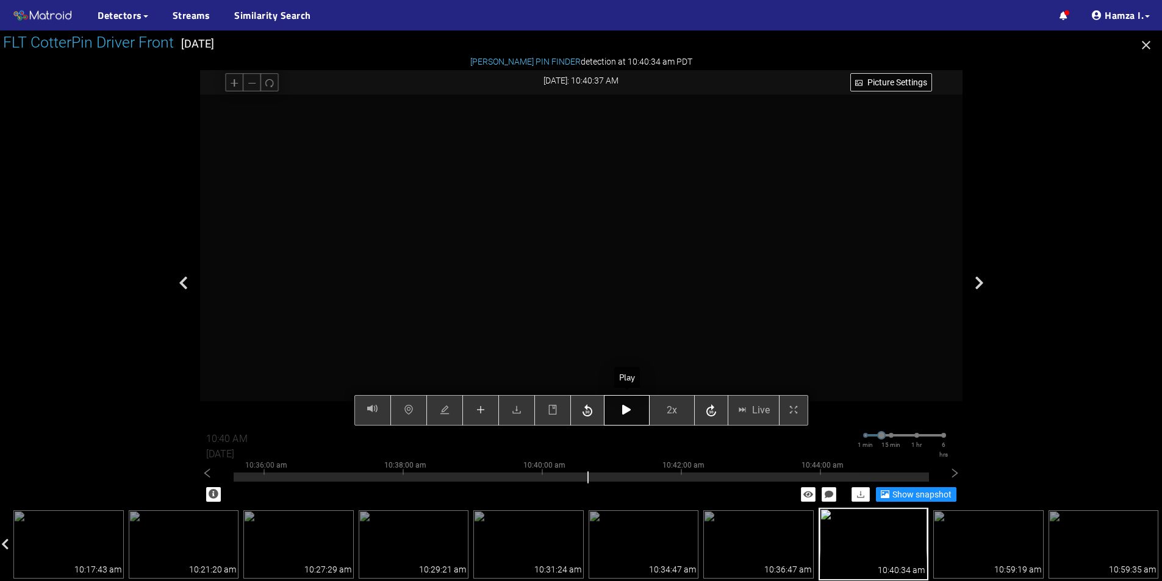
click at [634, 409] on button "button" at bounding box center [627, 410] width 46 height 30
click at [472, 407] on button "button" at bounding box center [480, 410] width 37 height 30
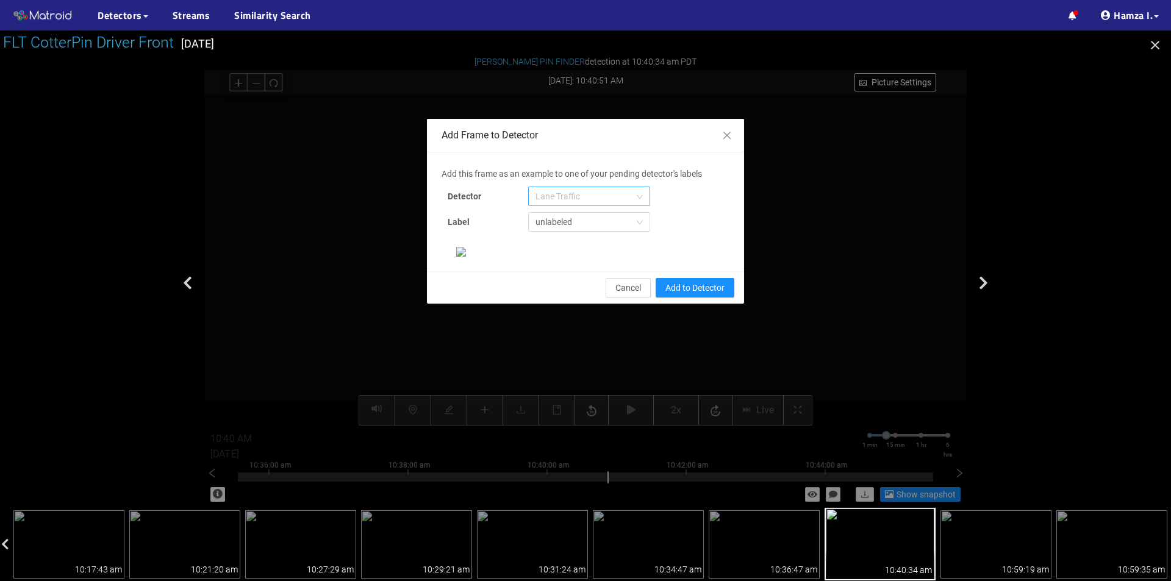
click at [617, 199] on span "Lane Traffic" at bounding box center [588, 196] width 107 height 18
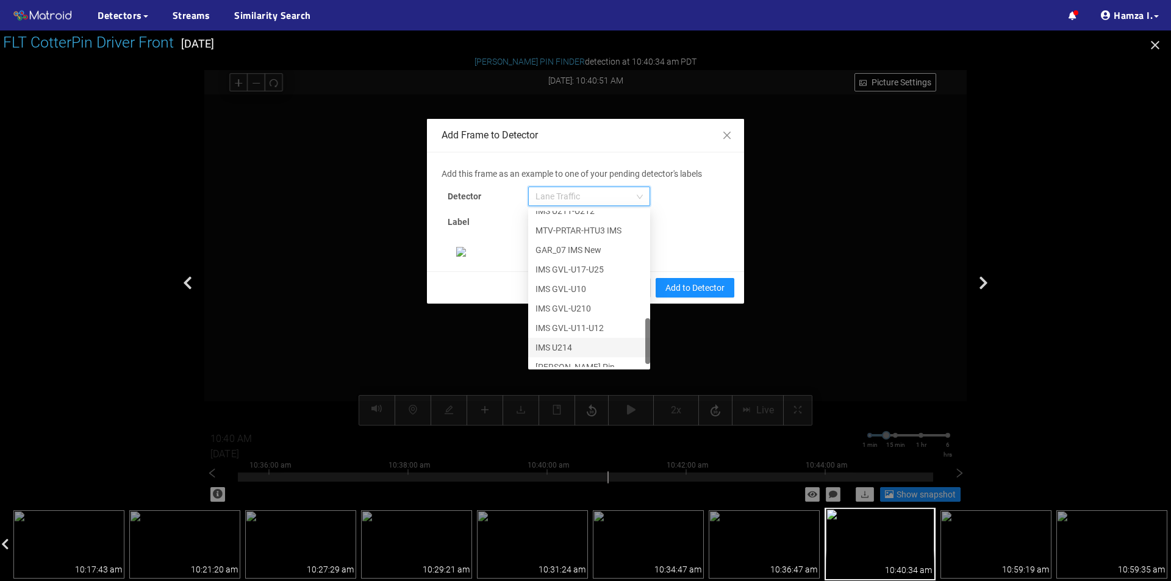
scroll to position [371, 0]
click at [562, 353] on div "[PERSON_NAME] Pin" at bounding box center [588, 357] width 107 height 13
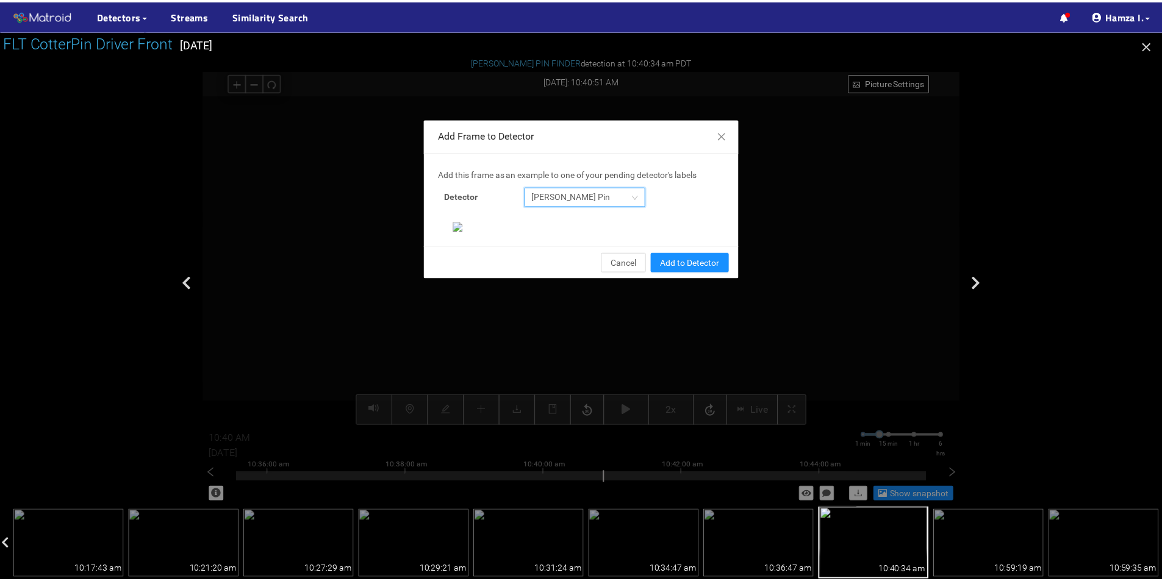
scroll to position [235, 0]
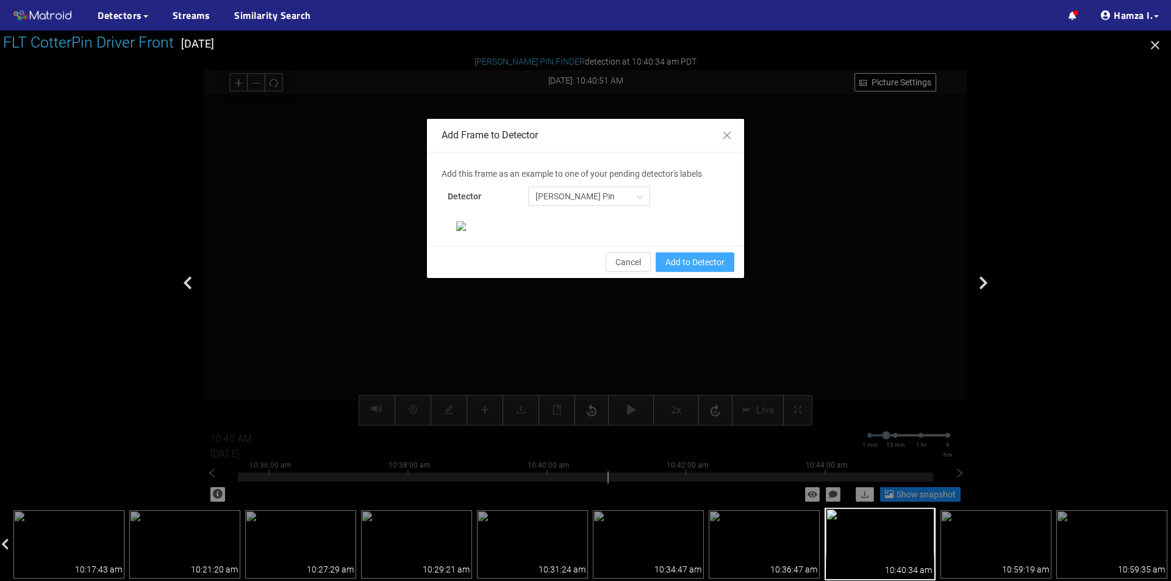
click at [698, 269] on span "Add to Detector" at bounding box center [694, 262] width 59 height 13
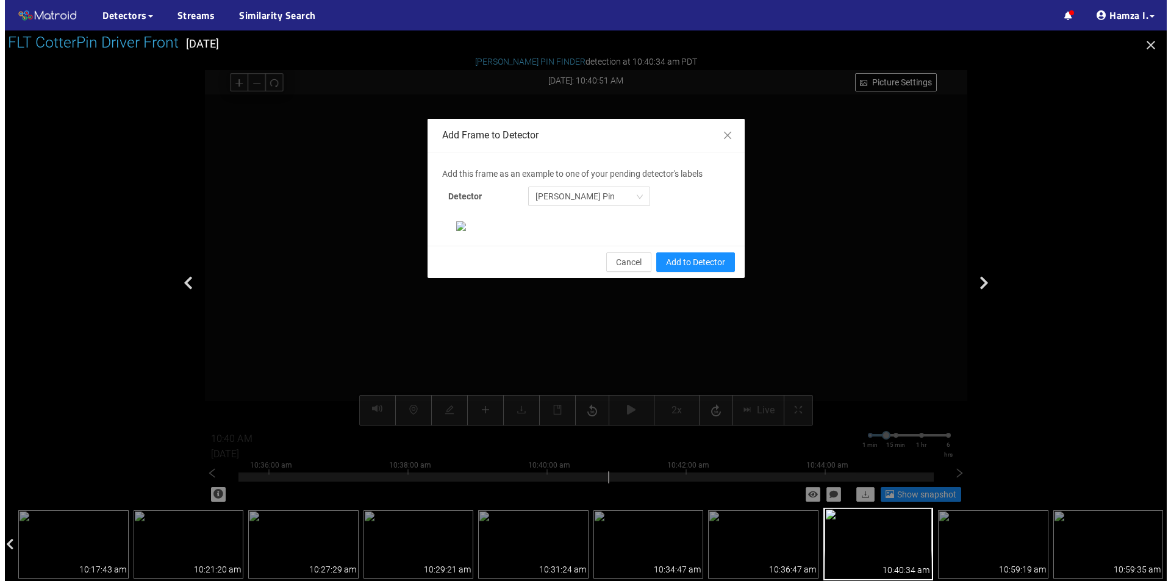
scroll to position [174, 0]
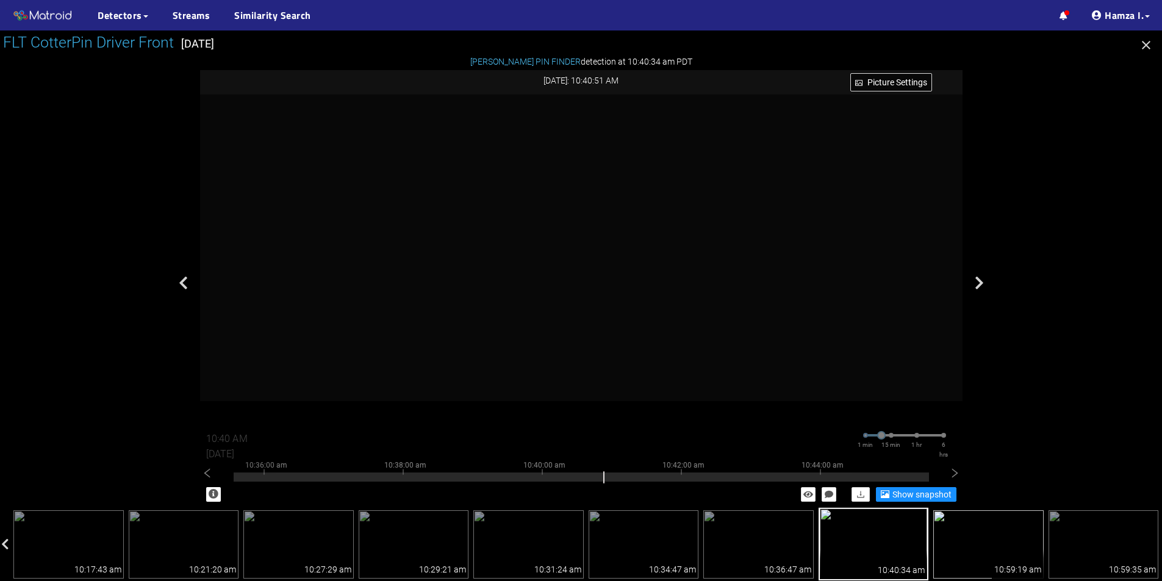
click at [979, 539] on img at bounding box center [988, 544] width 110 height 68
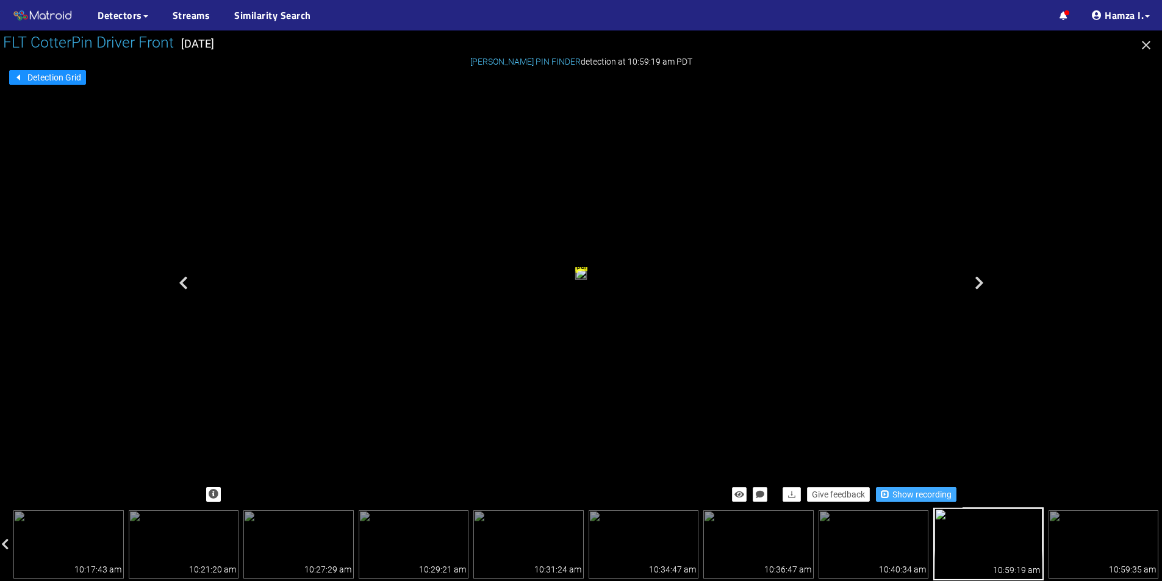
click at [911, 492] on span "Show recording" at bounding box center [921, 494] width 59 height 13
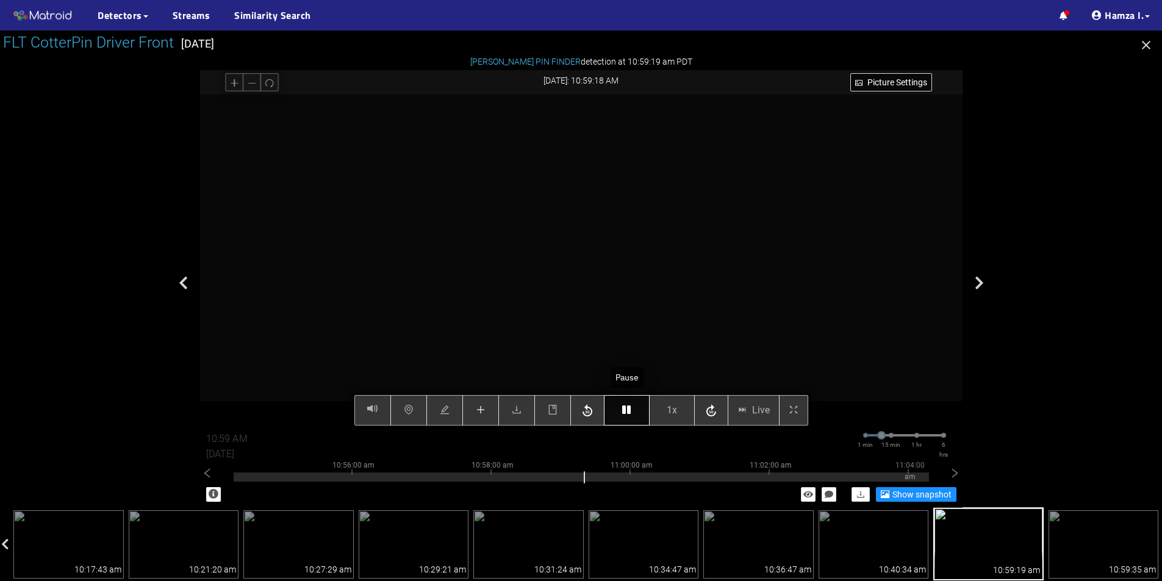
click at [628, 414] on icon "button" at bounding box center [626, 410] width 9 height 10
click at [484, 410] on icon "plus" at bounding box center [480, 410] width 8 height 1
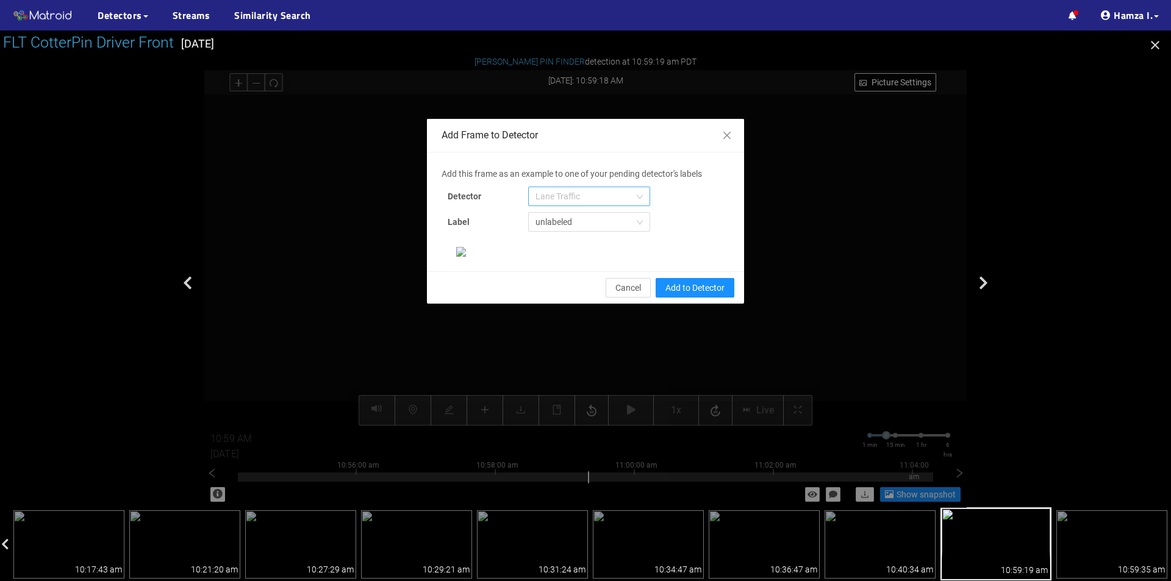
click at [571, 199] on span "Lane Traffic" at bounding box center [588, 196] width 107 height 18
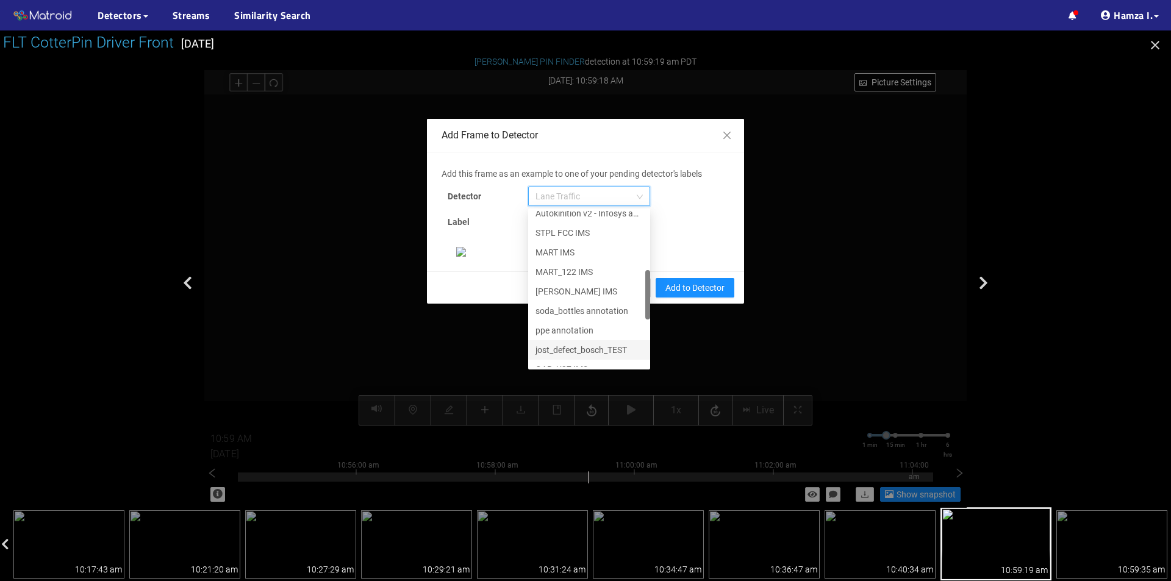
scroll to position [371, 0]
click at [575, 364] on div "[PERSON_NAME] Pin" at bounding box center [588, 357] width 107 height 13
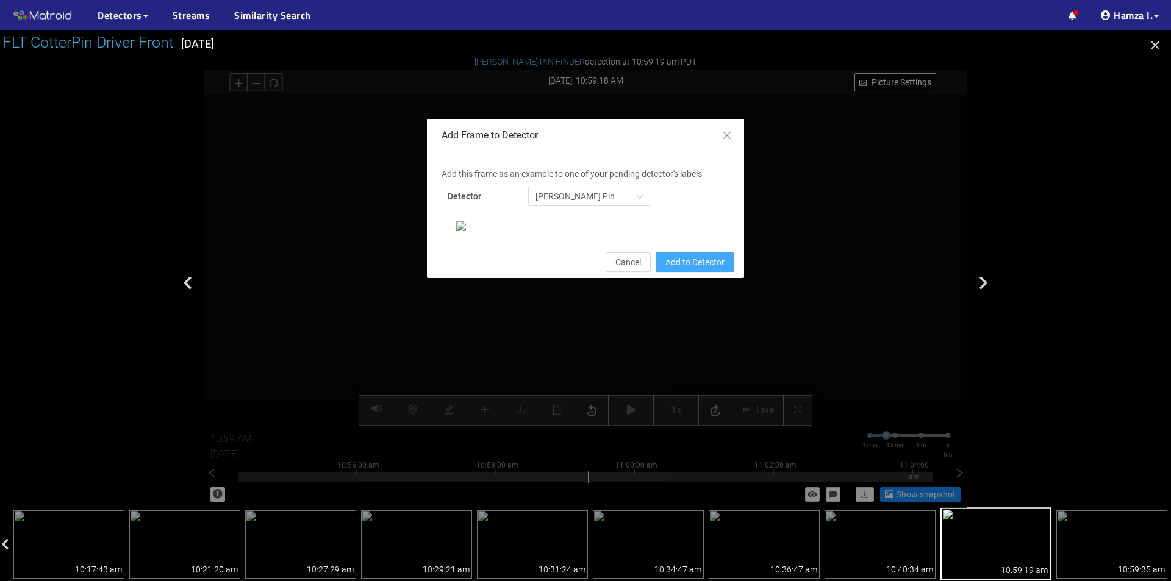
click at [683, 269] on span "Add to Detector" at bounding box center [694, 262] width 59 height 13
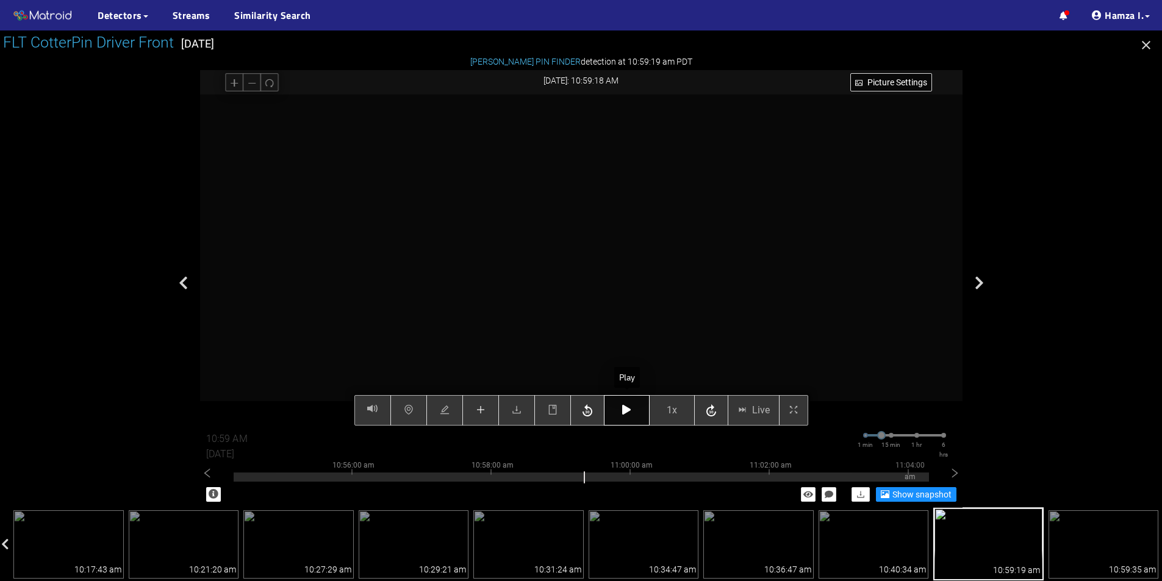
click at [618, 412] on button "button" at bounding box center [627, 410] width 46 height 30
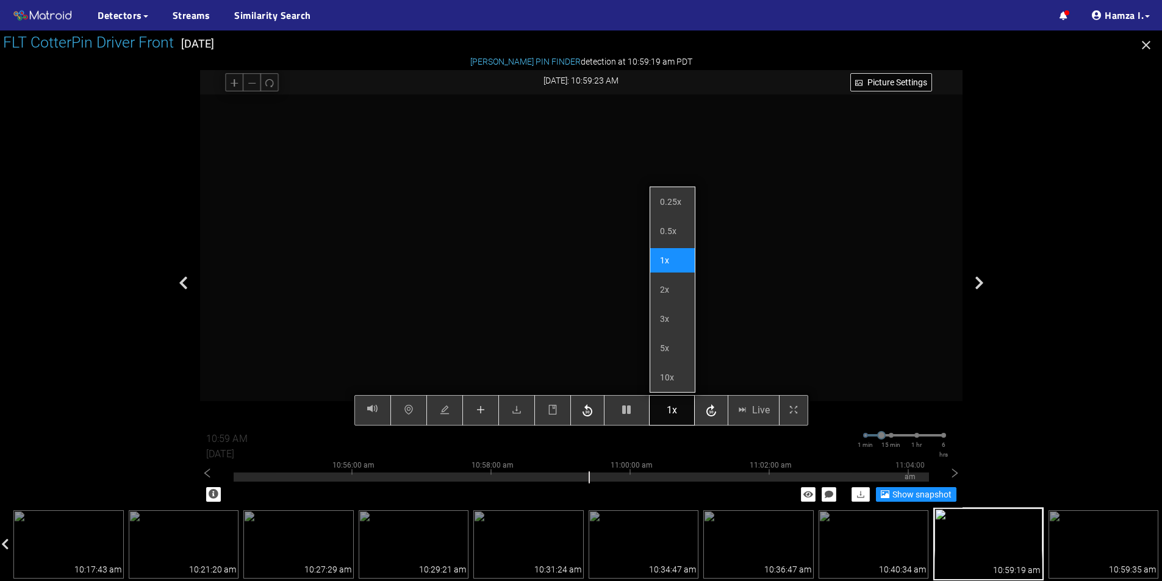
click at [675, 414] on span "1x" at bounding box center [672, 410] width 10 height 15
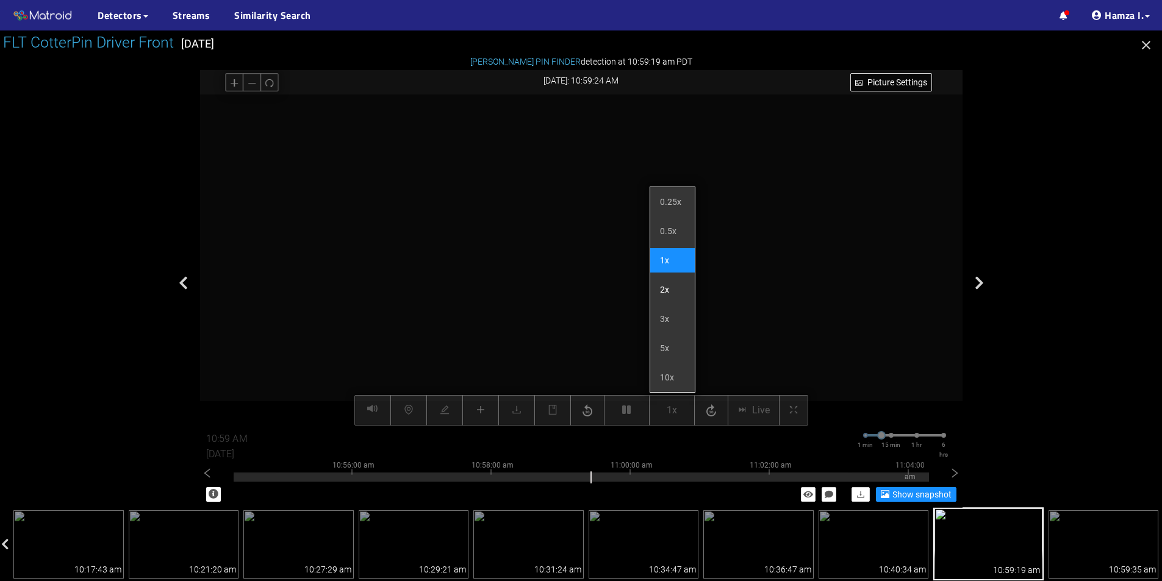
click at [673, 288] on li "2x" at bounding box center [672, 290] width 45 height 24
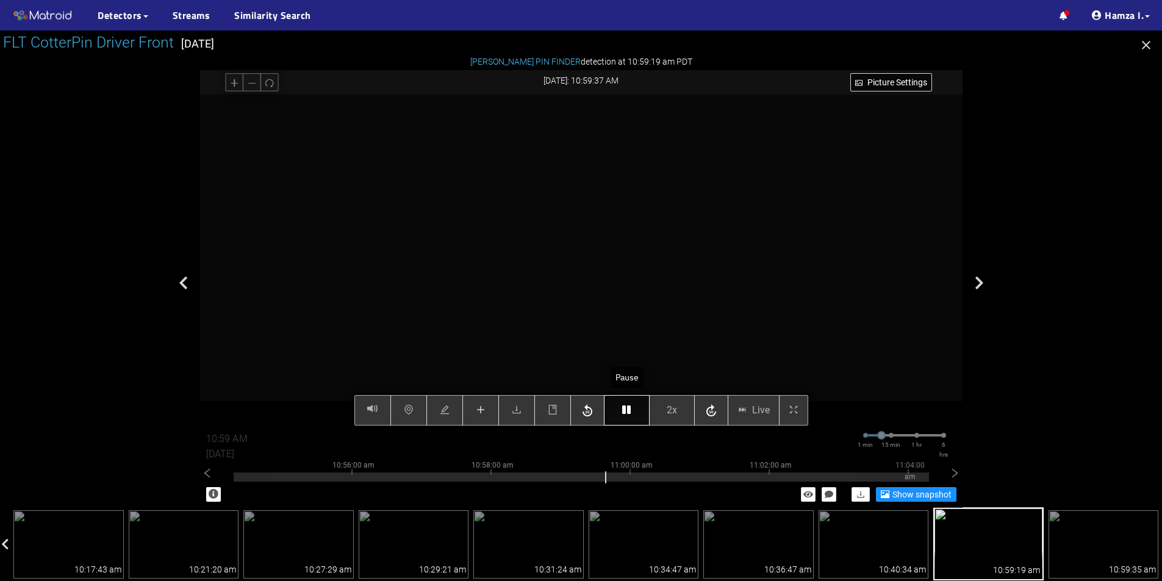
click at [628, 407] on icon "button" at bounding box center [626, 410] width 9 height 10
click at [487, 410] on button "button" at bounding box center [480, 410] width 37 height 30
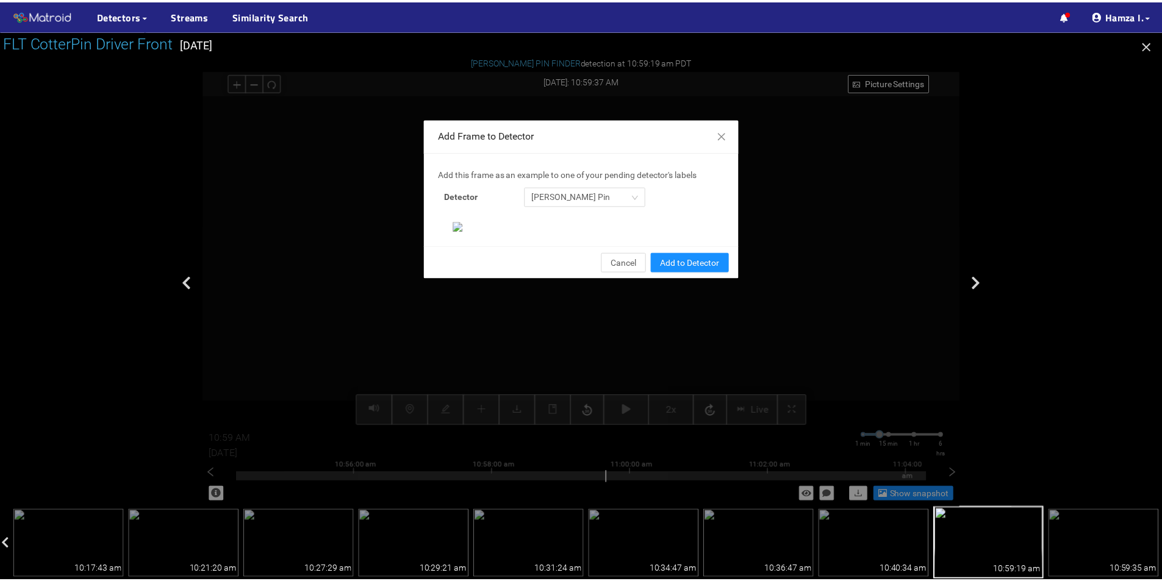
scroll to position [235, 0]
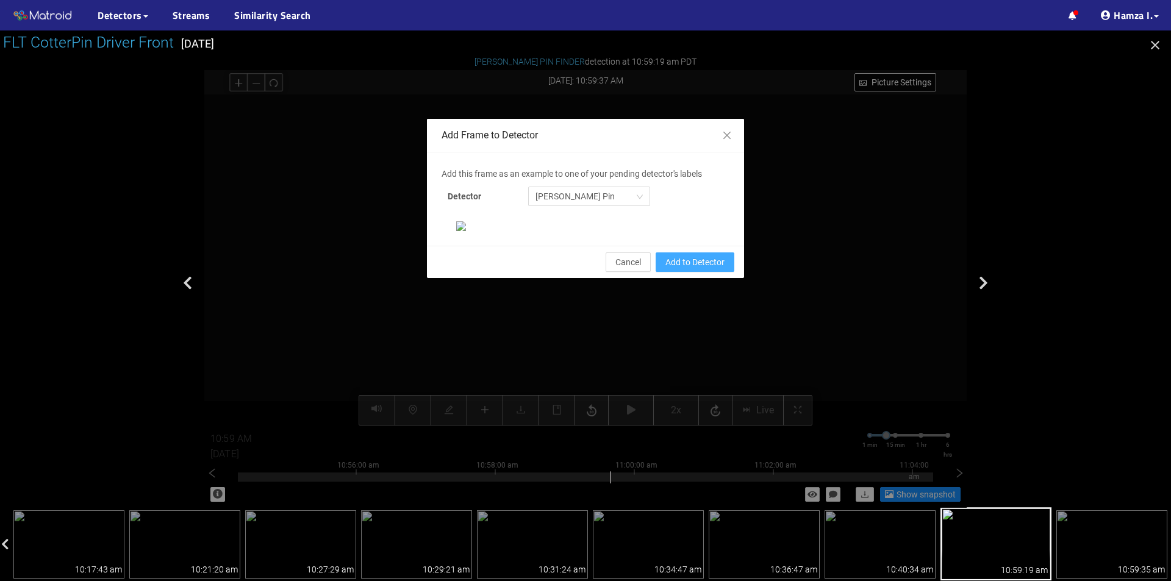
click at [688, 269] on span "Add to Detector" at bounding box center [694, 262] width 59 height 13
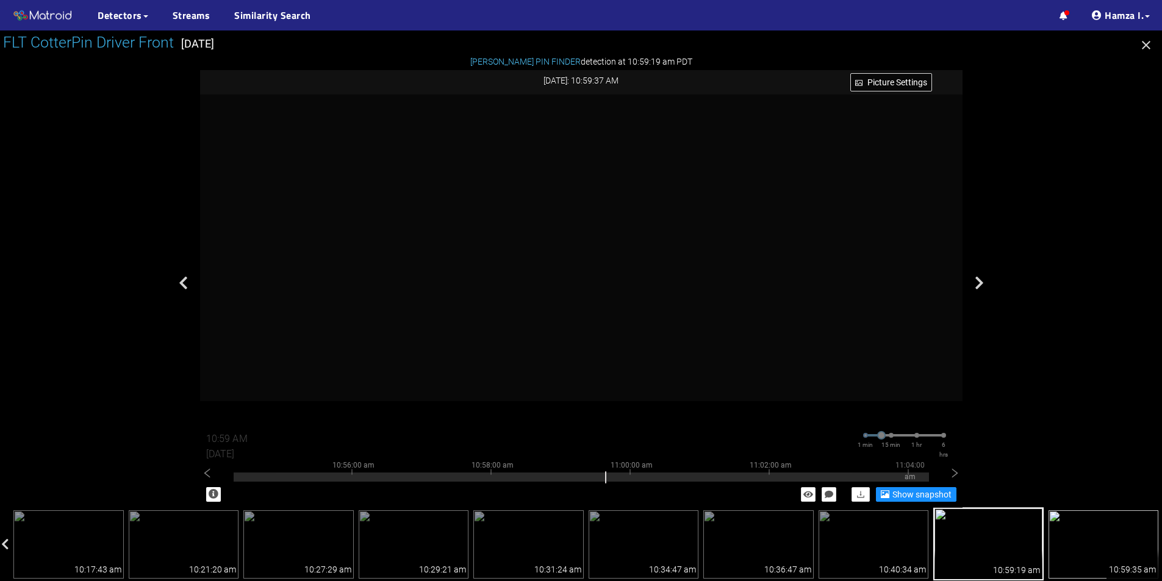
scroll to position [168, 0]
click at [1116, 142] on div at bounding box center [581, 305] width 1162 height 551
click at [1141, 46] on icon "button" at bounding box center [1146, 45] width 15 height 15
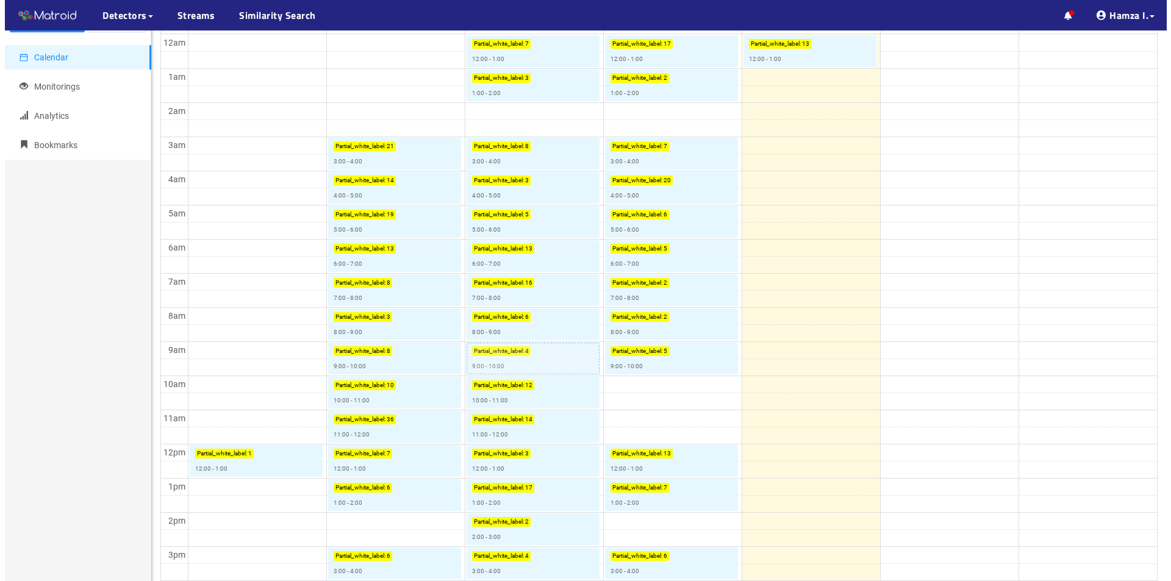
scroll to position [183, 0]
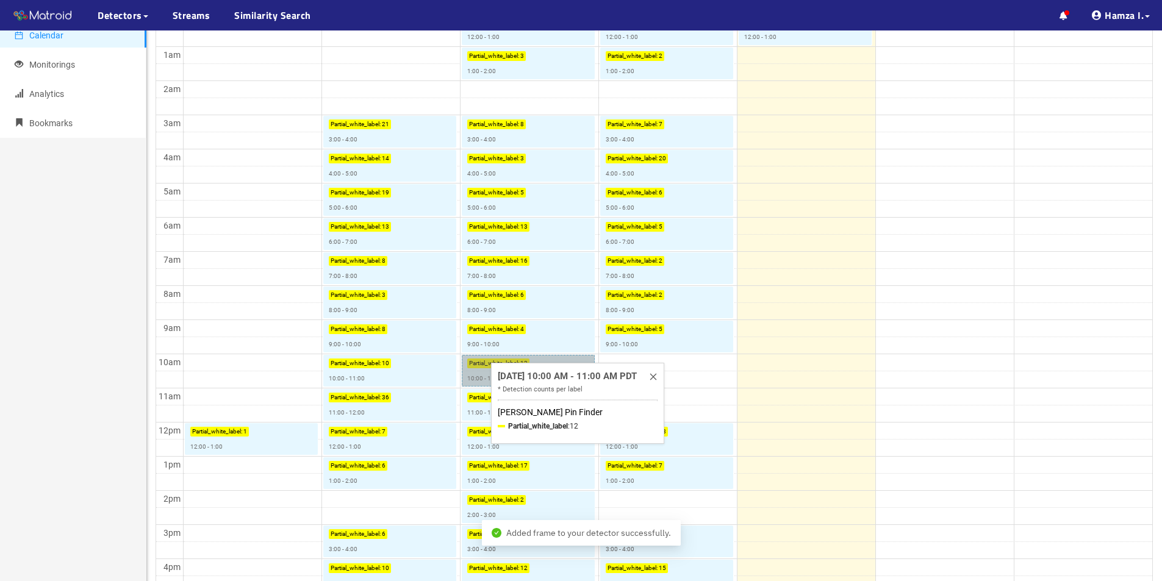
click at [482, 379] on link "Partial_white_label : 12 10:00 - 11:00" at bounding box center [528, 371] width 133 height 32
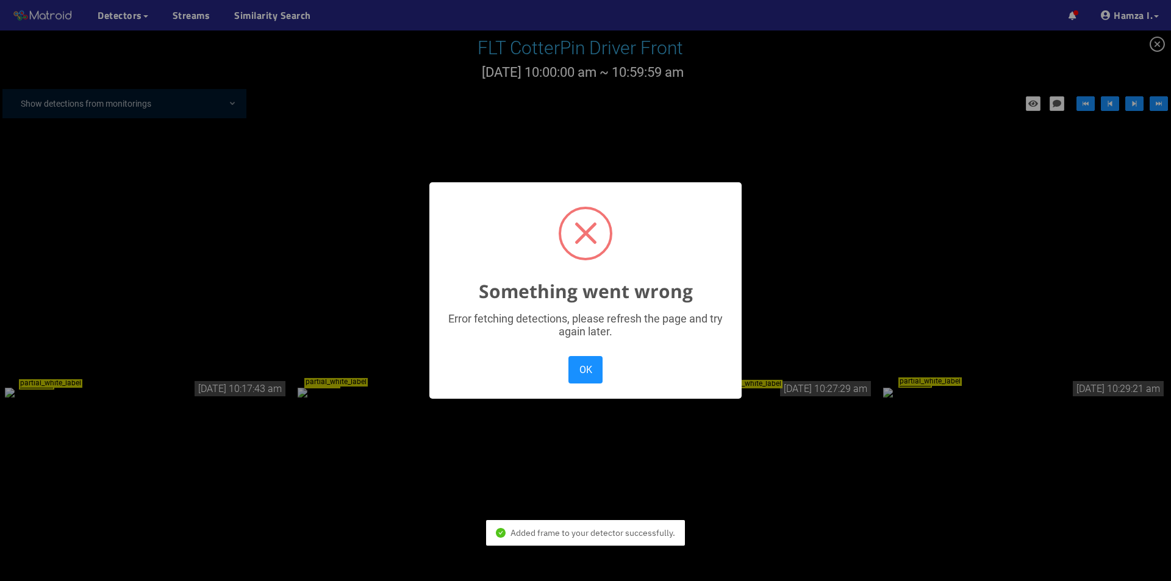
scroll to position [1081, 0]
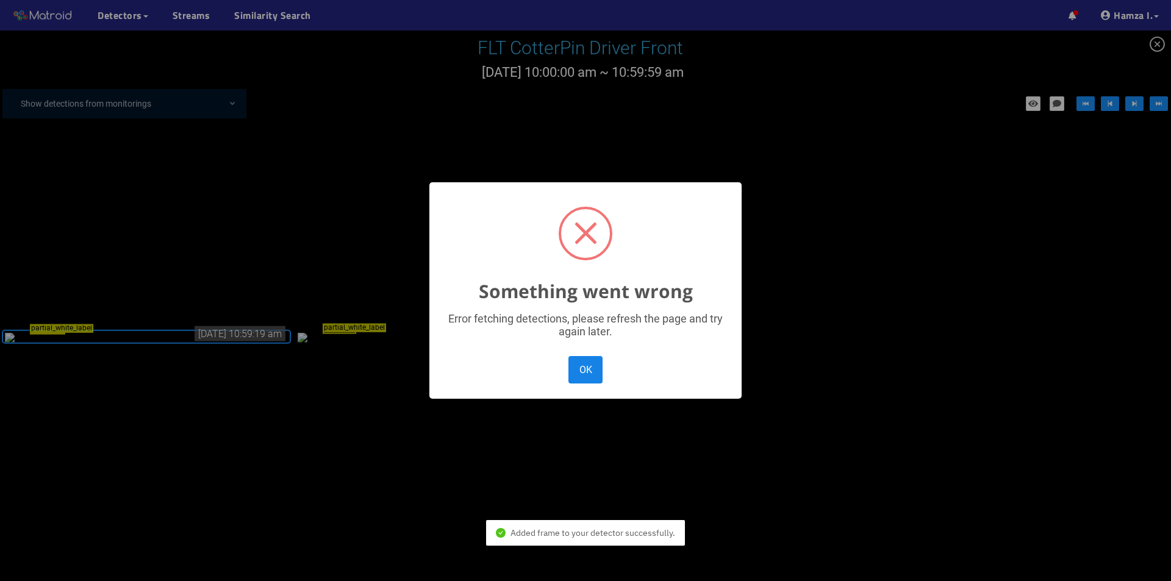
click at [589, 374] on button "OK" at bounding box center [585, 369] width 34 height 27
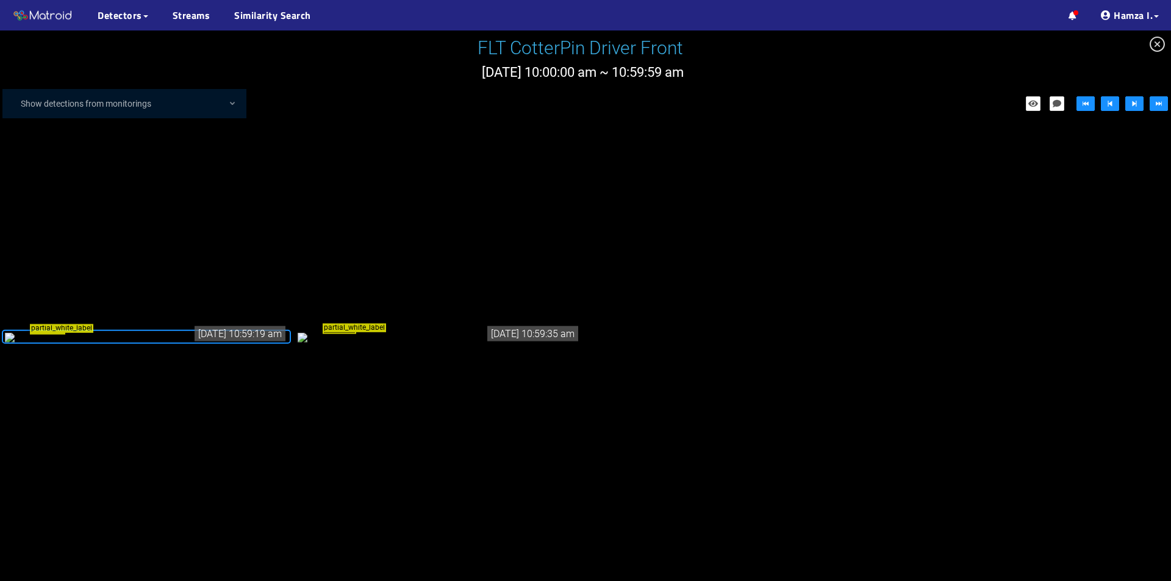
click at [163, 343] on div "partial_white_label" at bounding box center [146, 336] width 283 height 13
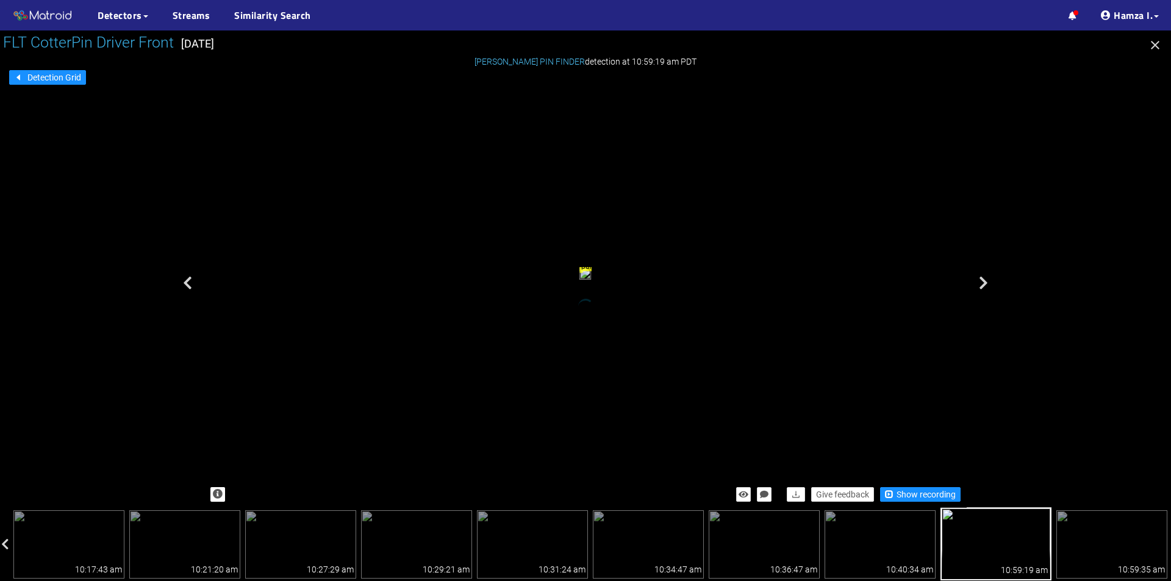
click at [1156, 45] on icon "button" at bounding box center [1155, 45] width 15 height 15
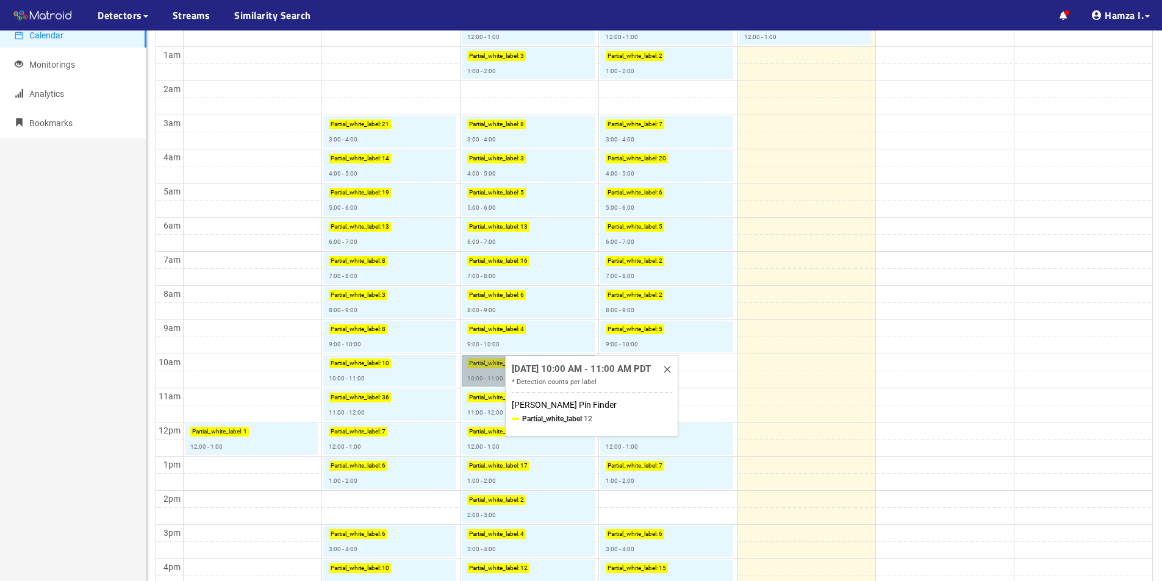
click at [500, 366] on link "Partial_white_label : 12 10:00 - 11:00" at bounding box center [528, 371] width 133 height 32
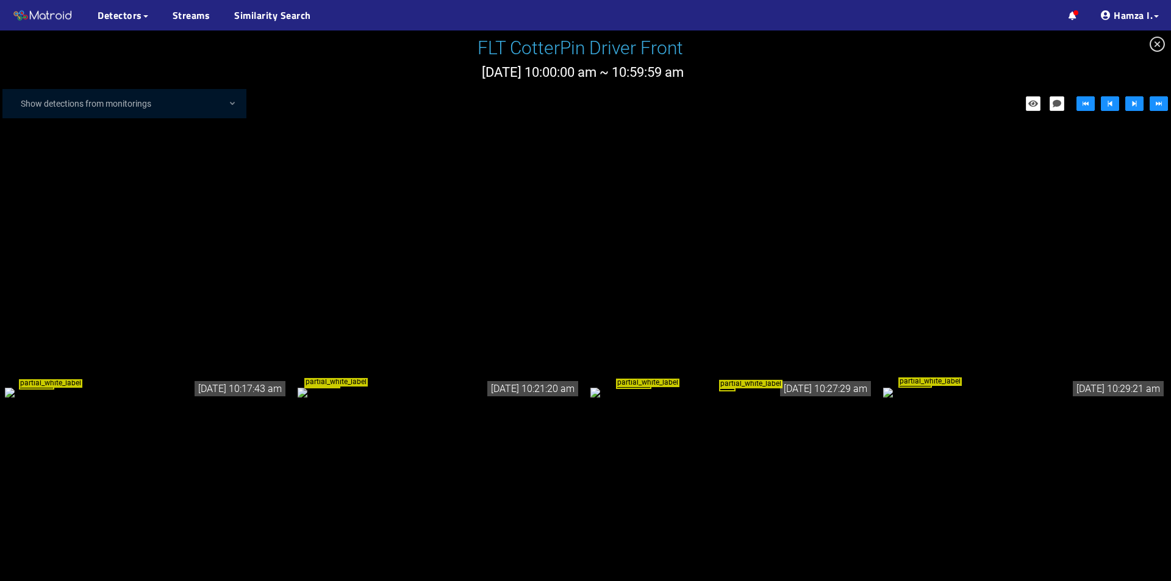
scroll to position [1081, 0]
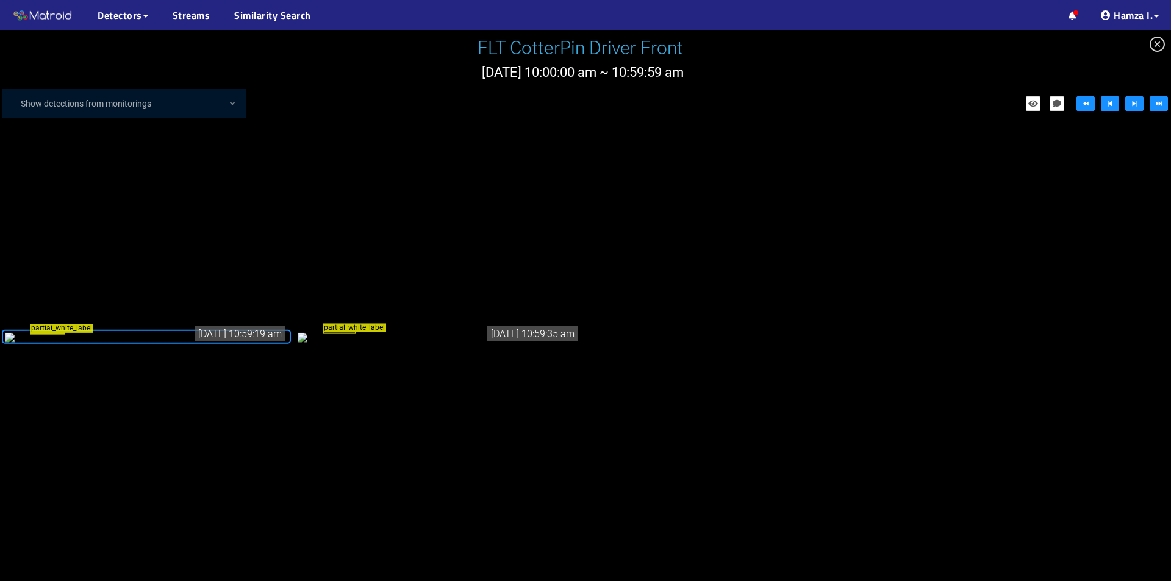
click at [193, 343] on div "partial_white_label" at bounding box center [146, 336] width 283 height 13
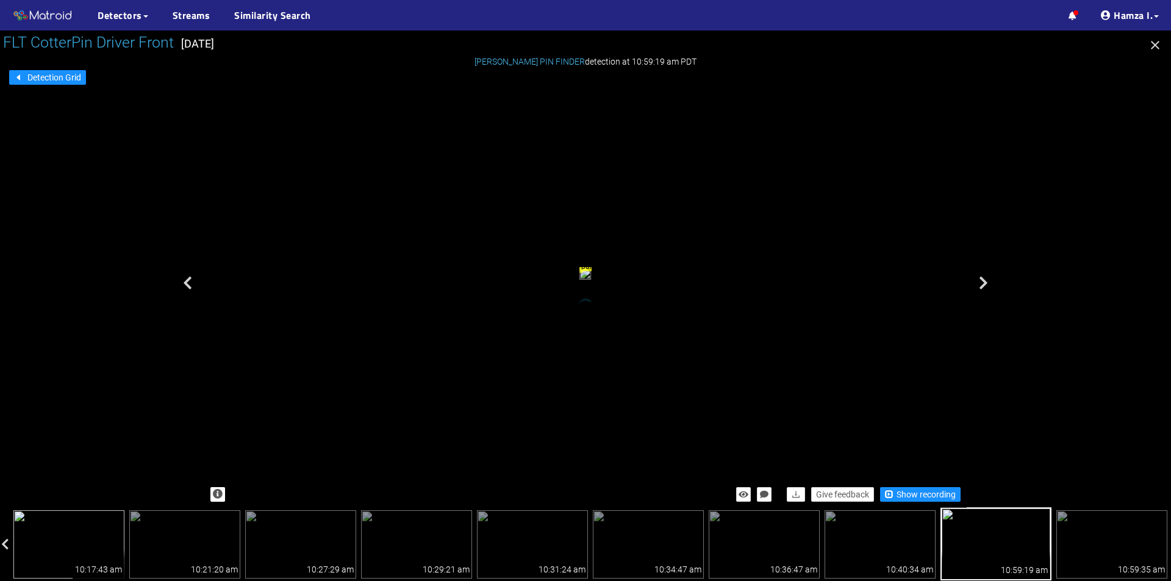
click at [99, 544] on img at bounding box center [68, 544] width 111 height 68
click at [1158, 44] on icon "button" at bounding box center [1155, 45] width 15 height 15
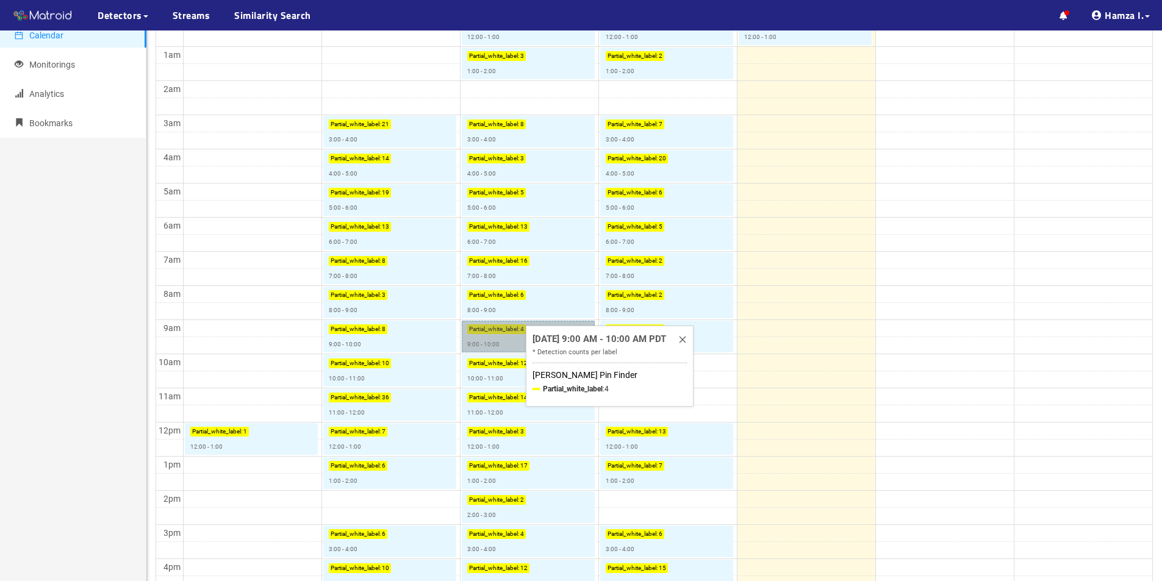
click at [514, 343] on link "Partial_white_label : 4 9:00 - 10:00" at bounding box center [528, 337] width 133 height 32
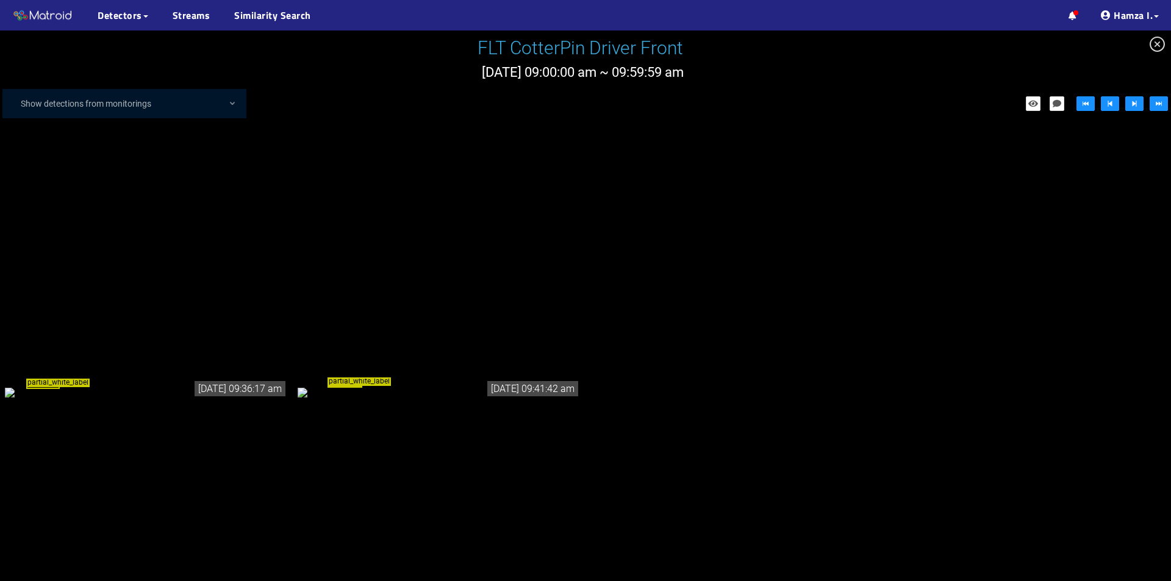
click at [87, 385] on div "partial_white_label" at bounding box center [146, 391] width 283 height 13
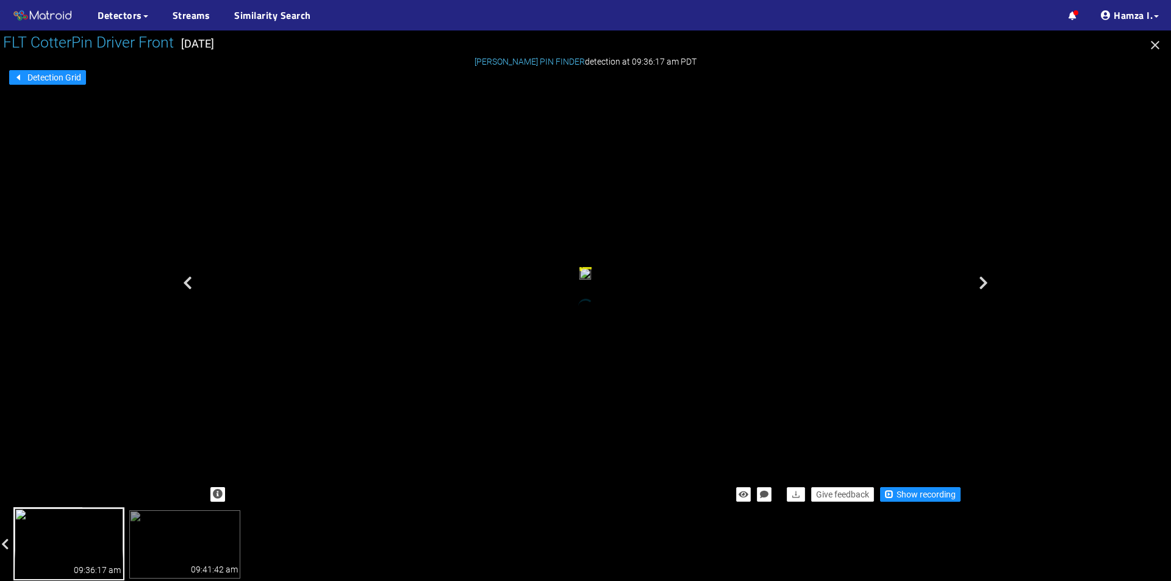
click at [1159, 44] on icon "button" at bounding box center [1155, 45] width 15 height 15
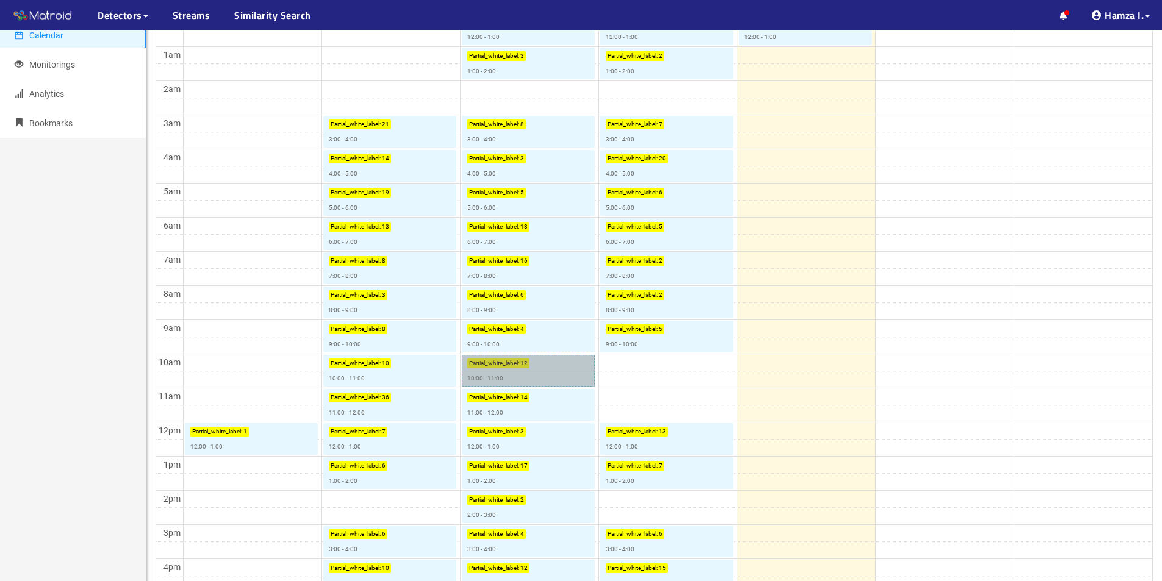
click at [508, 378] on link "Partial_white_label : 12 10:00 - 11:00" at bounding box center [528, 371] width 133 height 32
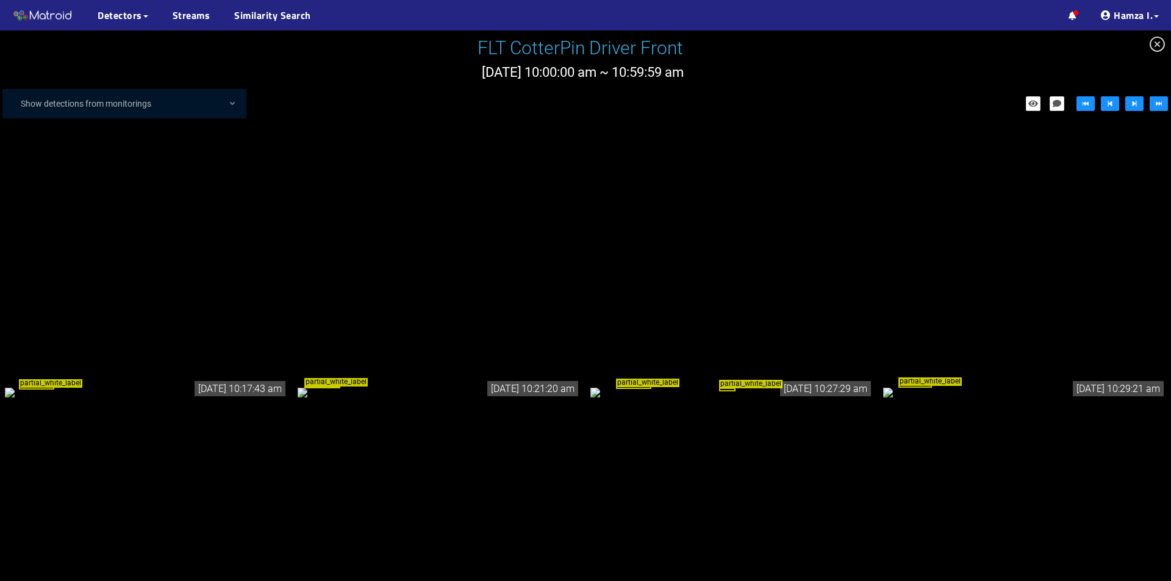
click at [220, 397] on div "partial_white_label" at bounding box center [146, 391] width 283 height 13
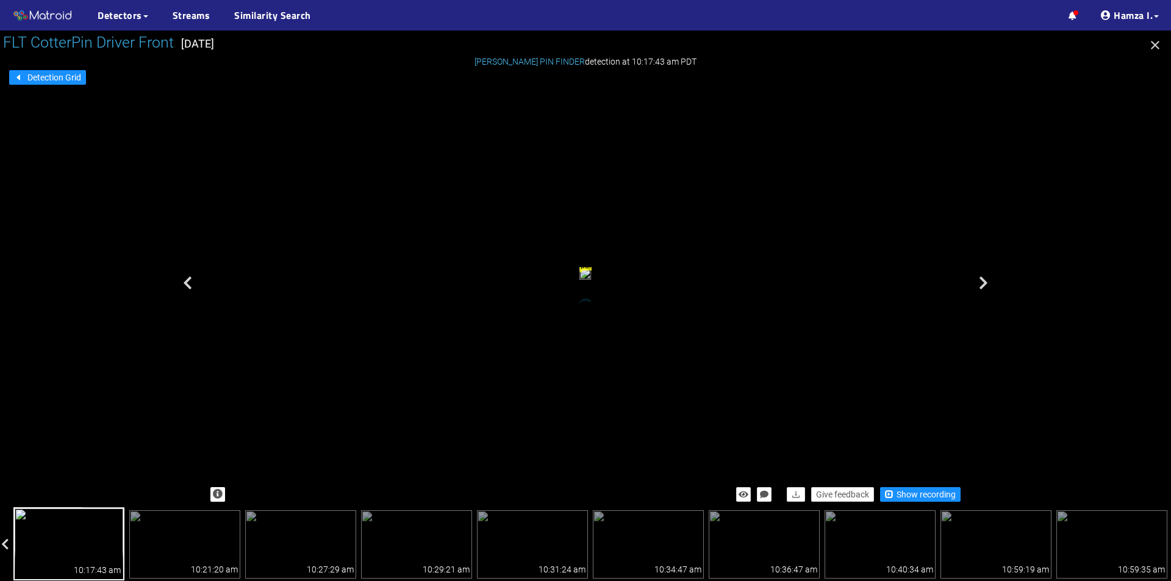
click at [1157, 44] on icon "button" at bounding box center [1155, 45] width 9 height 9
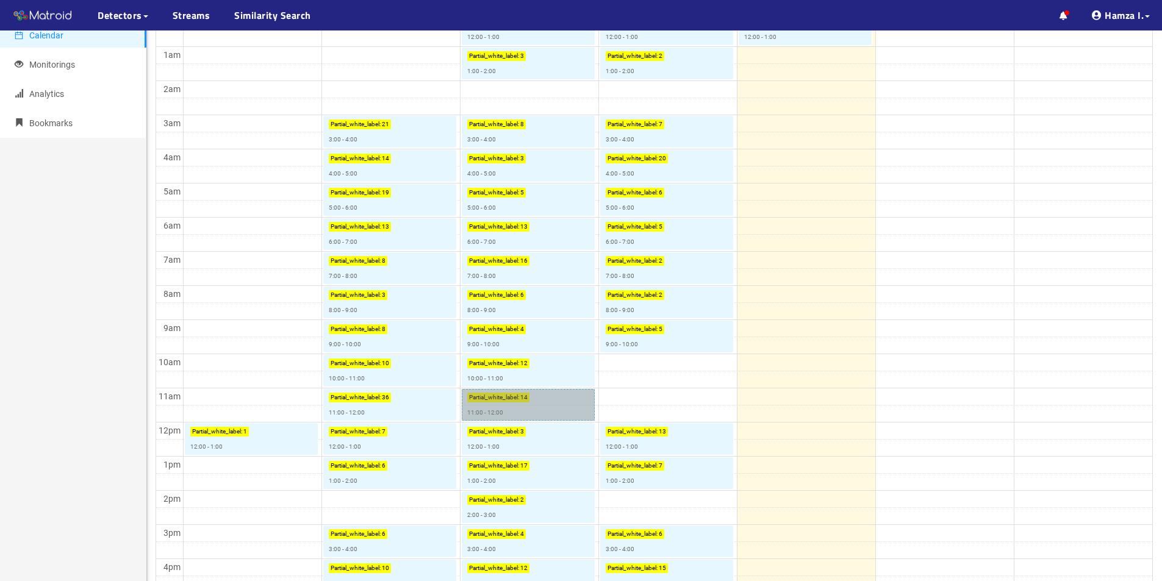
click at [502, 399] on link "Partial_white_label : 14 11:00 - 12:00" at bounding box center [528, 405] width 133 height 32
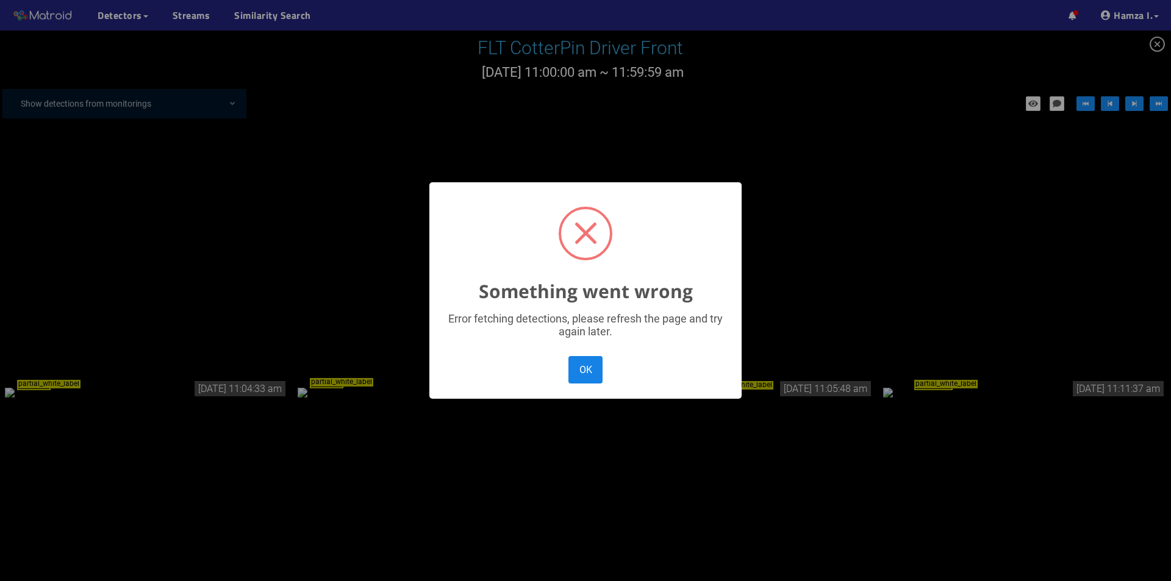
click at [589, 366] on button "OK" at bounding box center [585, 369] width 34 height 27
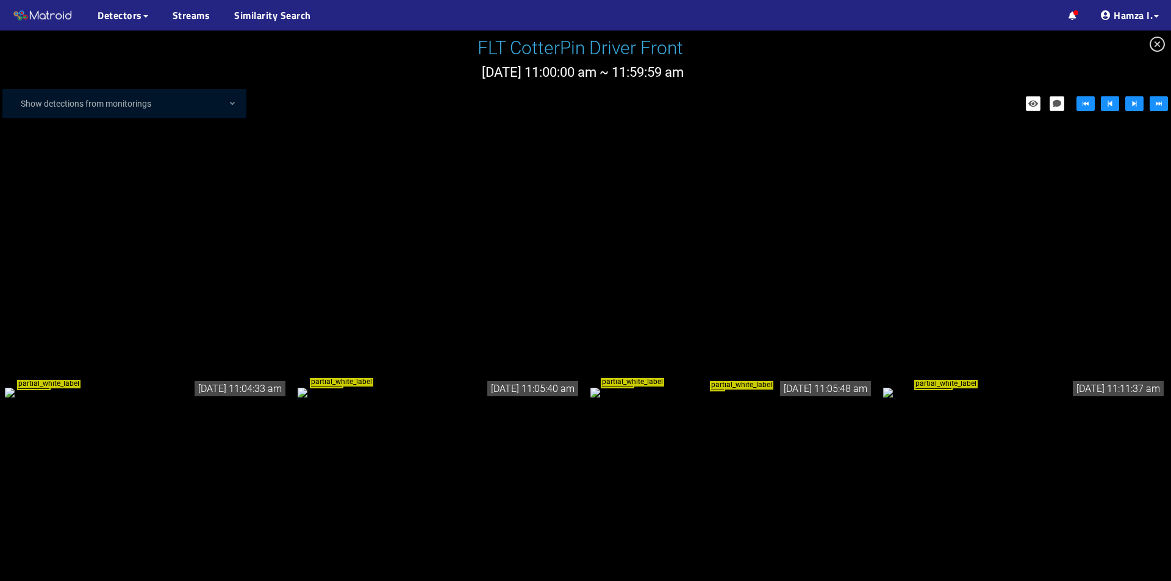
click at [108, 385] on div "partial_white_label" at bounding box center [146, 391] width 283 height 13
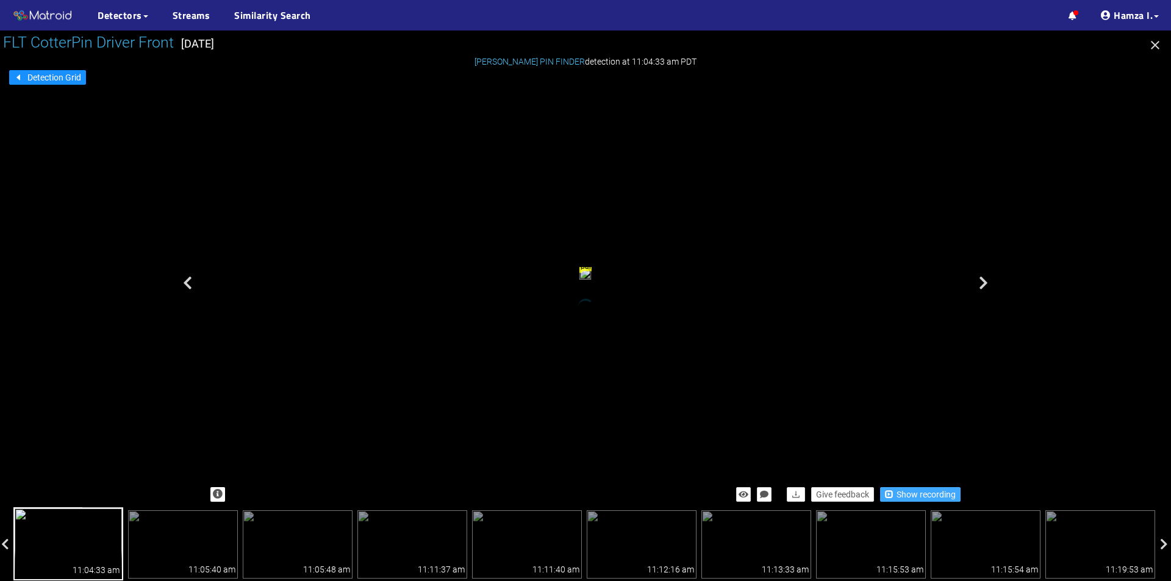
click at [901, 495] on span "Show recording" at bounding box center [926, 494] width 59 height 13
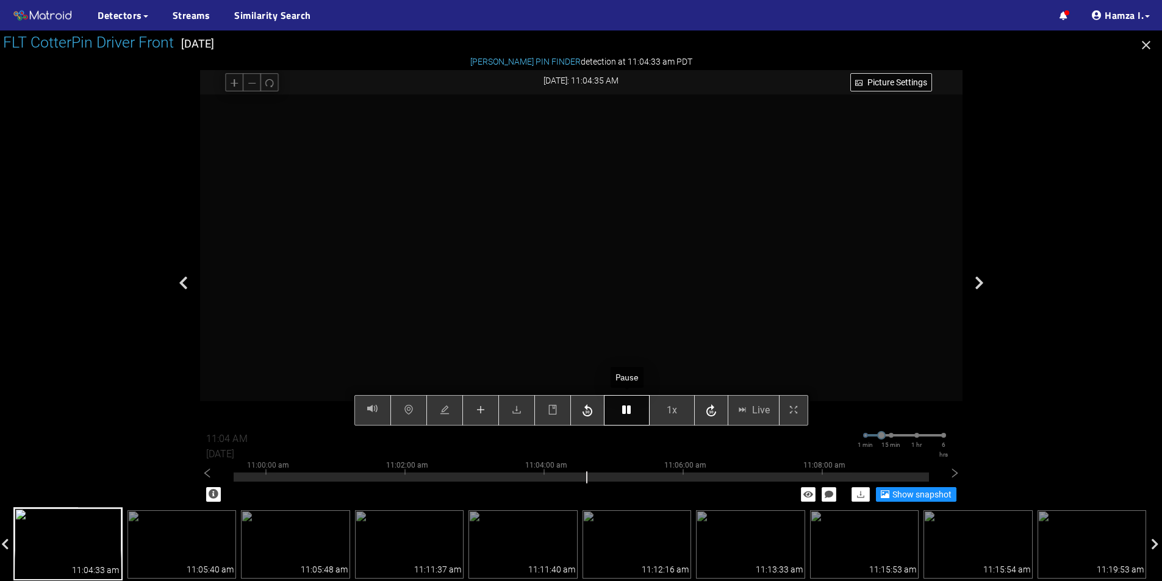
click at [629, 412] on icon "button" at bounding box center [626, 410] width 9 height 10
click at [484, 413] on icon "plus" at bounding box center [481, 410] width 10 height 10
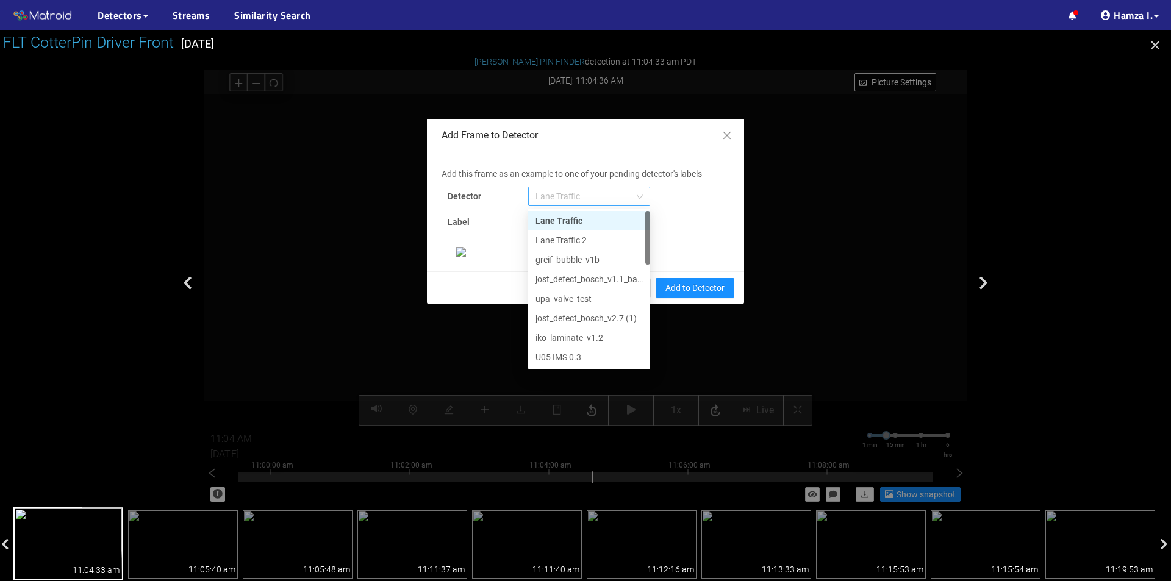
click at [578, 195] on span "Lane Traffic" at bounding box center [588, 196] width 107 height 18
click at [562, 354] on div "[PERSON_NAME] Pin" at bounding box center [588, 357] width 107 height 13
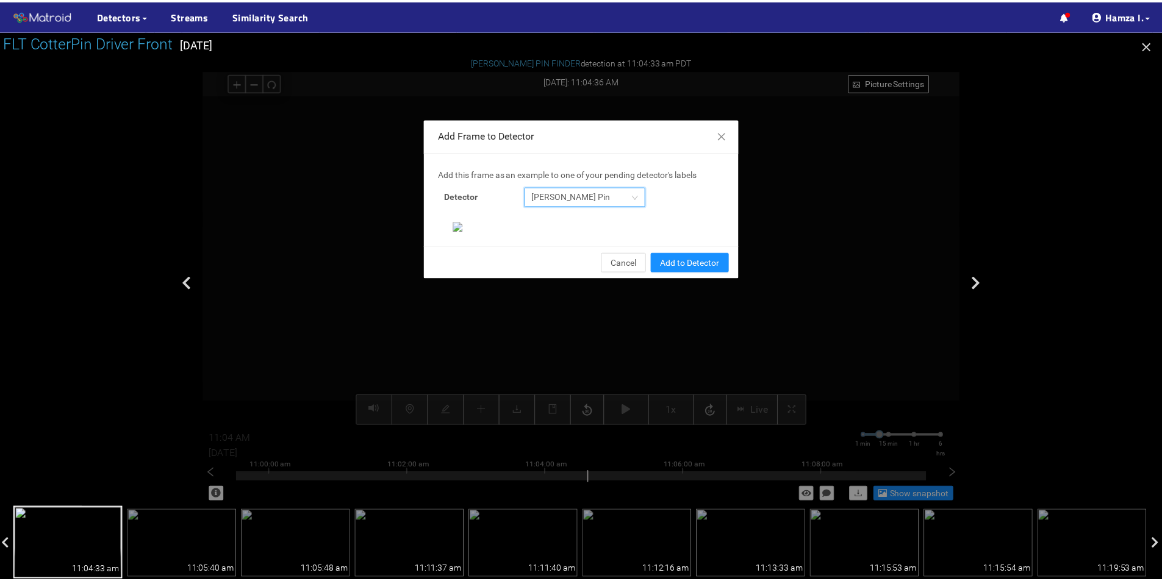
scroll to position [235, 0]
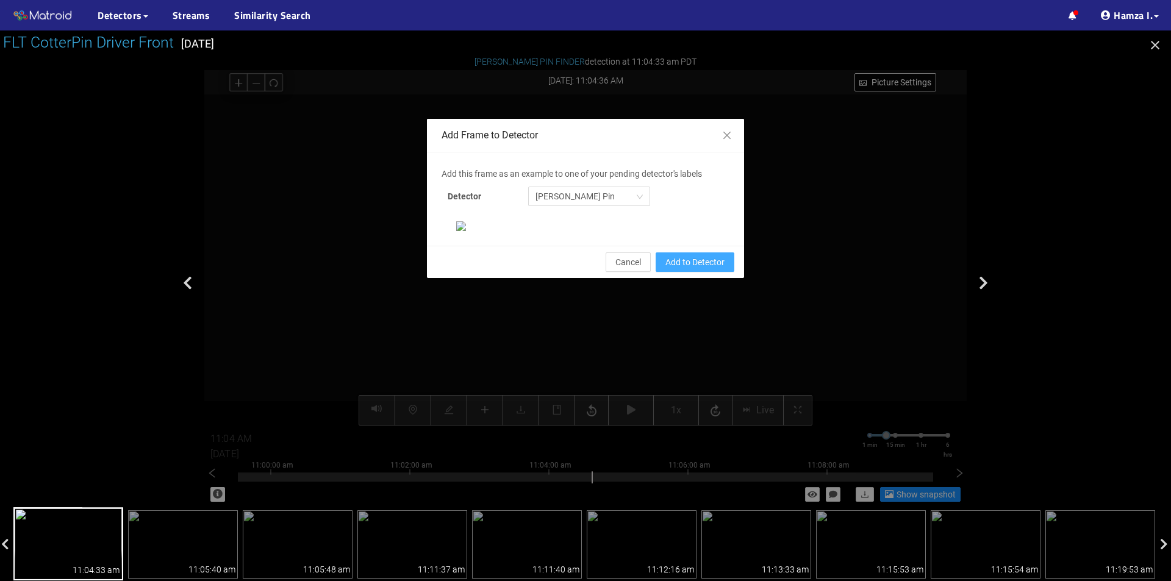
click at [677, 269] on span "Add to Detector" at bounding box center [694, 262] width 59 height 13
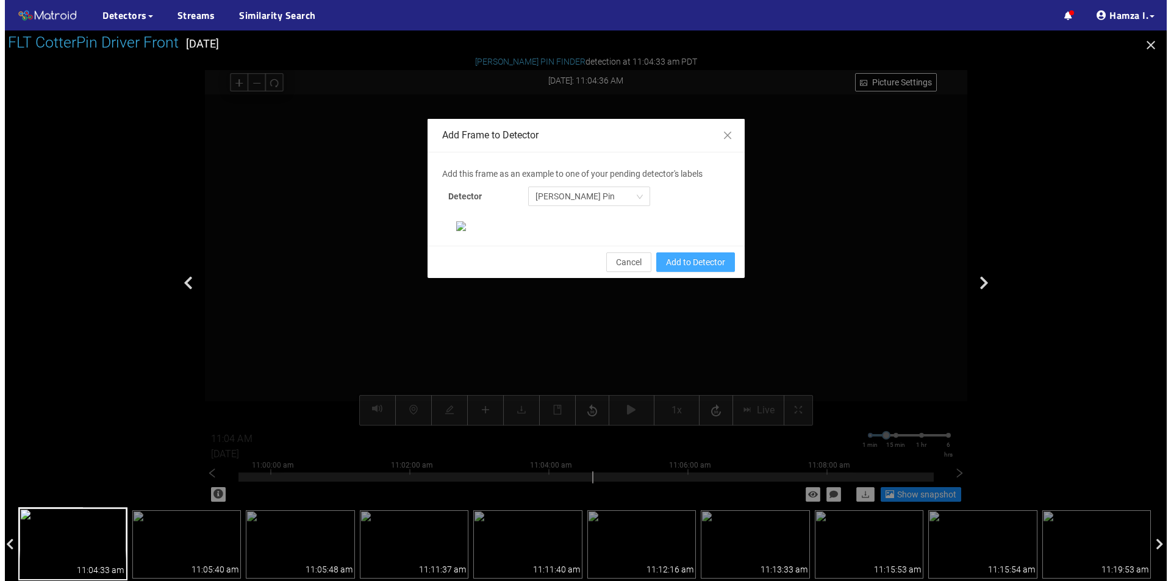
scroll to position [174, 0]
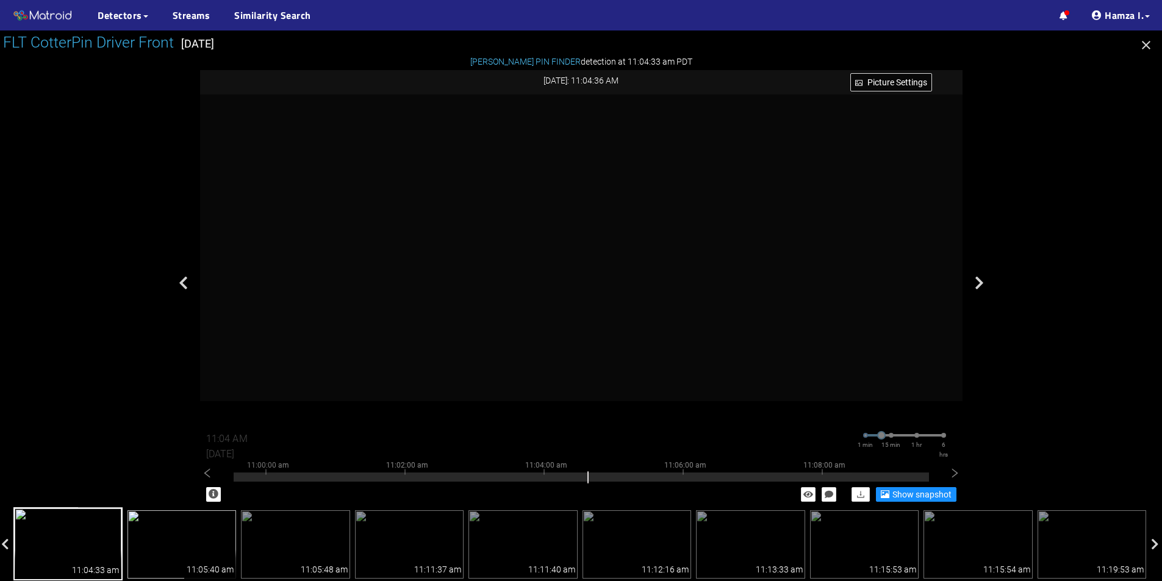
click at [197, 533] on img at bounding box center [181, 544] width 109 height 68
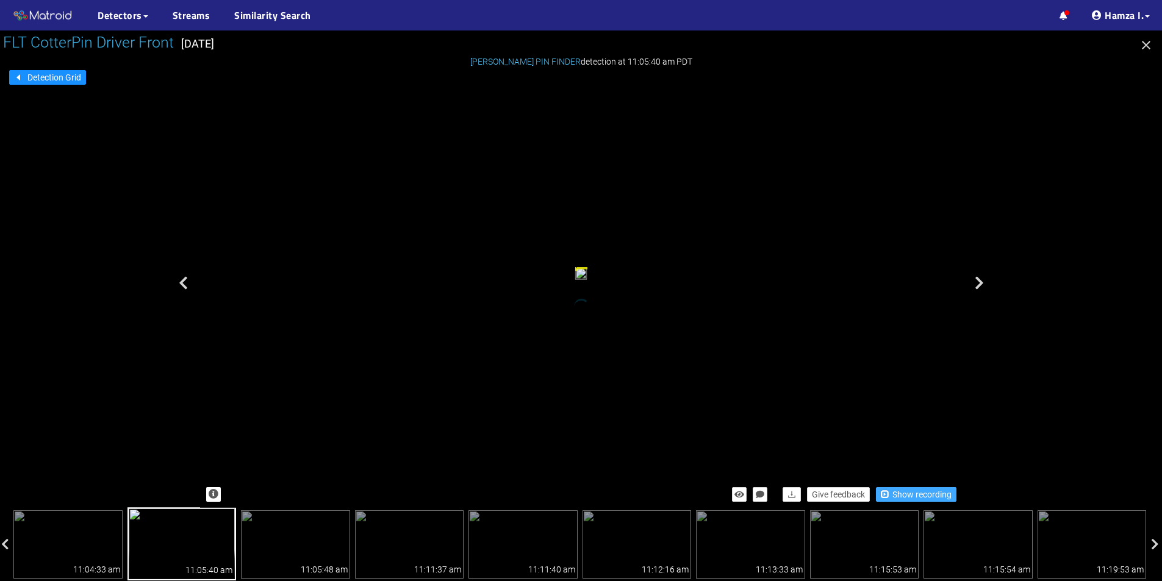
click at [908, 499] on span "Show recording" at bounding box center [921, 494] width 59 height 13
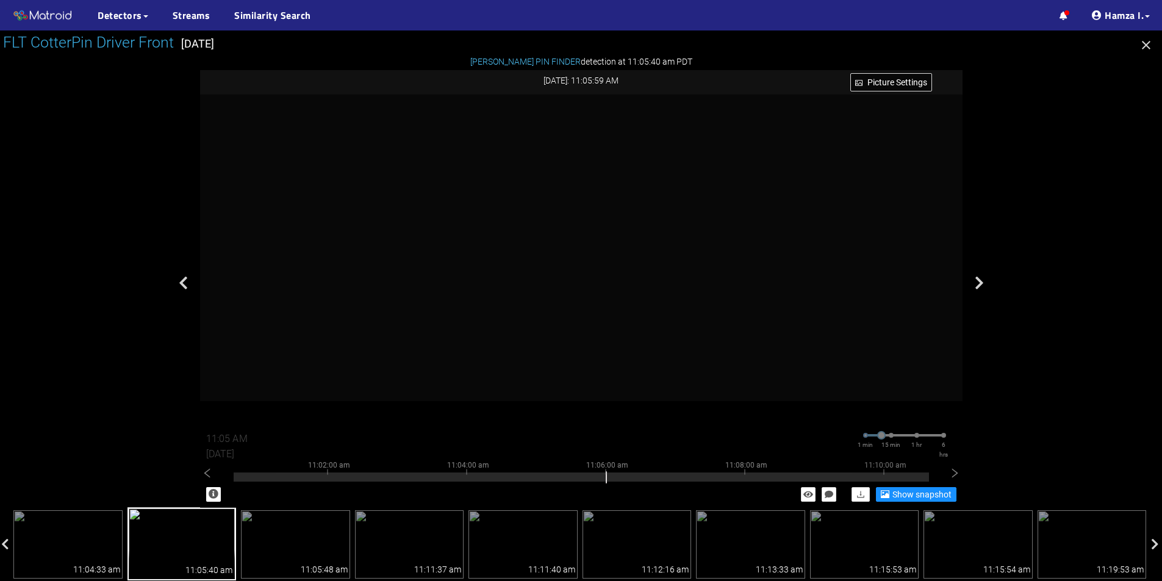
type input "11:06 AM"
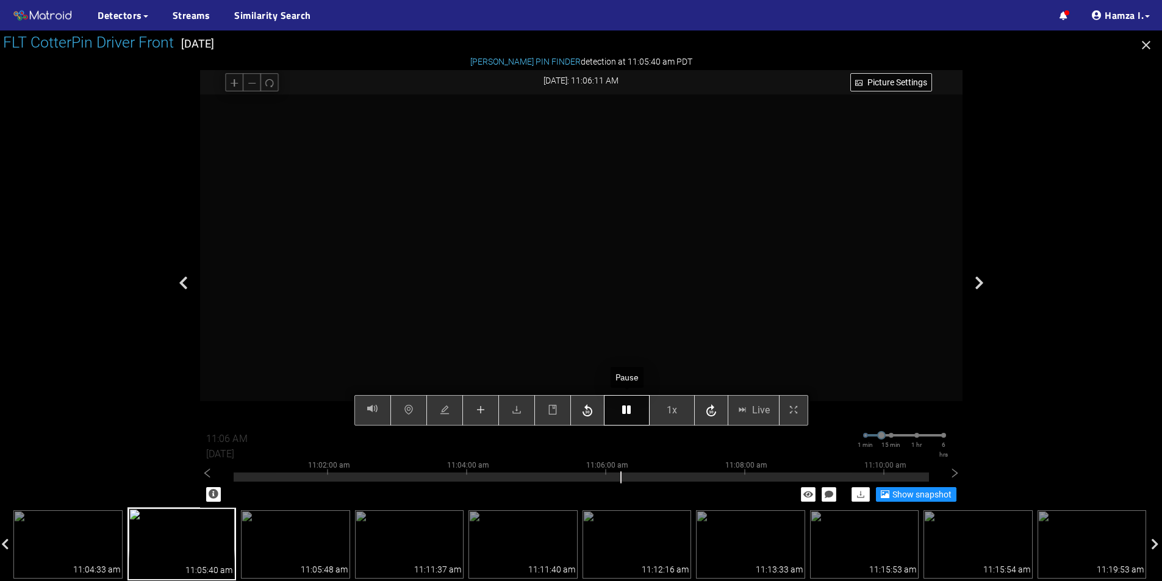
click at [633, 411] on button "button" at bounding box center [627, 410] width 46 height 30
click at [481, 410] on icon "plus" at bounding box center [480, 410] width 8 height 1
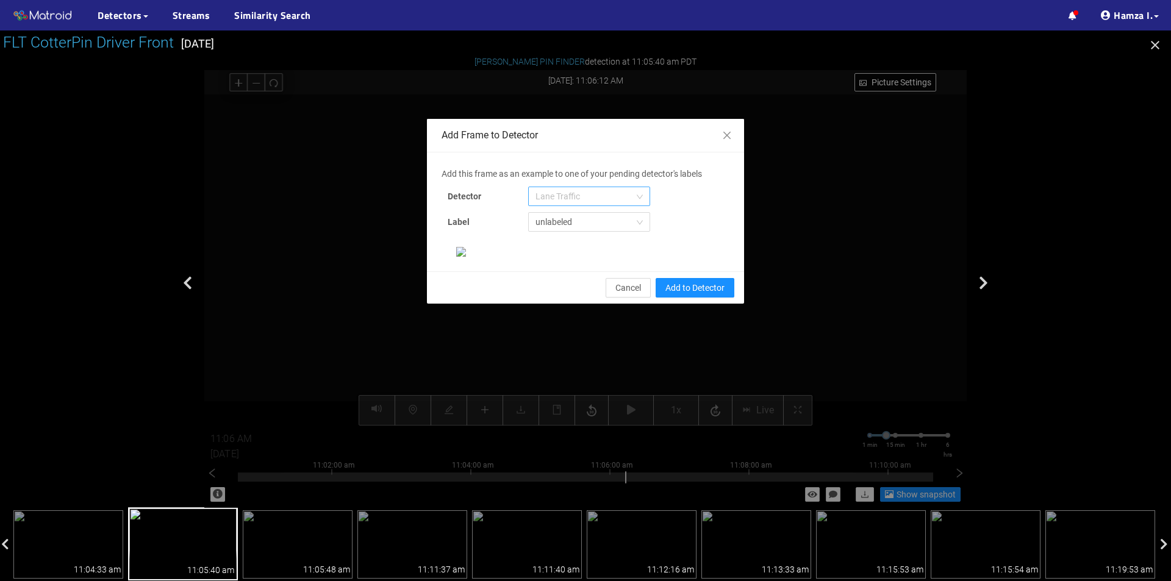
click at [572, 194] on span "Lane Traffic" at bounding box center [588, 196] width 107 height 18
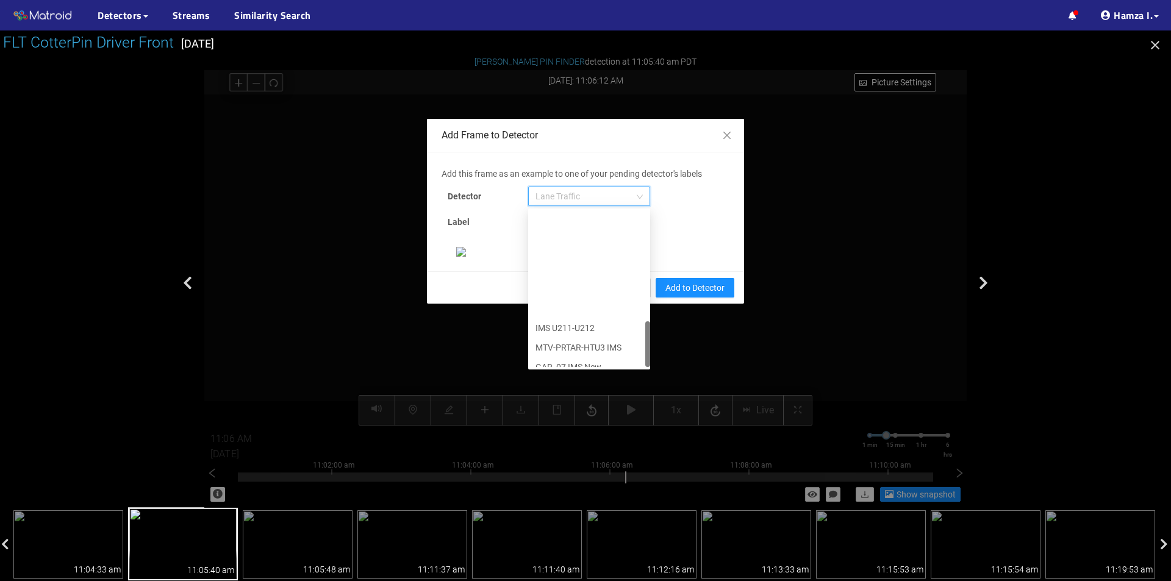
scroll to position [371, 0]
drag, startPoint x: 558, startPoint y: 356, endPoint x: 567, endPoint y: 356, distance: 8.6
click at [558, 357] on div "[PERSON_NAME] Pin" at bounding box center [588, 357] width 107 height 13
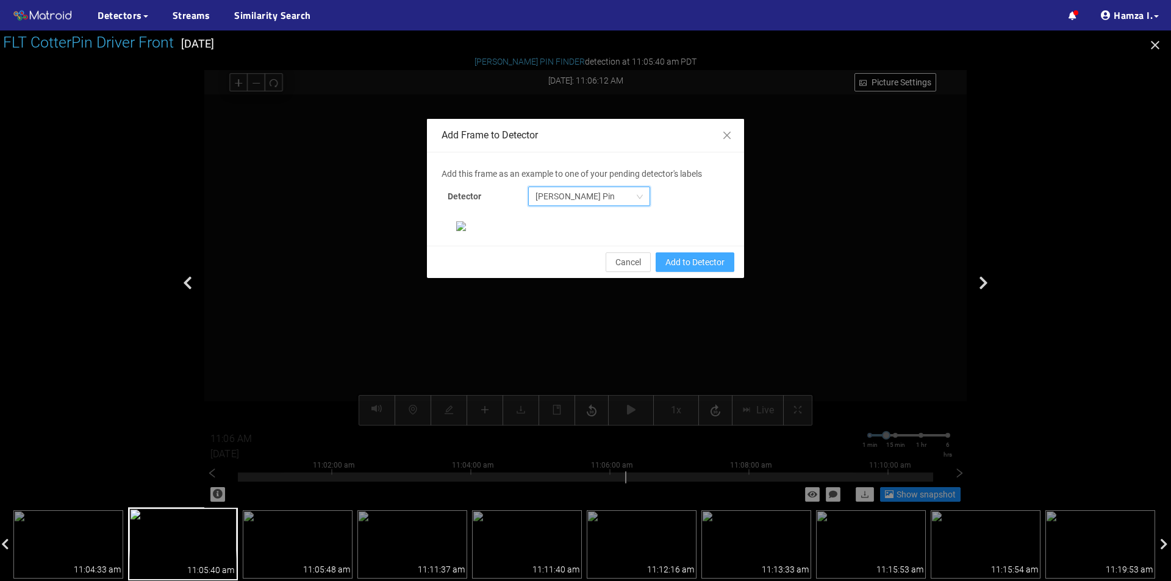
click at [656, 272] on button "Add to Detector" at bounding box center [695, 262] width 79 height 20
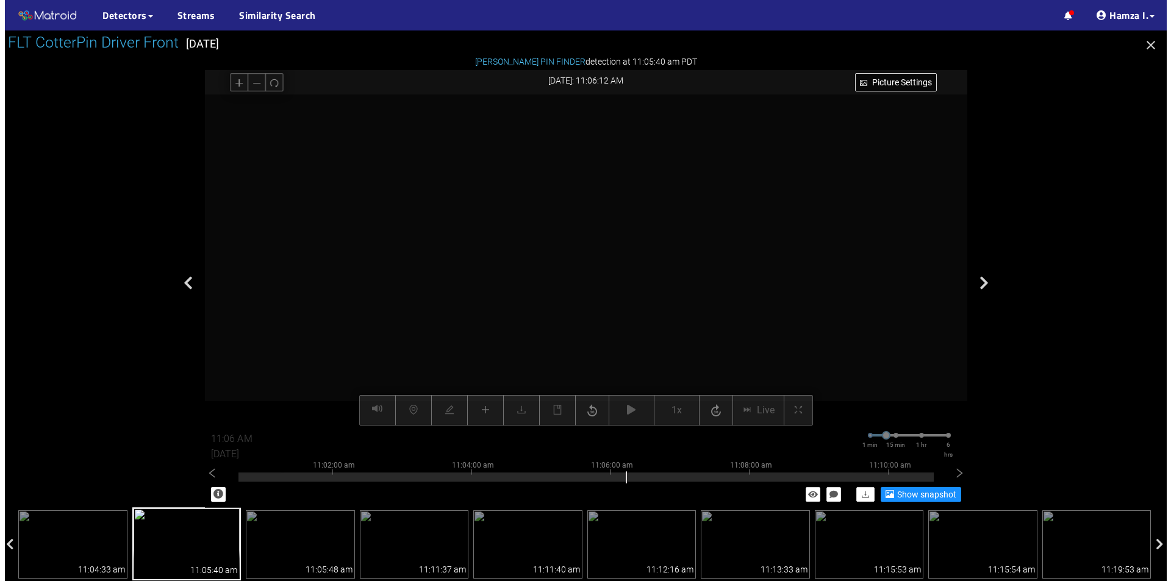
scroll to position [174, 0]
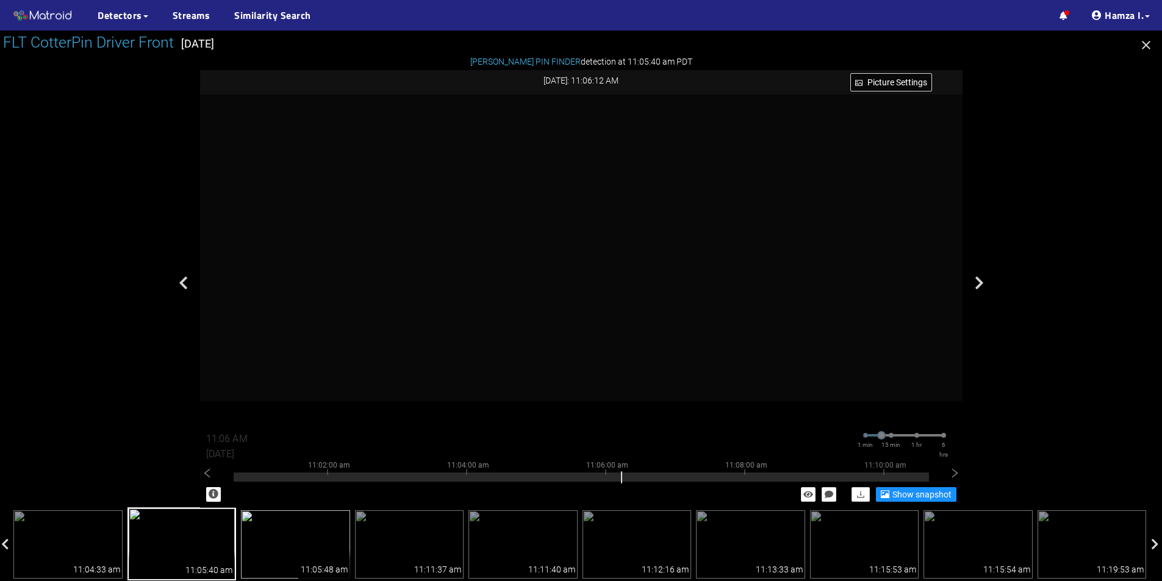
click at [282, 545] on img at bounding box center [295, 544] width 109 height 68
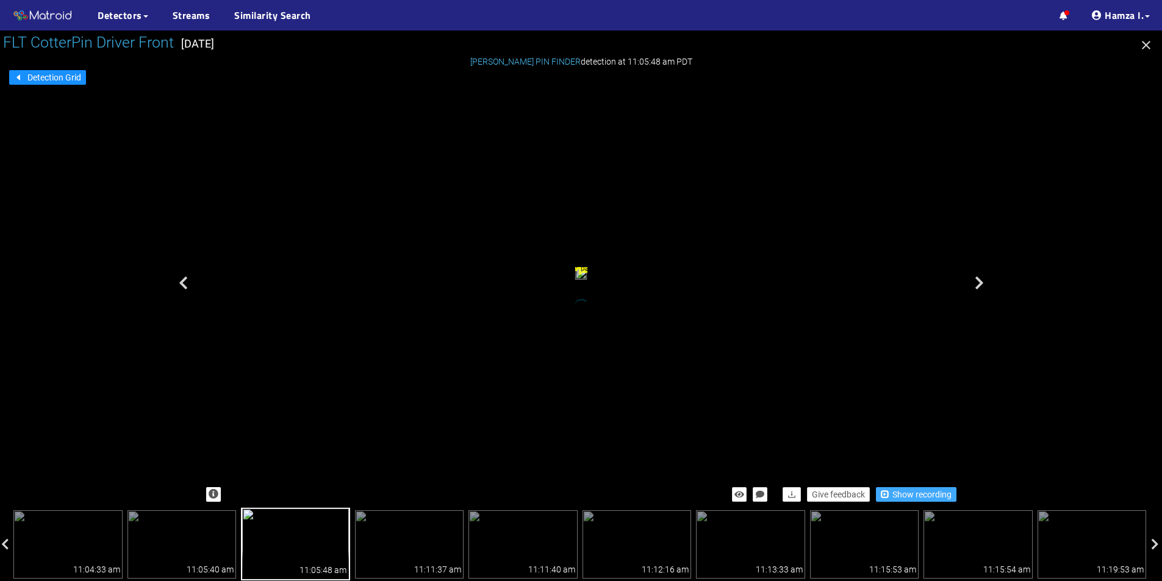
click at [935, 497] on span "Show recording" at bounding box center [921, 494] width 59 height 13
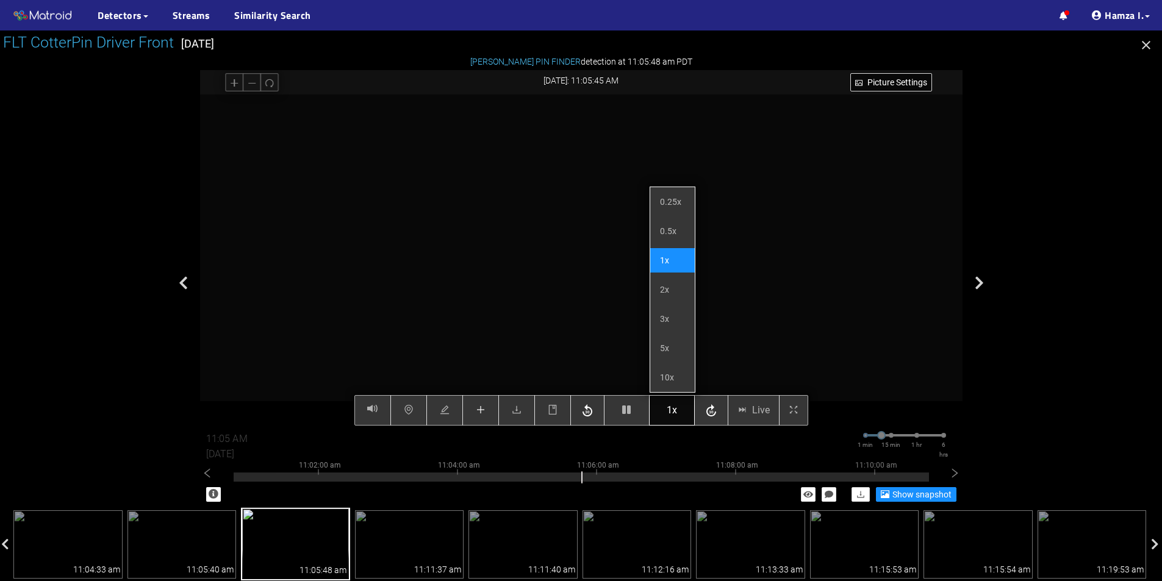
click at [674, 412] on span "1x" at bounding box center [672, 410] width 10 height 15
click at [672, 408] on span "1x" at bounding box center [672, 410] width 10 height 15
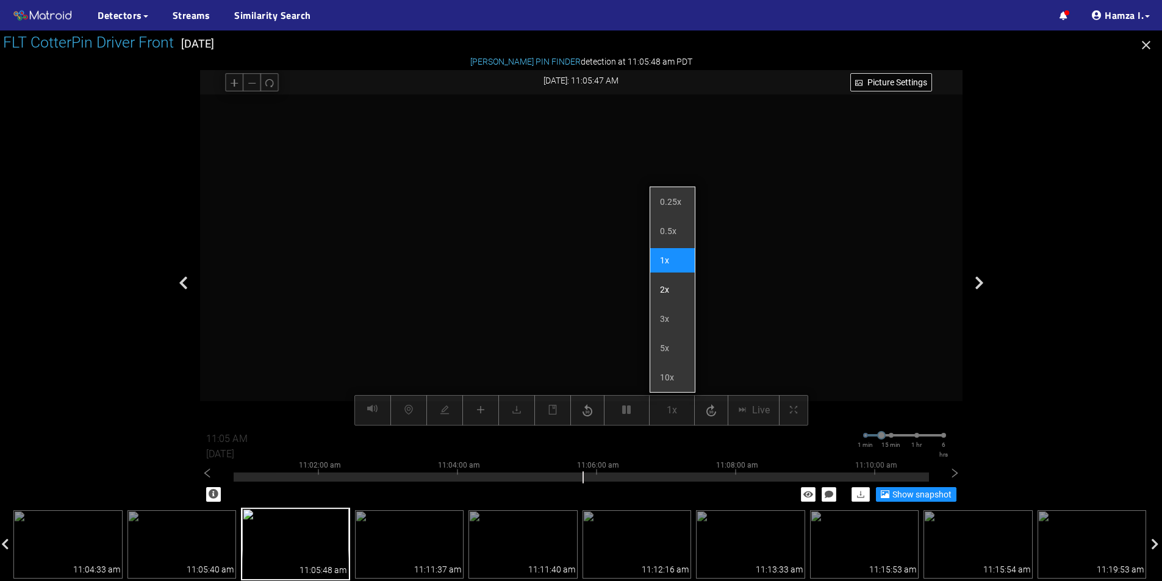
click at [670, 293] on li "2x" at bounding box center [672, 290] width 45 height 24
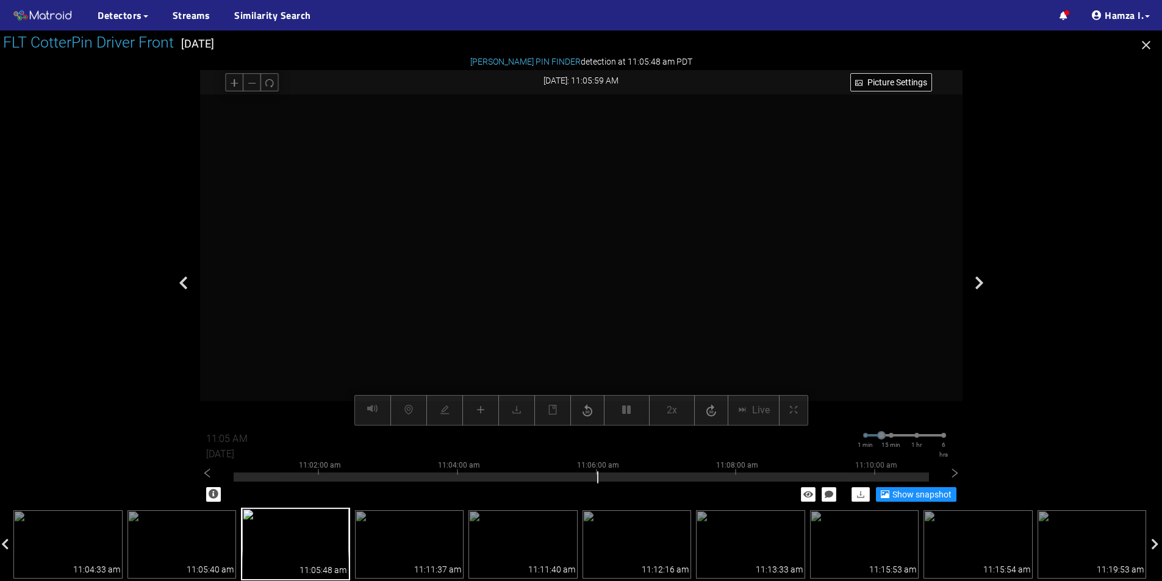
type input "11:06 AM"
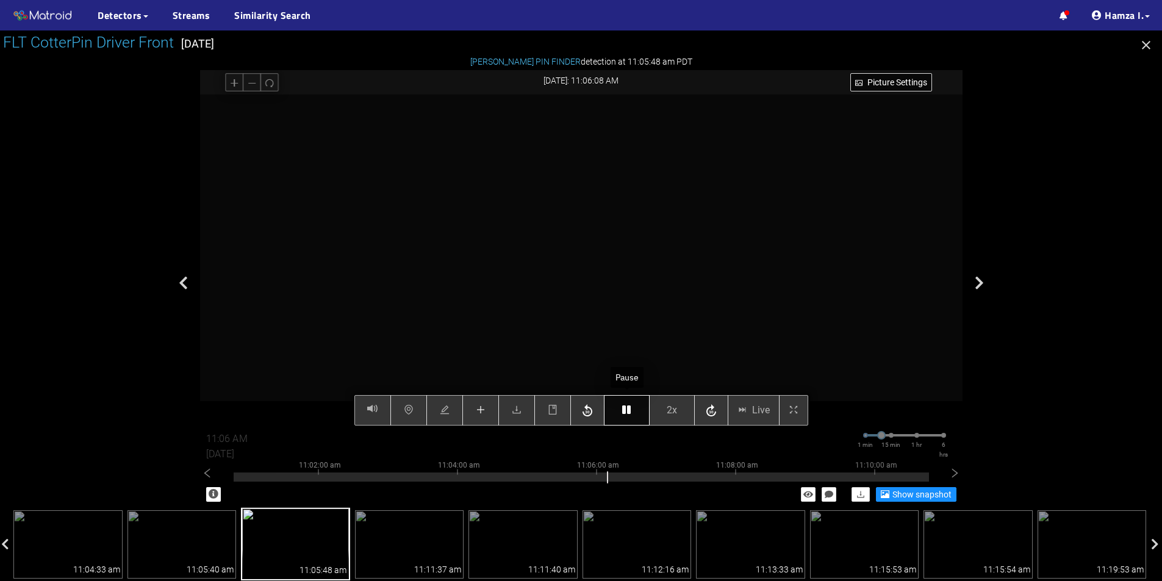
click at [620, 410] on button "button" at bounding box center [627, 410] width 46 height 30
click at [490, 408] on button "button" at bounding box center [480, 410] width 37 height 30
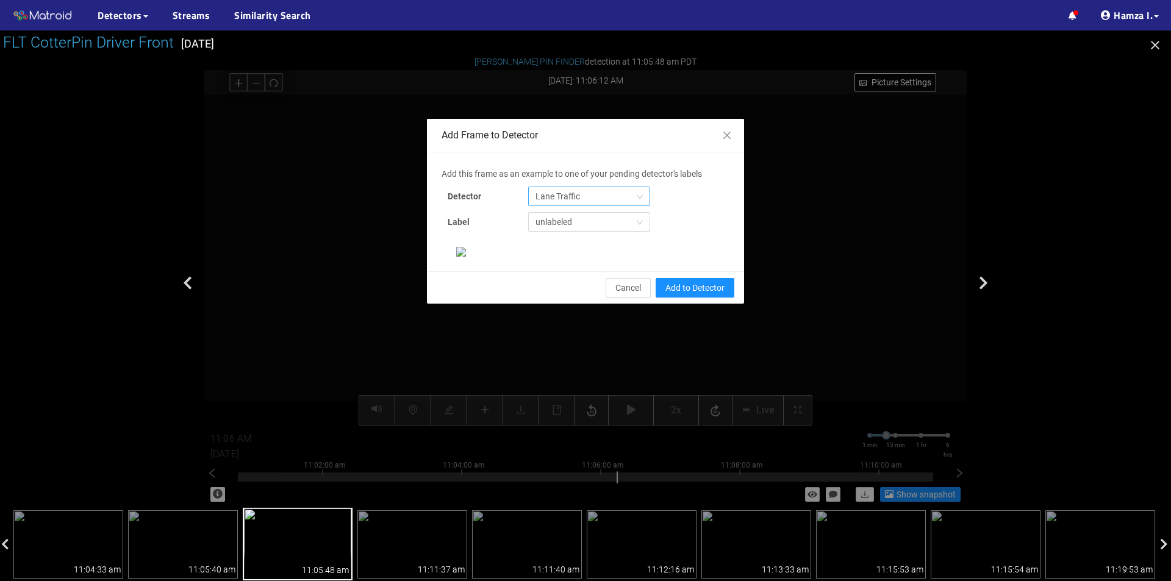
click at [598, 196] on span "Lane Traffic" at bounding box center [588, 196] width 107 height 18
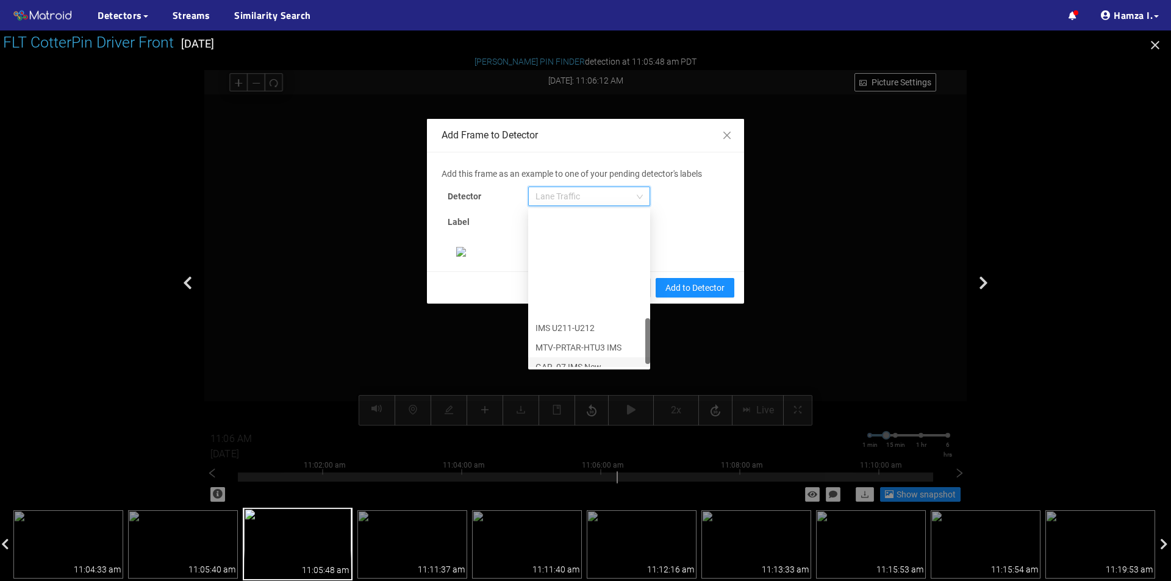
scroll to position [371, 0]
click at [563, 354] on div "[PERSON_NAME] Pin" at bounding box center [588, 357] width 107 height 13
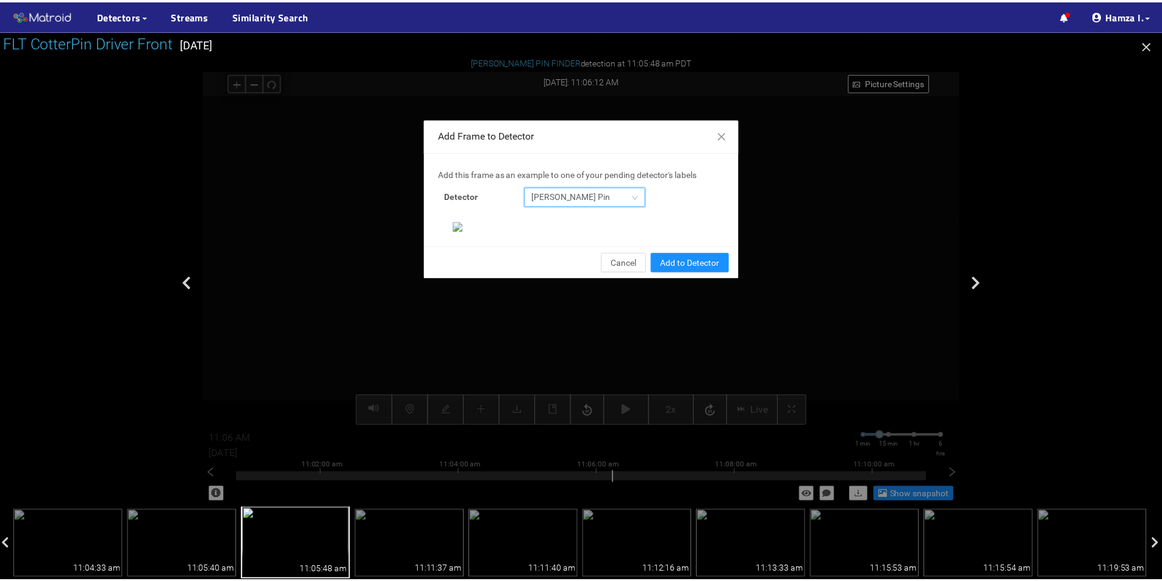
scroll to position [235, 0]
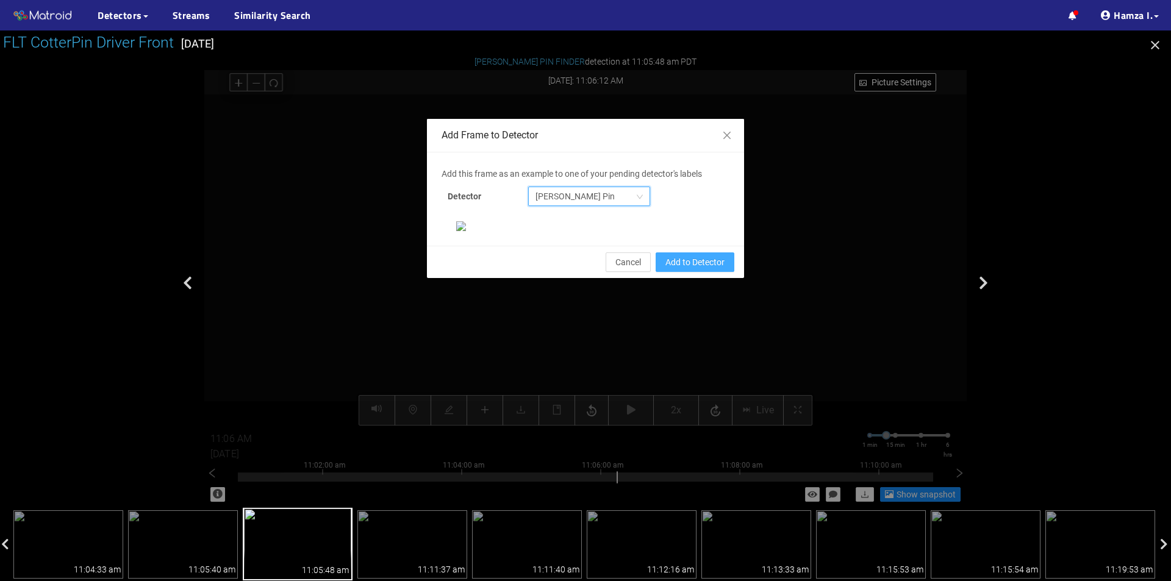
click at [665, 269] on span "Add to Detector" at bounding box center [694, 262] width 59 height 13
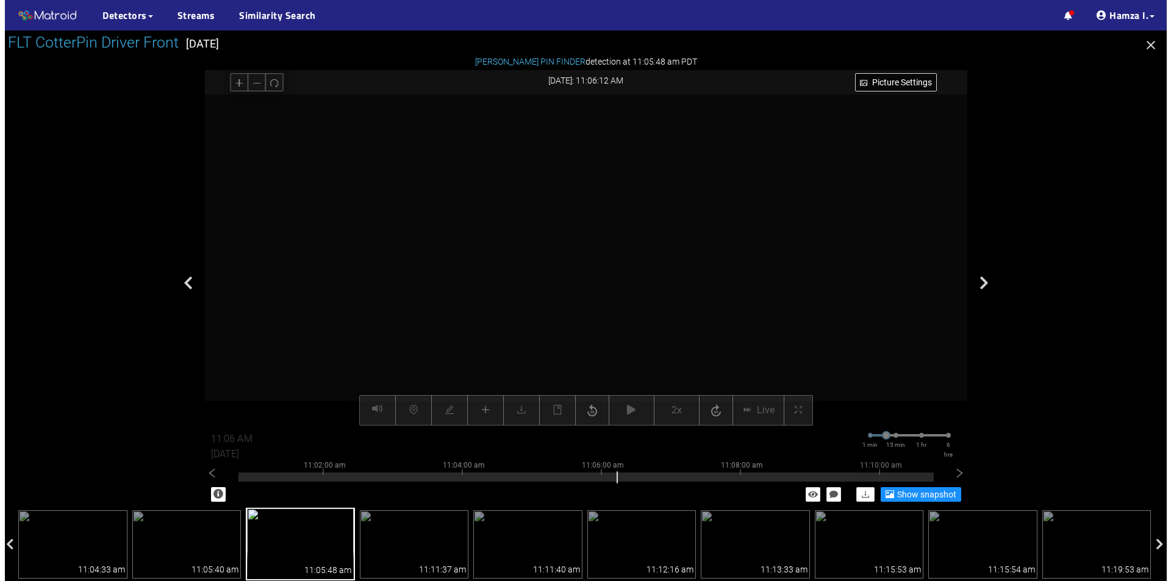
scroll to position [174, 0]
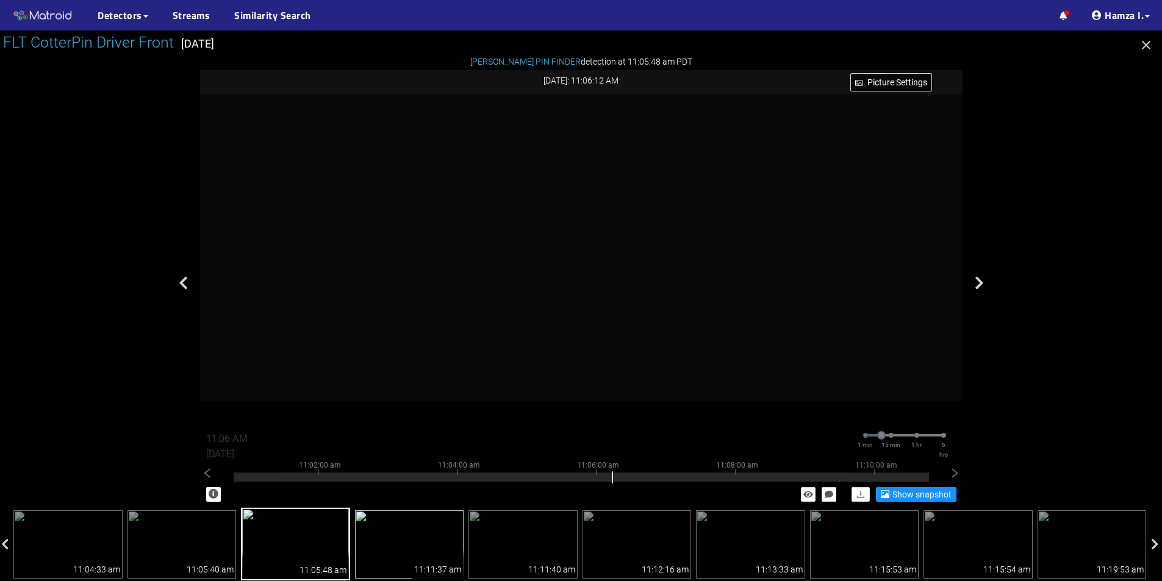
click at [411, 532] on img at bounding box center [409, 544] width 109 height 68
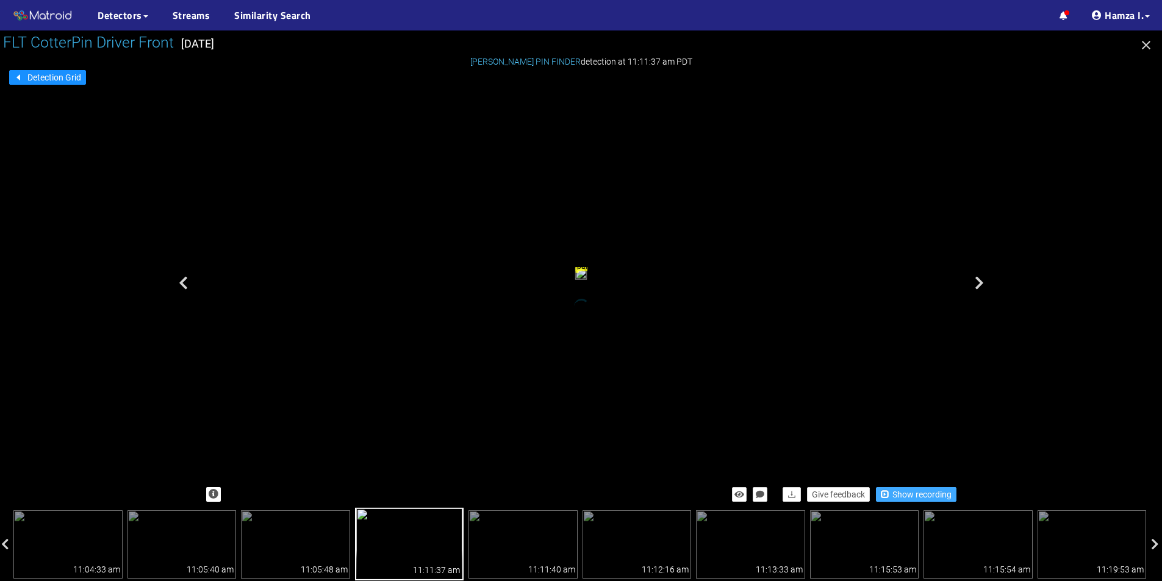
click at [897, 498] on span "Show recording" at bounding box center [921, 494] width 59 height 13
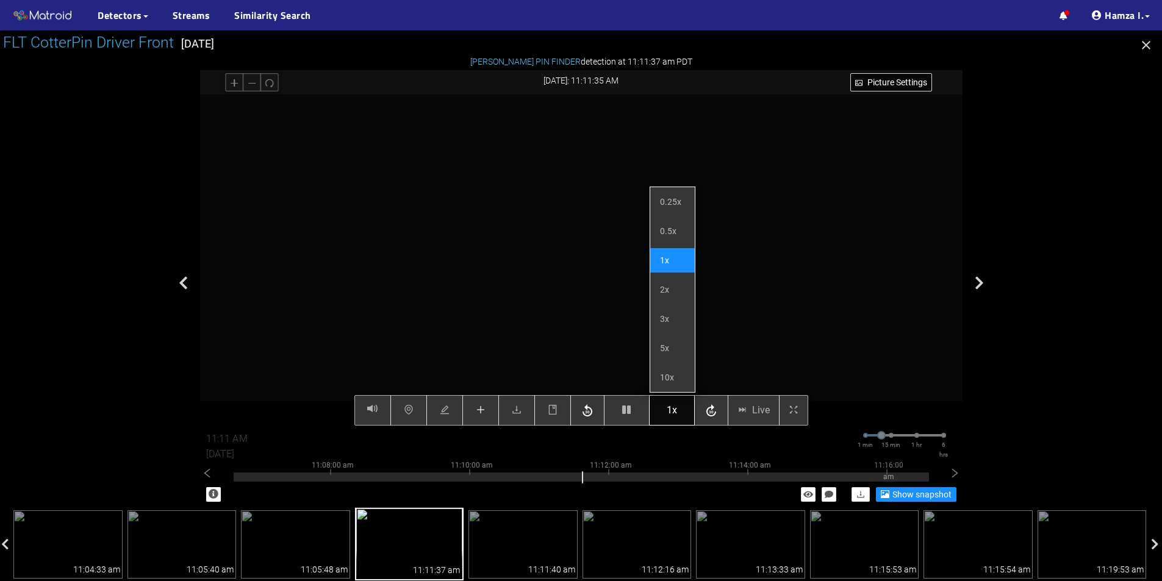
click at [681, 405] on button "1x" at bounding box center [672, 410] width 46 height 30
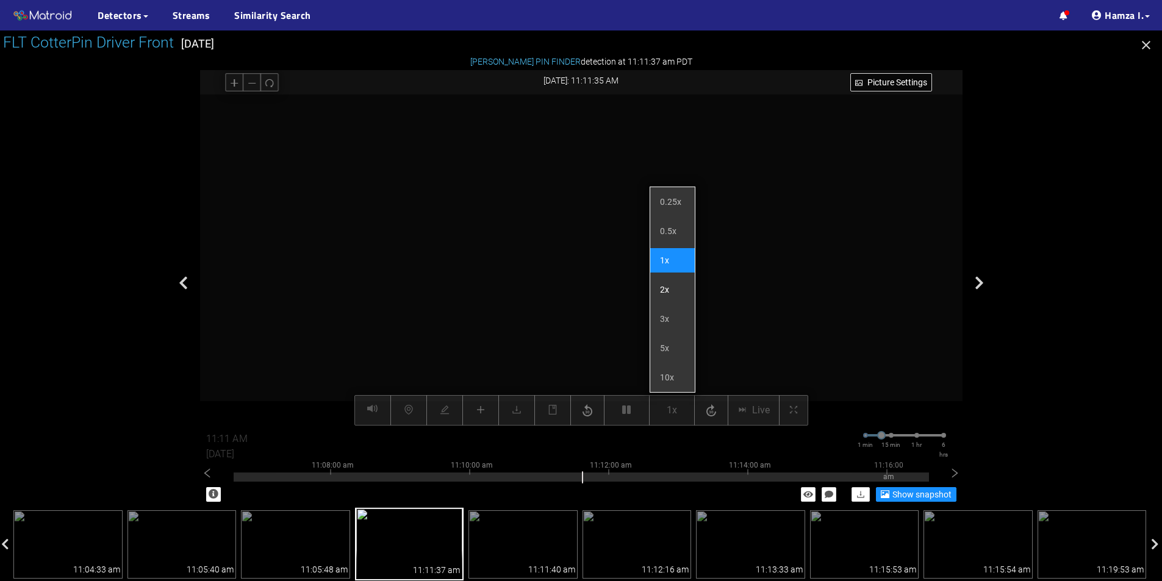
click at [670, 287] on li "2x" at bounding box center [672, 290] width 45 height 24
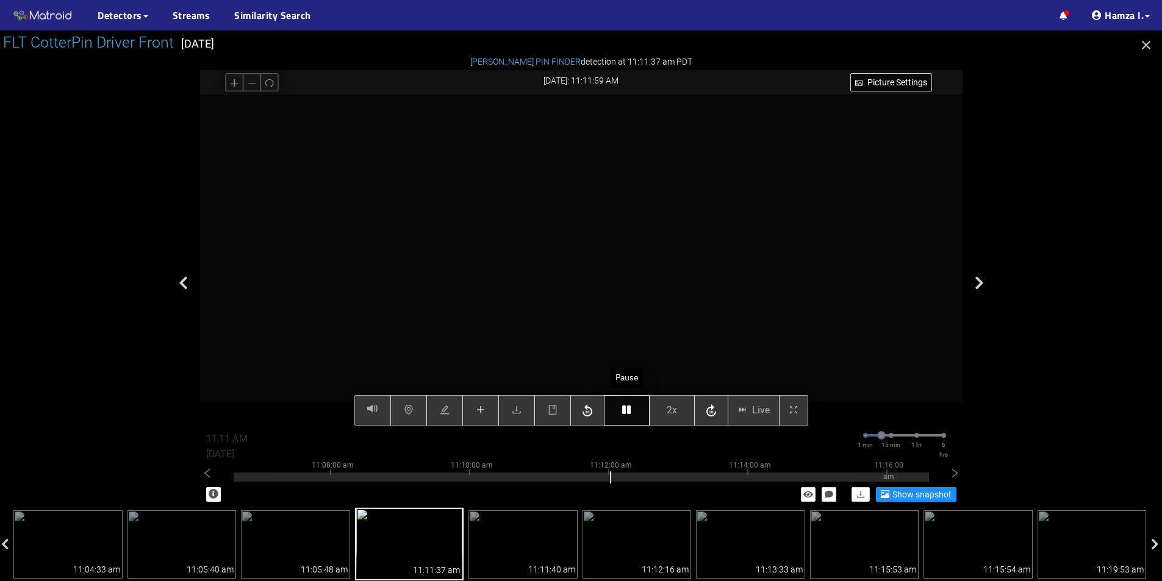
type input "11:12 AM"
click at [621, 409] on button "button" at bounding box center [627, 410] width 46 height 30
click at [626, 410] on icon "button" at bounding box center [626, 410] width 9 height 10
click at [626, 414] on icon "button" at bounding box center [626, 410] width 9 height 10
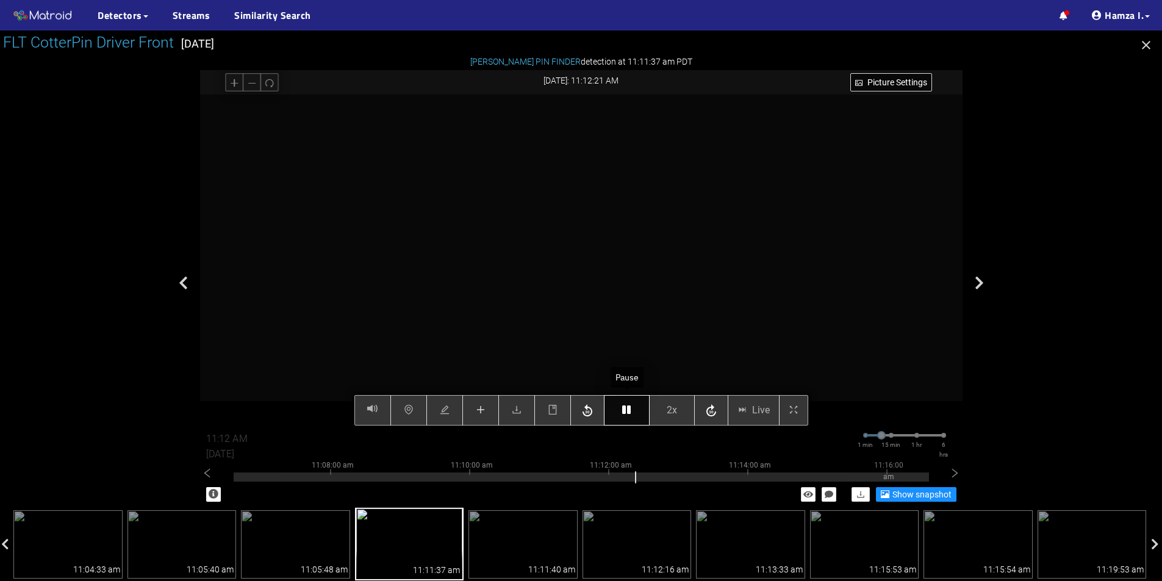
click at [626, 414] on icon "button" at bounding box center [626, 410] width 9 height 10
click at [476, 415] on icon "plus" at bounding box center [481, 410] width 10 height 10
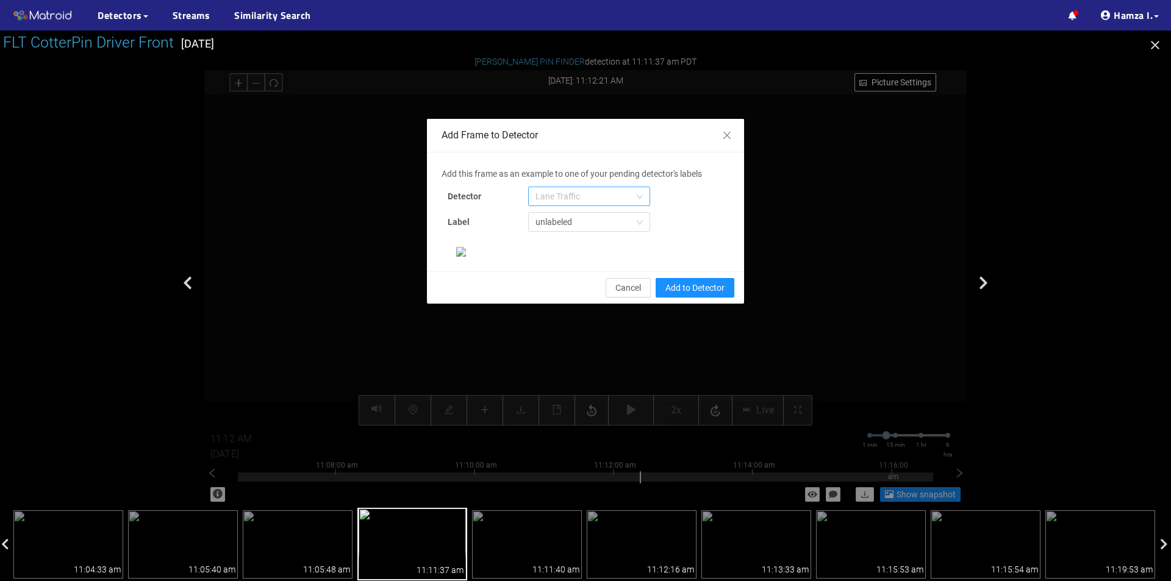
click at [601, 190] on span "Lane Traffic" at bounding box center [588, 196] width 107 height 18
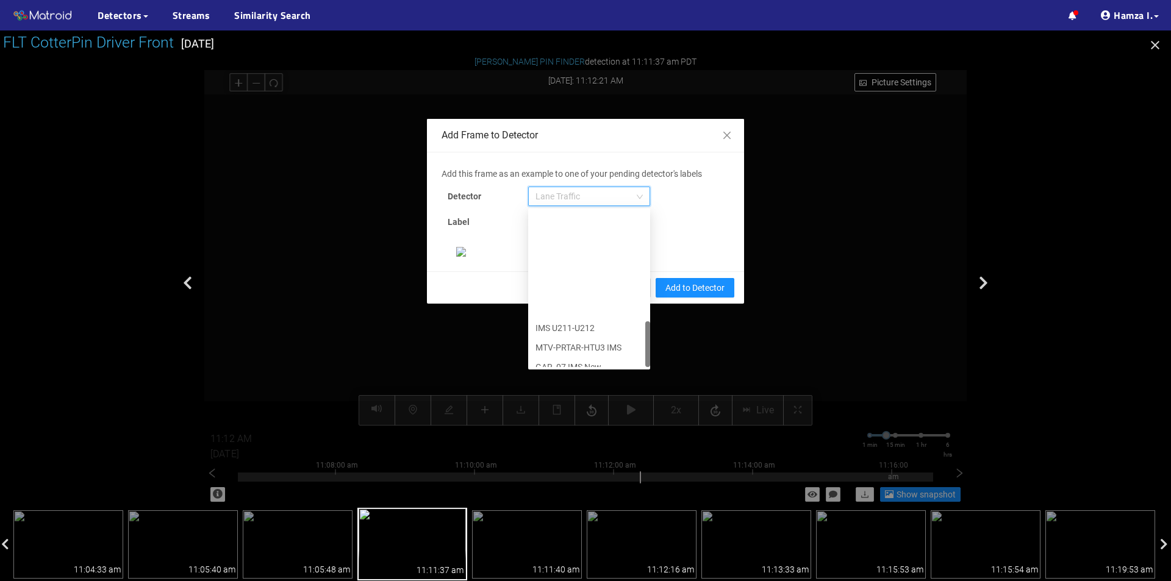
scroll to position [371, 0]
click at [573, 353] on div "[PERSON_NAME] Pin" at bounding box center [588, 357] width 107 height 13
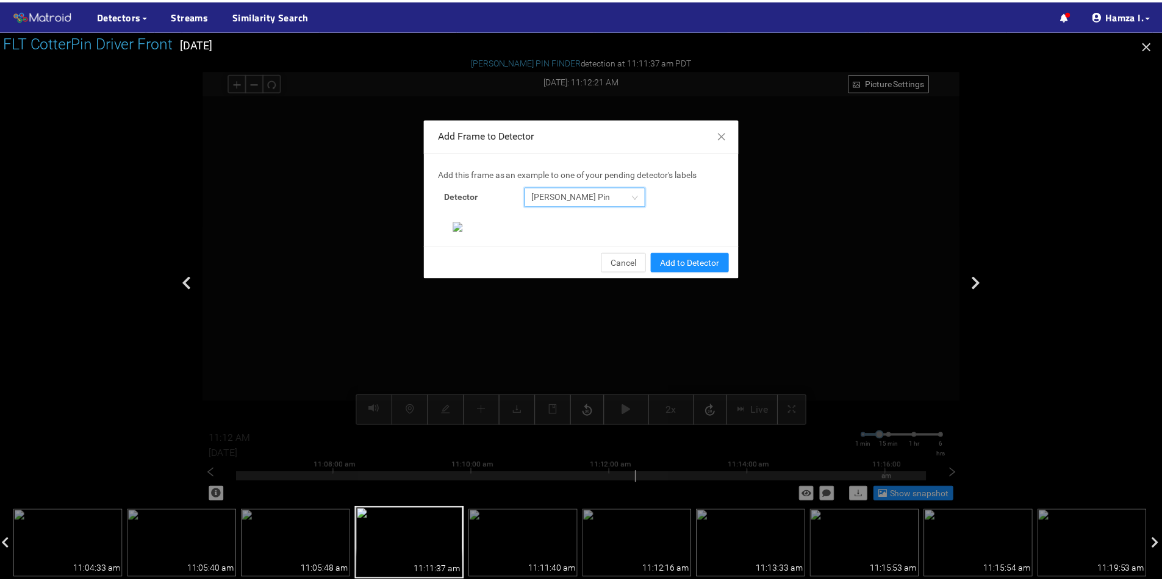
scroll to position [235, 0]
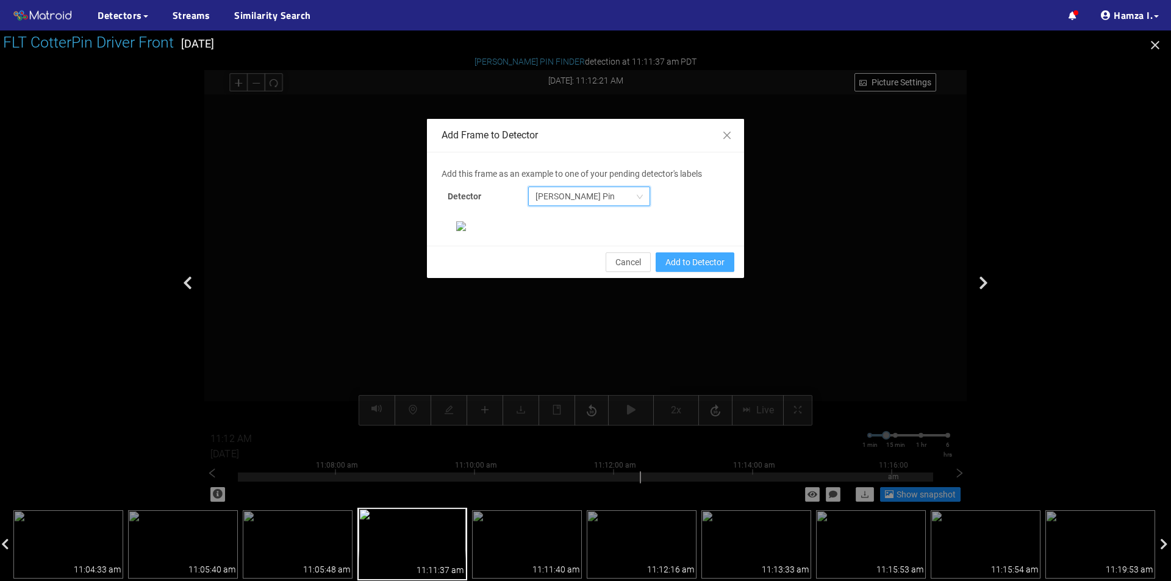
click at [672, 269] on span "Add to Detector" at bounding box center [694, 262] width 59 height 13
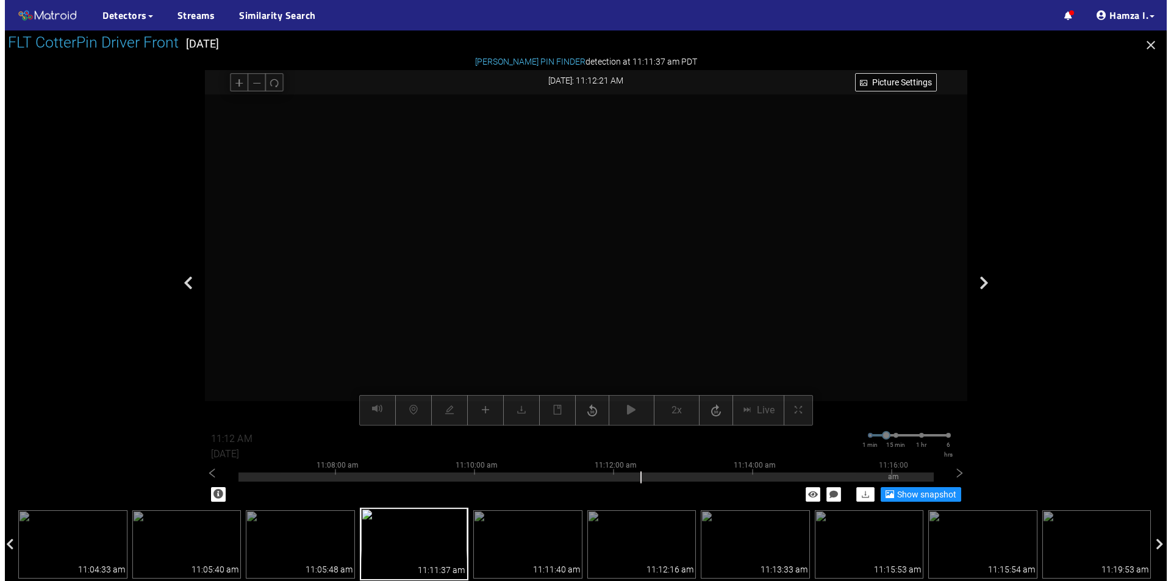
scroll to position [174, 0]
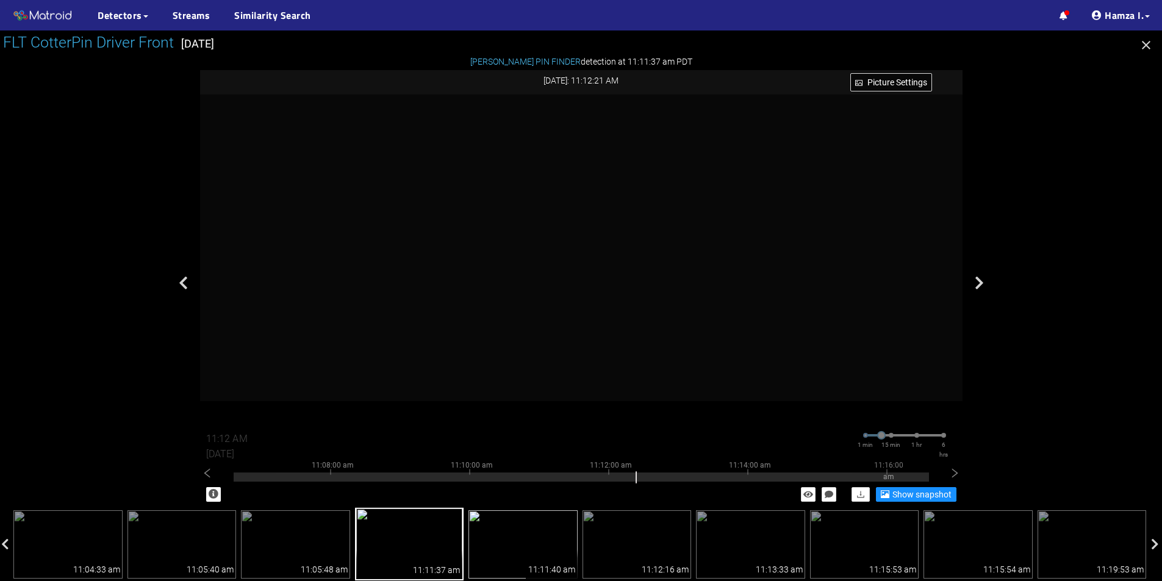
click at [535, 524] on img at bounding box center [522, 544] width 109 height 68
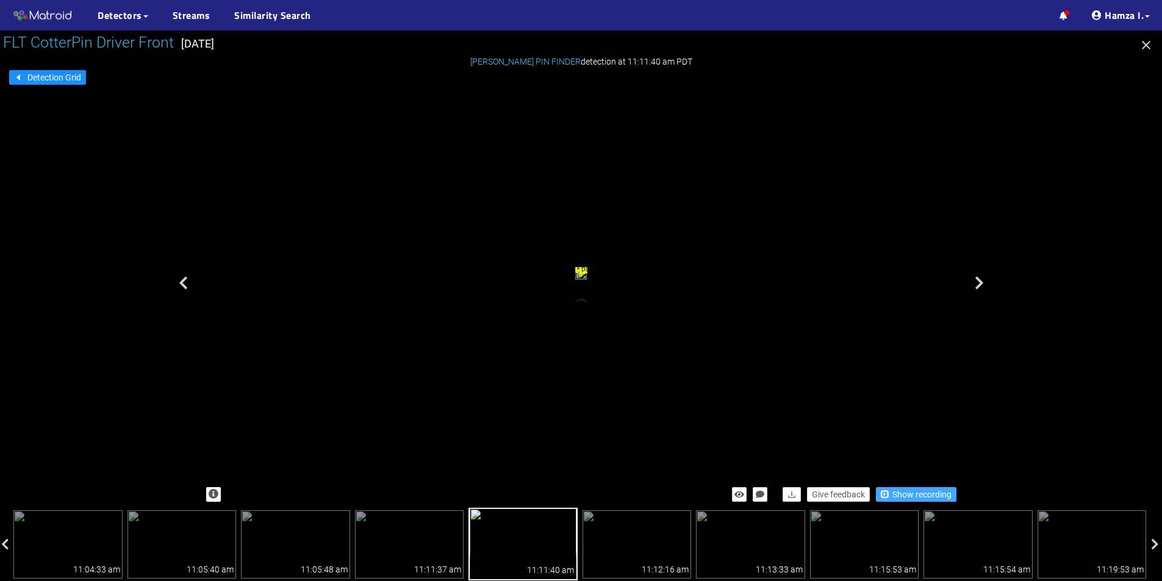
click at [901, 493] on span "Show recording" at bounding box center [921, 494] width 59 height 13
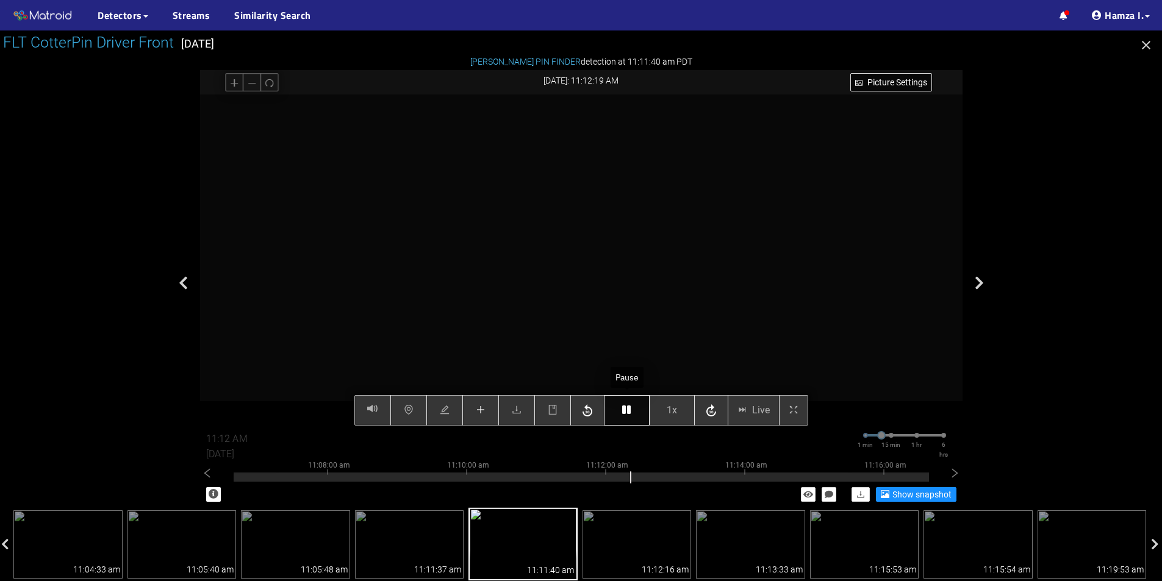
click at [625, 409] on icon "button" at bounding box center [626, 410] width 9 height 10
click at [485, 407] on icon "plus" at bounding box center [481, 410] width 10 height 10
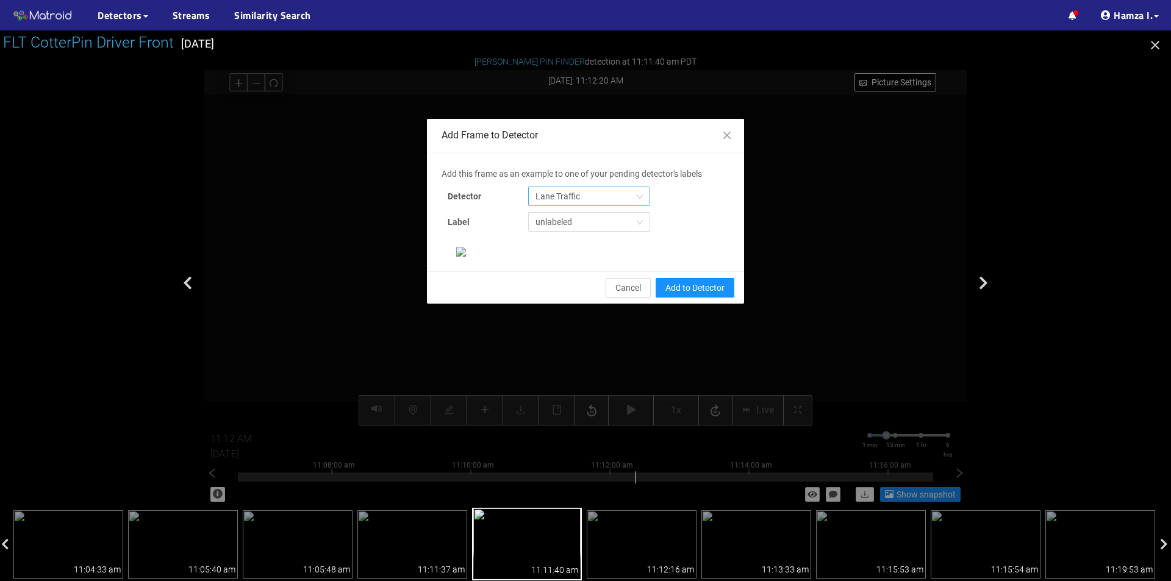
click at [565, 192] on span "Lane Traffic" at bounding box center [588, 196] width 107 height 18
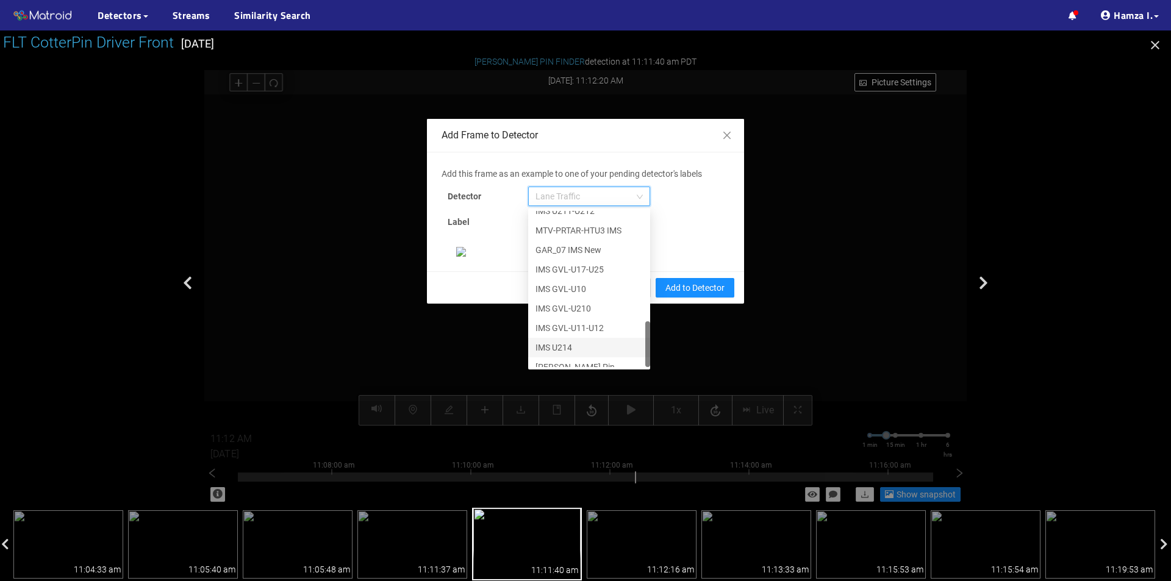
scroll to position [371, 0]
click at [553, 357] on div "[PERSON_NAME] Pin" at bounding box center [588, 357] width 107 height 13
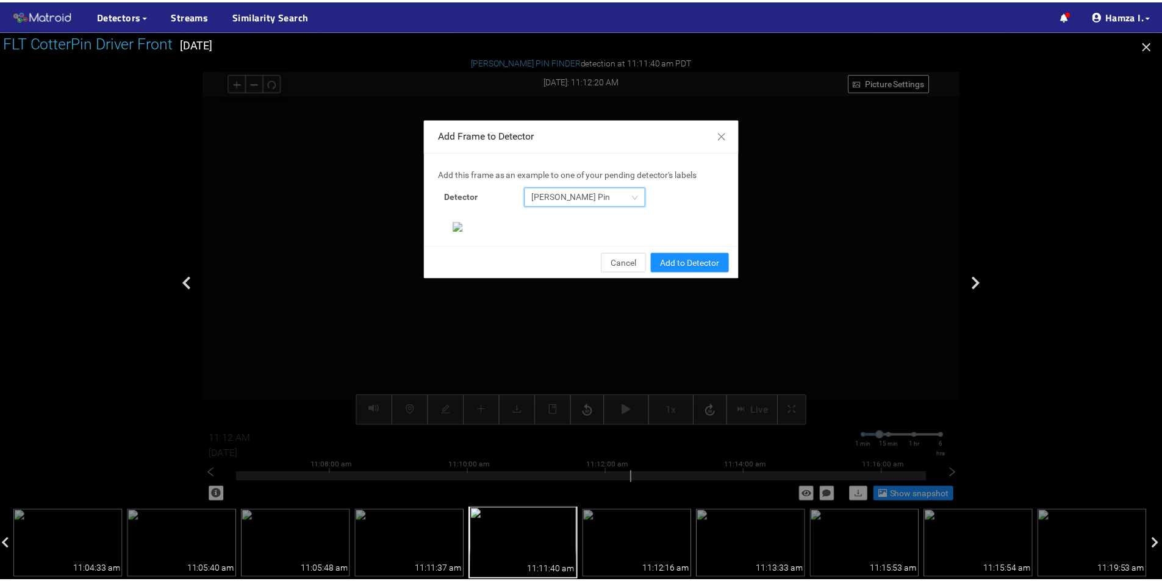
scroll to position [235, 0]
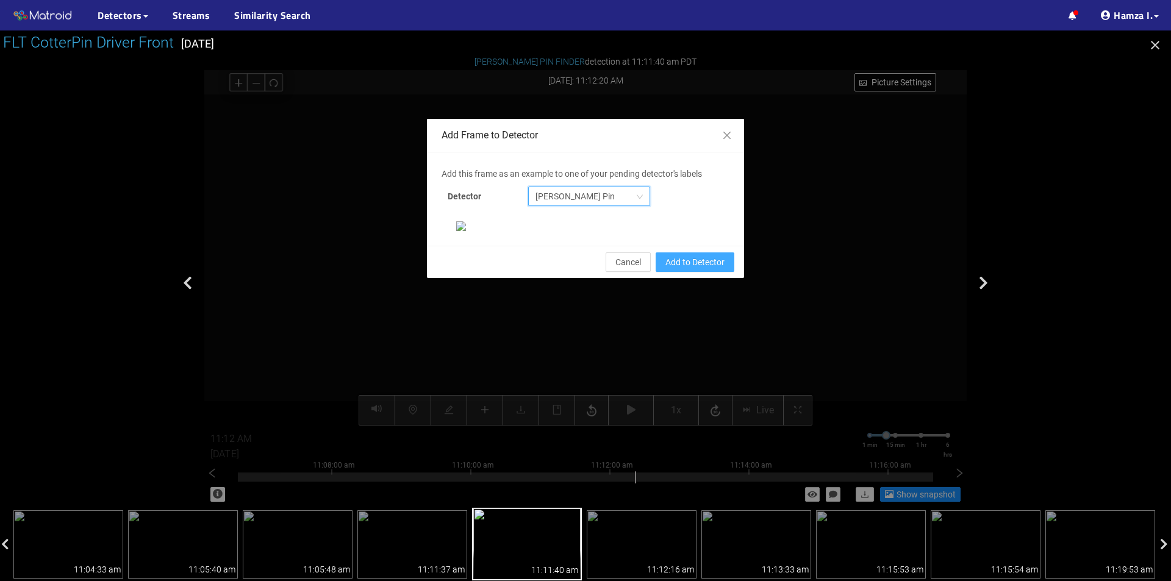
drag, startPoint x: 675, startPoint y: 473, endPoint x: 679, endPoint y: 466, distance: 8.5
click at [675, 269] on span "Add to Detector" at bounding box center [694, 262] width 59 height 13
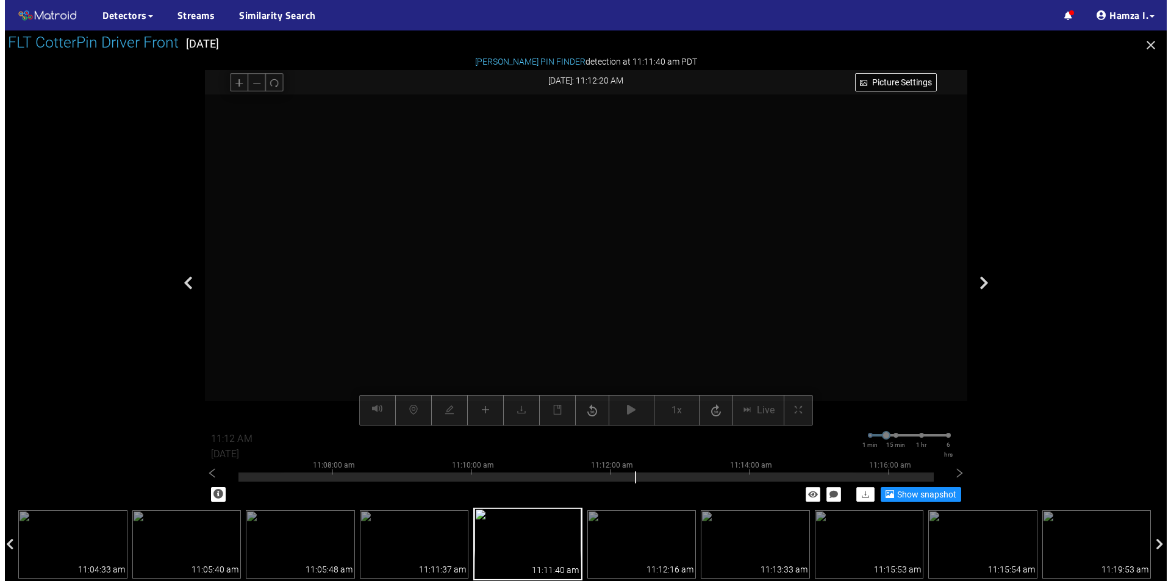
scroll to position [174, 0]
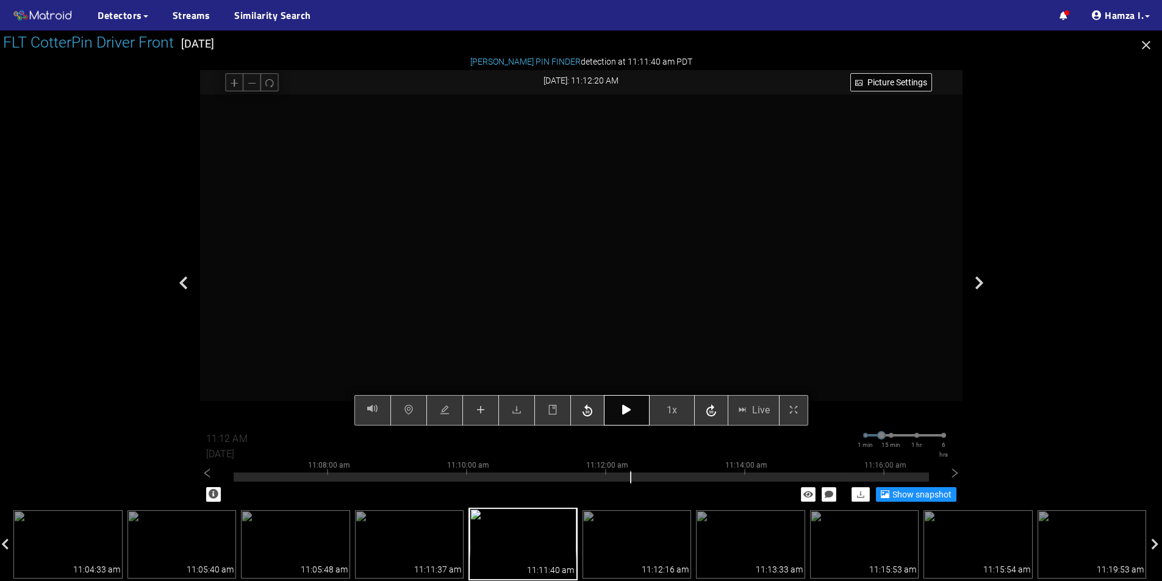
click at [627, 402] on button "button" at bounding box center [627, 410] width 46 height 30
click at [673, 410] on span "1x" at bounding box center [672, 410] width 10 height 15
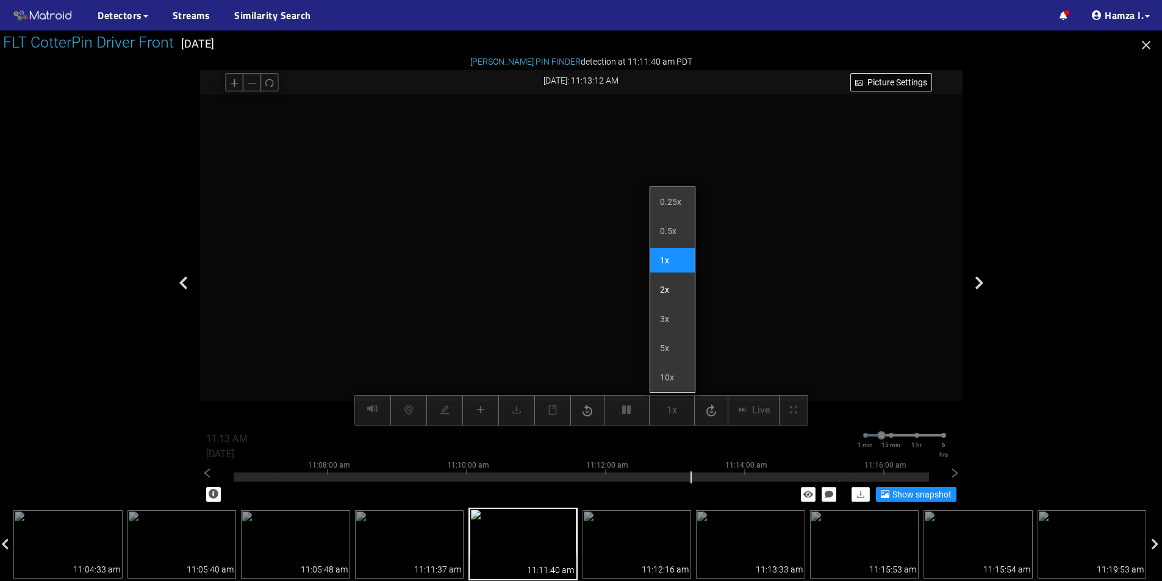
click at [672, 292] on li "2x" at bounding box center [672, 290] width 45 height 24
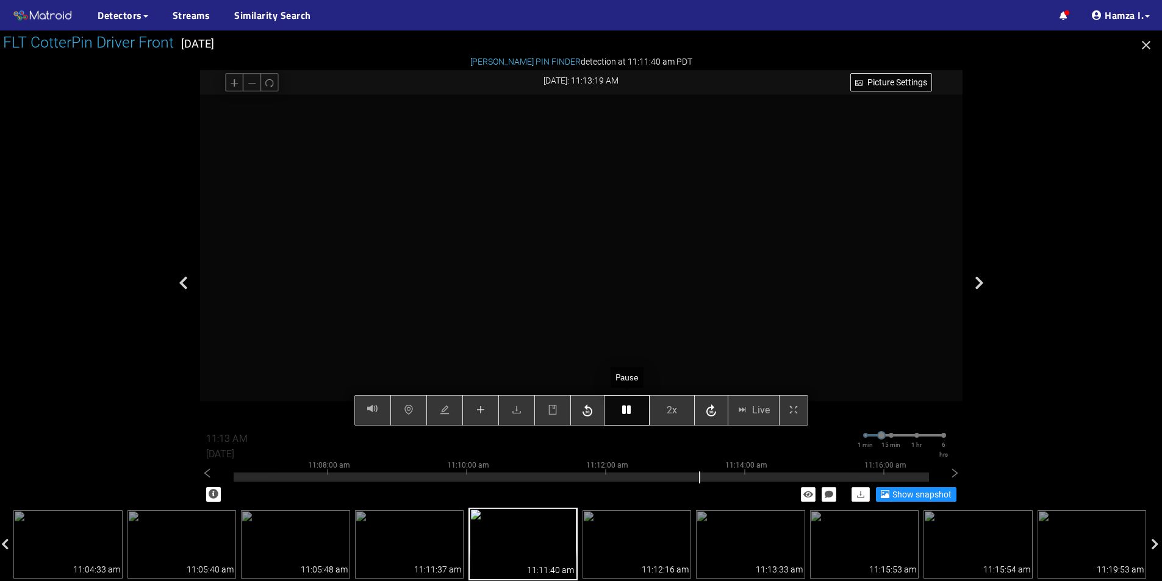
click at [630, 407] on icon "button" at bounding box center [626, 410] width 9 height 10
click at [485, 407] on icon "plus" at bounding box center [481, 410] width 10 height 10
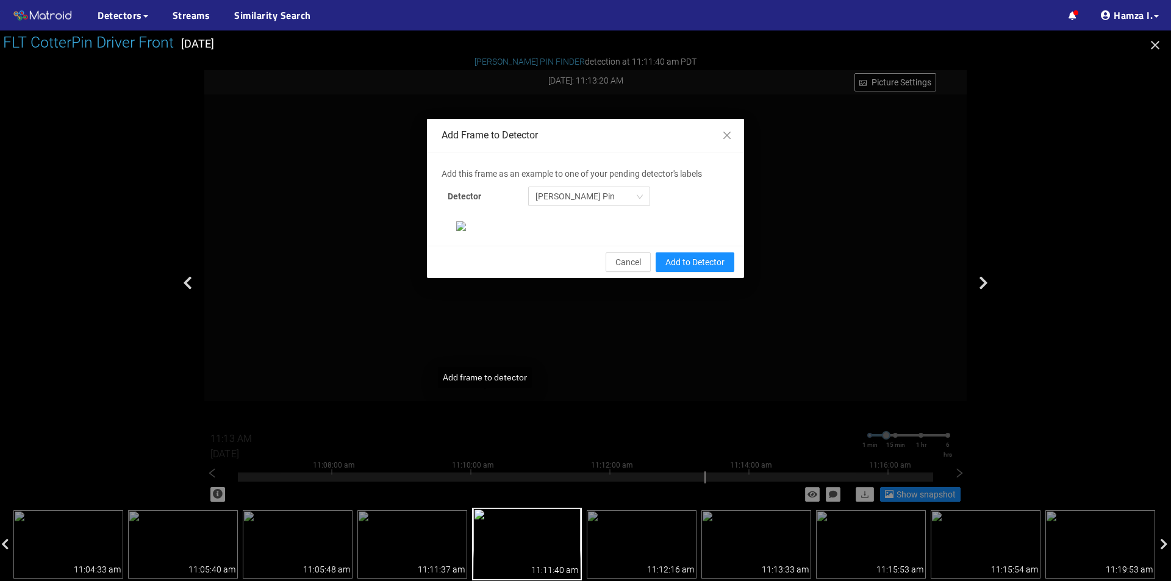
scroll to position [0, 0]
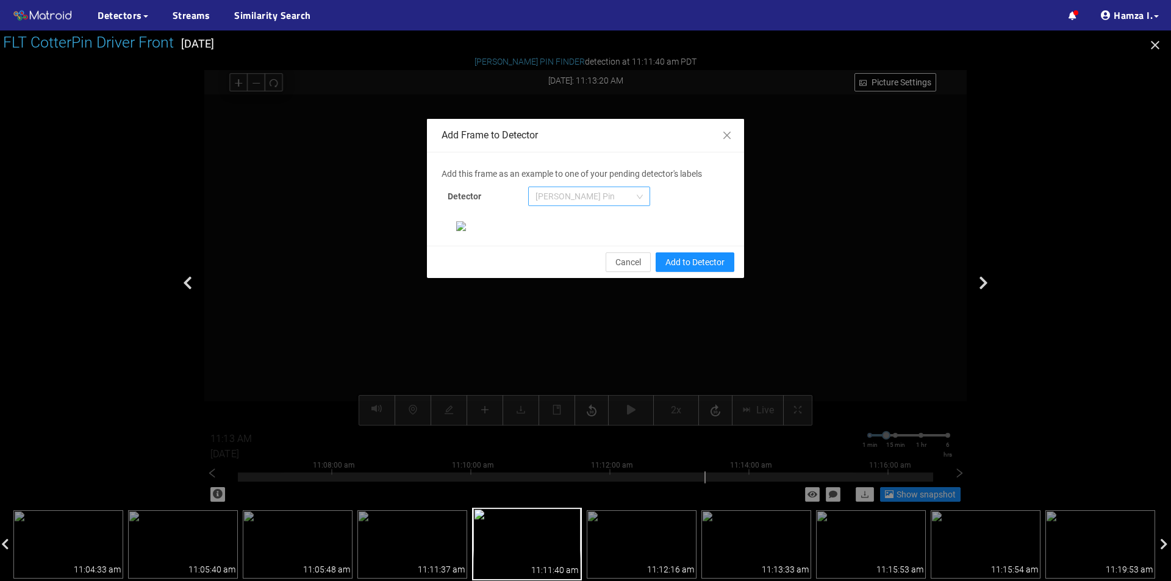
click at [586, 196] on span "[PERSON_NAME] Pin" at bounding box center [588, 196] width 107 height 18
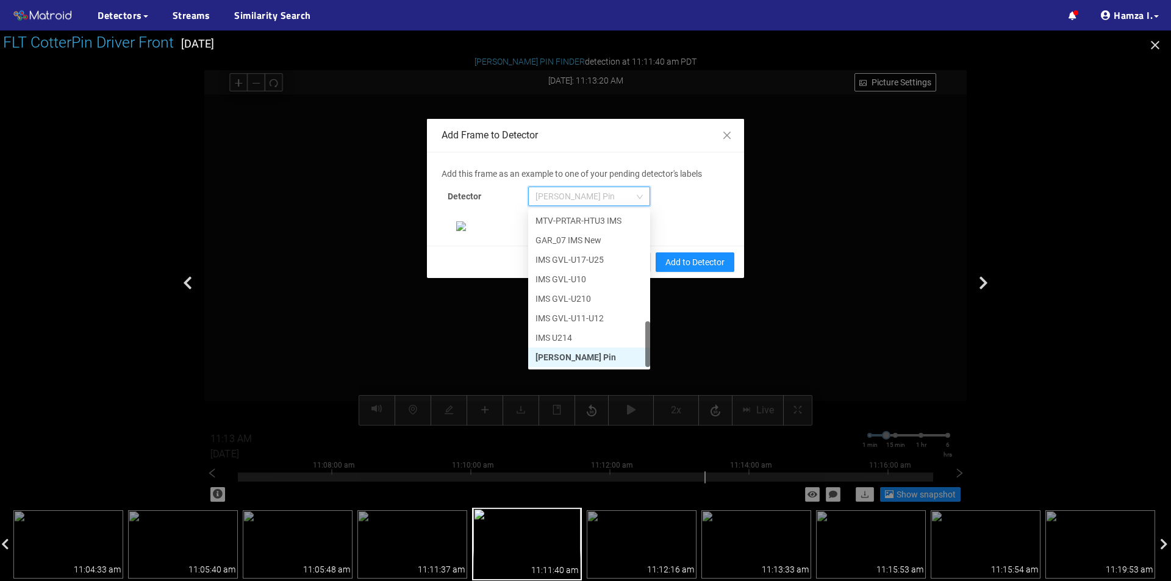
click at [565, 358] on div "[PERSON_NAME] Pin" at bounding box center [588, 357] width 107 height 13
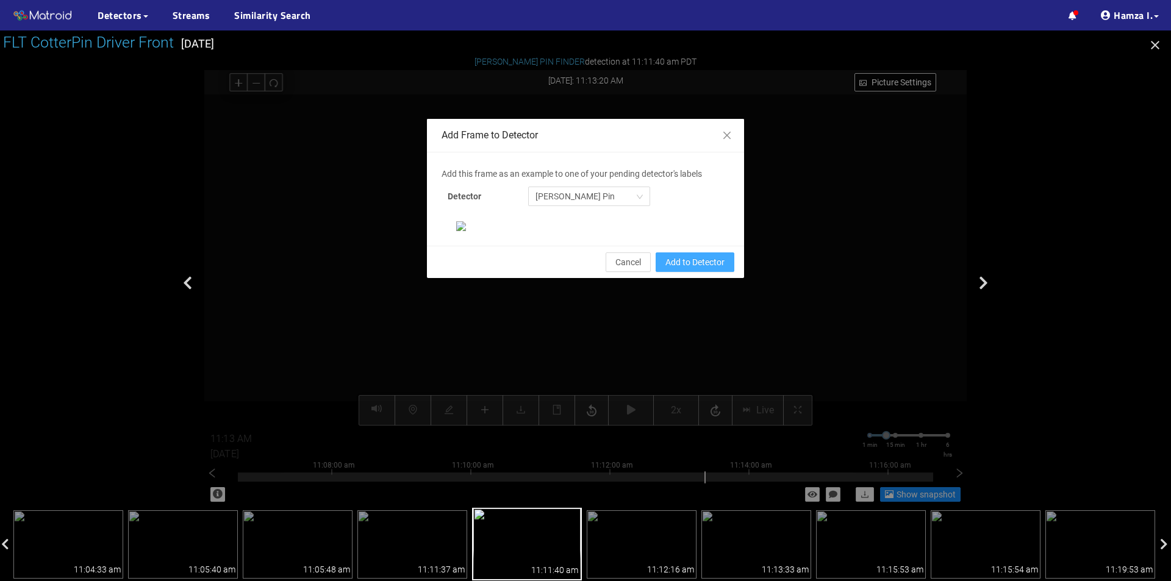
click at [679, 269] on span "Add to Detector" at bounding box center [694, 262] width 59 height 13
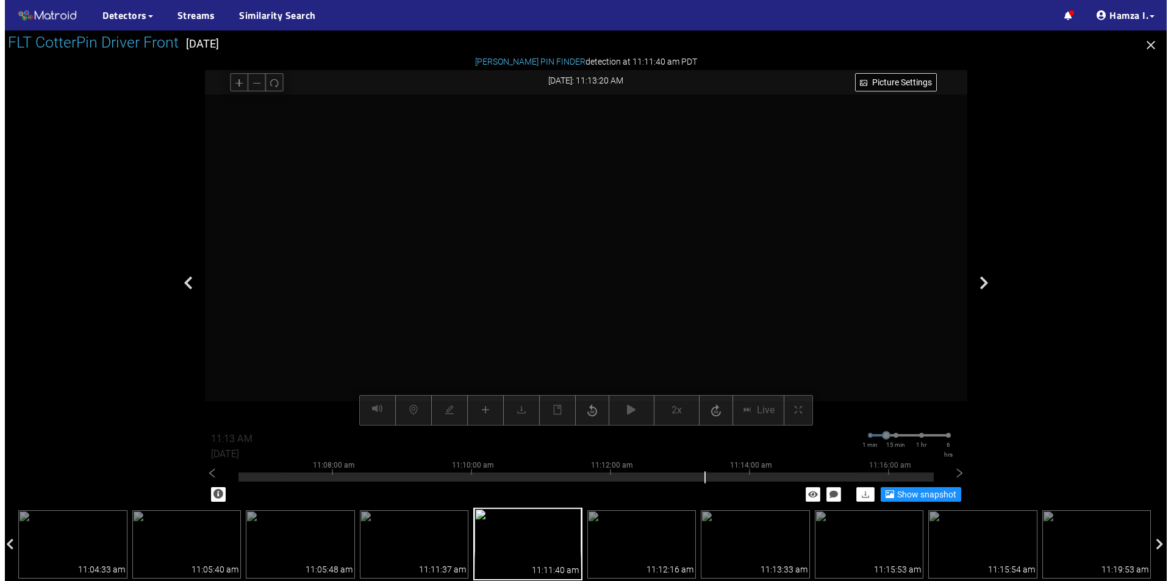
scroll to position [174, 0]
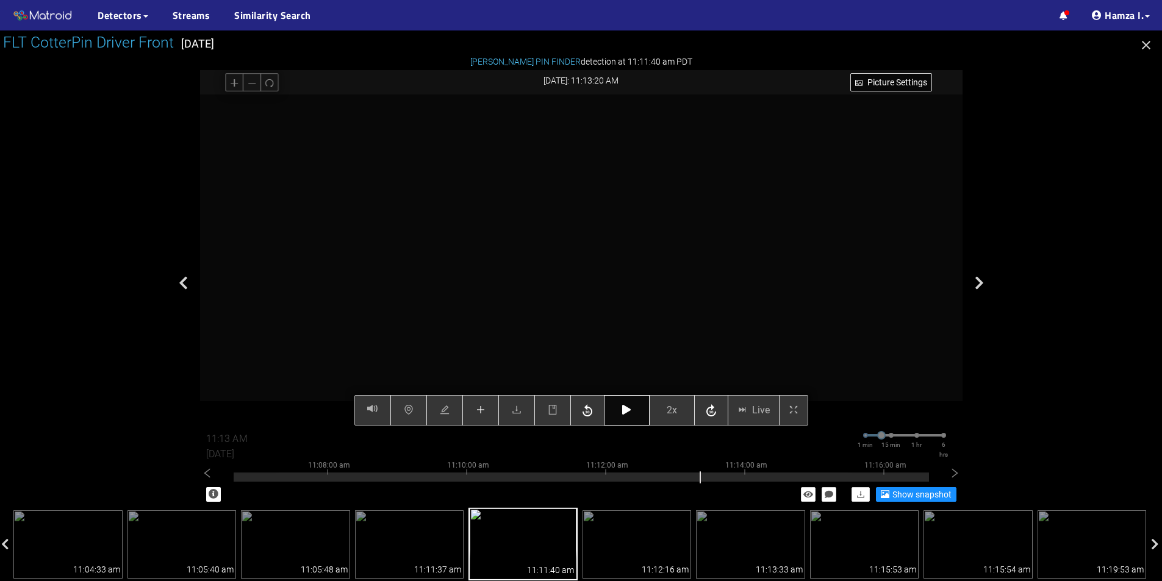
click at [630, 411] on icon "button" at bounding box center [626, 410] width 9 height 10
type input "11:14 AM"
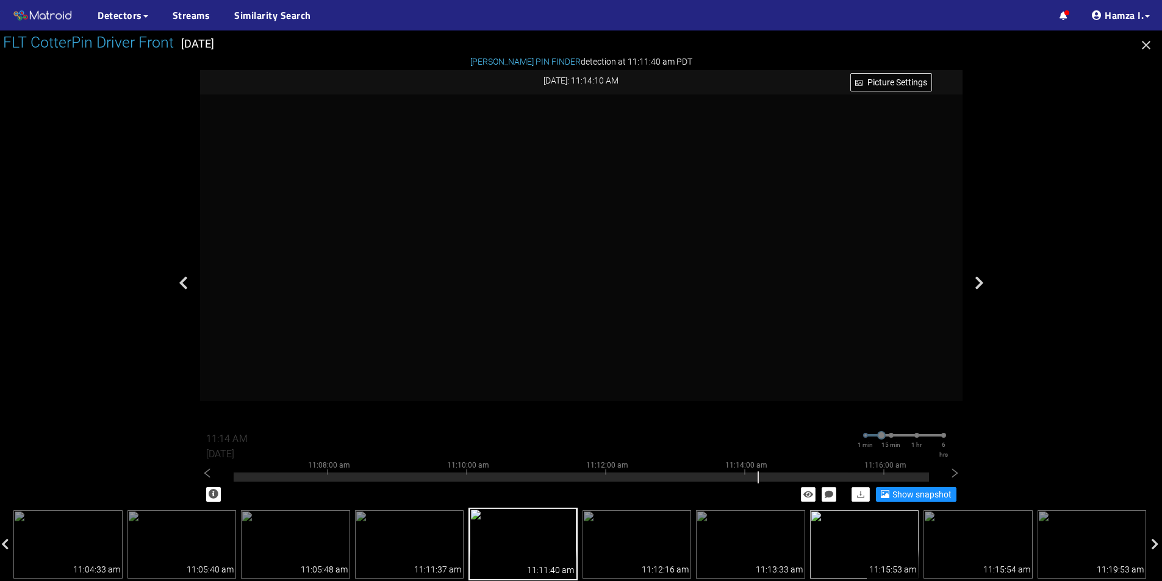
click at [891, 559] on div "11:15:53 am" at bounding box center [893, 564] width 52 height 29
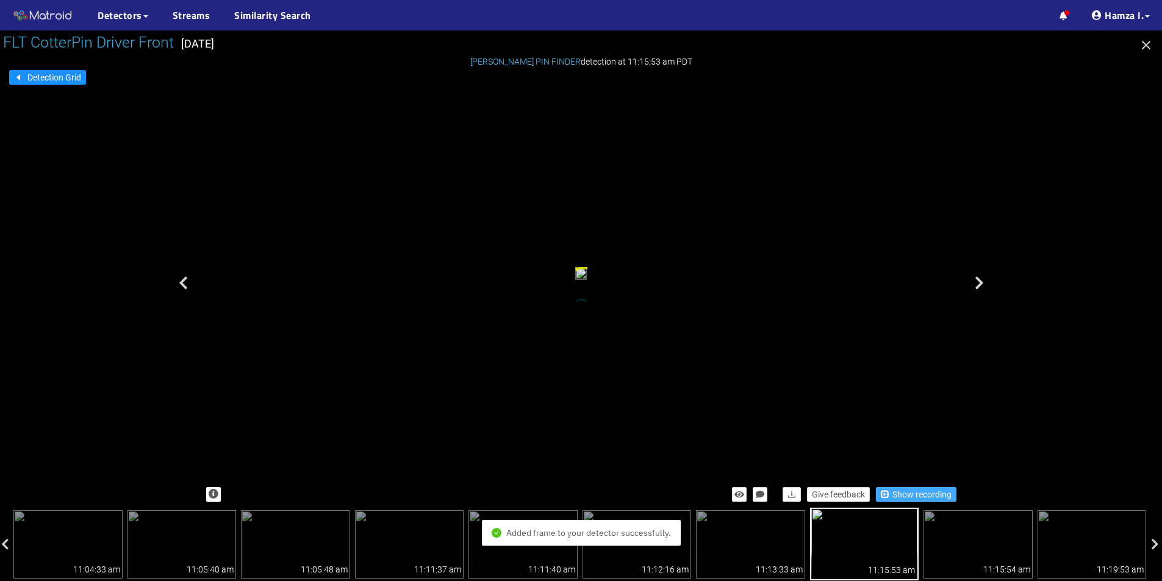
click at [919, 495] on span "Show recording" at bounding box center [921, 494] width 59 height 13
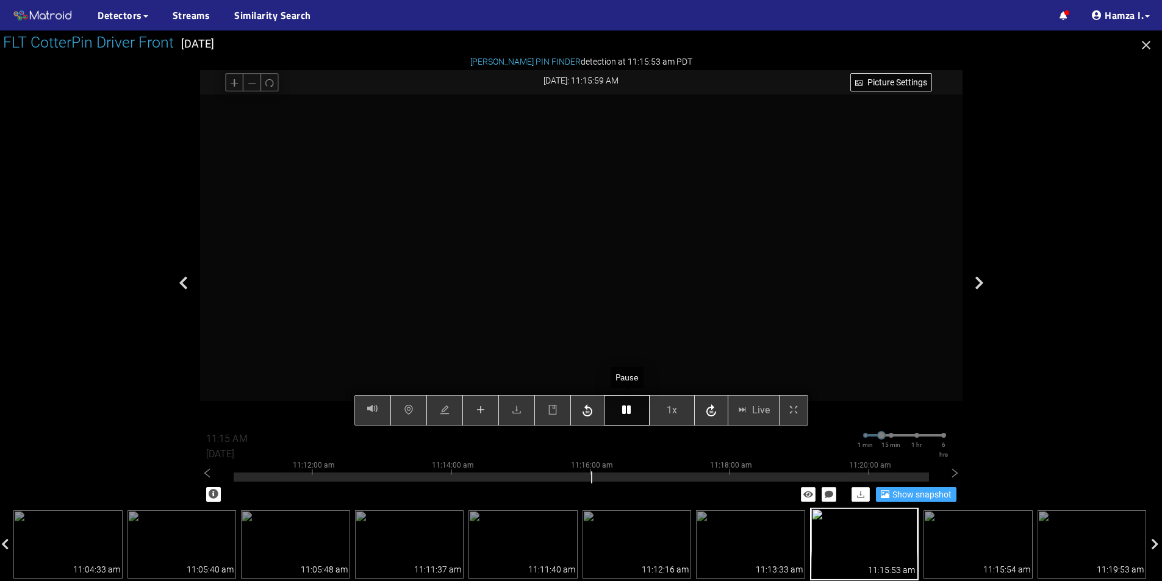
type input "11:16 AM"
click at [628, 411] on icon "button" at bounding box center [626, 410] width 9 height 10
click at [485, 416] on span "plus" at bounding box center [481, 411] width 10 height 12
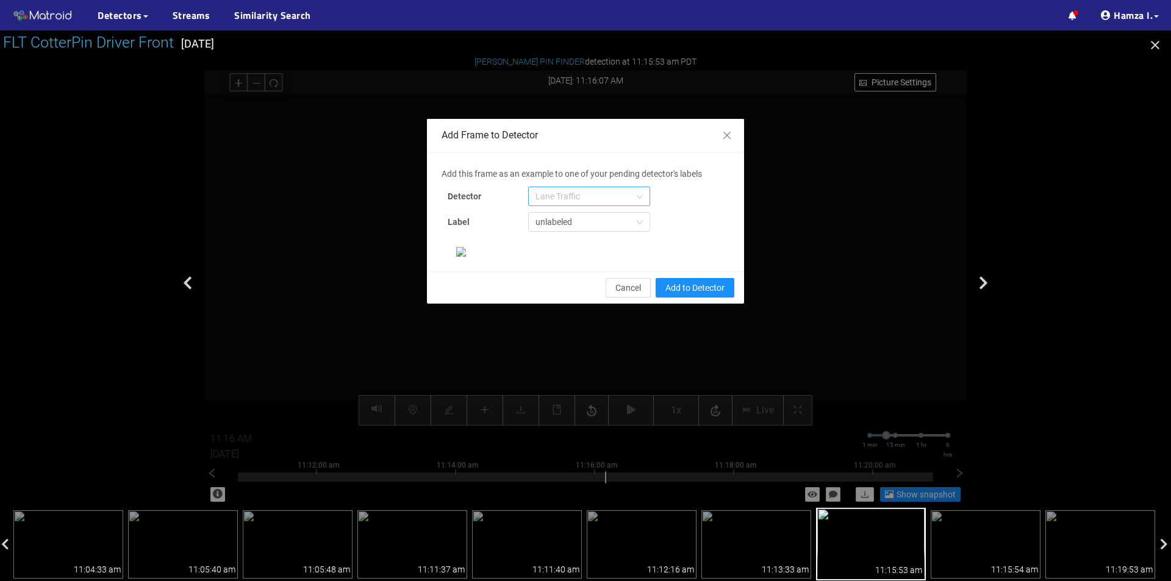
click at [620, 195] on span "Lane Traffic" at bounding box center [588, 196] width 107 height 18
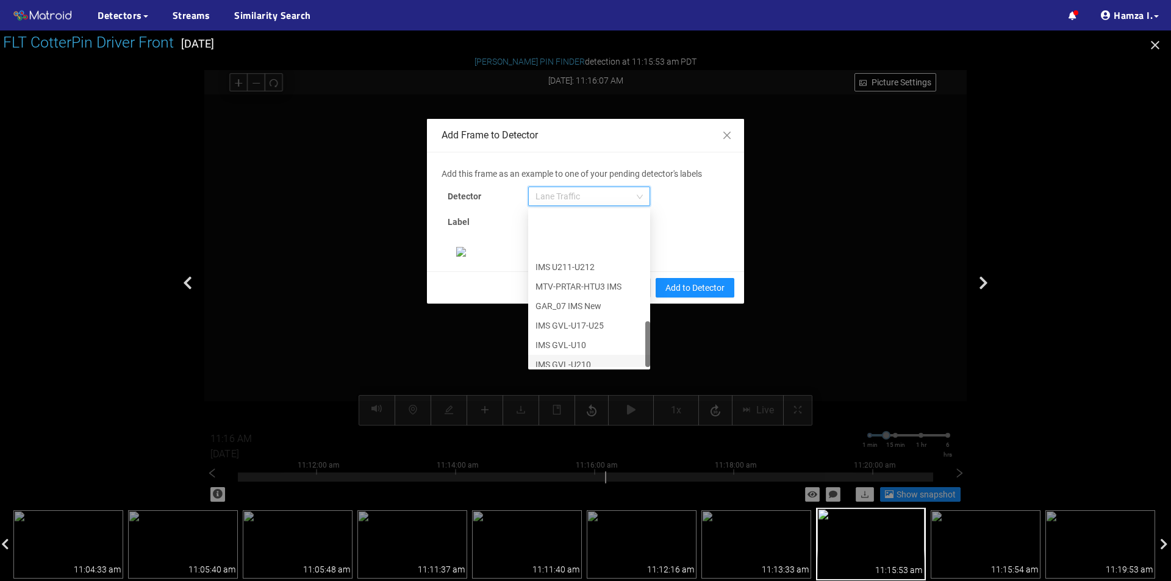
scroll to position [371, 0]
click at [567, 353] on div "[PERSON_NAME] Pin" at bounding box center [588, 357] width 107 height 13
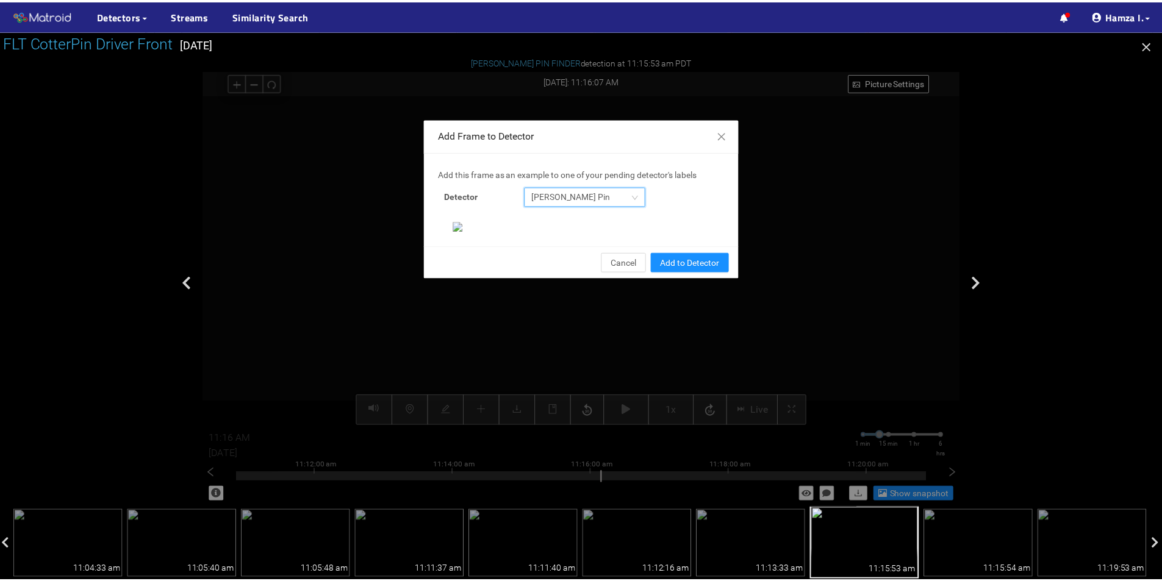
scroll to position [235, 0]
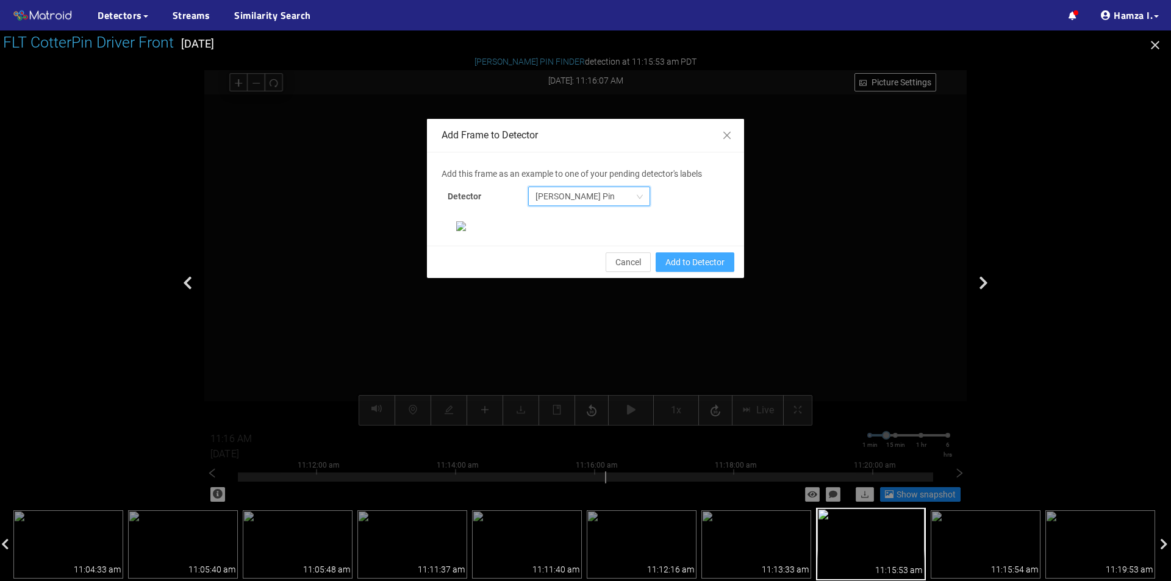
click at [680, 269] on span "Add to Detector" at bounding box center [694, 262] width 59 height 13
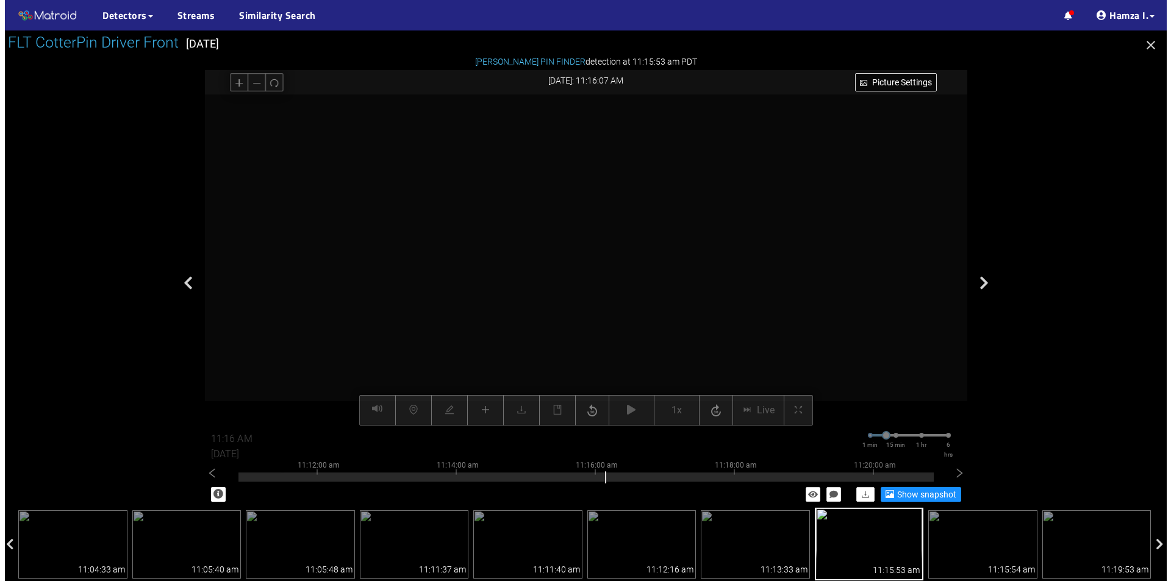
scroll to position [174, 0]
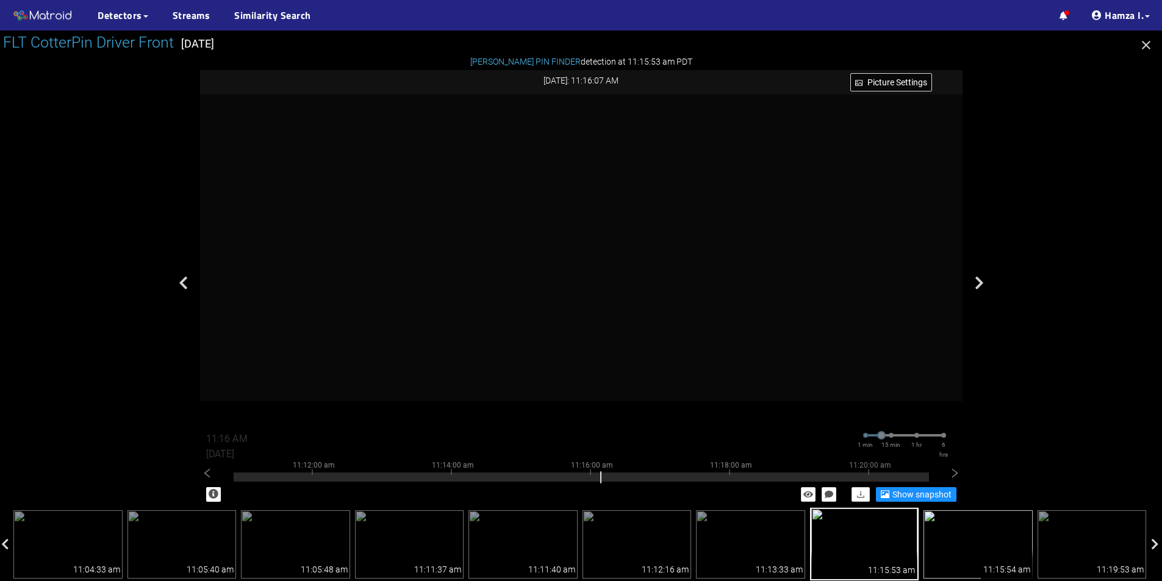
click at [989, 540] on img at bounding box center [977, 544] width 109 height 68
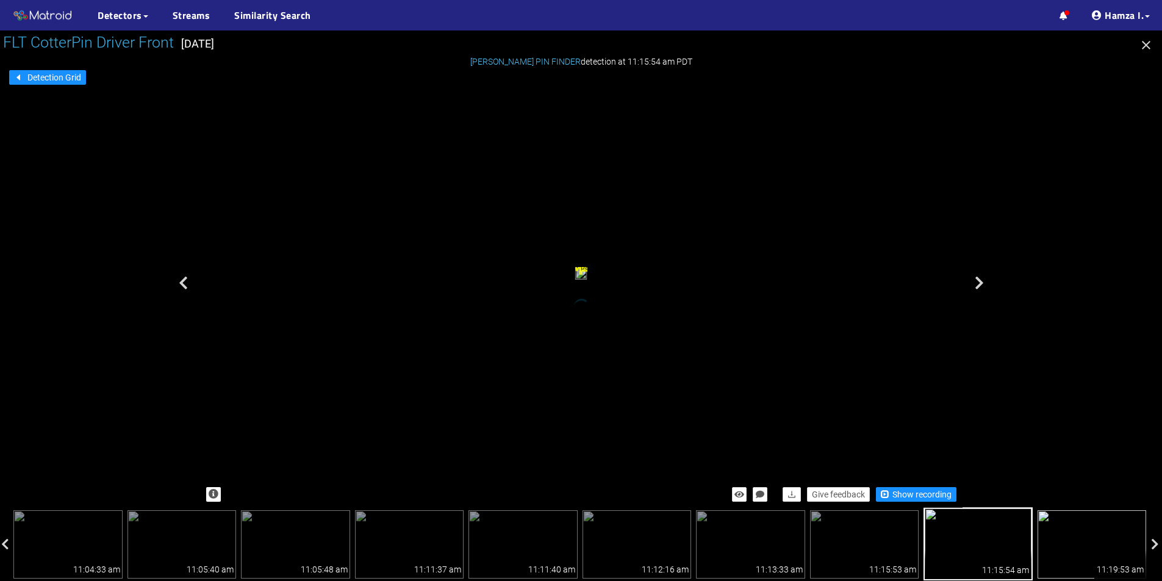
click at [1085, 556] on img at bounding box center [1091, 544] width 109 height 68
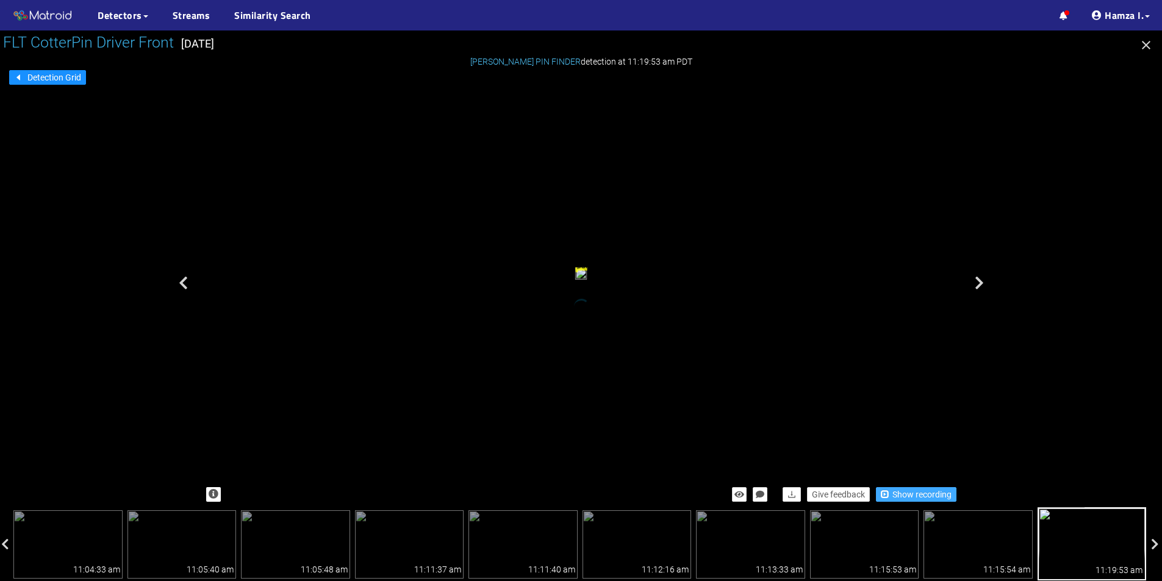
click at [928, 496] on span "Show recording" at bounding box center [921, 494] width 59 height 13
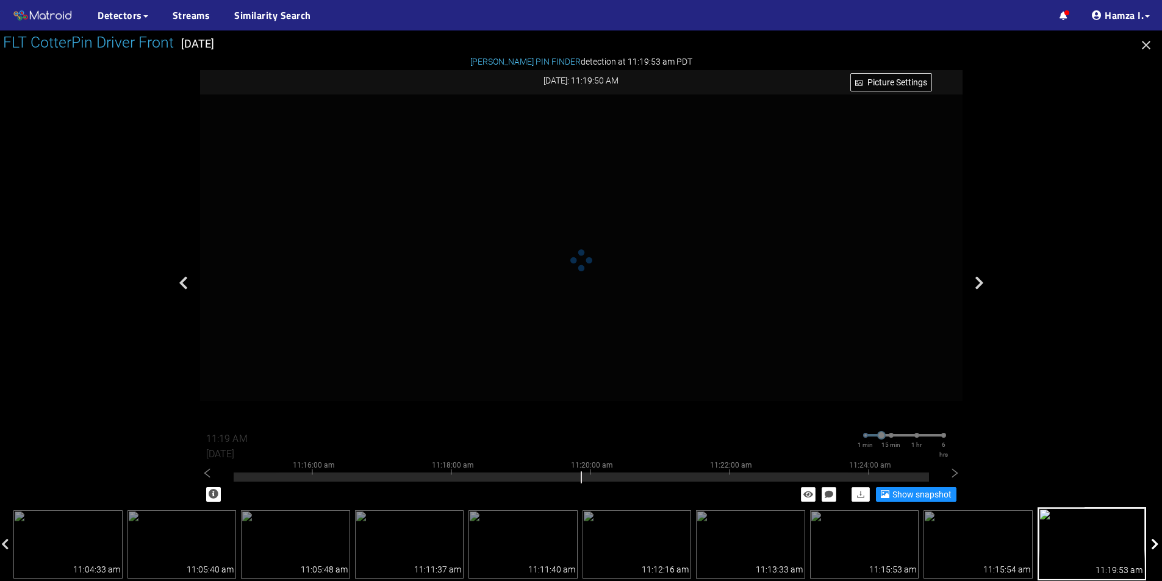
click at [1156, 546] on icon at bounding box center [1155, 545] width 8 height 12
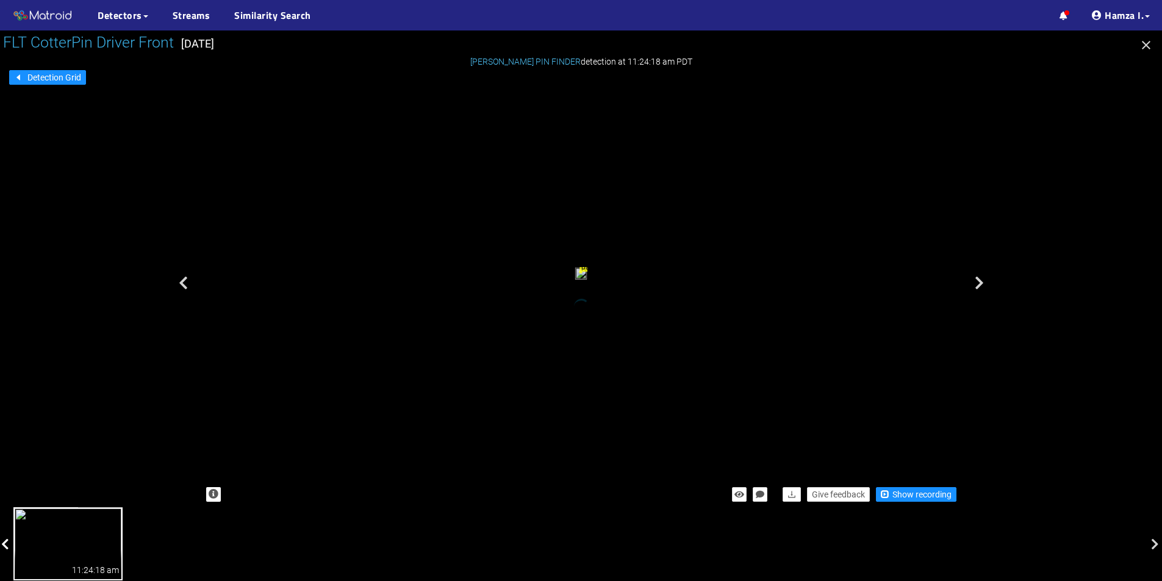
click at [2, 540] on icon at bounding box center [5, 545] width 8 height 12
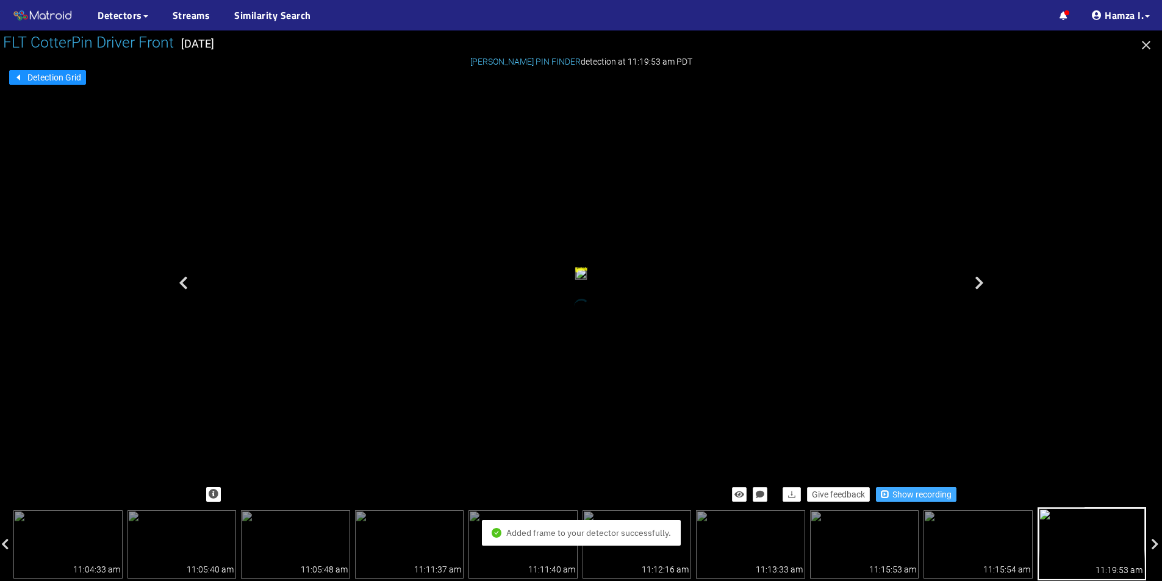
click at [912, 498] on span "Show recording" at bounding box center [921, 494] width 59 height 13
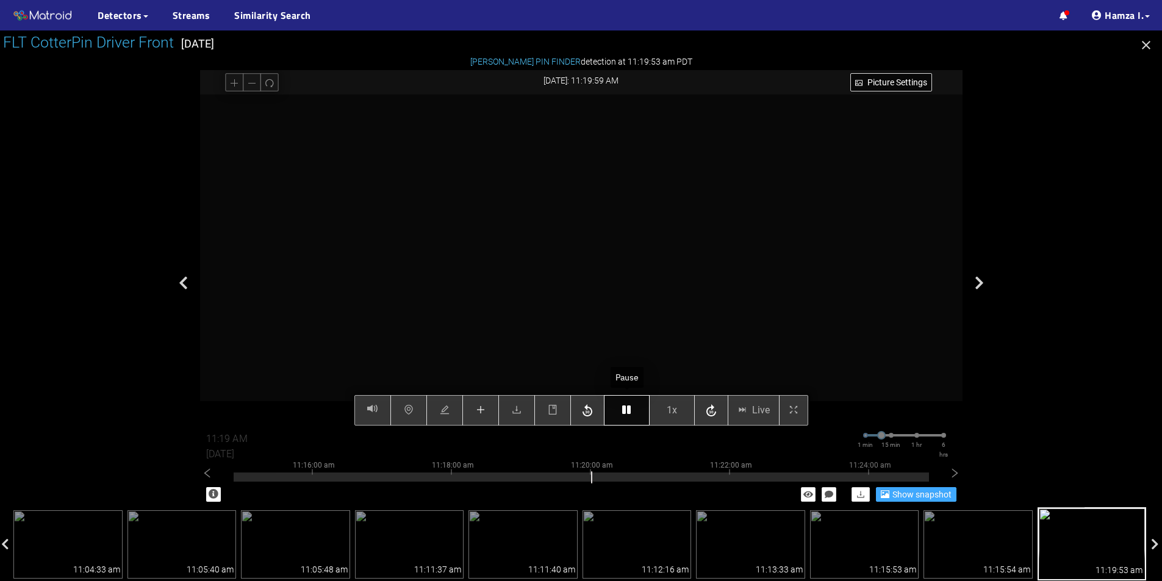
type input "11:20 AM"
click at [618, 412] on button "button" at bounding box center [627, 410] width 46 height 30
click at [625, 409] on icon "button" at bounding box center [626, 410] width 9 height 10
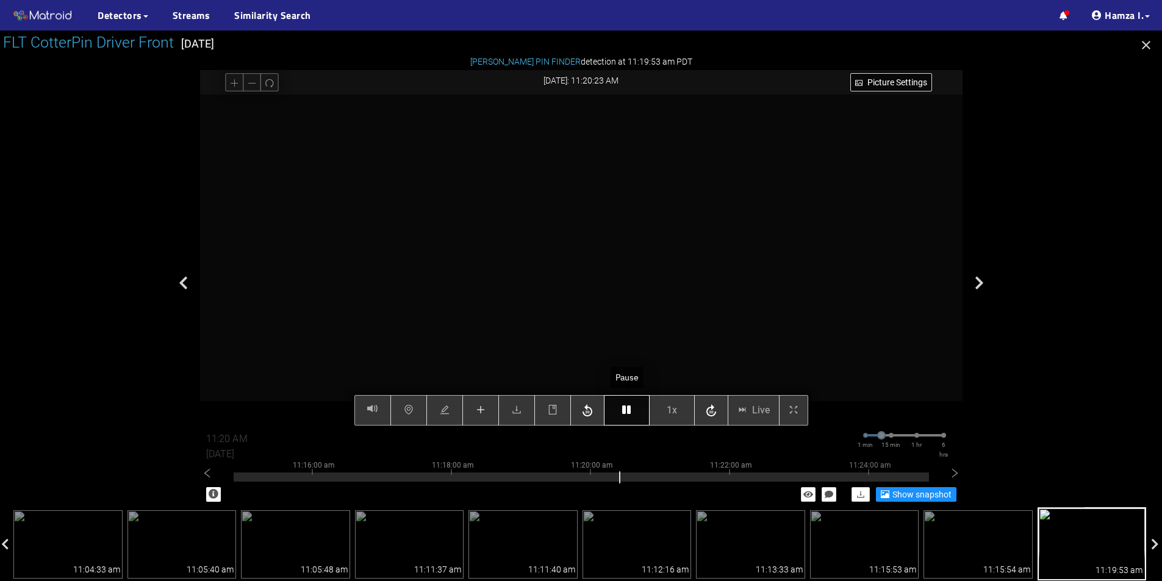
click at [625, 409] on icon "button" at bounding box center [626, 410] width 9 height 10
click at [482, 409] on icon "plus" at bounding box center [481, 410] width 10 height 10
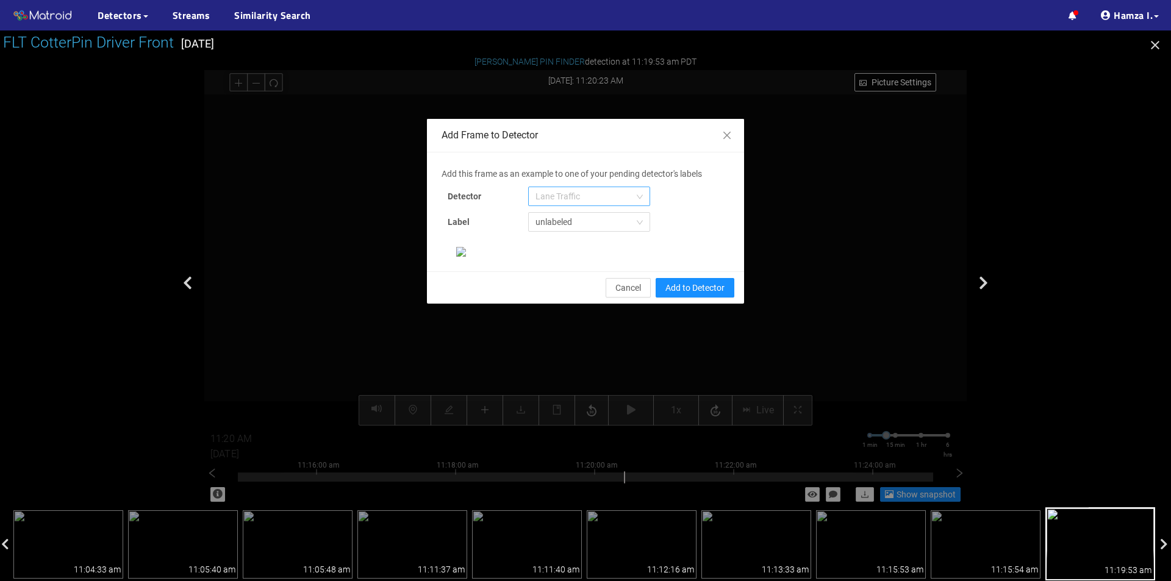
click at [576, 193] on span "Lane Traffic" at bounding box center [588, 196] width 107 height 18
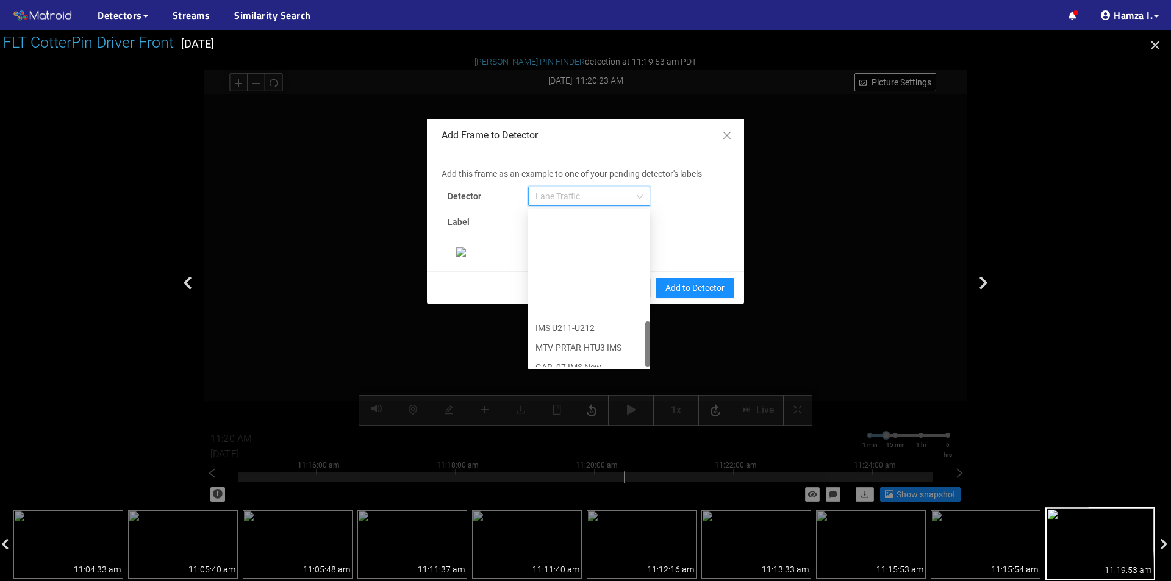
scroll to position [371, 0]
click at [564, 357] on div "[PERSON_NAME] Pin" at bounding box center [588, 357] width 107 height 13
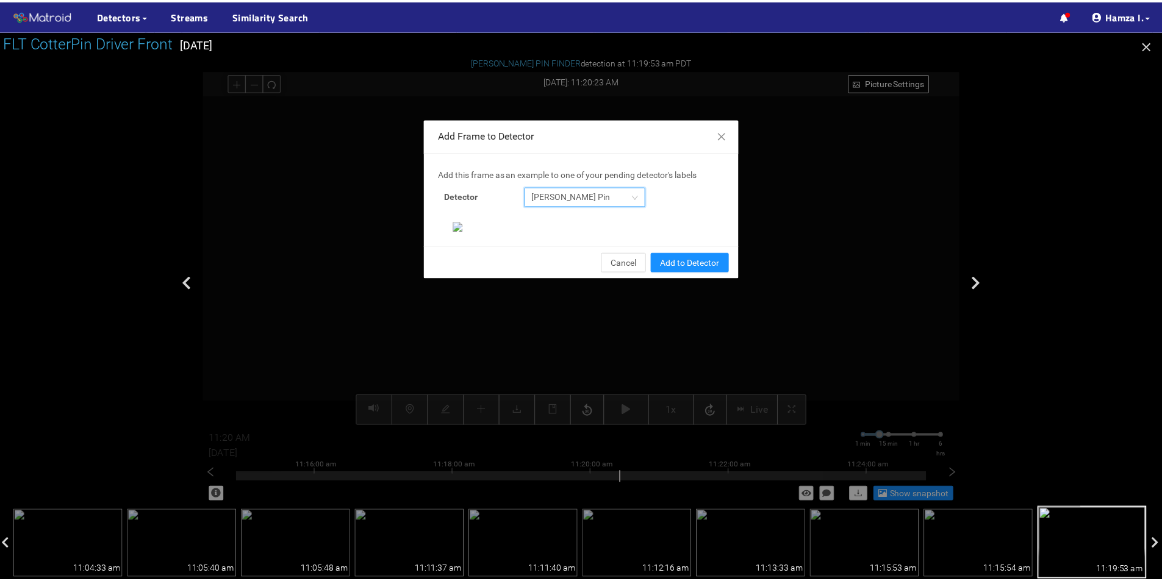
scroll to position [235, 0]
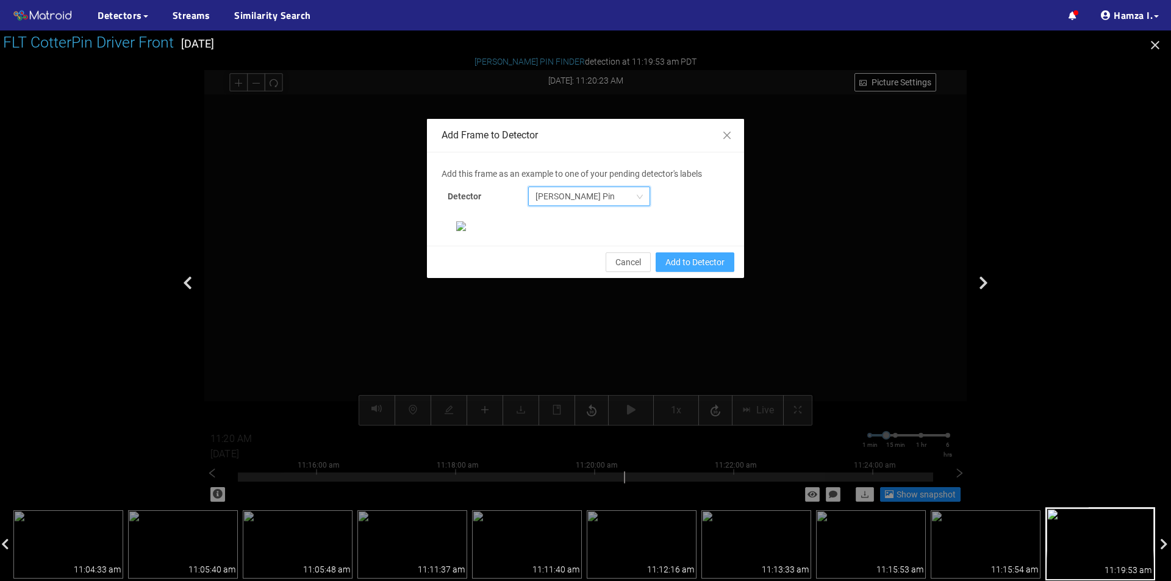
click at [670, 269] on span "Add to Detector" at bounding box center [694, 262] width 59 height 13
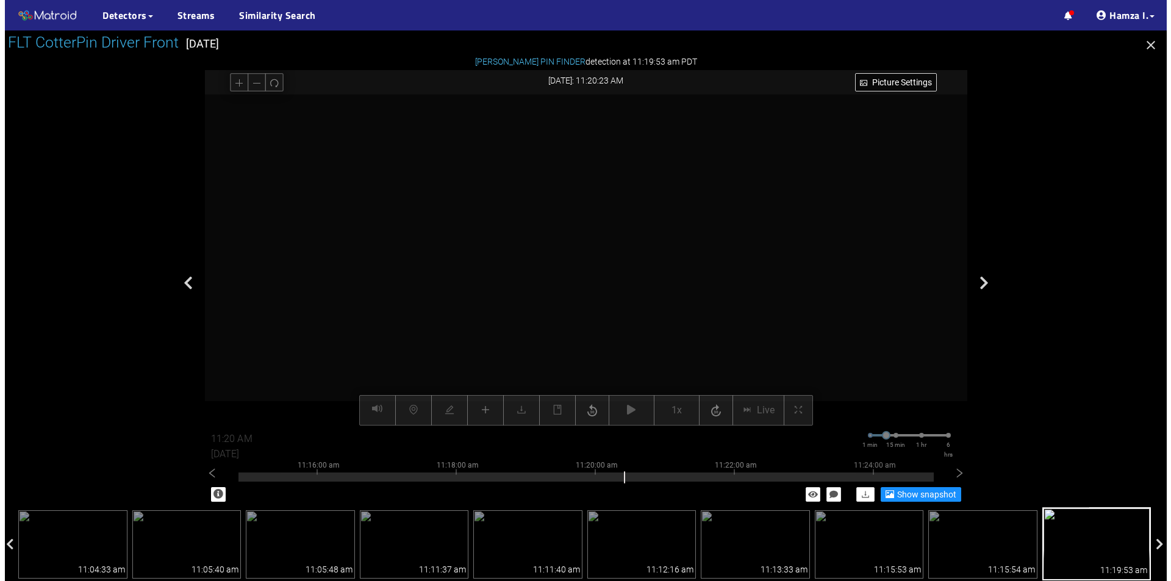
scroll to position [174, 0]
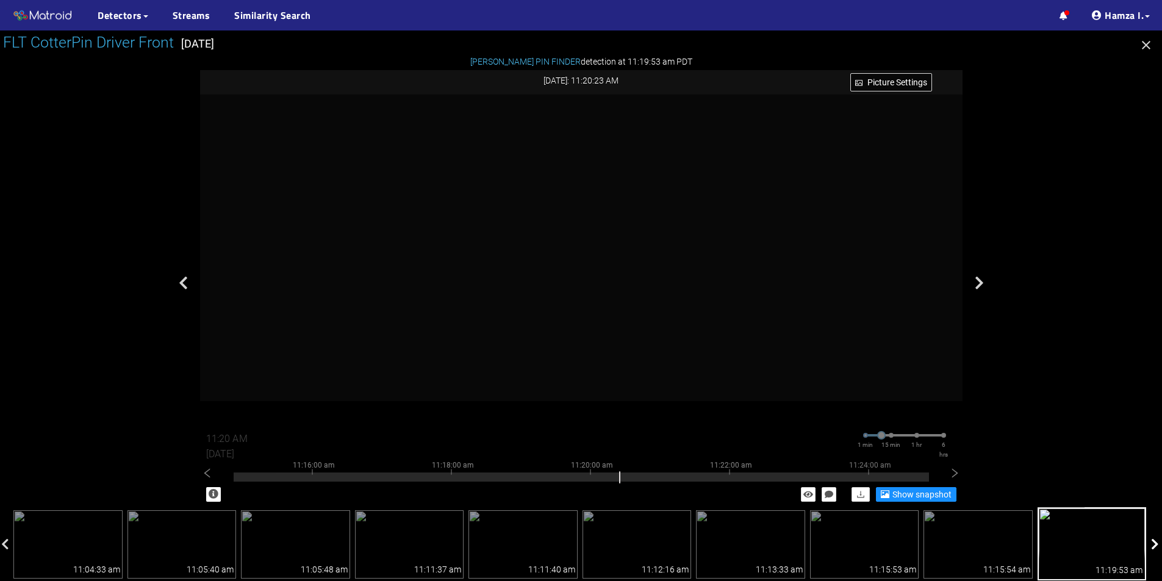
click at [1158, 539] on icon at bounding box center [1155, 545] width 8 height 12
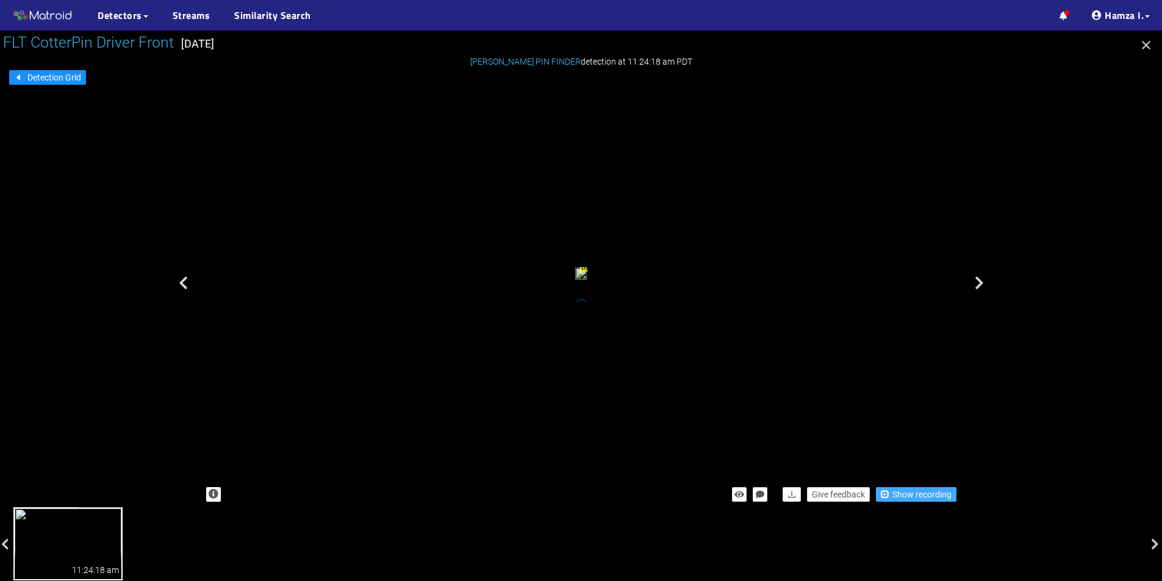
click at [926, 496] on span "Show recording" at bounding box center [921, 494] width 59 height 13
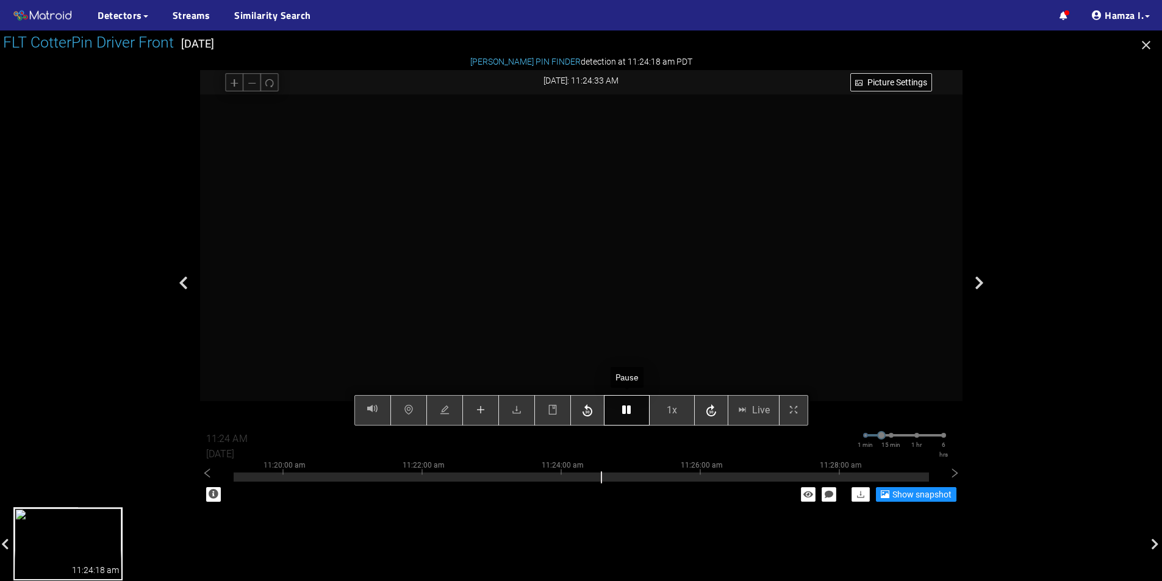
click at [631, 406] on icon "button" at bounding box center [626, 410] width 9 height 10
click at [477, 417] on button "button" at bounding box center [480, 410] width 37 height 30
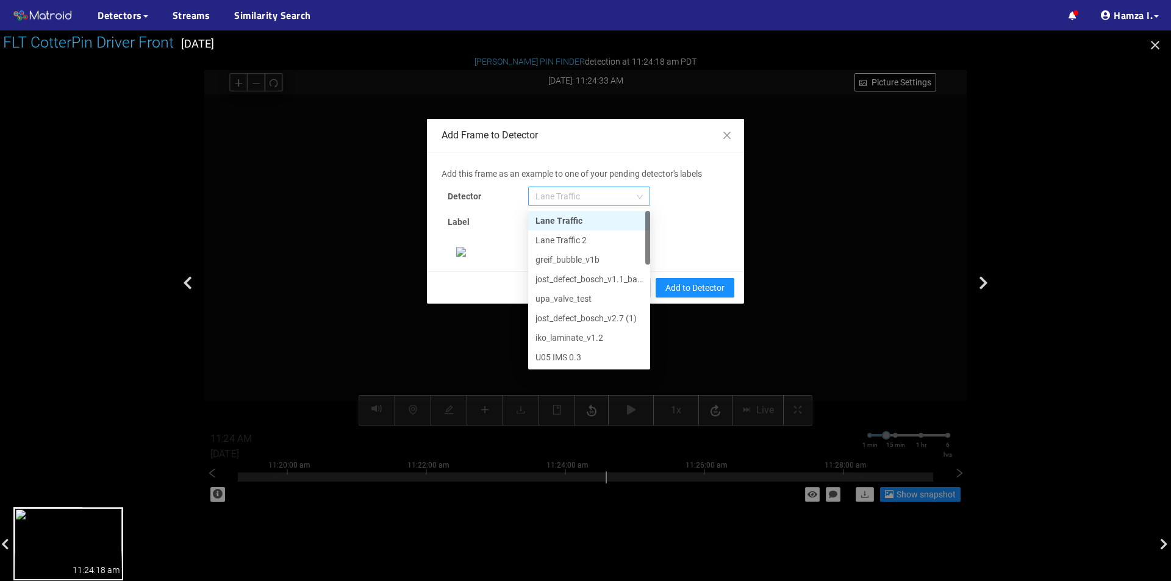
click at [579, 187] on span "Lane Traffic" at bounding box center [588, 196] width 107 height 18
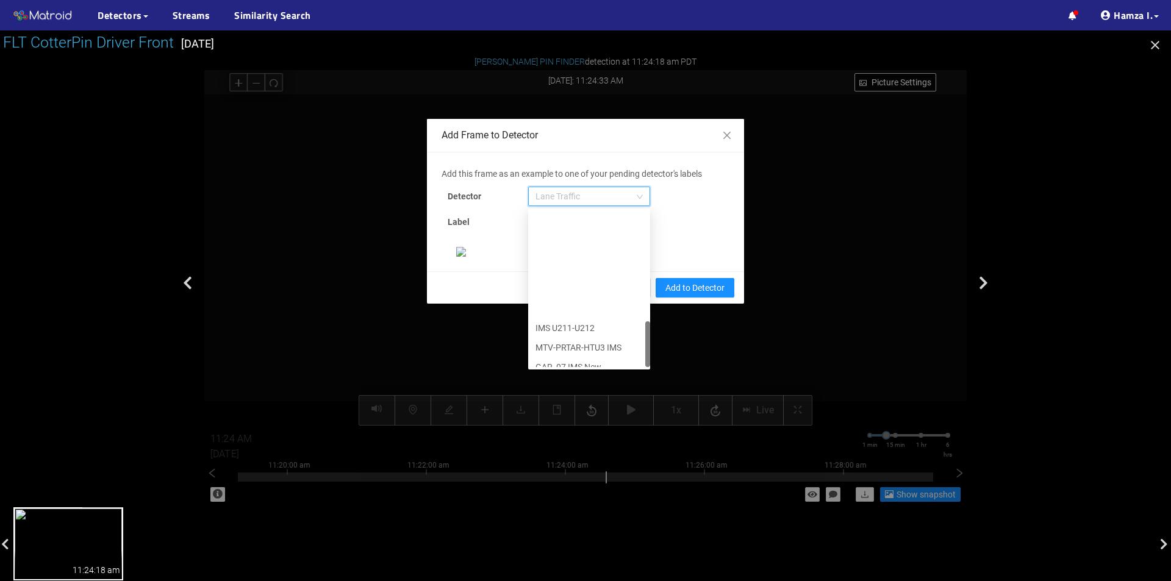
scroll to position [371, 0]
click at [567, 351] on div "[PERSON_NAME] Pin" at bounding box center [588, 357] width 107 height 13
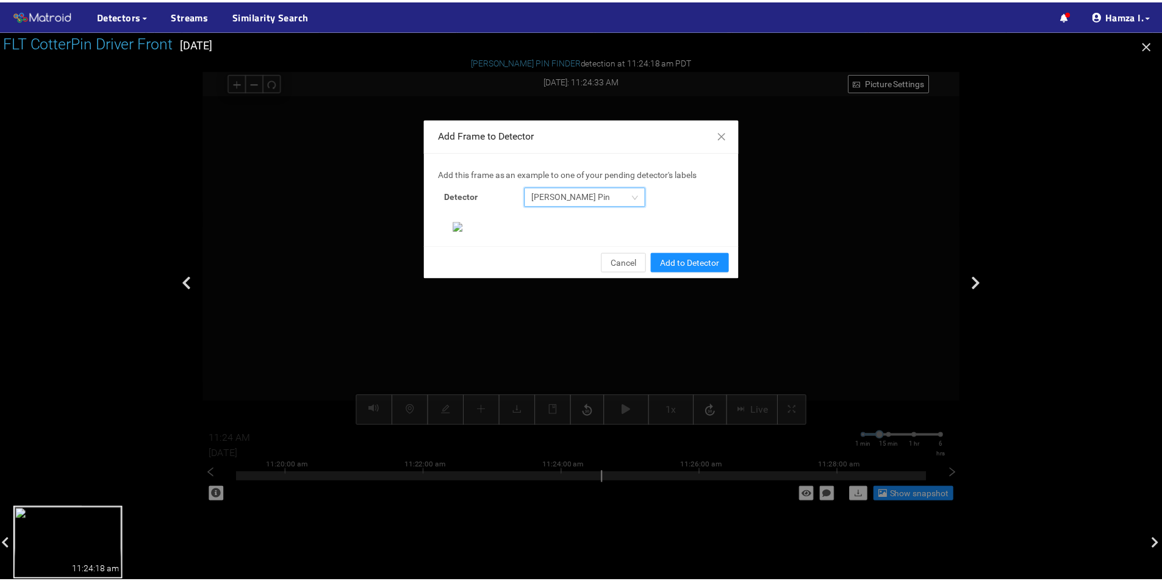
scroll to position [235, 0]
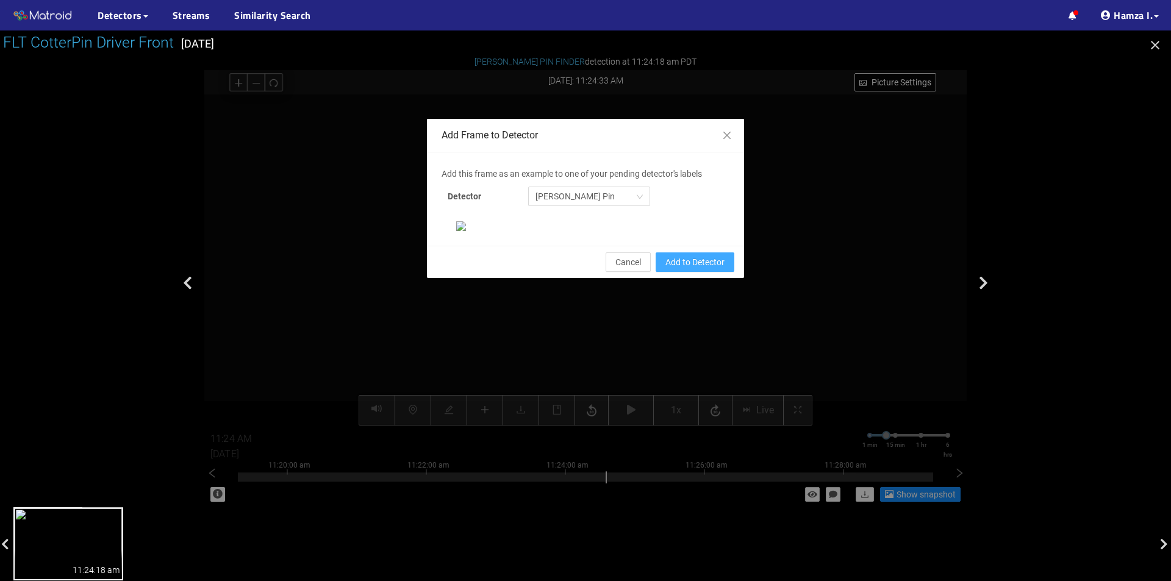
click at [686, 269] on span "Add to Detector" at bounding box center [694, 262] width 59 height 13
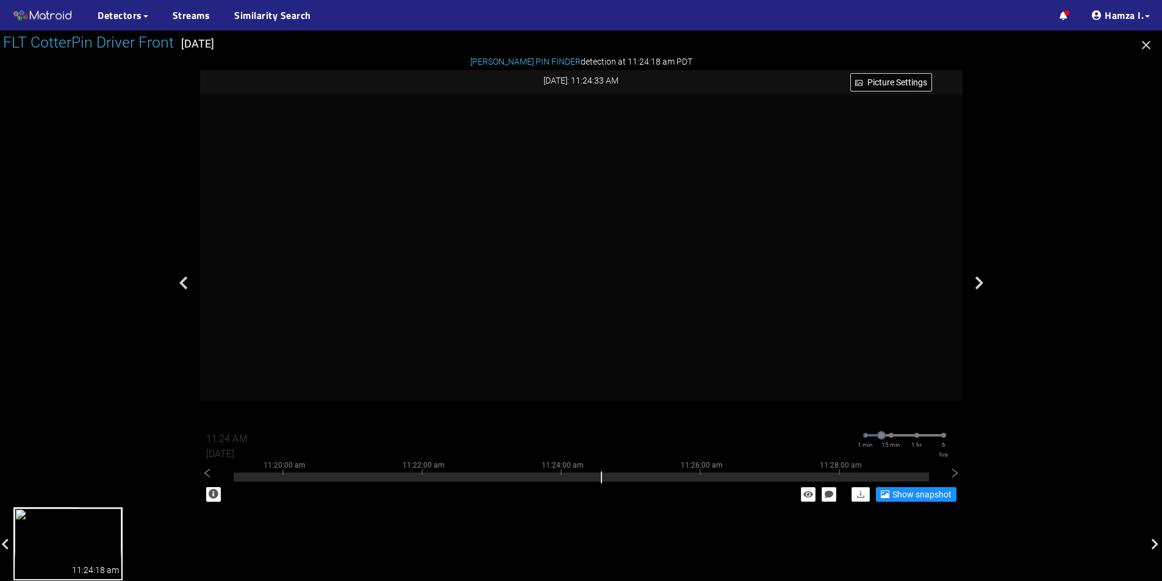
click at [1147, 45] on icon "button" at bounding box center [1146, 45] width 15 height 15
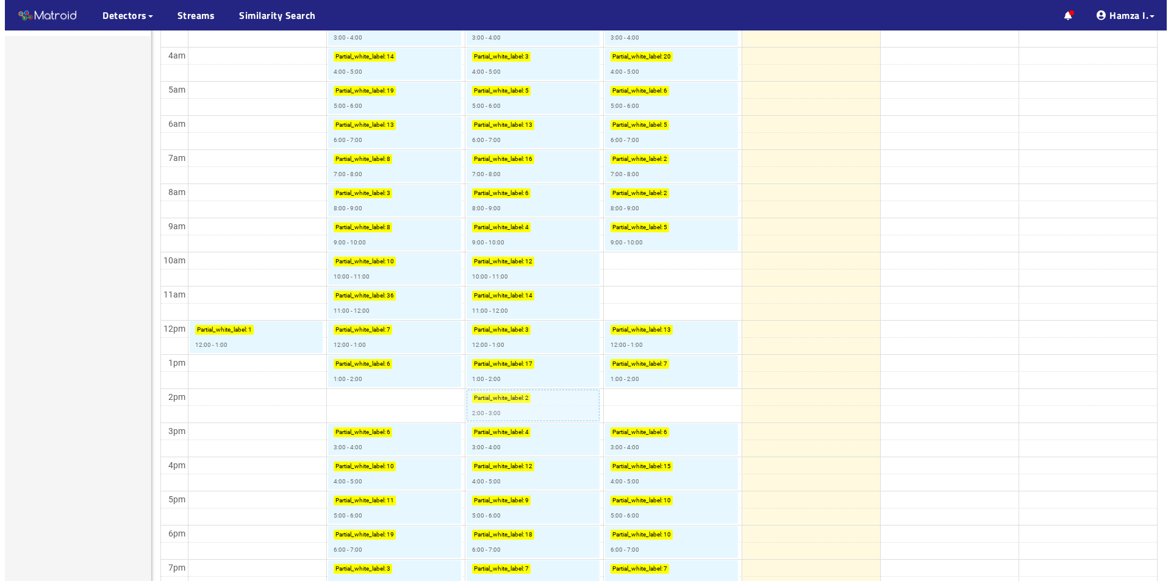
scroll to position [305, 0]
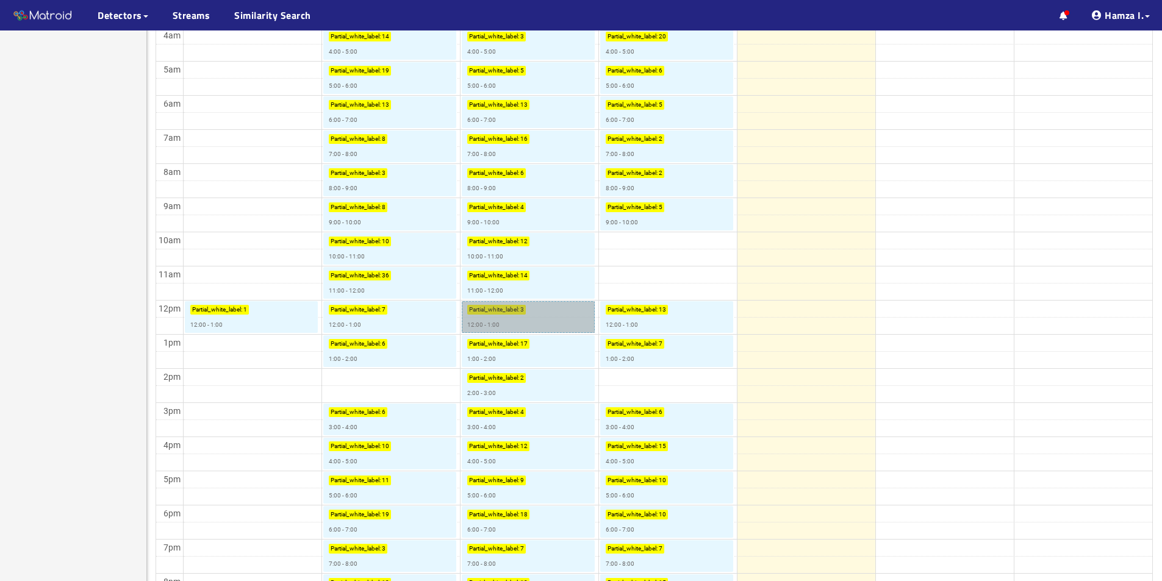
click at [514, 322] on link "Partial_white_label : 3 12:00 - 1:00" at bounding box center [528, 317] width 133 height 32
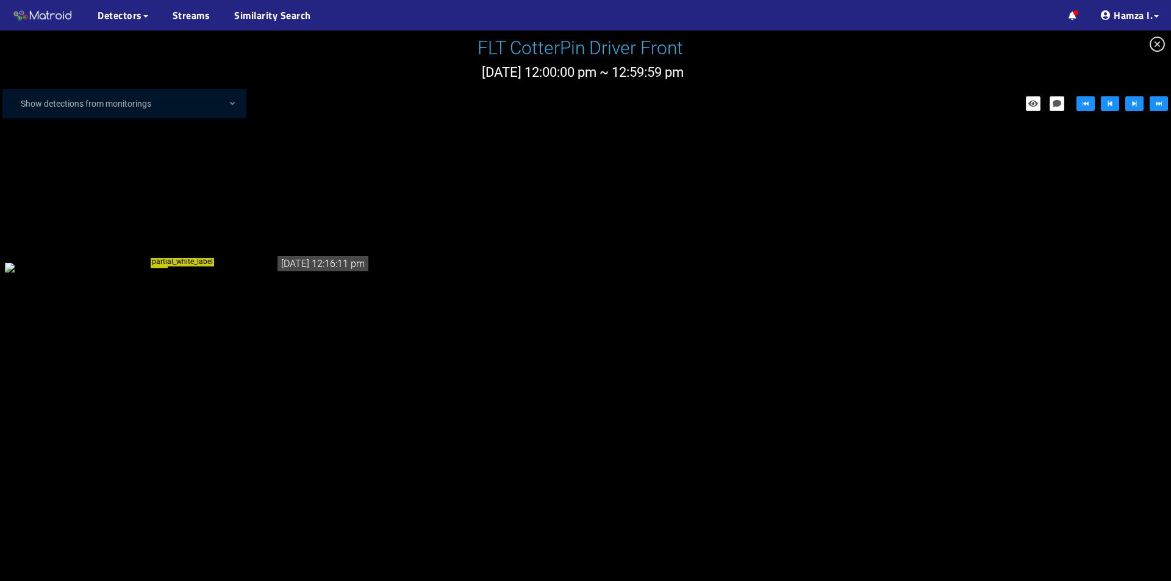
click at [188, 274] on div "partial_white_label" at bounding box center [188, 266] width 366 height 13
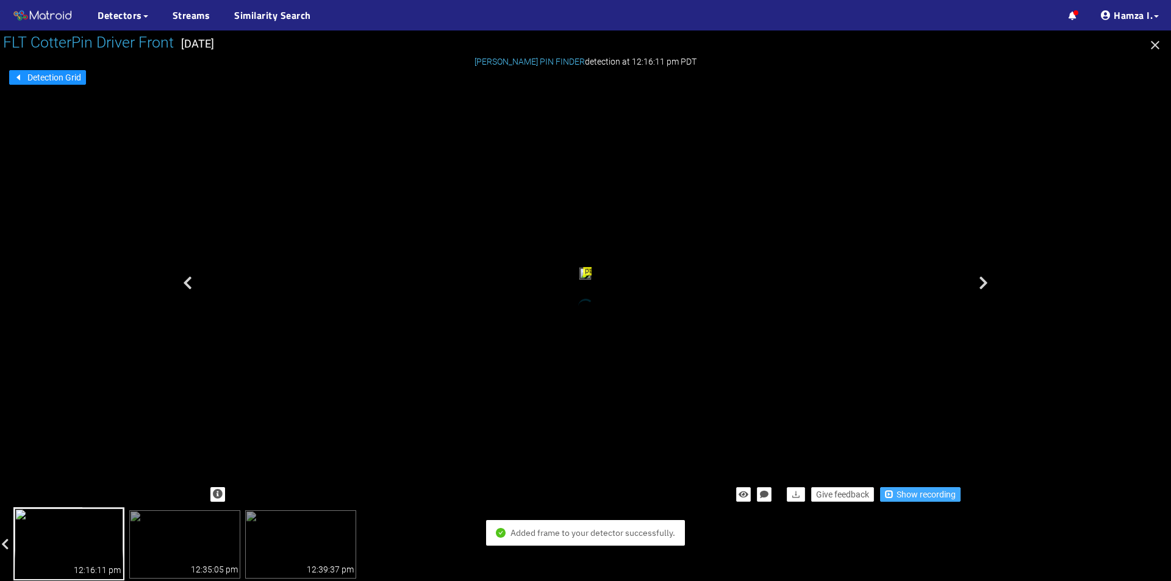
click at [915, 490] on span "Show recording" at bounding box center [926, 494] width 59 height 13
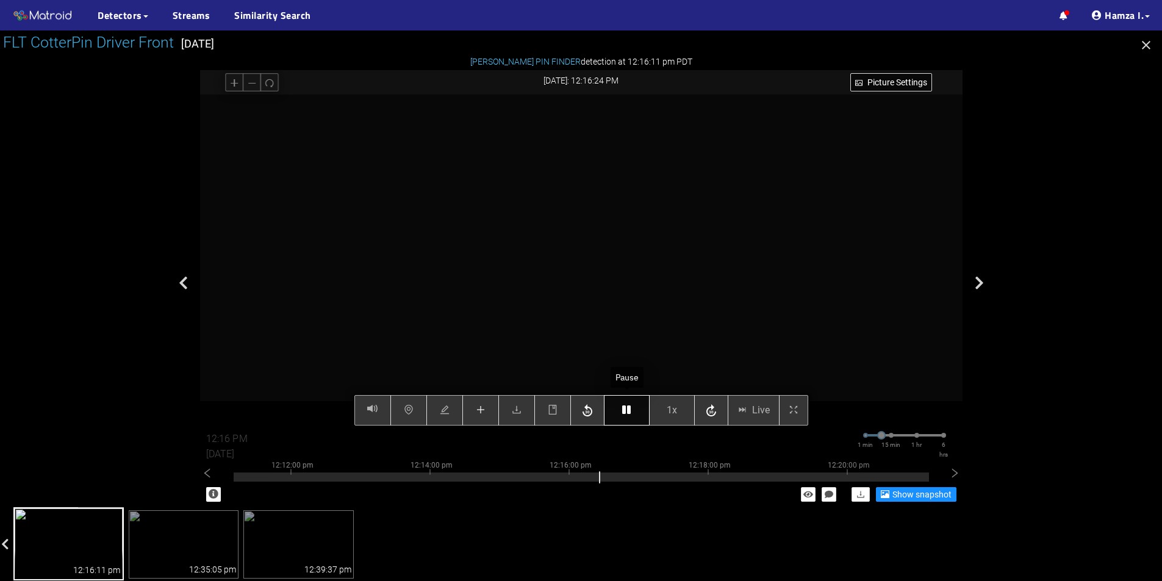
click at [637, 415] on button "button" at bounding box center [627, 410] width 46 height 30
click at [478, 410] on icon "plus" at bounding box center [480, 410] width 8 height 1
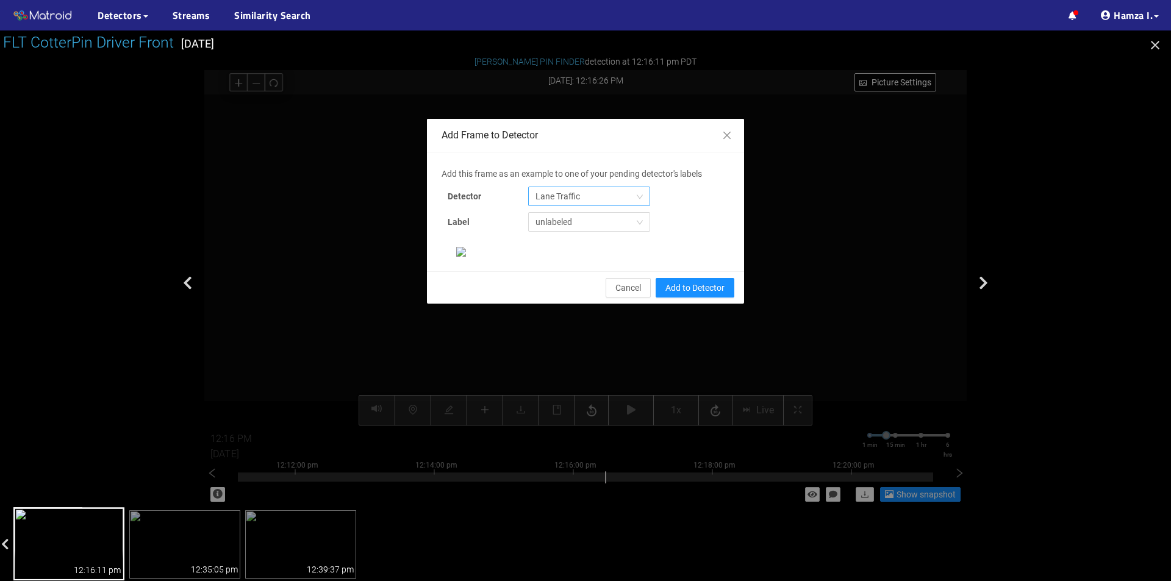
click at [595, 197] on span "Lane Traffic" at bounding box center [588, 196] width 107 height 18
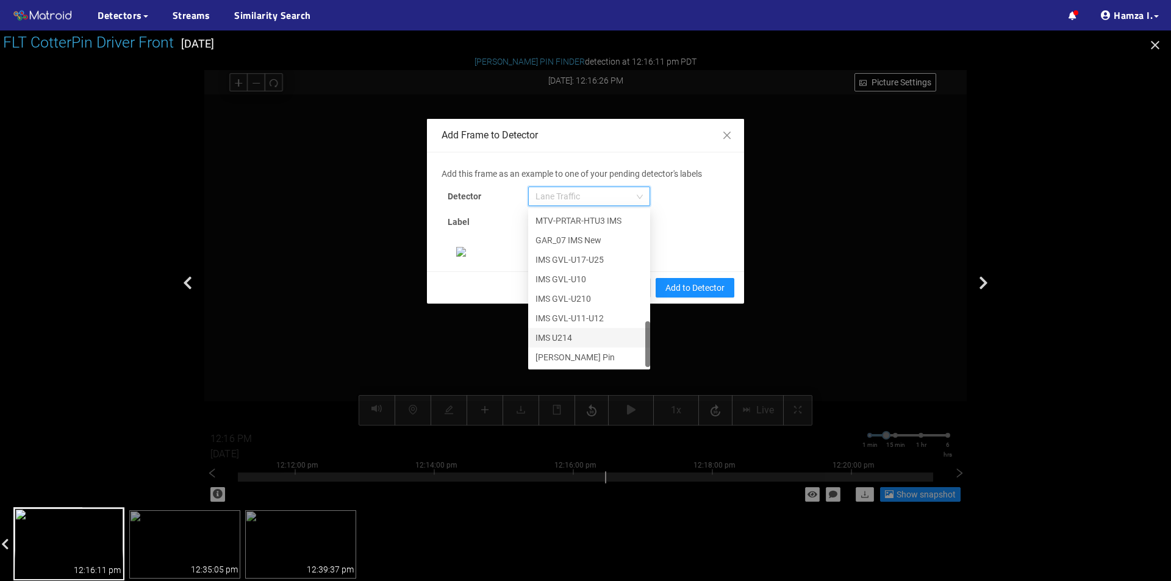
scroll to position [183, 0]
click at [569, 351] on div "[PERSON_NAME] Pin" at bounding box center [588, 357] width 107 height 13
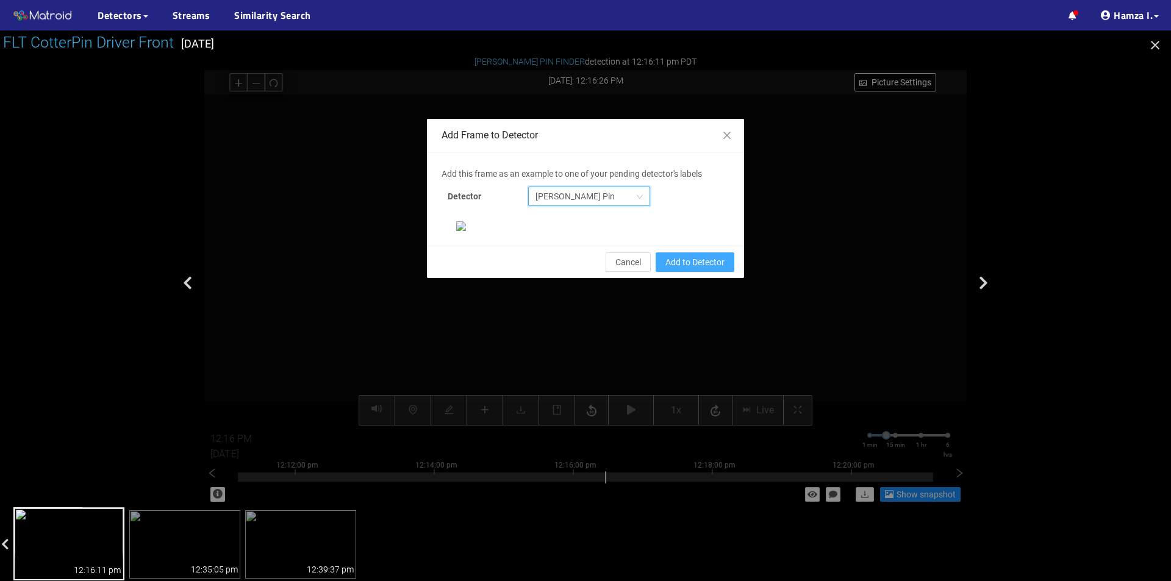
click at [698, 269] on span "Add to Detector" at bounding box center [694, 262] width 59 height 13
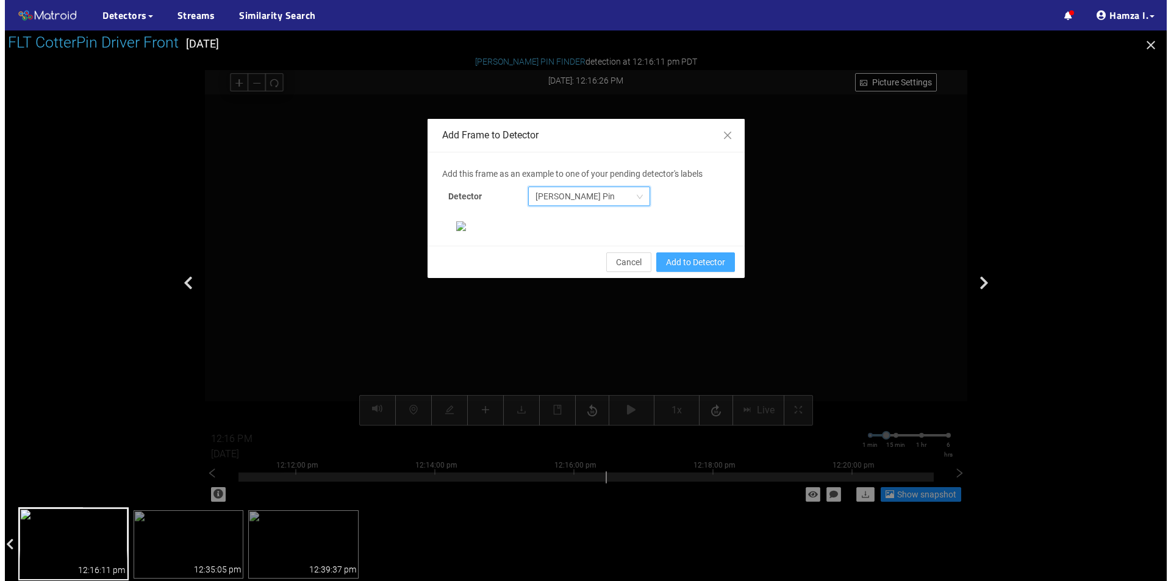
scroll to position [174, 0]
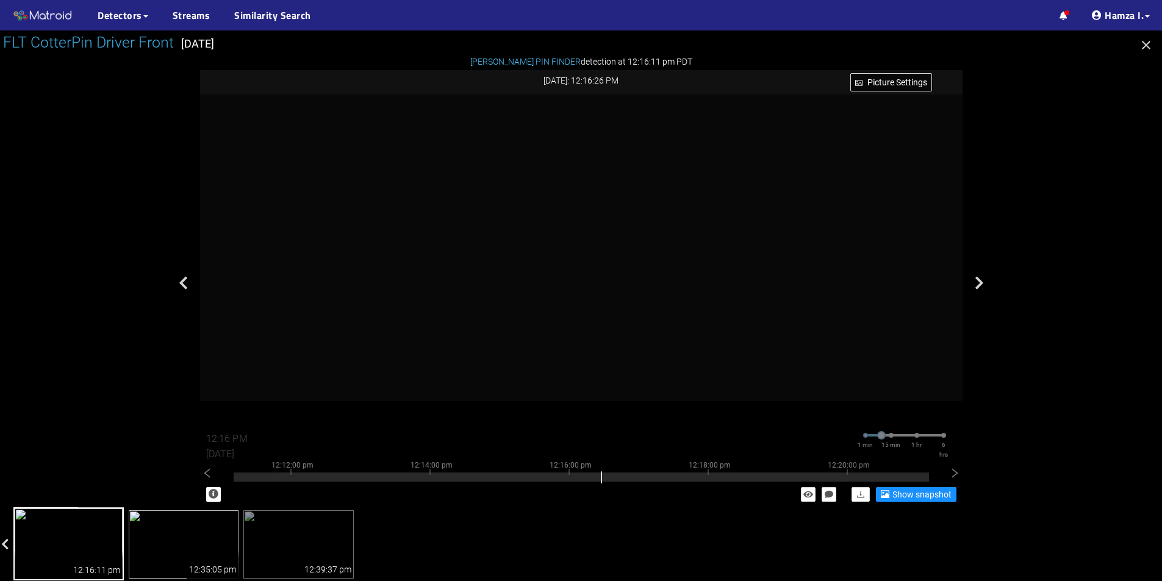
click at [176, 551] on img at bounding box center [184, 544] width 110 height 68
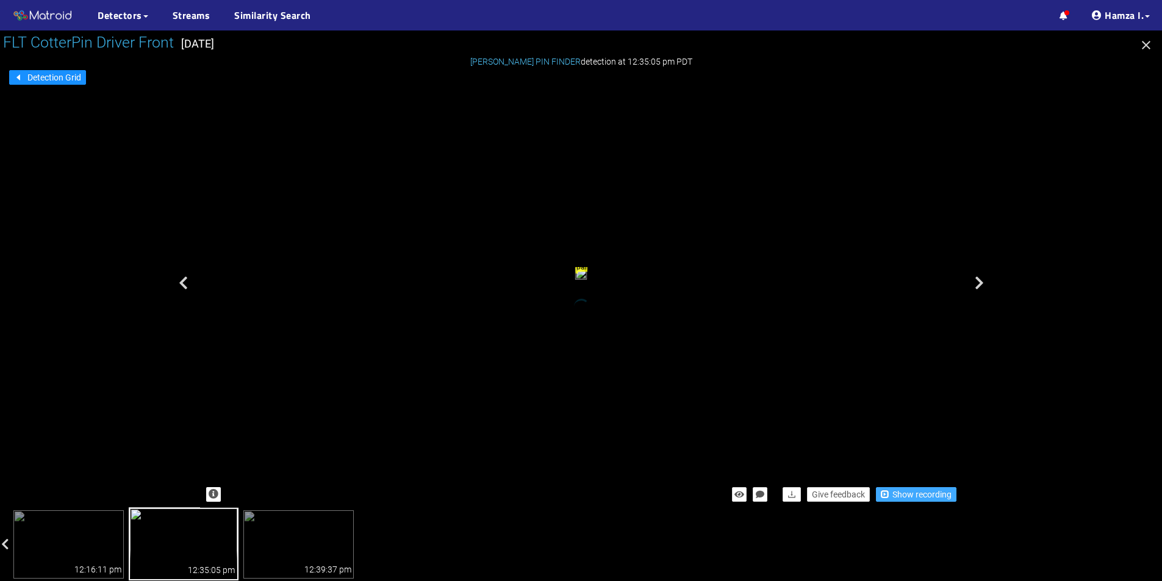
click at [899, 494] on span "Show recording" at bounding box center [921, 494] width 59 height 13
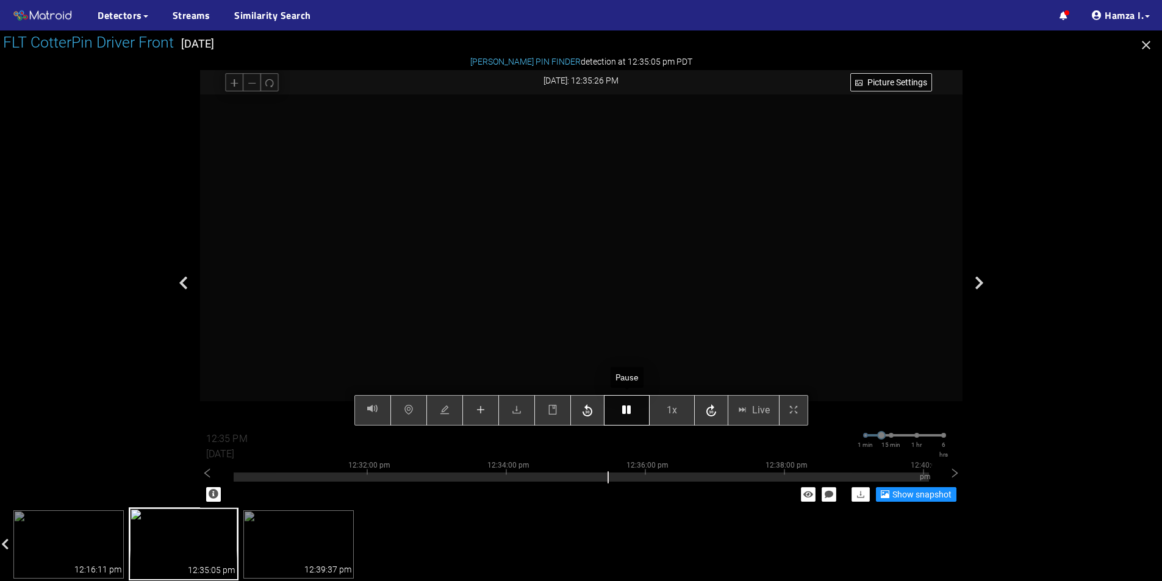
click at [615, 405] on button "button" at bounding box center [627, 410] width 46 height 30
click at [481, 407] on icon "plus" at bounding box center [481, 410] width 10 height 10
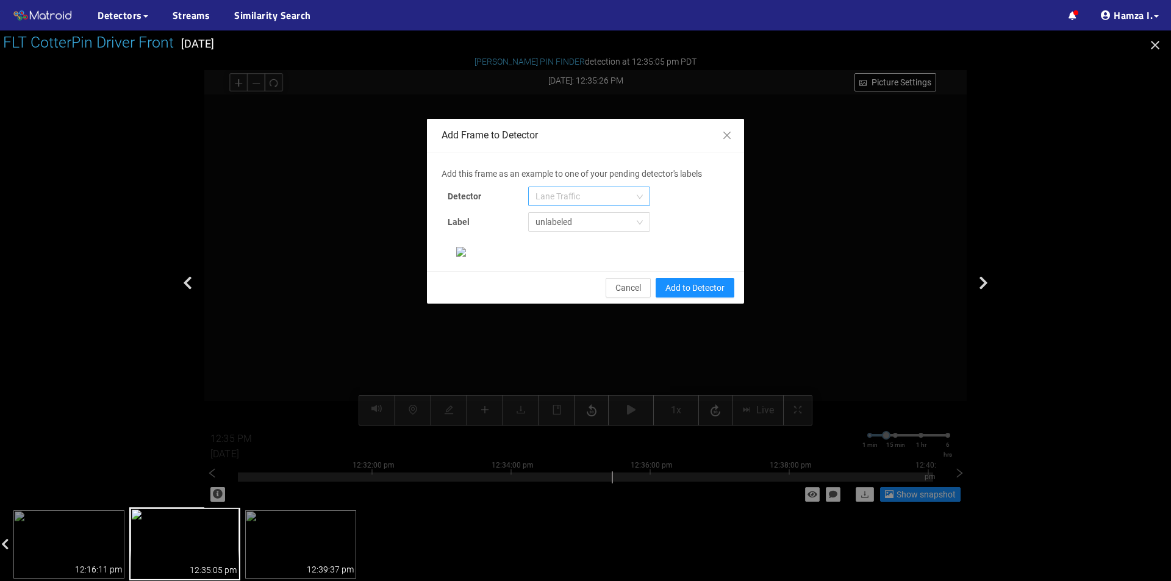
click at [552, 188] on span "Lane Traffic" at bounding box center [588, 196] width 107 height 18
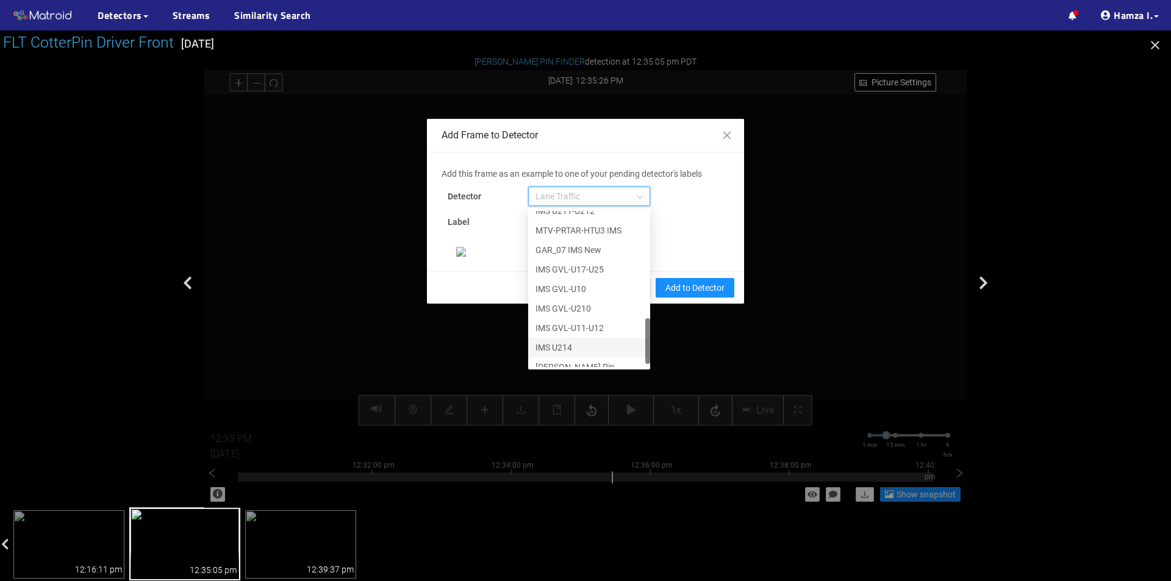
scroll to position [371, 0]
click at [549, 350] on div "[PERSON_NAME] Pin" at bounding box center [589, 358] width 122 height 20
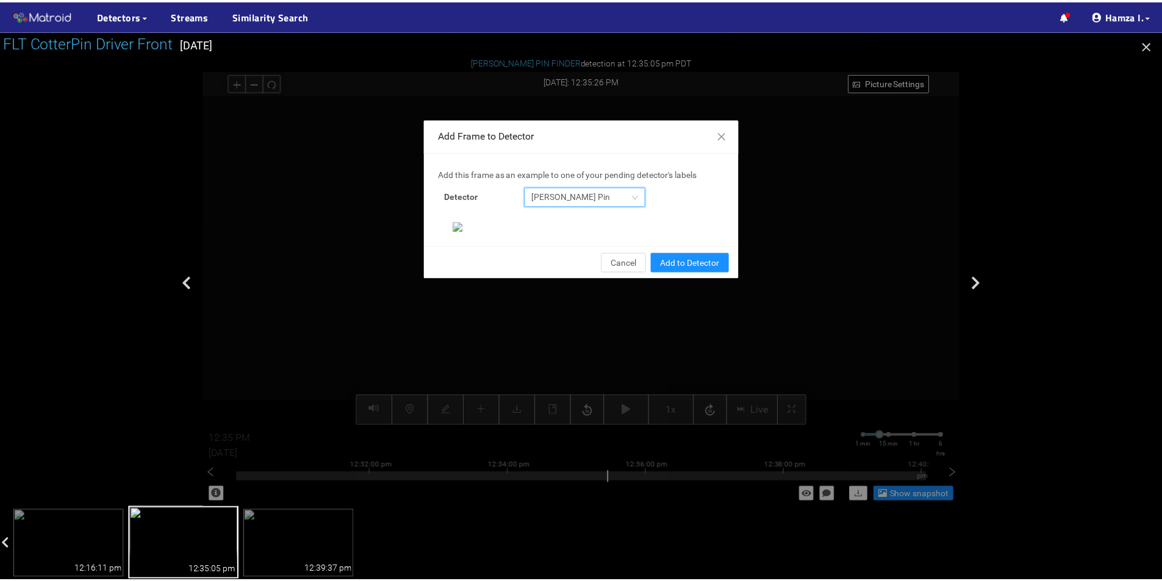
scroll to position [235, 0]
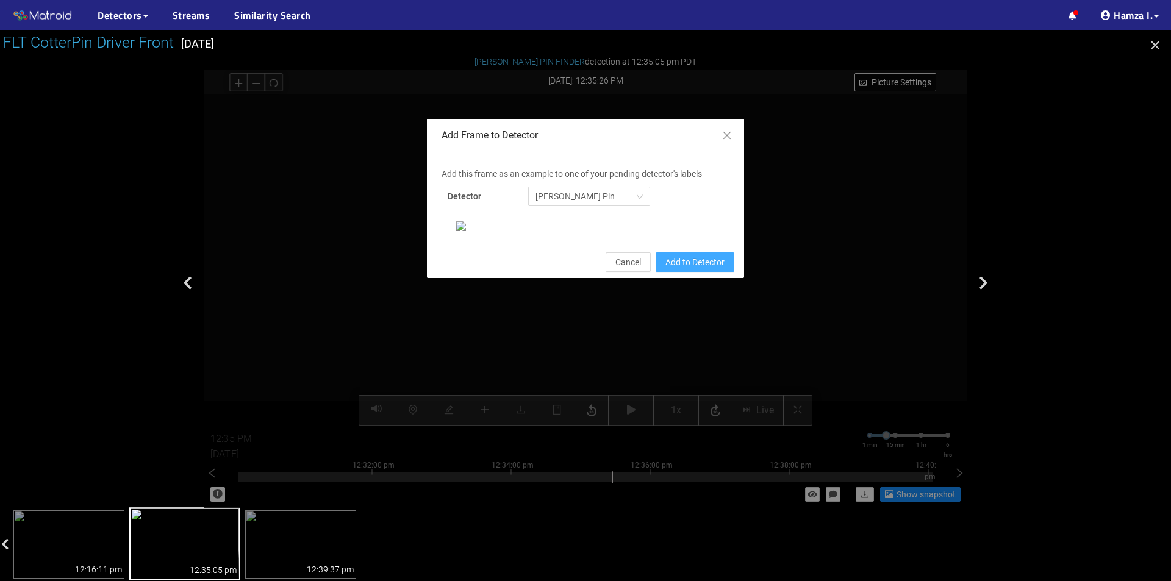
drag, startPoint x: 686, startPoint y: 475, endPoint x: 692, endPoint y: 475, distance: 6.1
click at [686, 269] on span "Add to Detector" at bounding box center [694, 262] width 59 height 13
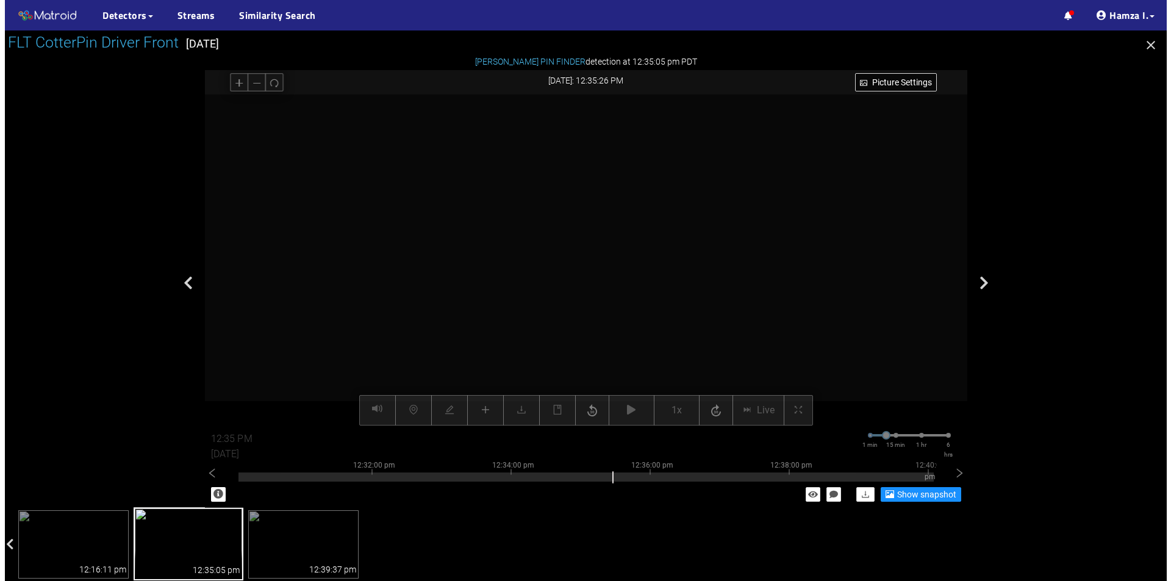
scroll to position [174, 0]
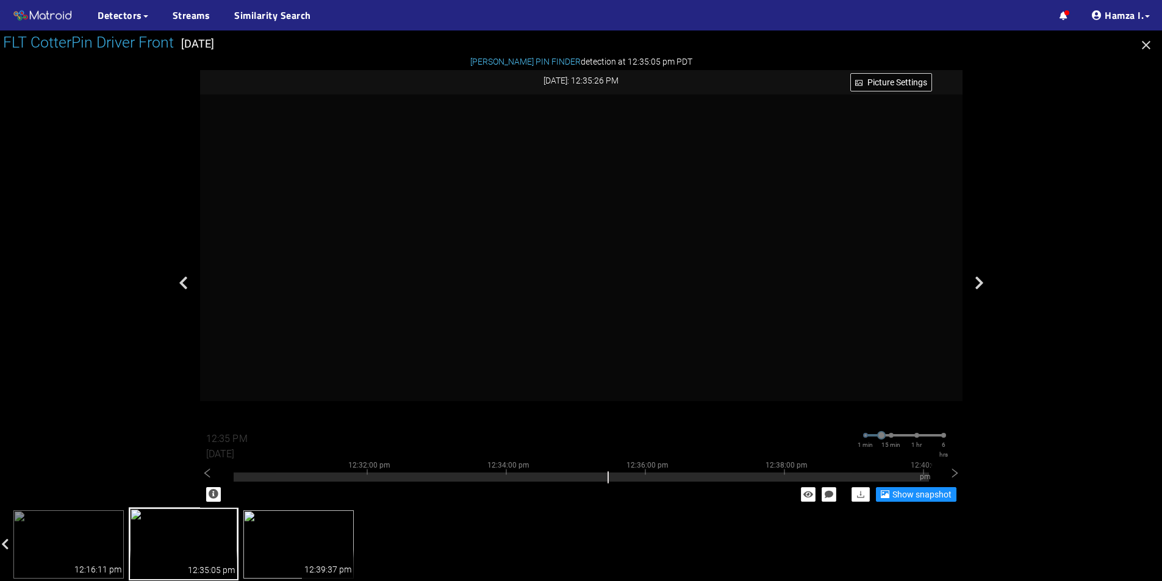
click at [299, 543] on img at bounding box center [298, 544] width 110 height 68
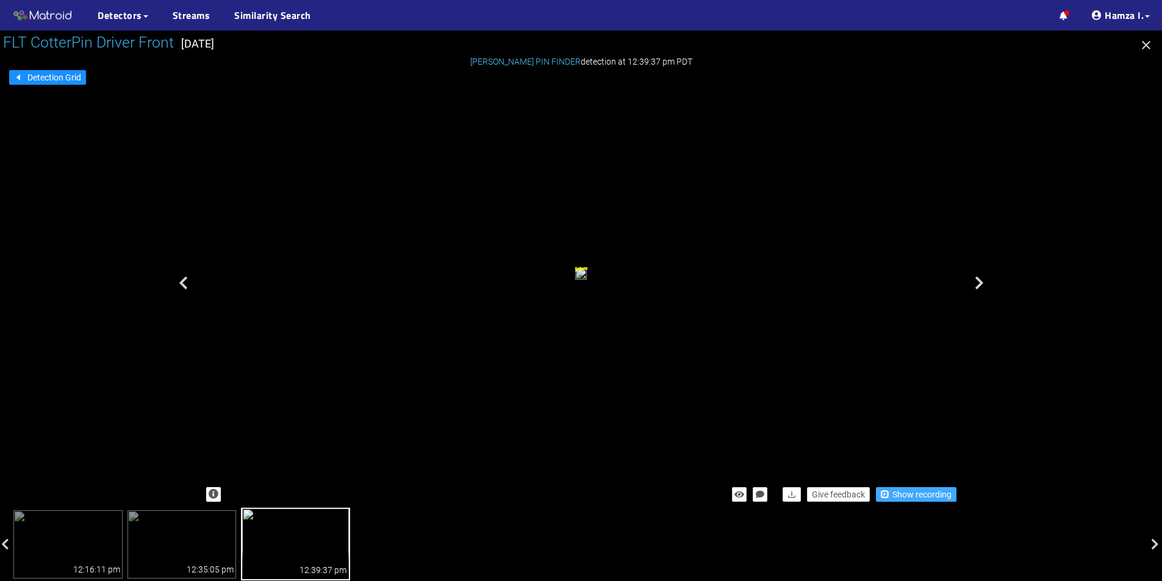
click at [926, 491] on span "Show recording" at bounding box center [921, 494] width 59 height 13
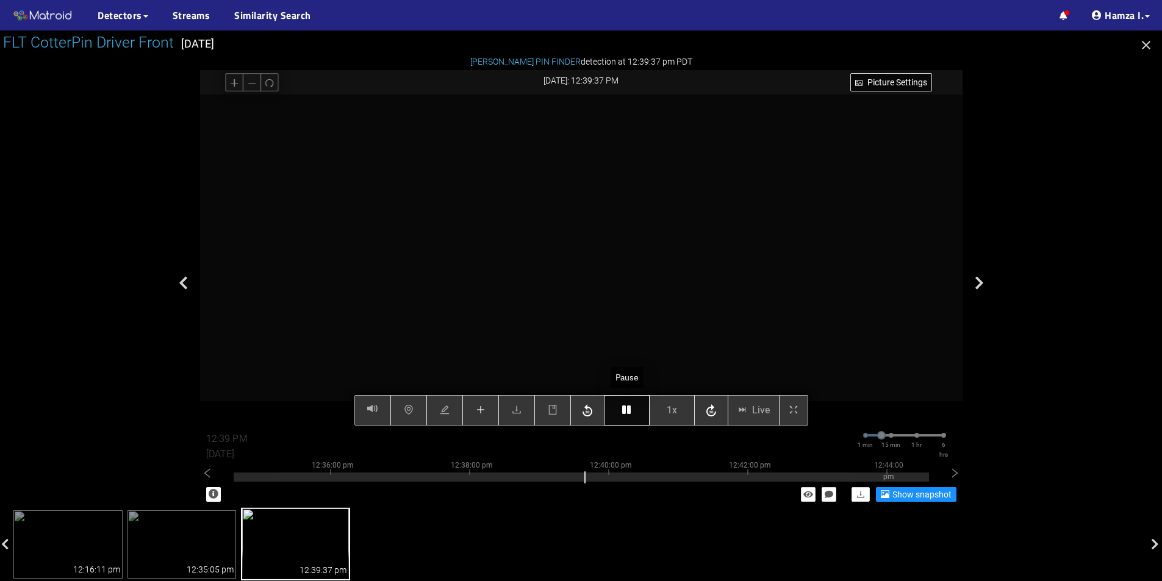
click at [633, 406] on button "button" at bounding box center [627, 410] width 46 height 30
click at [633, 409] on button "button" at bounding box center [627, 410] width 46 height 30
click at [631, 410] on icon "button" at bounding box center [626, 410] width 9 height 10
click at [629, 414] on icon "button" at bounding box center [626, 410] width 9 height 10
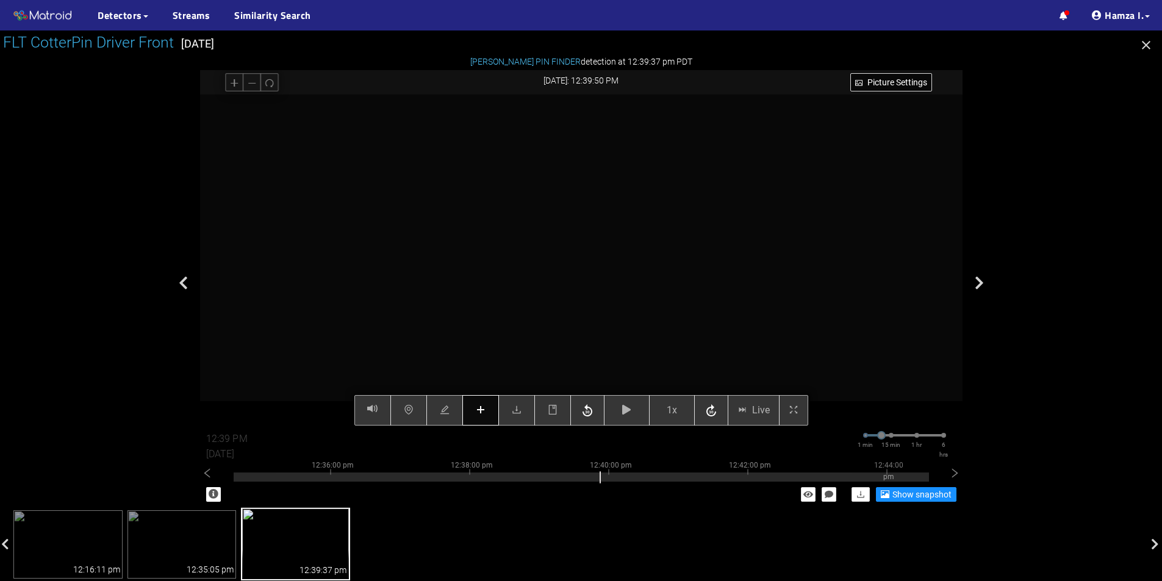
click at [488, 408] on button "button" at bounding box center [480, 410] width 37 height 30
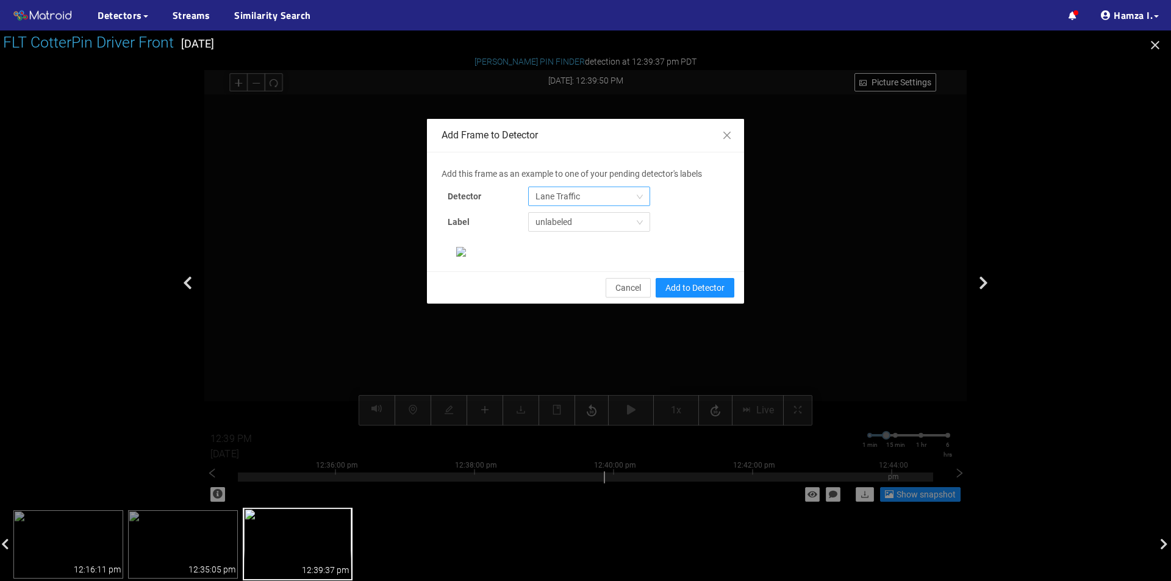
click at [587, 196] on span "Lane Traffic" at bounding box center [588, 196] width 107 height 18
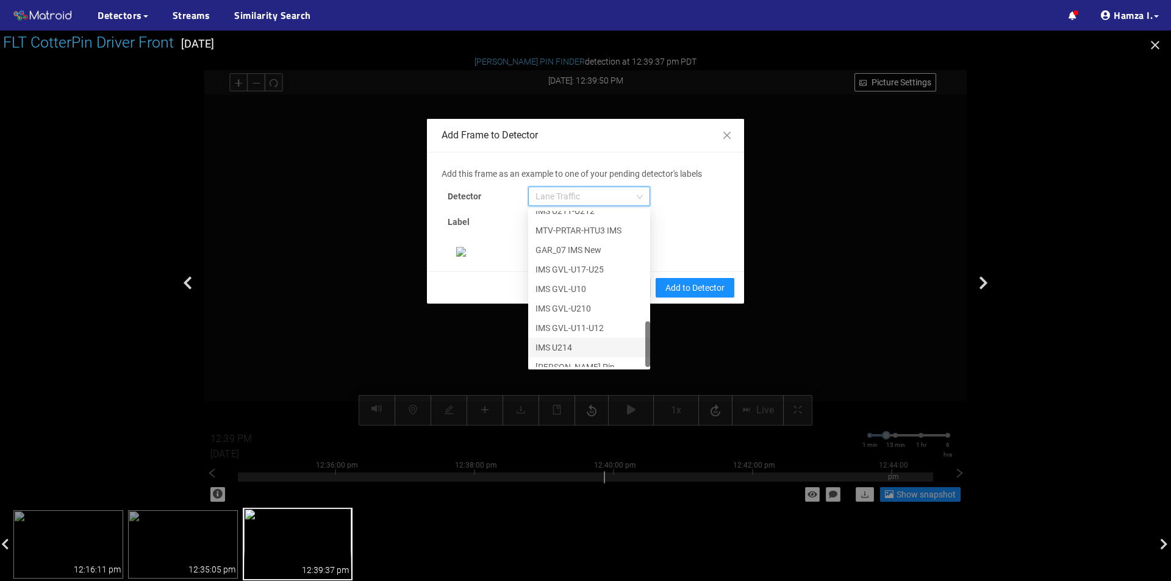
scroll to position [371, 0]
click at [565, 355] on div "[PERSON_NAME] Pin" at bounding box center [588, 357] width 107 height 13
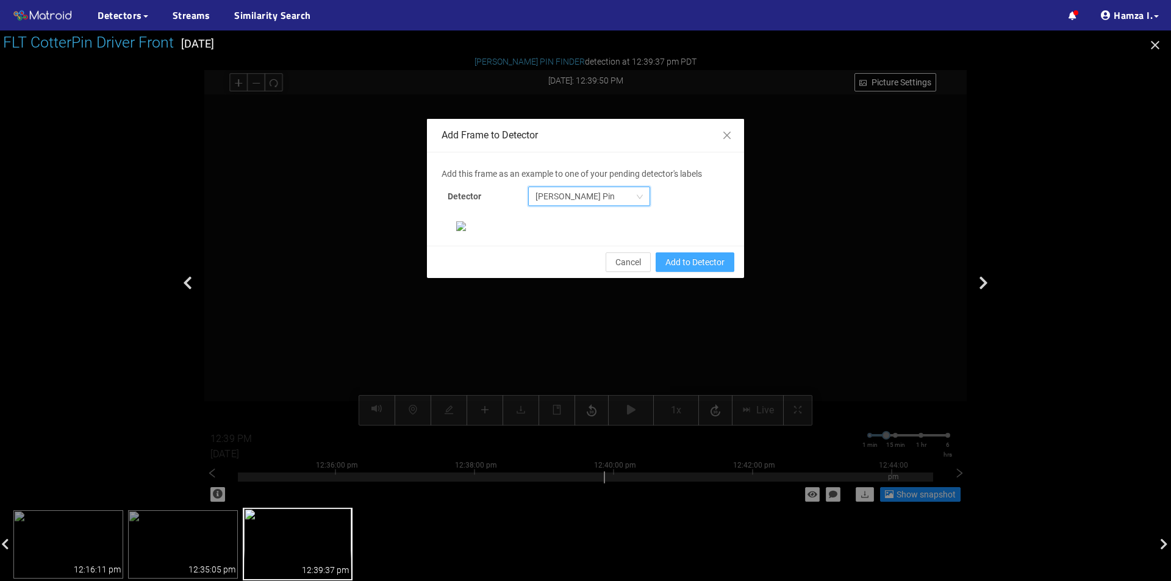
click at [690, 269] on span "Add to Detector" at bounding box center [694, 262] width 59 height 13
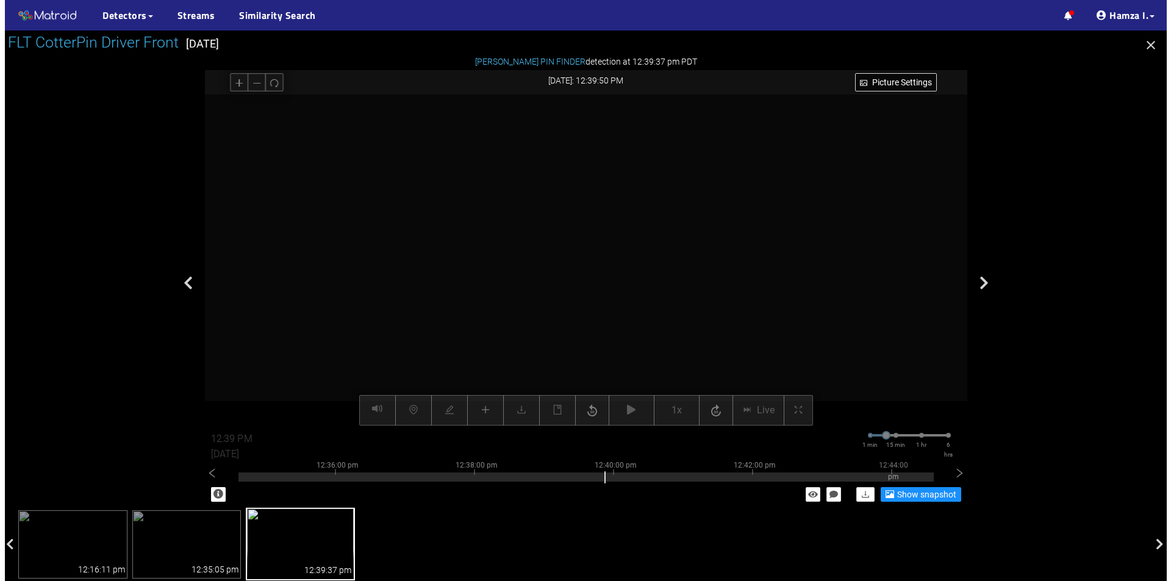
scroll to position [174, 0]
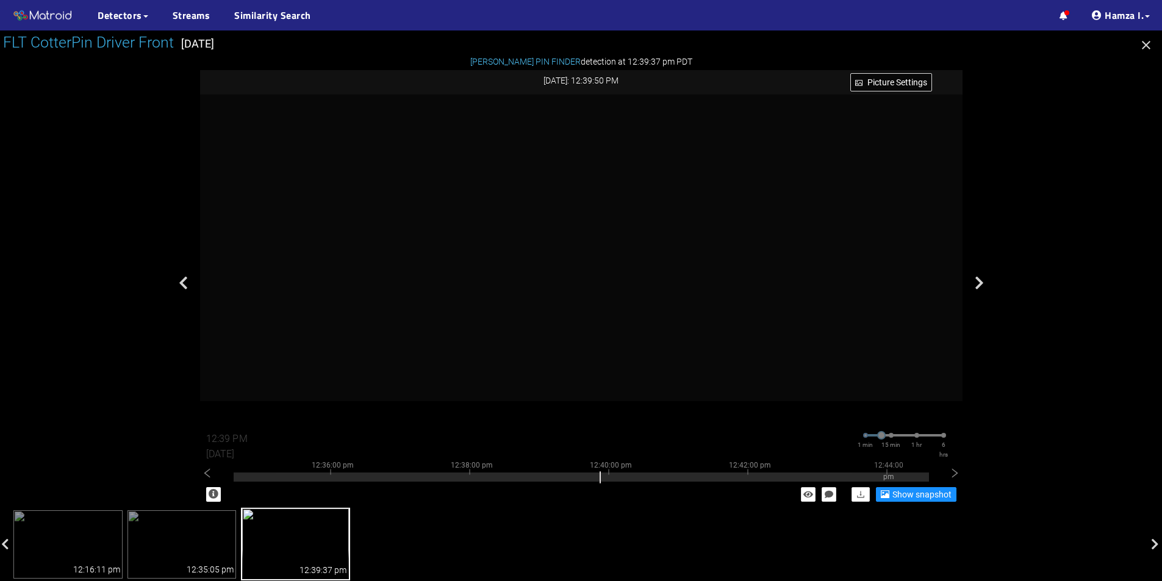
click at [1151, 47] on icon "button" at bounding box center [1146, 45] width 15 height 15
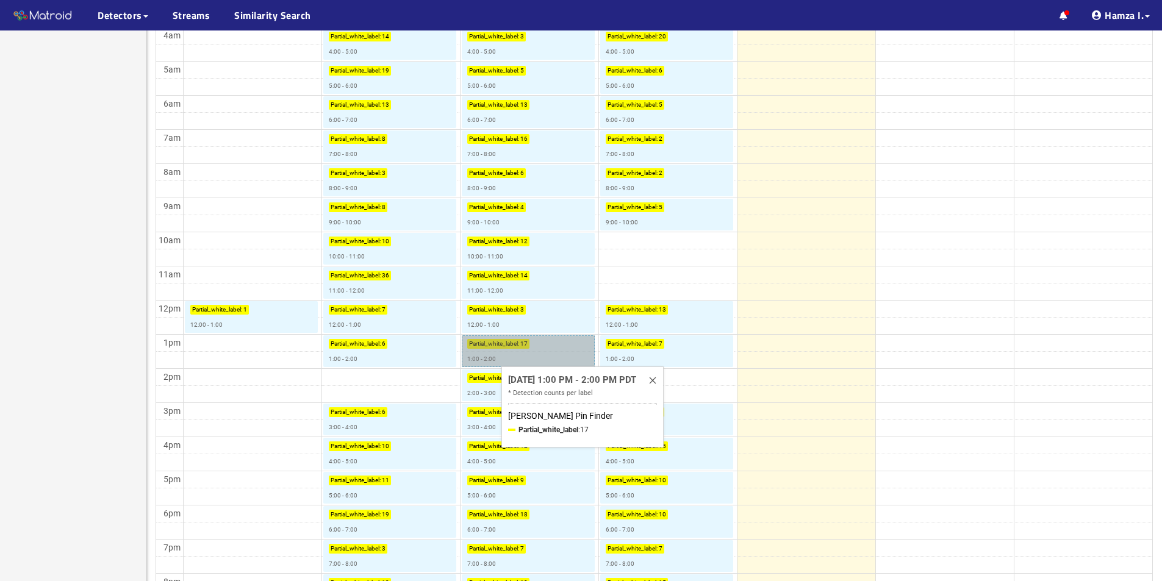
click at [504, 356] on link "Partial_white_label : 17 1:00 - 2:00" at bounding box center [528, 351] width 133 height 32
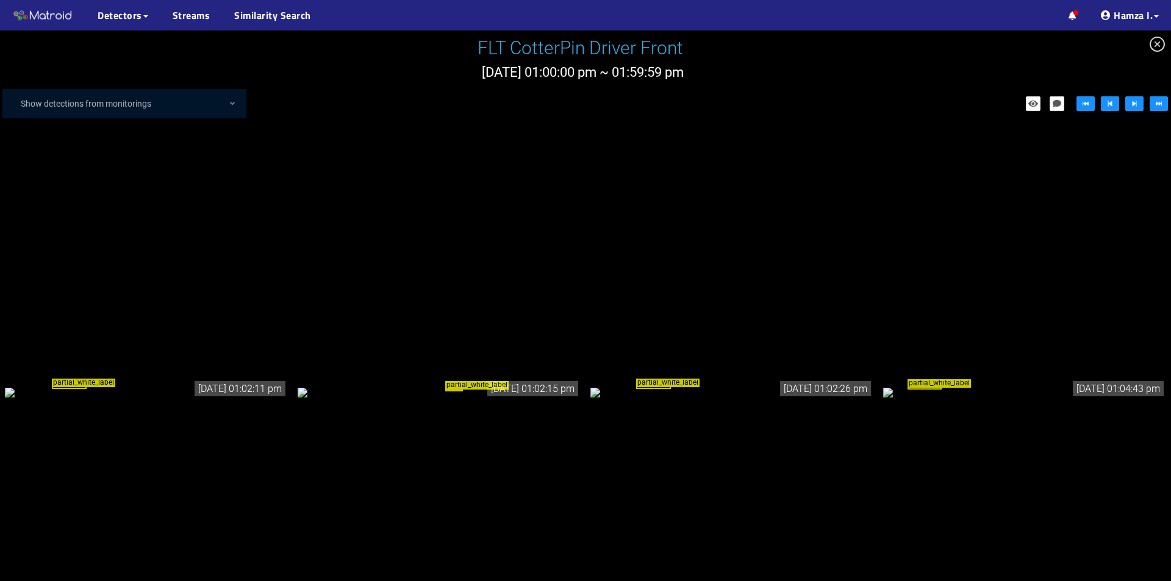
click at [187, 385] on div "partial_white_label" at bounding box center [146, 391] width 283 height 13
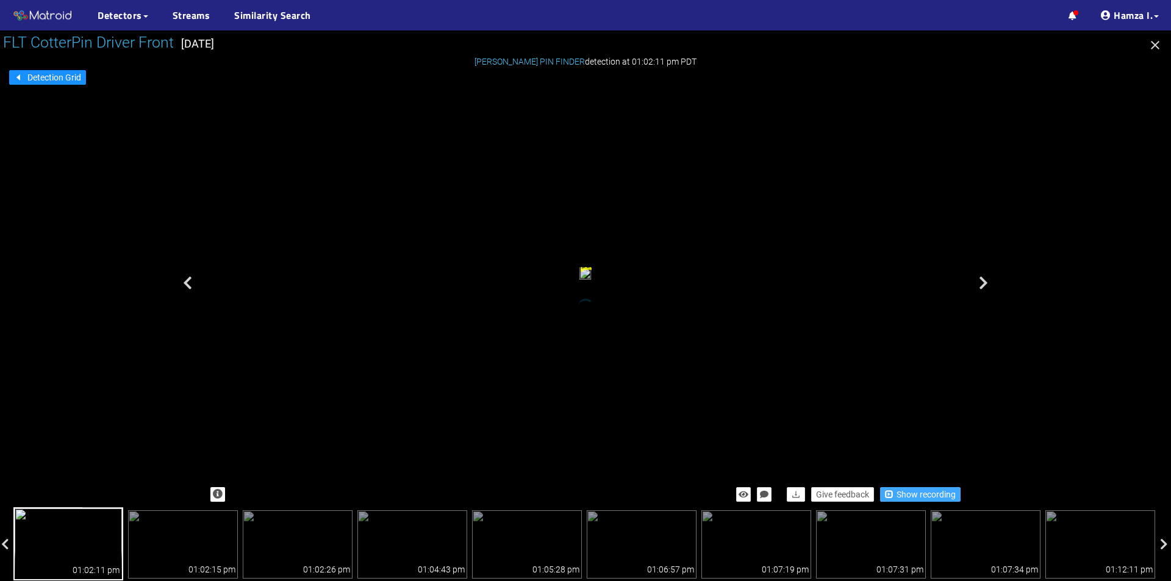
click at [914, 490] on span "Show recording" at bounding box center [926, 494] width 59 height 13
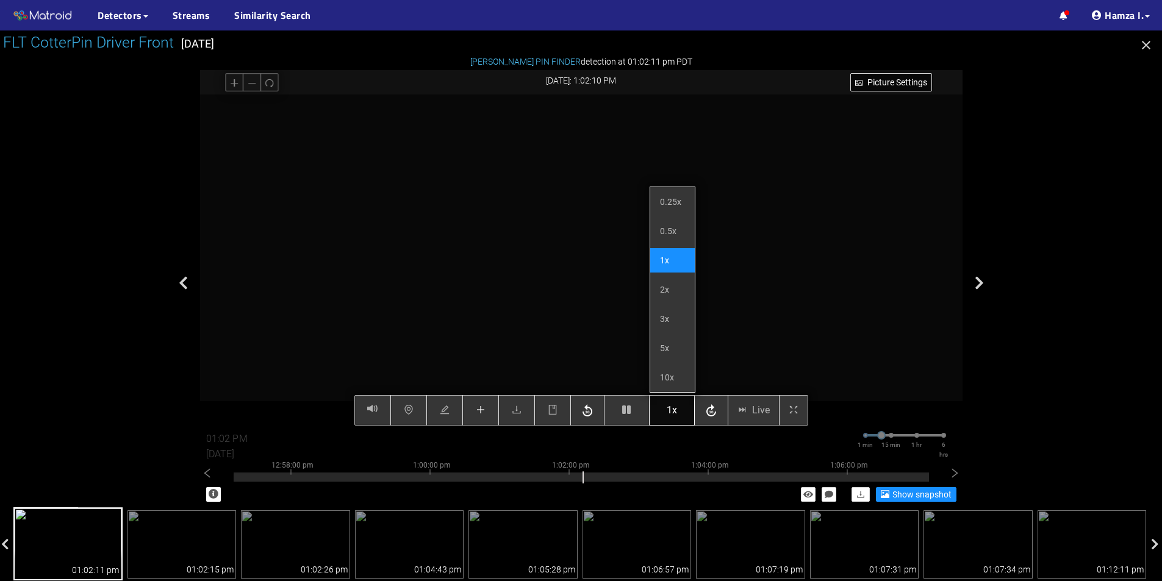
click at [672, 413] on span "1x" at bounding box center [672, 410] width 10 height 15
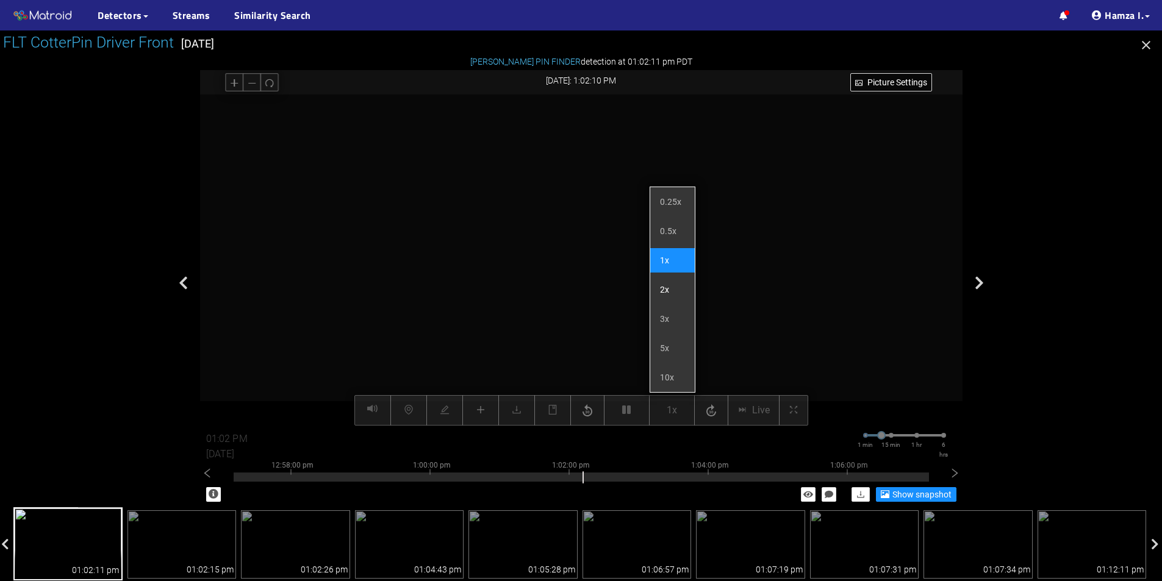
click at [670, 289] on li "2x" at bounding box center [672, 290] width 45 height 24
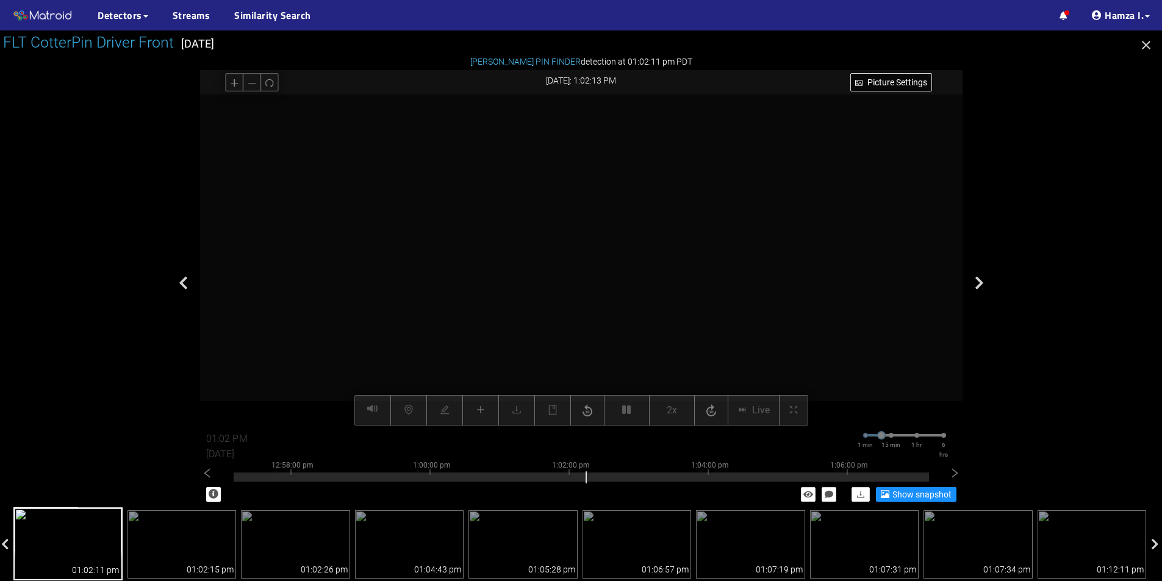
click at [652, 297] on video at bounding box center [581, 260] width 662 height 331
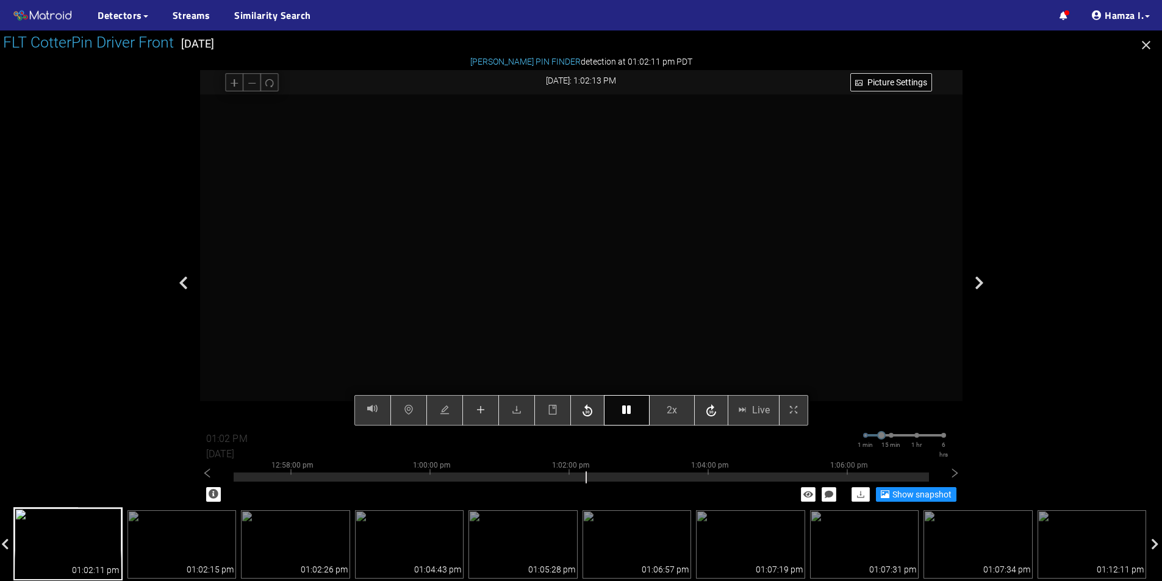
click at [623, 416] on button "button" at bounding box center [627, 410] width 46 height 30
click at [619, 413] on button "button" at bounding box center [627, 410] width 46 height 30
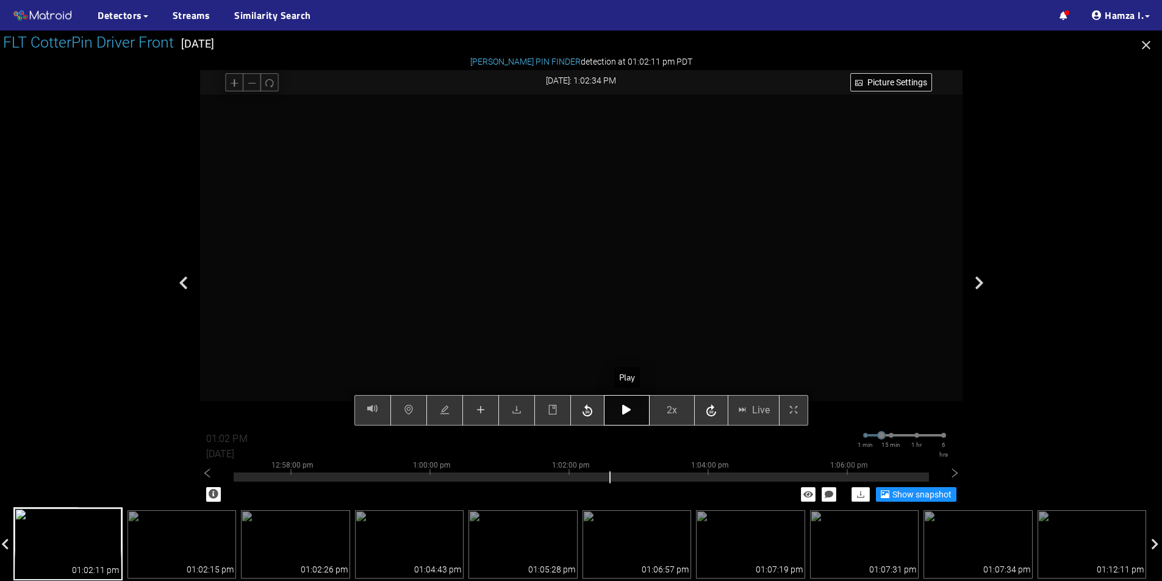
click at [619, 413] on button "button" at bounding box center [627, 410] width 46 height 30
click at [476, 421] on button "button" at bounding box center [480, 410] width 37 height 30
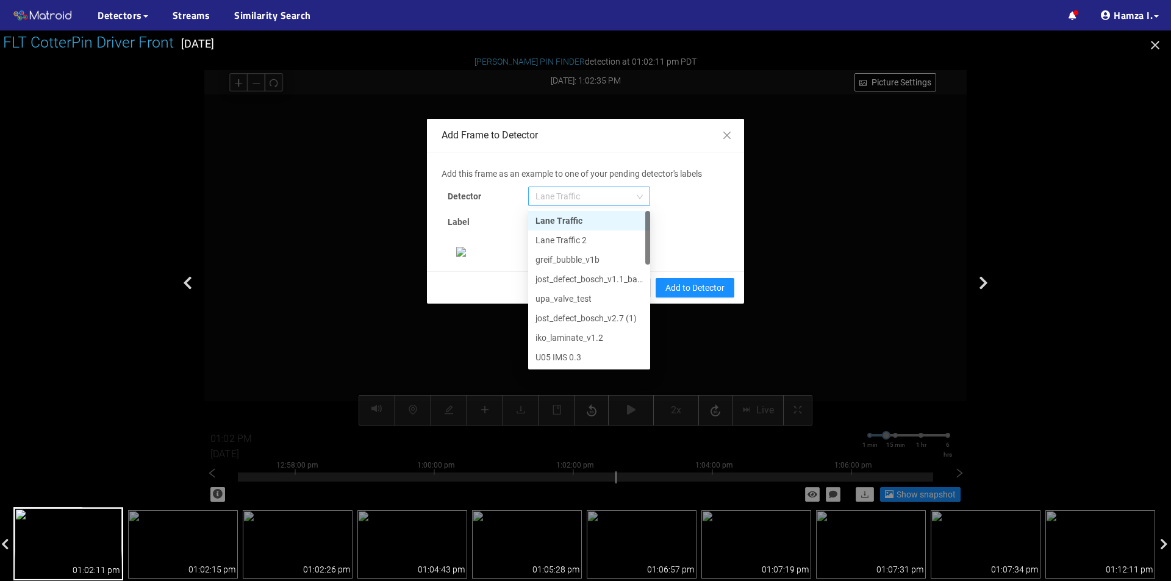
click at [556, 202] on span "Lane Traffic" at bounding box center [588, 196] width 107 height 18
click at [568, 351] on div "[PERSON_NAME] Pin" at bounding box center [588, 357] width 107 height 13
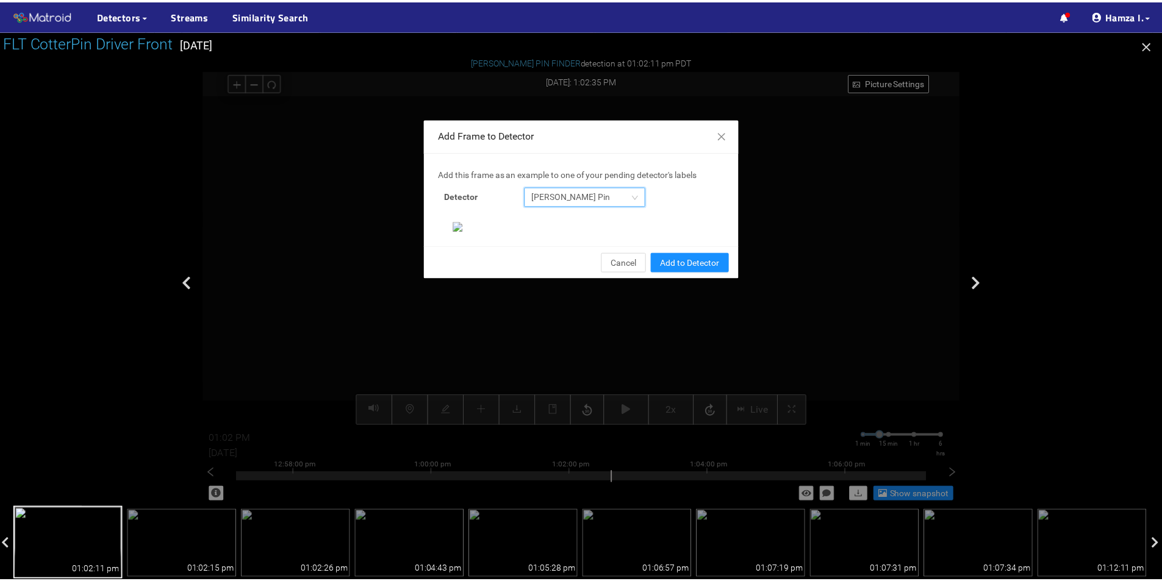
scroll to position [235, 0]
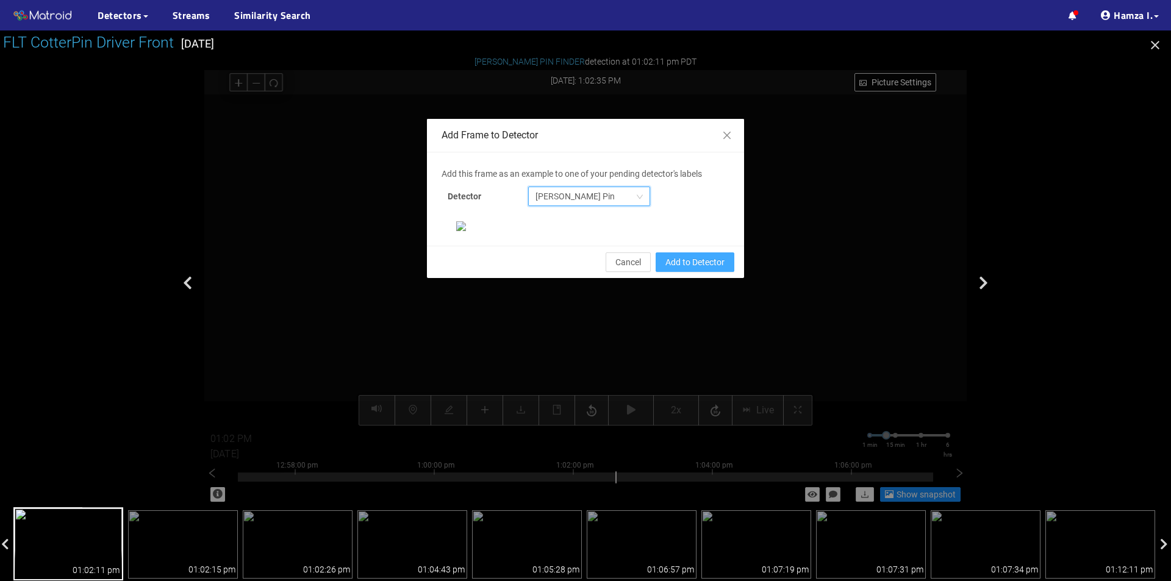
drag, startPoint x: 673, startPoint y: 475, endPoint x: 680, endPoint y: 474, distance: 6.7
click at [674, 269] on span "Add to Detector" at bounding box center [694, 262] width 59 height 13
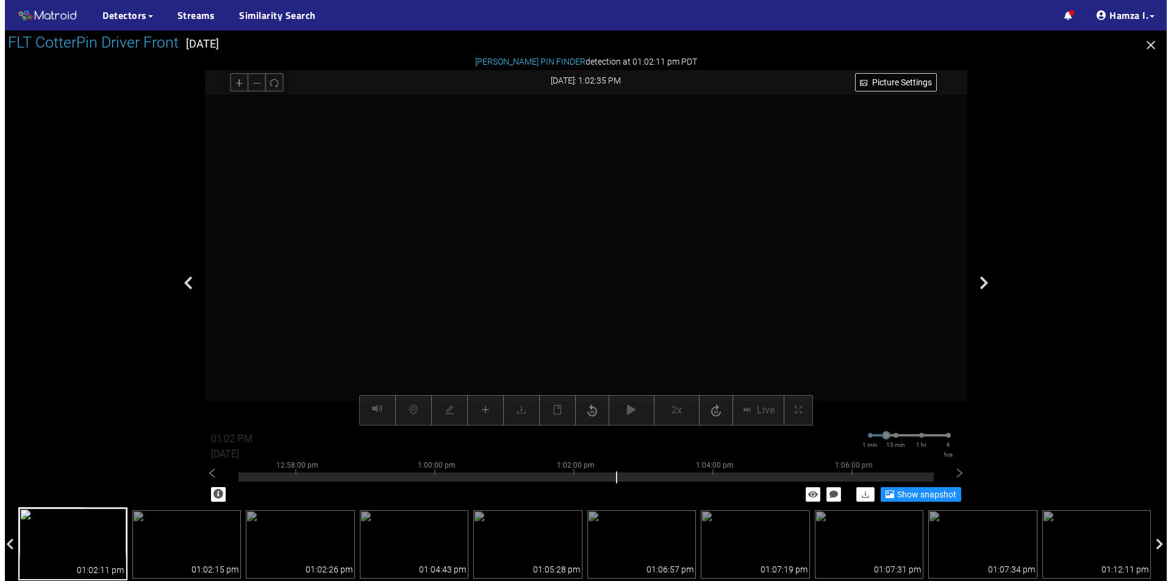
scroll to position [174, 0]
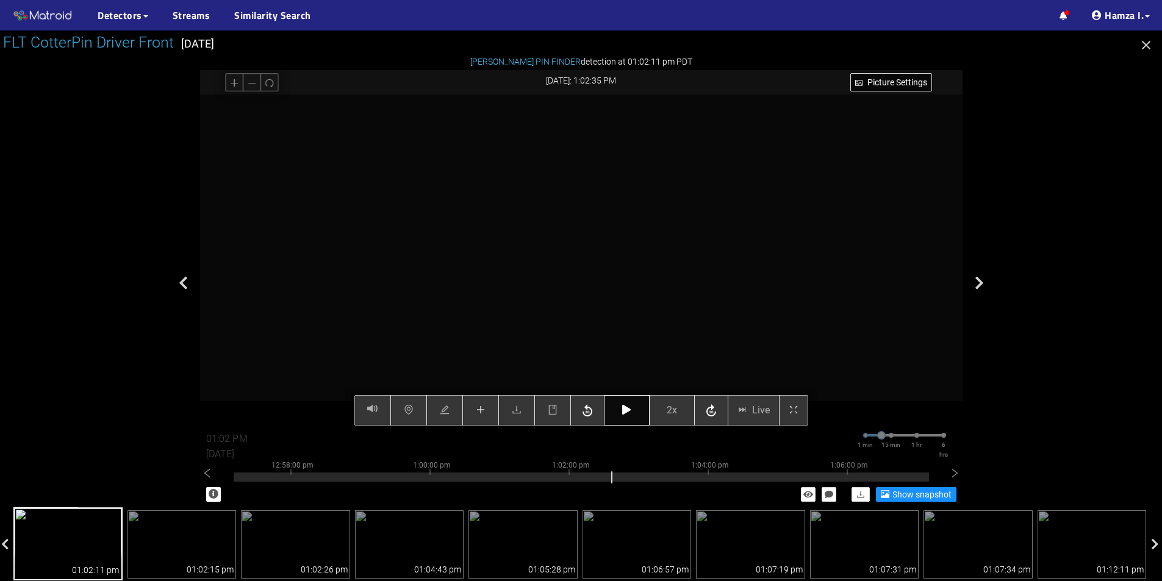
click at [634, 409] on button "button" at bounding box center [627, 410] width 46 height 30
type input "01:03 PM"
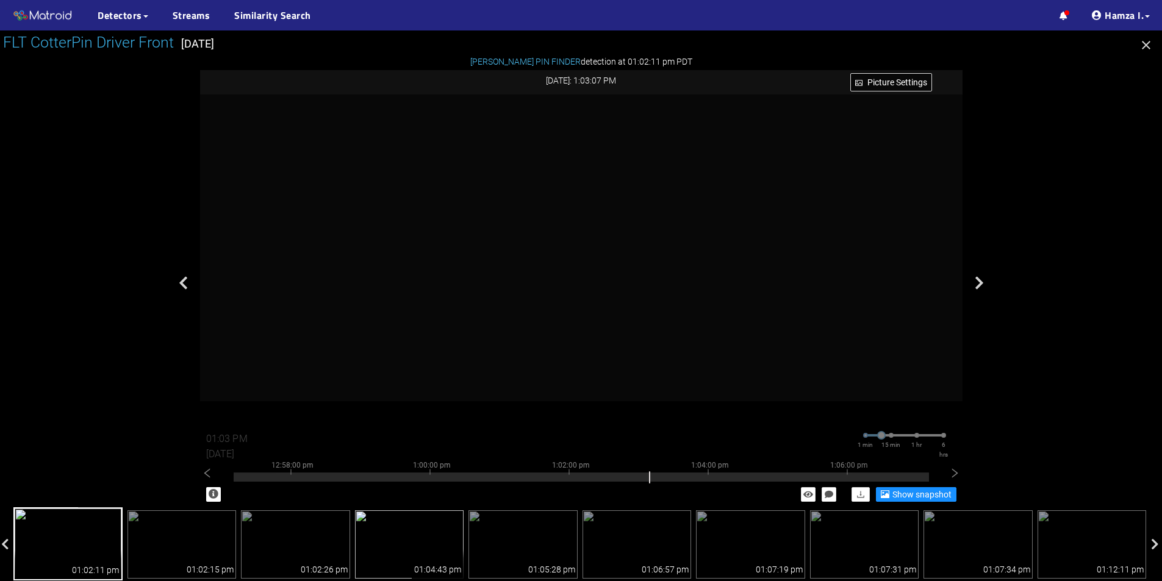
click at [422, 529] on img at bounding box center [409, 544] width 109 height 68
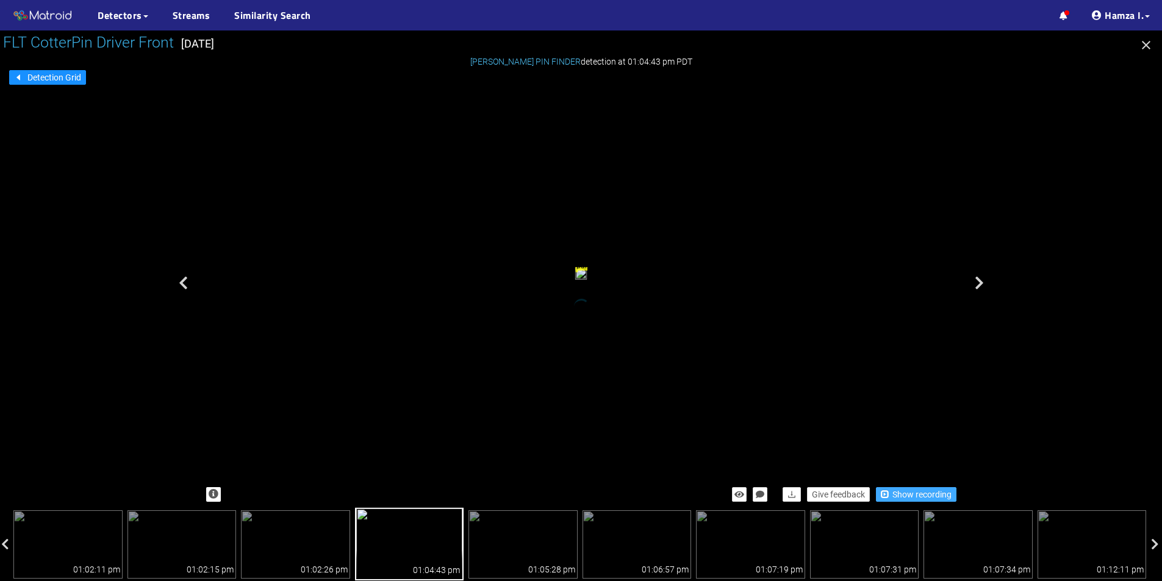
click at [909, 494] on span "Show recording" at bounding box center [921, 494] width 59 height 13
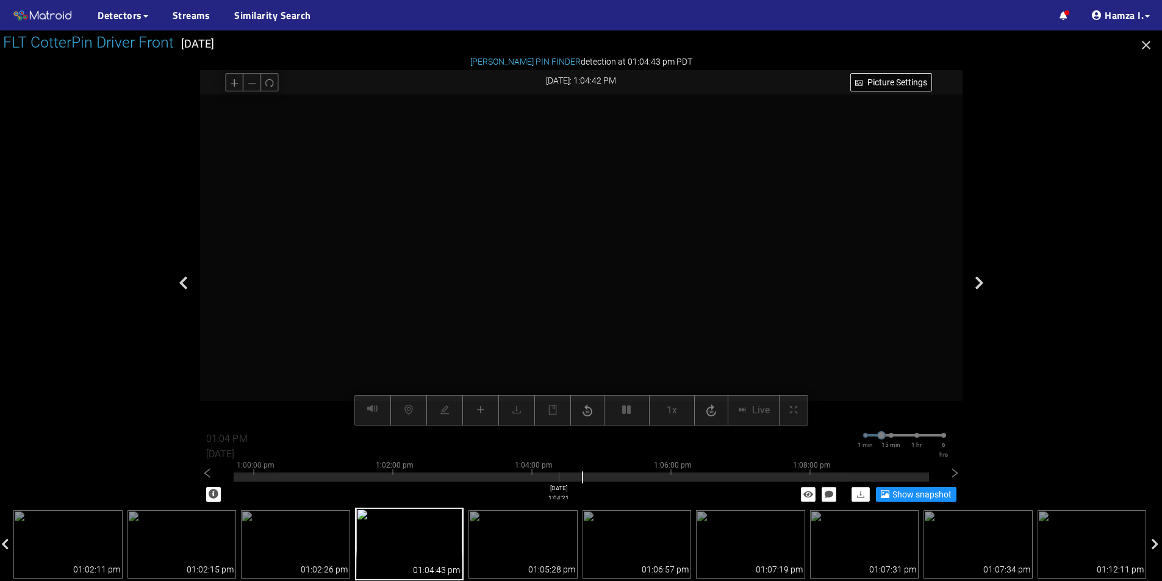
click at [559, 475] on div at bounding box center [581, 474] width 695 height 2
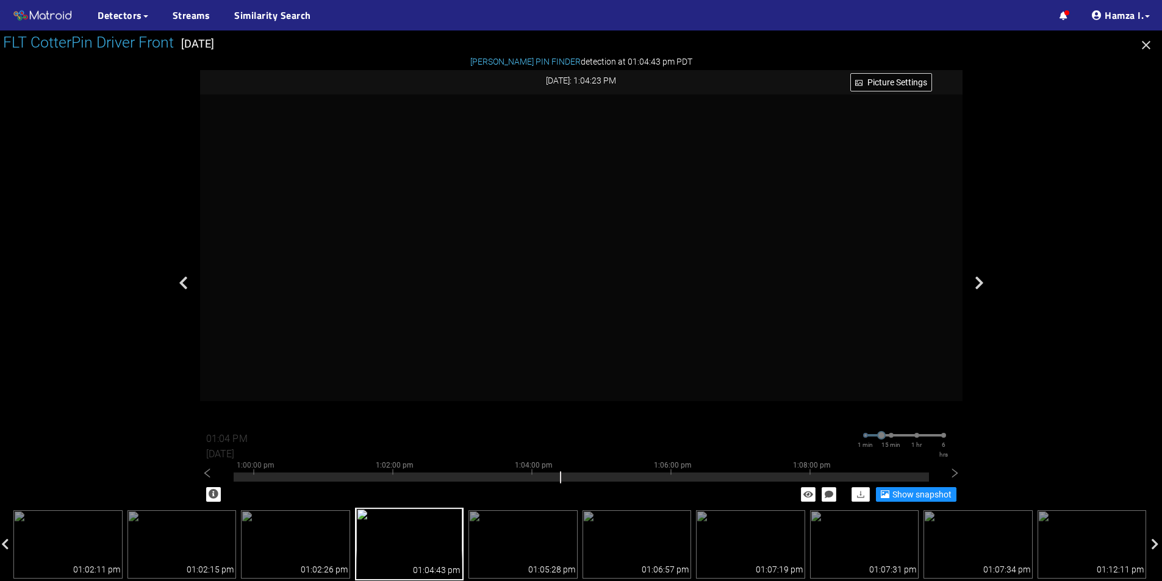
click at [447, 556] on div "01:04:43 pm" at bounding box center [409, 564] width 107 height 29
click at [532, 538] on img at bounding box center [522, 544] width 109 height 68
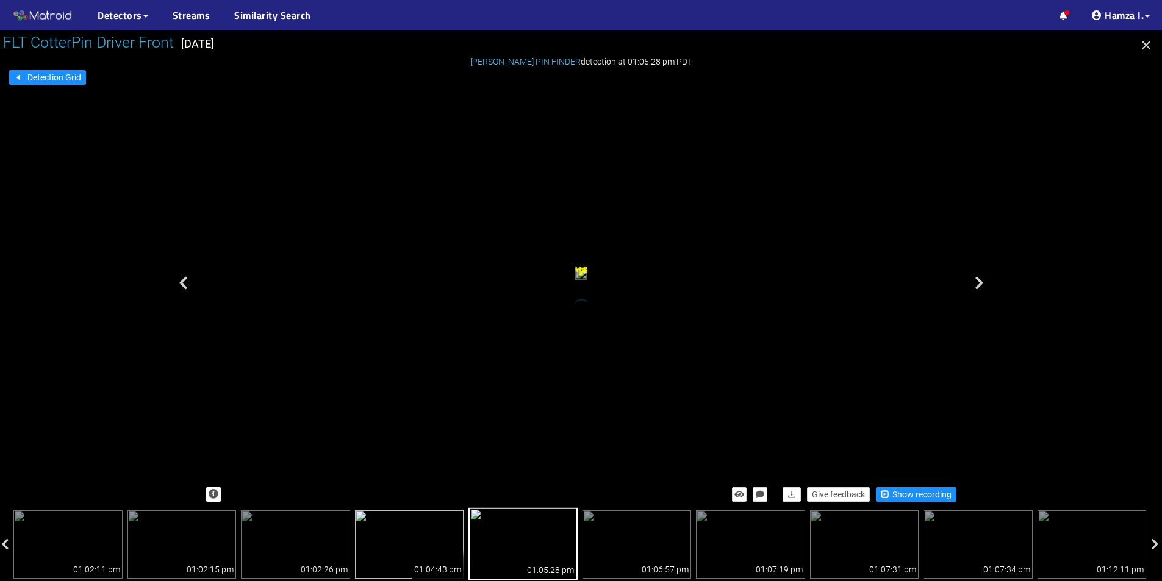
click at [434, 541] on img at bounding box center [409, 544] width 109 height 68
click at [894, 493] on span "Show recording" at bounding box center [921, 494] width 59 height 13
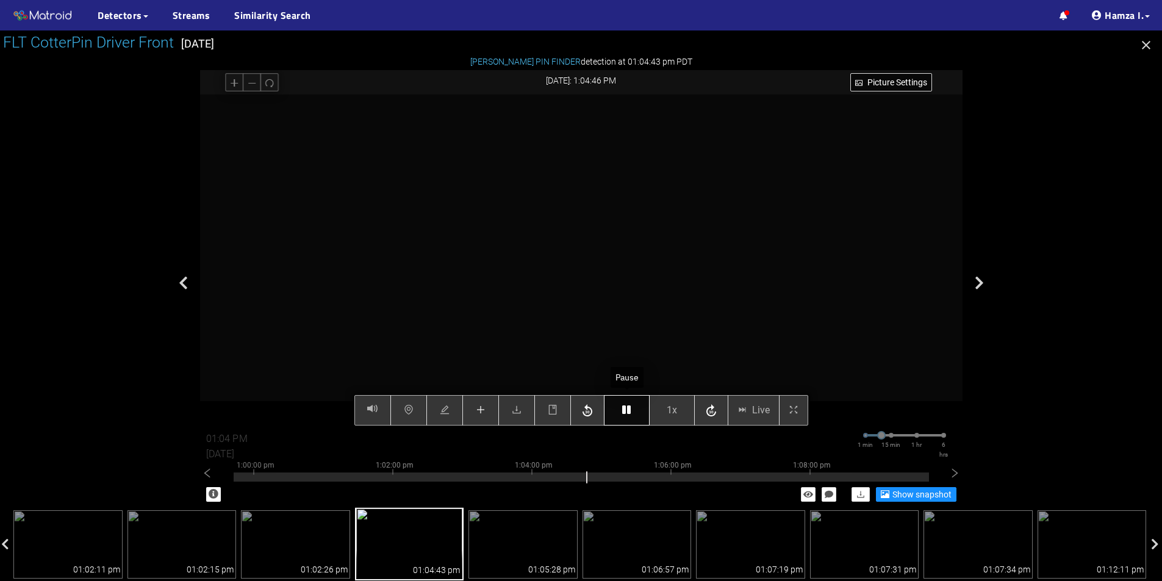
click at [625, 410] on icon "button" at bounding box center [626, 410] width 9 height 10
click at [481, 412] on icon "plus" at bounding box center [480, 410] width 1 height 8
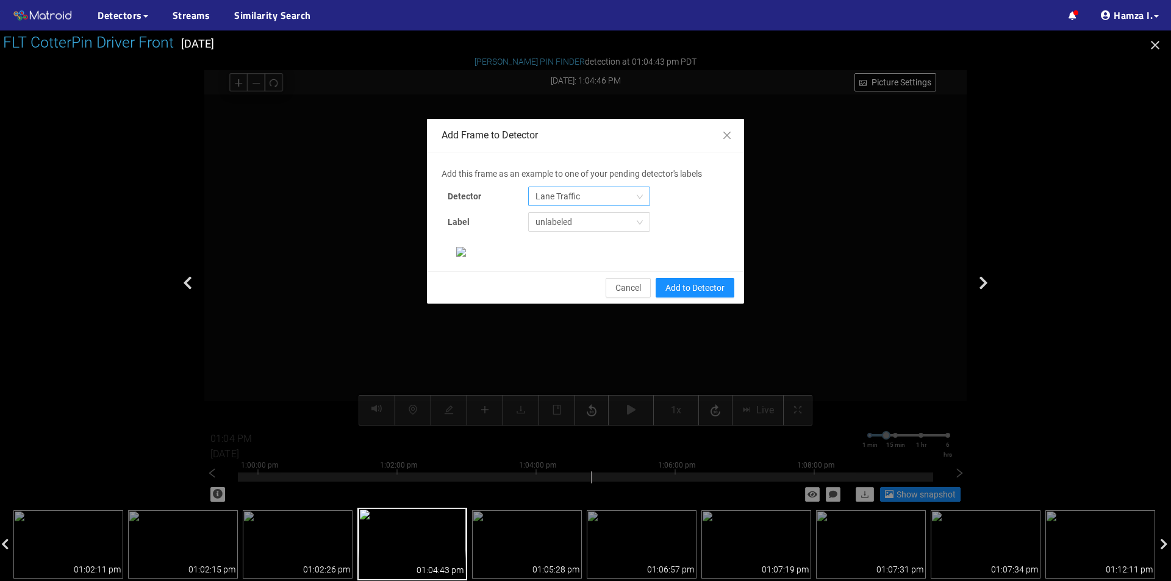
click at [584, 195] on span "Lane Traffic" at bounding box center [588, 196] width 107 height 18
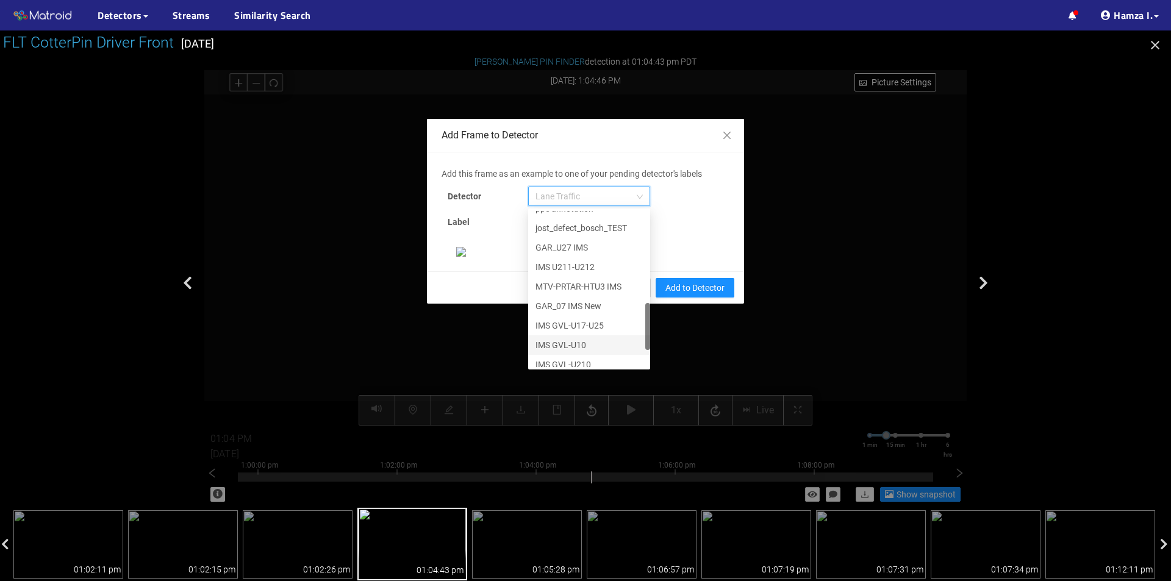
scroll to position [371, 0]
click at [565, 355] on div "[PERSON_NAME] Pin" at bounding box center [588, 357] width 107 height 13
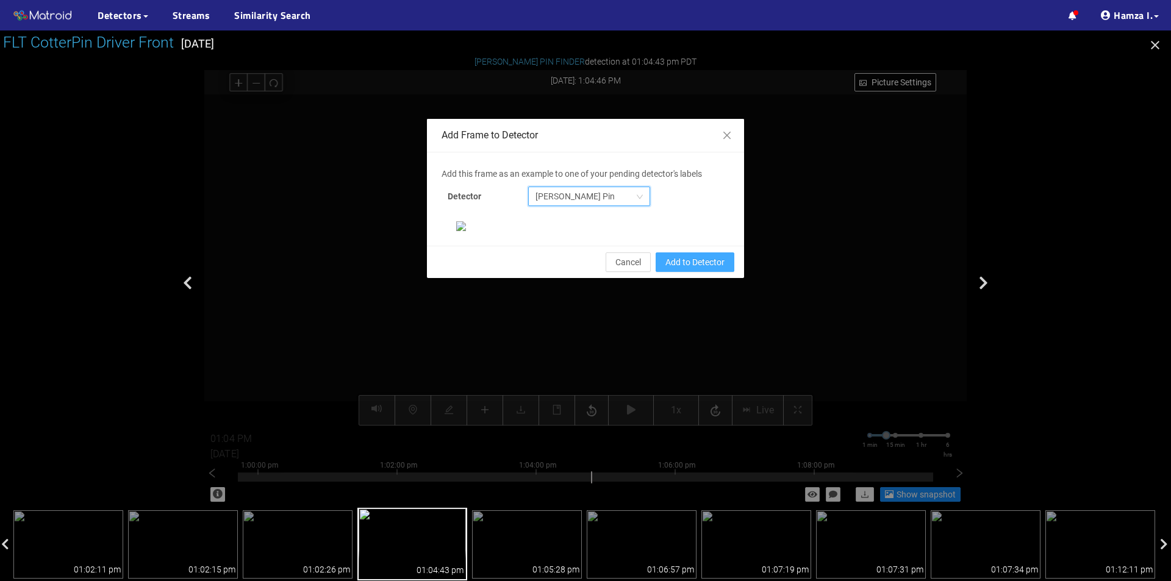
click at [677, 269] on span "Add to Detector" at bounding box center [694, 262] width 59 height 13
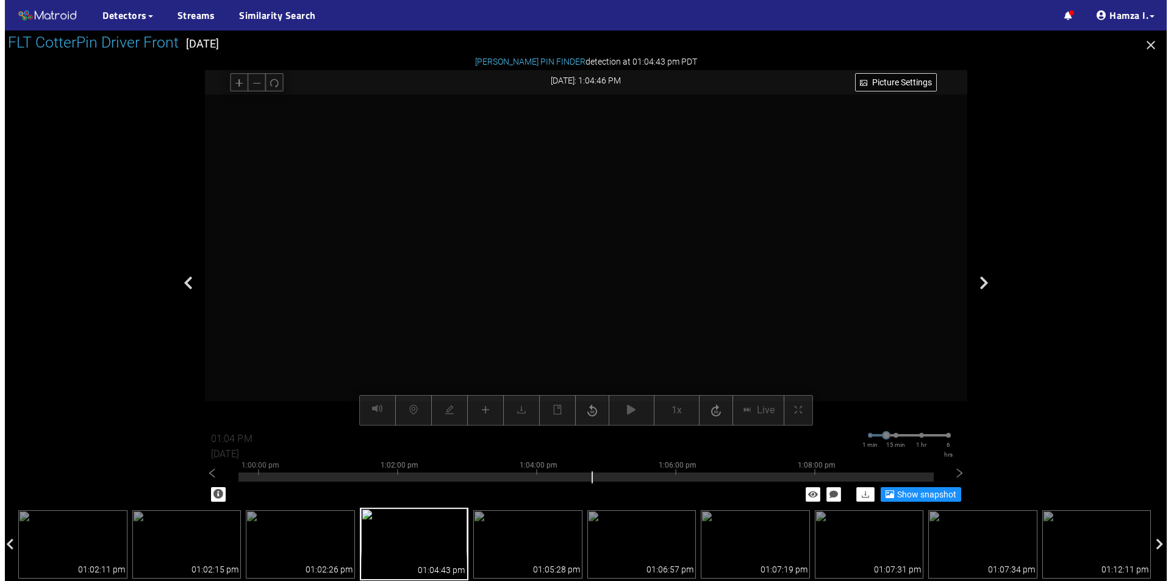
scroll to position [174, 0]
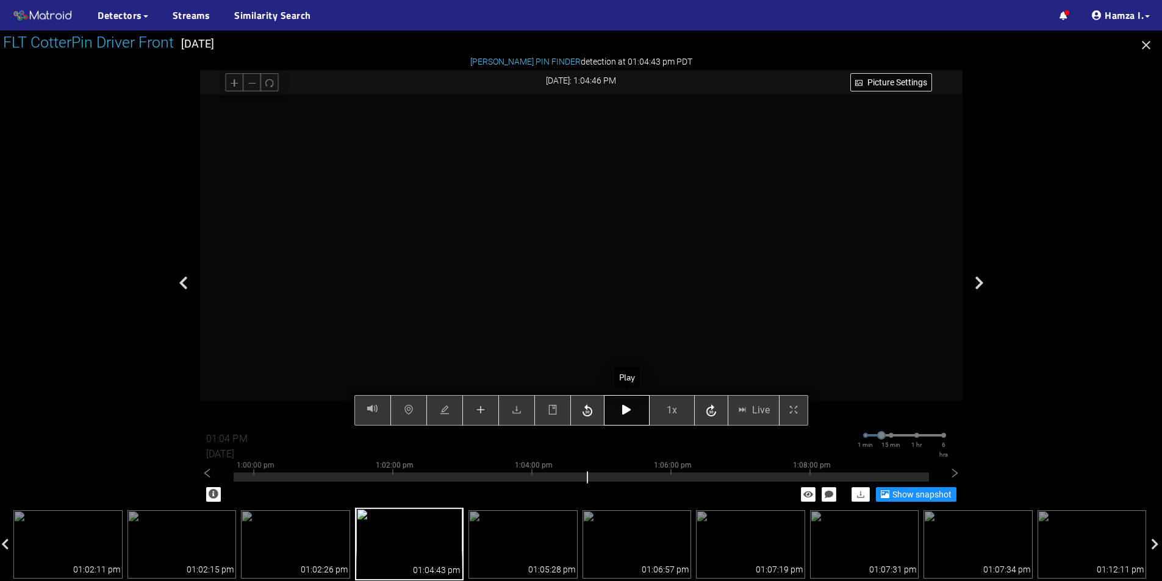
click at [617, 406] on button "button" at bounding box center [627, 410] width 46 height 30
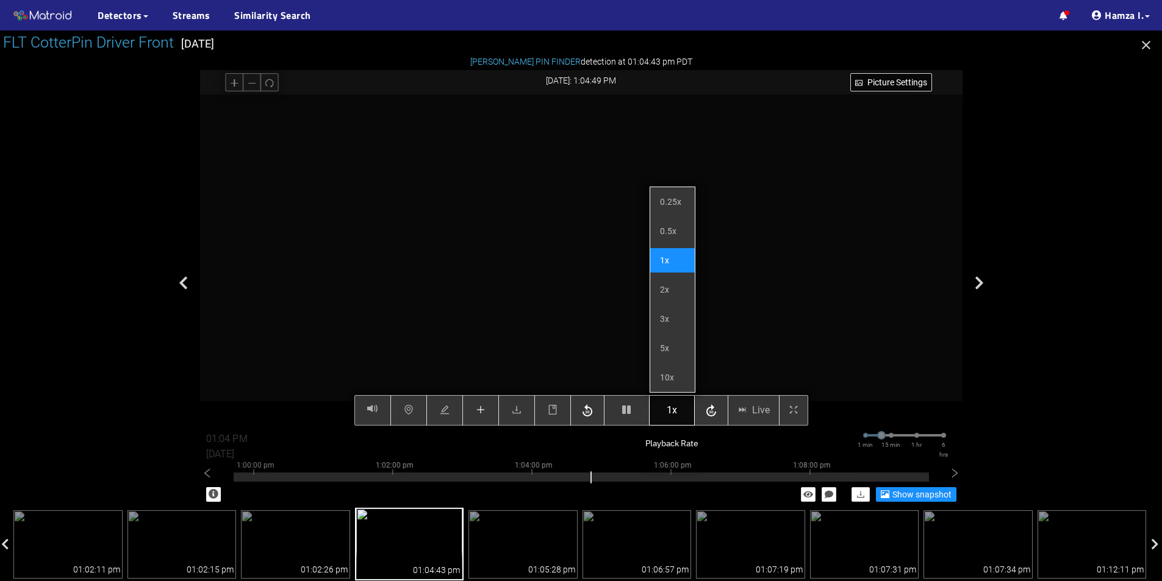
click at [674, 408] on span "1x" at bounding box center [672, 410] width 10 height 15
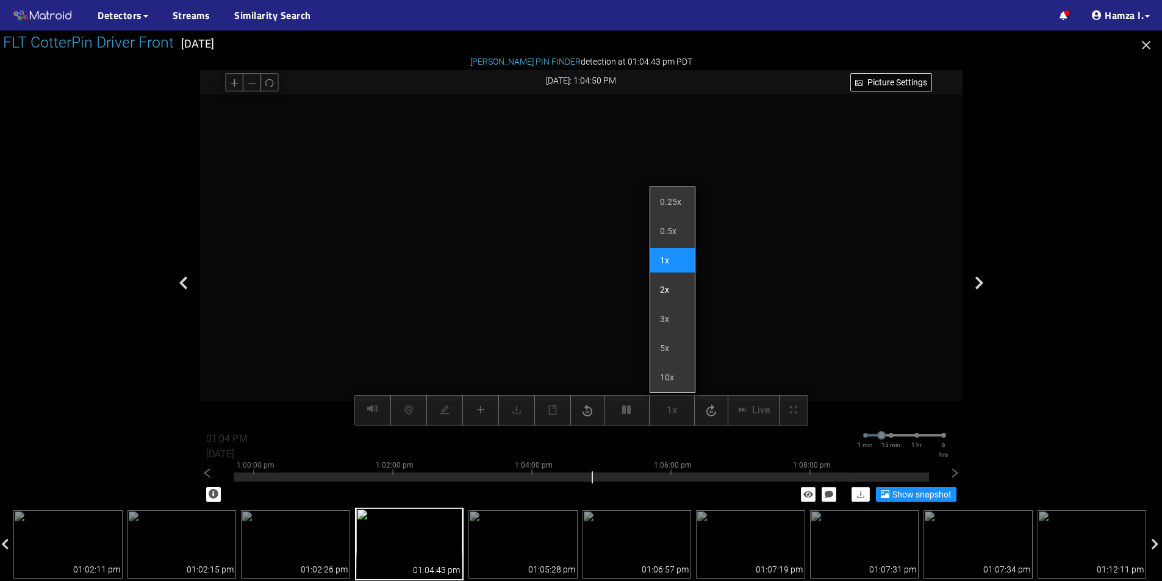
click at [673, 292] on li "2x" at bounding box center [672, 290] width 45 height 24
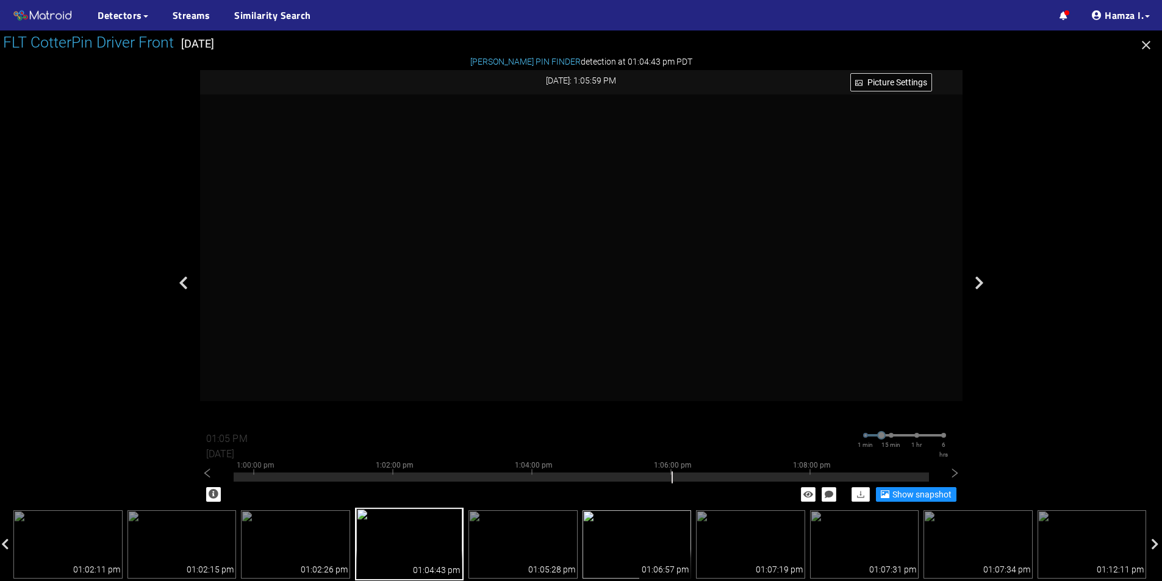
type input "01:06 PM"
click at [673, 545] on img at bounding box center [636, 544] width 109 height 68
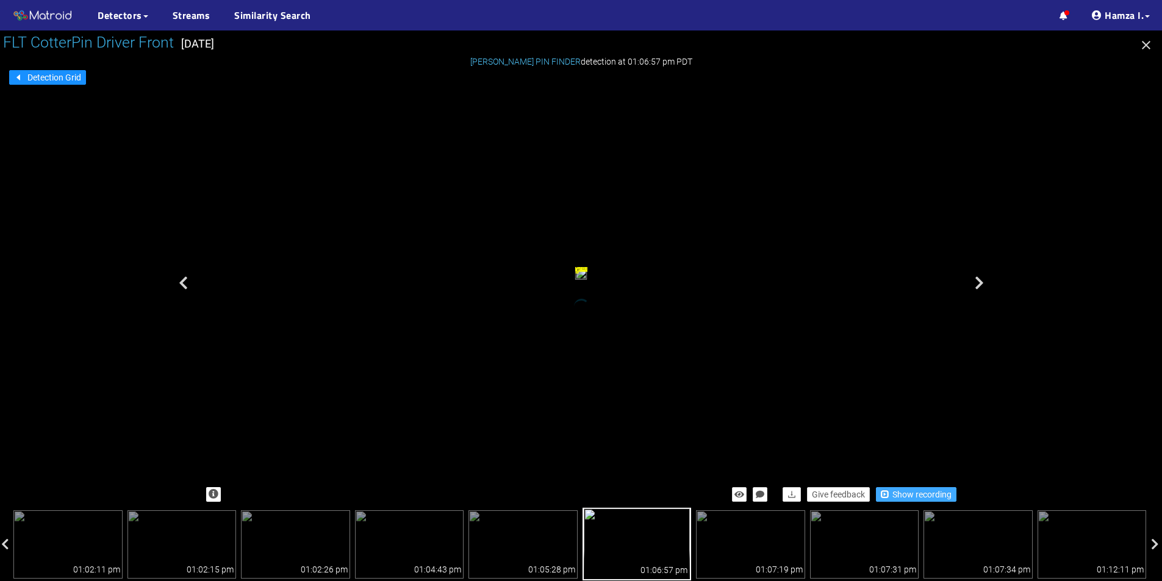
click at [921, 493] on span "Show recording" at bounding box center [921, 494] width 59 height 13
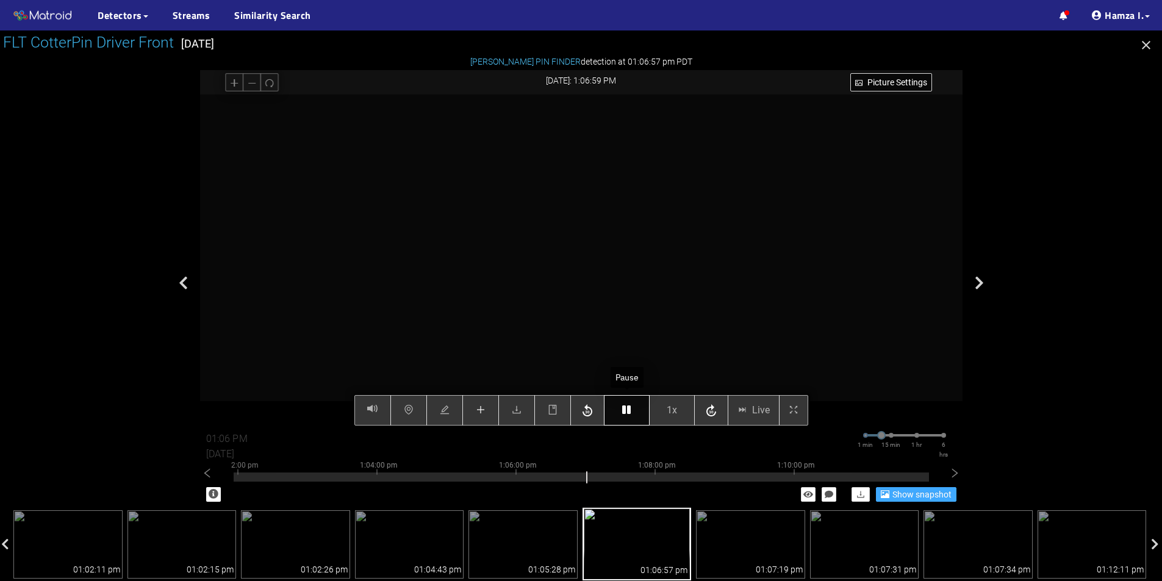
type input "01:07 PM"
click at [629, 412] on icon "button" at bounding box center [626, 410] width 9 height 10
click at [493, 411] on button "button" at bounding box center [480, 410] width 37 height 30
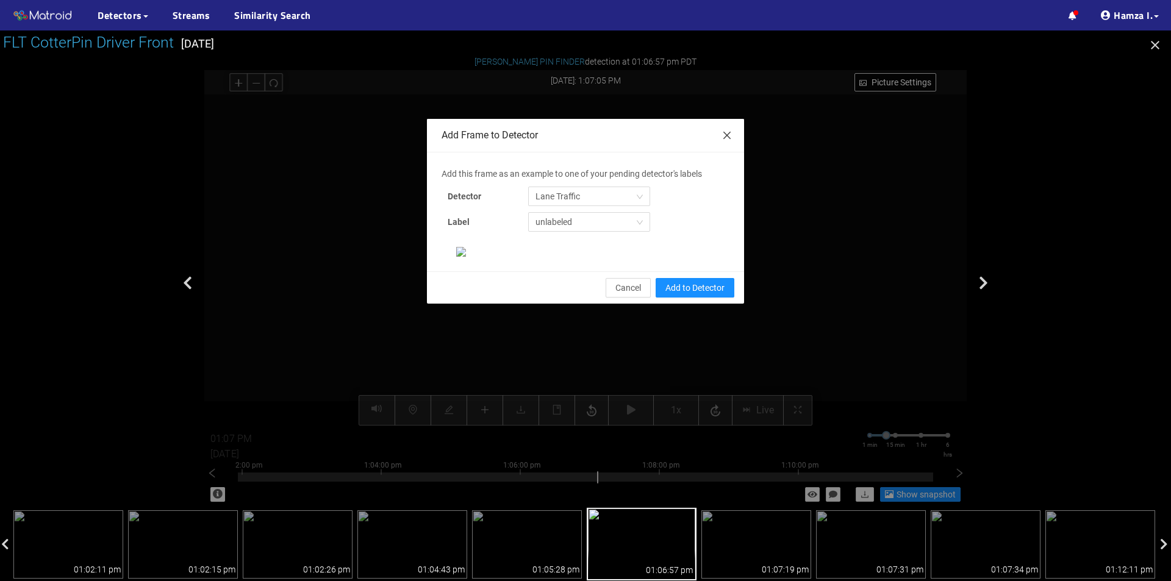
click at [739, 139] on span "Close" at bounding box center [727, 136] width 34 height 34
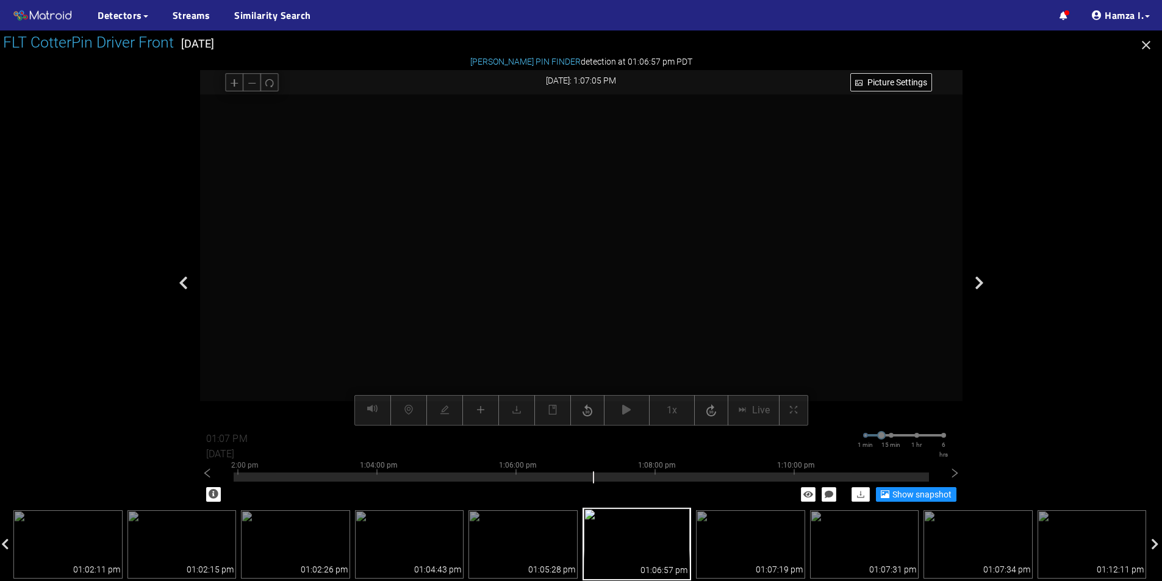
click at [729, 135] on div "FLT CotterPin Driver Front [DATE]: 1:07:05 PM Picture Settings 1x Live 01:07 PM…" at bounding box center [581, 235] width 762 height 331
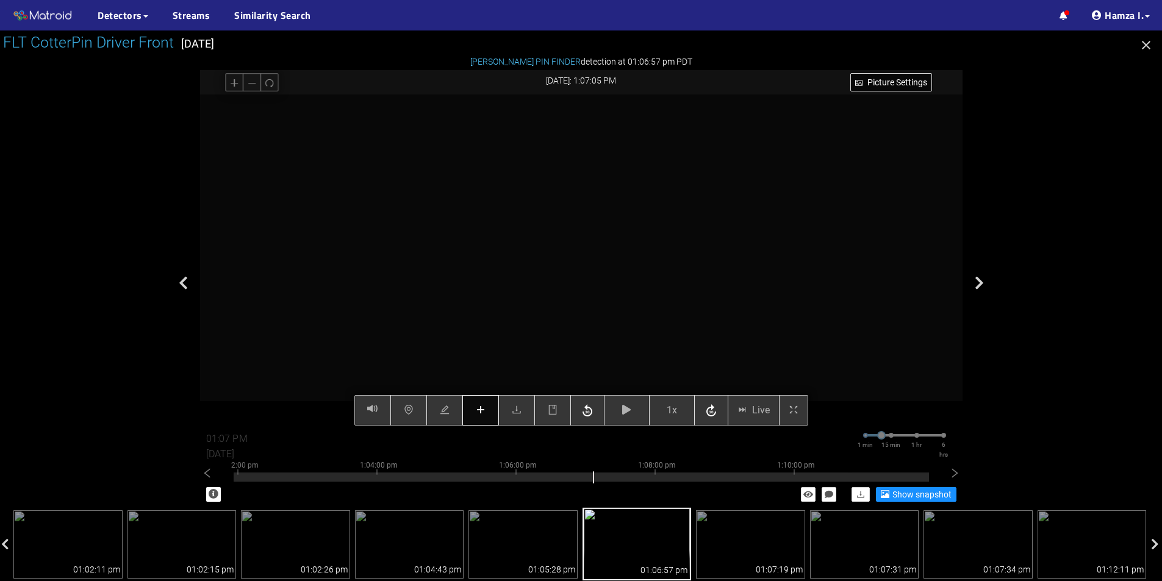
click at [489, 410] on button "button" at bounding box center [480, 410] width 37 height 30
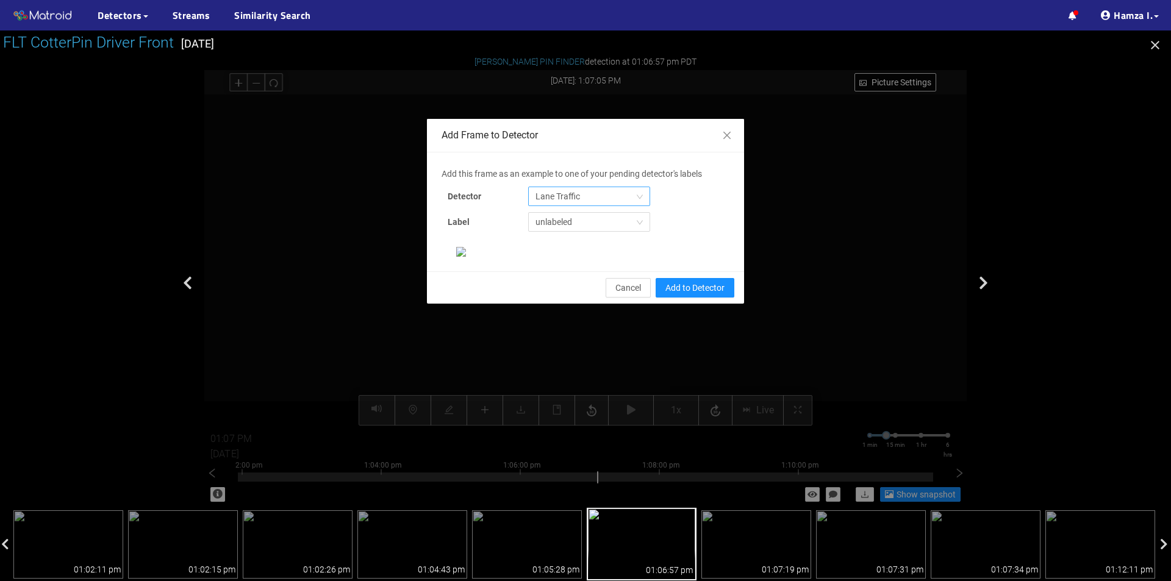
click at [614, 200] on span "Lane Traffic" at bounding box center [588, 196] width 107 height 18
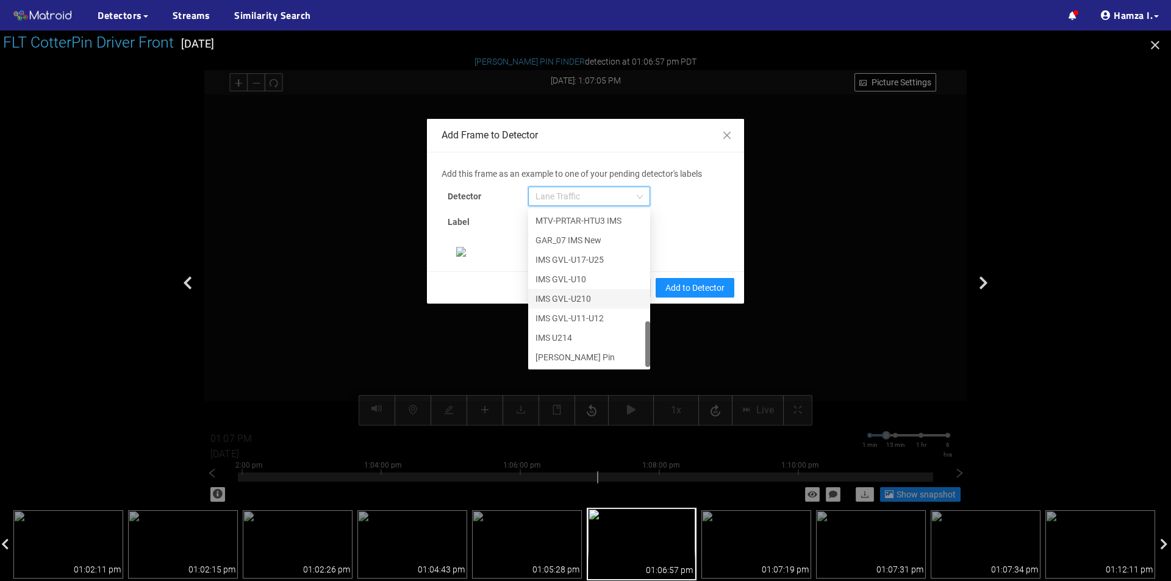
scroll to position [122, 0]
click at [578, 351] on div "[PERSON_NAME] Pin" at bounding box center [588, 357] width 107 height 13
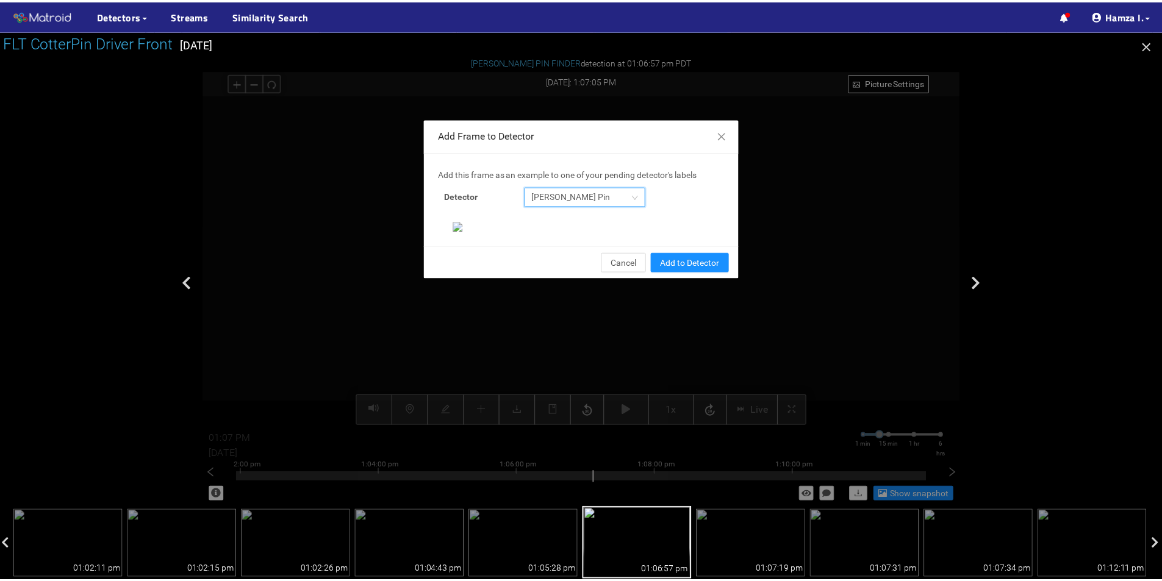
scroll to position [235, 0]
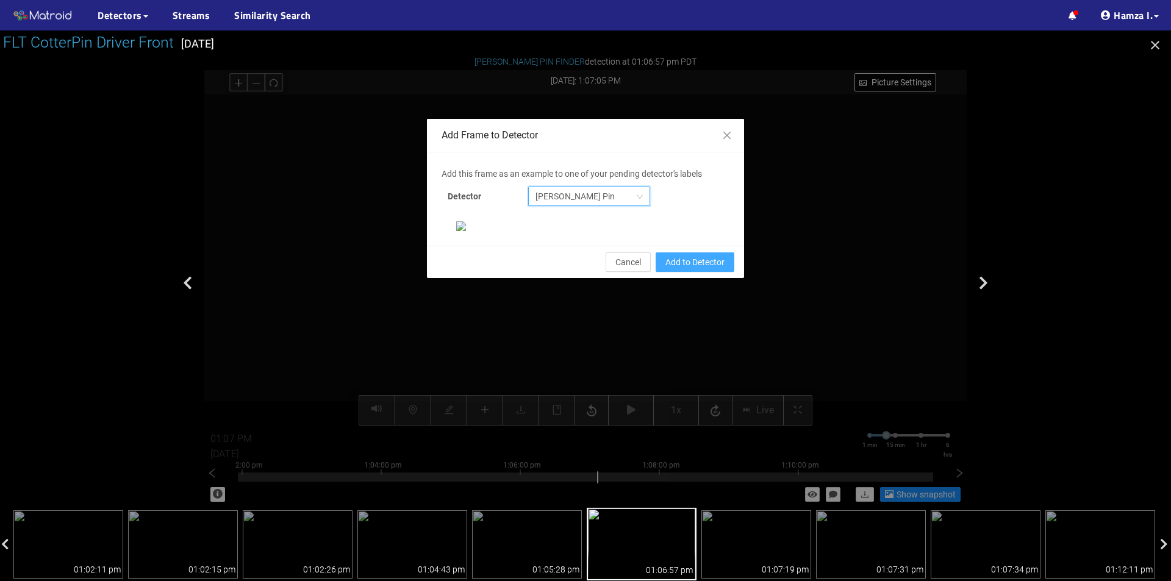
click at [679, 269] on span "Add to Detector" at bounding box center [694, 262] width 59 height 13
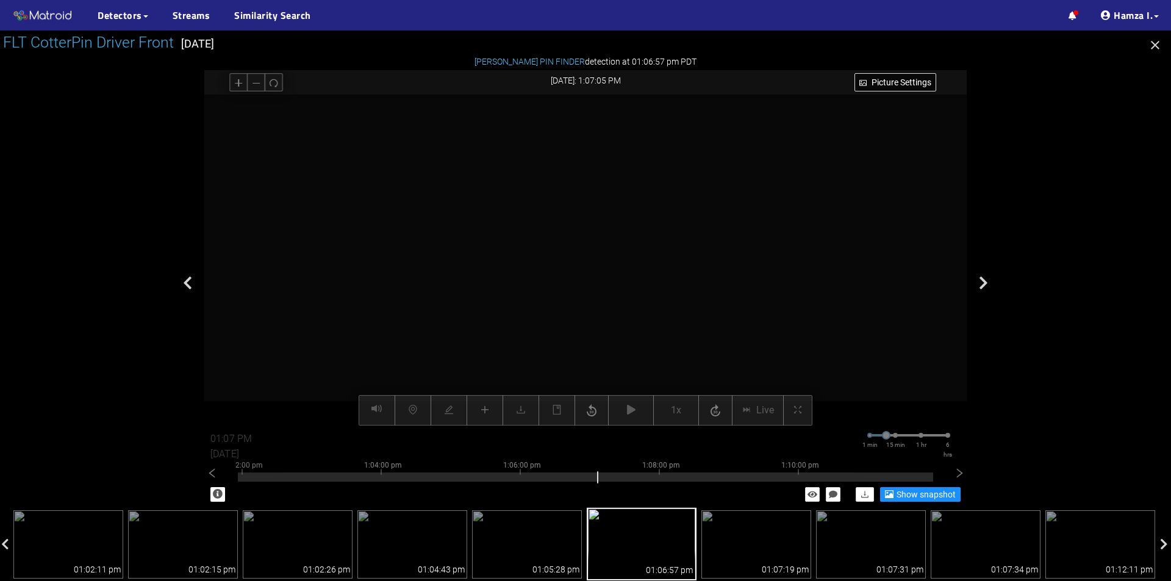
scroll to position [174, 0]
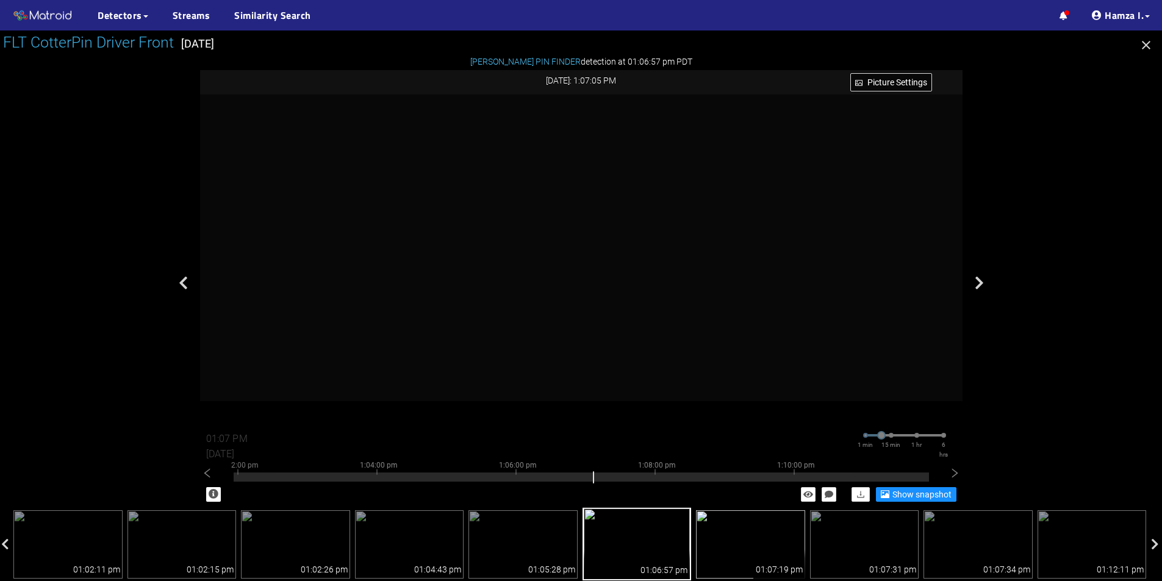
click at [745, 529] on img at bounding box center [750, 544] width 109 height 68
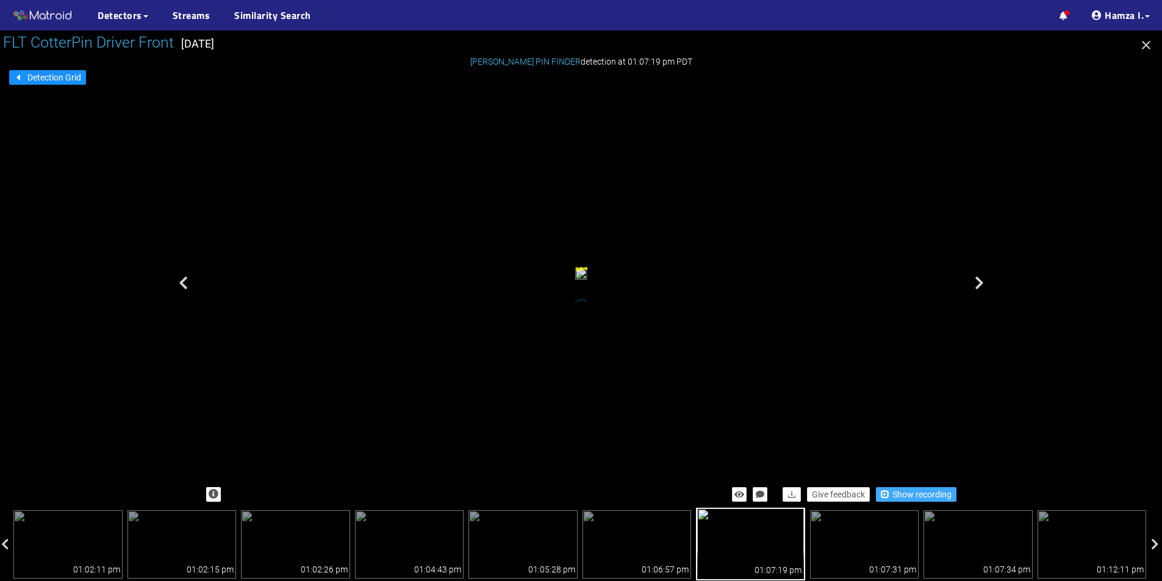
click at [912, 491] on span "Show recording" at bounding box center [921, 494] width 59 height 13
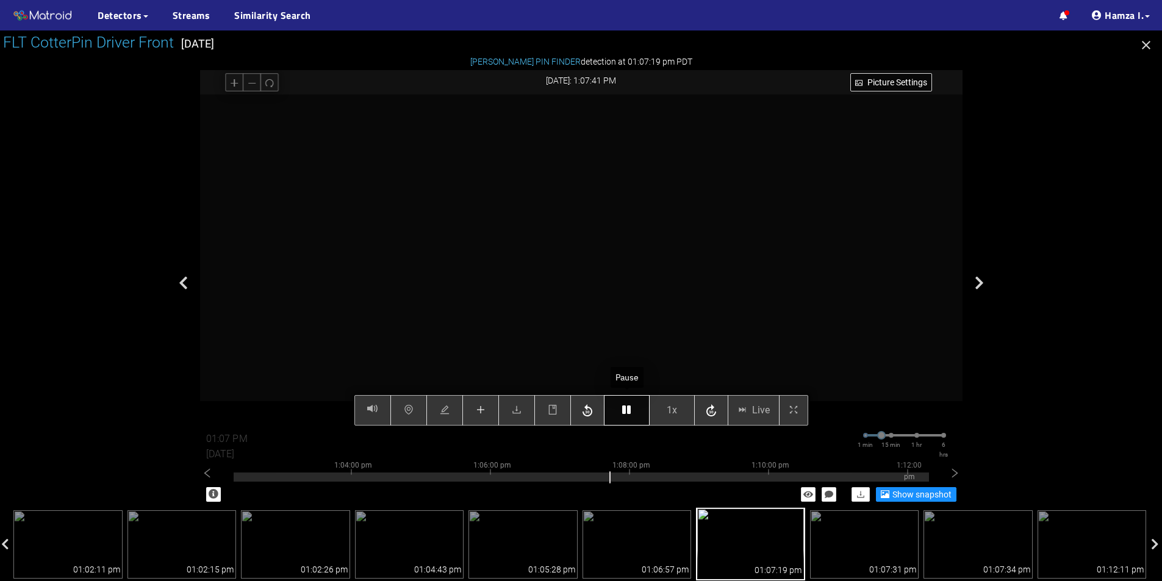
click at [627, 414] on icon "button" at bounding box center [626, 410] width 9 height 10
click at [475, 410] on button "button" at bounding box center [480, 410] width 37 height 30
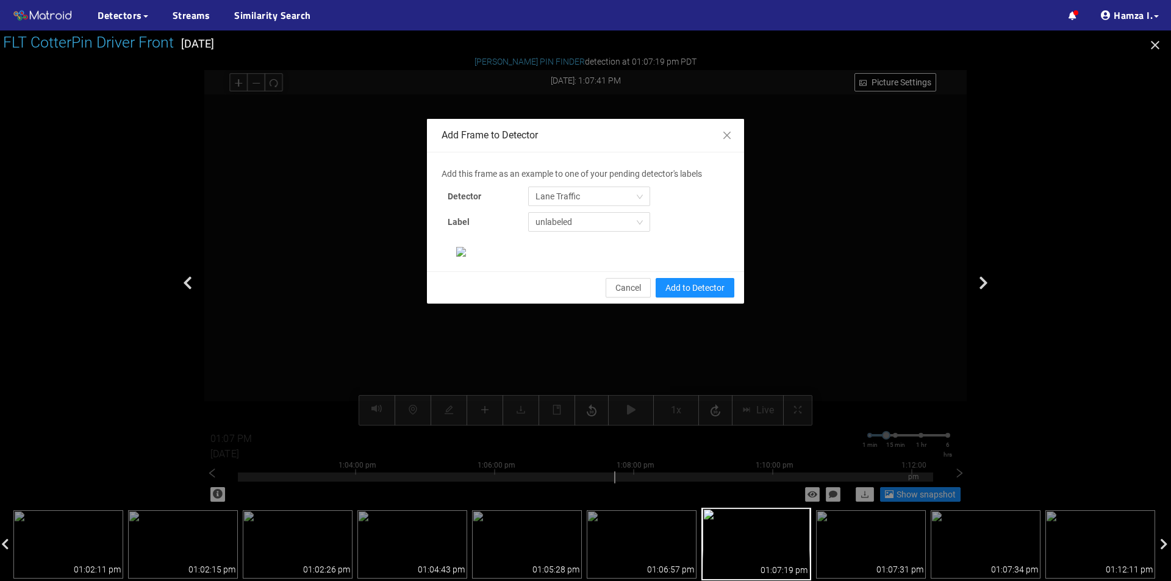
click at [564, 186] on div "Add this frame as an example to one of your pending detector's labels Detector …" at bounding box center [586, 202] width 288 height 71
click at [571, 191] on span "Lane Traffic" at bounding box center [588, 196] width 107 height 18
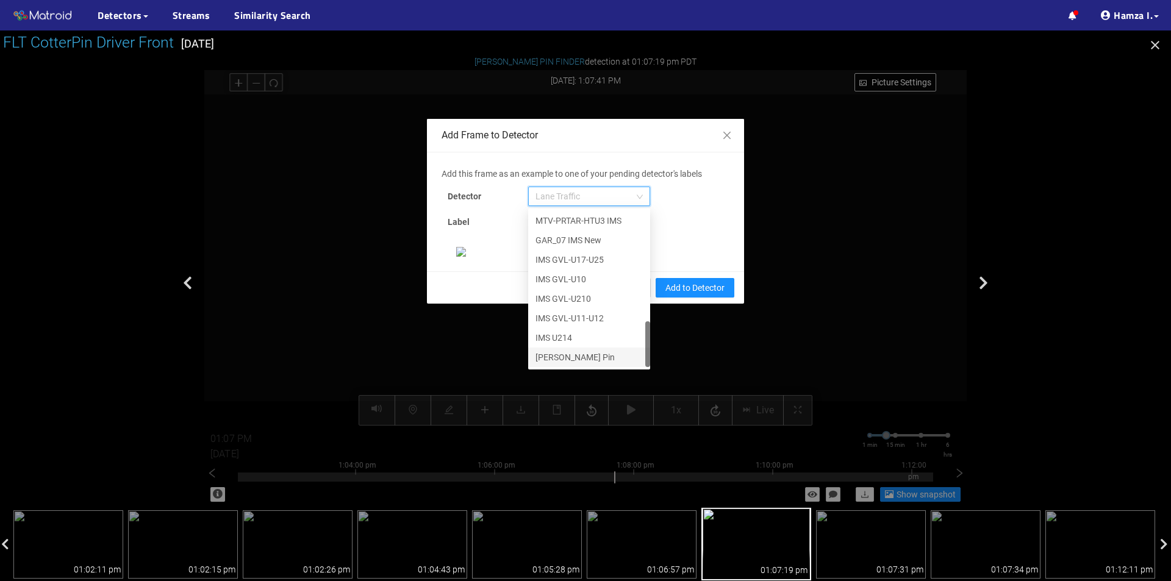
scroll to position [61, 0]
click at [557, 348] on div "[PERSON_NAME] Pin" at bounding box center [589, 358] width 122 height 20
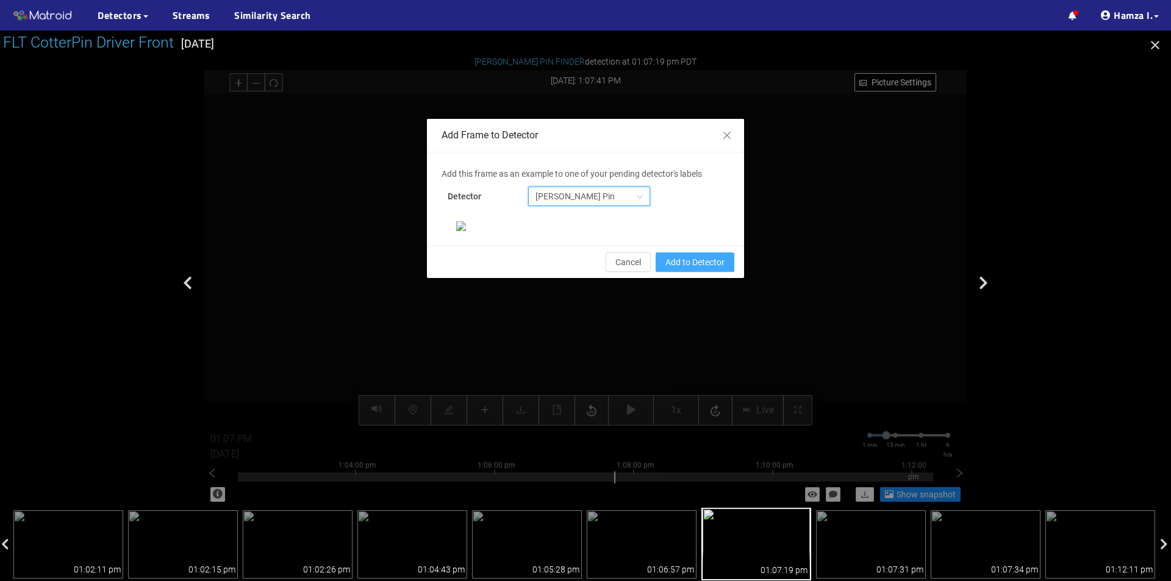
click at [713, 269] on span "Add to Detector" at bounding box center [694, 262] width 59 height 13
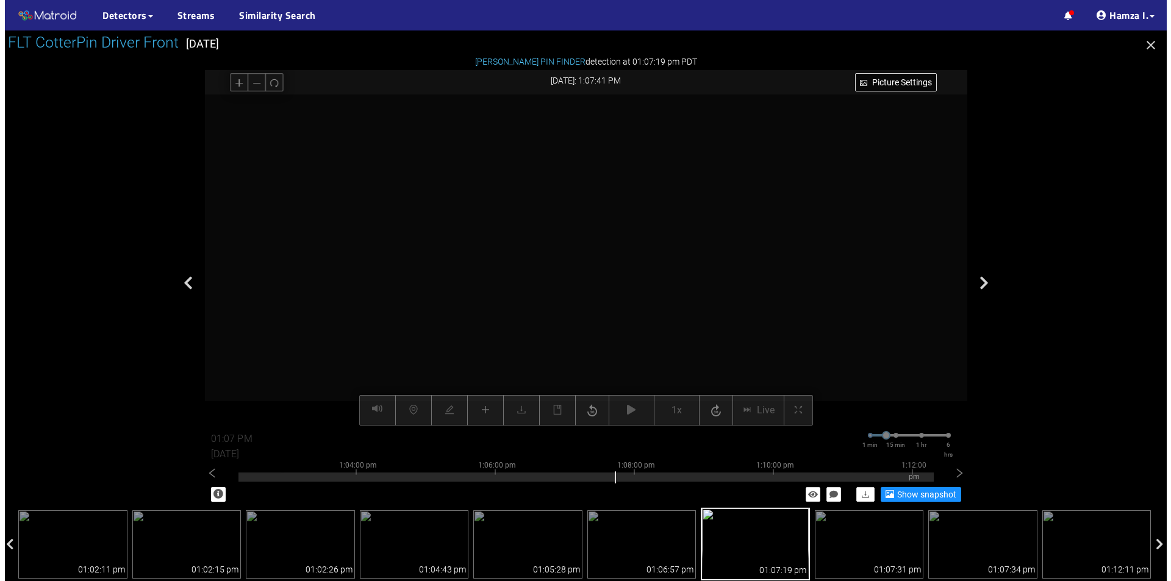
scroll to position [174, 0]
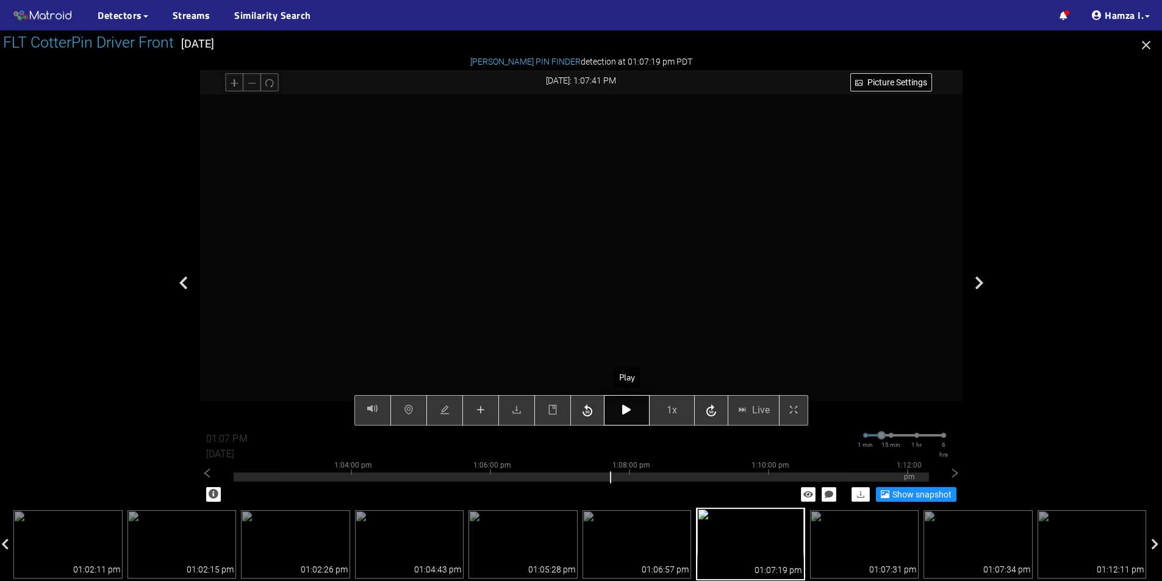
click at [629, 411] on icon "button" at bounding box center [626, 410] width 9 height 10
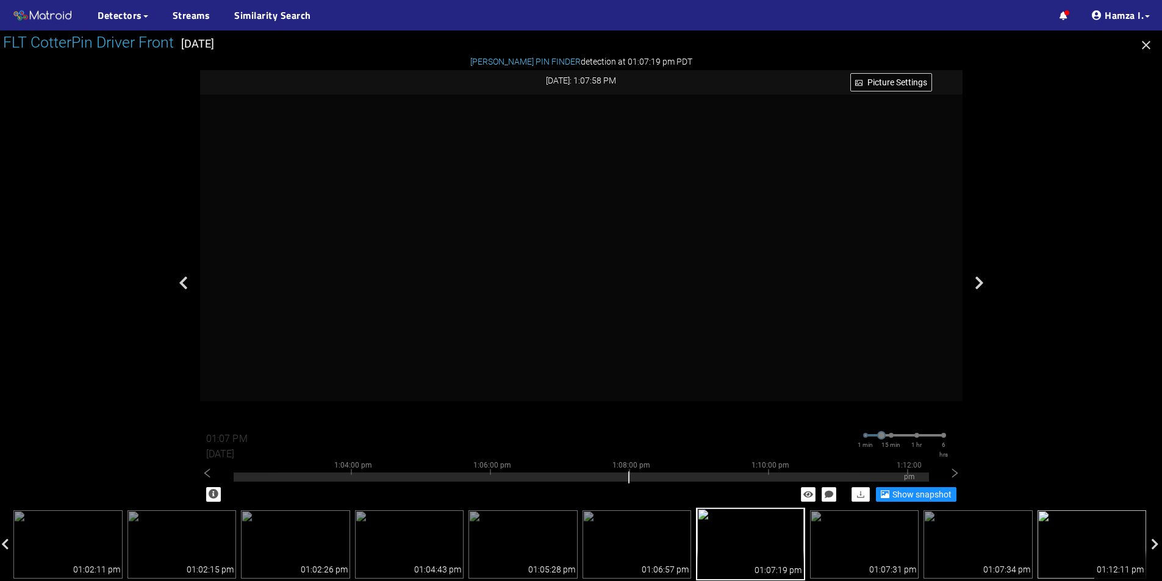
click at [1108, 527] on img at bounding box center [1091, 544] width 109 height 68
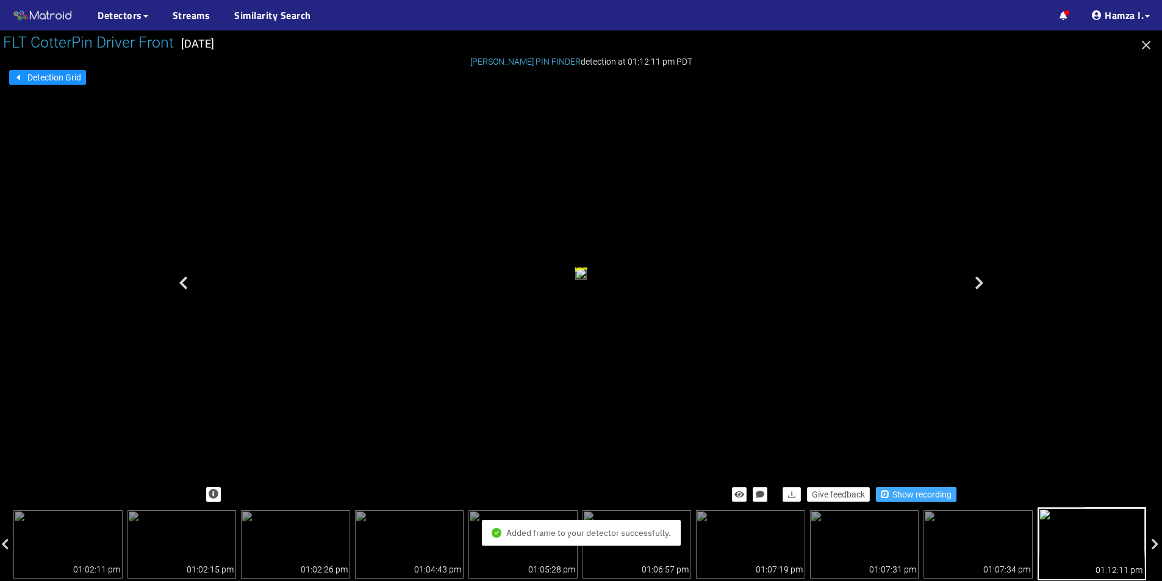
click at [908, 490] on span "Show recording" at bounding box center [921, 494] width 59 height 13
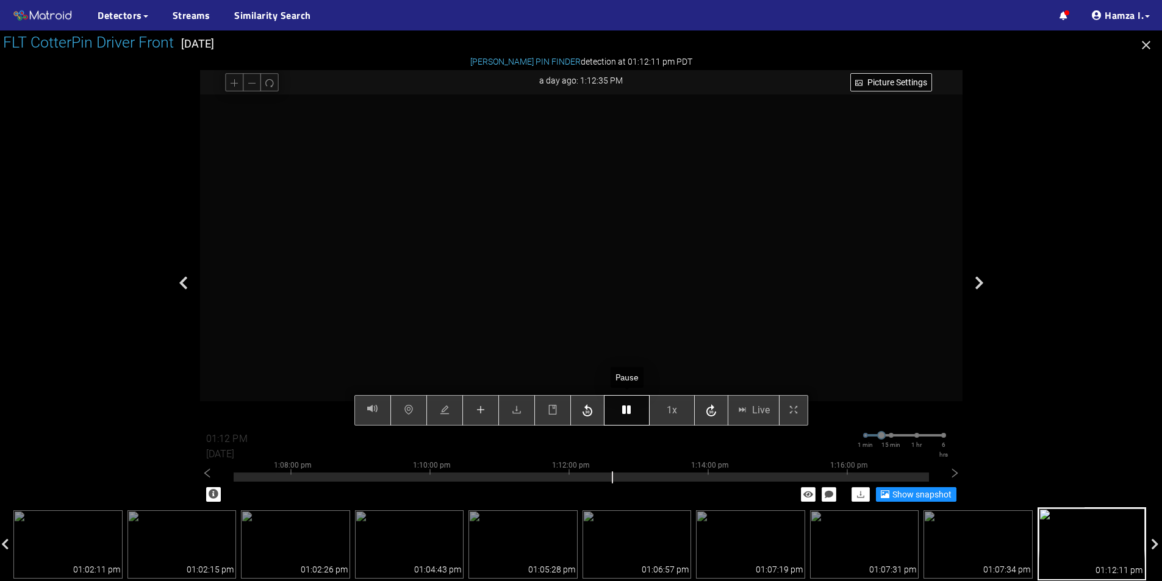
click at [628, 409] on icon "button" at bounding box center [626, 410] width 9 height 10
click at [477, 410] on icon "plus" at bounding box center [480, 410] width 8 height 1
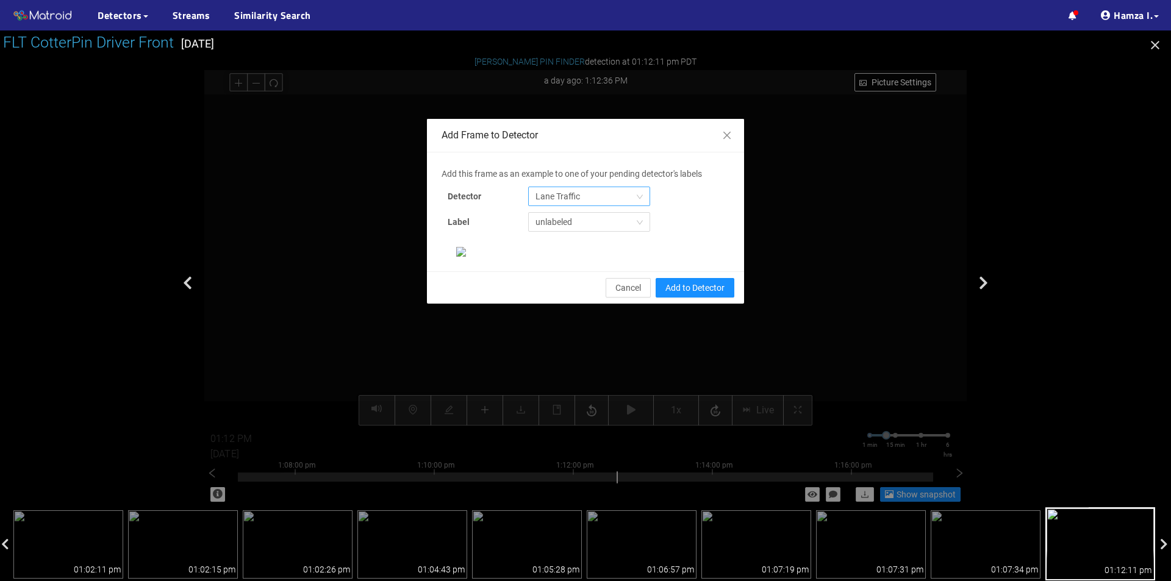
click at [582, 189] on span "Lane Traffic" at bounding box center [588, 196] width 107 height 18
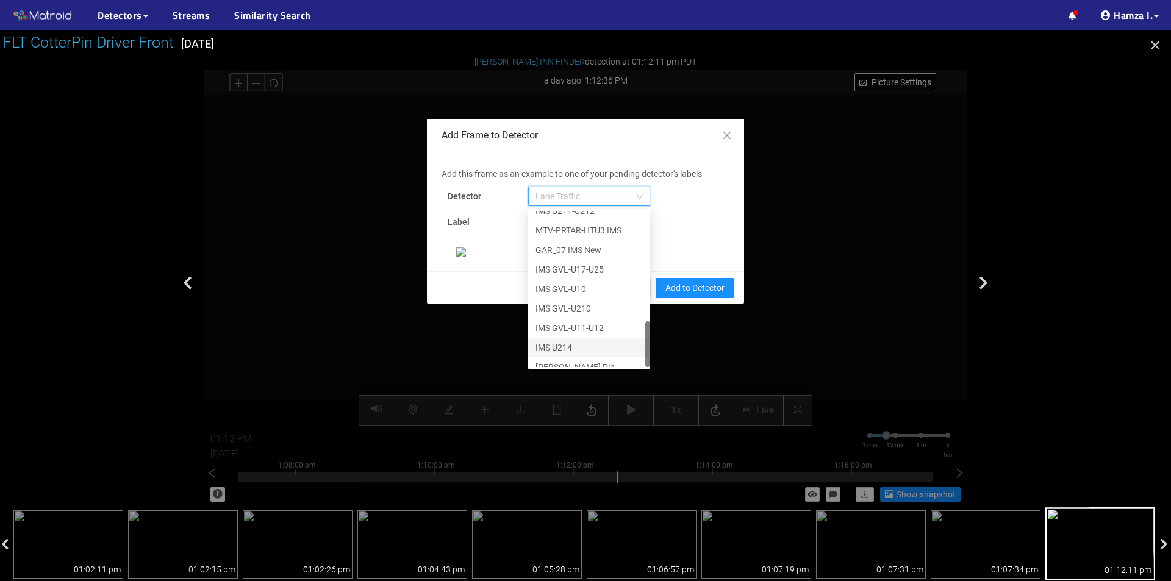
scroll to position [371, 0]
click at [562, 353] on div "[PERSON_NAME] Pin" at bounding box center [588, 357] width 107 height 13
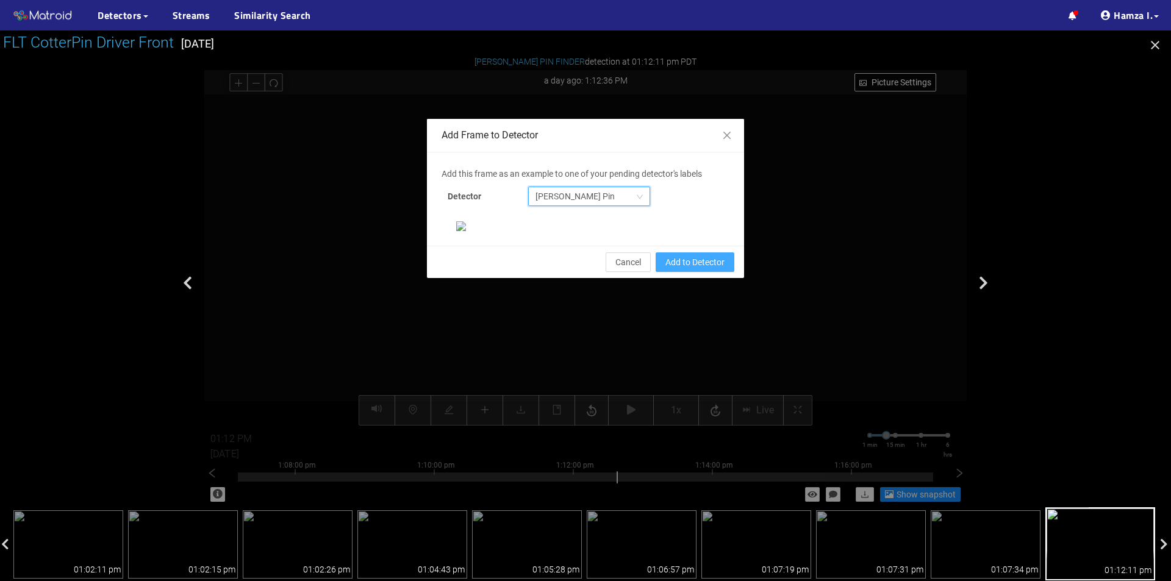
click at [704, 269] on span "Add to Detector" at bounding box center [694, 262] width 59 height 13
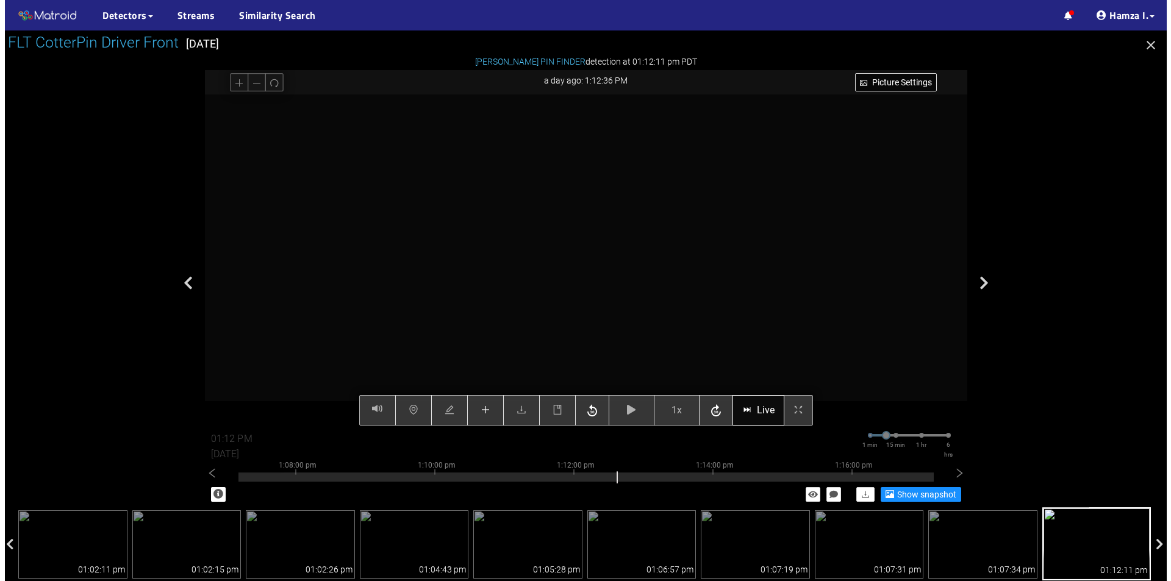
scroll to position [174, 0]
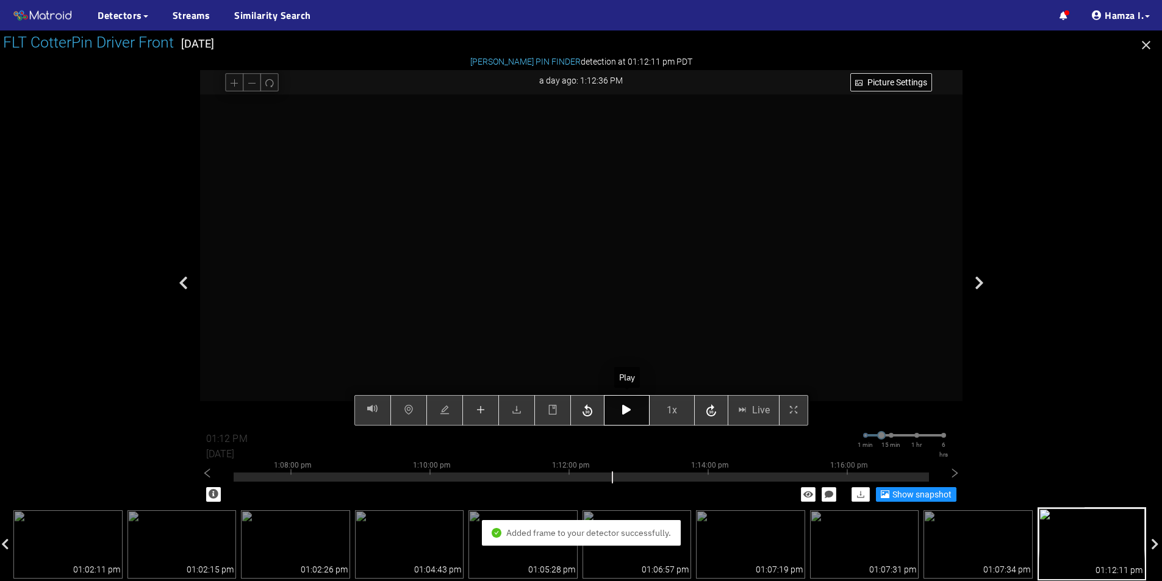
click at [628, 412] on icon "button" at bounding box center [626, 410] width 9 height 10
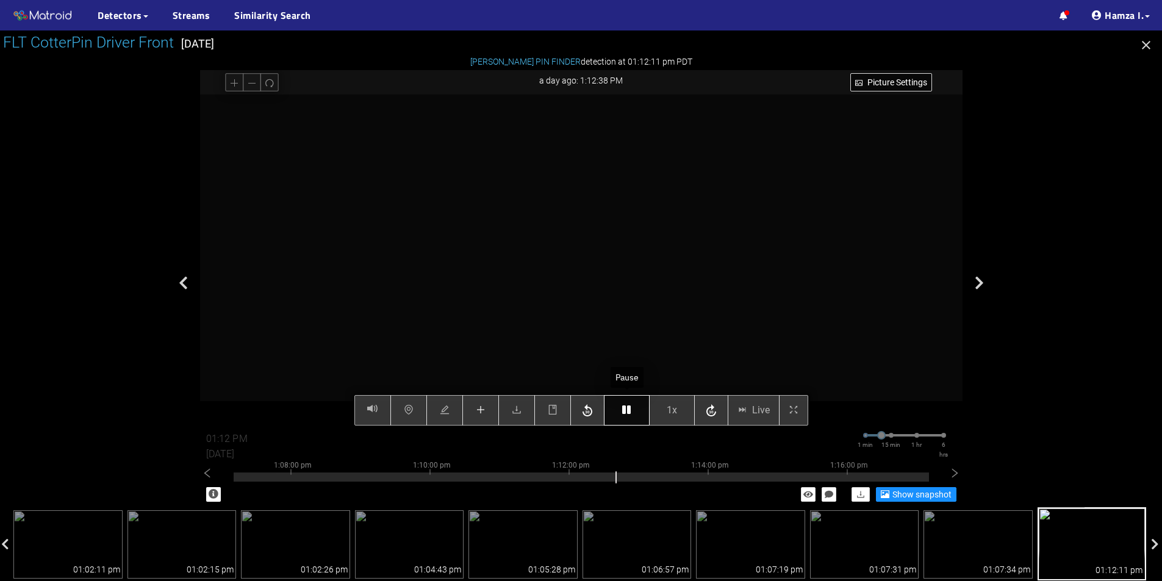
click at [629, 412] on icon "button" at bounding box center [626, 410] width 9 height 10
click at [481, 406] on icon "plus" at bounding box center [481, 410] width 10 height 10
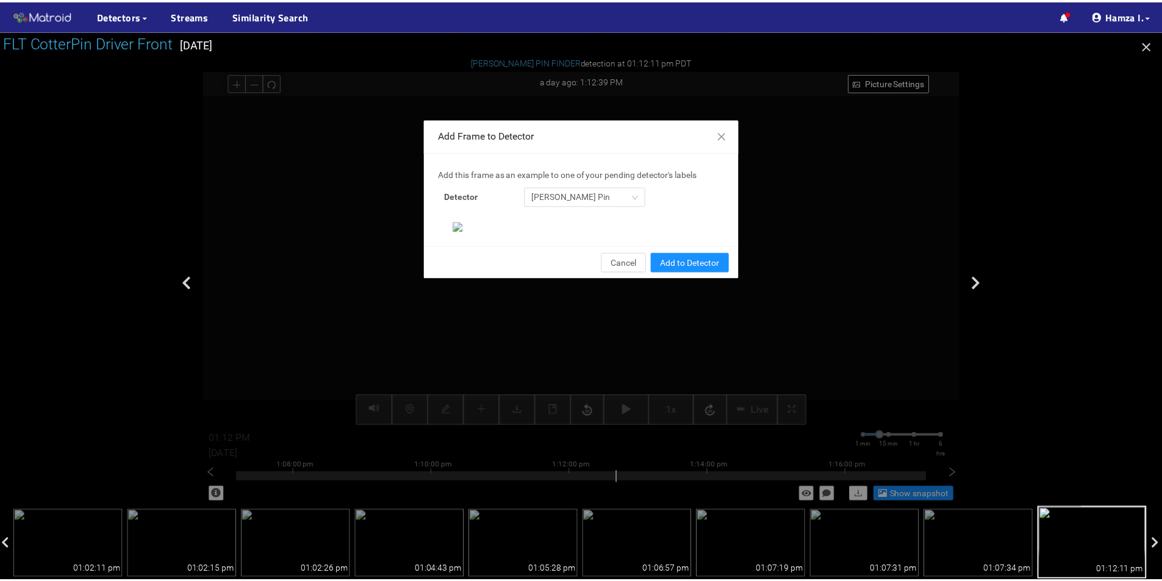
scroll to position [235, 0]
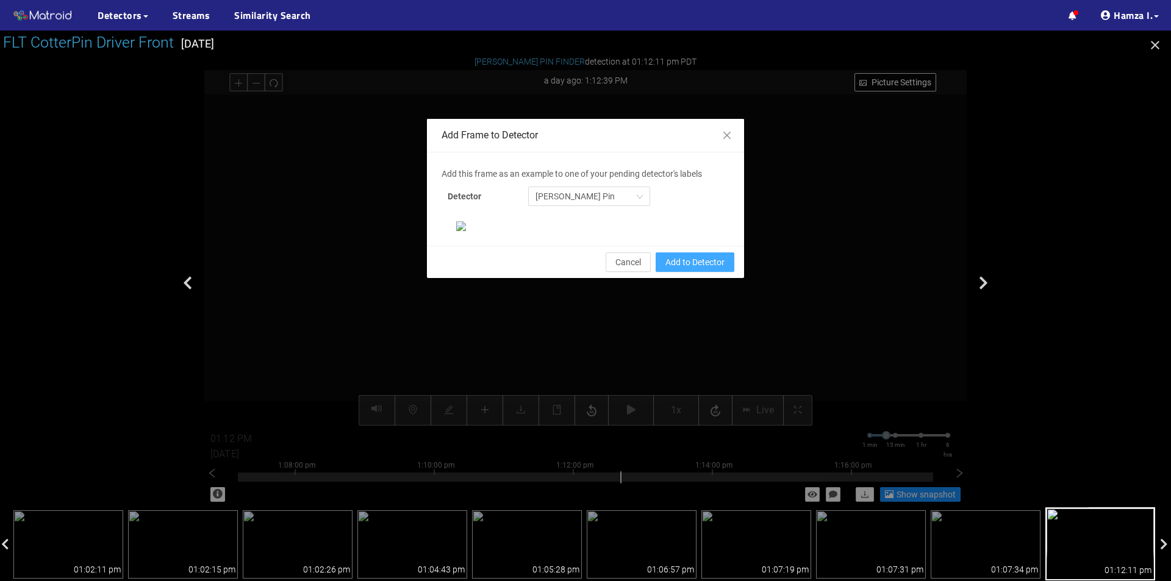
click at [695, 269] on span "Add to Detector" at bounding box center [694, 262] width 59 height 13
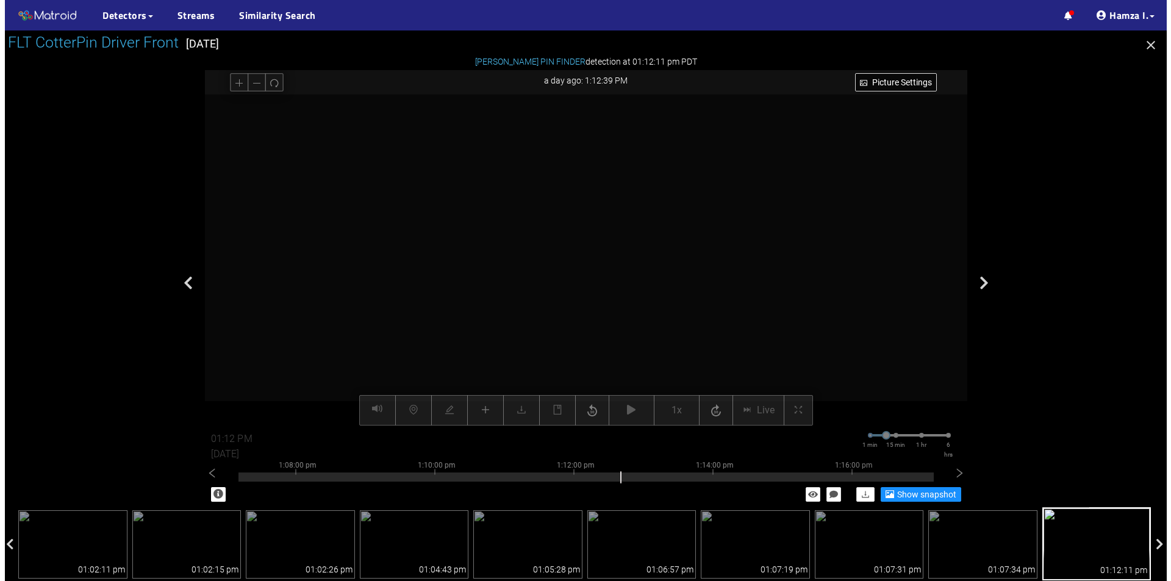
scroll to position [174, 0]
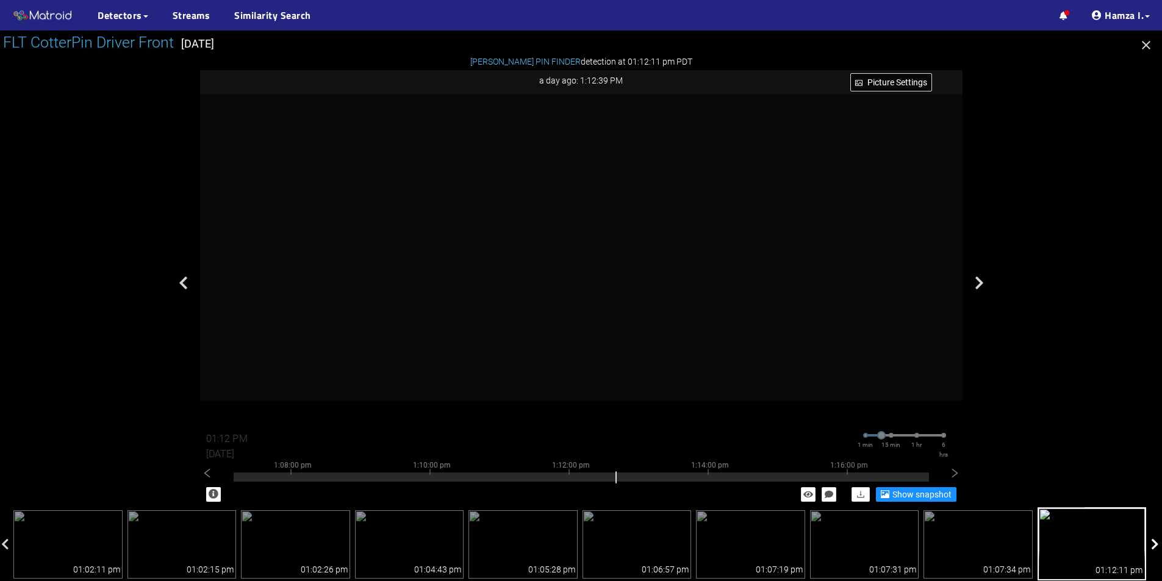
click at [1155, 547] on icon at bounding box center [1155, 545] width 8 height 12
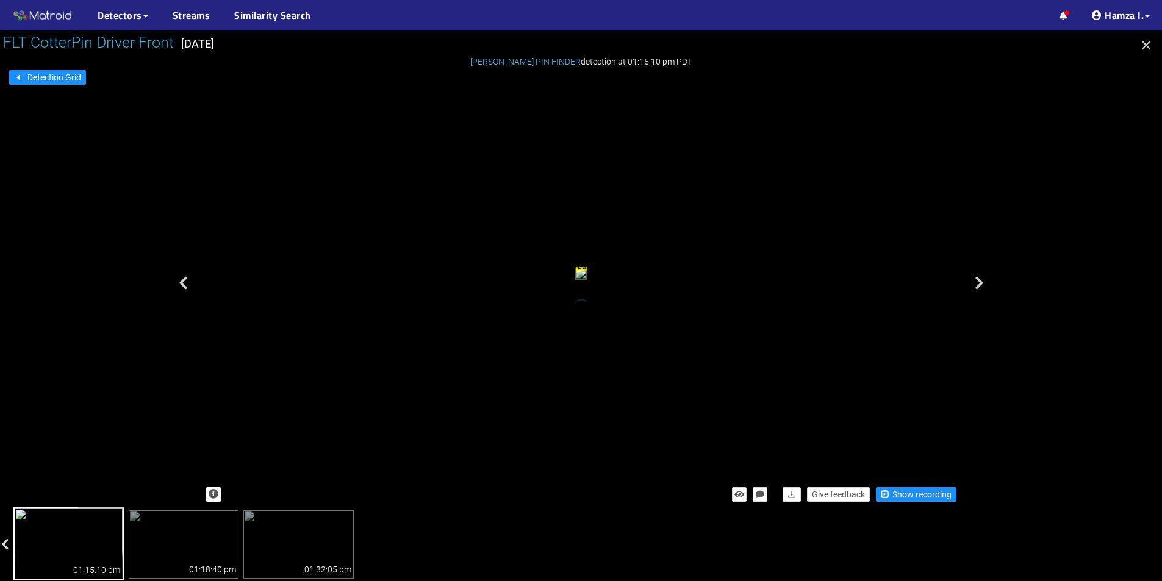
click at [87, 549] on img at bounding box center [68, 543] width 110 height 73
click at [897, 493] on span "Show recording" at bounding box center [921, 494] width 59 height 13
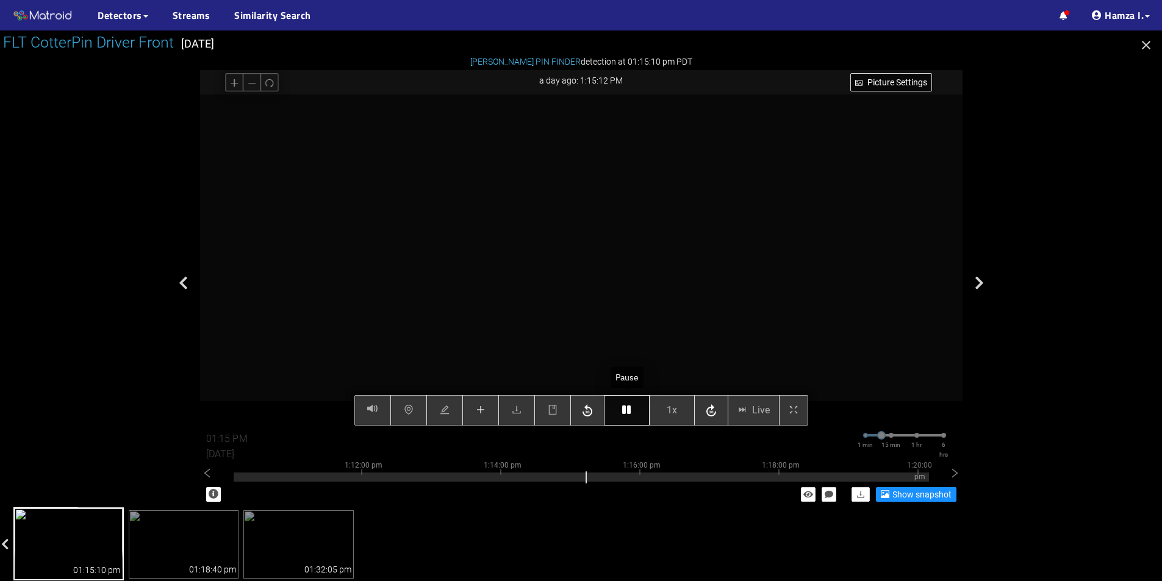
click at [628, 406] on icon "button" at bounding box center [626, 410] width 9 height 10
click at [482, 417] on span "plus" at bounding box center [481, 411] width 10 height 12
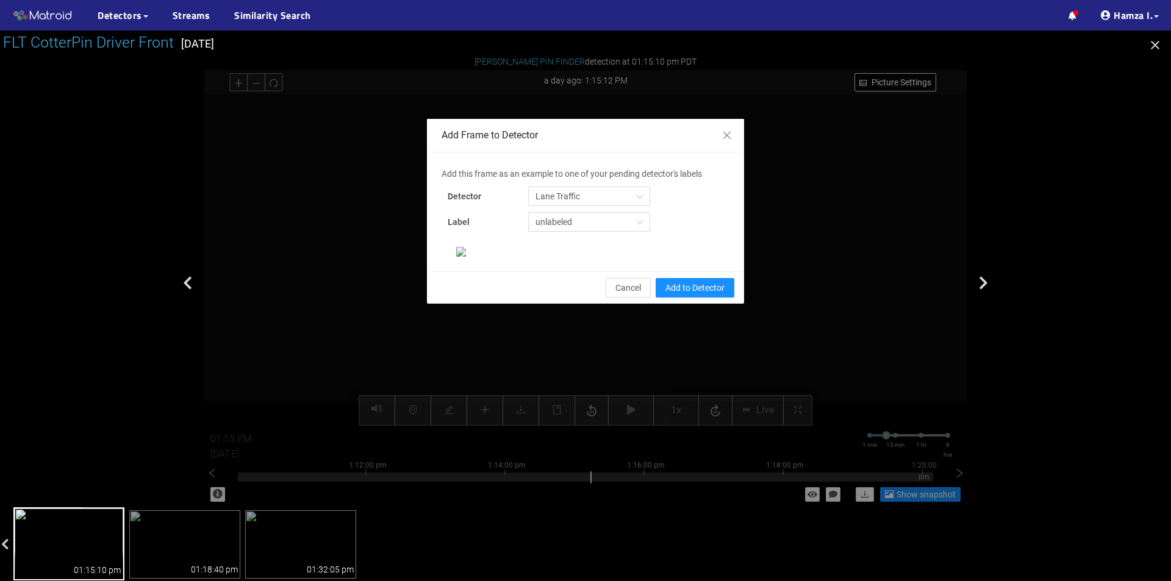
click at [584, 182] on div "Add this frame as an example to one of your pending detector's labels Detector …" at bounding box center [586, 202] width 288 height 71
click at [582, 192] on span "Lane Traffic" at bounding box center [588, 196] width 107 height 18
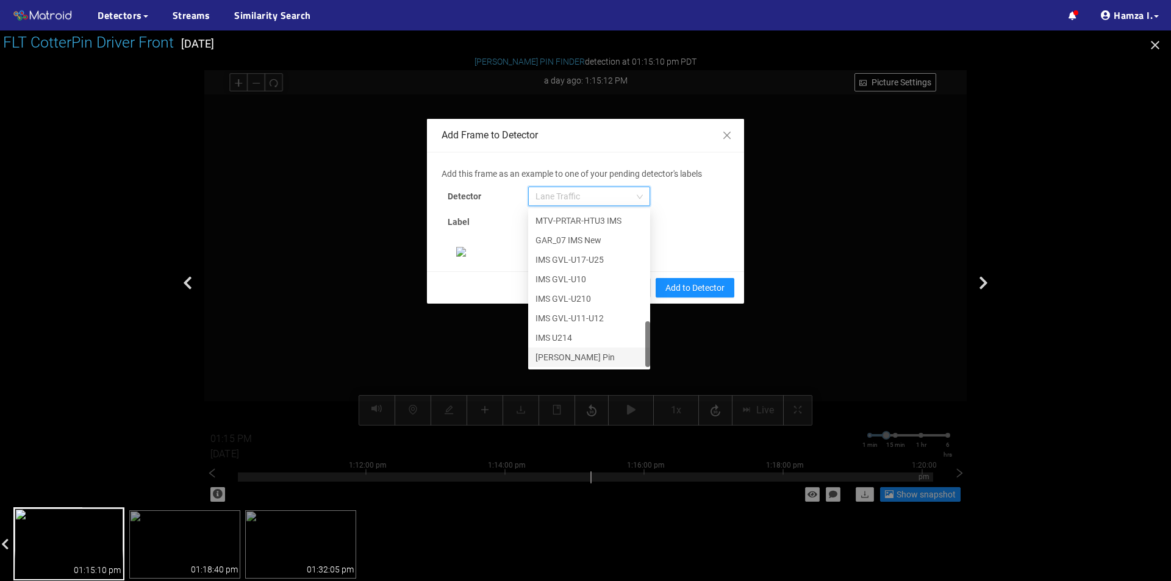
scroll to position [122, 0]
click at [573, 351] on div "[PERSON_NAME] Pin" at bounding box center [588, 357] width 107 height 13
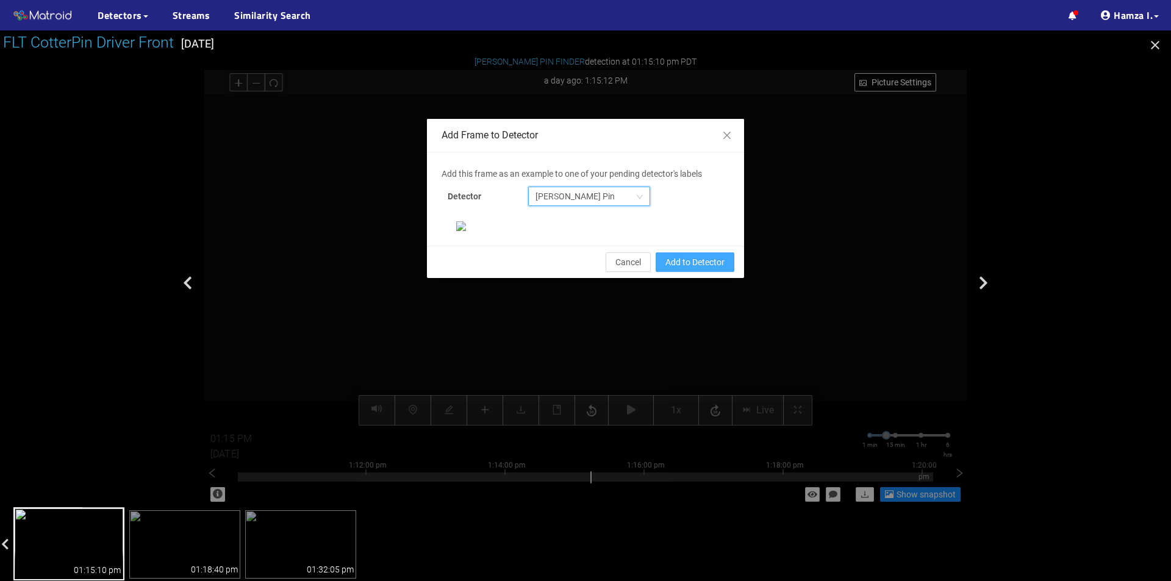
click at [695, 269] on span "Add to Detector" at bounding box center [694, 262] width 59 height 13
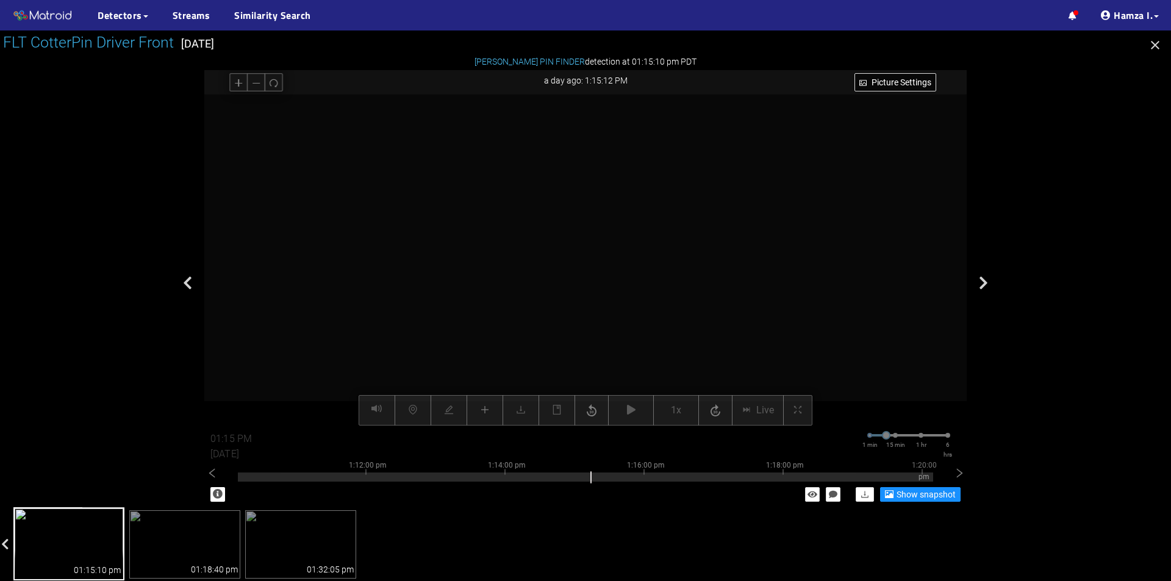
scroll to position [174, 0]
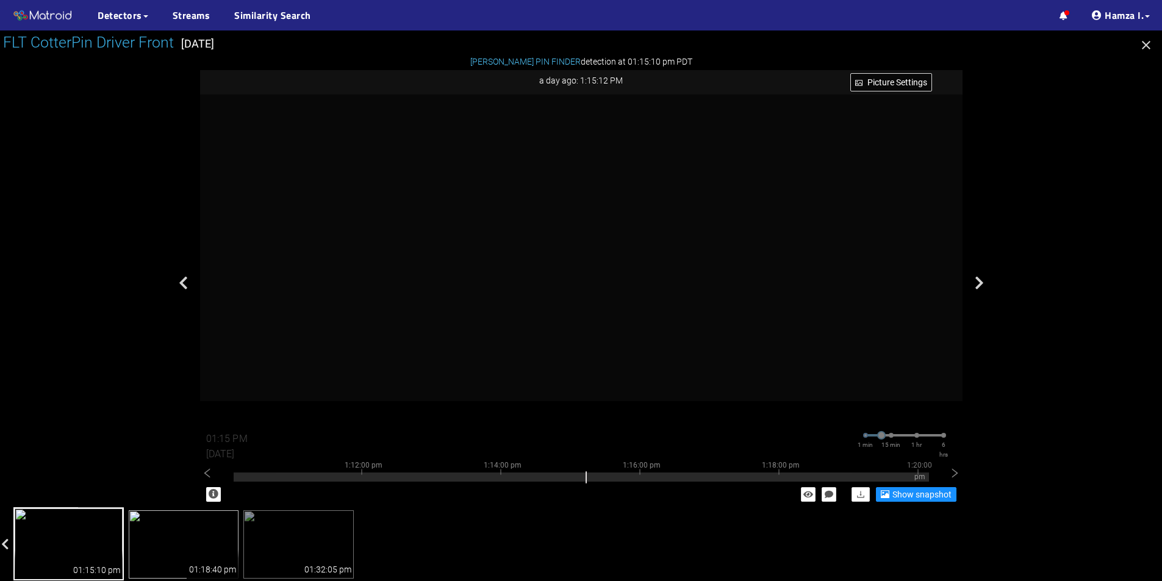
click at [172, 564] on img at bounding box center [184, 544] width 110 height 68
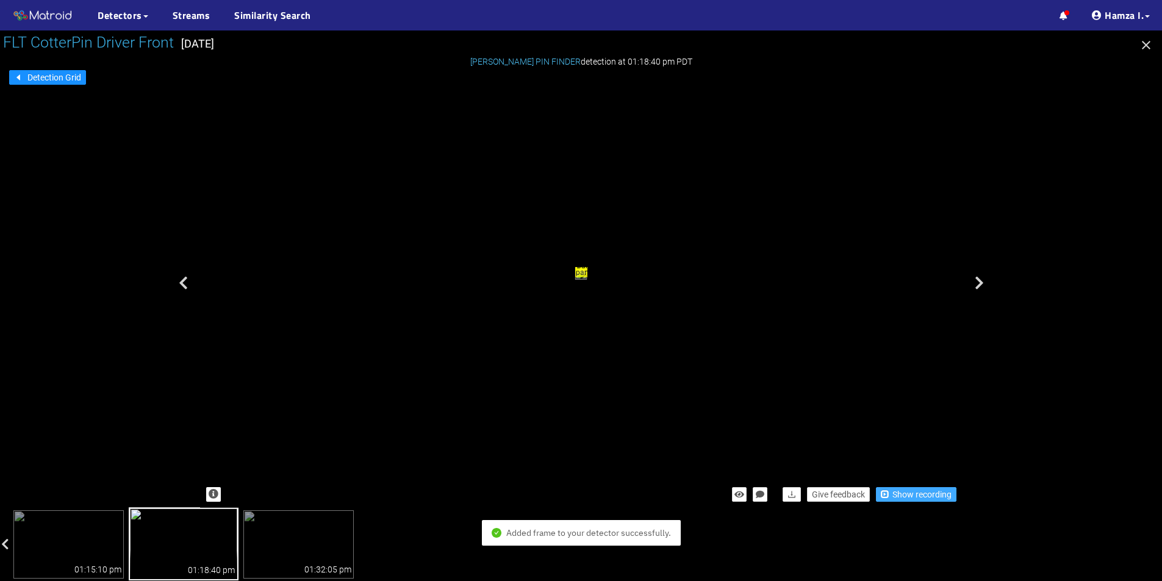
click at [904, 490] on span "Show recording" at bounding box center [921, 494] width 59 height 13
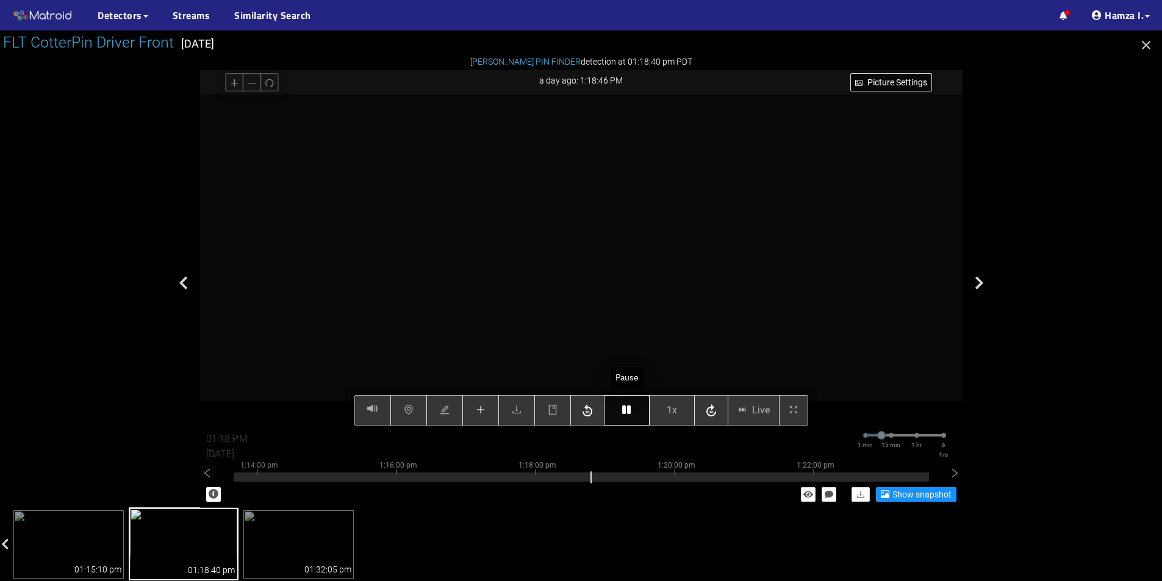
click at [628, 412] on icon "button" at bounding box center [626, 410] width 9 height 10
click at [477, 409] on icon "plus" at bounding box center [481, 410] width 10 height 10
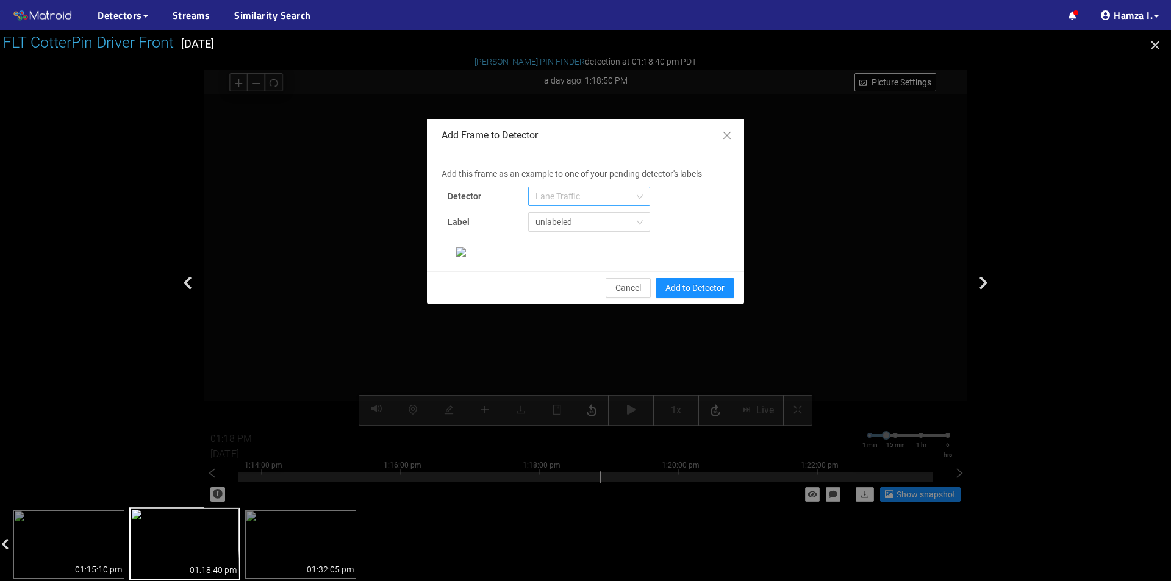
click at [575, 204] on span "Lane Traffic" at bounding box center [588, 196] width 107 height 18
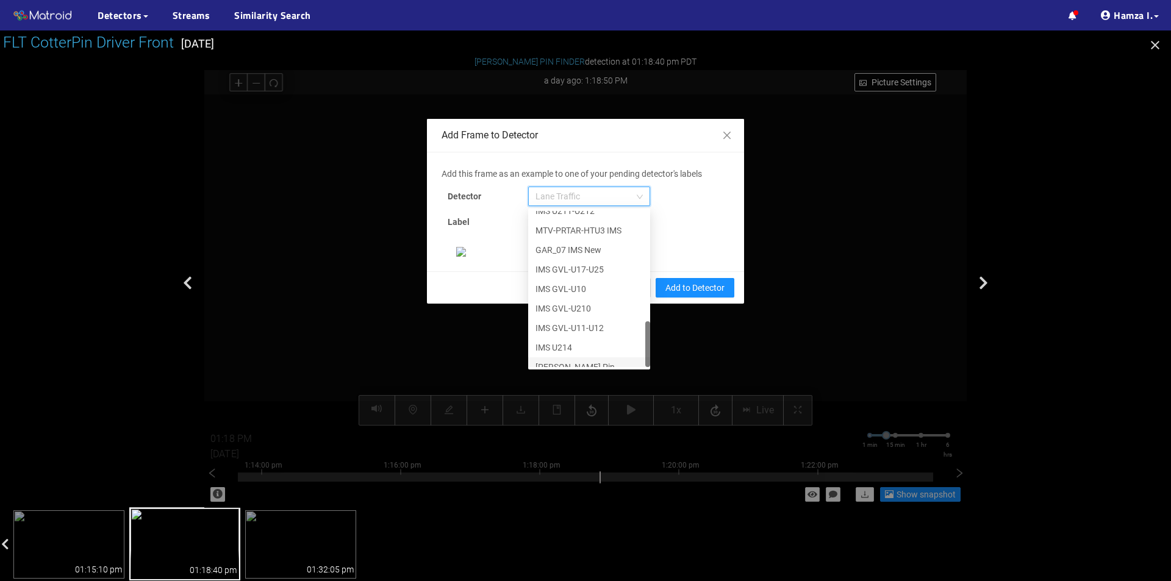
scroll to position [371, 0]
click at [556, 353] on div "[PERSON_NAME] Pin" at bounding box center [588, 357] width 107 height 13
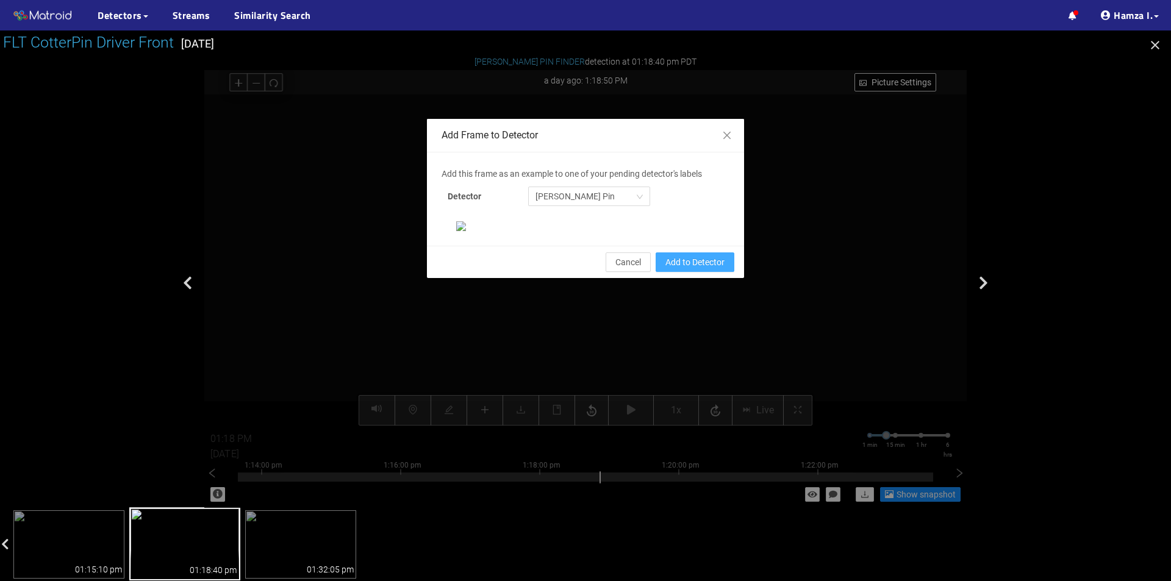
click at [675, 269] on span "Add to Detector" at bounding box center [694, 262] width 59 height 13
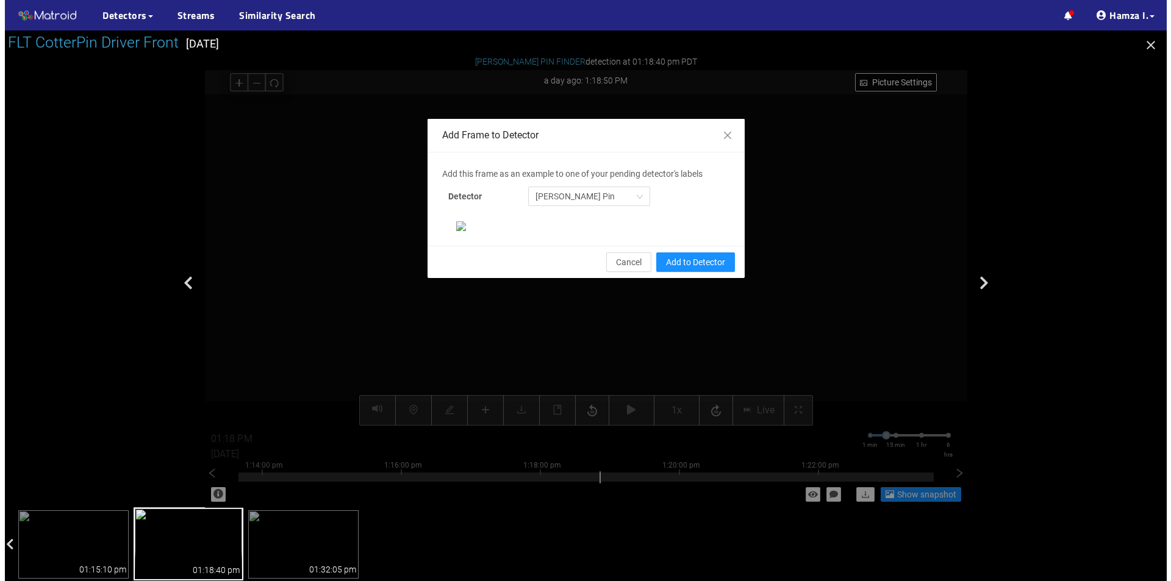
scroll to position [174, 0]
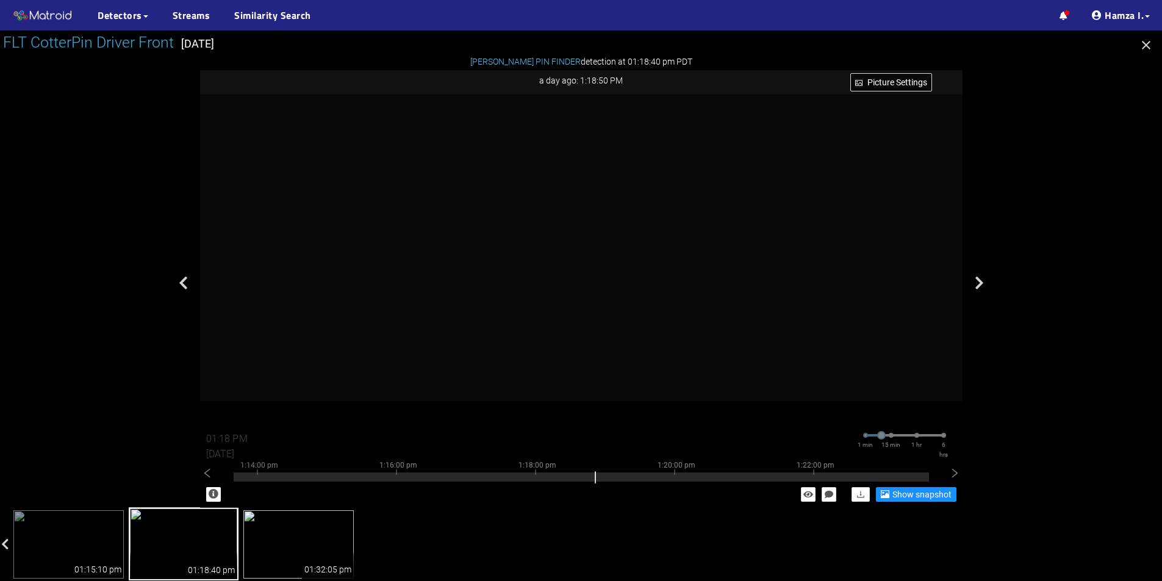
click at [323, 534] on img at bounding box center [298, 544] width 110 height 68
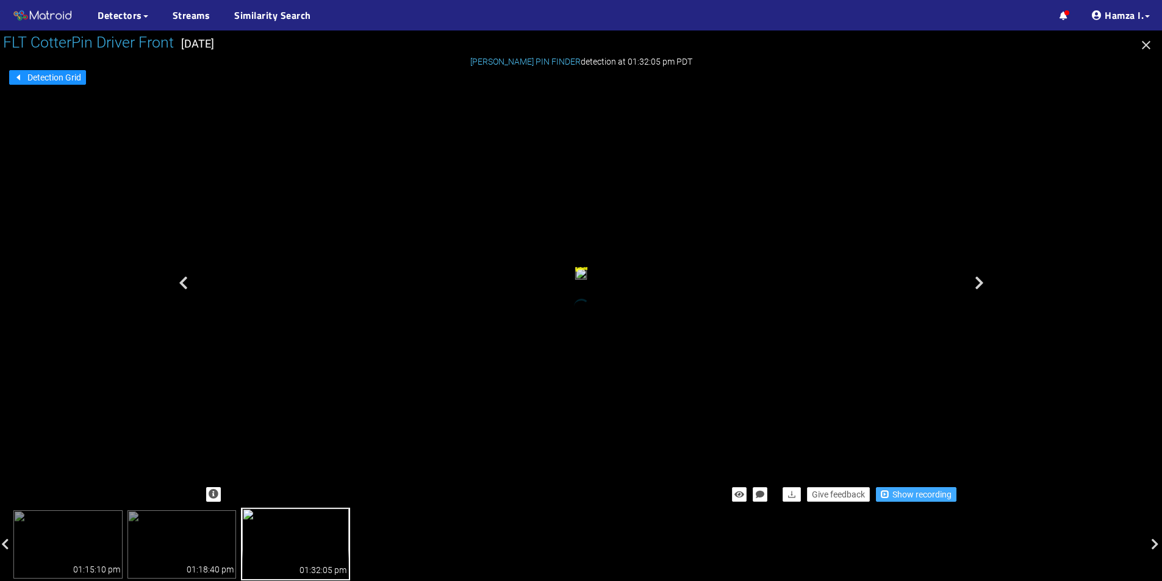
click at [911, 495] on span "Show recording" at bounding box center [921, 494] width 59 height 13
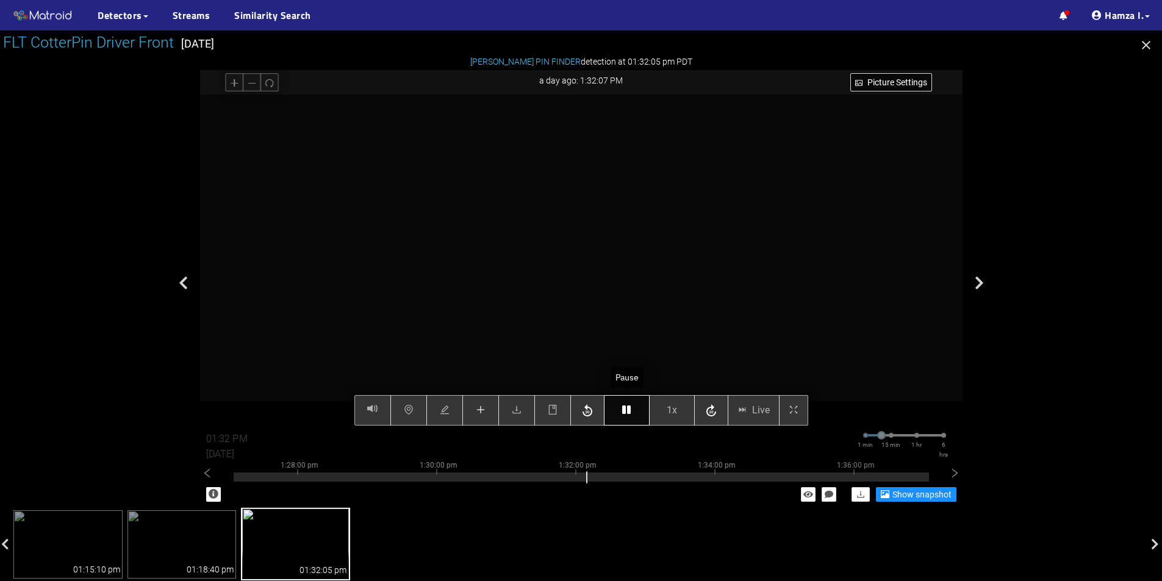
click at [624, 409] on icon "button" at bounding box center [626, 410] width 9 height 10
click at [627, 418] on button "button" at bounding box center [627, 410] width 46 height 30
click at [475, 407] on button "button" at bounding box center [480, 410] width 37 height 30
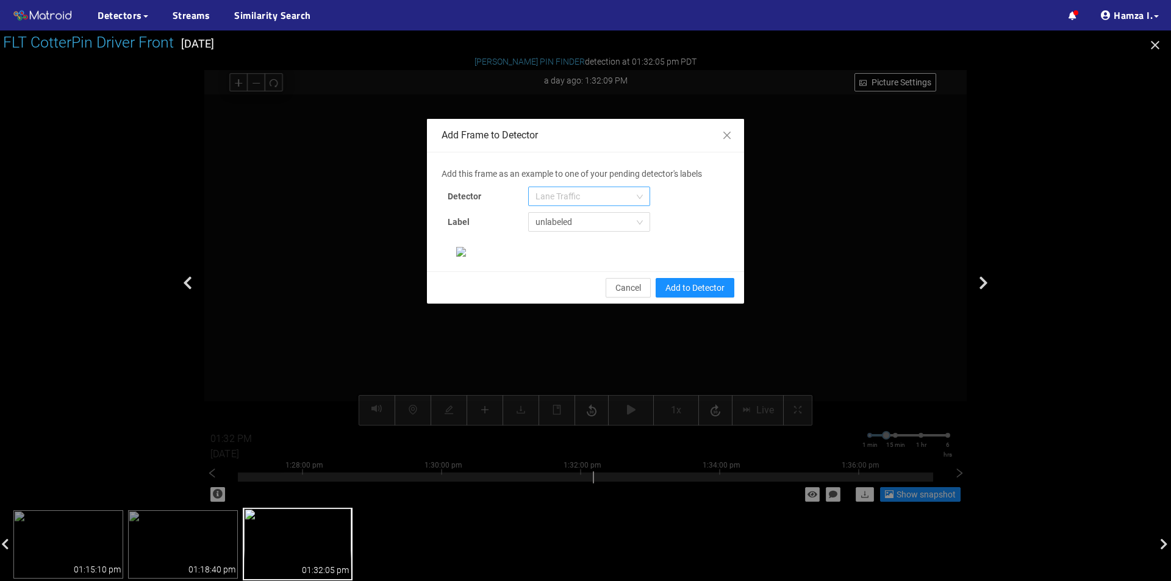
click at [601, 187] on span "Lane Traffic" at bounding box center [588, 196] width 107 height 18
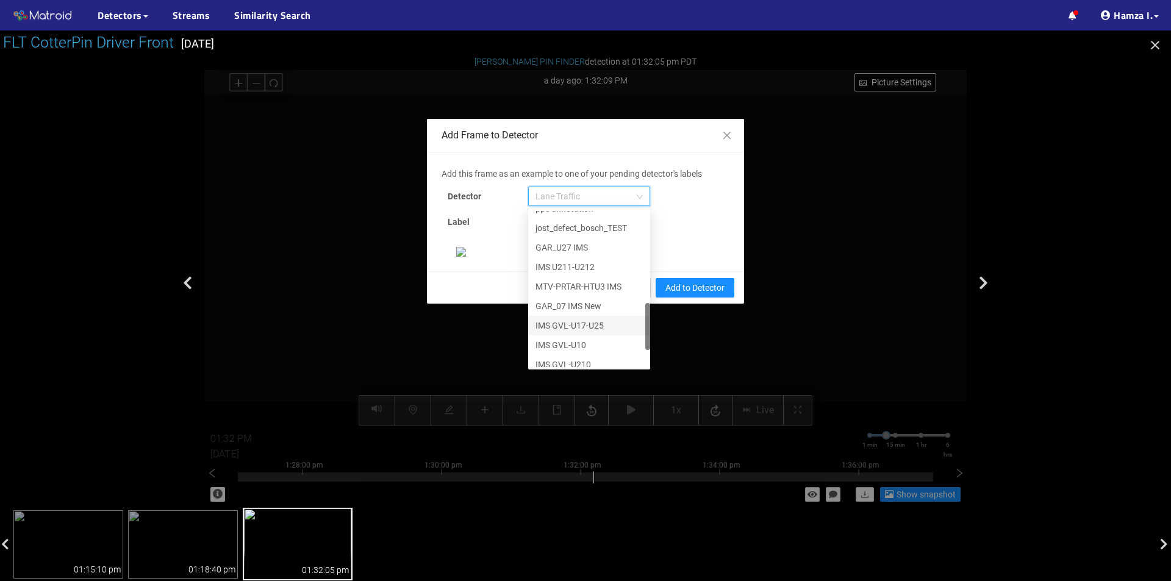
scroll to position [371, 0]
click at [565, 353] on div "[PERSON_NAME] Pin" at bounding box center [588, 357] width 107 height 13
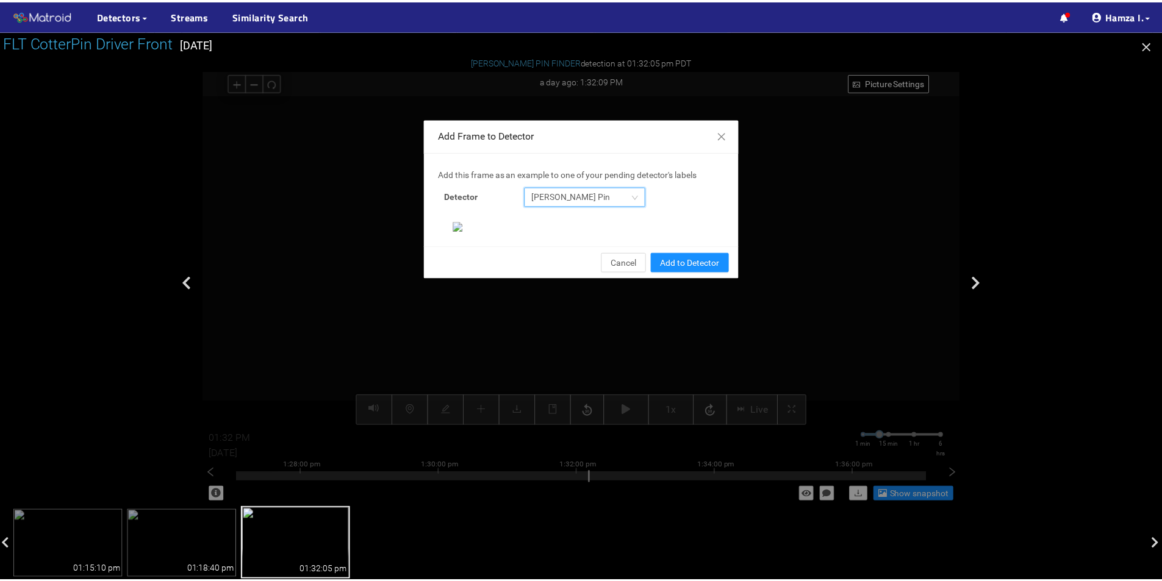
scroll to position [235, 0]
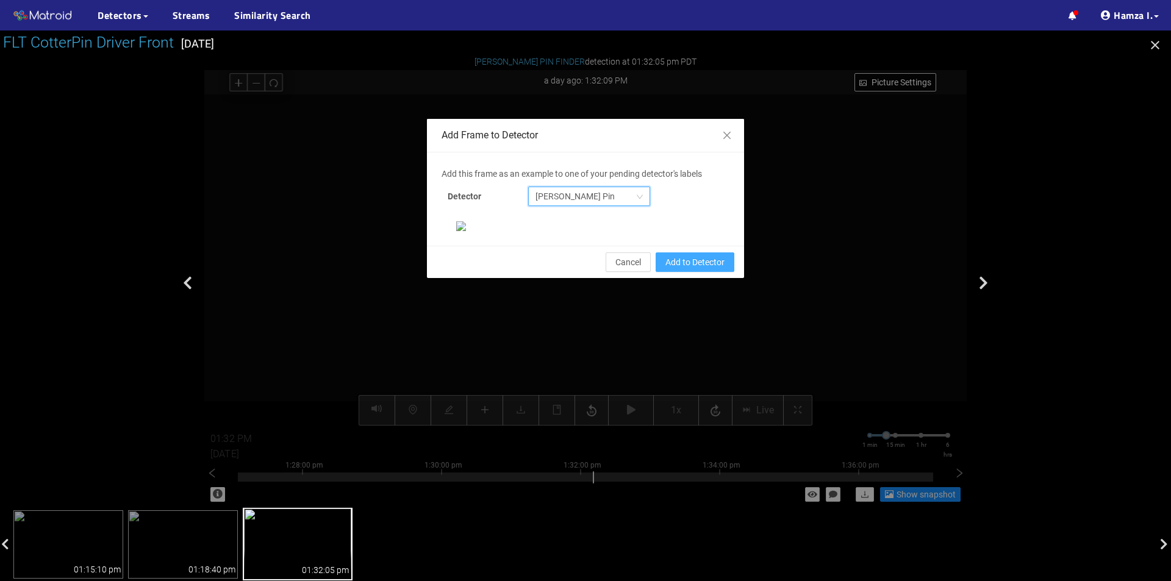
click at [675, 269] on span "Add to Detector" at bounding box center [694, 262] width 59 height 13
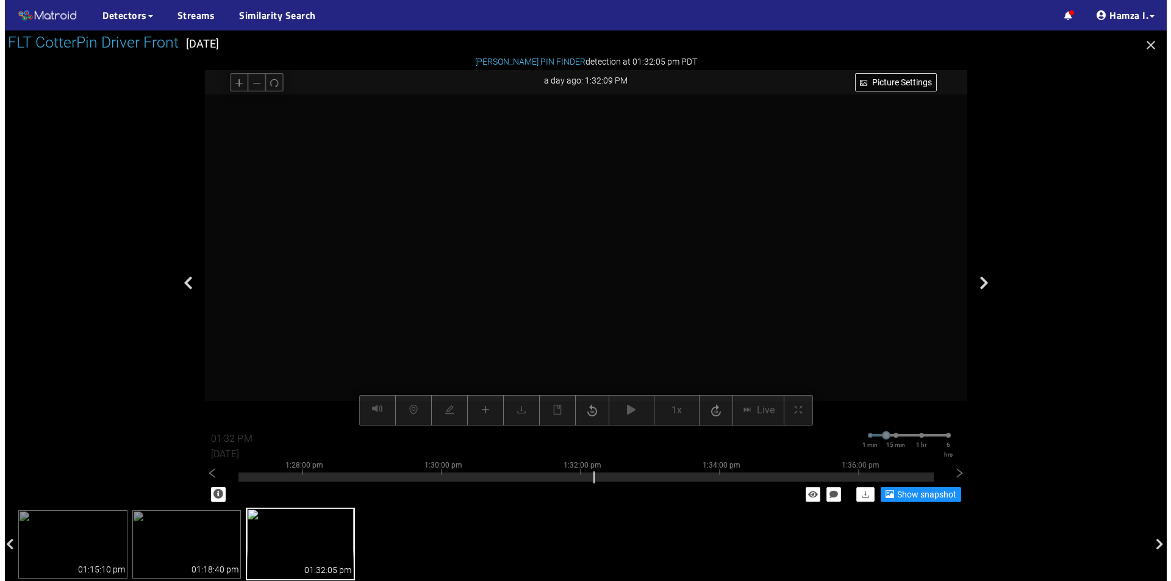
scroll to position [174, 0]
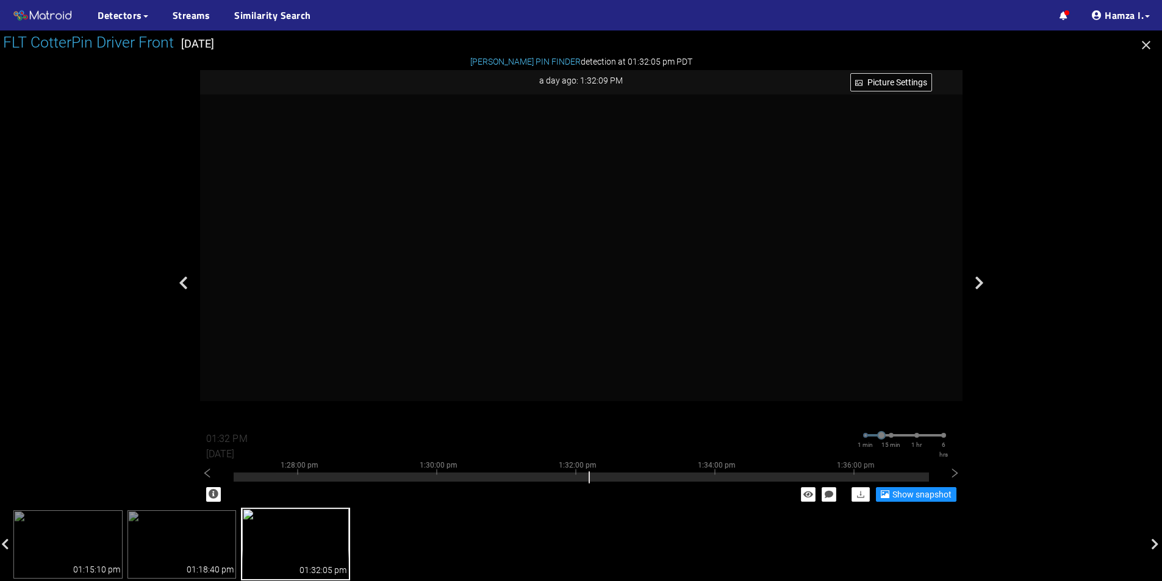
click at [1147, 45] on icon "button" at bounding box center [1146, 45] width 9 height 9
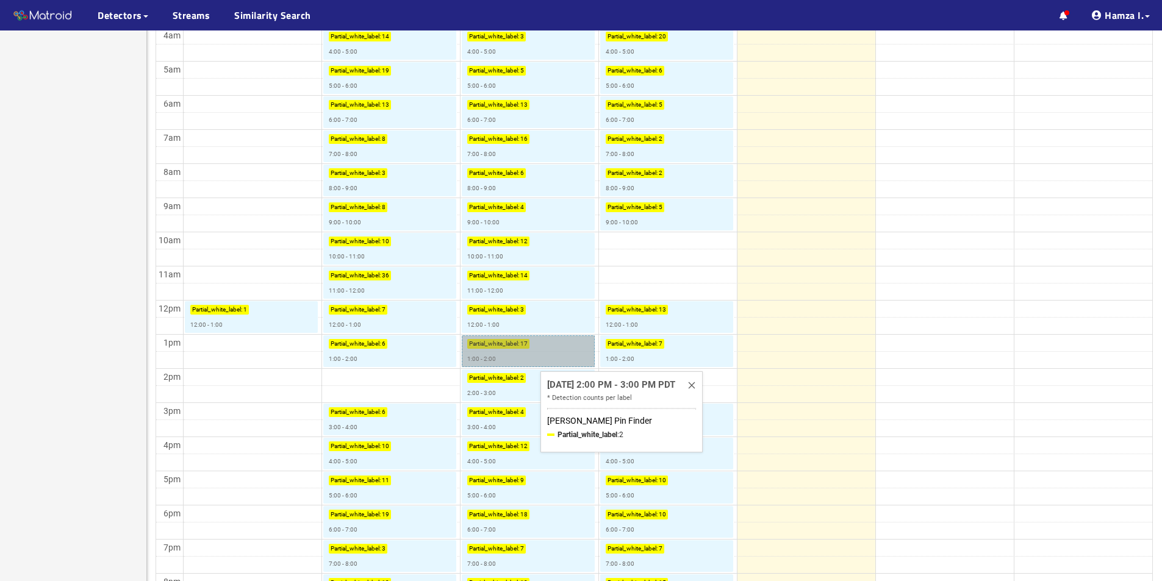
click at [512, 354] on link "Partial_white_label : 17 1:00 - 2:00" at bounding box center [528, 351] width 133 height 32
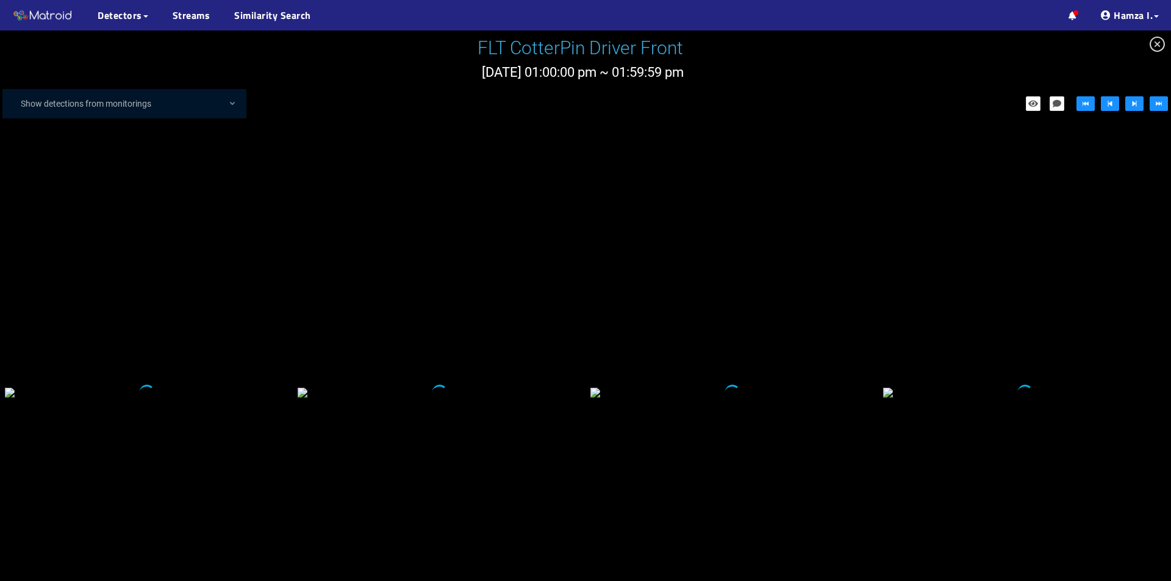
scroll to position [1585, 0]
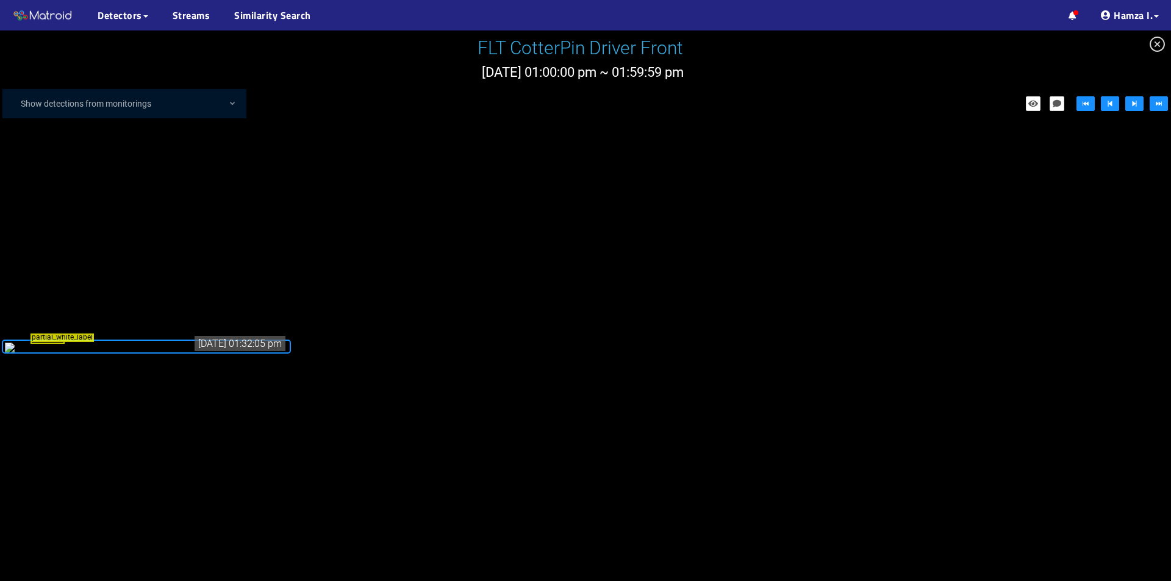
click at [127, 354] on div "partial_white_label" at bounding box center [146, 346] width 283 height 13
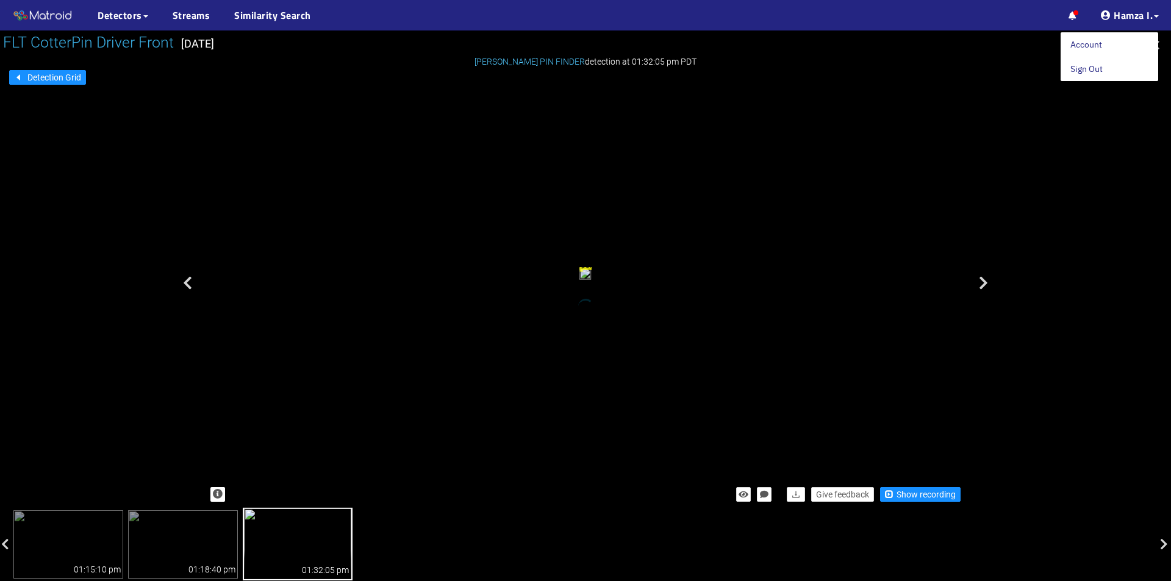
click at [1161, 38] on icon "button" at bounding box center [1155, 45] width 15 height 15
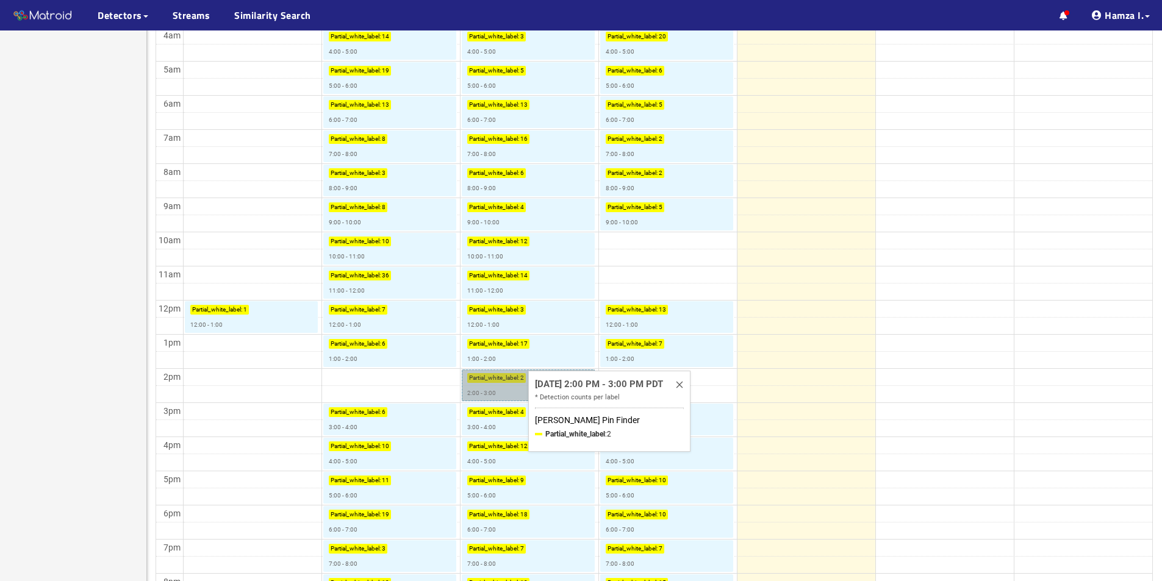
click at [512, 381] on link "Partial_white_label : 2 2:00 - 3:00" at bounding box center [528, 386] width 133 height 32
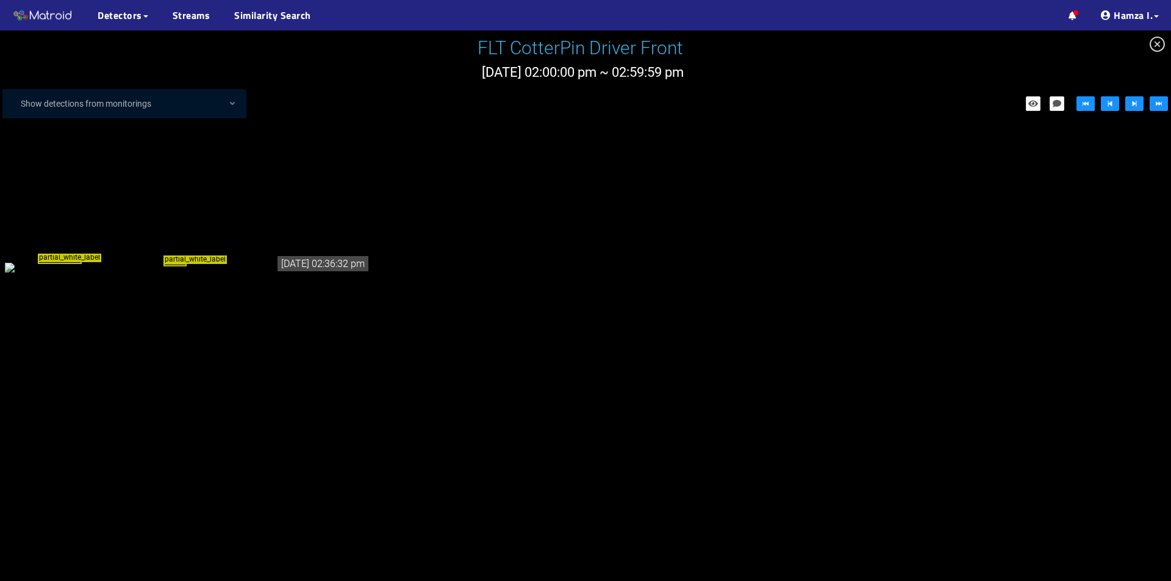
click at [223, 274] on div "partial_white_label partial_white_label" at bounding box center [188, 266] width 366 height 13
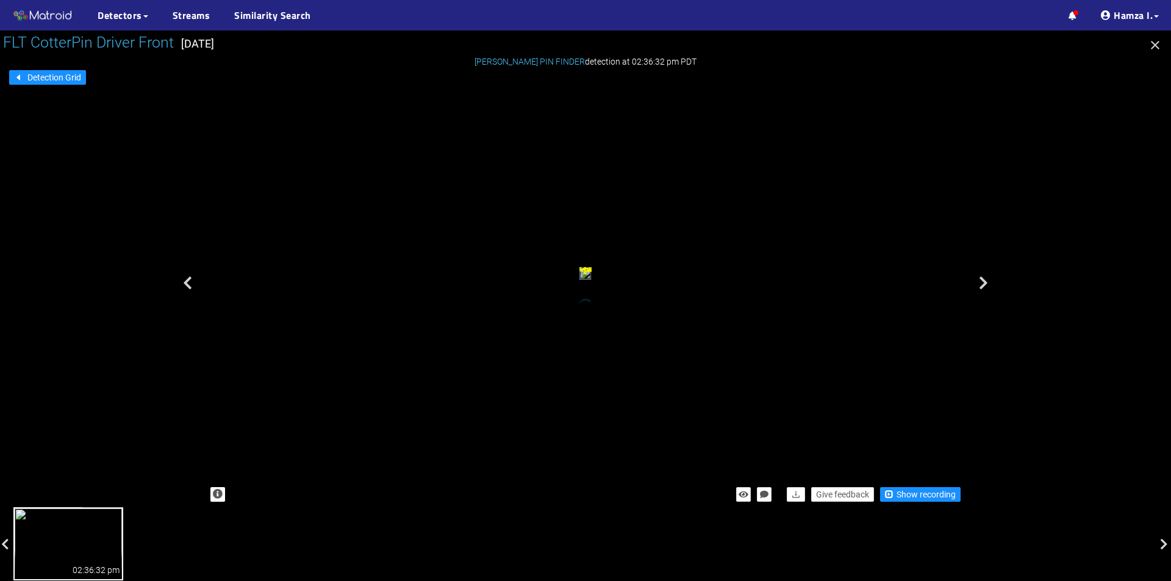
click at [908, 487] on div "Give feedback Show recording" at bounding box center [585, 494] width 762 height 27
click at [906, 493] on span "Show recording" at bounding box center [926, 494] width 59 height 13
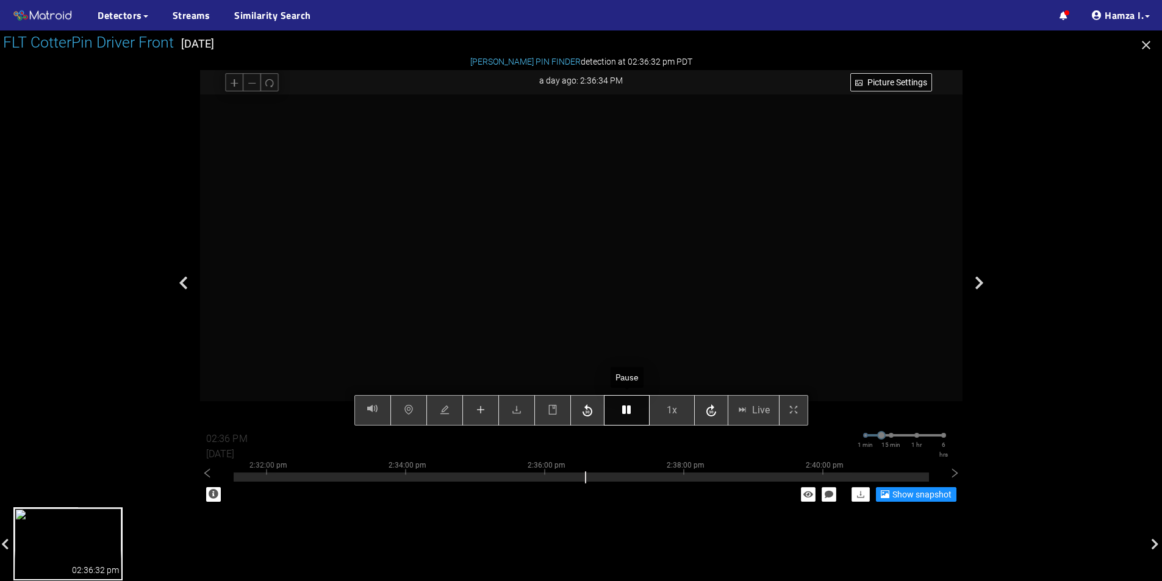
click at [624, 413] on icon "button" at bounding box center [626, 410] width 9 height 10
click at [478, 410] on icon "plus" at bounding box center [480, 410] width 8 height 1
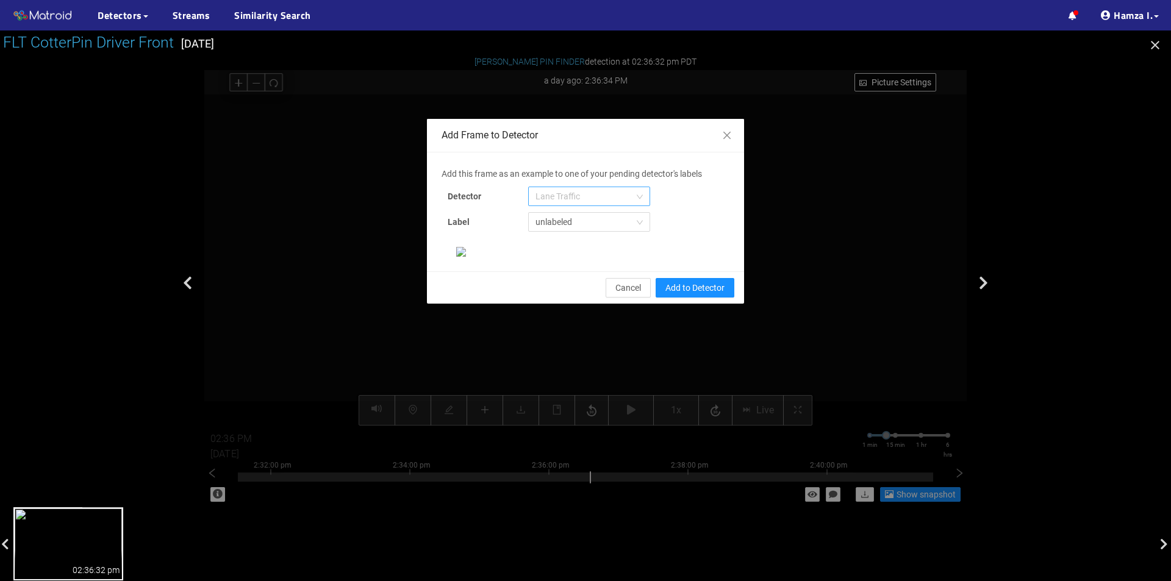
click at [595, 199] on span "Lane Traffic" at bounding box center [588, 196] width 107 height 18
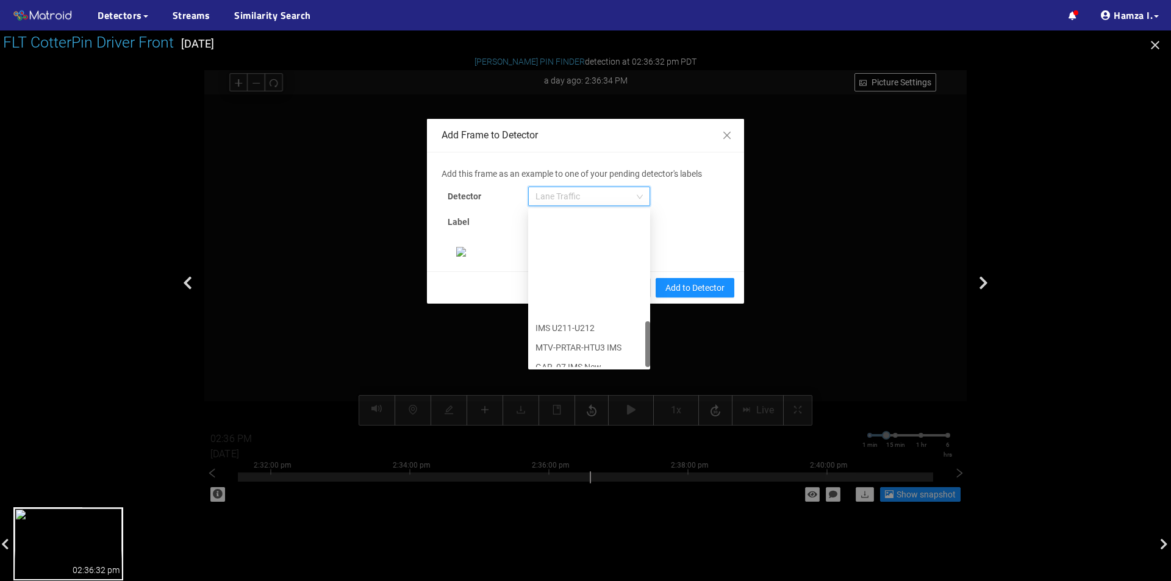
scroll to position [371, 0]
click at [554, 357] on div "[PERSON_NAME] Pin" at bounding box center [588, 357] width 107 height 13
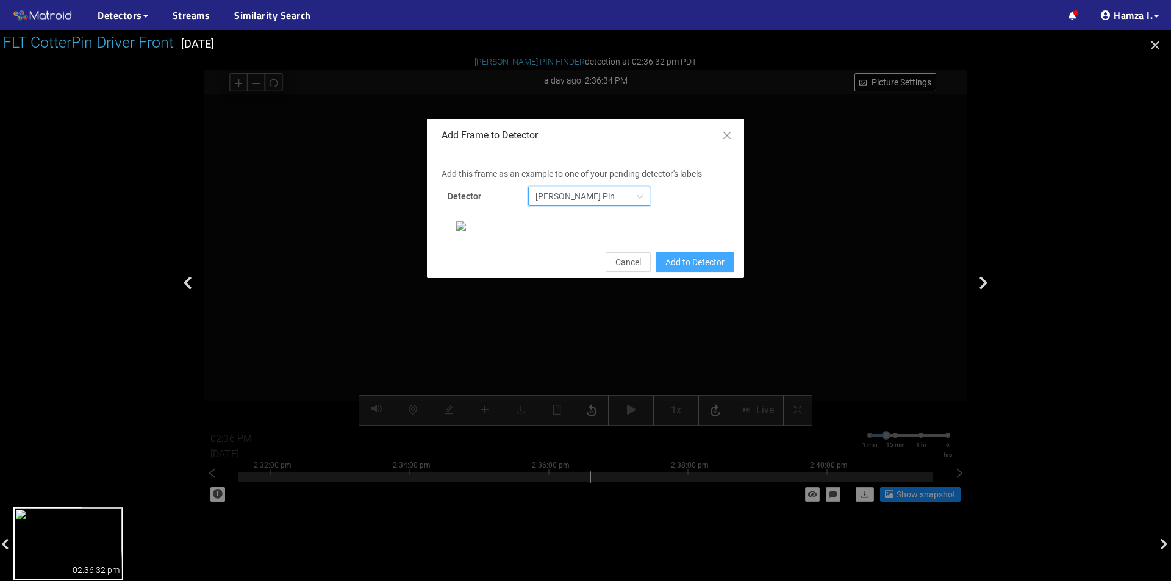
click at [691, 269] on span "Add to Detector" at bounding box center [694, 262] width 59 height 13
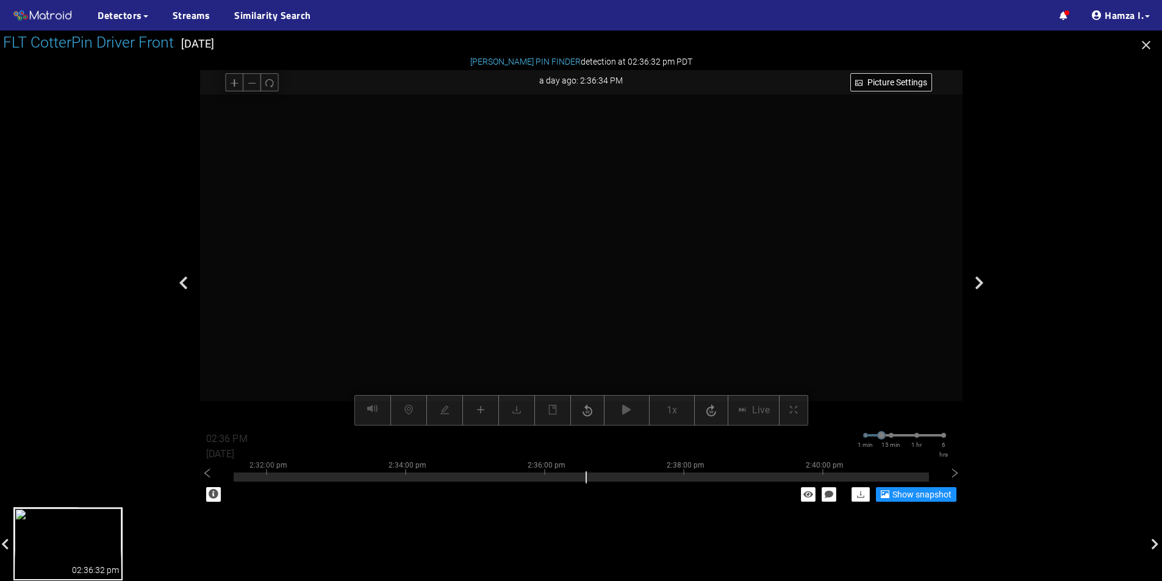
scroll to position [174, 0]
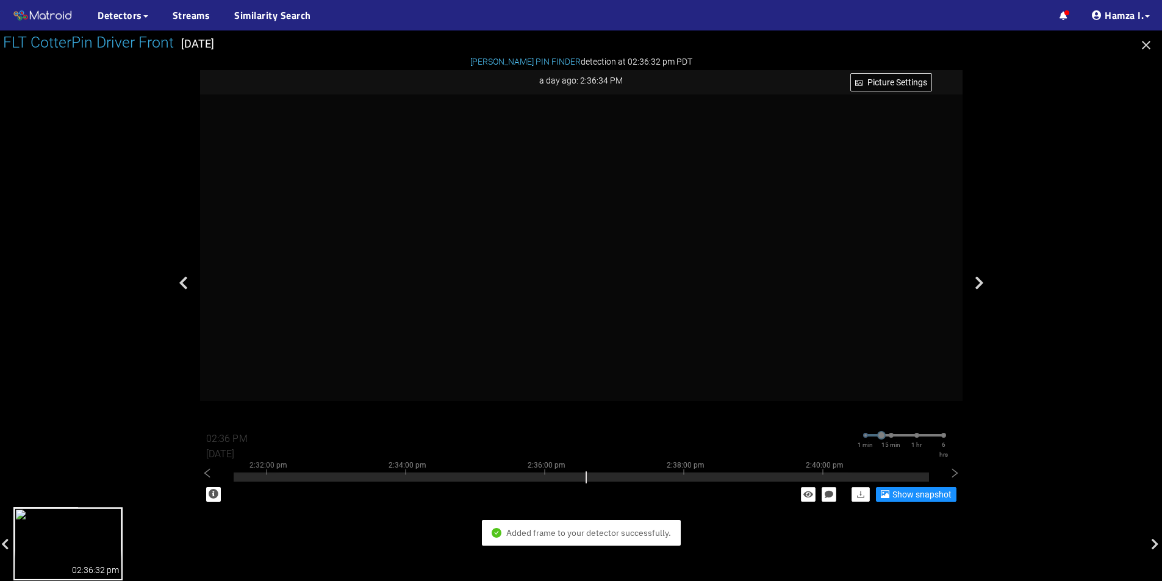
click at [1147, 46] on icon "button" at bounding box center [1146, 45] width 9 height 9
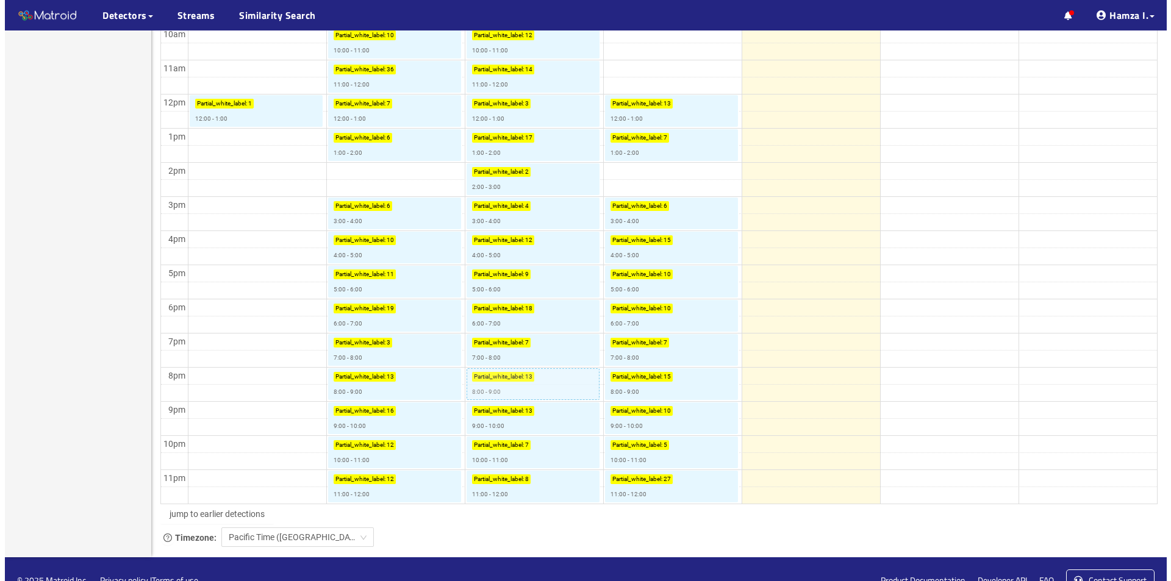
scroll to position [534, 0]
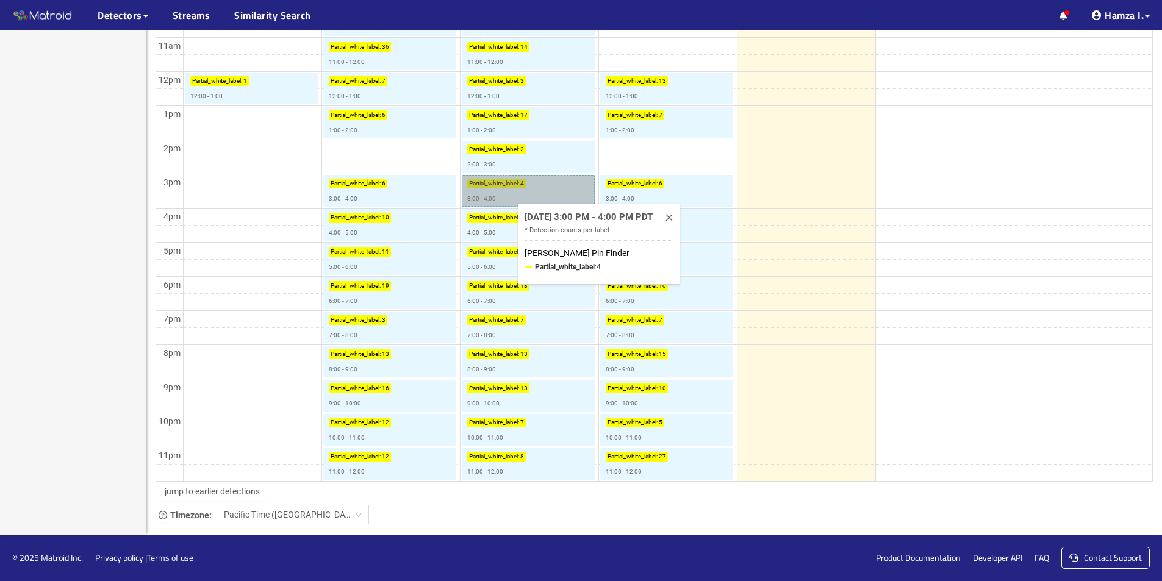
click at [510, 195] on link "Partial_white_label : 4 3:00 - 4:00" at bounding box center [528, 191] width 133 height 32
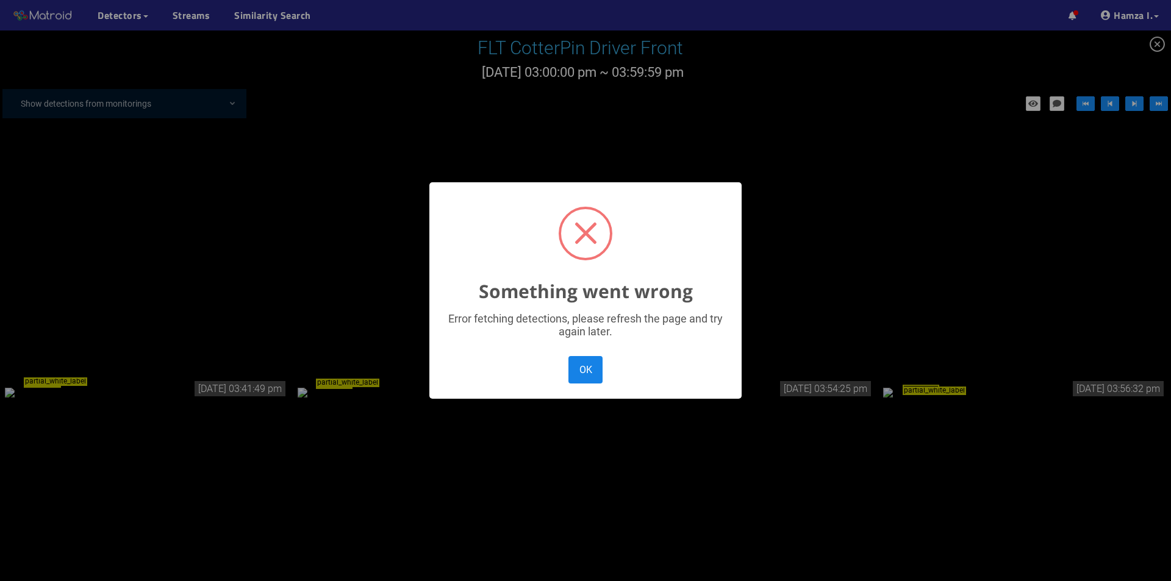
click at [593, 363] on button "OK" at bounding box center [585, 369] width 34 height 27
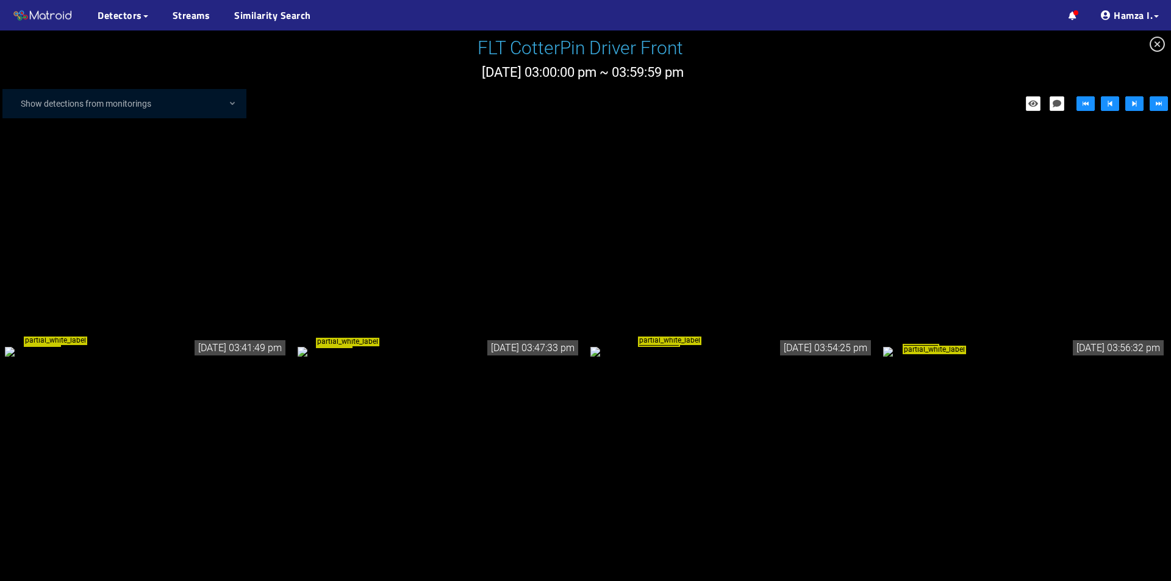
scroll to position [74, 0]
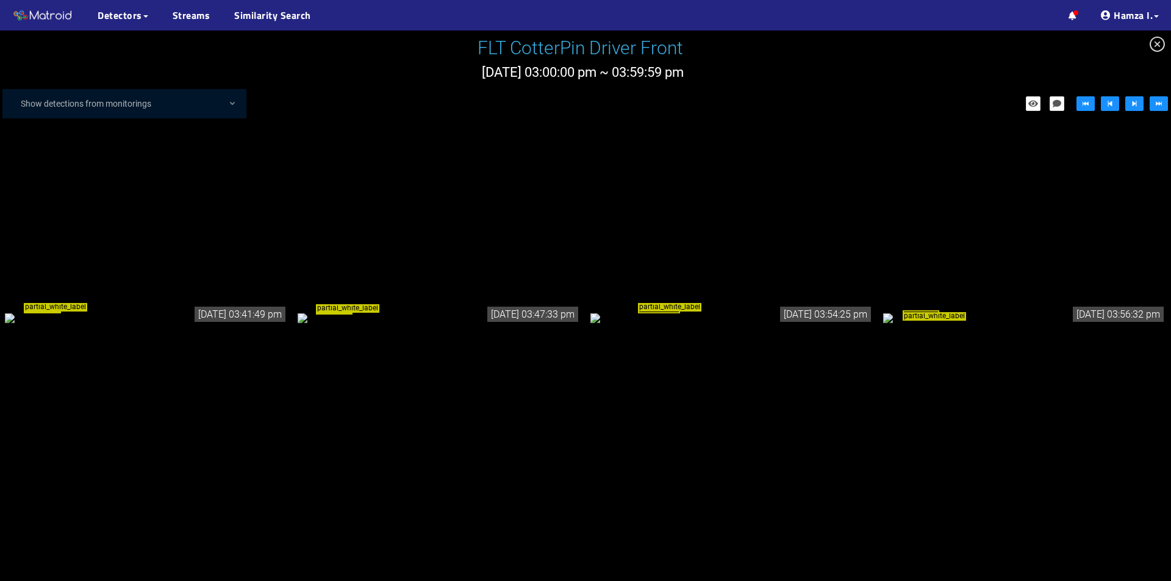
click at [181, 324] on div "partial_white_label" at bounding box center [146, 317] width 283 height 13
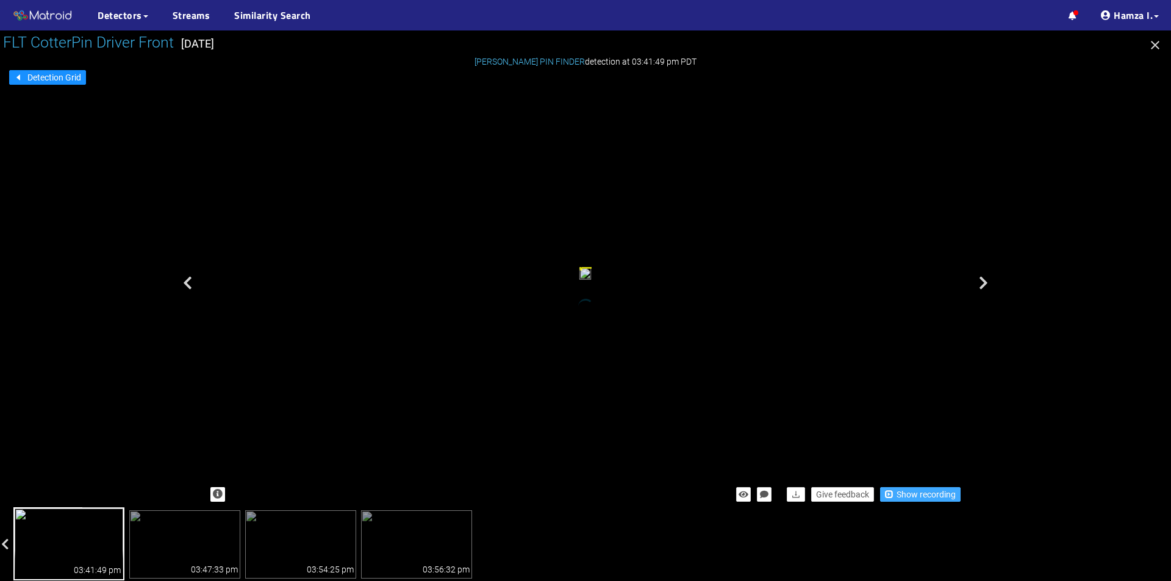
click at [902, 492] on span "Show recording" at bounding box center [926, 494] width 59 height 13
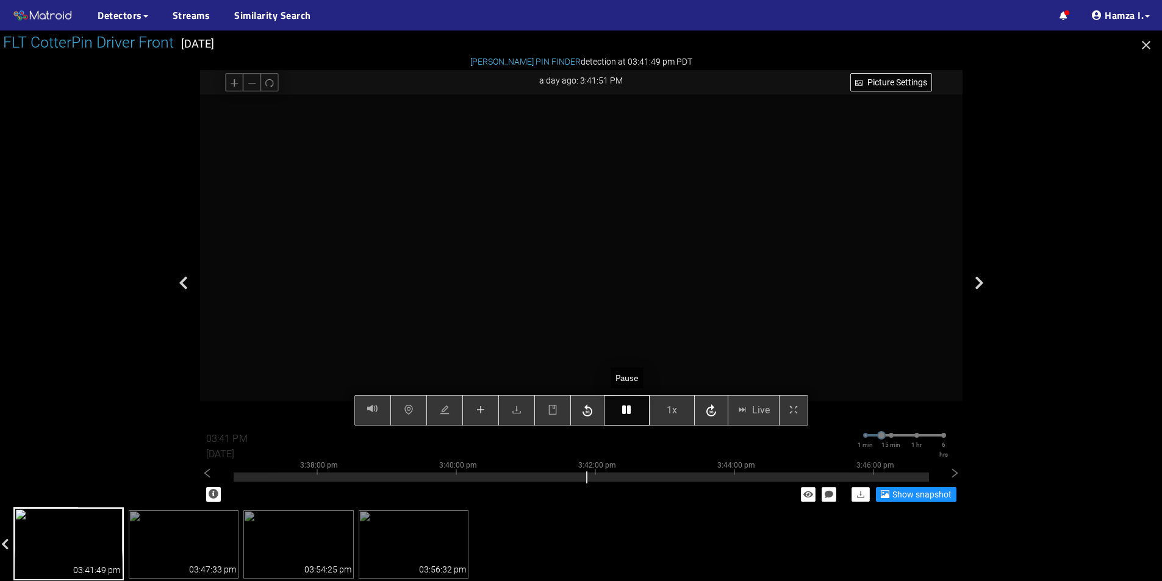
click at [622, 406] on icon "button" at bounding box center [626, 410] width 9 height 10
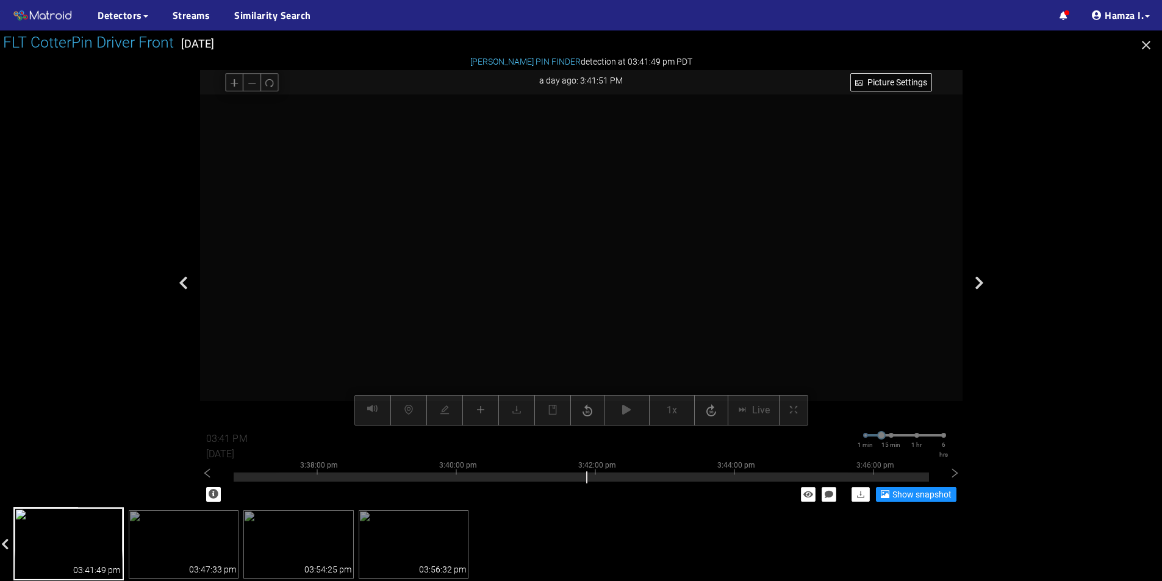
click at [478, 414] on div "Picture Settings 1x Live 03:41 PM [DATE] 1 min 15 min 1 hr 6 hrs 3:28:00 pm 3:3…" at bounding box center [581, 260] width 762 height 331
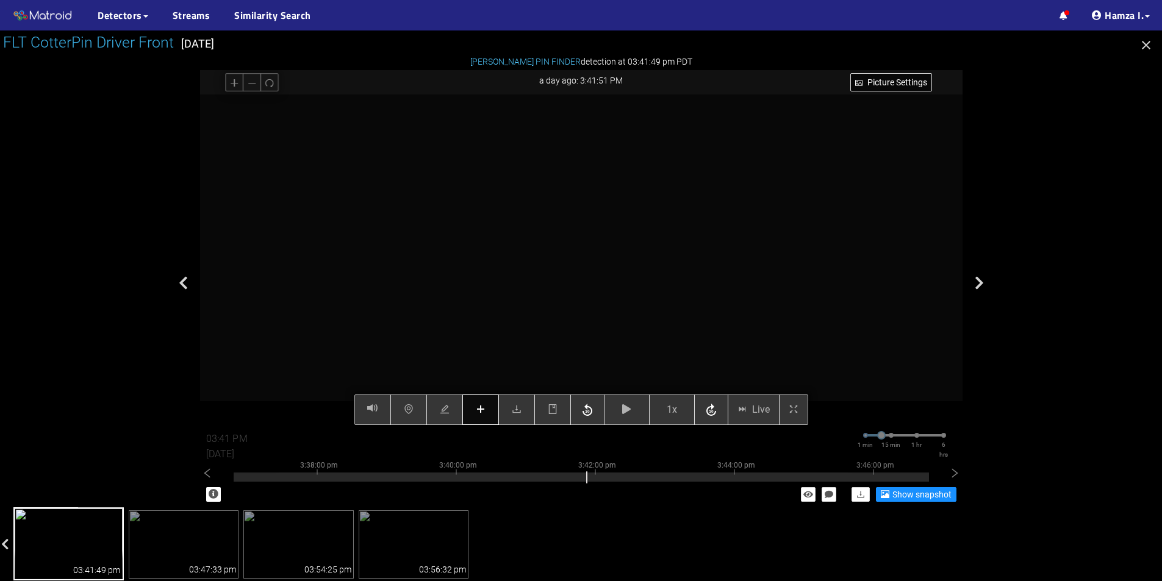
click at [482, 408] on icon "plus" at bounding box center [481, 409] width 10 height 10
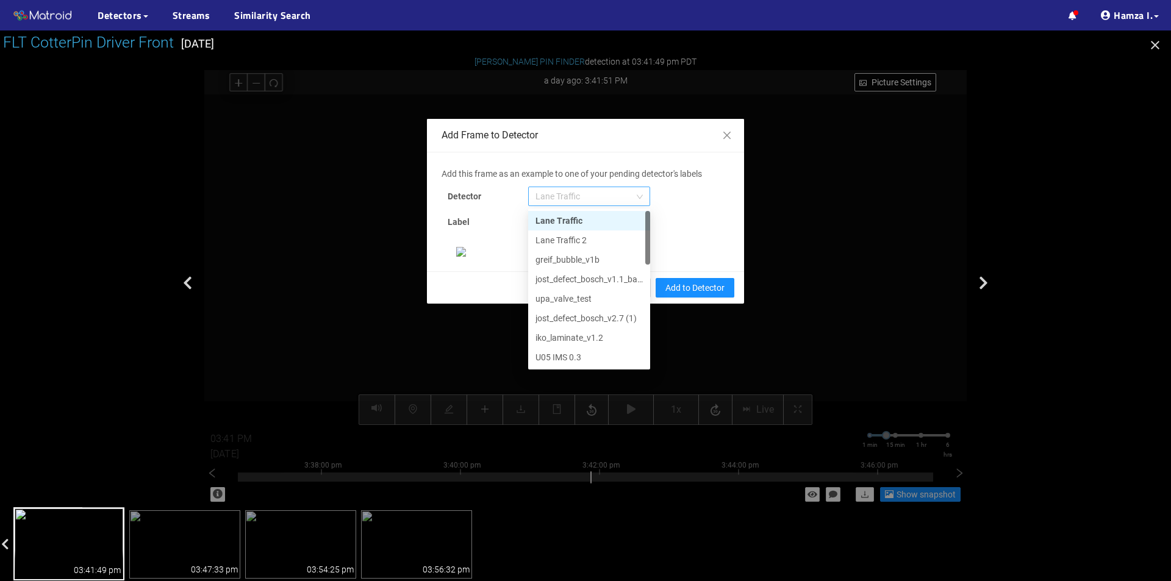
click at [578, 200] on span "Lane Traffic" at bounding box center [588, 196] width 107 height 18
click at [586, 351] on div "[PERSON_NAME] Pin" at bounding box center [588, 357] width 107 height 13
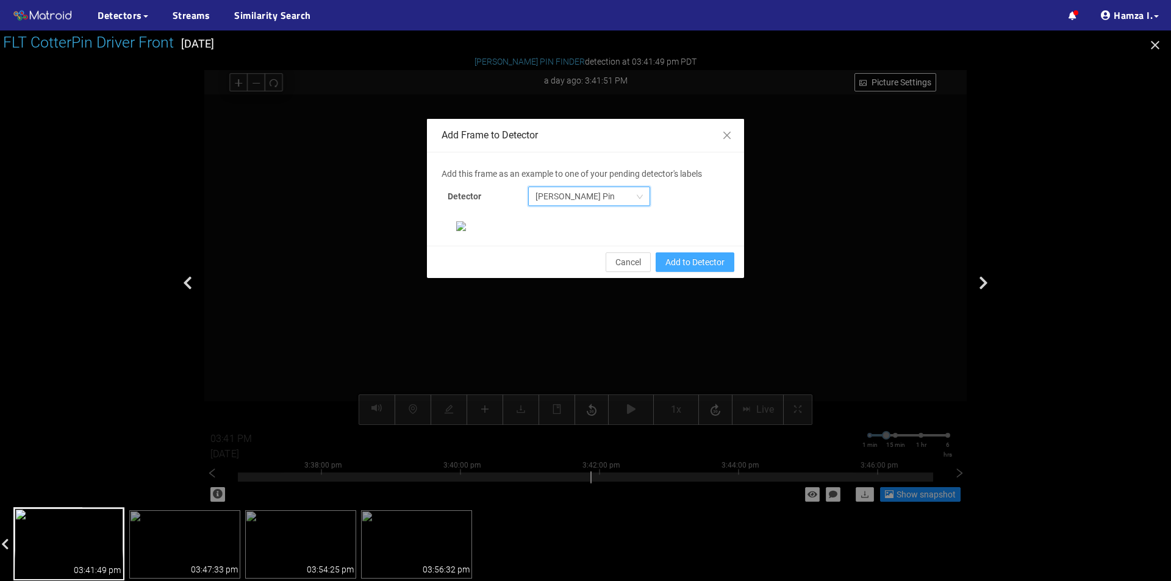
click at [681, 269] on span "Add to Detector" at bounding box center [694, 262] width 59 height 13
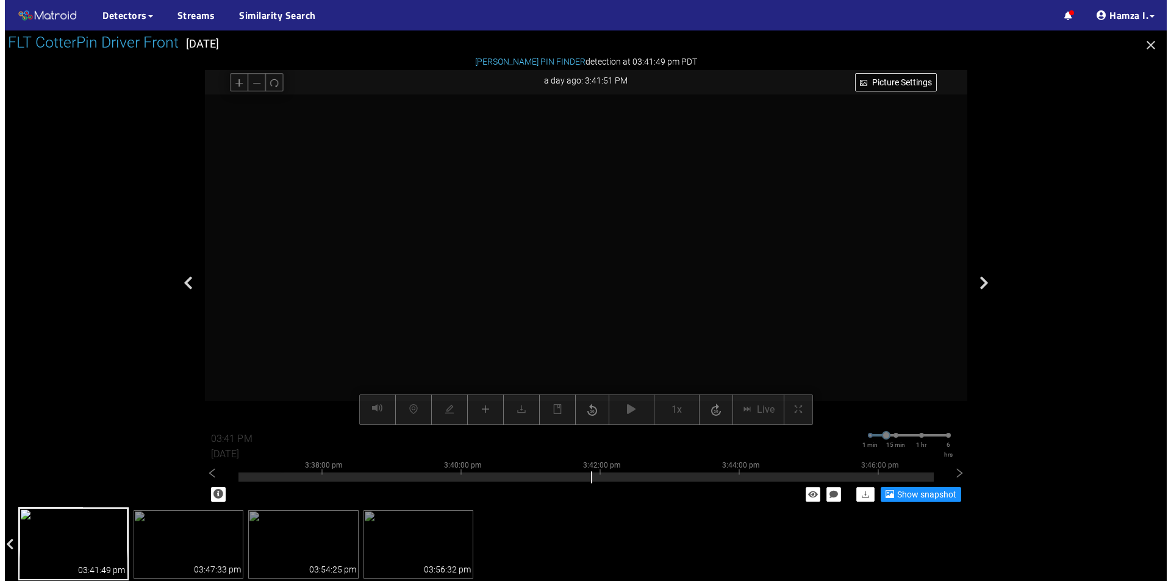
scroll to position [174, 0]
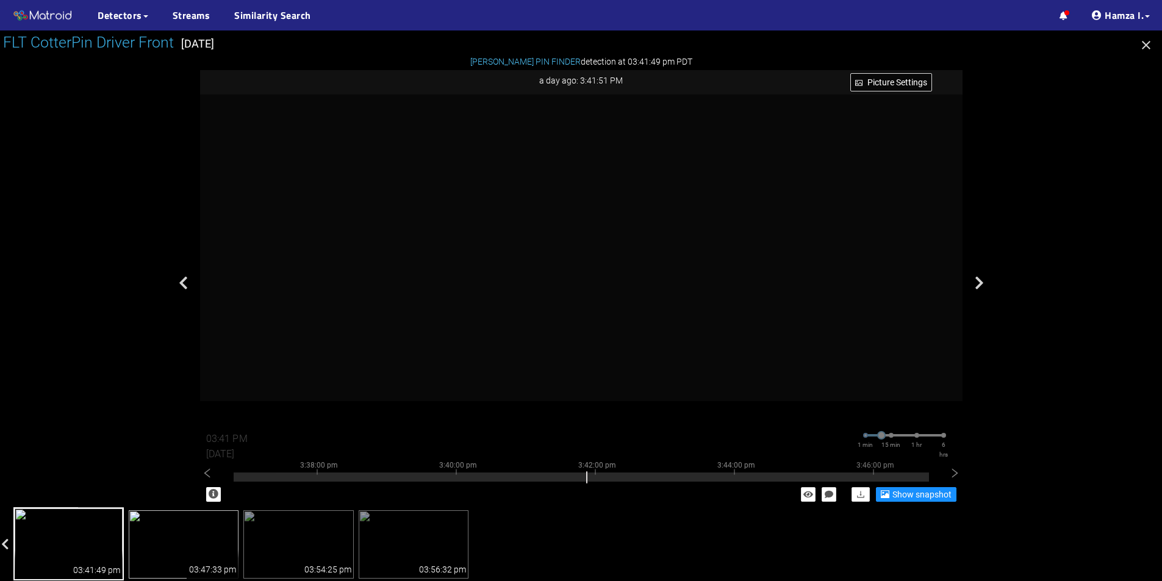
click at [179, 540] on img at bounding box center [184, 544] width 110 height 68
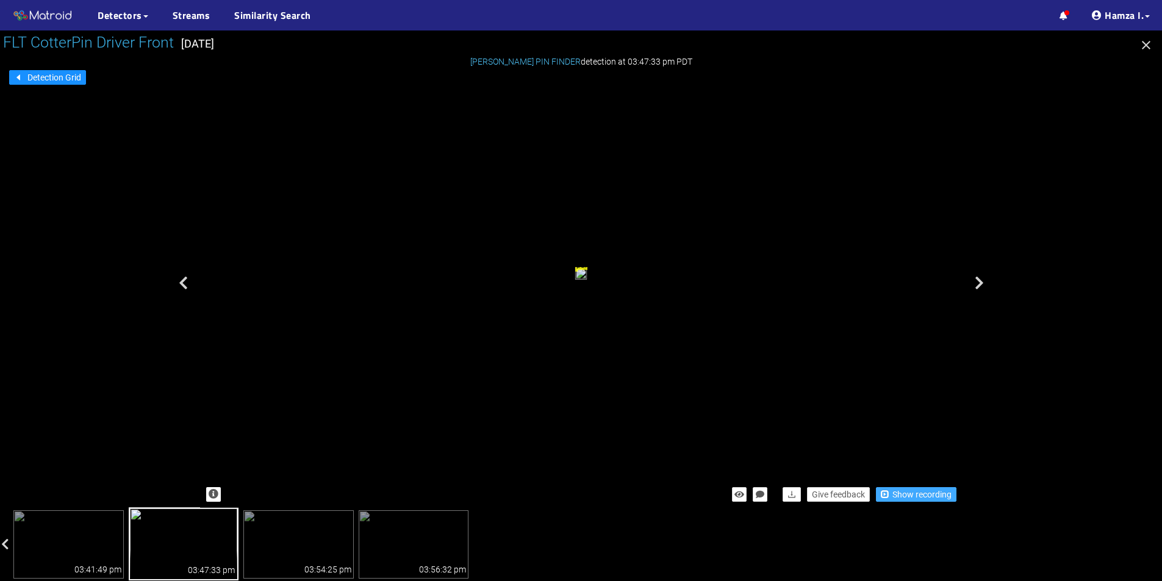
click at [913, 495] on span "Show recording" at bounding box center [921, 494] width 59 height 13
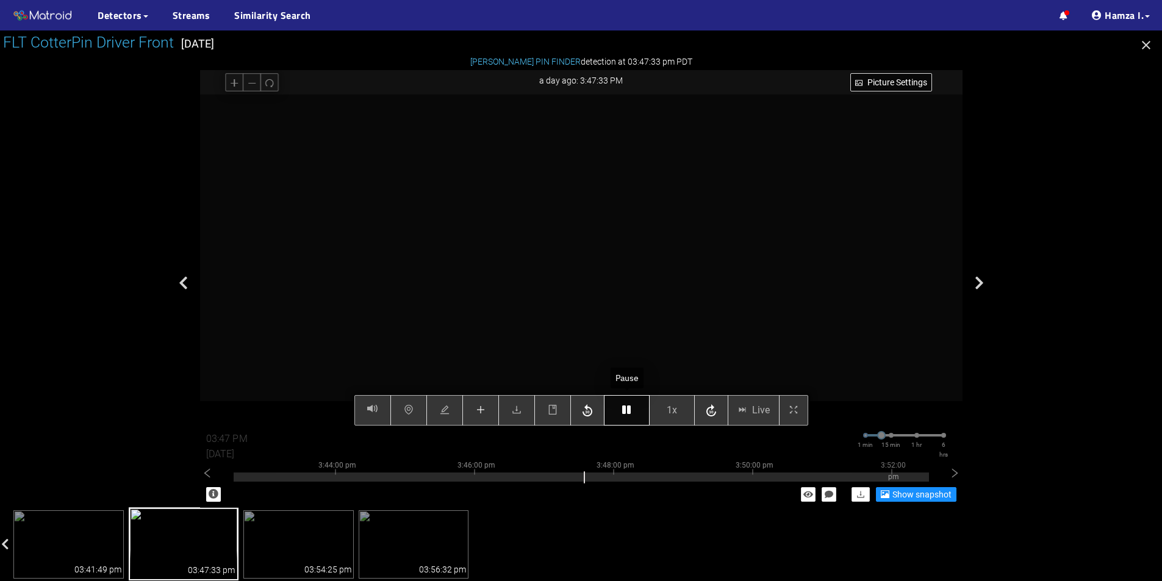
click at [620, 412] on button "button" at bounding box center [627, 410] width 46 height 30
click at [484, 410] on icon "plus" at bounding box center [480, 410] width 8 height 1
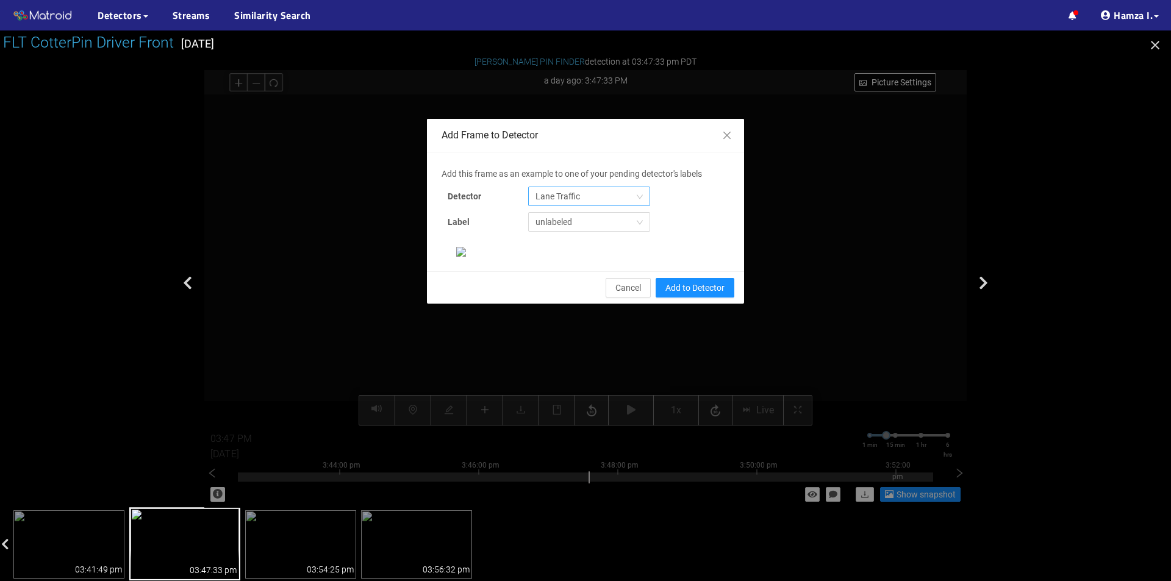
click at [604, 197] on span "Lane Traffic" at bounding box center [588, 196] width 107 height 18
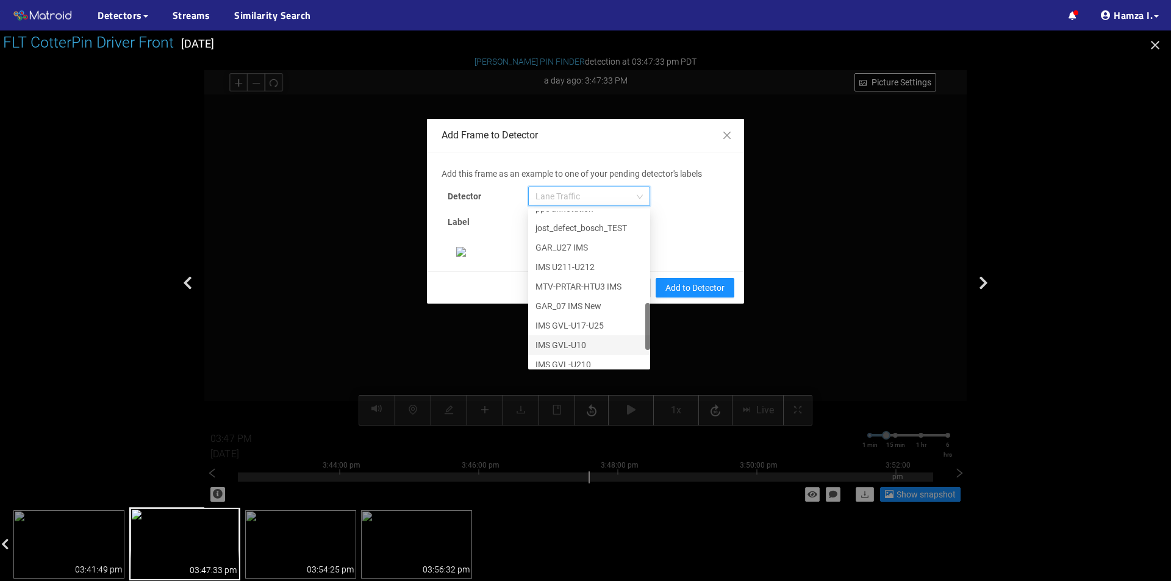
scroll to position [371, 0]
click at [555, 355] on div "[PERSON_NAME] Pin" at bounding box center [588, 357] width 107 height 13
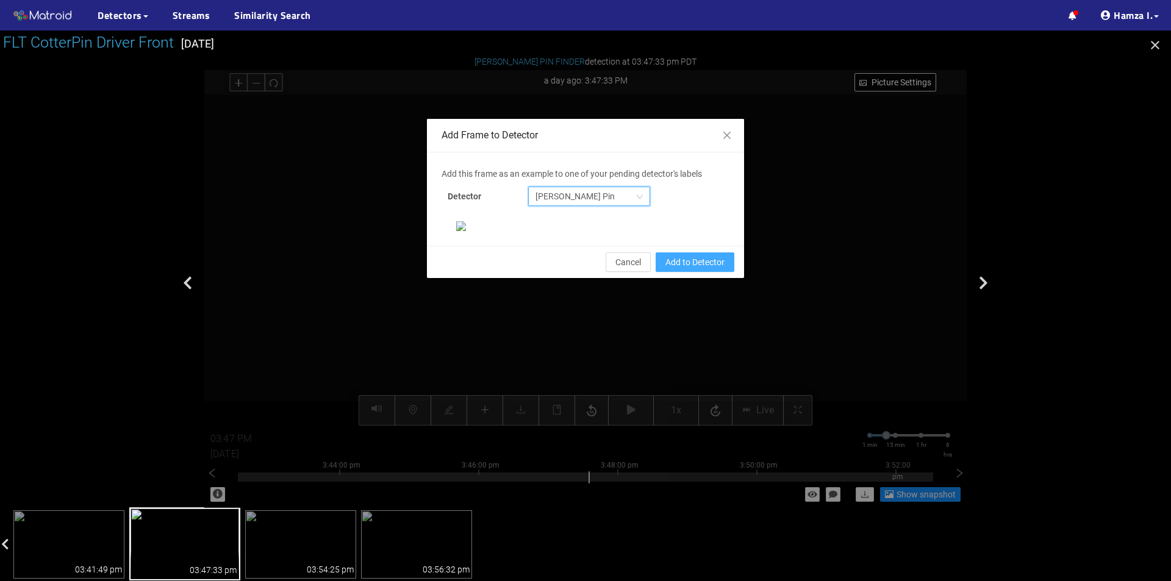
click at [668, 269] on span "Add to Detector" at bounding box center [694, 262] width 59 height 13
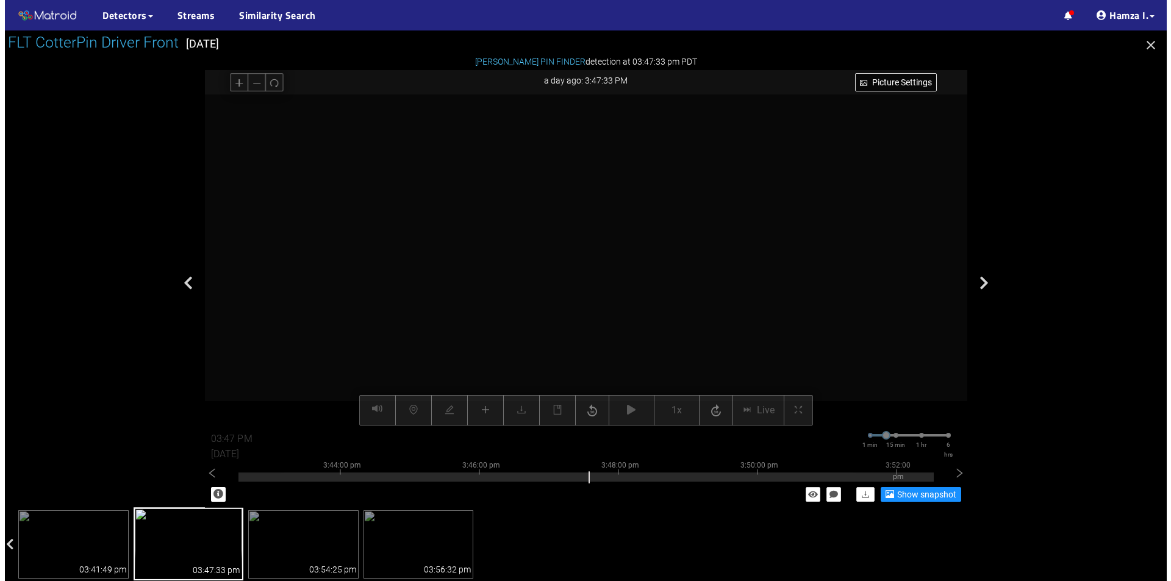
scroll to position [174, 0]
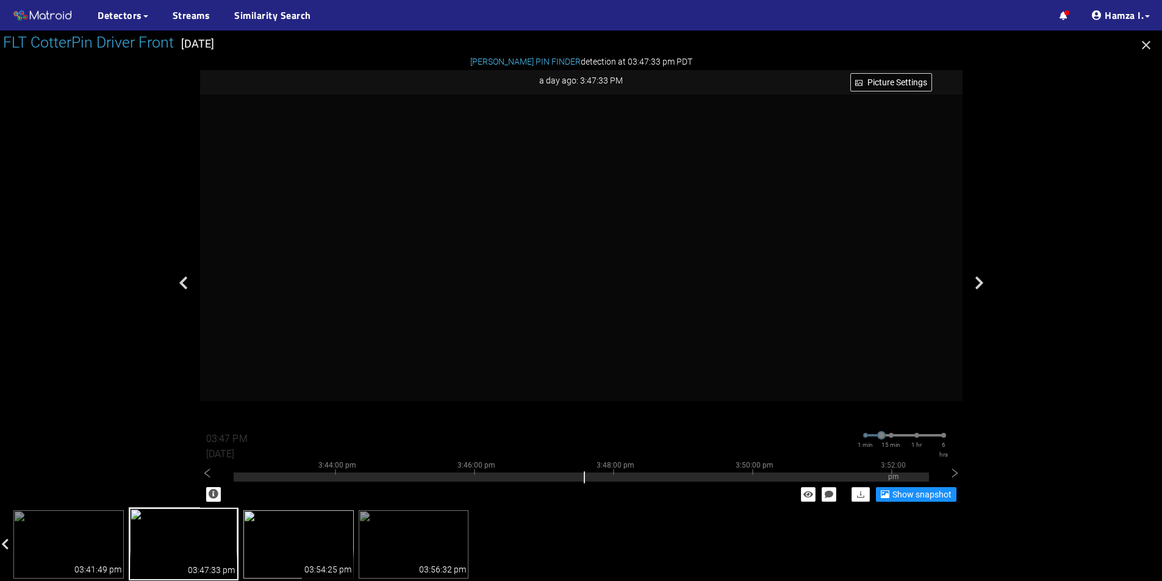
click at [312, 534] on img at bounding box center [298, 544] width 110 height 68
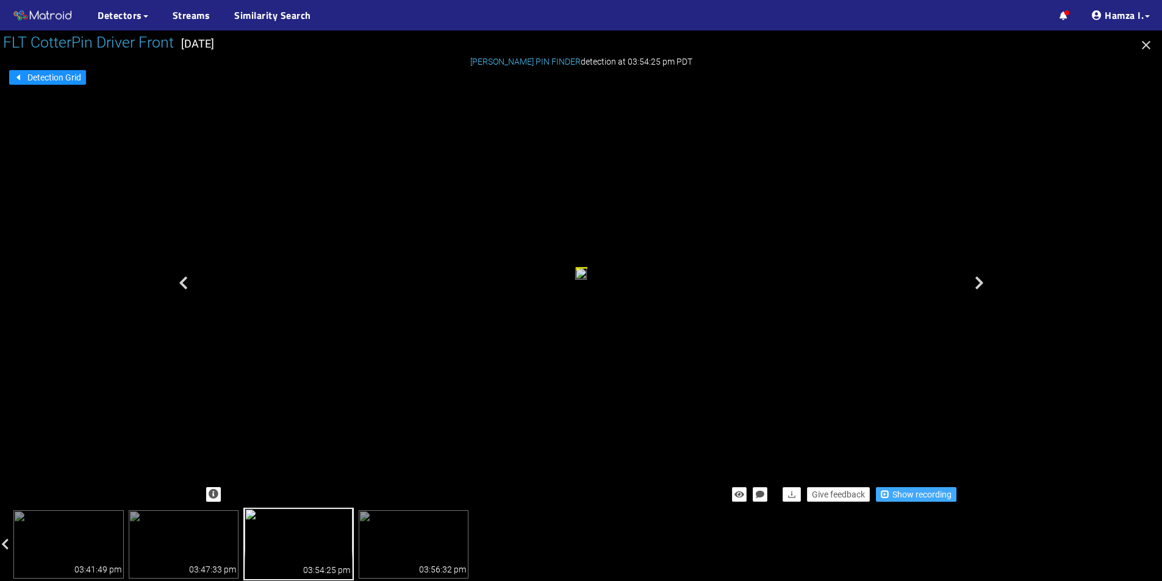
click at [909, 493] on span "Show recording" at bounding box center [921, 494] width 59 height 13
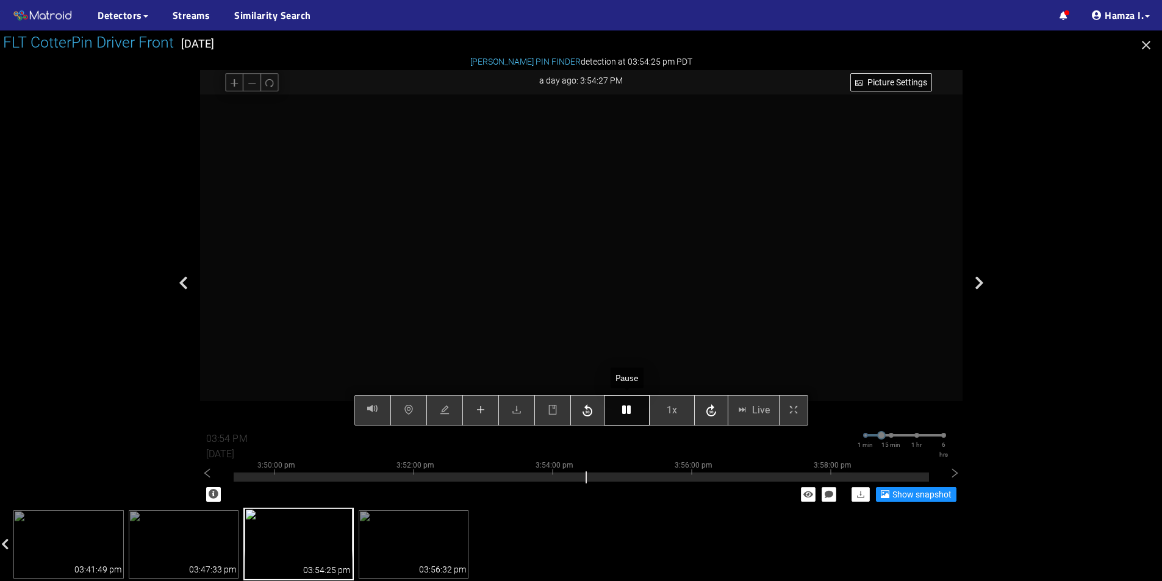
click at [632, 404] on button "button" at bounding box center [627, 410] width 46 height 30
click at [473, 405] on button "button" at bounding box center [480, 410] width 37 height 30
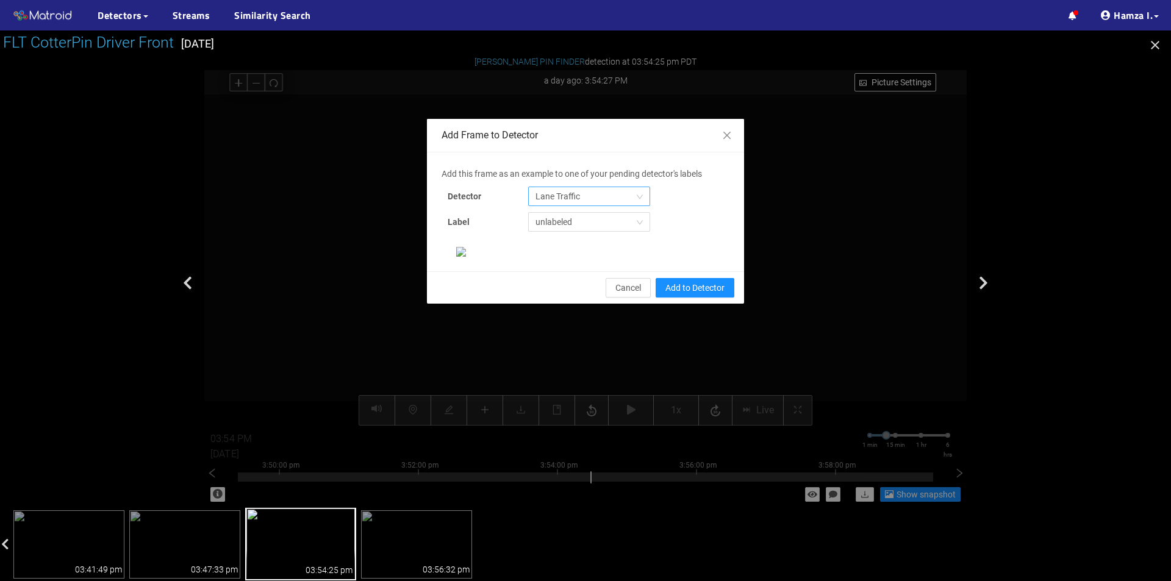
click at [560, 193] on span "Lane Traffic" at bounding box center [588, 196] width 107 height 18
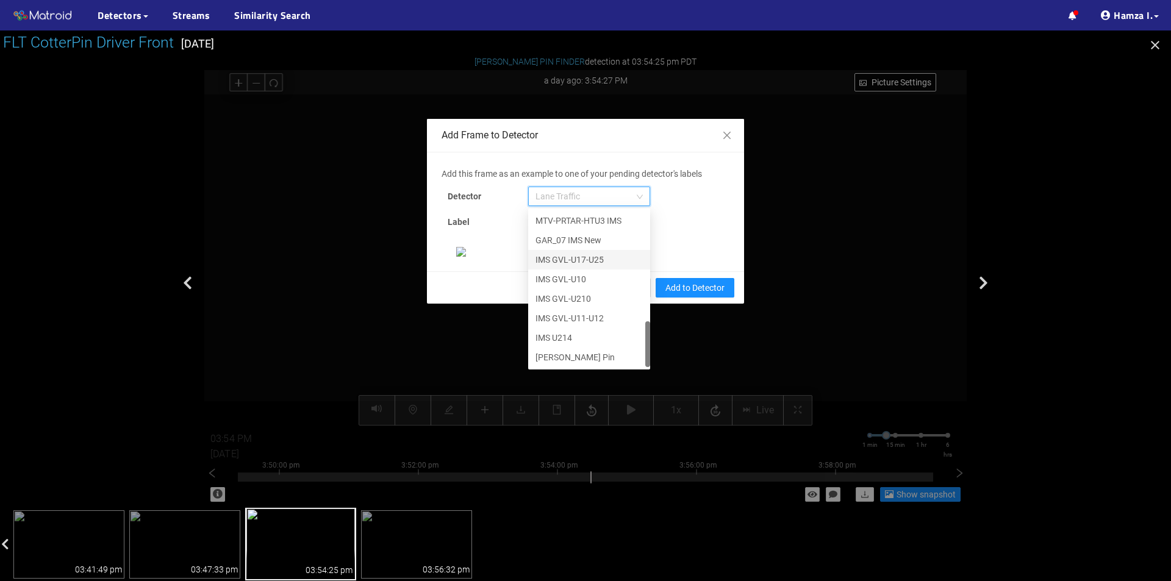
scroll to position [122, 0]
click at [574, 351] on div "[PERSON_NAME] Pin" at bounding box center [588, 357] width 107 height 13
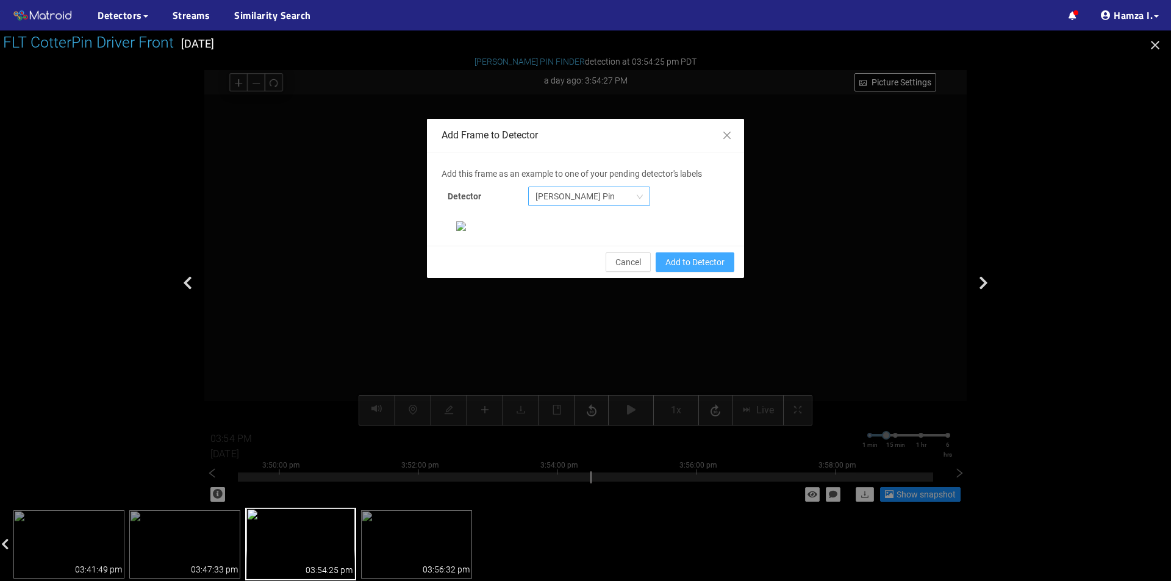
click at [665, 269] on span "Add to Detector" at bounding box center [694, 262] width 59 height 13
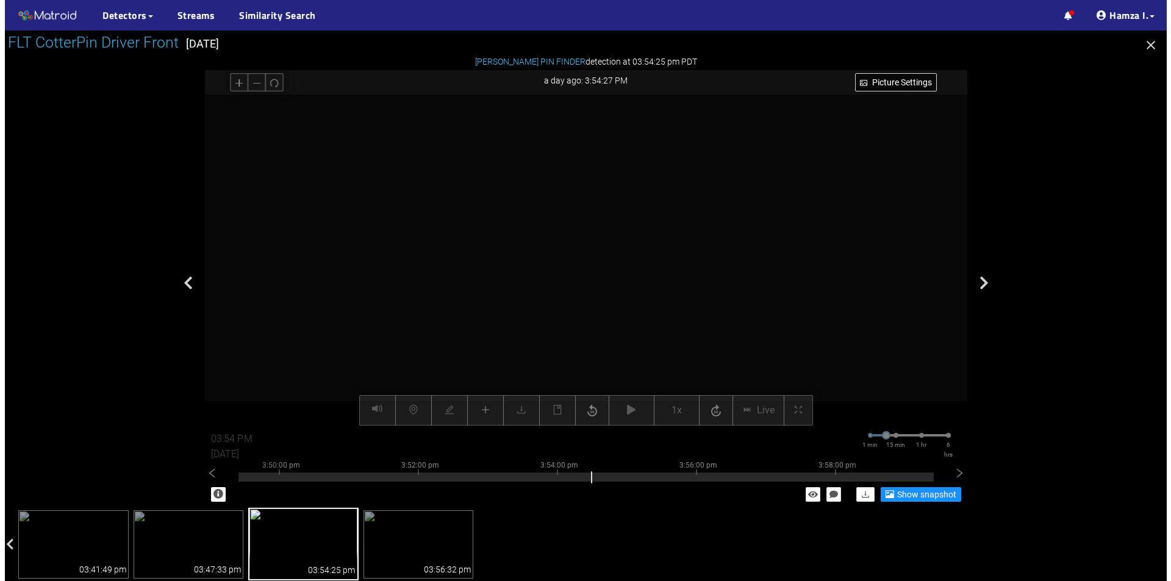
scroll to position [174, 0]
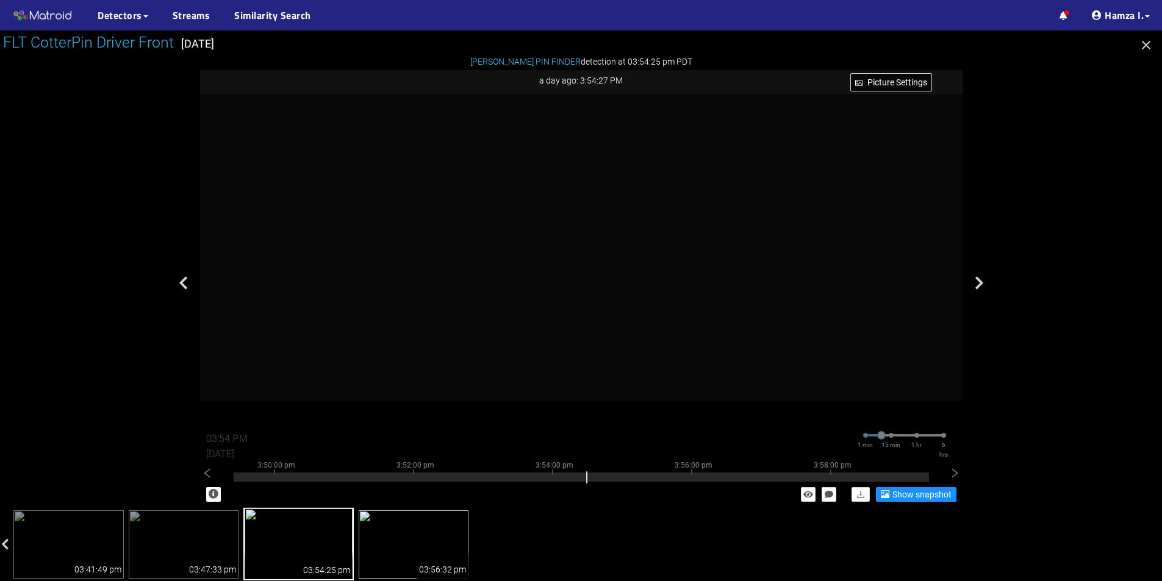
click at [409, 550] on img at bounding box center [414, 544] width 110 height 68
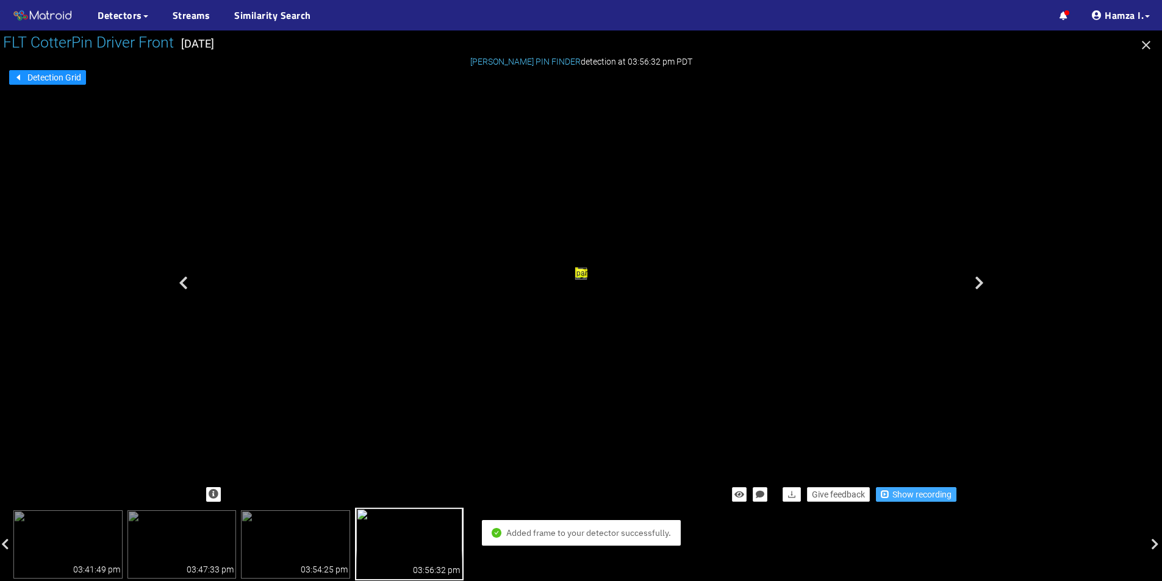
click at [898, 495] on span "Show recording" at bounding box center [921, 494] width 59 height 13
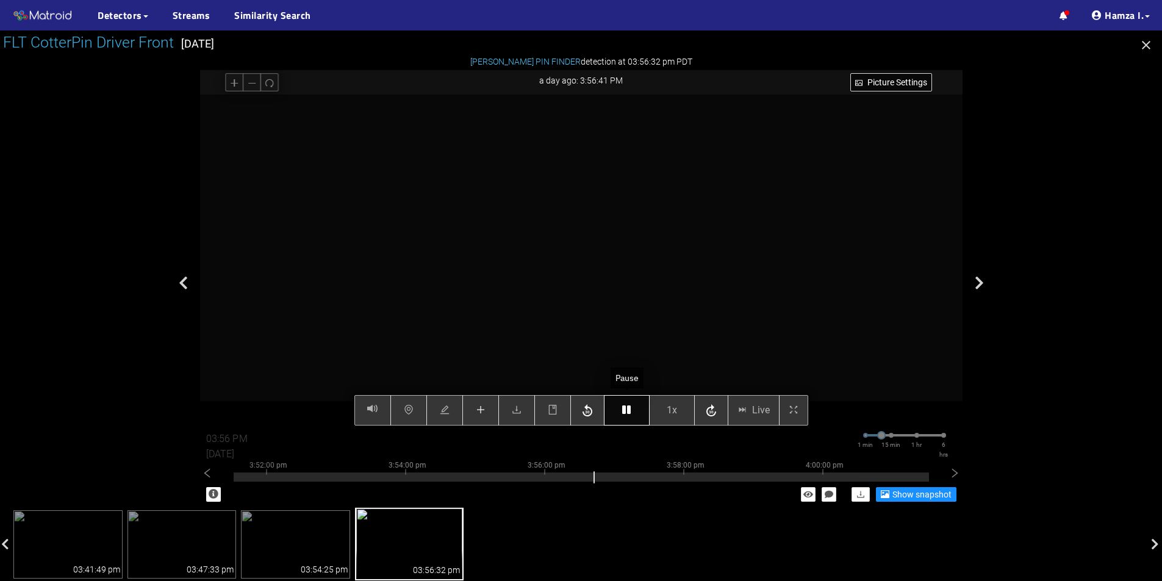
click at [625, 412] on icon "button" at bounding box center [626, 410] width 9 height 10
click at [487, 414] on button "button" at bounding box center [480, 410] width 37 height 30
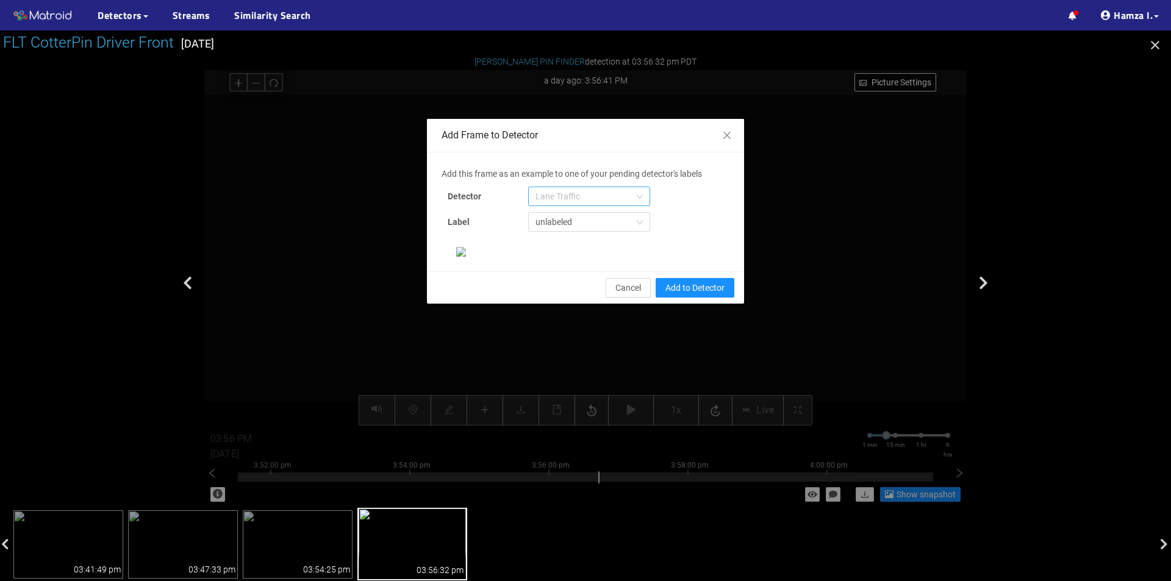
click at [575, 198] on span "Lane Traffic" at bounding box center [588, 196] width 107 height 18
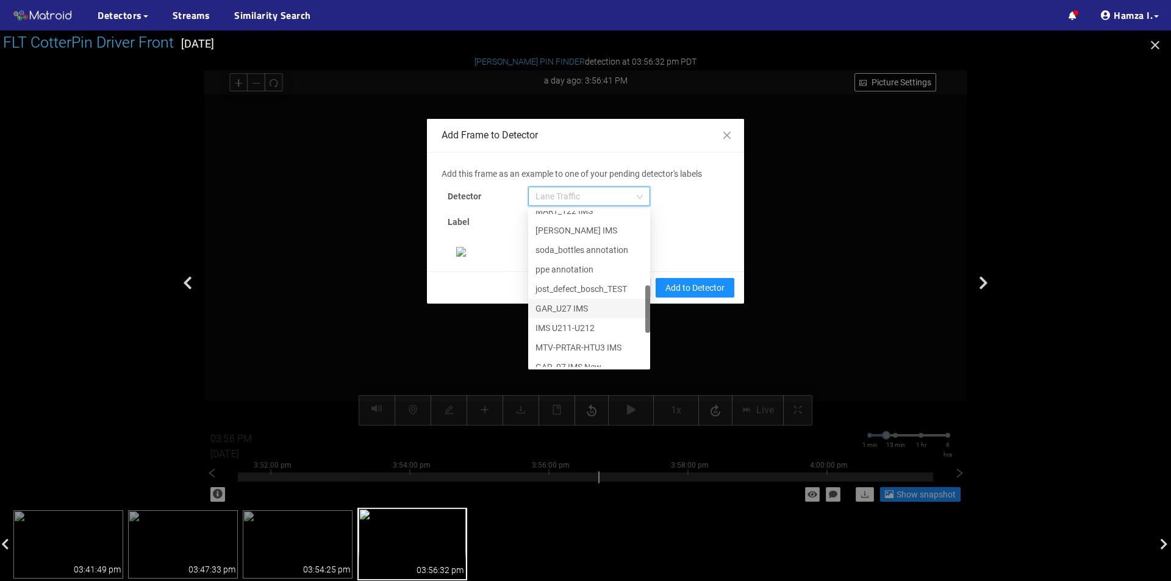
scroll to position [371, 0]
click at [579, 348] on div "[PERSON_NAME] Pin" at bounding box center [589, 358] width 122 height 20
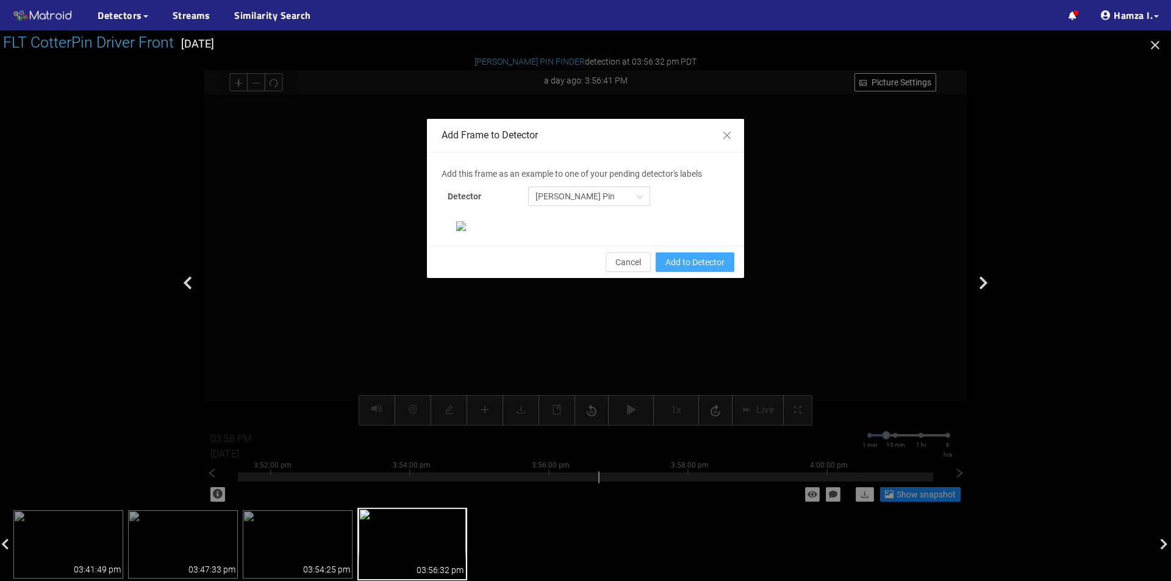
click at [675, 269] on span "Add to Detector" at bounding box center [694, 262] width 59 height 13
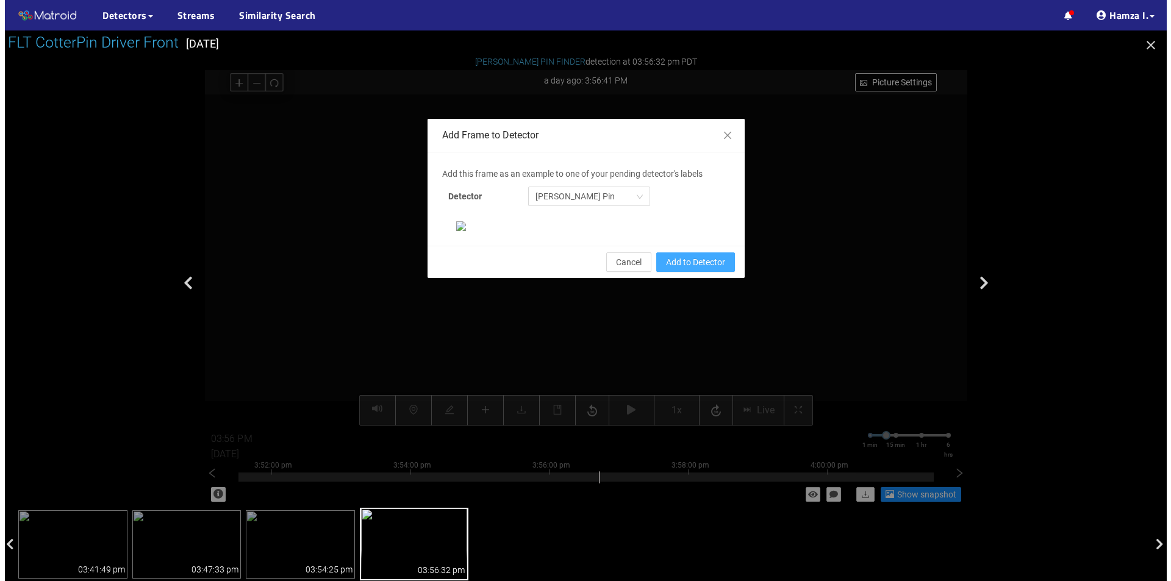
scroll to position [174, 0]
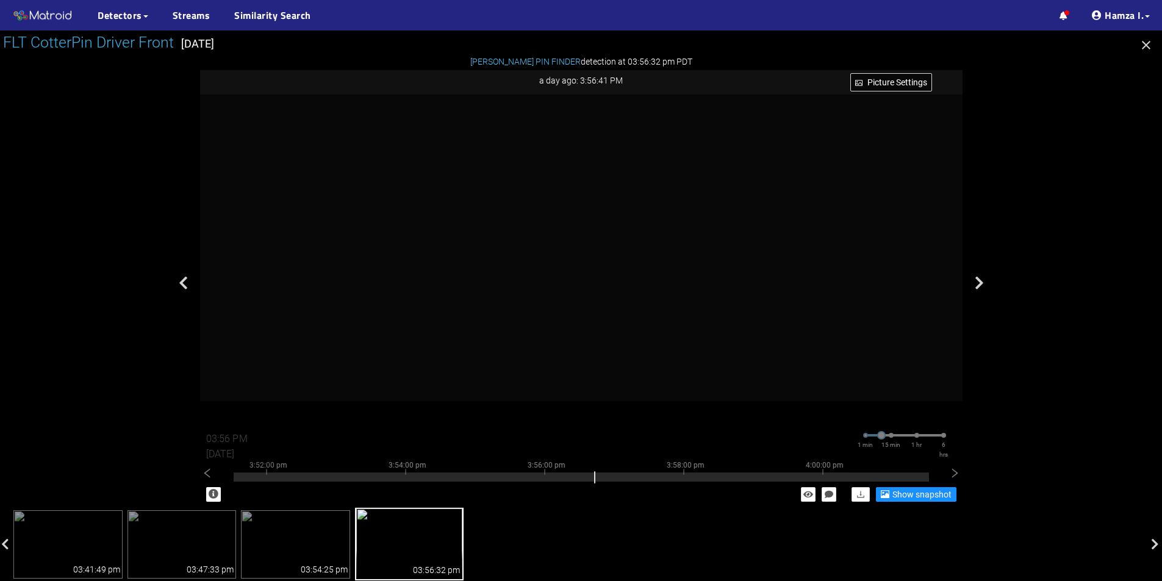
click at [1143, 47] on icon "button" at bounding box center [1146, 45] width 15 height 15
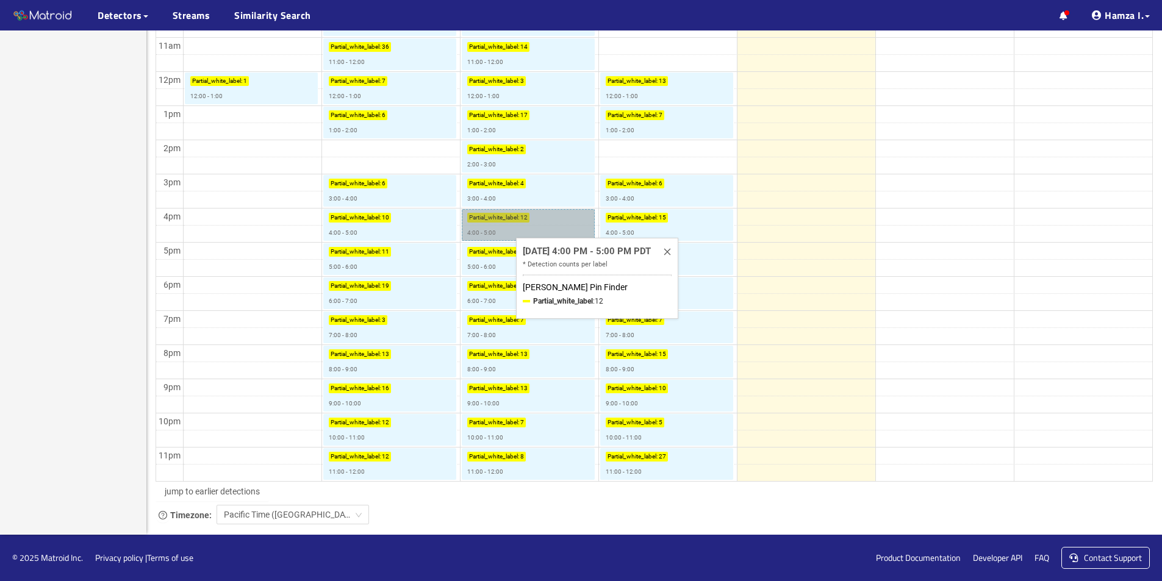
click at [506, 226] on link "Partial_white_label : 12 4:00 - 5:00" at bounding box center [528, 225] width 133 height 32
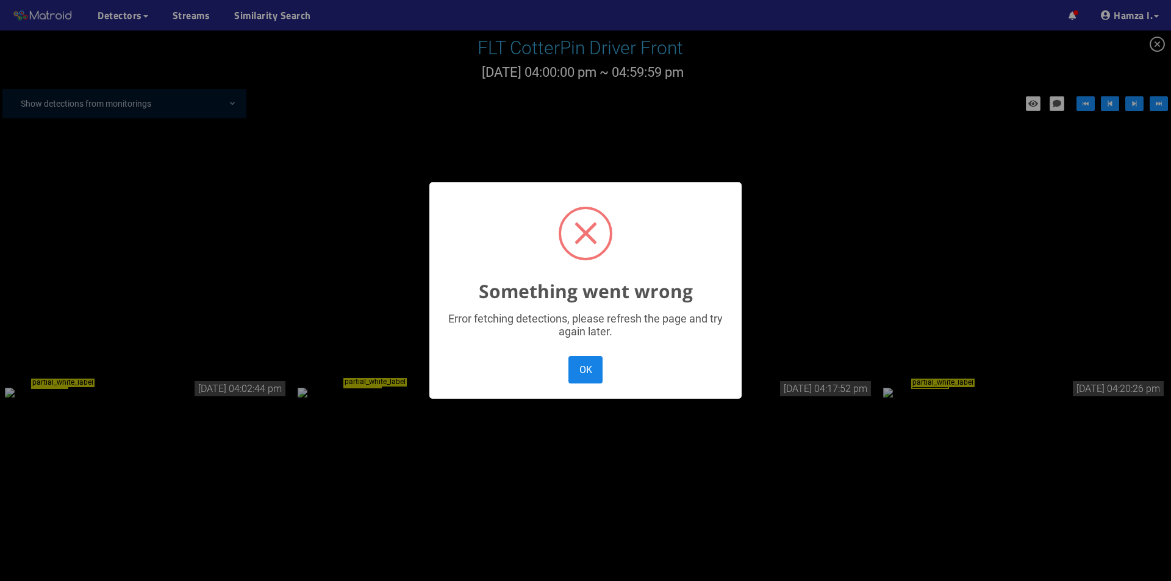
click at [586, 370] on button "OK" at bounding box center [585, 369] width 34 height 27
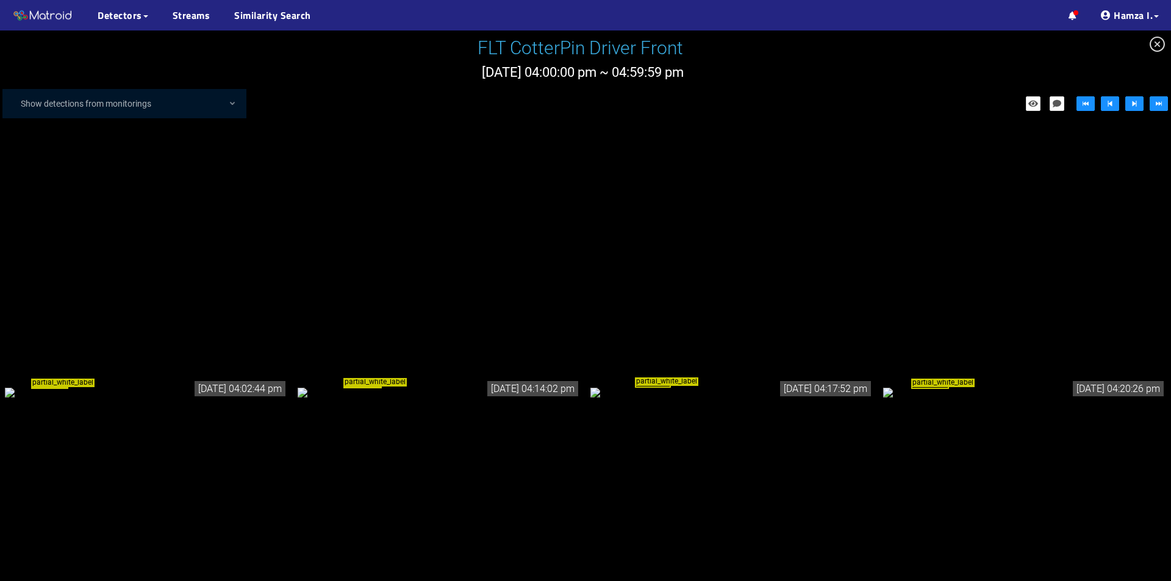
click at [146, 385] on div "partial_white_label" at bounding box center [146, 391] width 283 height 13
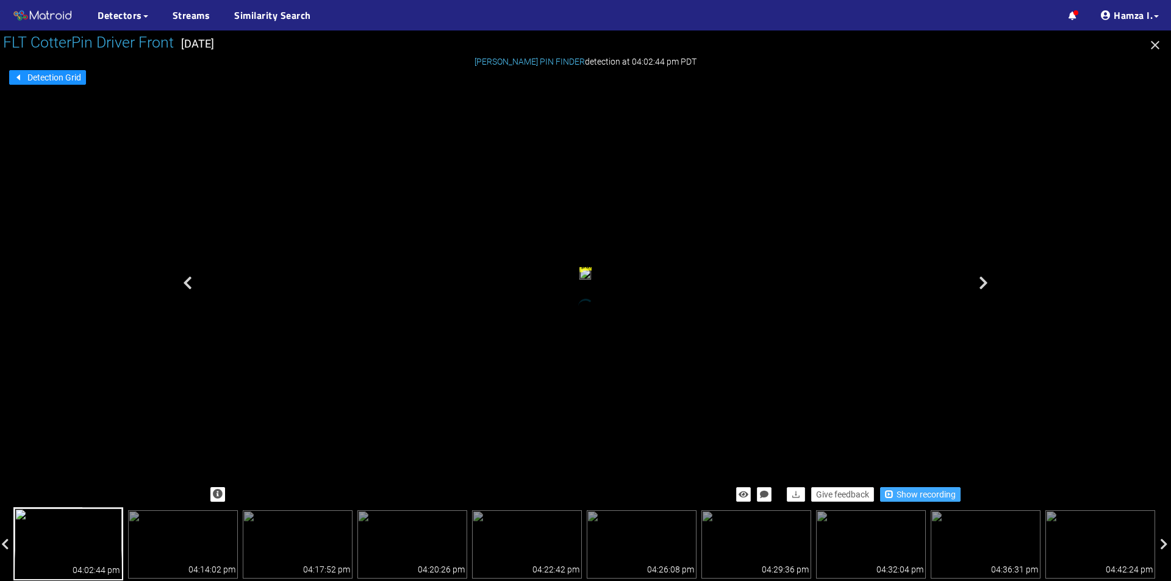
click at [901, 493] on span "Show recording" at bounding box center [926, 494] width 59 height 13
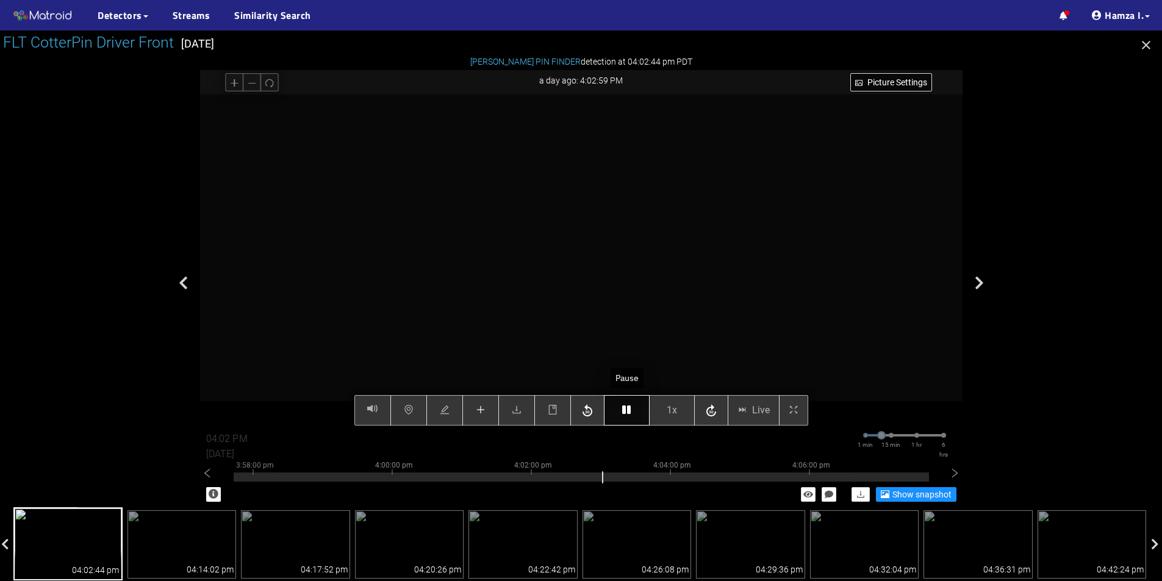
click at [628, 413] on icon "button" at bounding box center [626, 410] width 9 height 10
type input "04:03 PM"
click at [628, 413] on icon "button" at bounding box center [626, 410] width 9 height 10
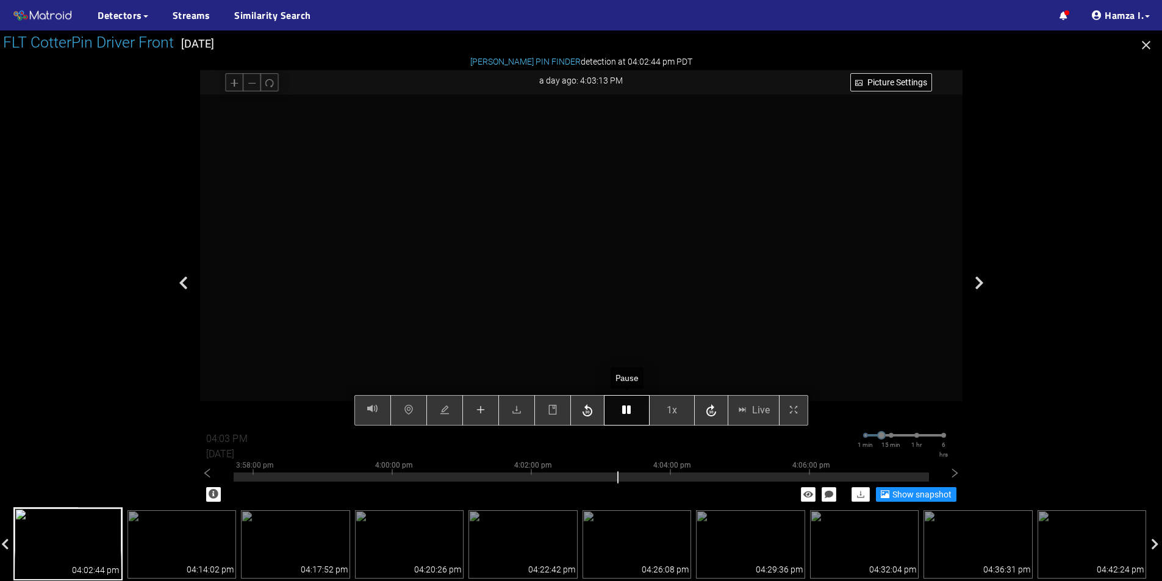
click at [626, 412] on icon "button" at bounding box center [626, 410] width 9 height 10
click at [631, 408] on div "Picture Settings 1x Live 04:03 PM [DATE] 1 min 15 min 1 hr 6 hrs 3:48:00 pm 3:5…" at bounding box center [581, 260] width 762 height 331
click at [630, 409] on icon "button" at bounding box center [626, 409] width 9 height 10
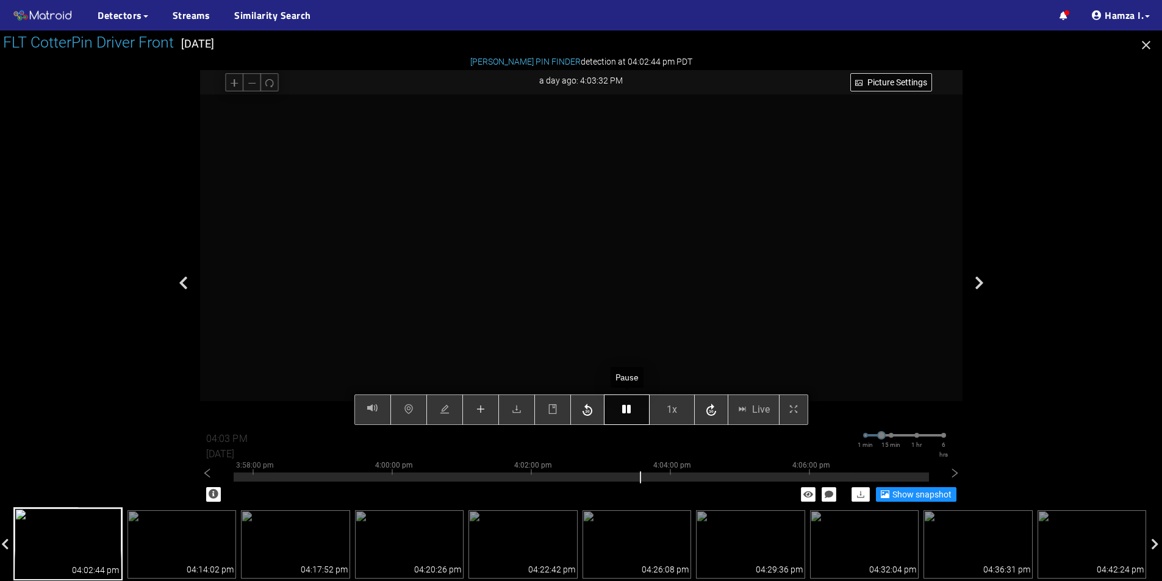
click at [626, 408] on icon "button" at bounding box center [626, 409] width 9 height 10
click at [479, 406] on icon "plus" at bounding box center [481, 409] width 10 height 10
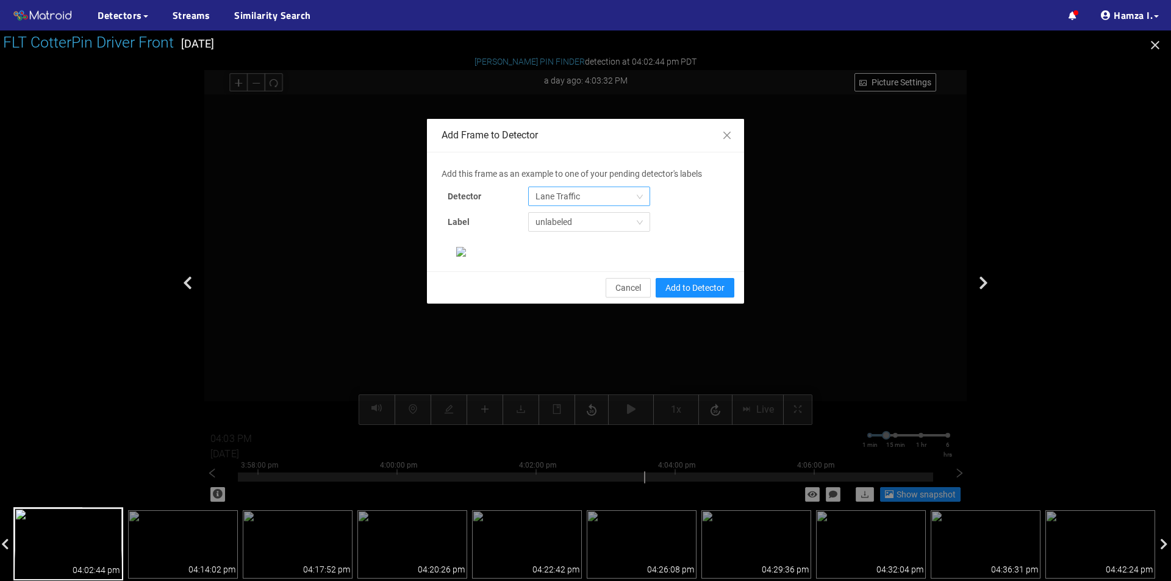
click at [576, 192] on span "Lane Traffic" at bounding box center [588, 196] width 107 height 18
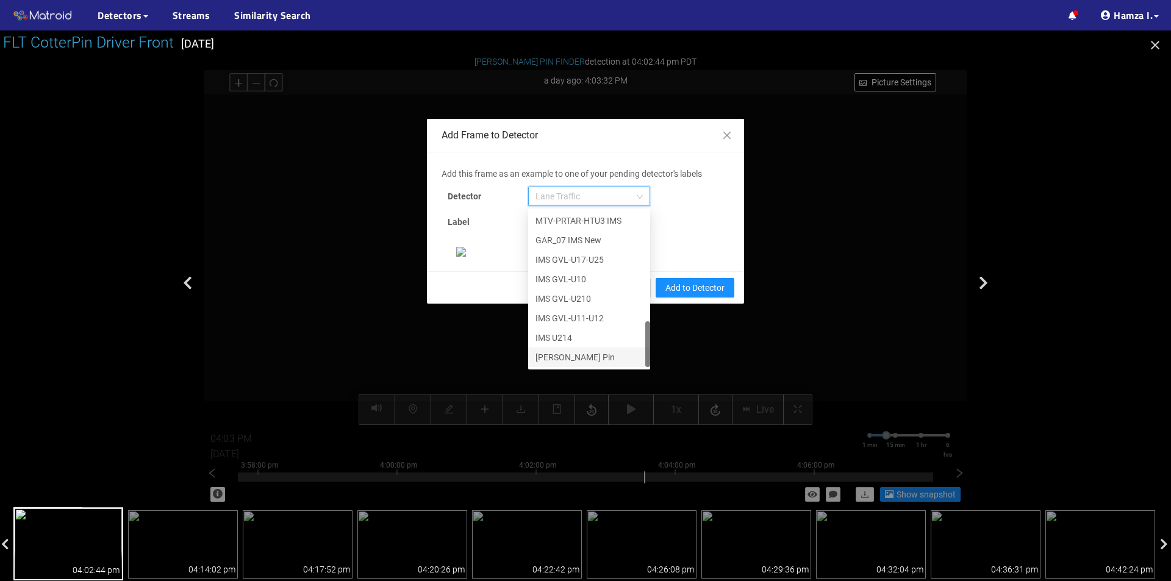
scroll to position [122, 0]
click at [578, 351] on div "[PERSON_NAME] Pin" at bounding box center [588, 357] width 107 height 13
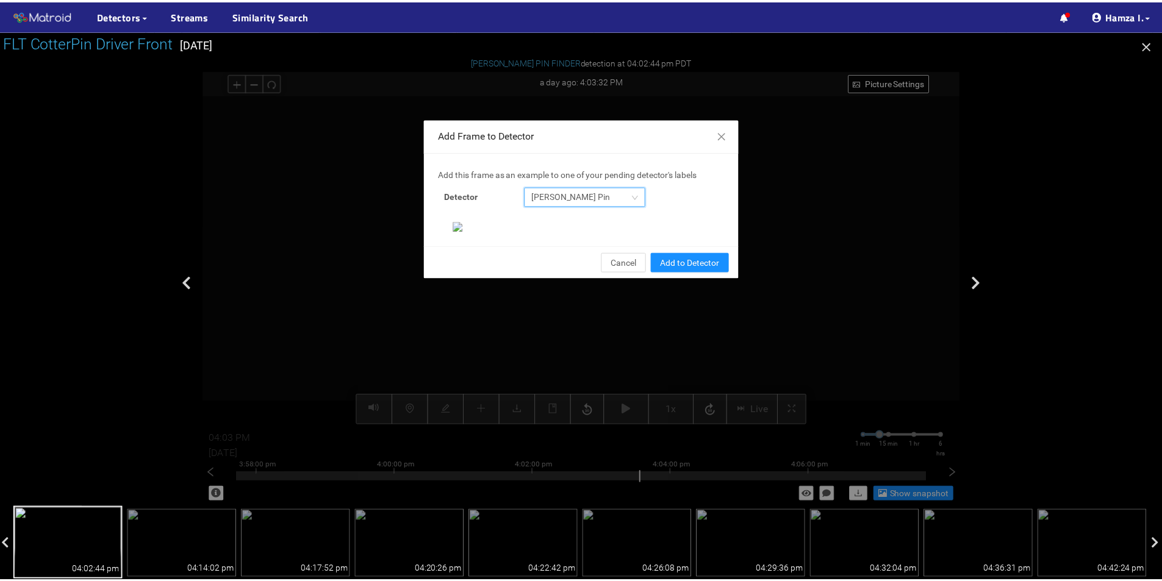
scroll to position [235, 0]
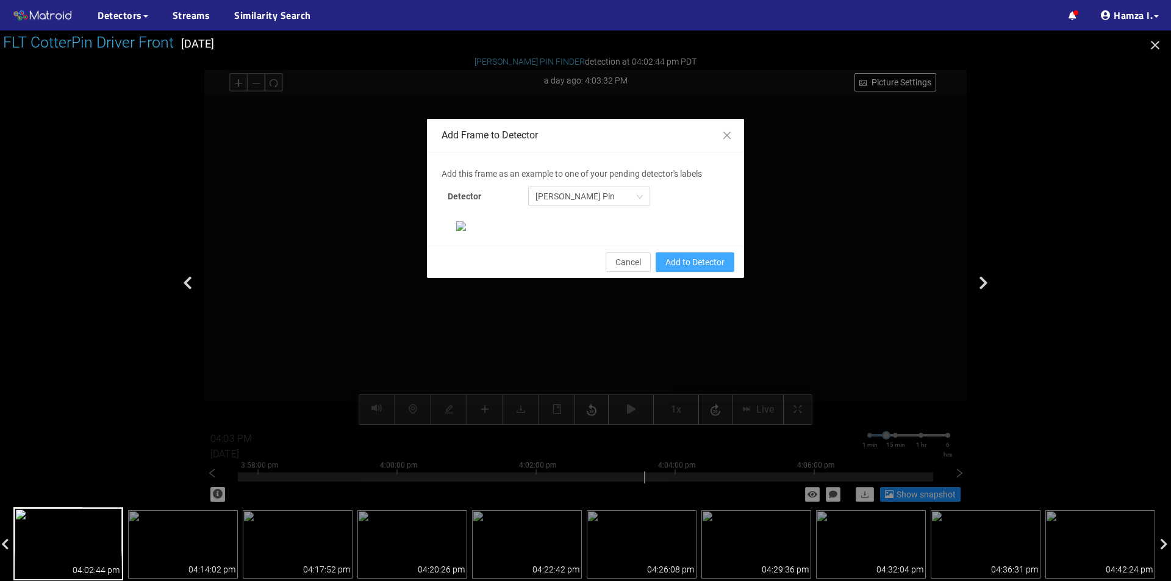
click at [679, 269] on span "Add to Detector" at bounding box center [694, 262] width 59 height 13
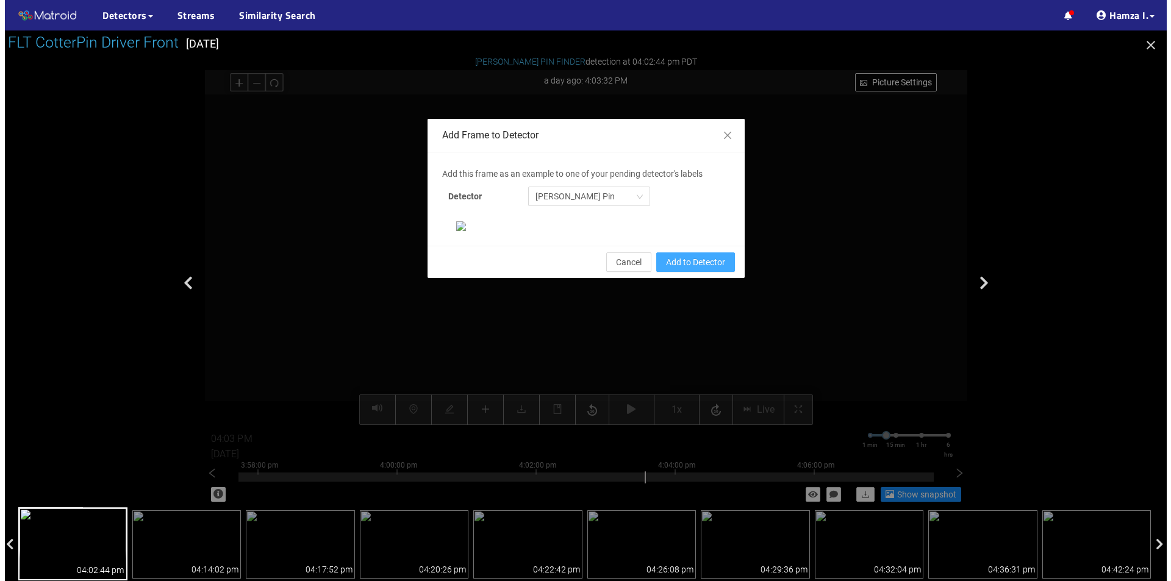
scroll to position [174, 0]
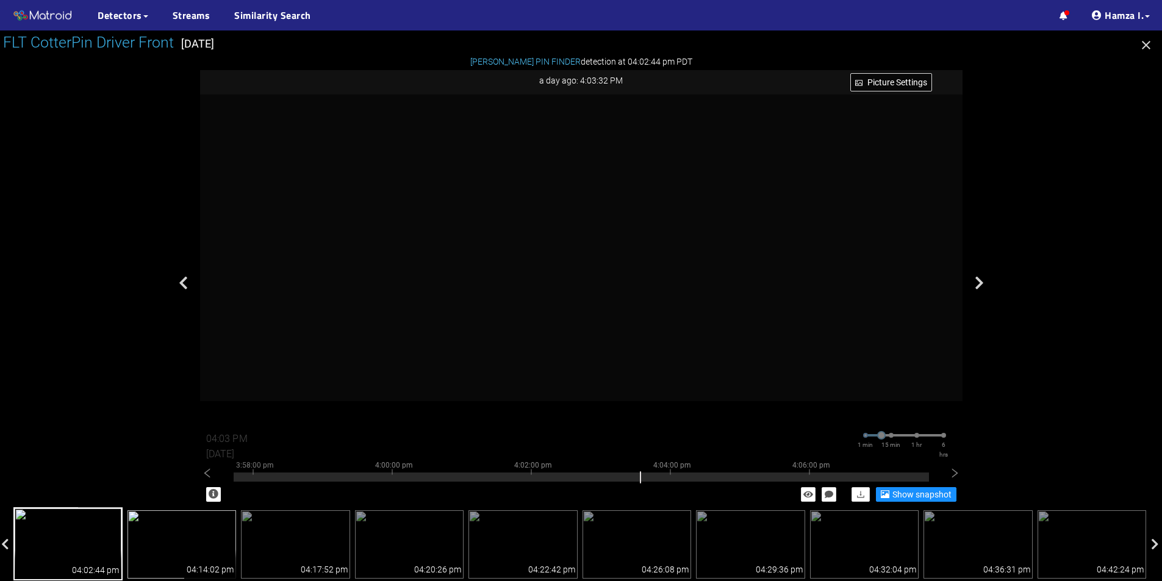
click at [194, 539] on img at bounding box center [181, 544] width 109 height 68
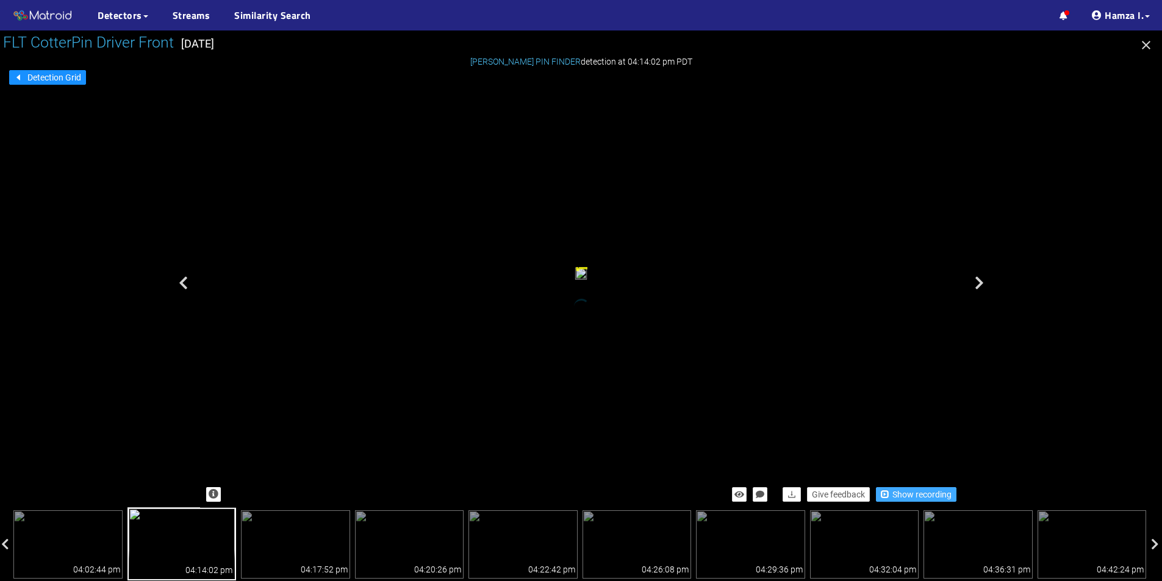
click at [905, 487] on button "Show recording" at bounding box center [916, 494] width 81 height 15
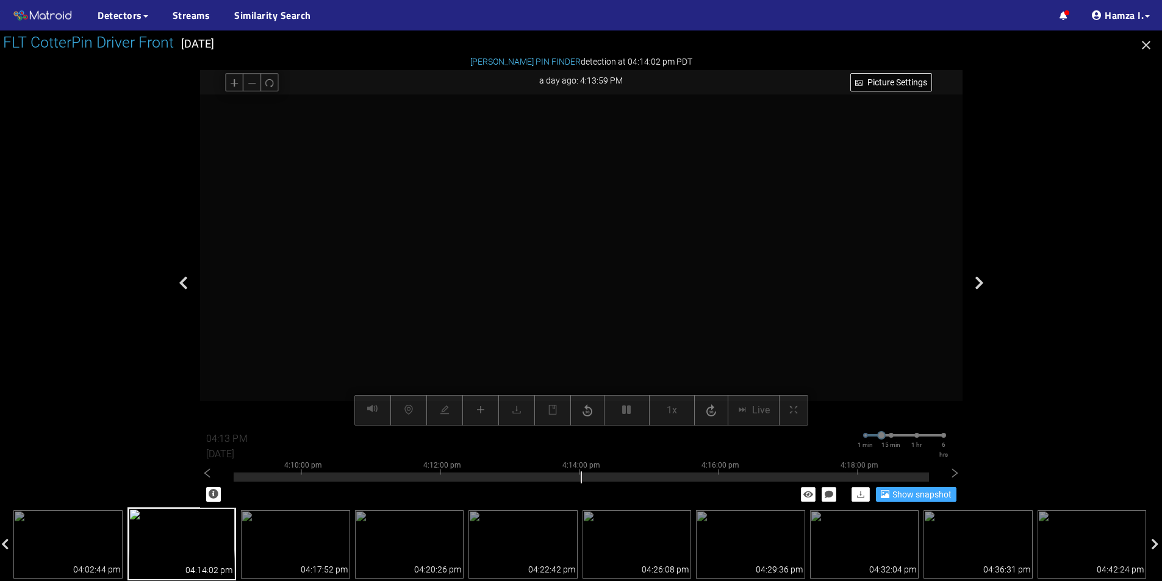
type input "04:14 PM"
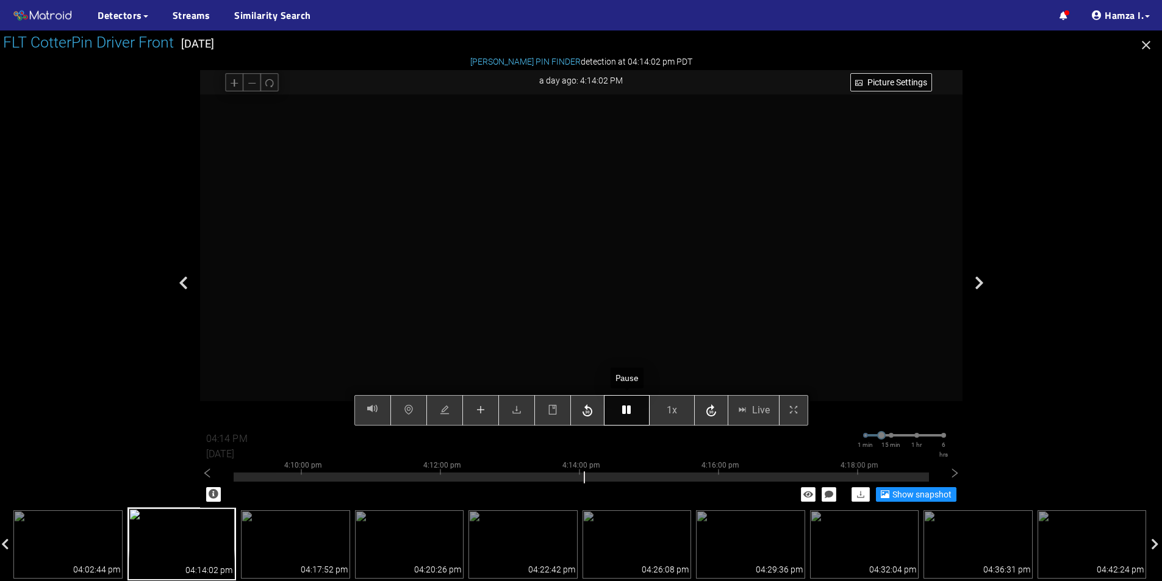
click at [623, 406] on icon "button" at bounding box center [626, 410] width 9 height 10
click at [479, 412] on icon "plus" at bounding box center [481, 410] width 10 height 10
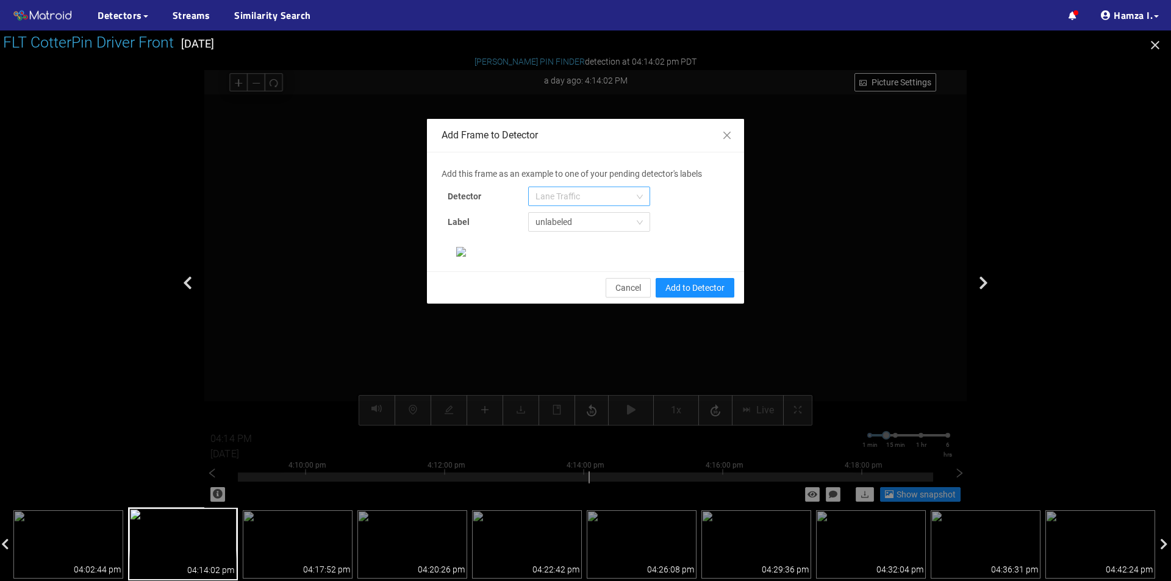
click at [609, 198] on span "Lane Traffic" at bounding box center [588, 196] width 107 height 18
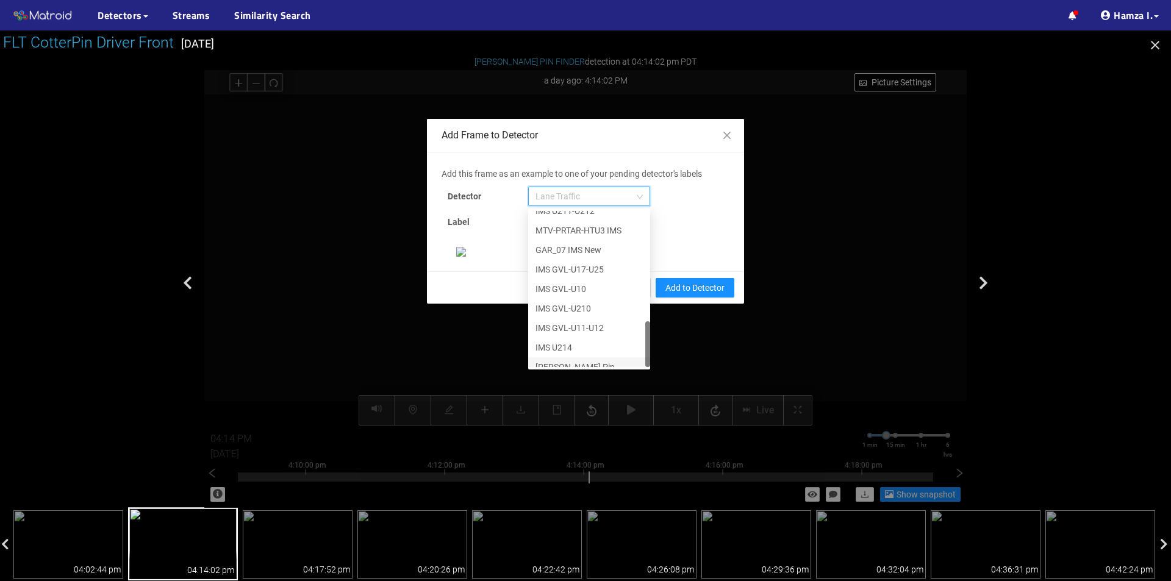
scroll to position [371, 0]
click at [569, 353] on div "[PERSON_NAME] Pin" at bounding box center [588, 357] width 107 height 13
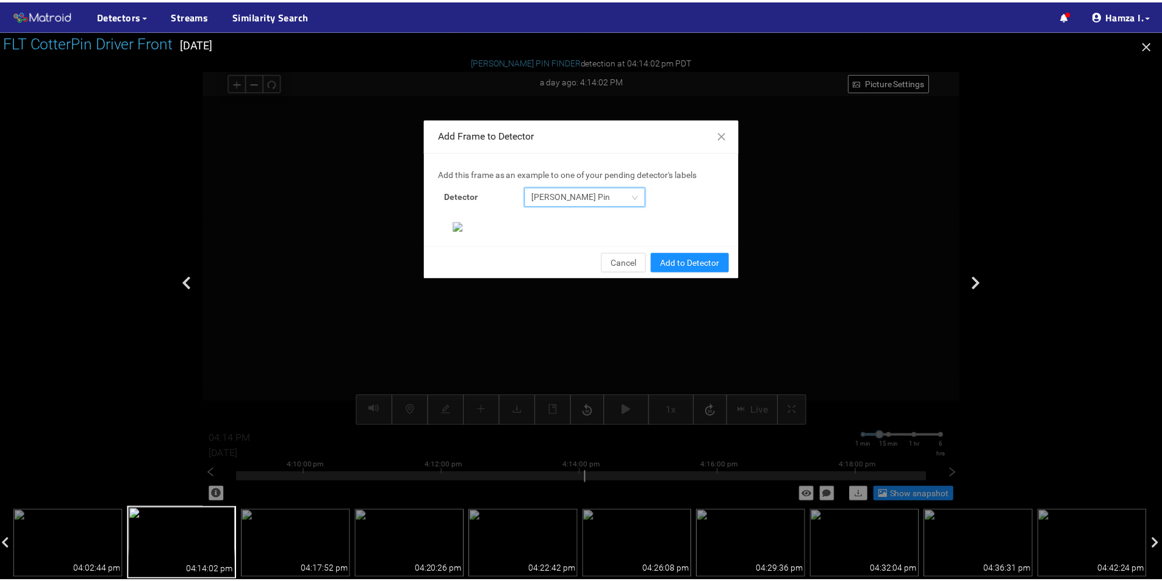
scroll to position [235, 0]
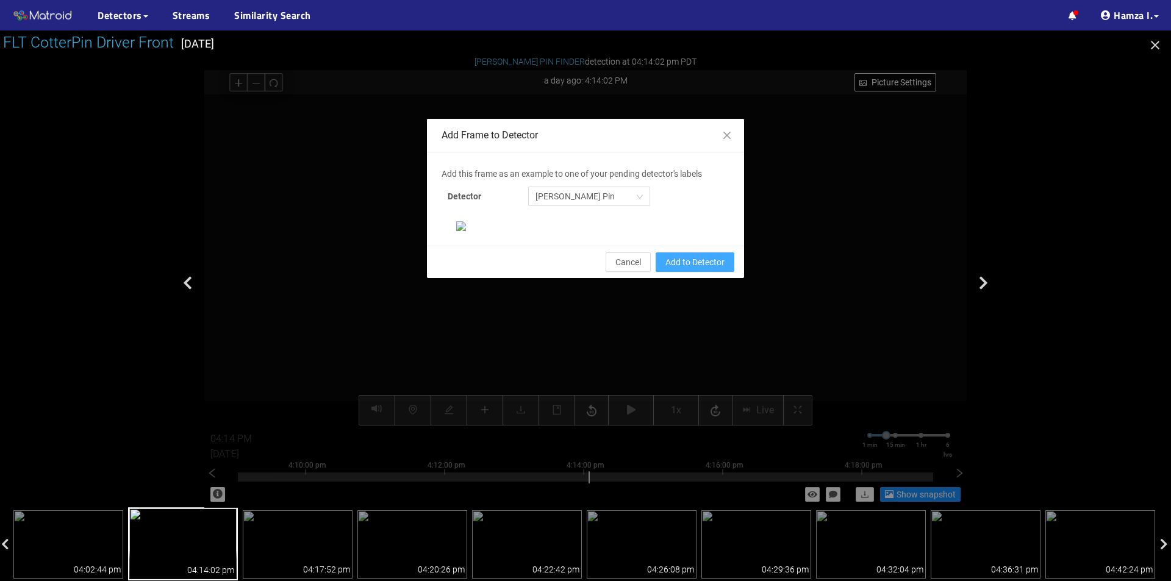
click at [678, 269] on span "Add to Detector" at bounding box center [694, 262] width 59 height 13
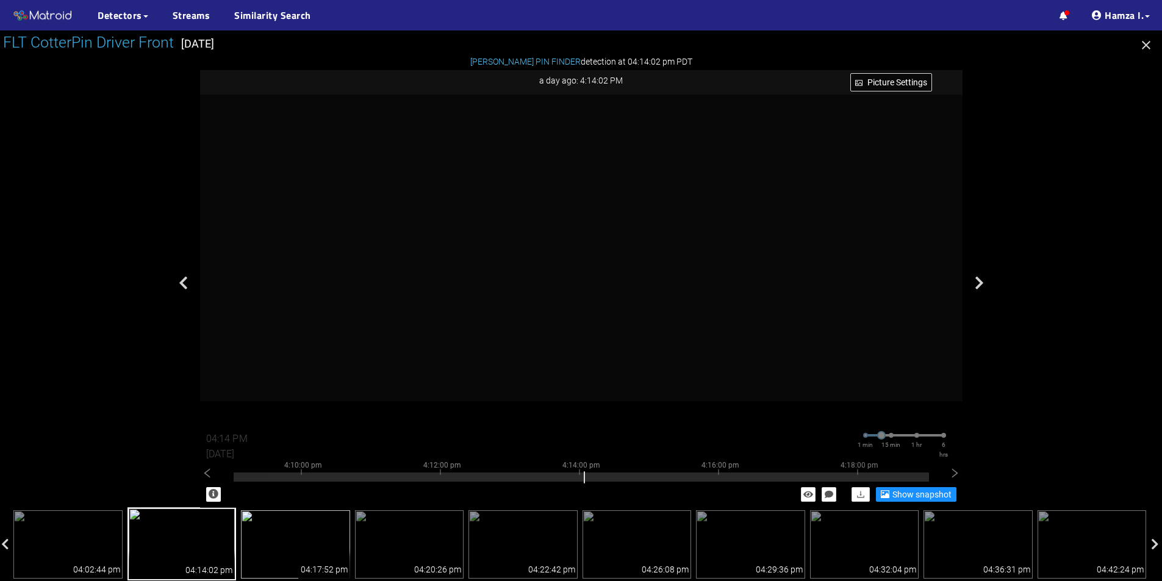
click at [311, 545] on img at bounding box center [295, 544] width 109 height 68
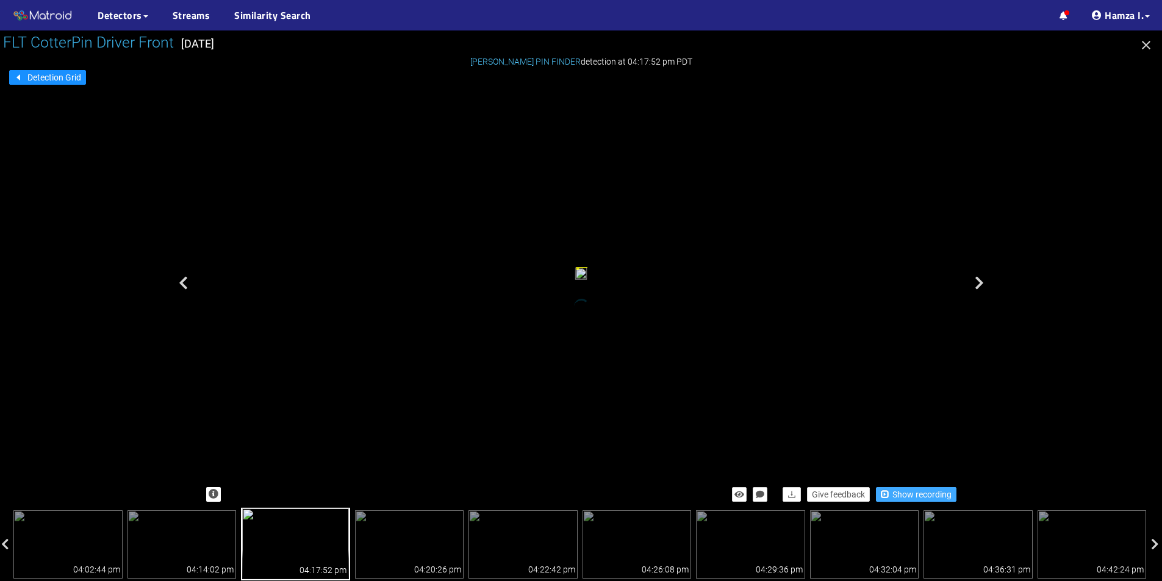
click at [913, 492] on span "Show recording" at bounding box center [921, 494] width 59 height 13
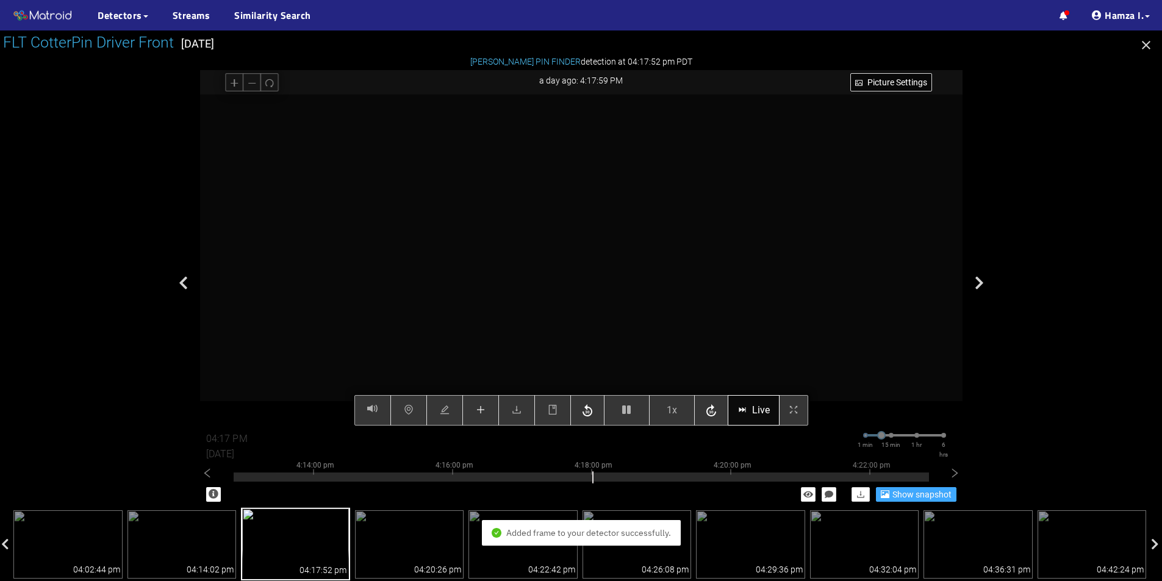
type input "04:18 PM"
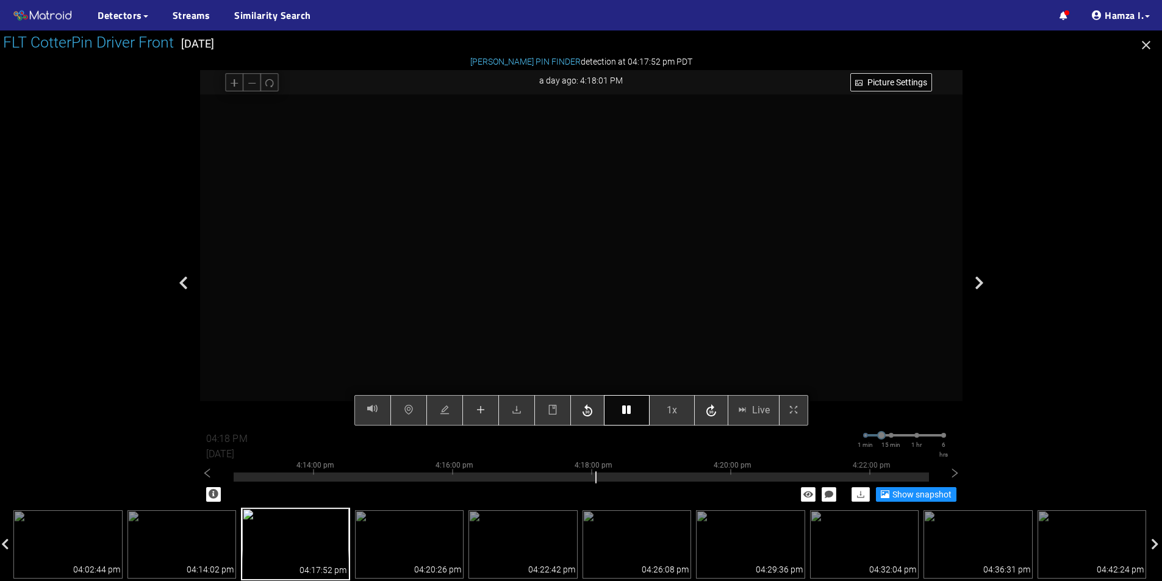
click at [632, 406] on button "button" at bounding box center [627, 410] width 46 height 30
click at [488, 414] on button "button" at bounding box center [480, 410] width 37 height 30
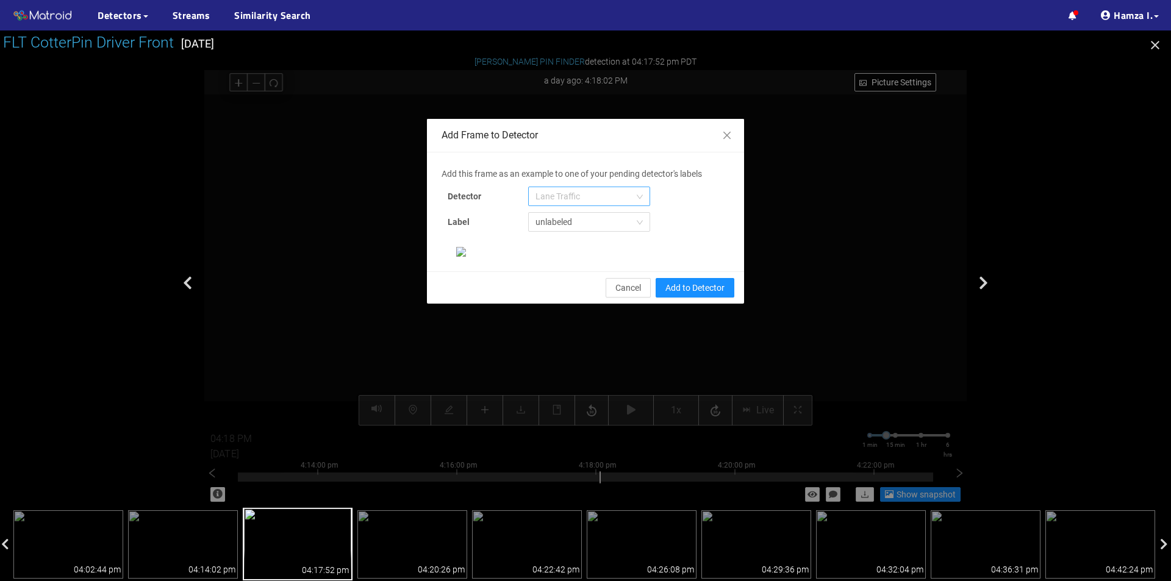
click at [575, 192] on span "Lane Traffic" at bounding box center [588, 196] width 107 height 18
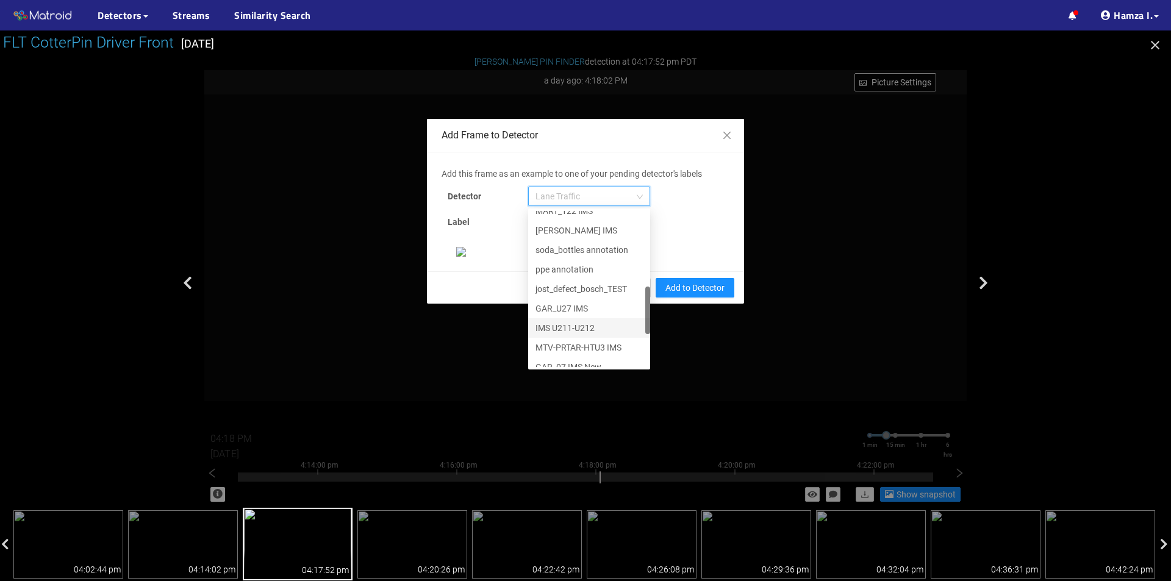
scroll to position [371, 0]
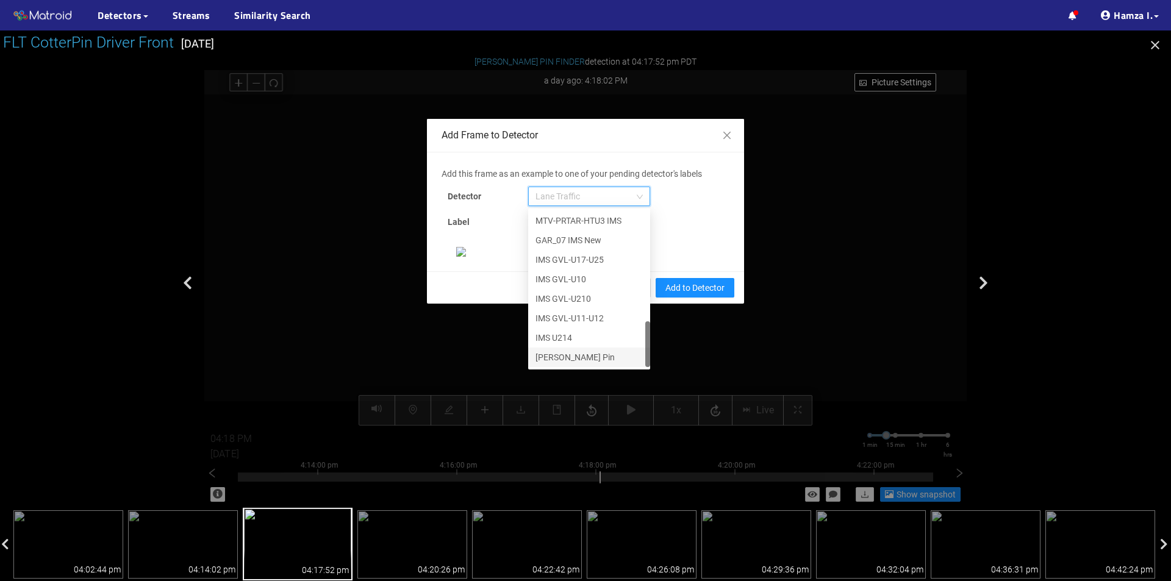
click at [556, 356] on div "[PERSON_NAME] Pin" at bounding box center [588, 357] width 107 height 13
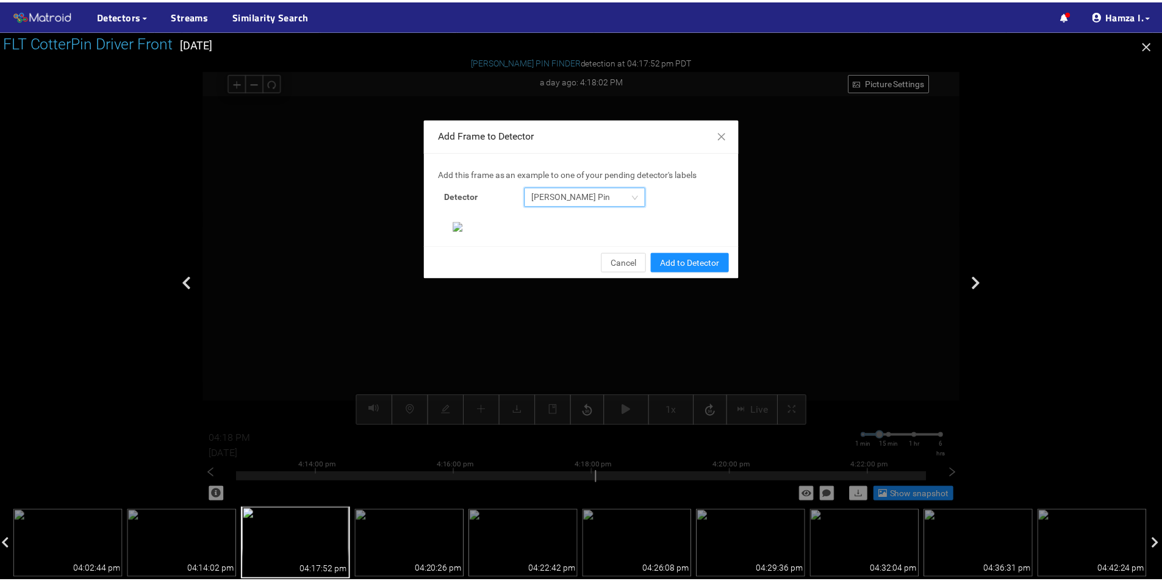
scroll to position [235, 0]
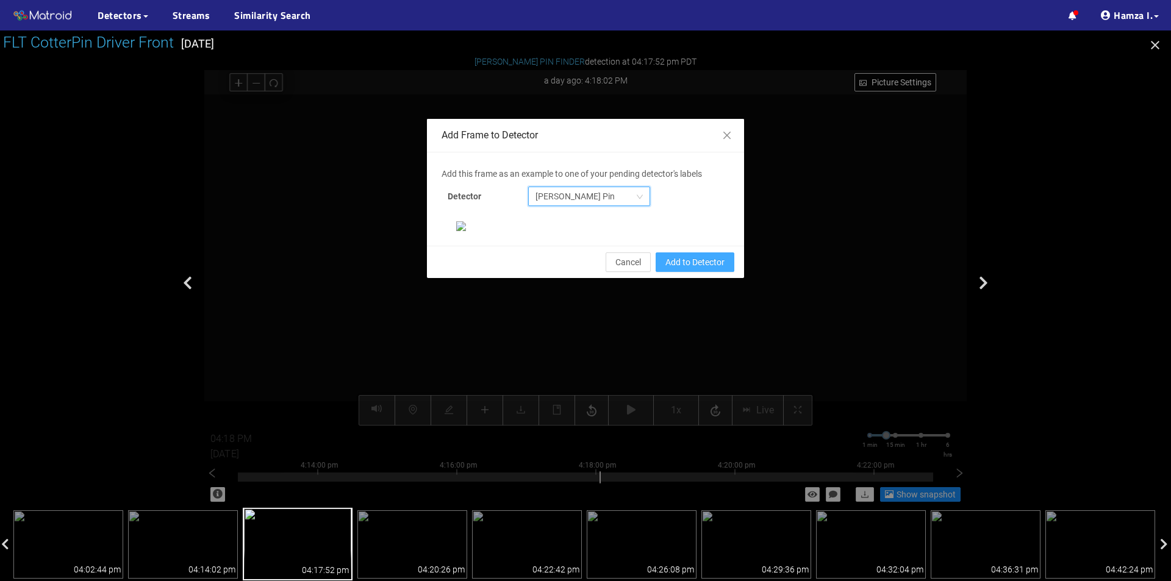
click at [672, 269] on span "Add to Detector" at bounding box center [694, 262] width 59 height 13
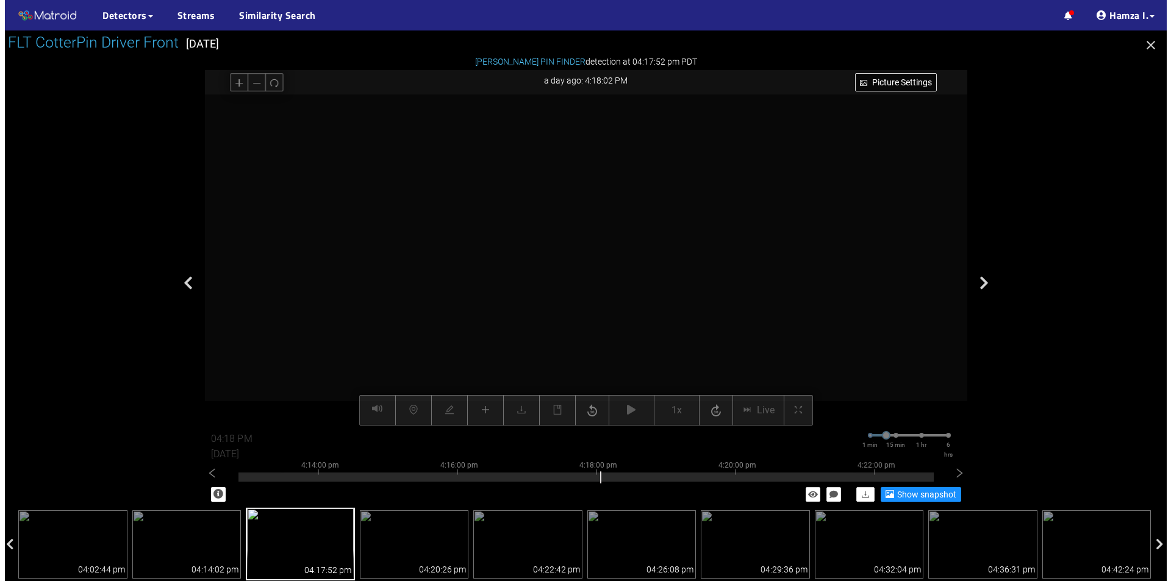
scroll to position [174, 0]
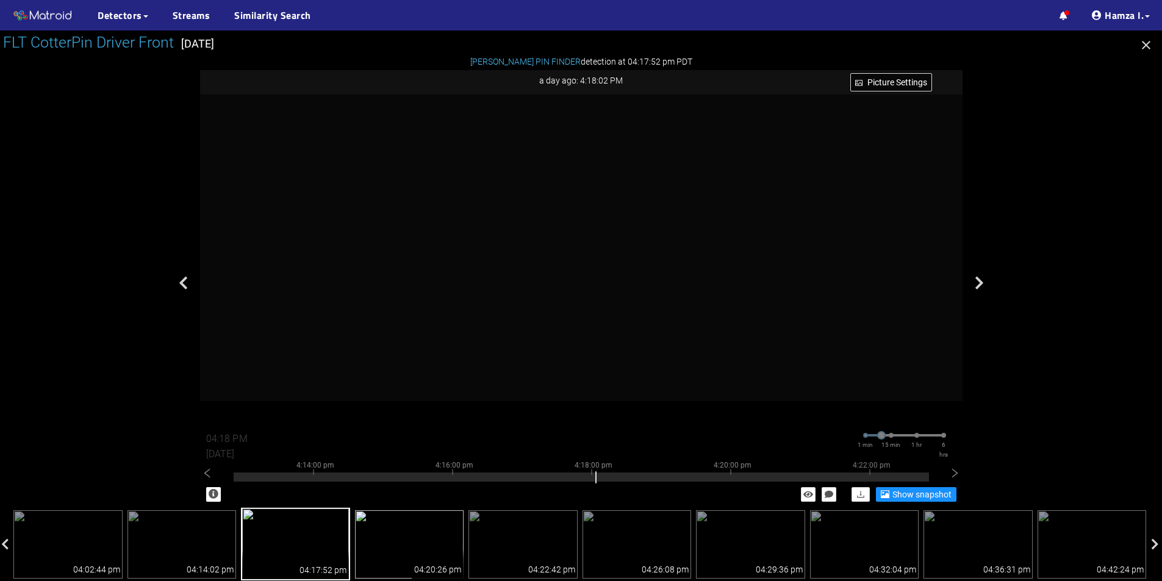
click at [409, 548] on img at bounding box center [409, 544] width 109 height 68
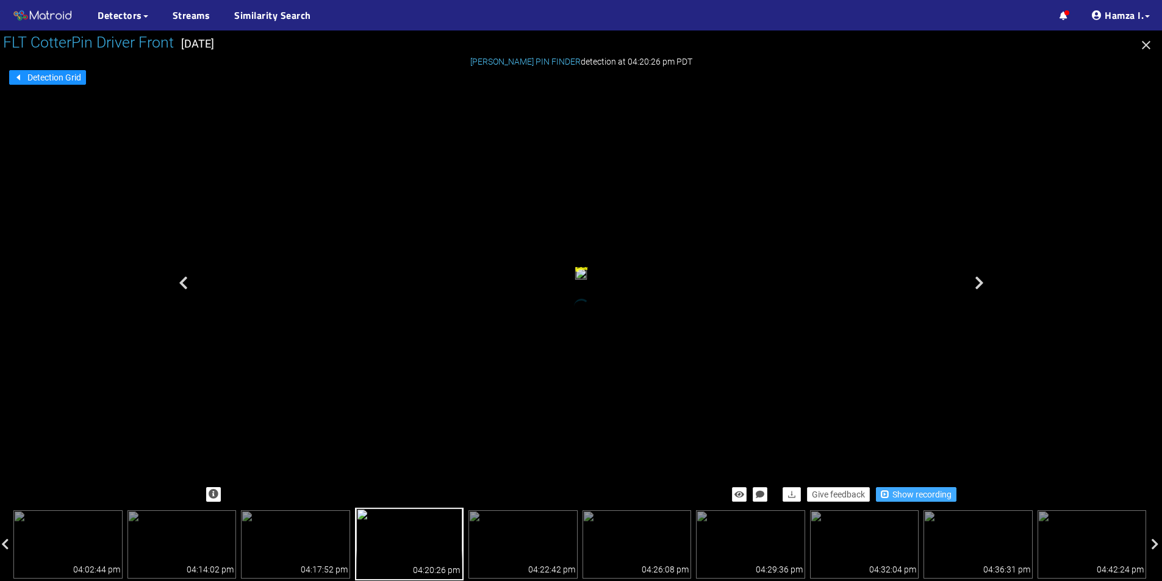
click at [909, 493] on span "Show recording" at bounding box center [921, 494] width 59 height 13
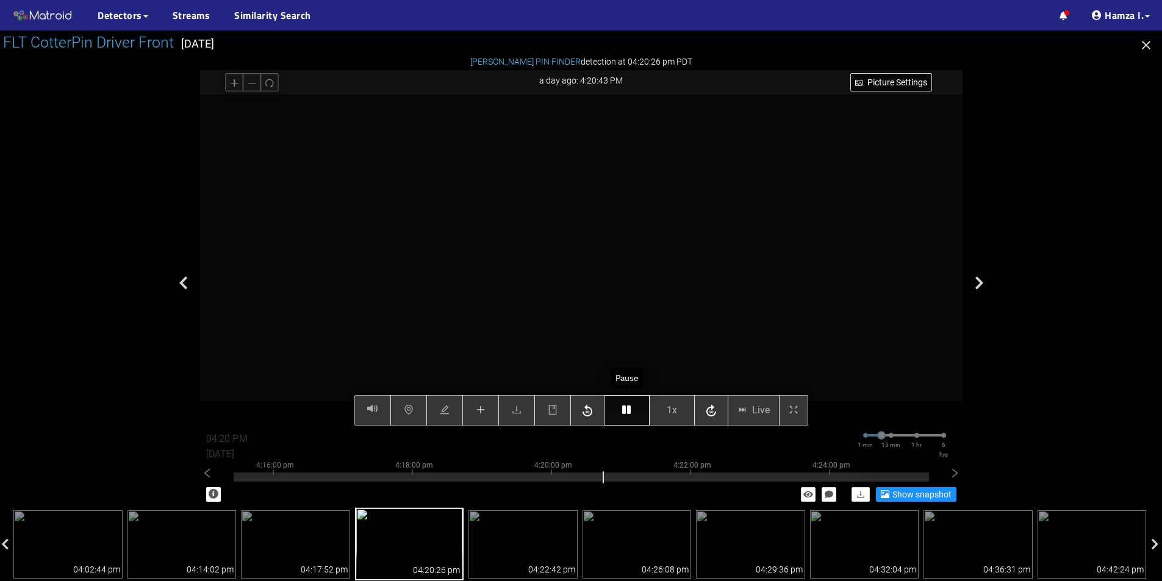
click at [630, 412] on icon "button" at bounding box center [626, 410] width 9 height 10
click at [478, 403] on button "button" at bounding box center [480, 410] width 37 height 30
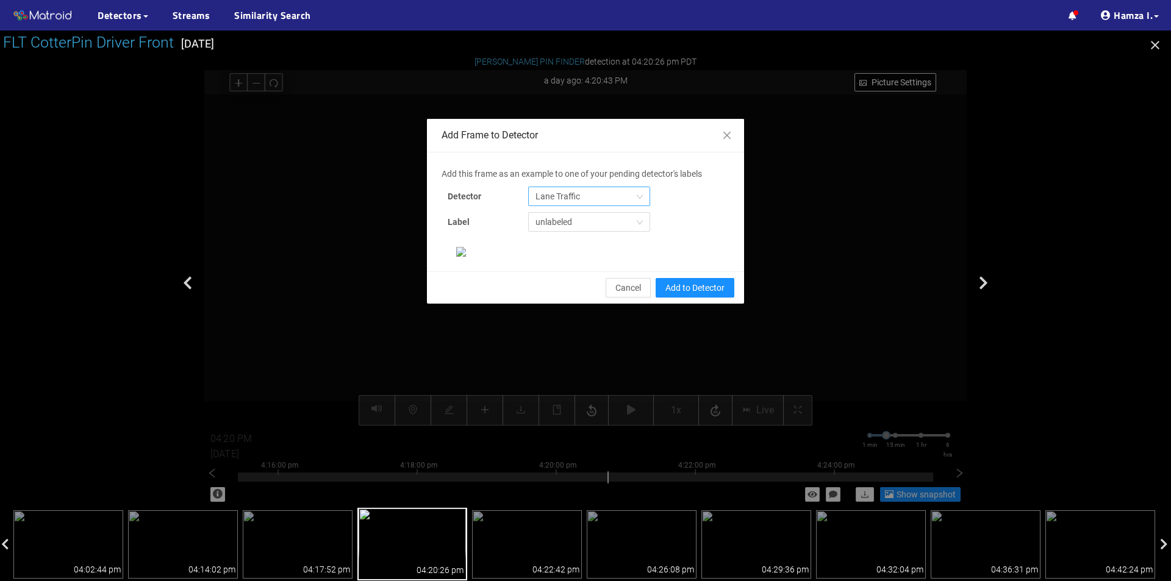
click at [579, 195] on span "Lane Traffic" at bounding box center [588, 196] width 107 height 18
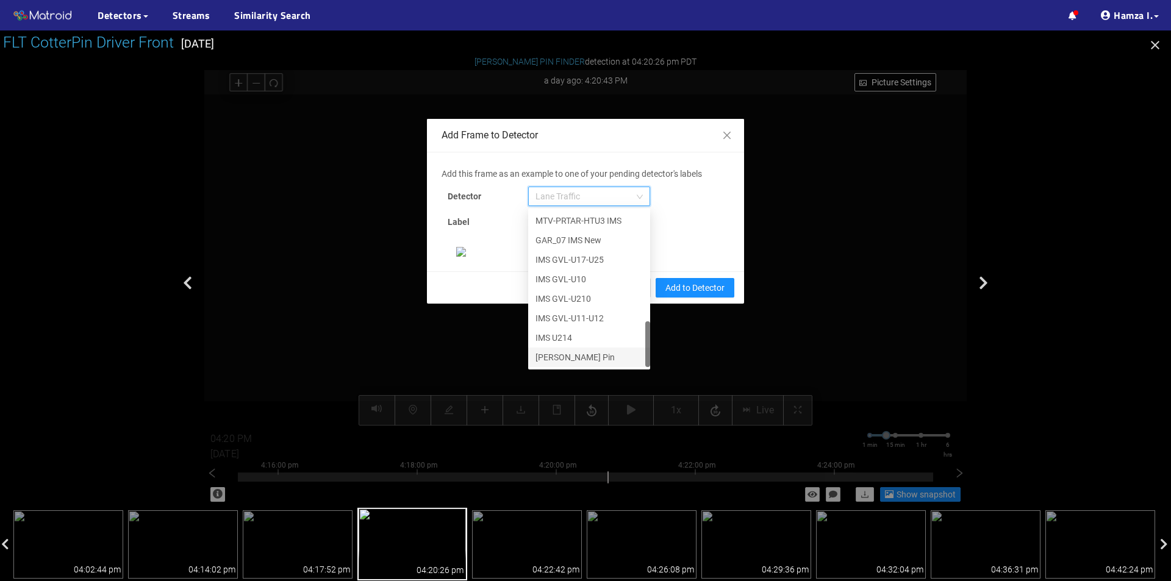
scroll to position [183, 0]
click at [568, 351] on div "[PERSON_NAME] Pin" at bounding box center [588, 357] width 107 height 13
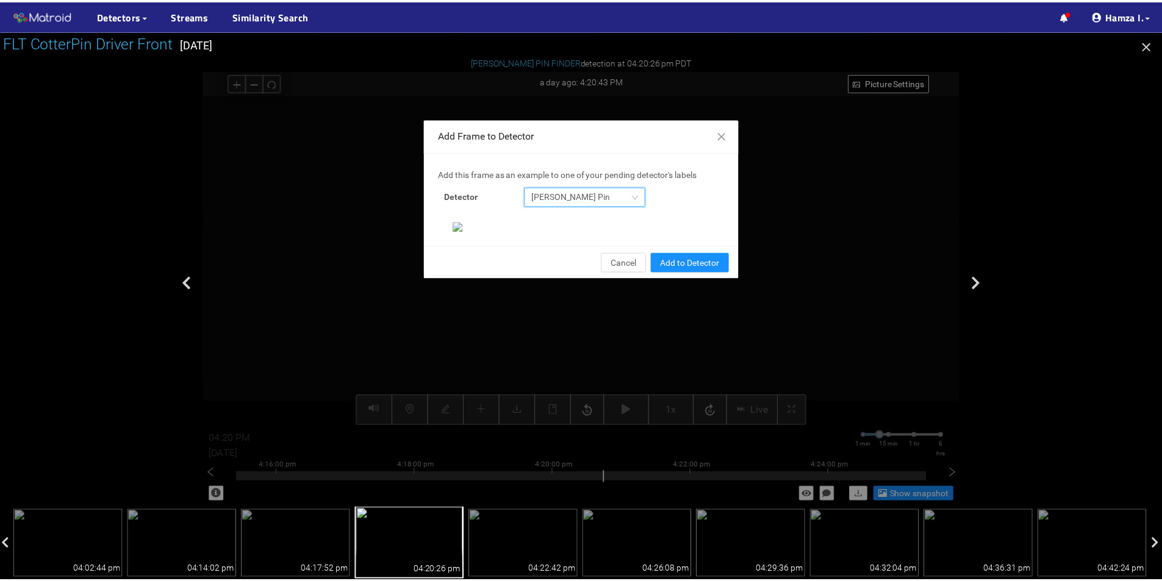
scroll to position [235, 0]
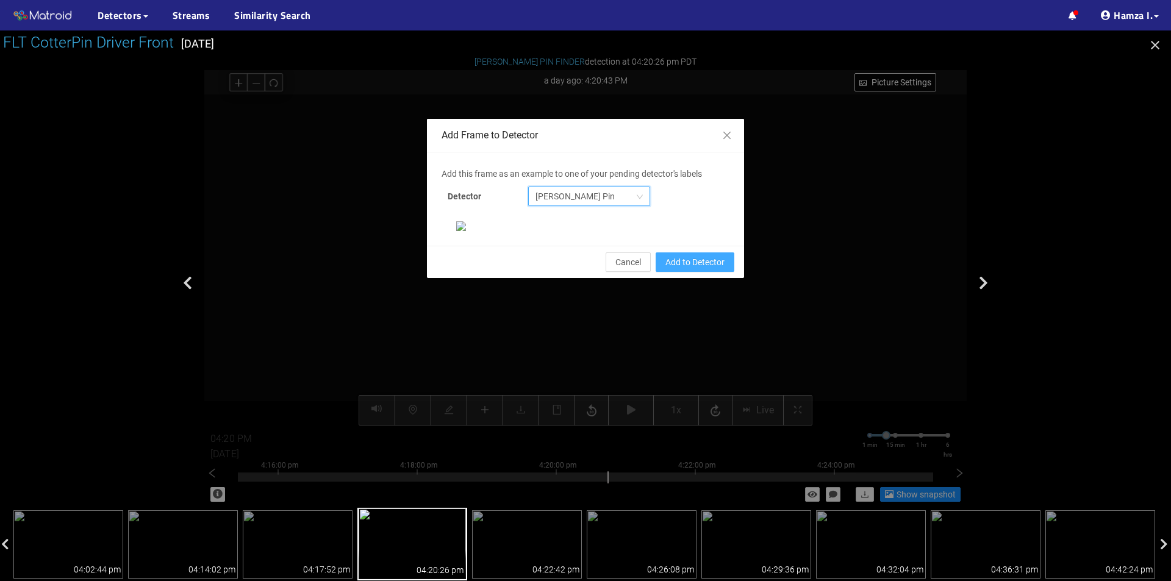
click at [692, 269] on span "Add to Detector" at bounding box center [694, 262] width 59 height 13
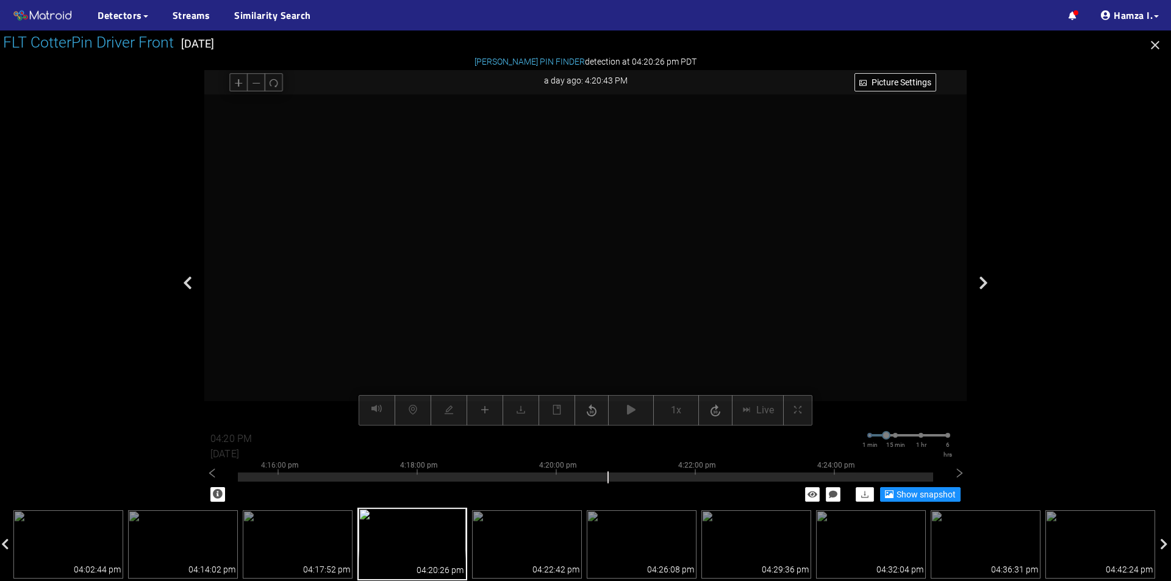
scroll to position [174, 0]
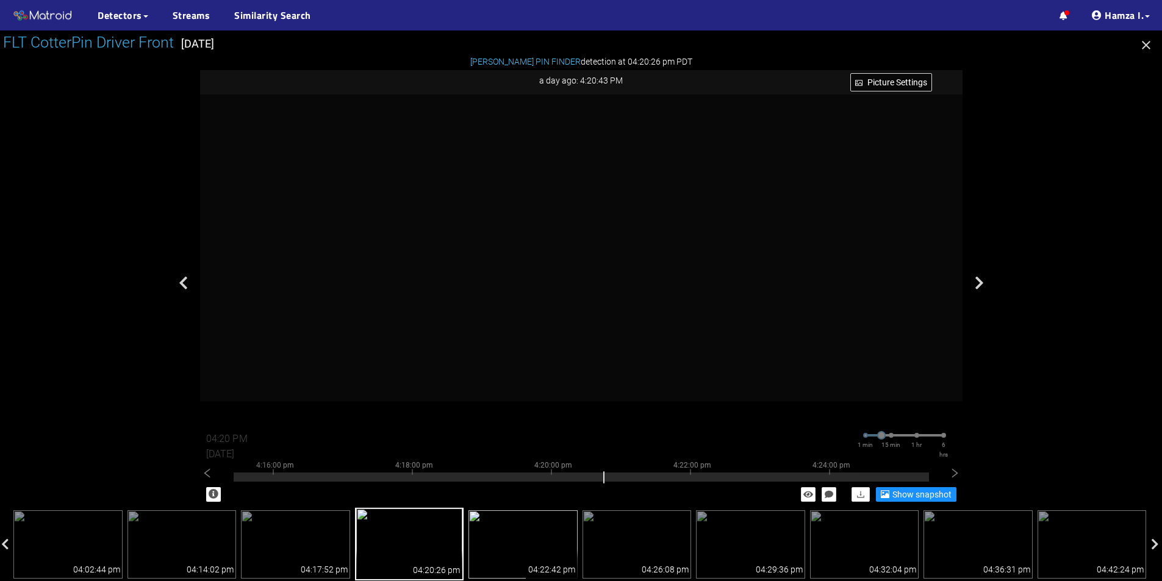
click at [528, 548] on img at bounding box center [522, 544] width 109 height 68
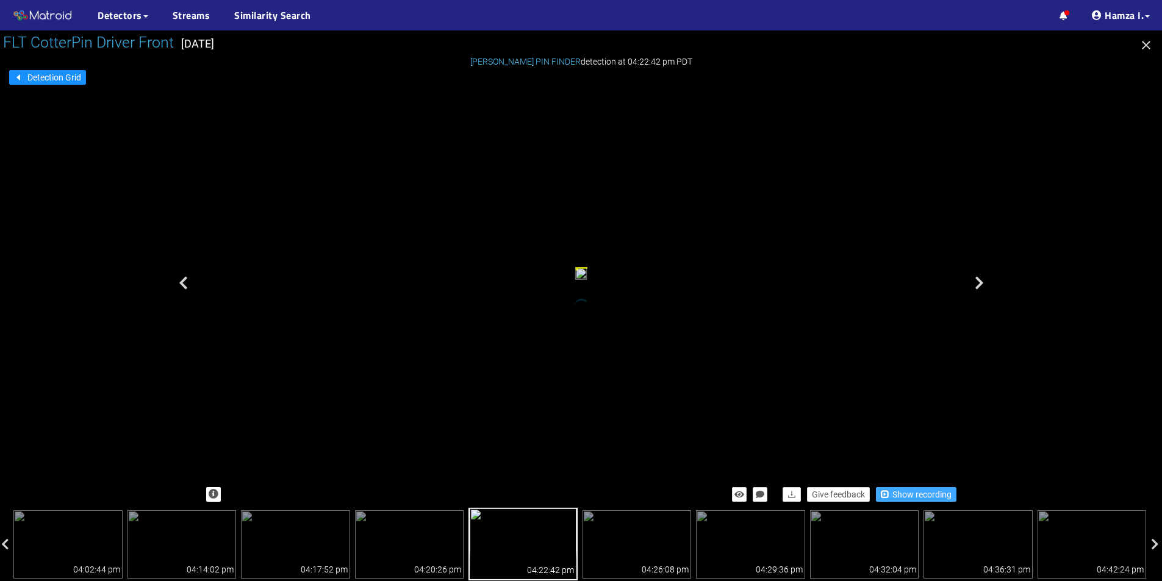
click at [928, 493] on span "Show recording" at bounding box center [921, 494] width 59 height 13
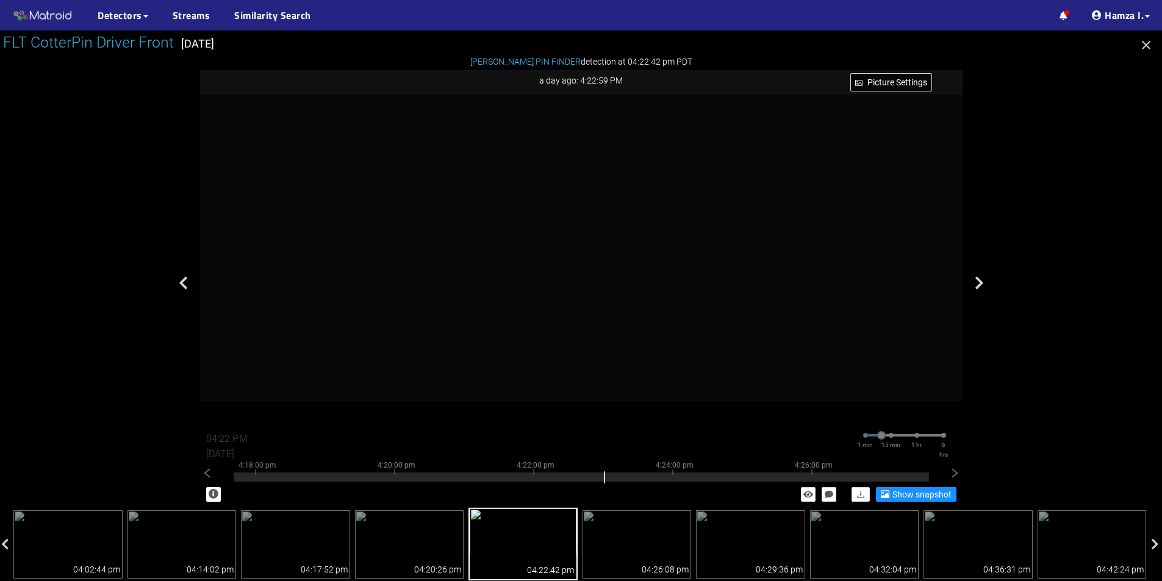
type input "04:23 PM"
click at [445, 519] on img at bounding box center [409, 544] width 109 height 68
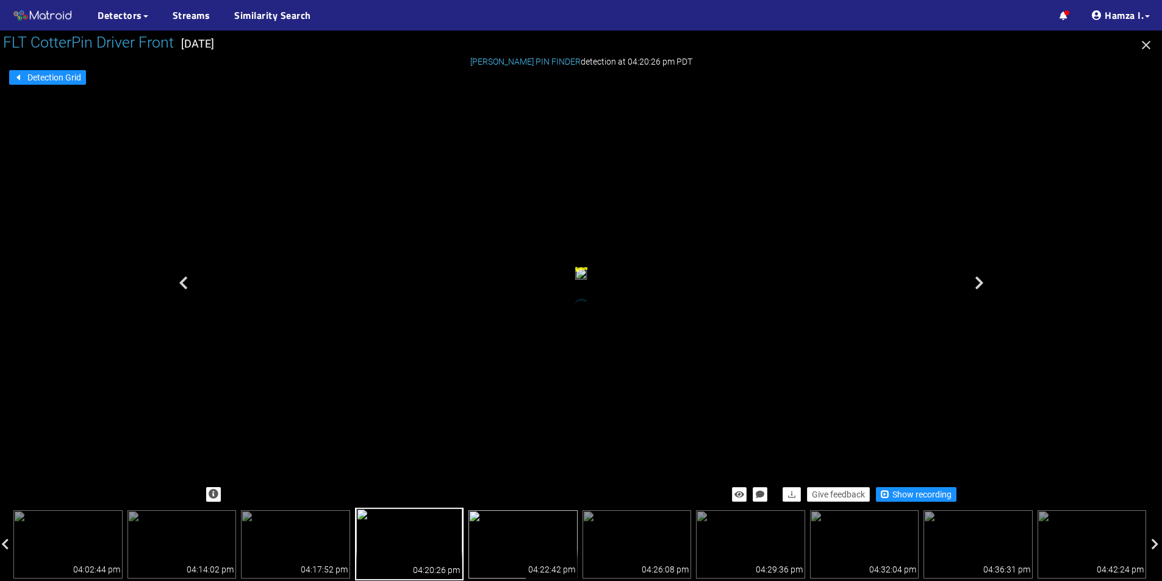
click at [516, 533] on img at bounding box center [522, 544] width 109 height 68
click at [912, 493] on span "Show recording" at bounding box center [921, 494] width 59 height 13
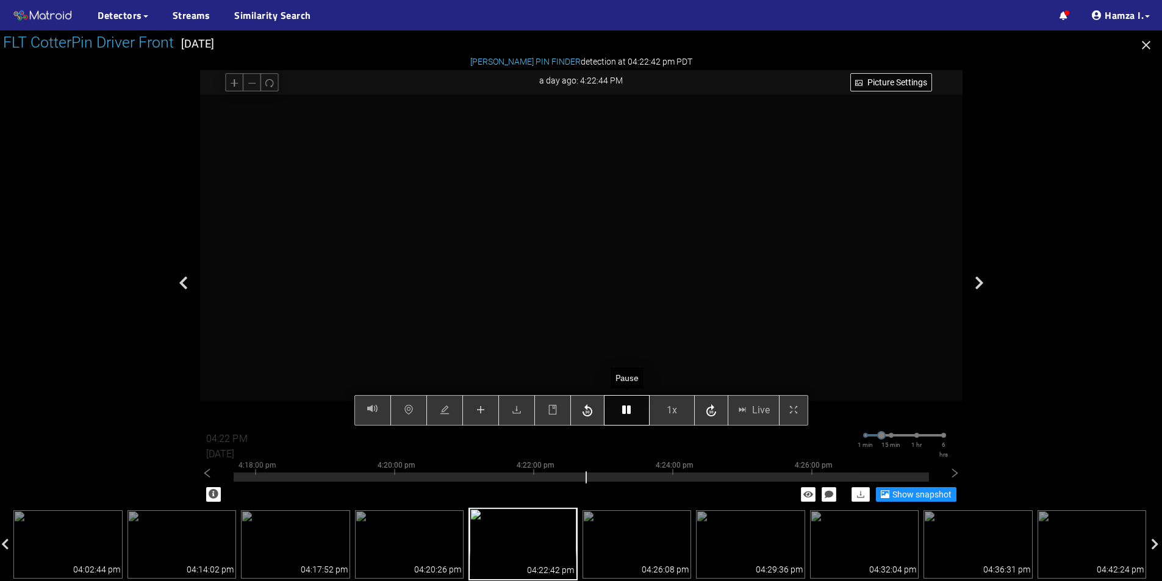
click at [636, 409] on button "button" at bounding box center [627, 410] width 46 height 30
click at [471, 411] on button "button" at bounding box center [480, 410] width 37 height 30
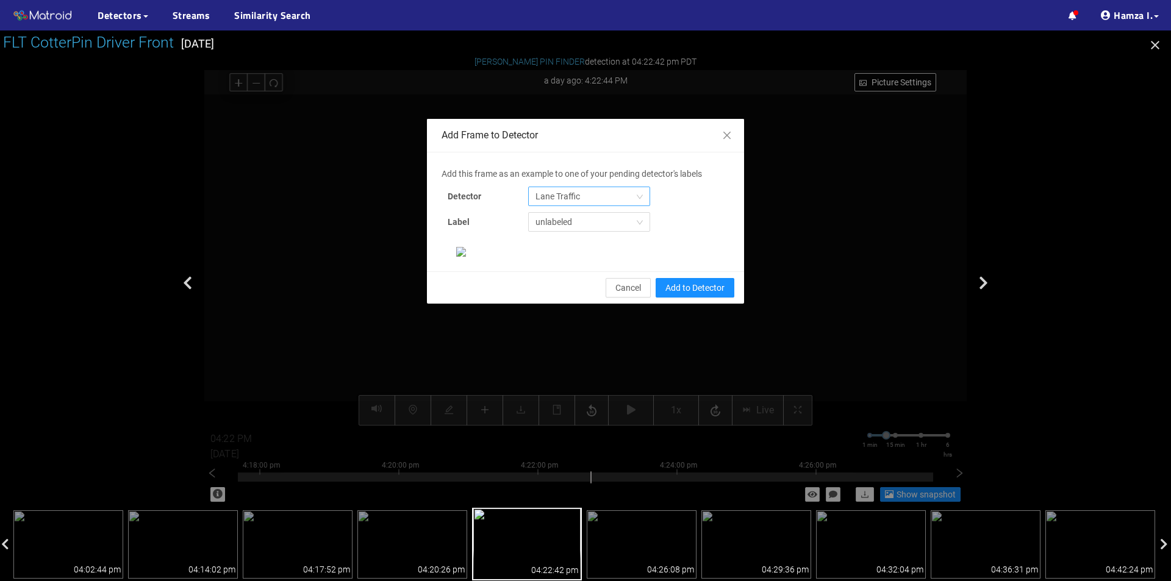
click at [615, 193] on span "Lane Traffic" at bounding box center [588, 196] width 107 height 18
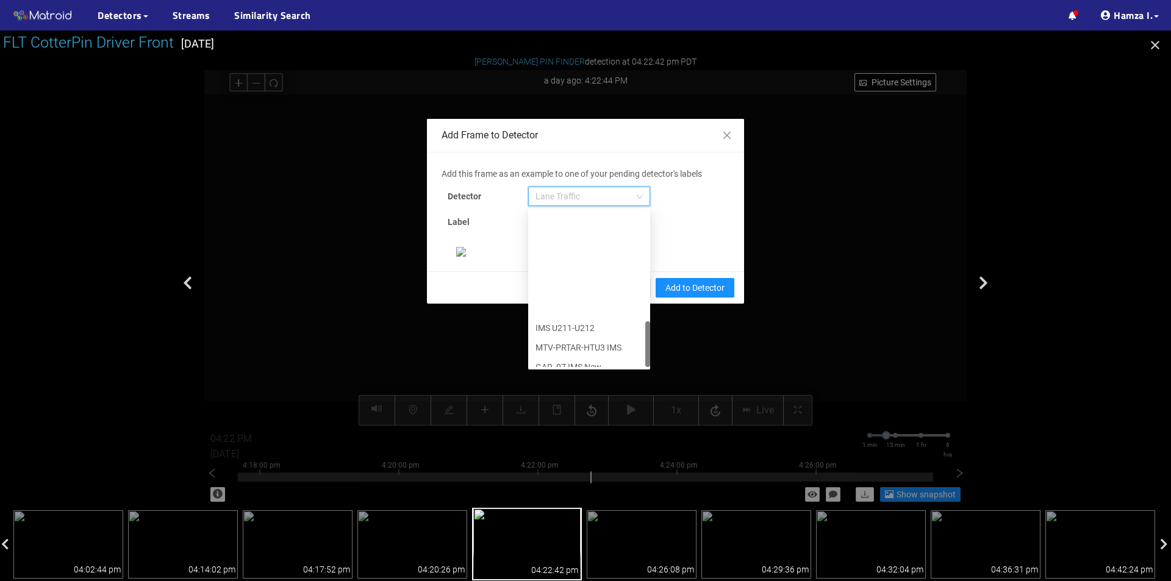
scroll to position [371, 0]
click at [561, 351] on div "[PERSON_NAME] Pin" at bounding box center [588, 357] width 107 height 13
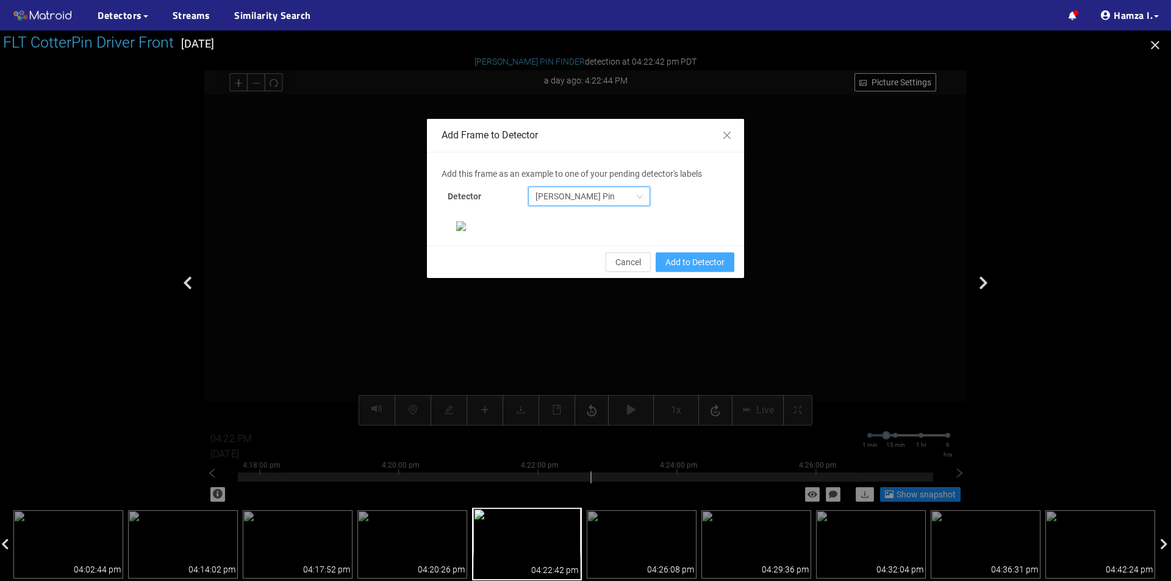
click at [668, 269] on span "Add to Detector" at bounding box center [694, 262] width 59 height 13
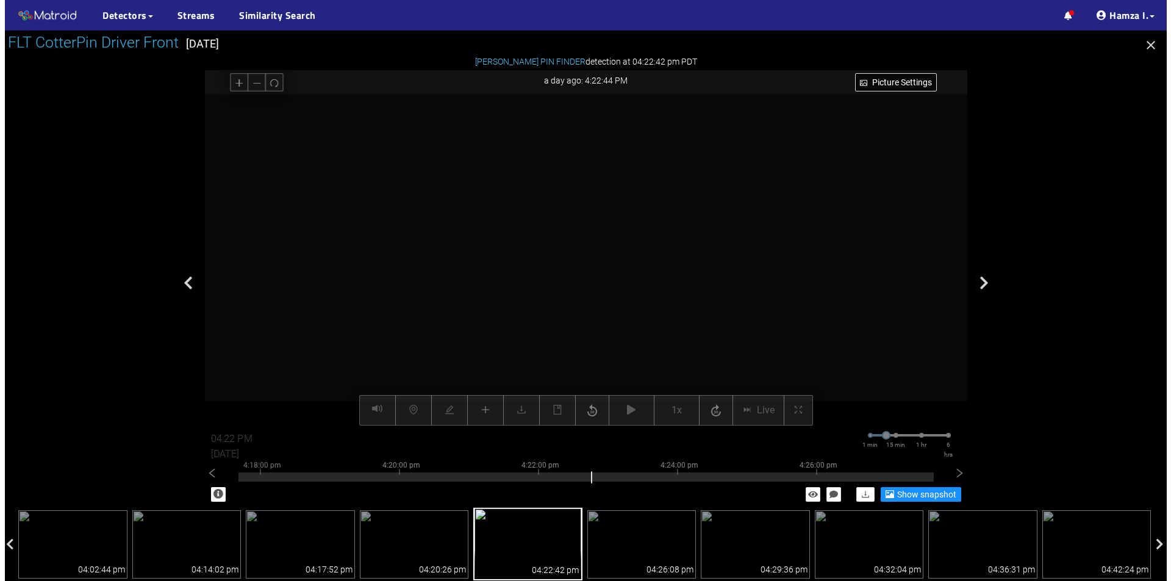
scroll to position [174, 0]
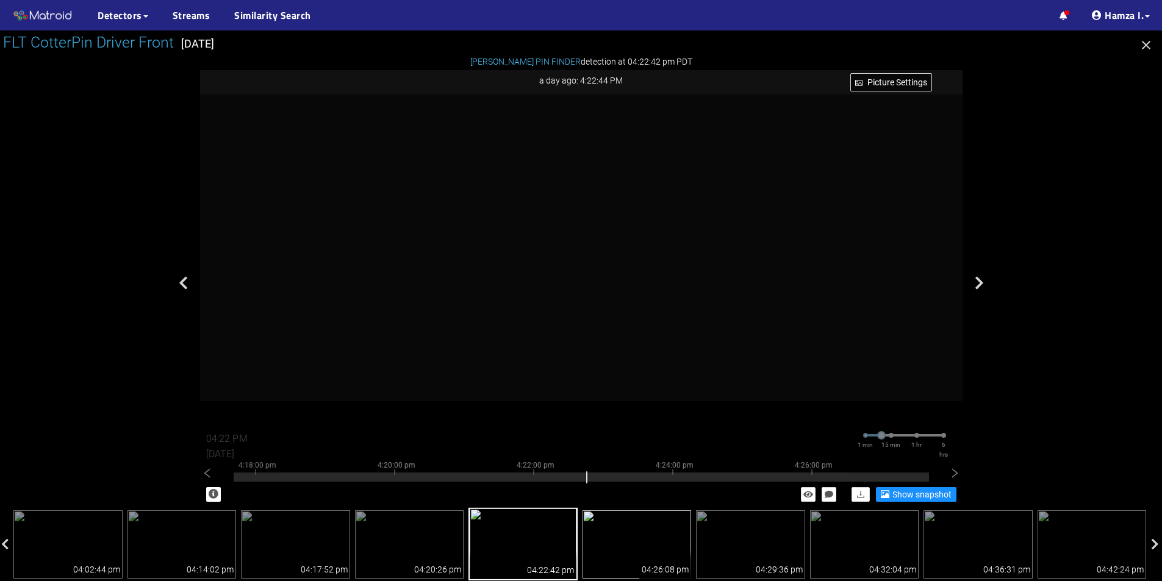
click at [657, 530] on img at bounding box center [636, 544] width 109 height 68
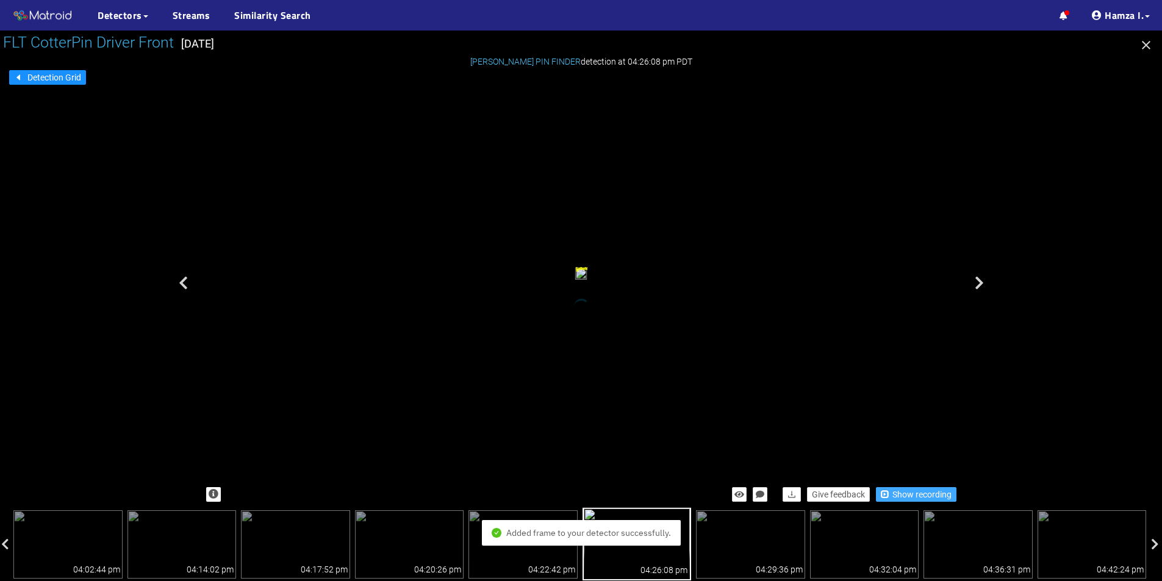
click at [929, 488] on span "Show recording" at bounding box center [921, 494] width 59 height 13
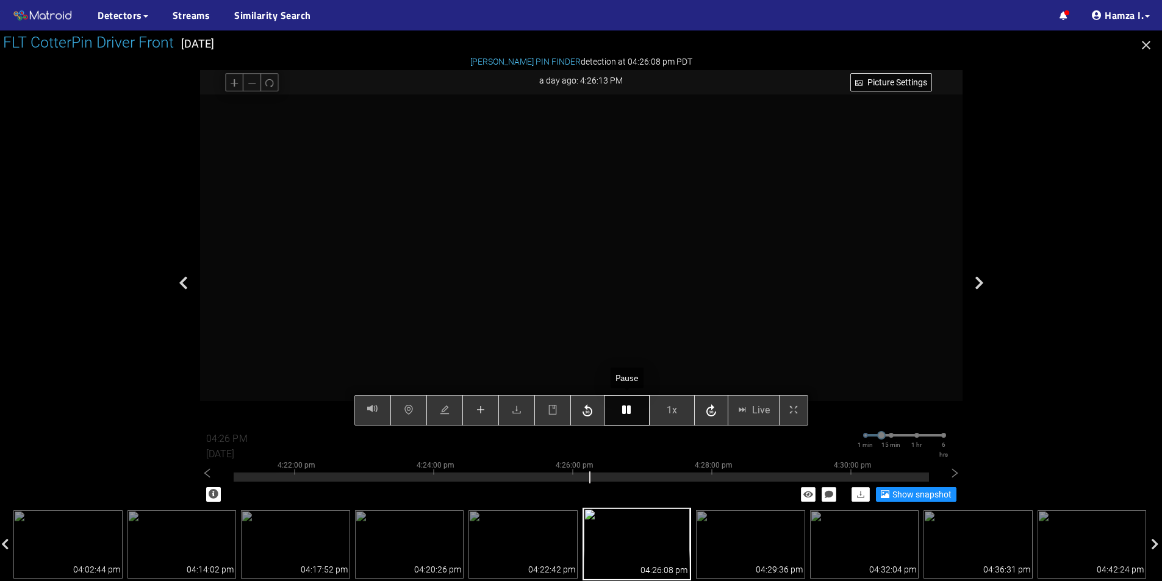
click at [637, 411] on button "button" at bounding box center [627, 410] width 46 height 30
click at [481, 412] on icon "plus" at bounding box center [481, 410] width 10 height 10
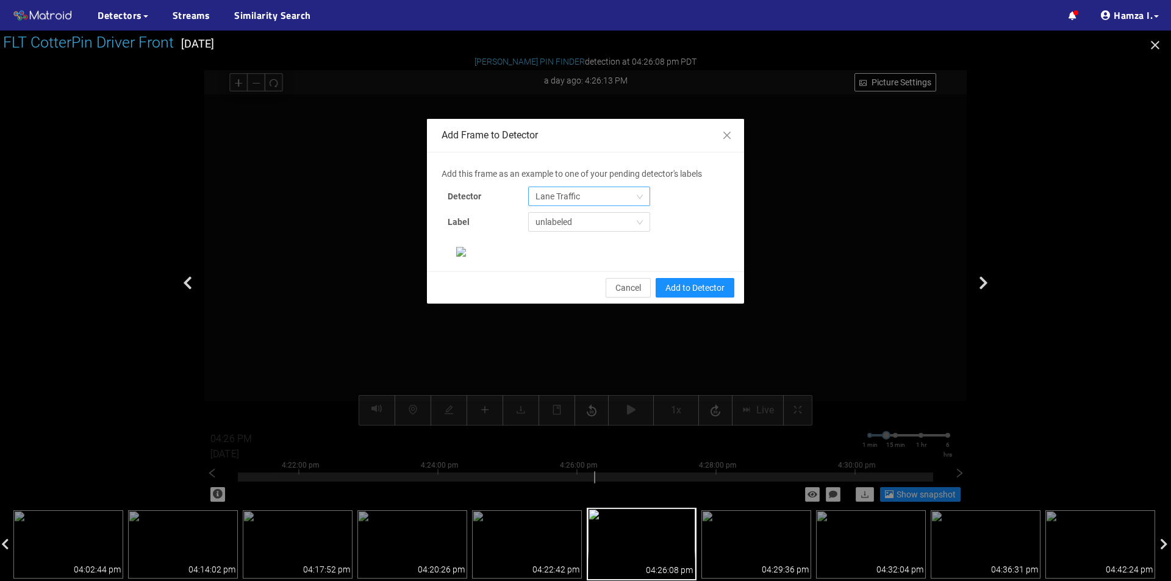
click at [595, 201] on span "Lane Traffic" at bounding box center [588, 196] width 107 height 18
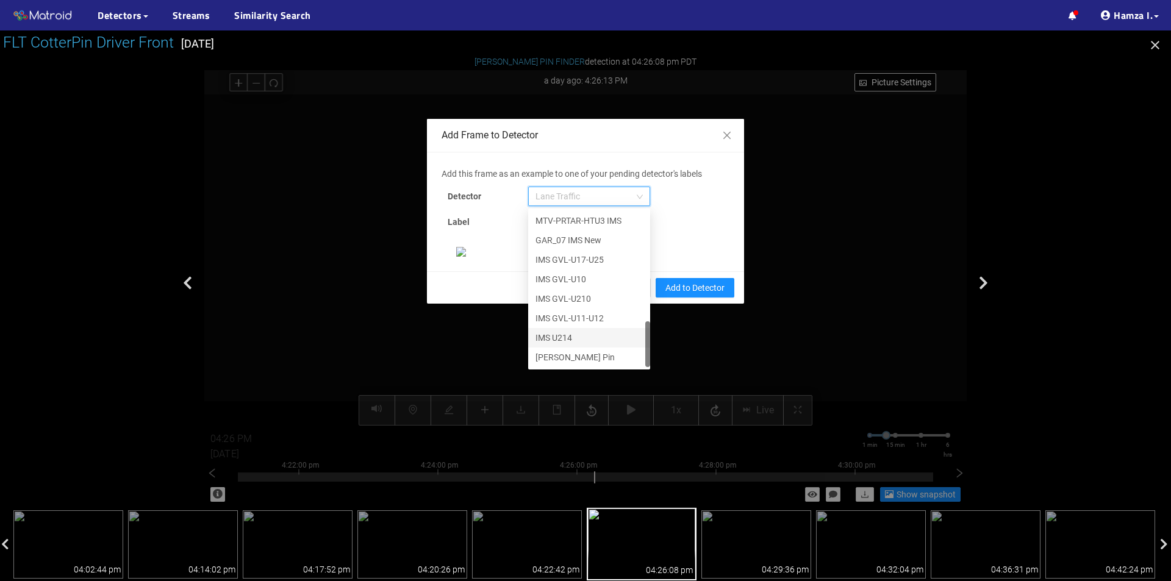
scroll to position [183, 0]
click at [573, 351] on div "[PERSON_NAME] Pin" at bounding box center [588, 357] width 107 height 13
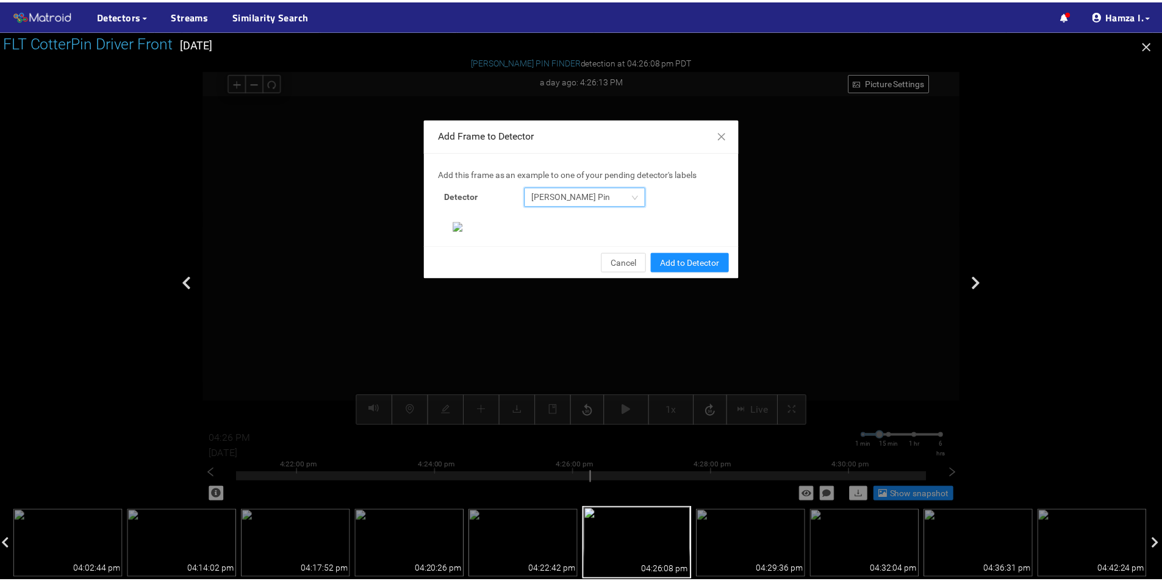
scroll to position [235, 0]
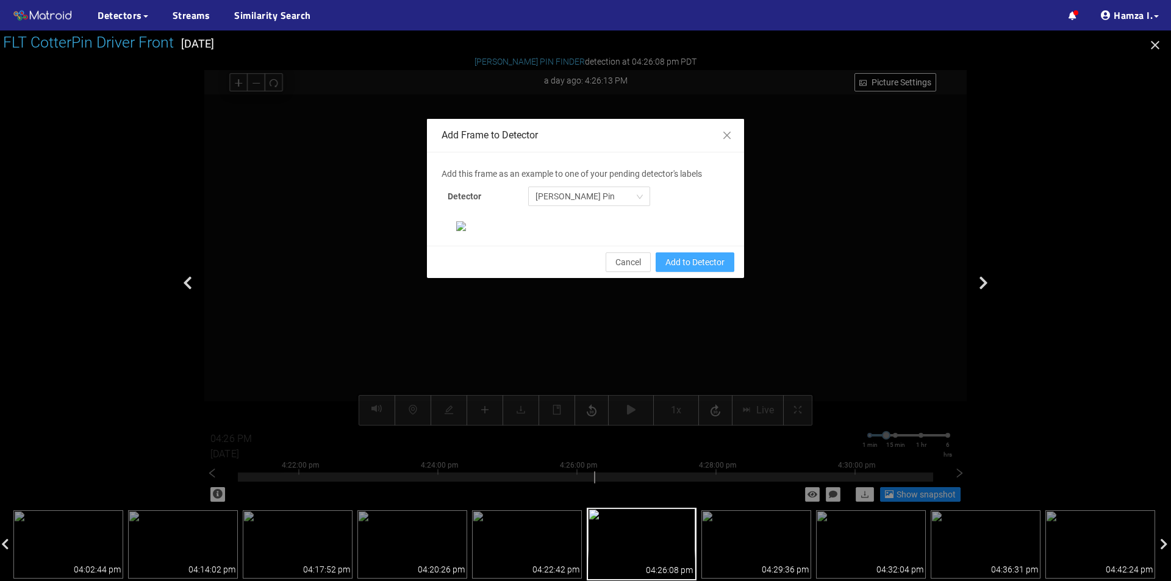
click at [692, 269] on span "Add to Detector" at bounding box center [694, 262] width 59 height 13
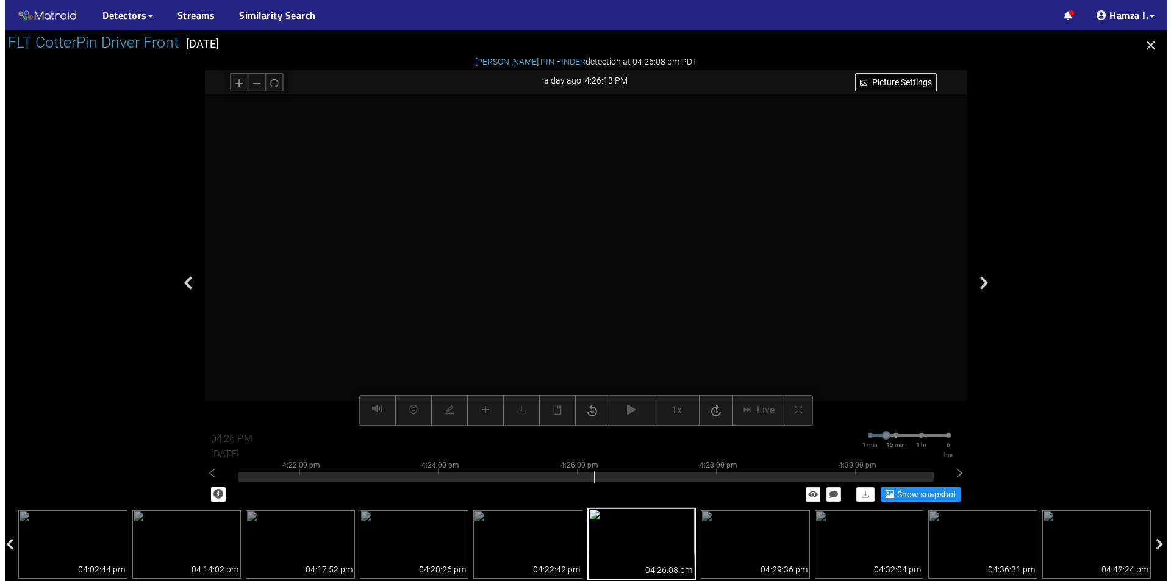
scroll to position [174, 0]
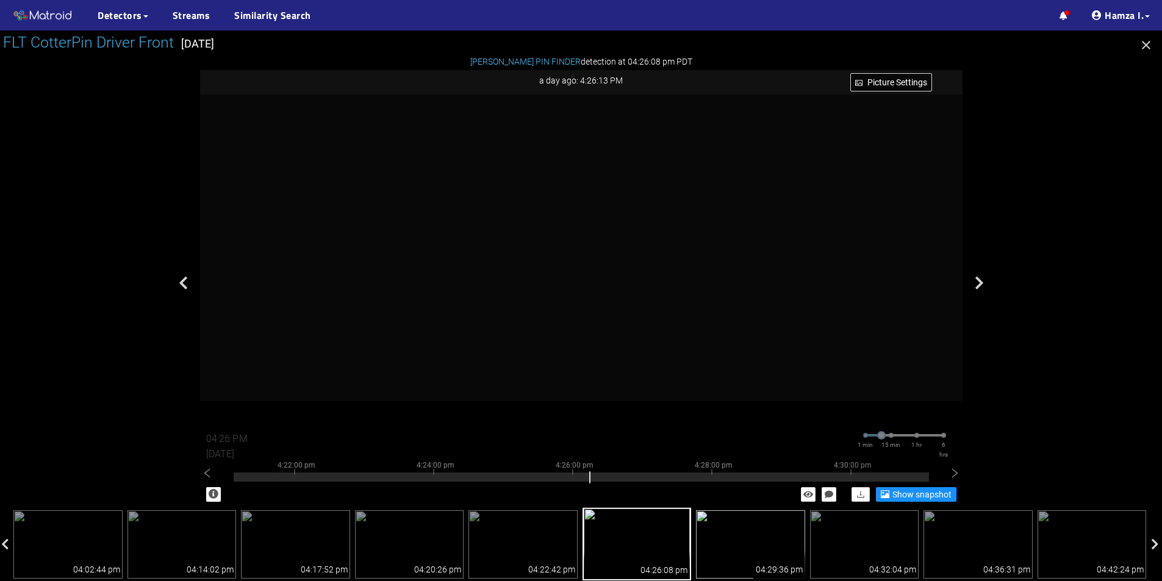
click at [757, 548] on img at bounding box center [750, 544] width 109 height 68
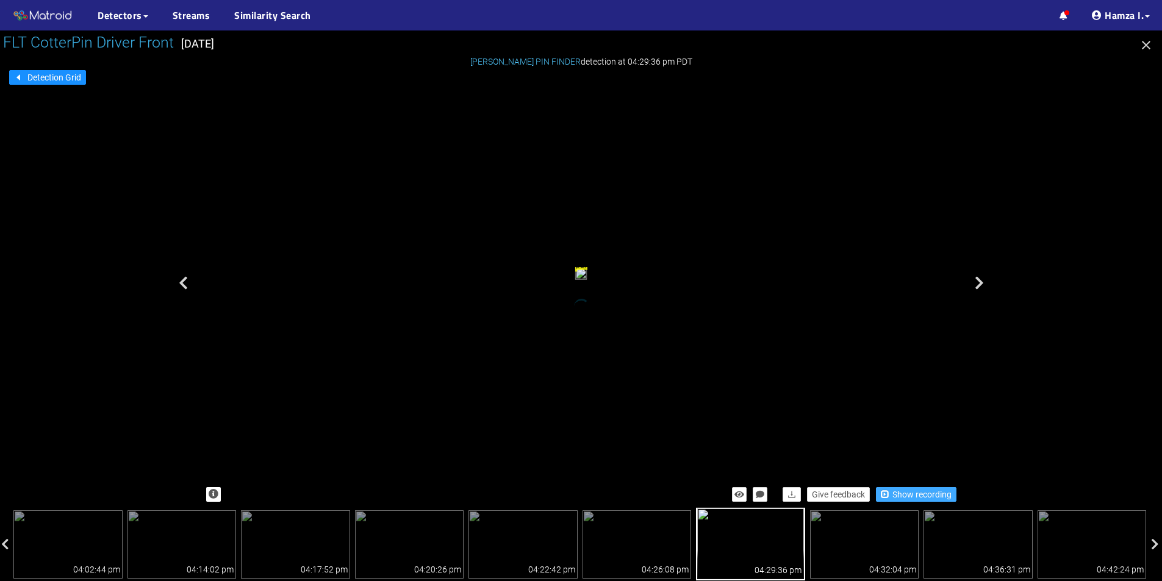
click at [925, 496] on span "Show recording" at bounding box center [921, 494] width 59 height 13
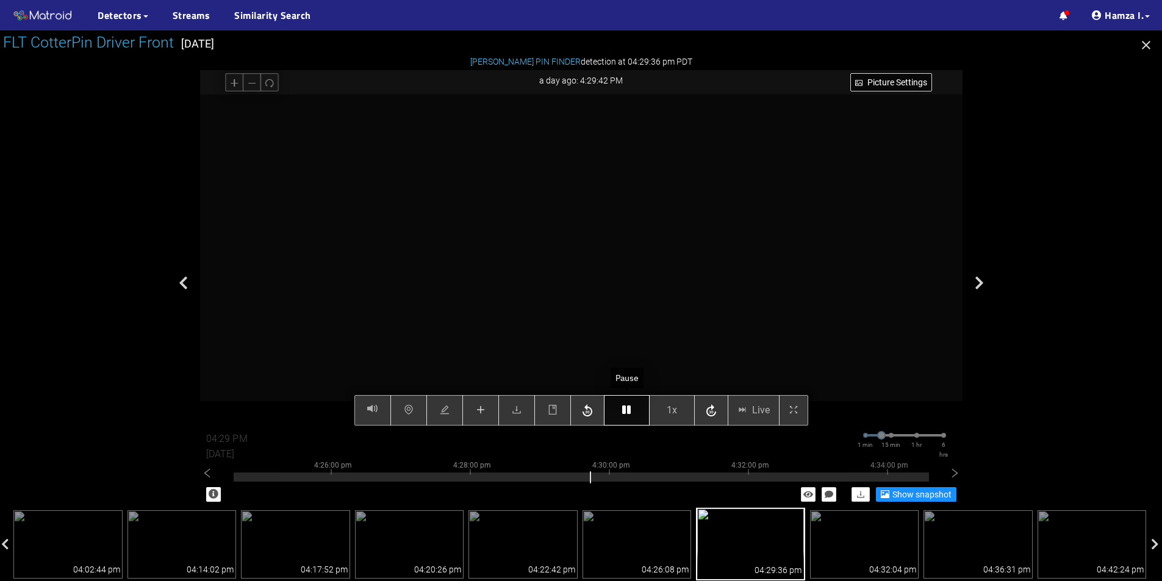
click at [625, 412] on icon "button" at bounding box center [626, 410] width 9 height 10
click at [482, 402] on button "button" at bounding box center [480, 410] width 37 height 30
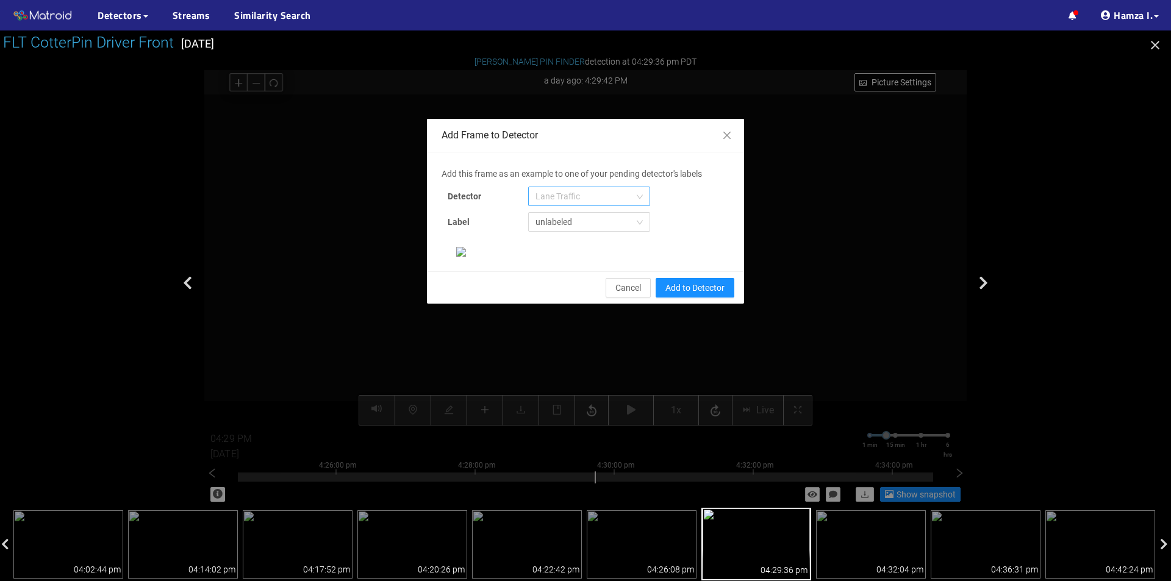
click at [557, 200] on span "Lane Traffic" at bounding box center [588, 196] width 107 height 18
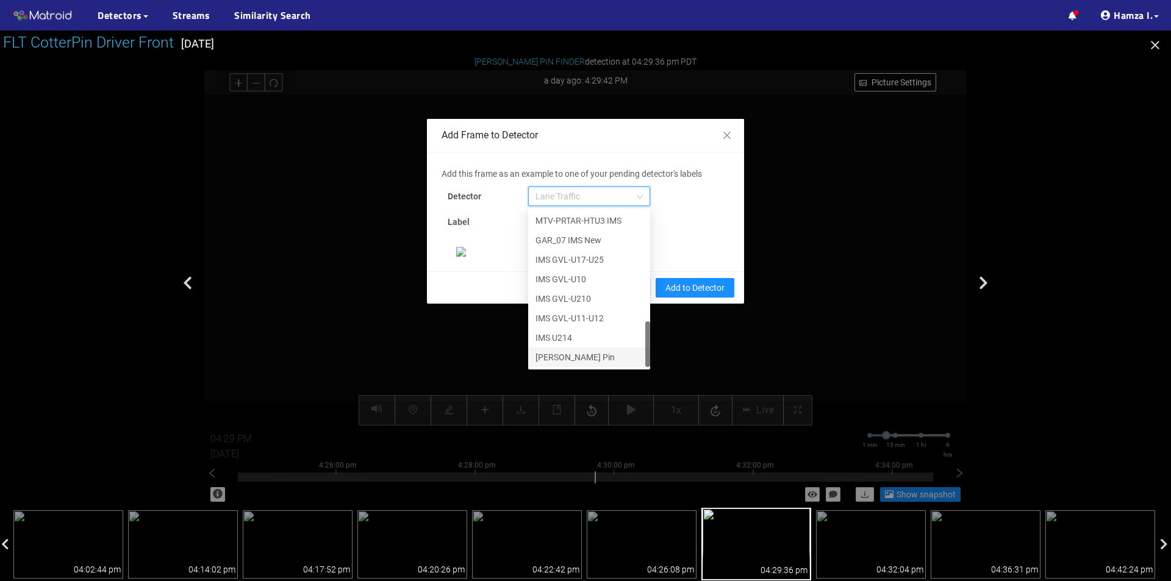
scroll to position [122, 0]
click at [574, 351] on div "[PERSON_NAME] Pin" at bounding box center [588, 357] width 107 height 13
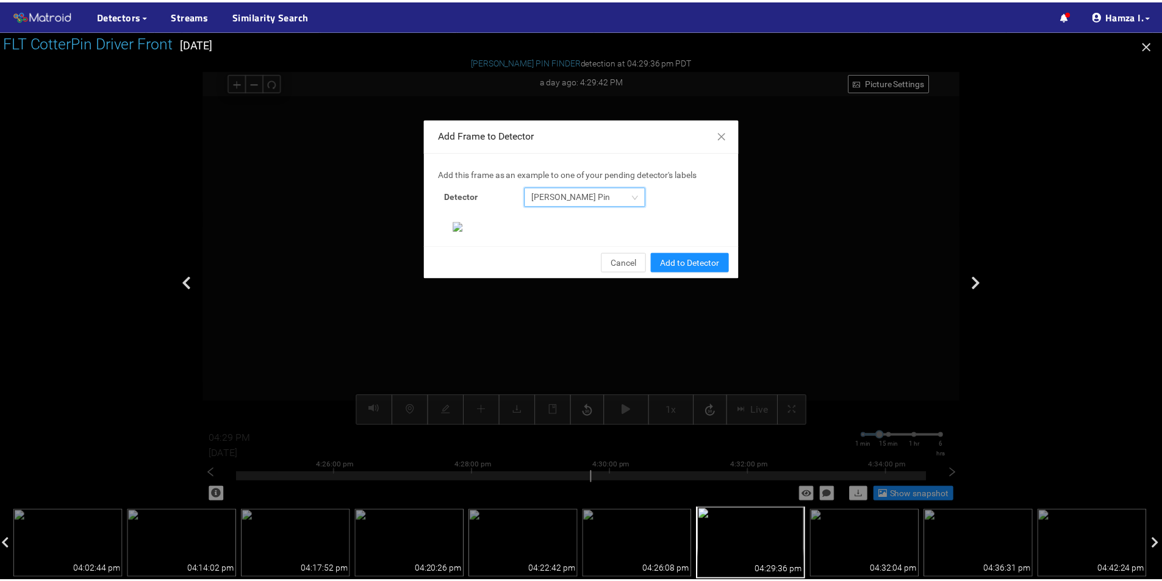
scroll to position [235, 0]
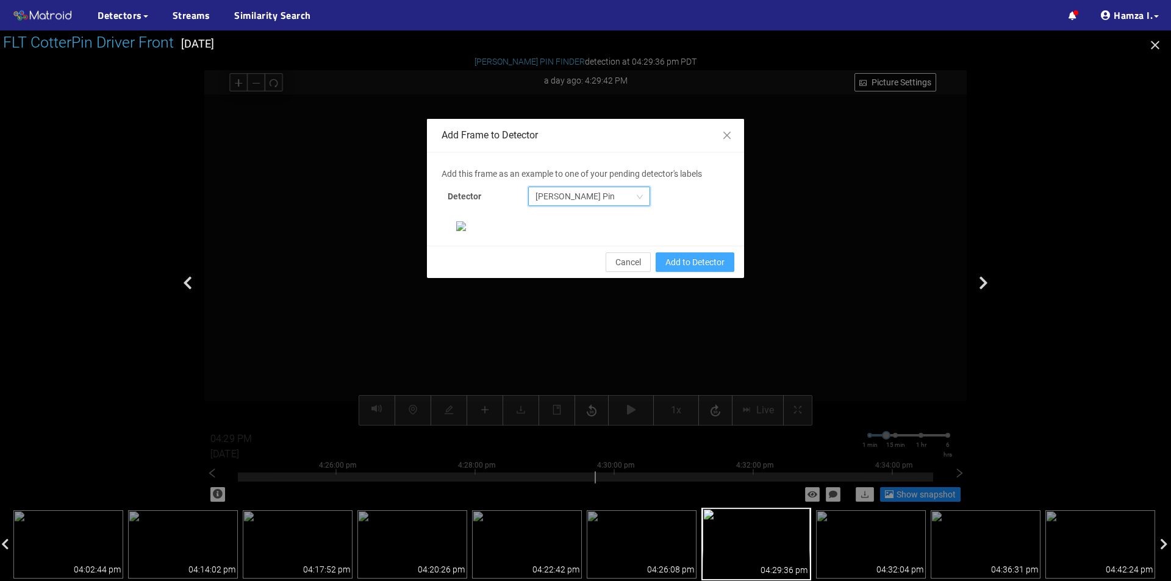
click at [672, 269] on span "Add to Detector" at bounding box center [694, 262] width 59 height 13
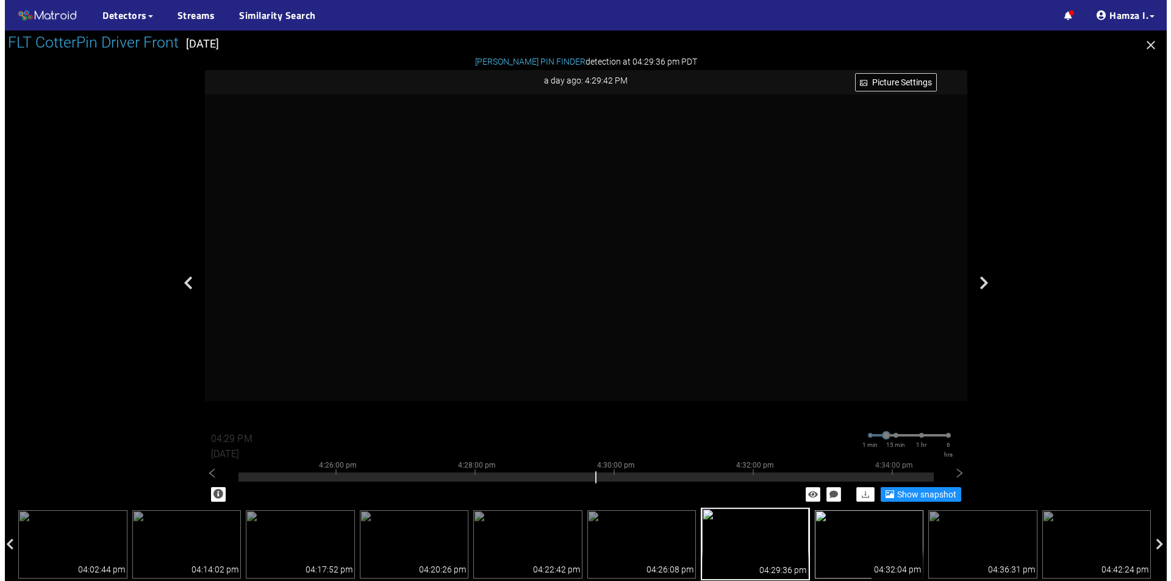
scroll to position [0, 0]
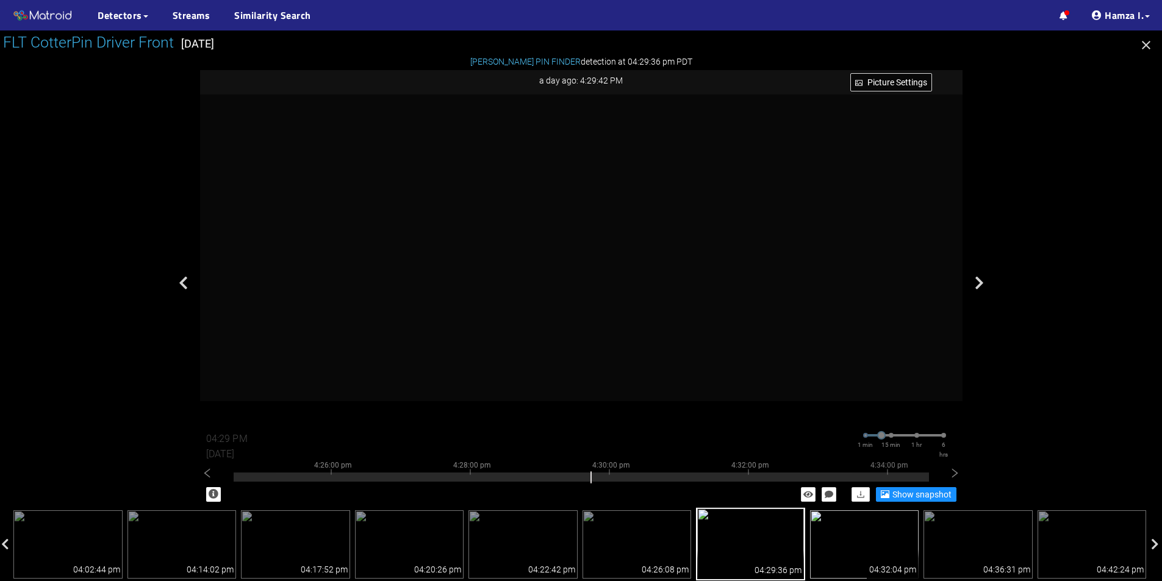
click at [876, 549] on img at bounding box center [864, 544] width 109 height 68
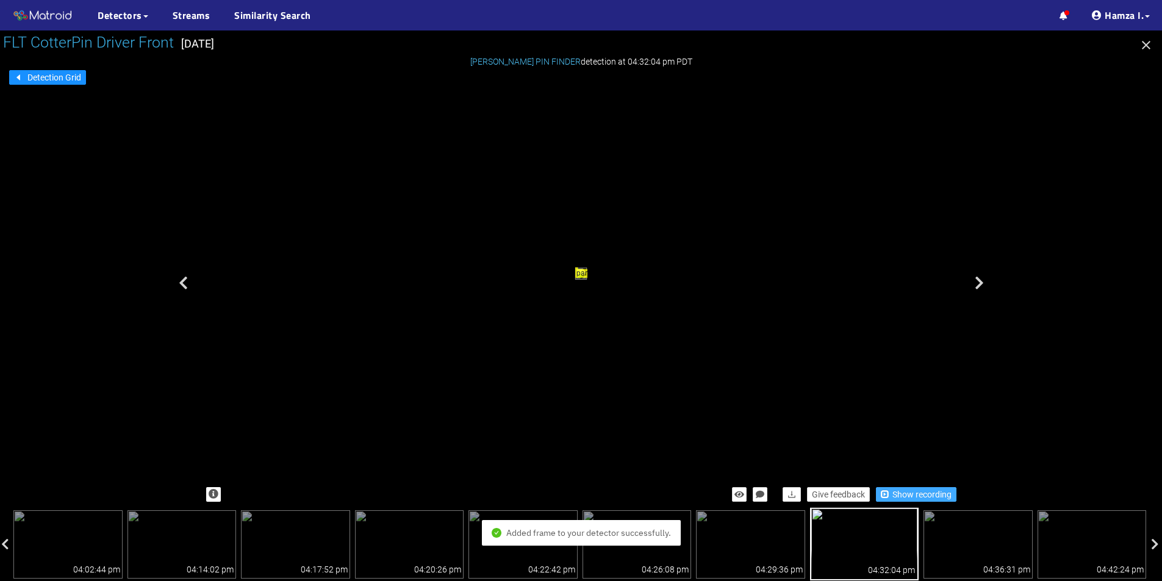
click at [907, 490] on span "Show recording" at bounding box center [921, 494] width 59 height 13
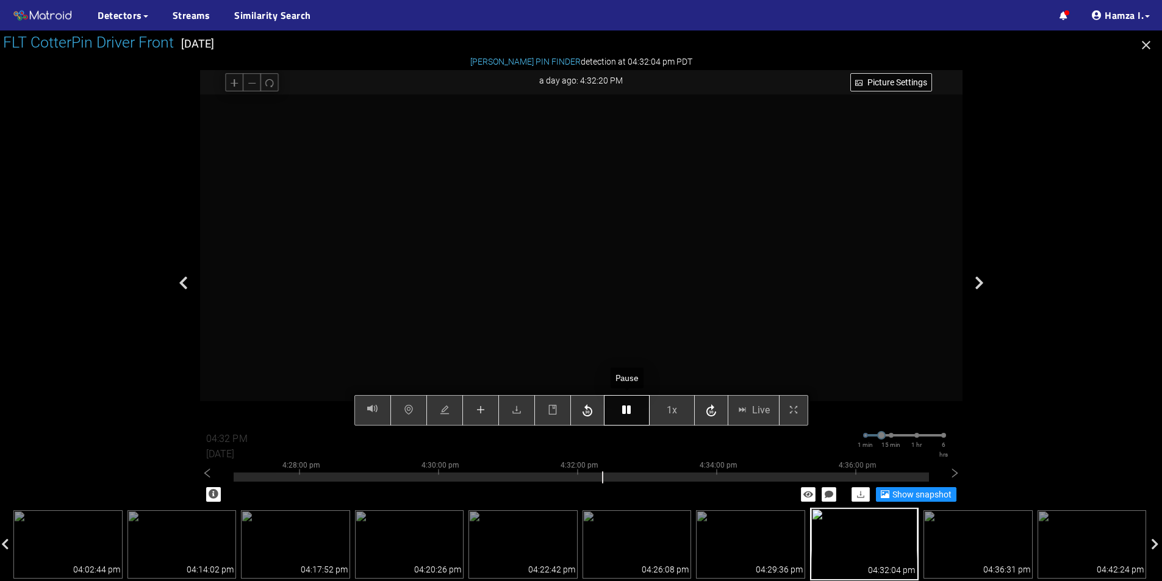
click at [632, 415] on button "button" at bounding box center [627, 410] width 46 height 30
click at [483, 412] on icon "plus" at bounding box center [481, 410] width 10 height 10
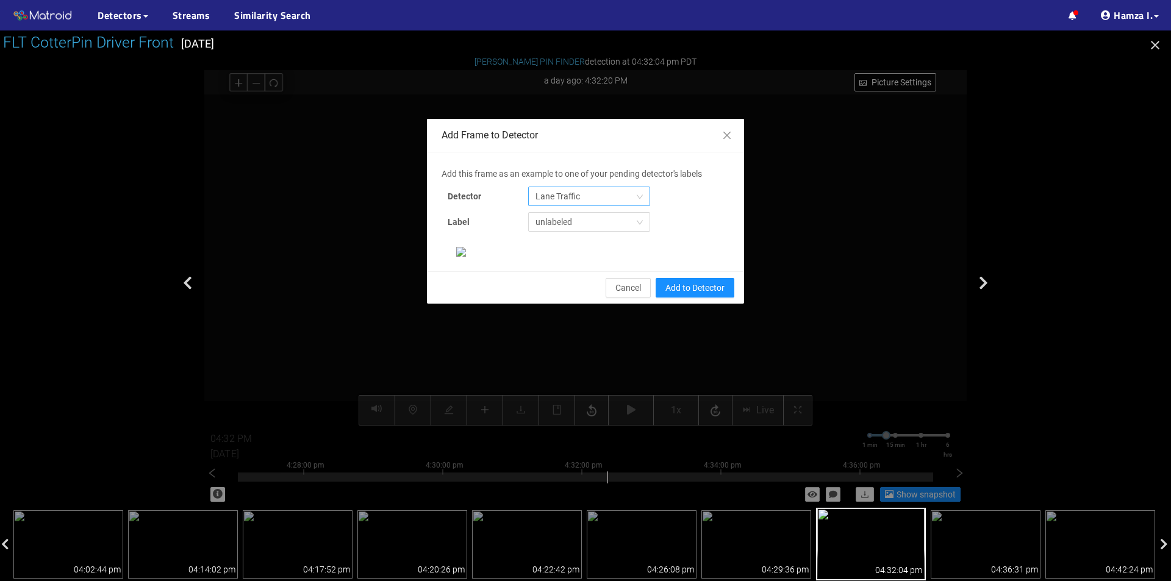
click at [585, 199] on span "Lane Traffic" at bounding box center [588, 196] width 107 height 18
click at [636, 196] on span "Lane Traffic" at bounding box center [588, 196] width 107 height 18
click at [597, 193] on span "Lane Traffic" at bounding box center [588, 196] width 107 height 18
click at [578, 192] on span "Lane Traffic" at bounding box center [588, 196] width 107 height 18
click at [603, 198] on span "Lane Traffic" at bounding box center [588, 196] width 107 height 18
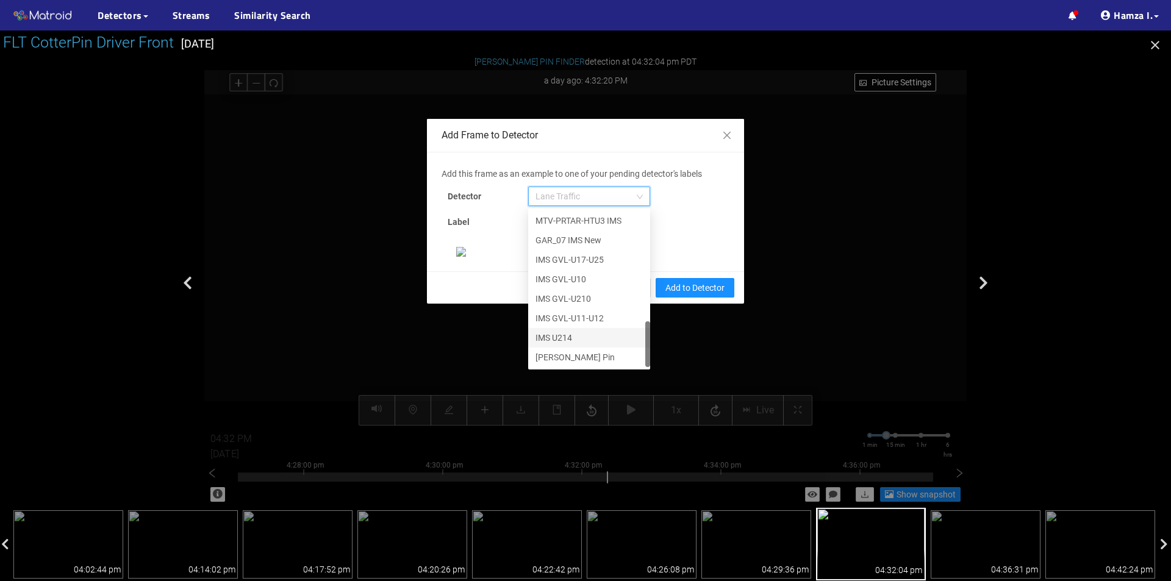
scroll to position [200, 0]
click at [571, 351] on div "[PERSON_NAME] Pin" at bounding box center [588, 357] width 107 height 13
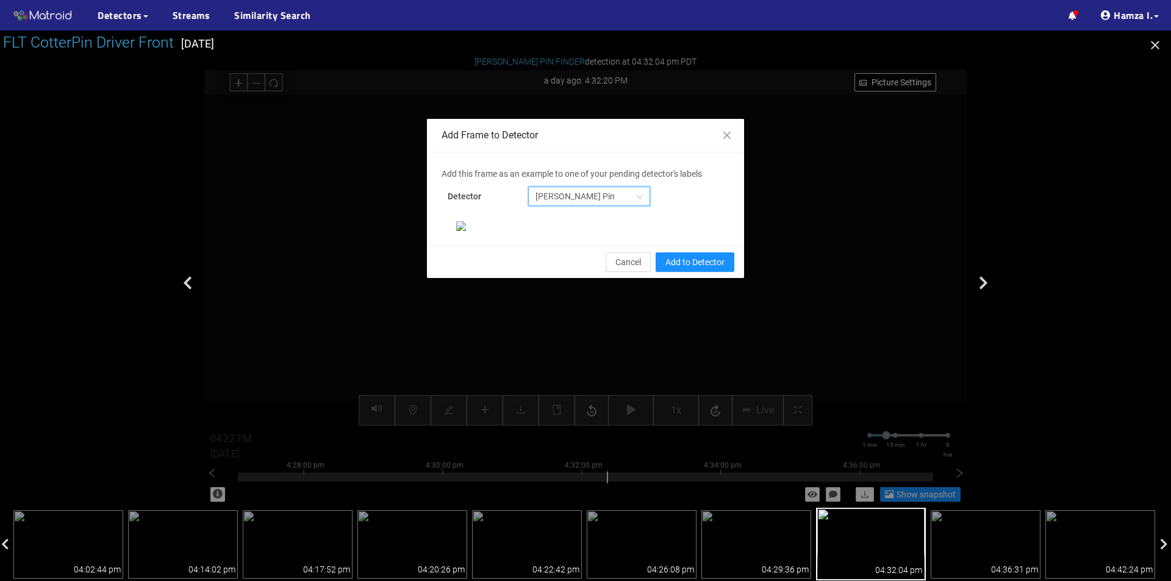
scroll to position [235, 0]
click at [688, 269] on span "Add to Detector" at bounding box center [694, 262] width 59 height 13
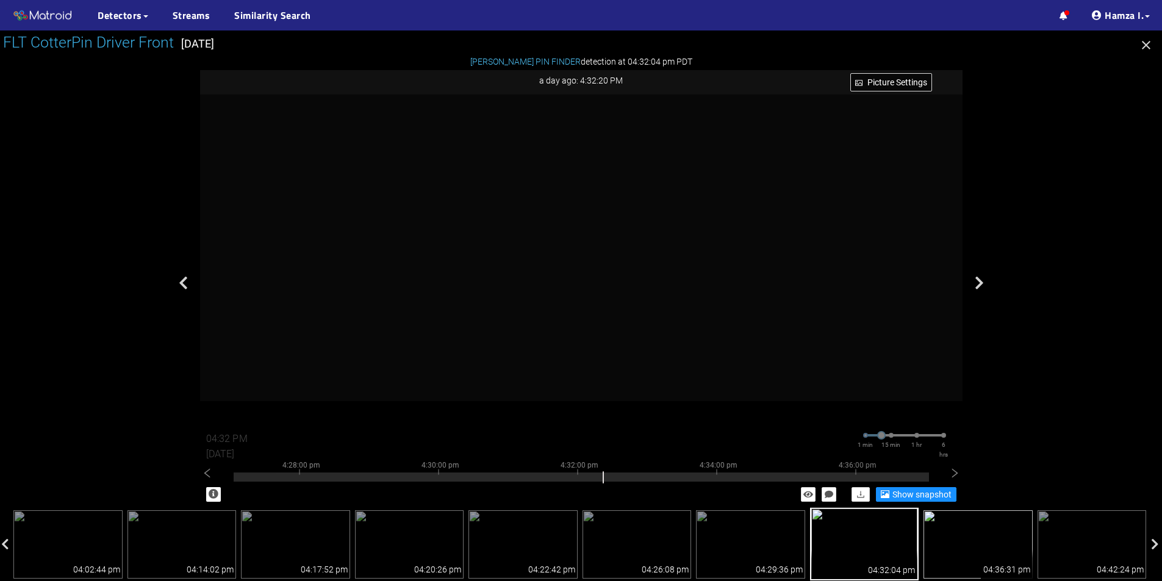
click at [984, 556] on div "04:36:31 pm" at bounding box center [1007, 564] width 52 height 29
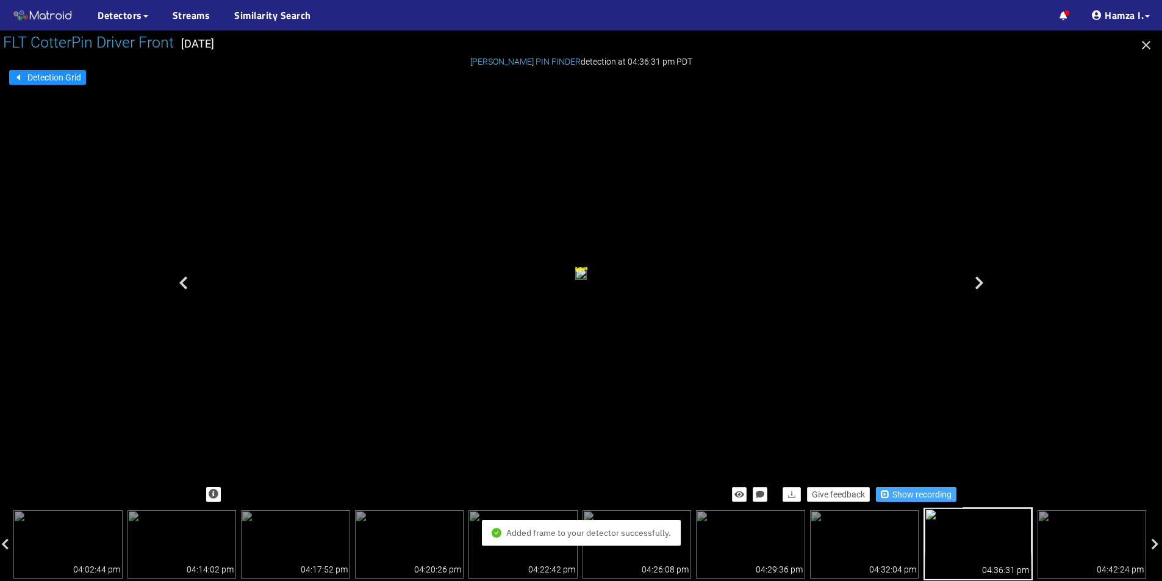
click at [929, 493] on span "Show recording" at bounding box center [921, 494] width 59 height 13
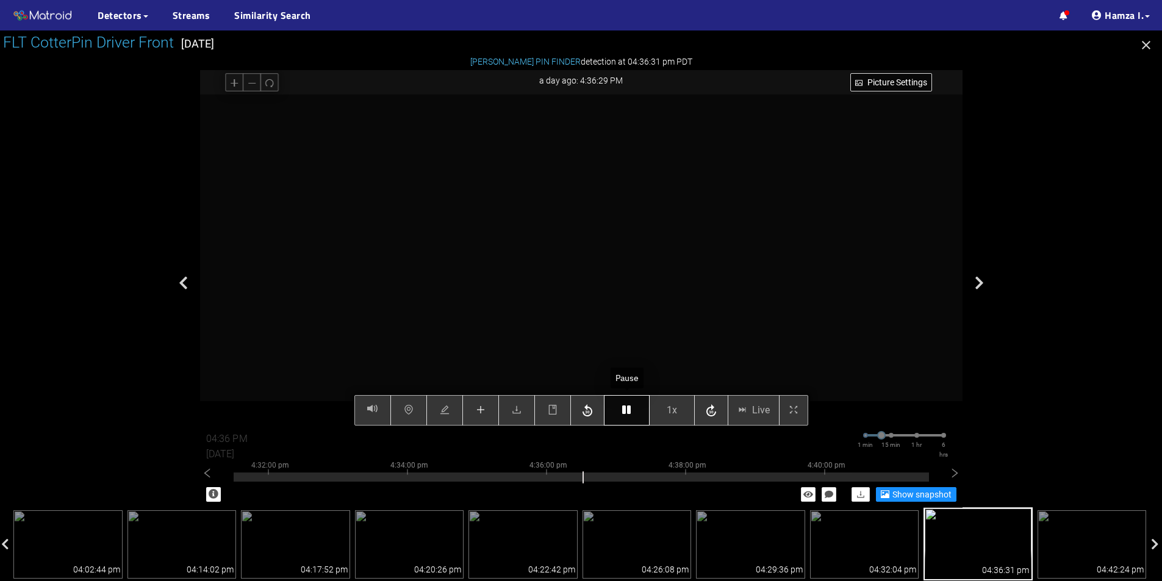
click at [634, 417] on button "button" at bounding box center [627, 410] width 46 height 30
click at [484, 410] on icon "plus" at bounding box center [480, 410] width 8 height 1
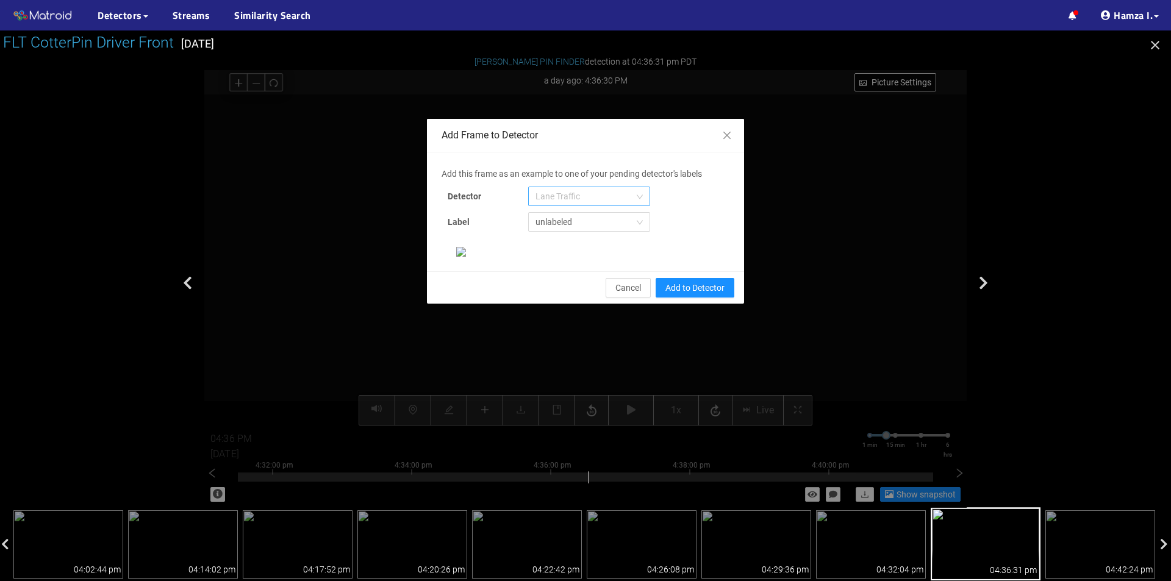
click at [596, 195] on span "Lane Traffic" at bounding box center [588, 196] width 107 height 18
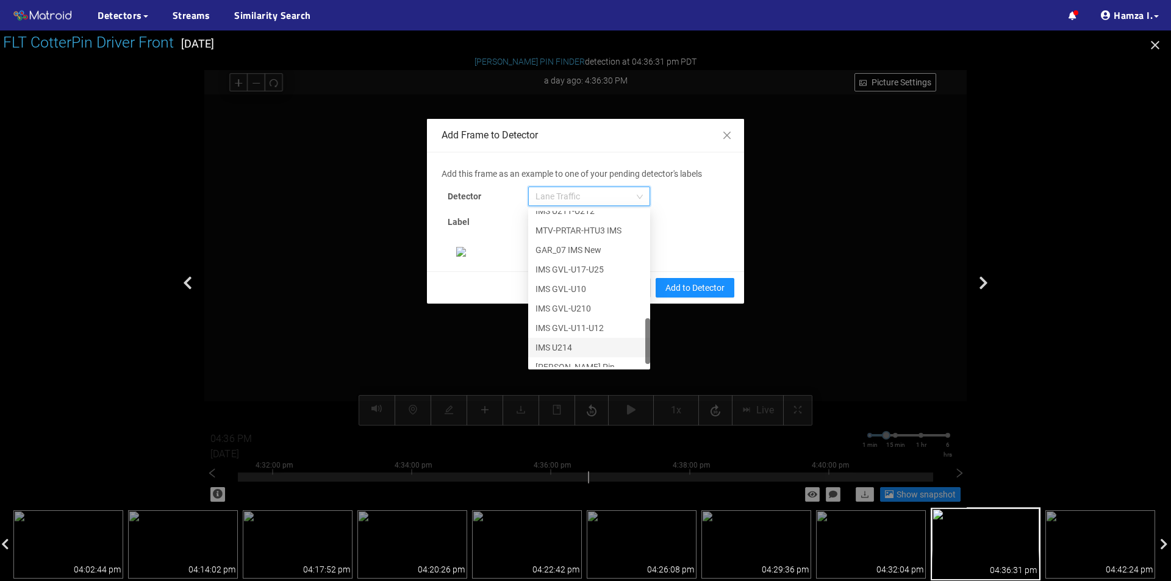
scroll to position [371, 0]
click at [560, 355] on div "[PERSON_NAME] Pin" at bounding box center [588, 357] width 107 height 13
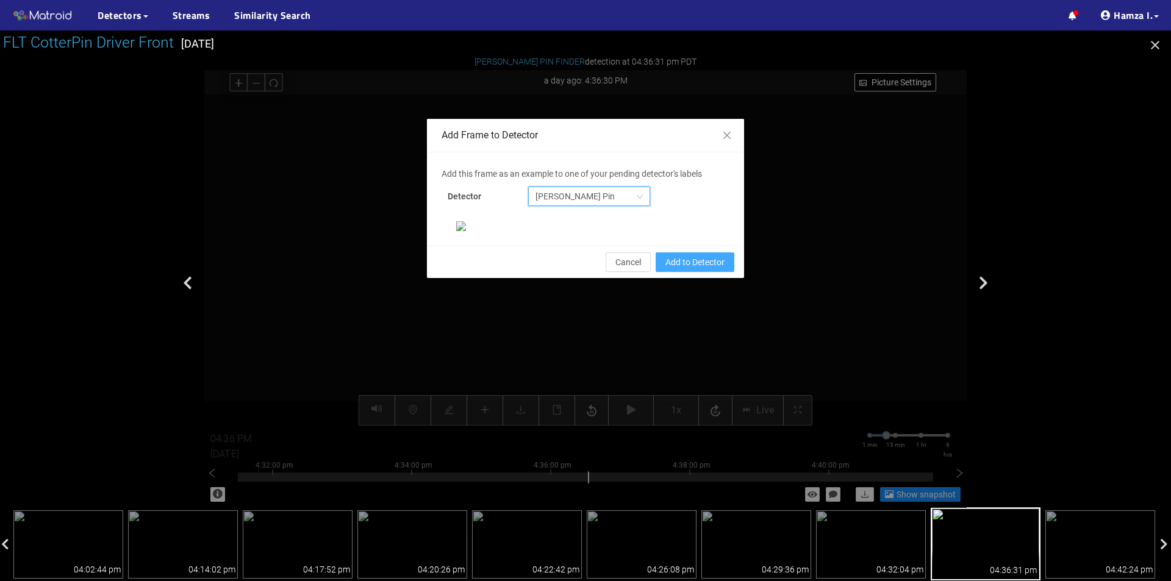
click at [688, 269] on span "Add to Detector" at bounding box center [694, 262] width 59 height 13
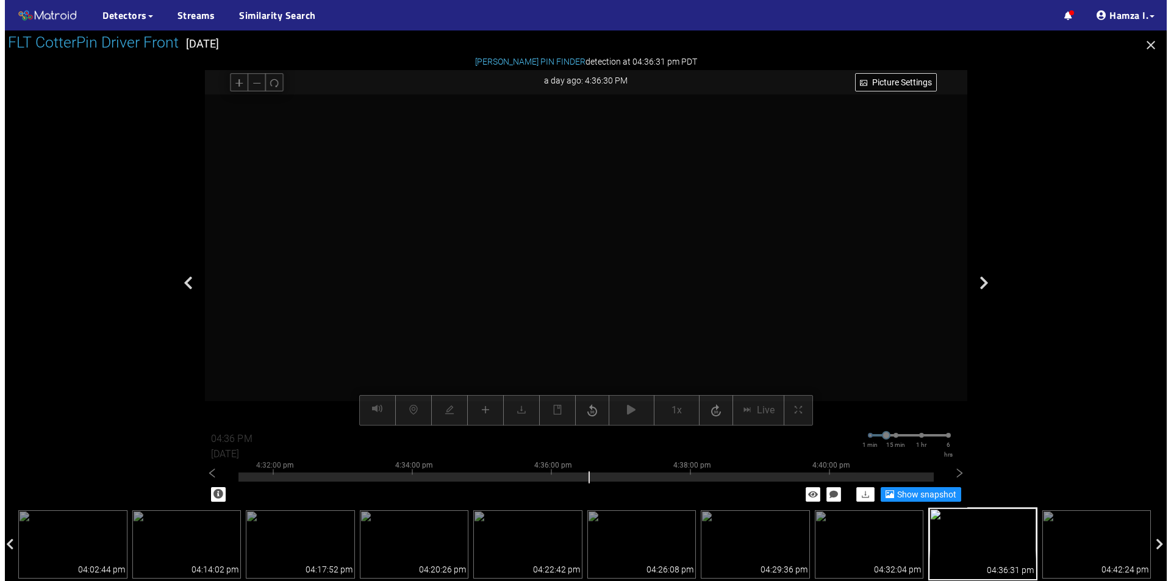
scroll to position [174, 0]
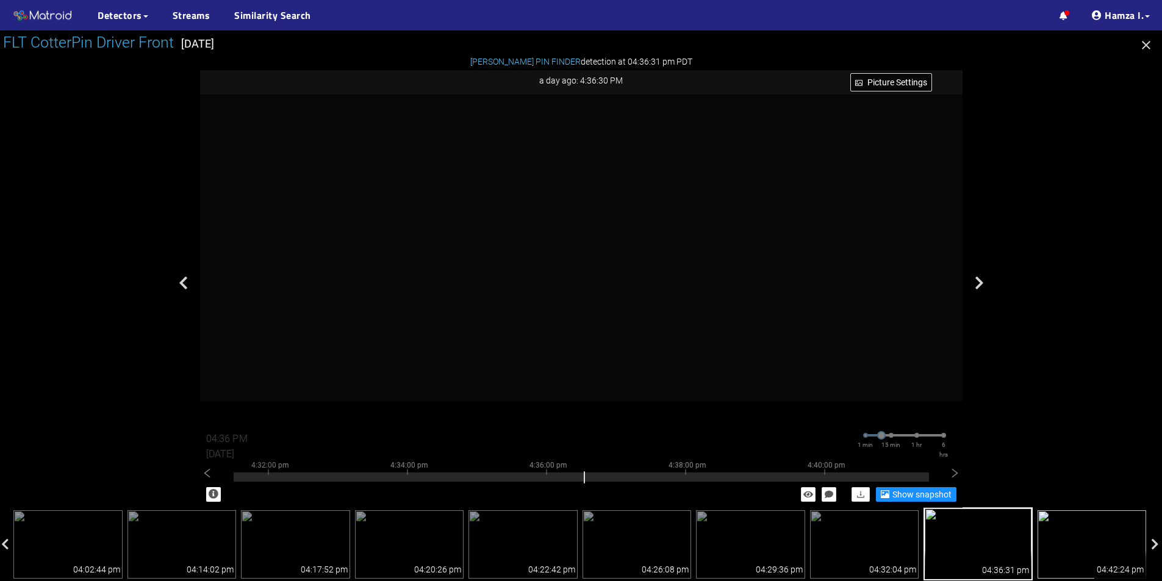
click at [1101, 545] on img at bounding box center [1091, 544] width 109 height 68
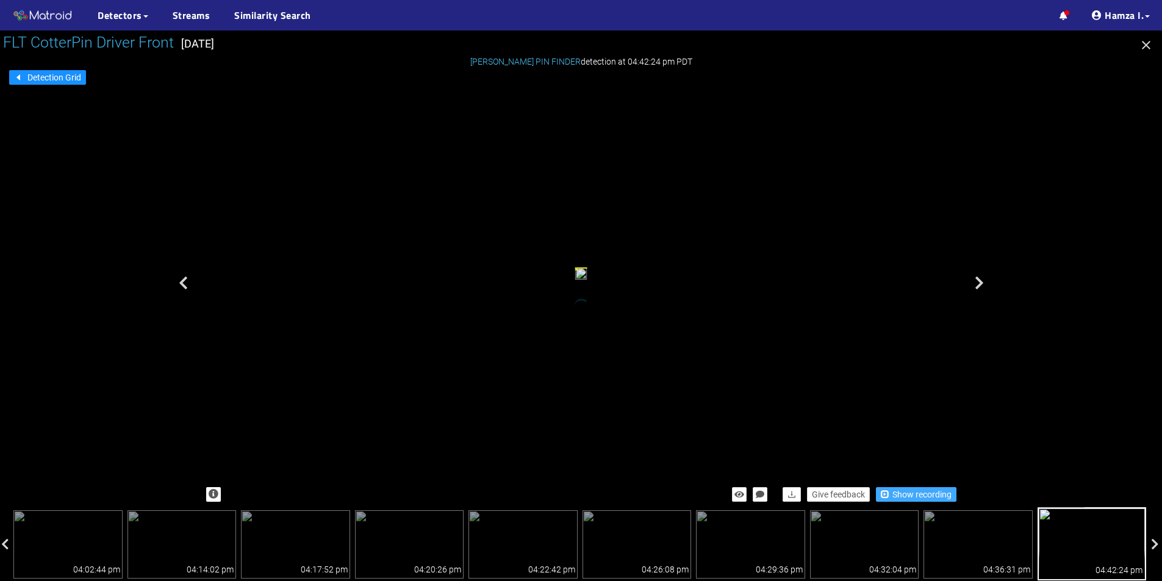
click at [900, 496] on span "Show recording" at bounding box center [921, 494] width 59 height 13
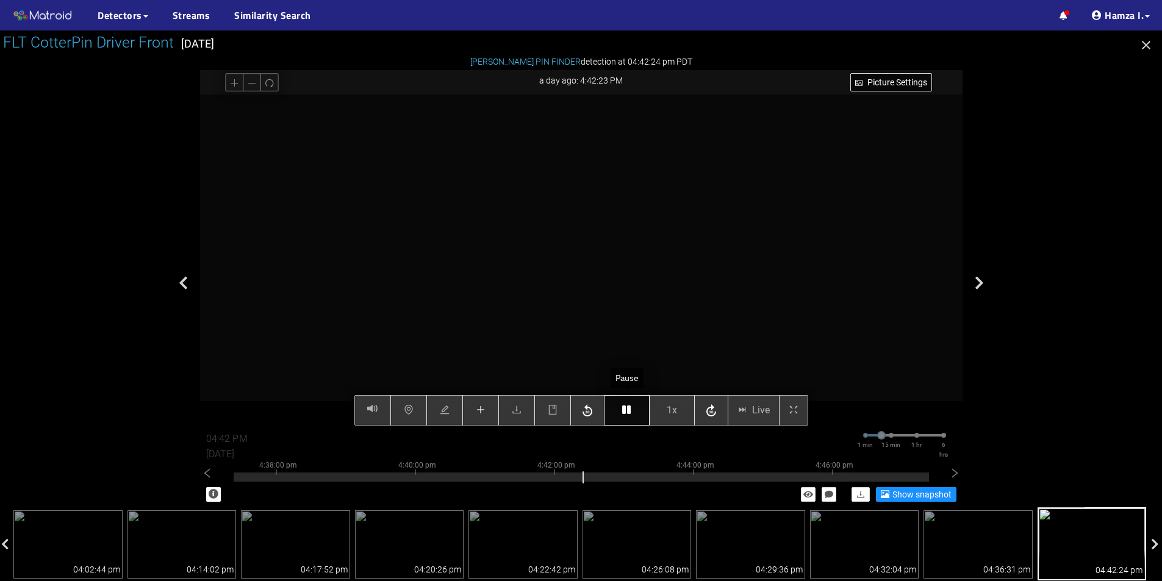
click at [629, 410] on icon "button" at bounding box center [626, 410] width 9 height 10
click at [479, 409] on div "Picture Settings 1x Live 04:42 PM [DATE] 1 min 15 min 1 hr 6 hrs 4:28:00 pm 4:3…" at bounding box center [581, 260] width 762 height 331
click at [481, 408] on icon "plus" at bounding box center [480, 410] width 10 height 10
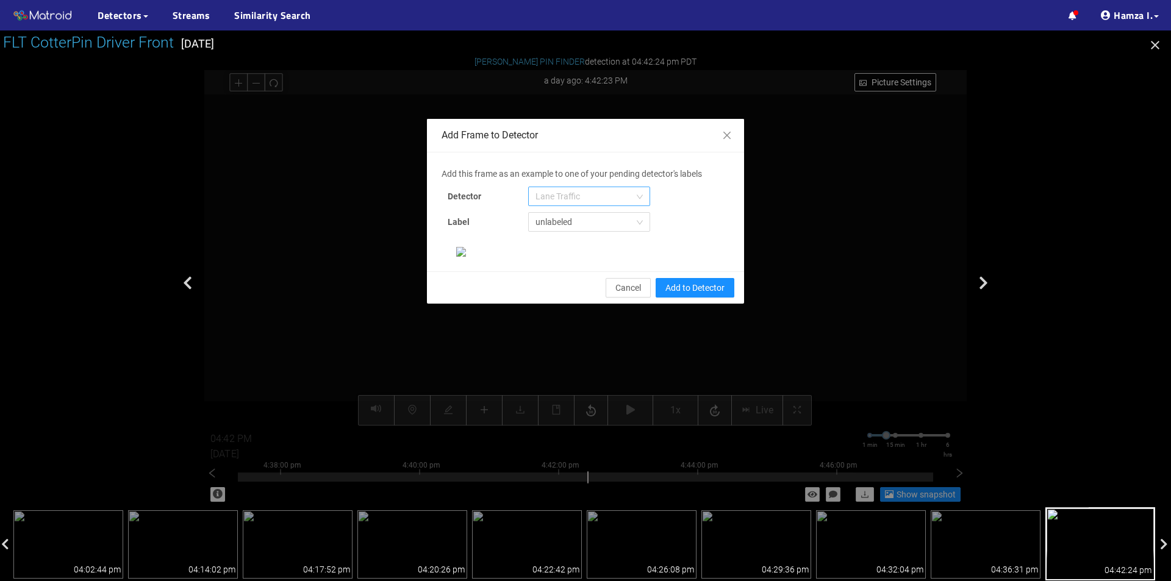
click at [568, 203] on span "Lane Traffic" at bounding box center [588, 196] width 107 height 18
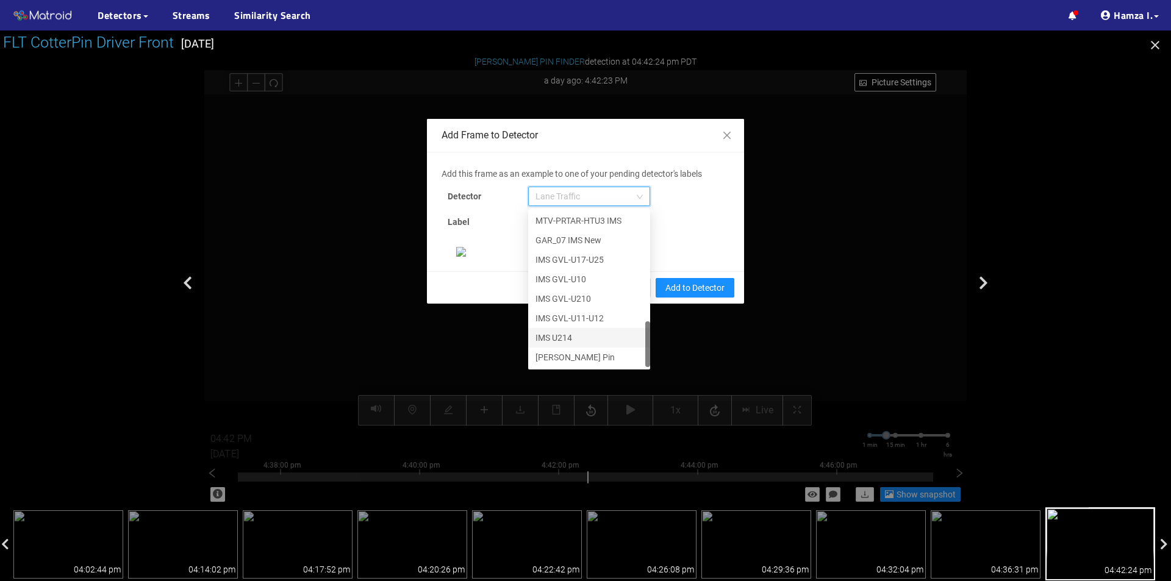
scroll to position [183, 0]
click at [558, 351] on div "[PERSON_NAME] Pin" at bounding box center [588, 357] width 107 height 13
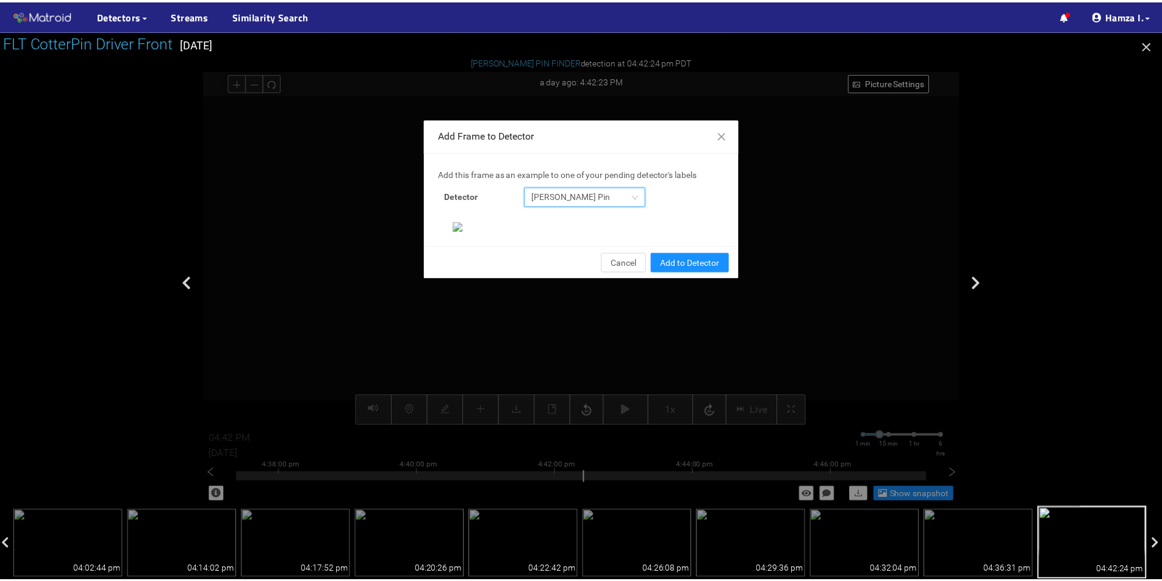
scroll to position [235, 0]
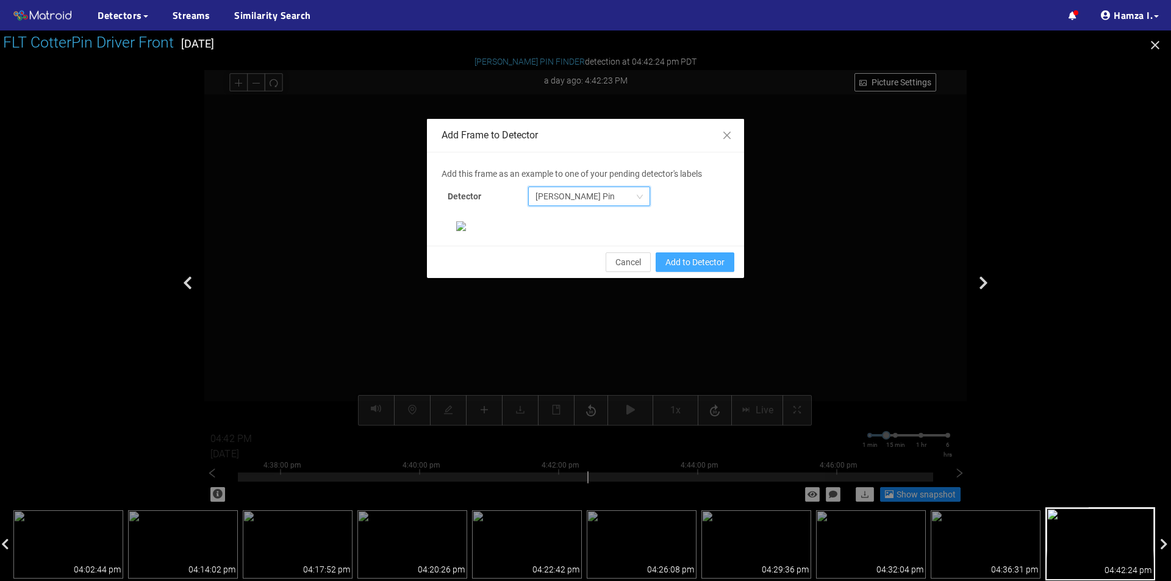
click at [675, 269] on span "Add to Detector" at bounding box center [694, 262] width 59 height 13
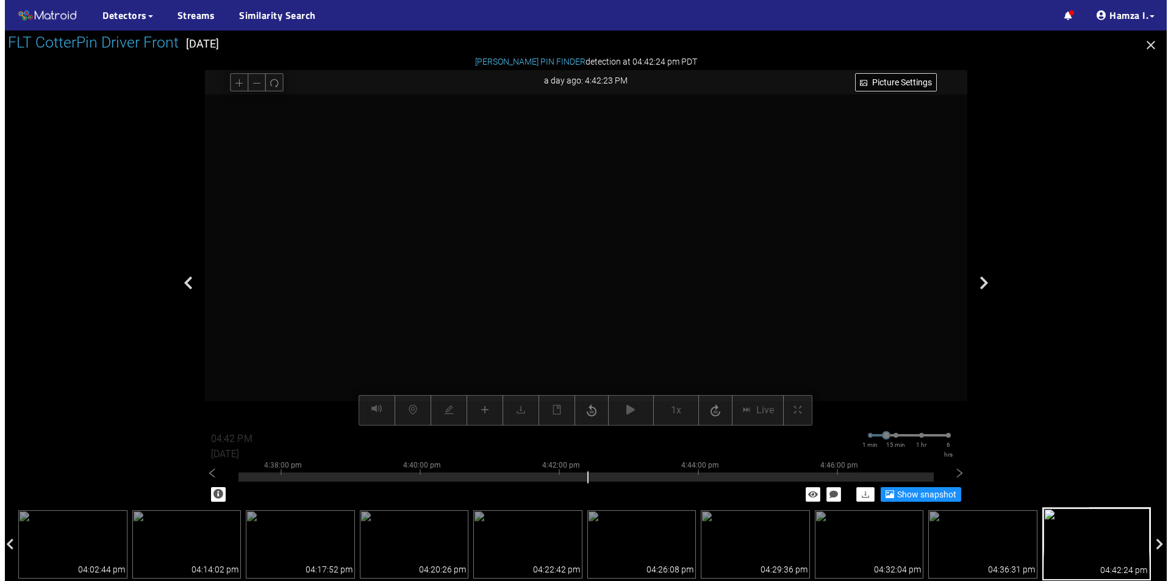
scroll to position [174, 0]
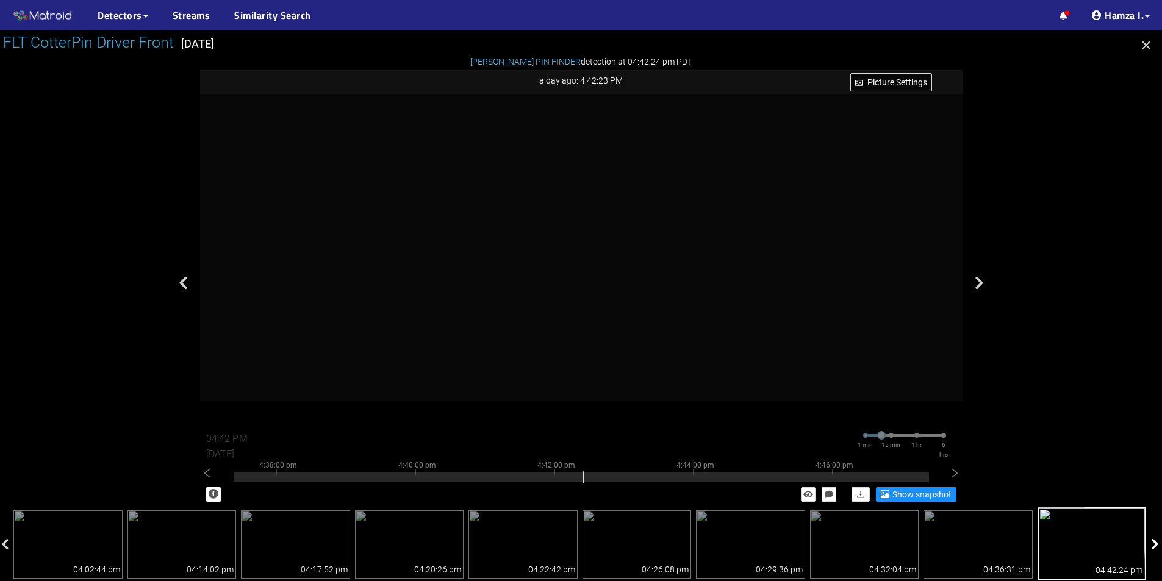
click at [1151, 548] on icon at bounding box center [1155, 545] width 8 height 12
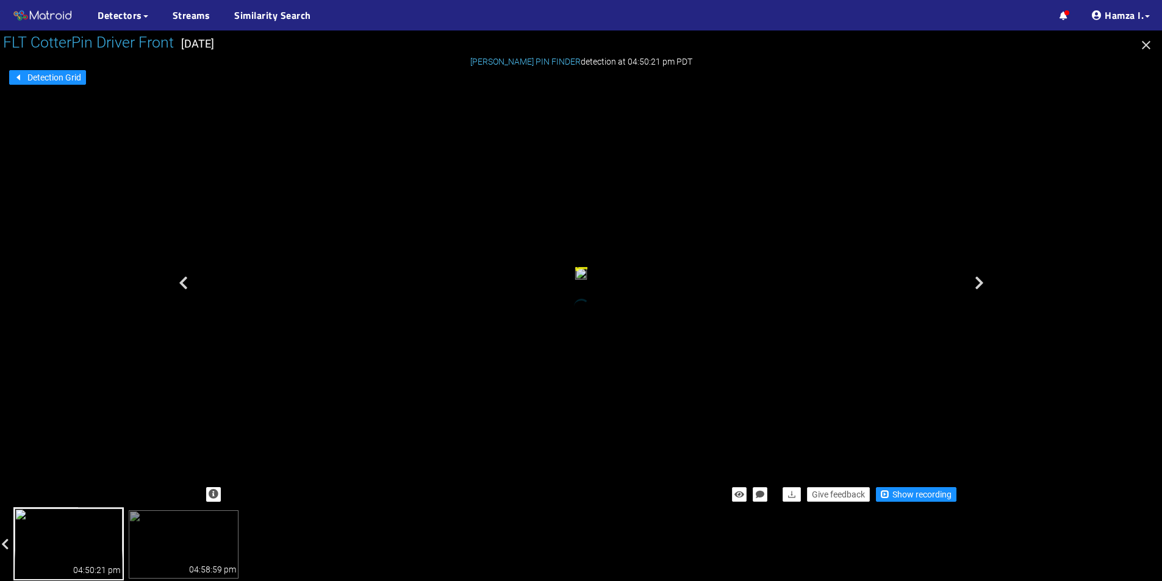
click at [84, 553] on div "04:50:21 pm" at bounding box center [69, 564] width 108 height 29
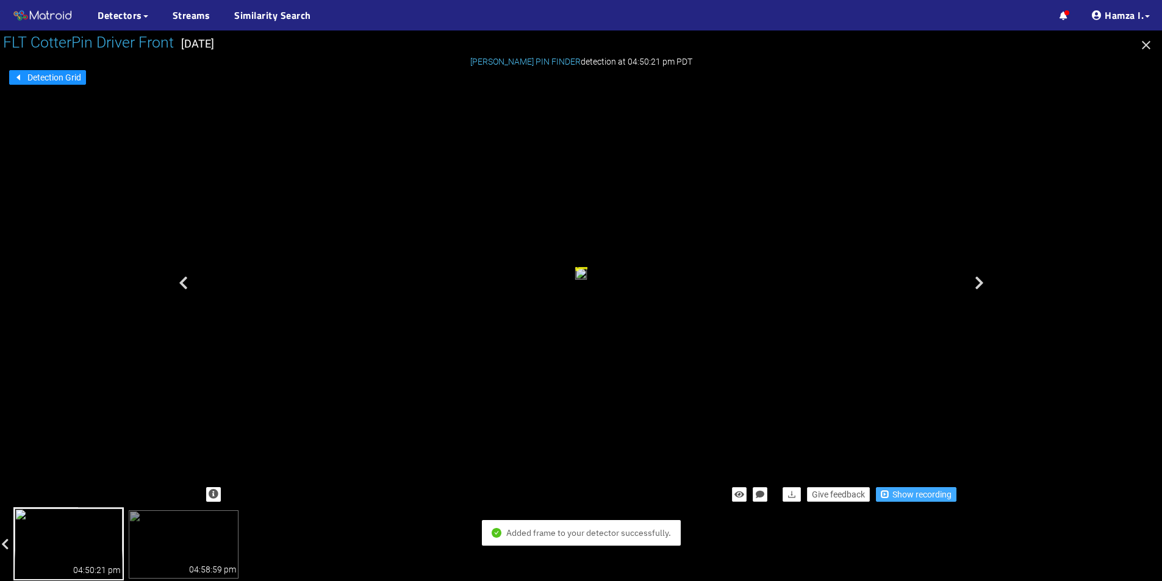
click at [895, 495] on span "Show recording" at bounding box center [921, 494] width 59 height 13
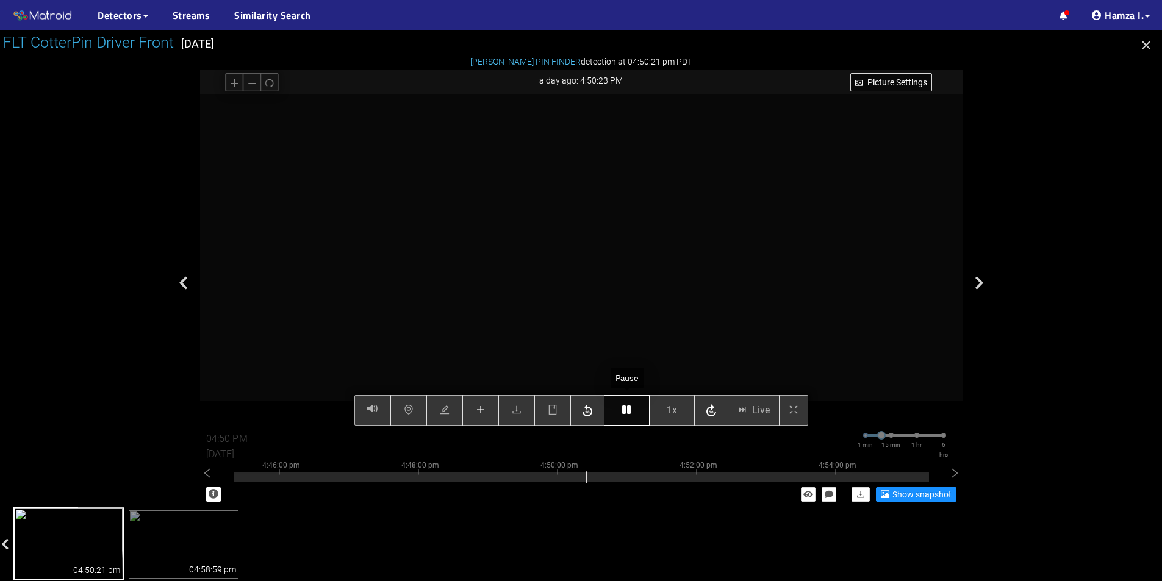
click at [620, 415] on button "button" at bounding box center [627, 410] width 46 height 30
click at [620, 410] on button "button" at bounding box center [627, 410] width 46 height 30
click at [638, 412] on button "button" at bounding box center [627, 410] width 46 height 30
click at [636, 412] on button "button" at bounding box center [627, 410] width 46 height 30
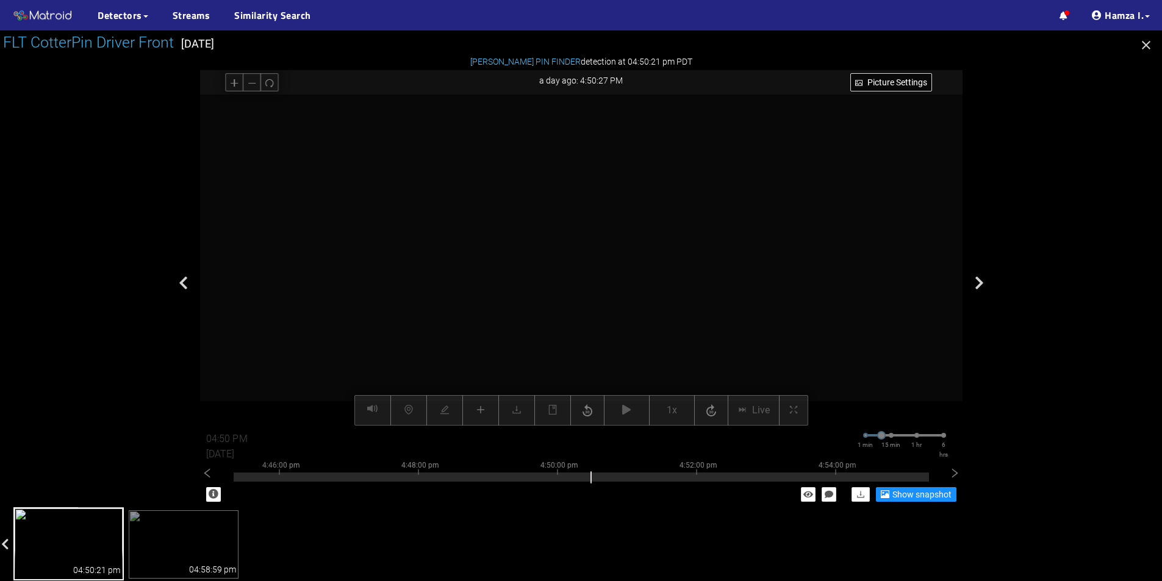
click at [482, 407] on div "Picture Settings 1x Live 04:50 PM [DATE] 1 min 15 min 1 hr 6 hrs 4:36:00 pm 4:3…" at bounding box center [581, 260] width 762 height 331
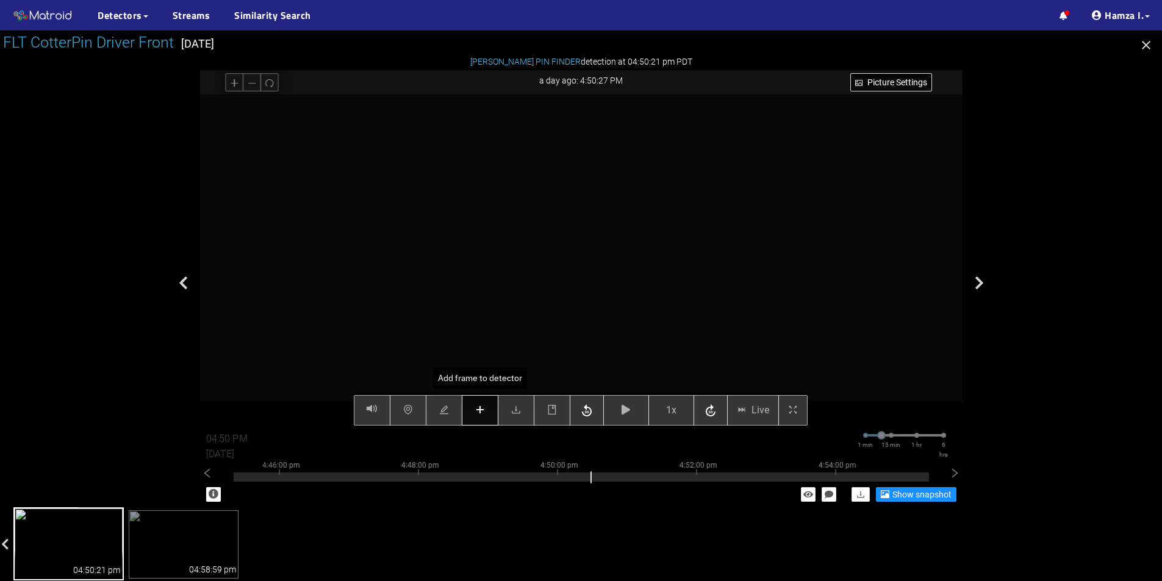
click at [483, 410] on icon "plus" at bounding box center [480, 410] width 8 height 1
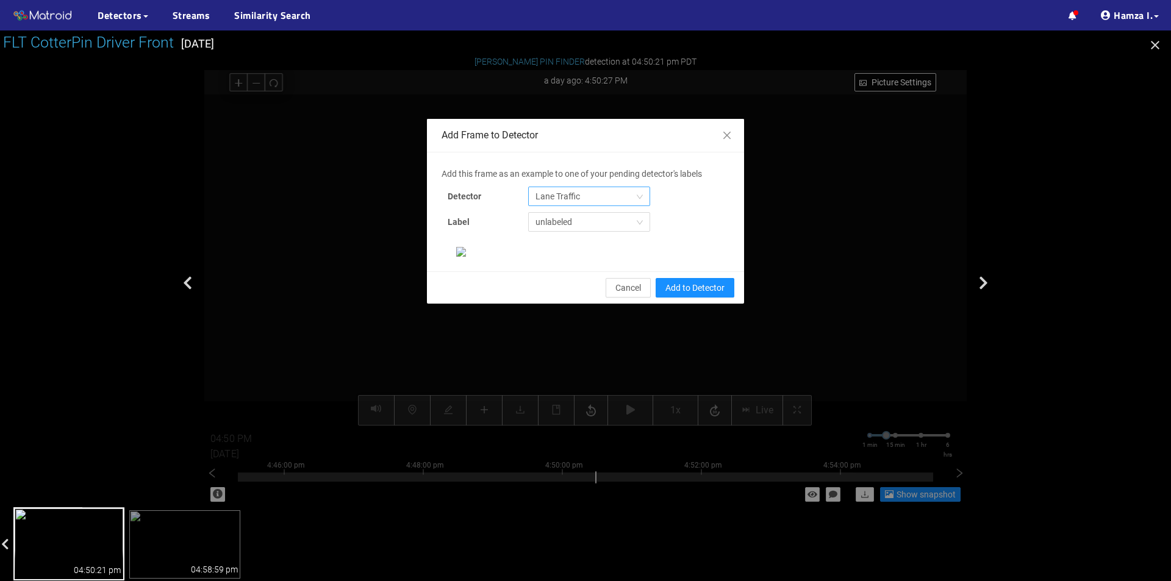
click at [591, 203] on span "Lane Traffic" at bounding box center [588, 196] width 107 height 18
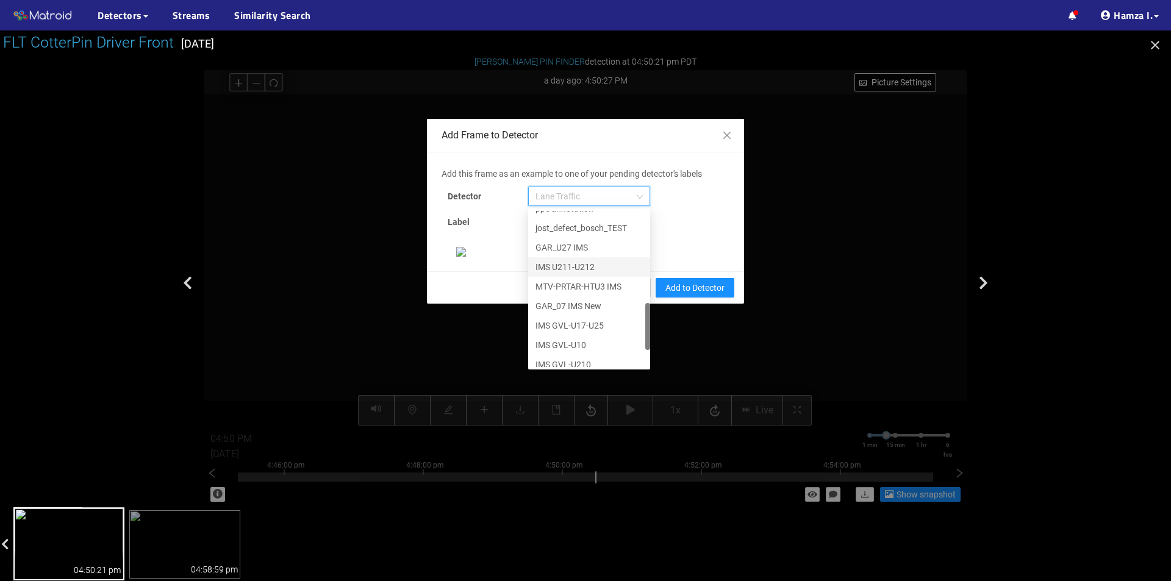
scroll to position [371, 0]
click at [560, 351] on div "[PERSON_NAME] Pin" at bounding box center [588, 357] width 107 height 13
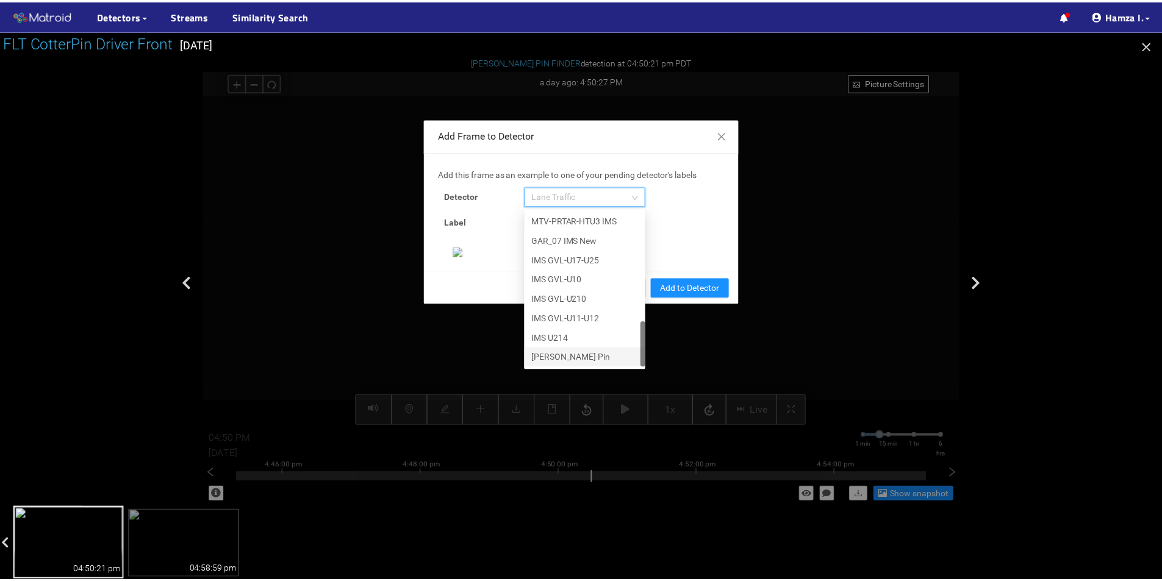
scroll to position [235, 0]
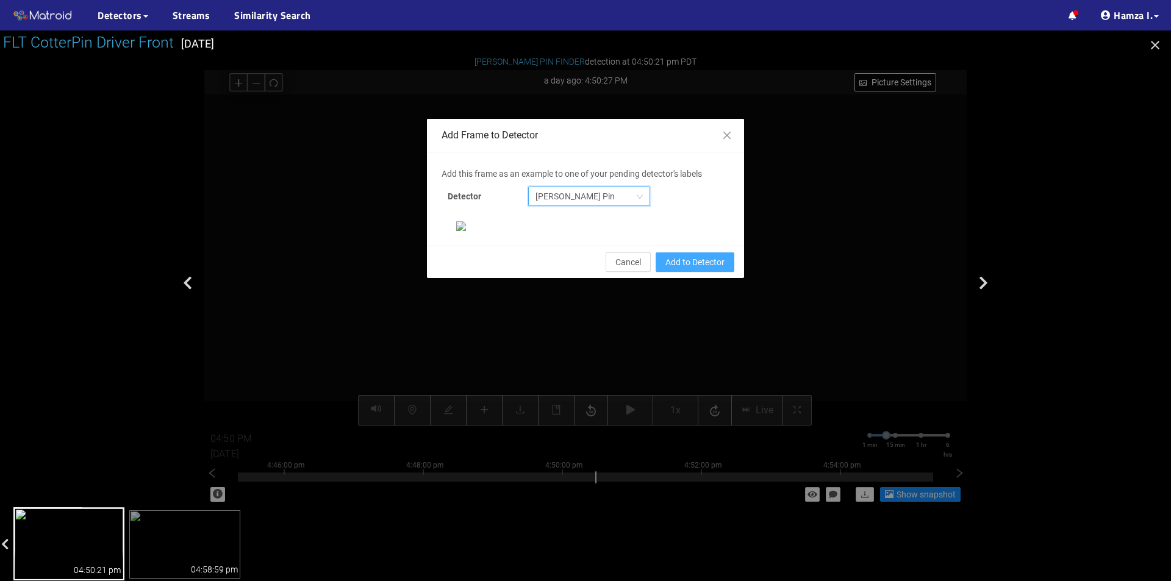
click at [690, 269] on span "Add to Detector" at bounding box center [694, 262] width 59 height 13
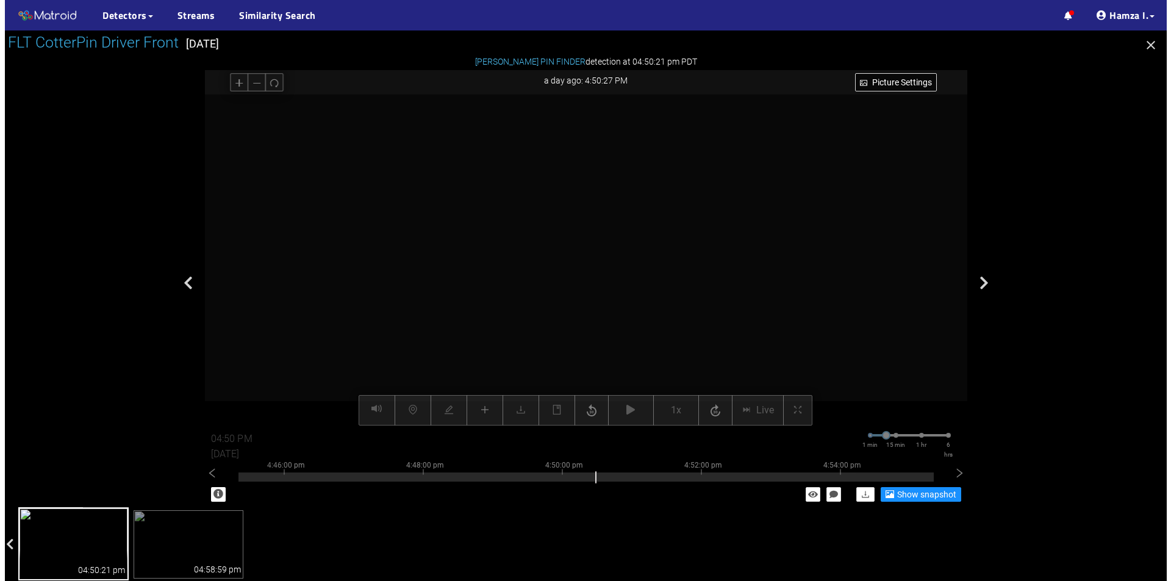
scroll to position [174, 0]
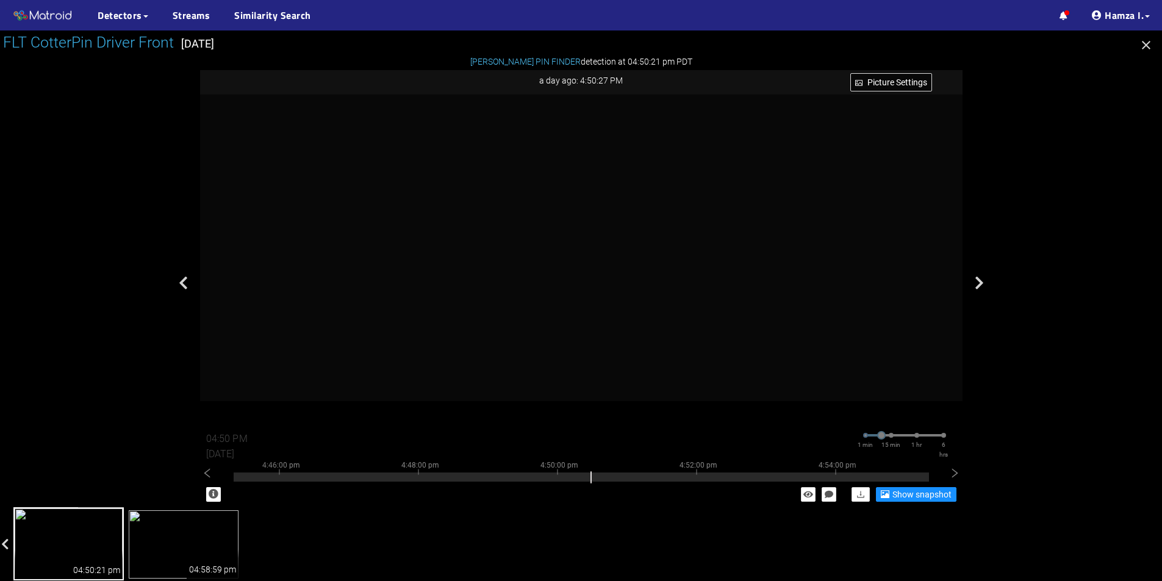
click at [188, 540] on img at bounding box center [184, 544] width 110 height 68
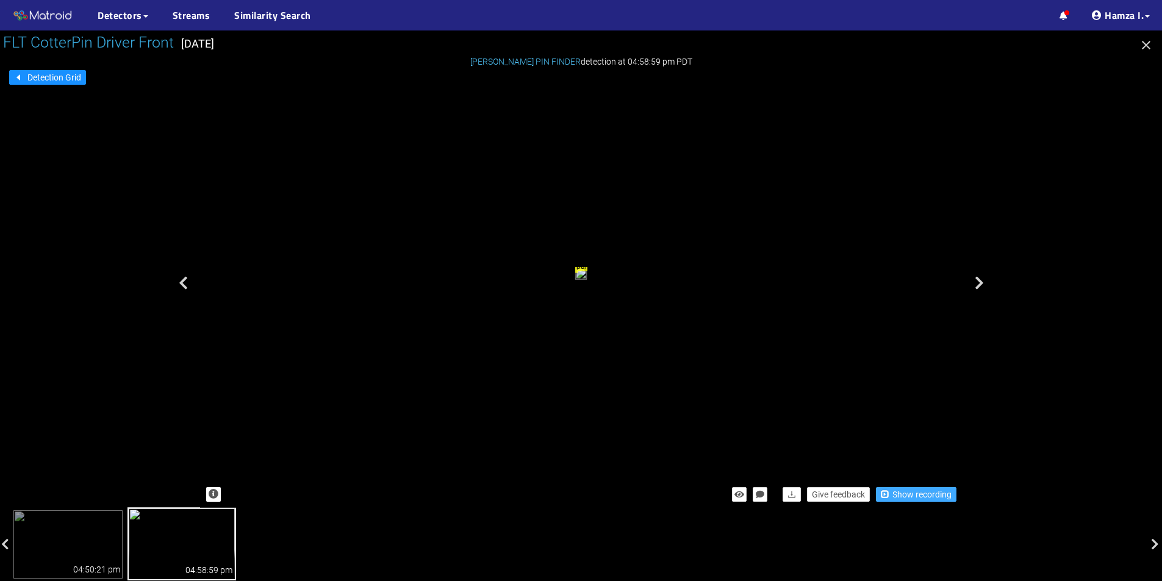
click at [924, 495] on span "Show recording" at bounding box center [921, 494] width 59 height 13
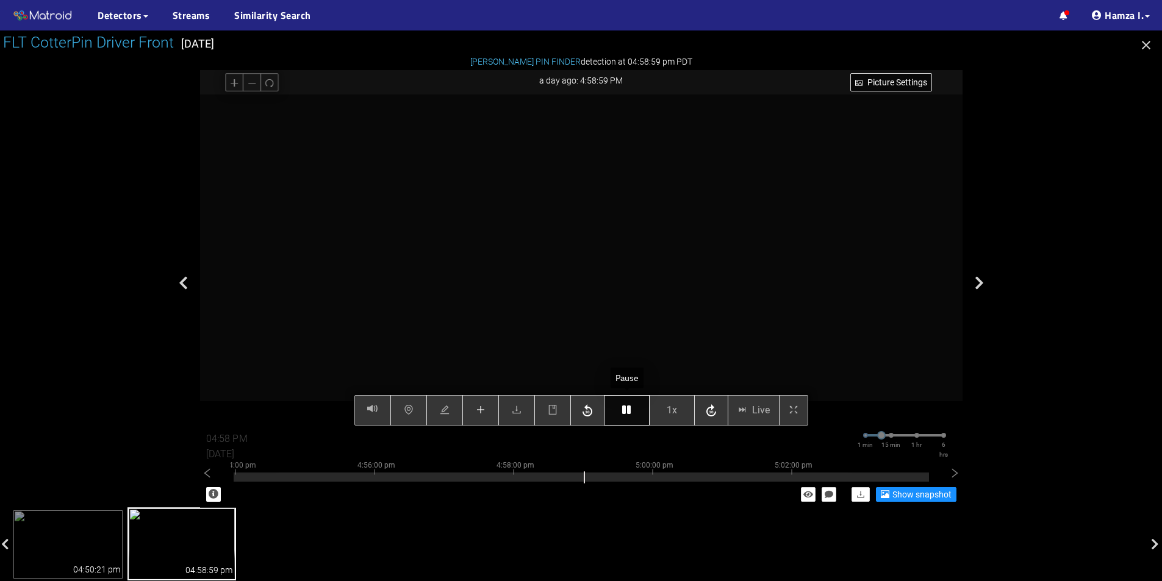
click at [623, 410] on icon "button" at bounding box center [626, 410] width 9 height 10
click at [477, 412] on icon "plus" at bounding box center [481, 410] width 10 height 10
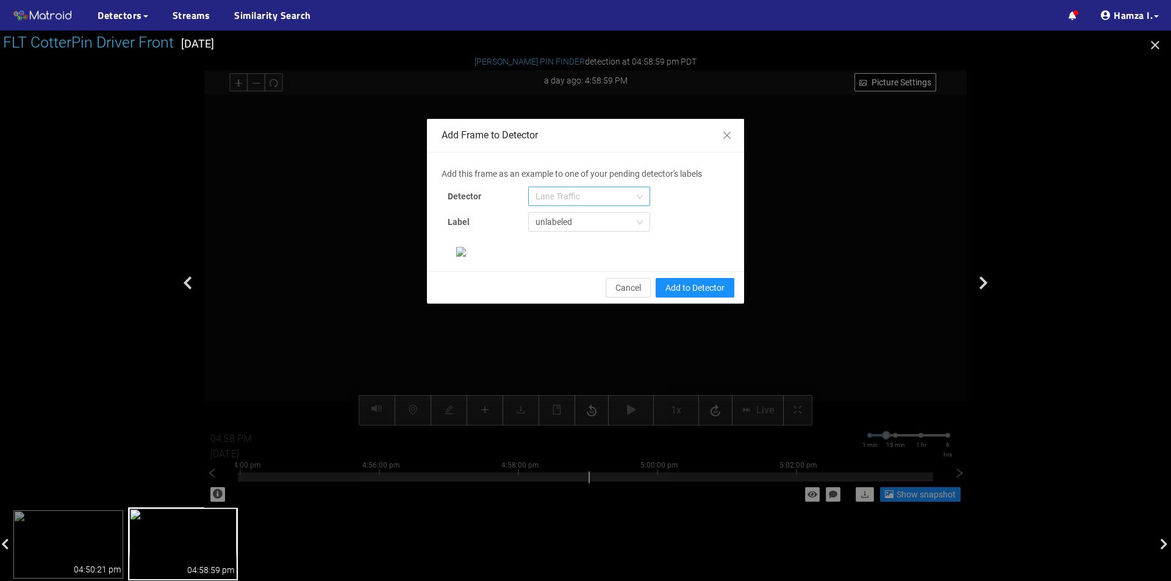
click at [587, 188] on span "Lane Traffic" at bounding box center [588, 196] width 107 height 18
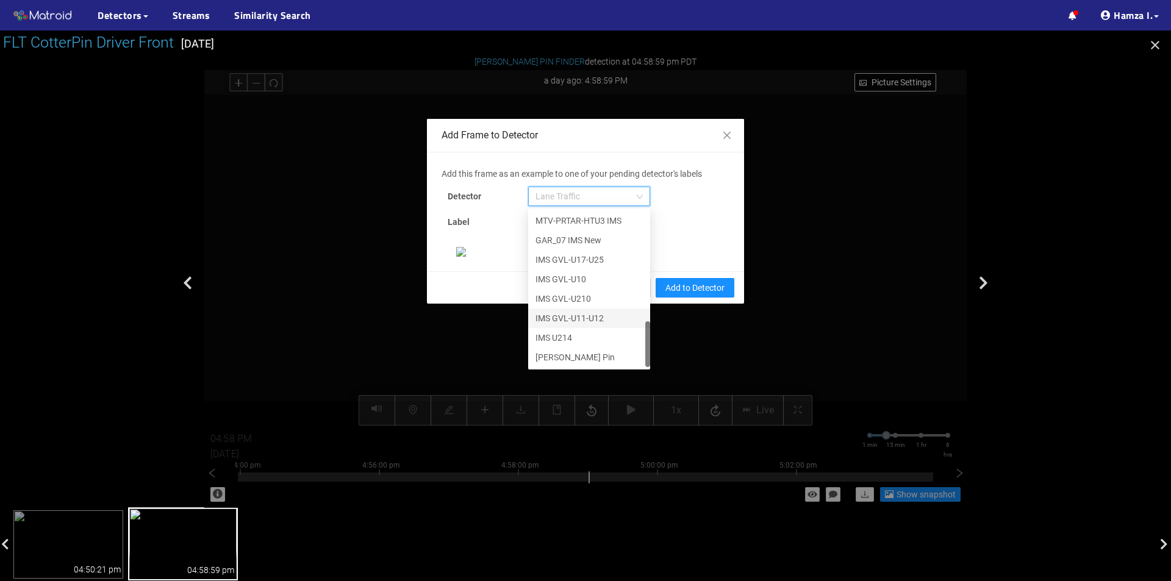
scroll to position [244, 0]
click at [570, 351] on div "[PERSON_NAME] Pin" at bounding box center [588, 357] width 107 height 13
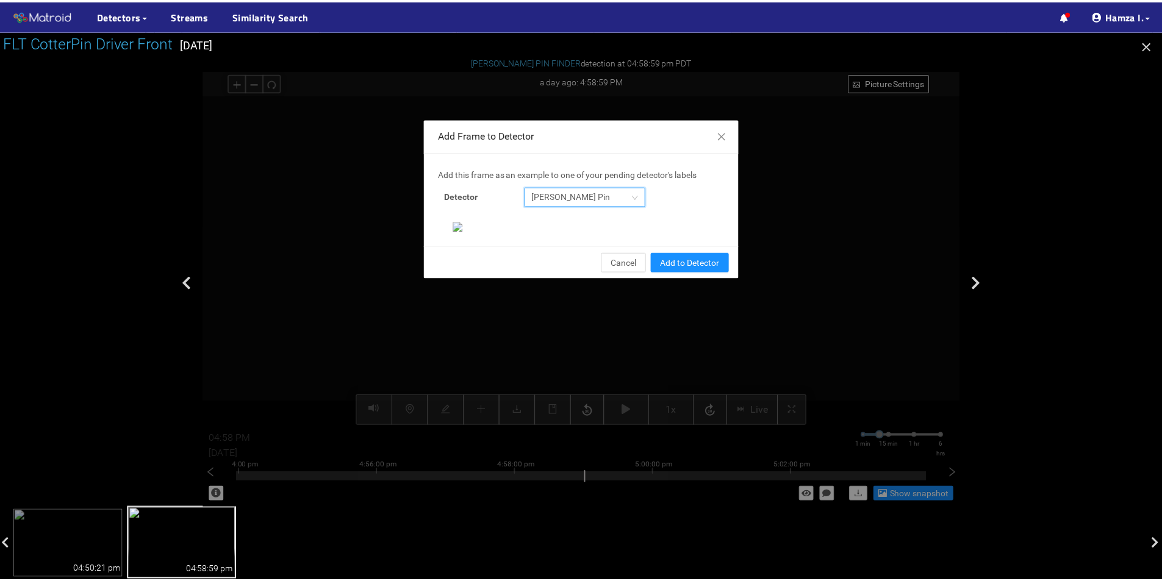
scroll to position [235, 0]
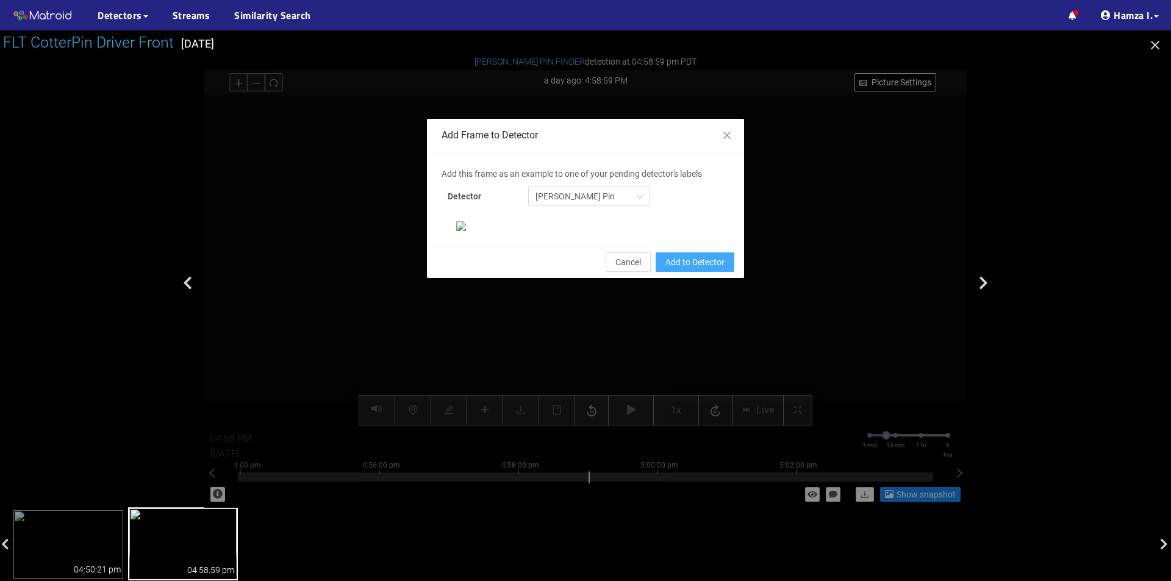
click at [693, 269] on span "Add to Detector" at bounding box center [694, 262] width 59 height 13
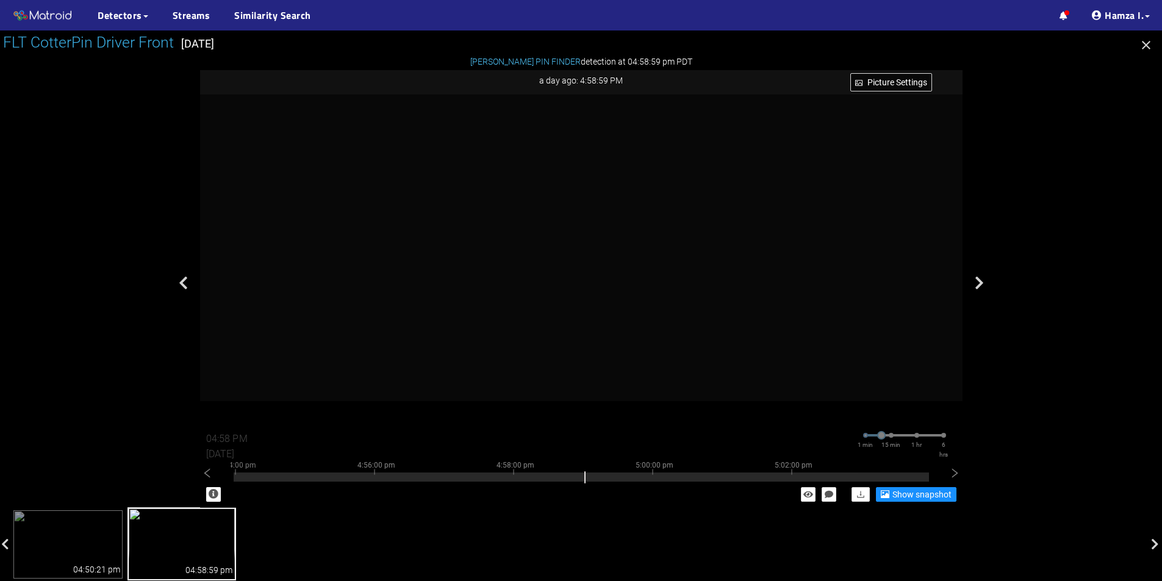
click at [1144, 46] on icon "button" at bounding box center [1146, 45] width 15 height 15
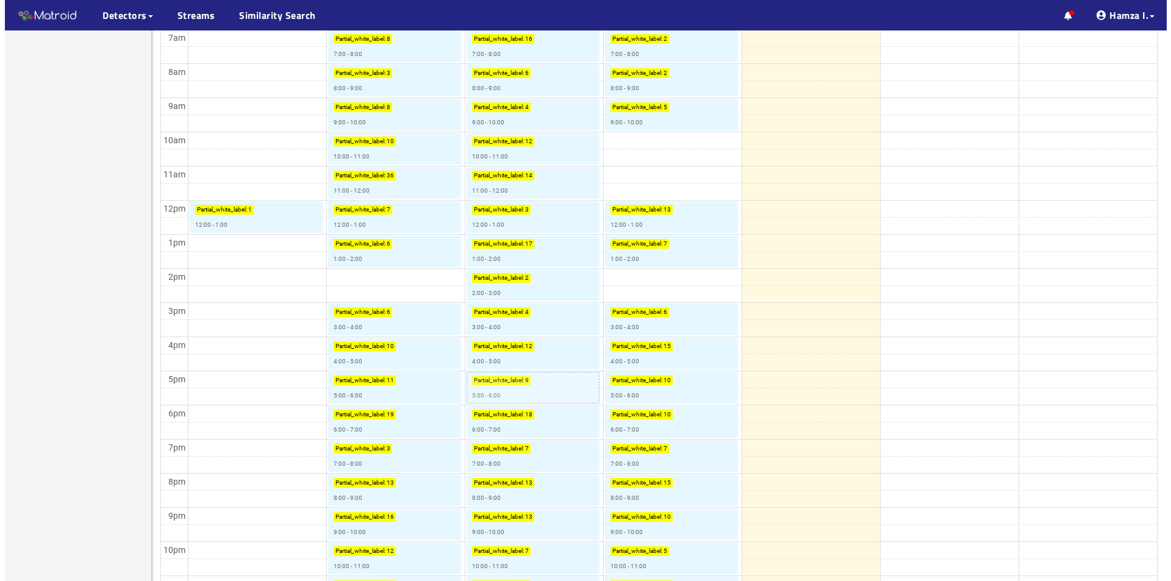
scroll to position [427, 0]
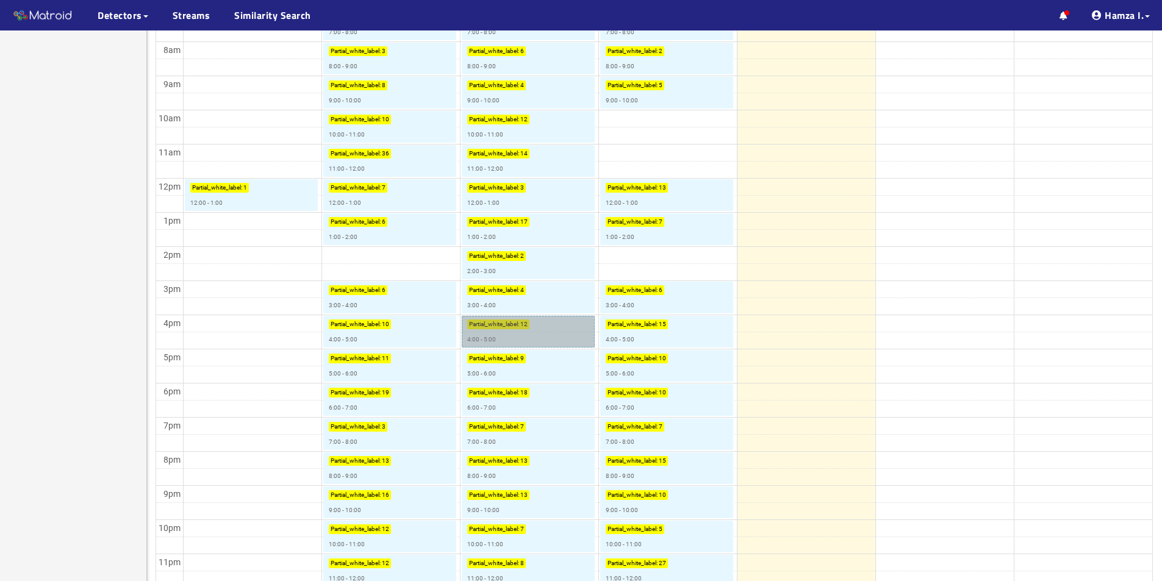
click at [510, 340] on link "Partial_white_label : 12 4:00 - 5:00" at bounding box center [528, 332] width 133 height 32
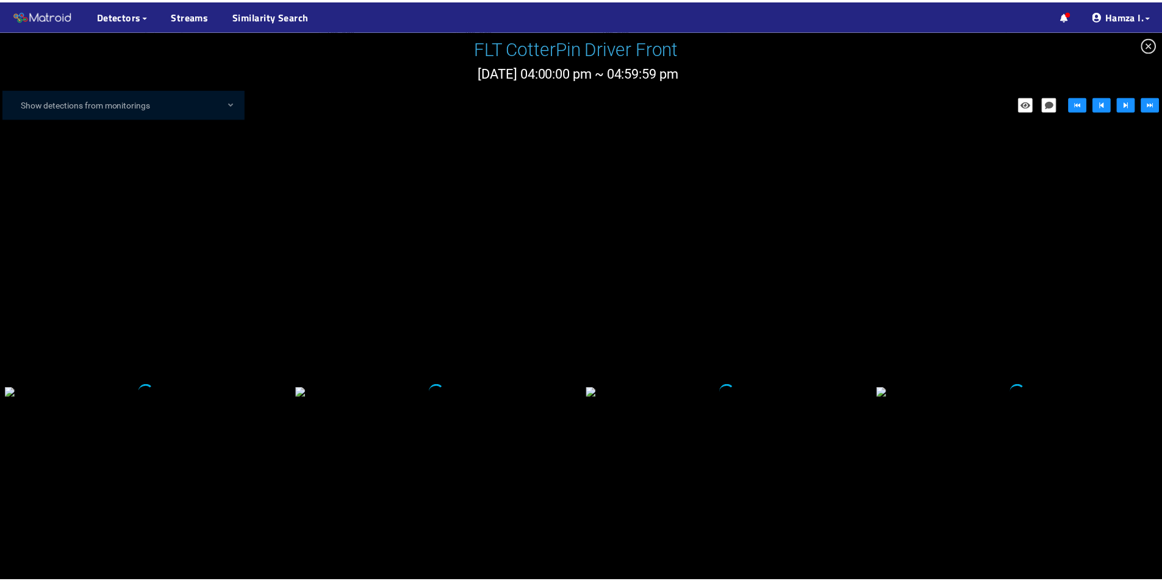
scroll to position [1081, 0]
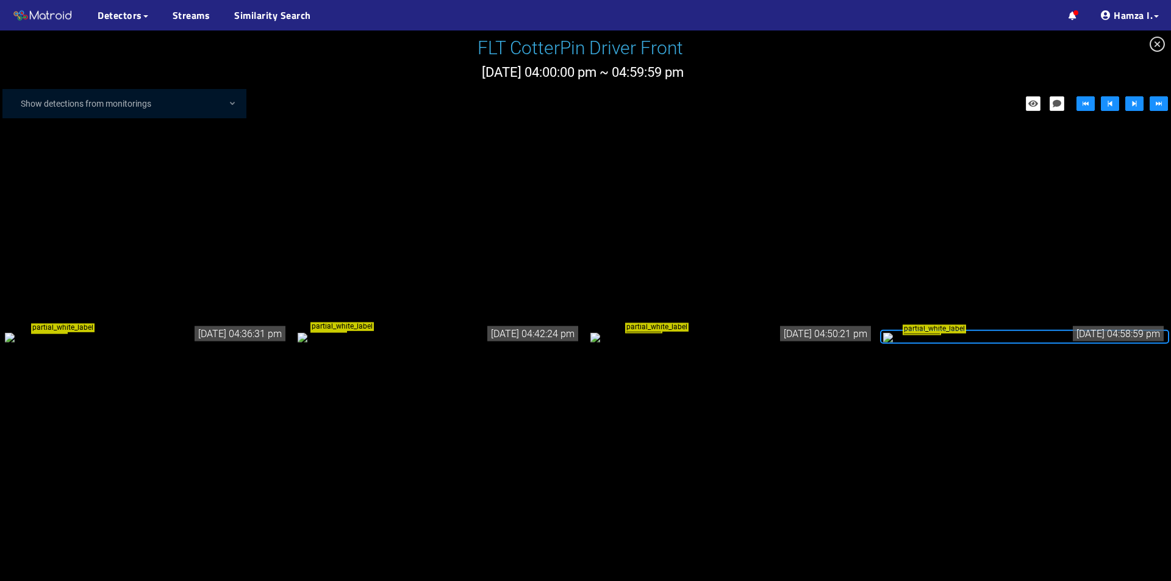
click at [193, 333] on div "partial_white_label" at bounding box center [146, 336] width 283 height 13
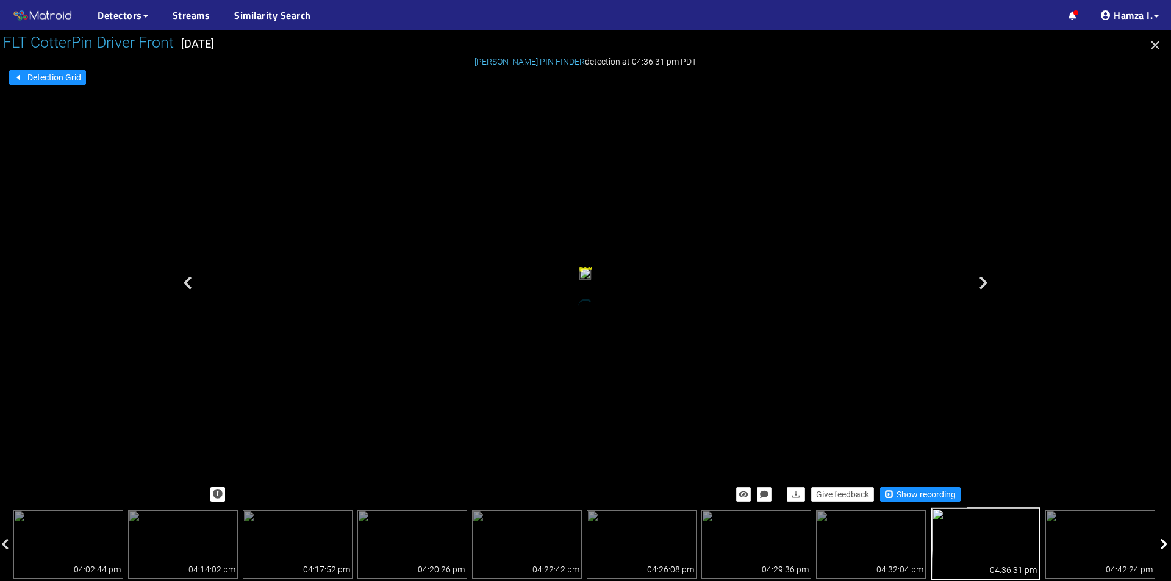
click at [1159, 548] on div at bounding box center [1165, 544] width 12 height 71
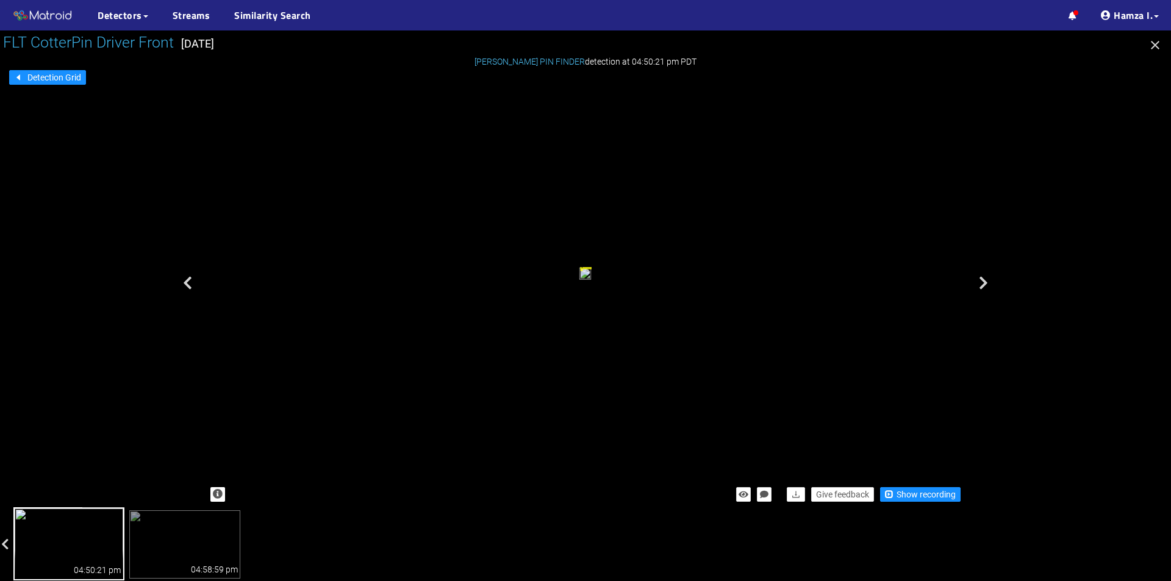
click at [1158, 43] on icon "button" at bounding box center [1155, 45] width 9 height 9
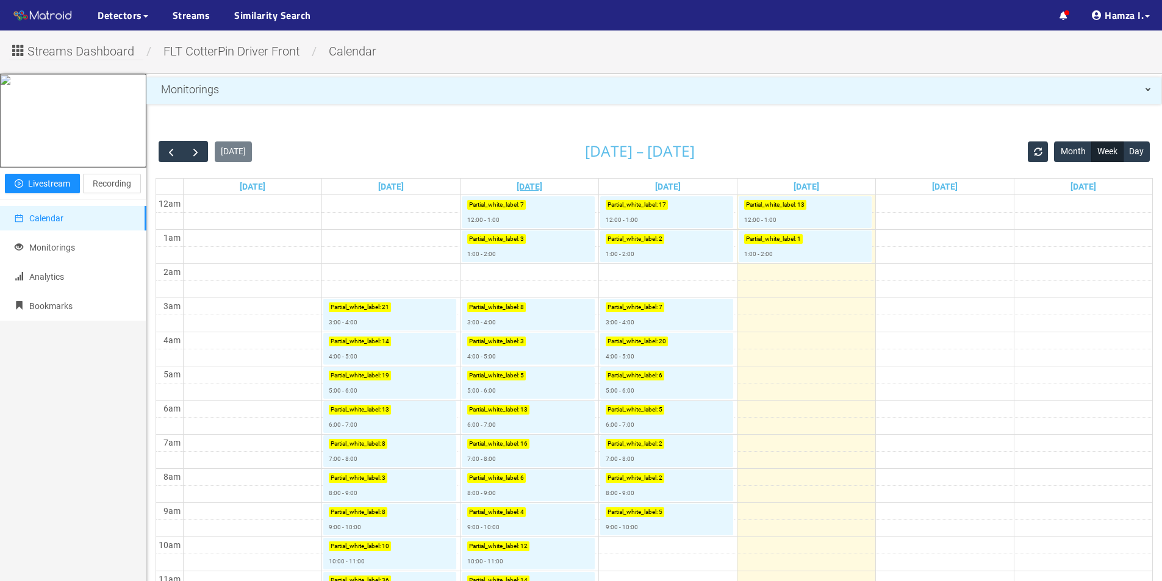
drag, startPoint x: 0, startPoint y: 0, endPoint x: 523, endPoint y: 185, distance: 555.0
click at [523, 185] on link "[DATE]" at bounding box center [529, 187] width 30 height 16
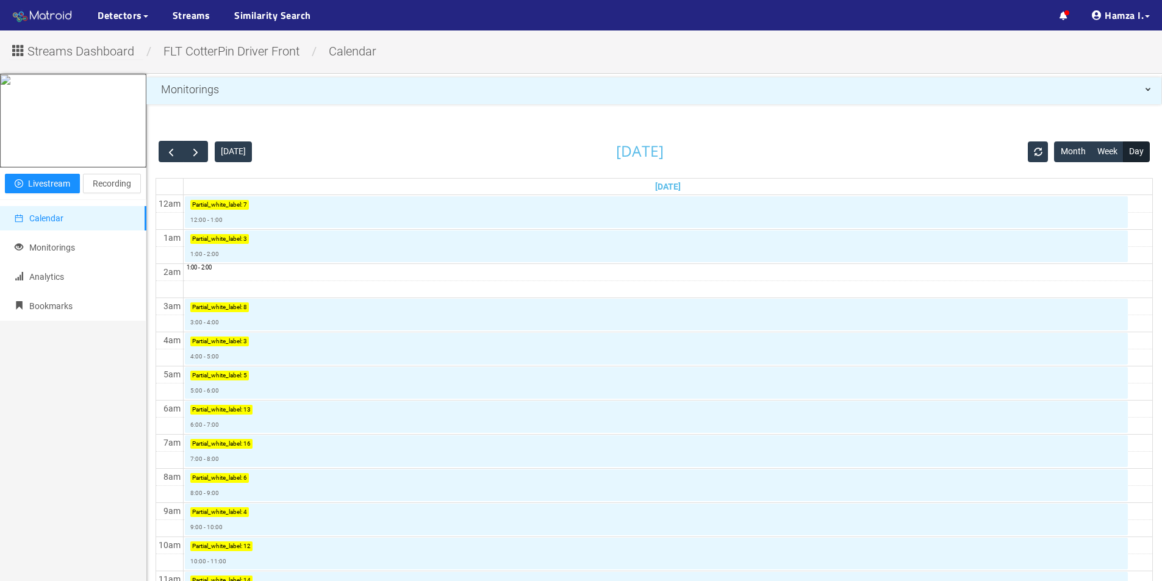
scroll to position [427, 0]
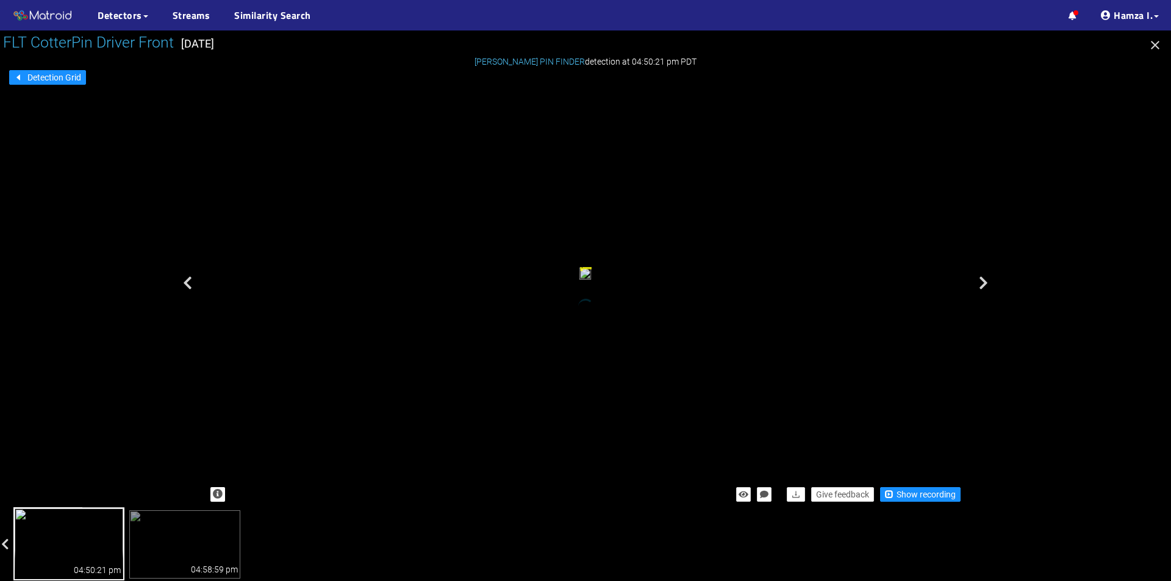
click at [1158, 41] on icon "button" at bounding box center [1155, 45] width 9 height 9
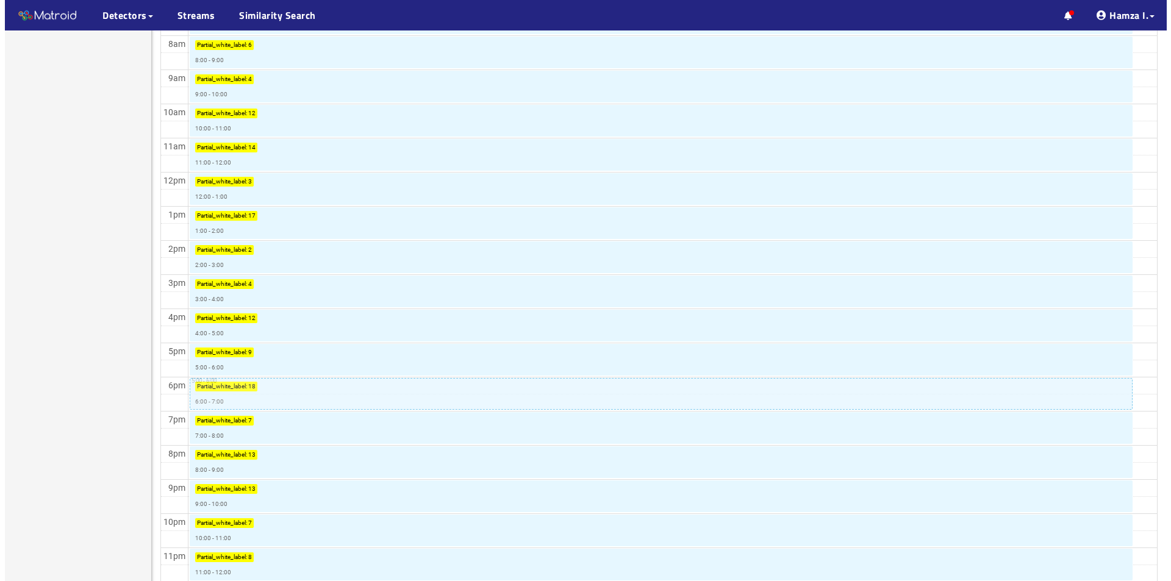
scroll to position [9, 0]
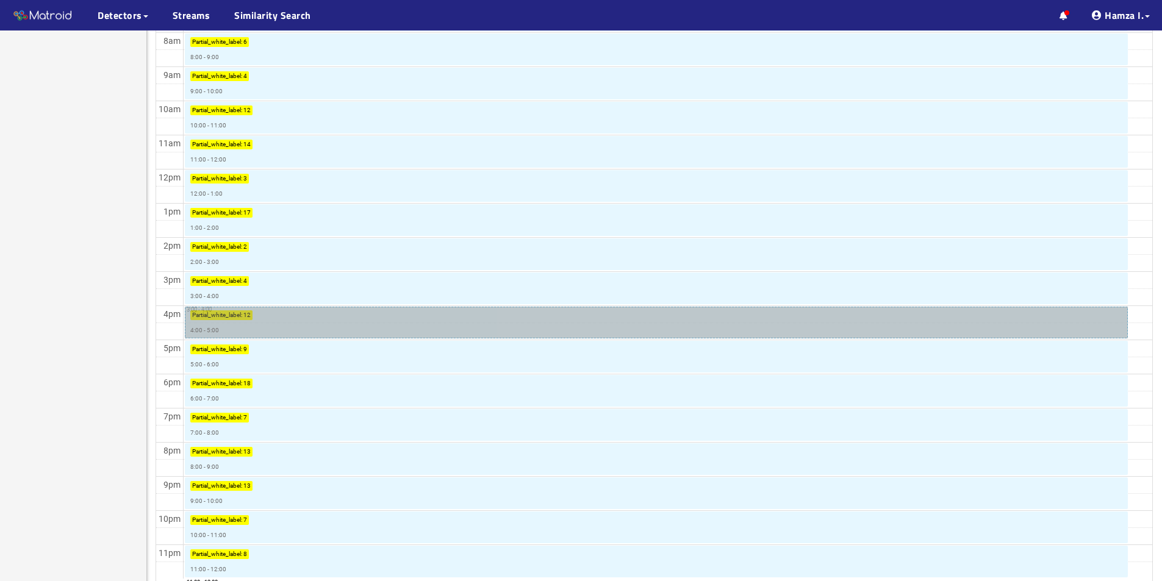
click at [227, 328] on link "Partial_white_label : 12 4:00 - 5:00 4:00 - 5:00" at bounding box center [657, 323] width 944 height 32
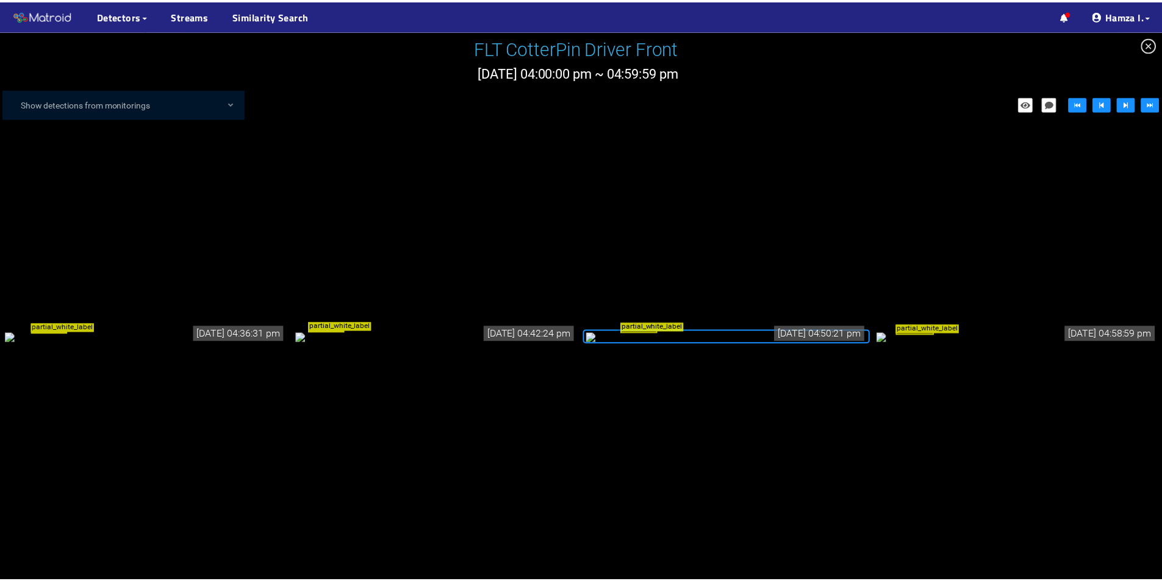
scroll to position [1104, 0]
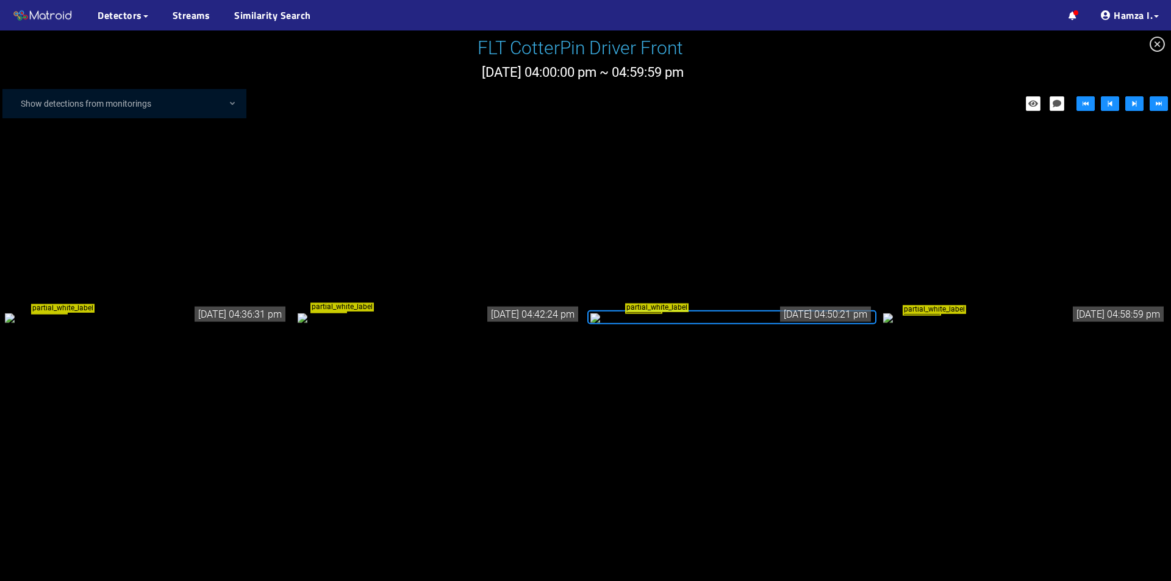
click at [112, 324] on div "partial_white_label" at bounding box center [146, 316] width 283 height 13
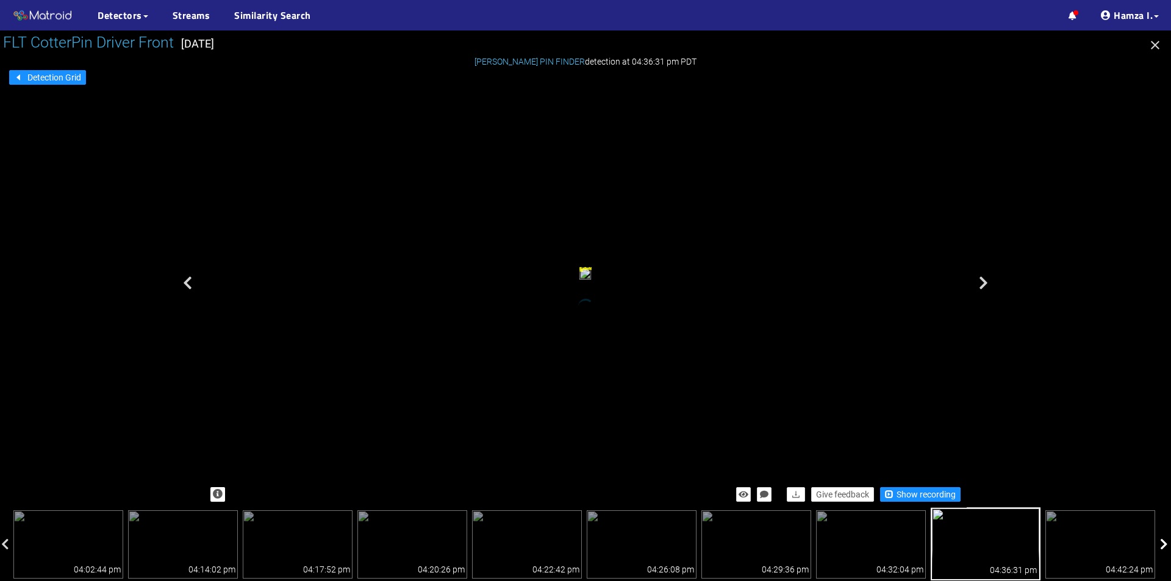
click at [1161, 542] on icon at bounding box center [1164, 545] width 8 height 12
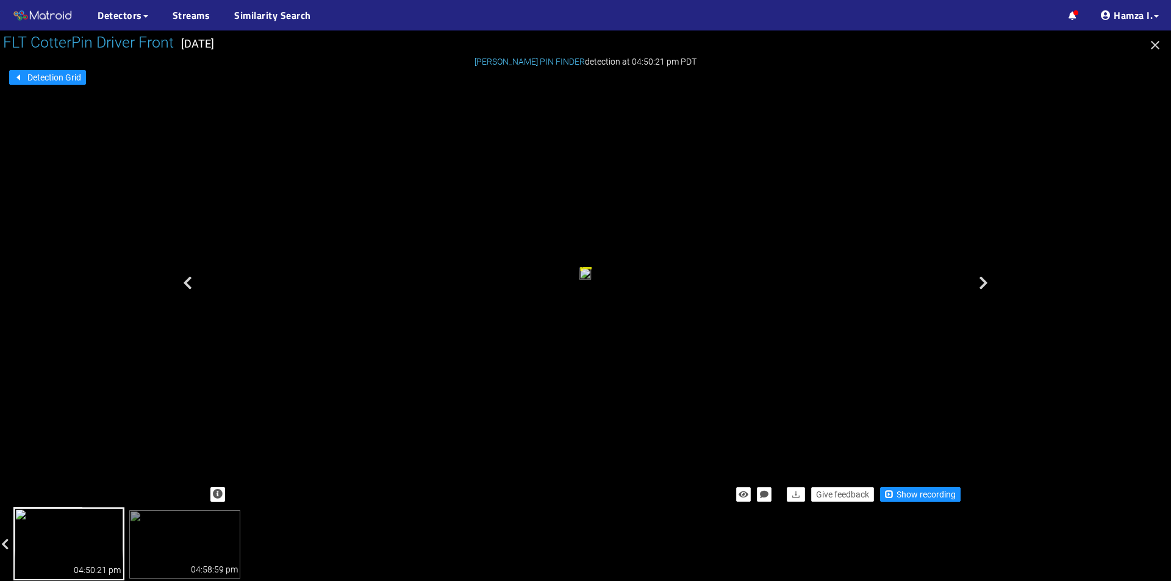
click at [1152, 45] on icon "button" at bounding box center [1155, 45] width 15 height 15
